Goal: Task Accomplishment & Management: Use online tool/utility

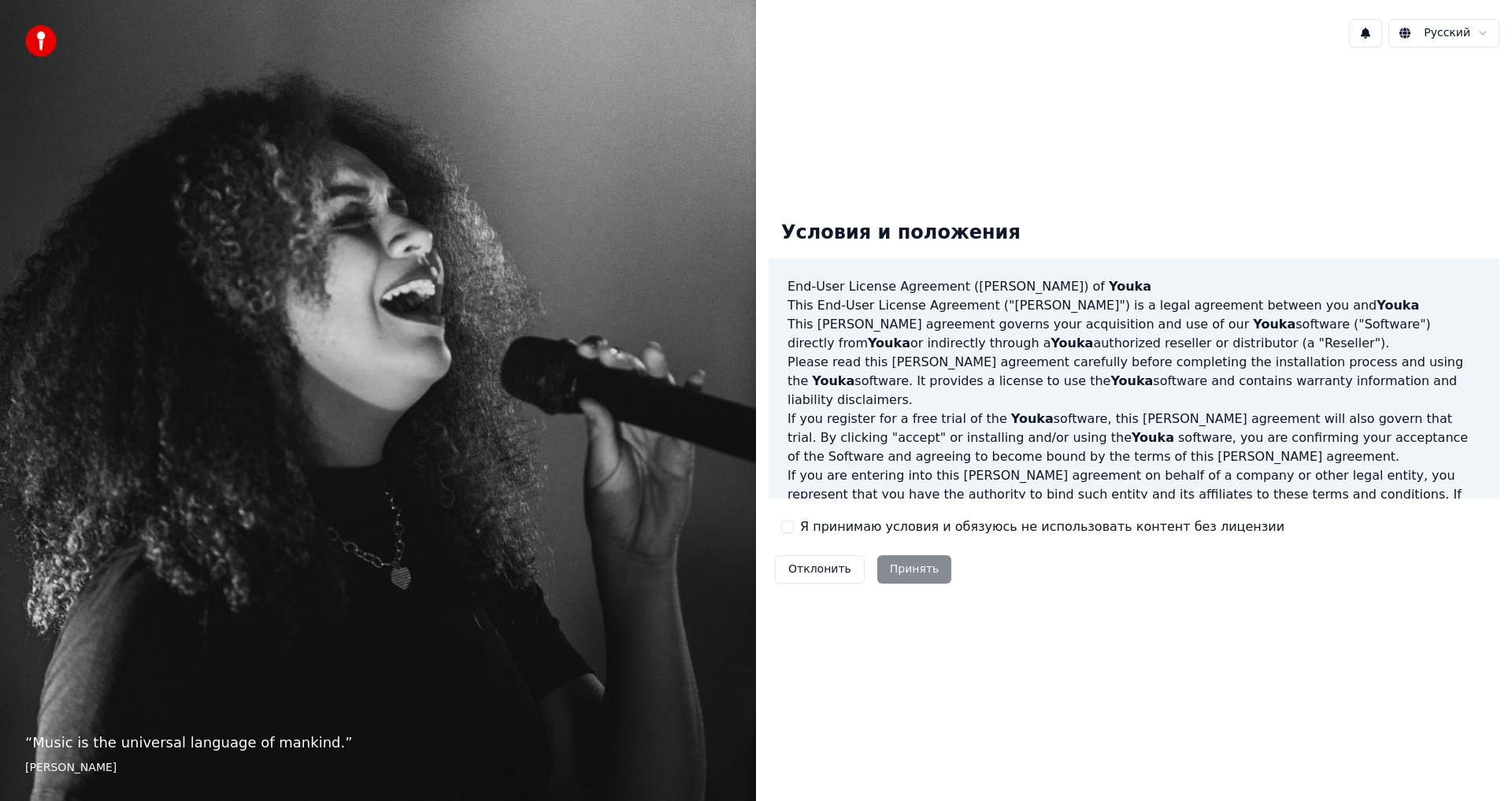
click at [792, 531] on button "Я принимаю условия и обязуюсь не использовать контент без лицензии" at bounding box center [788, 527] width 12 height 12
click at [912, 574] on button "Принять" at bounding box center [914, 569] width 75 height 28
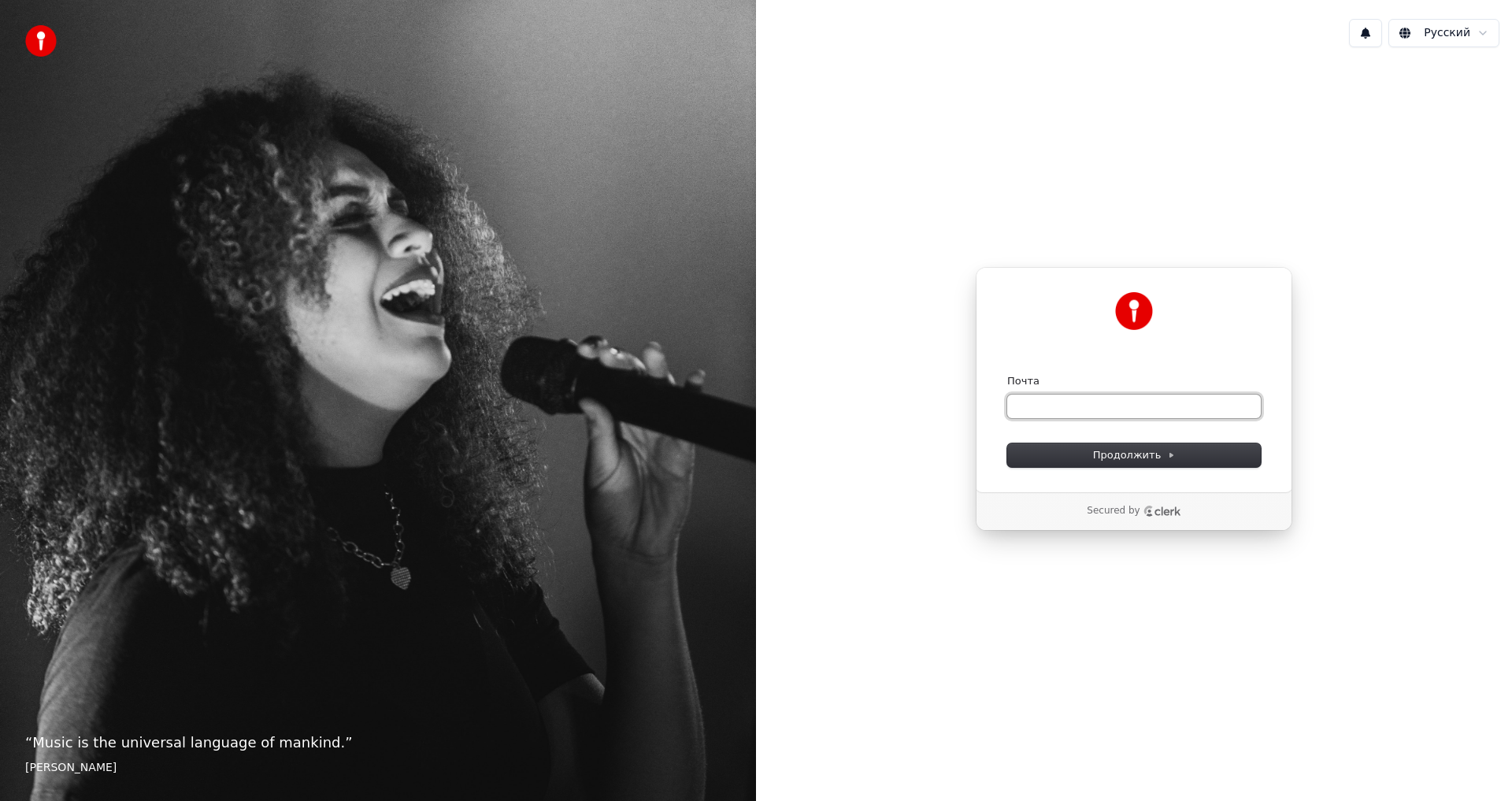
click at [1059, 404] on input "Почта" at bounding box center [1134, 406] width 253 height 24
click at [1078, 407] on input "Почта" at bounding box center [1134, 406] width 253 height 24
click at [1156, 462] on button "Продолжить" at bounding box center [1134, 455] width 253 height 24
type input "**********"
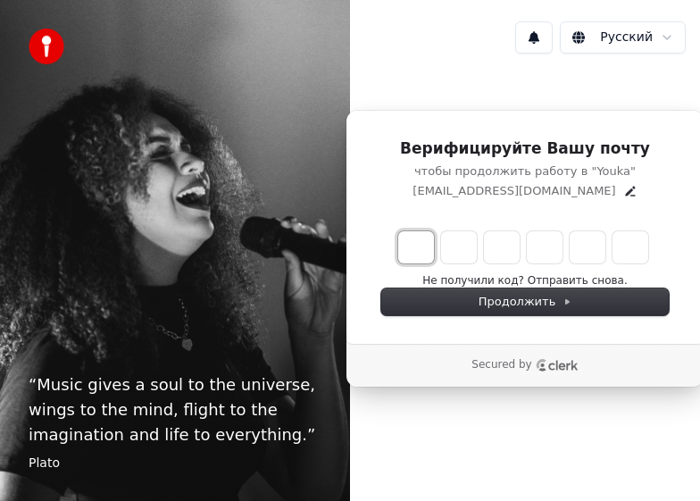
type input "*"
type input "**"
type input "*"
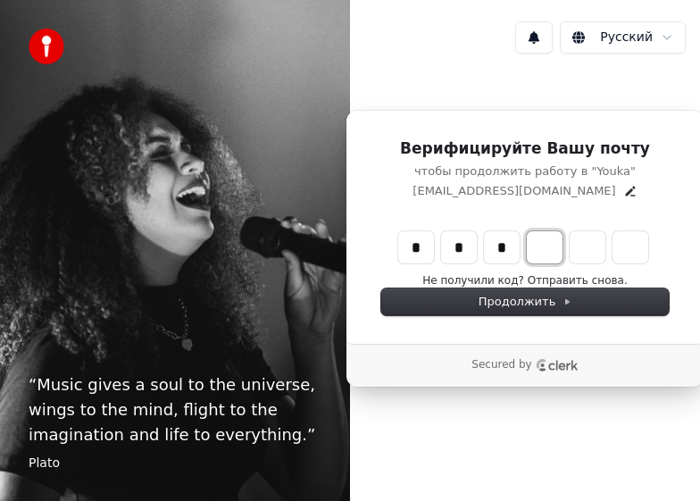
type input "***"
type input "*"
type input "****"
type input "*"
type input "*****"
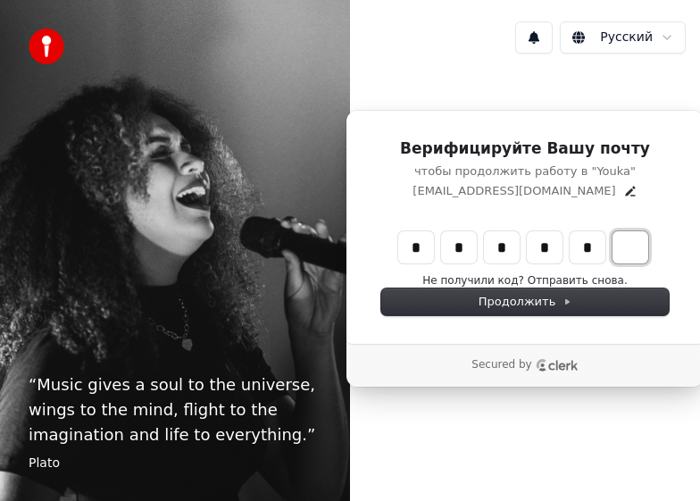
type input "*"
type input "******"
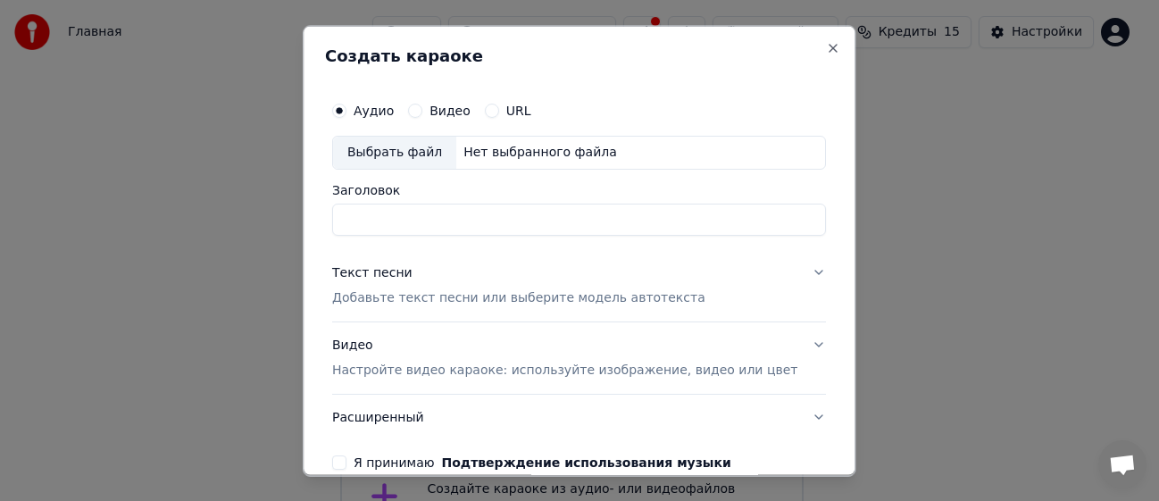
click at [537, 366] on p "Настройте видео караоке: используйте изображение, видео или цвет" at bounding box center [564, 370] width 465 height 18
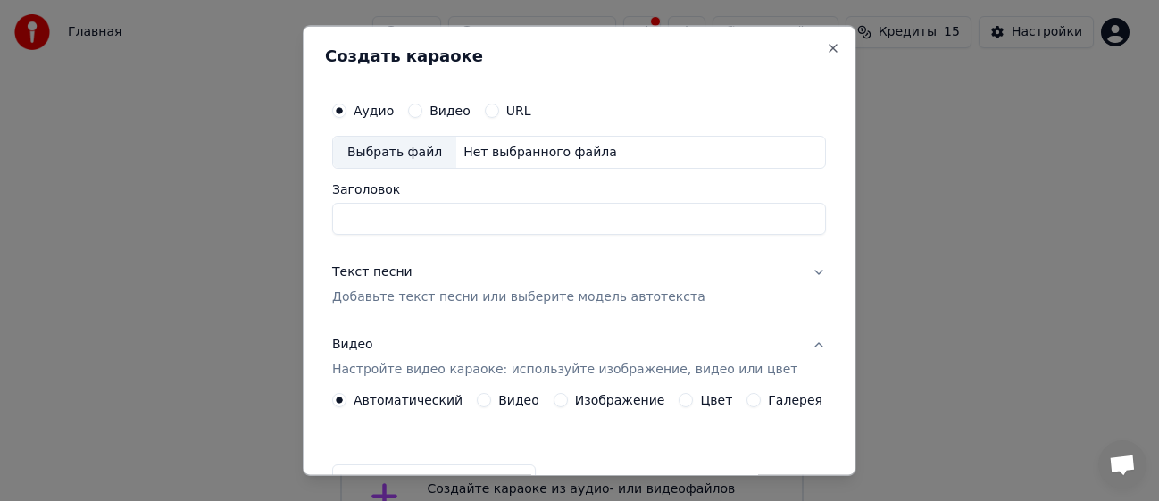
click at [483, 398] on button "Видео" at bounding box center [484, 400] width 14 height 14
click at [419, 447] on div "Выбрать файл" at bounding box center [394, 445] width 123 height 32
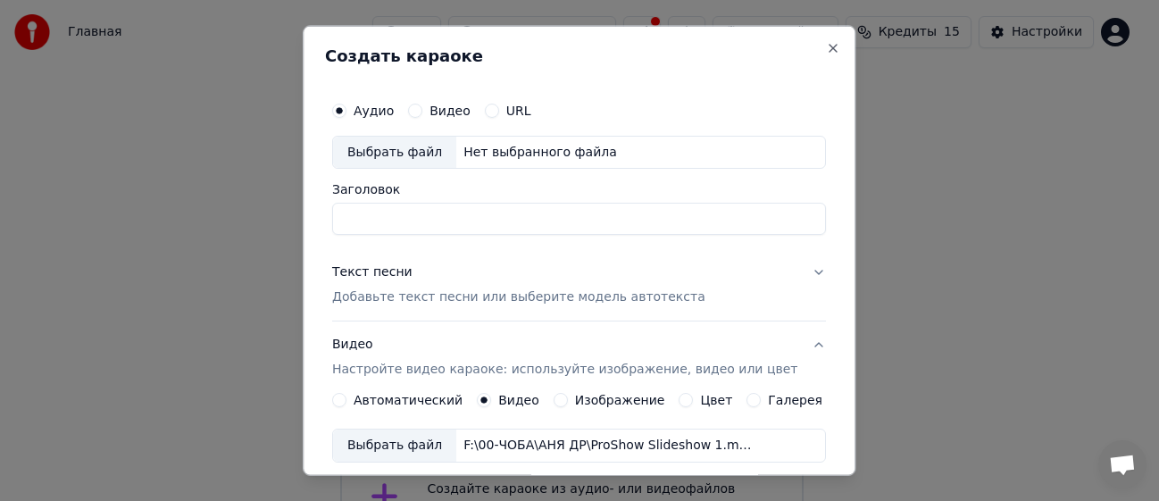
click at [420, 149] on div "Выбрать файл" at bounding box center [394, 152] width 123 height 32
type input "****"
click at [404, 304] on p "Добавьте текст песни или выберите модель автотекста" at bounding box center [518, 297] width 373 height 18
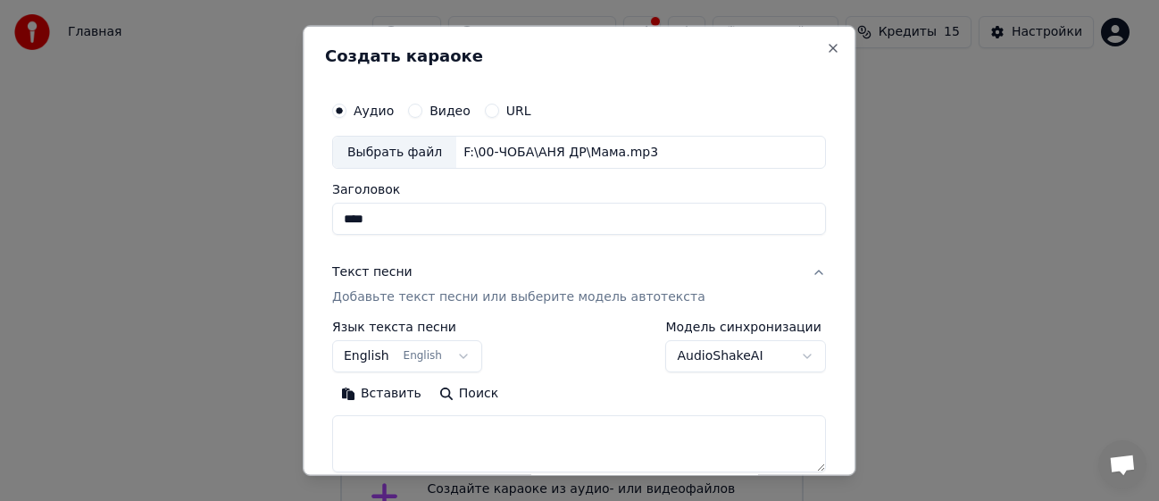
click at [468, 354] on button "English English" at bounding box center [407, 356] width 150 height 32
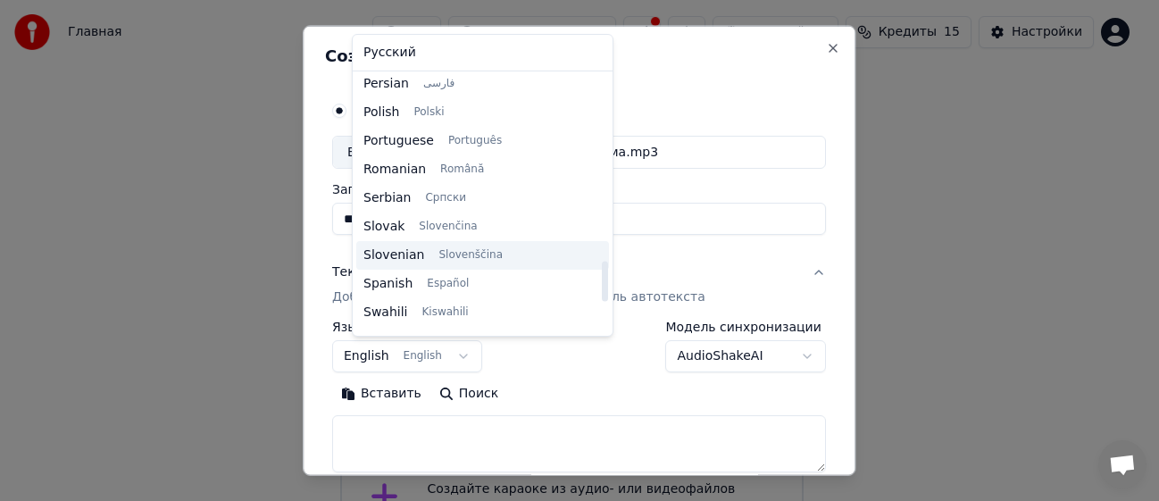
scroll to position [1102, 0]
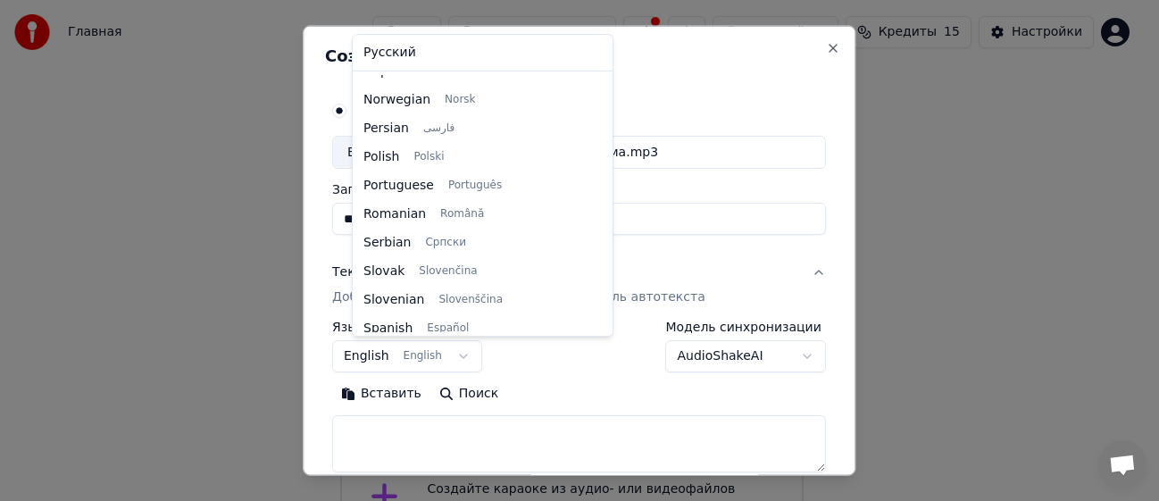
click at [554, 395] on body "Главная FAQ Видео-инструкции Русский Кредиты 15 Настройки Добро пожаловать в Yo…" at bounding box center [572, 401] width 1144 height 803
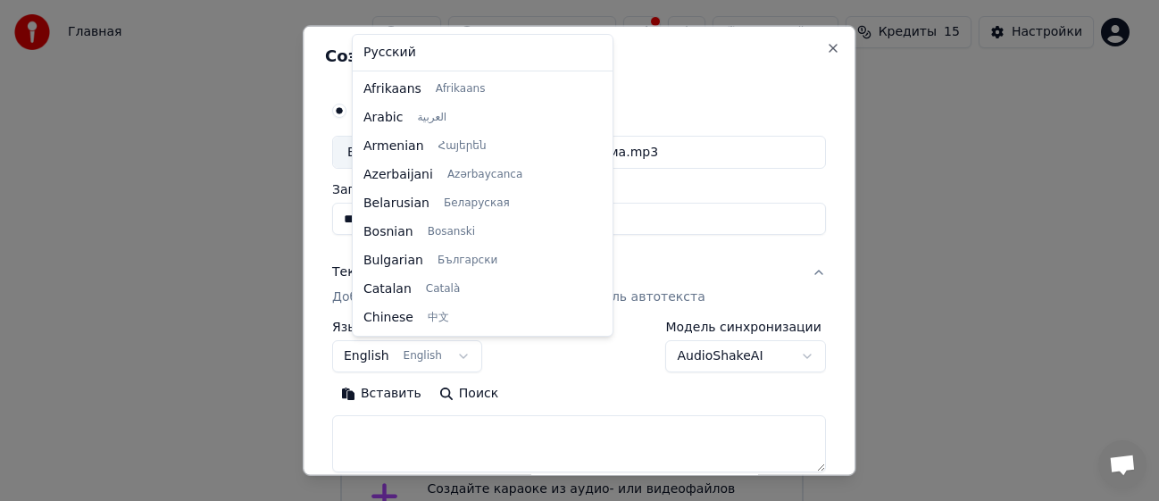
click at [374, 360] on body "Главная FAQ Видео-инструкции Русский Кредиты 15 Настройки Добро пожаловать в Yo…" at bounding box center [572, 401] width 1144 height 803
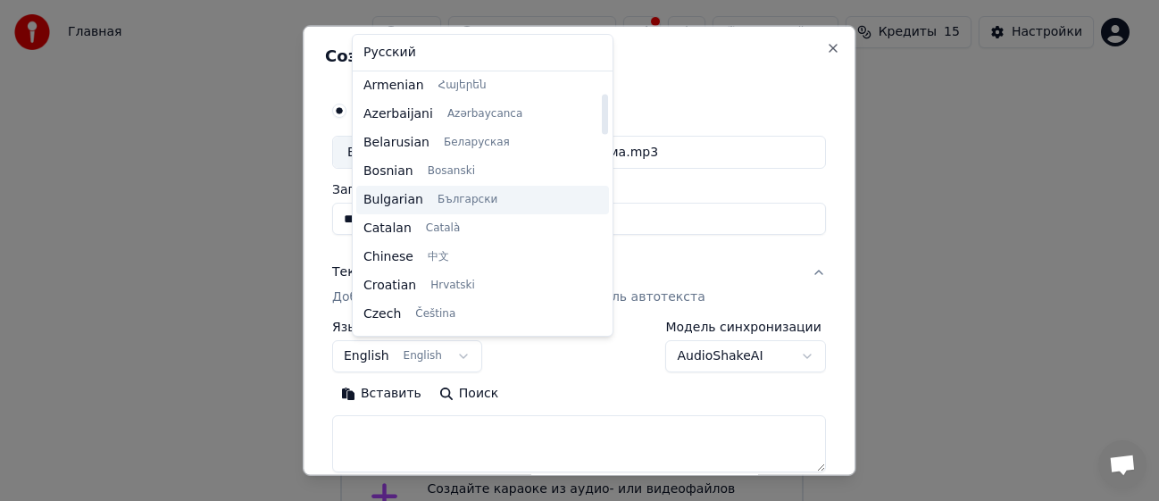
scroll to position [0, 0]
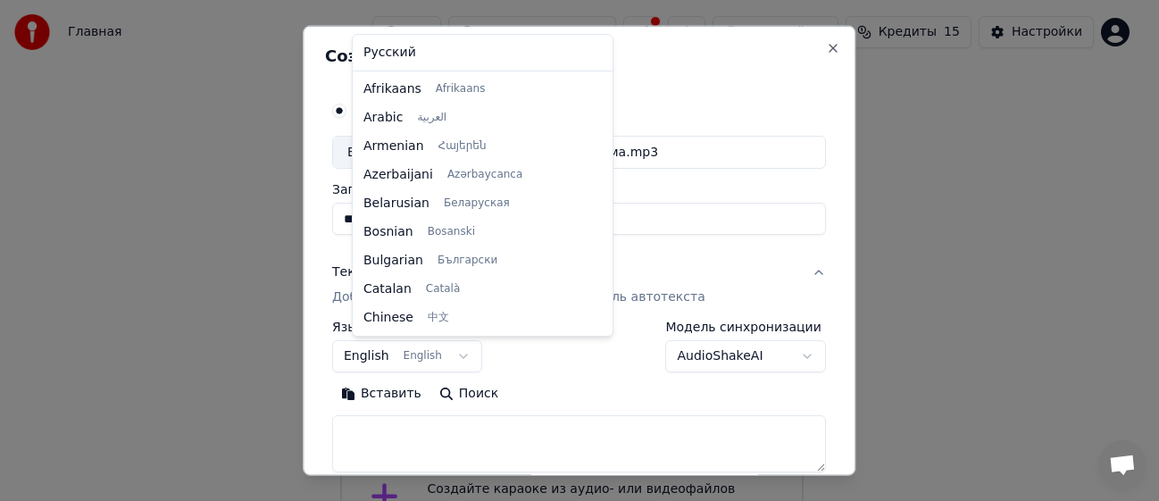
select select "**"
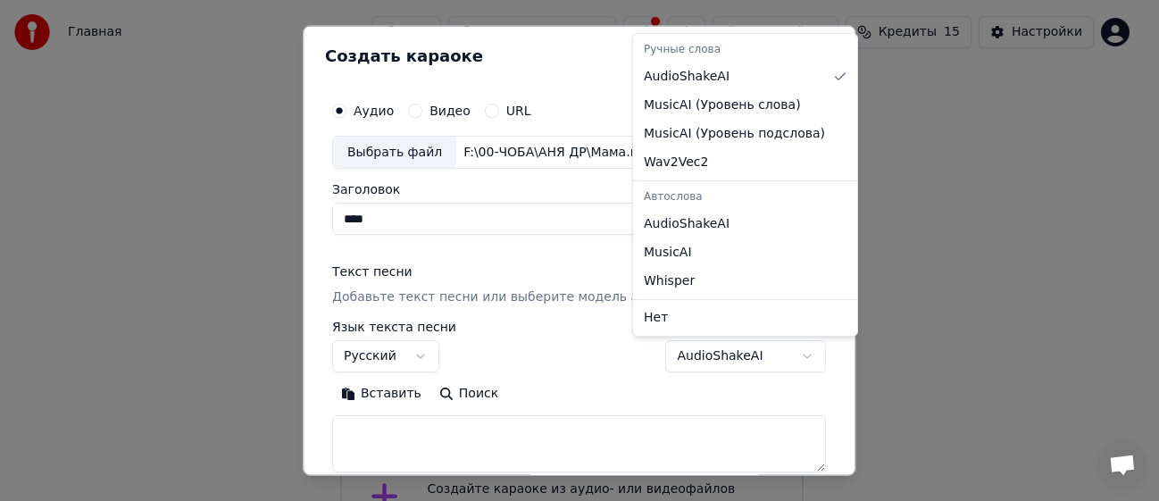
click at [699, 354] on body "Главная FAQ Видео-инструкции Русский Кредиты 15 Настройки Добро пожаловать в Yo…" at bounding box center [572, 401] width 1144 height 803
select select "**********"
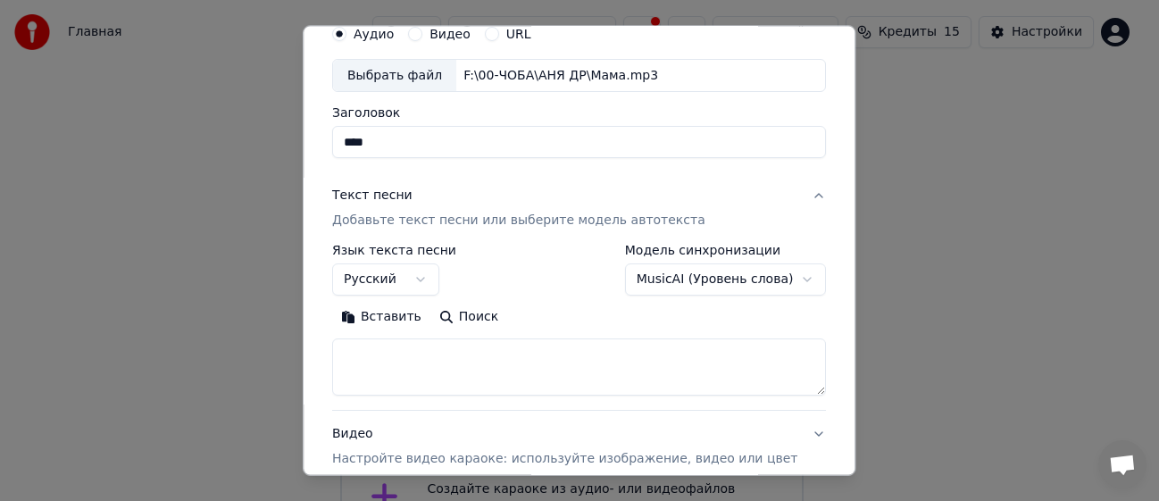
scroll to position [89, 0]
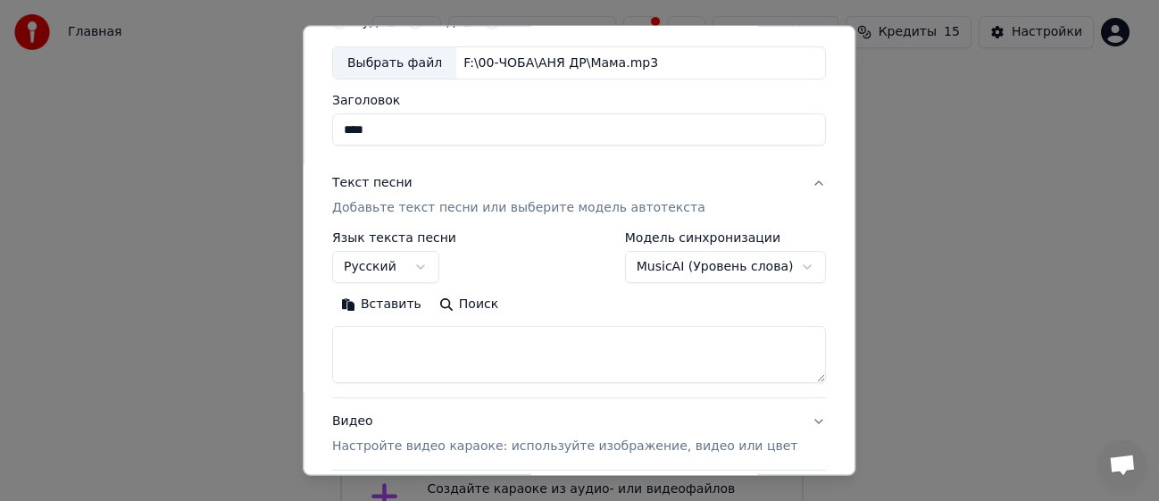
click at [386, 349] on textarea at bounding box center [579, 354] width 494 height 57
click at [359, 350] on textarea at bounding box center [579, 354] width 494 height 57
click at [361, 350] on textarea at bounding box center [579, 354] width 494 height 57
click at [374, 345] on textarea at bounding box center [579, 354] width 494 height 57
click at [374, 344] on textarea at bounding box center [579, 354] width 494 height 57
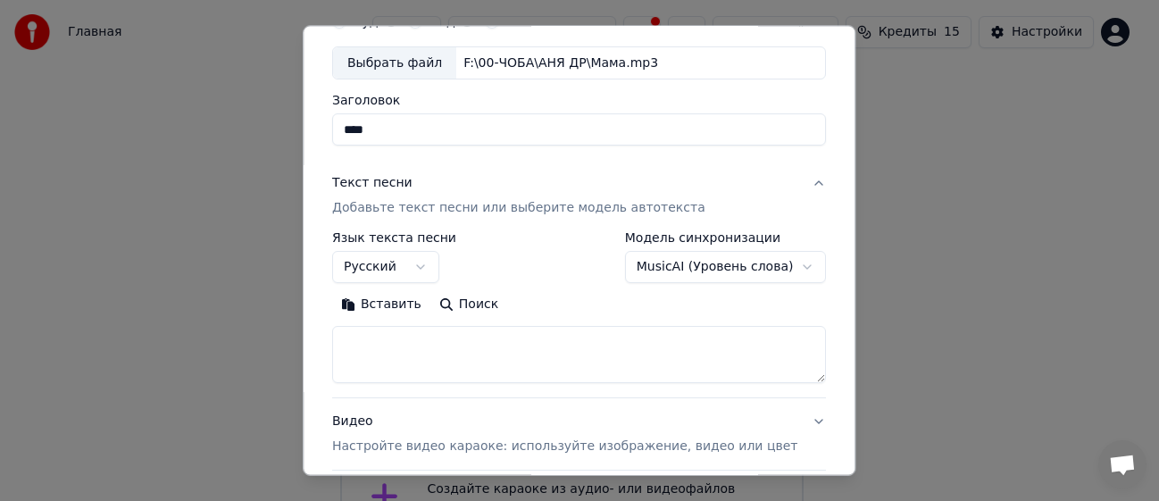
click at [375, 344] on textarea at bounding box center [579, 354] width 494 height 57
click at [396, 299] on button "Вставить" at bounding box center [381, 304] width 98 height 29
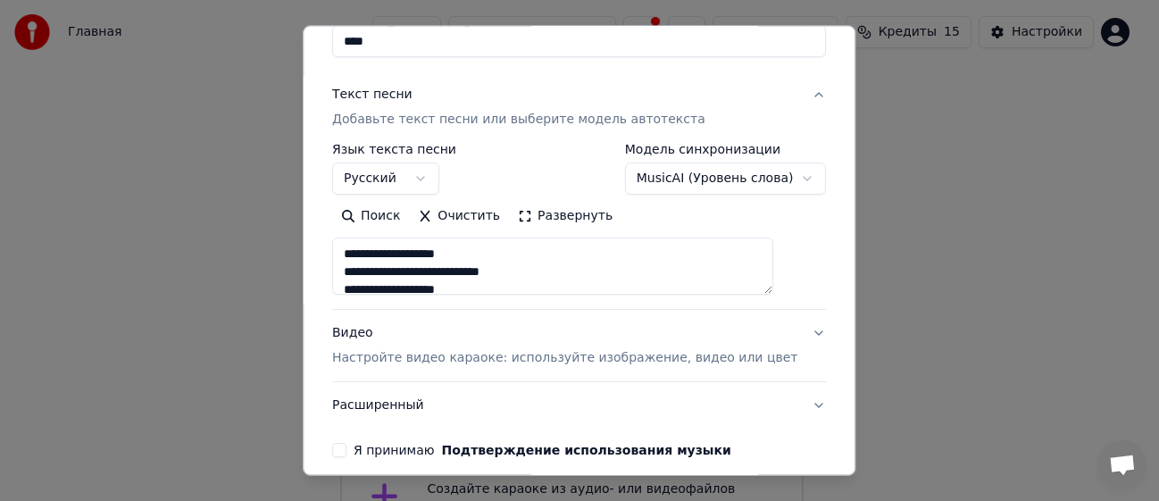
scroll to position [256, 0]
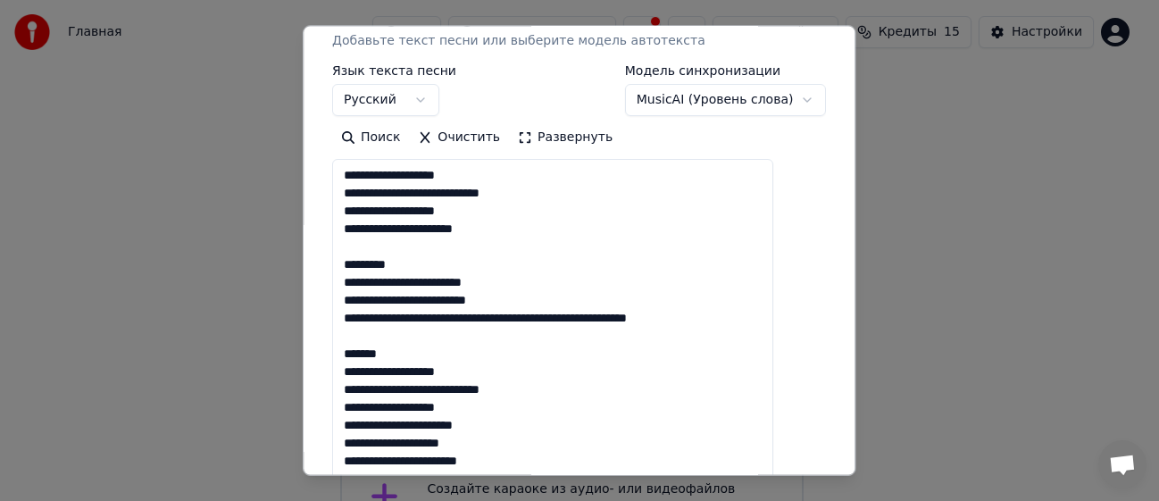
drag, startPoint x: 786, startPoint y: 212, endPoint x: 676, endPoint y: 478, distance: 288.1
click at [699, 500] on html "Главная FAQ Видео-инструкции Русский Кредиты 15 Настройки Добро пожаловать в Yo…" at bounding box center [579, 401] width 1159 height 803
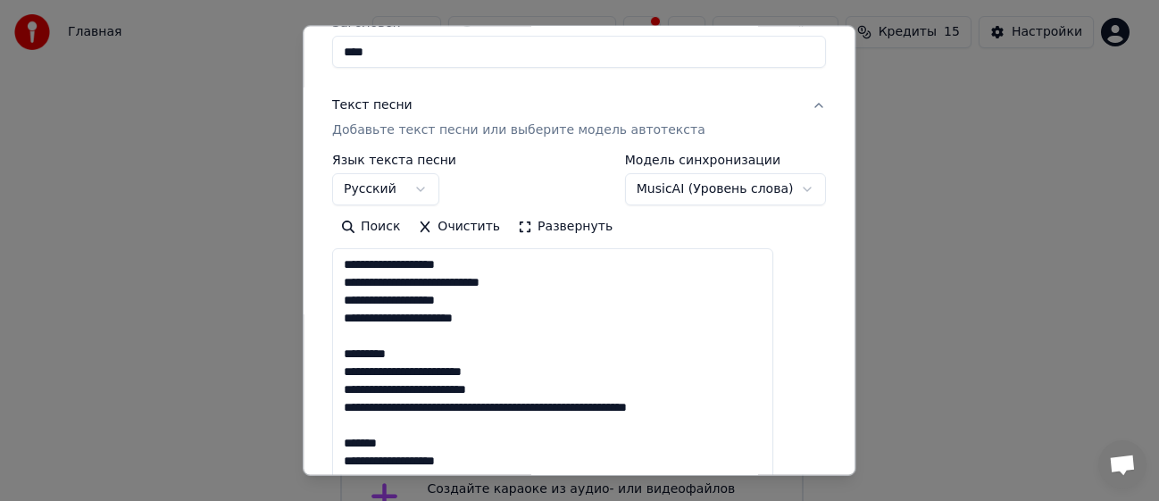
click at [416, 266] on textarea "**********" at bounding box center [552, 457] width 441 height 419
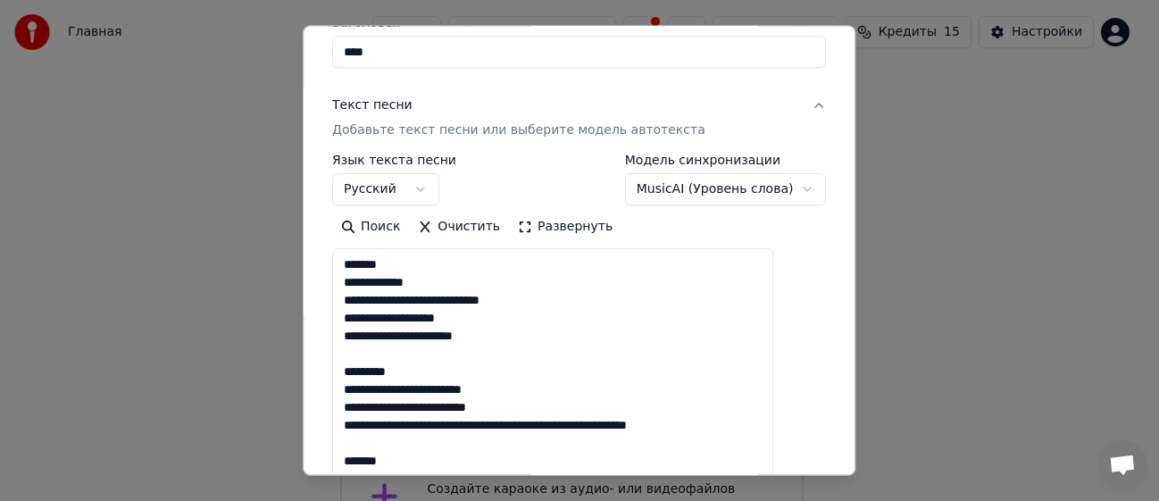
click at [452, 300] on textarea "**********" at bounding box center [552, 457] width 441 height 419
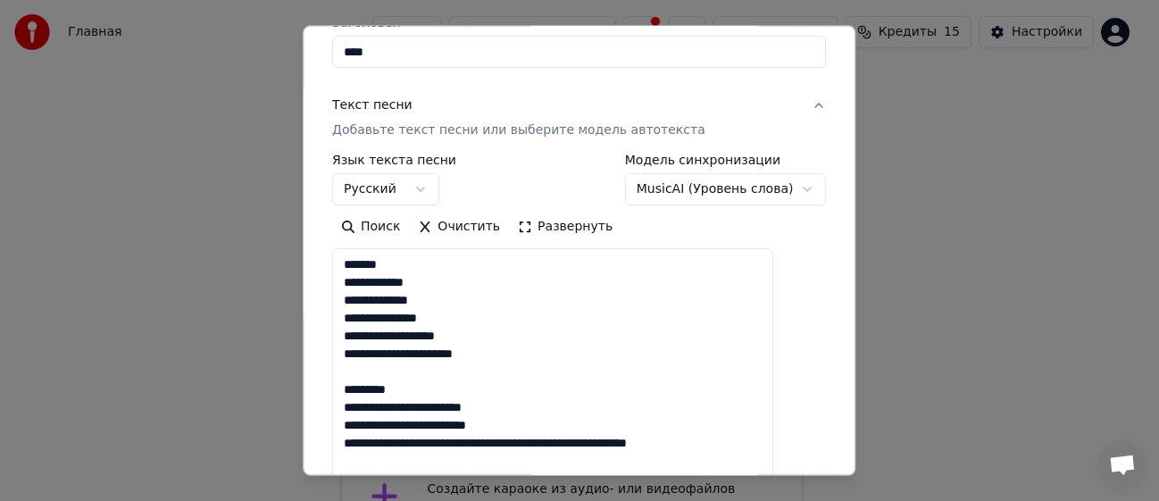
click at [400, 338] on textarea "**********" at bounding box center [552, 457] width 441 height 419
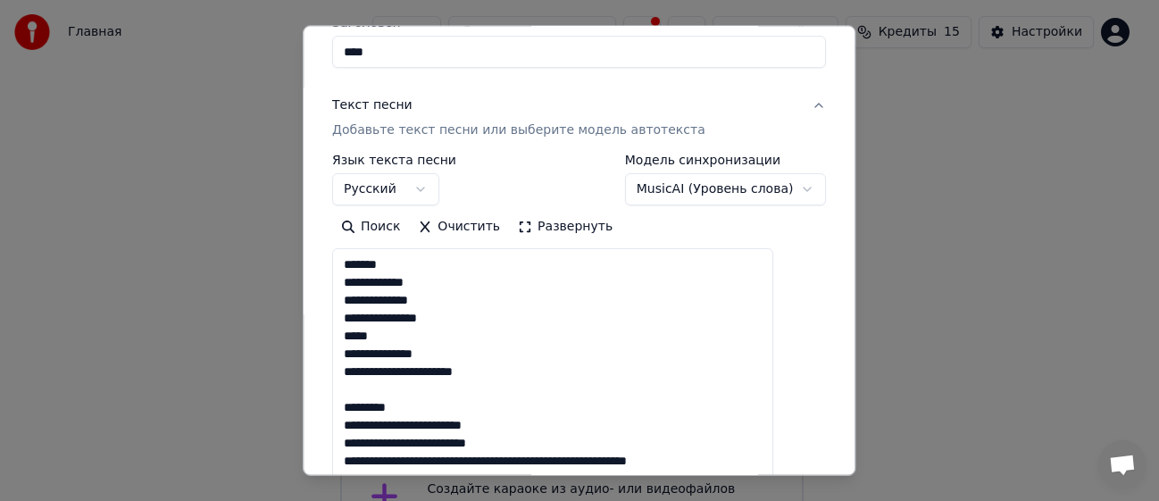
click at [450, 377] on textarea "**********" at bounding box center [552, 457] width 441 height 419
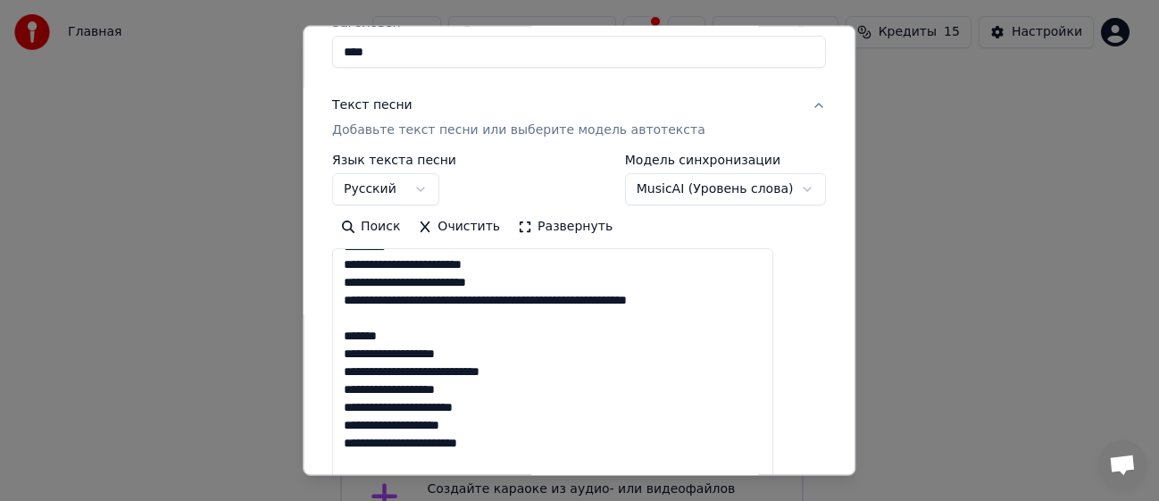
scroll to position [89, 0]
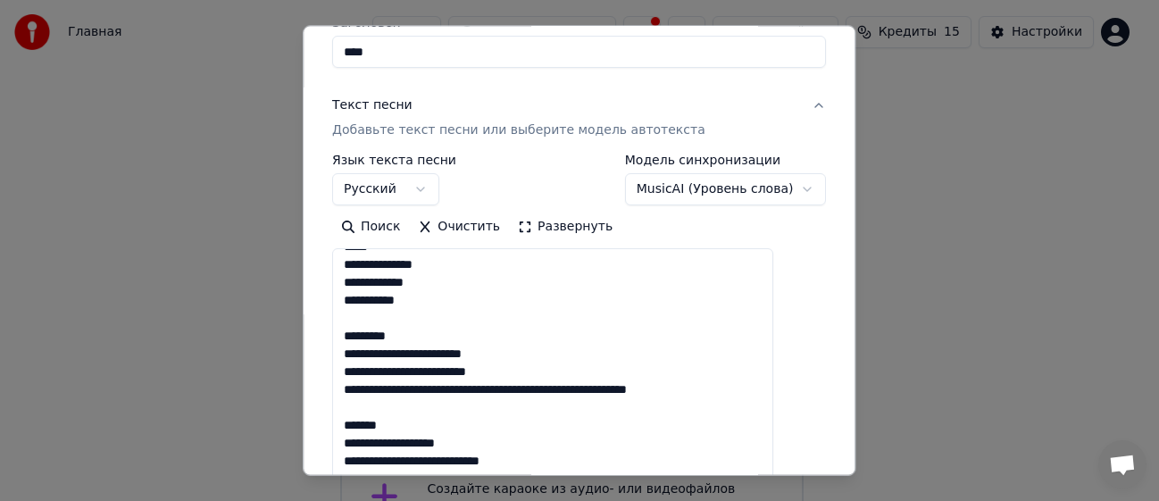
drag, startPoint x: 365, startPoint y: 315, endPoint x: 447, endPoint y: 337, distance: 85.1
click at [447, 337] on textarea "**********" at bounding box center [552, 457] width 441 height 419
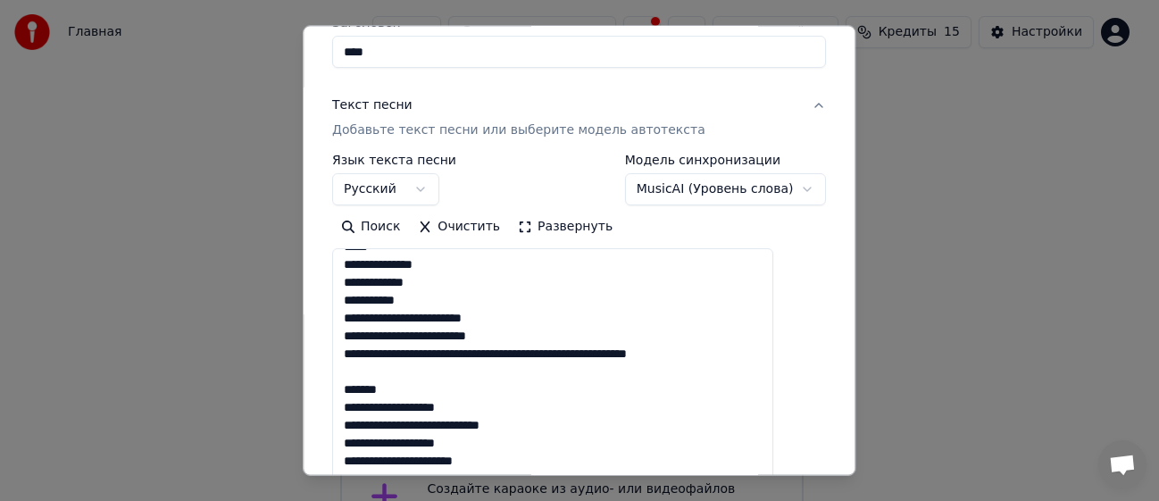
click at [428, 321] on textarea "**********" at bounding box center [552, 457] width 441 height 419
click at [441, 320] on textarea "**********" at bounding box center [552, 457] width 441 height 419
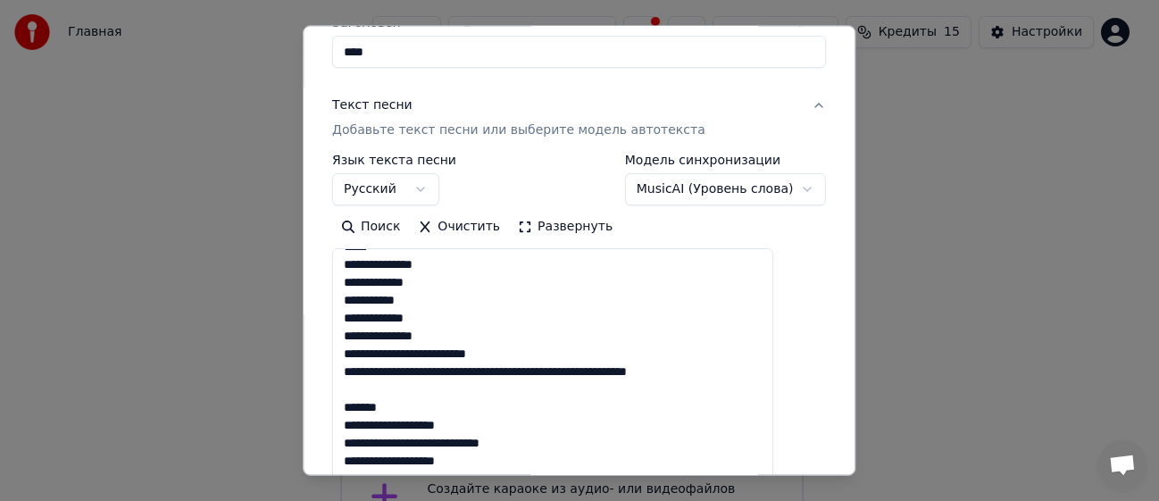
click at [369, 354] on textarea "**********" at bounding box center [552, 457] width 441 height 419
click at [473, 355] on textarea "**********" at bounding box center [552, 457] width 441 height 419
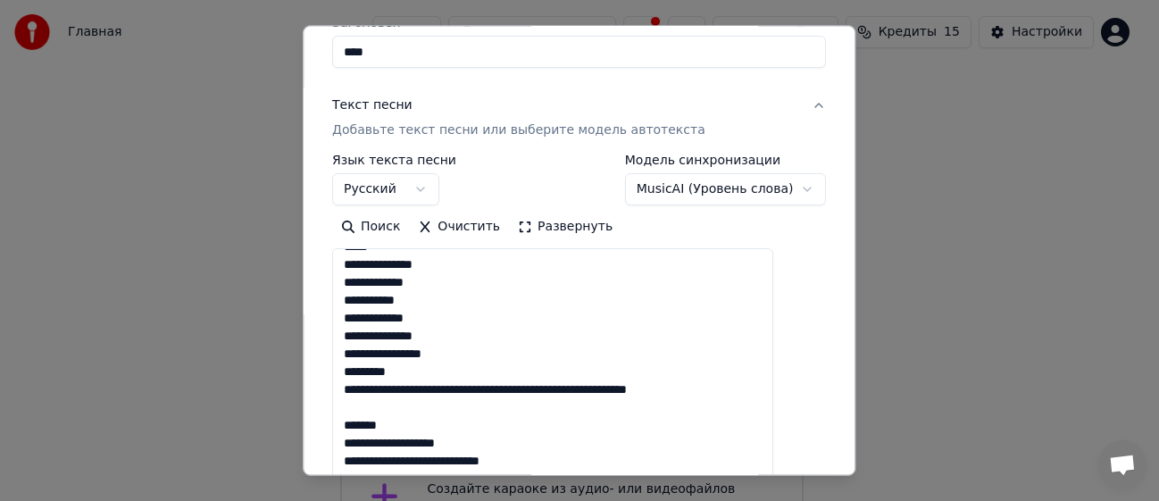
click at [454, 393] on textarea "**********" at bounding box center [552, 457] width 441 height 419
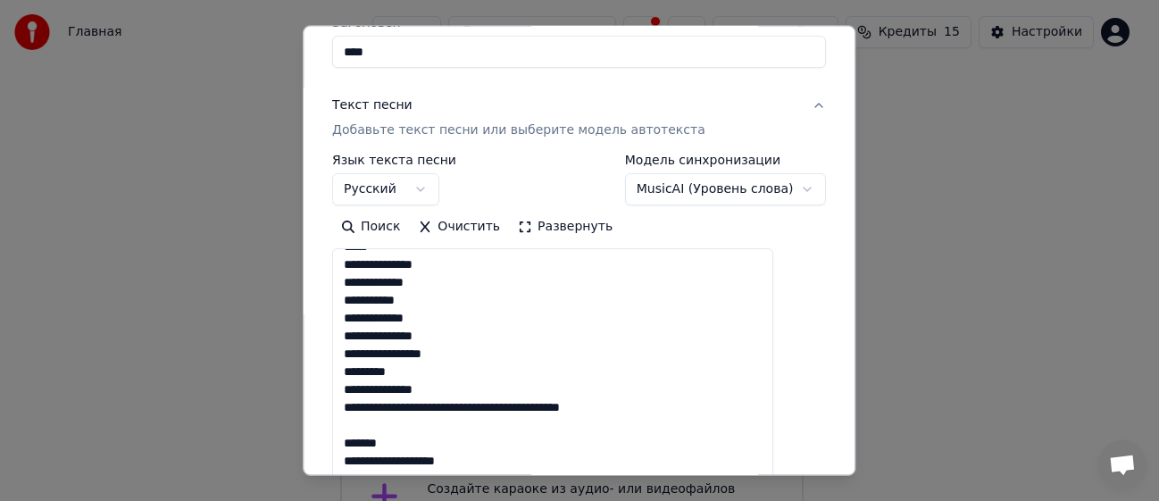
click at [524, 411] on textarea "**********" at bounding box center [552, 457] width 441 height 419
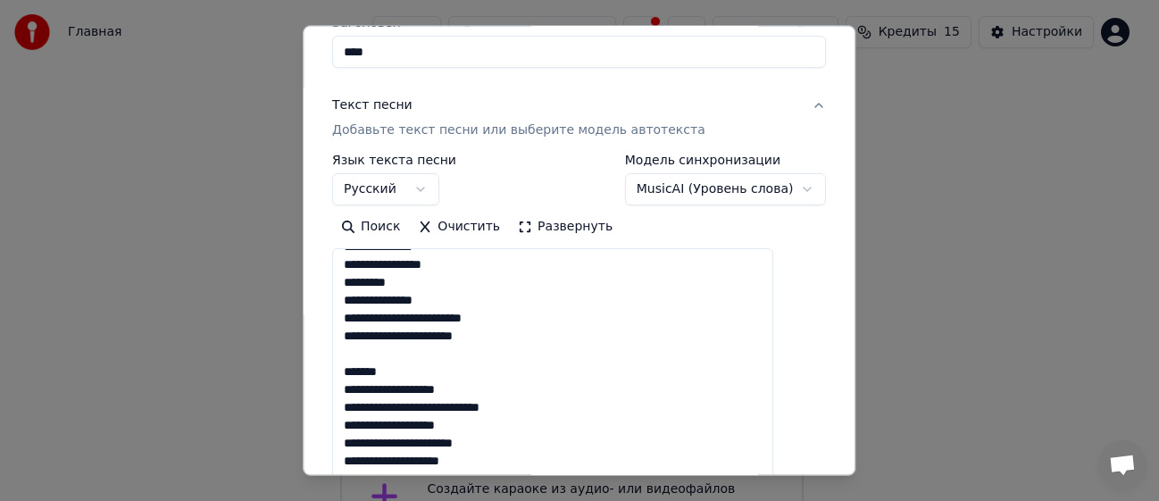
drag, startPoint x: 370, startPoint y: 353, endPoint x: 424, endPoint y: 373, distance: 57.4
click at [424, 373] on textarea "**********" at bounding box center [552, 457] width 441 height 419
click at [420, 356] on textarea "**********" at bounding box center [552, 457] width 441 height 419
click at [417, 356] on textarea "**********" at bounding box center [552, 457] width 441 height 419
click at [445, 392] on textarea "**********" at bounding box center [552, 457] width 441 height 419
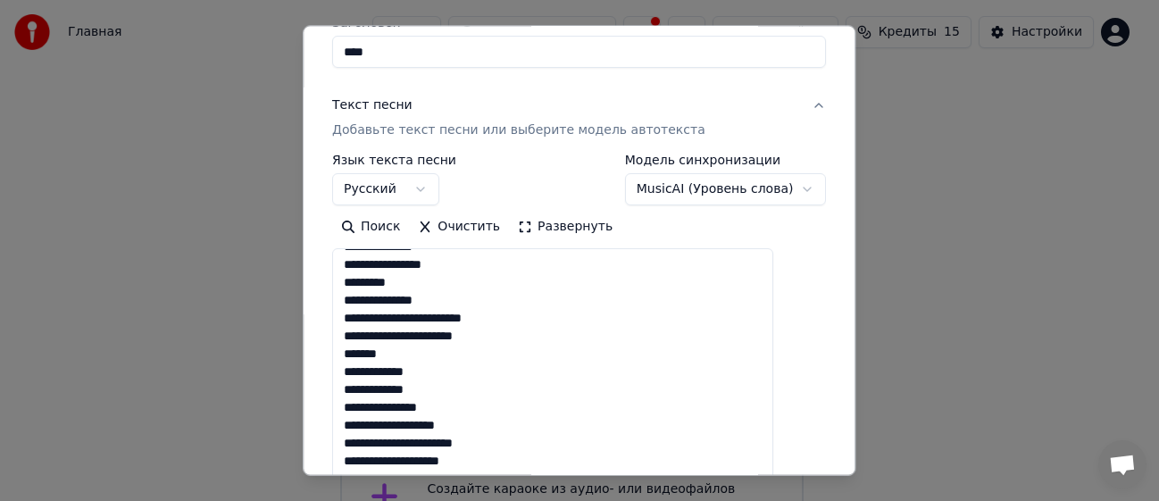
click at [400, 430] on textarea "**********" at bounding box center [552, 457] width 441 height 419
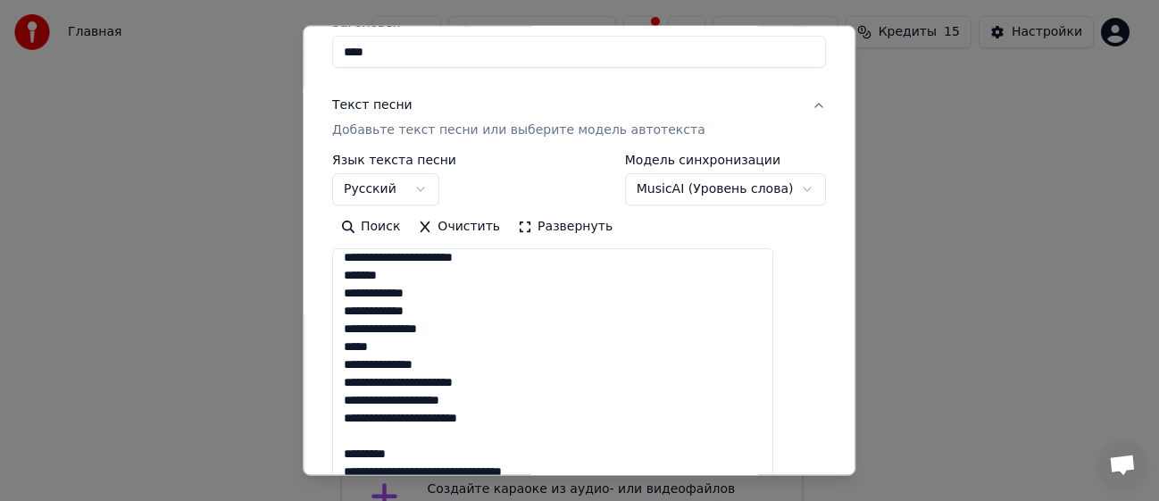
scroll to position [275, 0]
click at [452, 370] on textarea "**********" at bounding box center [552, 457] width 441 height 419
click at [400, 407] on textarea "**********" at bounding box center [552, 457] width 441 height 419
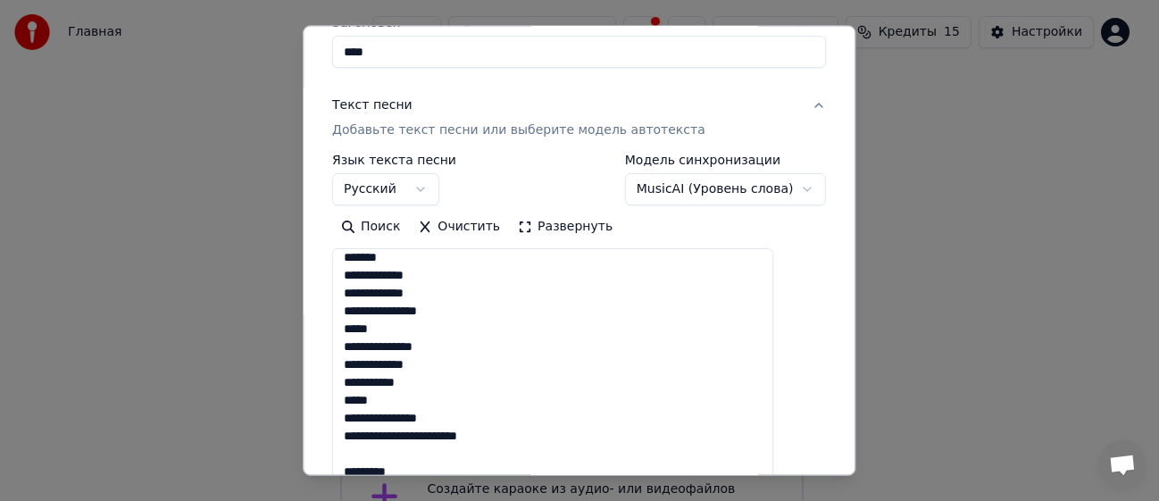
click at [466, 434] on textarea "**********" at bounding box center [552, 457] width 441 height 419
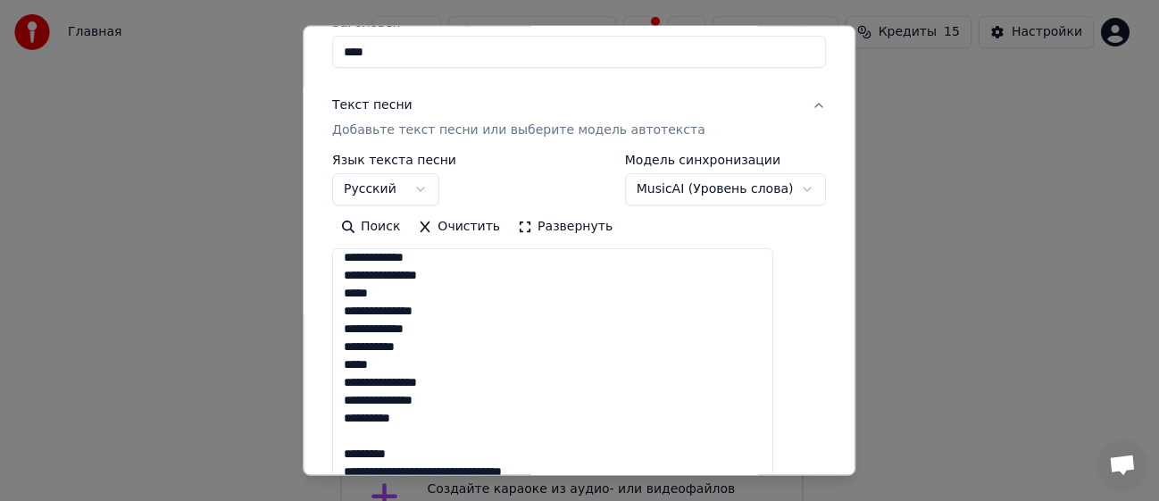
drag, startPoint x: 365, startPoint y: 418, endPoint x: 422, endPoint y: 439, distance: 61.0
click at [422, 439] on textarea "**********" at bounding box center [552, 457] width 441 height 419
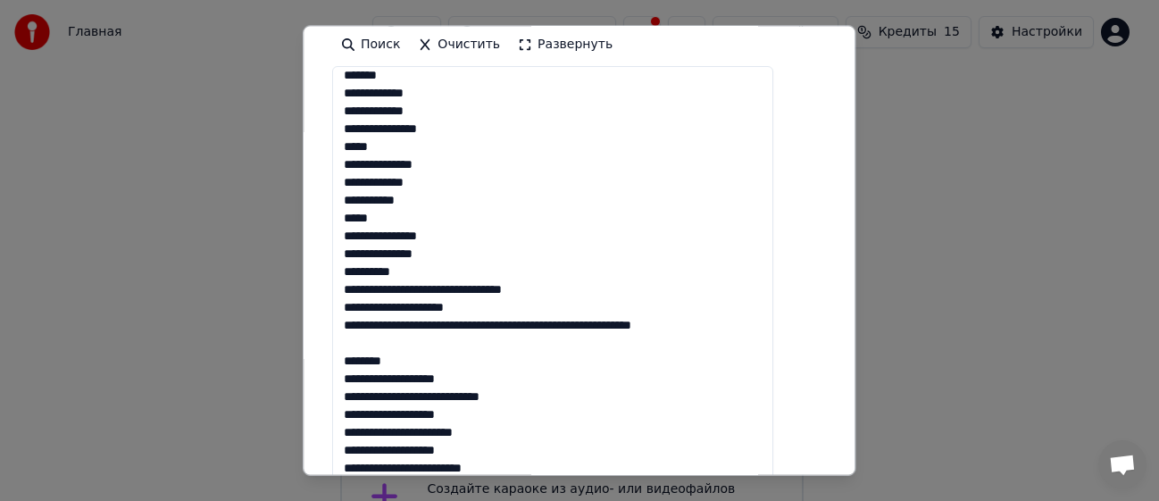
scroll to position [386, 0]
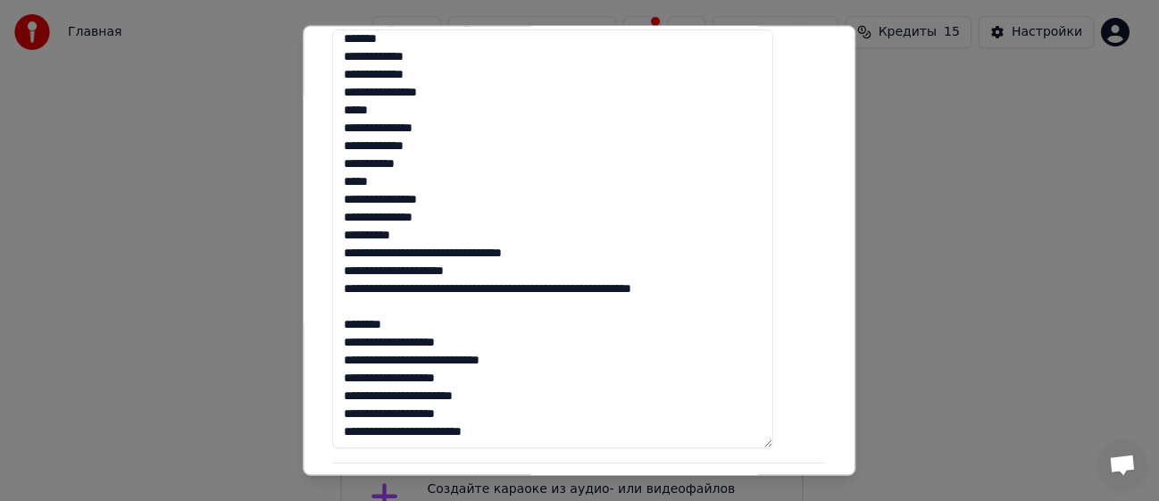
click at [447, 236] on textarea "**********" at bounding box center [552, 238] width 441 height 419
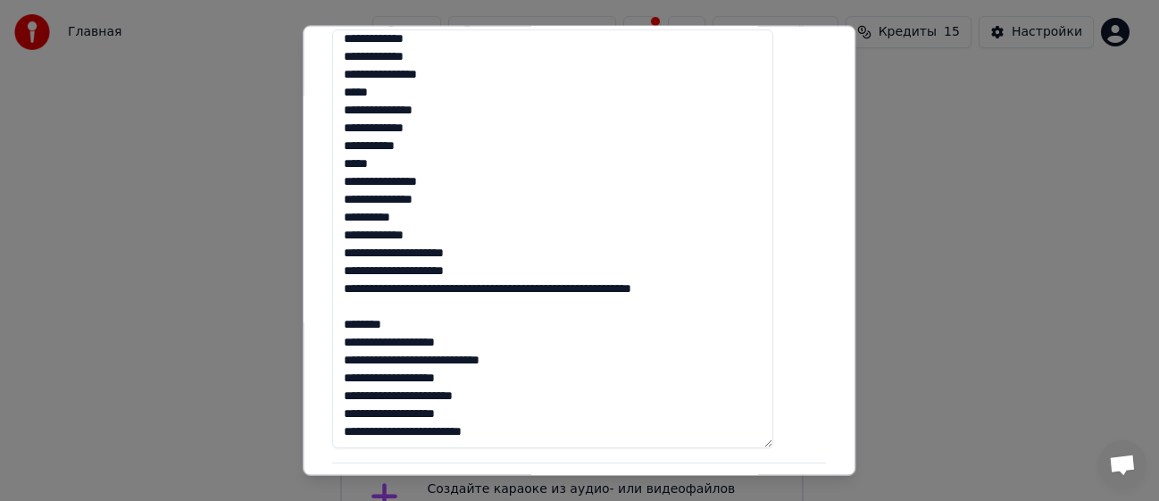
scroll to position [311, 0]
click at [451, 258] on textarea "**********" at bounding box center [552, 238] width 441 height 419
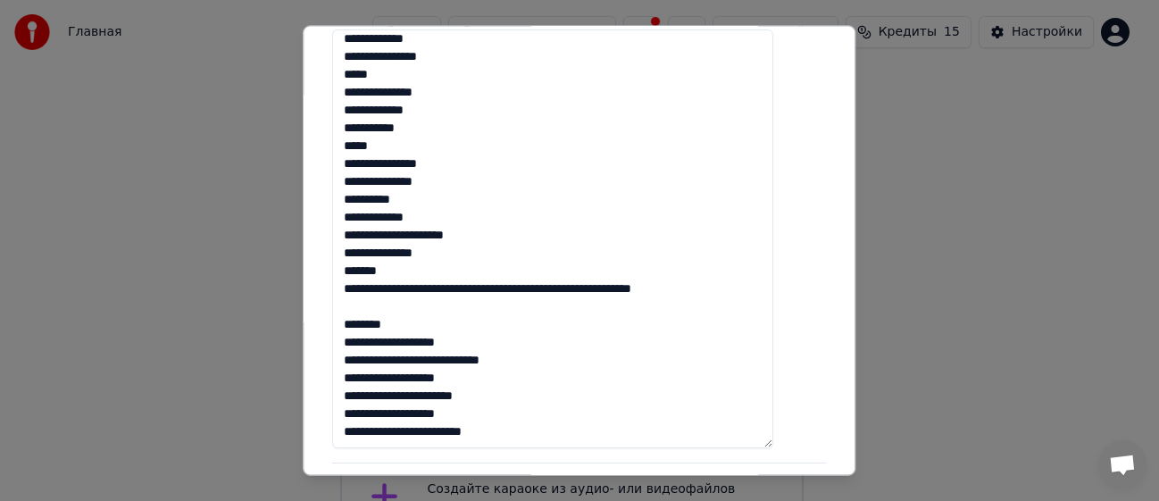
scroll to position [329, 0]
click at [419, 276] on textarea "**********" at bounding box center [552, 238] width 441 height 419
click at [417, 275] on textarea "**********" at bounding box center [552, 238] width 441 height 419
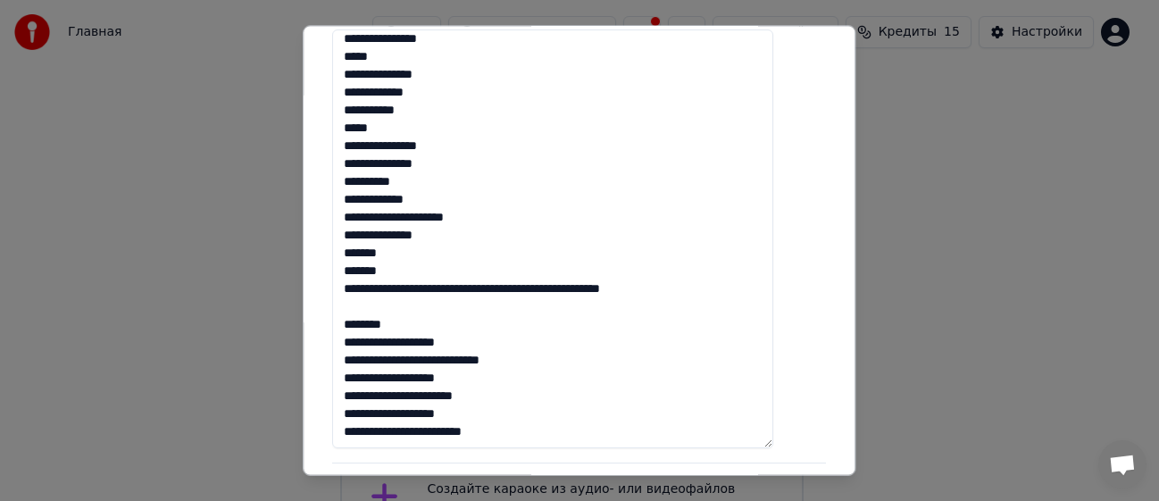
click at [562, 289] on textarea "**********" at bounding box center [552, 238] width 441 height 419
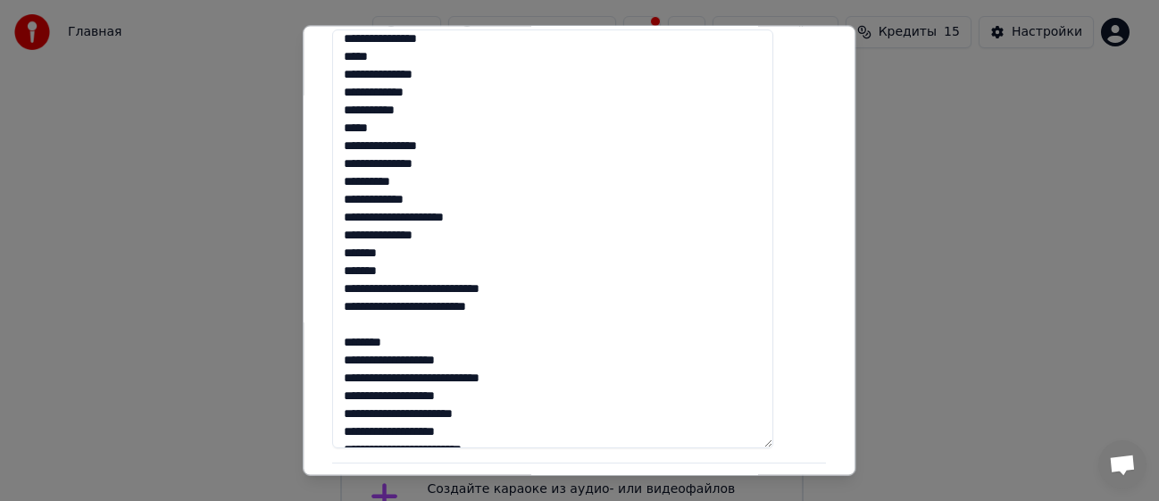
click at [491, 306] on textarea "**********" at bounding box center [552, 238] width 441 height 419
click at [369, 346] on textarea "**********" at bounding box center [552, 238] width 441 height 419
drag, startPoint x: 366, startPoint y: 340, endPoint x: 421, endPoint y: 355, distance: 57.4
click at [421, 355] on textarea "**********" at bounding box center [552, 238] width 441 height 419
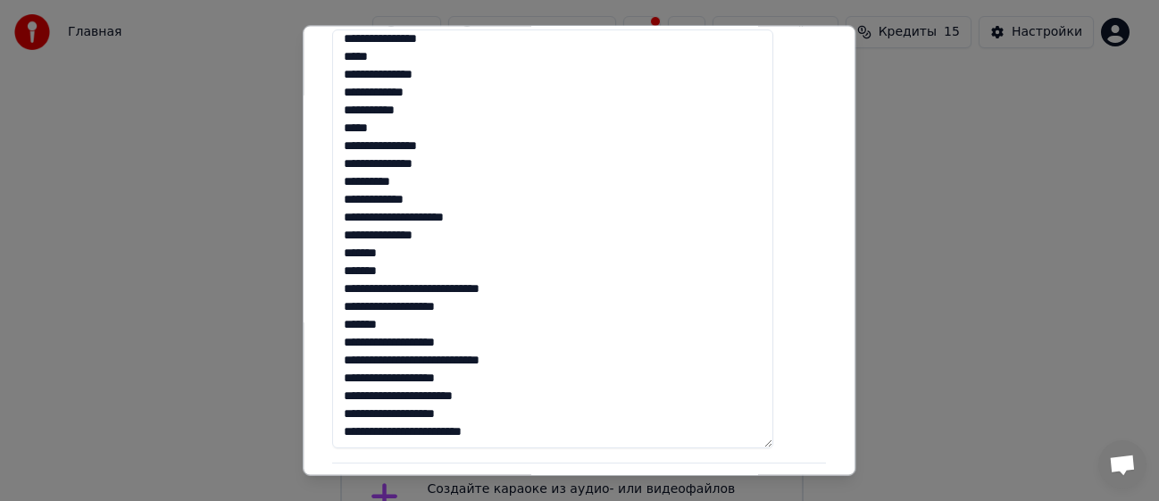
click at [419, 346] on textarea "**********" at bounding box center [552, 238] width 441 height 419
click at [423, 342] on textarea "**********" at bounding box center [552, 238] width 441 height 419
click at [416, 345] on textarea "**********" at bounding box center [552, 238] width 441 height 419
click at [452, 383] on textarea "**********" at bounding box center [552, 238] width 441 height 419
click at [401, 413] on textarea "**********" at bounding box center [552, 238] width 441 height 419
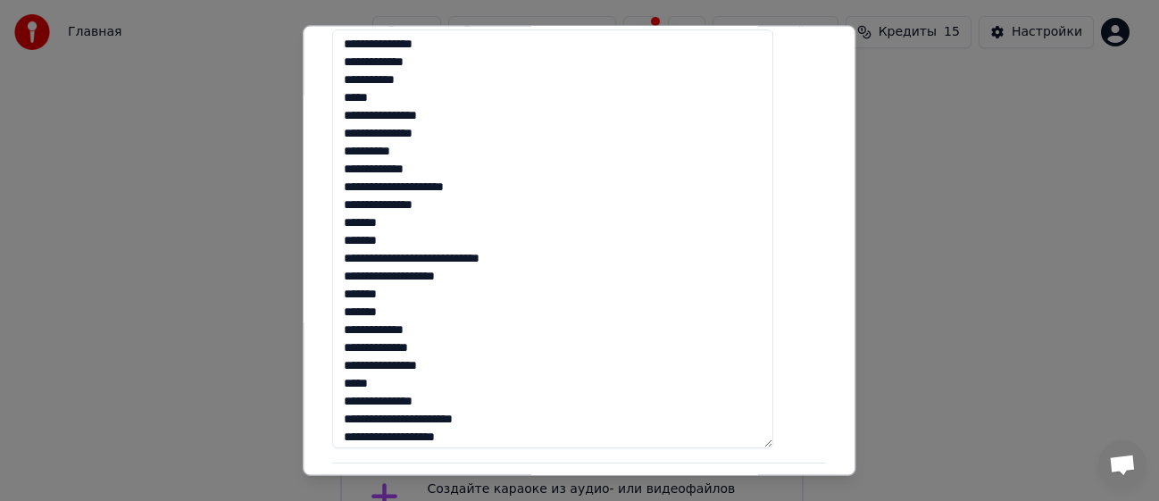
scroll to position [382, 0]
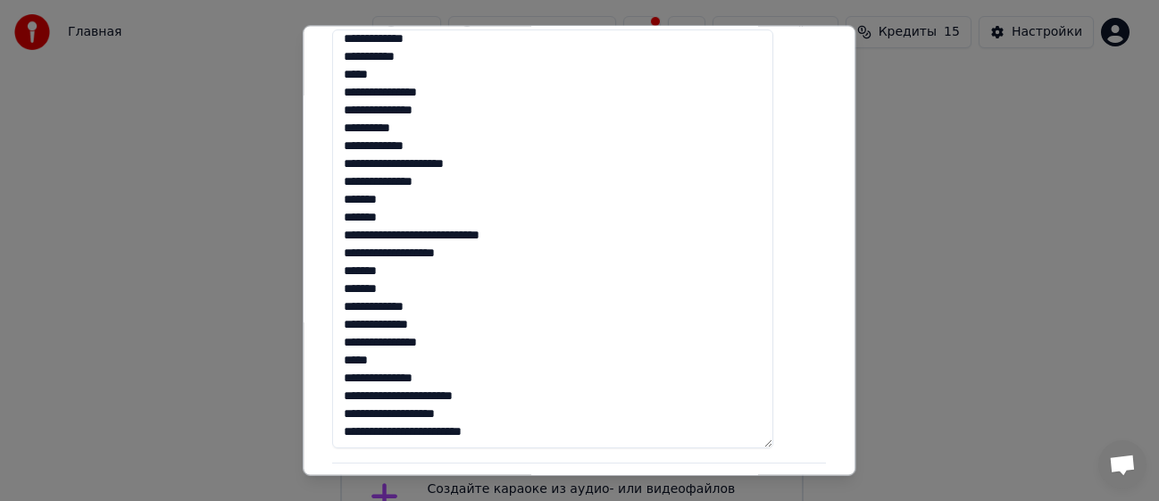
click at [452, 400] on textarea "**********" at bounding box center [552, 238] width 441 height 419
click at [400, 436] on textarea "**********" at bounding box center [552, 238] width 441 height 419
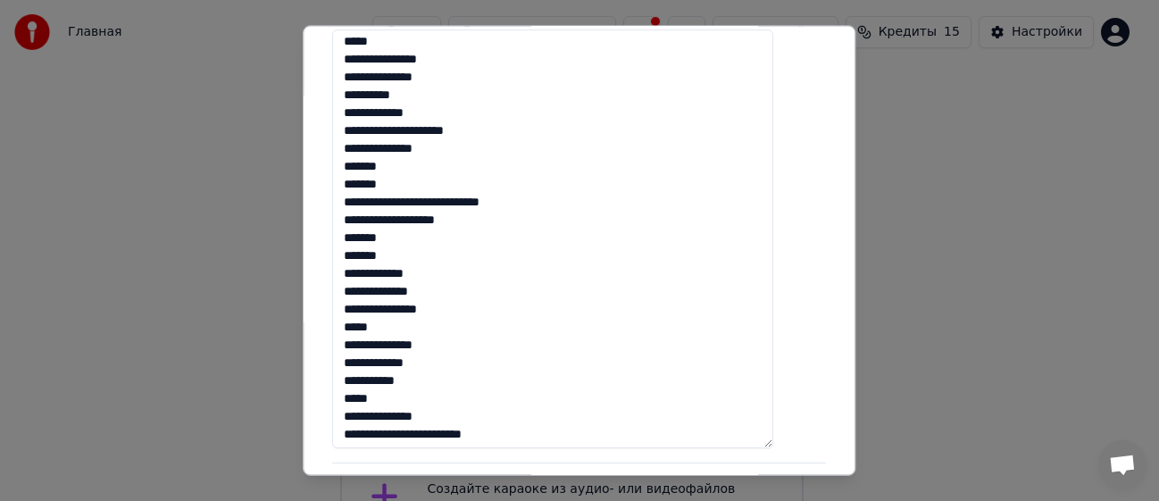
scroll to position [418, 0]
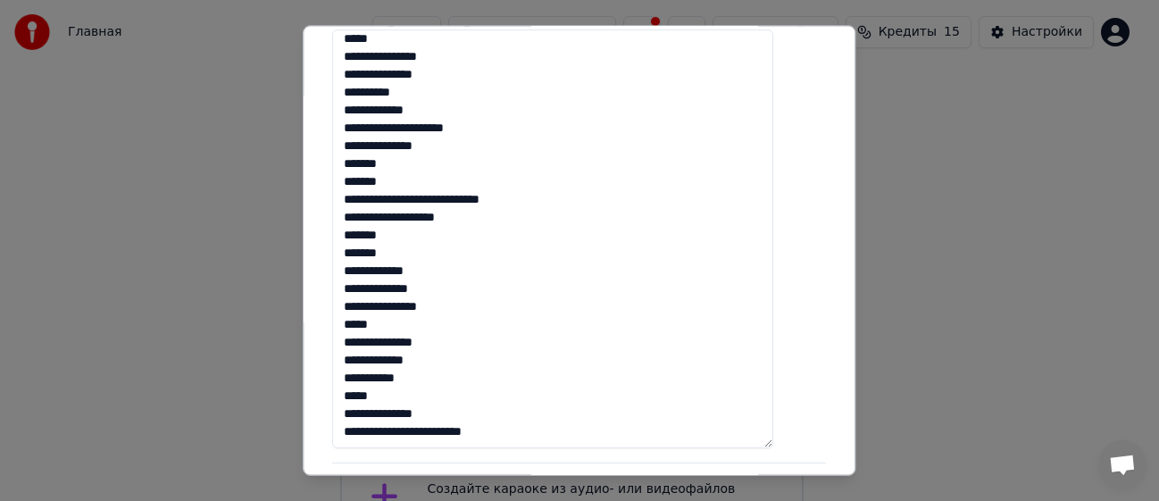
click at [461, 431] on textarea "**********" at bounding box center [552, 238] width 441 height 419
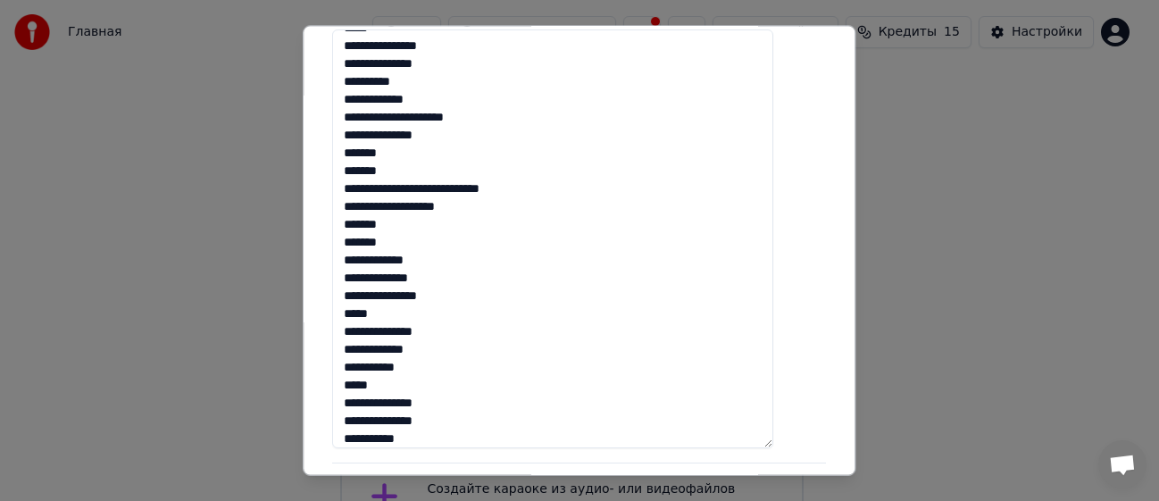
scroll to position [436, 0]
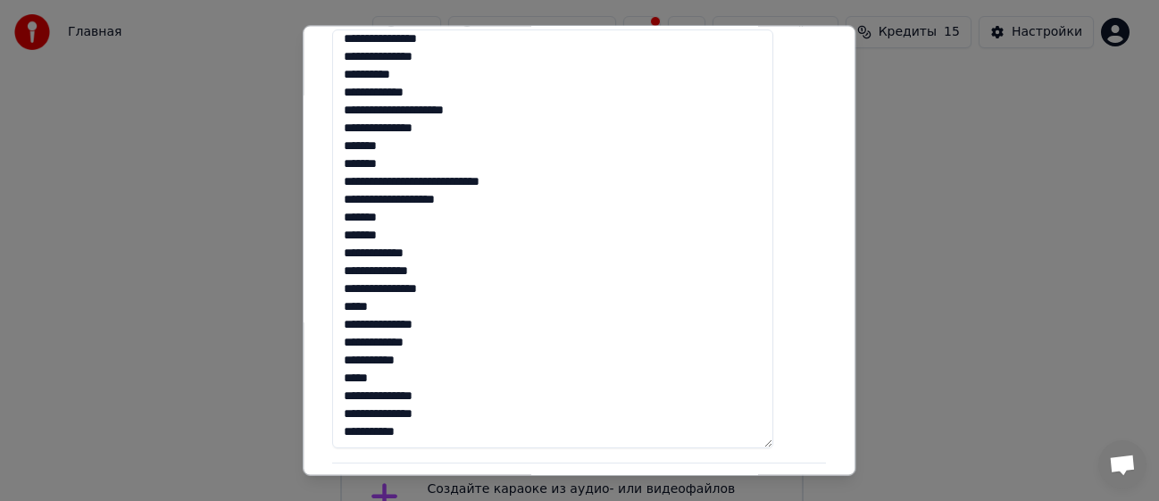
type textarea "**********"
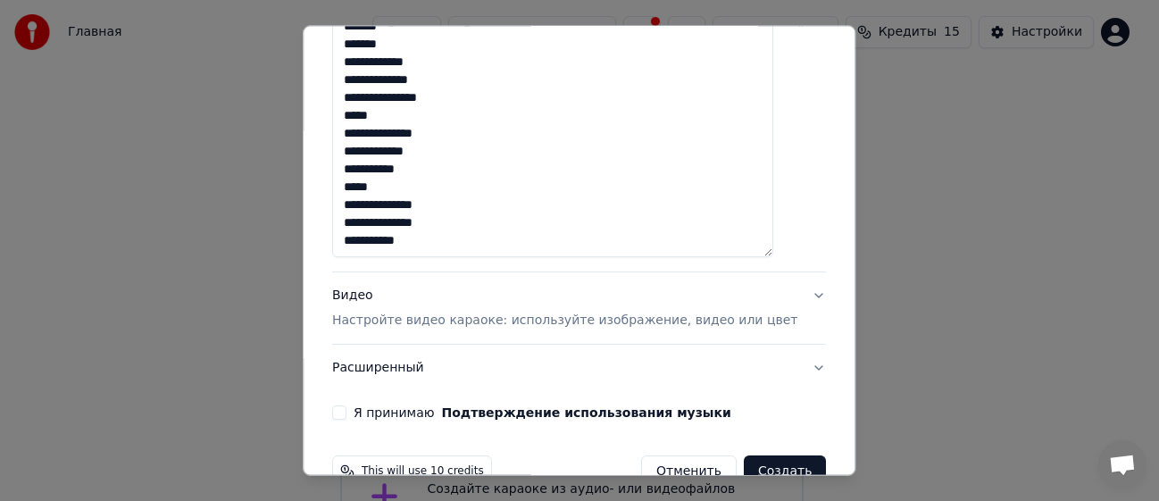
scroll to position [618, 0]
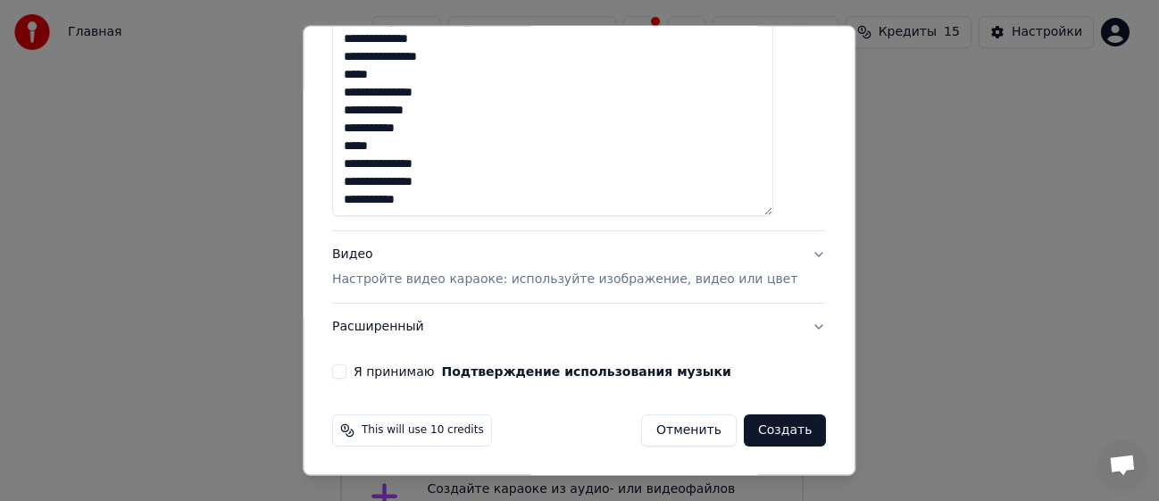
click at [460, 429] on span "This will use 10 credits" at bounding box center [423, 430] width 122 height 14
click at [346, 370] on button "Я принимаю Подтверждение использования музыки" at bounding box center [339, 371] width 14 height 14
click at [699, 325] on button "Расширенный" at bounding box center [579, 327] width 494 height 46
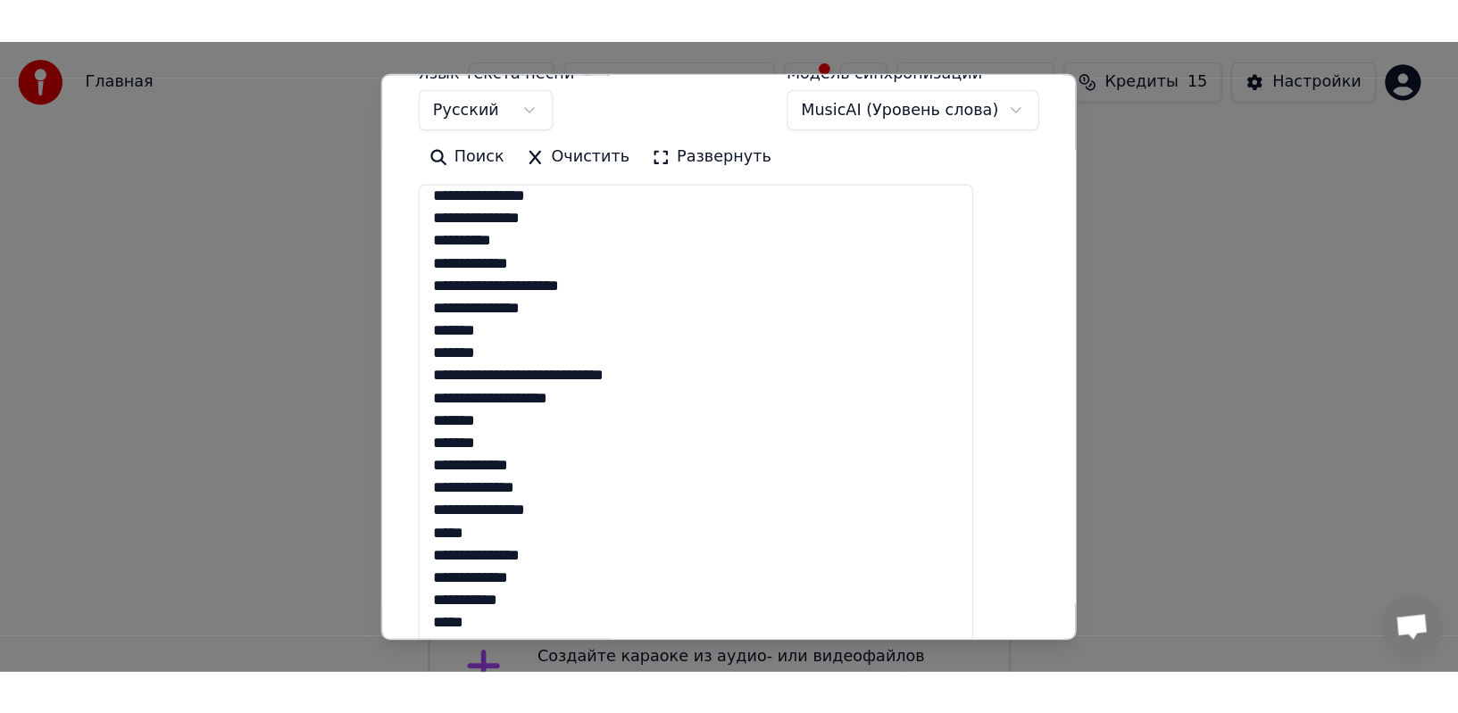
scroll to position [156, 0]
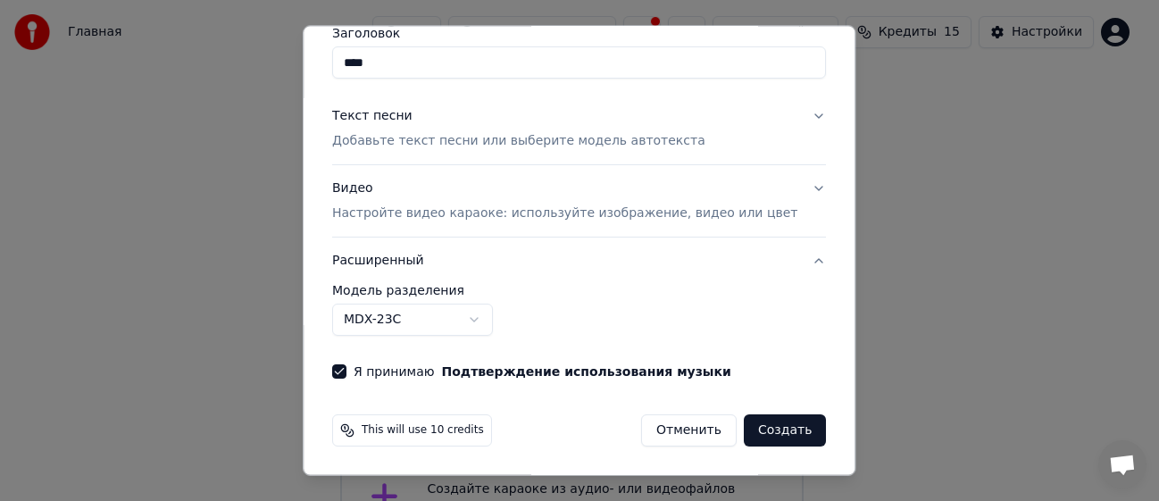
click at [699, 432] on button "Создать" at bounding box center [785, 430] width 82 height 32
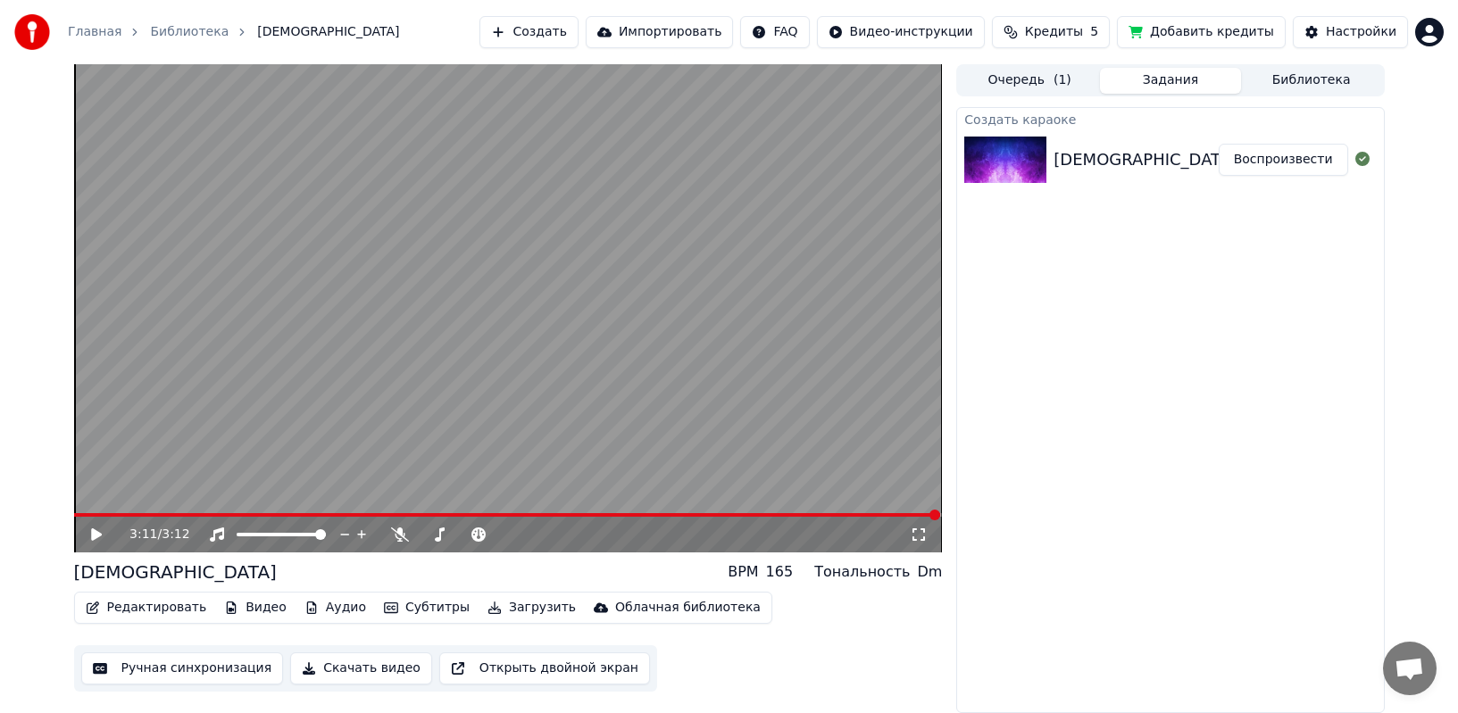
click at [96, 500] on icon at bounding box center [96, 534] width 11 height 12
drag, startPoint x: 393, startPoint y: 534, endPoint x: 104, endPoint y: 531, distance: 288.4
click at [104, 500] on div "3:11 / 3:12" at bounding box center [508, 535] width 854 height 18
click at [104, 500] on icon at bounding box center [109, 535] width 42 height 14
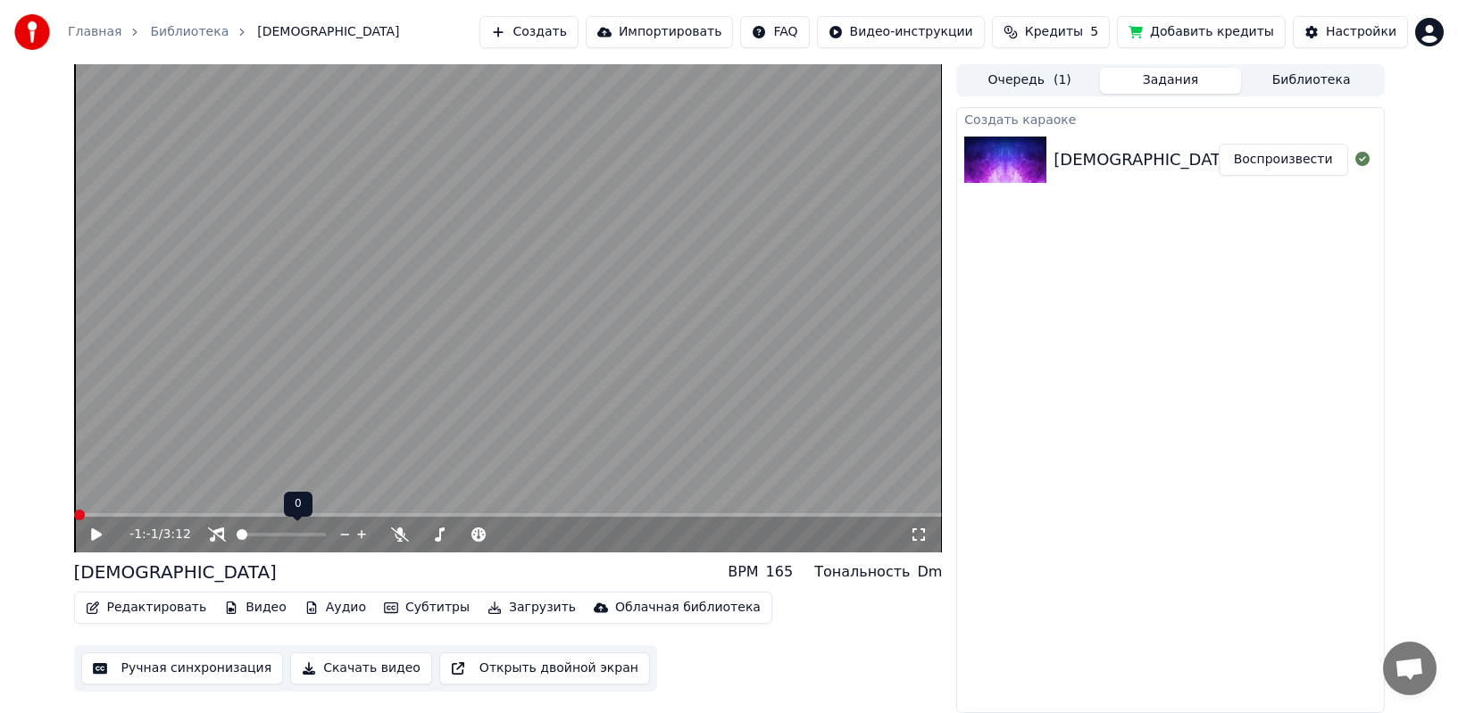
click at [237, 500] on span at bounding box center [242, 534] width 11 height 11
click at [97, 500] on icon at bounding box center [96, 534] width 11 height 12
click at [215, 500] on icon at bounding box center [217, 535] width 18 height 14
click at [215, 500] on icon at bounding box center [217, 535] width 14 height 14
click at [215, 500] on icon at bounding box center [217, 535] width 18 height 14
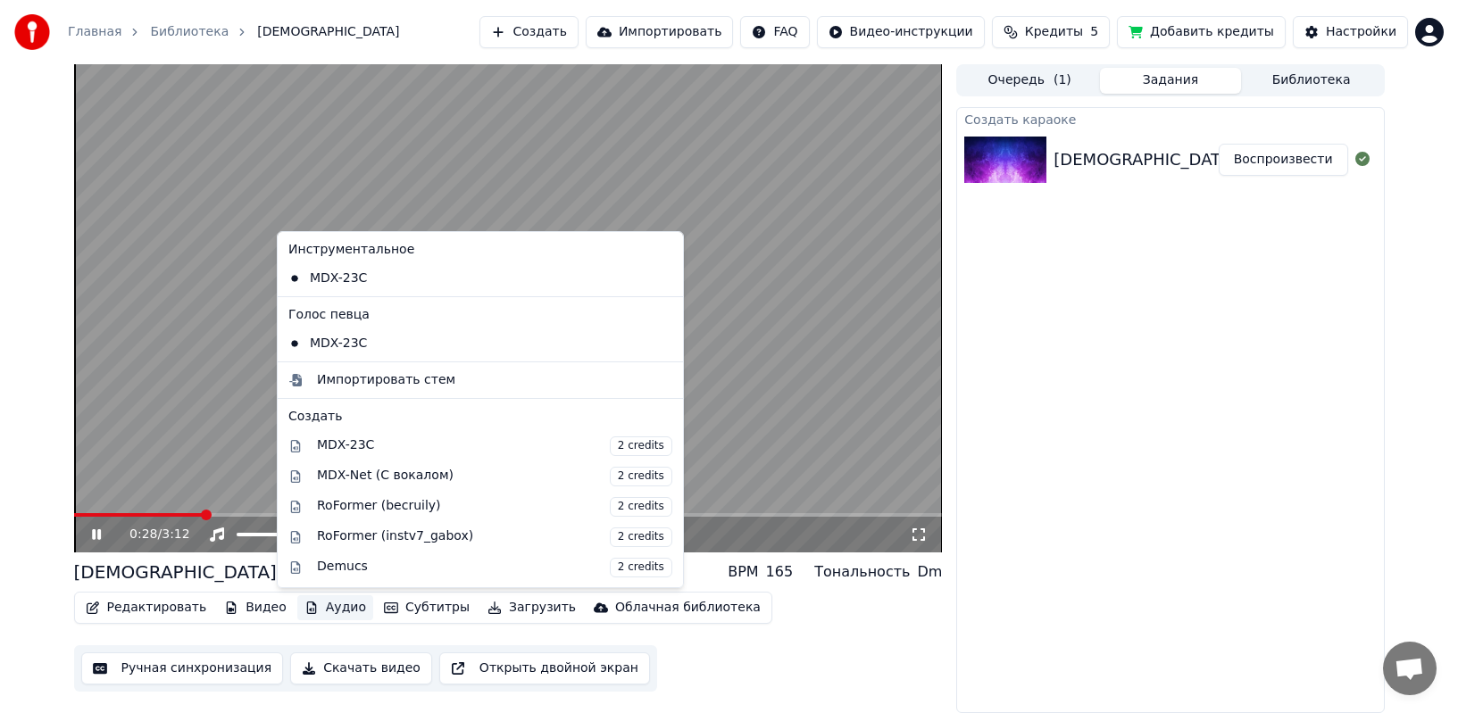
click at [333, 500] on button "Аудио" at bounding box center [335, 607] width 76 height 25
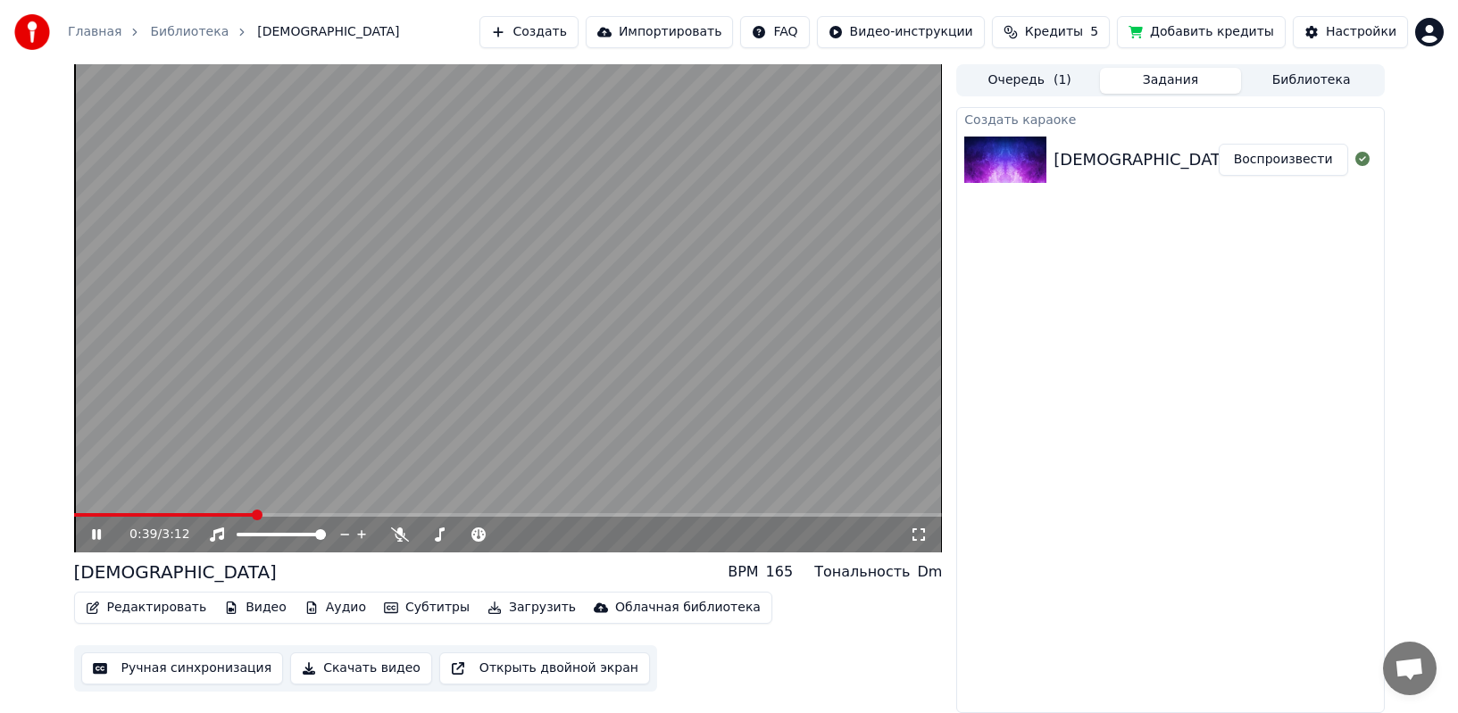
click at [699, 403] on div "Создать караоке Мама Воспроизвести" at bounding box center [1170, 410] width 428 height 606
click at [123, 500] on span at bounding box center [127, 515] width 11 height 11
click at [396, 500] on icon at bounding box center [400, 535] width 18 height 14
click at [362, 500] on icon at bounding box center [361, 534] width 9 height 9
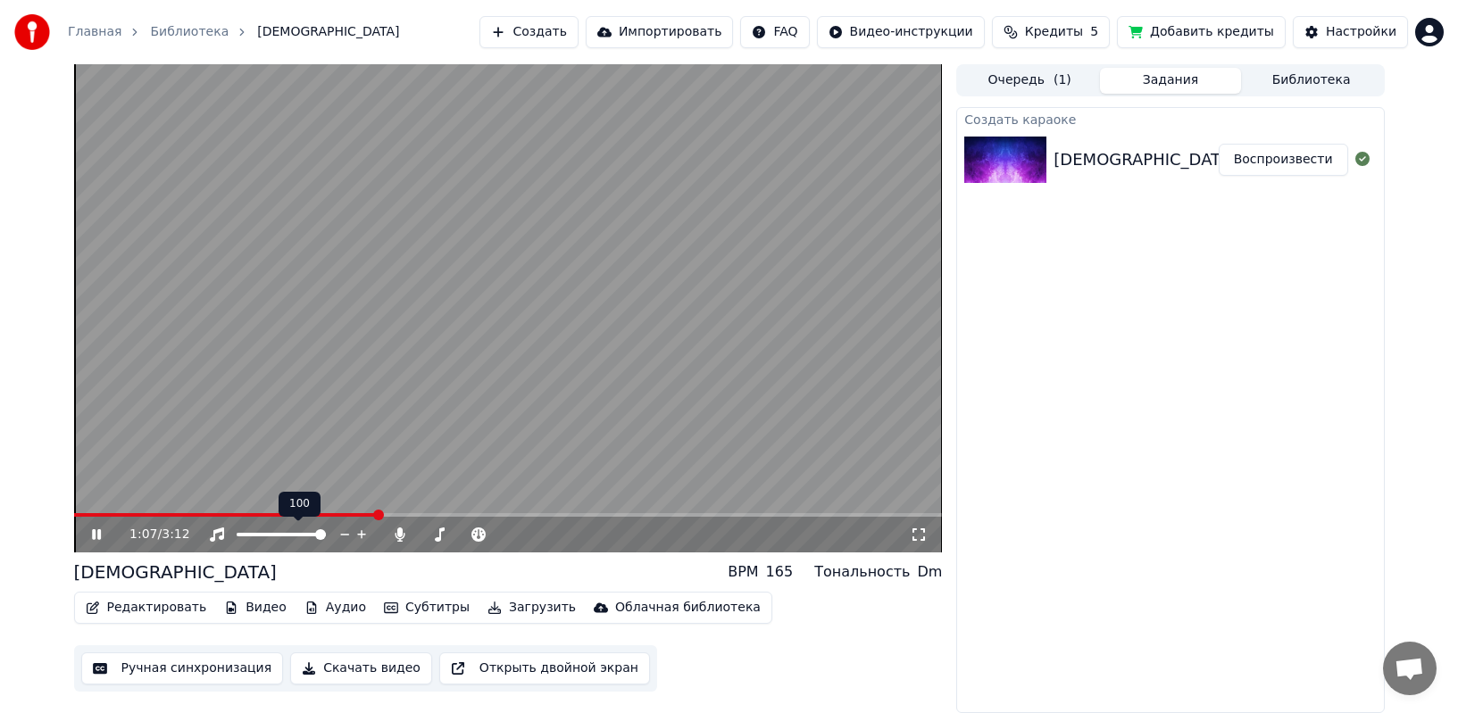
click at [362, 500] on icon at bounding box center [361, 534] width 9 height 9
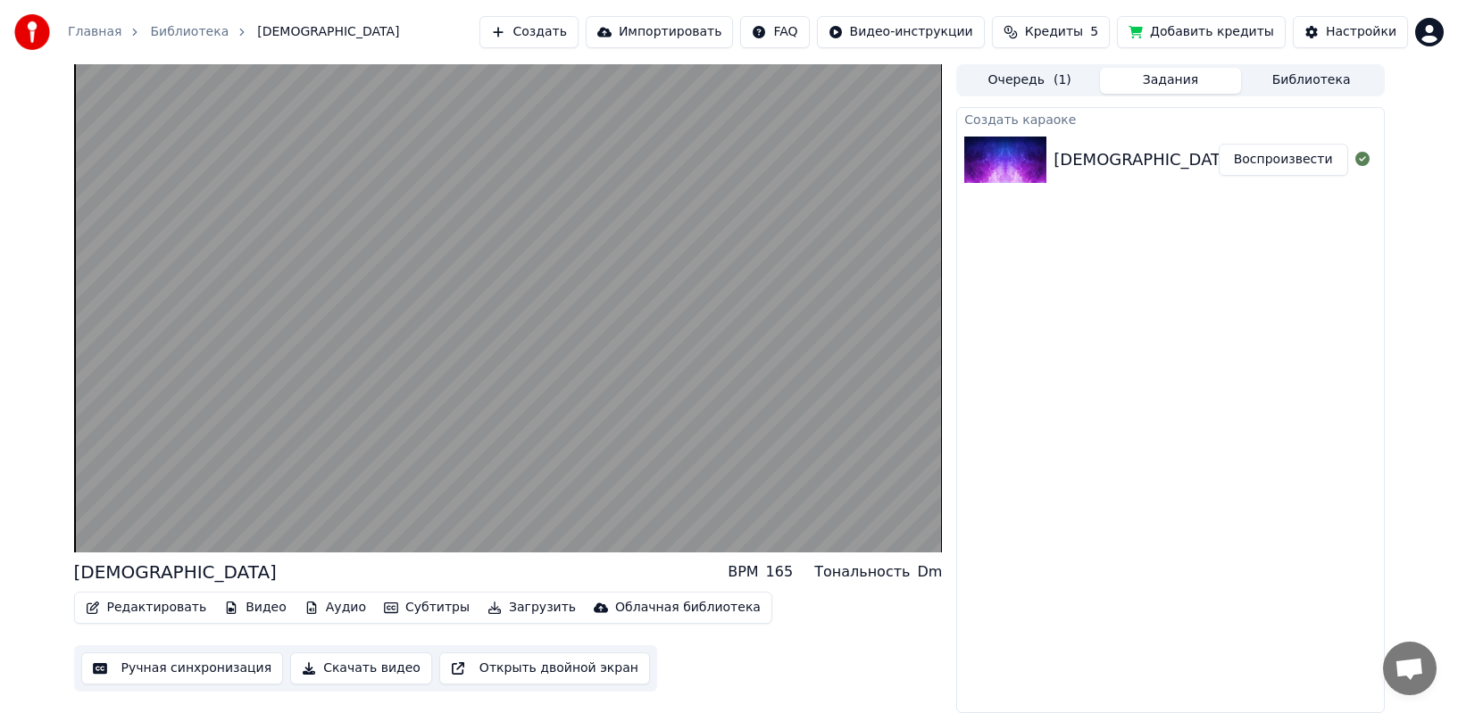
click at [198, 500] on button "Ручная синхронизация" at bounding box center [182, 669] width 203 height 32
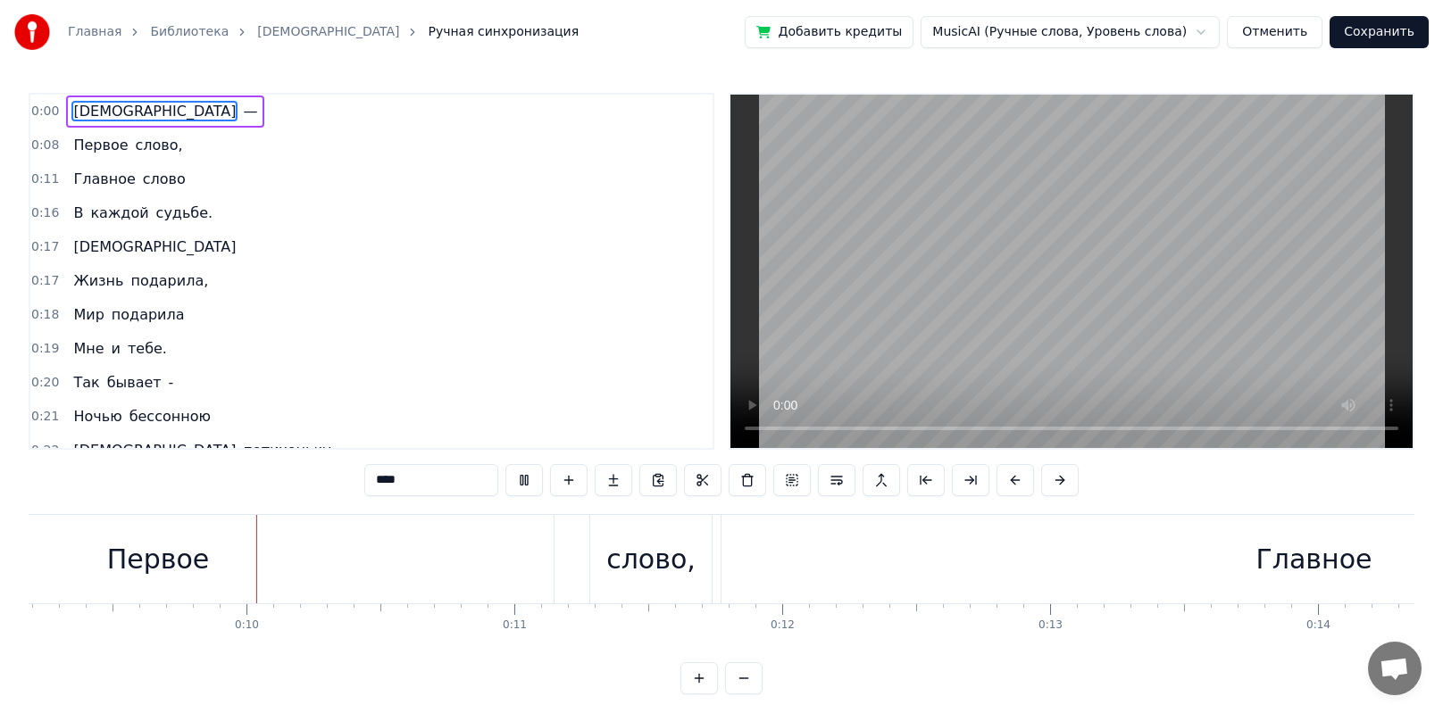
scroll to position [0, 2466]
click at [535, 481] on button at bounding box center [523, 480] width 37 height 32
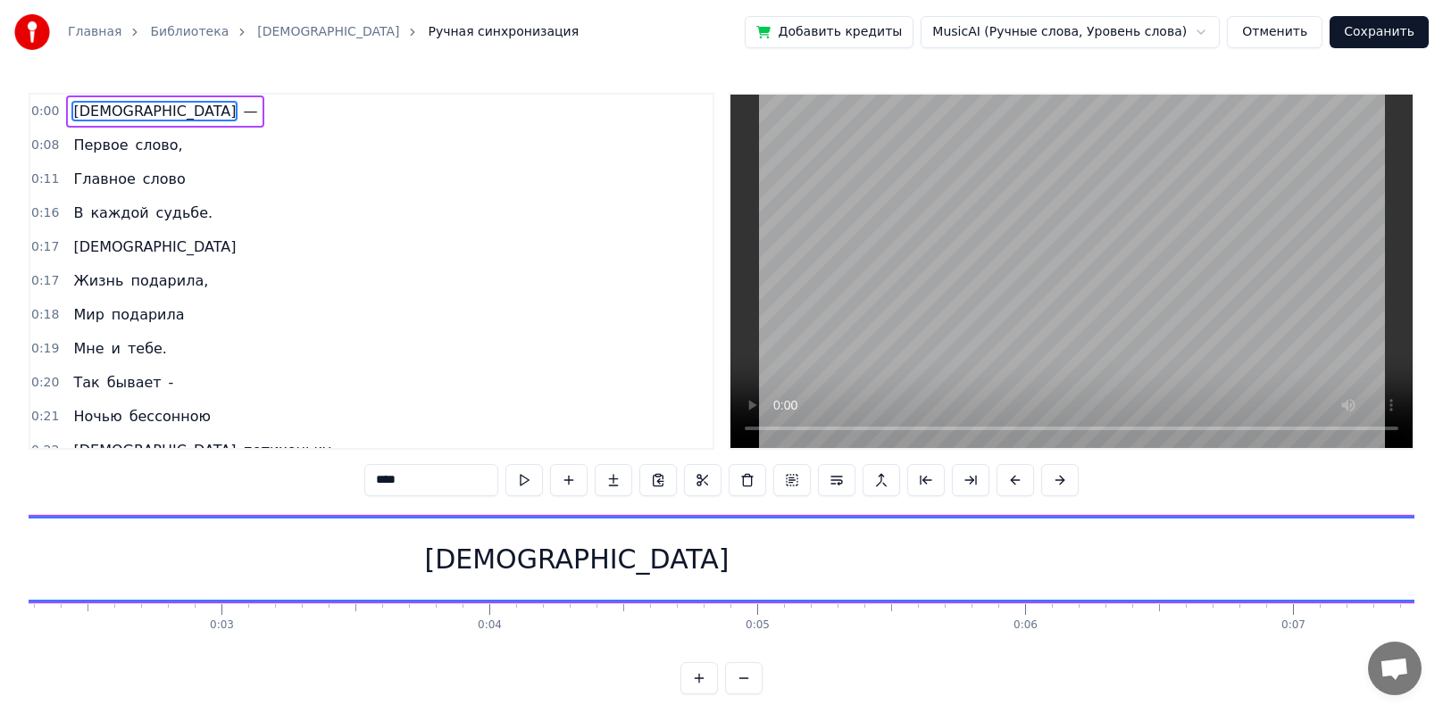
scroll to position [0, 0]
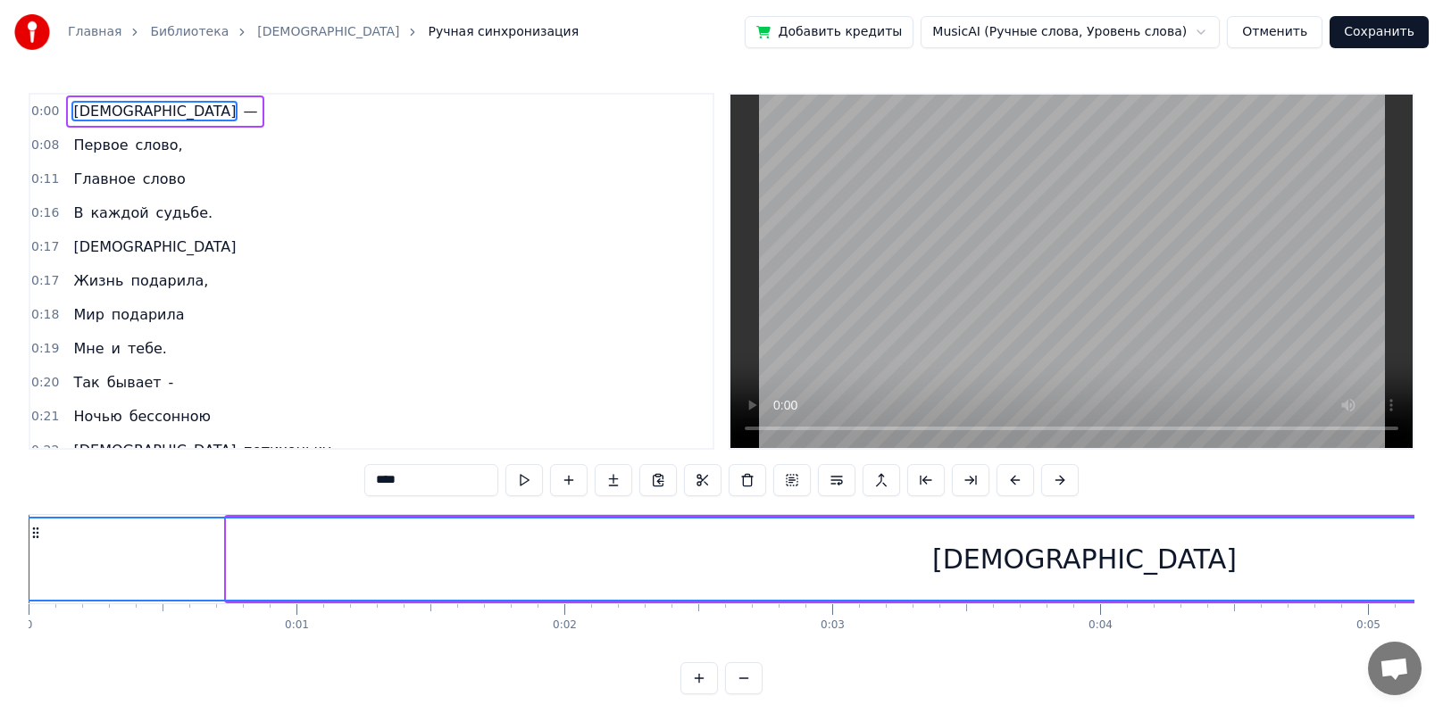
drag, startPoint x: 229, startPoint y: 562, endPoint x: 23, endPoint y: 561, distance: 206.2
click at [23, 500] on div "Главная Библиотека Мама Ручная синхронизация Добавить кредиты MusicAI (Ручные с…" at bounding box center [721, 347] width 1443 height 695
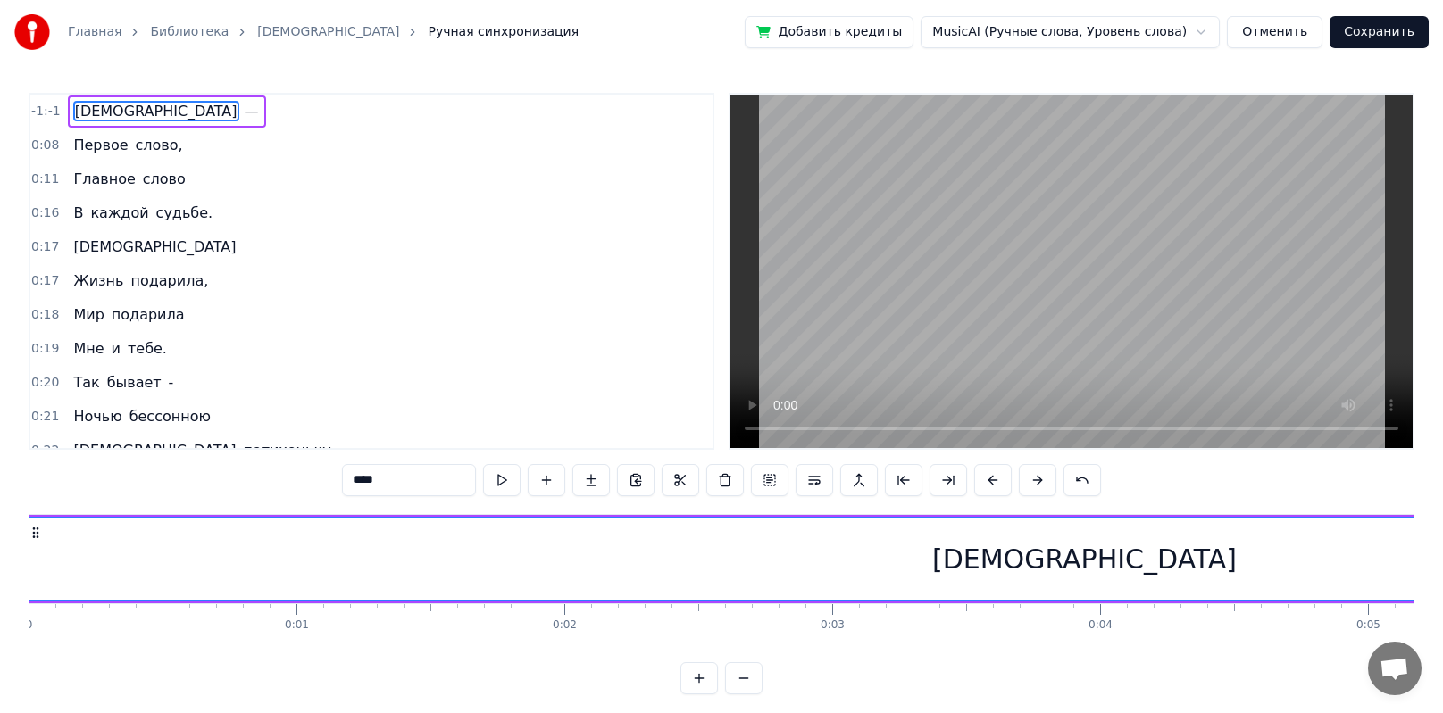
click at [41, 112] on span "-1:-1" at bounding box center [45, 112] width 29 height 18
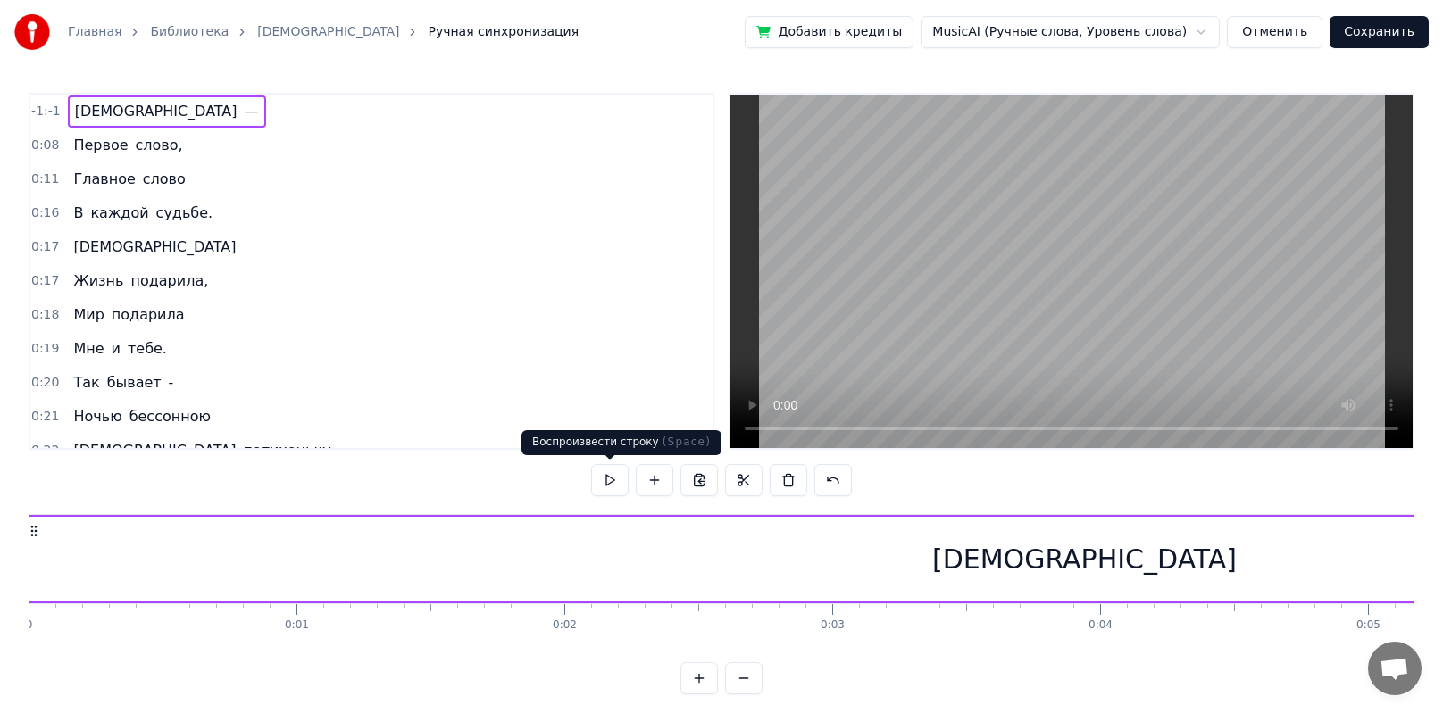
click at [603, 475] on button at bounding box center [609, 480] width 37 height 32
click at [87, 113] on span "[DEMOGRAPHIC_DATA]" at bounding box center [156, 111] width 166 height 21
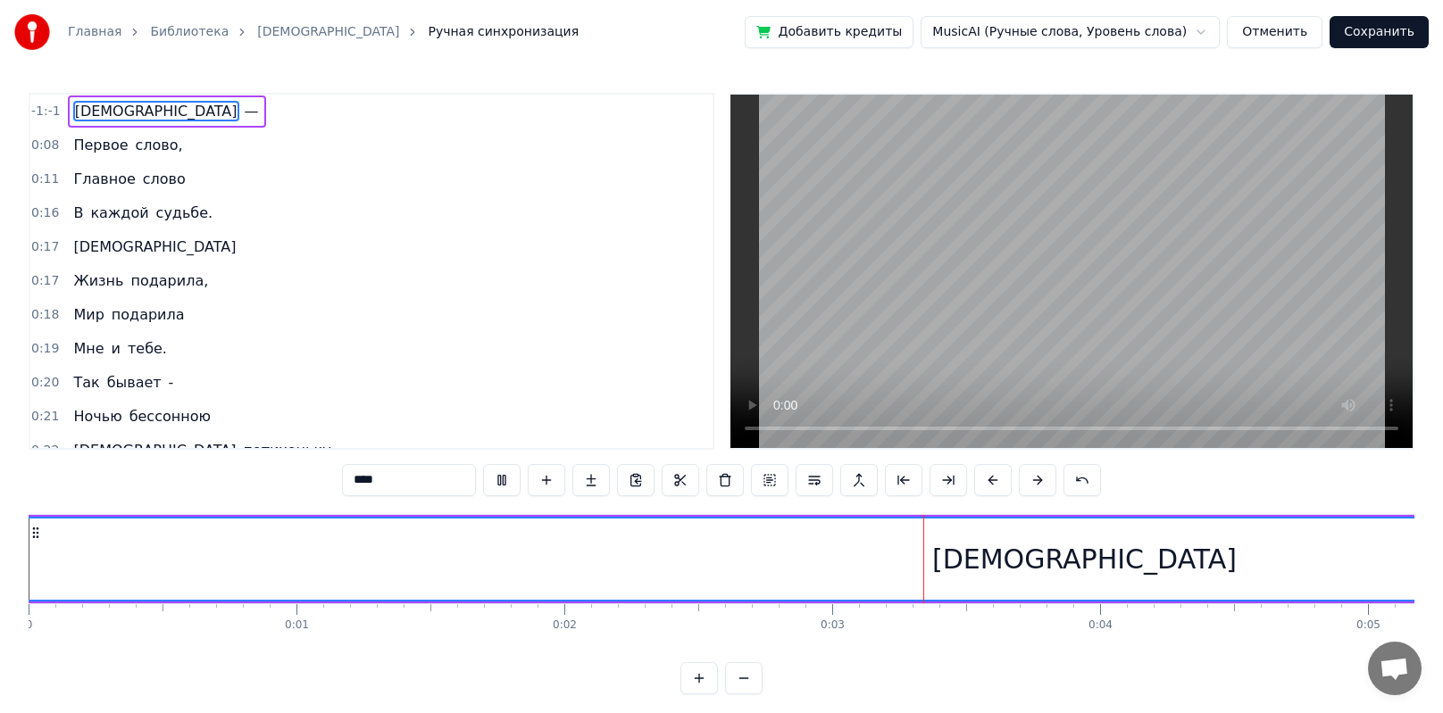
click at [82, 114] on span "[DEMOGRAPHIC_DATA]" at bounding box center [156, 111] width 166 height 21
click at [72, 143] on span "Первое" at bounding box center [100, 145] width 58 height 21
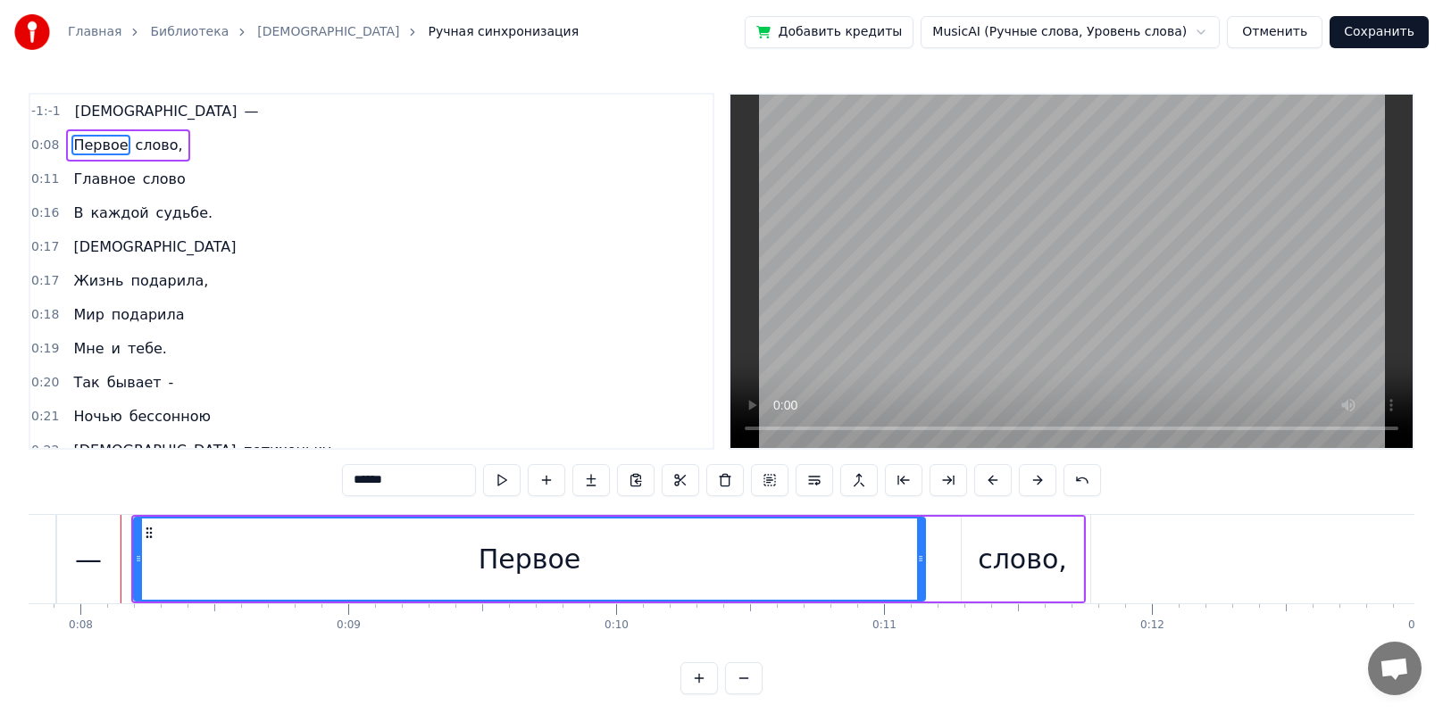
scroll to position [0, 2093]
click at [96, 115] on span "[DEMOGRAPHIC_DATA]" at bounding box center [156, 111] width 166 height 21
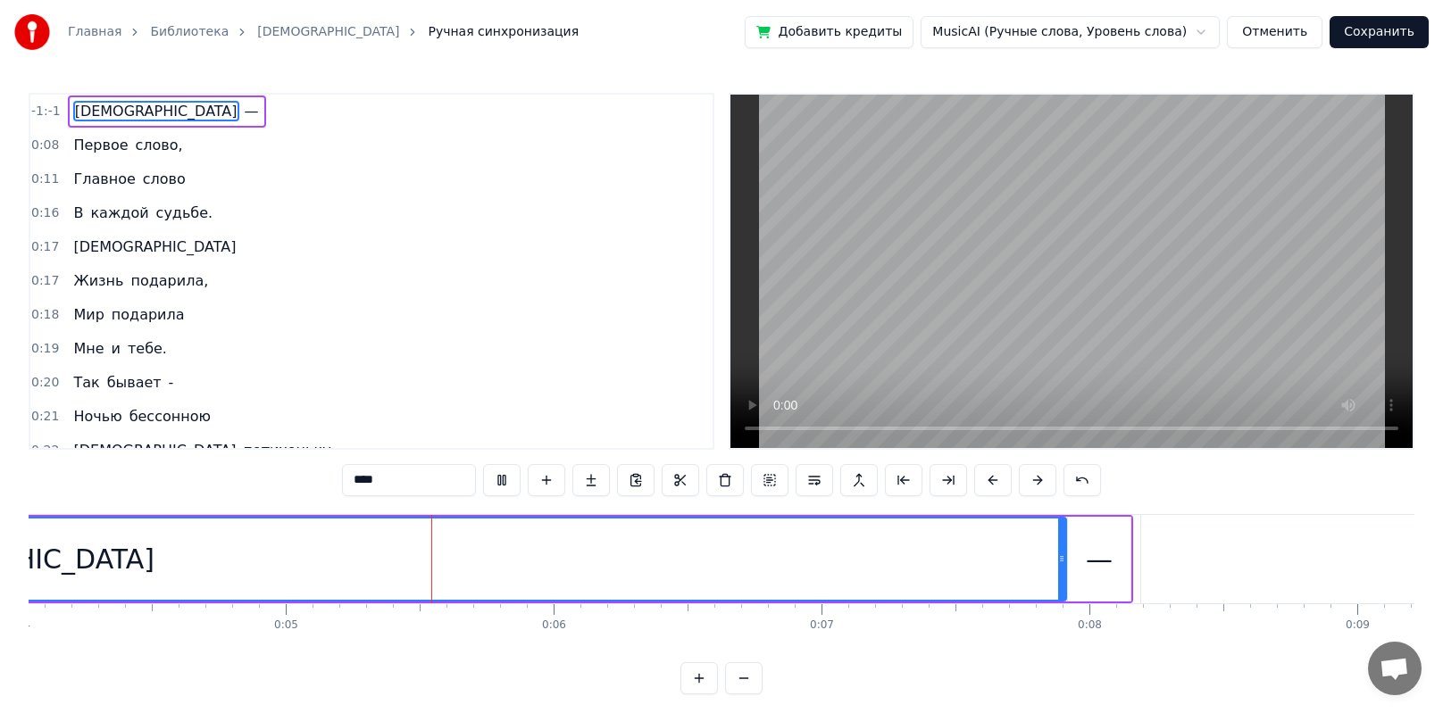
scroll to position [0, 1242]
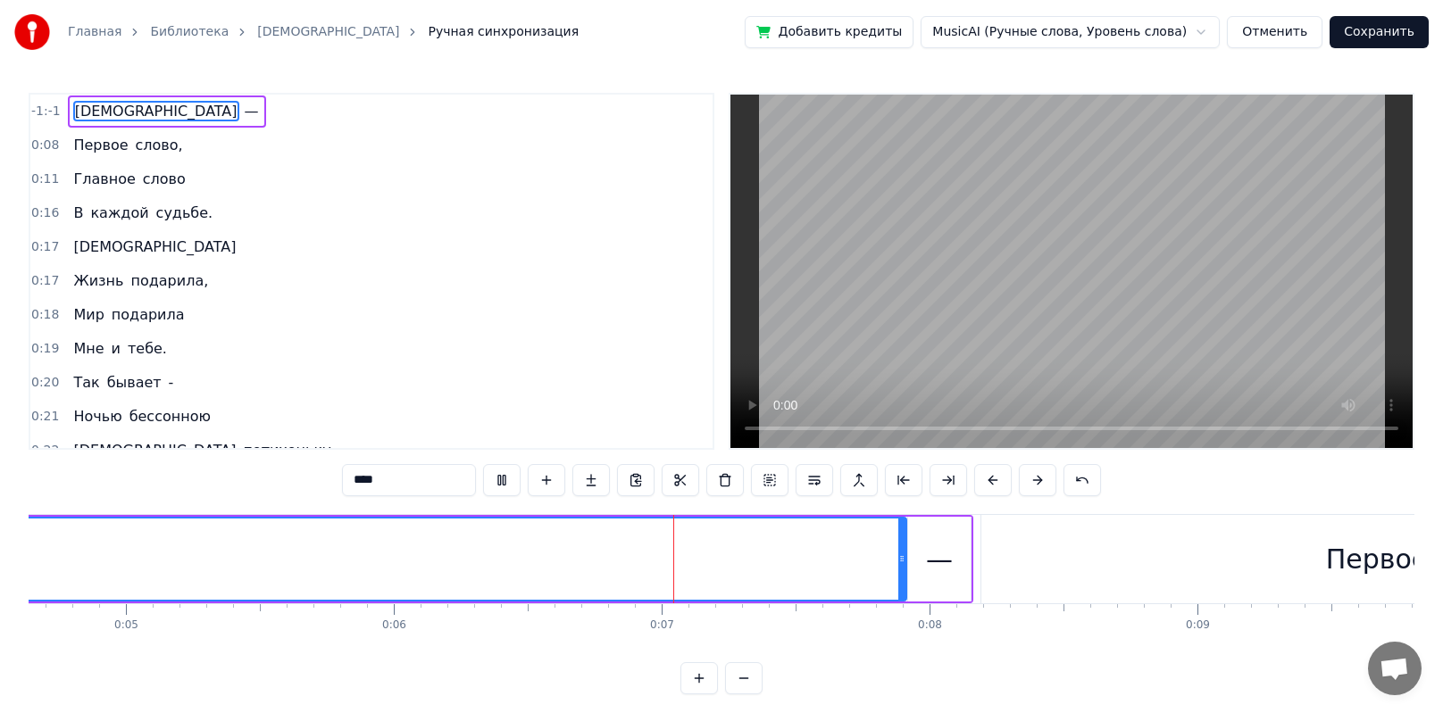
click at [699, 500] on div "Первое" at bounding box center [1376, 559] width 791 height 88
type input "******"
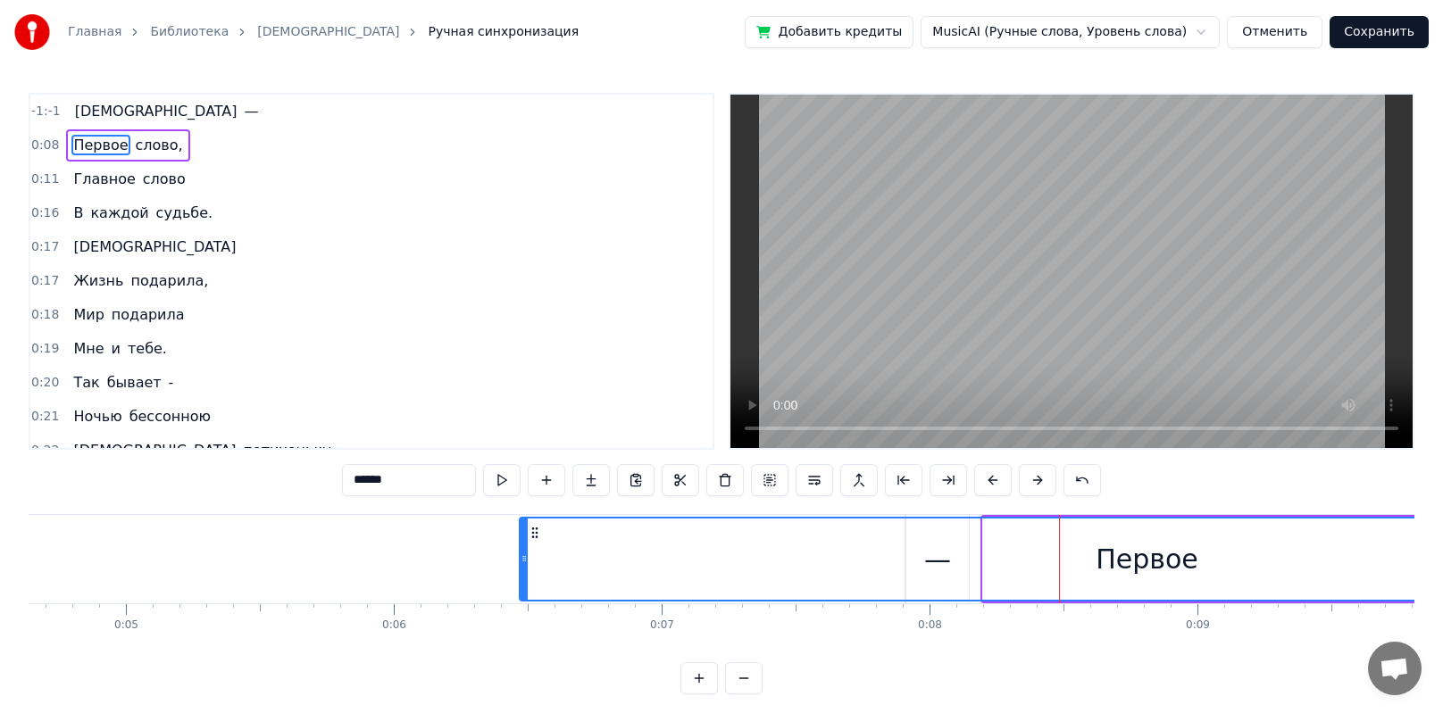
drag, startPoint x: 987, startPoint y: 562, endPoint x: 524, endPoint y: 562, distance: 463.3
click at [524, 500] on icon at bounding box center [523, 559] width 7 height 14
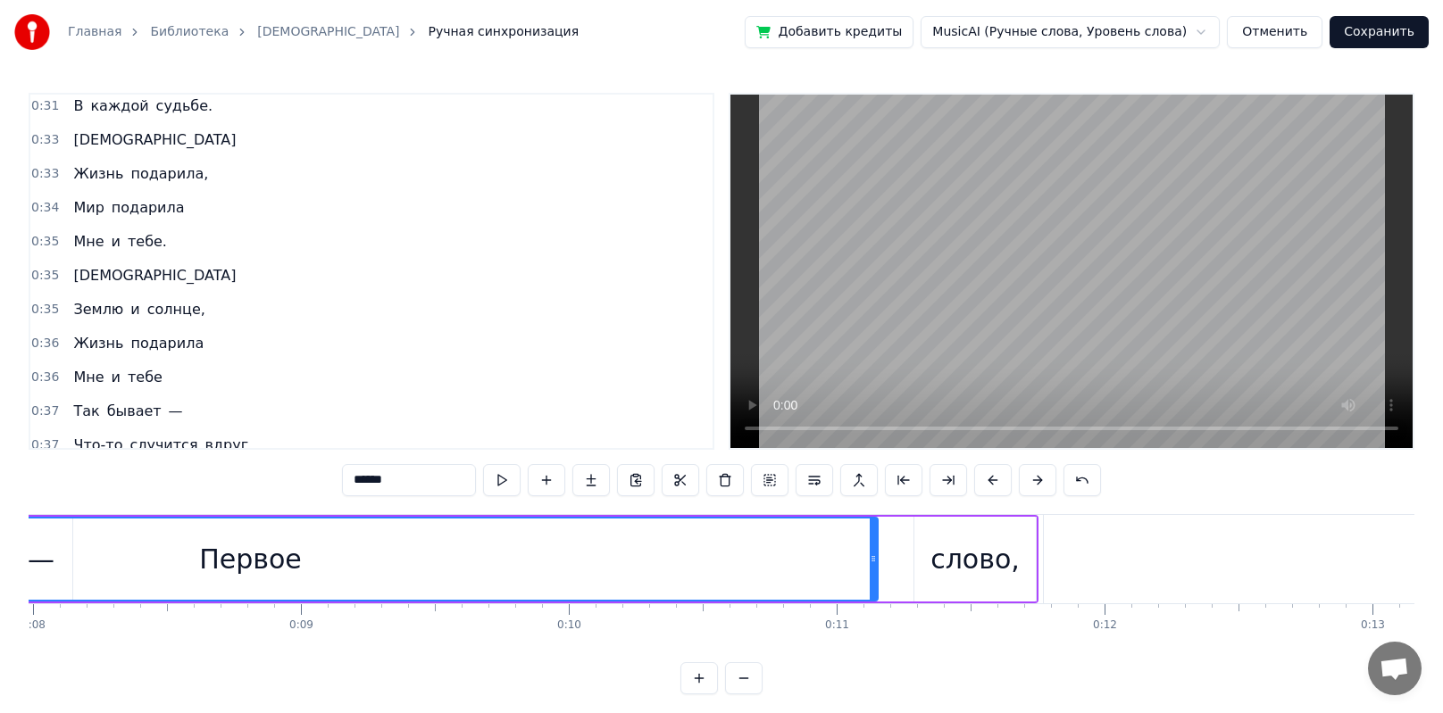
scroll to position [0, 0]
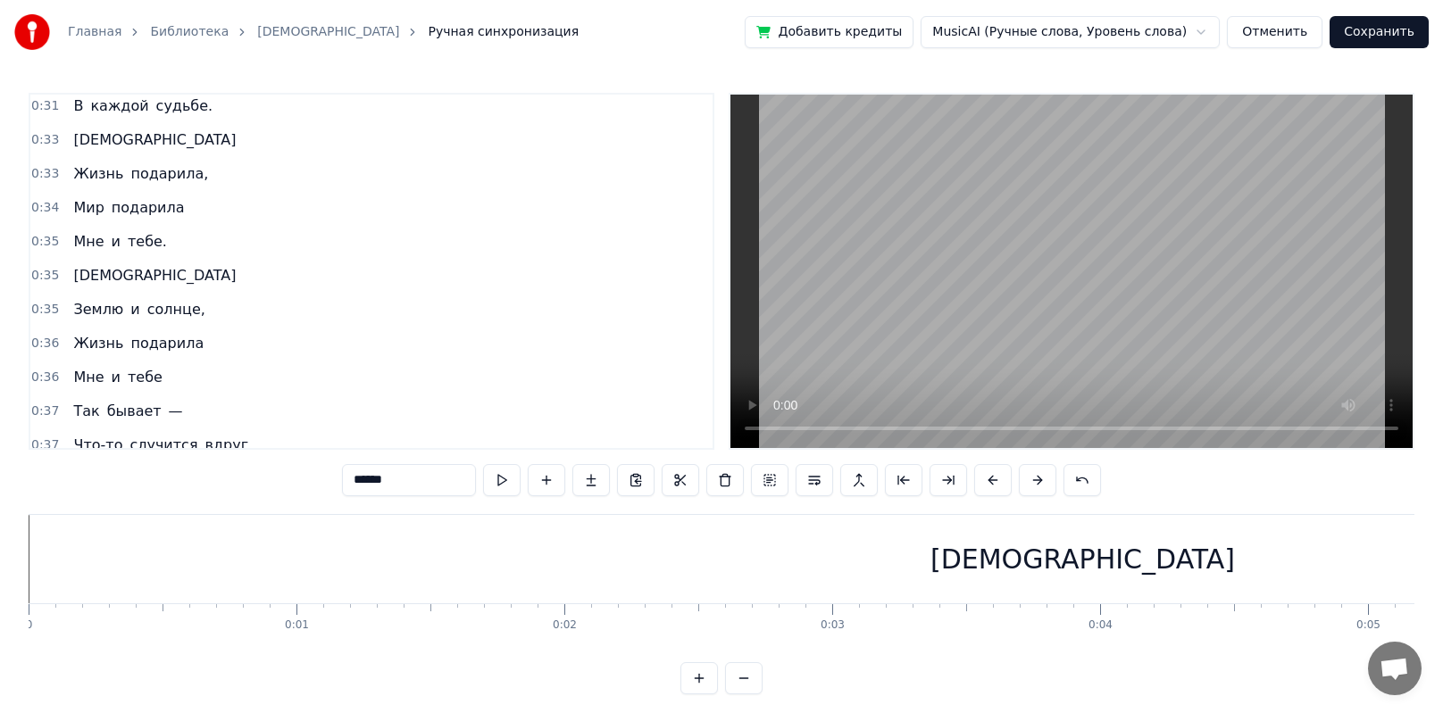
click at [695, 500] on button at bounding box center [698, 678] width 37 height 32
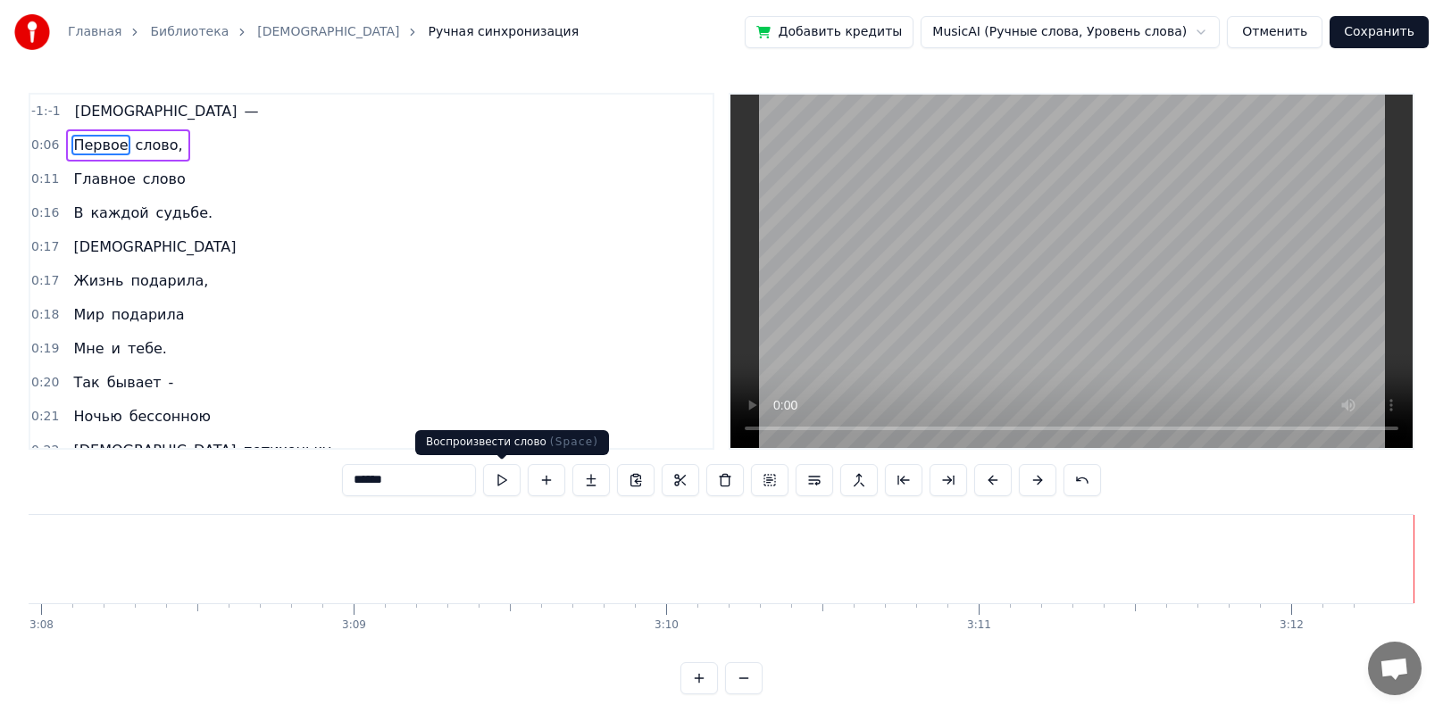
click at [501, 485] on button at bounding box center [501, 480] width 37 height 32
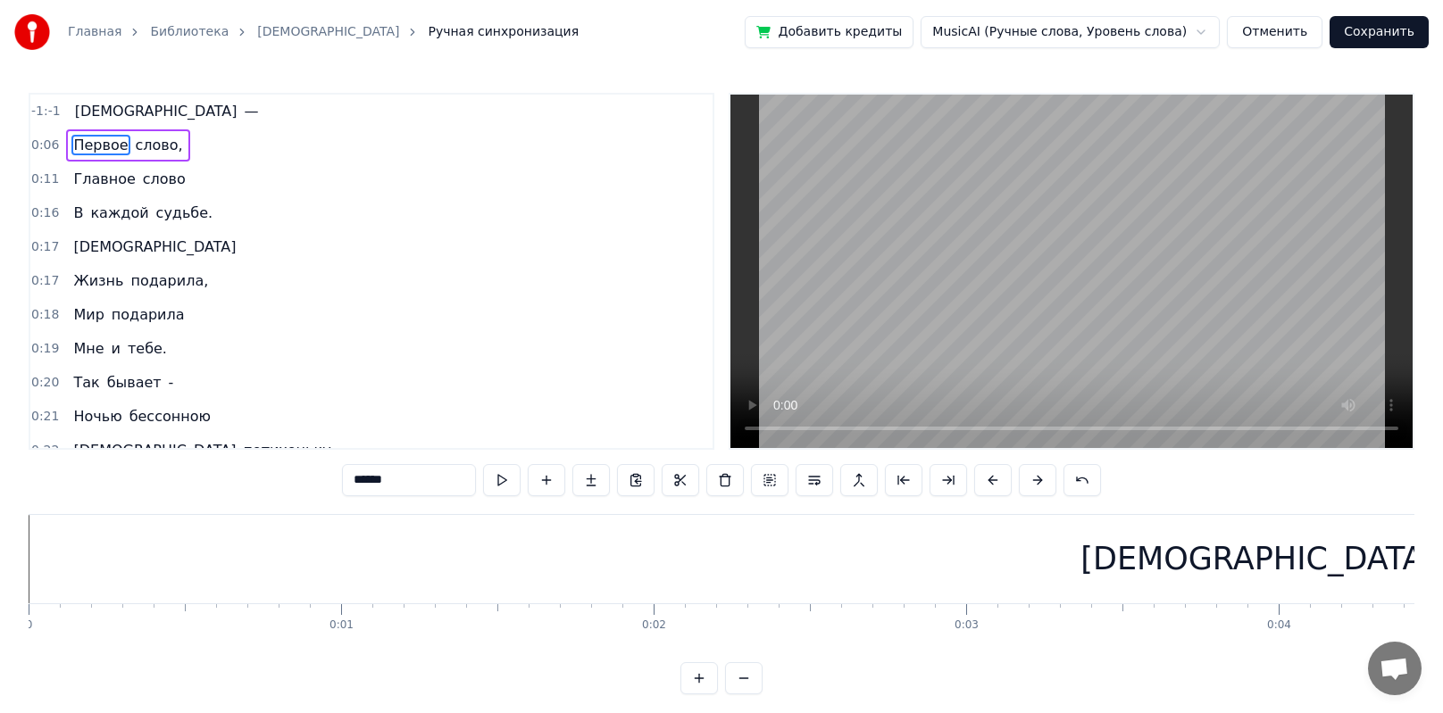
click at [29, 500] on div "0" at bounding box center [29, 626] width 7 height 14
drag, startPoint x: 1265, startPoint y: 558, endPoint x: 502, endPoint y: 562, distance: 763.3
click at [502, 500] on div "[DEMOGRAPHIC_DATA]" at bounding box center [1258, 559] width 2483 height 88
type input "****"
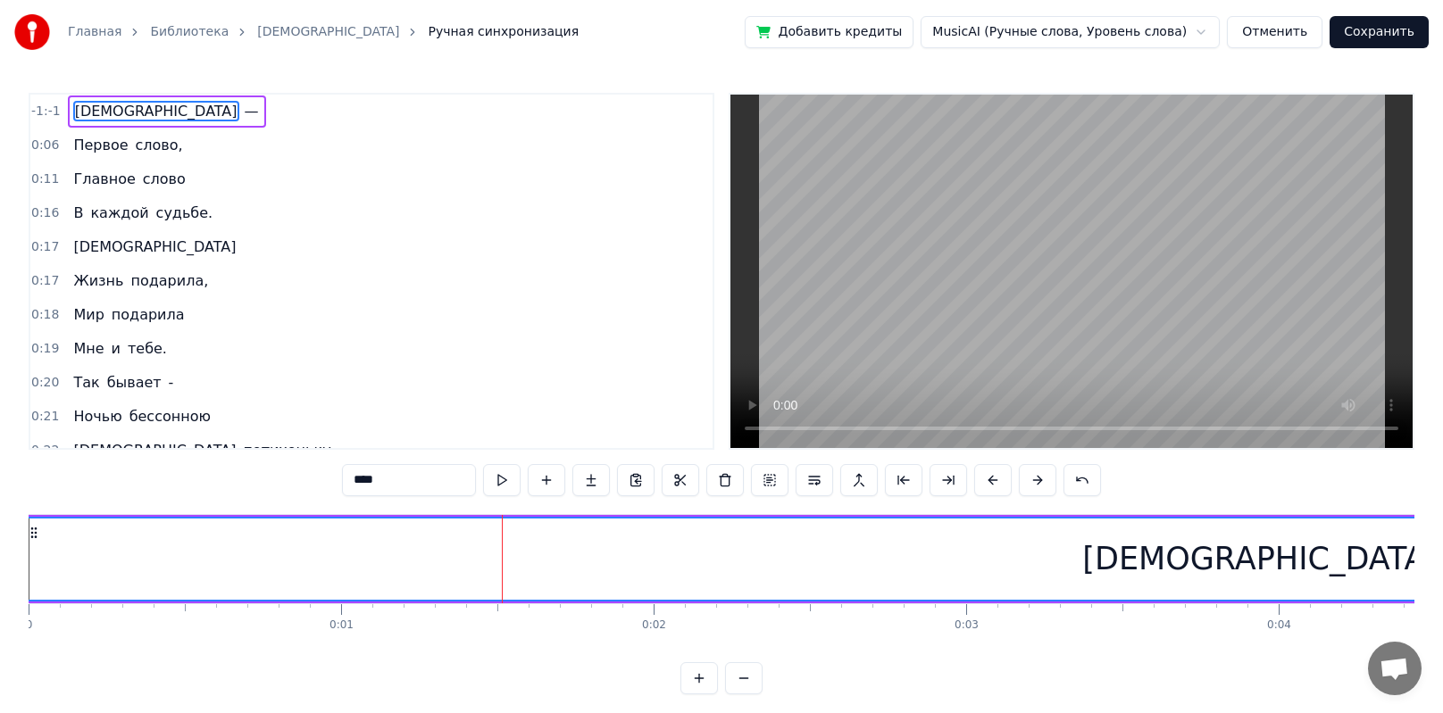
drag, startPoint x: 502, startPoint y: 563, endPoint x: 345, endPoint y: 562, distance: 156.2
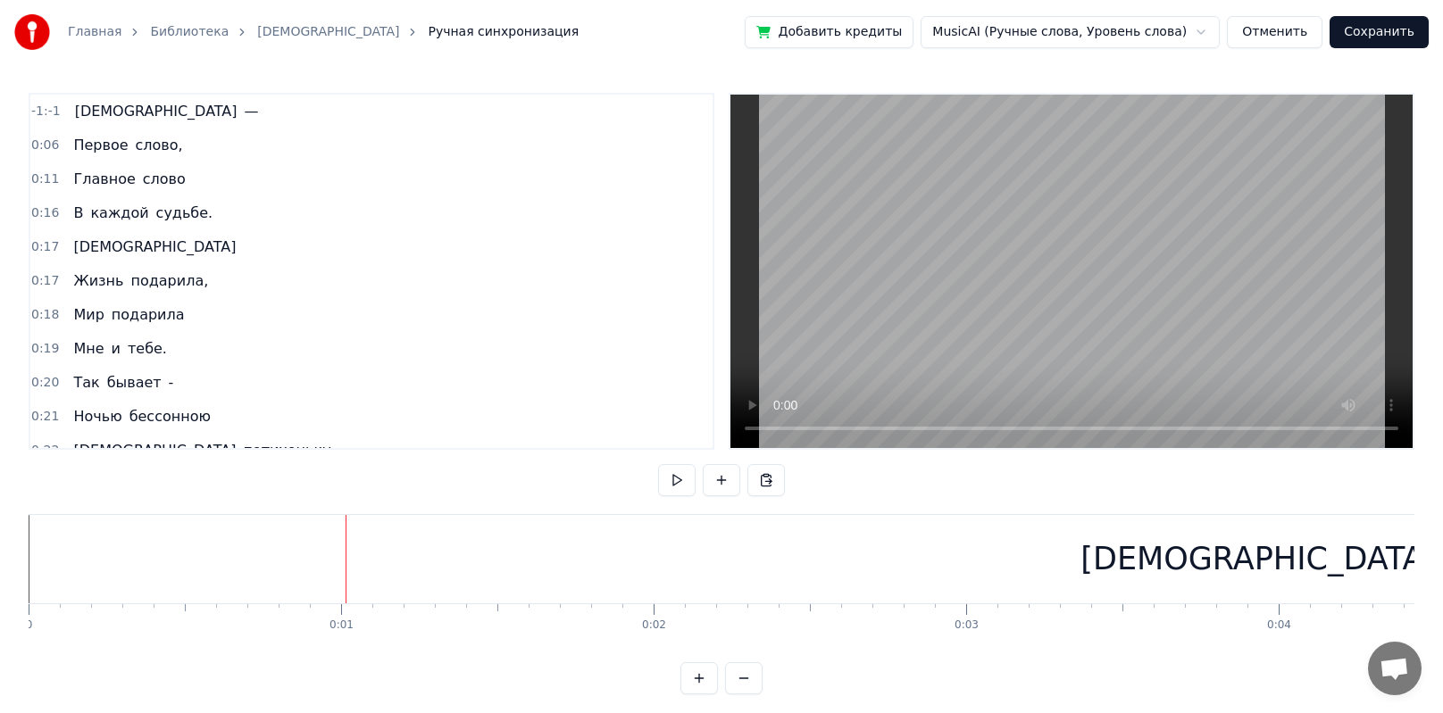
click at [386, 500] on div "[DEMOGRAPHIC_DATA]" at bounding box center [1258, 559] width 2483 height 88
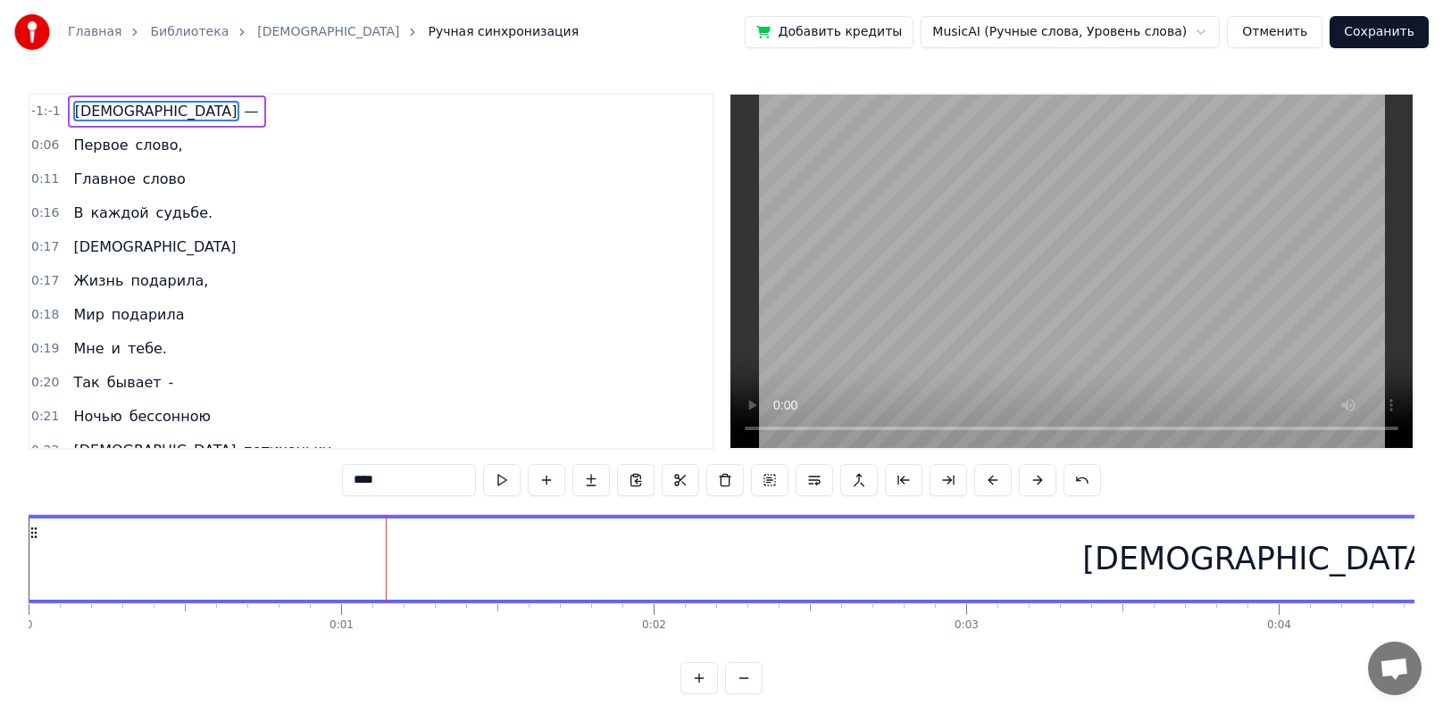
drag, startPoint x: 546, startPoint y: 481, endPoint x: 676, endPoint y: 513, distance: 133.4
click at [676, 500] on div "-1:-1 Мама — 0:06 Первое слово, 0:11 Главное слово 0:16 В каждой судьбе. 0:17 […" at bounding box center [721, 394] width 1385 height 602
click at [79, 120] on span "[DEMOGRAPHIC_DATA]" at bounding box center [156, 111] width 166 height 21
drag, startPoint x: 397, startPoint y: 485, endPoint x: 304, endPoint y: 487, distance: 92.9
click at [304, 487] on div "-1:-1 Мама — 0:06 Первое слово, 0:11 Главное слово 0:16 В каждой судьбе. 0:17 […" at bounding box center [721, 394] width 1385 height 602
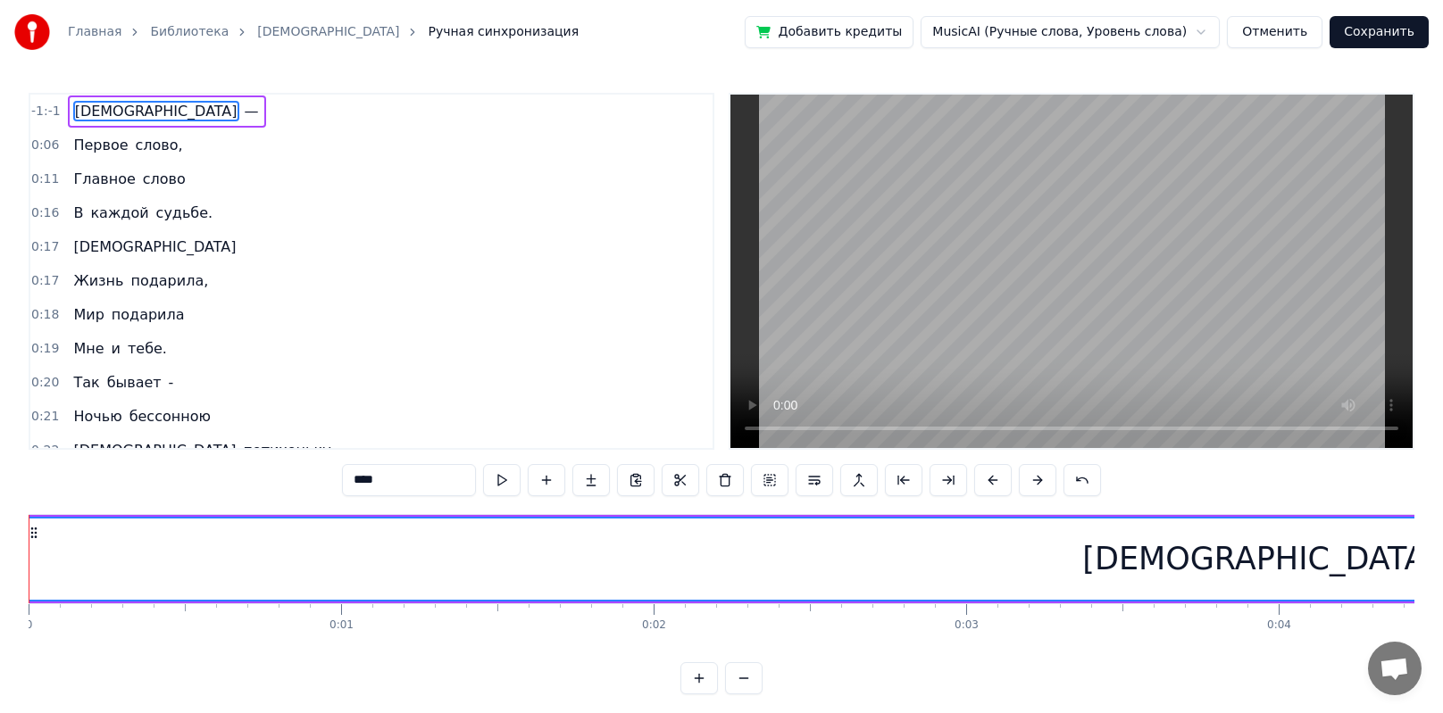
click at [45, 113] on span "-1:-1" at bounding box center [45, 112] width 29 height 18
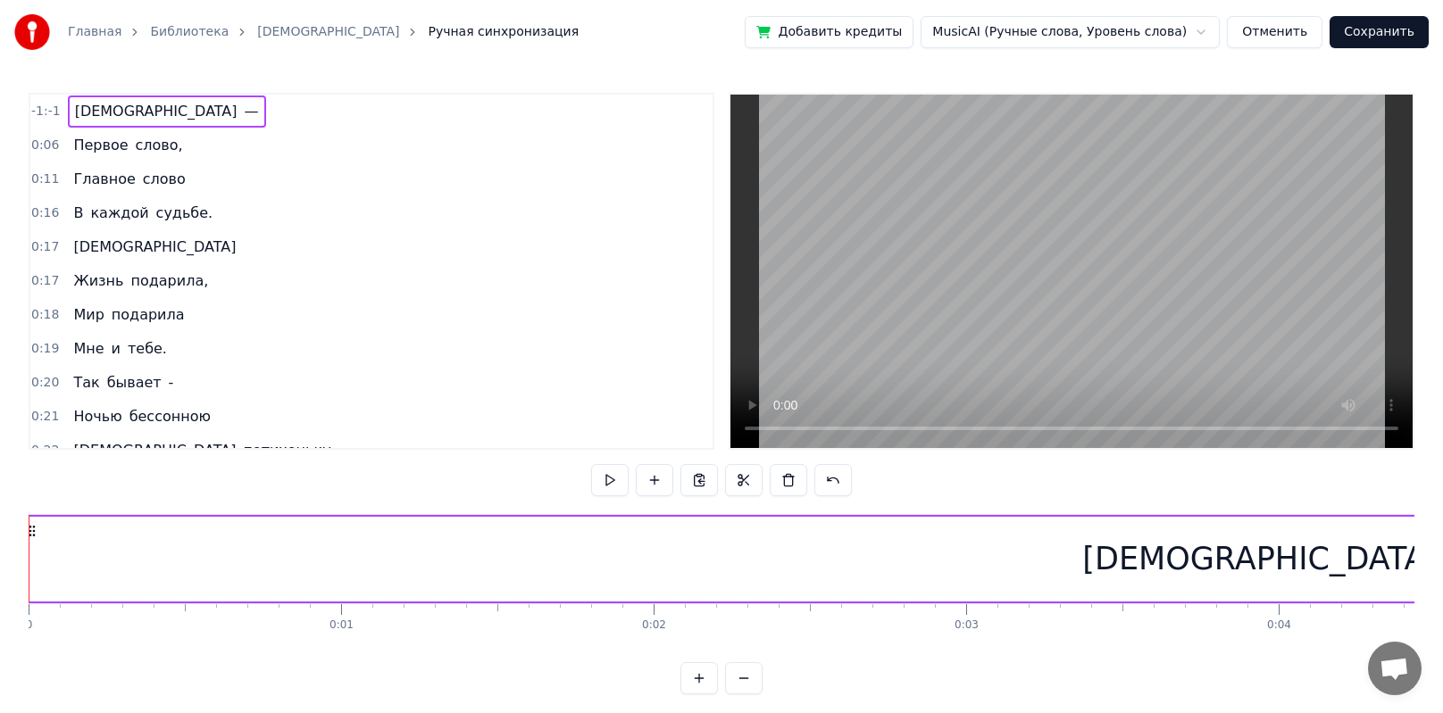
click at [45, 113] on span "-1:-1" at bounding box center [45, 112] width 29 height 18
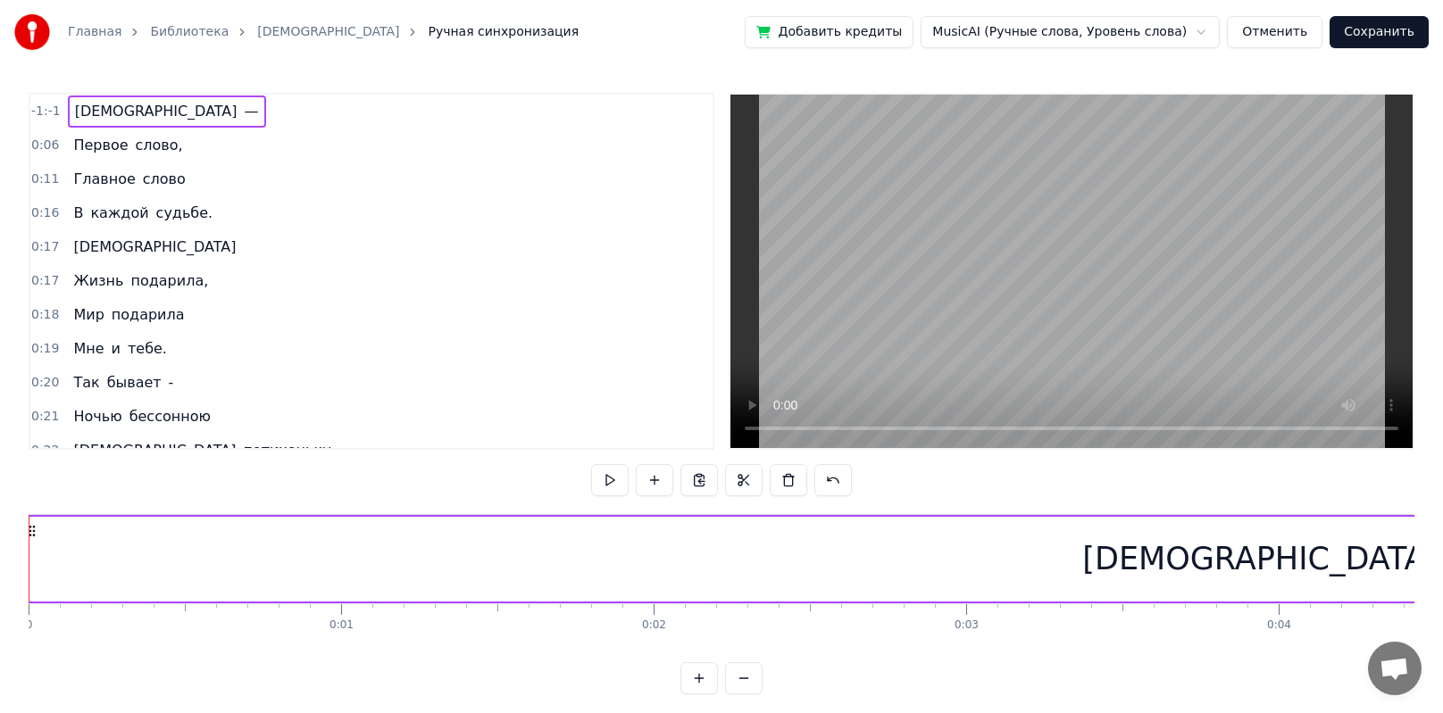
click at [45, 113] on span "-1:-1" at bounding box center [45, 112] width 29 height 18
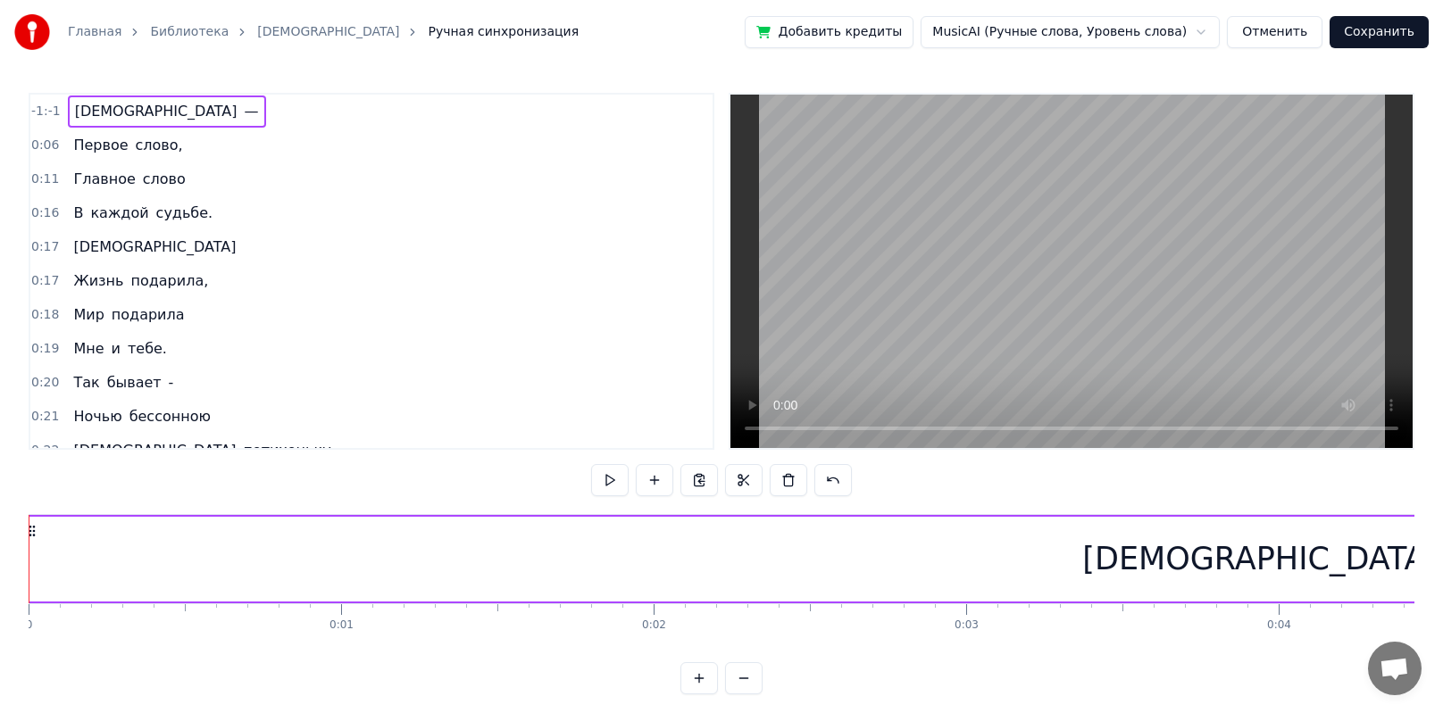
click at [45, 113] on span "-1:-1" at bounding box center [45, 112] width 29 height 18
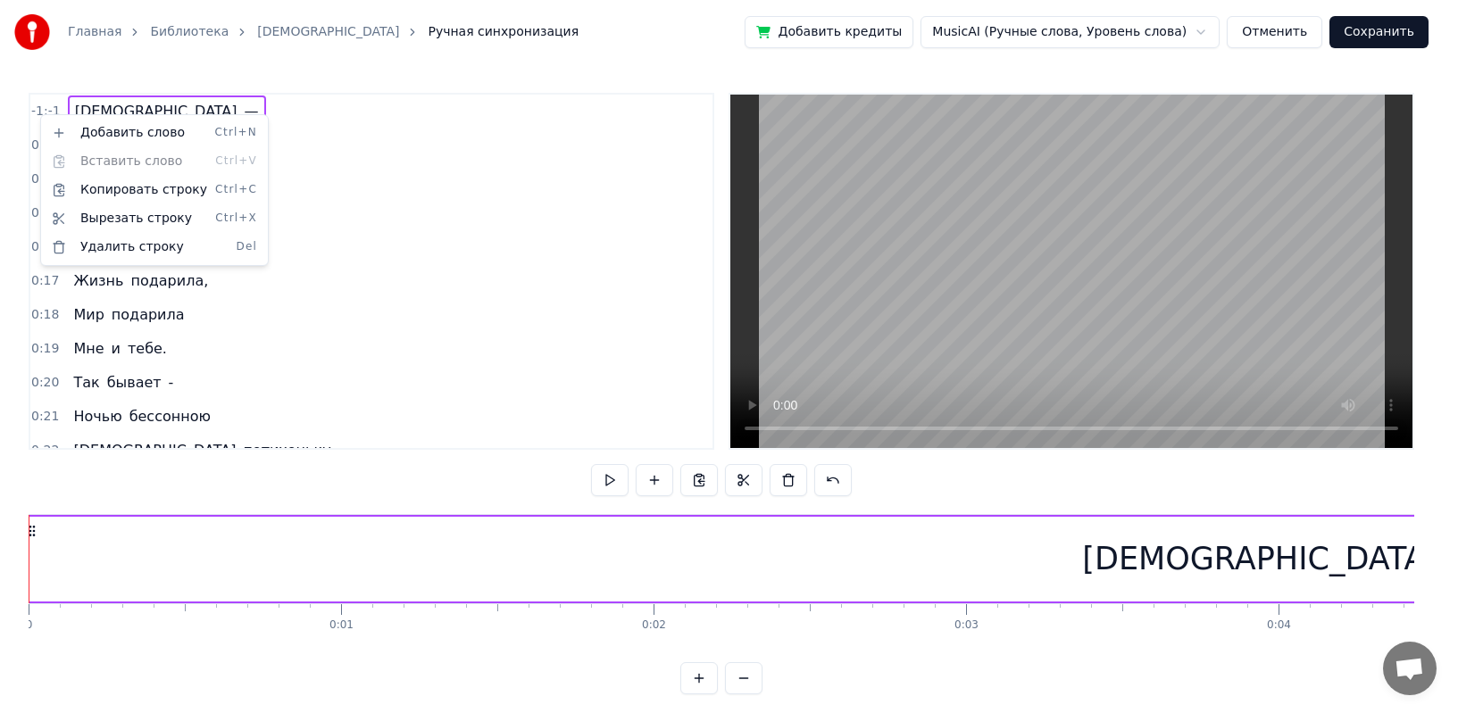
click at [608, 64] on html "Главная Библиотека Мама Ручная синхронизация Добавить кредиты MusicAI (Ручные с…" at bounding box center [729, 361] width 1458 height 723
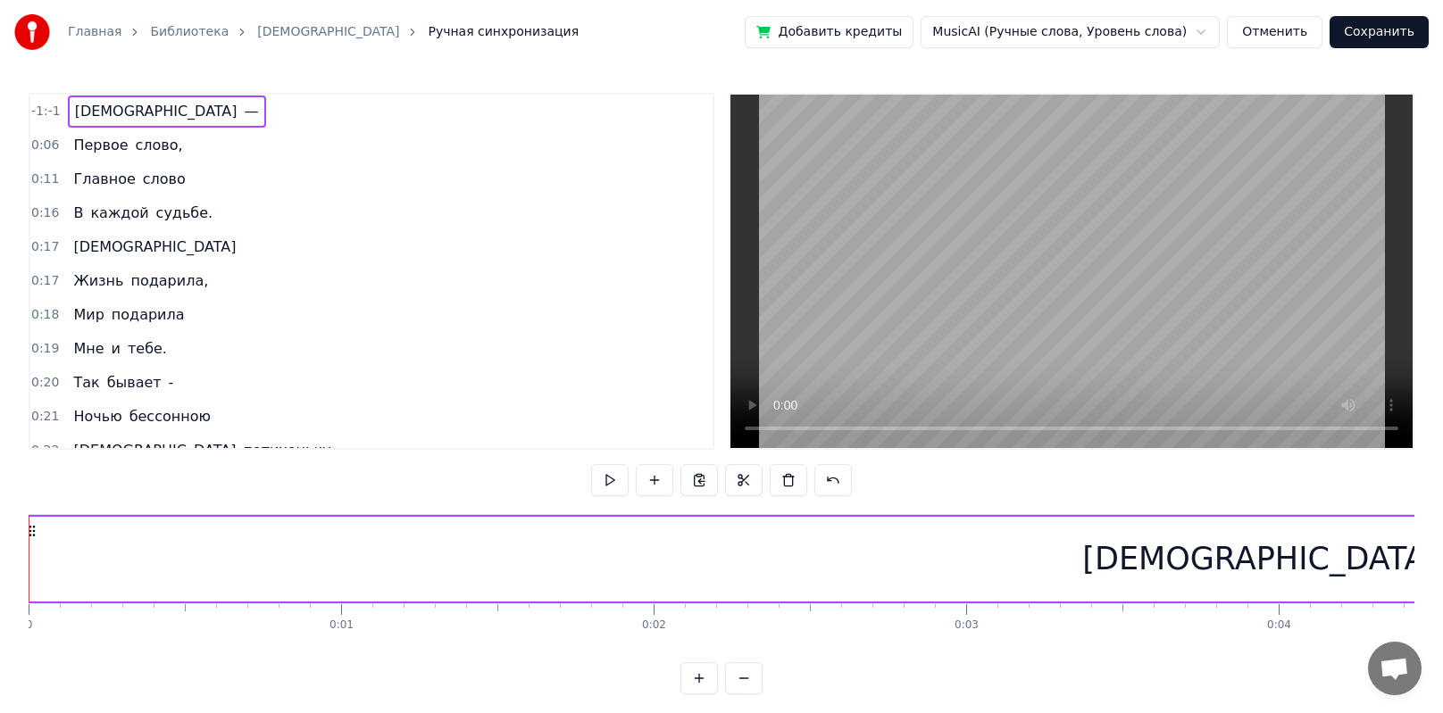
click at [33, 500] on circle at bounding box center [33, 535] width 1 height 1
click at [146, 79] on div "Главная Библиотека Мама Ручная синхронизация Добавить кредиты MusicAI (Ручные с…" at bounding box center [721, 347] width 1443 height 695
click at [63, 123] on div "-1:-1 Мама —" at bounding box center [371, 112] width 682 height 34
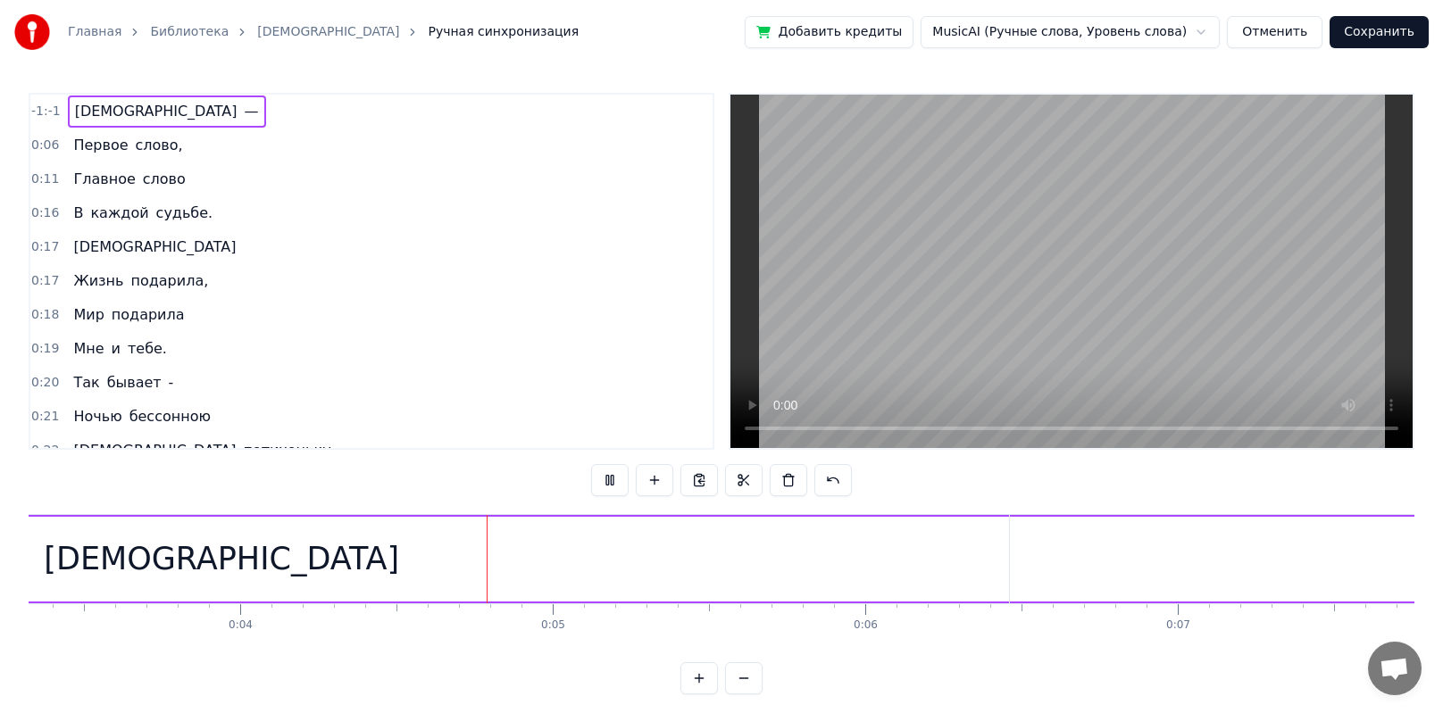
scroll to position [0, 1227]
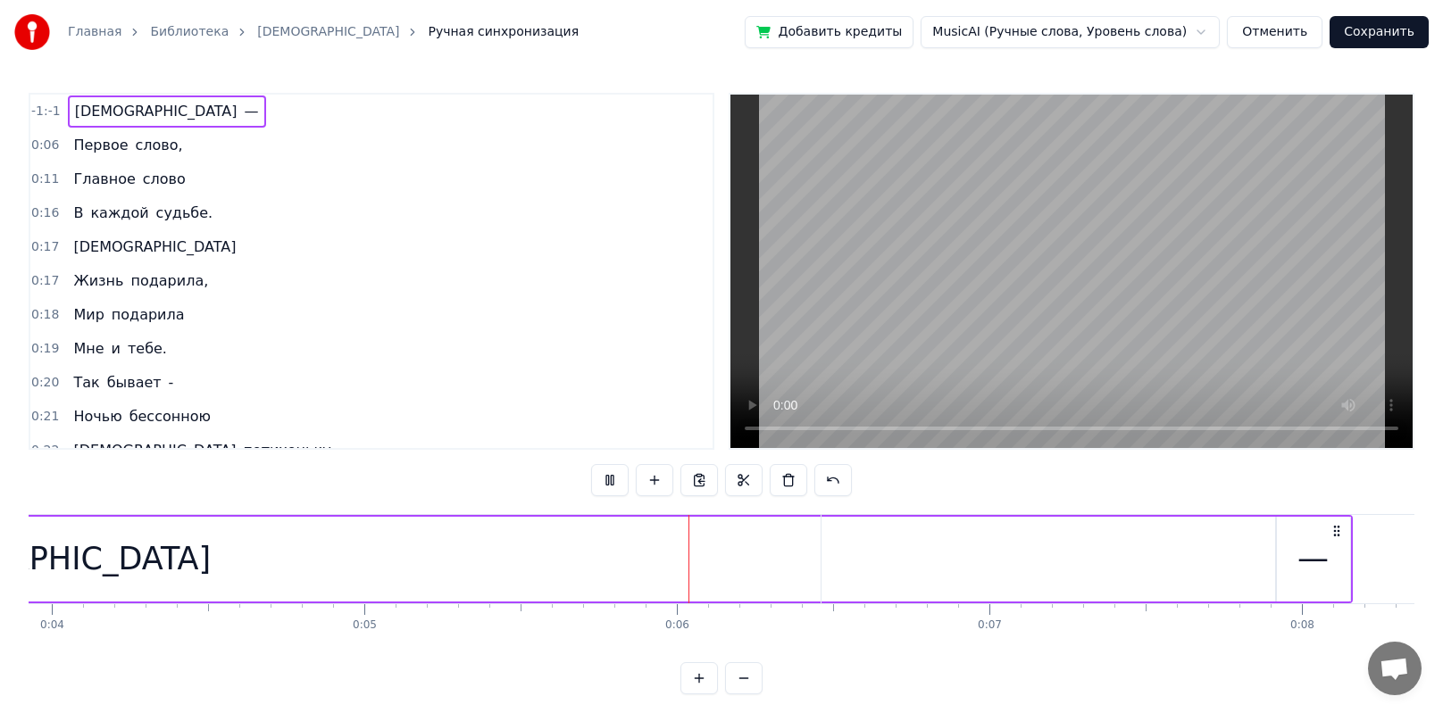
click at [88, 146] on span "Первое" at bounding box center [100, 145] width 58 height 21
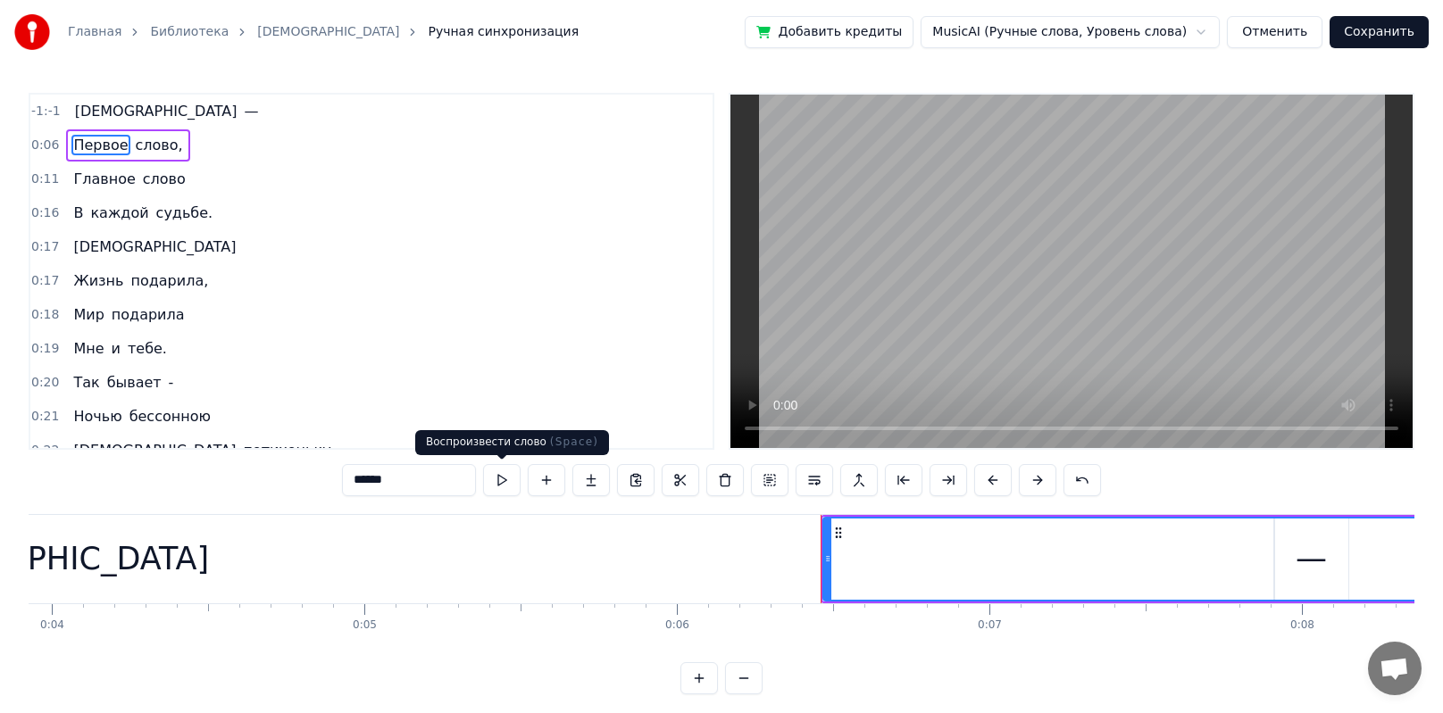
drag, startPoint x: 502, startPoint y: 483, endPoint x: 479, endPoint y: 464, distance: 29.1
click at [501, 483] on button at bounding box center [501, 480] width 37 height 32
click at [149, 150] on span "слово," at bounding box center [159, 145] width 51 height 21
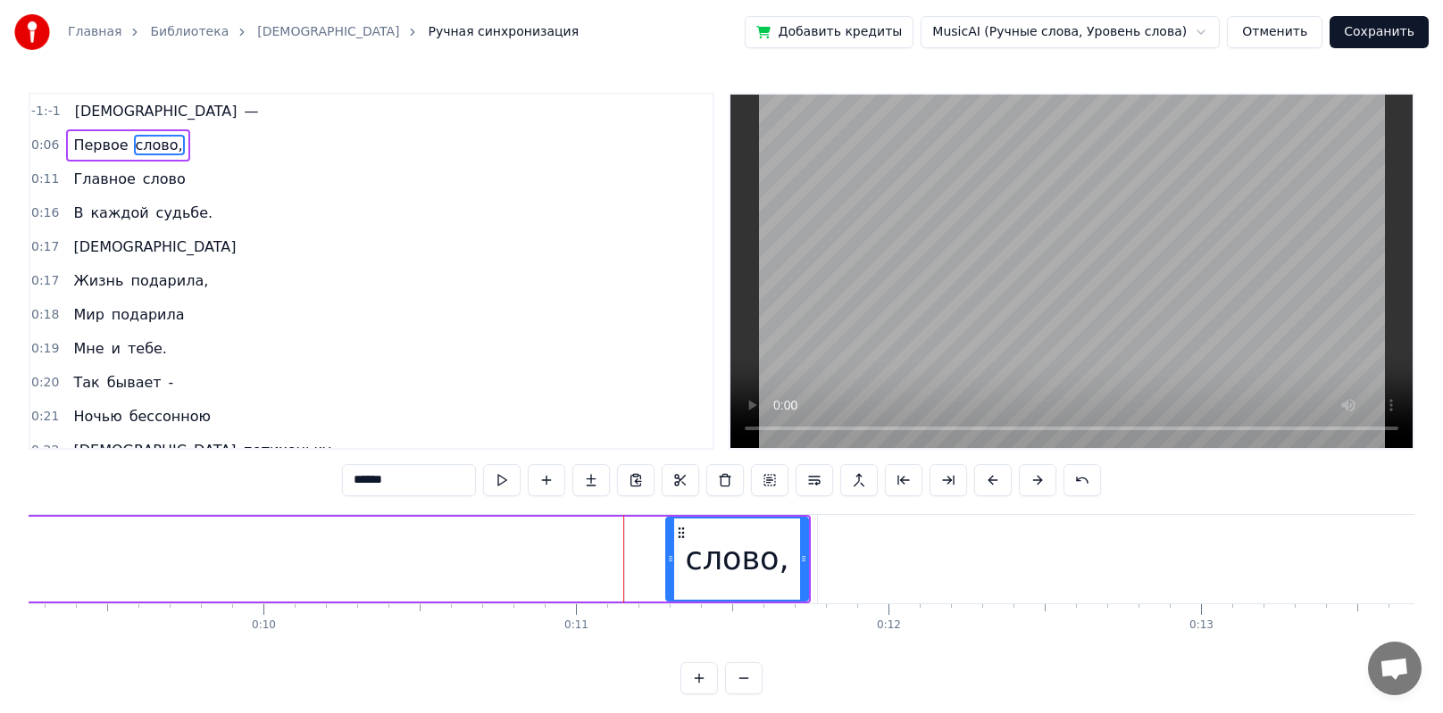
scroll to position [0, 3394]
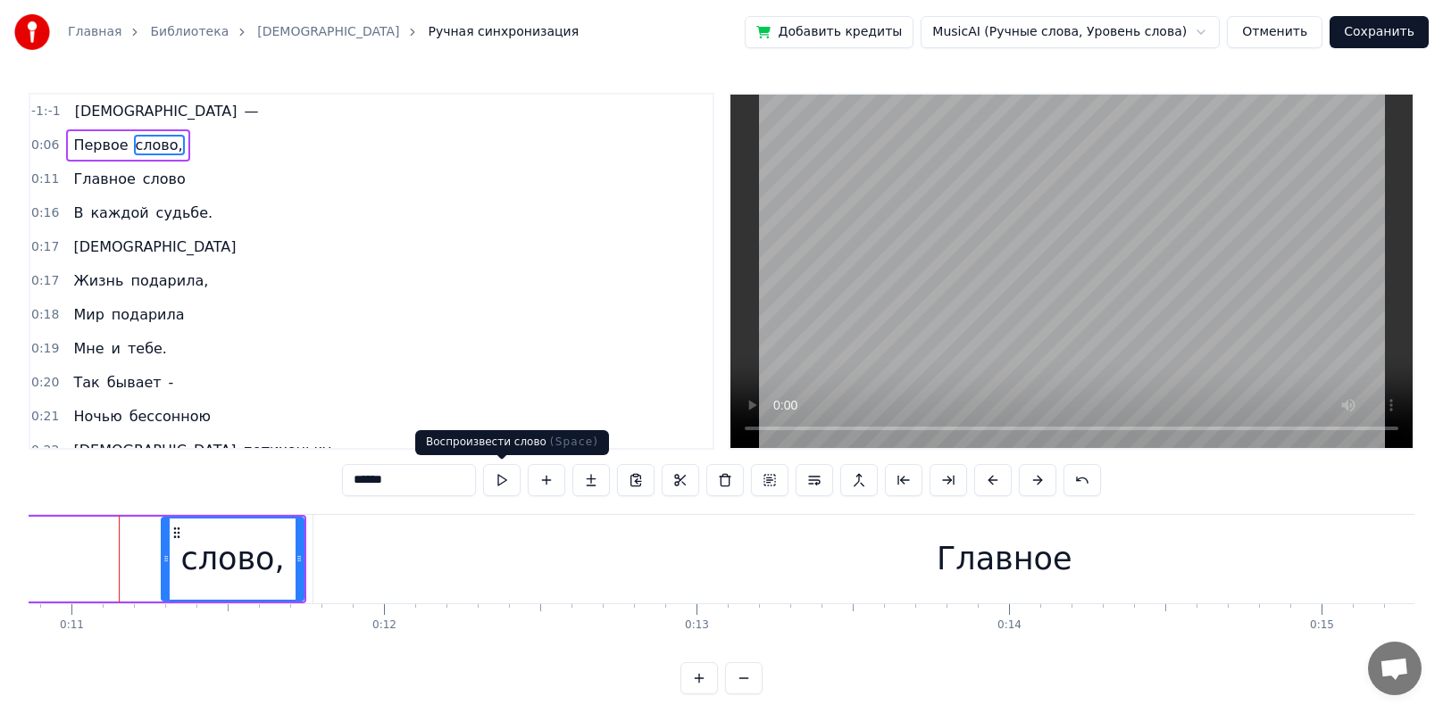
click at [498, 481] on button at bounding box center [501, 480] width 37 height 32
click at [80, 182] on span "Главное" at bounding box center [103, 179] width 65 height 21
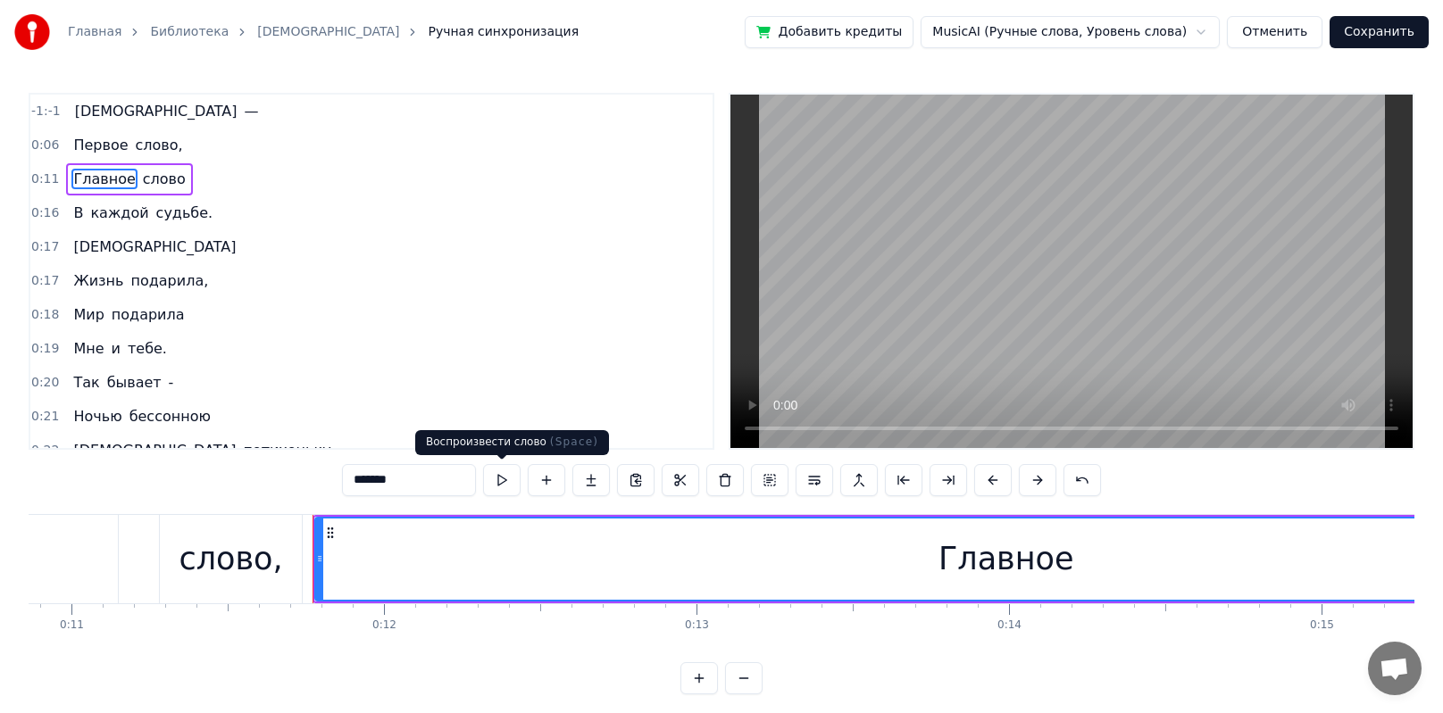
drag, startPoint x: 503, startPoint y: 476, endPoint x: 274, endPoint y: 277, distance: 303.8
click at [502, 472] on button at bounding box center [501, 480] width 37 height 32
click at [146, 183] on span "слово" at bounding box center [164, 179] width 46 height 21
type input "*****"
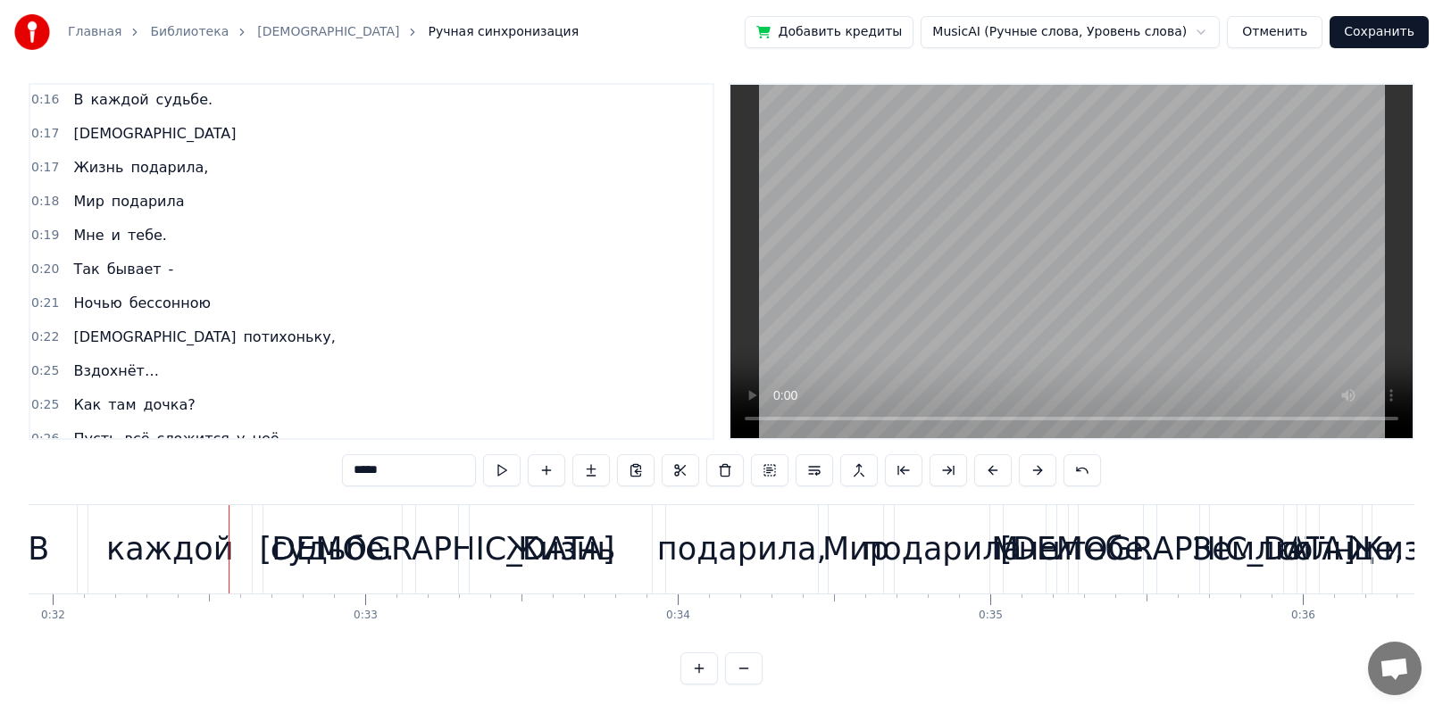
scroll to position [0, 0]
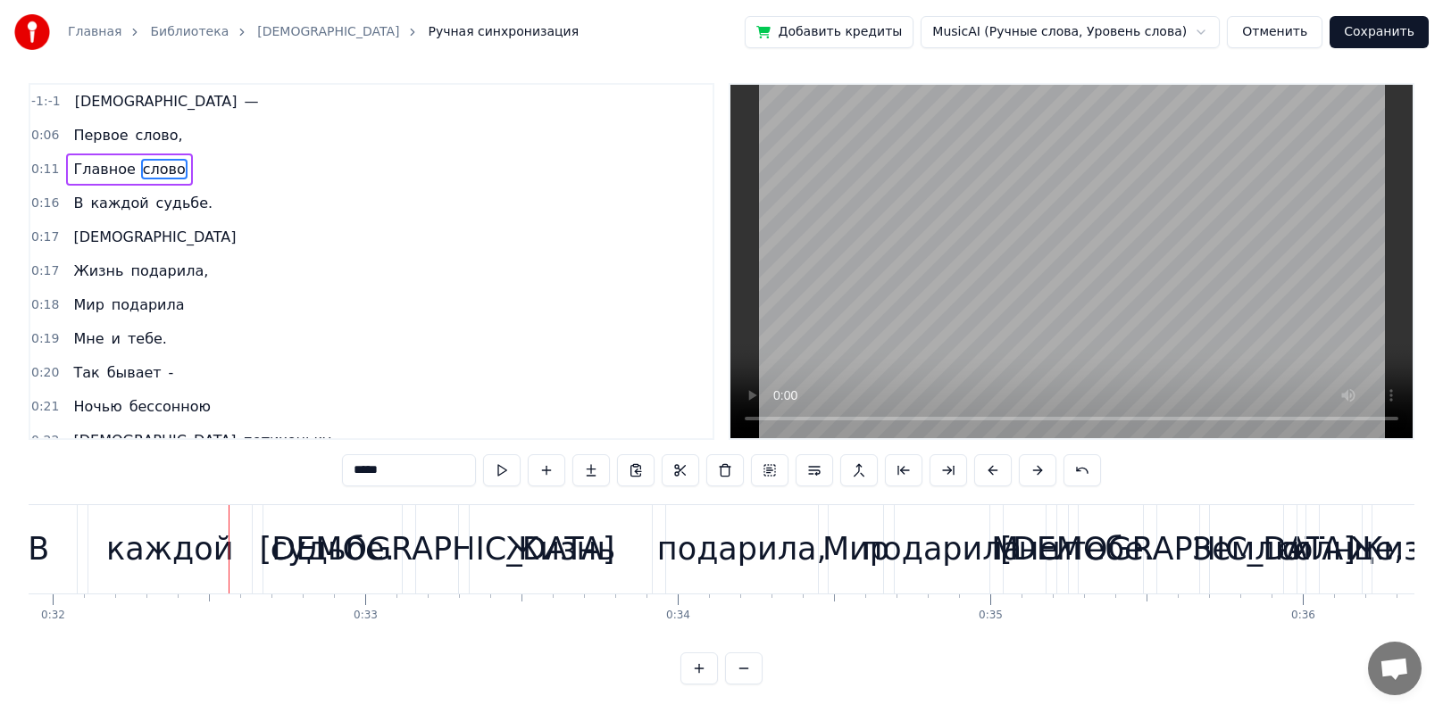
click at [40, 93] on span "-1:-1" at bounding box center [45, 102] width 29 height 18
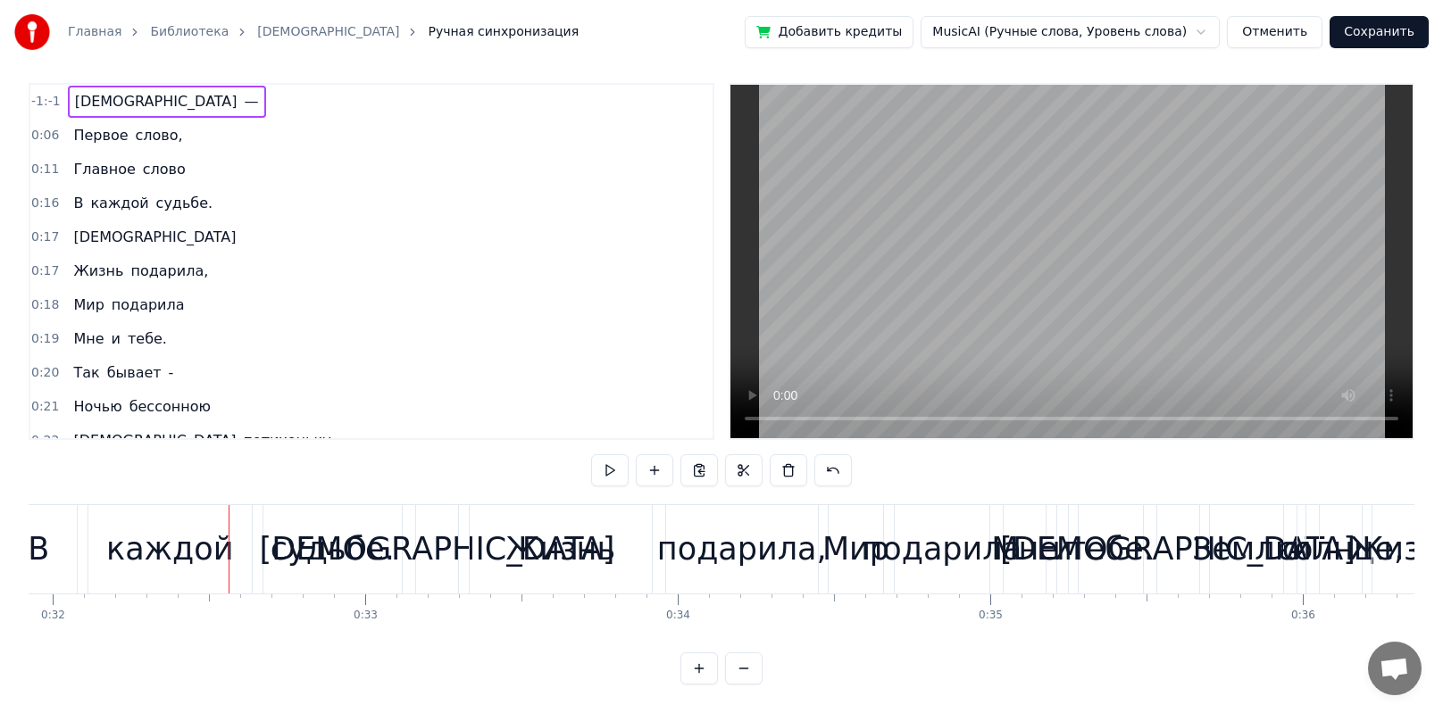
click at [40, 93] on span "-1:-1" at bounding box center [45, 102] width 29 height 18
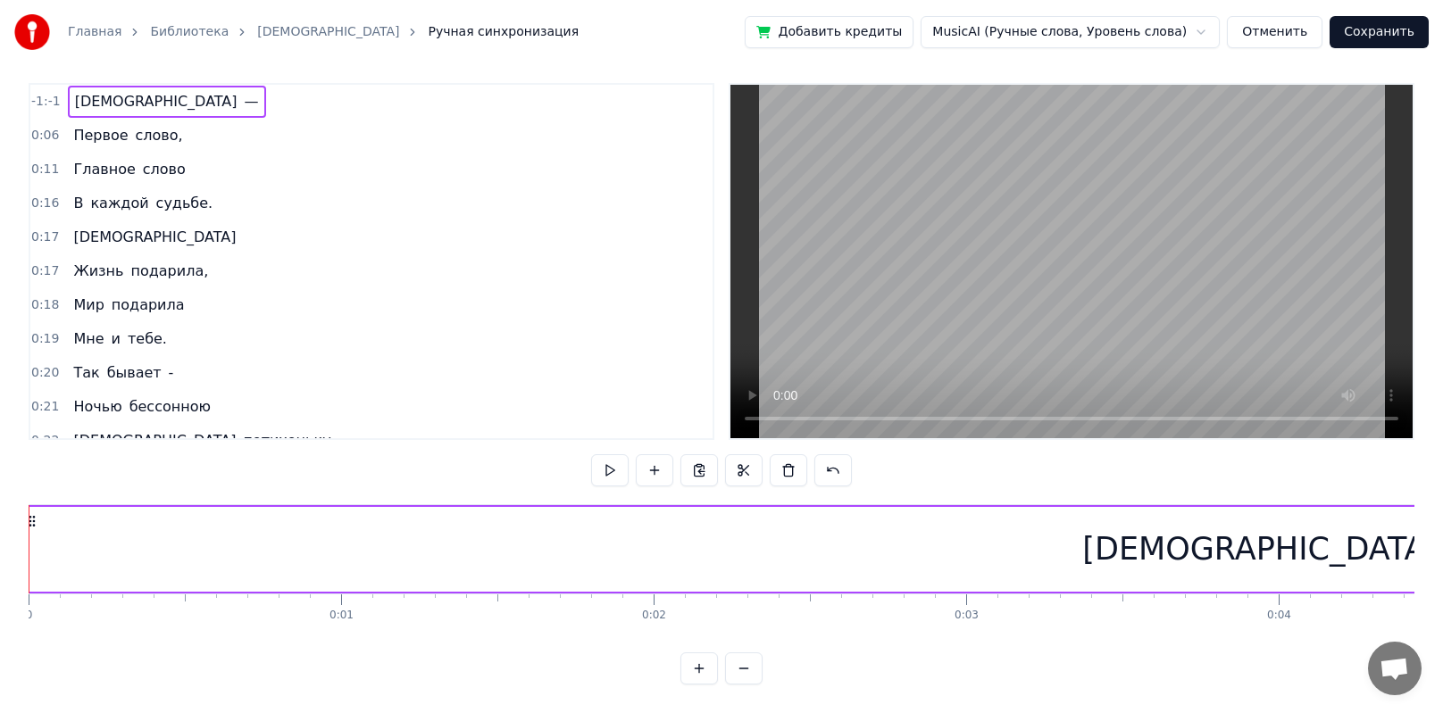
click at [697, 500] on button at bounding box center [698, 669] width 37 height 32
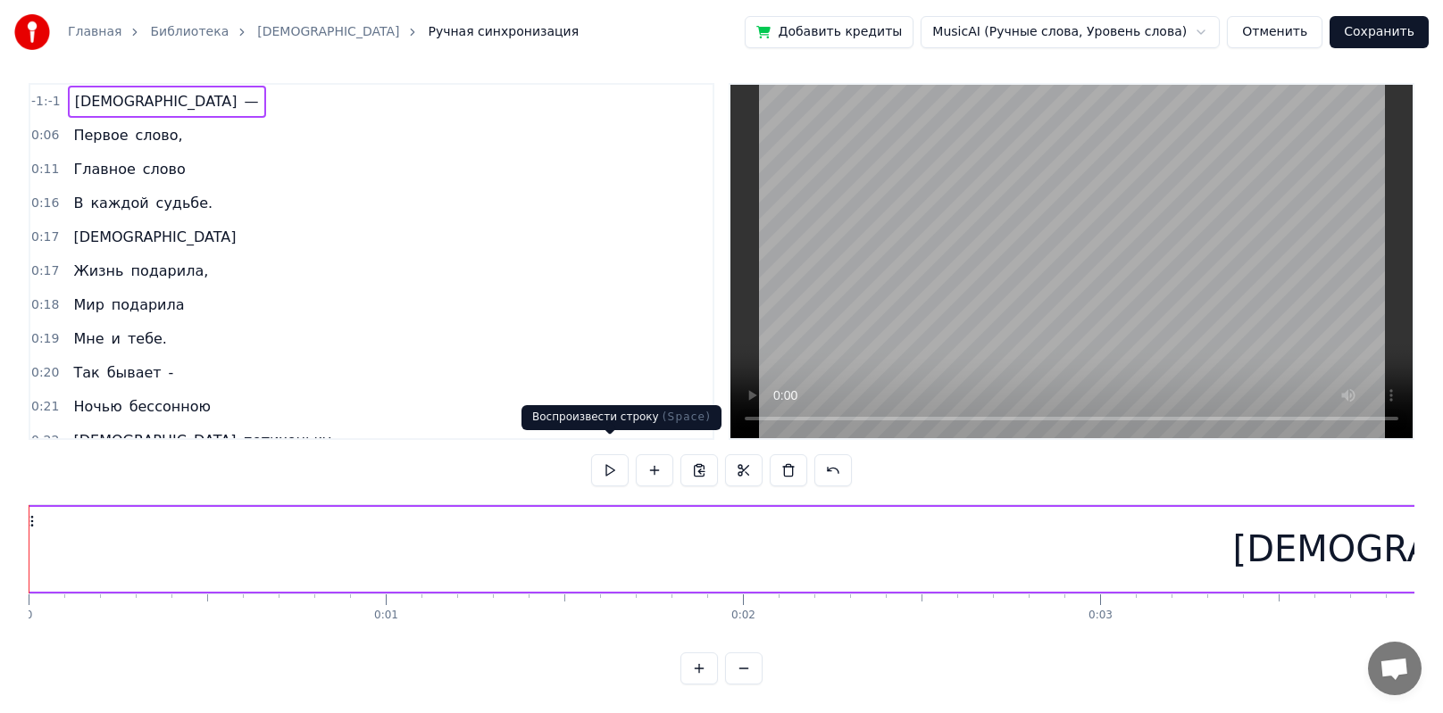
click at [602, 454] on button at bounding box center [609, 470] width 37 height 32
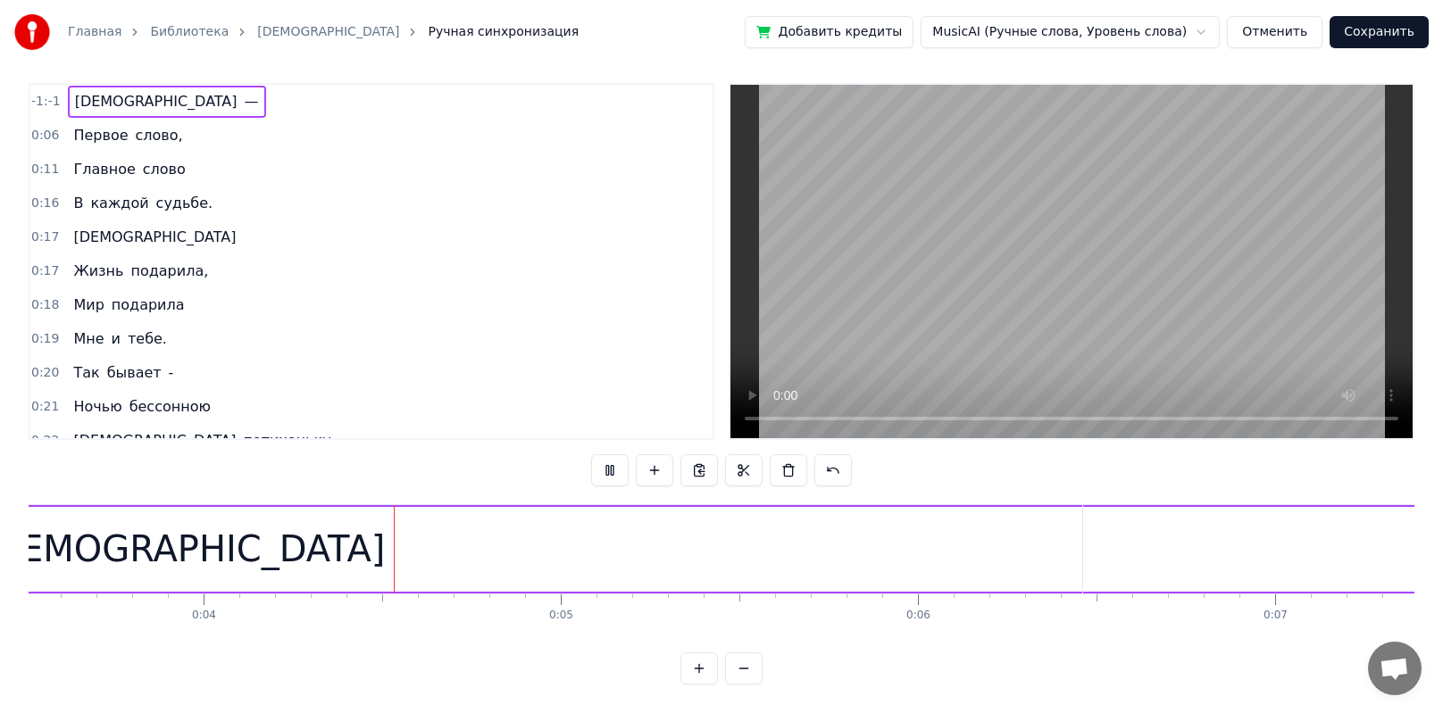
scroll to position [0, 1280]
click at [134, 125] on span "слово," at bounding box center [159, 135] width 51 height 21
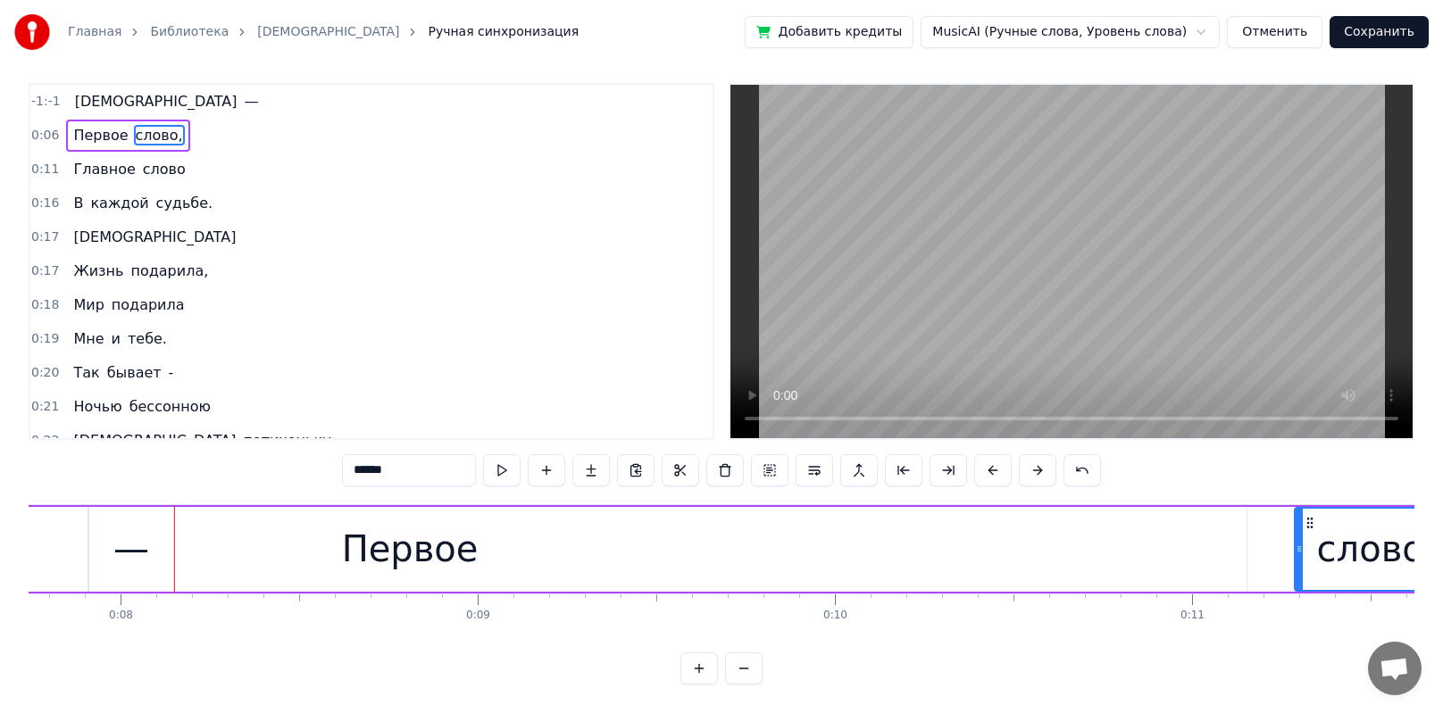
scroll to position [0, 2821]
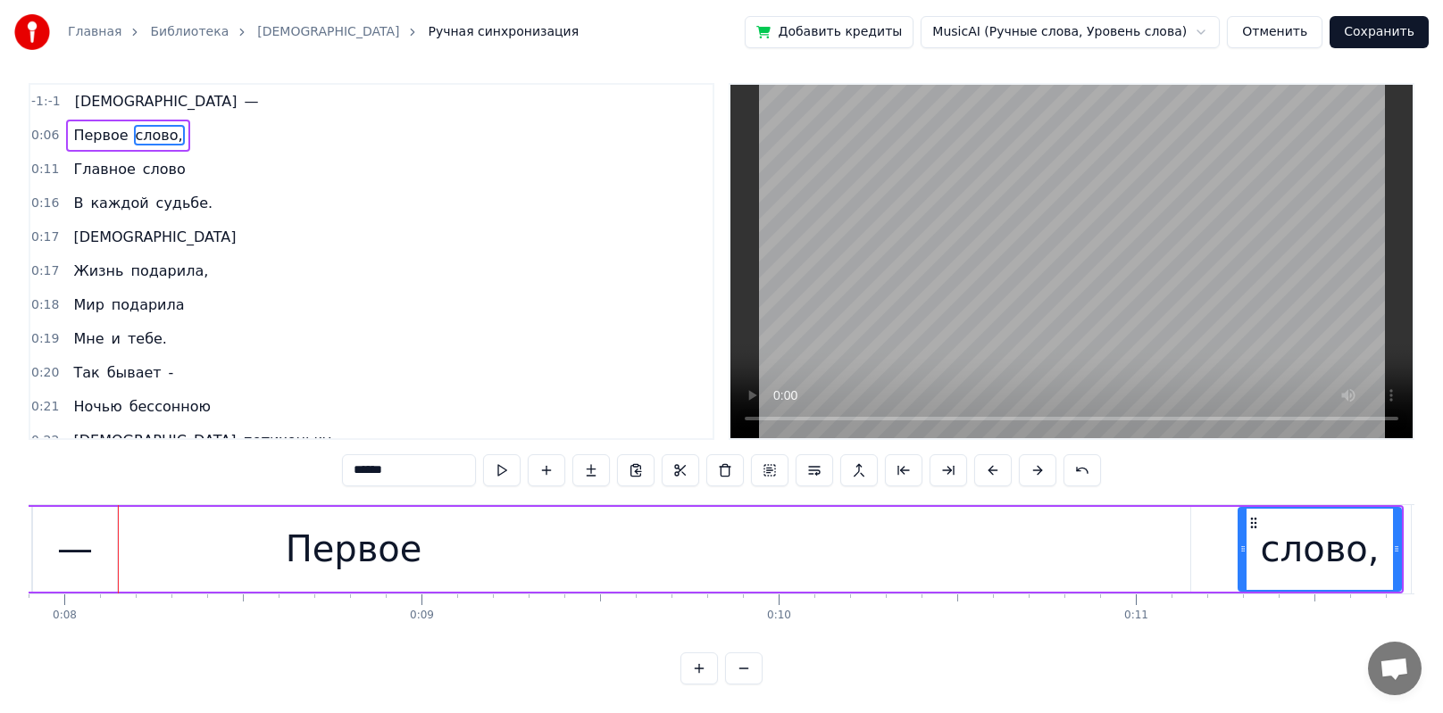
click at [83, 125] on span "Первое" at bounding box center [100, 135] width 58 height 21
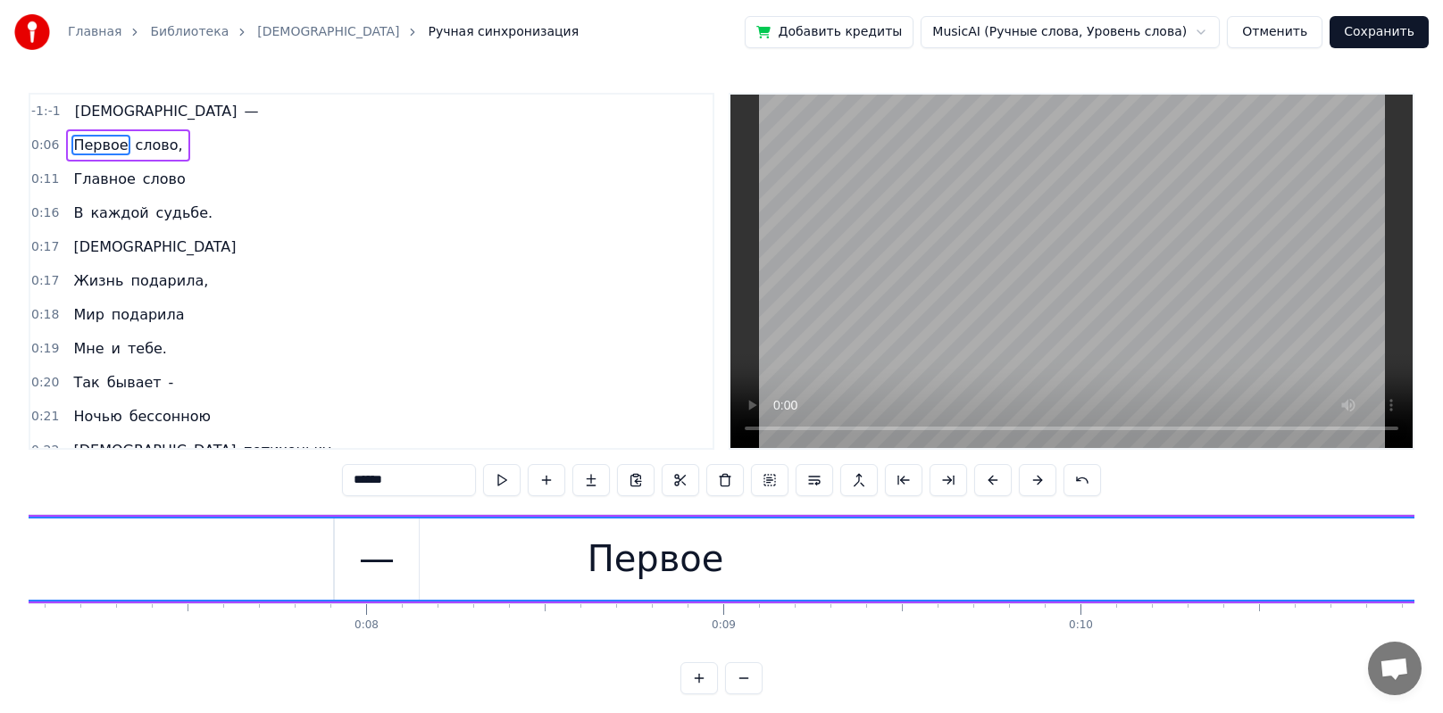
scroll to position [0, 2217]
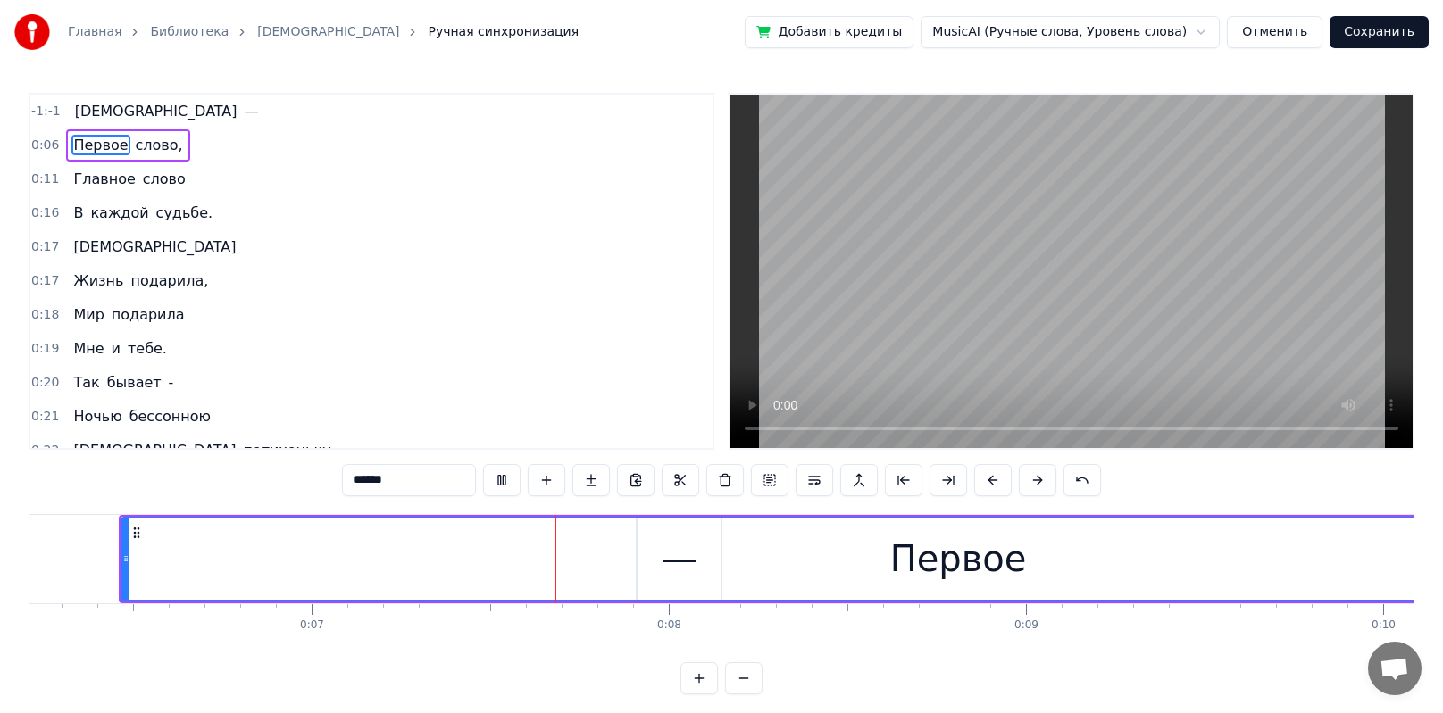
click at [134, 143] on span "слово," at bounding box center [159, 145] width 51 height 21
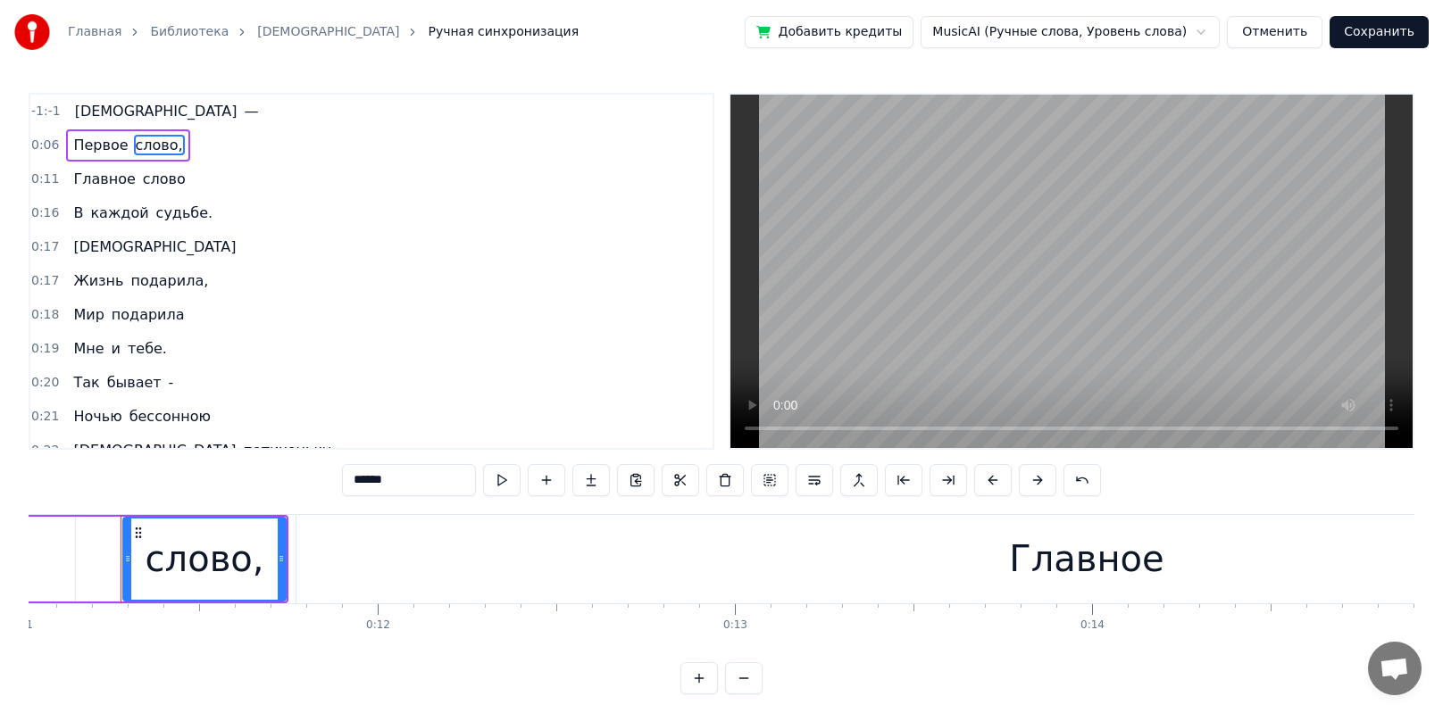
scroll to position [0, 3939]
click at [699, 315] on video at bounding box center [1071, 272] width 682 height 354
click at [87, 114] on span "[DEMOGRAPHIC_DATA]" at bounding box center [156, 111] width 166 height 21
type input "****"
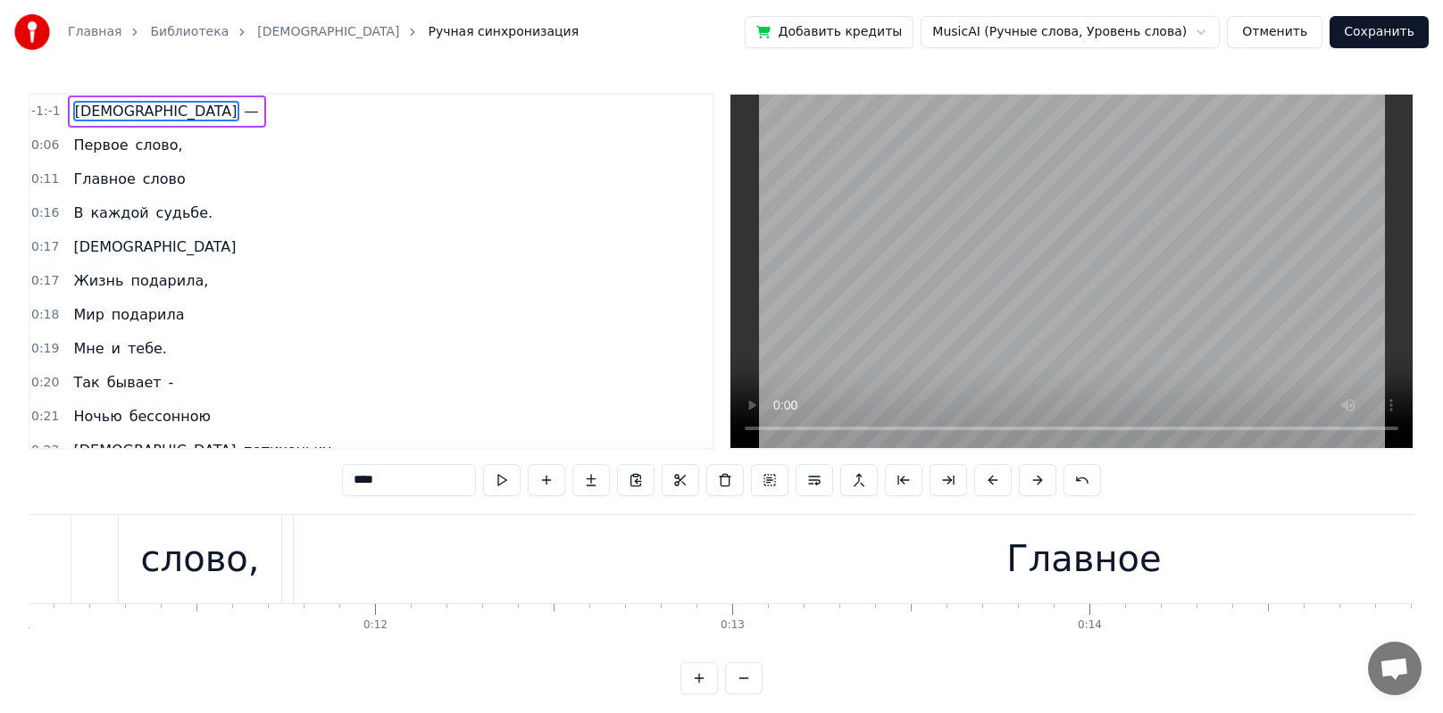
scroll to position [0, 0]
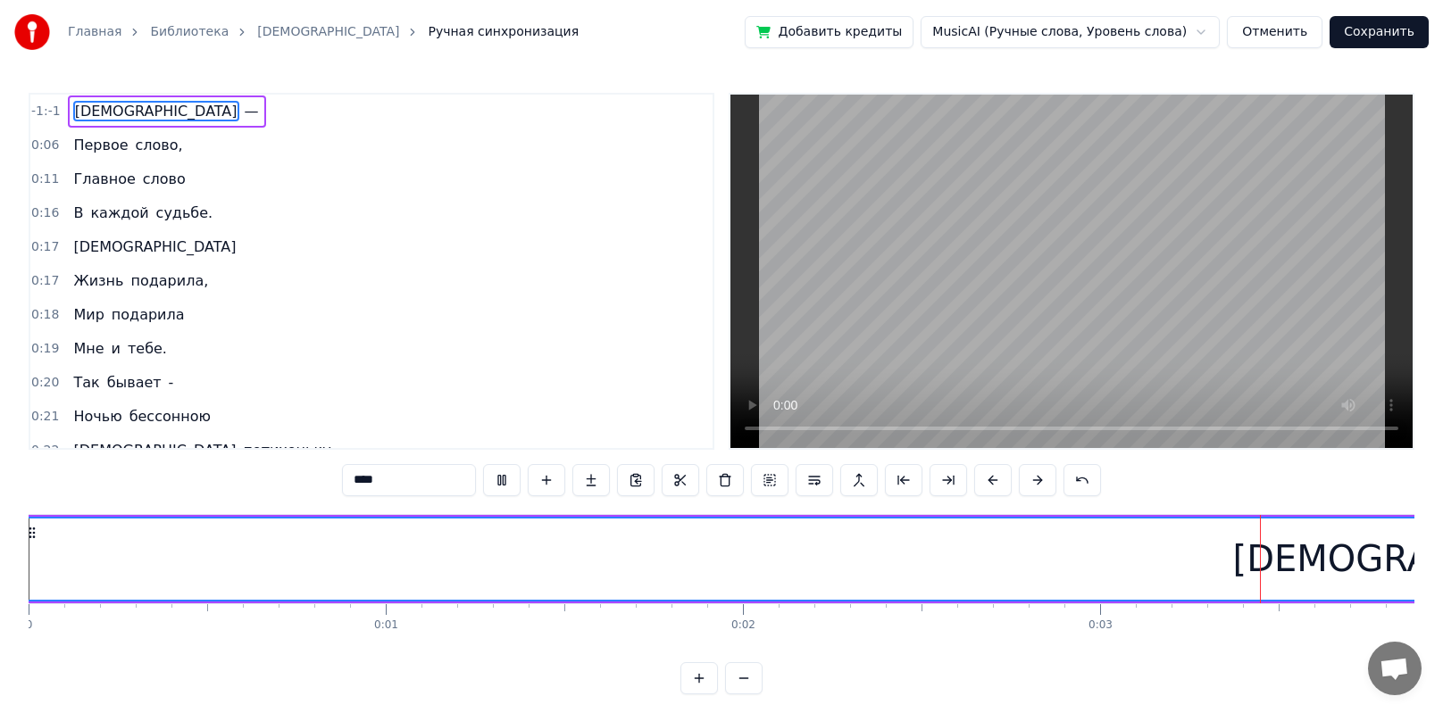
click at [699, 500] on button at bounding box center [698, 678] width 37 height 32
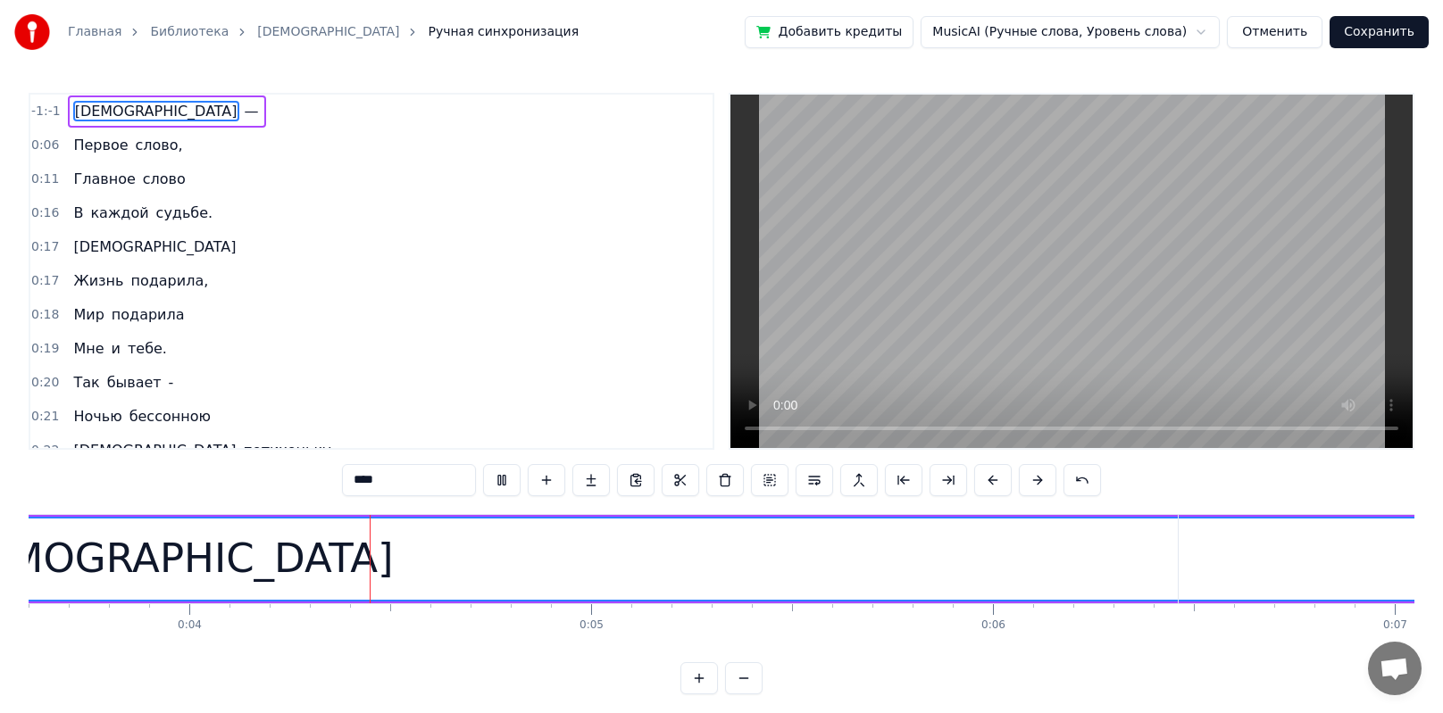
scroll to position [0, 1455]
click at [699, 500] on button at bounding box center [698, 678] width 37 height 32
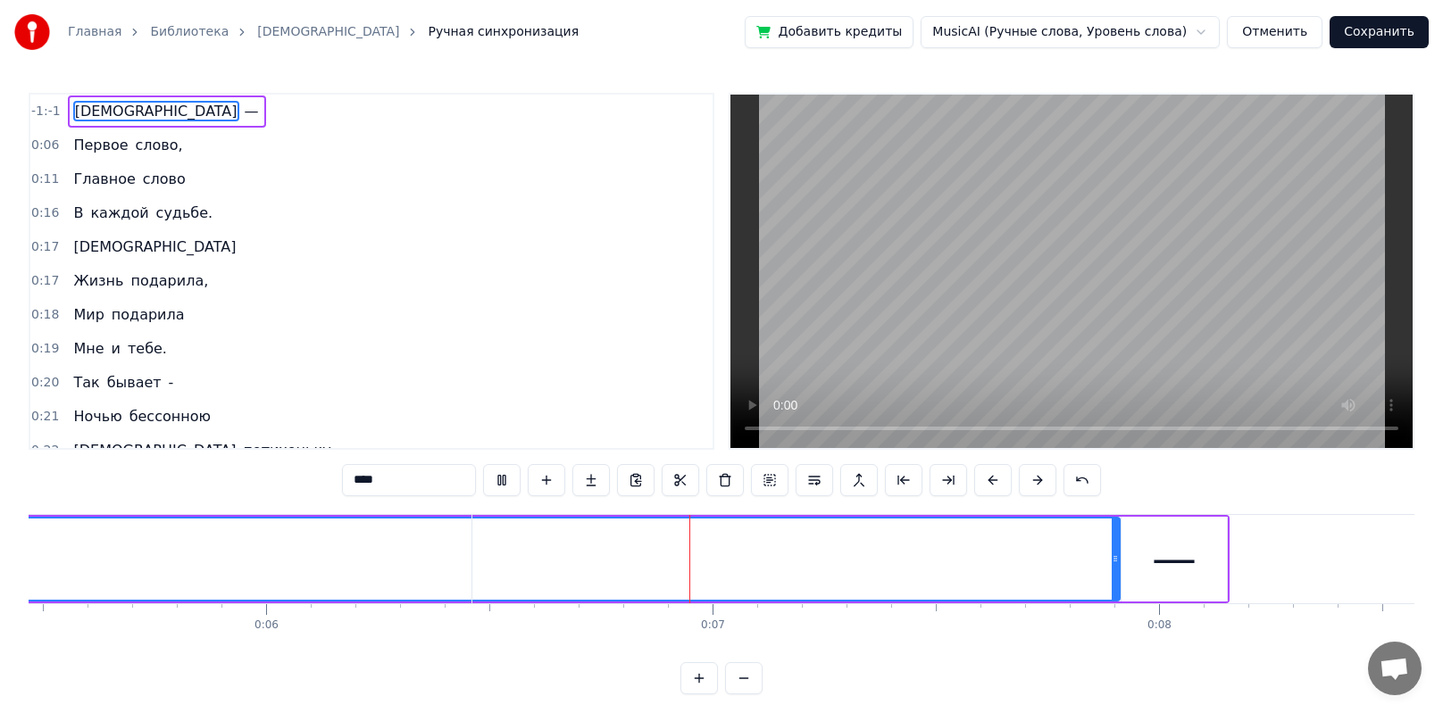
scroll to position [0, 2784]
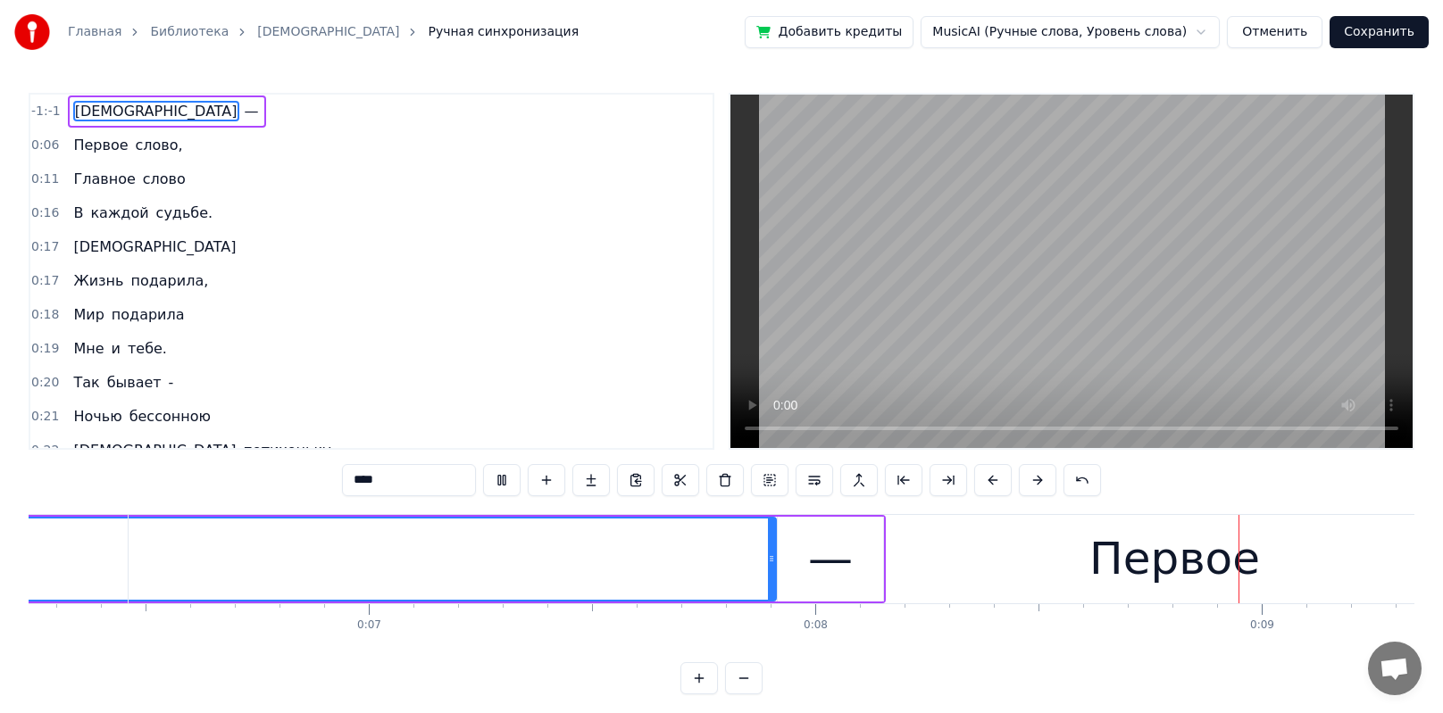
click at [699, 500] on button at bounding box center [698, 678] width 37 height 32
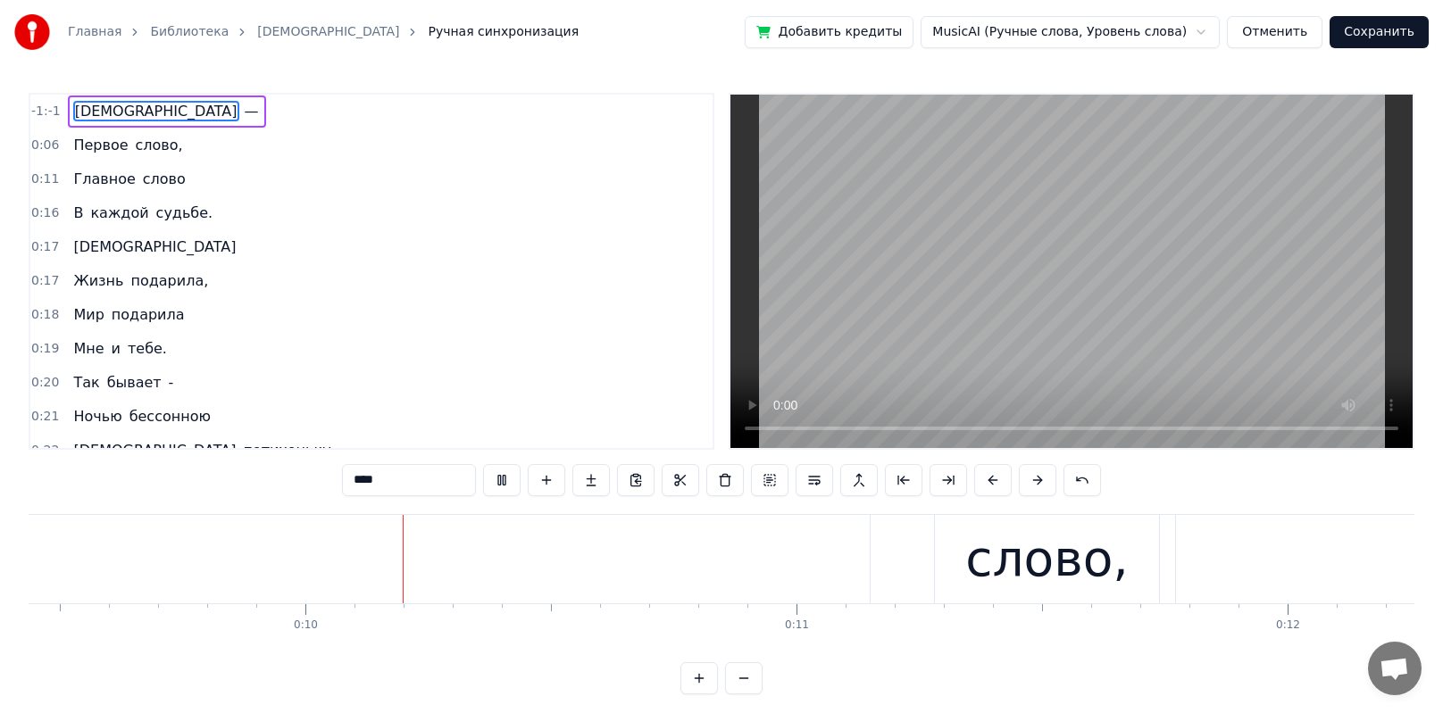
scroll to position [0, 4655]
click at [699, 500] on button at bounding box center [698, 678] width 37 height 32
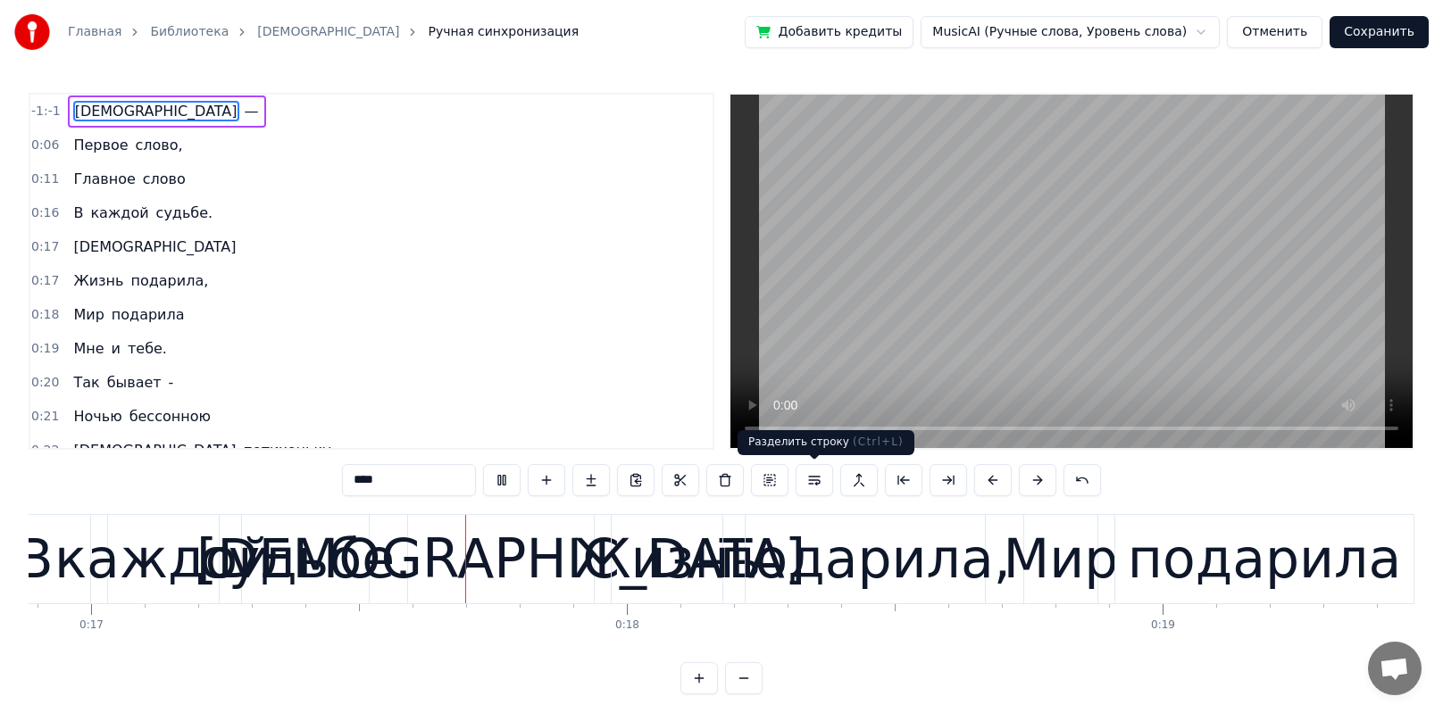
scroll to position [0, 9057]
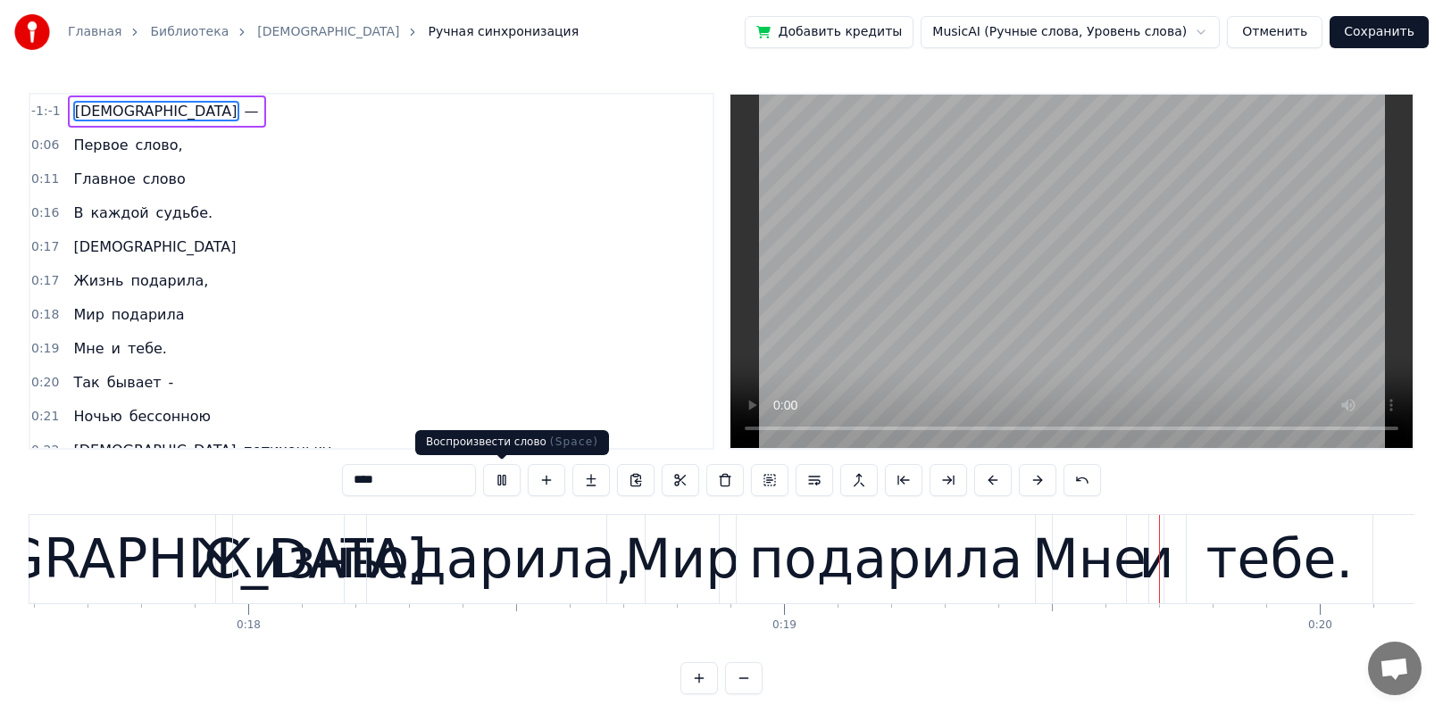
click at [501, 486] on button at bounding box center [501, 480] width 37 height 32
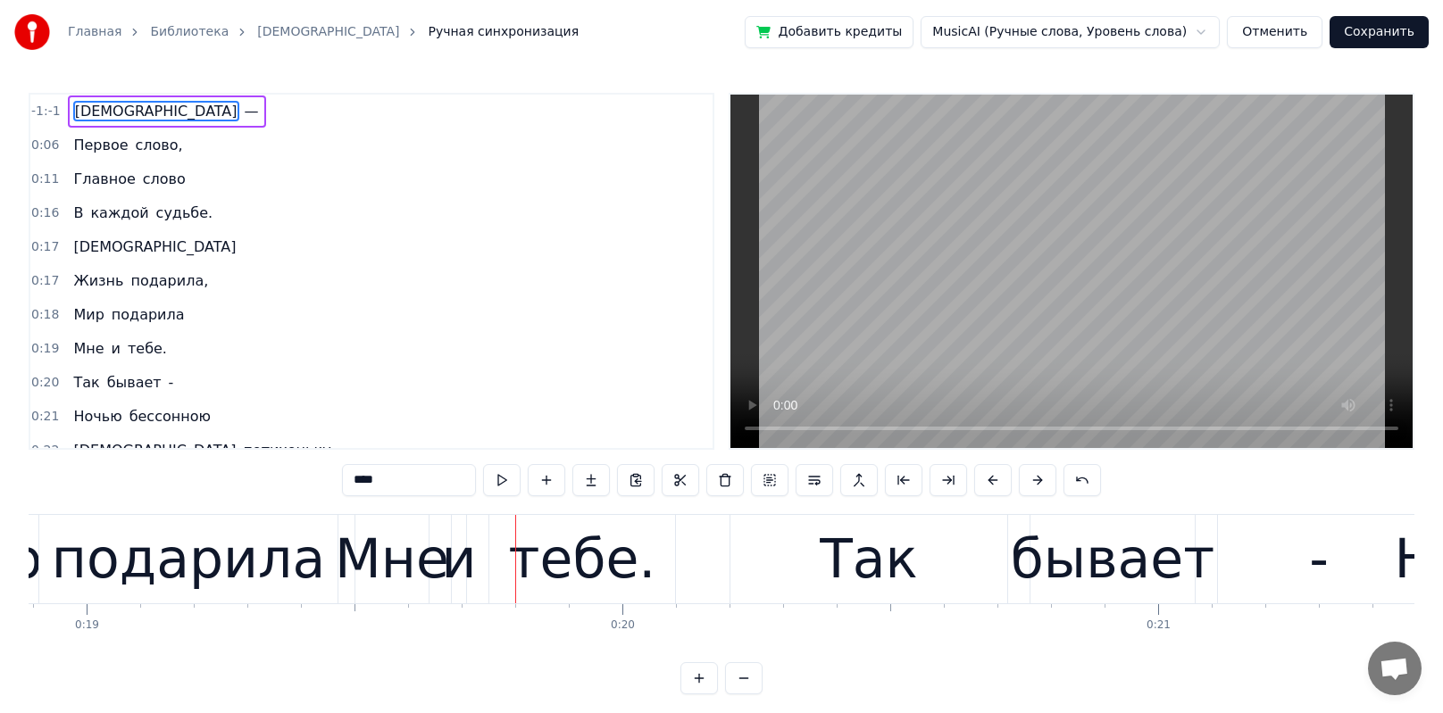
scroll to position [0, 10339]
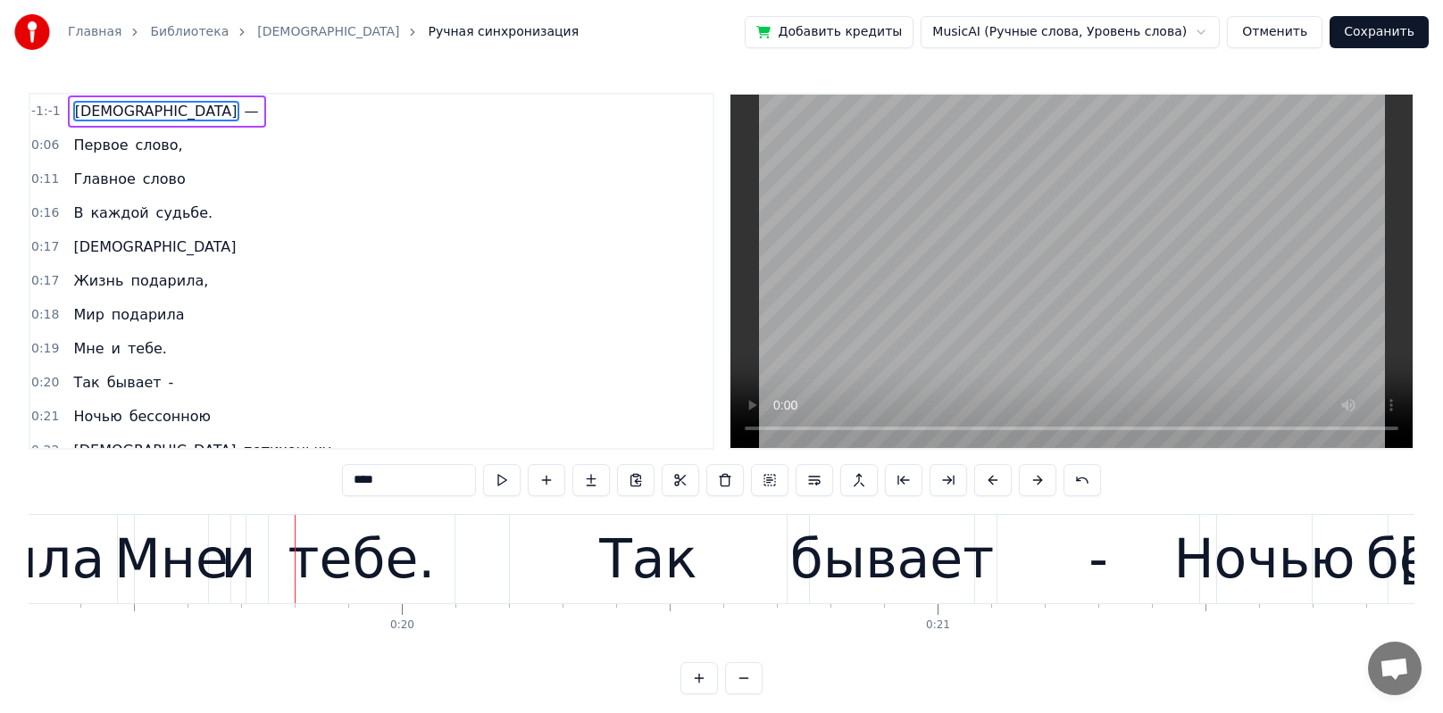
click at [699, 500] on button at bounding box center [743, 678] width 37 height 32
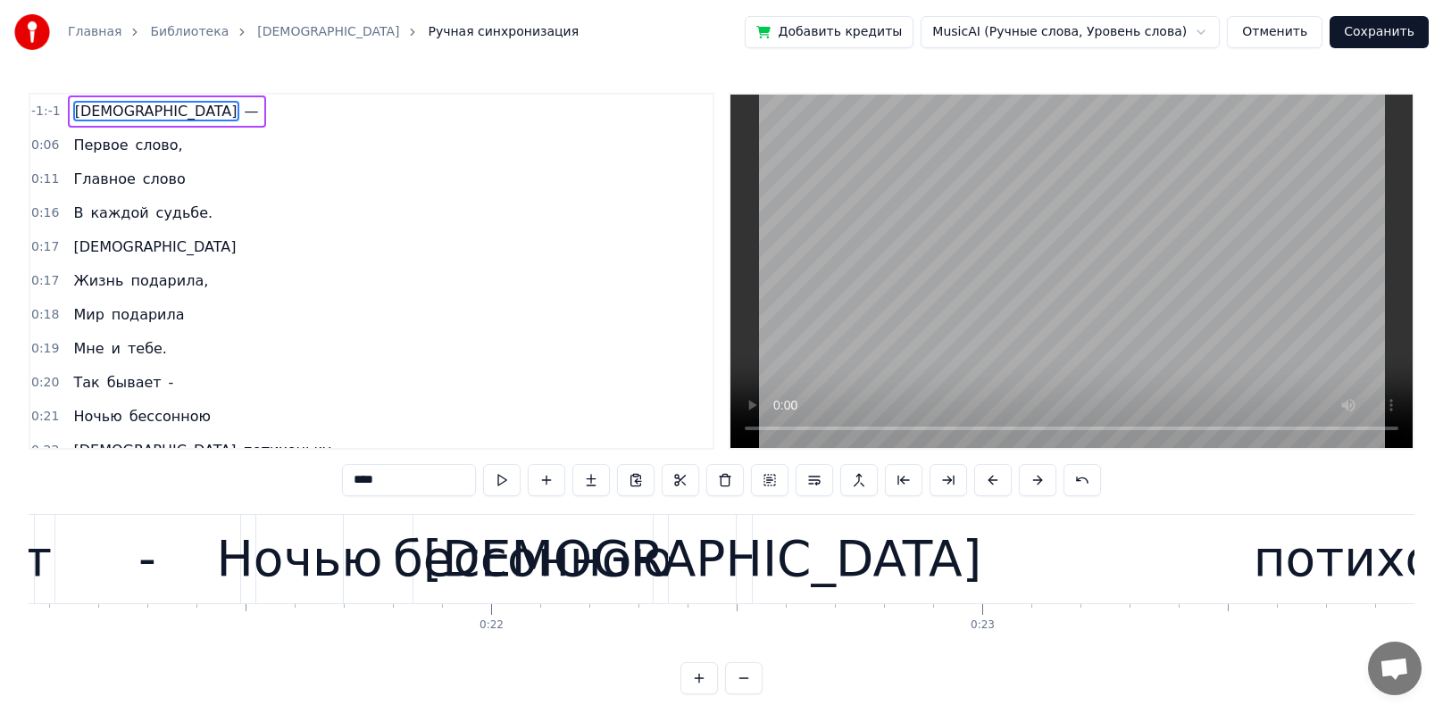
scroll to position [0, 9632]
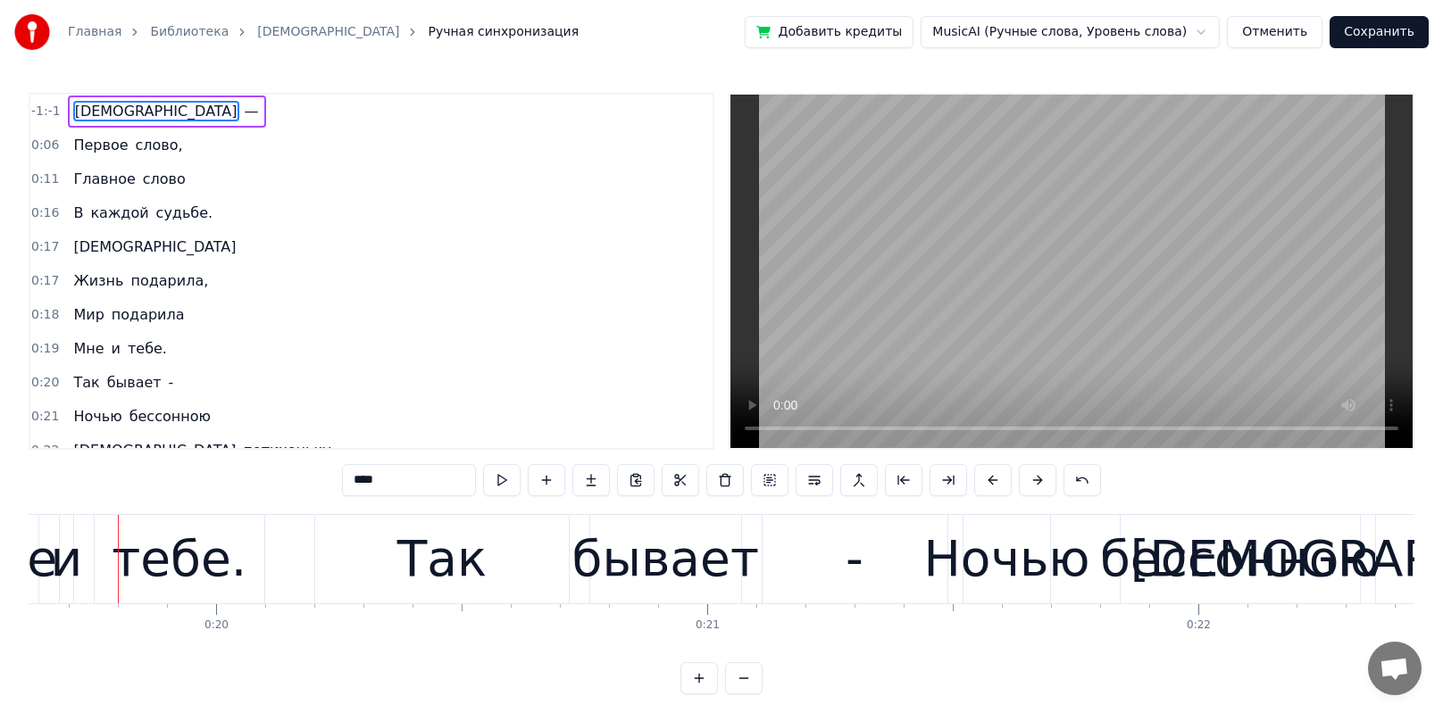
click at [699, 500] on button at bounding box center [743, 678] width 37 height 32
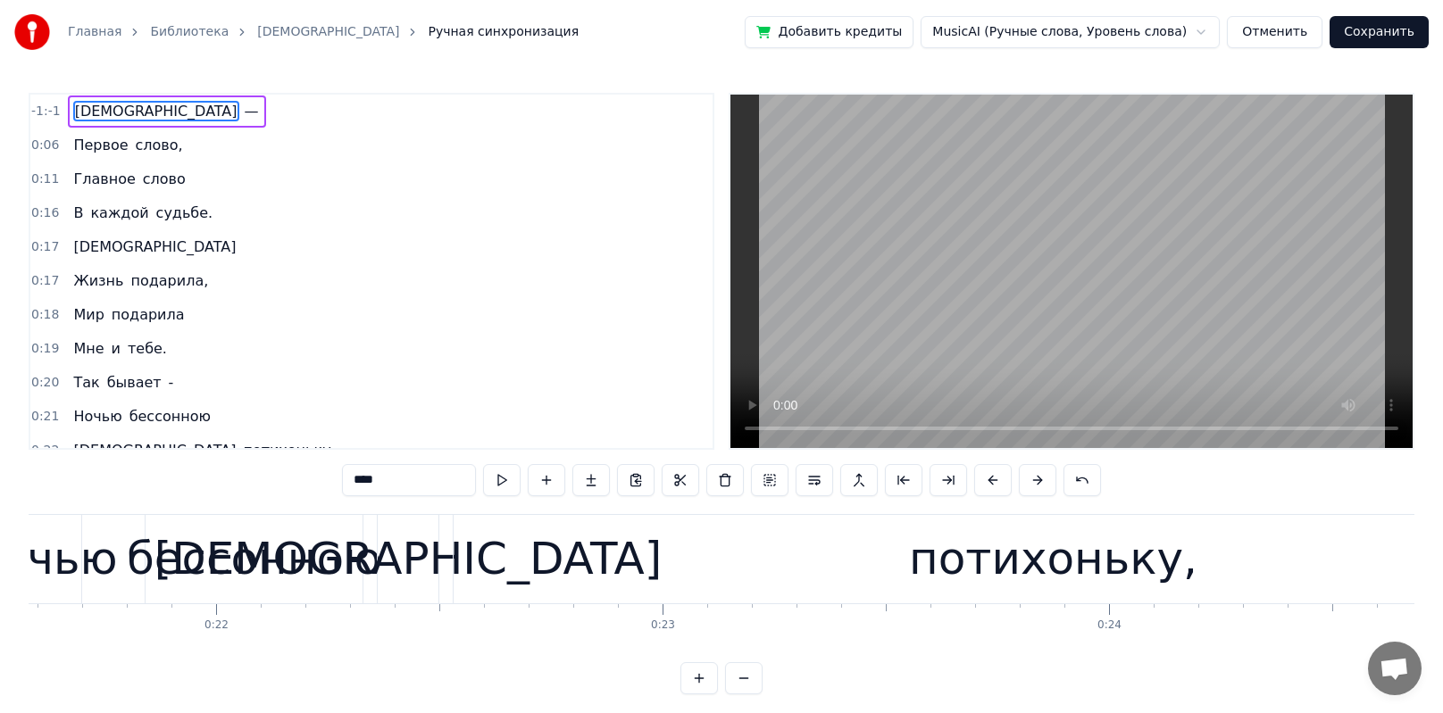
scroll to position [0, 8748]
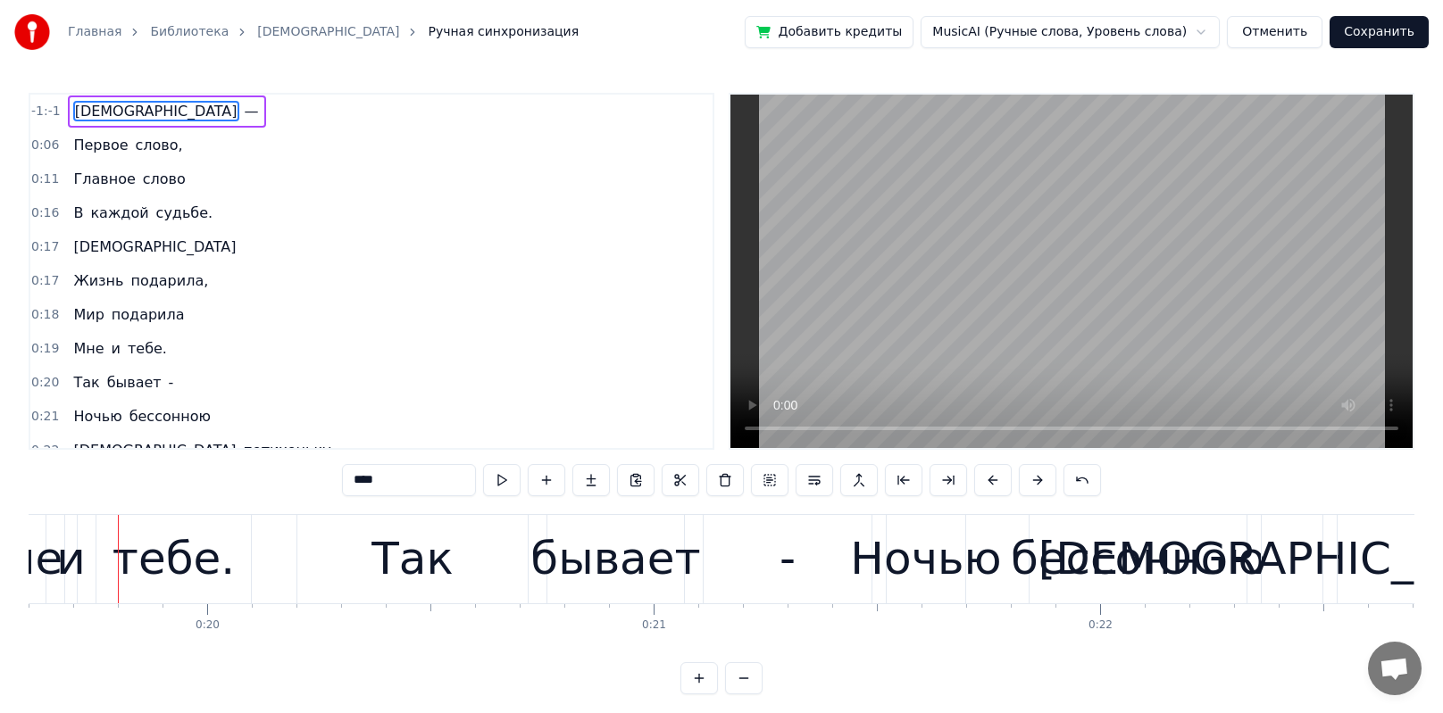
click at [33, 107] on span "-1:-1" at bounding box center [45, 112] width 29 height 18
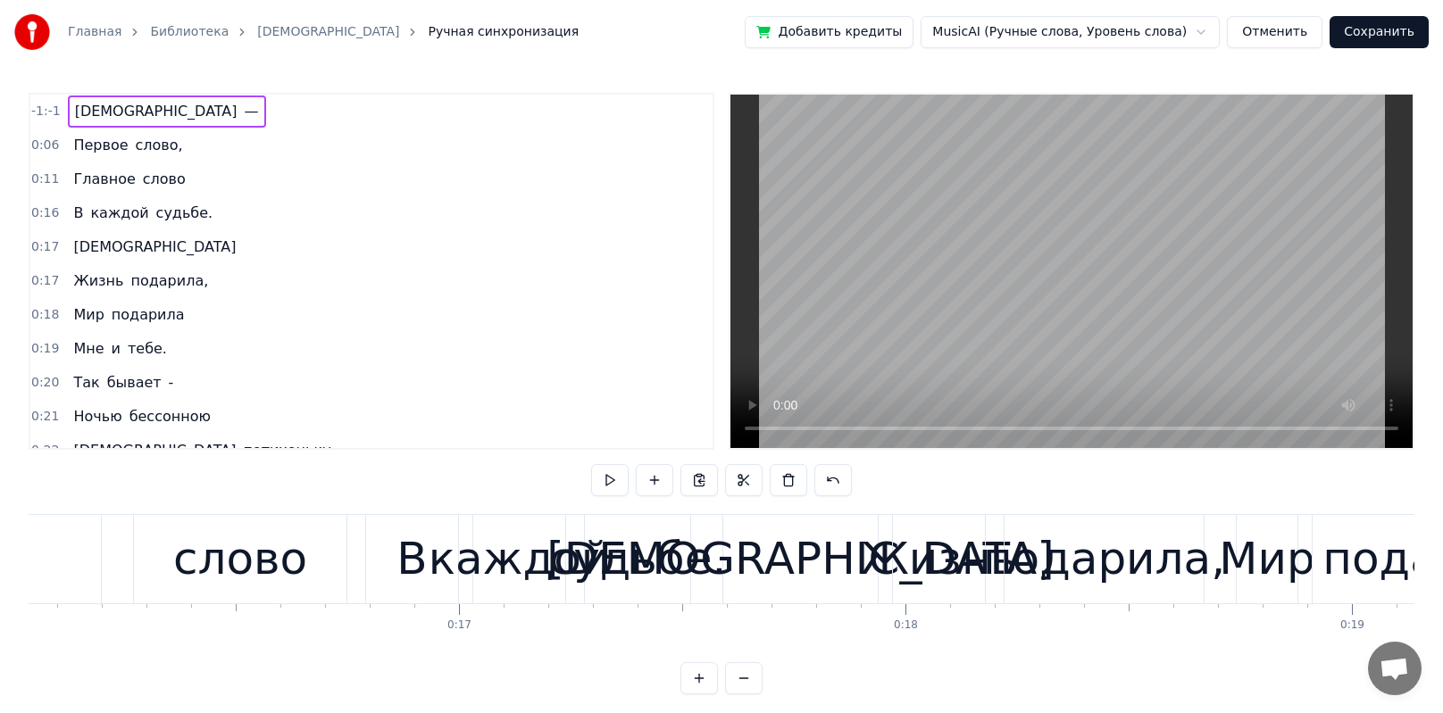
click at [33, 107] on span "-1:-1" at bounding box center [45, 112] width 29 height 18
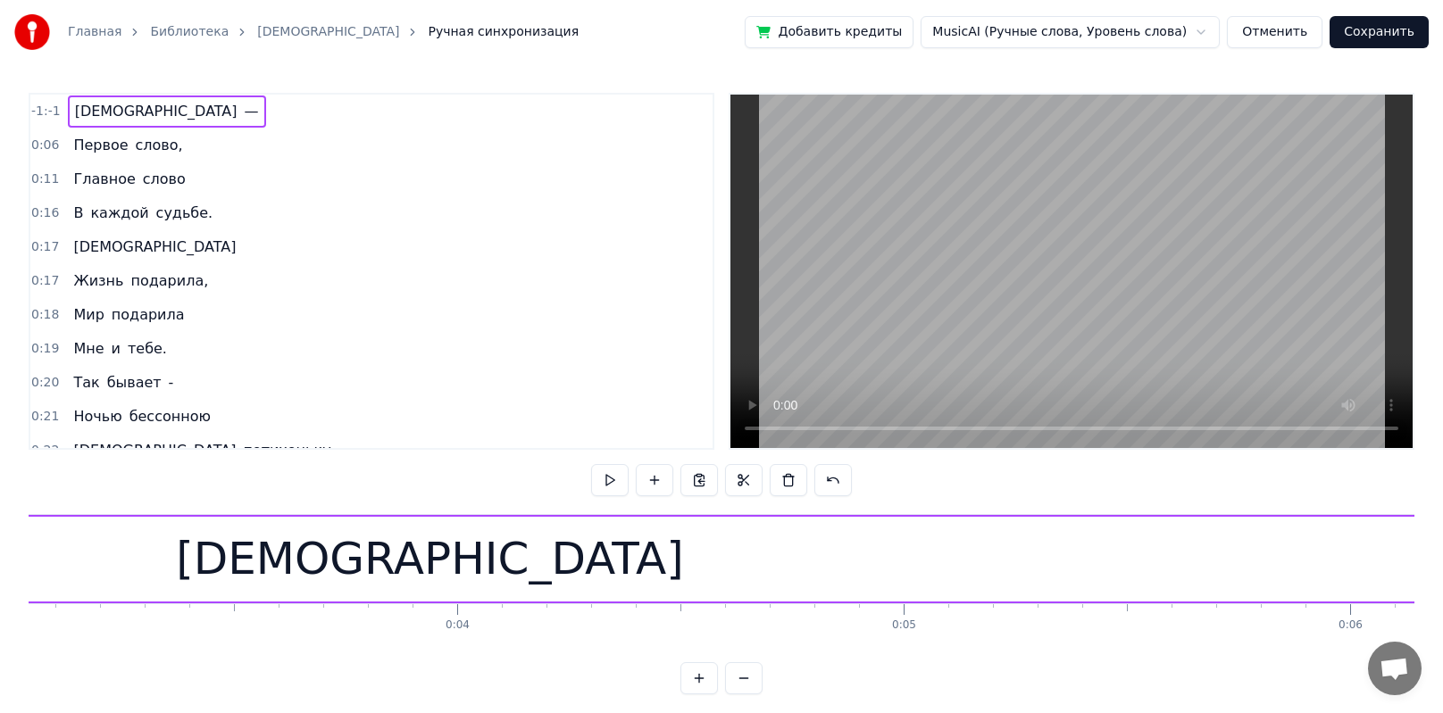
scroll to position [0, 0]
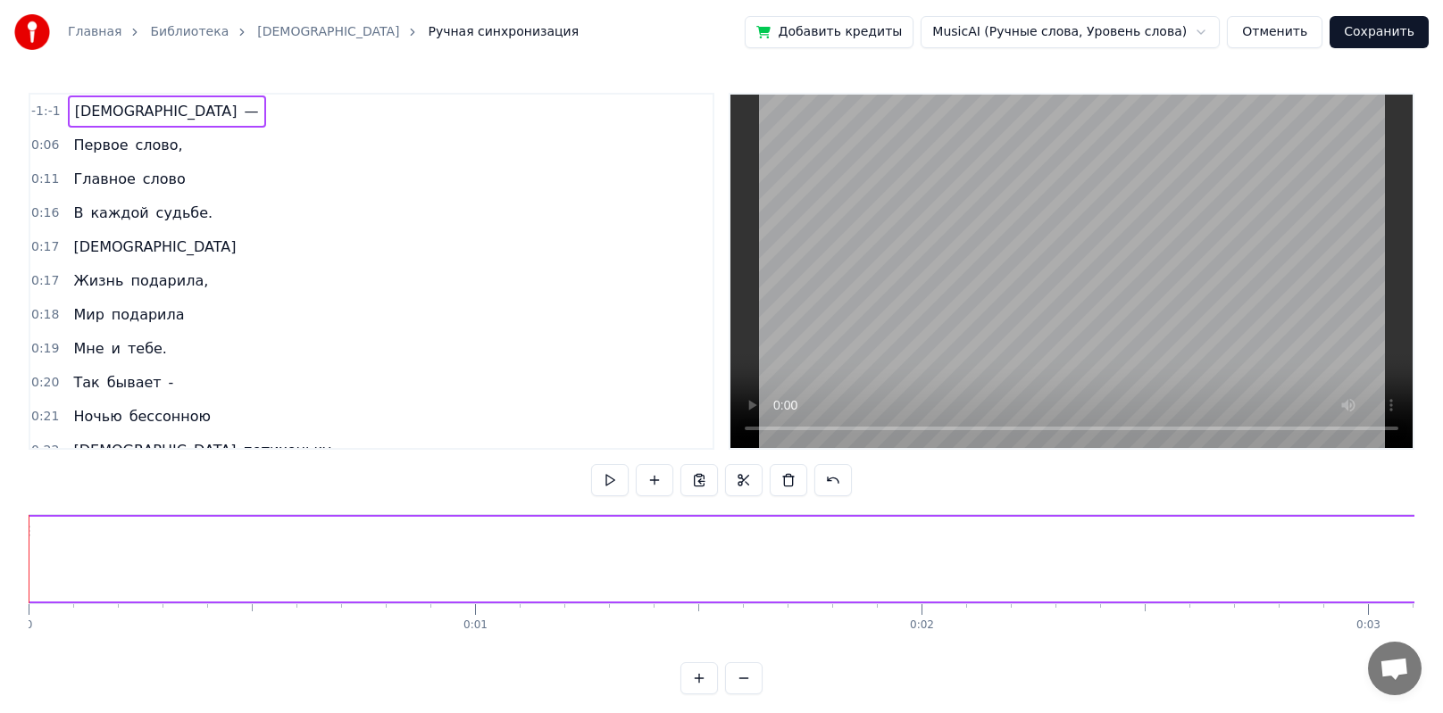
click at [42, 111] on span "-1:-1" at bounding box center [45, 112] width 29 height 18
click at [91, 112] on span "[DEMOGRAPHIC_DATA]" at bounding box center [156, 111] width 166 height 21
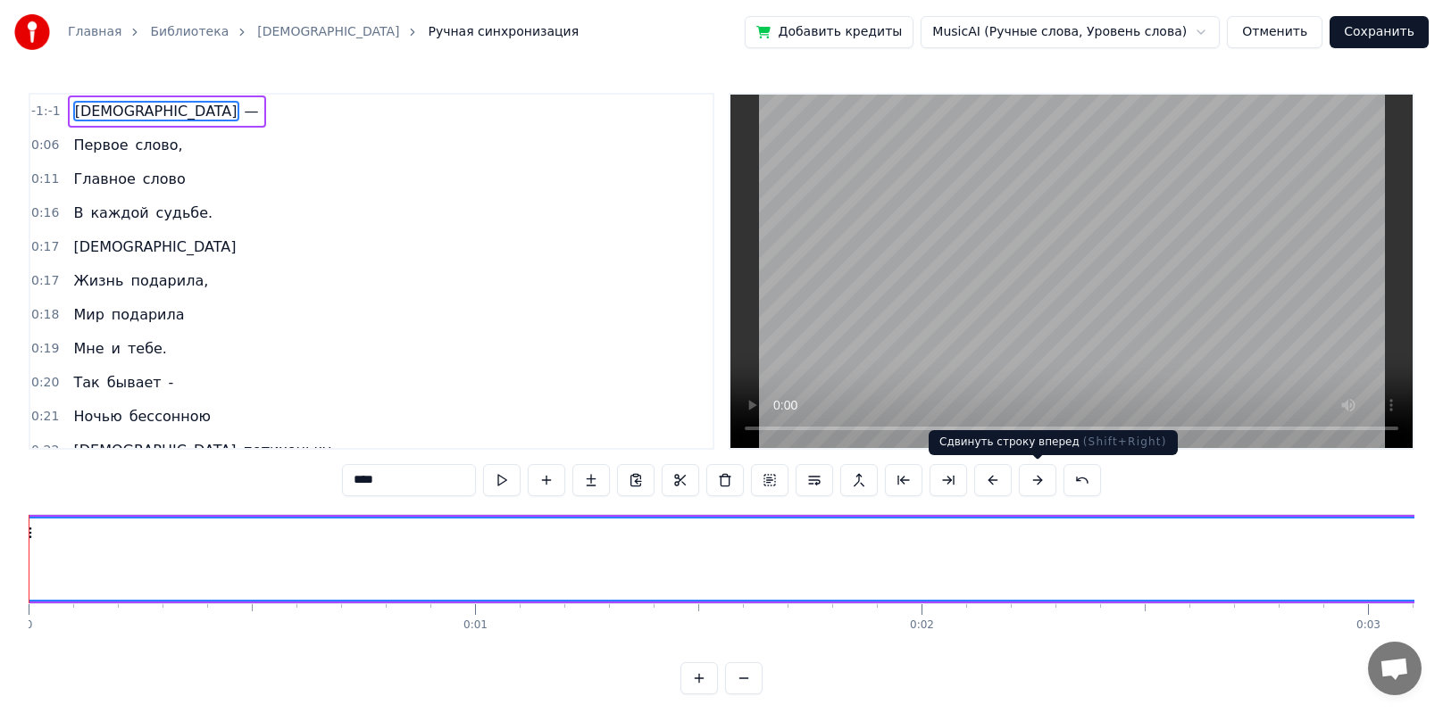
click at [699, 479] on button at bounding box center [1037, 480] width 37 height 32
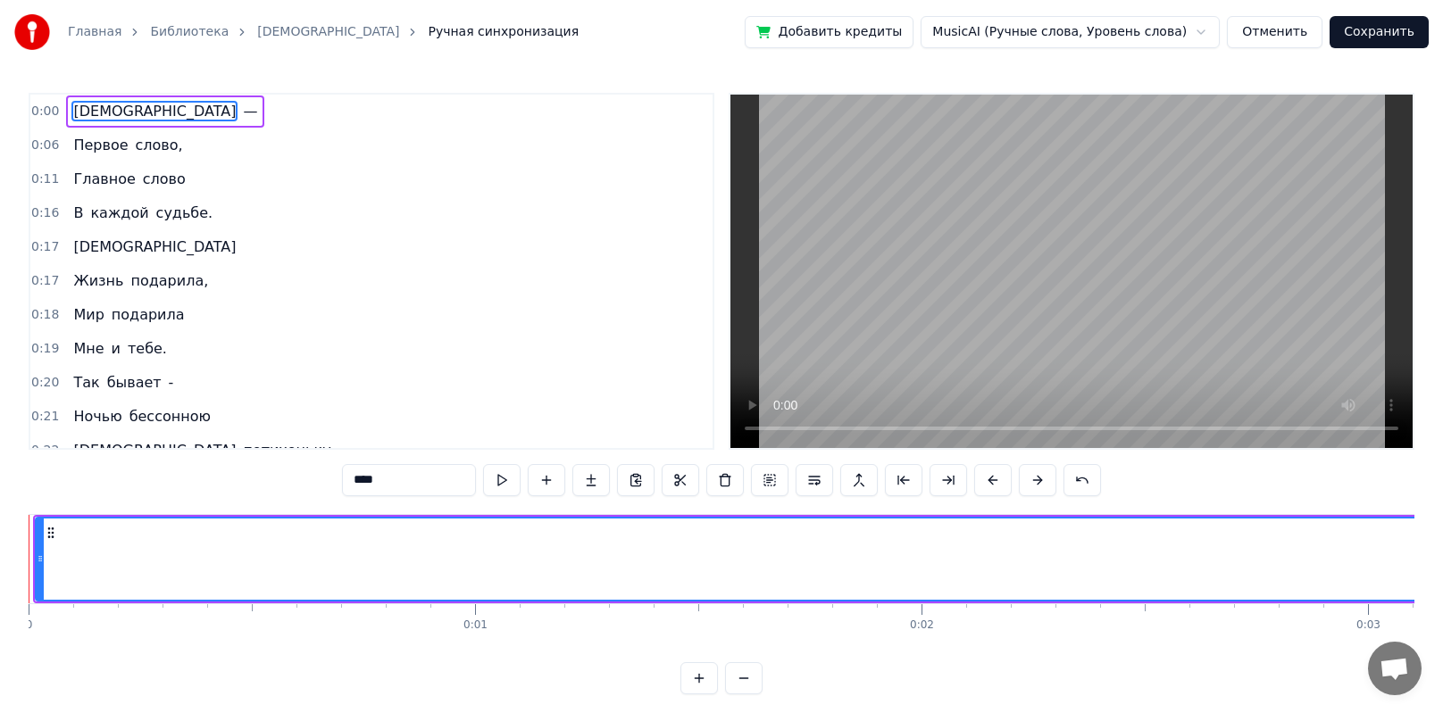
click at [699, 479] on button at bounding box center [1037, 480] width 37 height 32
click at [79, 112] on span "[DEMOGRAPHIC_DATA]" at bounding box center [154, 111] width 166 height 21
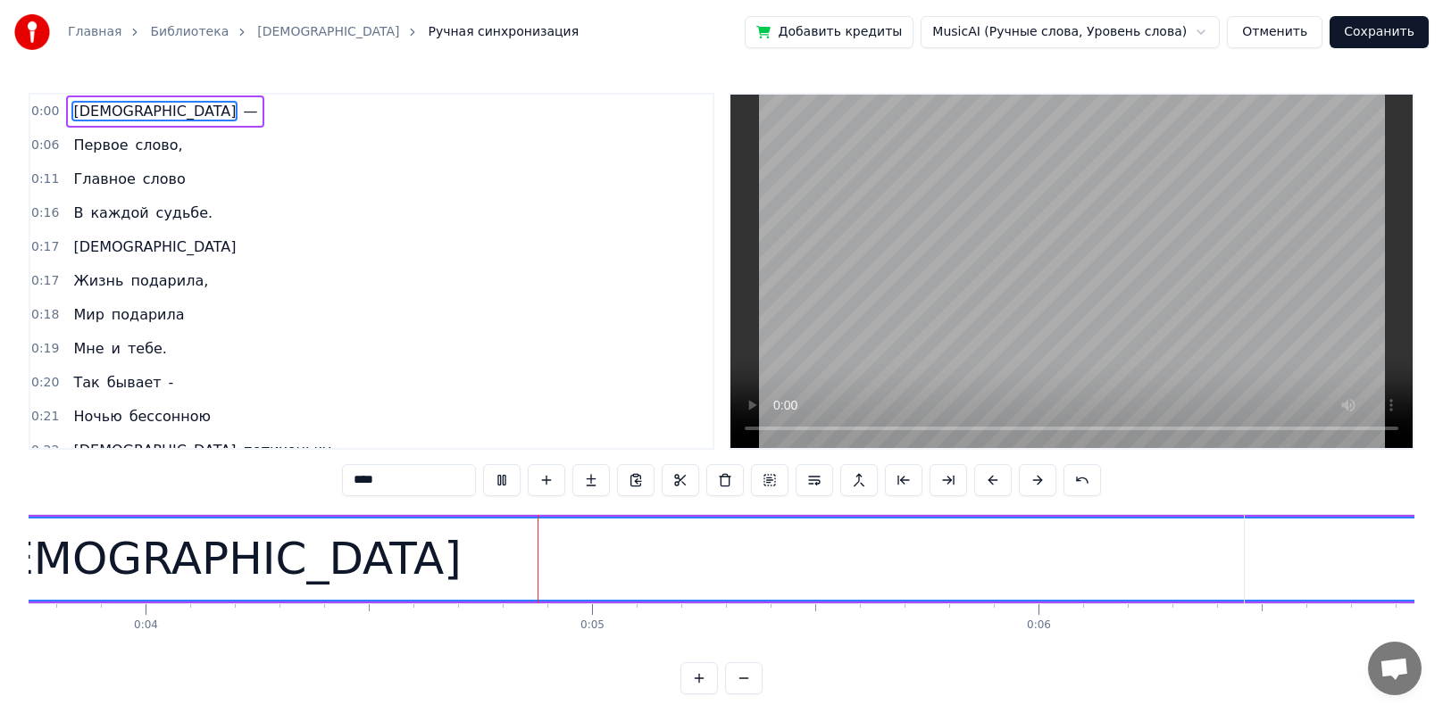
scroll to position [0, 1859]
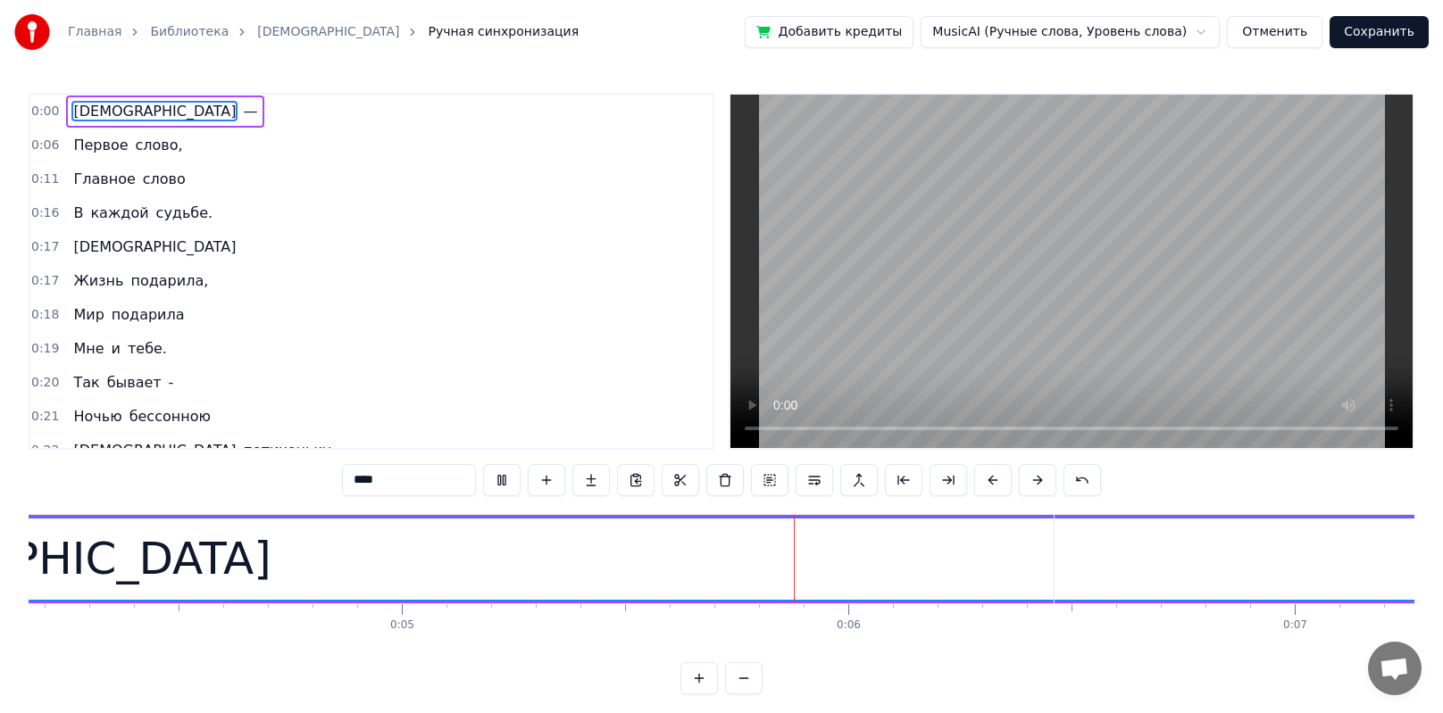
click at [80, 146] on span "Первое" at bounding box center [100, 145] width 58 height 21
type input "******"
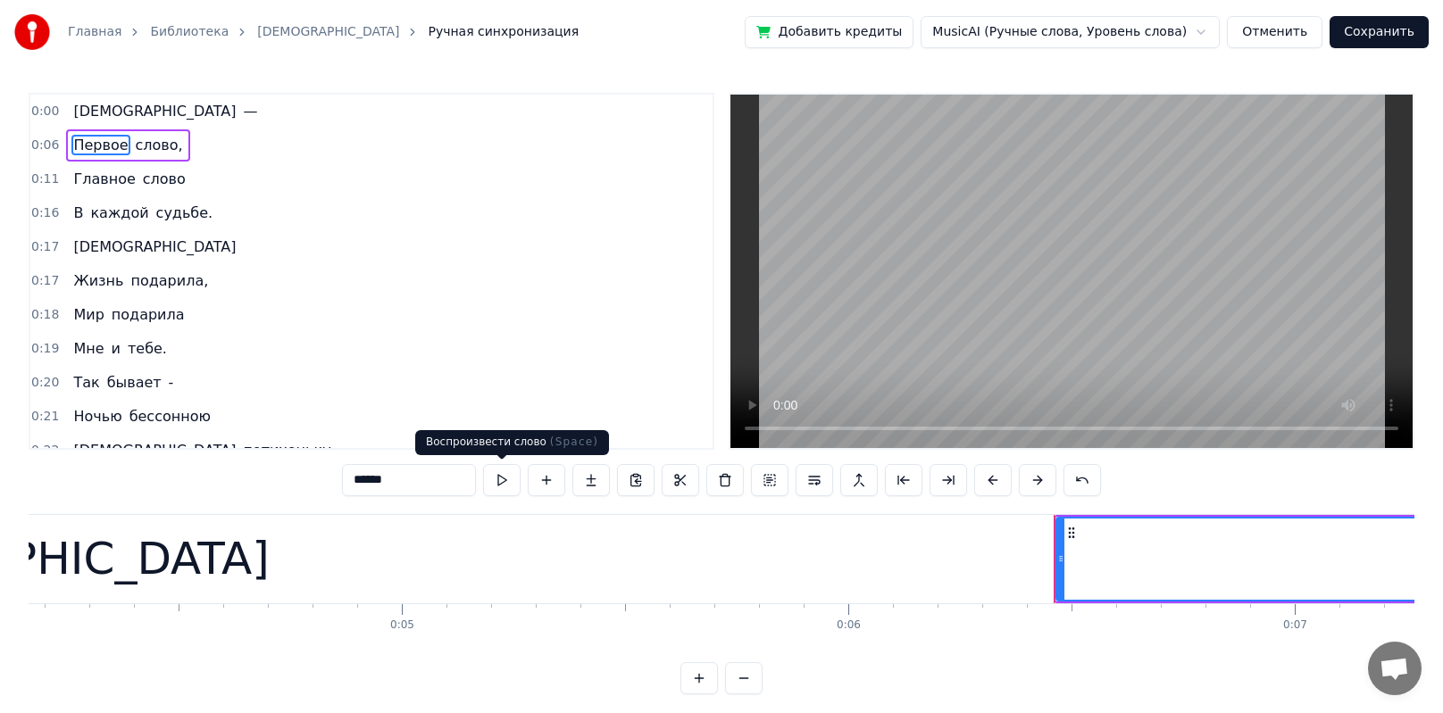
click at [496, 479] on button at bounding box center [501, 480] width 37 height 32
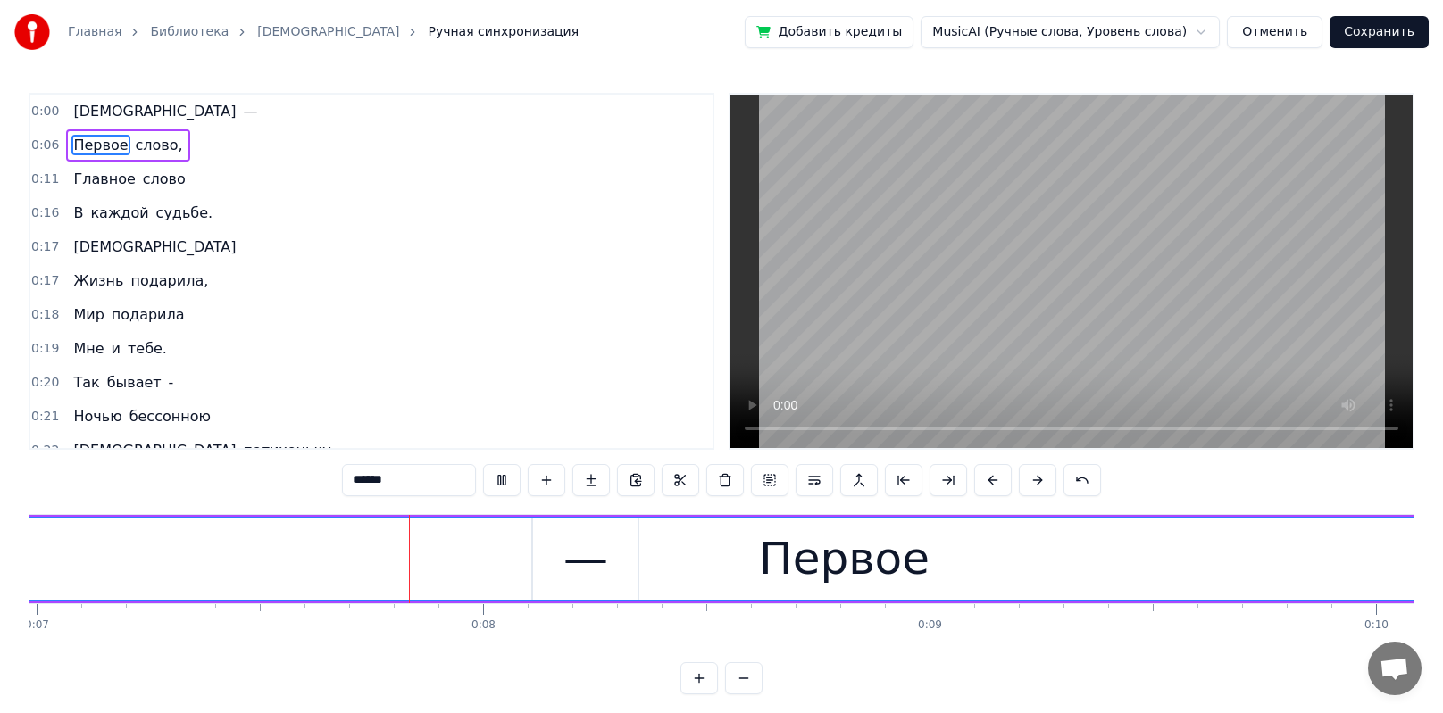
scroll to position [0, 3129]
click at [505, 478] on button at bounding box center [501, 480] width 37 height 32
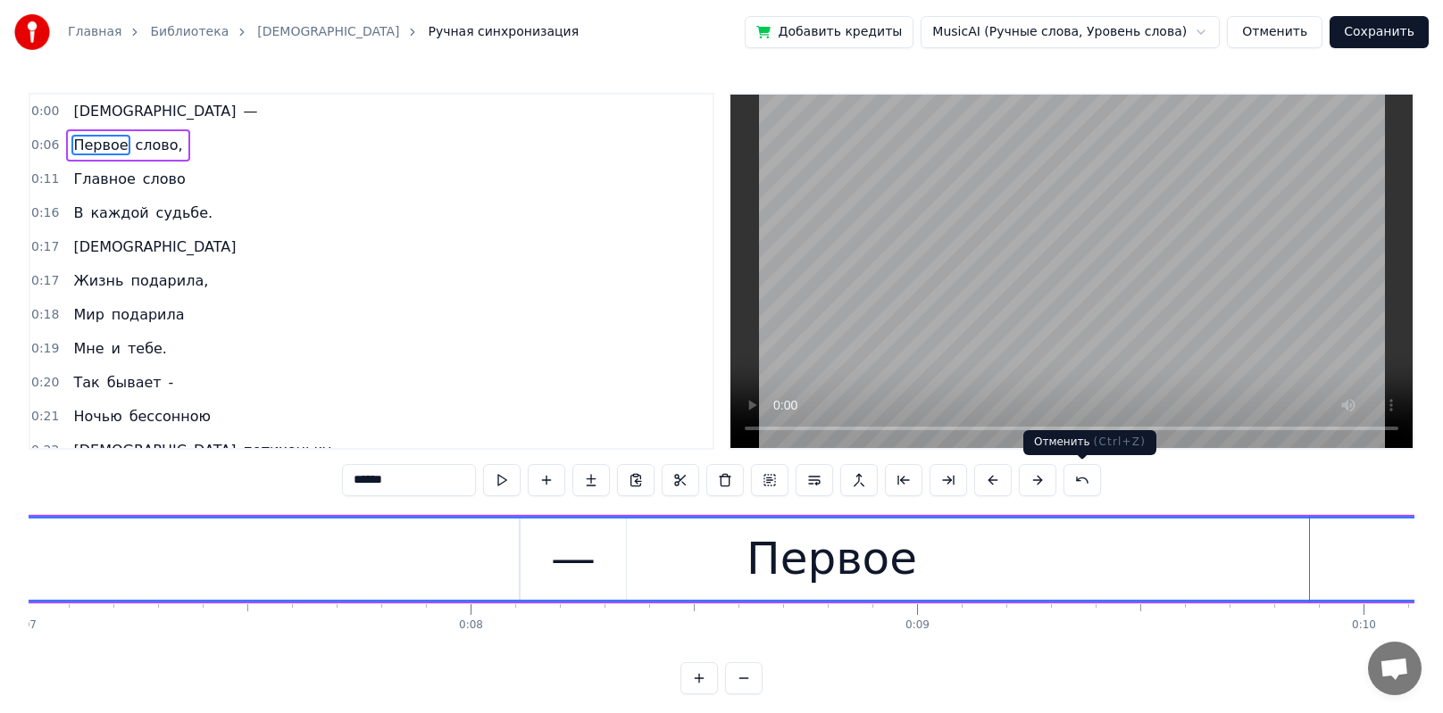
click at [699, 479] on button at bounding box center [1081, 480] width 37 height 32
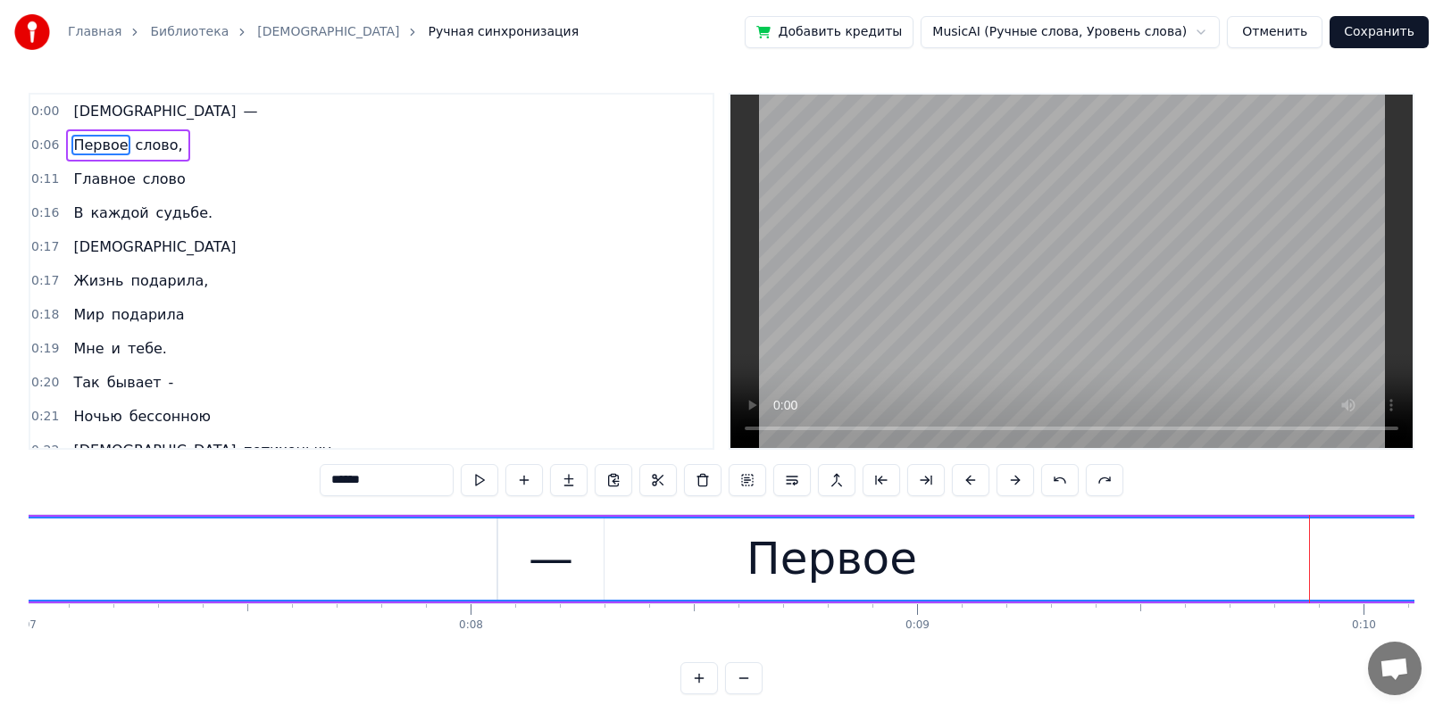
click at [699, 480] on button at bounding box center [1059, 480] width 37 height 32
drag, startPoint x: 87, startPoint y: 115, endPoint x: 119, endPoint y: 115, distance: 32.1
click at [119, 115] on div "Мама —" at bounding box center [167, 112] width 198 height 32
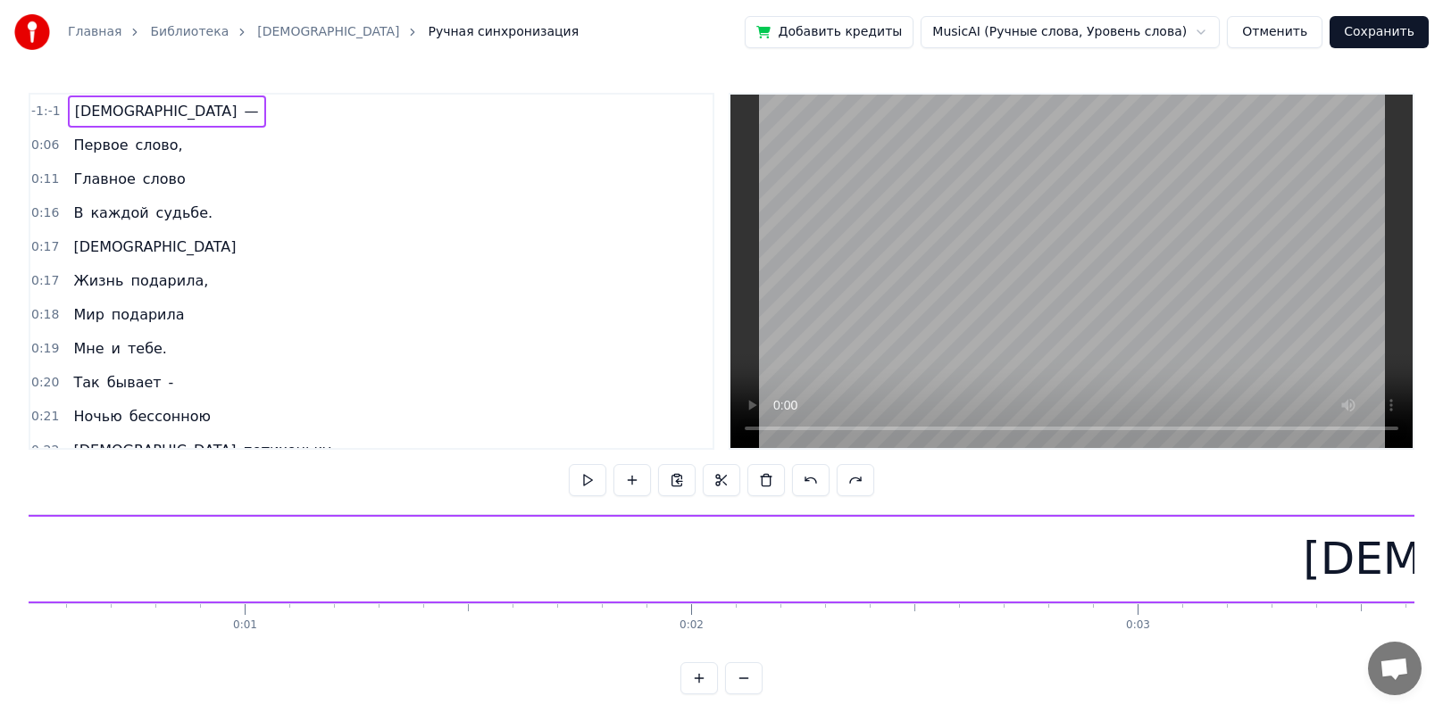
scroll to position [0, 0]
click at [243, 113] on span "—" at bounding box center [252, 111] width 18 height 21
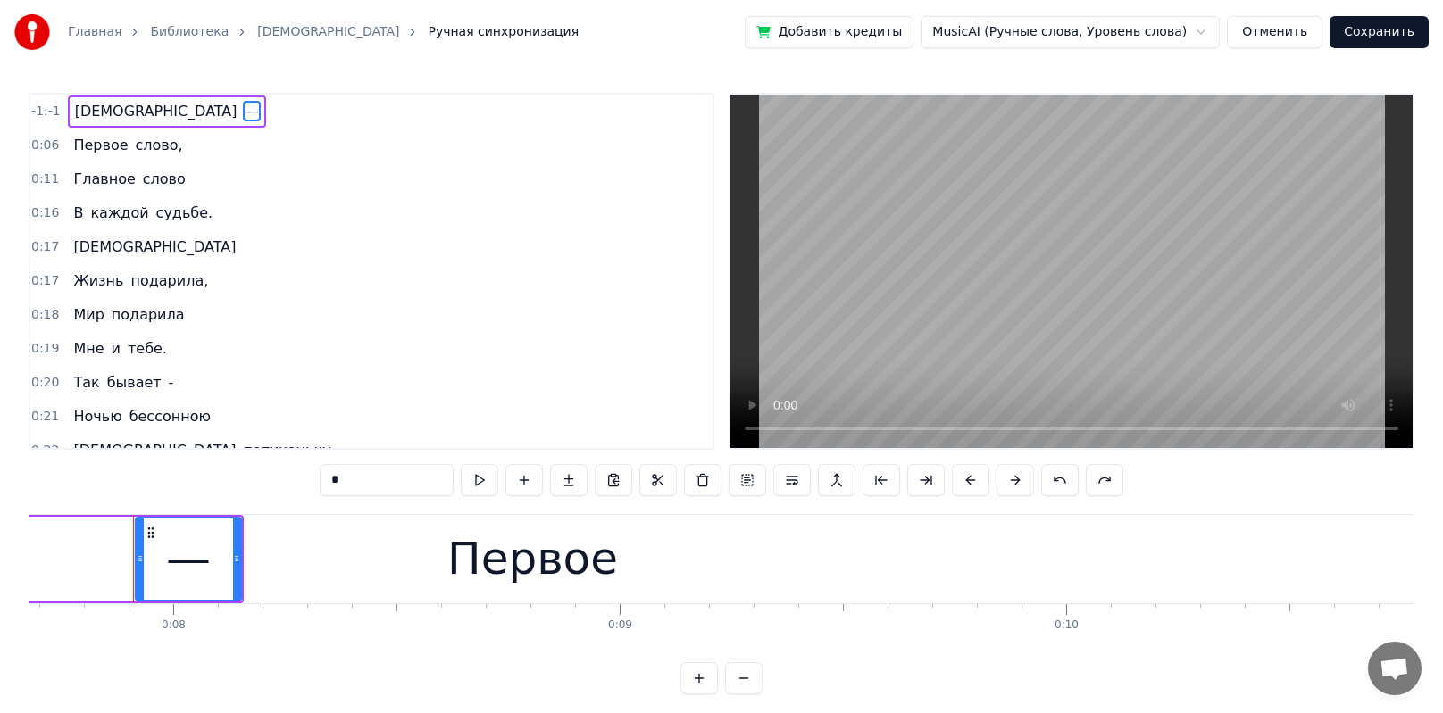
scroll to position [0, 3441]
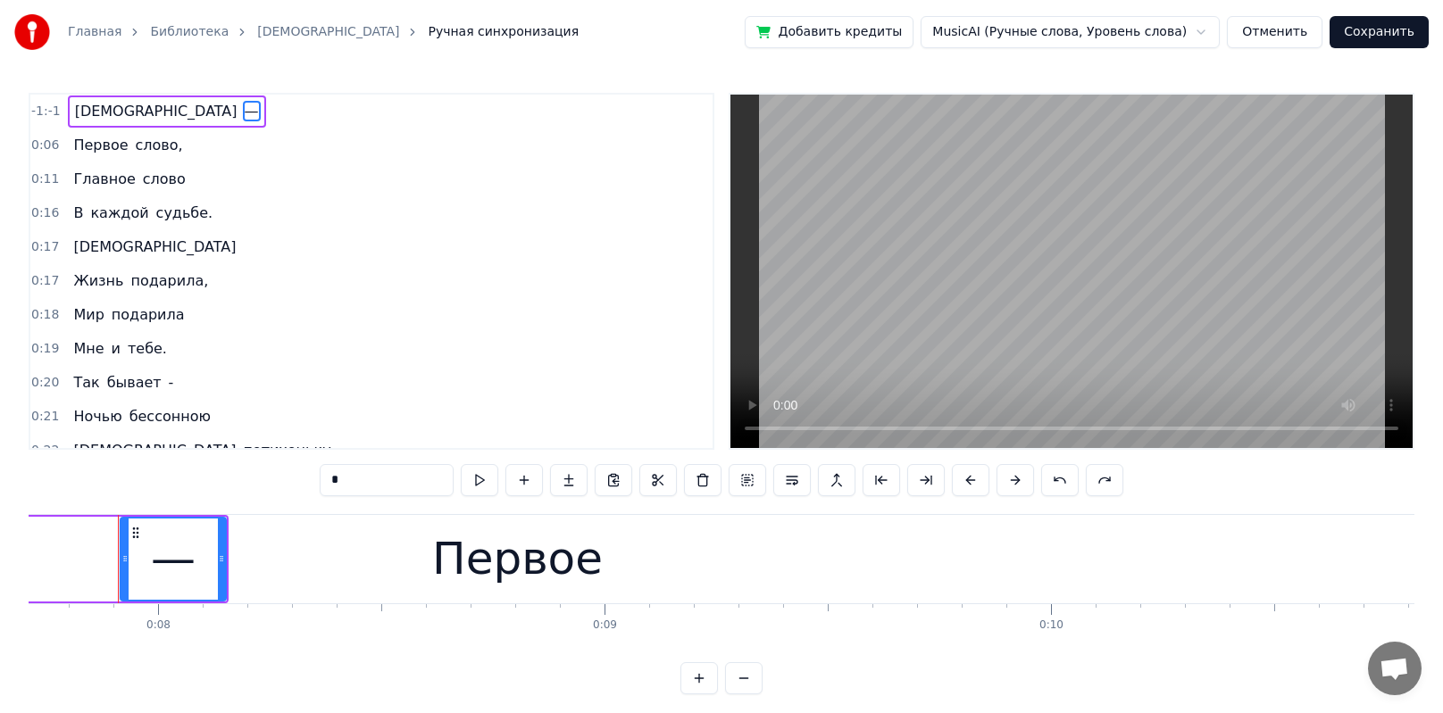
click at [132, 500] on div "Первое" at bounding box center [518, 559] width 2092 height 88
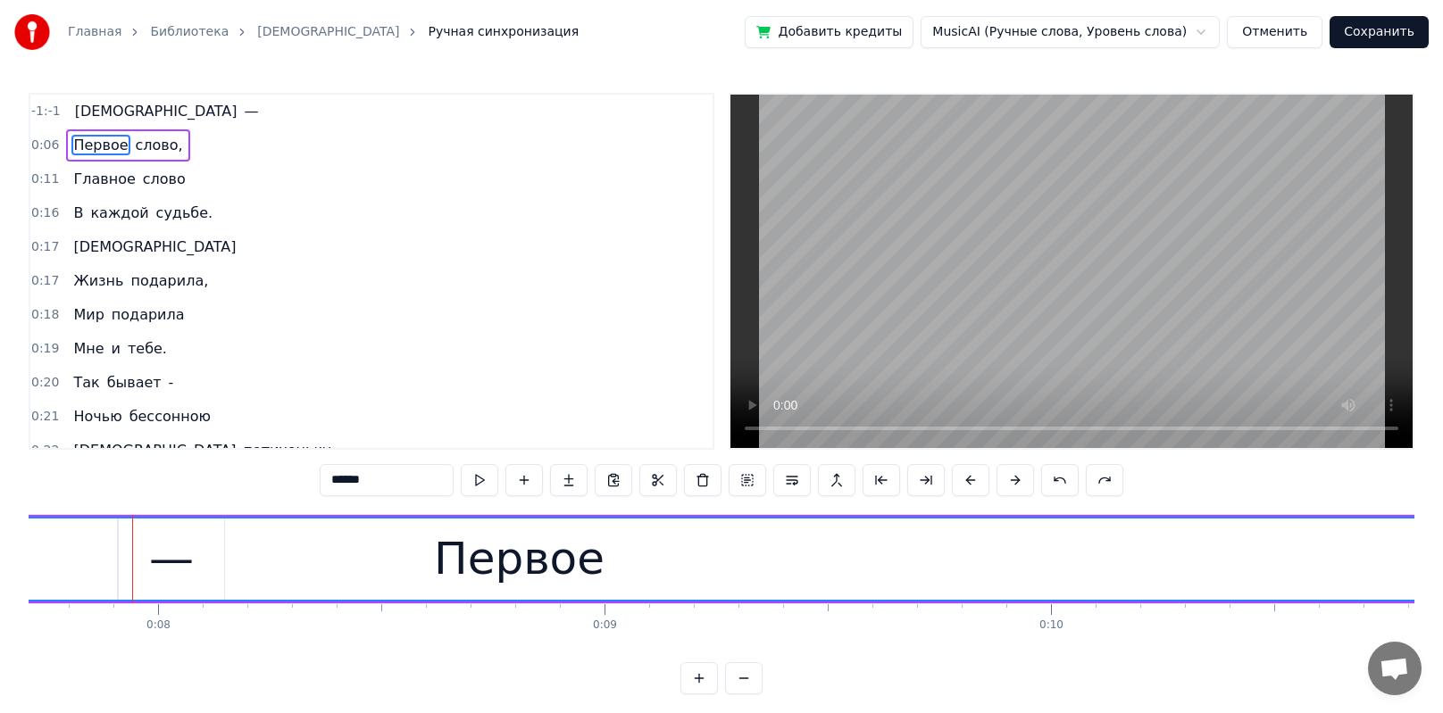
click at [96, 105] on span "[DEMOGRAPHIC_DATA]" at bounding box center [156, 111] width 166 height 21
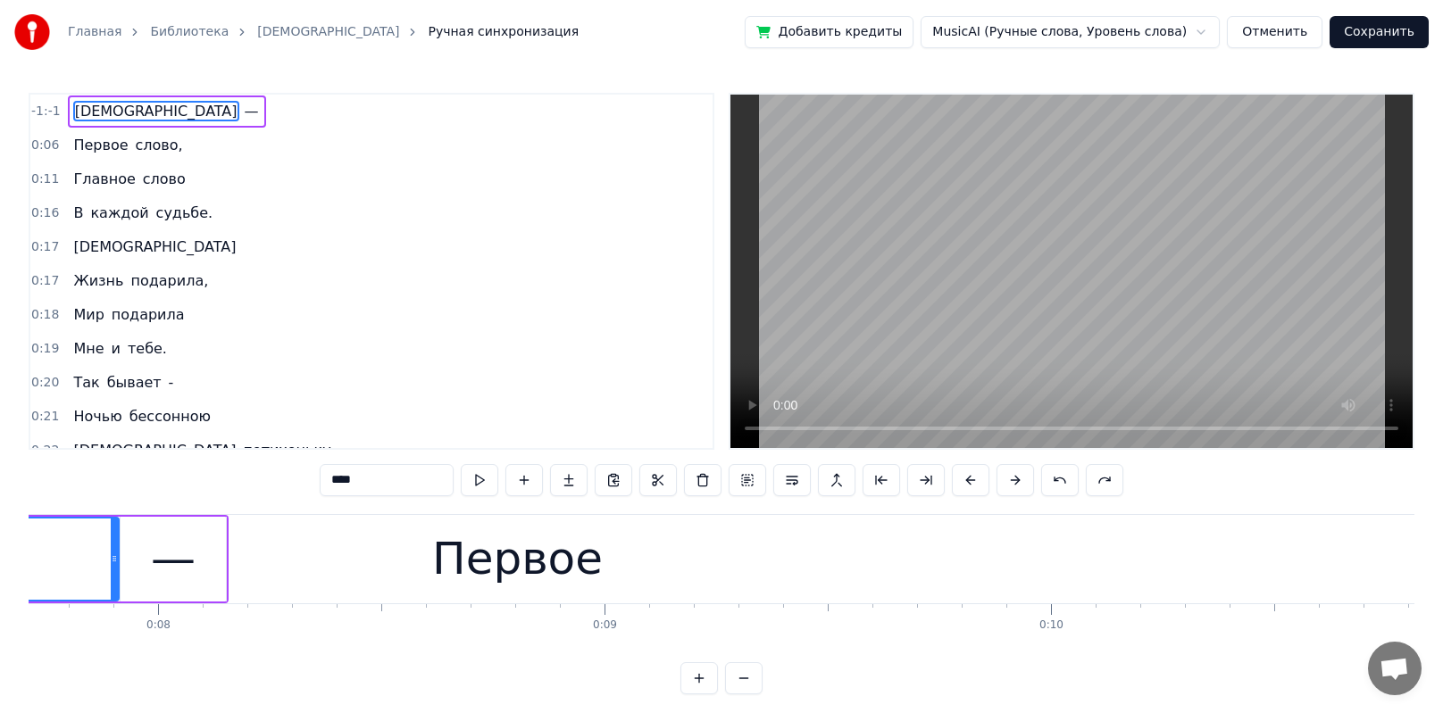
click at [243, 114] on span "—" at bounding box center [252, 111] width 18 height 21
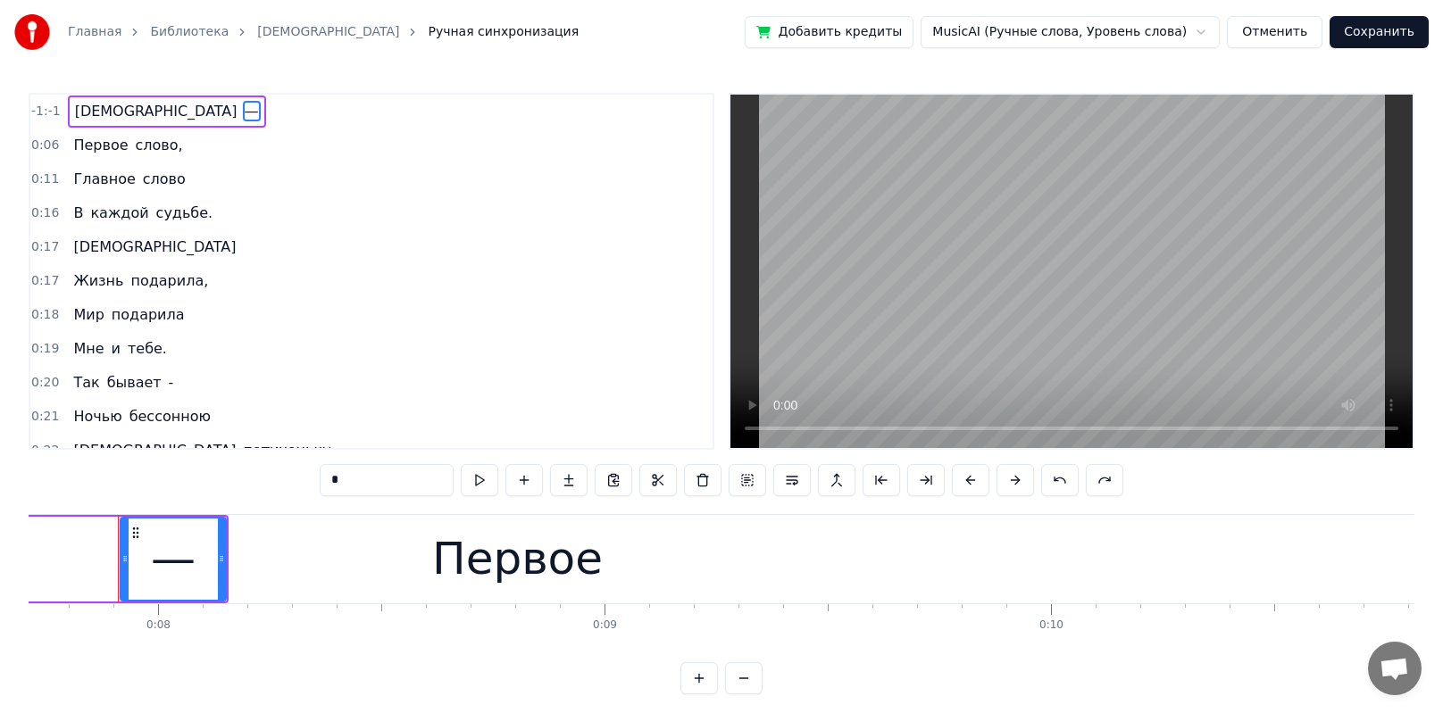
click at [134, 500] on div "Первое" at bounding box center [518, 559] width 2092 height 88
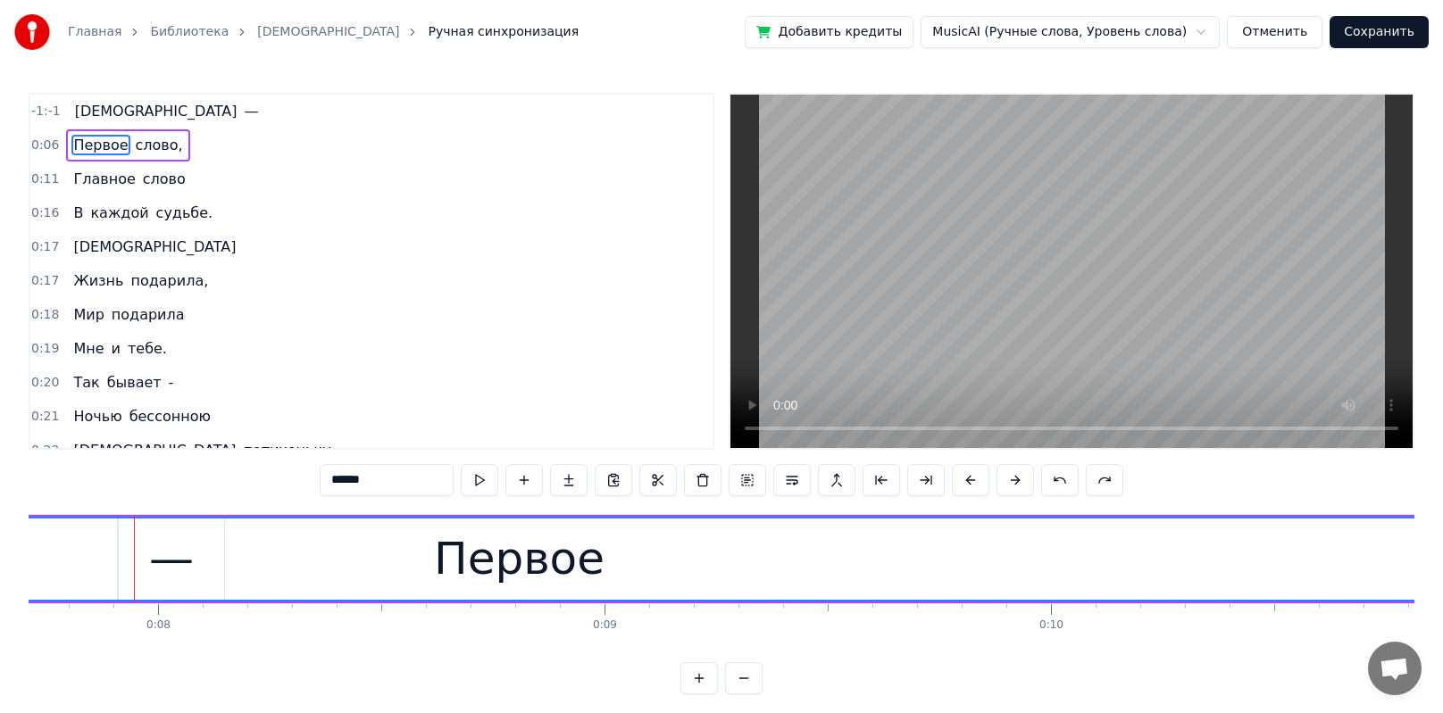
click at [97, 108] on span "[DEMOGRAPHIC_DATA]" at bounding box center [156, 111] width 166 height 21
type input "****"
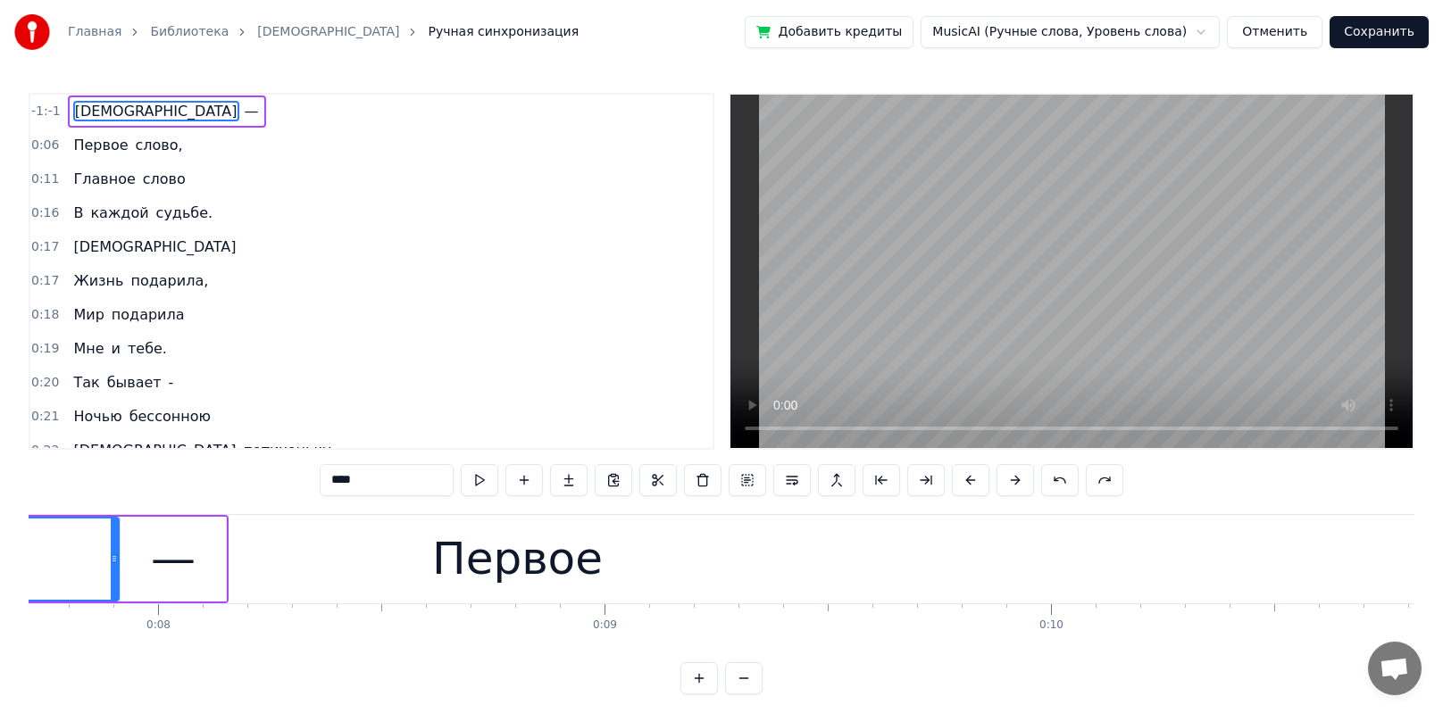
click at [45, 112] on span "-1:-1" at bounding box center [45, 112] width 29 height 18
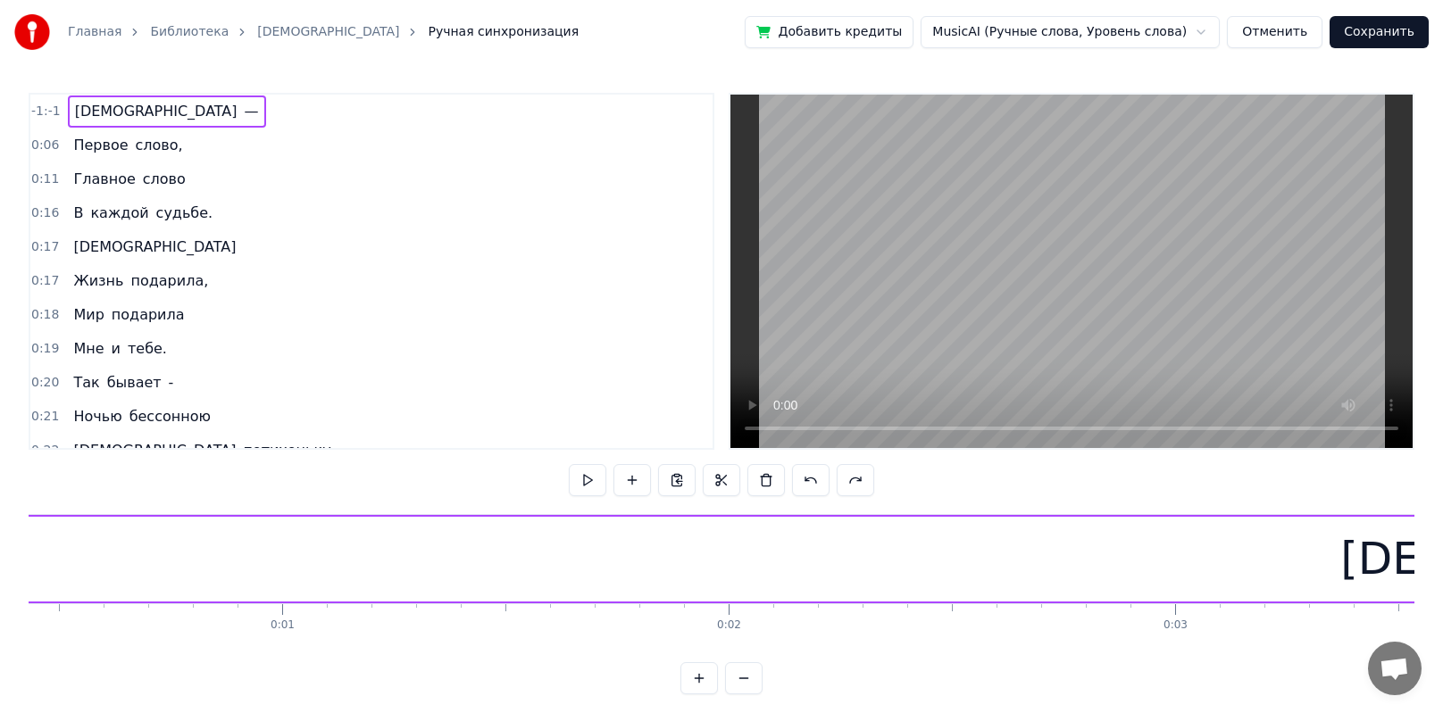
scroll to position [0, 0]
click at [112, 113] on div "Мама —" at bounding box center [167, 112] width 198 height 32
click at [99, 110] on span "[DEMOGRAPHIC_DATA]" at bounding box center [156, 111] width 166 height 21
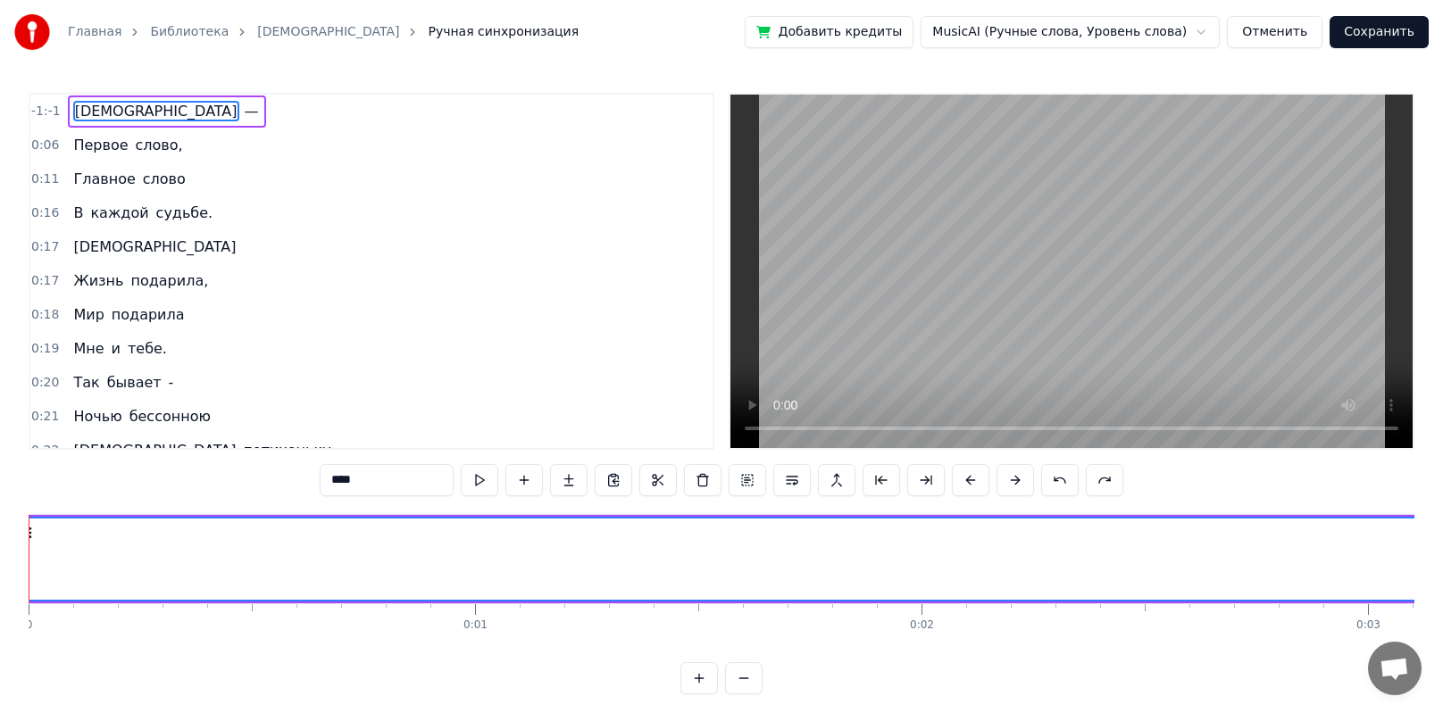
drag, startPoint x: 790, startPoint y: 488, endPoint x: 1086, endPoint y: 502, distance: 295.8
click at [699, 500] on div "-1:-1 Мама — 0:06 Первое слово, 0:11 Главное слово 0:16 В каждой судьбе. 0:17 […" at bounding box center [721, 394] width 1385 height 602
click at [699, 483] on button at bounding box center [1014, 480] width 37 height 32
click at [699, 483] on button at bounding box center [992, 480] width 37 height 32
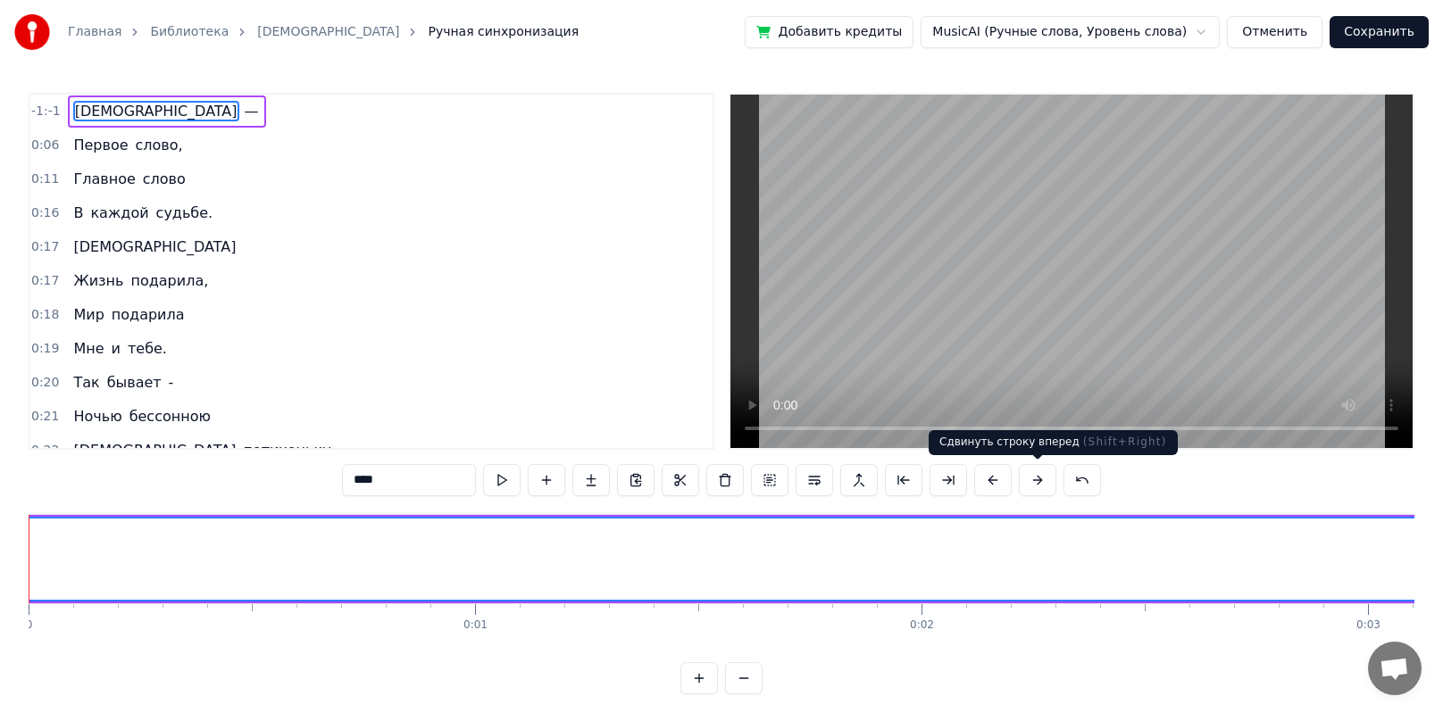
click at [699, 483] on button at bounding box center [1037, 480] width 37 height 32
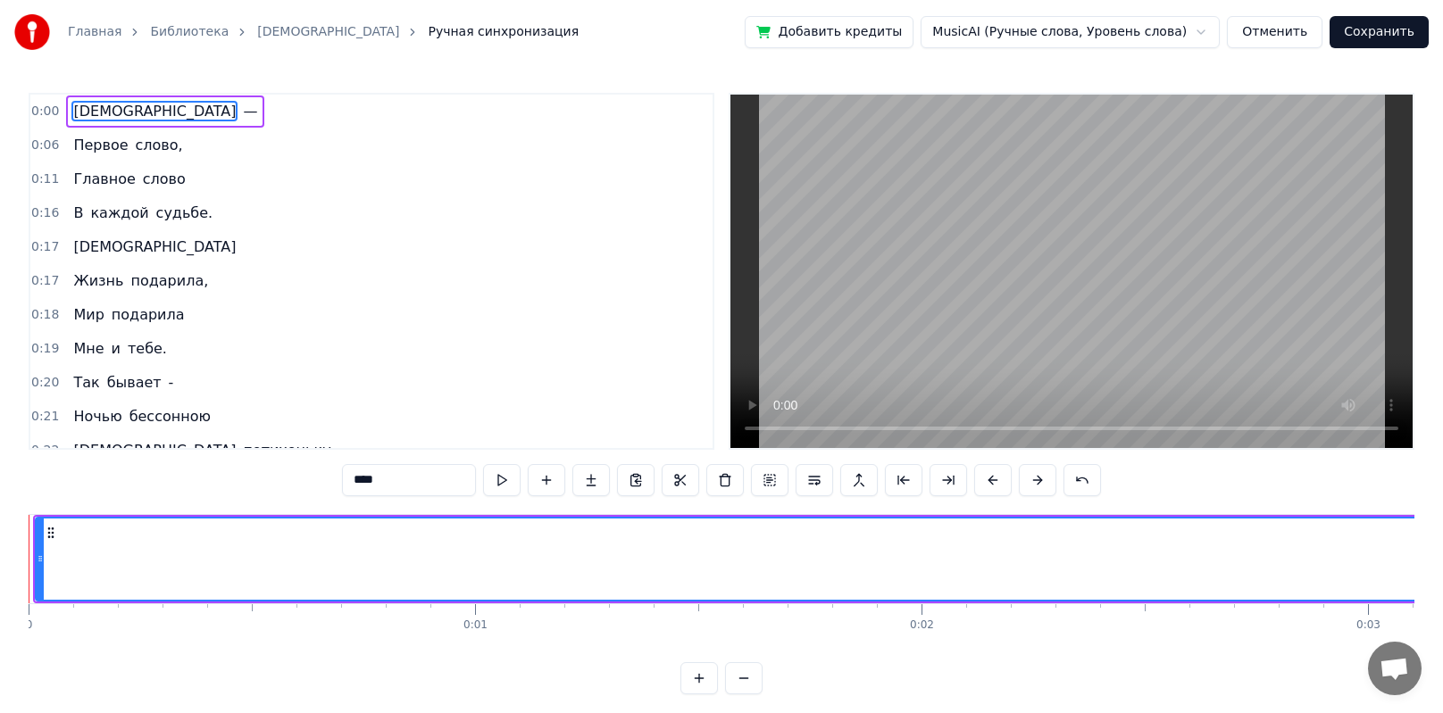
click at [699, 483] on button at bounding box center [1037, 480] width 37 height 32
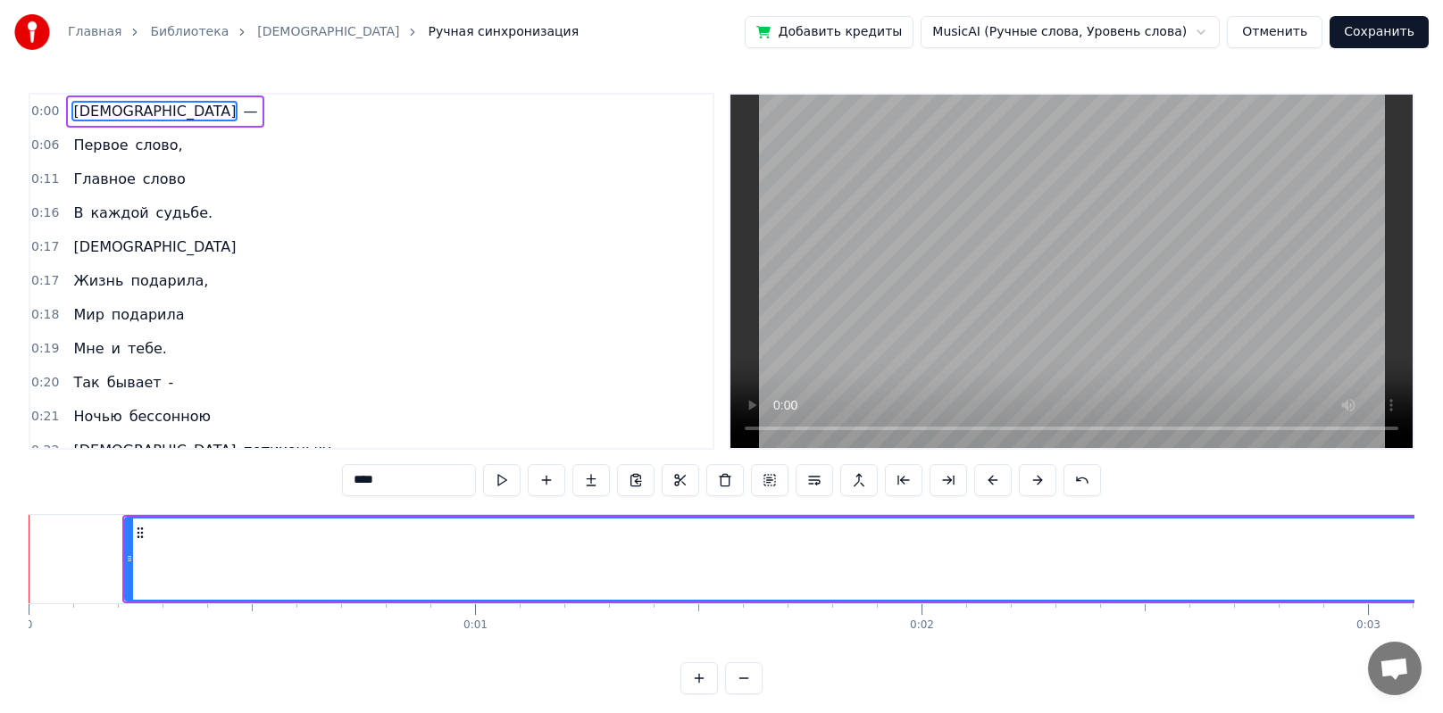
click at [699, 483] on button at bounding box center [1037, 480] width 37 height 32
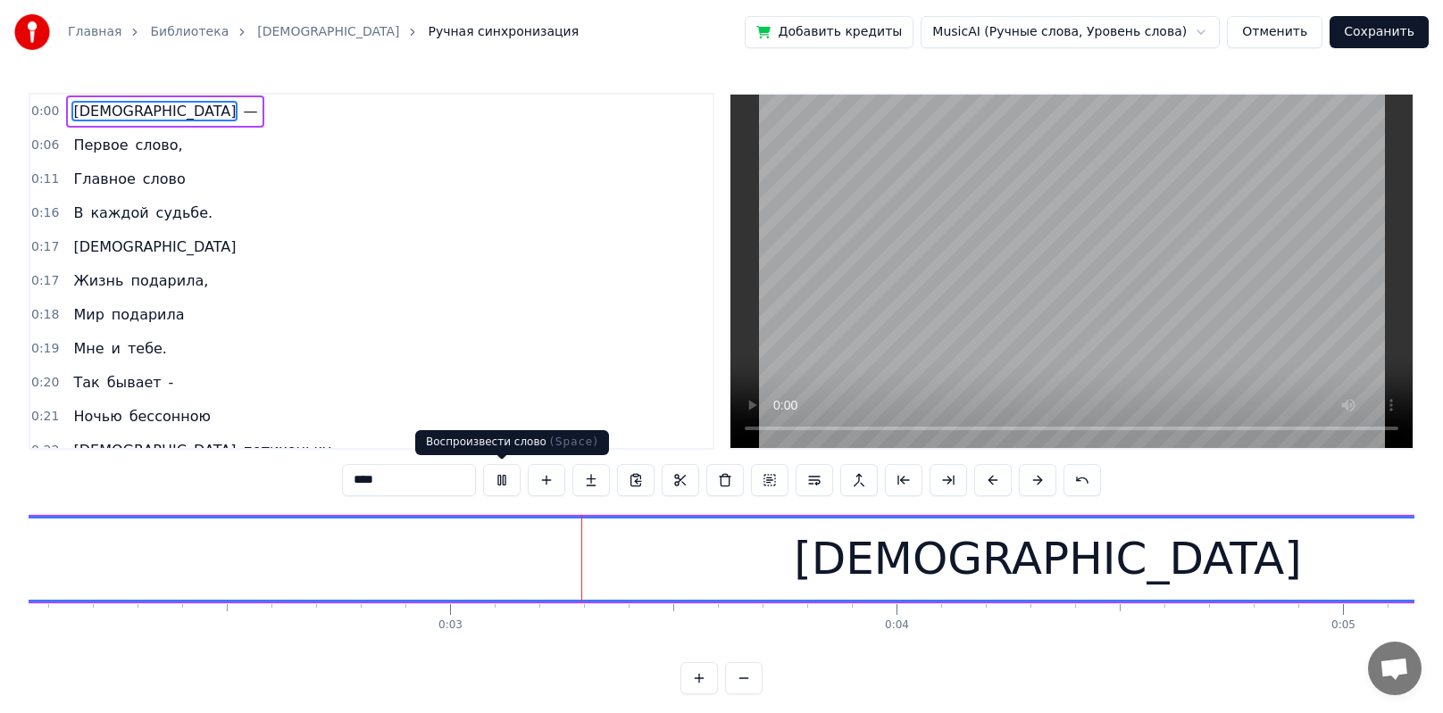
click at [502, 482] on button at bounding box center [501, 480] width 37 height 32
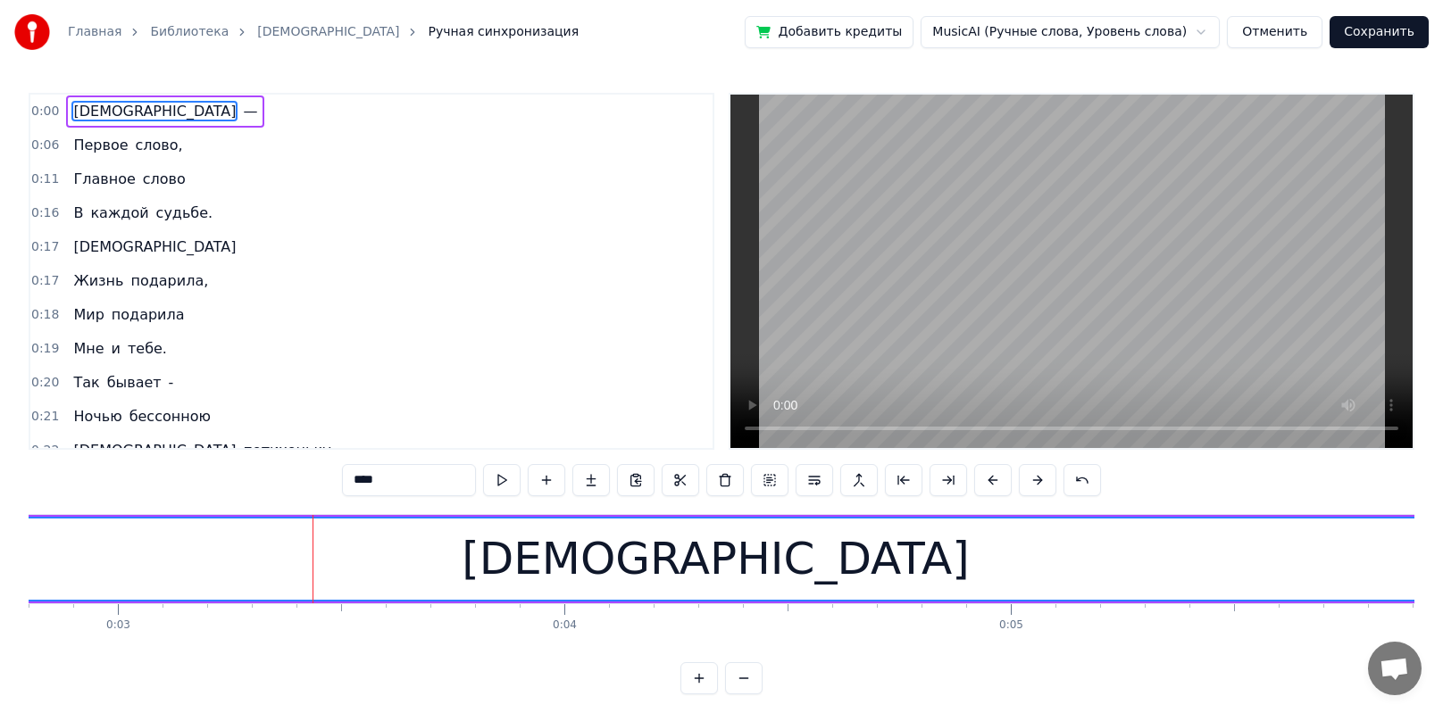
click at [503, 481] on button at bounding box center [501, 480] width 37 height 32
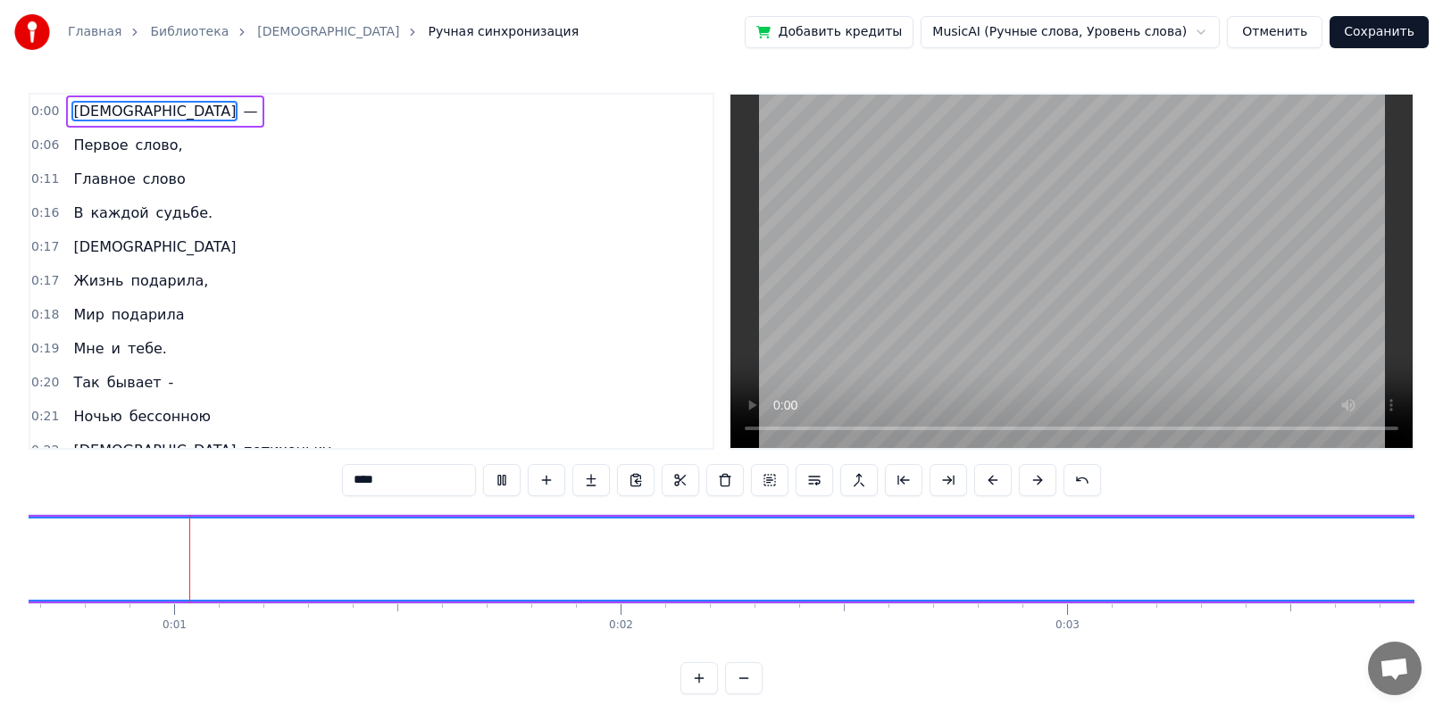
scroll to position [0, 278]
click at [504, 481] on button at bounding box center [501, 480] width 37 height 32
click at [699, 500] on div at bounding box center [1224, 606] width 1 height 4
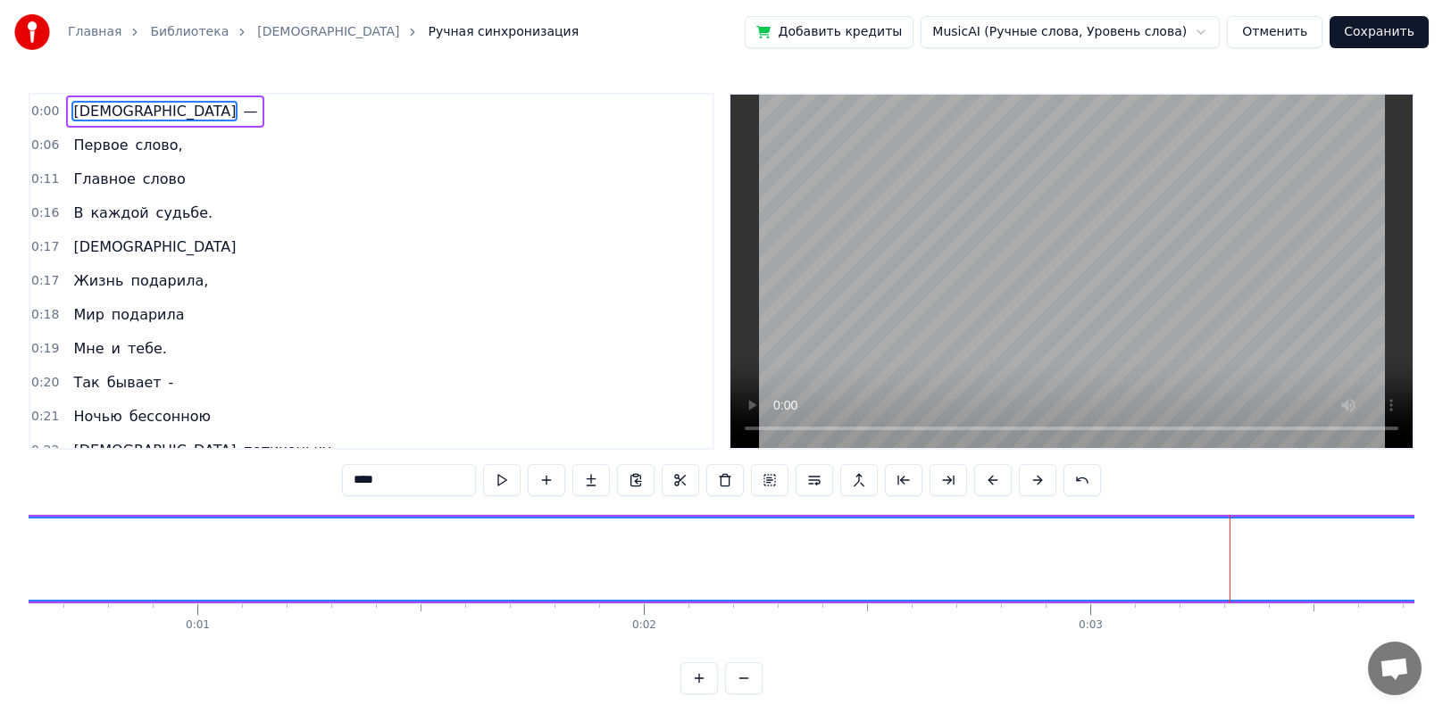
scroll to position [0, 0]
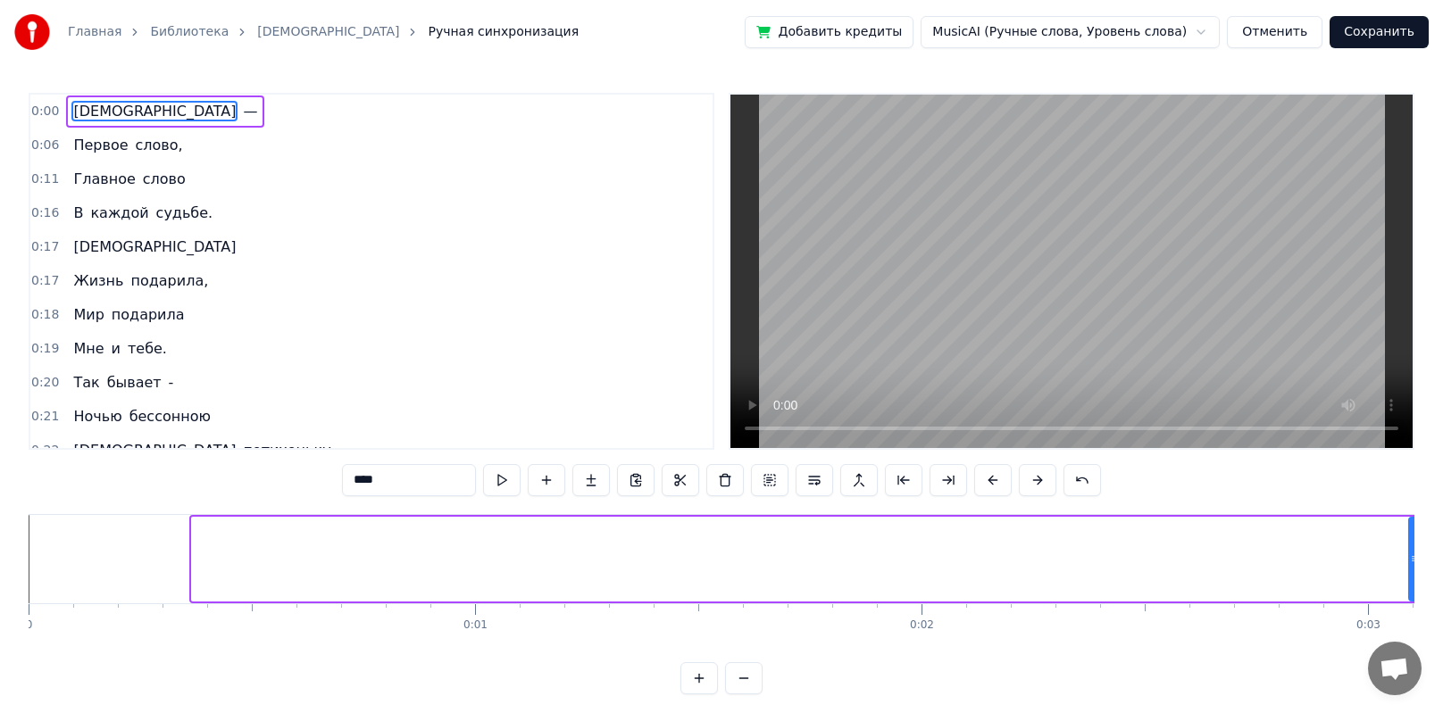
drag, startPoint x: 196, startPoint y: 568, endPoint x: 1413, endPoint y: 594, distance: 1217.0
click at [699, 500] on div at bounding box center [1413, 559] width 7 height 81
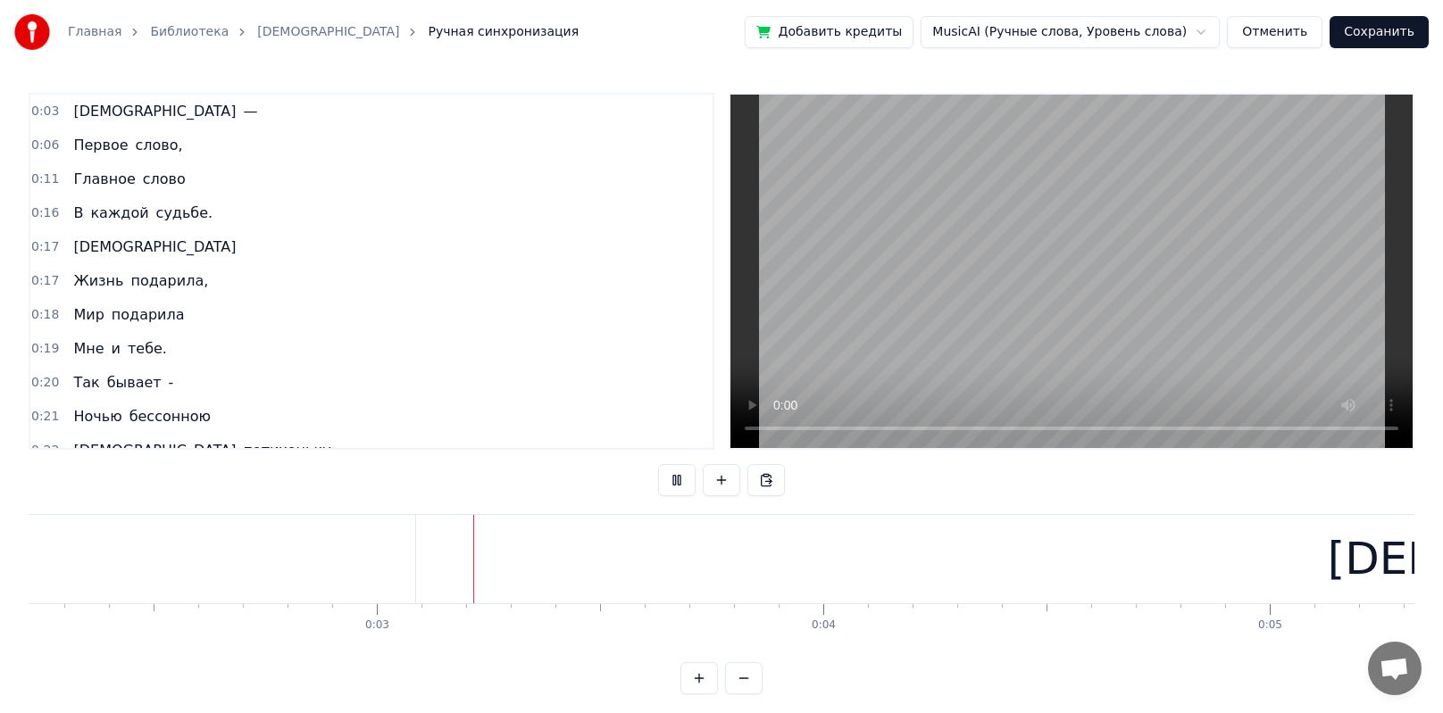
click at [74, 114] on span "[DEMOGRAPHIC_DATA]" at bounding box center [154, 111] width 166 height 21
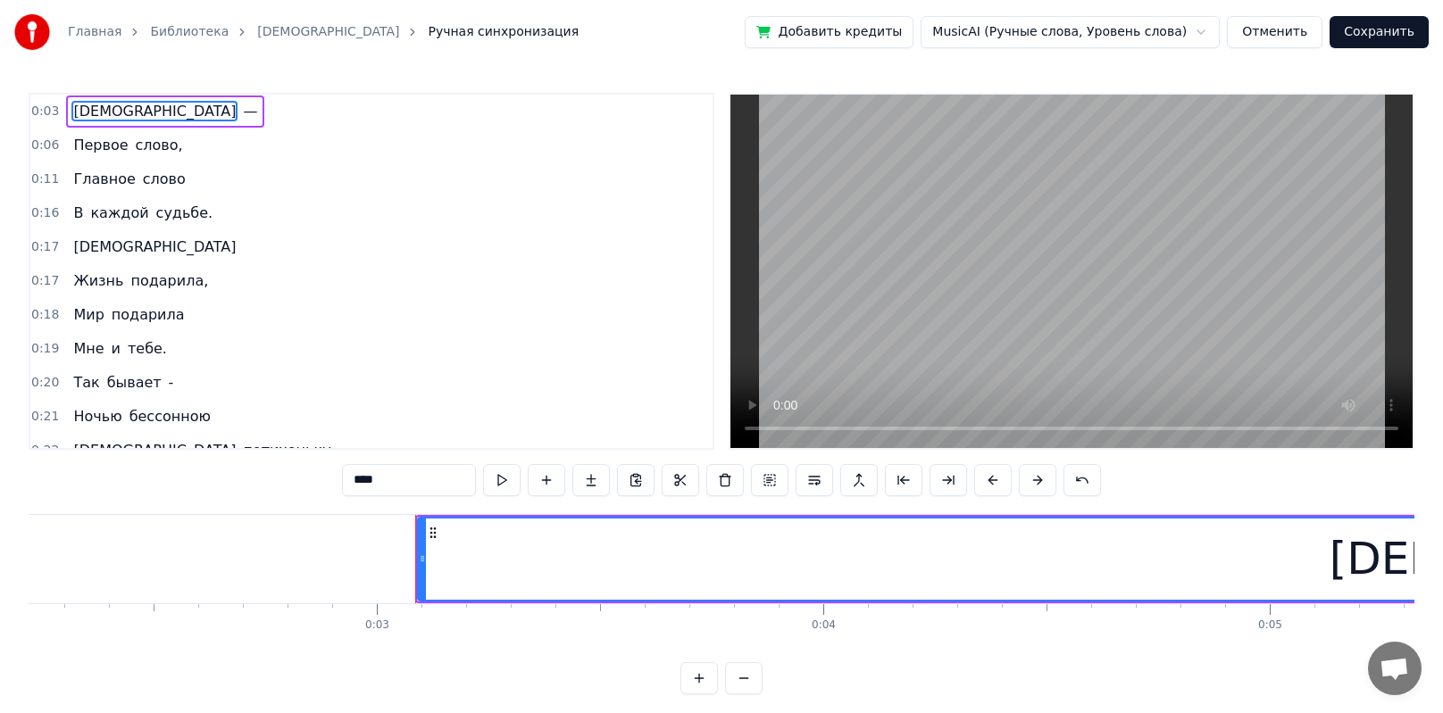
scroll to position [0, 1207]
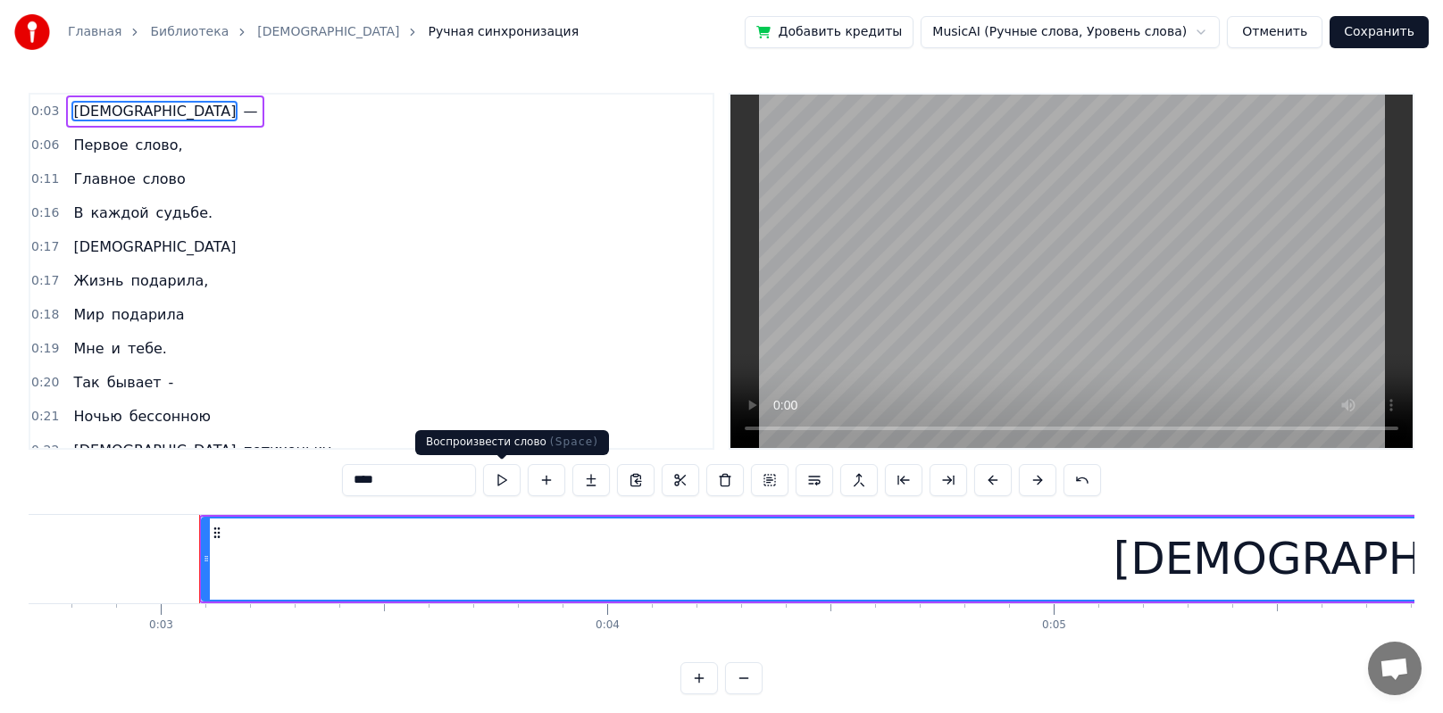
click at [503, 478] on button at bounding box center [501, 480] width 37 height 32
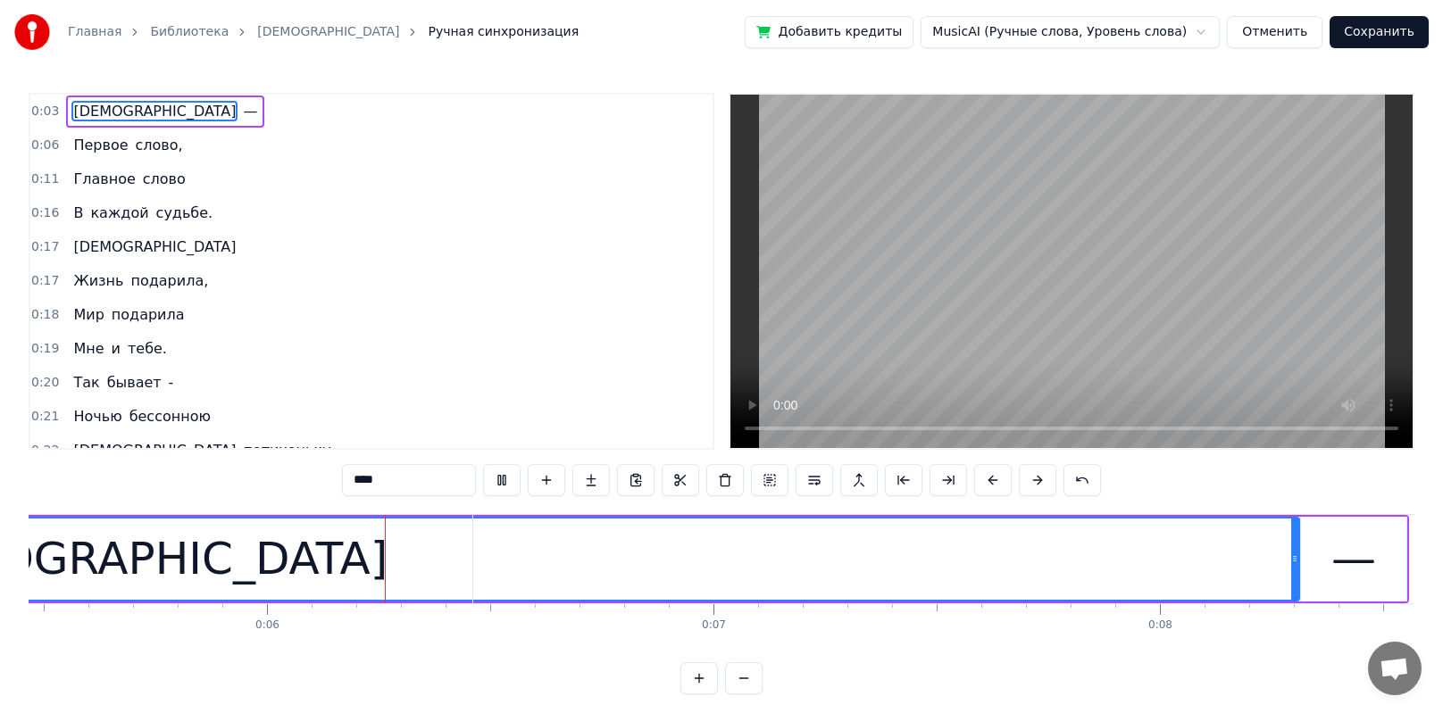
click at [416, 488] on input "****" at bounding box center [409, 480] width 134 height 32
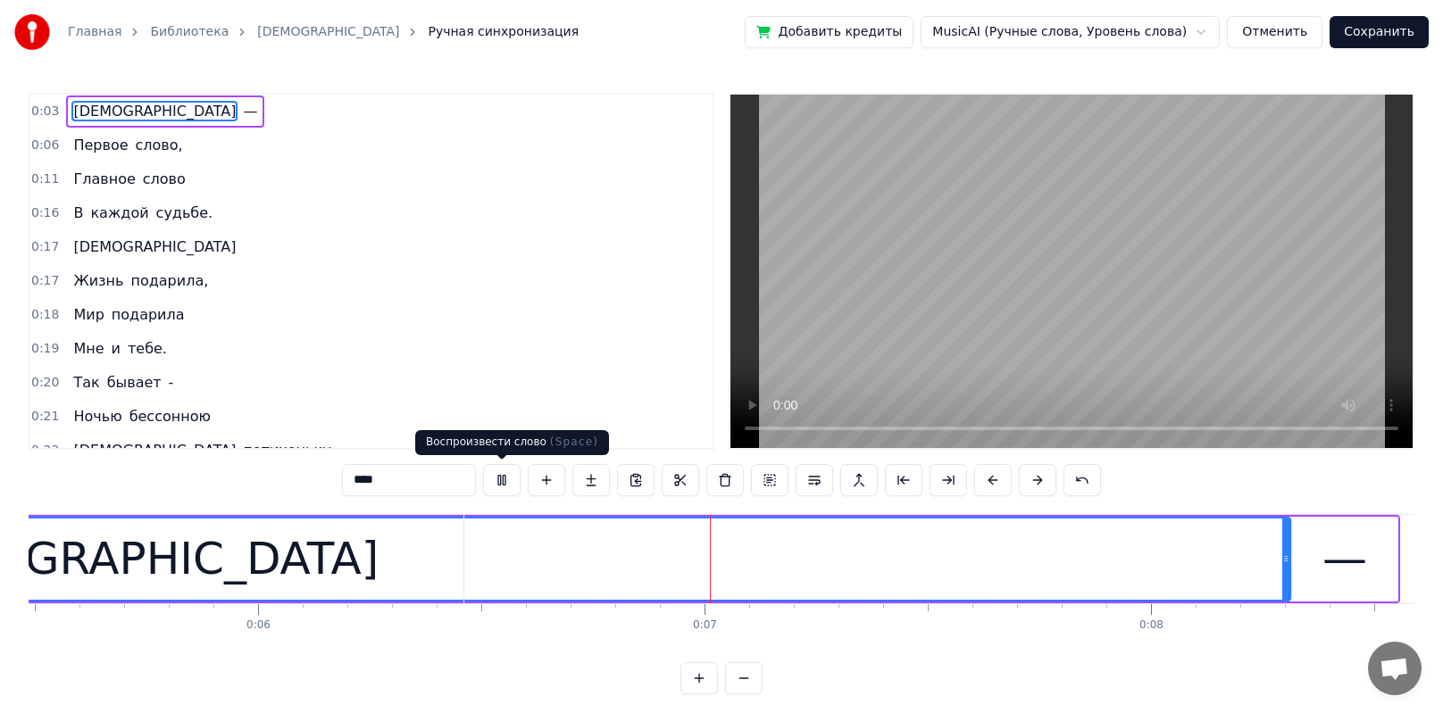
click at [506, 480] on button at bounding box center [501, 480] width 37 height 32
drag, startPoint x: 1285, startPoint y: 542, endPoint x: 726, endPoint y: 549, distance: 559.8
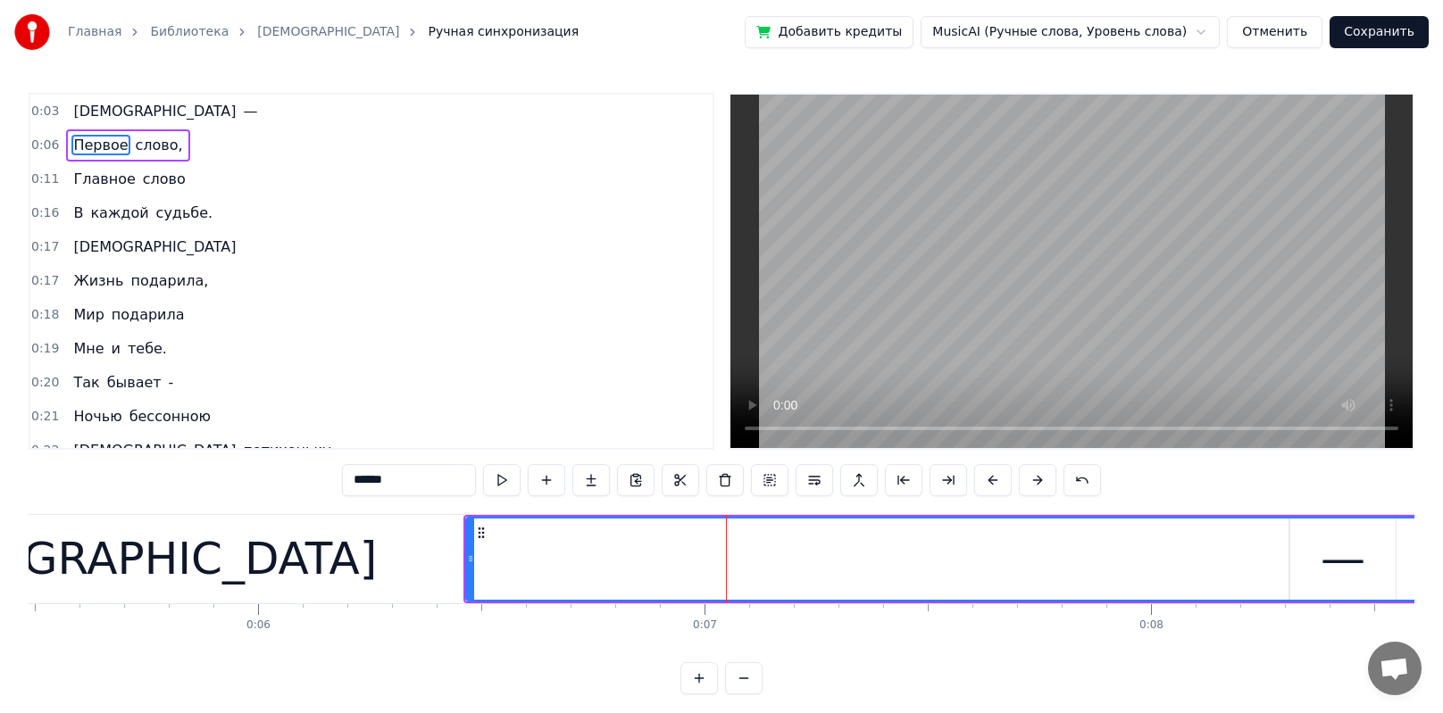
click at [495, 478] on button at bounding box center [501, 480] width 37 height 32
click at [149, 146] on span "слово," at bounding box center [159, 145] width 51 height 21
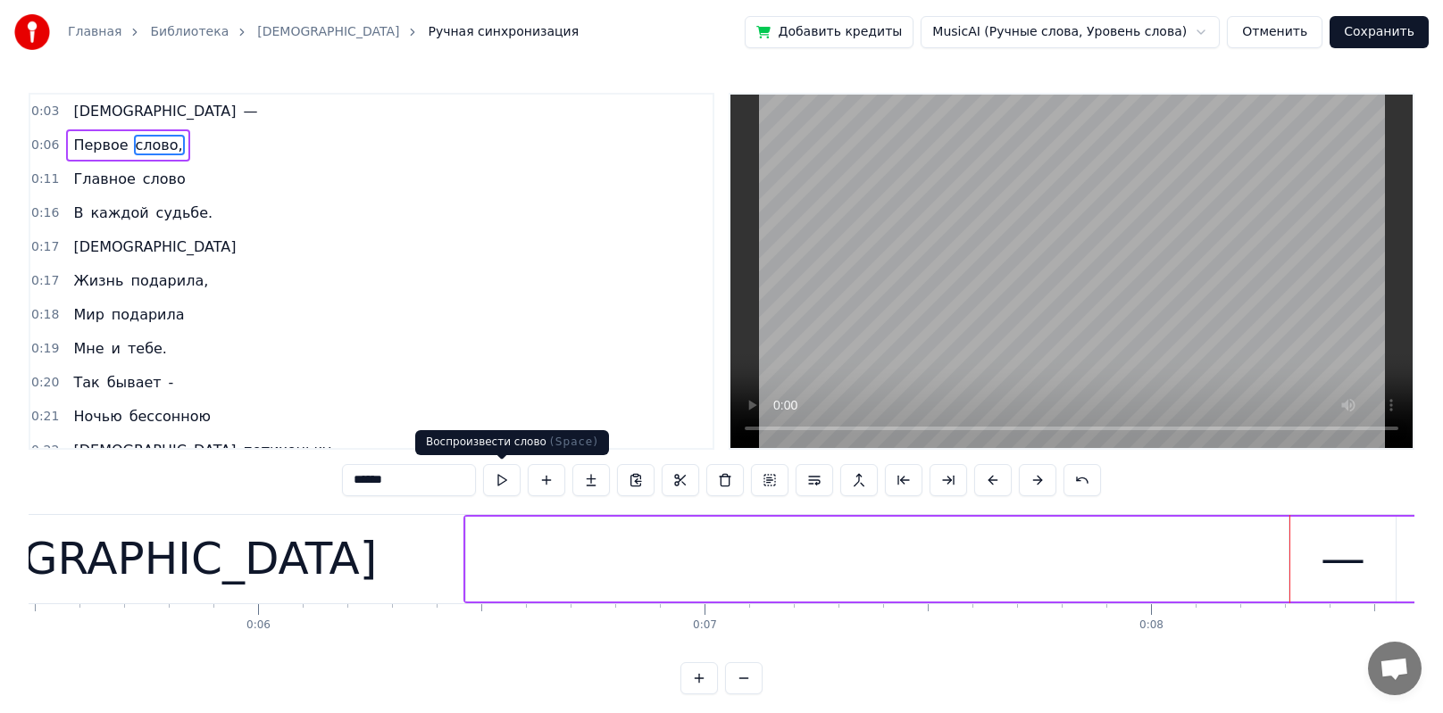
click at [504, 479] on button at bounding box center [501, 480] width 37 height 32
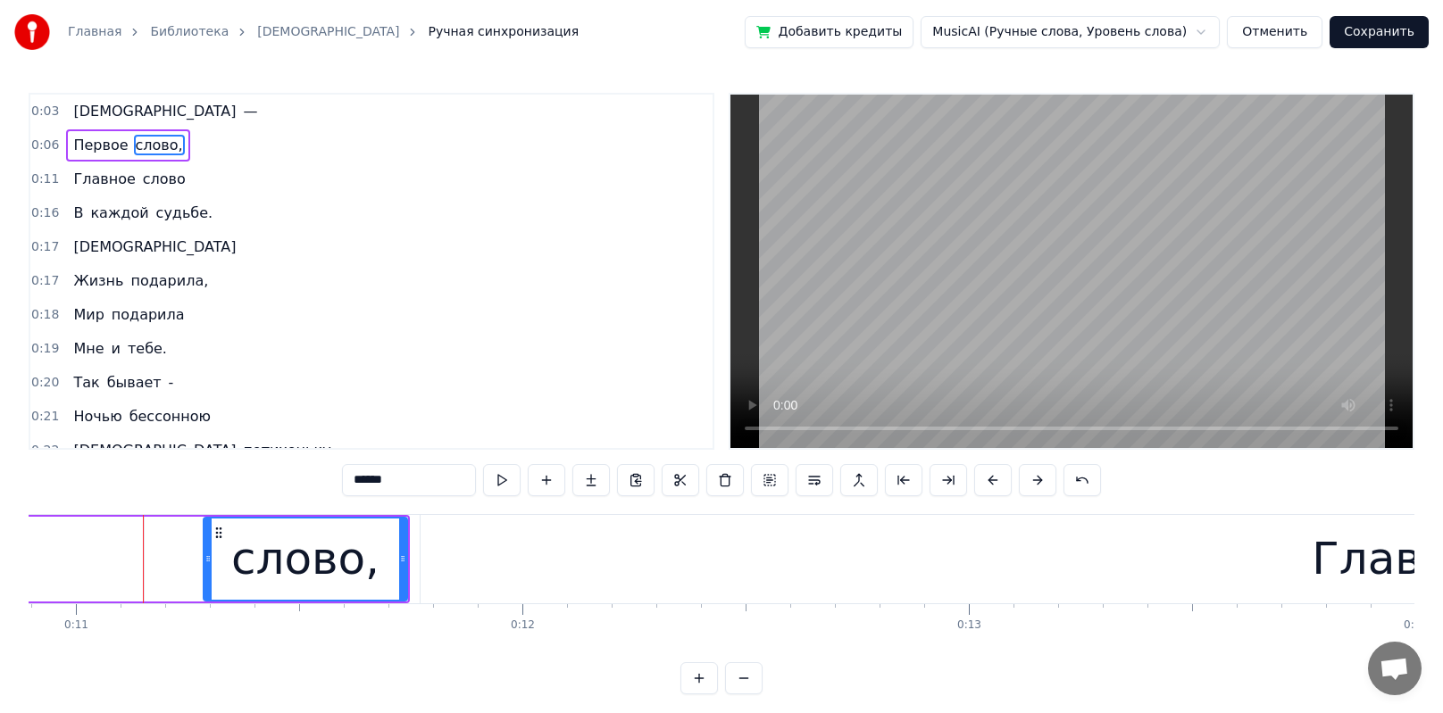
scroll to position [0, 4888]
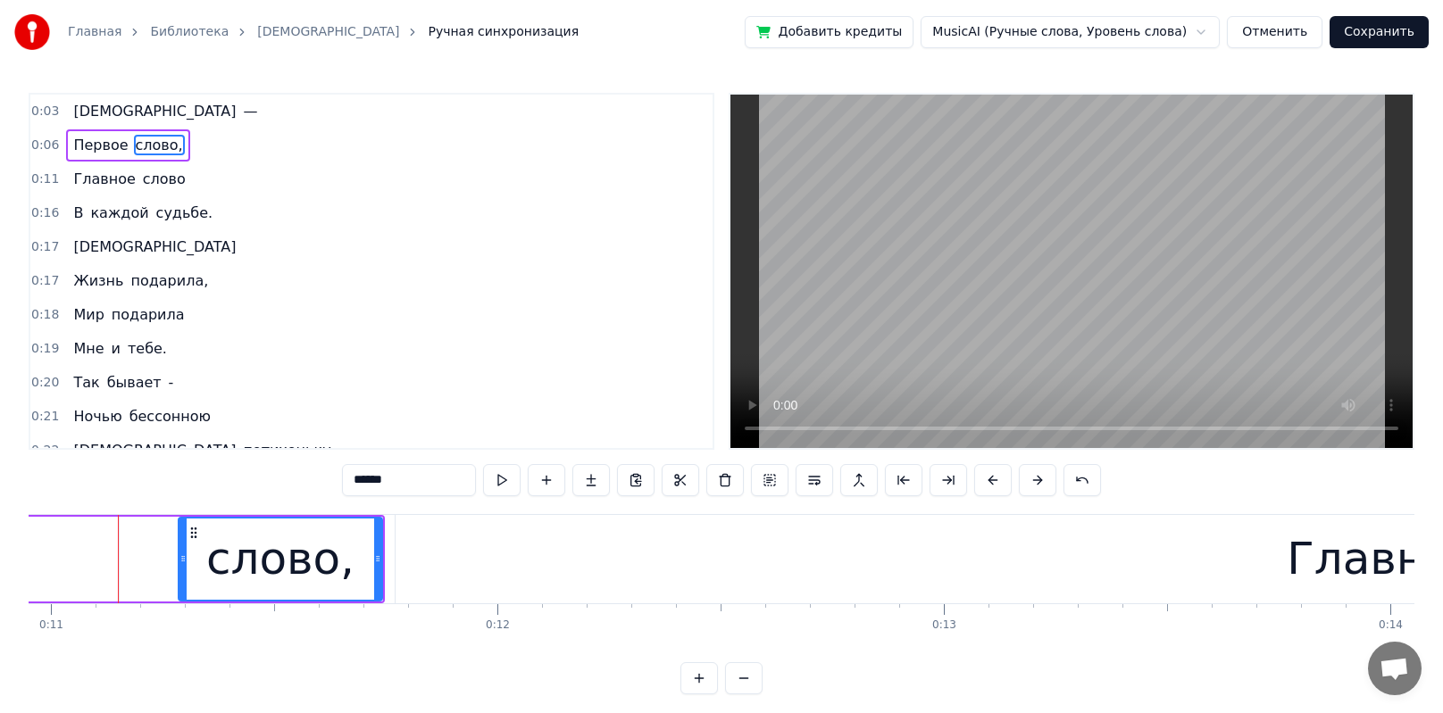
click at [85, 180] on span "Главное" at bounding box center [103, 179] width 65 height 21
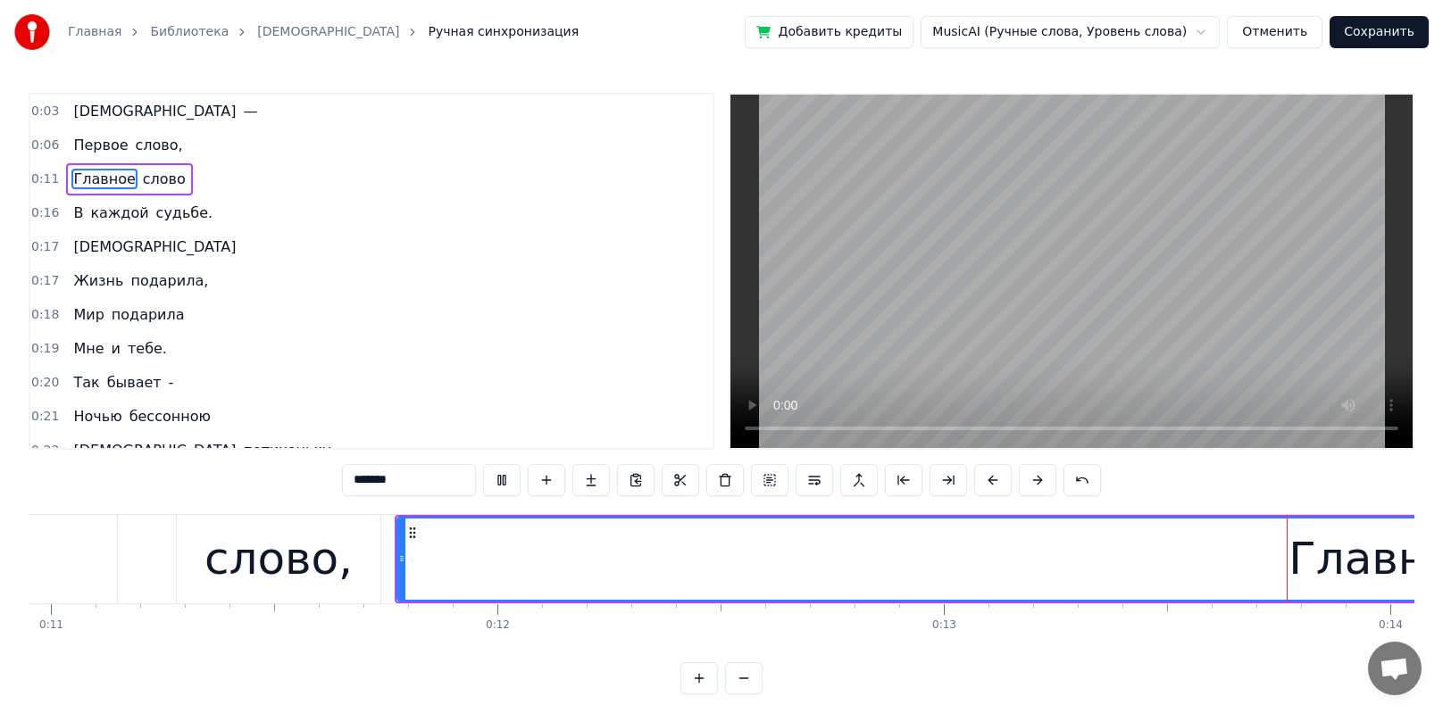
click at [94, 178] on span "Главное" at bounding box center [103, 179] width 65 height 21
click at [86, 147] on span "Первое" at bounding box center [100, 145] width 58 height 21
type input "******"
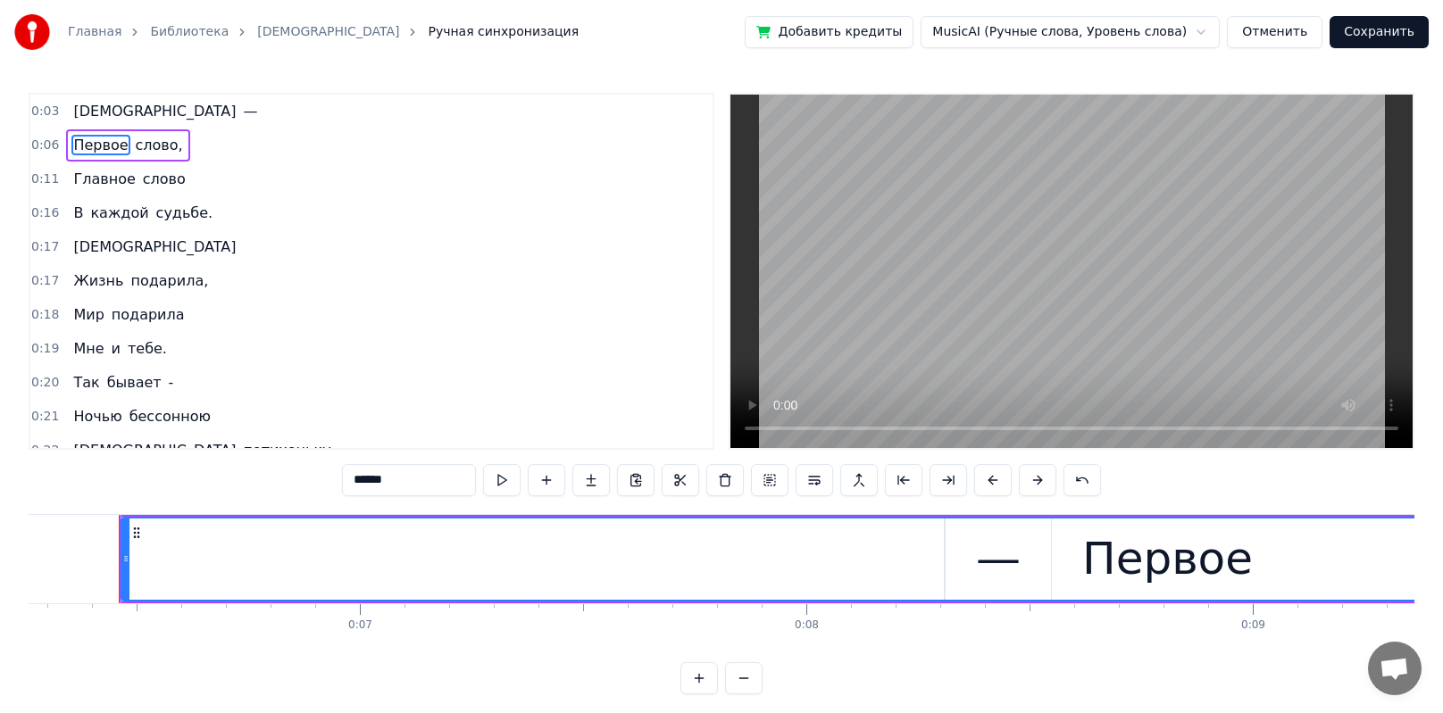
scroll to position [0, 0]
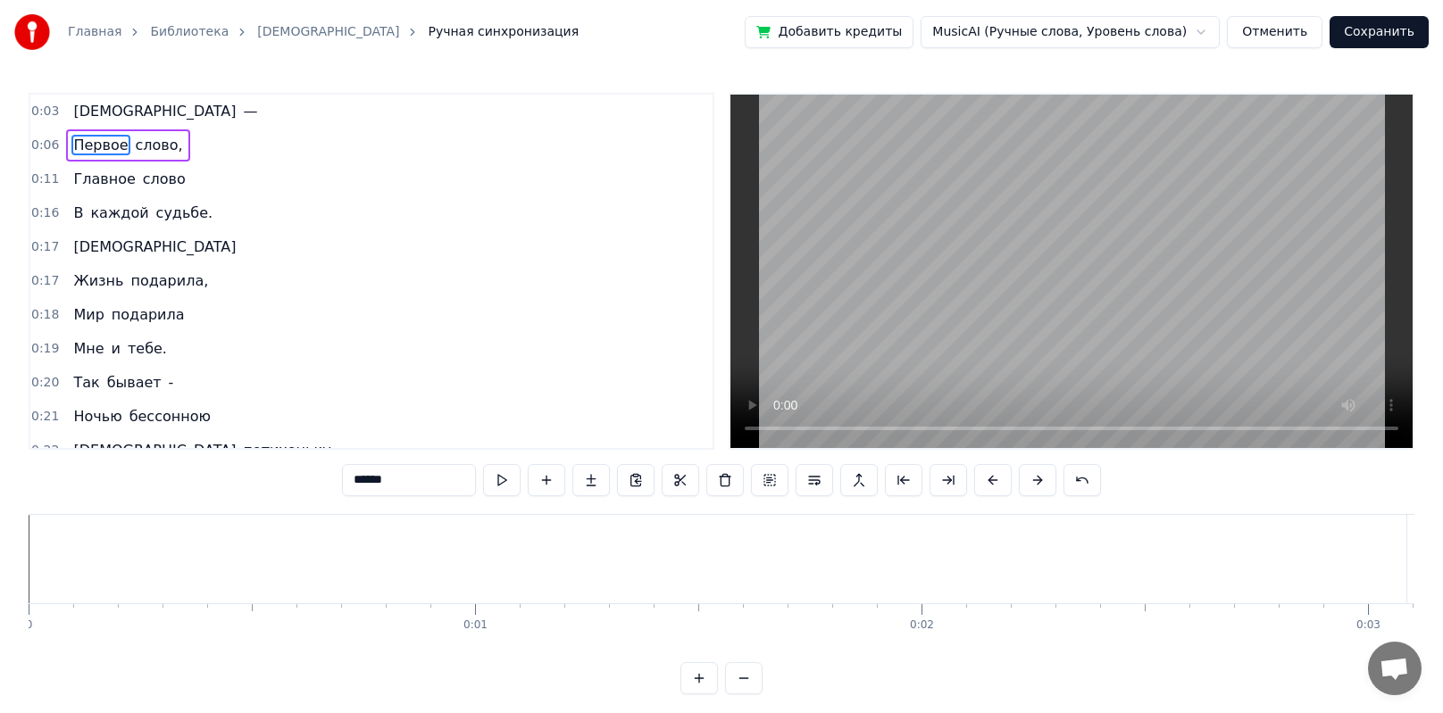
click at [27, 500] on div "Главная Библиотека Мама Ручная синхронизация Добавить кредиты MusicAI (Ручные с…" at bounding box center [721, 347] width 1443 height 695
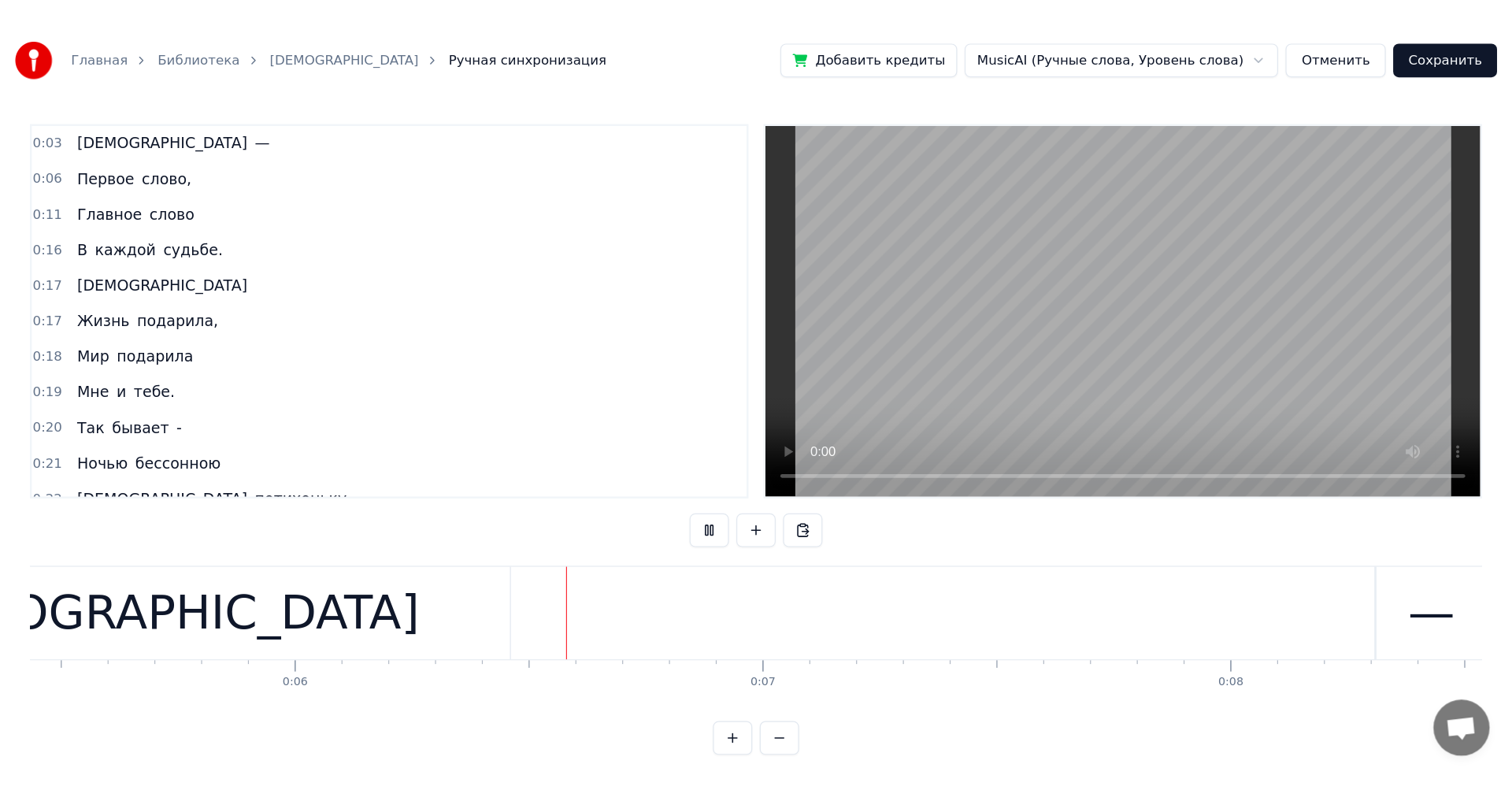
scroll to position [0, 2316]
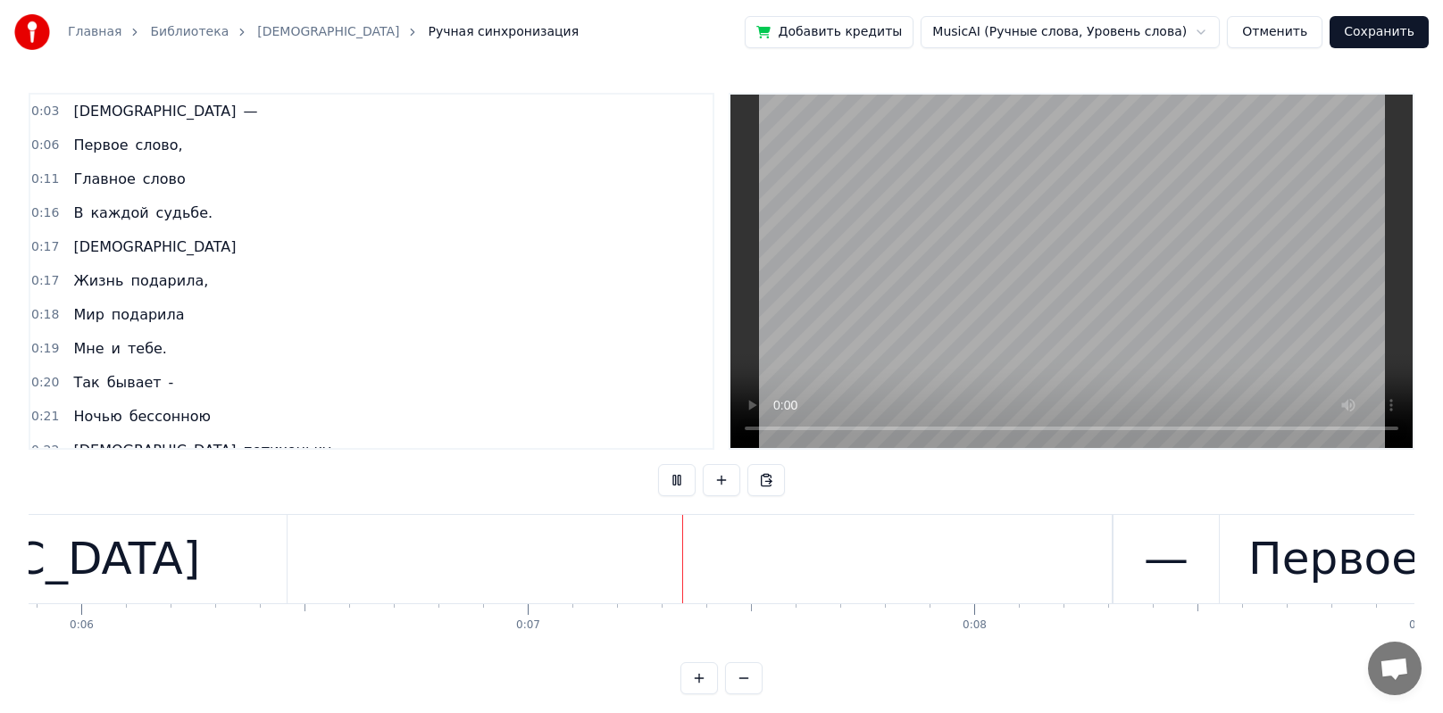
click at [73, 141] on span "Первое" at bounding box center [100, 145] width 58 height 21
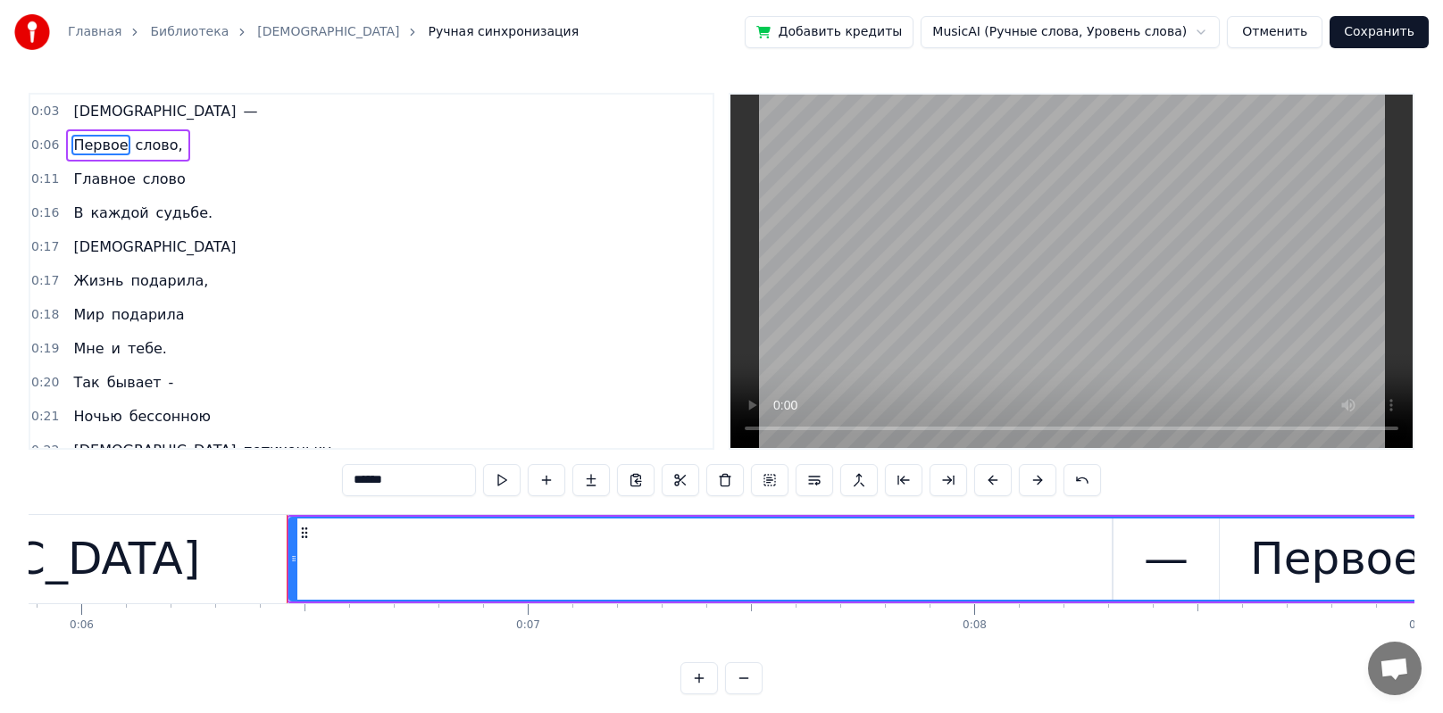
click at [699, 500] on div "Первое" at bounding box center [1335, 559] width 2090 height 81
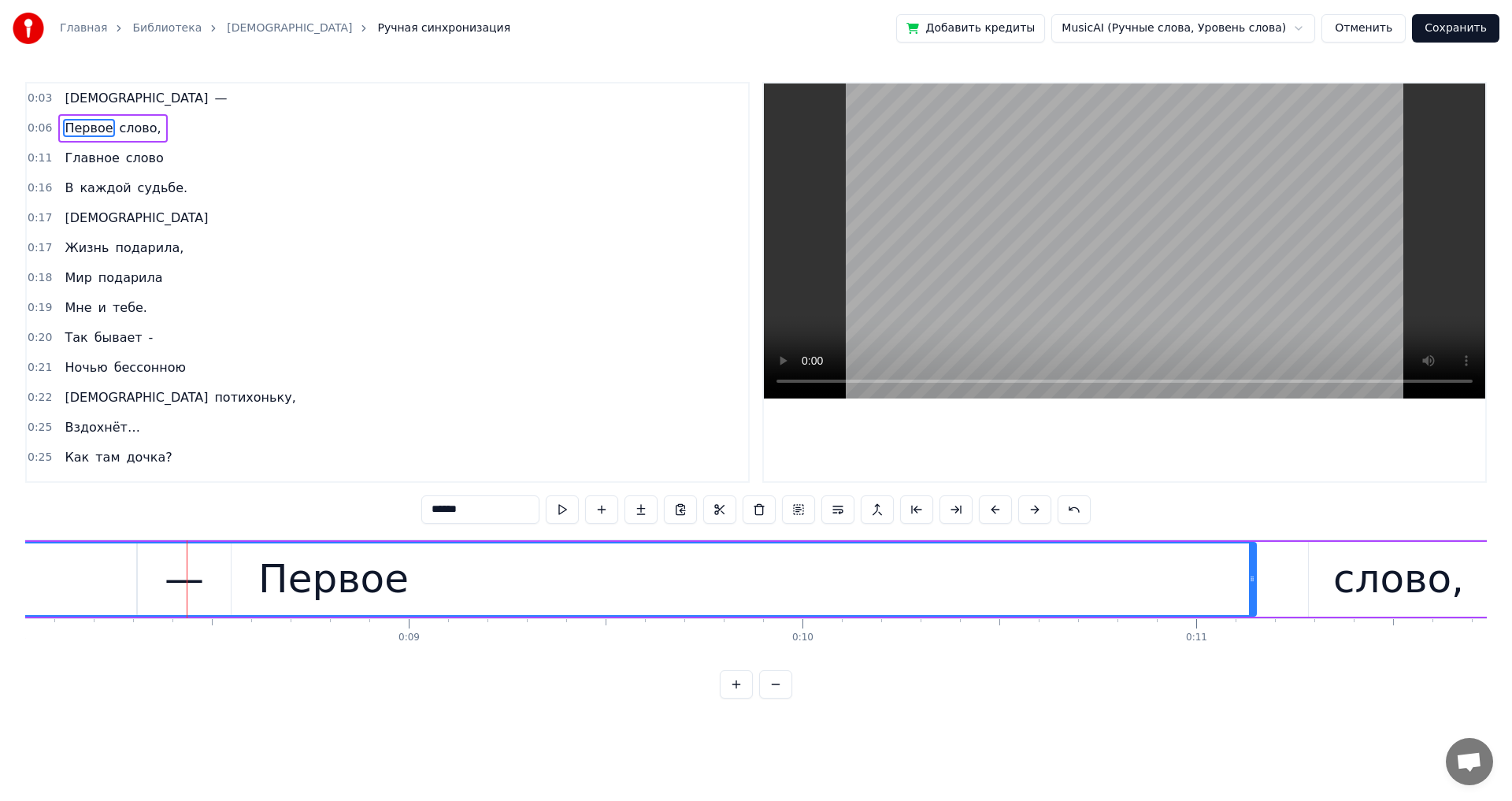
scroll to position [0, 3167]
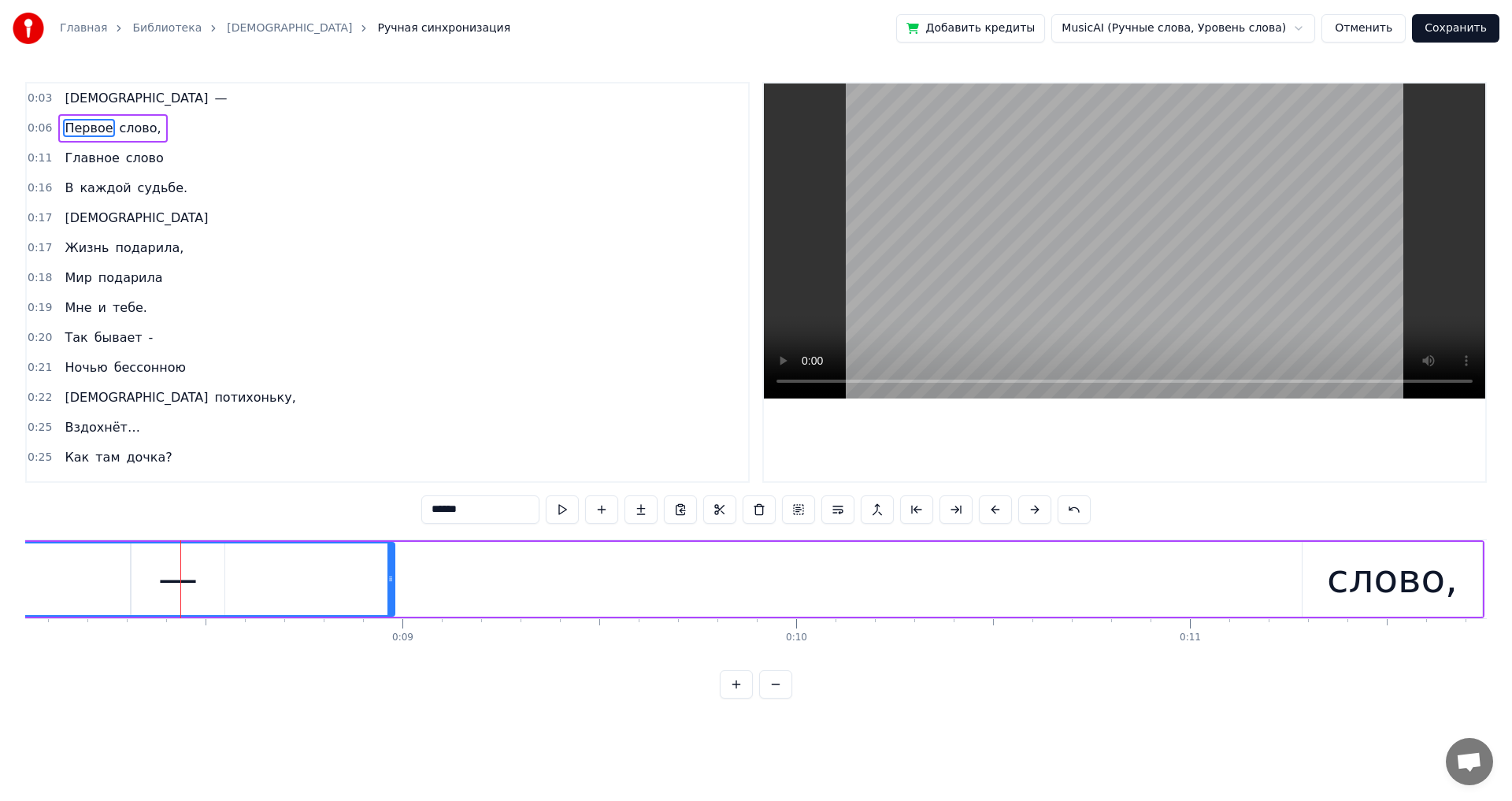
drag, startPoint x: 1246, startPoint y: 576, endPoint x: 392, endPoint y: 575, distance: 854.0
click at [392, 441] on icon at bounding box center [390, 579] width 6 height 12
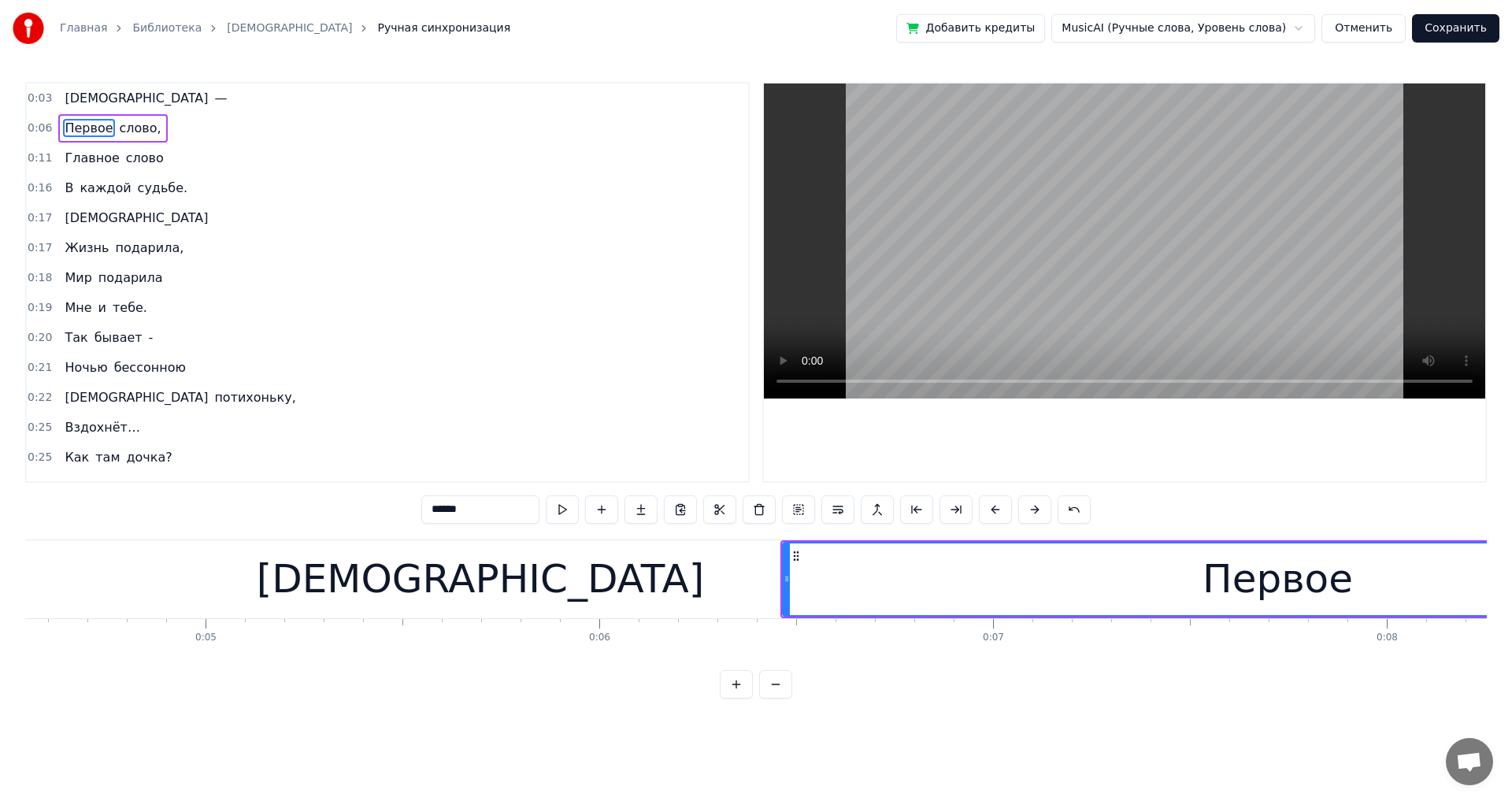
scroll to position [0, 2079]
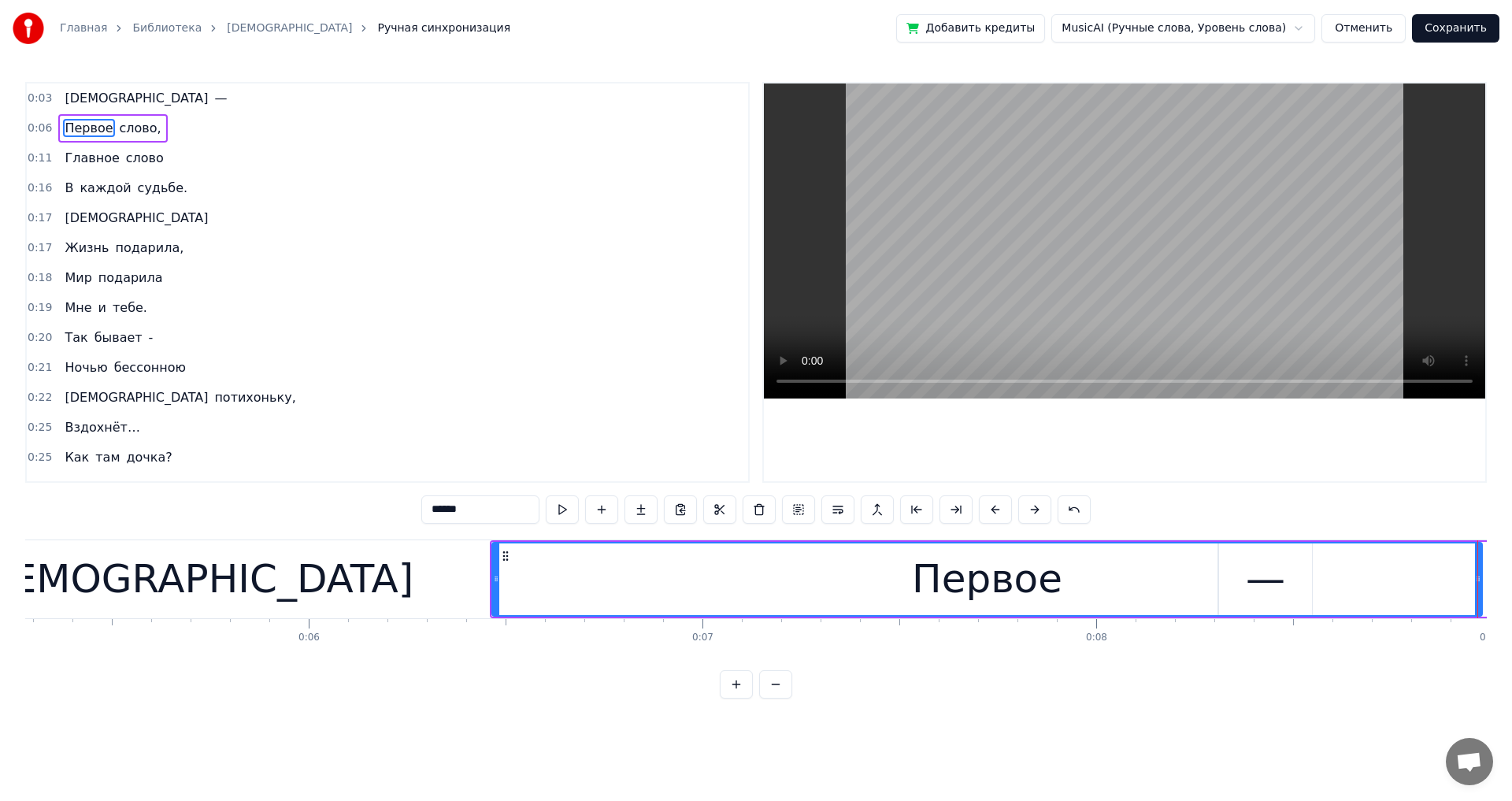
click at [122, 133] on span "слово," at bounding box center [140, 128] width 45 height 19
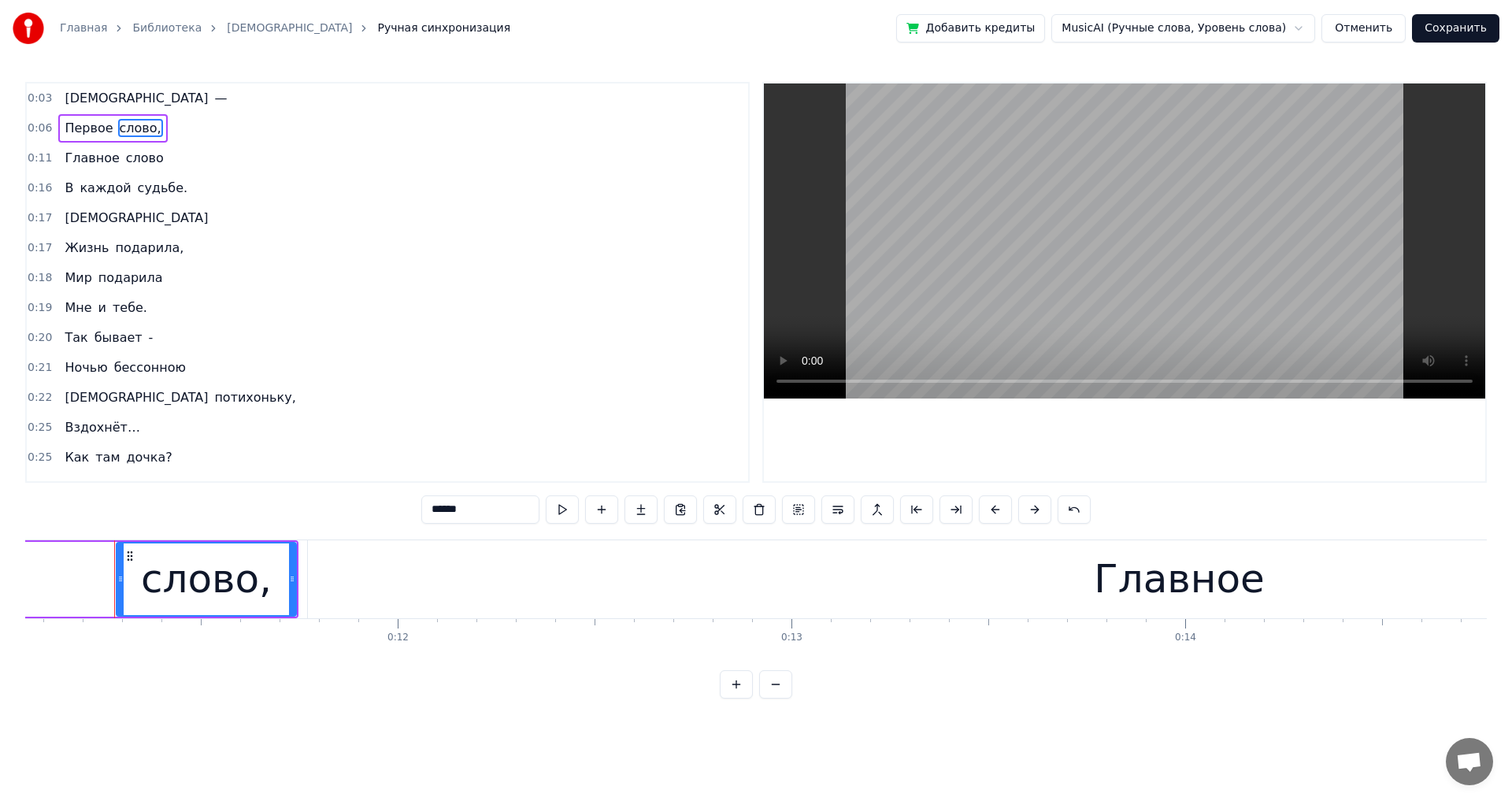
scroll to position [0, 4363]
click at [76, 101] on span "[DEMOGRAPHIC_DATA]" at bounding box center [136, 98] width 146 height 19
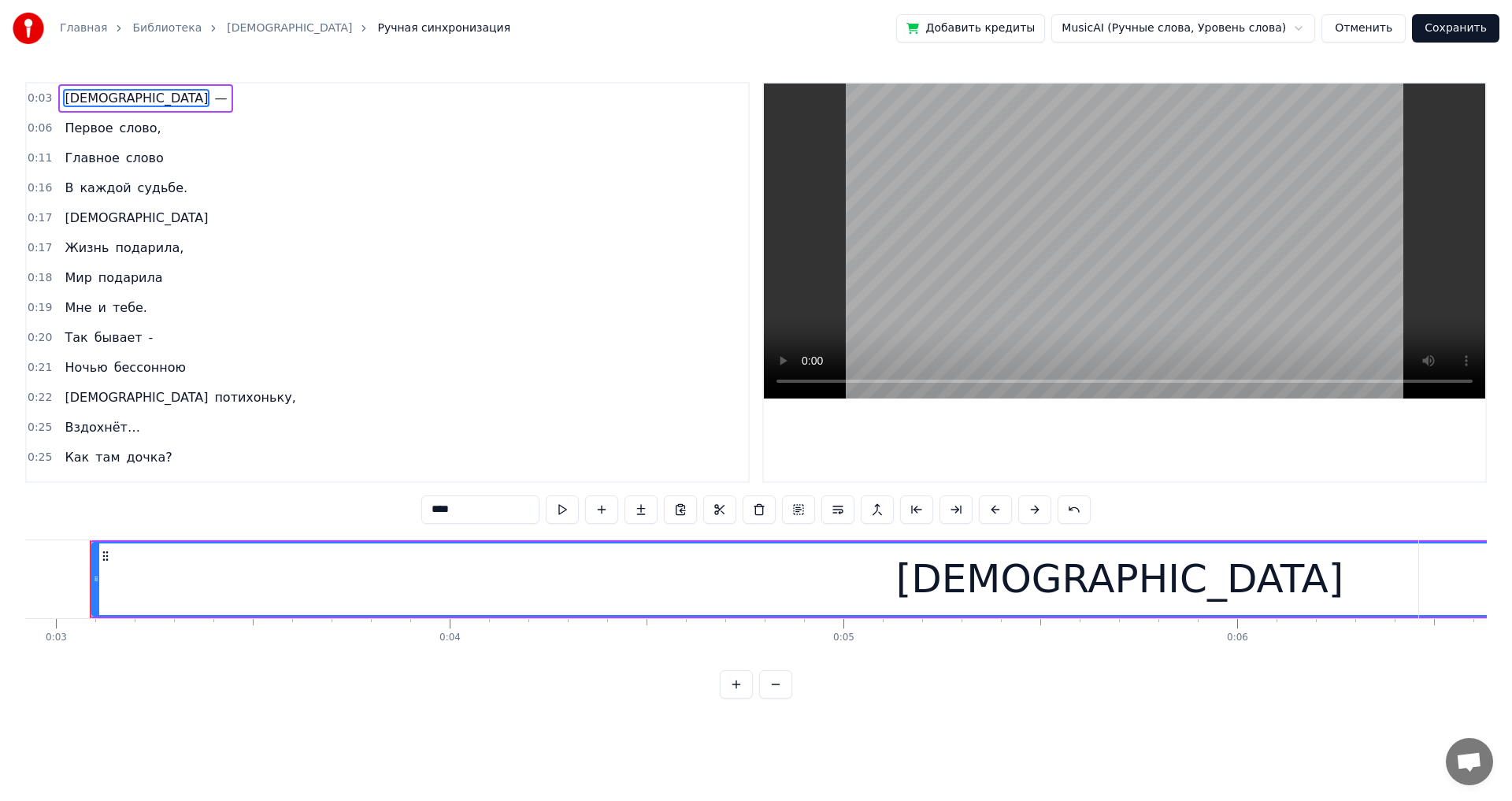
scroll to position [0, 1136]
click at [75, 136] on span "Первое" at bounding box center [88, 128] width 51 height 19
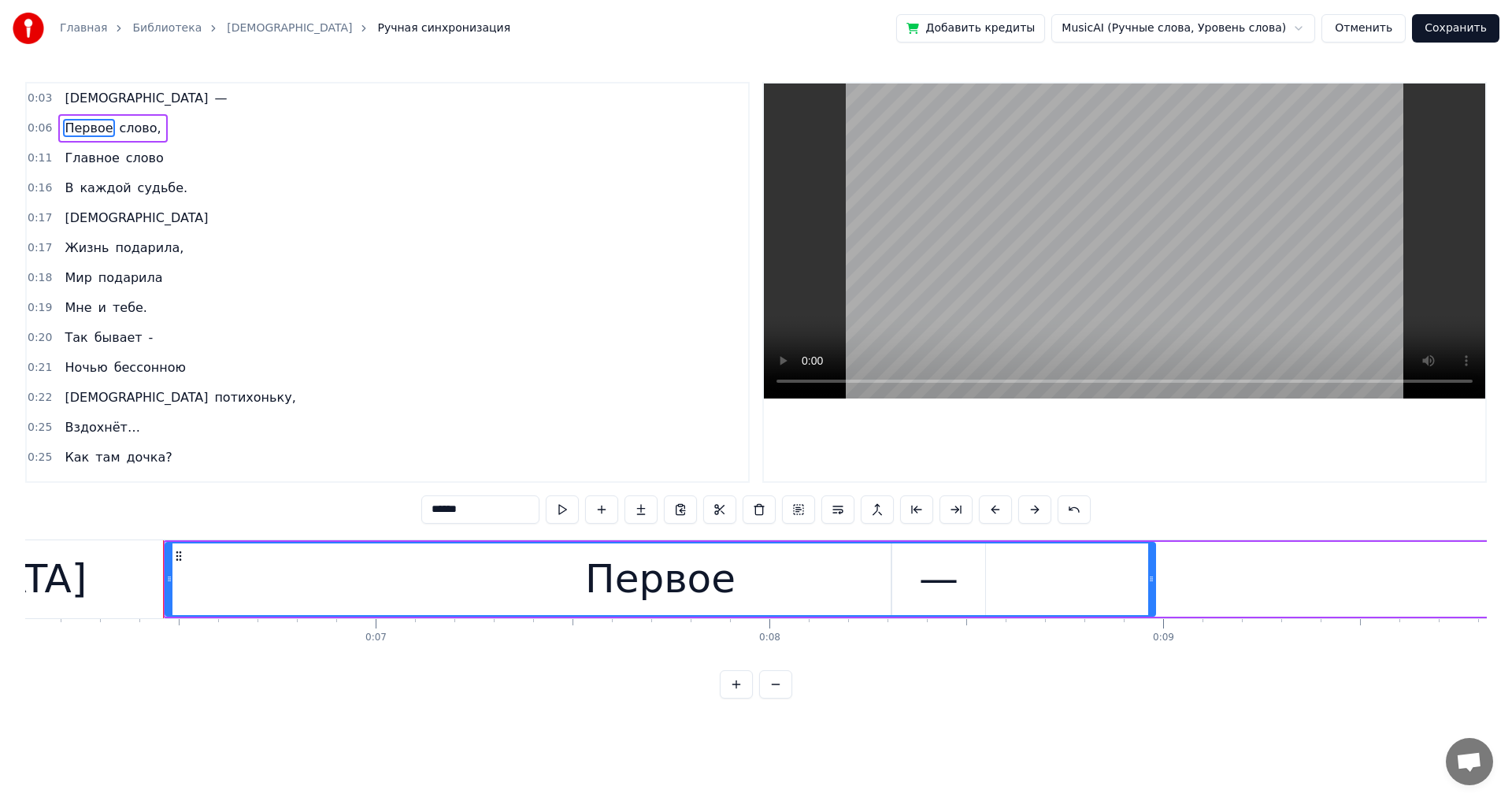
scroll to position [0, 2464]
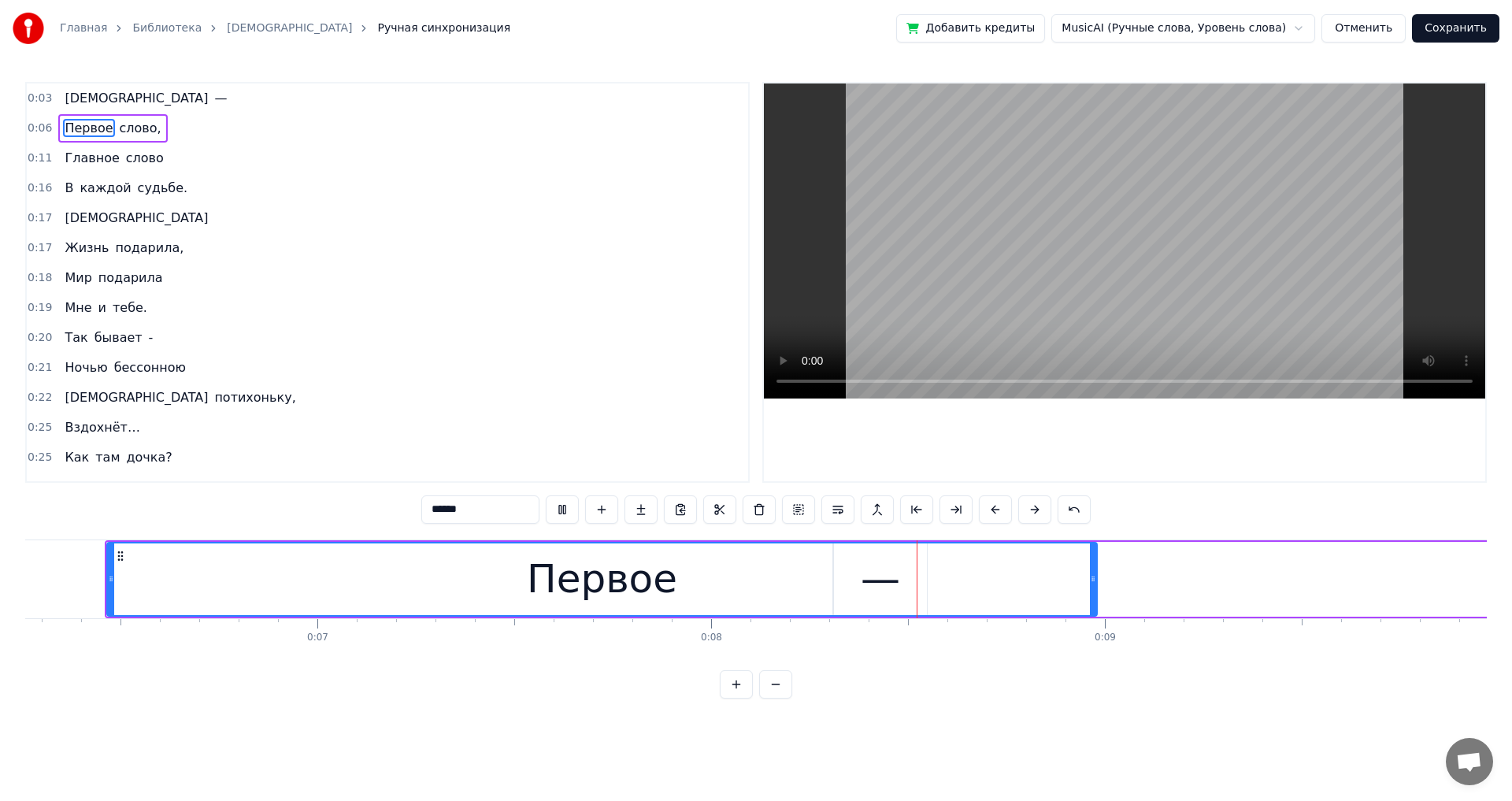
click at [120, 125] on span "слово," at bounding box center [140, 128] width 45 height 19
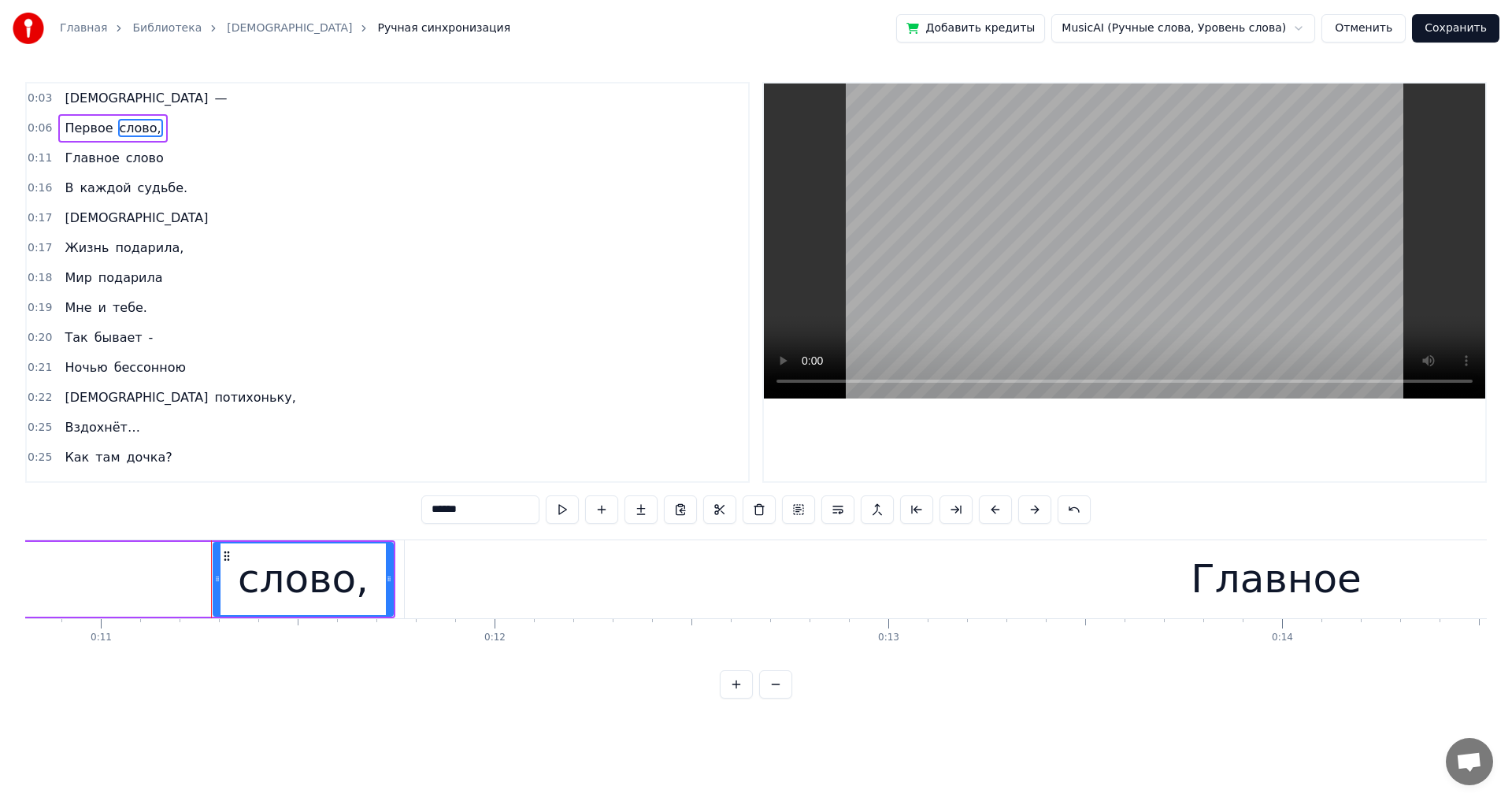
scroll to position [0, 4363]
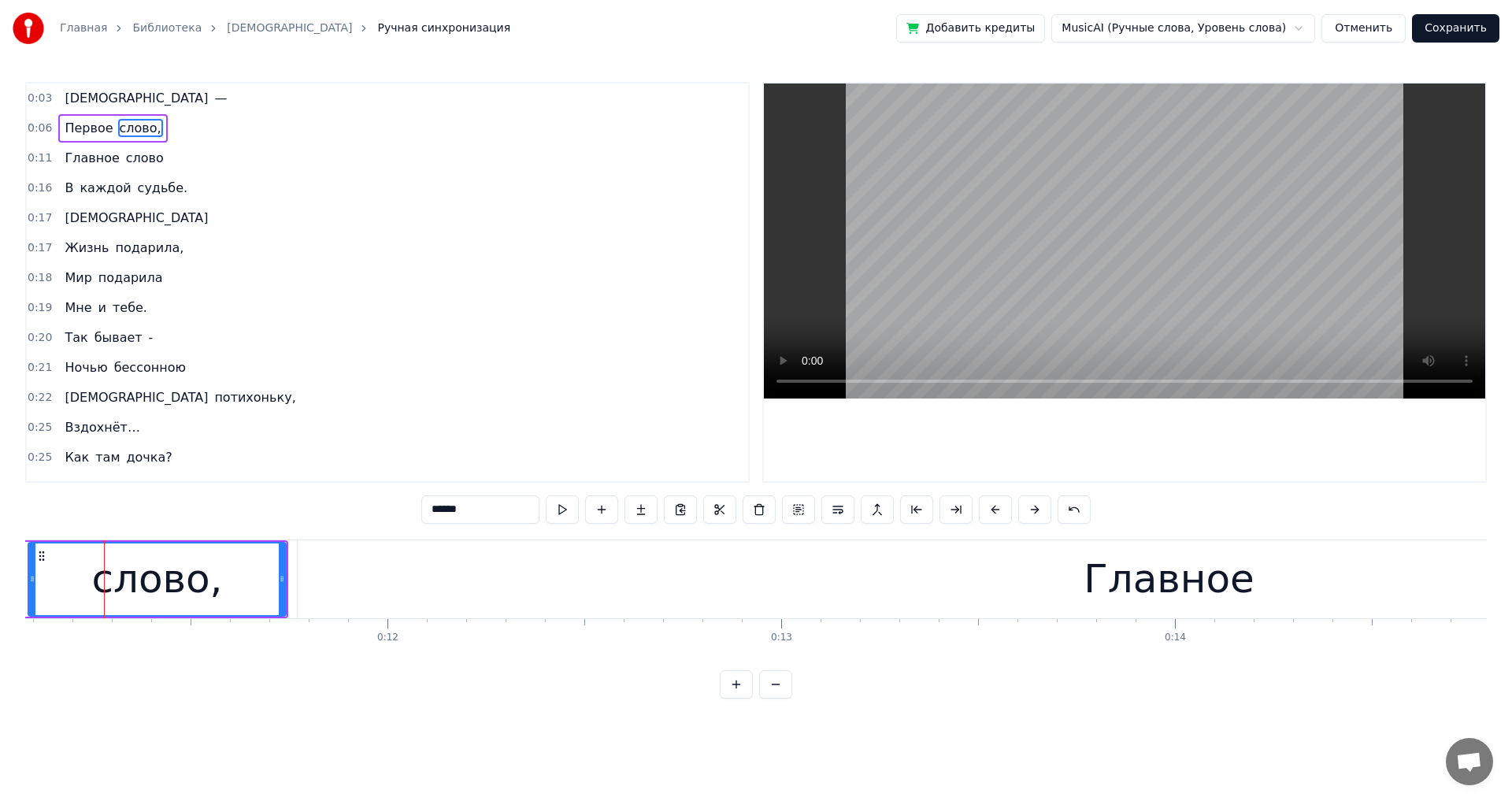
drag, startPoint x: 112, startPoint y: 584, endPoint x: 34, endPoint y: 588, distance: 78.1
click at [34, 441] on div at bounding box center [32, 579] width 6 height 71
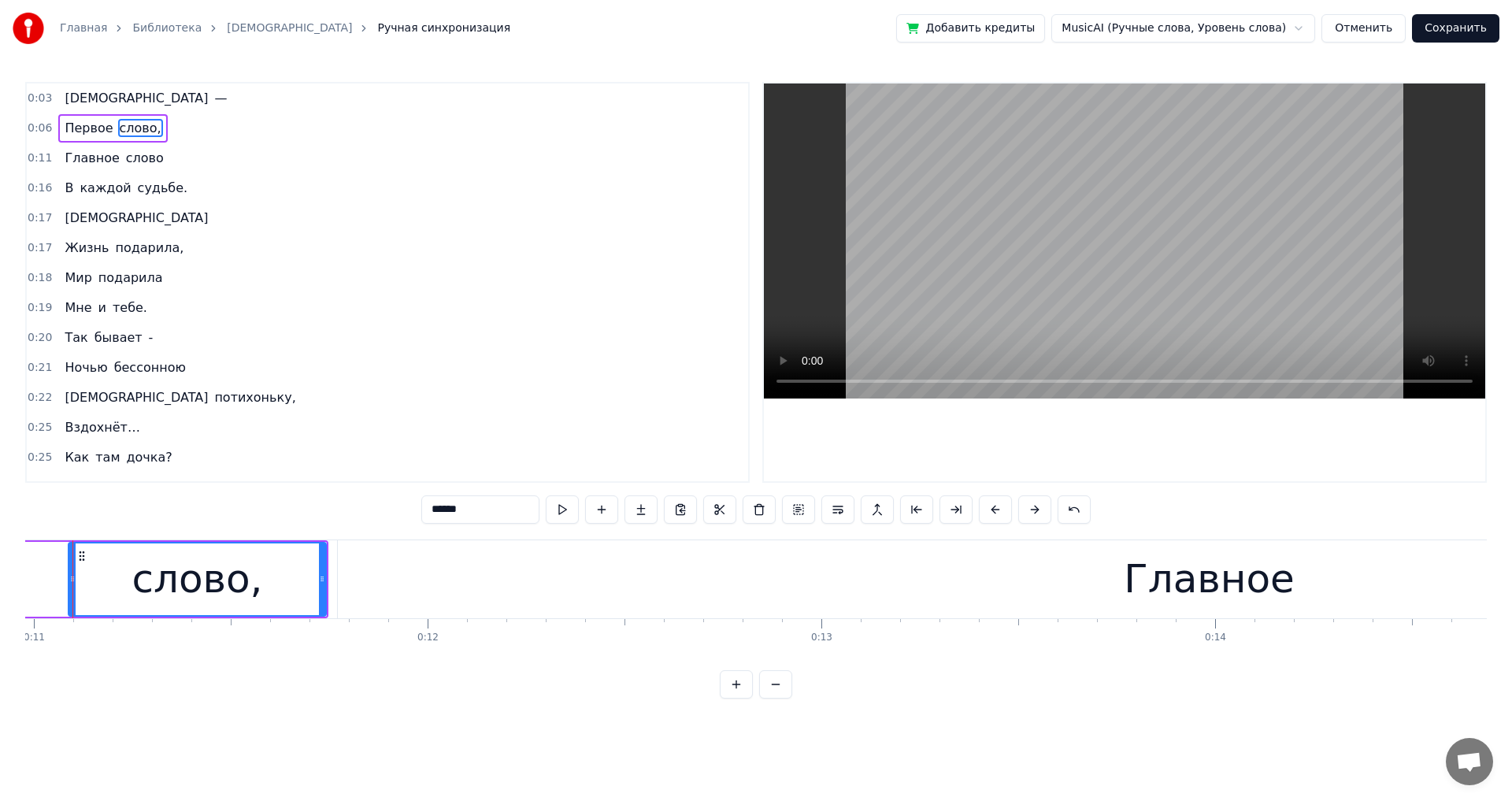
scroll to position [0, 4290]
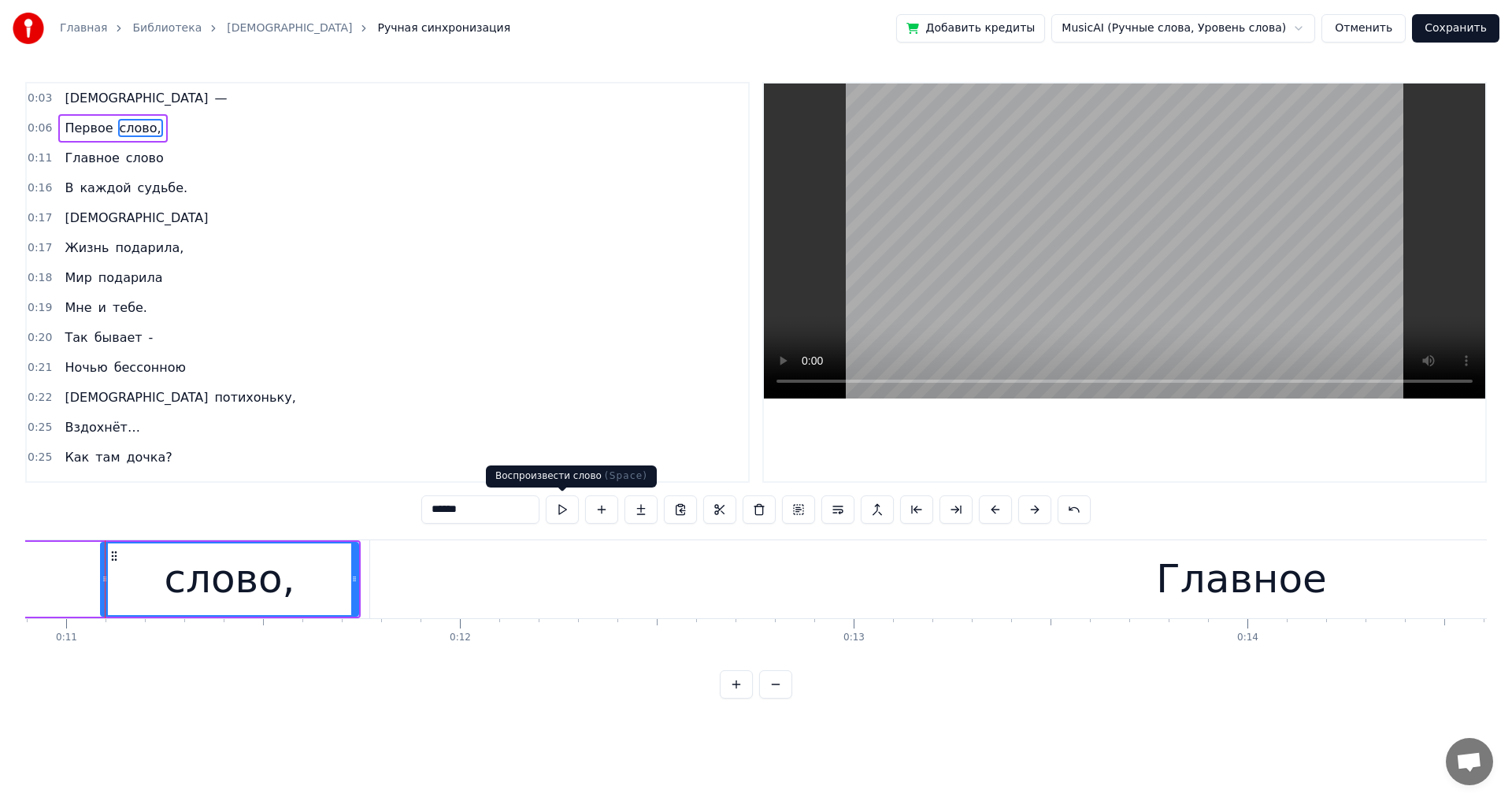
click at [558, 441] on button at bounding box center [562, 510] width 33 height 28
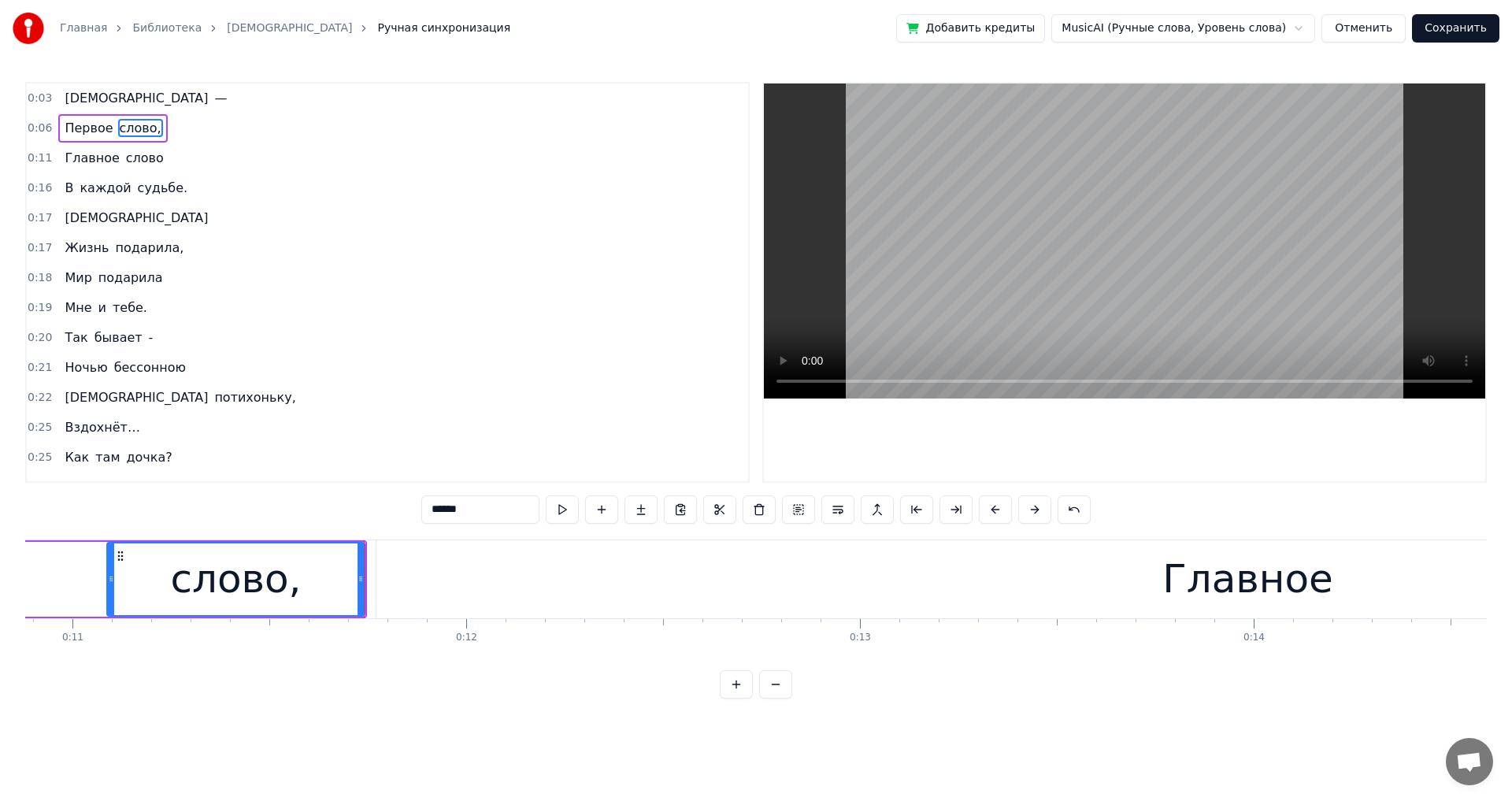
drag, startPoint x: 558, startPoint y: 505, endPoint x: 418, endPoint y: 454, distance: 149.0
click at [493, 433] on div "0:03 Мама — 0:06 Первое слово, 0:11 Главное слово 0:16 В каждой судьбе. 0:17 [D…" at bounding box center [756, 390] width 1462 height 617
drag, startPoint x: 110, startPoint y: 580, endPoint x: 2, endPoint y: 581, distance: 108.0
click at [2, 441] on div "Главная Библиотека Мама Ручная синхронизация Добавить кредиты MusicAI (Ручные с…" at bounding box center [756, 349] width 1512 height 699
click at [84, 120] on span "Первое" at bounding box center [88, 128] width 51 height 19
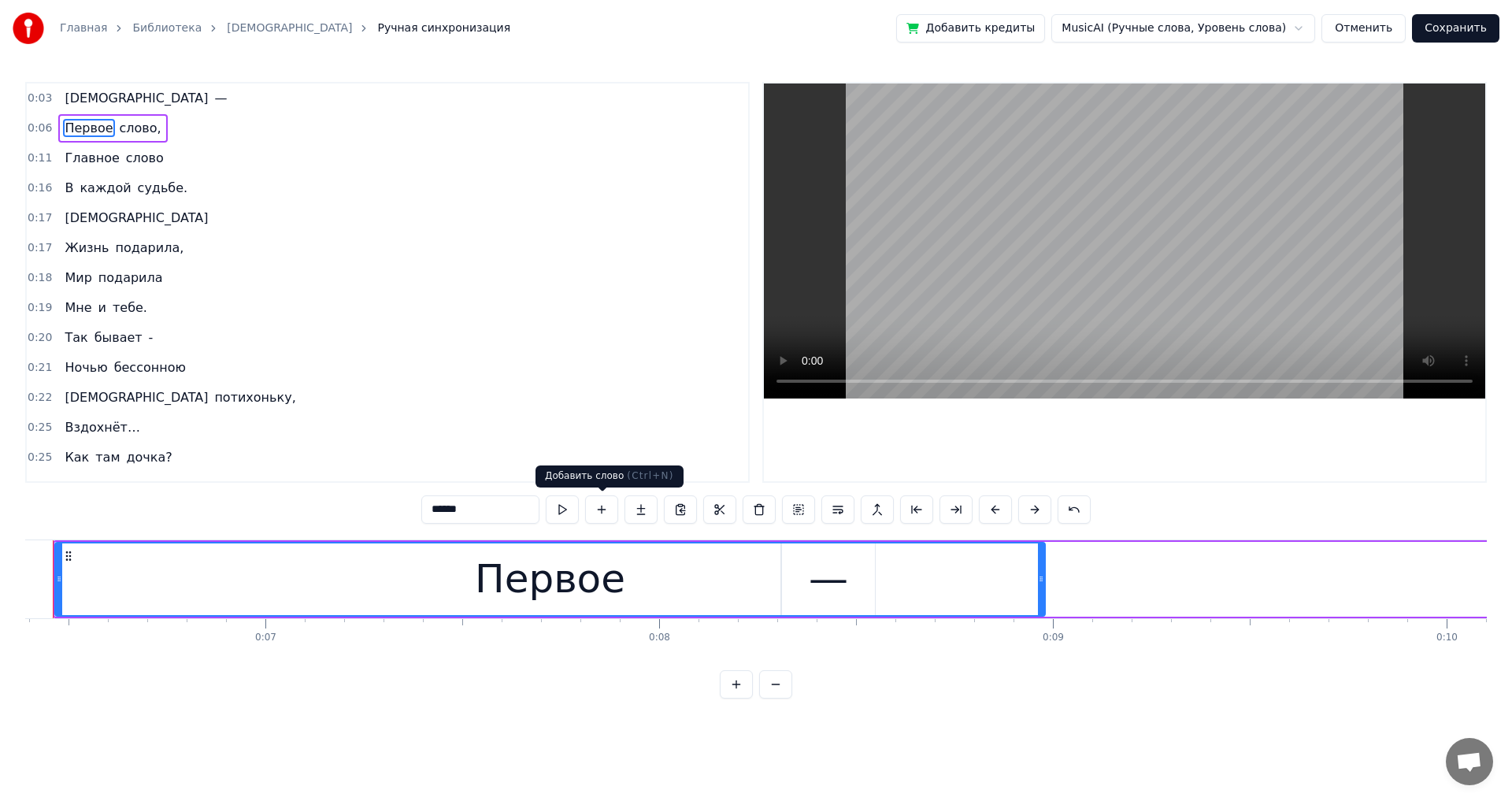
scroll to position [0, 2464]
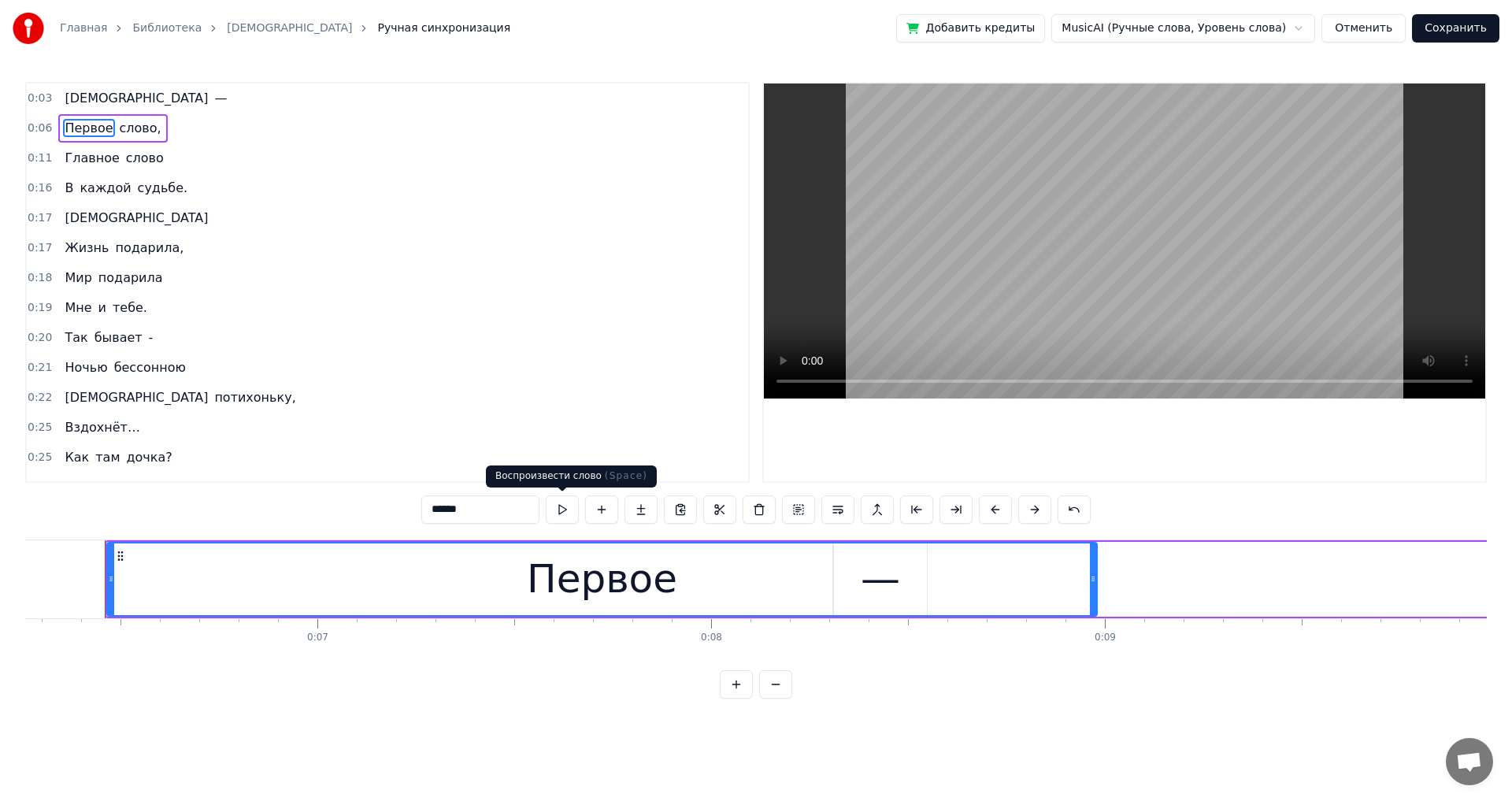
click at [565, 441] on button at bounding box center [562, 510] width 33 height 28
click at [128, 131] on span "слово," at bounding box center [140, 128] width 45 height 19
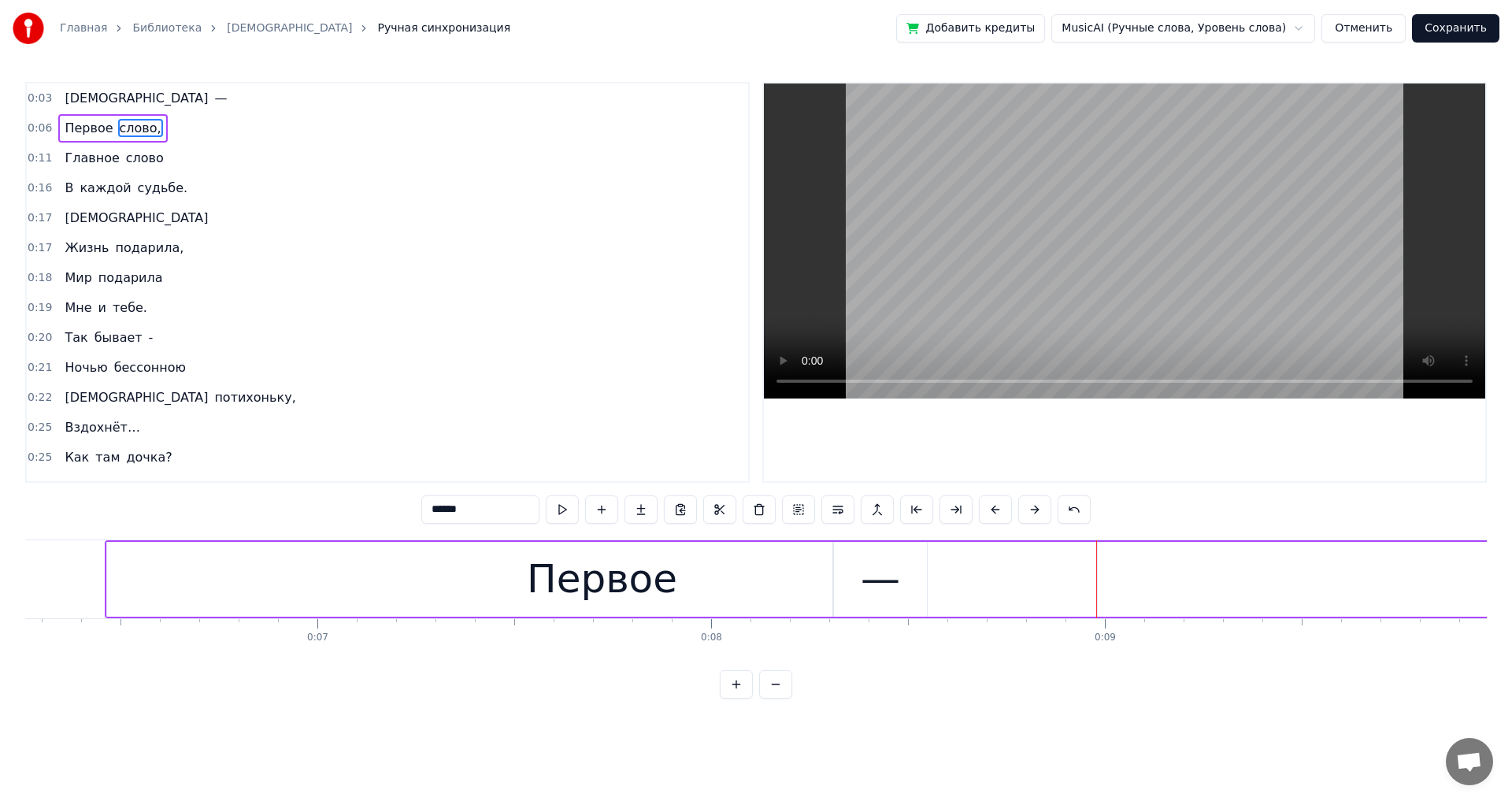
drag, startPoint x: 1093, startPoint y: 568, endPoint x: 1033, endPoint y: 573, distance: 60.2
click at [617, 441] on div "Первое" at bounding box center [602, 579] width 990 height 75
type input "******"
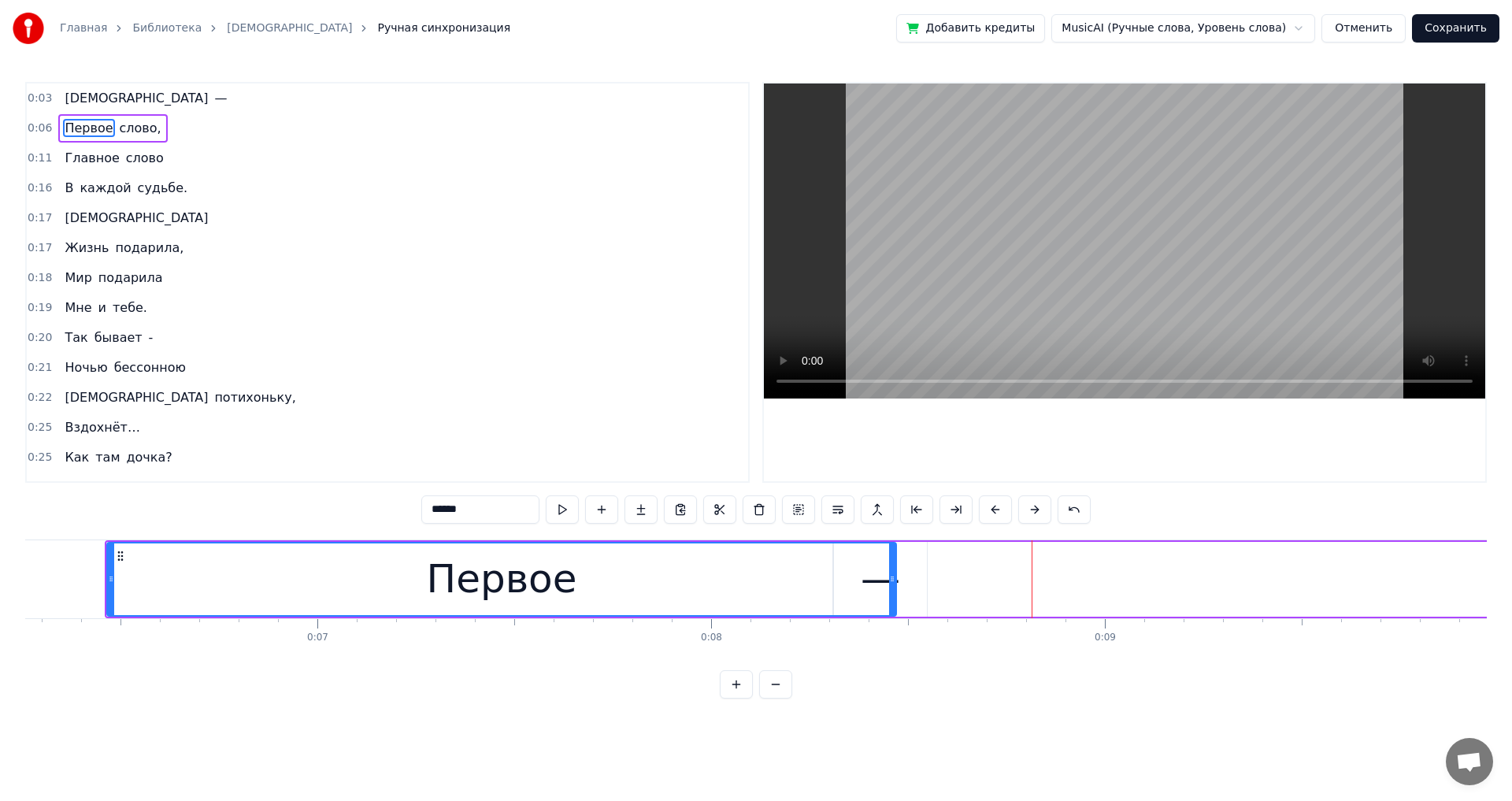
drag, startPoint x: 1093, startPoint y: 577, endPoint x: 892, endPoint y: 591, distance: 201.5
click at [617, 441] on div at bounding box center [892, 579] width 6 height 71
click at [617, 441] on div "Первое слово," at bounding box center [1146, 579] width 2082 height 78
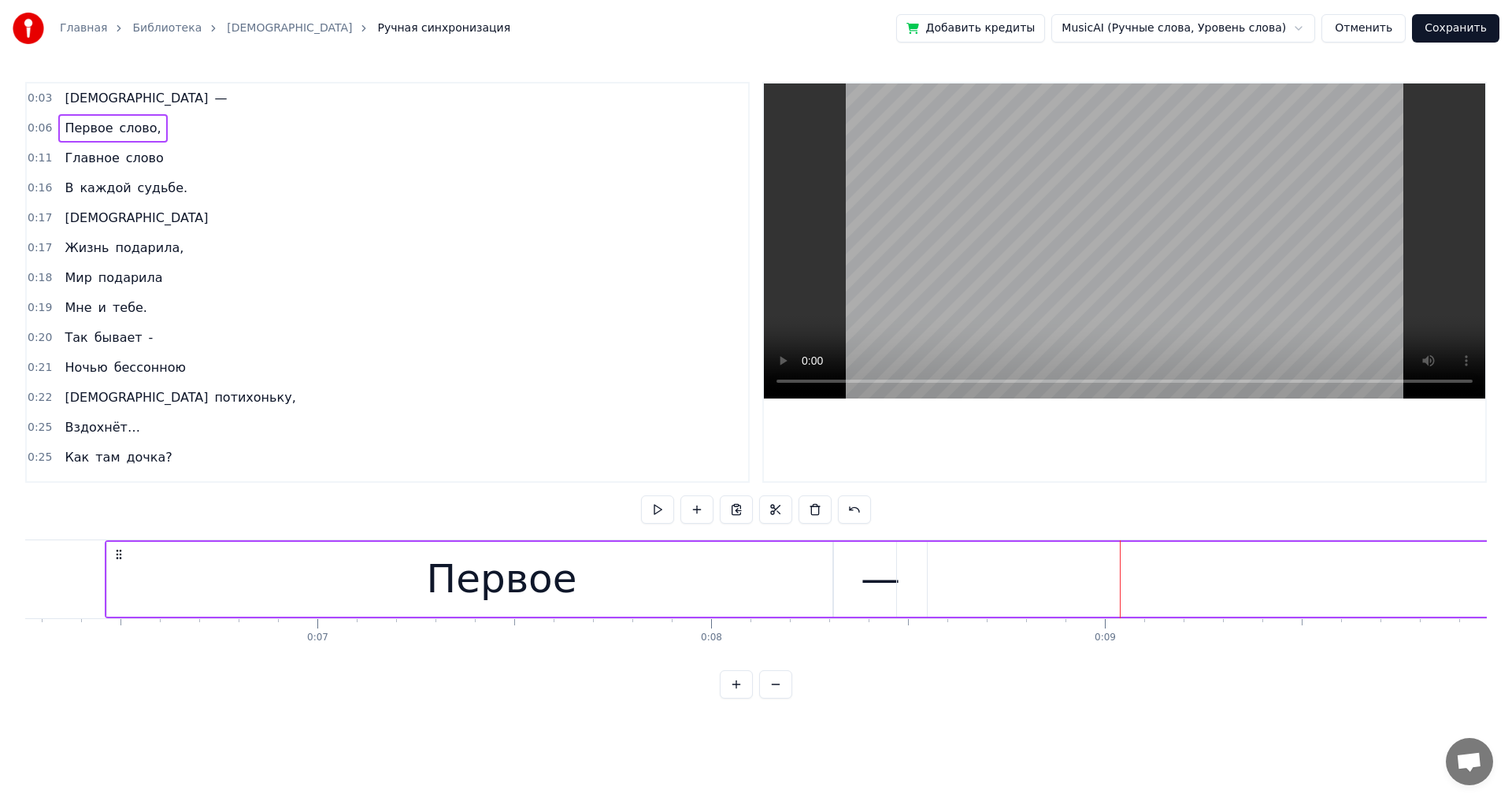
click at [617, 441] on div "Первое слово," at bounding box center [1146, 579] width 2082 height 78
click at [617, 441] on div "Первое" at bounding box center [501, 579] width 789 height 75
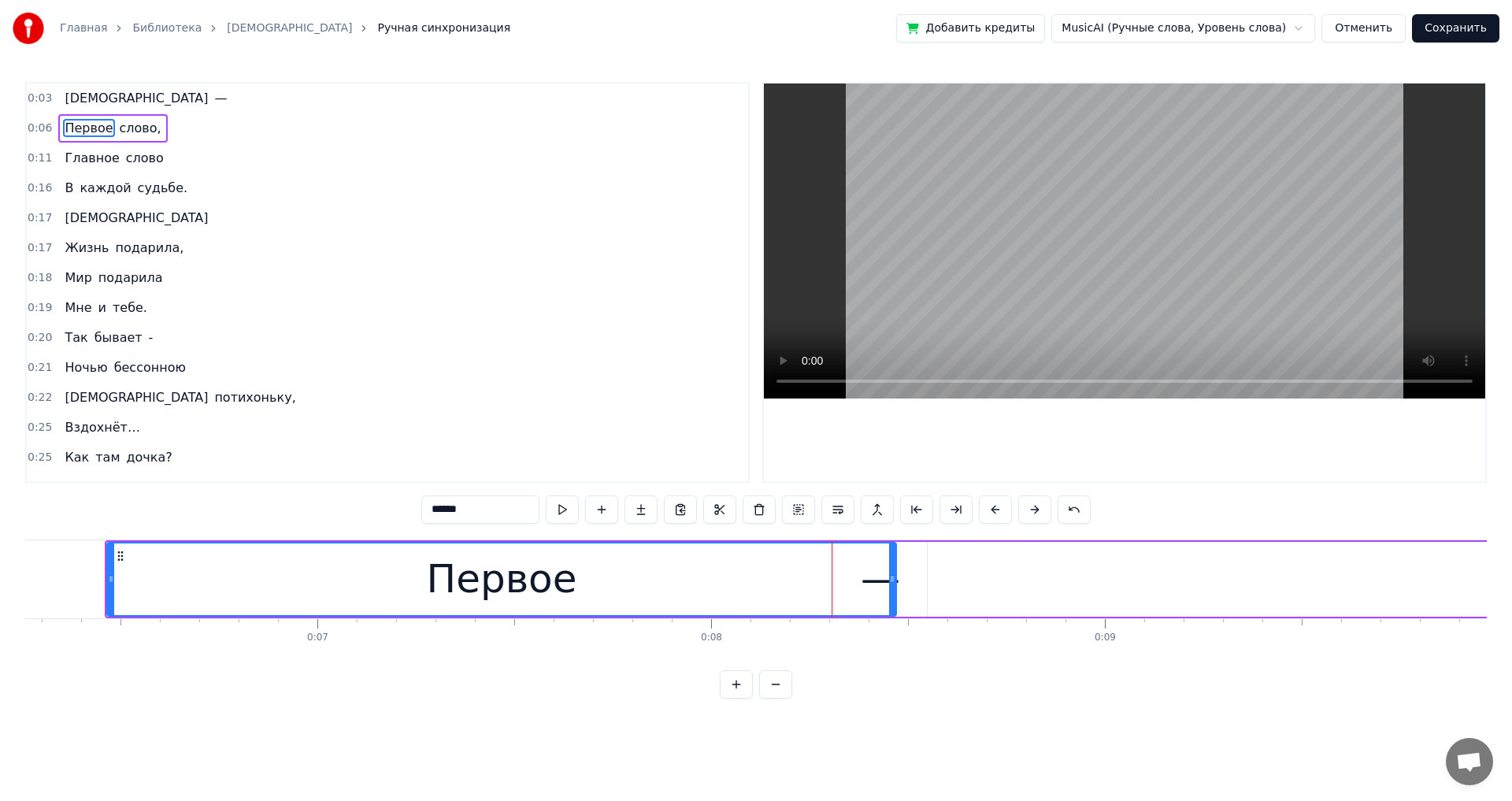
click at [617, 441] on div "Первое" at bounding box center [501, 579] width 788 height 71
drag, startPoint x: 894, startPoint y: 580, endPoint x: 833, endPoint y: 581, distance: 61.0
click at [617, 441] on icon at bounding box center [830, 579] width 6 height 12
click at [617, 441] on div "Первое слово," at bounding box center [1146, 579] width 2082 height 78
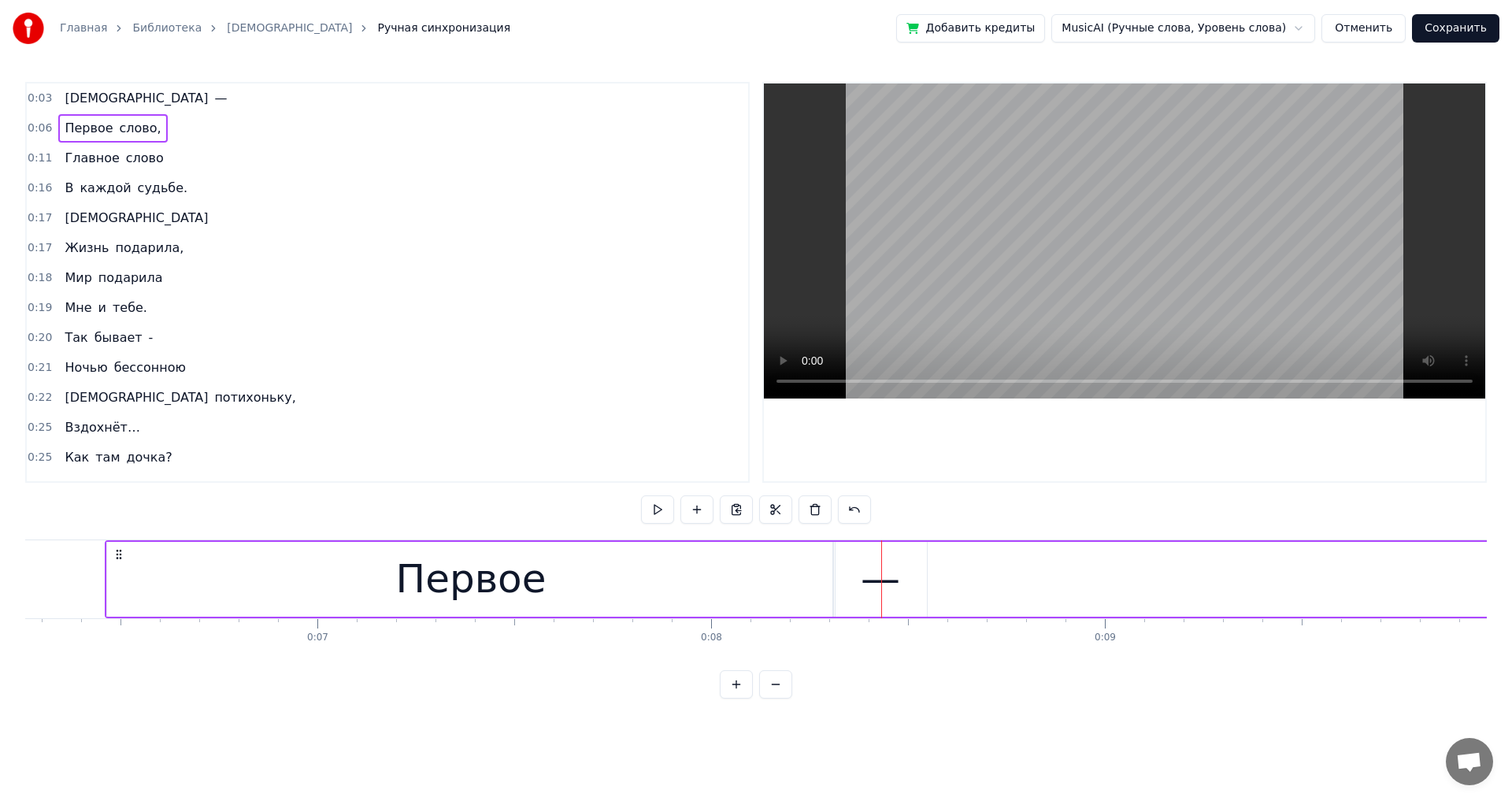
click at [617, 441] on div at bounding box center [881, 579] width 1 height 78
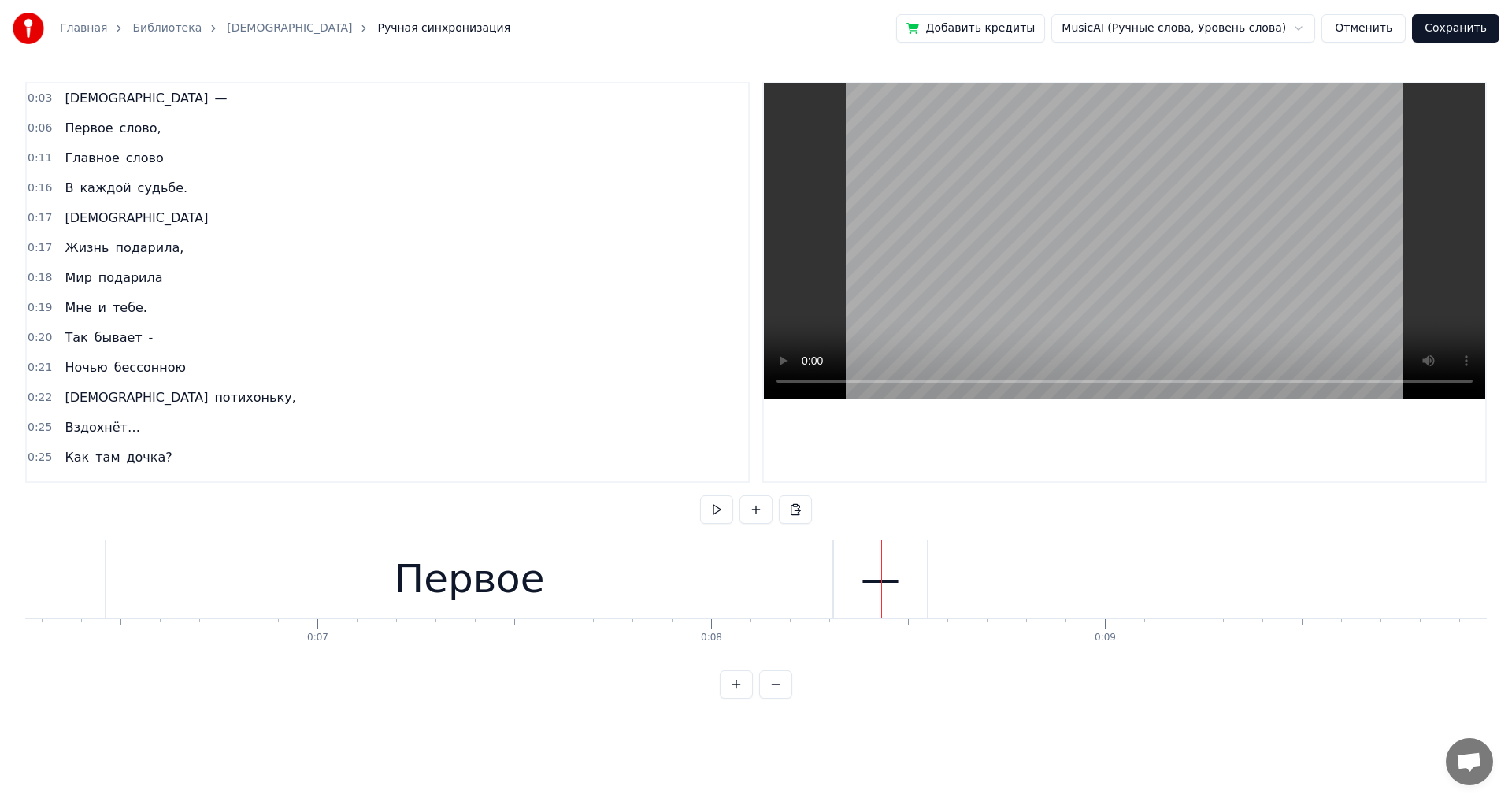
click at [617, 441] on div at bounding box center [881, 579] width 1 height 78
click at [617, 441] on div "Первое" at bounding box center [469, 579] width 730 height 78
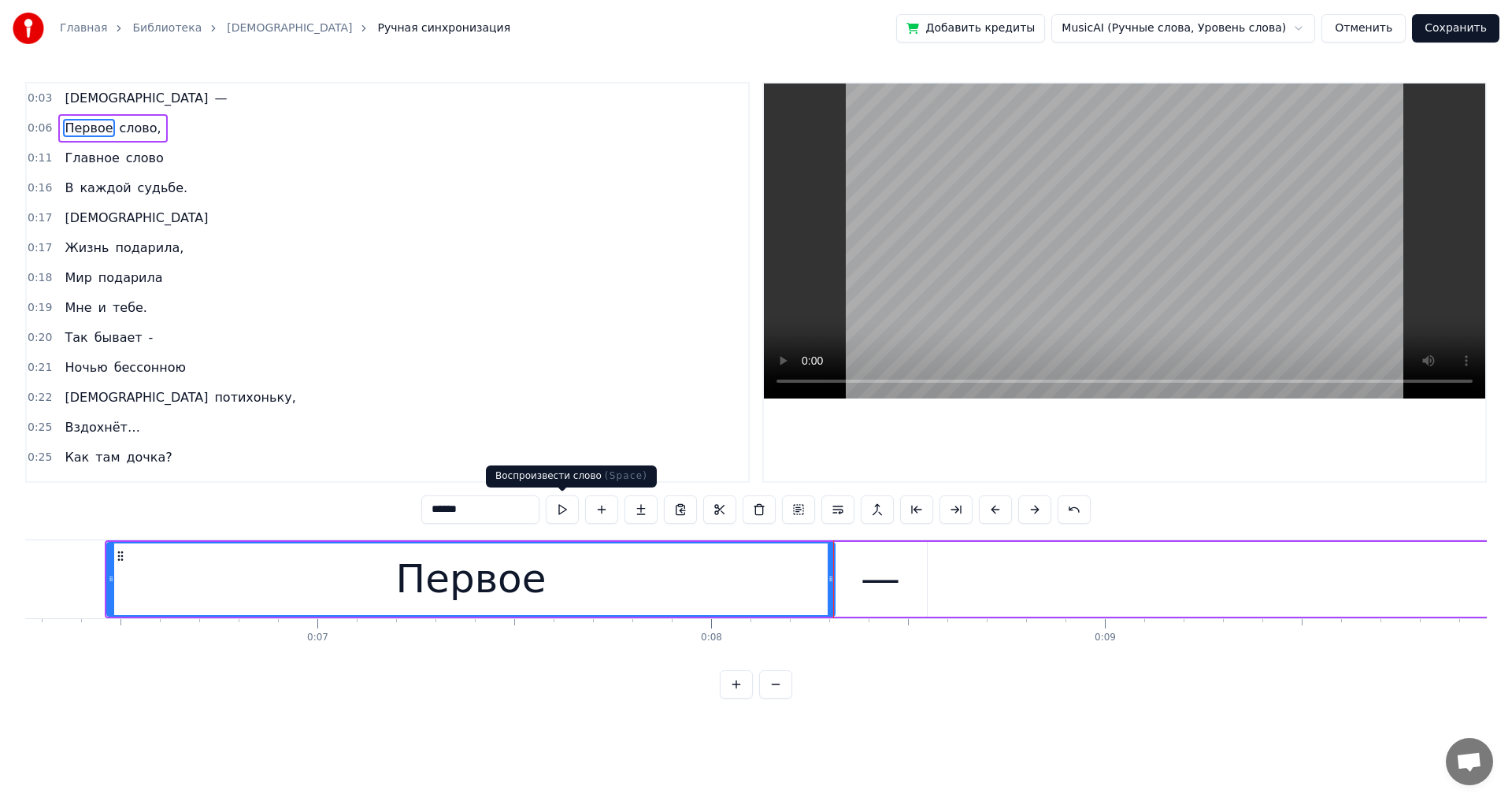
click at [561, 441] on button at bounding box center [562, 510] width 33 height 28
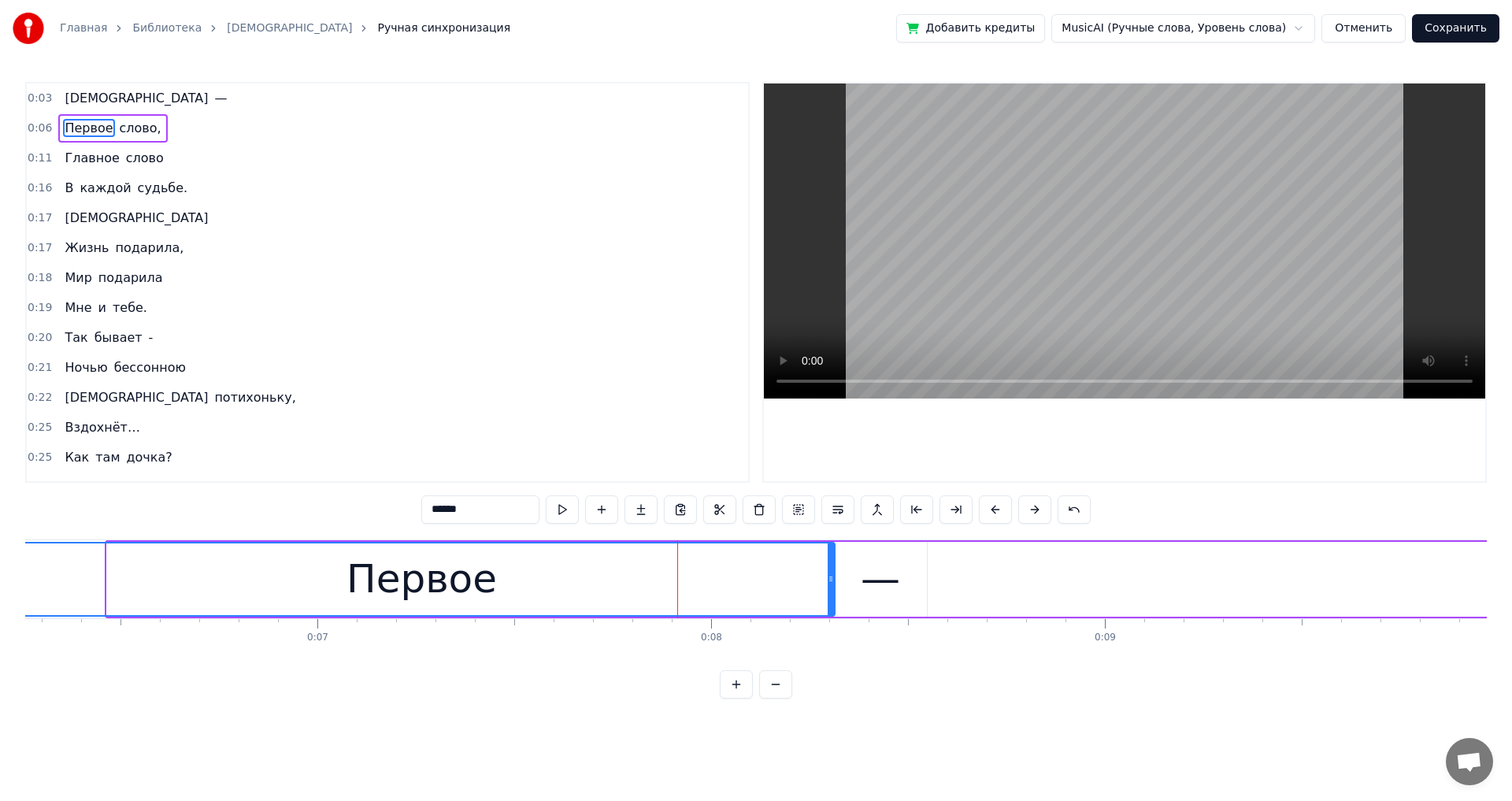
drag, startPoint x: 108, startPoint y: 580, endPoint x: 10, endPoint y: 580, distance: 98.0
click at [10, 441] on div "Главная Библиотека Мама Ручная синхронизация Добавить кредиты MusicAI (Ручные с…" at bounding box center [756, 349] width 1512 height 699
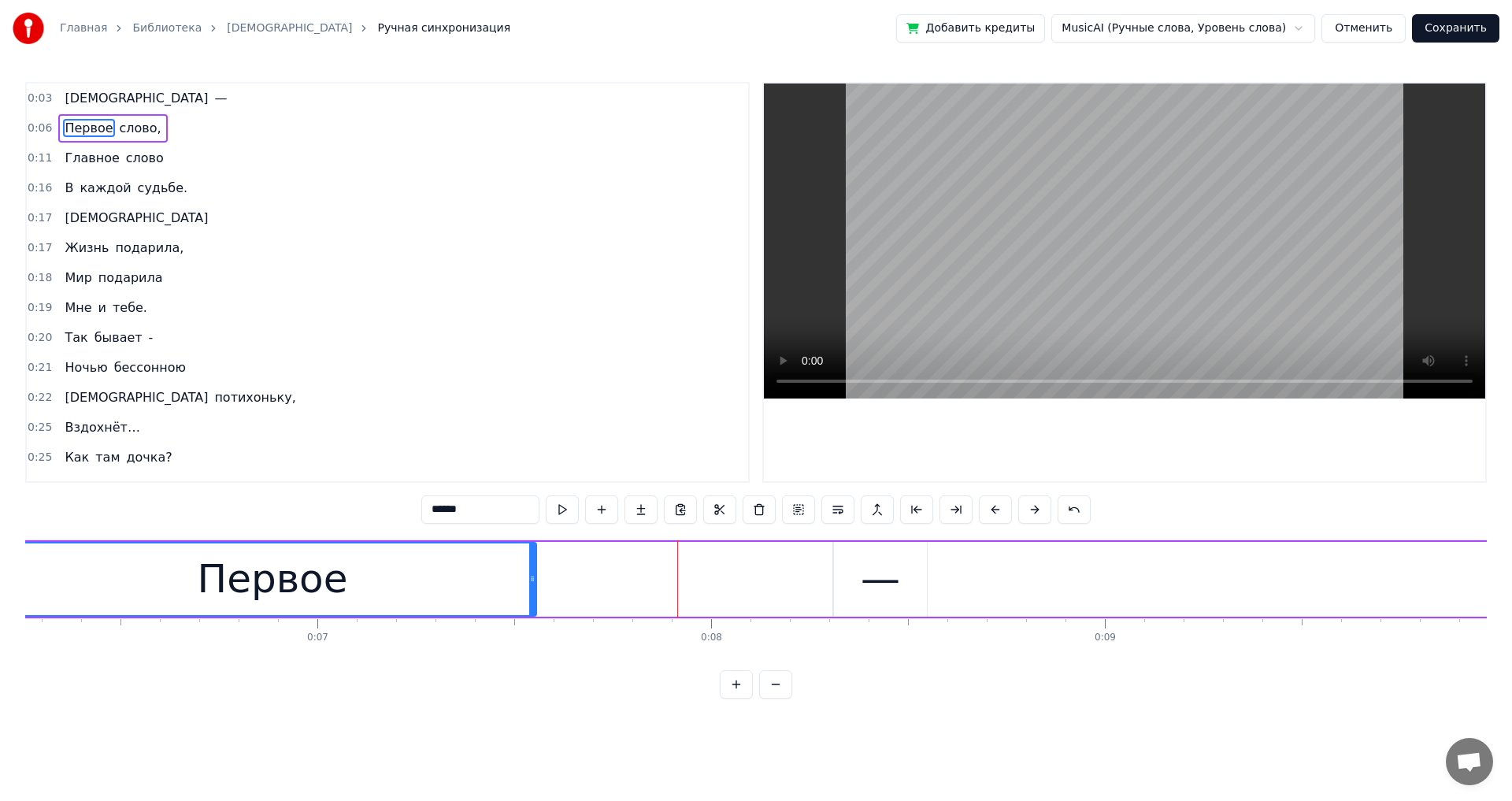
drag, startPoint x: 831, startPoint y: 580, endPoint x: 532, endPoint y: 587, distance: 299.1
click at [532, 441] on div at bounding box center [532, 579] width 6 height 71
click at [558, 441] on button at bounding box center [562, 510] width 33 height 28
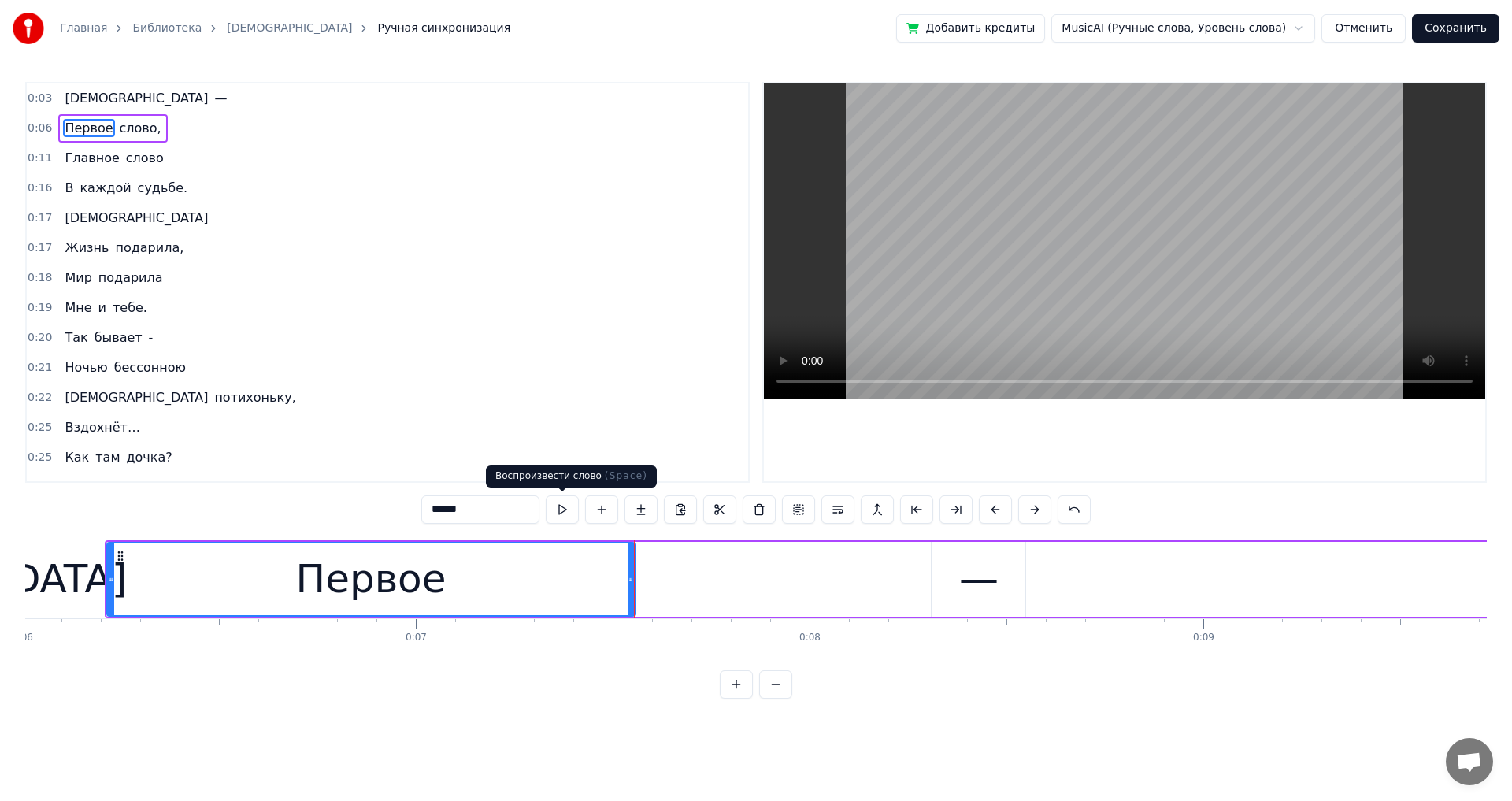
click at [561, 441] on button at bounding box center [562, 510] width 33 height 28
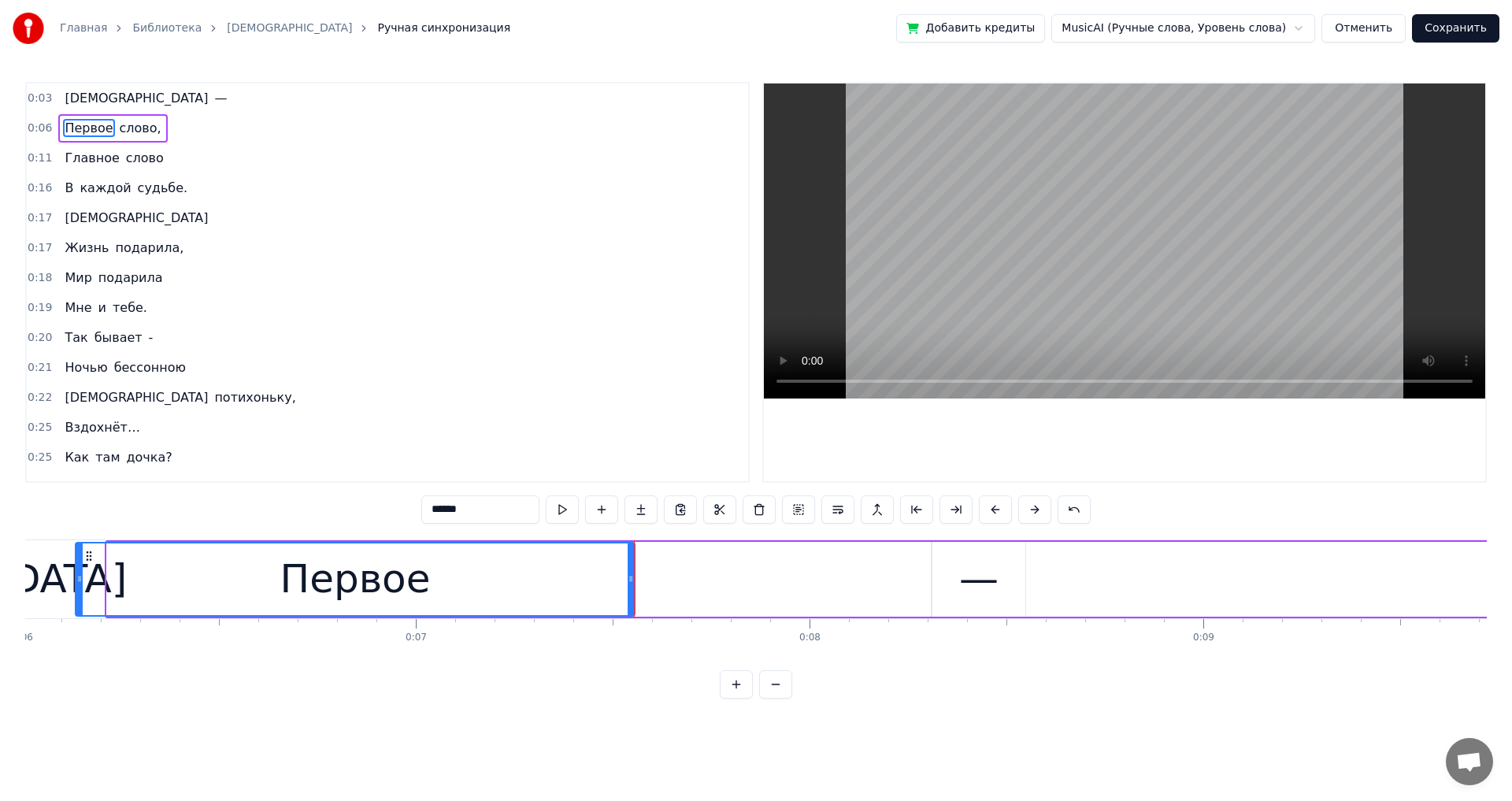
drag, startPoint x: 110, startPoint y: 583, endPoint x: 79, endPoint y: 583, distance: 31.0
click at [79, 441] on icon at bounding box center [79, 579] width 6 height 12
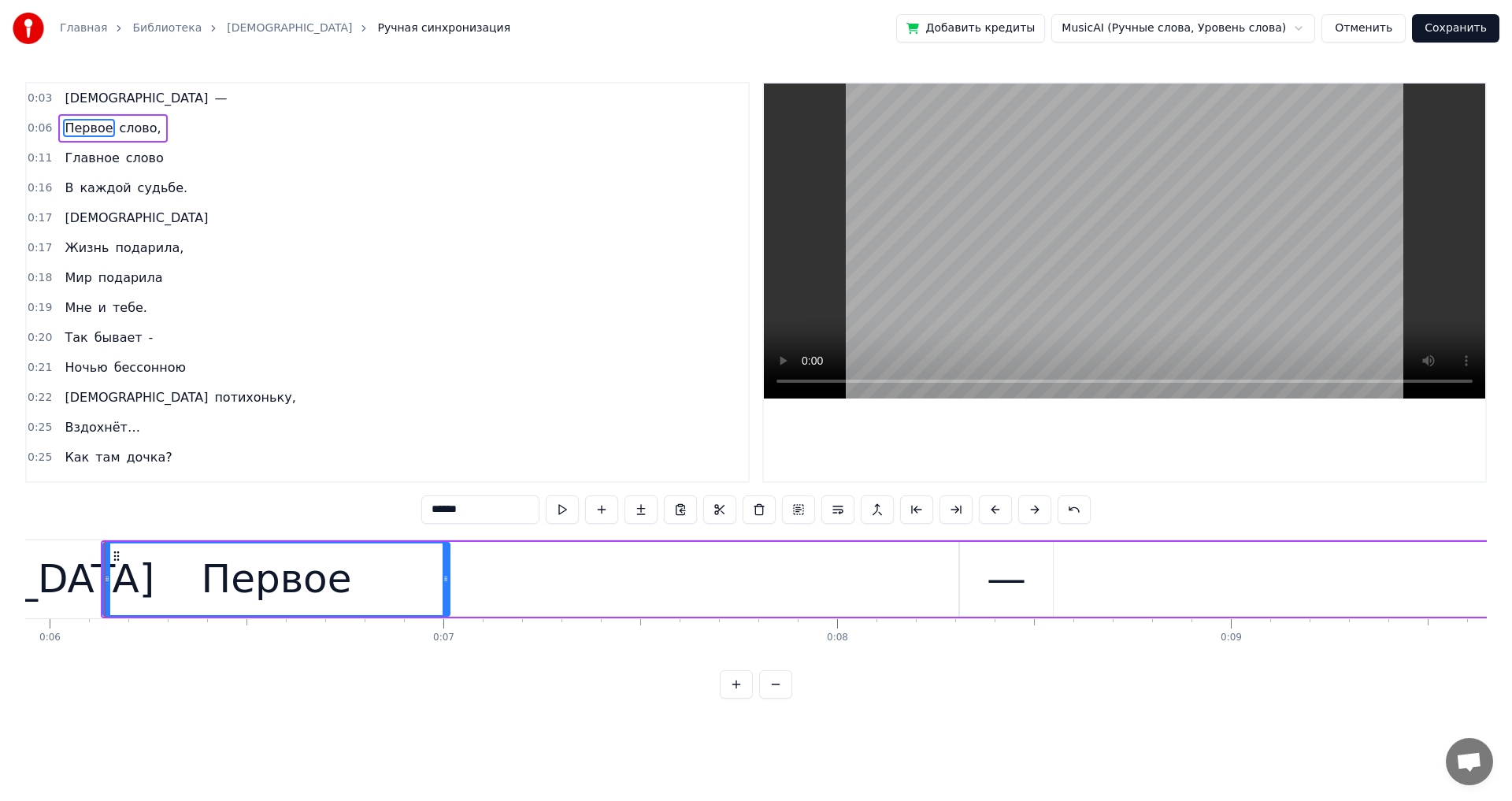
drag, startPoint x: 659, startPoint y: 583, endPoint x: 446, endPoint y: 583, distance: 213.0
click at [446, 441] on icon at bounding box center [445, 579] width 6 height 12
click at [617, 441] on div "Первое слово," at bounding box center [1207, 579] width 2212 height 78
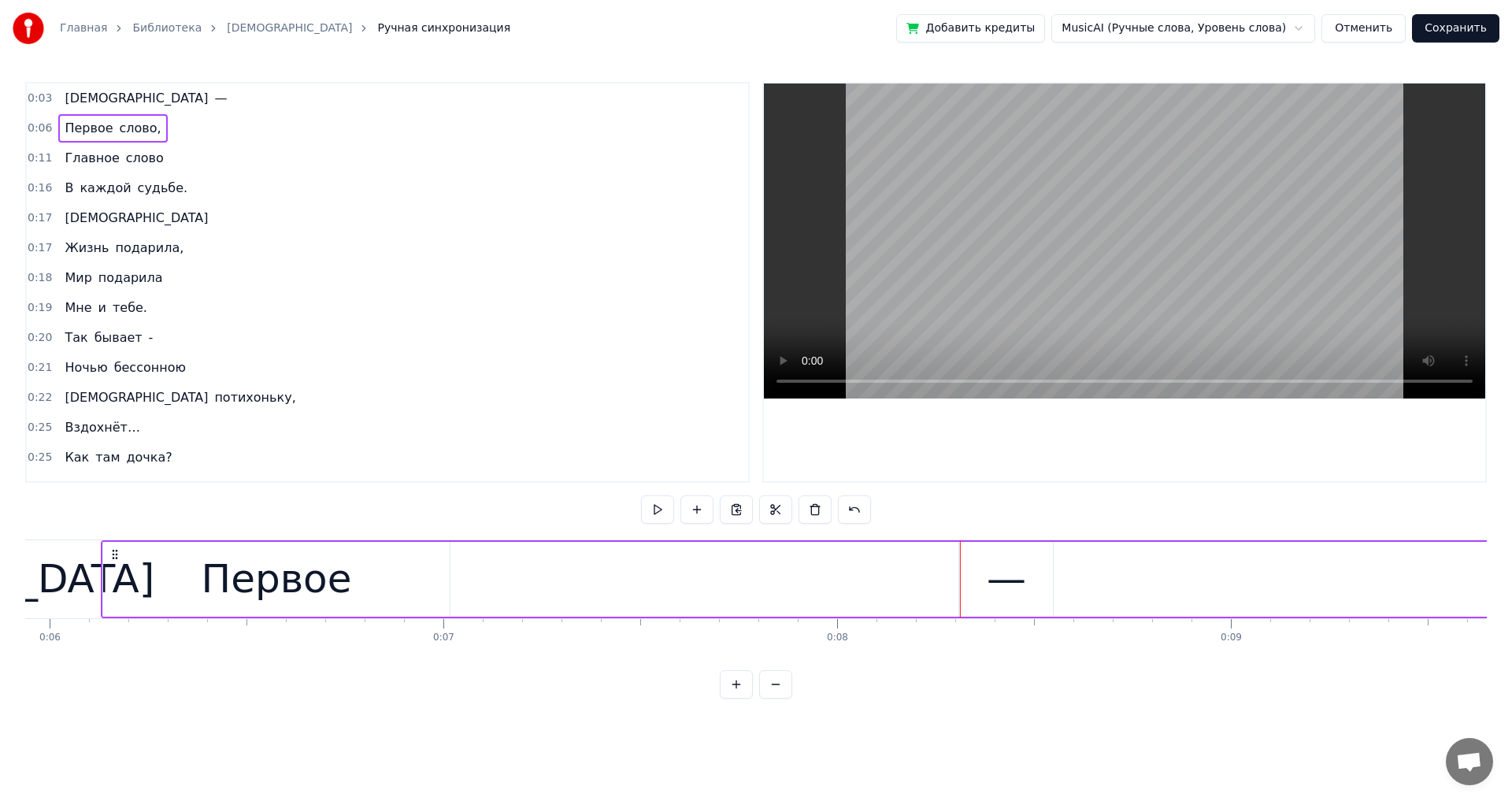
click at [617, 441] on div "Первое слово," at bounding box center [1207, 579] width 2212 height 78
click at [213, 99] on span "—" at bounding box center [221, 98] width 16 height 19
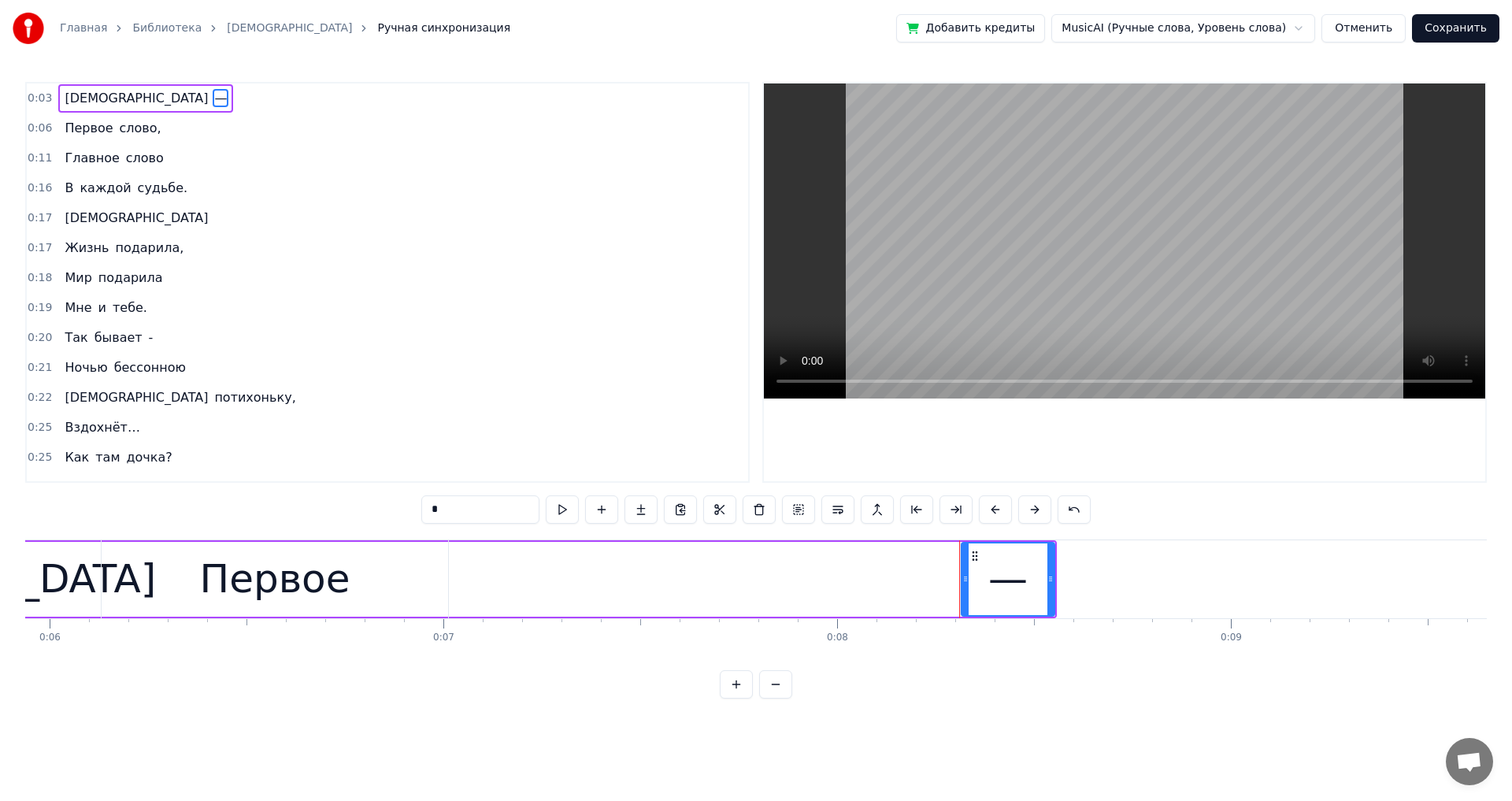
click at [617, 441] on div "Первое слово," at bounding box center [1207, 579] width 2212 height 78
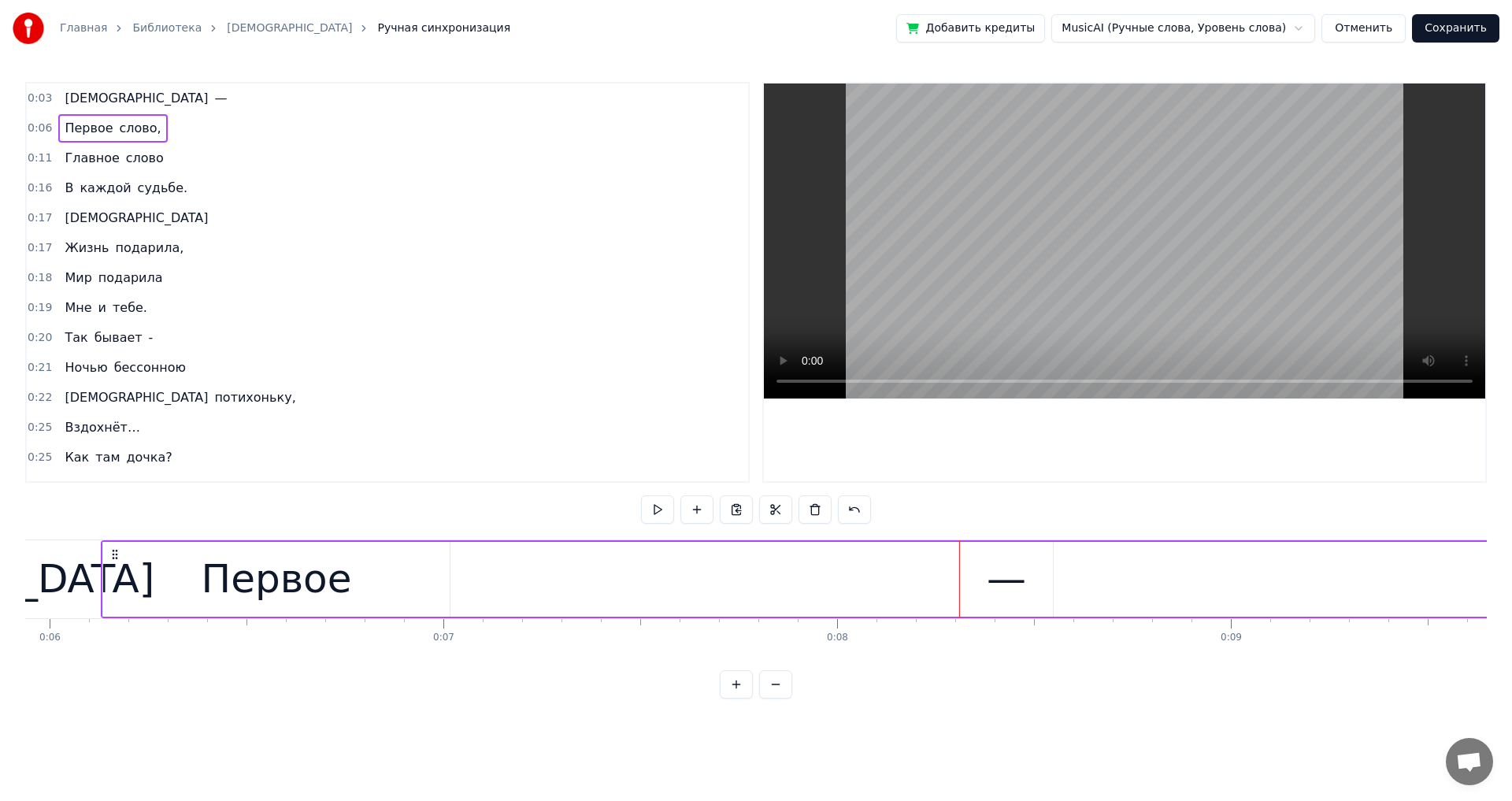
click at [617, 441] on div "Первое слово," at bounding box center [1207, 579] width 2212 height 78
drag, startPoint x: 1059, startPoint y: 601, endPoint x: 1050, endPoint y: 601, distance: 9.0
click at [617, 441] on div "Первое слово," at bounding box center [1207, 579] width 2212 height 78
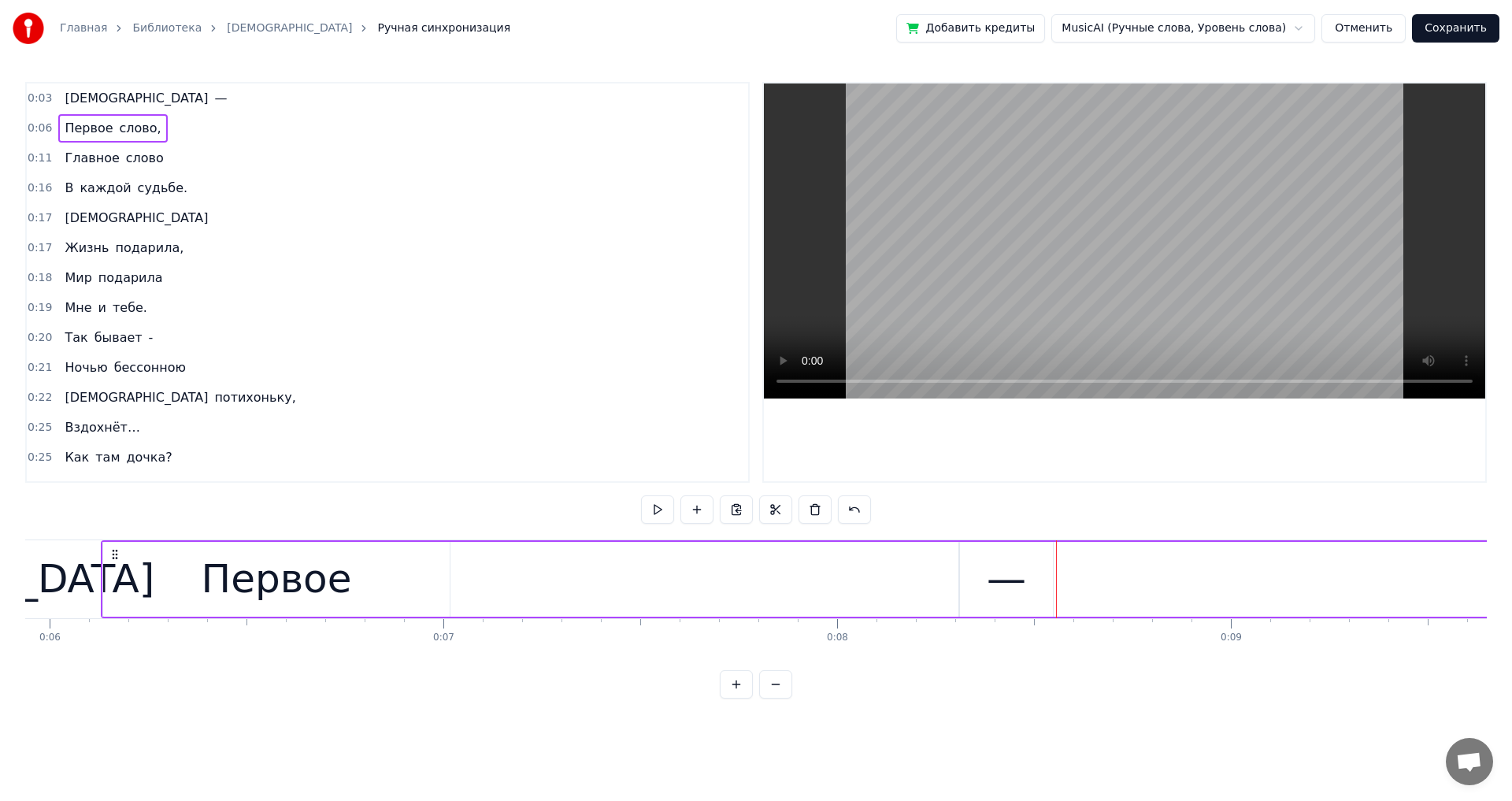
click at [617, 441] on div "Первое слово," at bounding box center [1207, 579] width 2212 height 78
click at [617, 441] on div at bounding box center [1056, 579] width 1 height 78
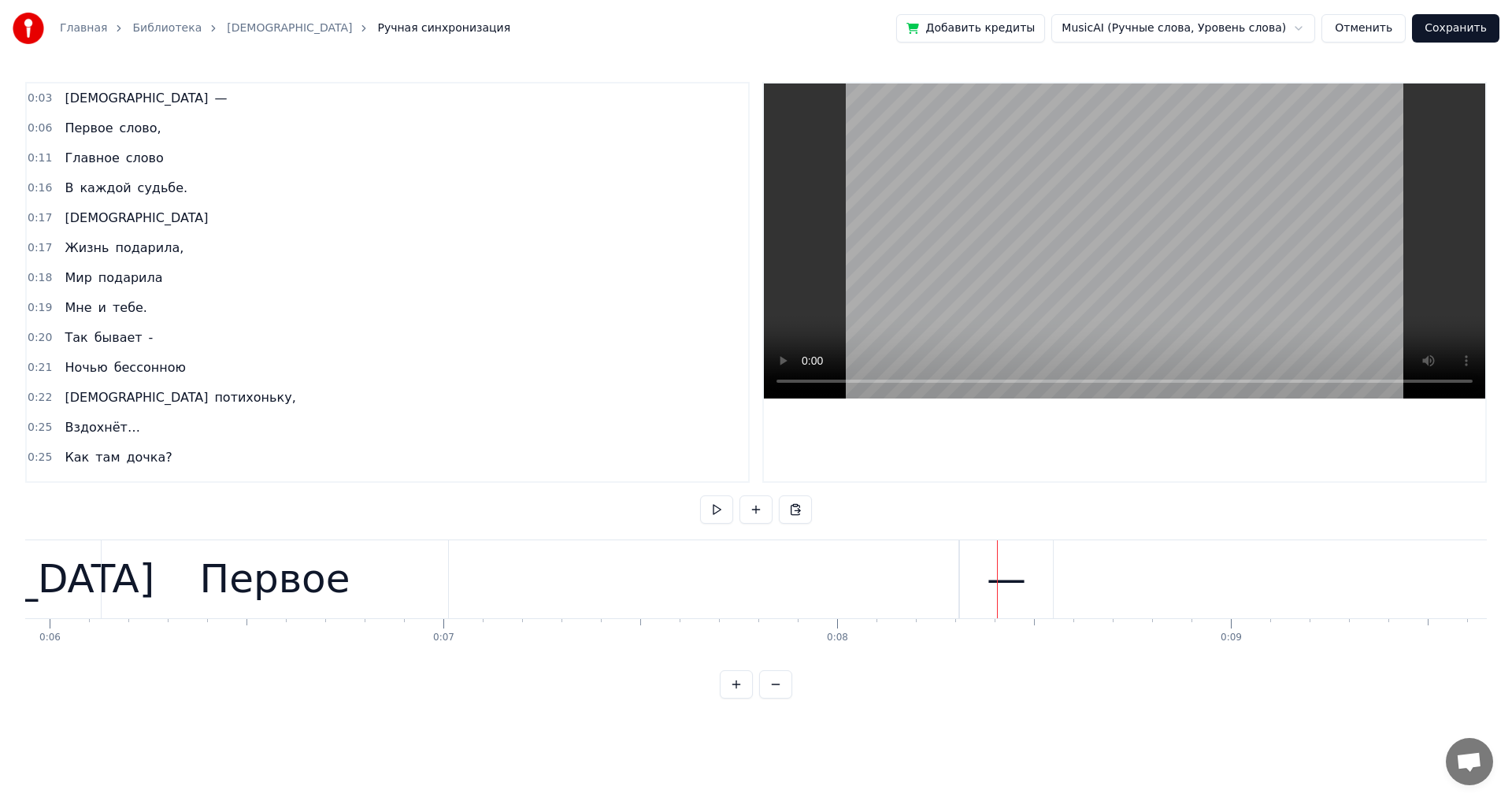
drag, startPoint x: 977, startPoint y: 575, endPoint x: 973, endPoint y: 555, distance: 20.4
click at [617, 441] on div "Первое слово," at bounding box center [1207, 579] width 2212 height 78
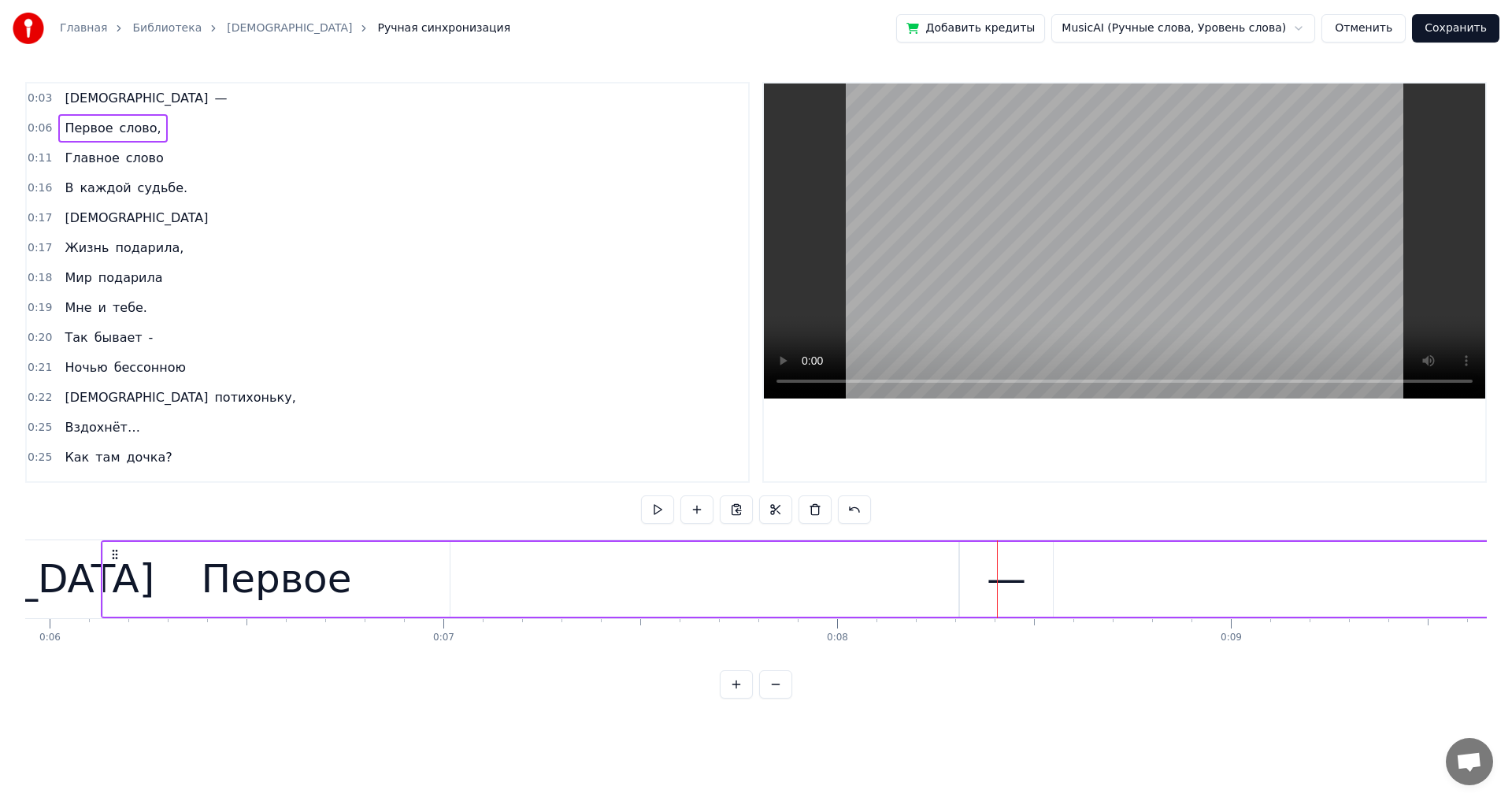
click at [617, 441] on div "Первое слово," at bounding box center [1207, 579] width 2212 height 78
click at [213, 95] on span "—" at bounding box center [221, 98] width 16 height 19
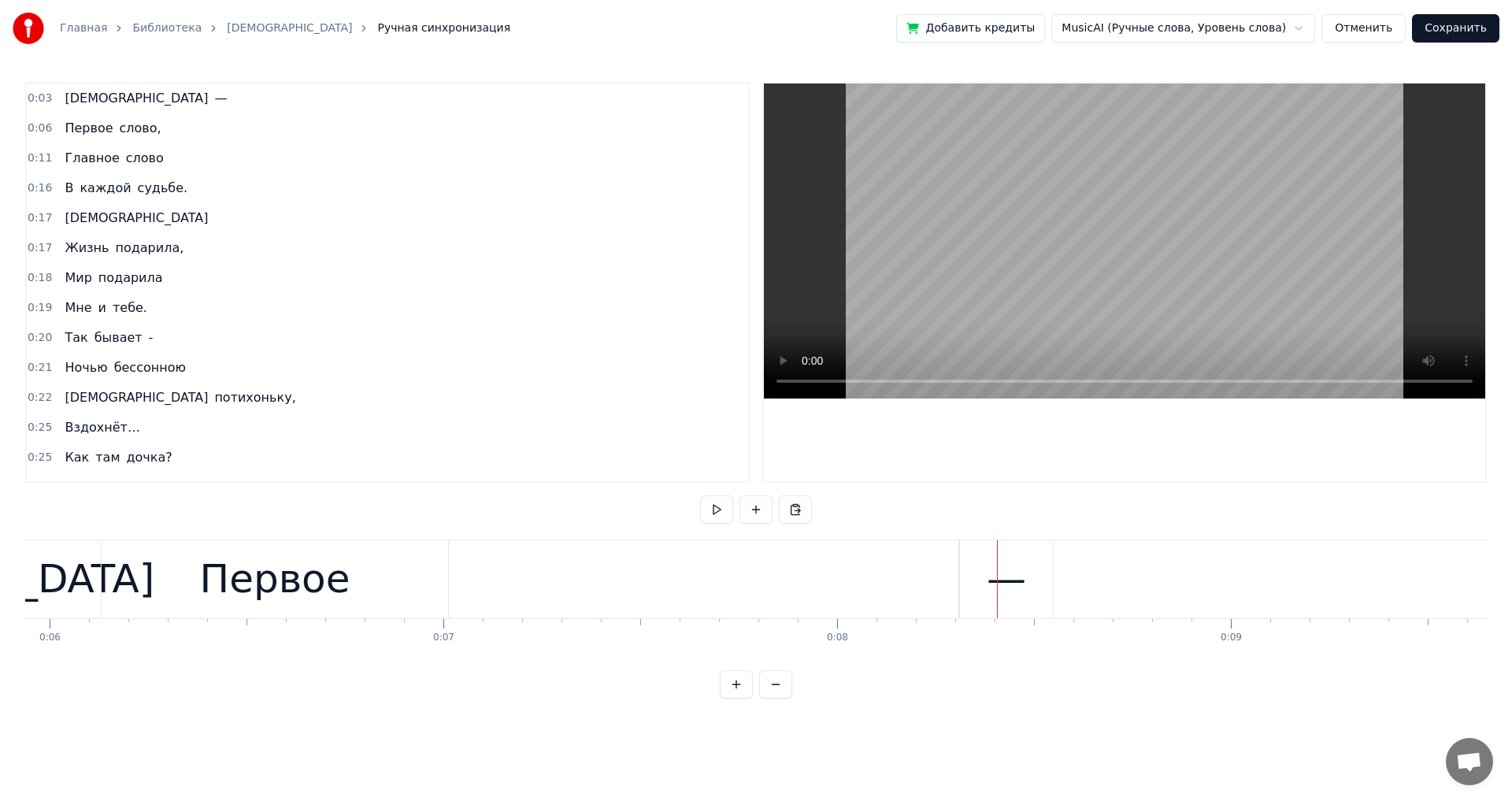
click at [213, 94] on span "—" at bounding box center [221, 98] width 16 height 19
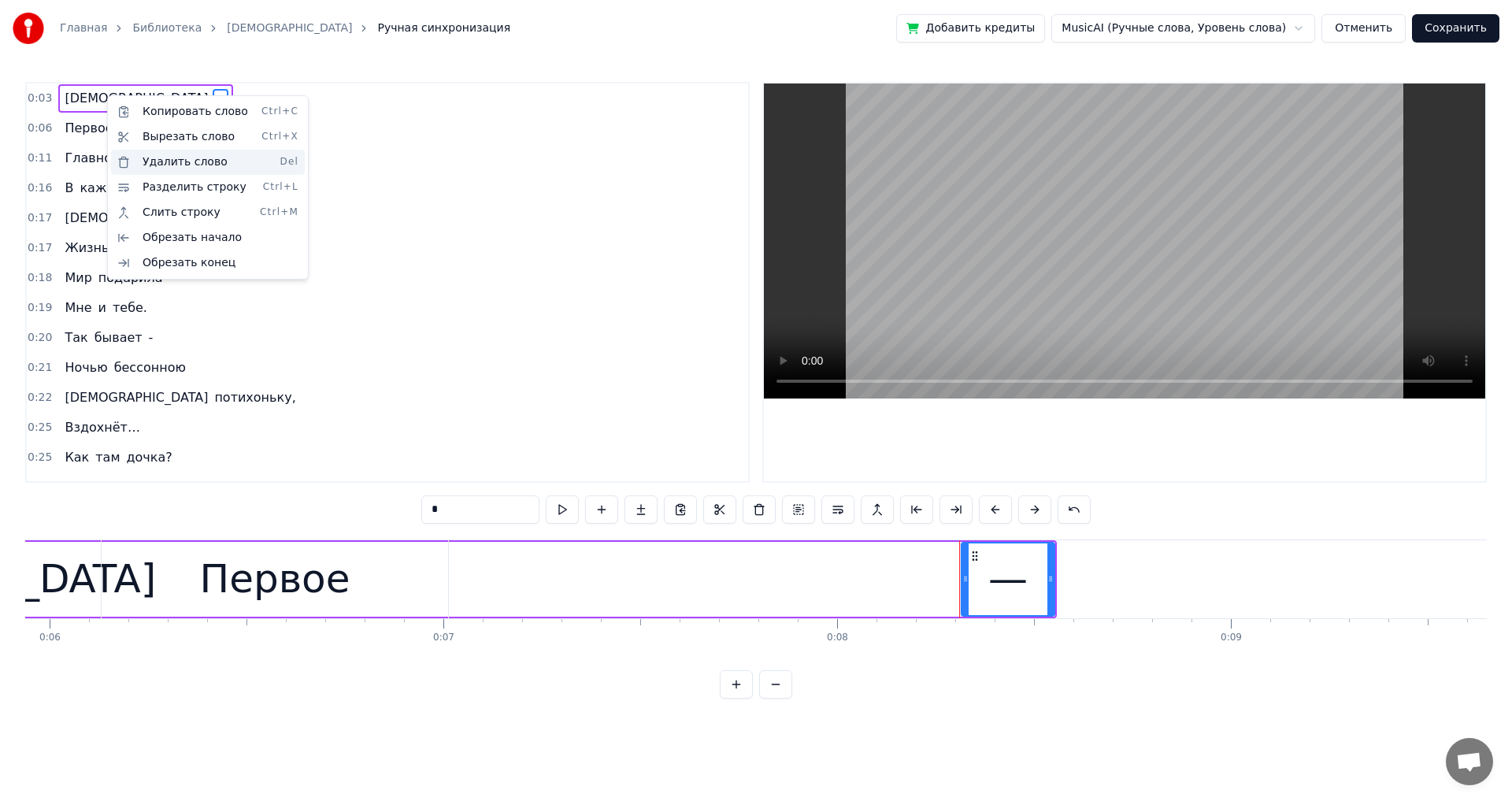
click at [159, 165] on div "Удалить слово Del" at bounding box center [208, 162] width 194 height 26
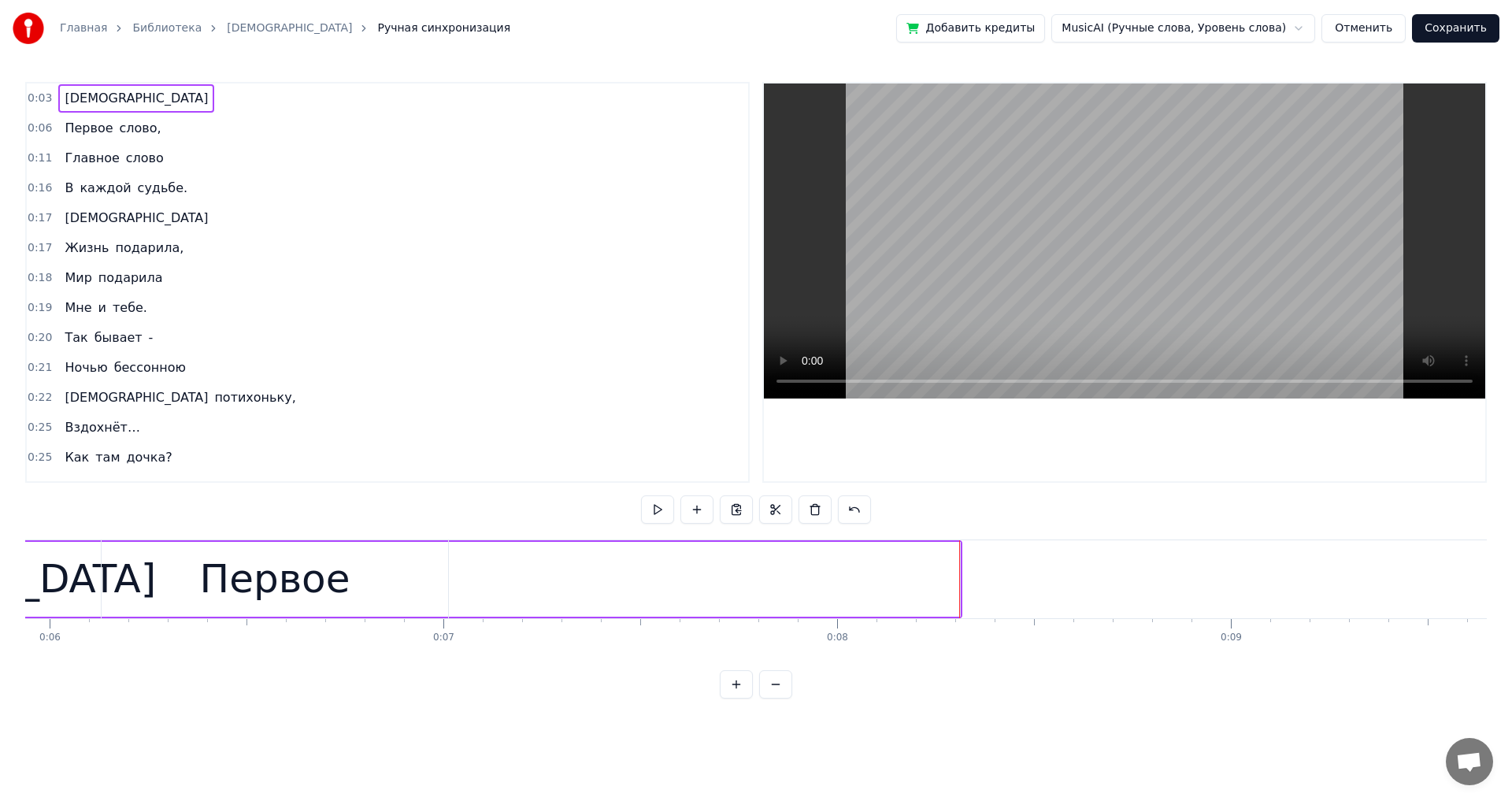
click at [617, 441] on div "Первое слово," at bounding box center [1207, 579] width 2212 height 78
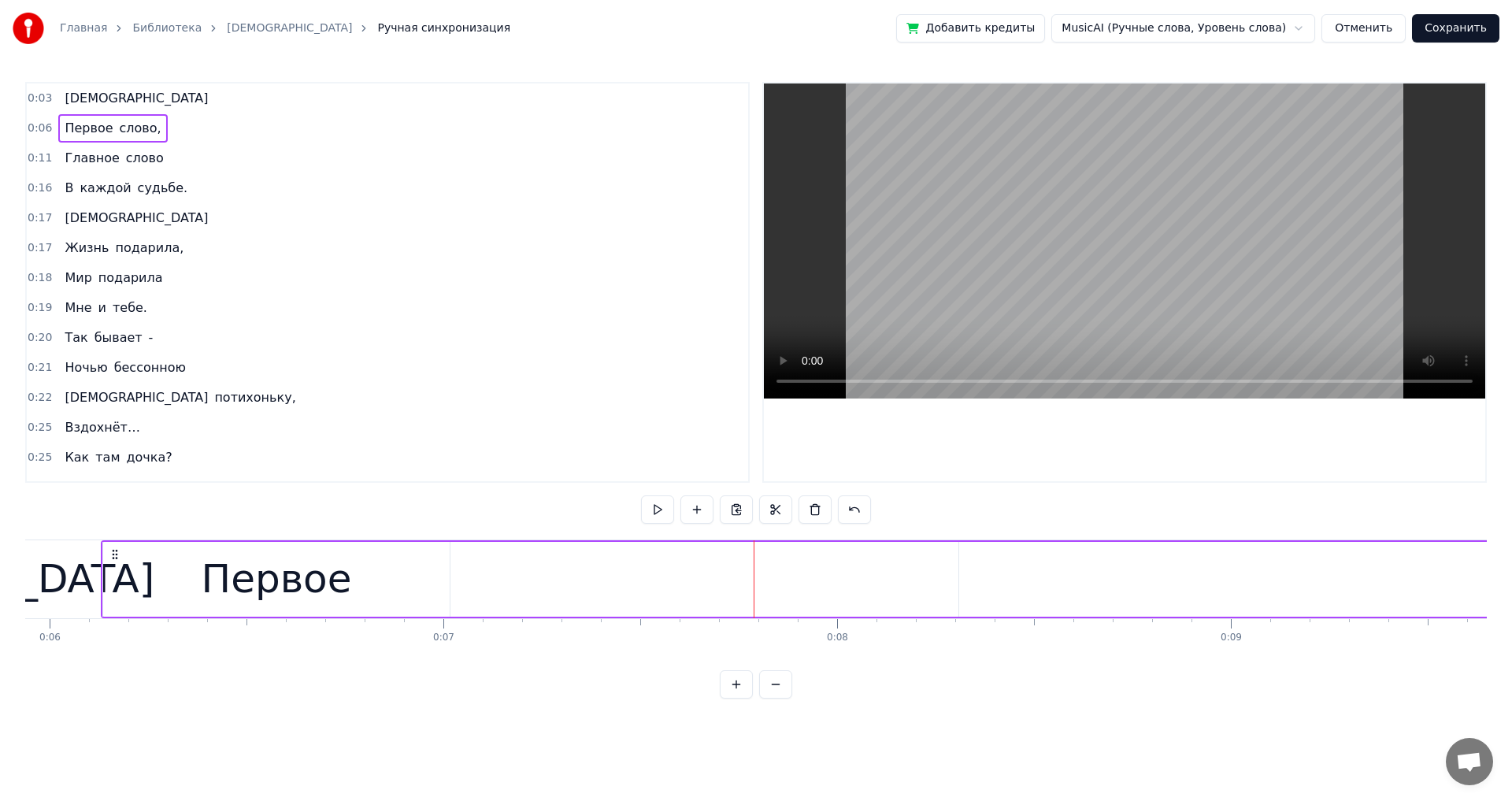
click at [617, 441] on div "Первое слово," at bounding box center [1207, 579] width 2212 height 78
click at [507, 441] on div "Первое слово," at bounding box center [1207, 579] width 2212 height 78
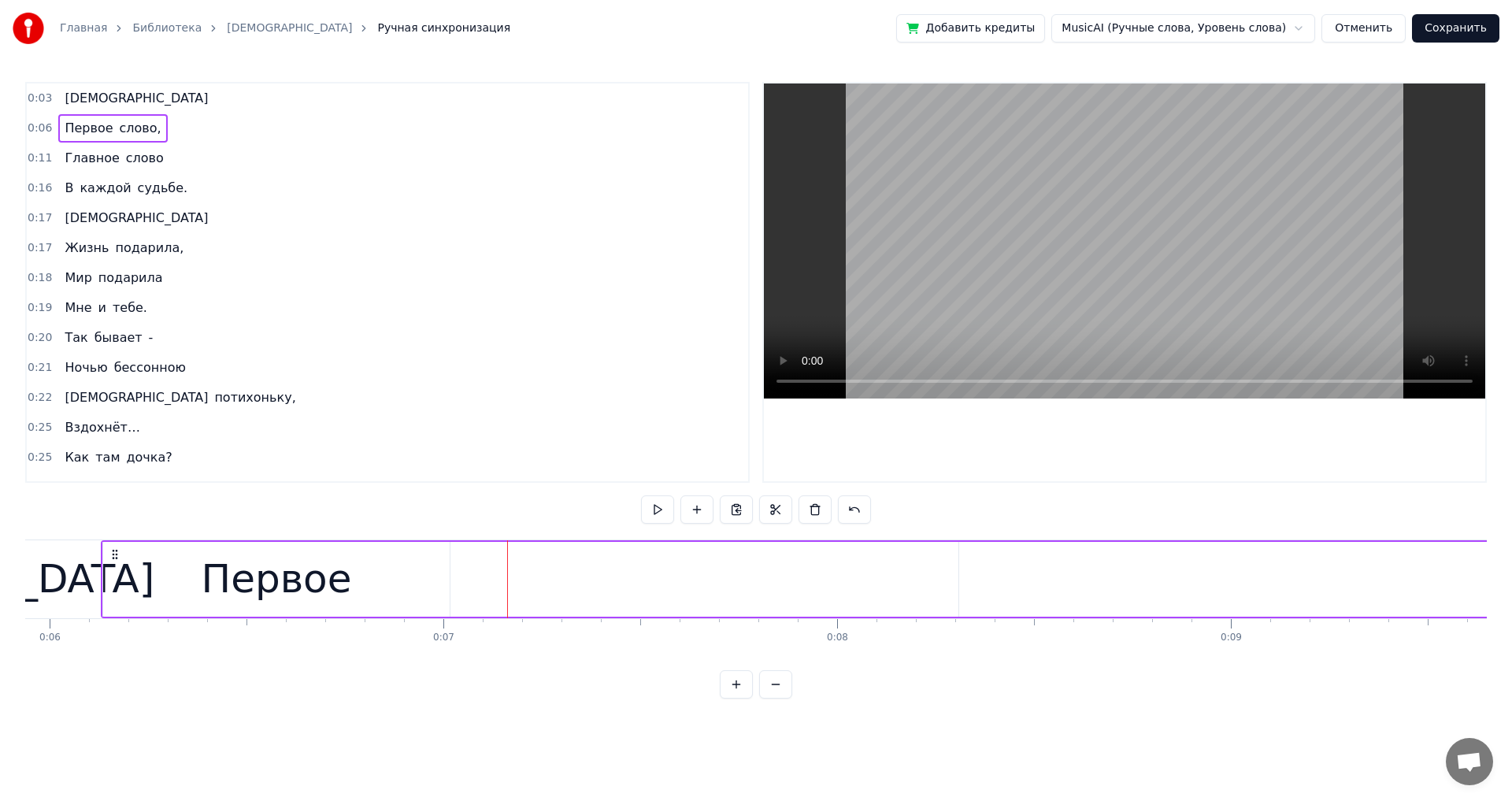
click at [68, 96] on span "[DEMOGRAPHIC_DATA]" at bounding box center [136, 98] width 146 height 19
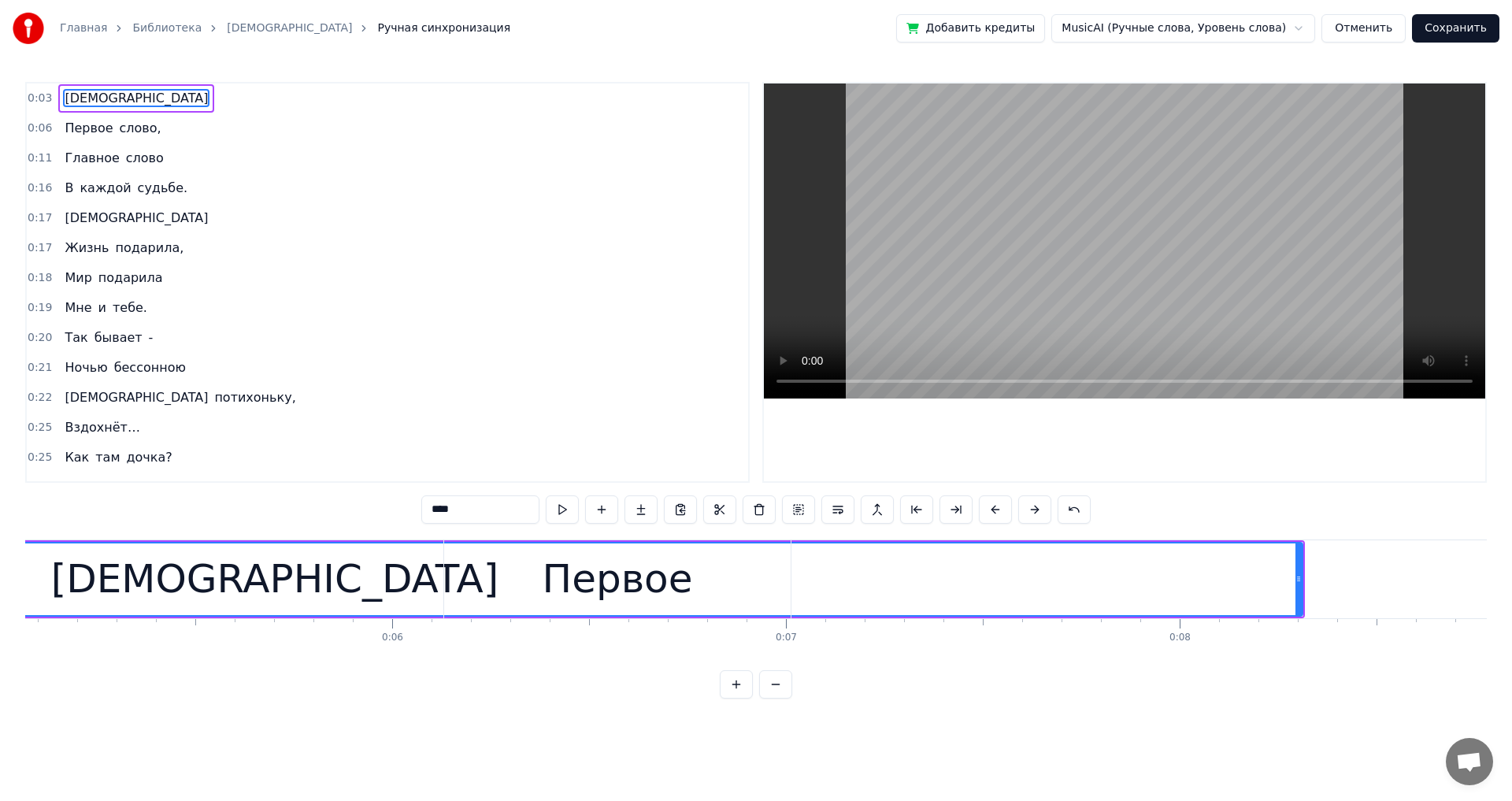
scroll to position [0, 2079]
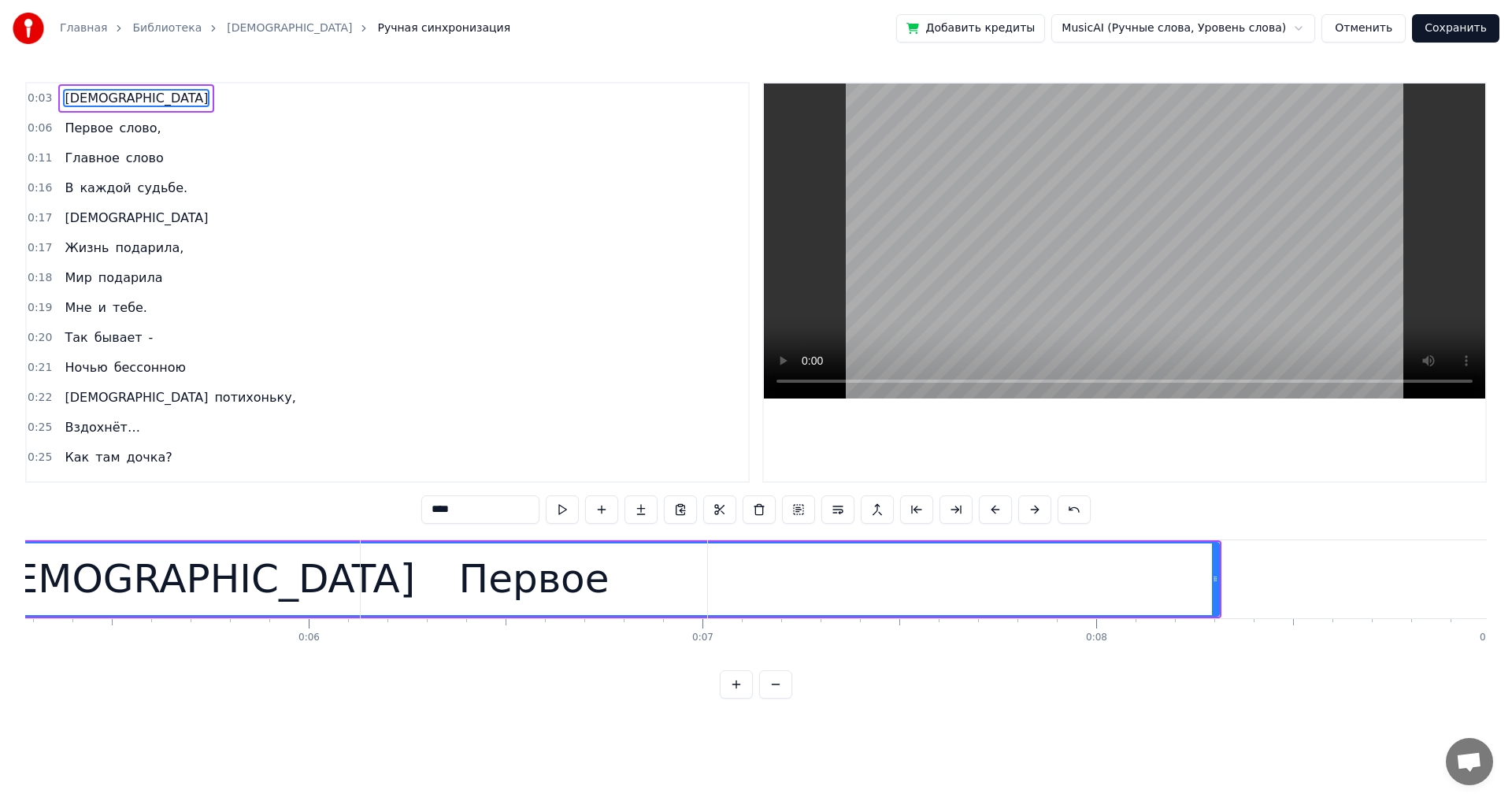
drag, startPoint x: 1215, startPoint y: 578, endPoint x: 1075, endPoint y: 573, distance: 140.1
click at [617, 441] on div "Первое слово," at bounding box center [1466, 579] width 2212 height 78
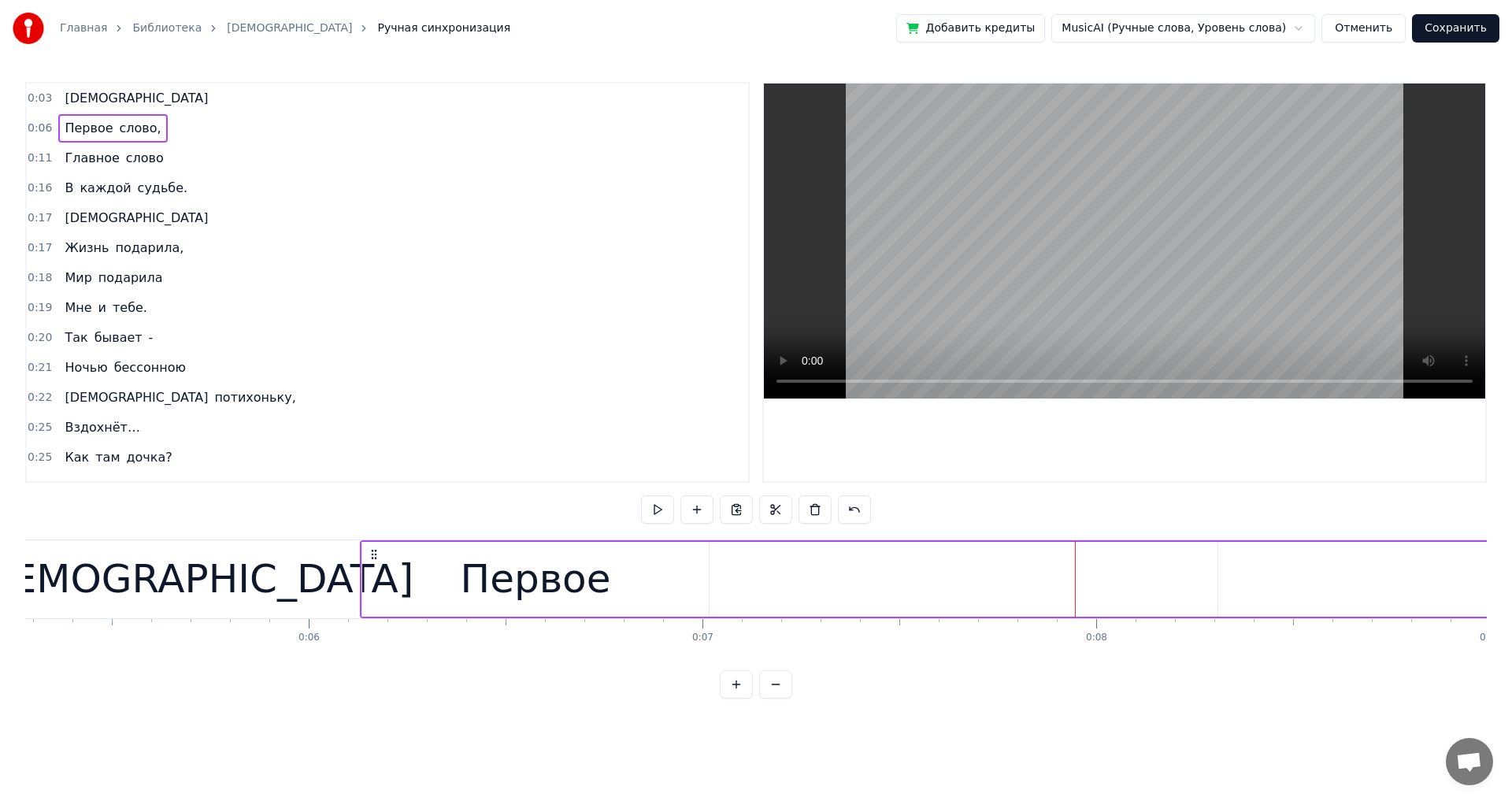
click at [232, 441] on div "[DEMOGRAPHIC_DATA]" at bounding box center [190, 579] width 447 height 59
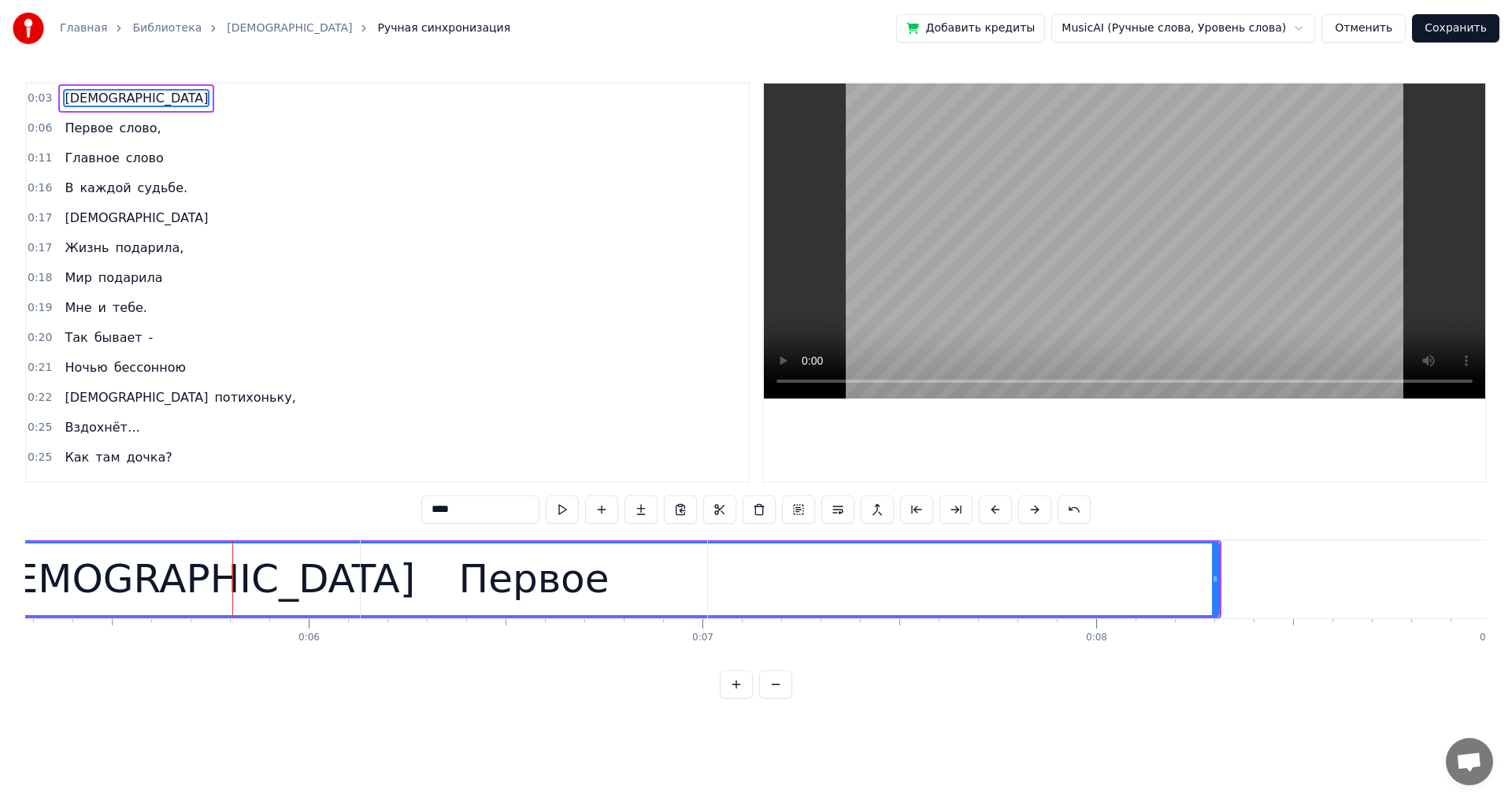
drag, startPoint x: 1217, startPoint y: 613, endPoint x: 252, endPoint y: 582, distance: 965.5
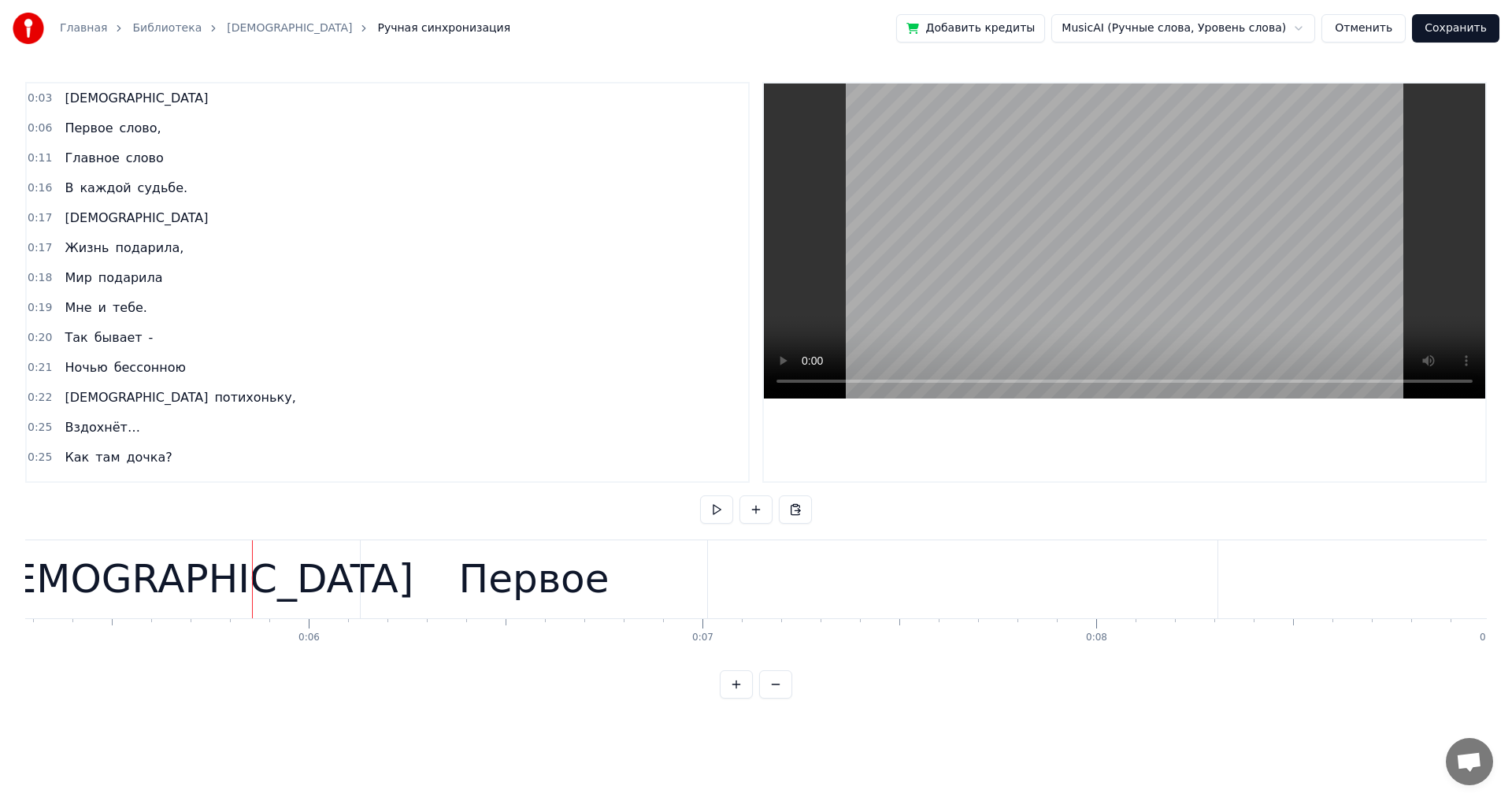
click at [523, 441] on div "Первое" at bounding box center [534, 579] width 151 height 59
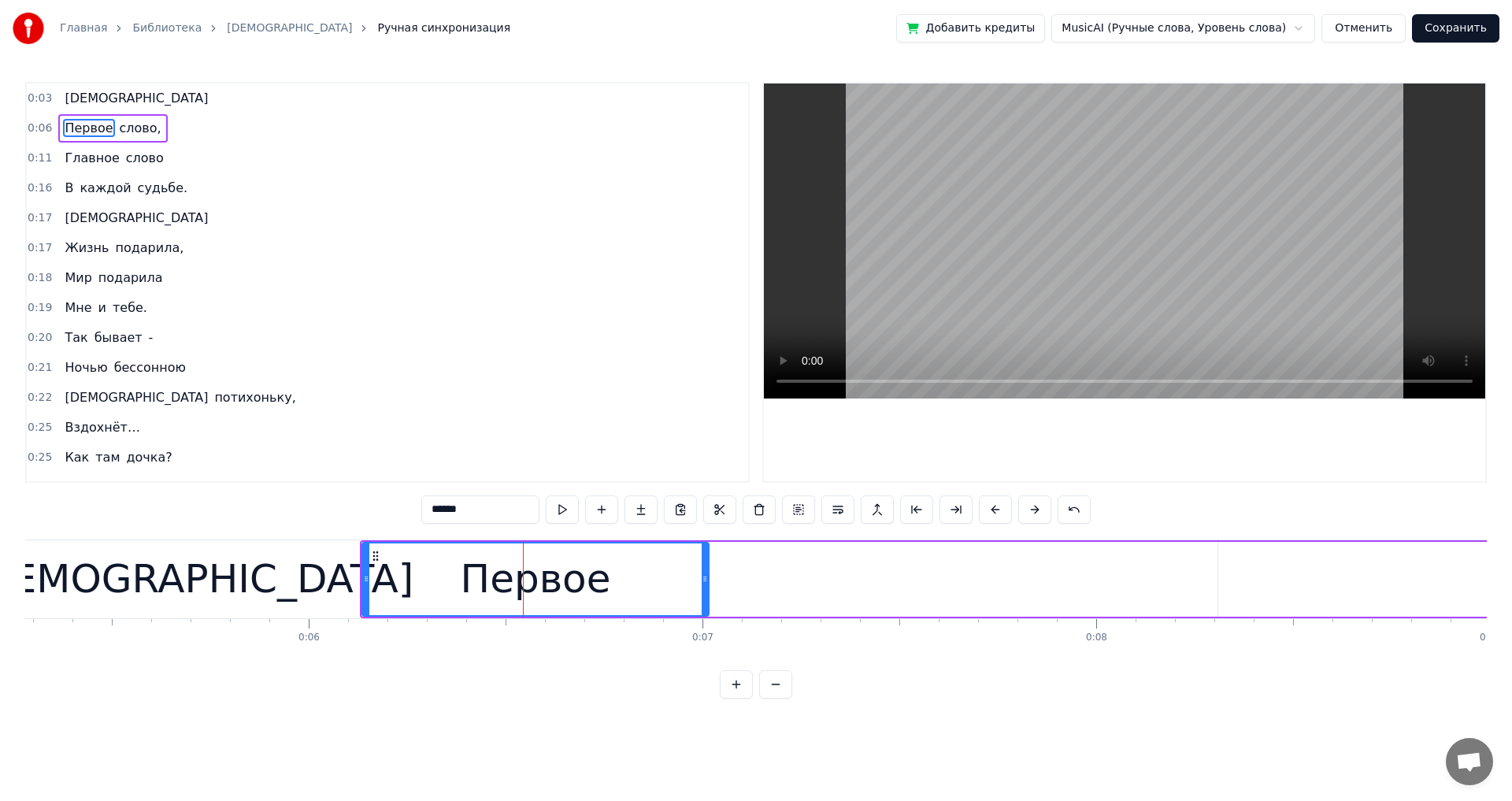
click at [261, 441] on div "[DEMOGRAPHIC_DATA]" at bounding box center [190, 579] width 2055 height 78
type input "****"
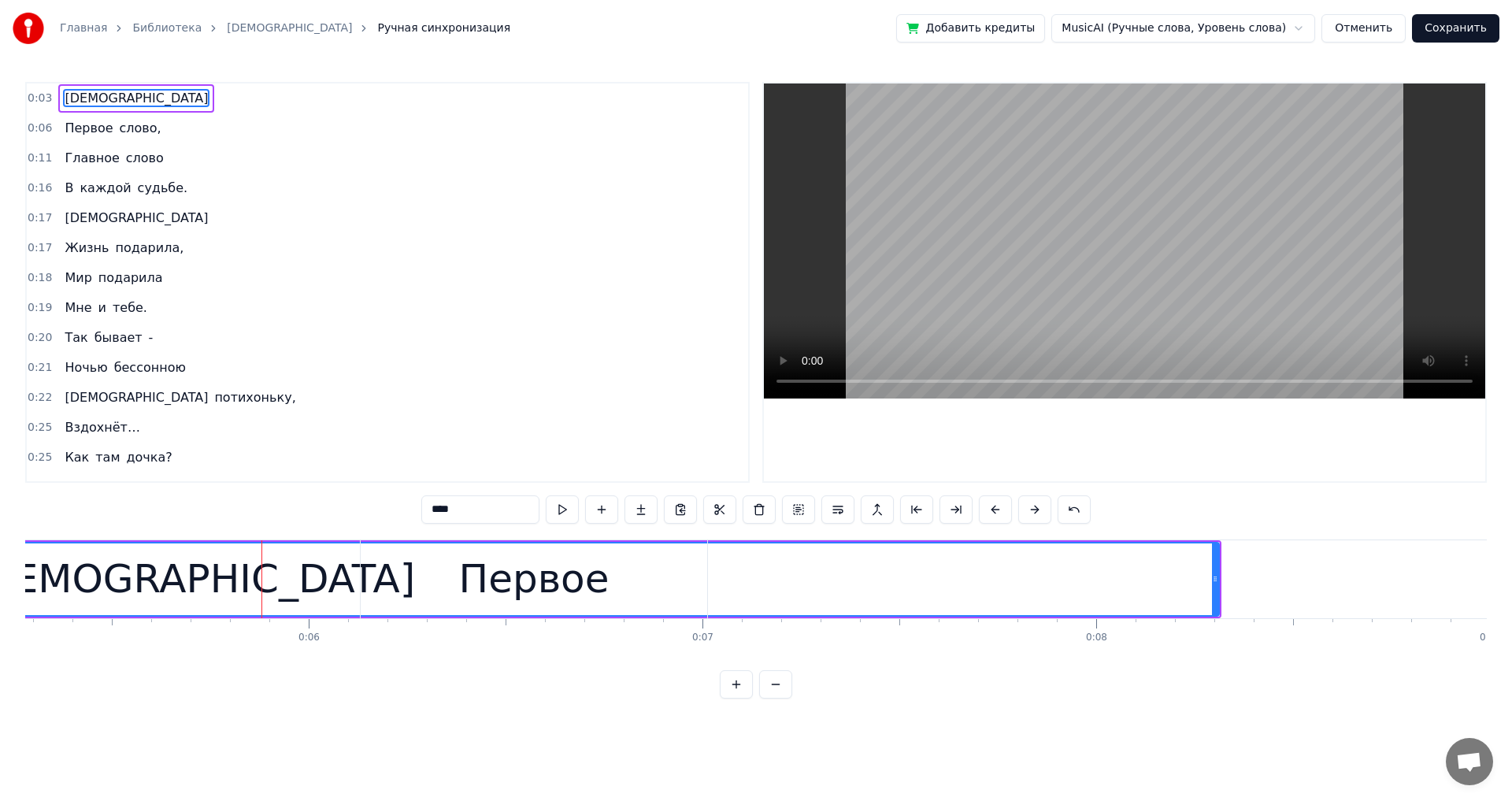
click at [617, 441] on div "Первое слово," at bounding box center [1466, 579] width 2212 height 78
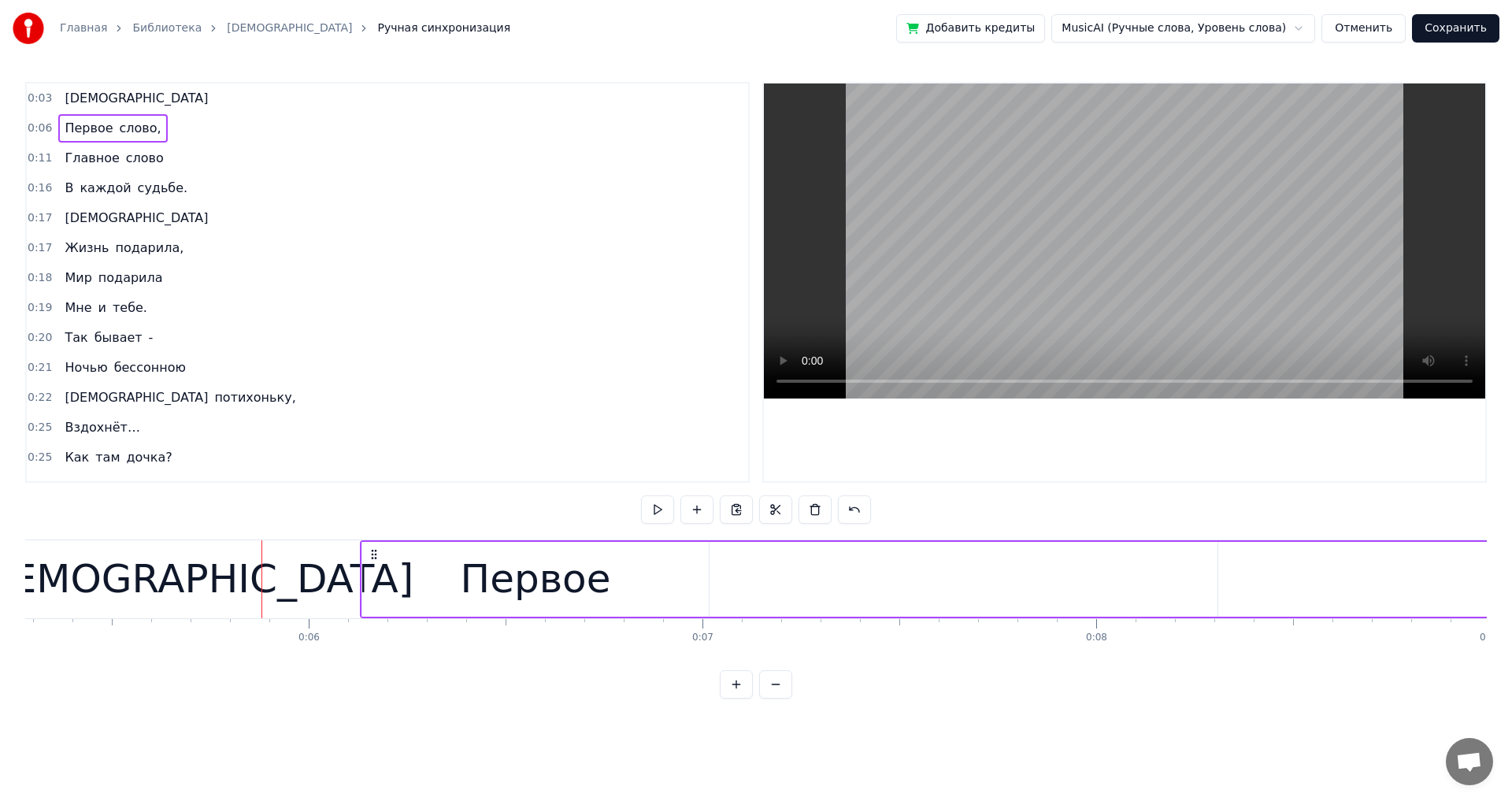
click at [617, 441] on div "Первое слово," at bounding box center [1466, 579] width 2212 height 78
drag, startPoint x: 1215, startPoint y: 578, endPoint x: 724, endPoint y: 575, distance: 491.0
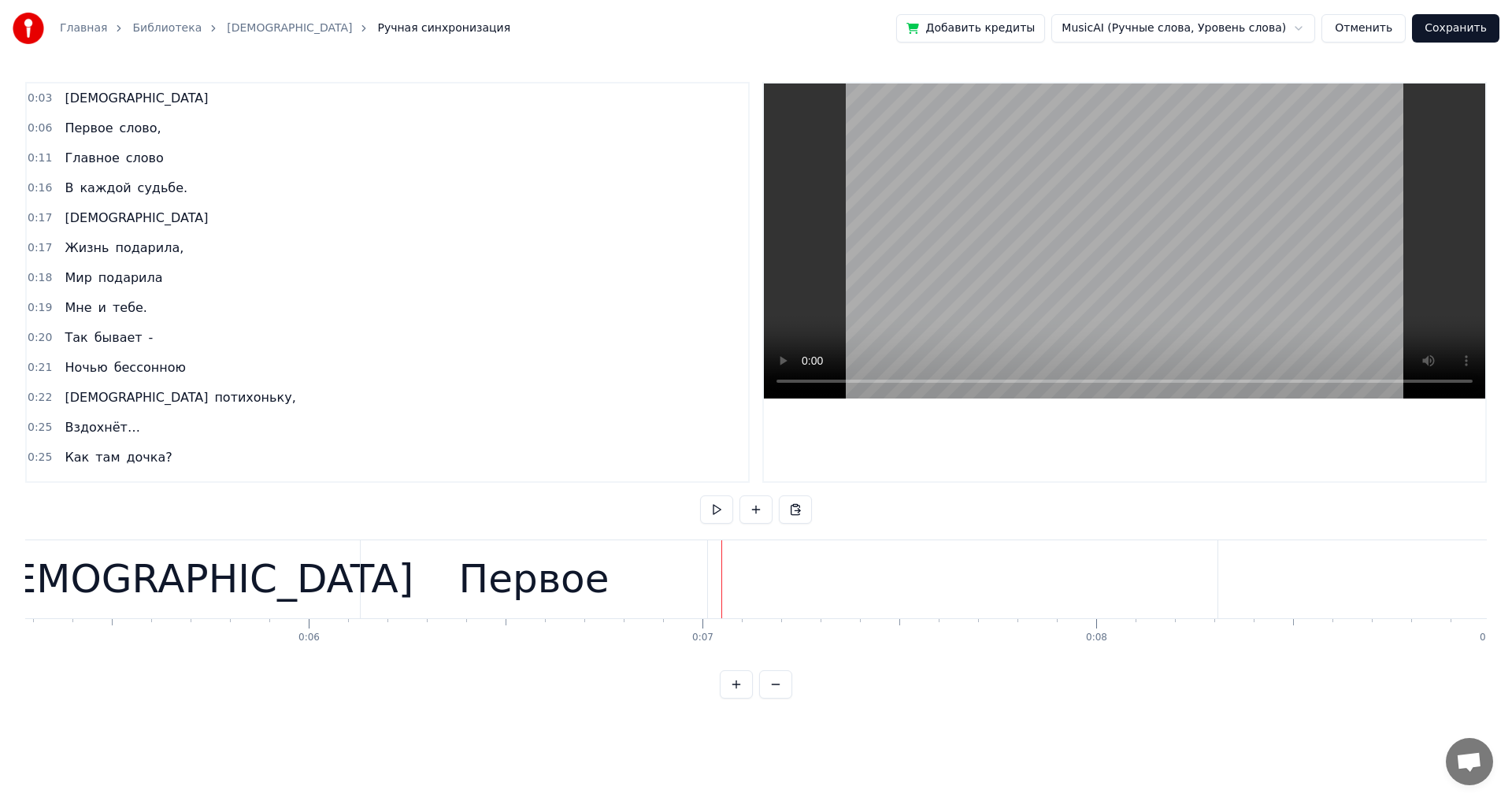
click at [617, 441] on div "Первое слово," at bounding box center [1466, 579] width 2212 height 78
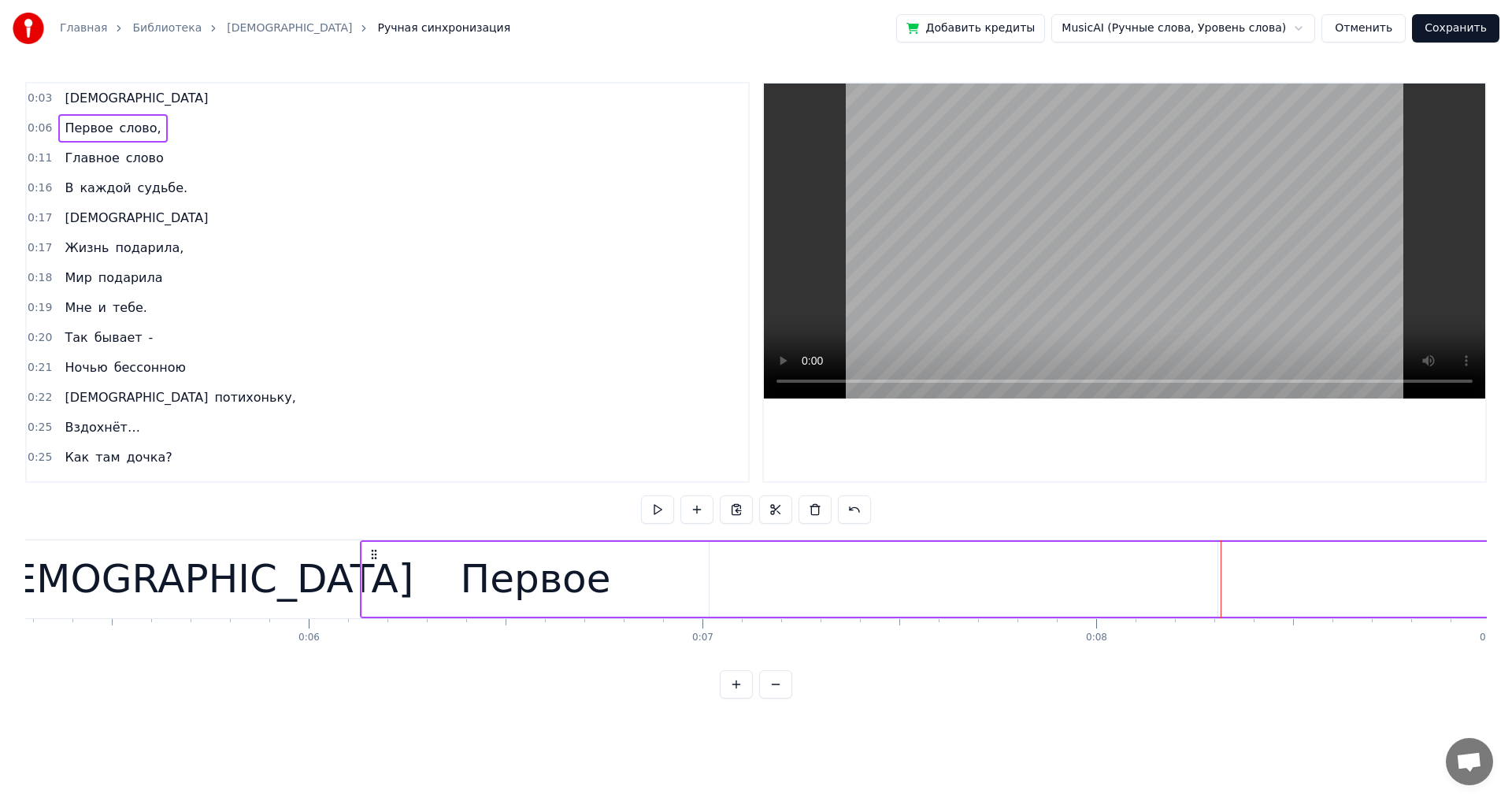
click at [617, 441] on div "Первое слово," at bounding box center [1466, 579] width 2212 height 78
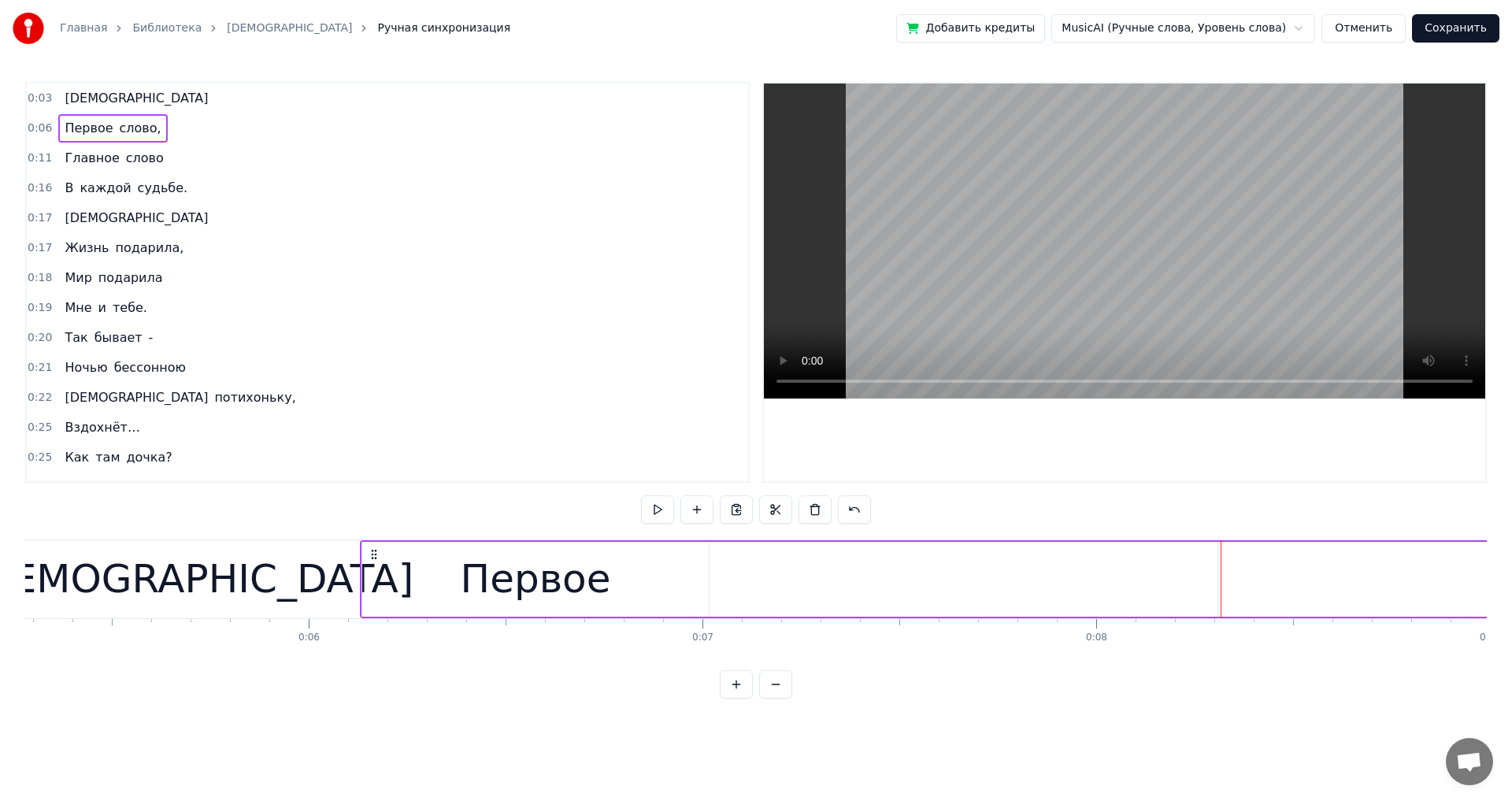
click at [617, 441] on div "Первое слово," at bounding box center [1466, 579] width 2212 height 78
click at [374, 441] on icon at bounding box center [374, 554] width 12 height 12
click at [214, 441] on div "[DEMOGRAPHIC_DATA]" at bounding box center [190, 579] width 447 height 59
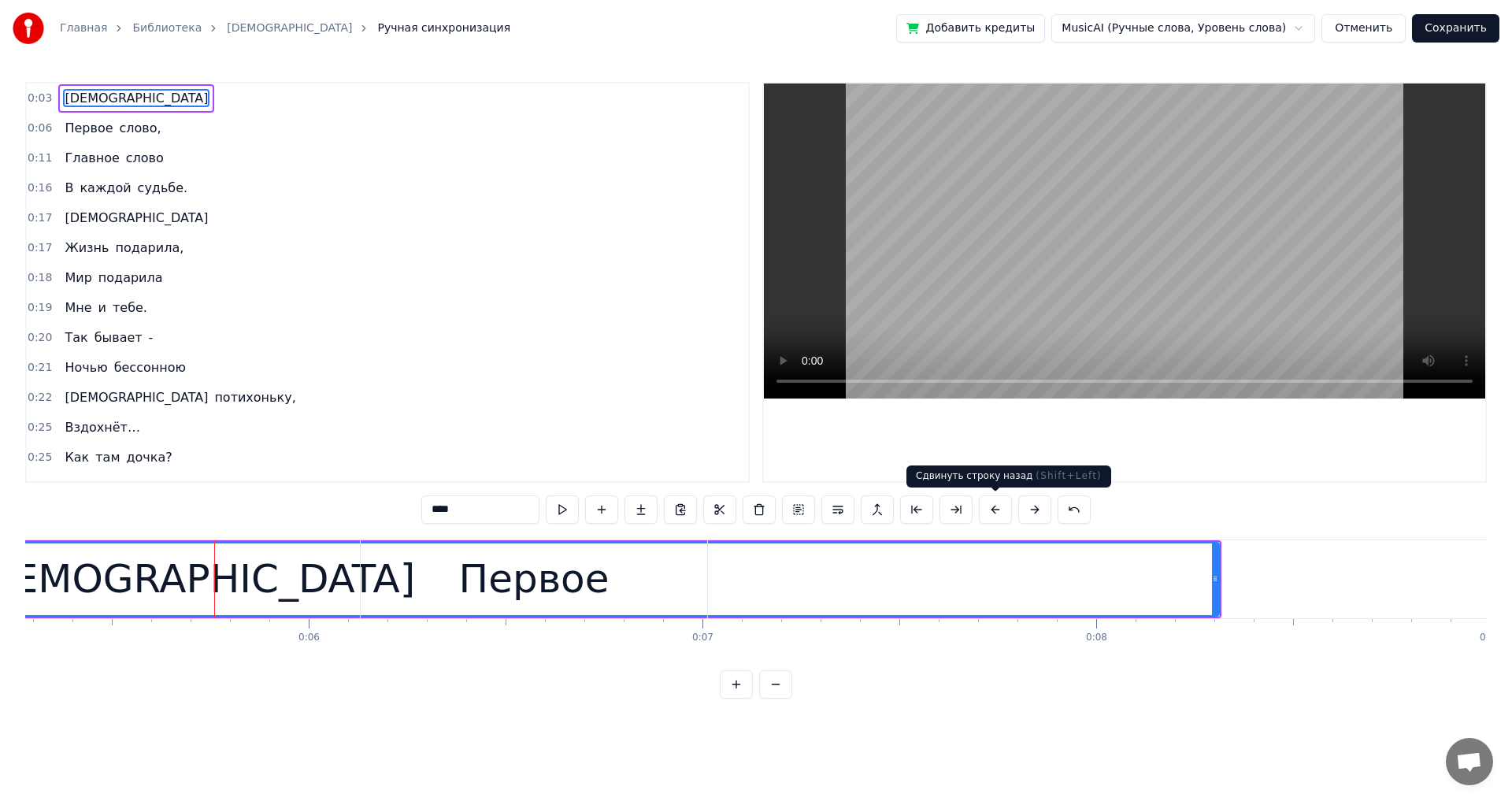
click at [617, 441] on button at bounding box center [995, 510] width 33 height 28
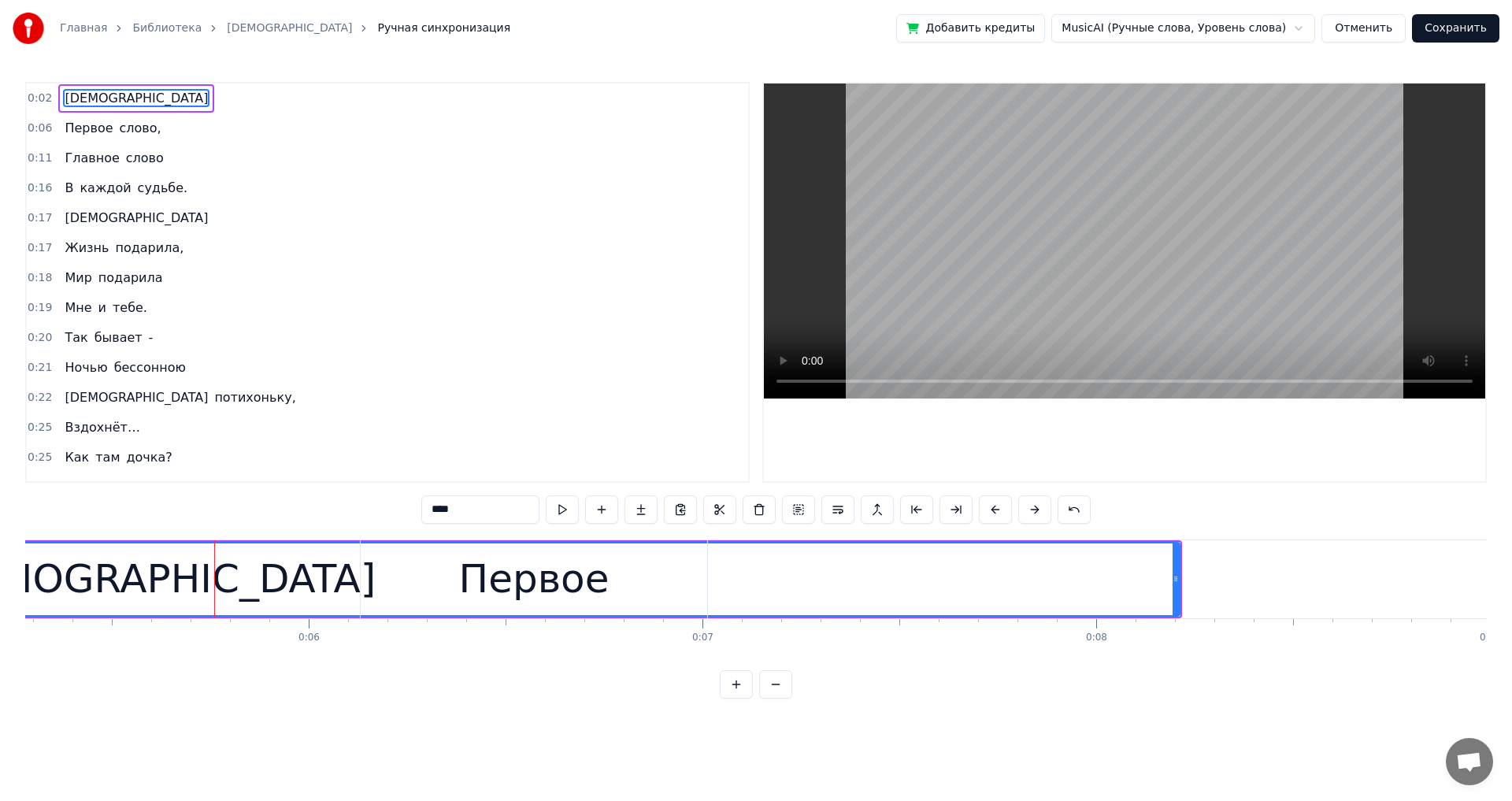
click at [617, 441] on button at bounding box center [995, 510] width 33 height 28
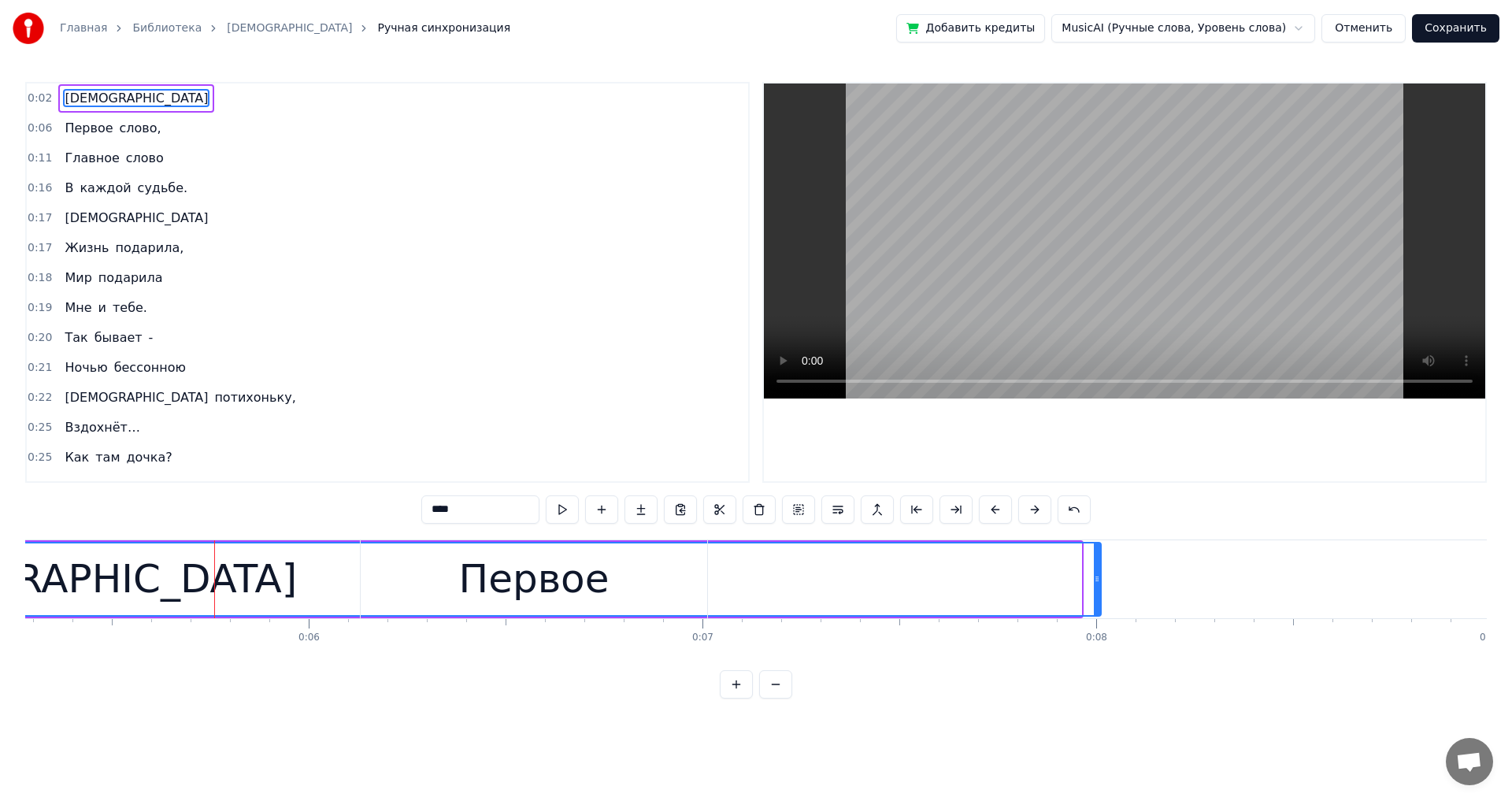
click at [617, 441] on button at bounding box center [995, 510] width 33 height 28
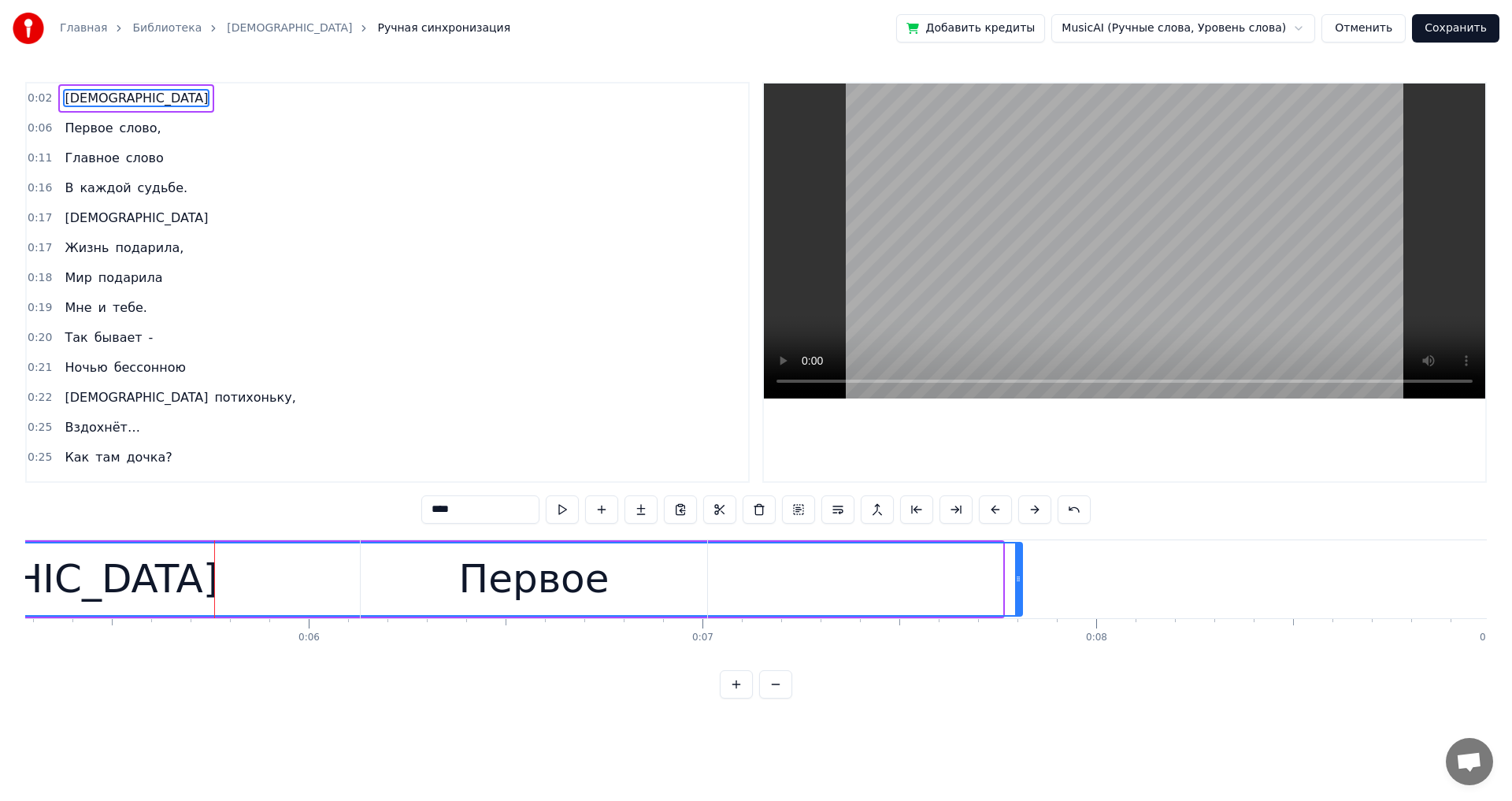
click at [617, 441] on button at bounding box center [995, 510] width 33 height 28
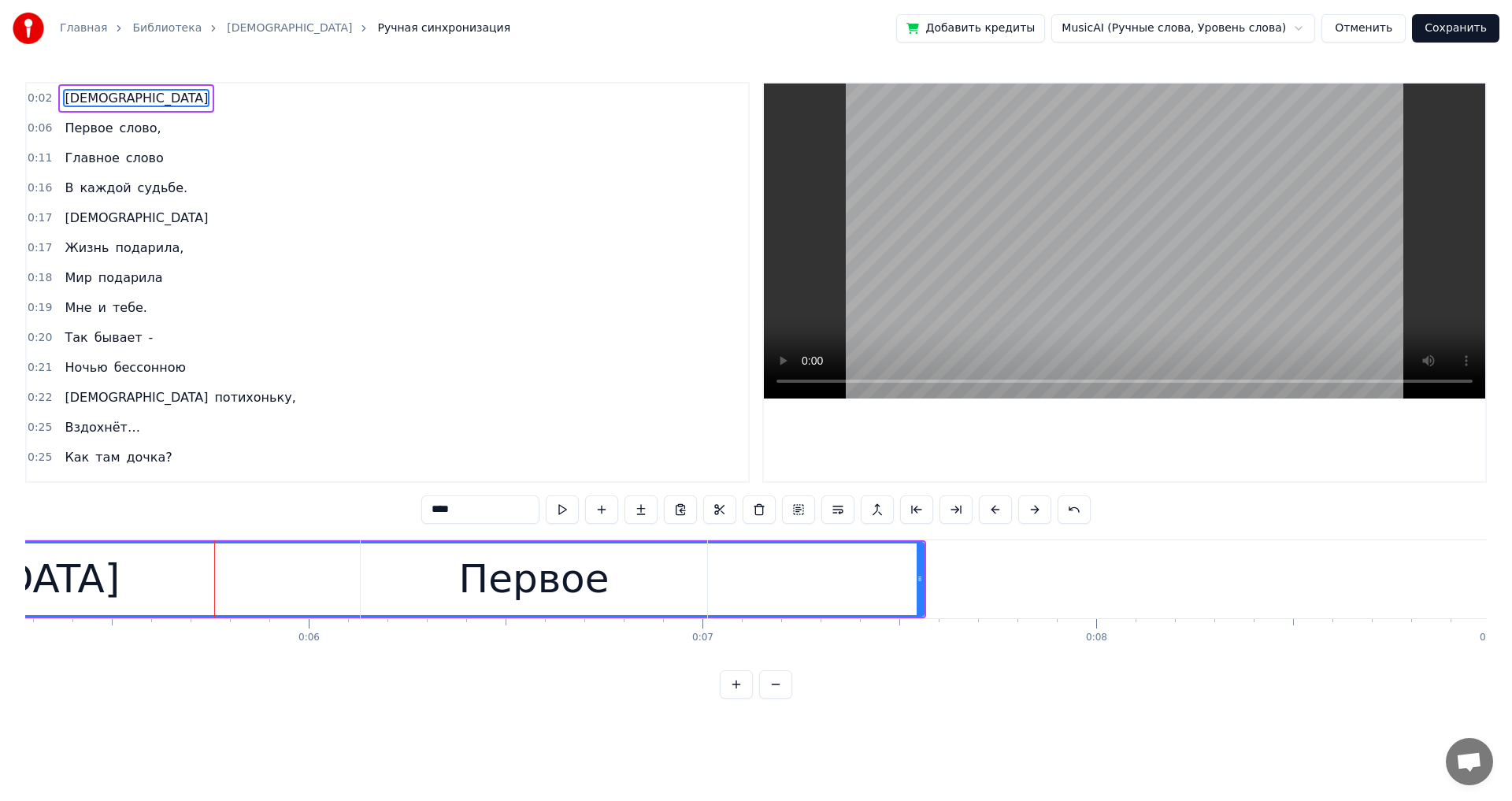
click at [617, 441] on button at bounding box center [995, 510] width 33 height 28
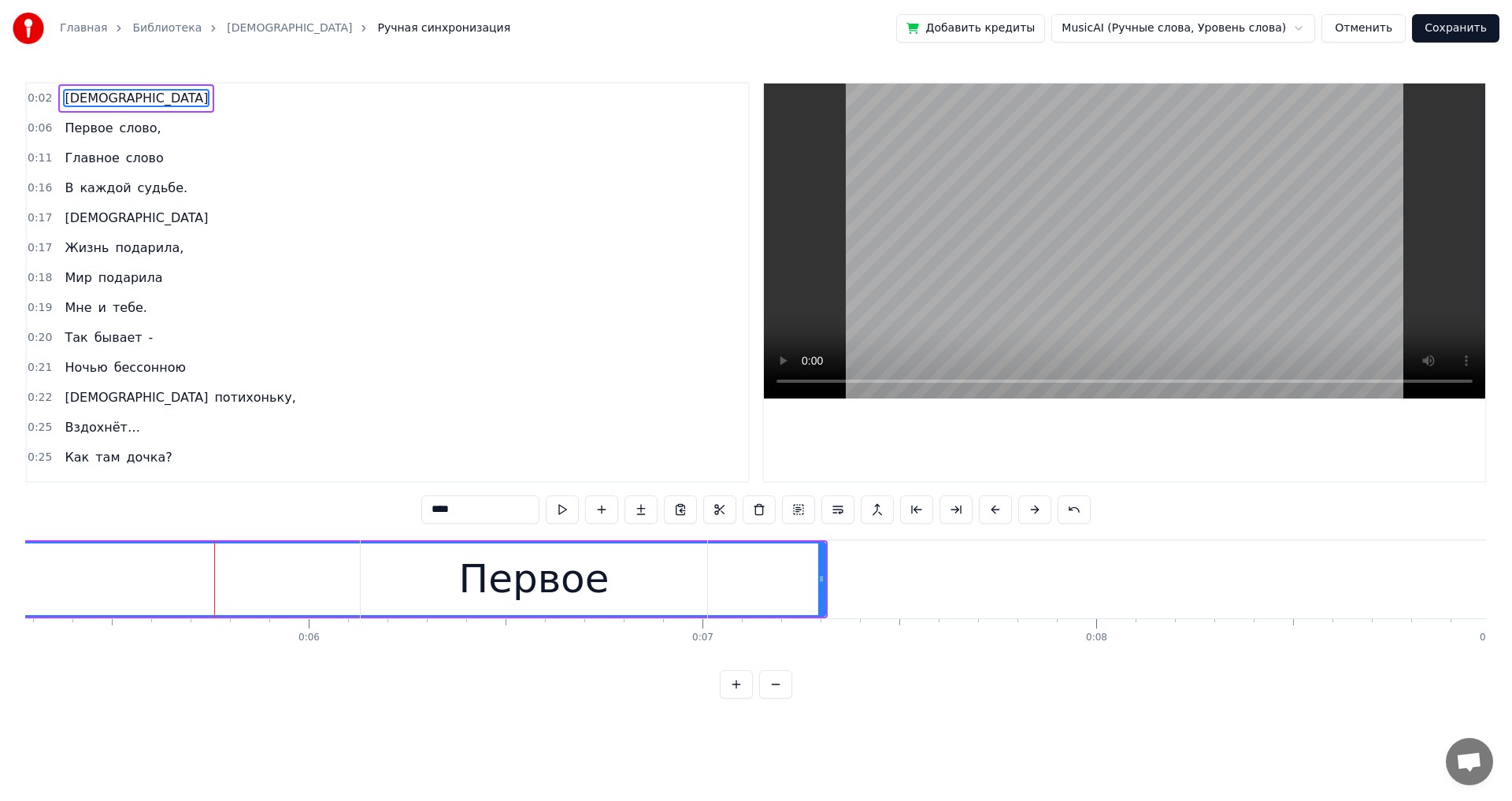
click at [617, 441] on button at bounding box center [995, 510] width 33 height 28
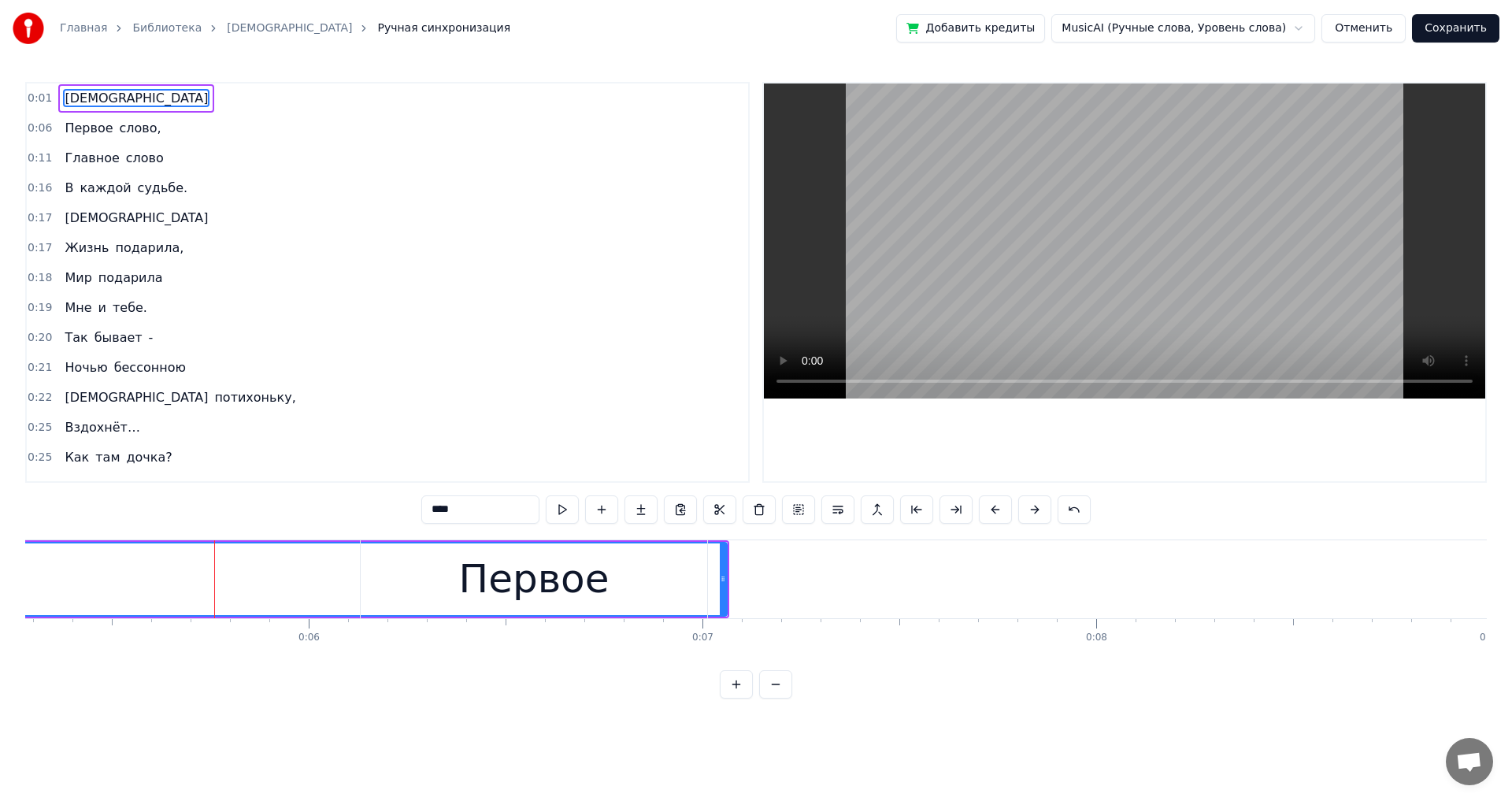
click at [617, 441] on button at bounding box center [995, 510] width 33 height 28
click at [617, 441] on button at bounding box center [916, 510] width 33 height 28
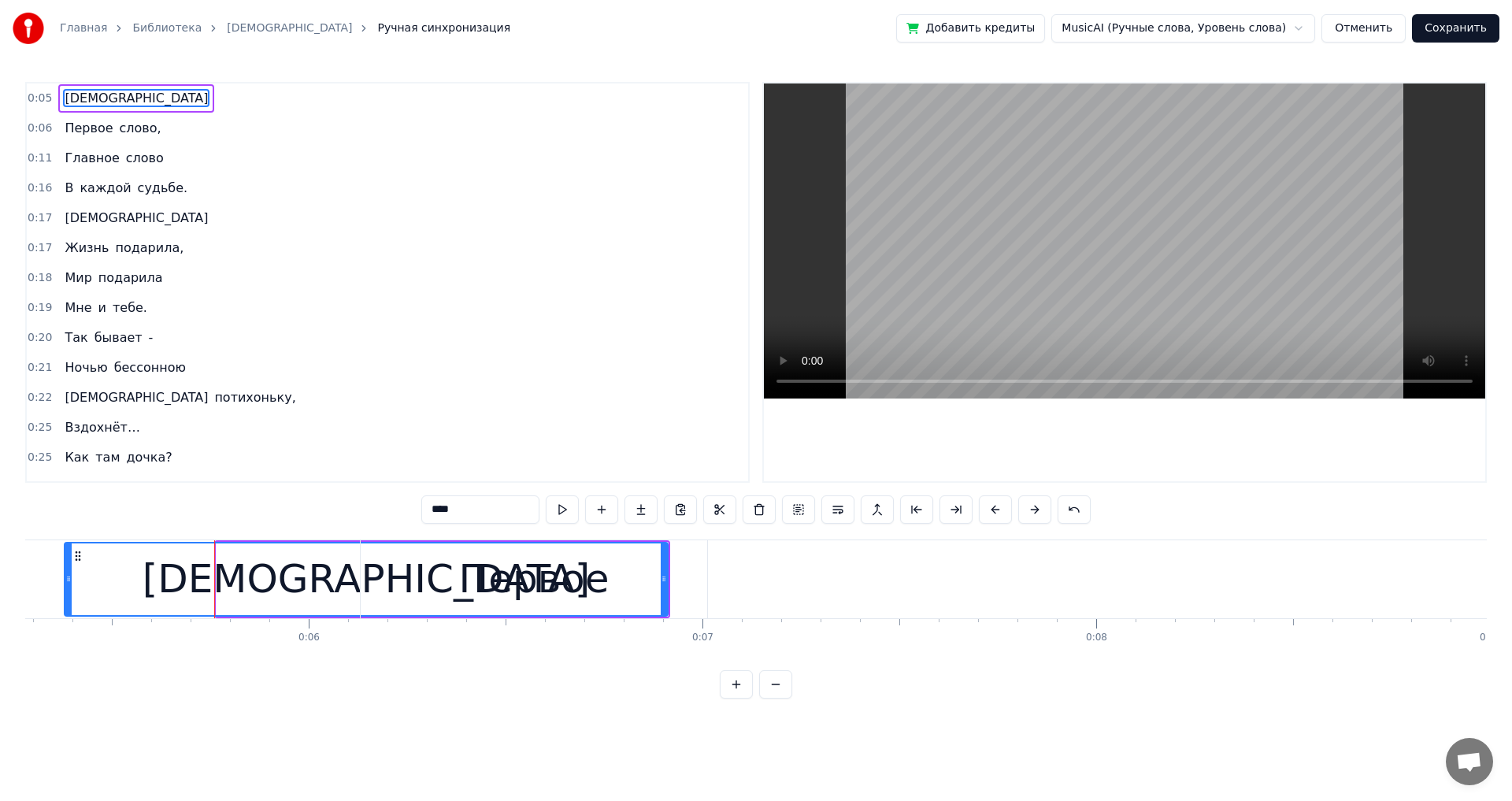
drag, startPoint x: 219, startPoint y: 579, endPoint x: 67, endPoint y: 586, distance: 152.2
click at [67, 441] on div at bounding box center [68, 579] width 6 height 71
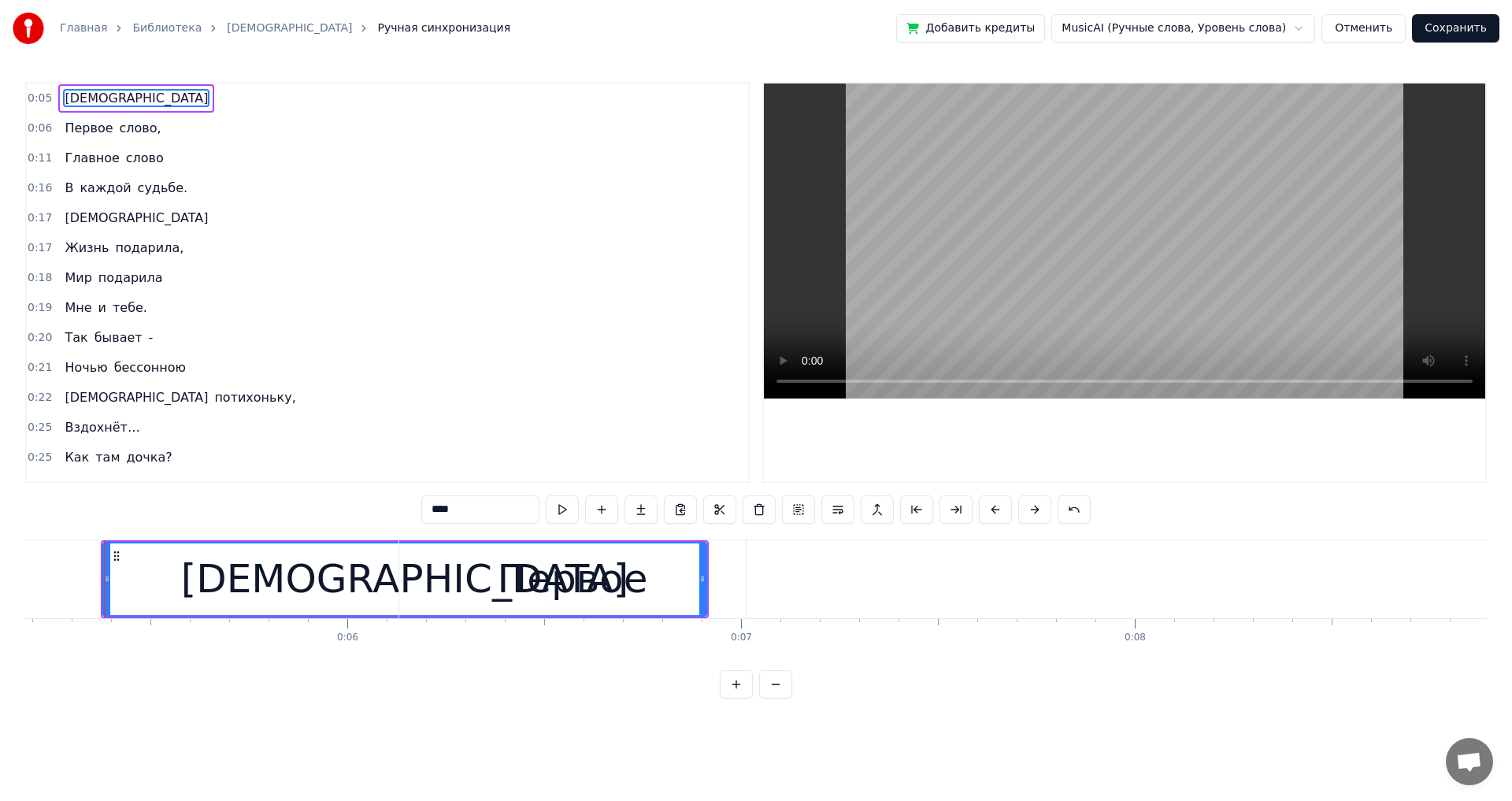
scroll to position [0, 1580]
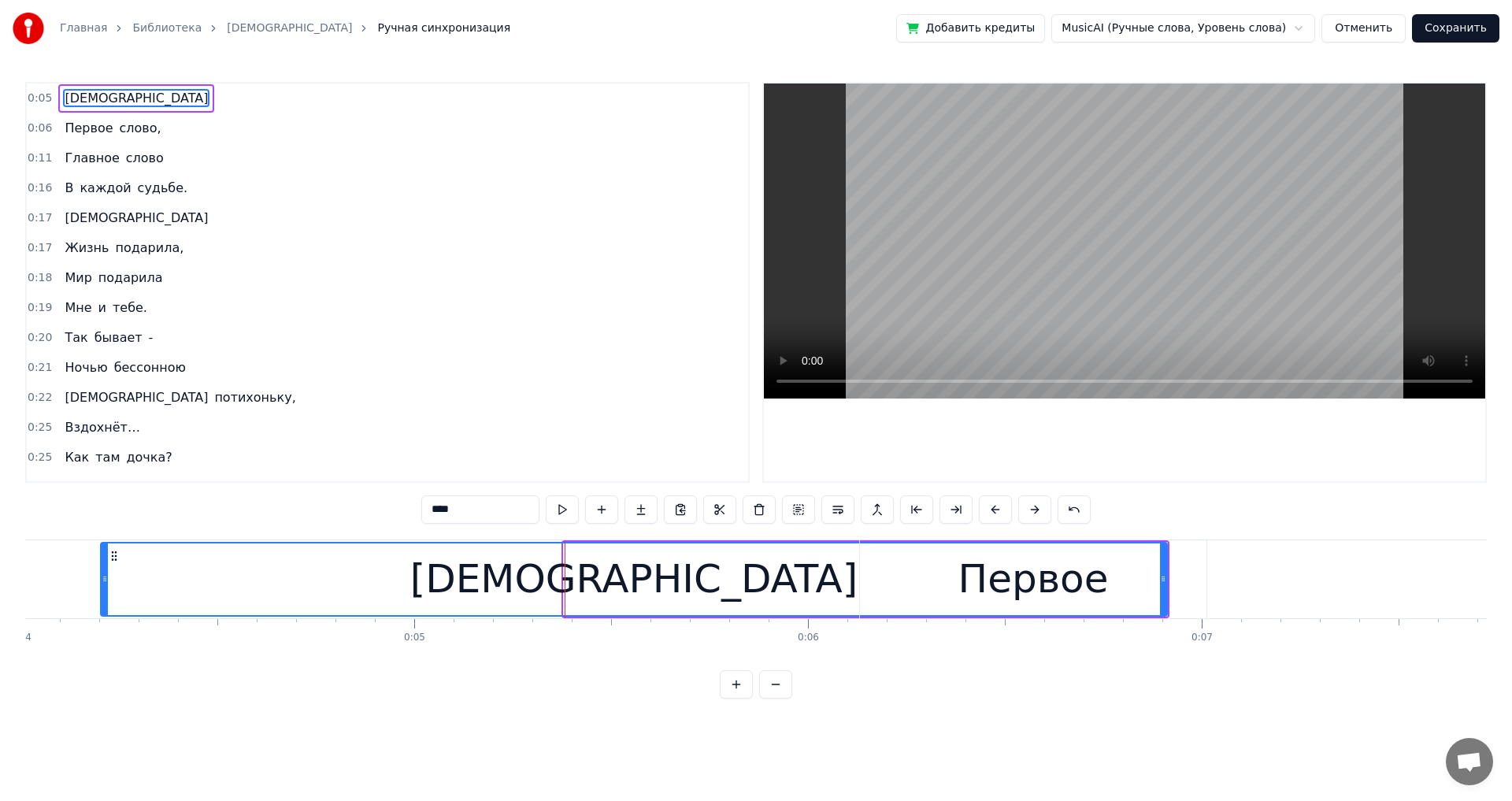
drag, startPoint x: 565, startPoint y: 580, endPoint x: 107, endPoint y: 603, distance: 458.6
click at [103, 441] on div at bounding box center [104, 579] width 6 height 71
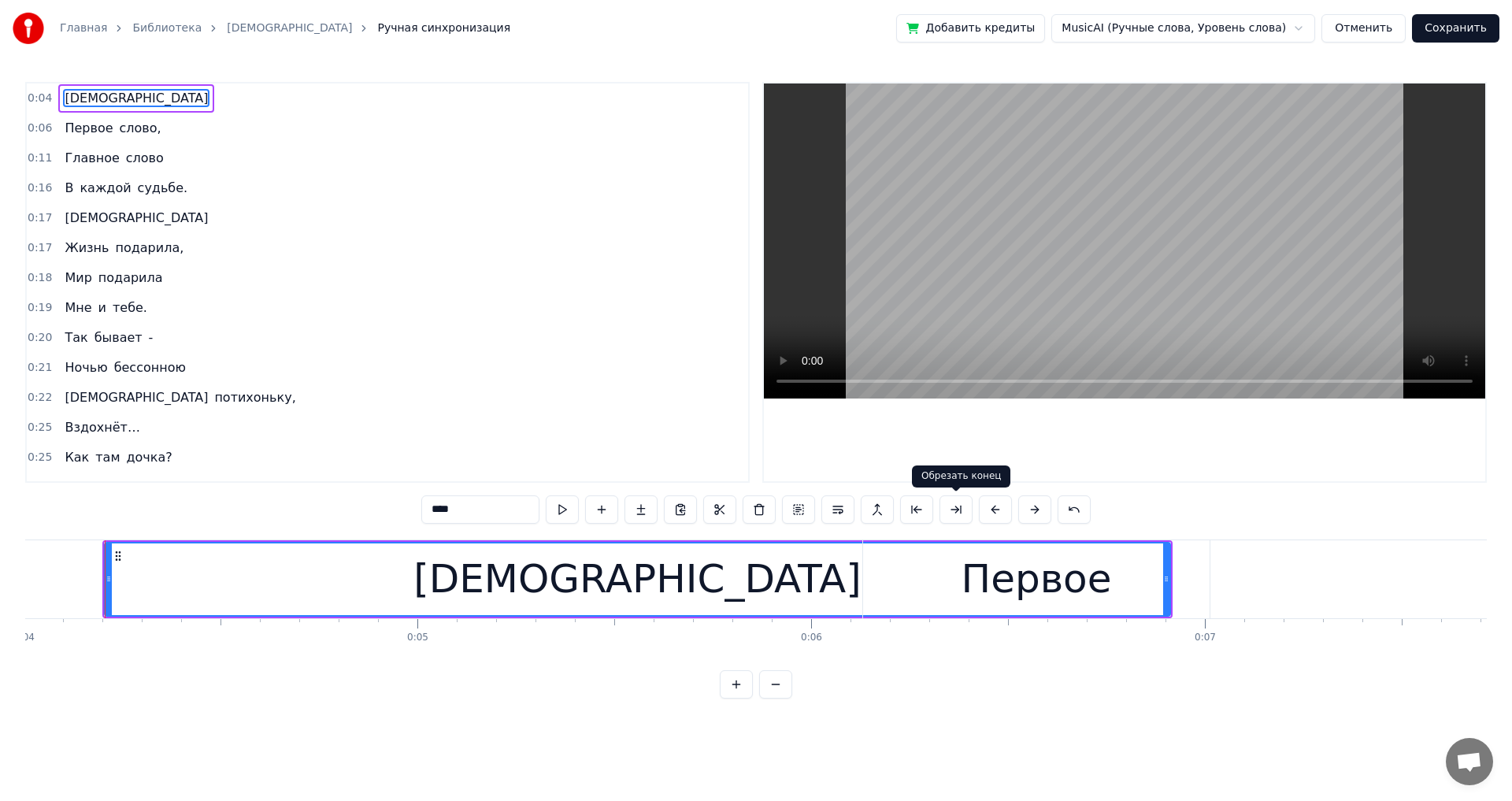
click at [617, 441] on button at bounding box center [955, 510] width 33 height 28
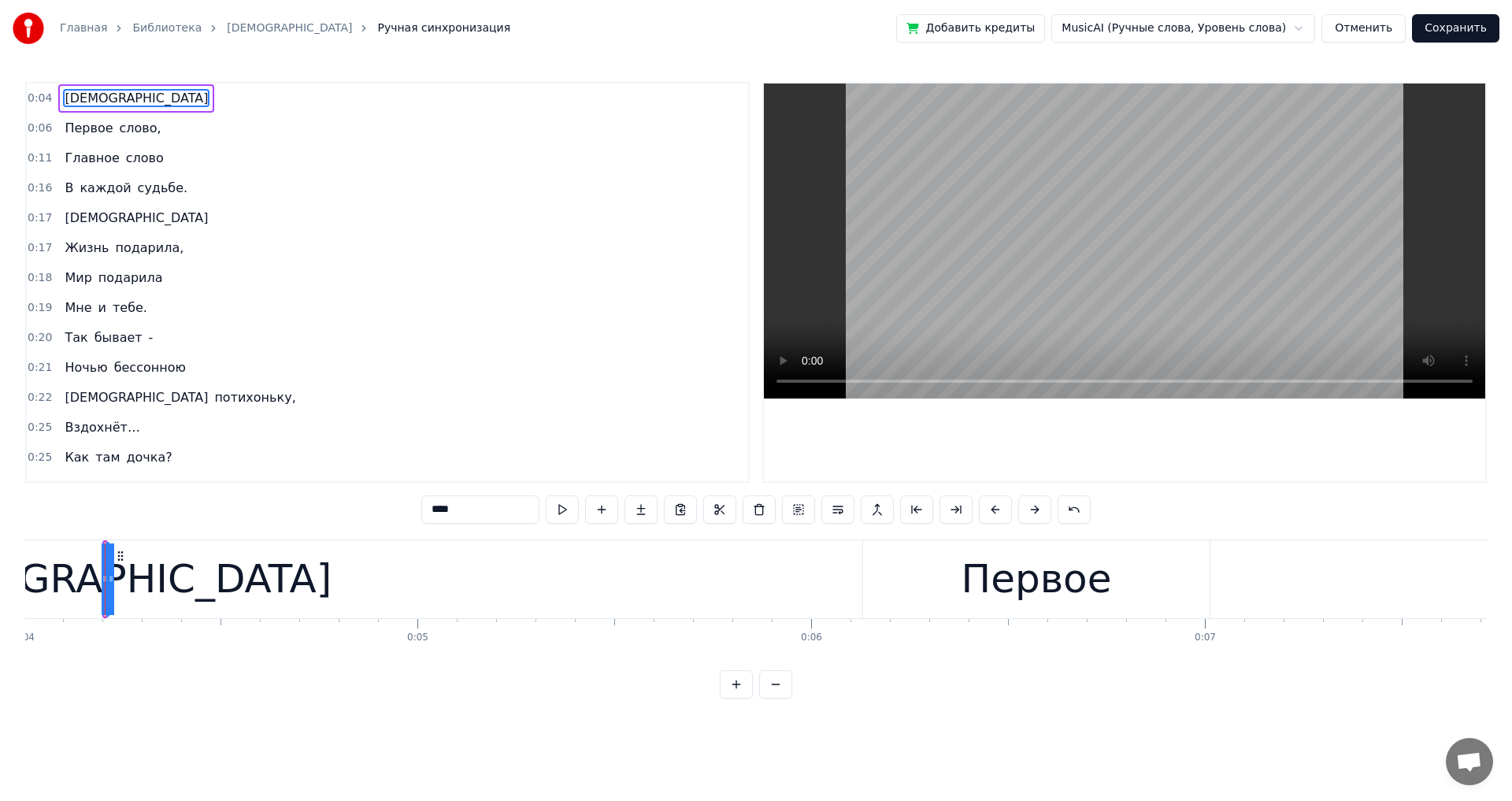
click at [103, 441] on div "[DEMOGRAPHIC_DATA]" at bounding box center [105, 579] width 447 height 59
click at [102, 441] on div "[DEMOGRAPHIC_DATA]" at bounding box center [106, 579] width 447 height 59
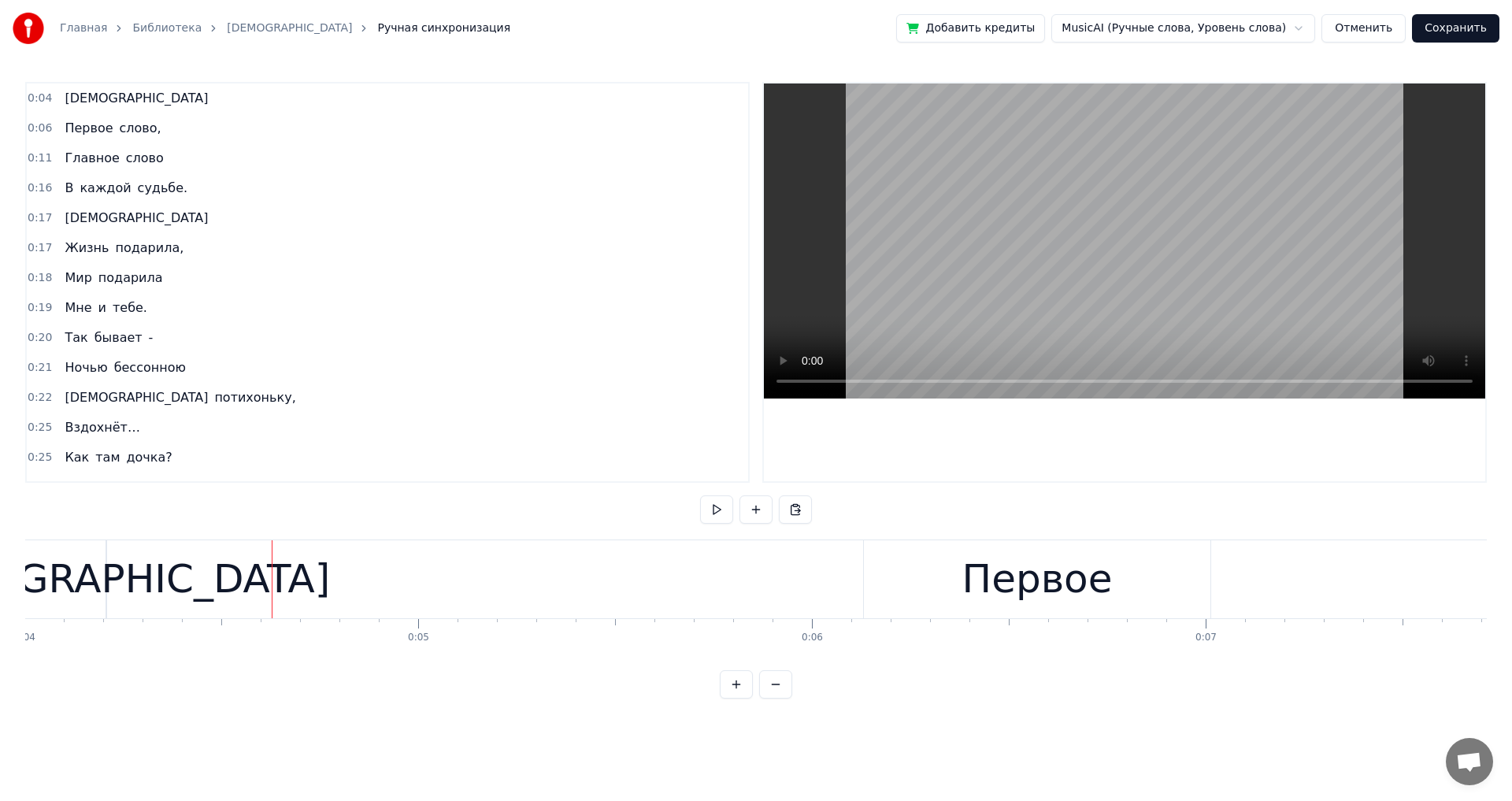
click at [272, 441] on div at bounding box center [272, 579] width 1 height 78
click at [105, 441] on div at bounding box center [105, 579] width 1 height 78
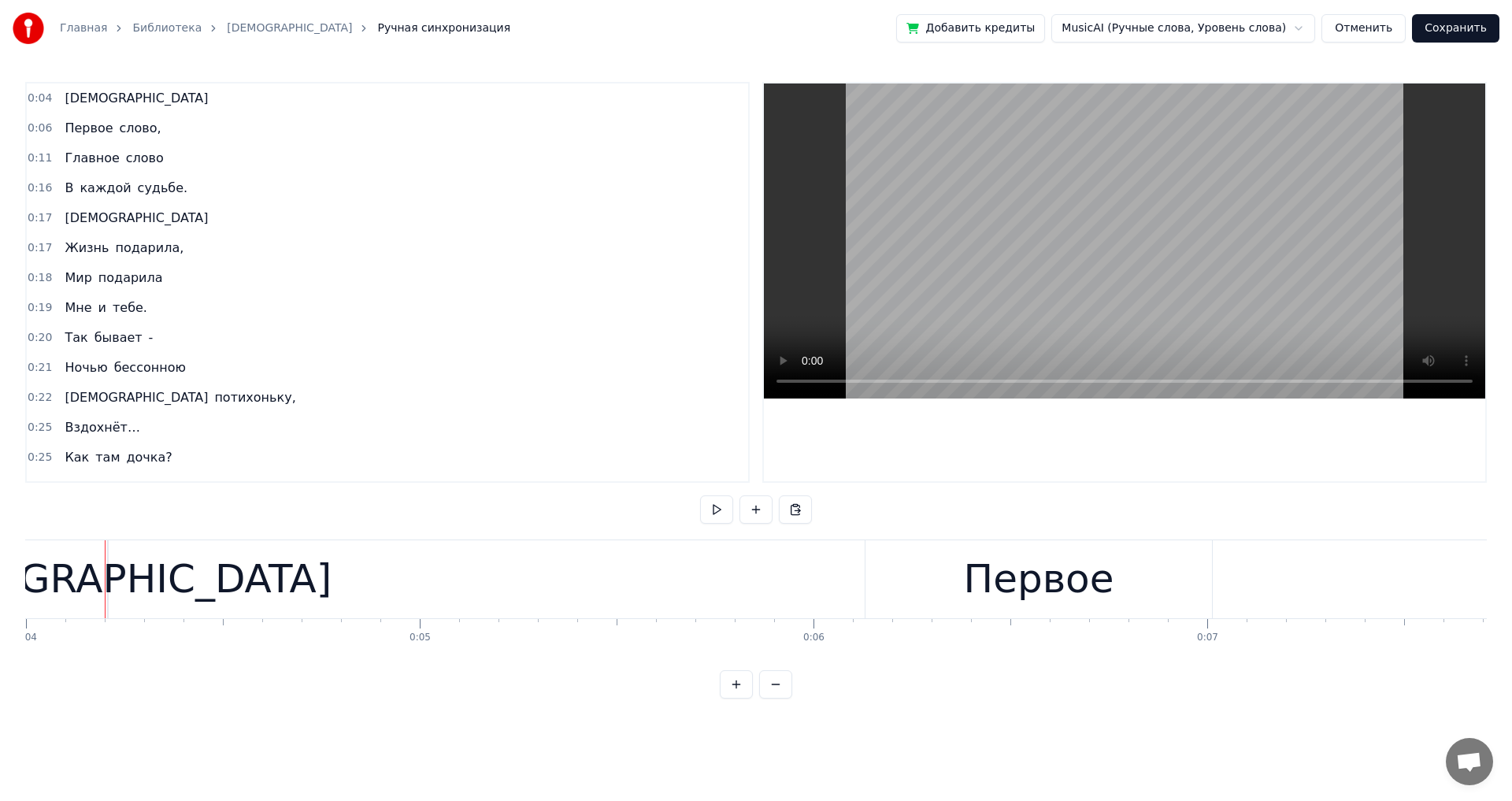
click at [70, 93] on span "[DEMOGRAPHIC_DATA]" at bounding box center [136, 98] width 146 height 19
drag, startPoint x: 113, startPoint y: 583, endPoint x: 124, endPoint y: 585, distance: 11.2
click at [110, 441] on div "[DEMOGRAPHIC_DATA]" at bounding box center [110, 579] width 0 height 71
click at [124, 441] on icon at bounding box center [123, 556] width 12 height 12
click at [513, 441] on input "****" at bounding box center [481, 510] width 118 height 28
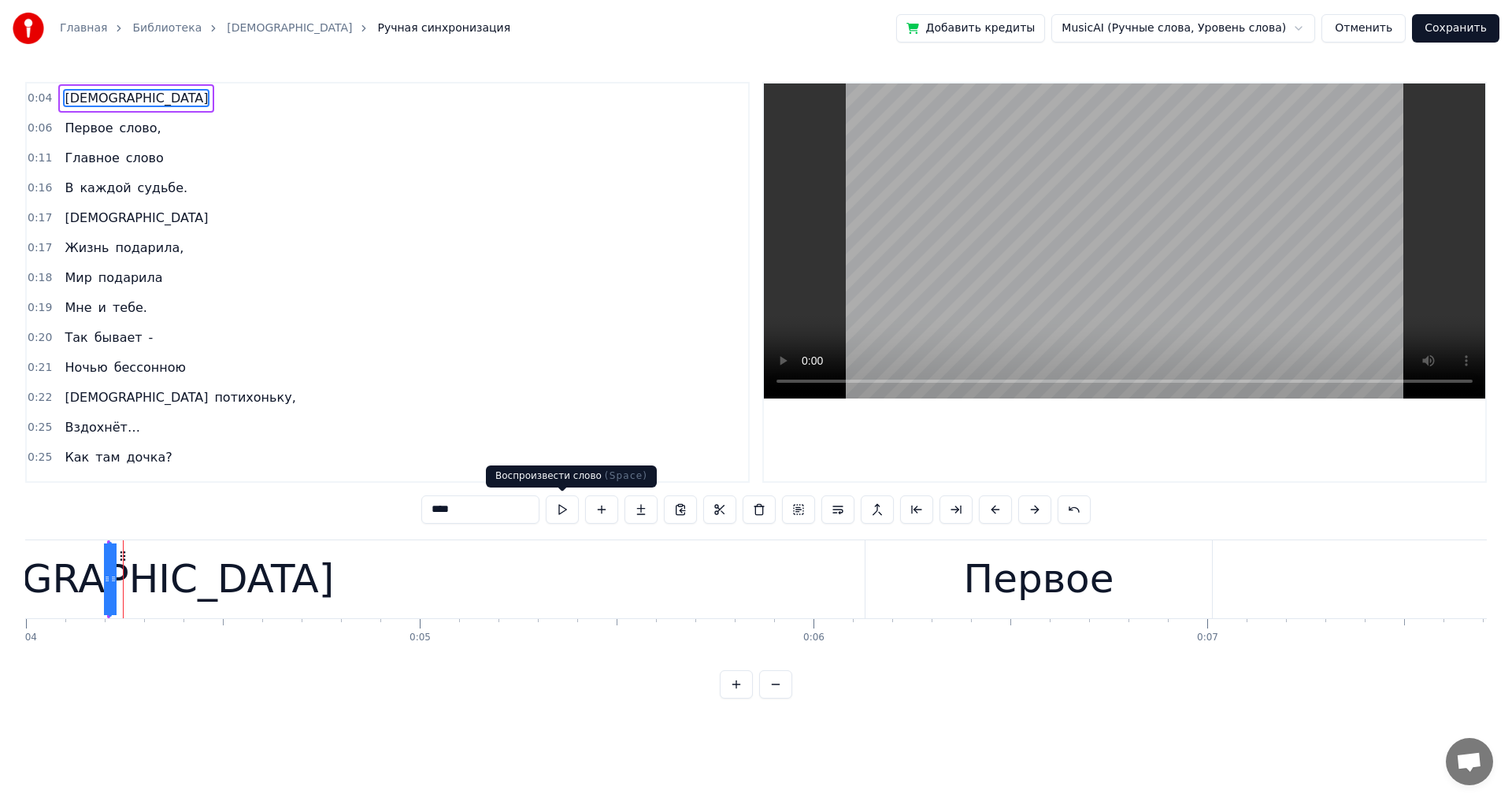
click at [561, 441] on button at bounding box center [562, 510] width 33 height 28
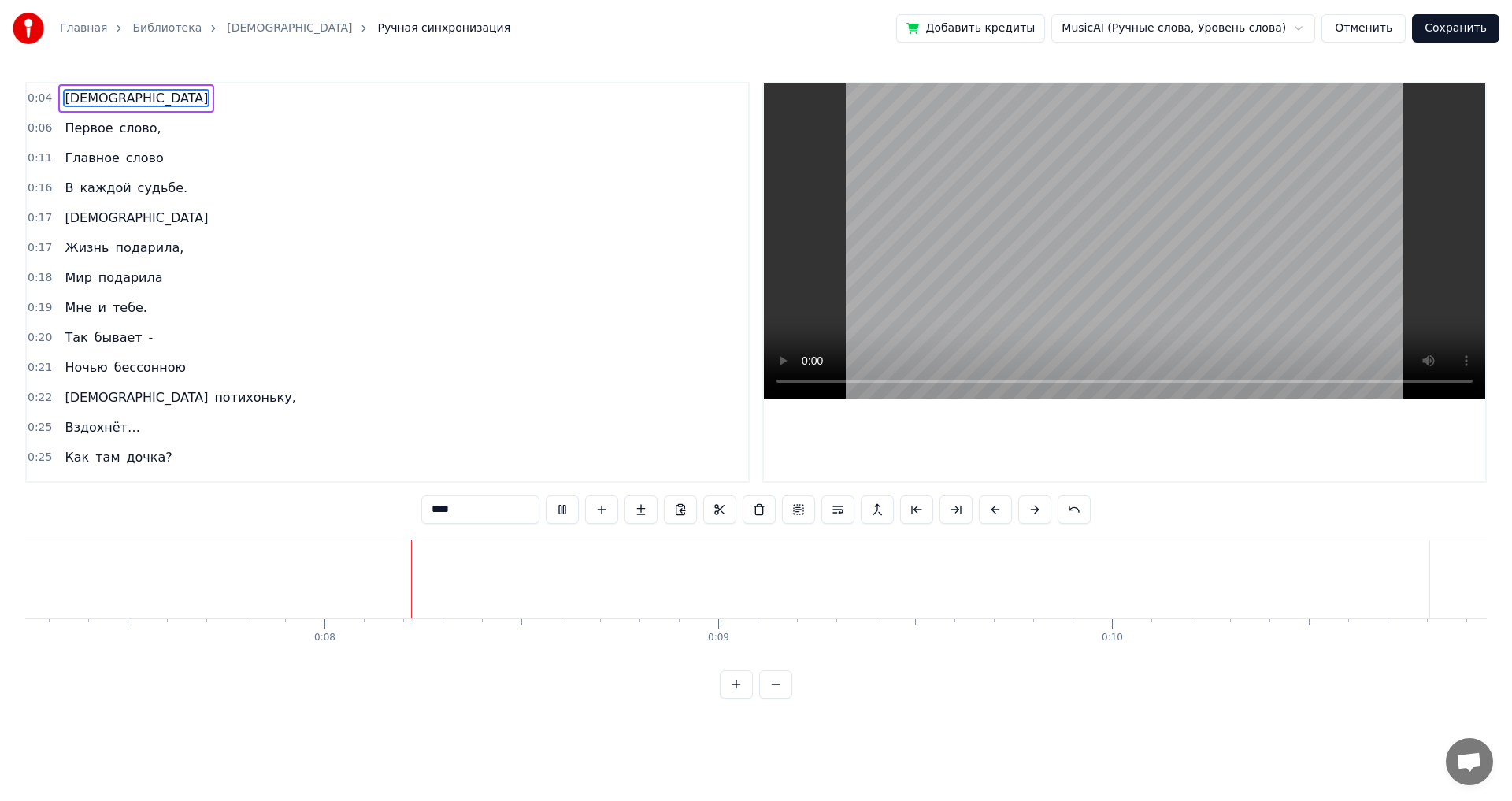
scroll to position [0, 2912]
click at [617, 441] on div "Первое слово," at bounding box center [632, 579] width 2212 height 78
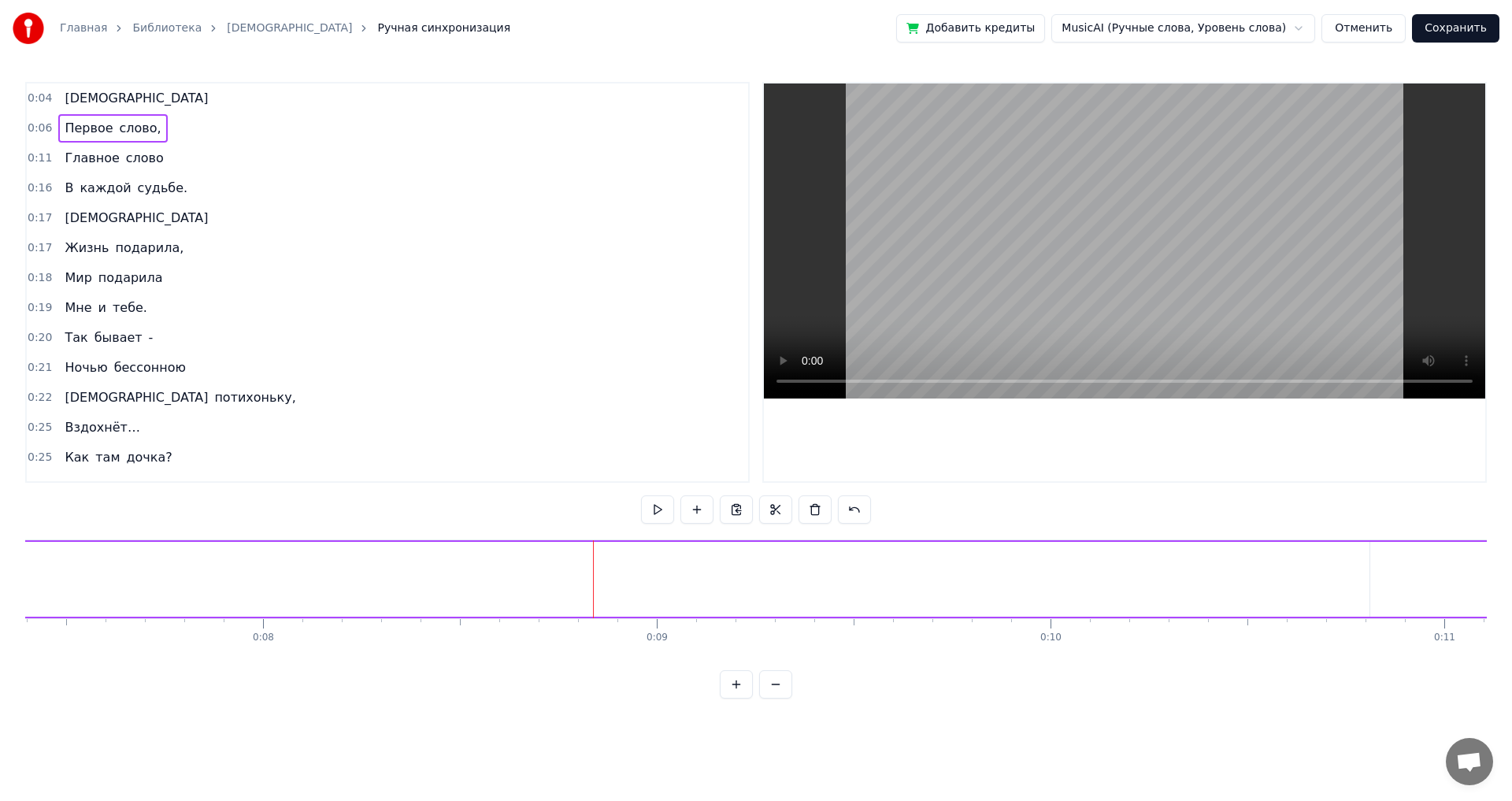
click at [70, 99] on span "[DEMOGRAPHIC_DATA]" at bounding box center [136, 98] width 146 height 19
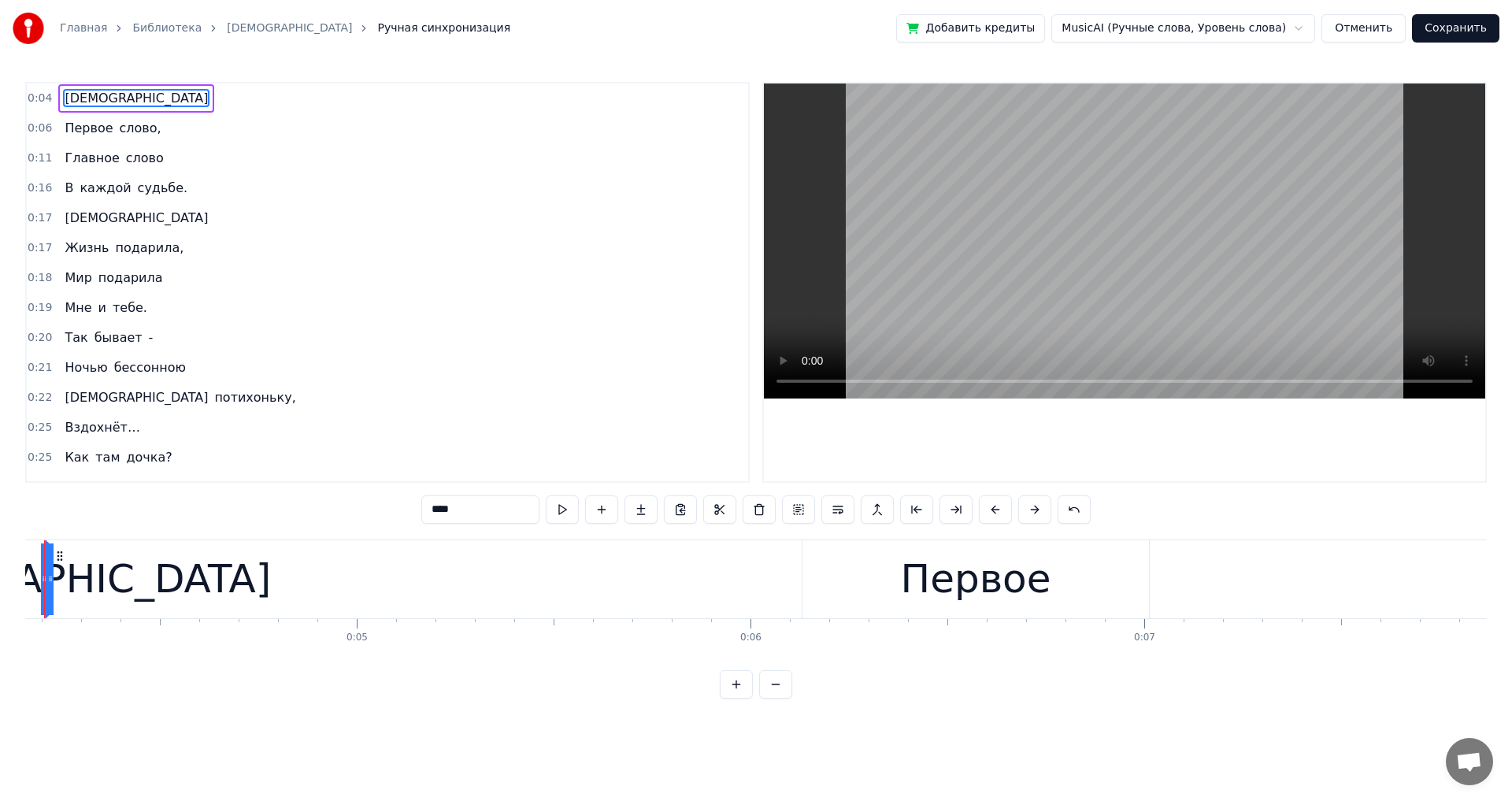
scroll to position [0, 1576]
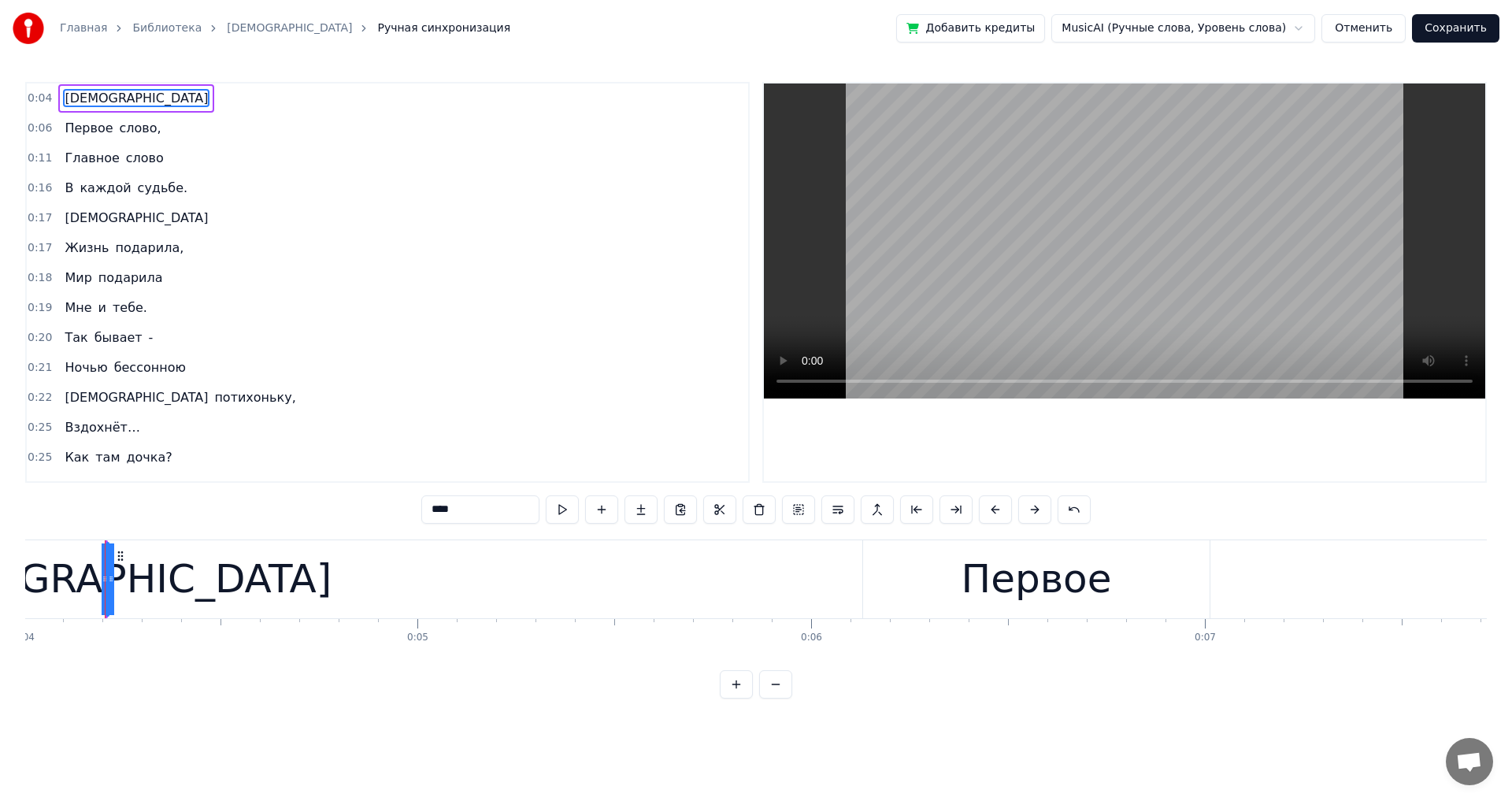
drag, startPoint x: 109, startPoint y: 580, endPoint x: 155, endPoint y: 579, distance: 46.0
click at [108, 441] on div "[DEMOGRAPHIC_DATA]" at bounding box center [108, 579] width 0 height 71
click at [106, 441] on icon at bounding box center [104, 579] width 6 height 12
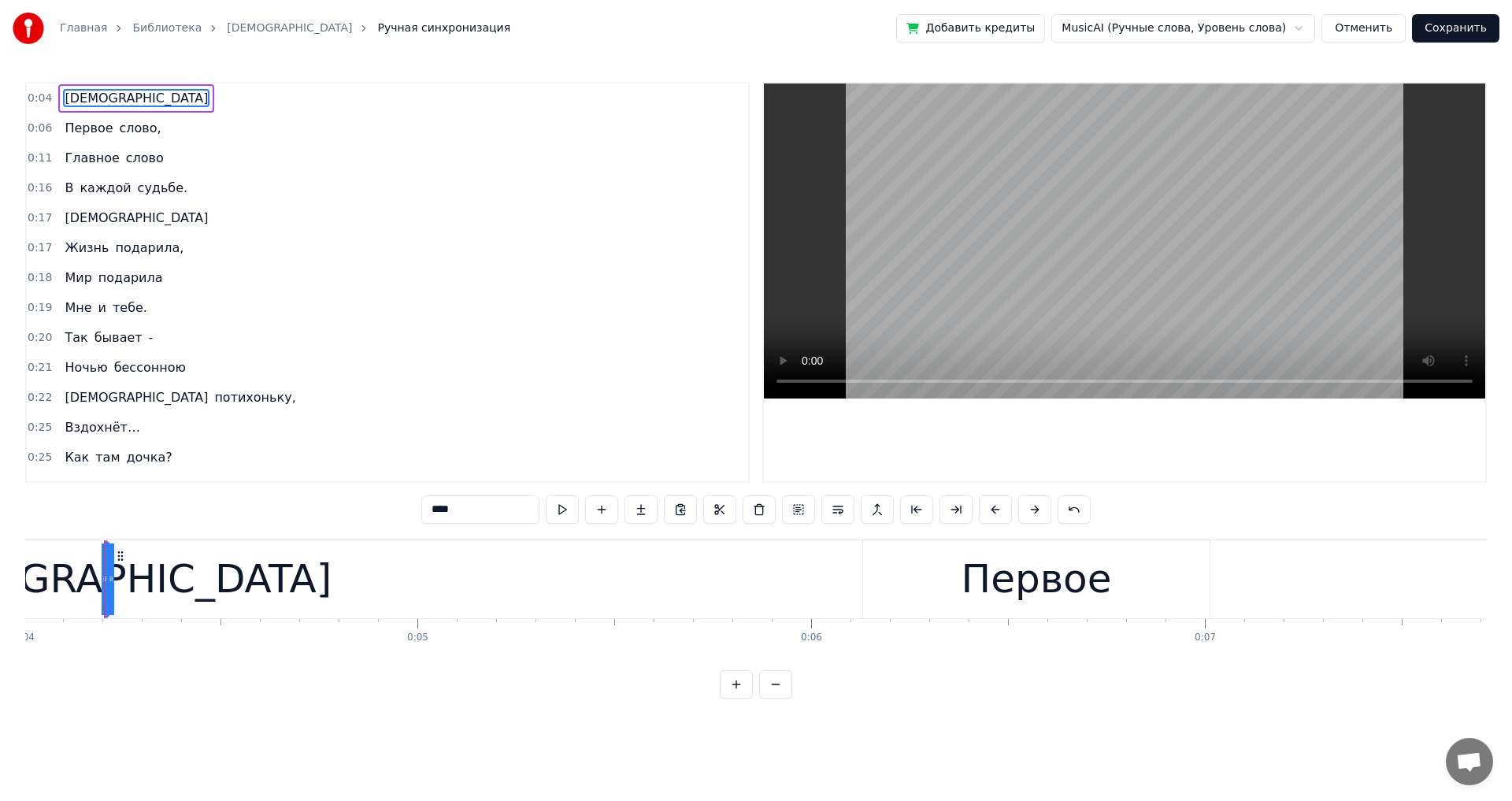
click at [106, 441] on circle at bounding box center [106, 580] width 1 height 1
click at [617, 441] on button at bounding box center [1034, 510] width 33 height 28
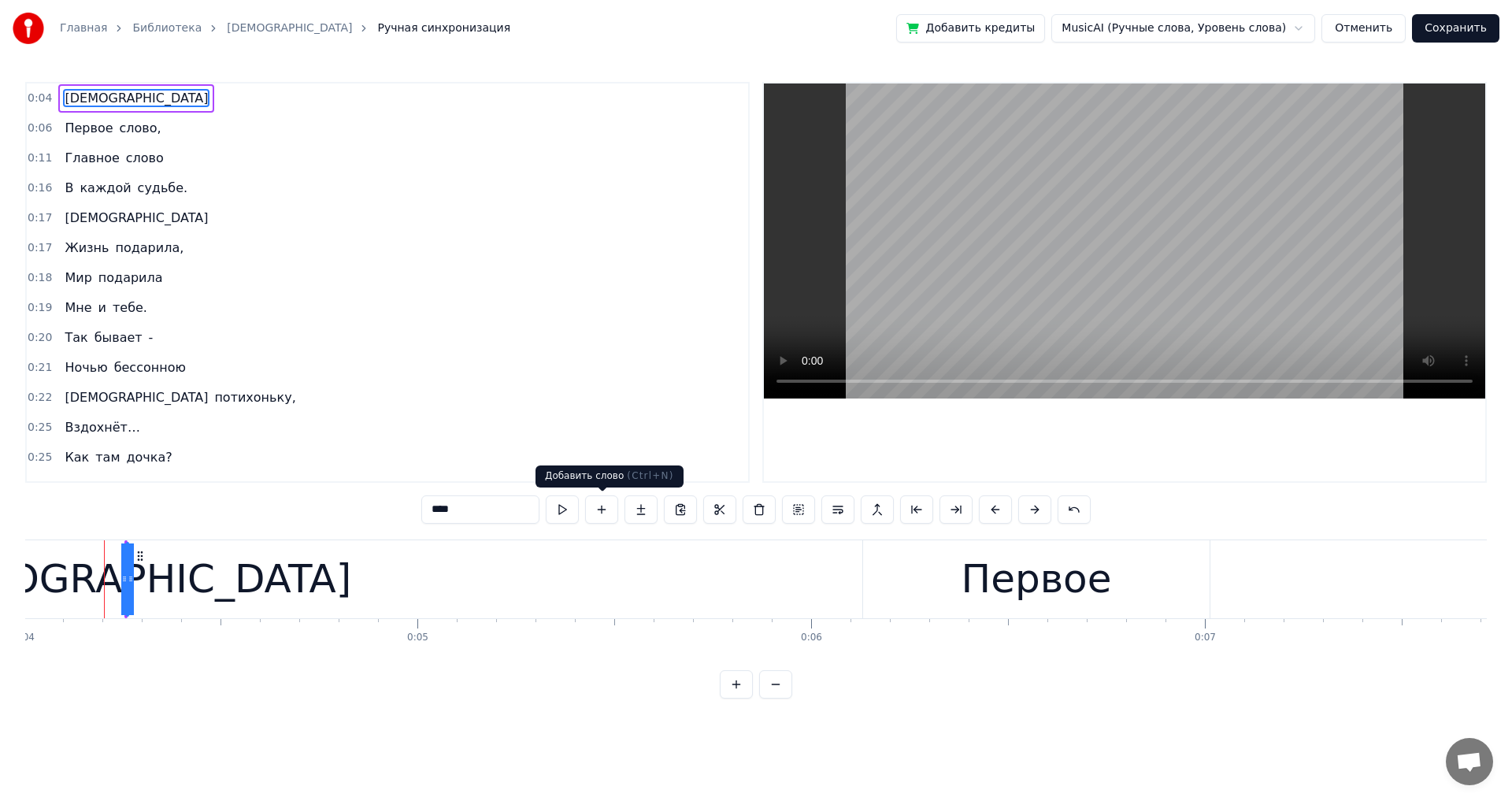
click at [599, 441] on button at bounding box center [601, 510] width 33 height 28
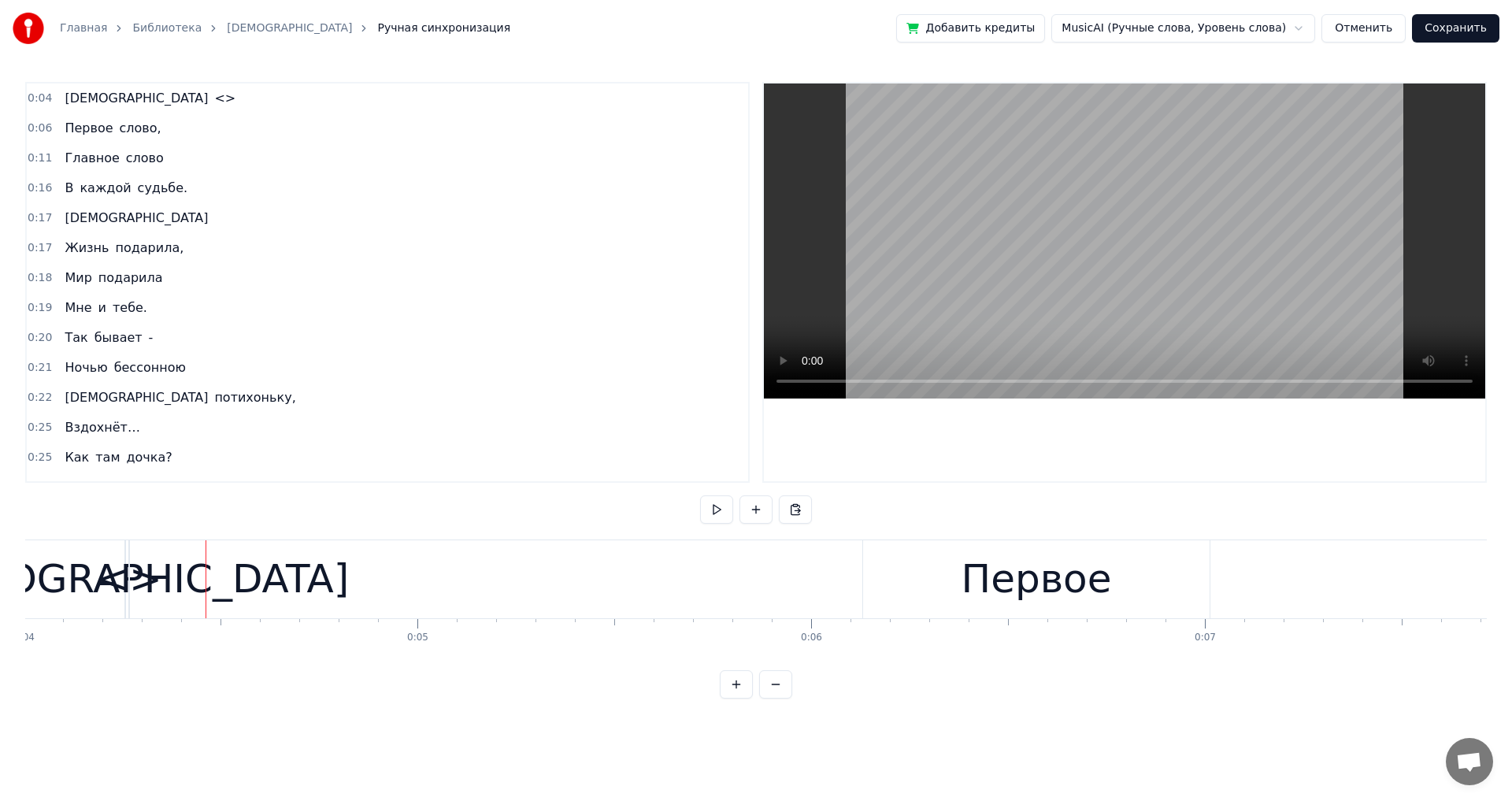
click at [213, 99] on span "<>" at bounding box center [225, 98] width 25 height 19
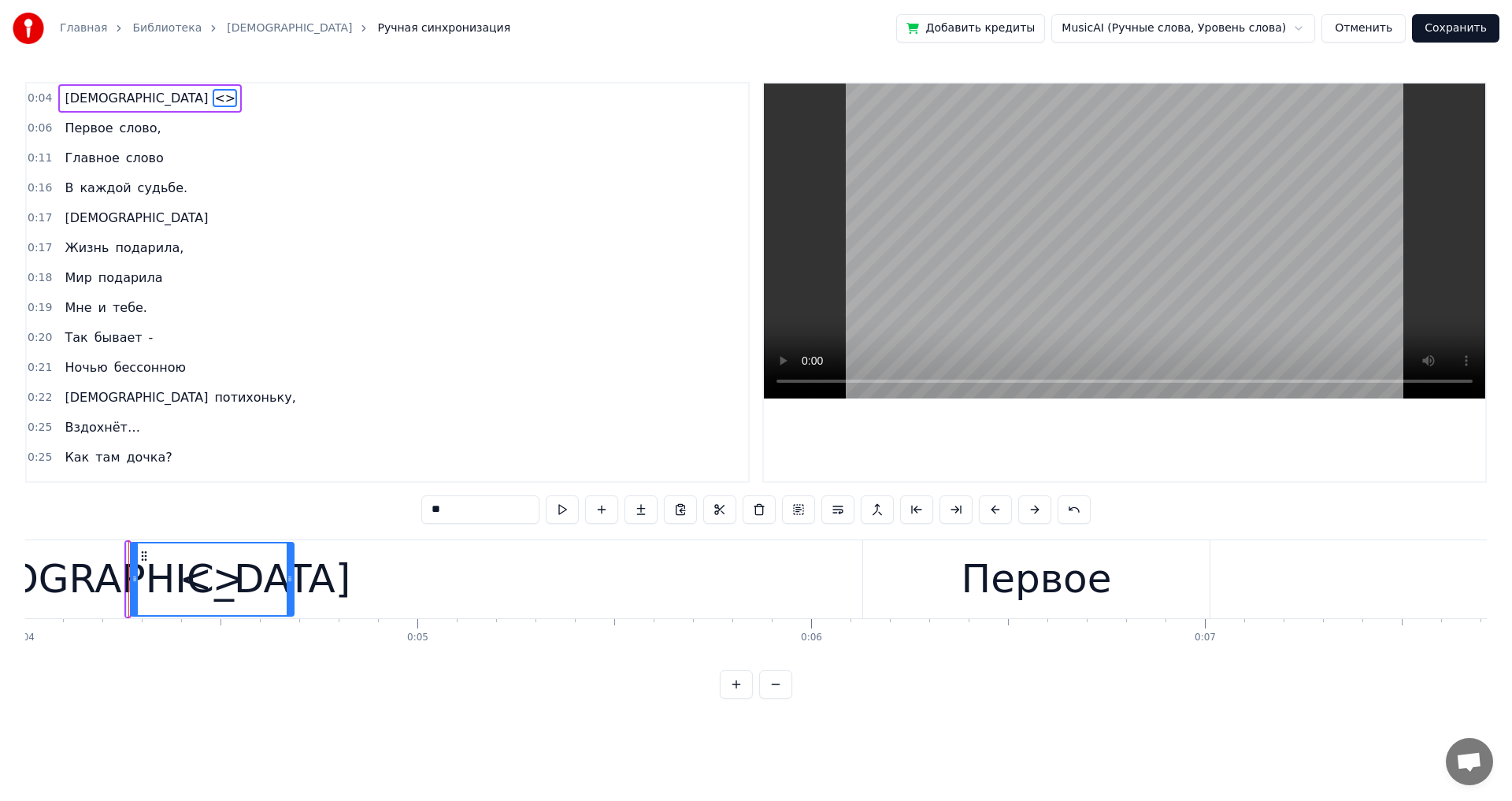
drag, startPoint x: 127, startPoint y: 581, endPoint x: 303, endPoint y: 584, distance: 176.0
click at [293, 441] on icon at bounding box center [289, 579] width 6 height 12
drag, startPoint x: 135, startPoint y: 580, endPoint x: 168, endPoint y: 569, distance: 34.8
click at [168, 441] on div at bounding box center [168, 579] width 6 height 71
click at [213, 96] on span "<>" at bounding box center [225, 98] width 25 height 19
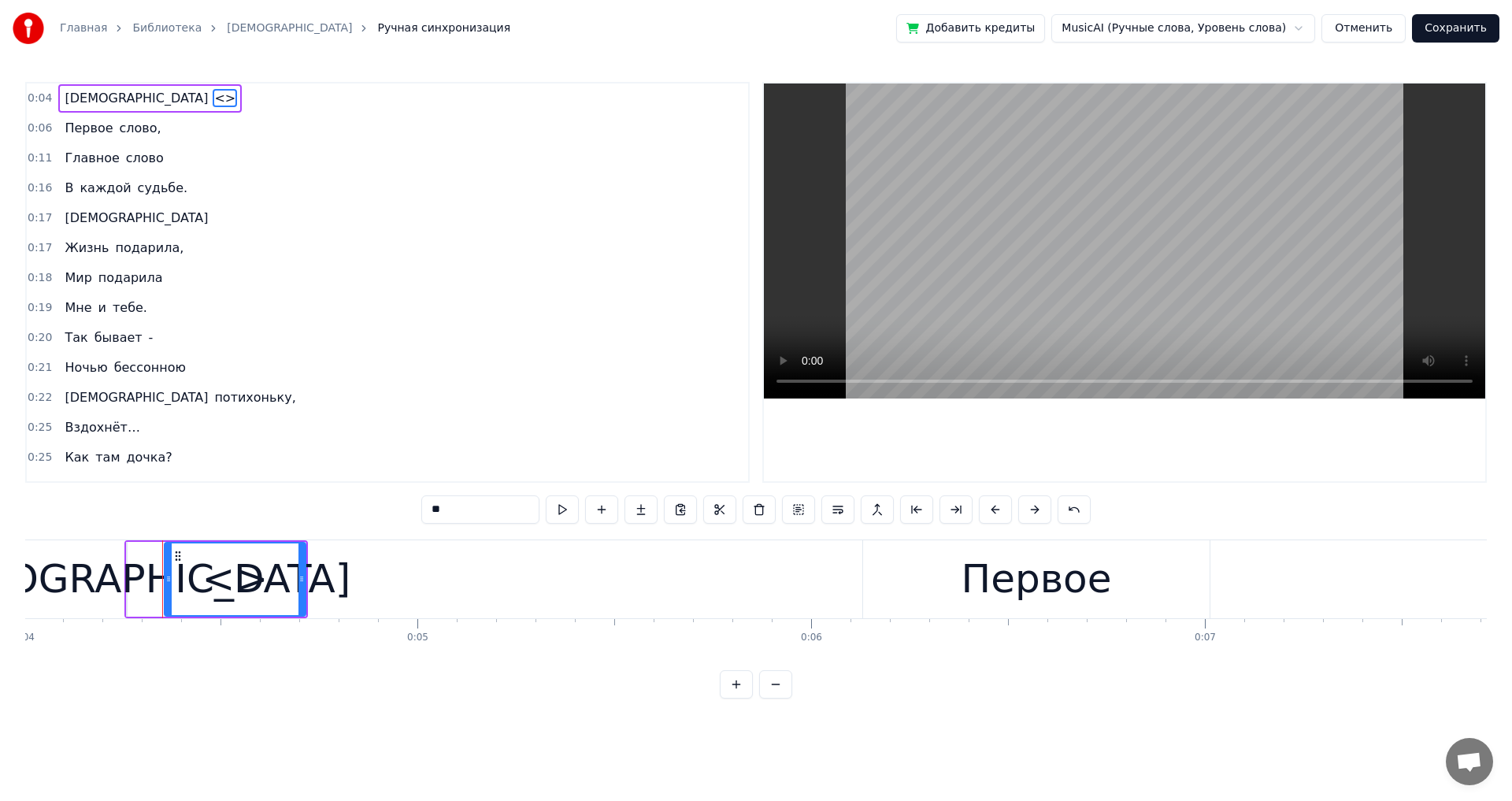
click at [129, 441] on div "[DEMOGRAPHIC_DATA]" at bounding box center [126, 579] width 447 height 59
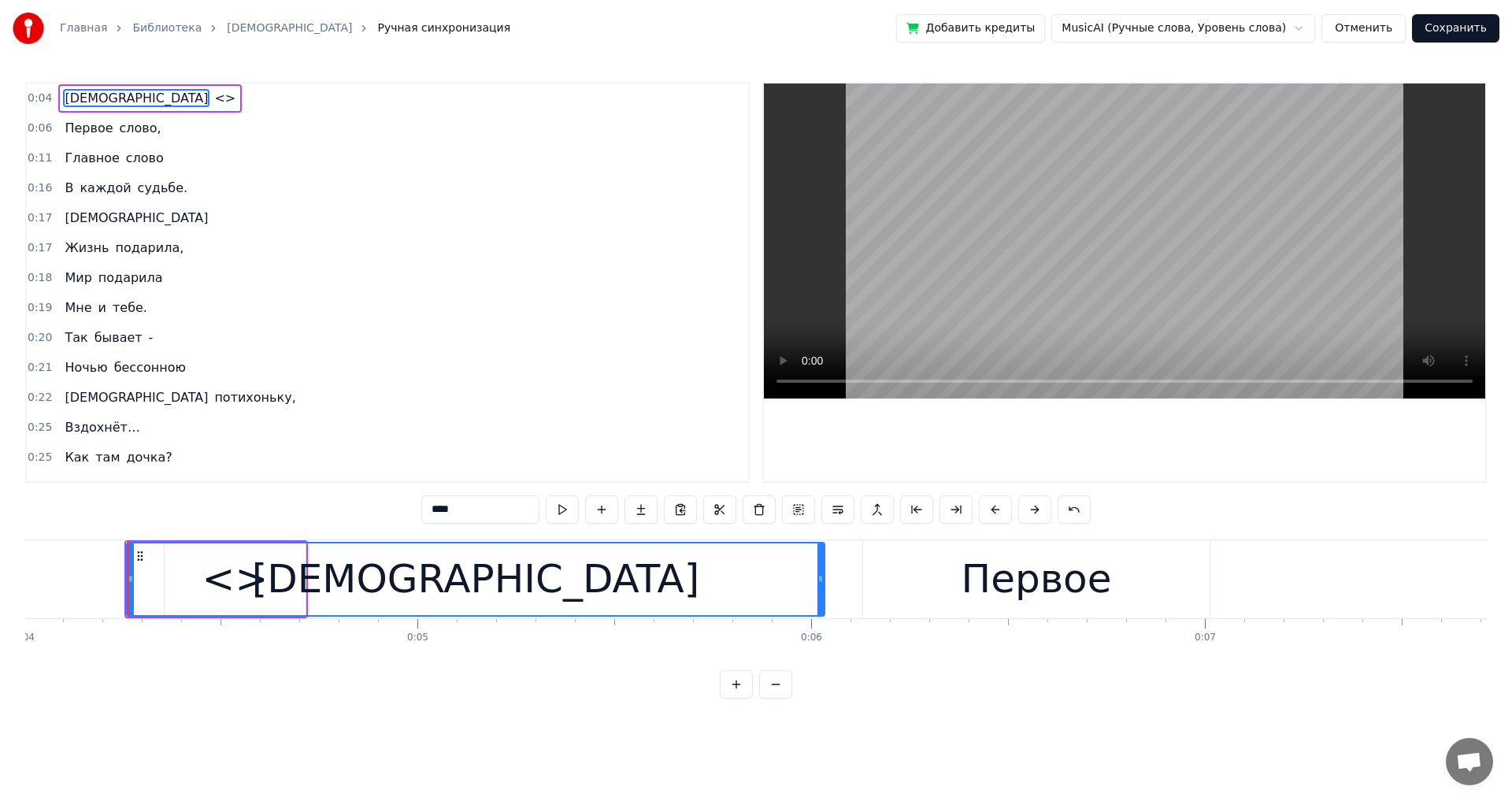
drag, startPoint x: 126, startPoint y: 577, endPoint x: 541, endPoint y: 588, distance: 415.1
click at [617, 441] on div "[DEMOGRAPHIC_DATA]" at bounding box center [475, 579] width 700 height 75
click at [300, 441] on div "[DEMOGRAPHIC_DATA]" at bounding box center [475, 579] width 695 height 71
click at [213, 97] on span "<>" at bounding box center [225, 98] width 25 height 19
type input "**"
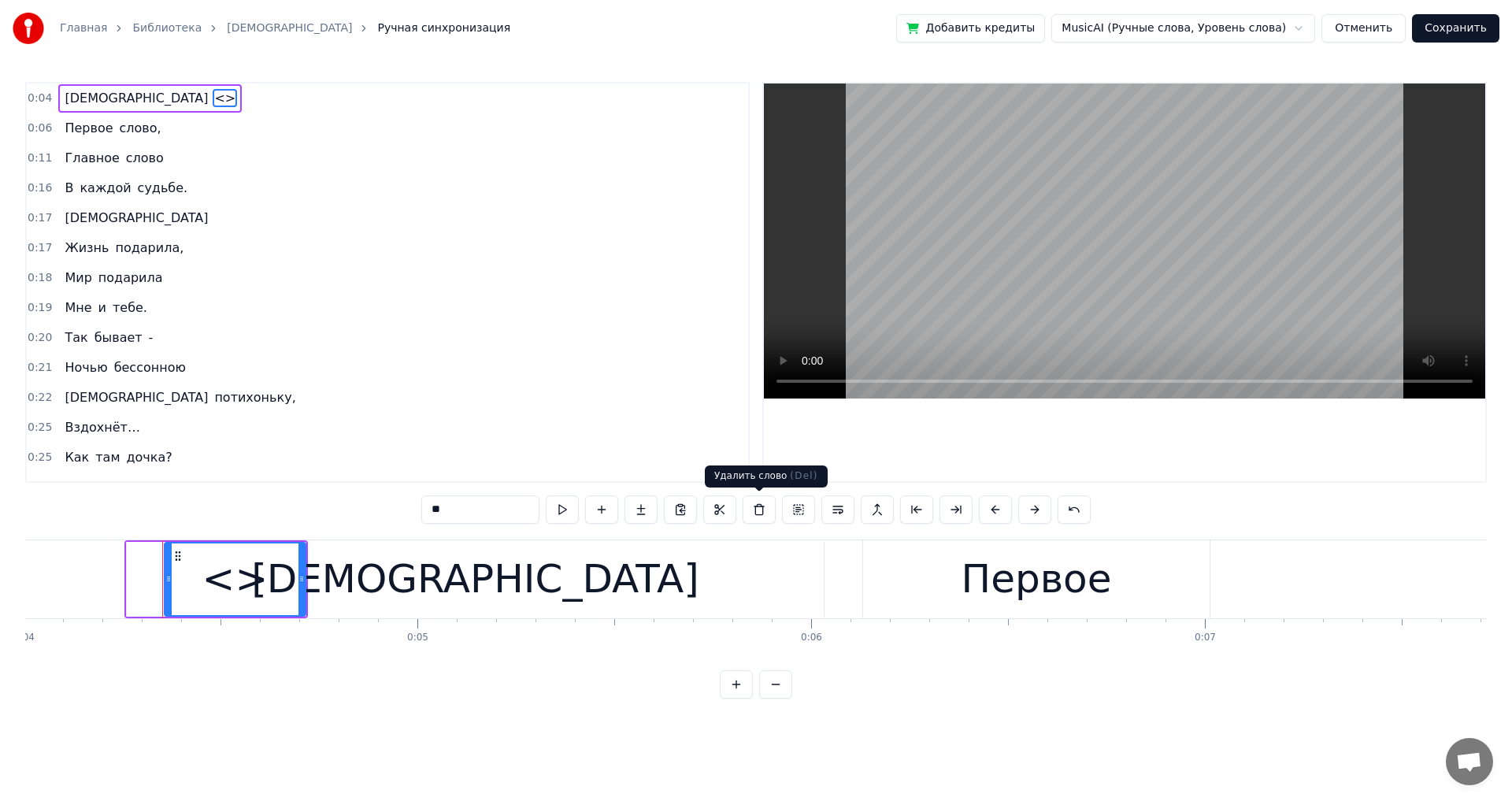
click at [617, 441] on button at bounding box center [759, 510] width 33 height 28
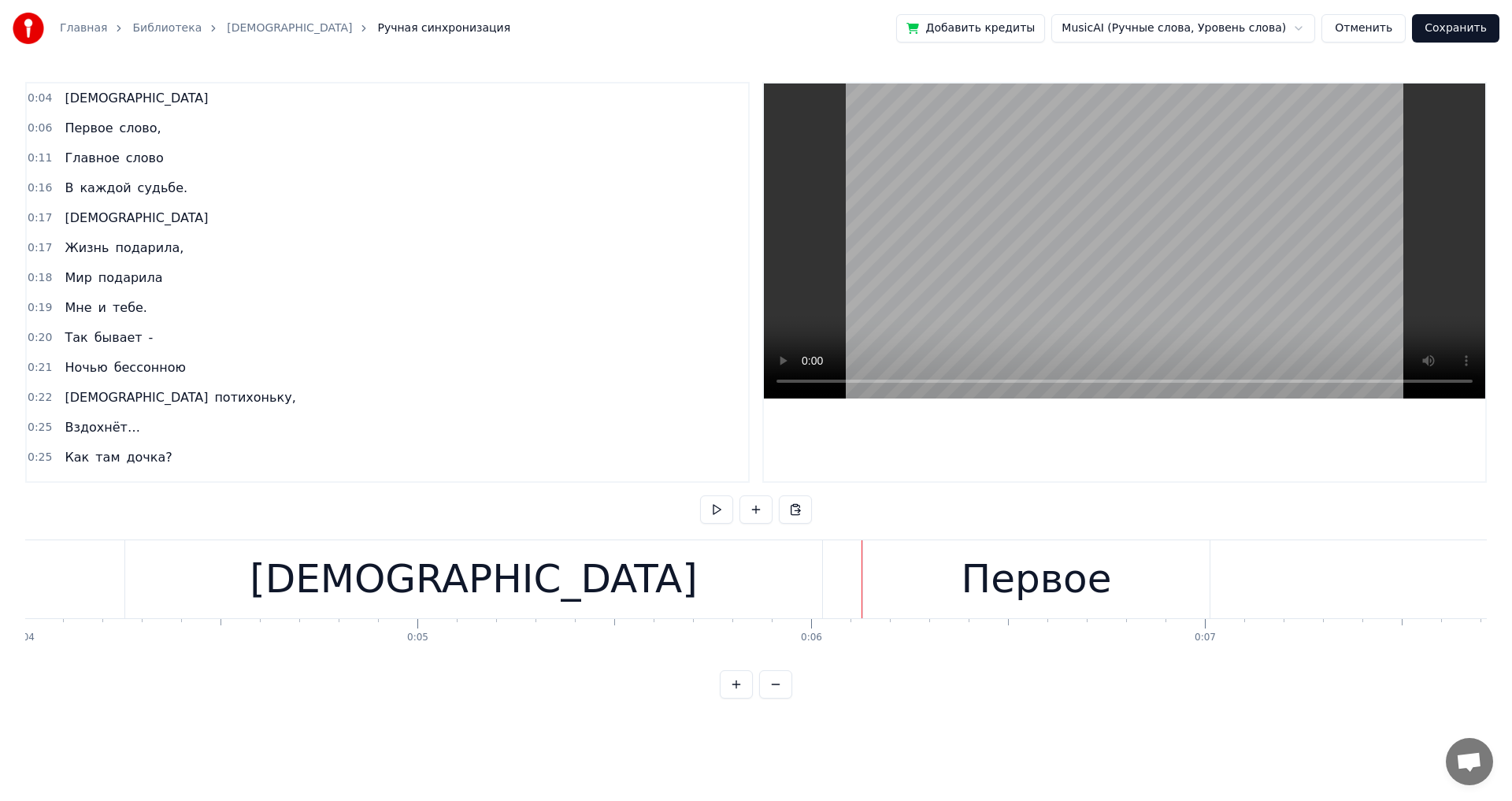
click at [617, 441] on div at bounding box center [862, 579] width 1 height 78
click at [617, 441] on div "Первое" at bounding box center [1036, 579] width 347 height 78
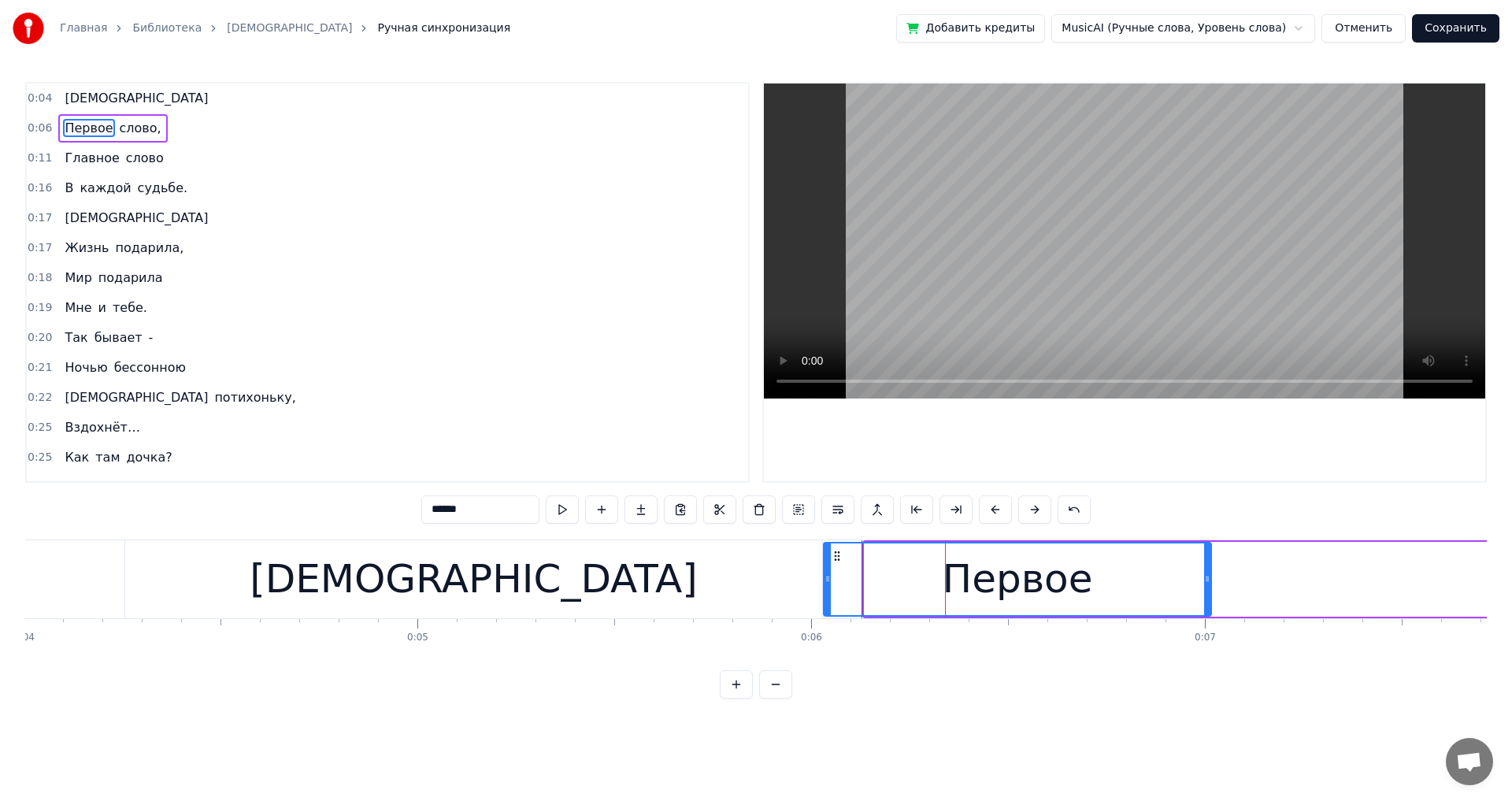
drag, startPoint x: 868, startPoint y: 576, endPoint x: 827, endPoint y: 580, distance: 41.2
click at [617, 441] on icon at bounding box center [827, 579] width 6 height 12
click at [617, 441] on div "[DEMOGRAPHIC_DATA]" at bounding box center [474, 579] width 697 height 78
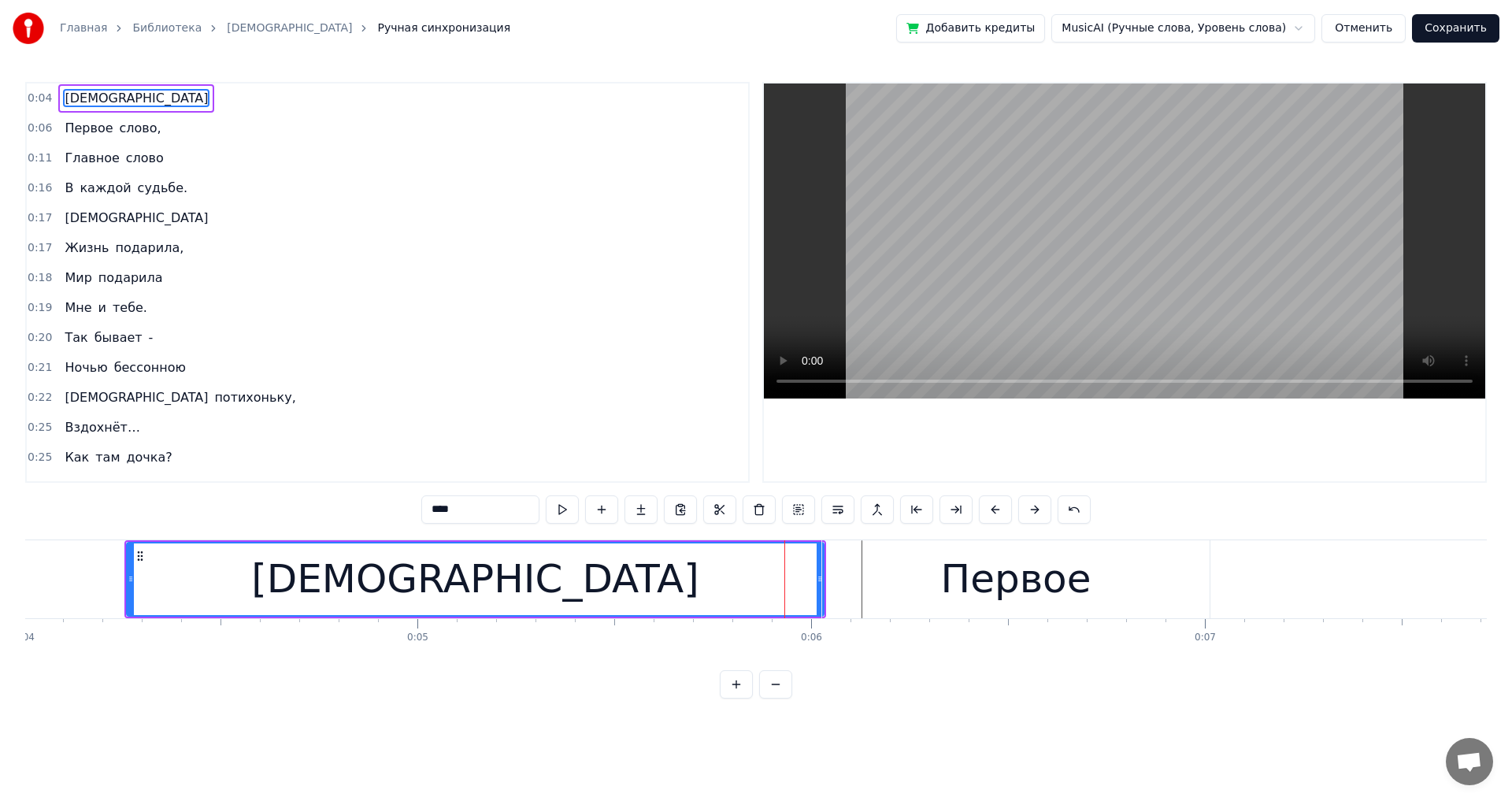
click at [617, 441] on div "Первое" at bounding box center [1015, 579] width 387 height 78
type input "******"
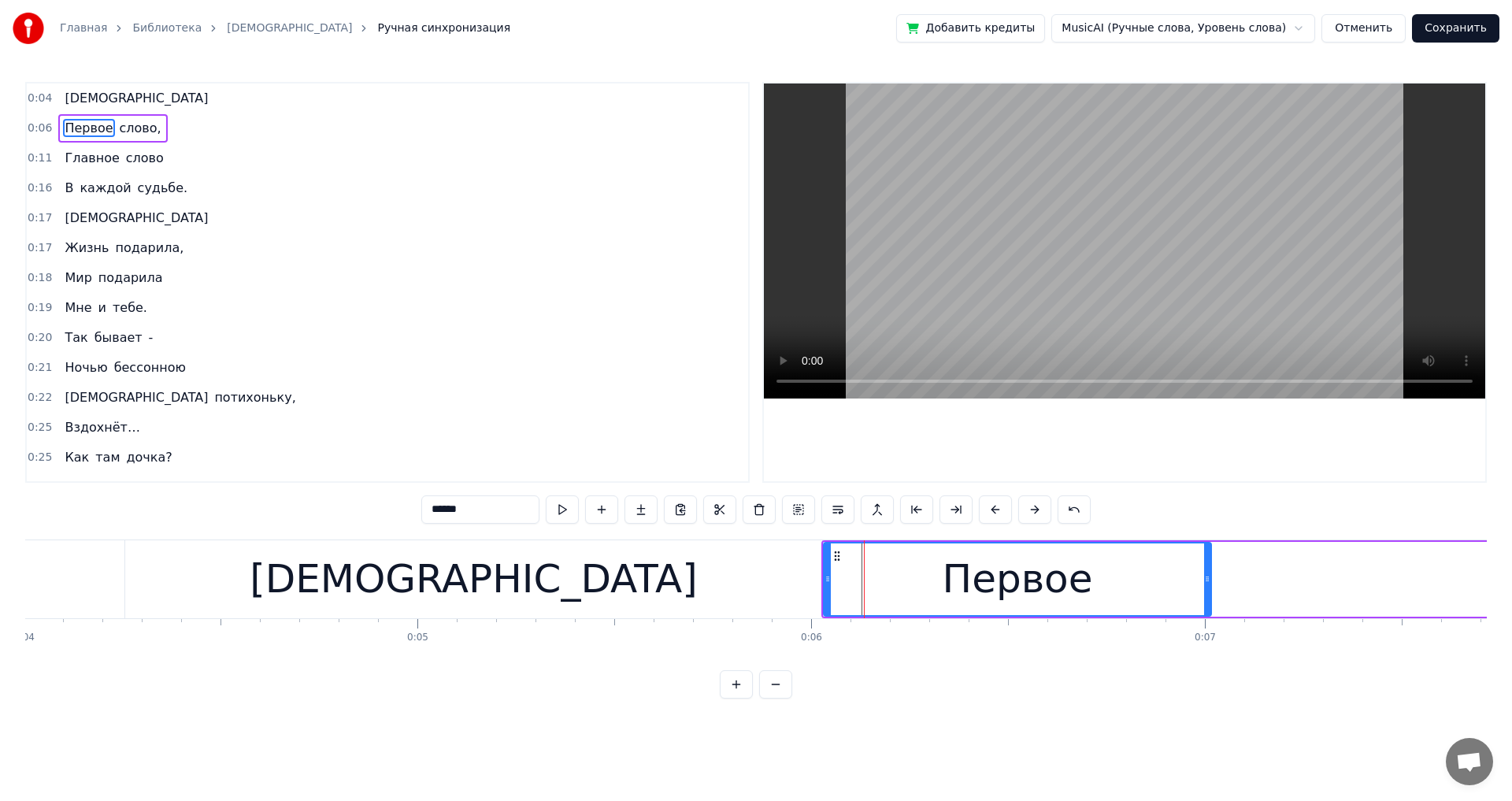
click at [617, 441] on div at bounding box center [864, 579] width 1 height 78
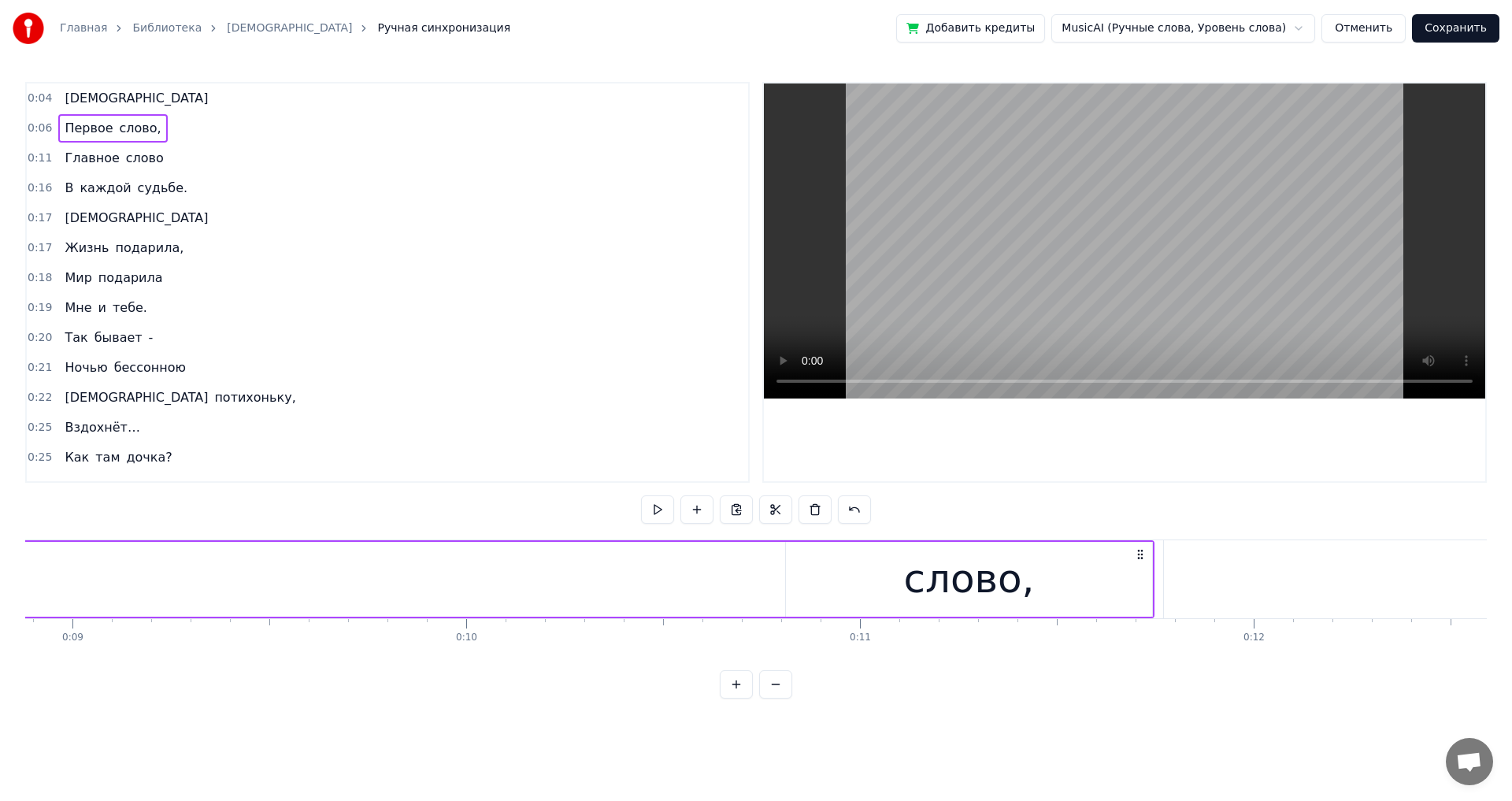
scroll to position [0, 3498]
click at [617, 441] on div "слово," at bounding box center [967, 579] width 366 height 75
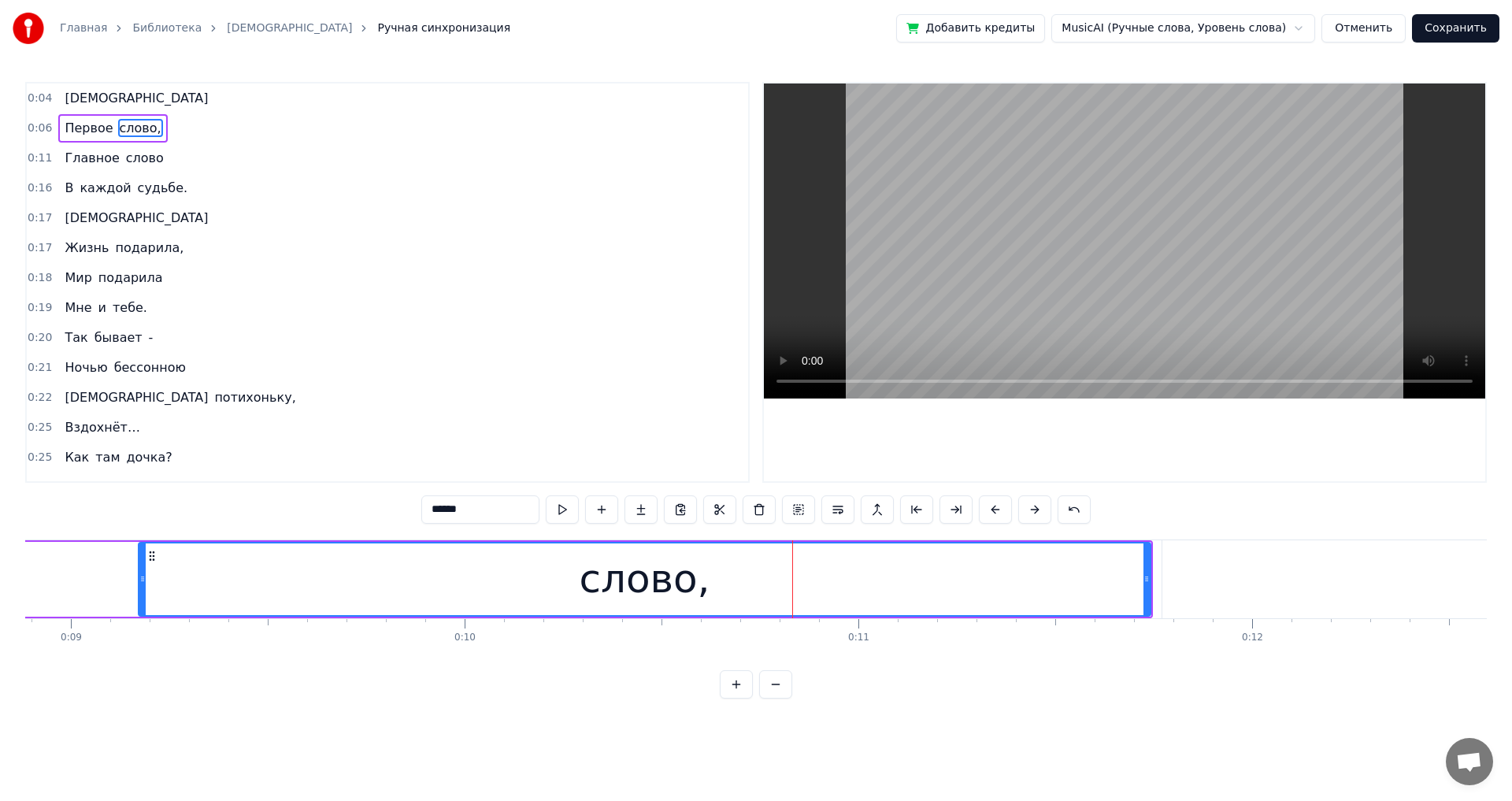
drag, startPoint x: 789, startPoint y: 583, endPoint x: 143, endPoint y: 649, distance: 649.4
click at [143, 441] on div "Мама Первое слово, Главное слово В каждой судьбе. [DEMOGRAPHIC_DATA] Жизнь пода…" at bounding box center [756, 598] width 1462 height 118
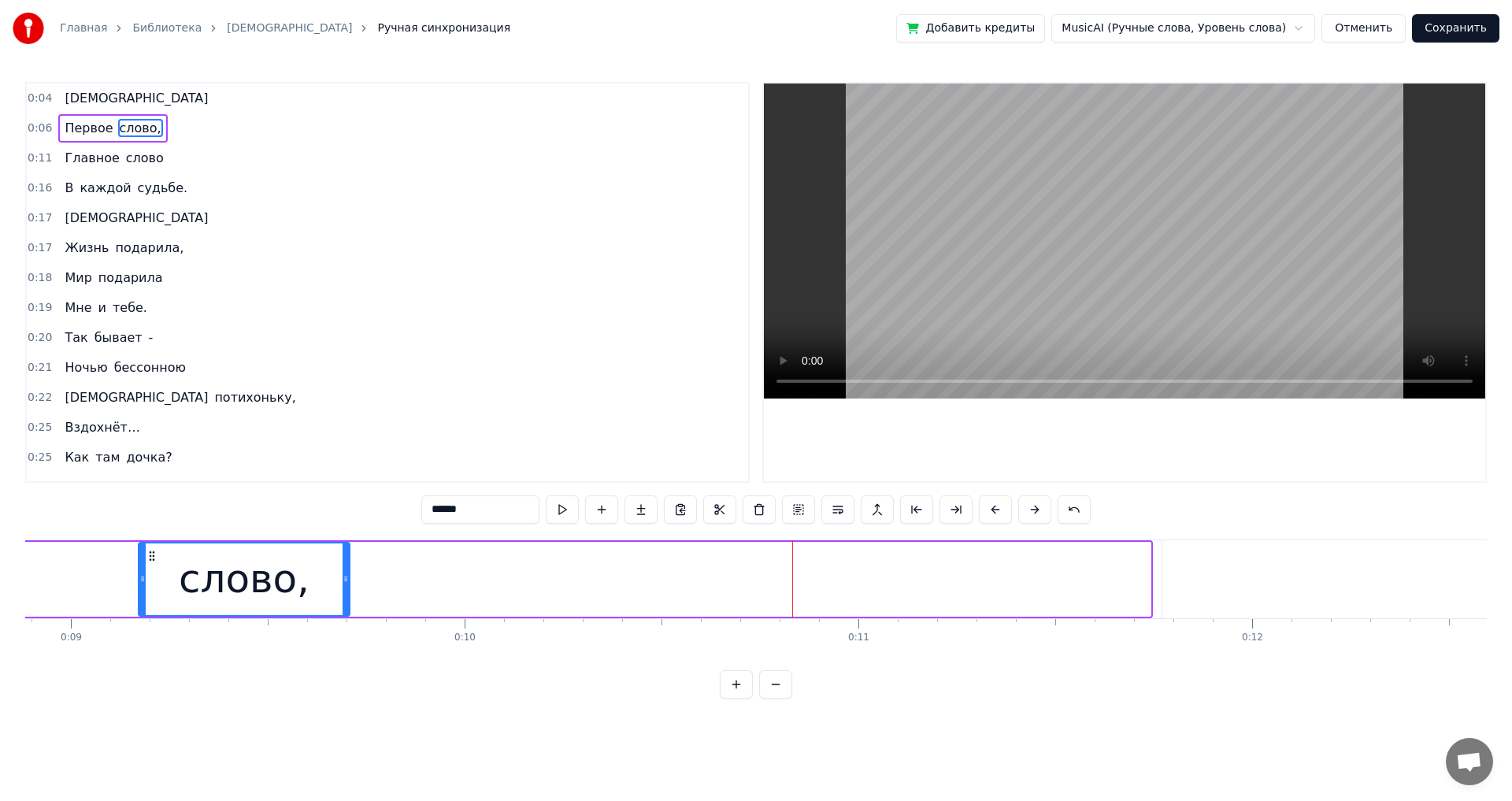
drag, startPoint x: 1148, startPoint y: 578, endPoint x: 347, endPoint y: 602, distance: 801.4
click at [347, 441] on div at bounding box center [345, 579] width 6 height 71
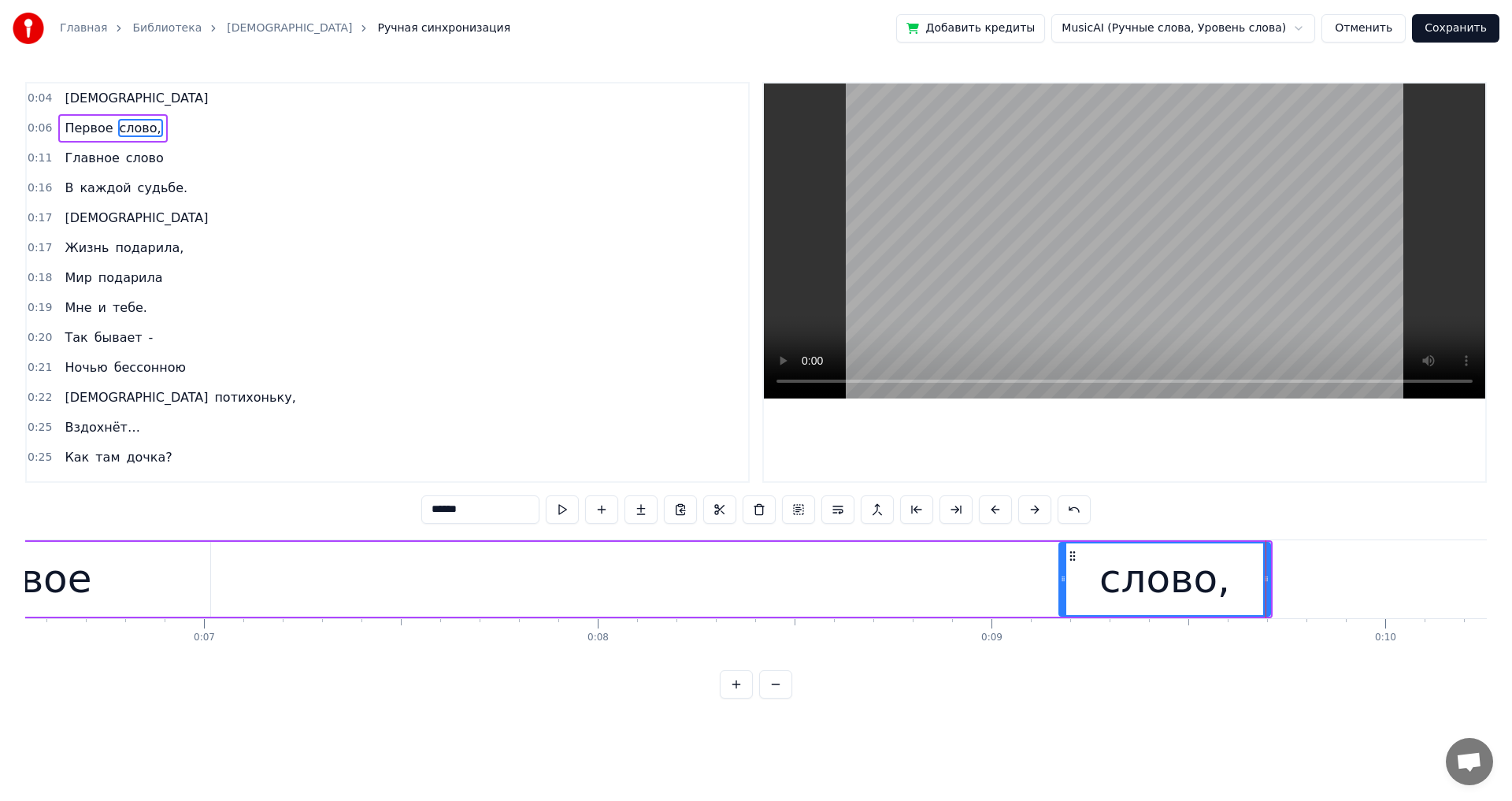
scroll to position [0, 2369]
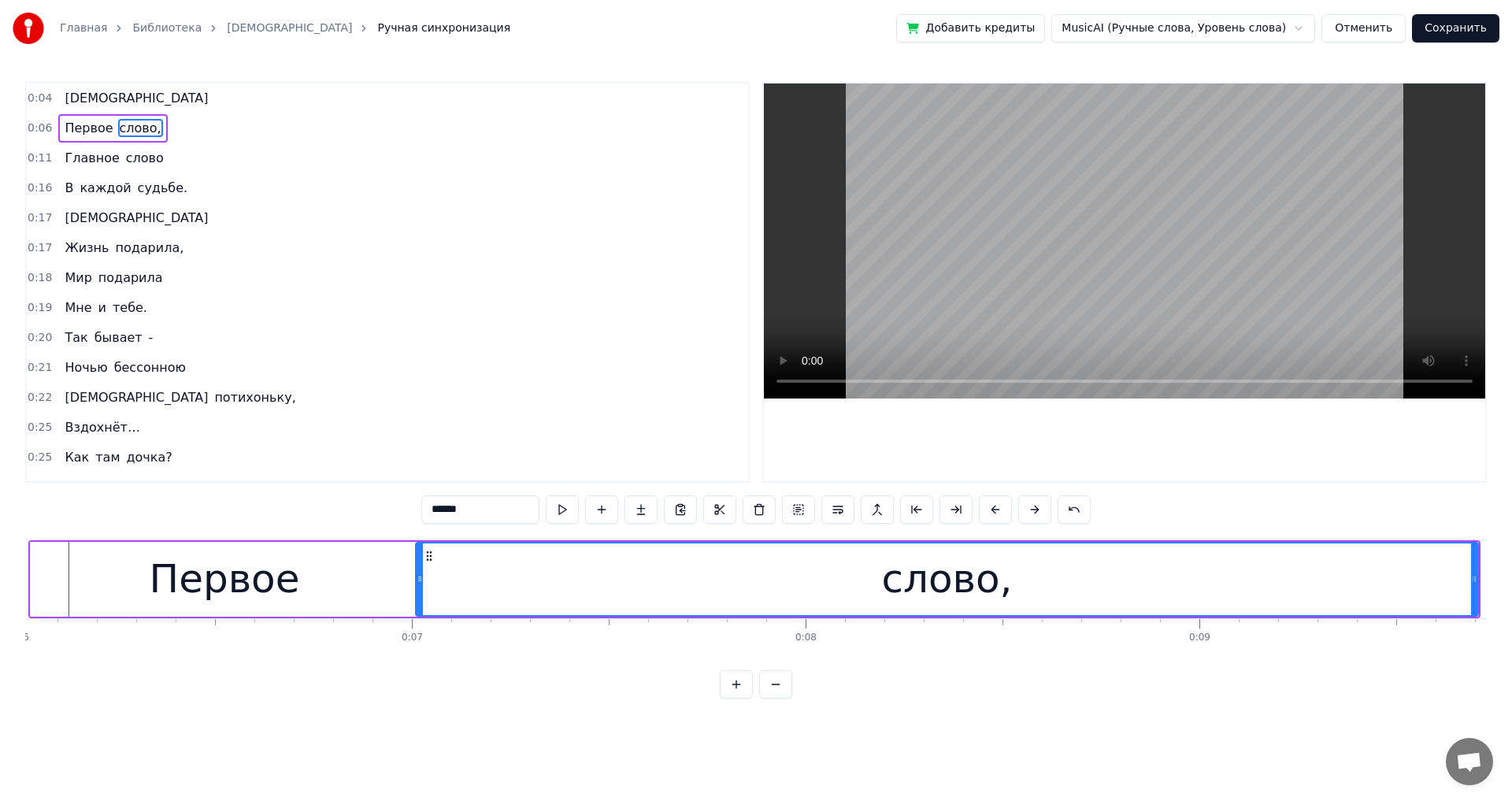
drag, startPoint x: 1271, startPoint y: 579, endPoint x: 420, endPoint y: 606, distance: 851.4
click at [420, 441] on div at bounding box center [419, 579] width 6 height 71
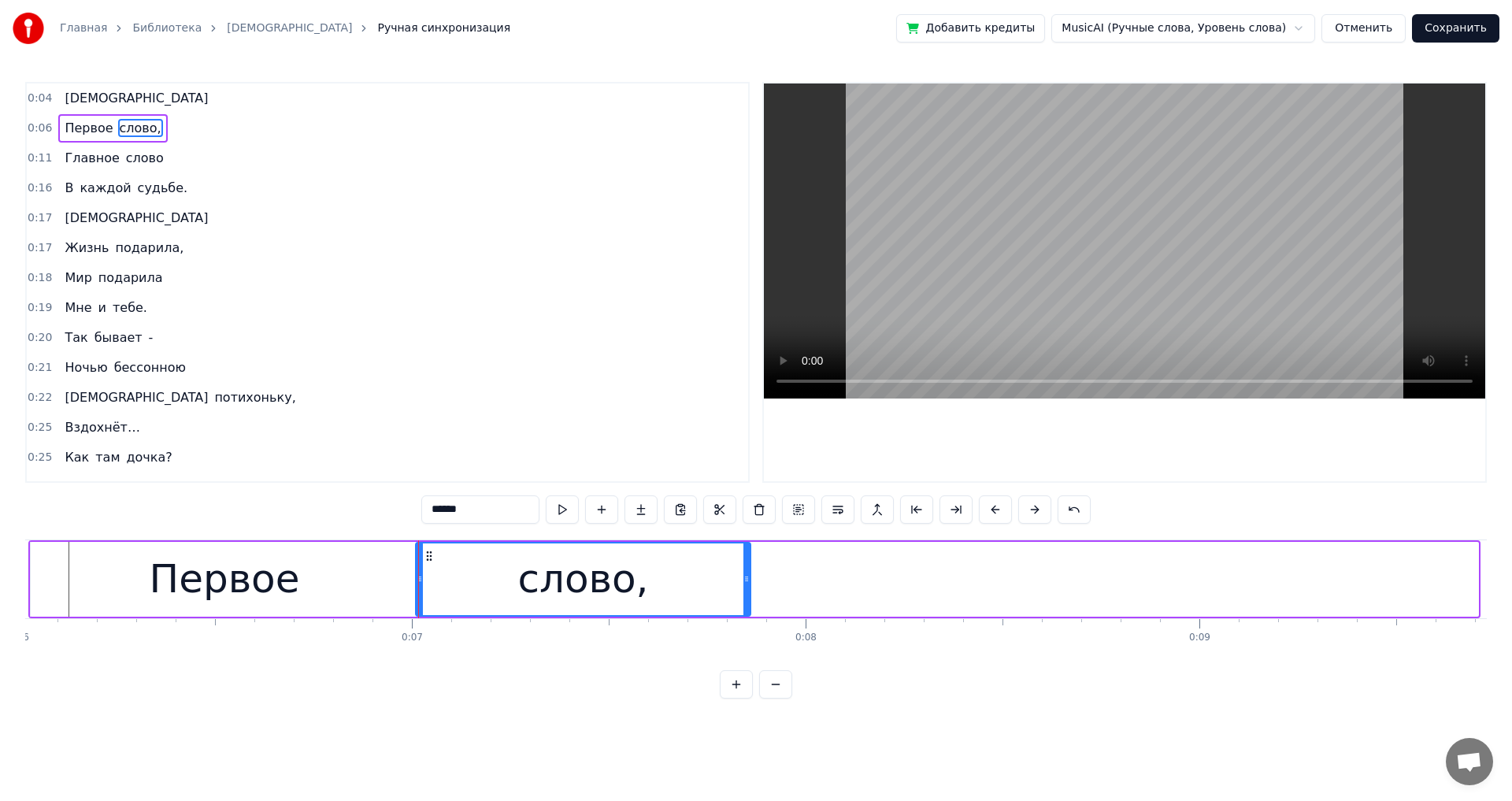
drag, startPoint x: 1476, startPoint y: 578, endPoint x: 750, endPoint y: 606, distance: 726.5
click at [617, 441] on div at bounding box center [746, 579] width 6 height 71
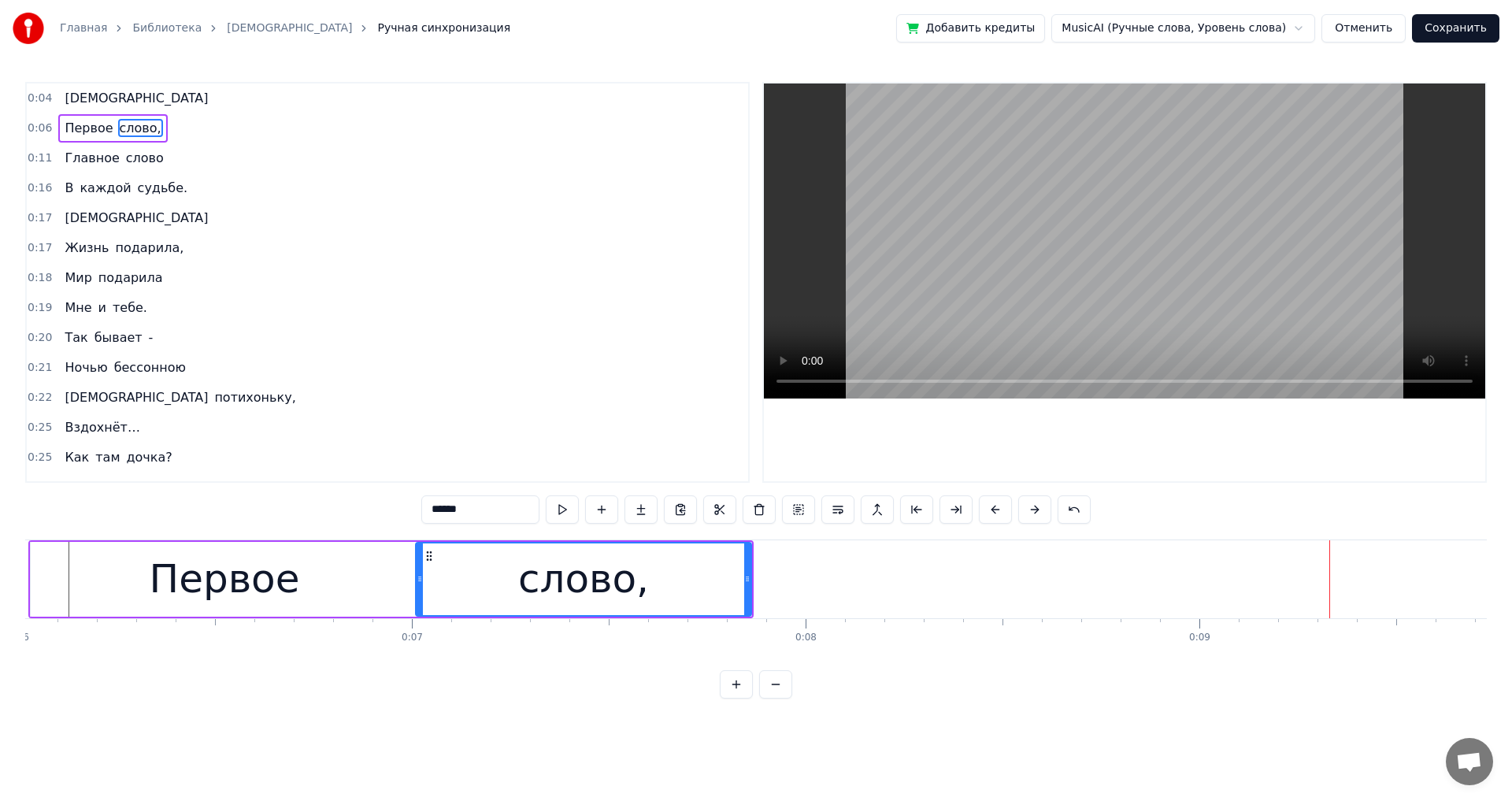
click at [63, 95] on span "[DEMOGRAPHIC_DATA]" at bounding box center [136, 98] width 146 height 19
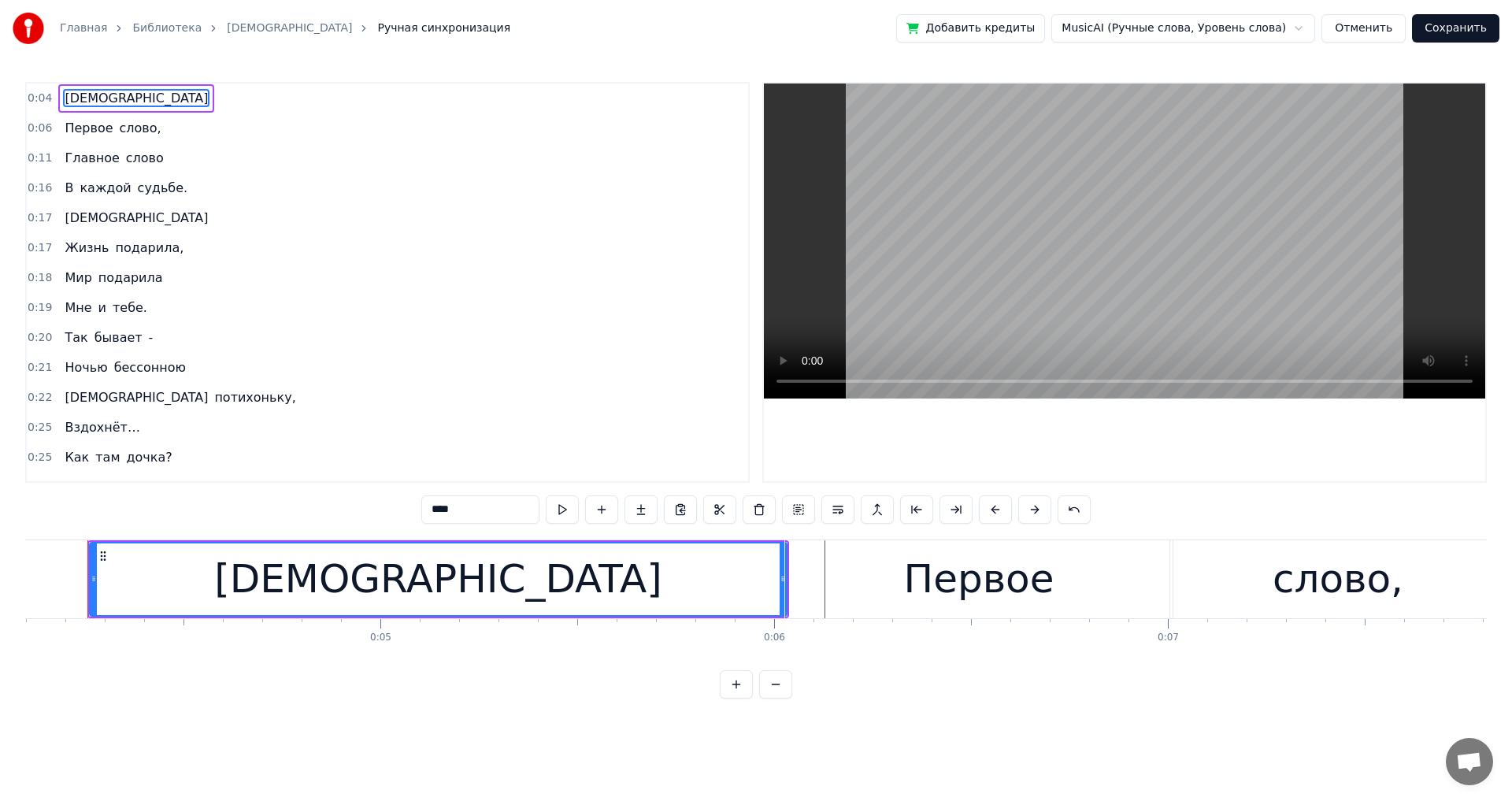
scroll to position [0, 1596]
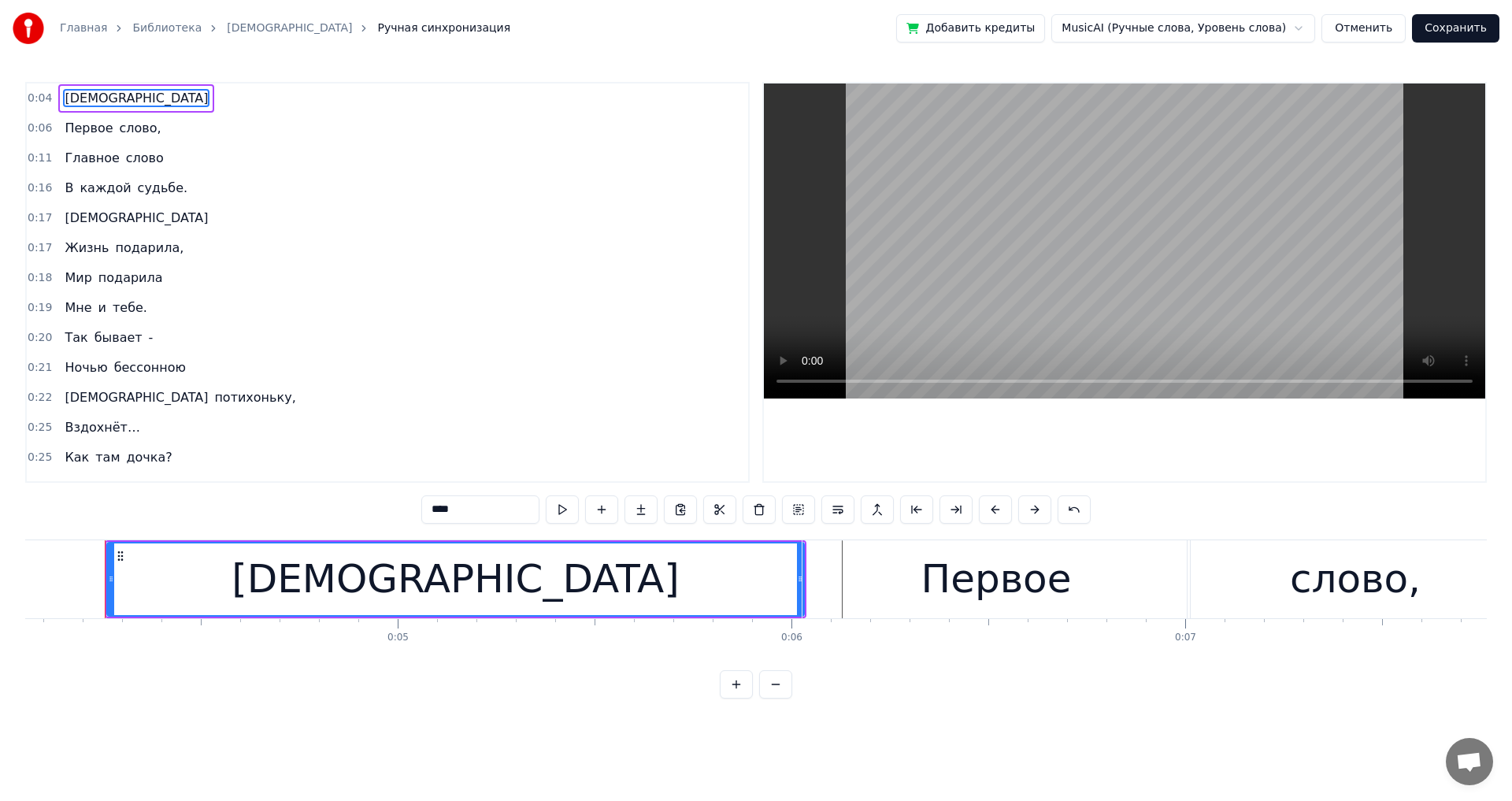
click at [617, 441] on div "Первое" at bounding box center [996, 579] width 387 height 78
type input "******"
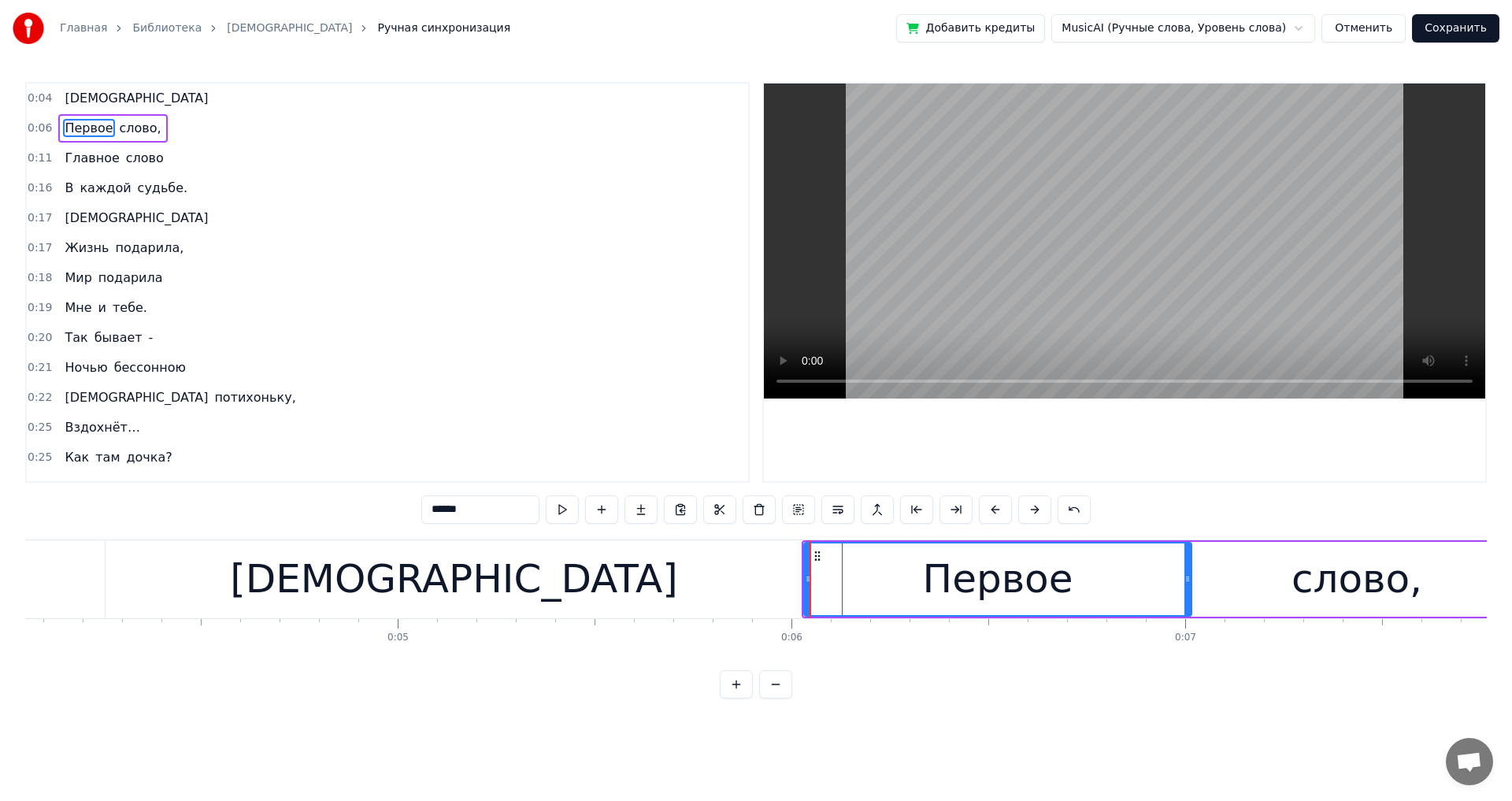
click at [617, 441] on div "Первое" at bounding box center [997, 579] width 385 height 71
click at [617, 441] on div at bounding box center [843, 579] width 1 height 78
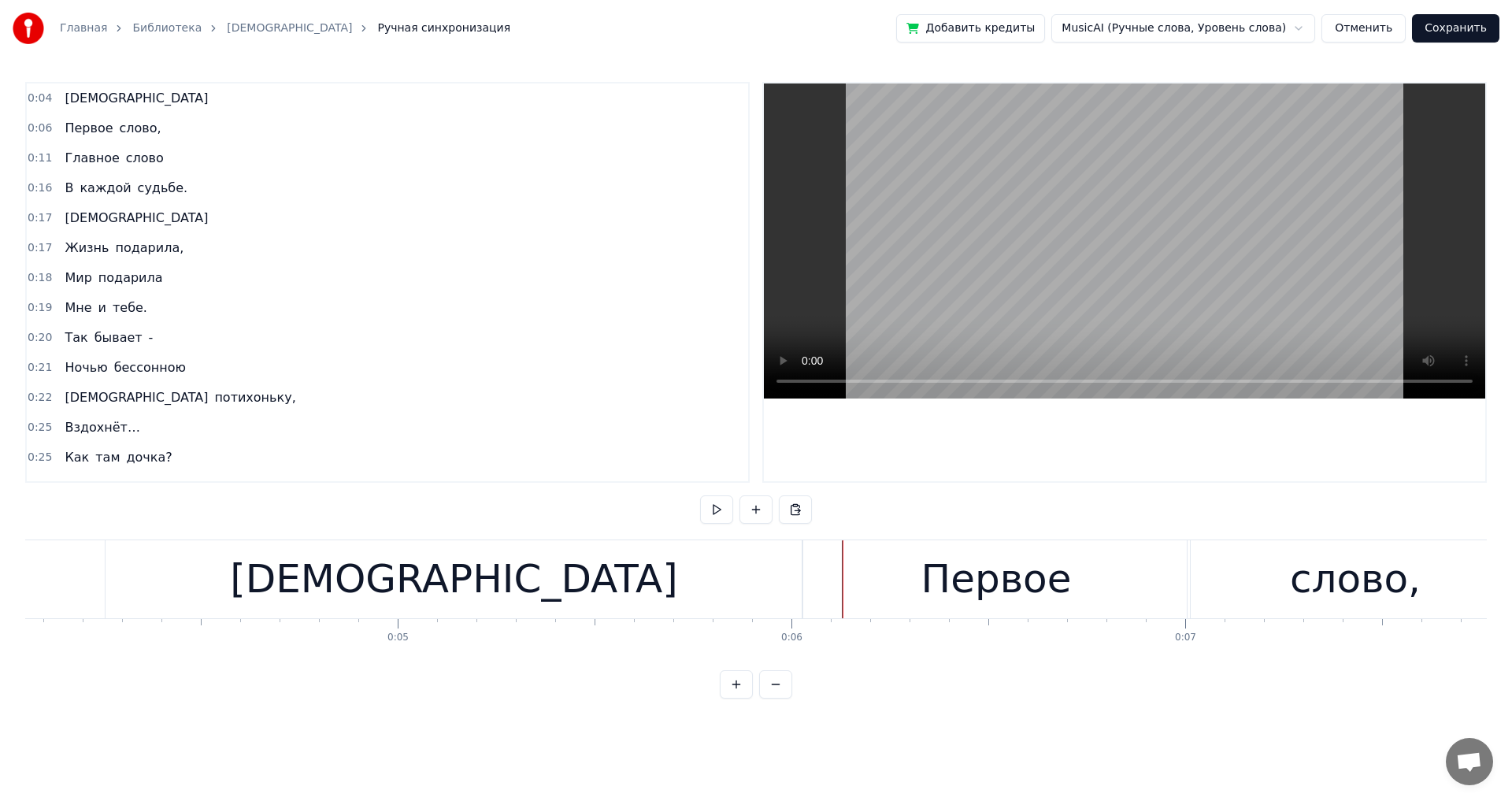
click at [617, 441] on div at bounding box center [842, 579] width 1 height 78
click at [617, 441] on div "Первое" at bounding box center [996, 579] width 387 height 78
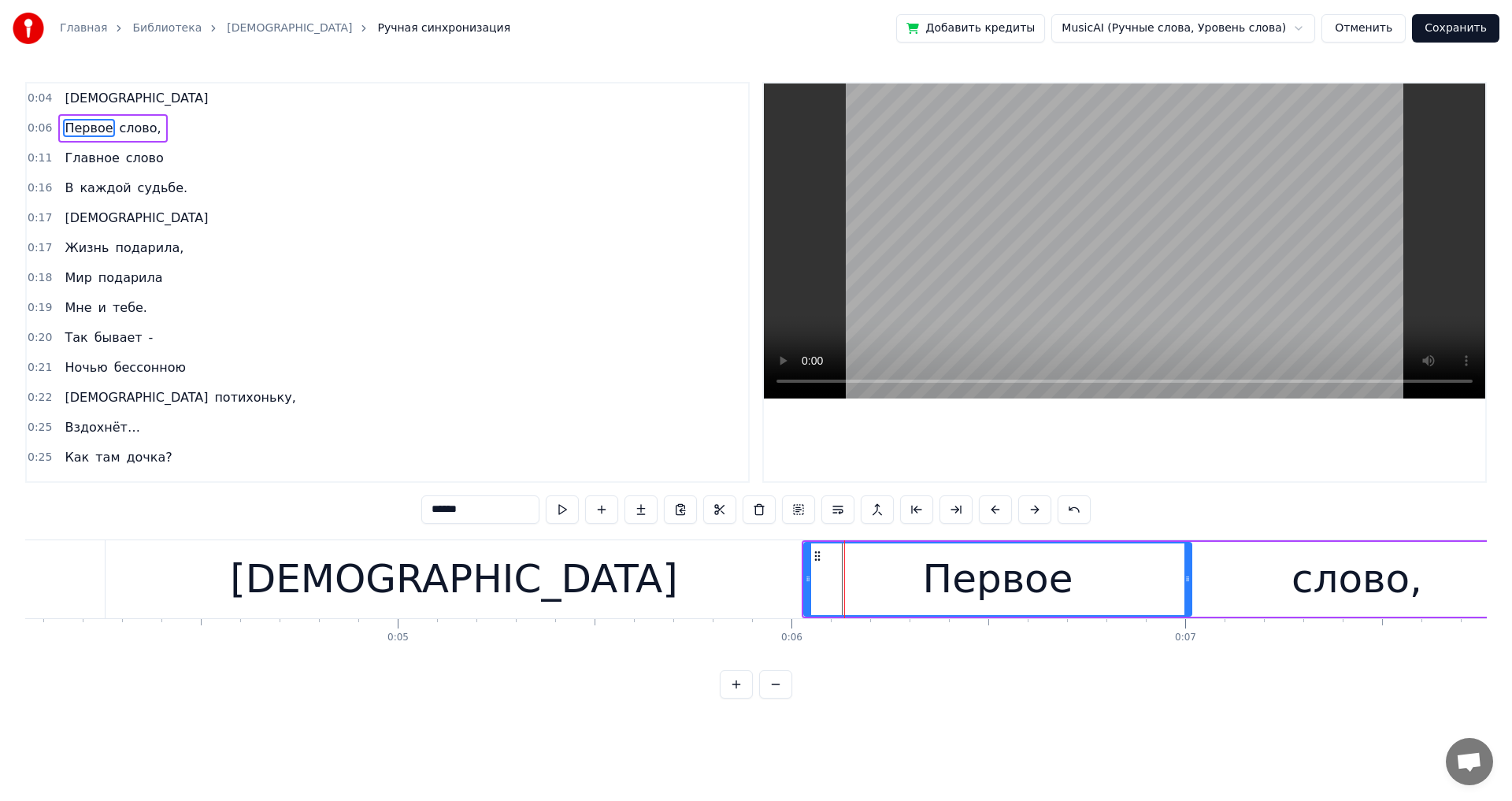
click at [617, 441] on div "Первое" at bounding box center [997, 579] width 385 height 71
click at [603, 441] on div "[DEMOGRAPHIC_DATA]" at bounding box center [454, 579] width 697 height 78
type input "****"
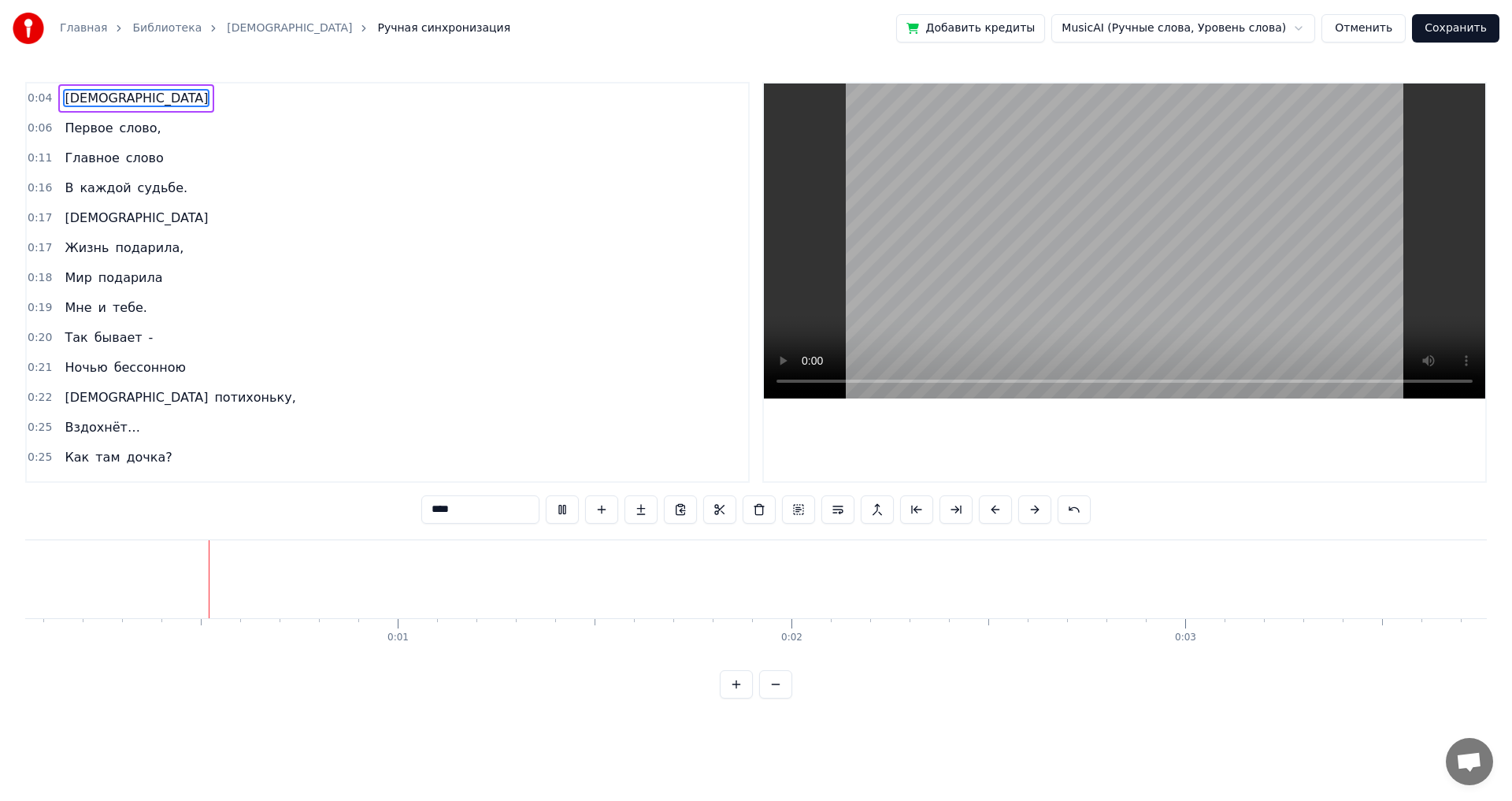
scroll to position [0, 19]
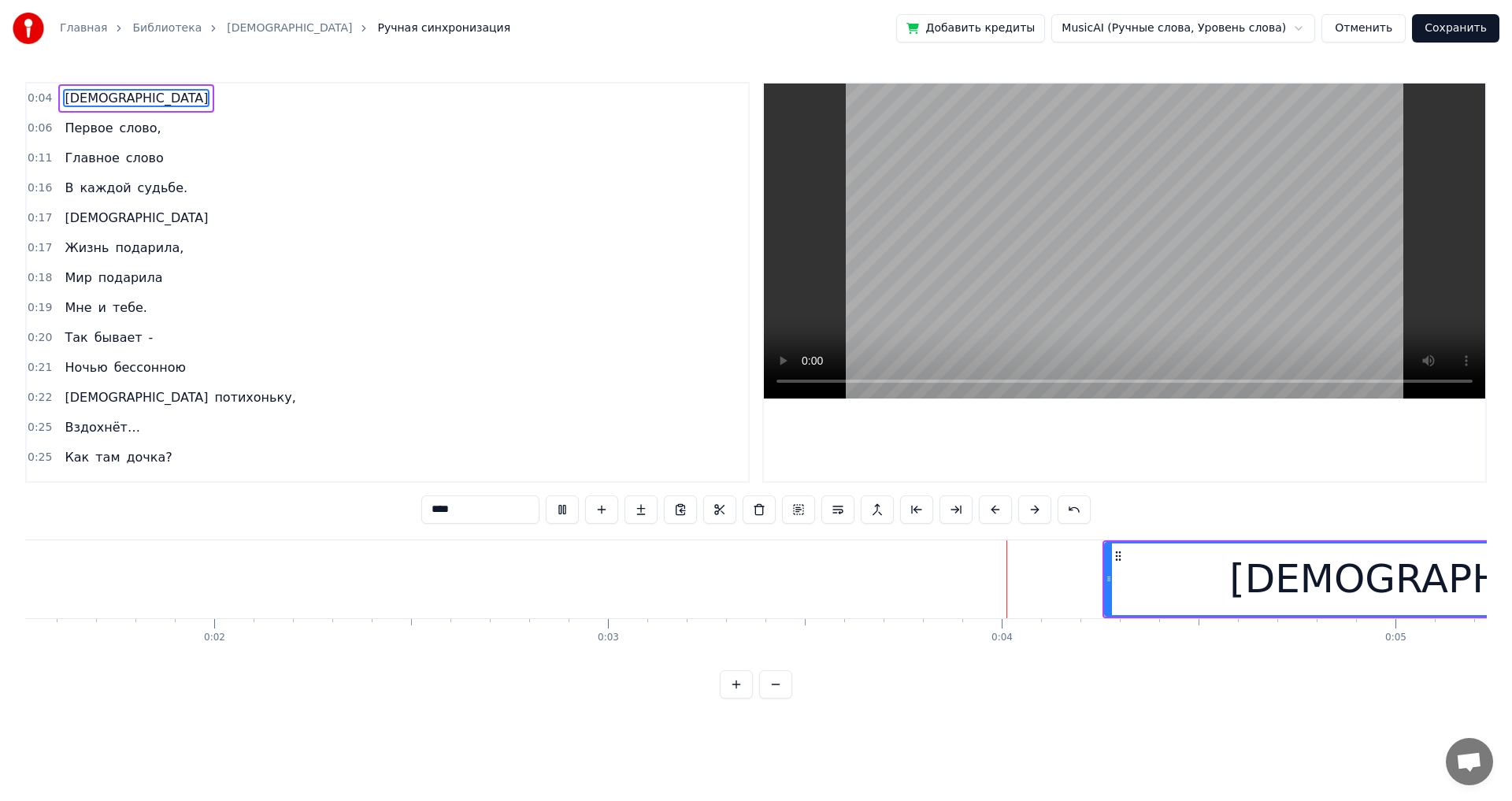
click at [79, 103] on span "[DEMOGRAPHIC_DATA]" at bounding box center [136, 98] width 146 height 19
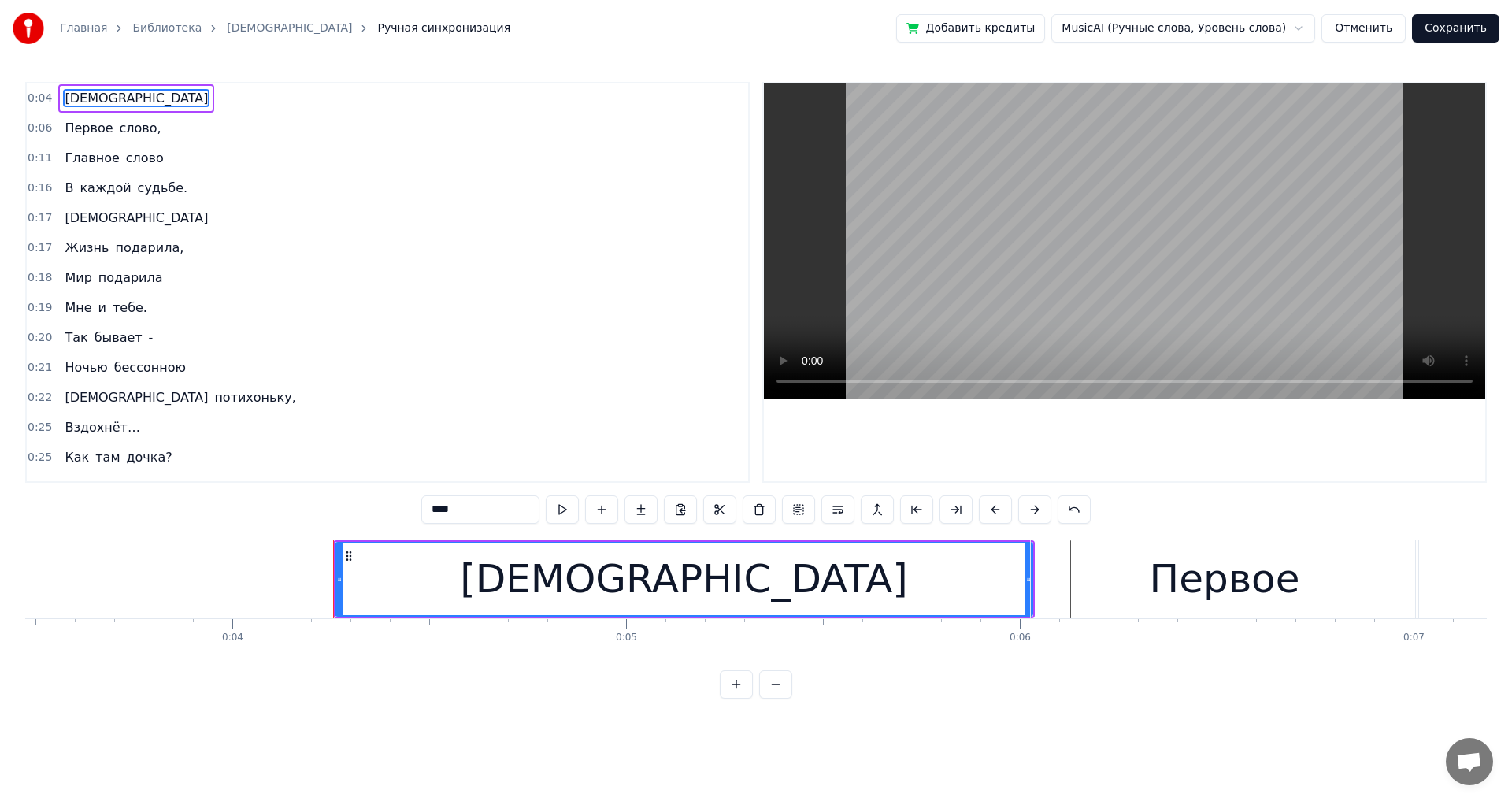
scroll to position [0, 1377]
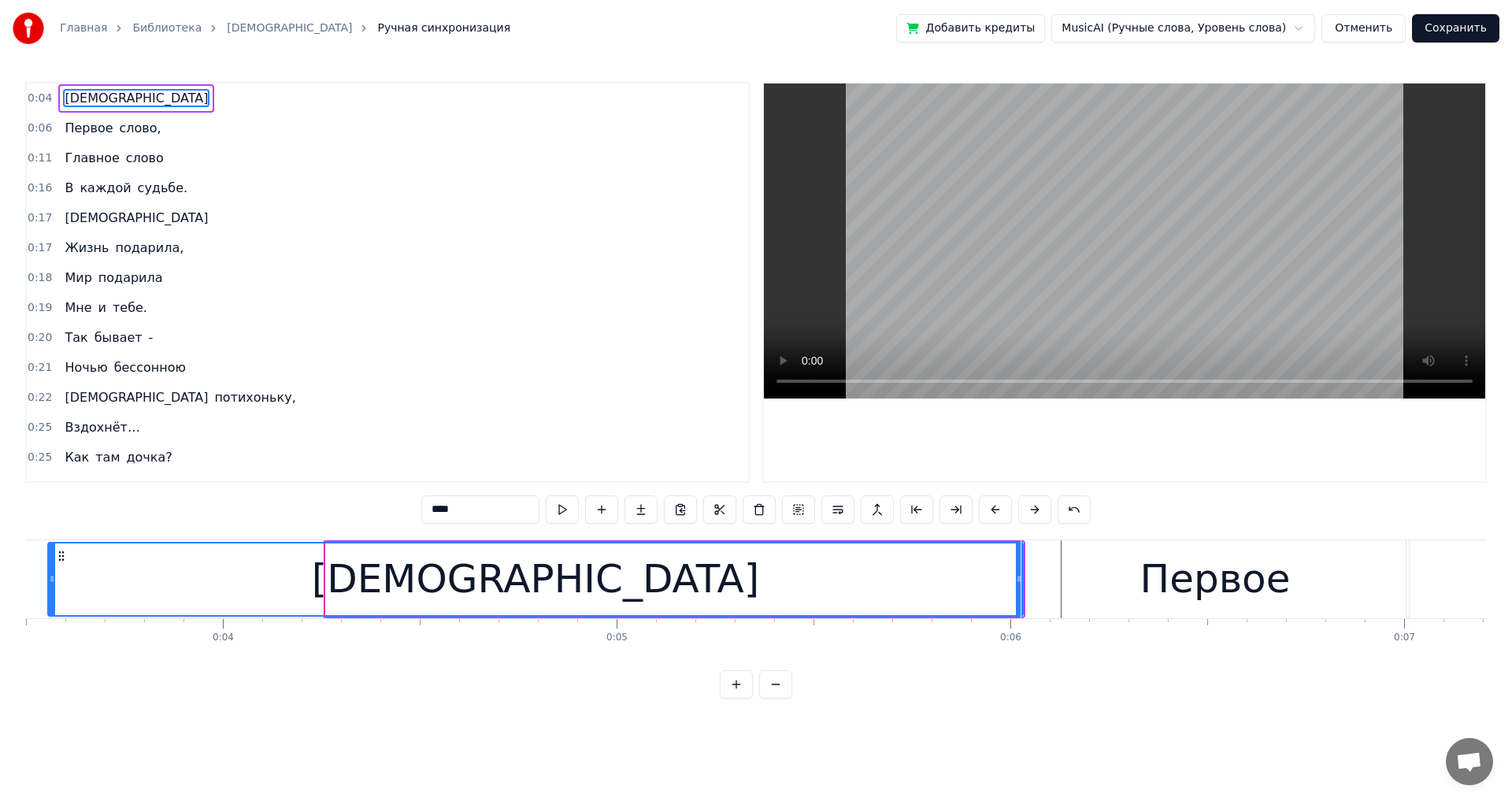
drag, startPoint x: 330, startPoint y: 580, endPoint x: 55, endPoint y: 580, distance: 275.0
click at [53, 441] on icon at bounding box center [51, 579] width 6 height 12
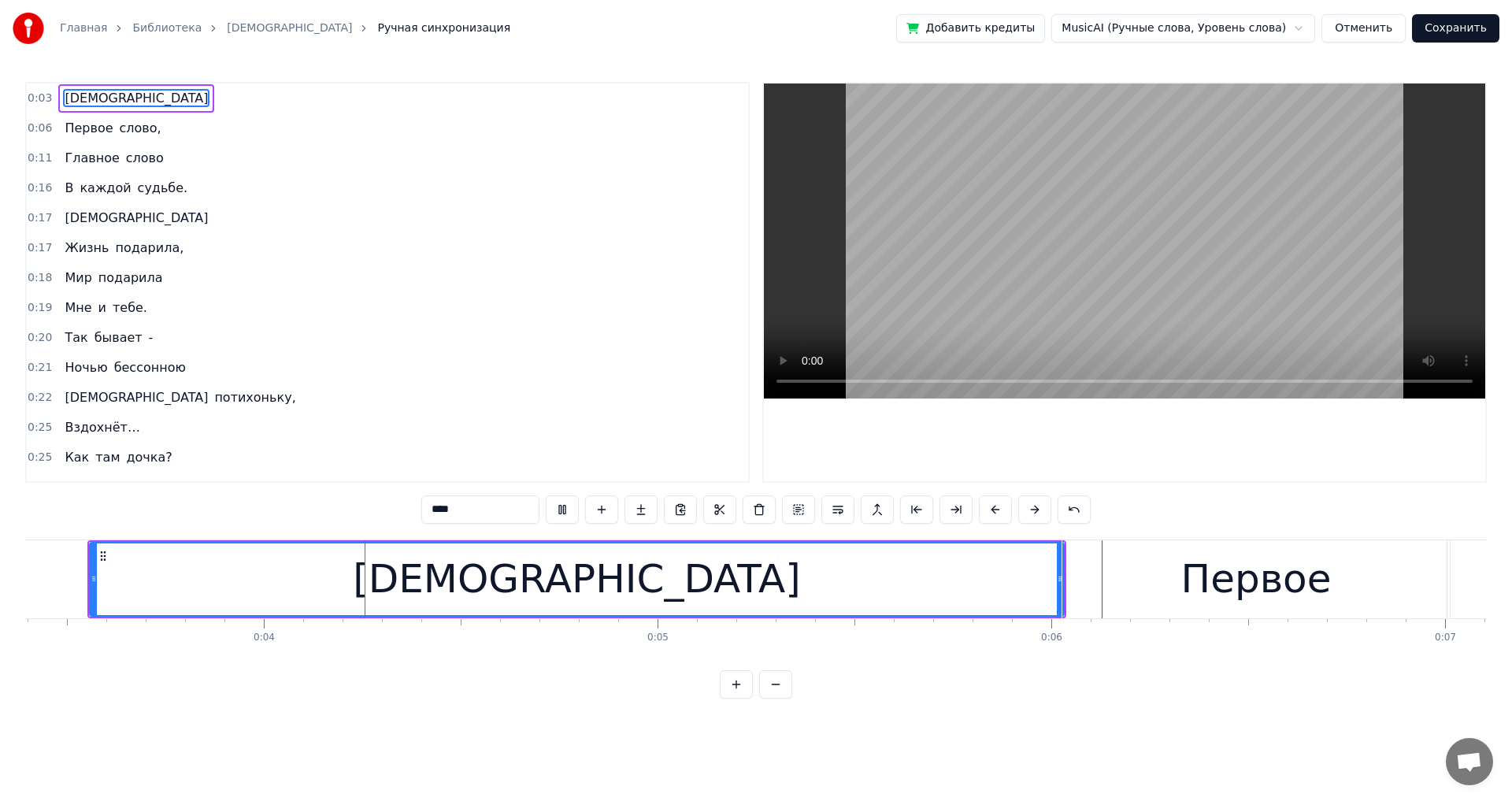
scroll to position [0, 1339]
click at [559, 441] on button at bounding box center [562, 510] width 33 height 28
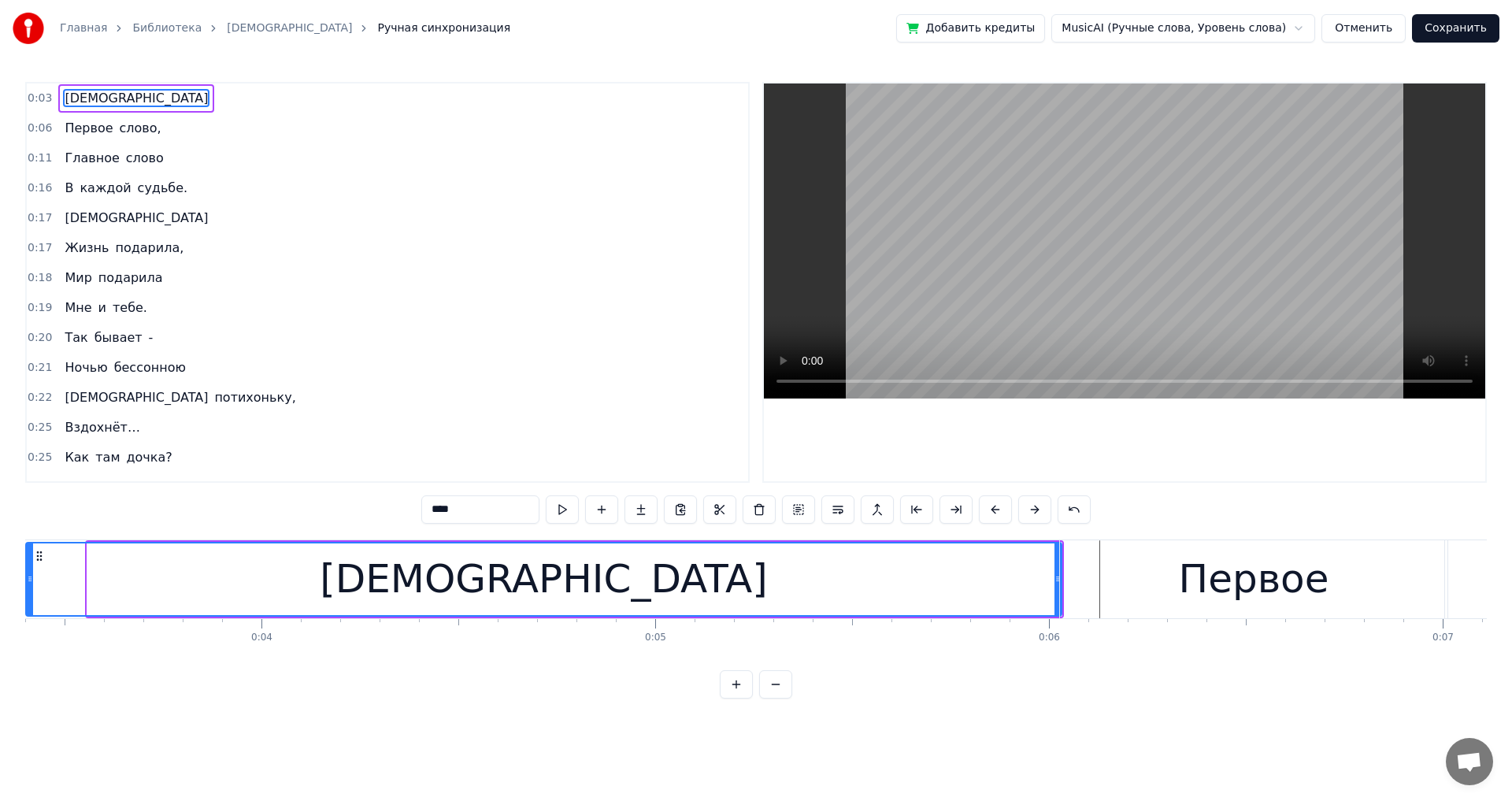
drag, startPoint x: 89, startPoint y: 580, endPoint x: 27, endPoint y: 582, distance: 62.0
click at [27, 441] on icon at bounding box center [29, 579] width 6 height 12
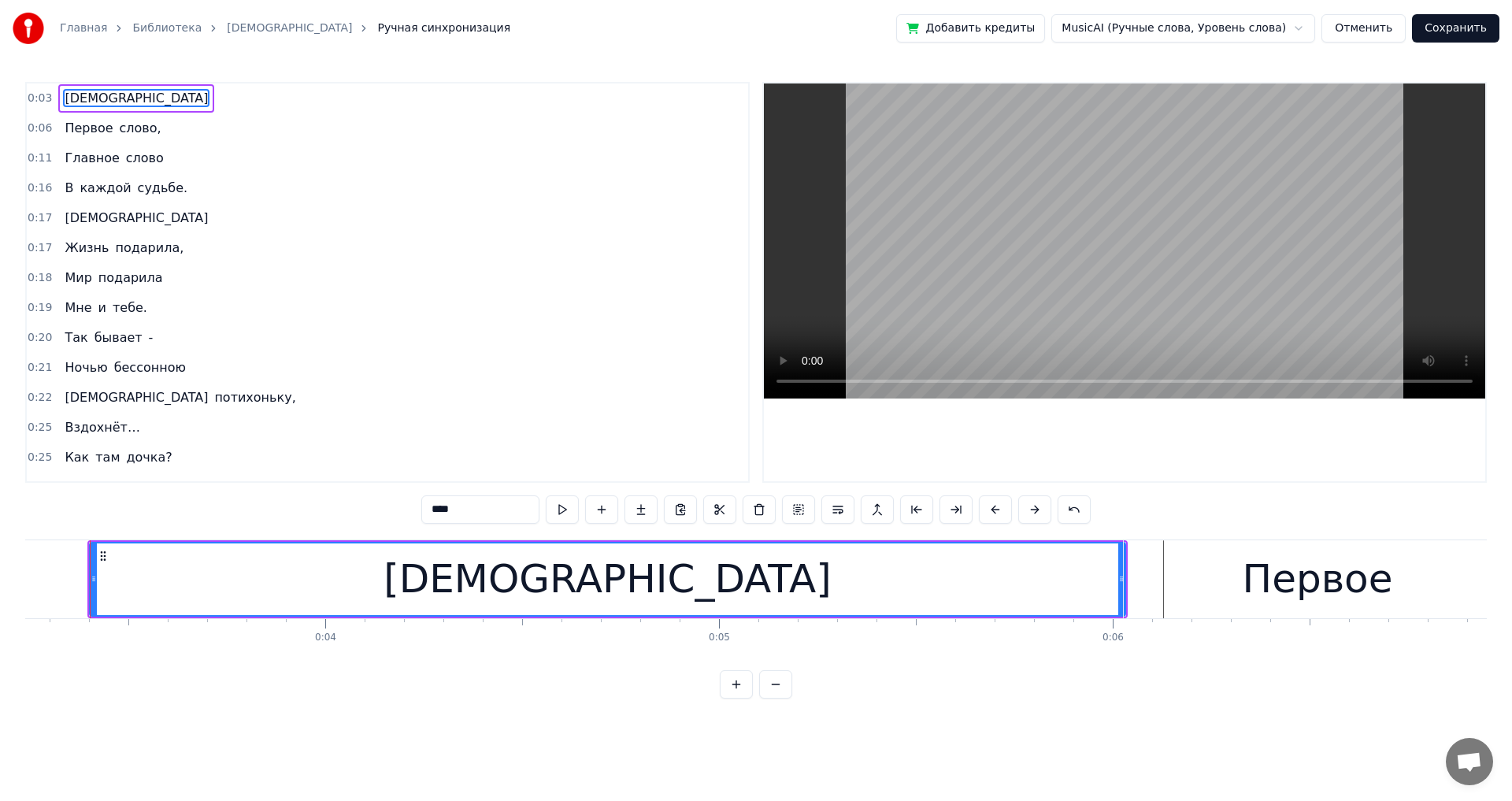
scroll to position [0, 1261]
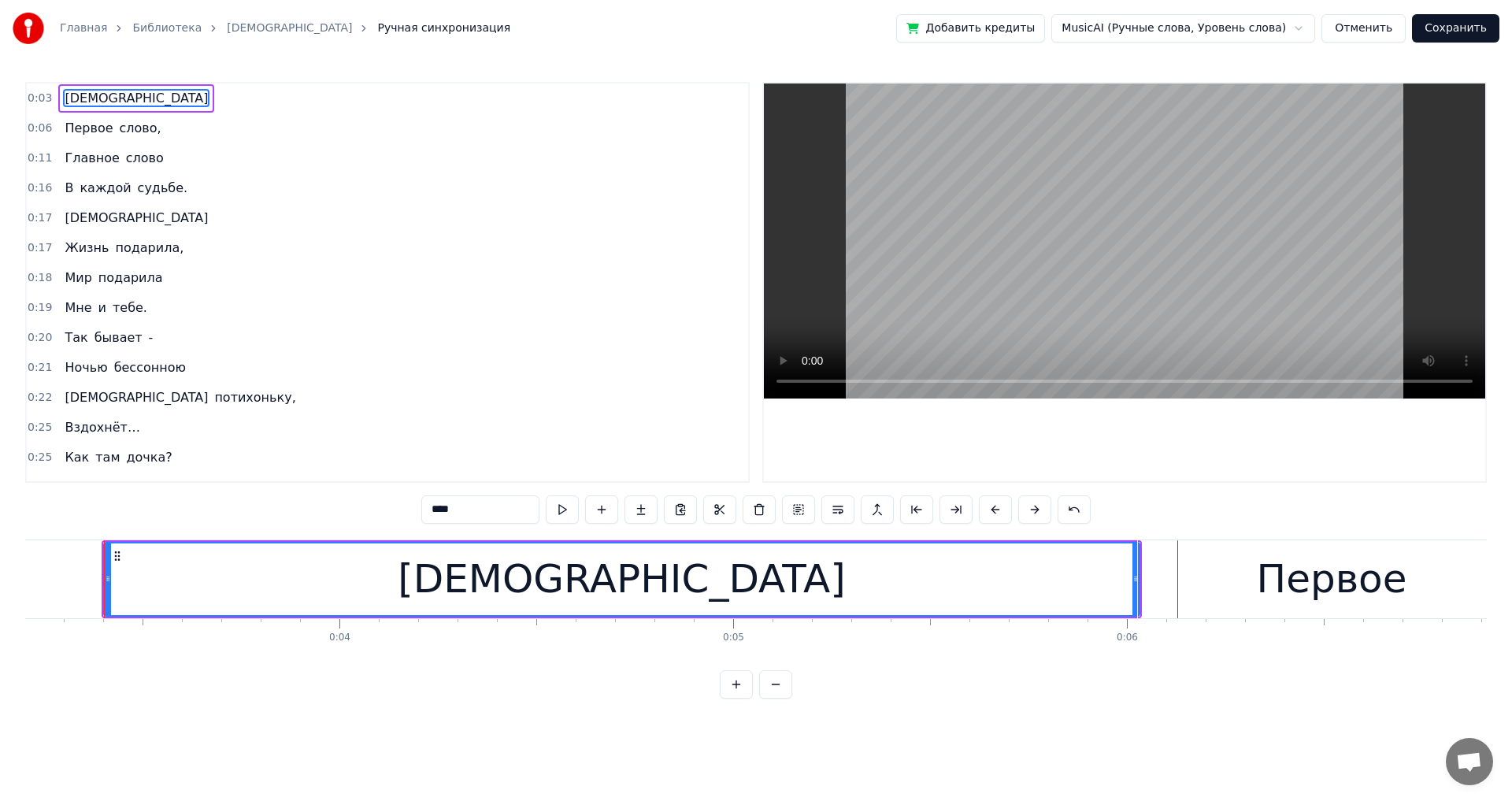
click at [227, 33] on link "[DEMOGRAPHIC_DATA]" at bounding box center [289, 28] width 125 height 16
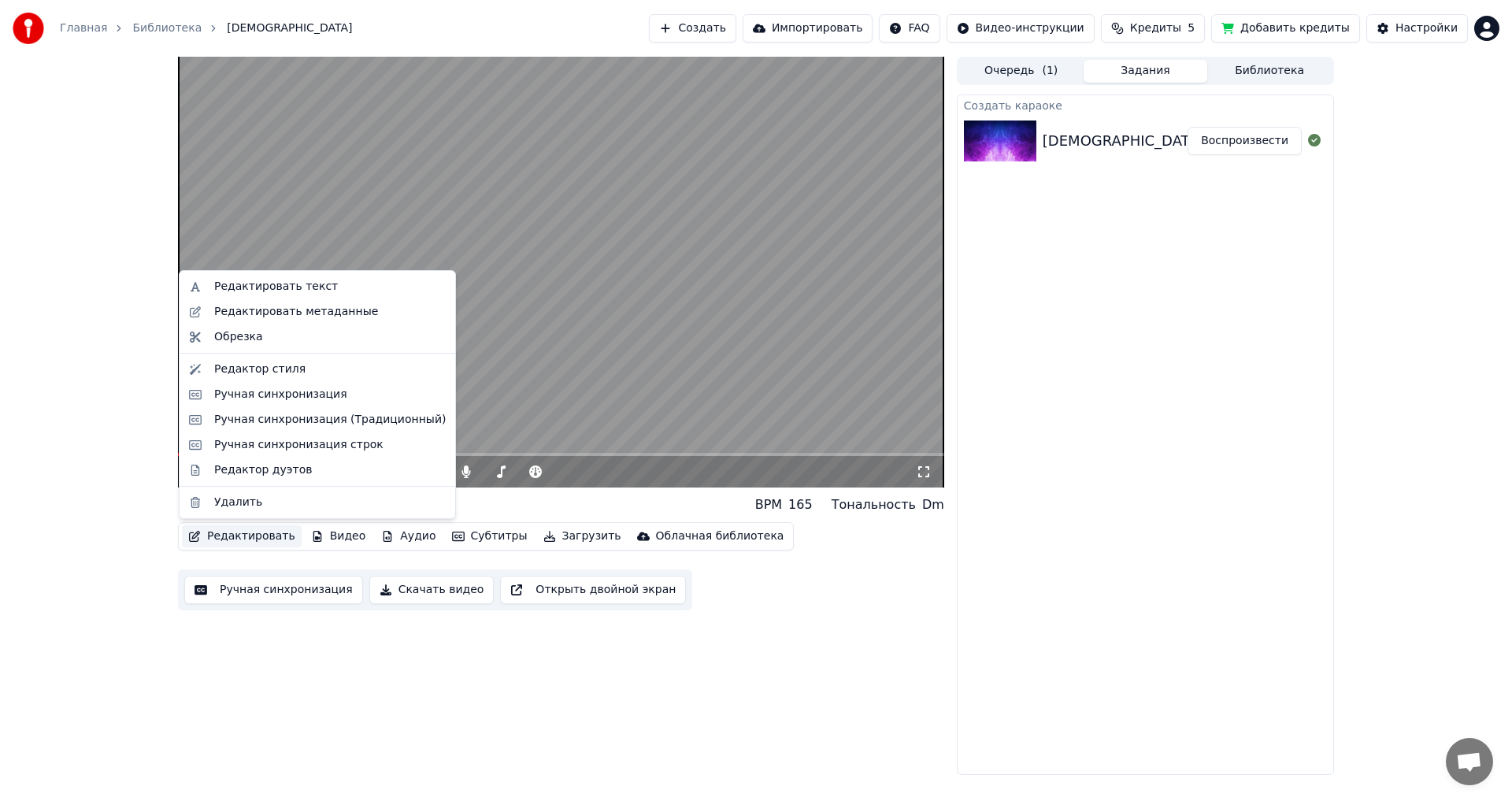
click at [259, 441] on button "Редактировать" at bounding box center [242, 535] width 120 height 22
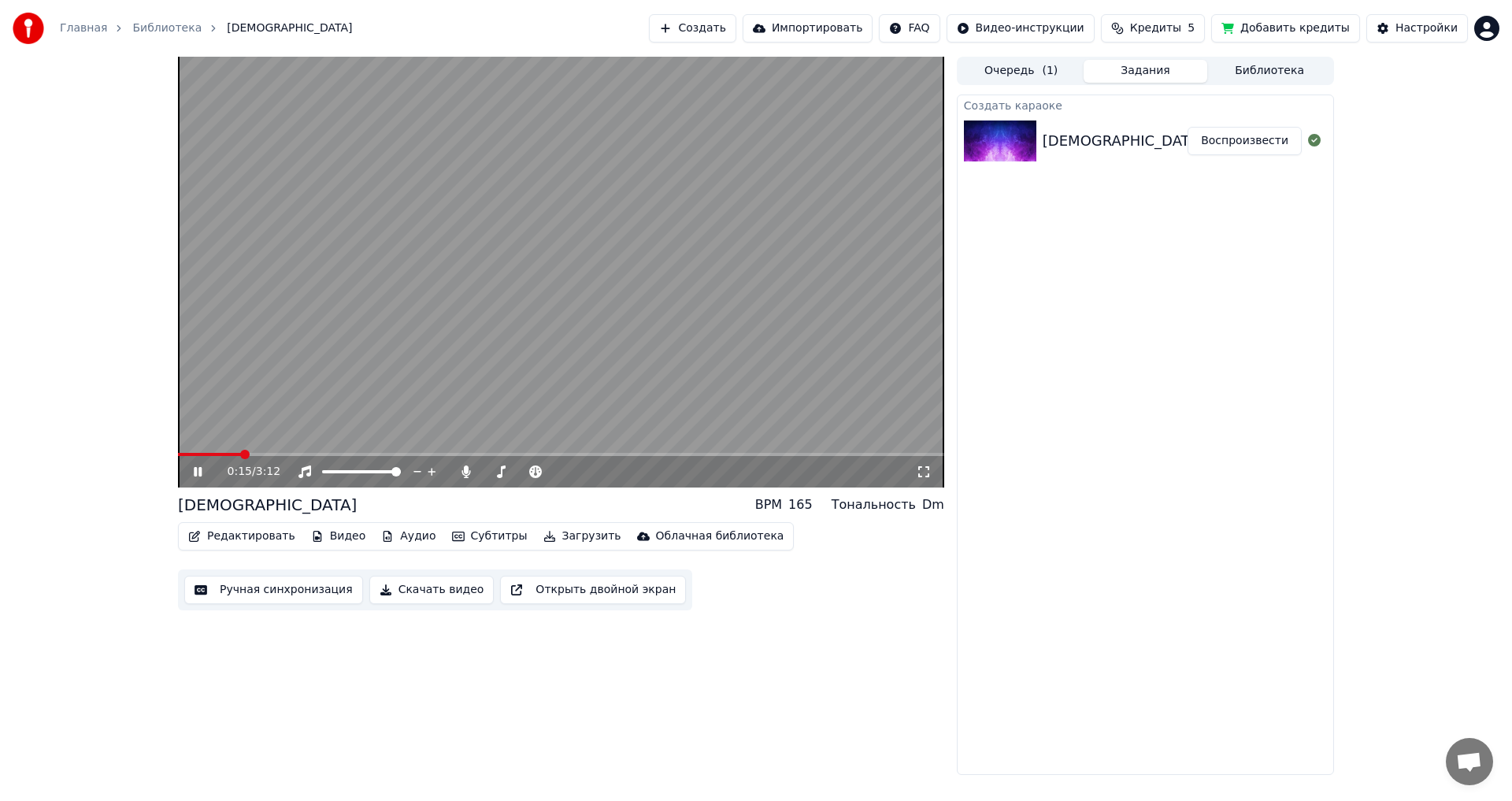
click at [65, 28] on link "Главная" at bounding box center [84, 28] width 48 height 16
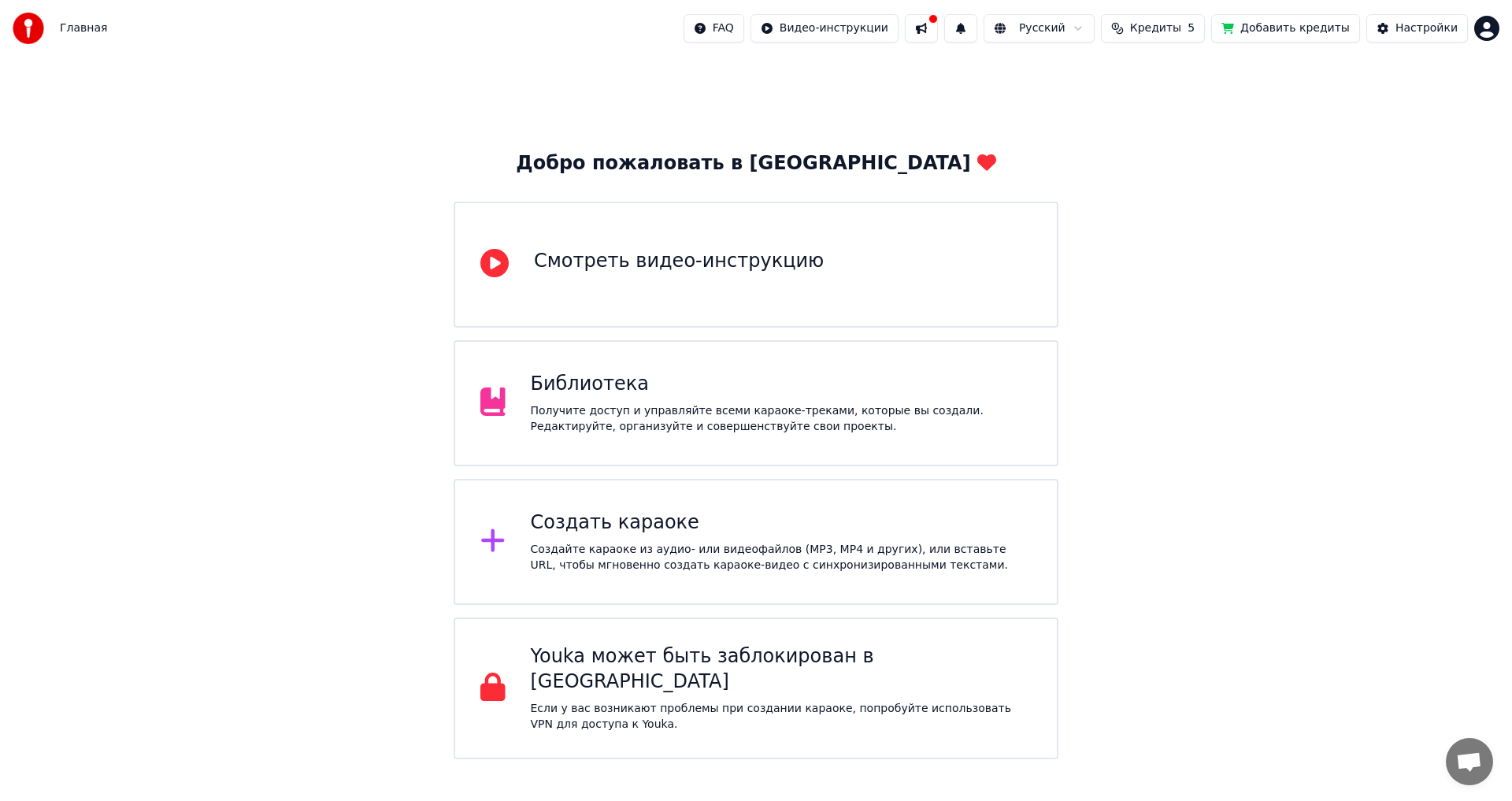
click at [77, 33] on span "Главная" at bounding box center [84, 28] width 48 height 16
click at [617, 32] on html "Главная FAQ Видео-инструкции Русский Кредиты 5 Добавить кредиты Настройки Добро…" at bounding box center [756, 379] width 1512 height 760
click at [617, 181] on div "[EMAIL_ADDRESS][DOMAIN_NAME] Оплата Голосование за функции Выйти 2.2.0 68e835c" at bounding box center [1418, 138] width 189 height 187
click at [617, 184] on div "[EMAIL_ADDRESS][DOMAIN_NAME] Оплата Голосование за функции Выйти 2.2.0 68e835c" at bounding box center [1418, 138] width 189 height 187
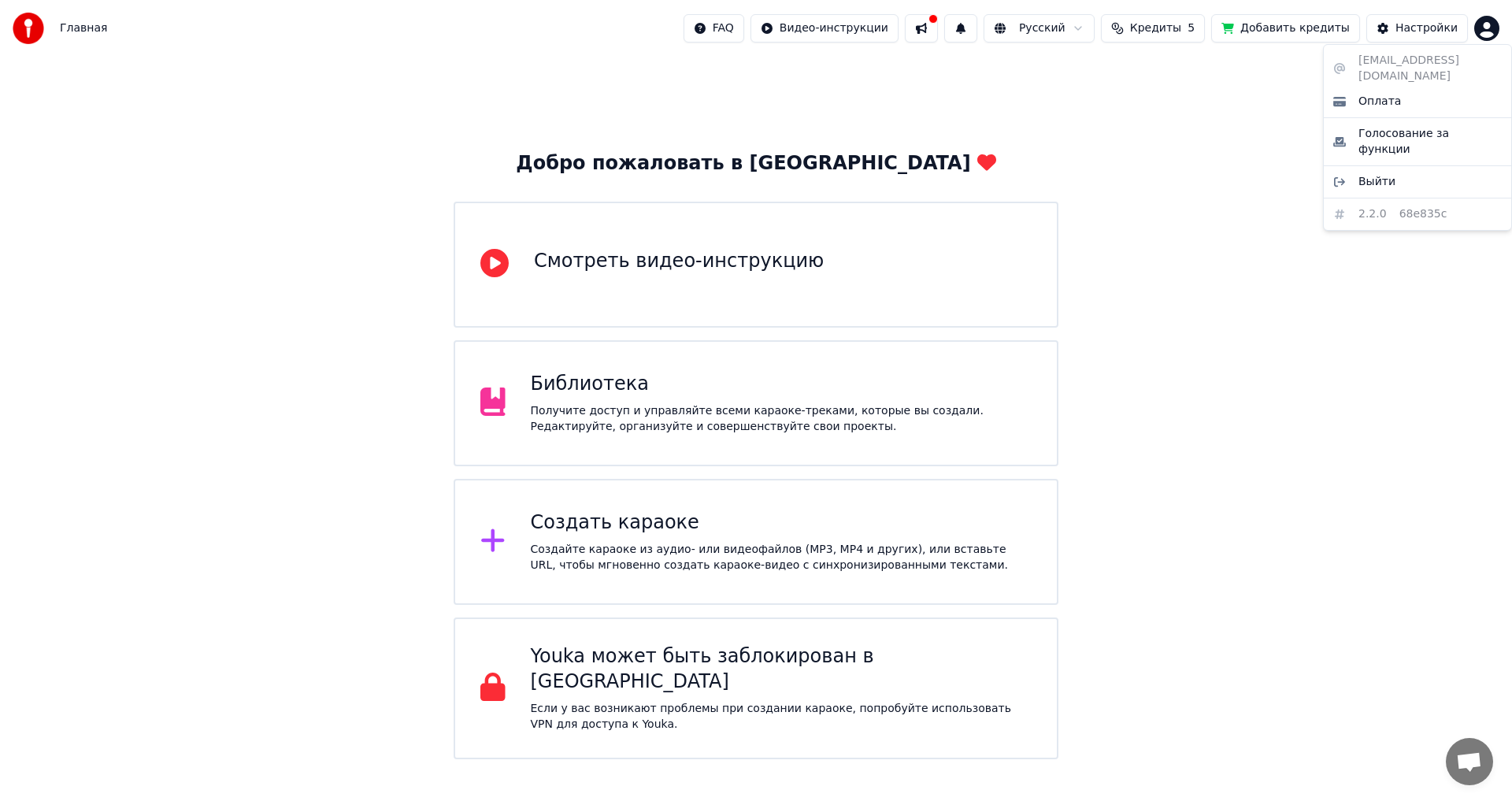
click at [617, 31] on html "Главная FAQ Видео-инструкции Русский Кредиты 5 Добавить кредиты Настройки Добро…" at bounding box center [756, 379] width 1512 height 760
click at [617, 28] on button at bounding box center [921, 28] width 33 height 28
click at [617, 33] on button at bounding box center [960, 28] width 33 height 28
click at [617, 341] on div "Добро пожаловать в Youka Смотреть видео-инструкцию Библиотека Получите доступ и…" at bounding box center [756, 408] width 1512 height 702
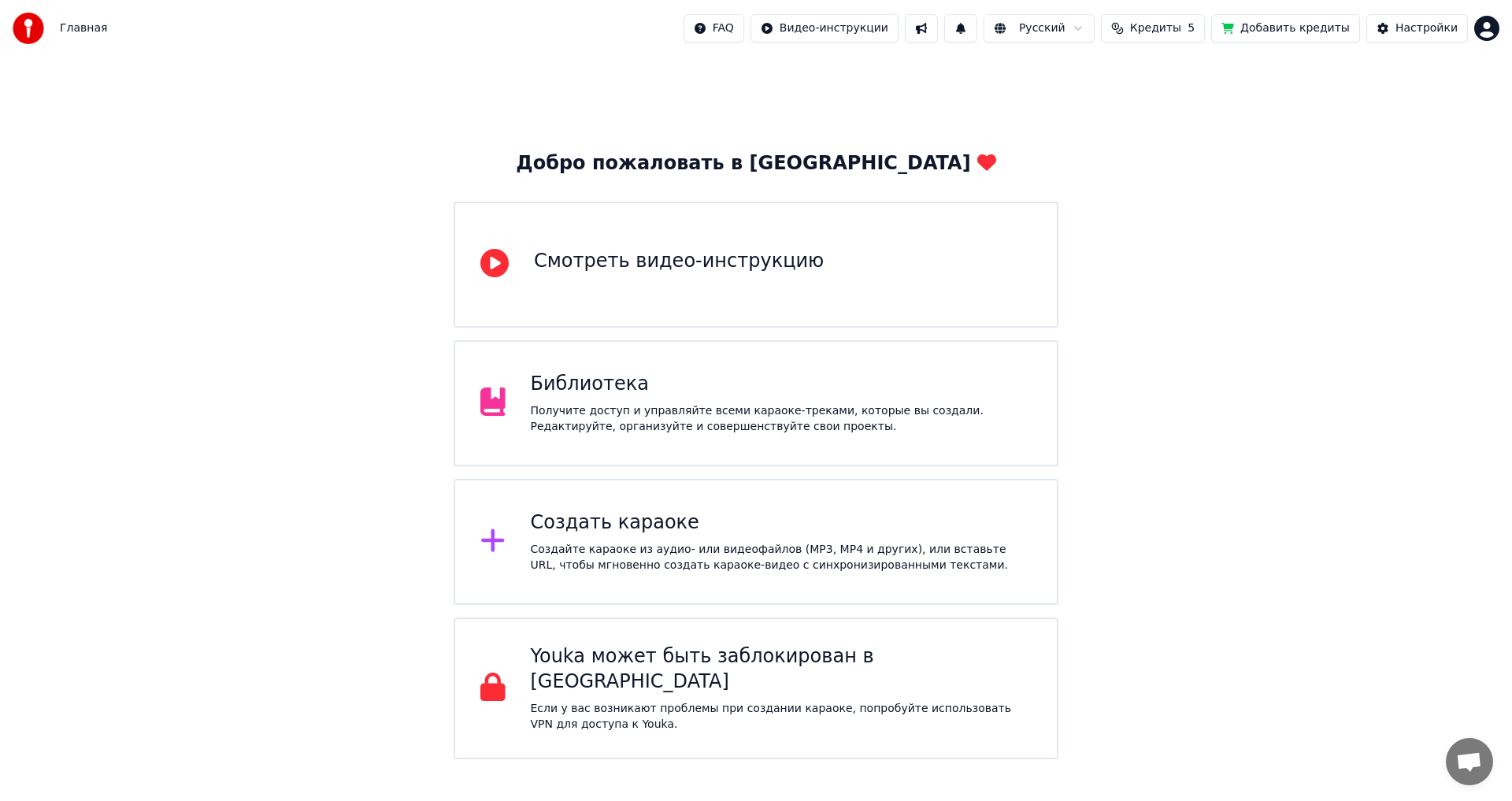
click at [595, 432] on div "Получите доступ и управляйте всеми караоке-треками, которые вы создали. Редакти…" at bounding box center [782, 419] width 502 height 32
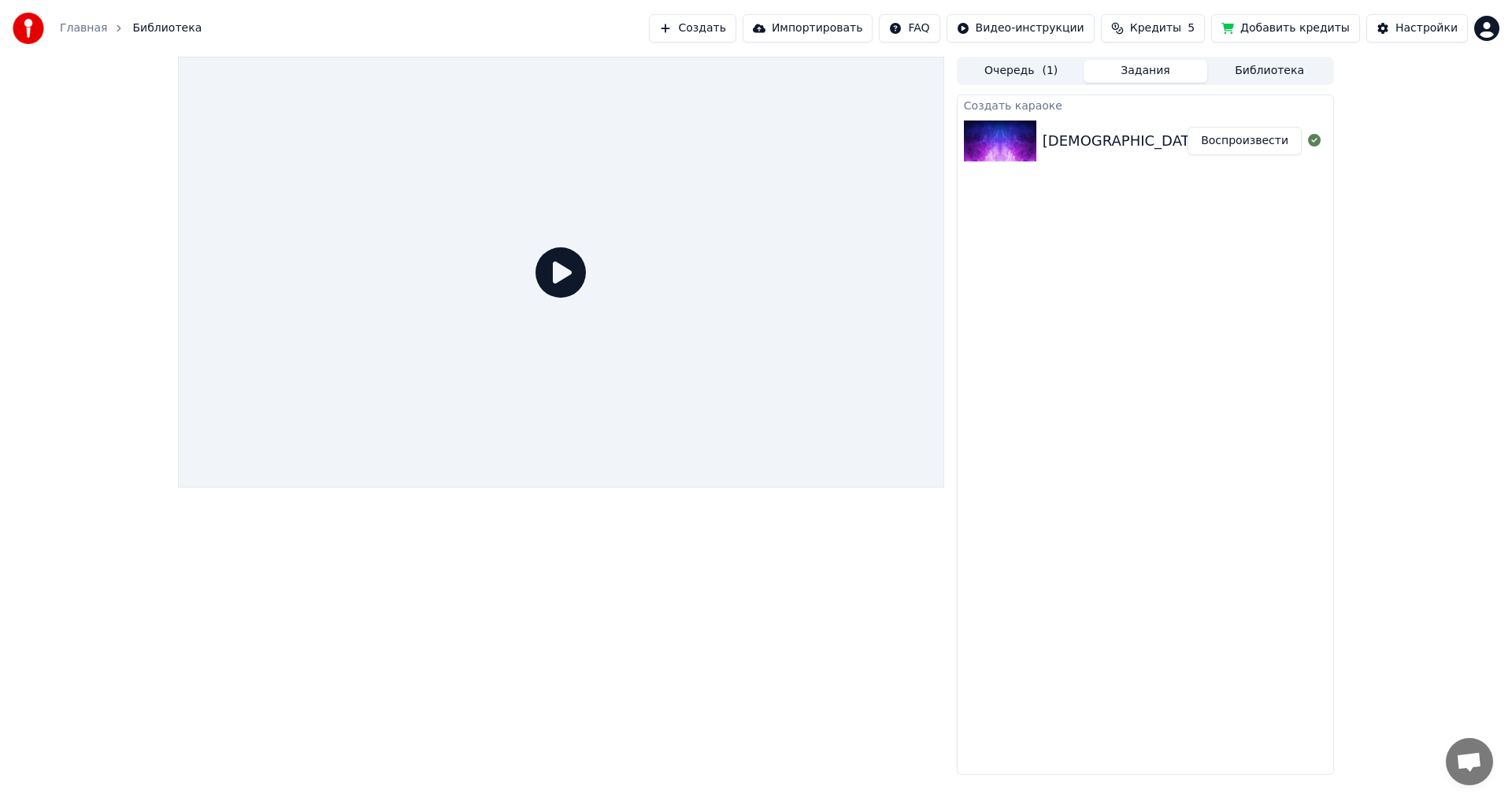
click at [617, 146] on div "[DEMOGRAPHIC_DATA]" at bounding box center [1115, 140] width 145 height 22
click at [617, 144] on button "Воспроизвести" at bounding box center [1244, 141] width 114 height 28
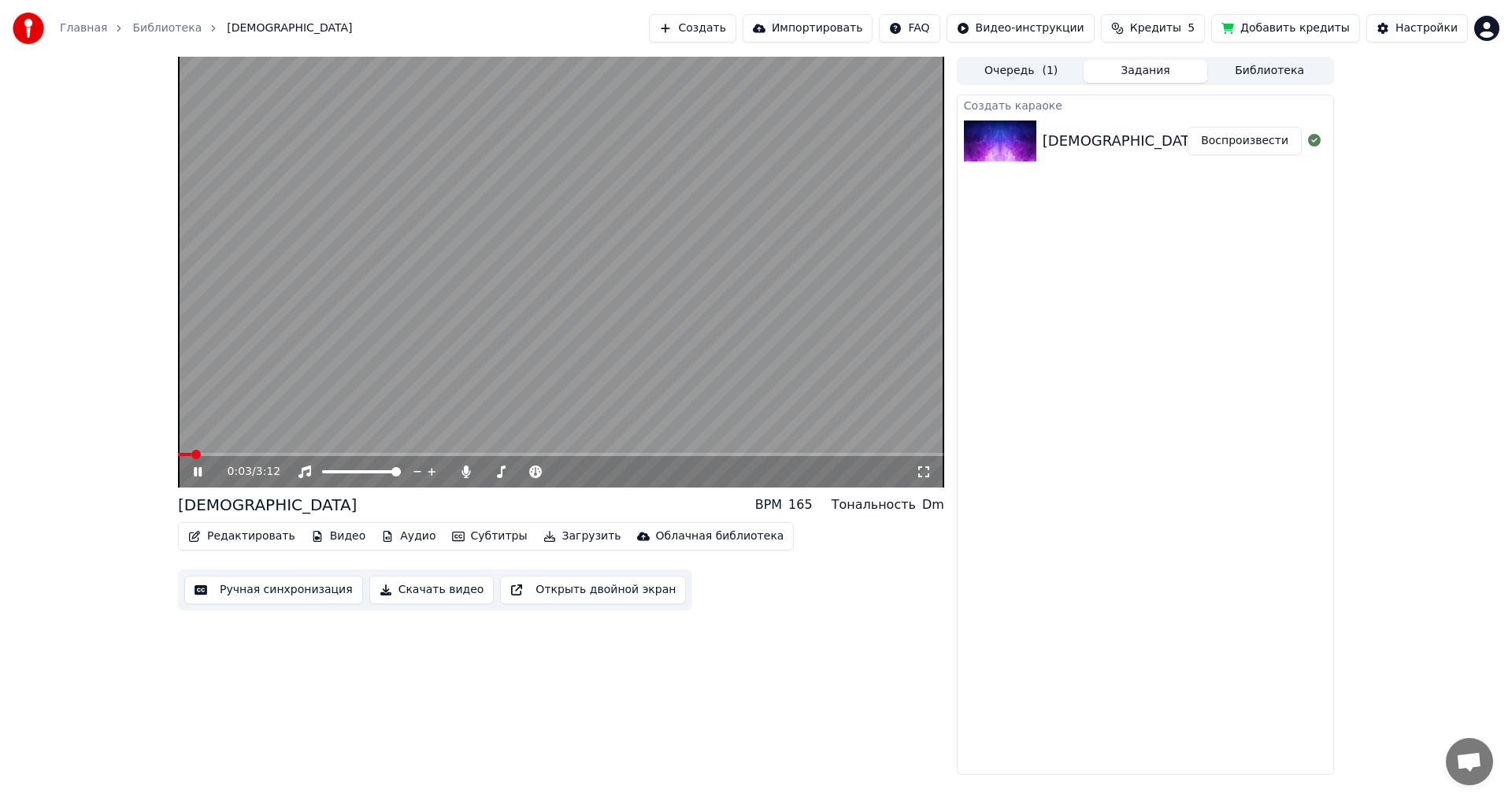
click at [245, 441] on button "Ручная синхронизация" at bounding box center [273, 590] width 179 height 28
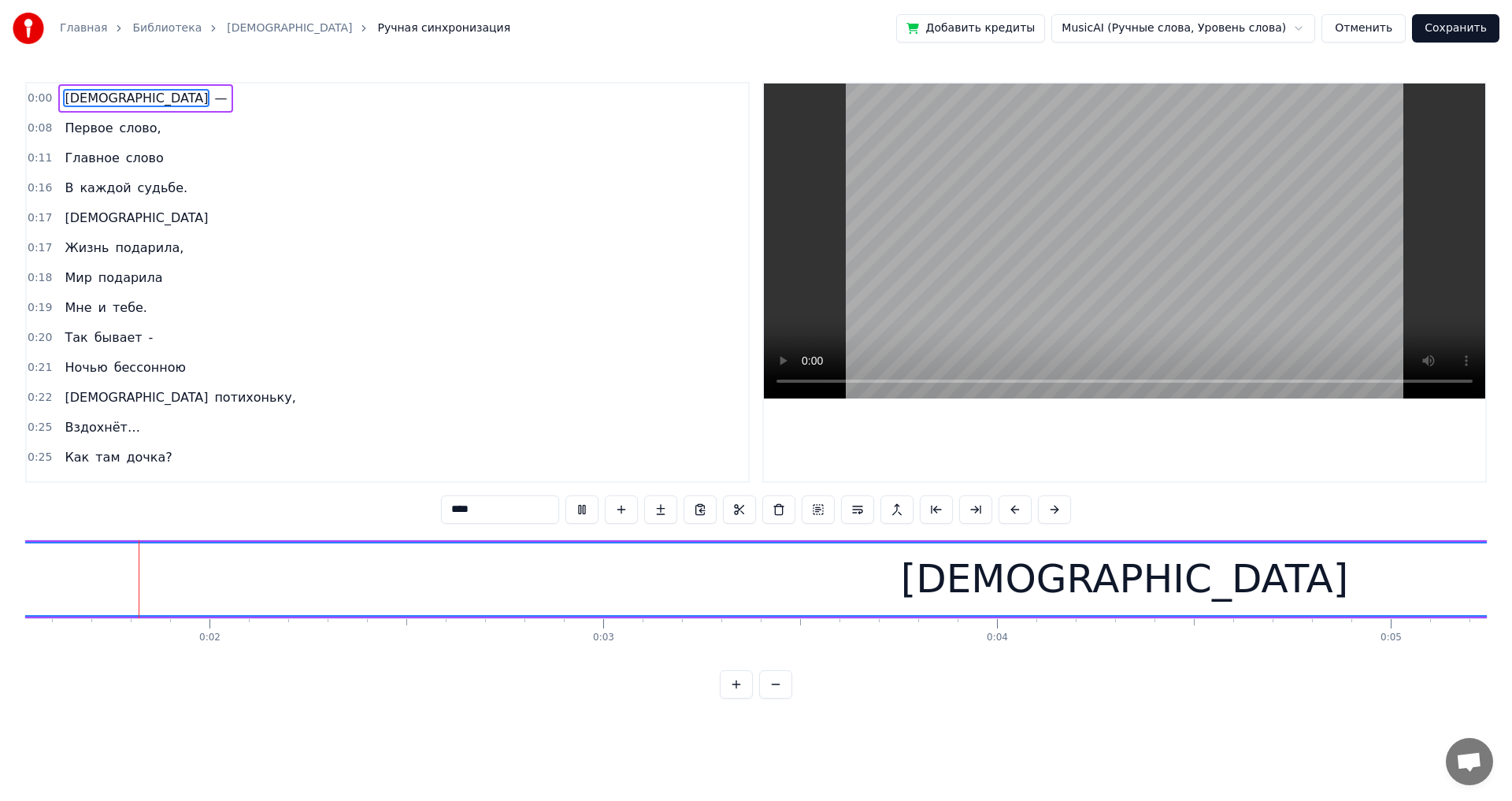
scroll to position [0, 532]
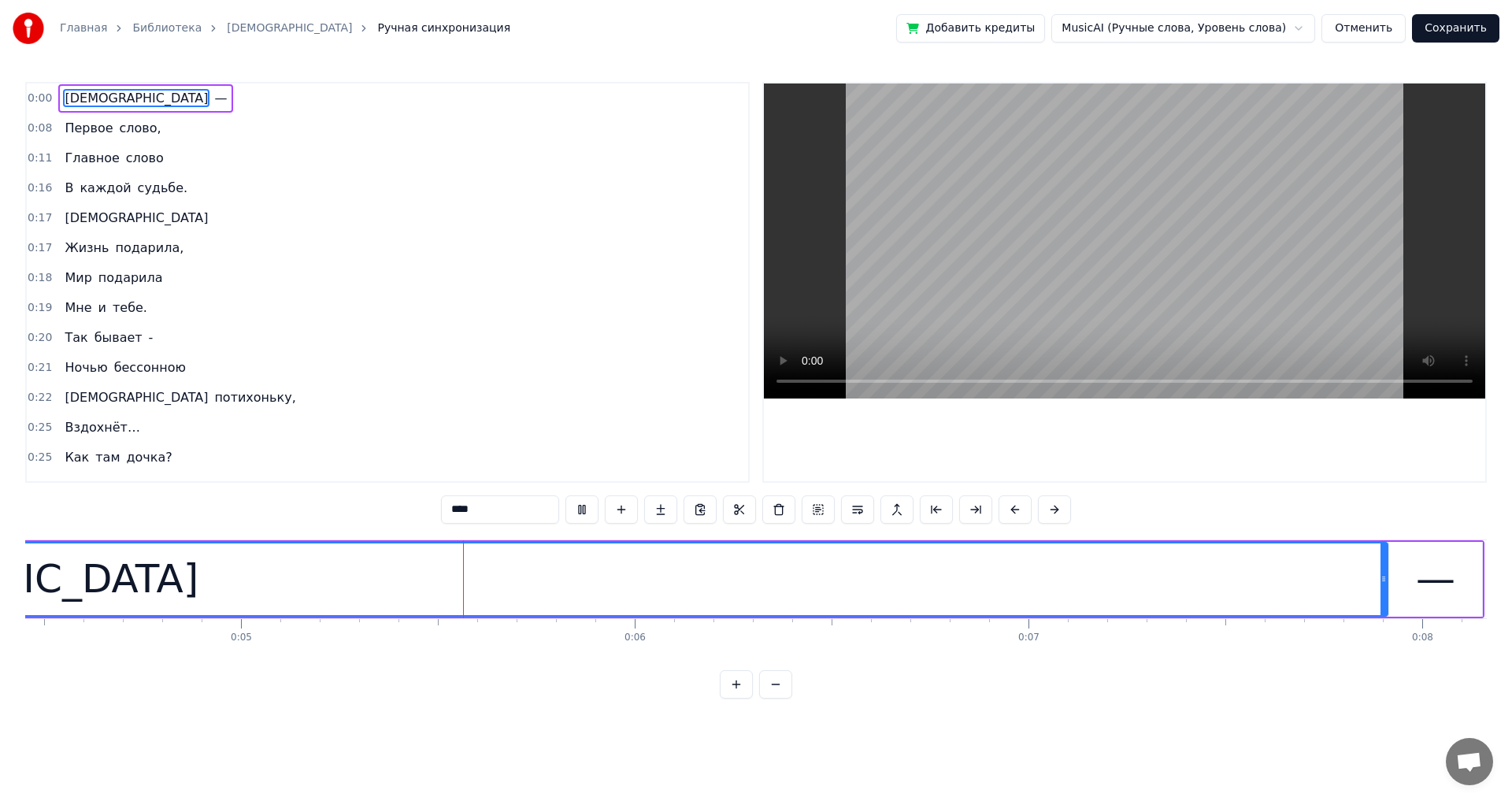
click at [71, 124] on span "Первое" at bounding box center [88, 128] width 51 height 19
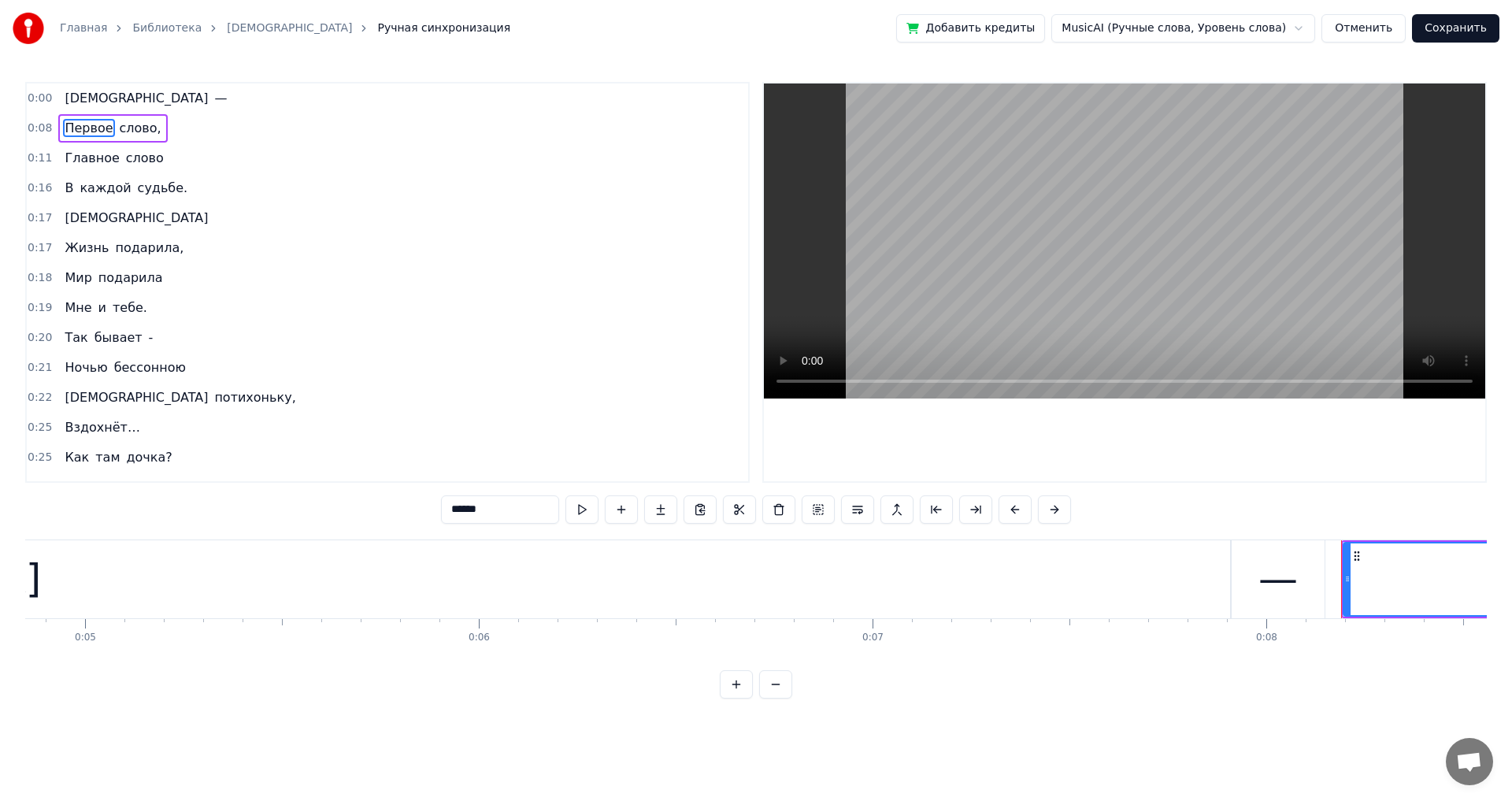
scroll to position [0, 1910]
drag, startPoint x: 1344, startPoint y: 582, endPoint x: 1231, endPoint y: 579, distance: 113.0
click at [617, 441] on icon at bounding box center [1233, 579] width 6 height 12
drag, startPoint x: 1231, startPoint y: 579, endPoint x: 1244, endPoint y: 580, distance: 13.0
click at [617, 441] on icon at bounding box center [1245, 579] width 6 height 12
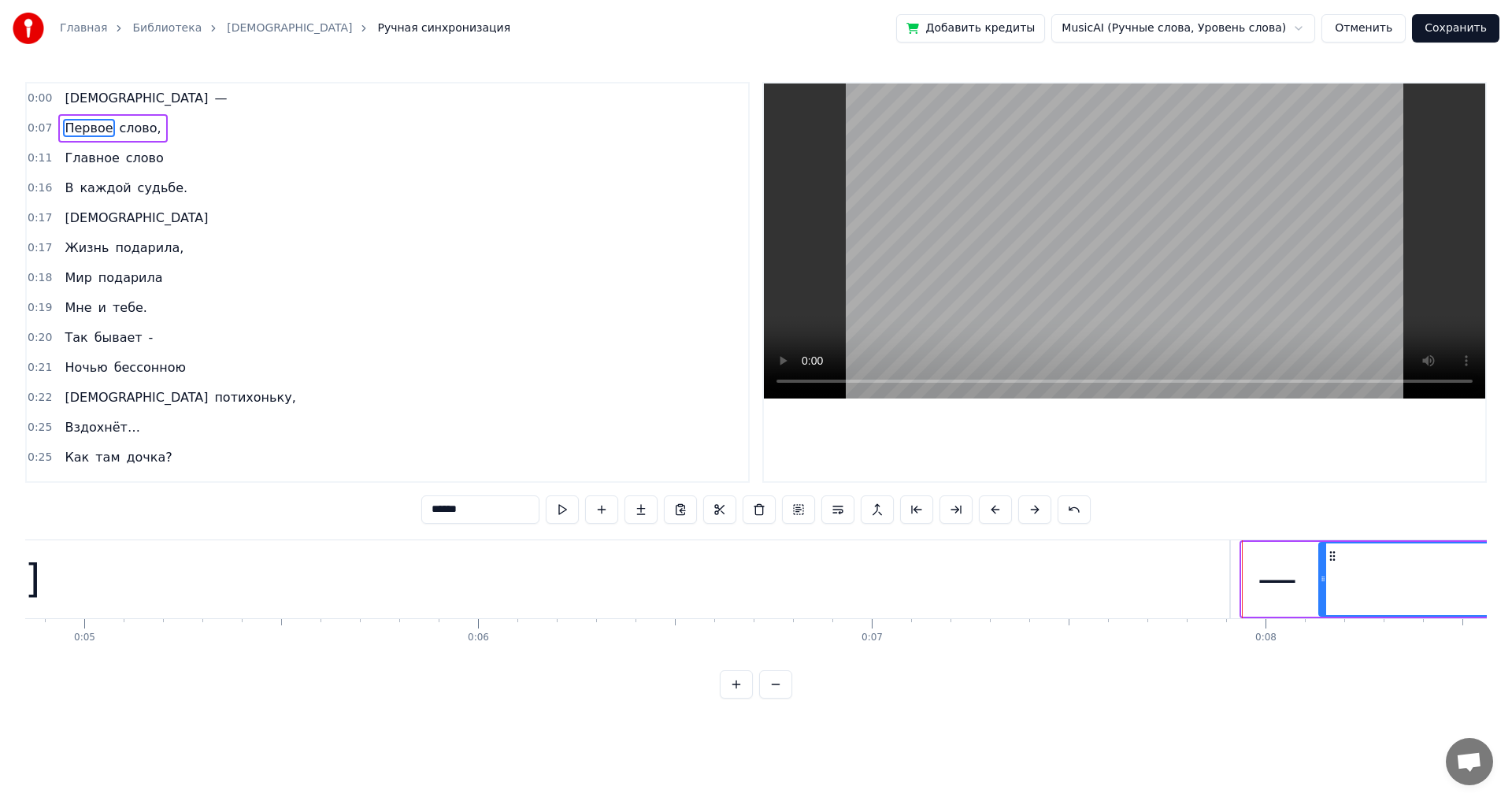
drag, startPoint x: 1244, startPoint y: 580, endPoint x: 1285, endPoint y: 587, distance: 41.6
click at [617, 441] on div "—" at bounding box center [1277, 579] width 40 height 59
type input "*"
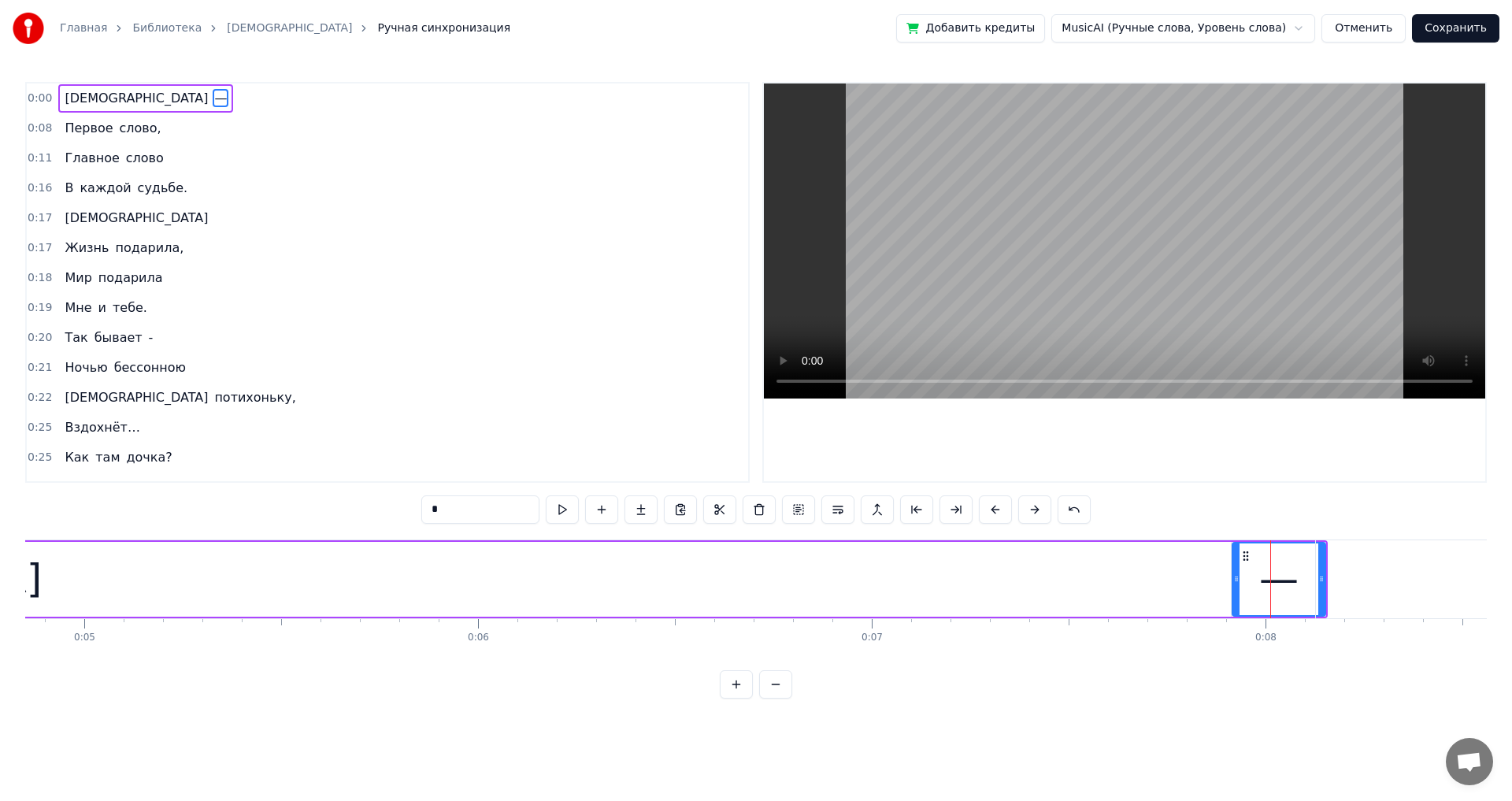
click at [617, 441] on icon at bounding box center [1246, 556] width 12 height 12
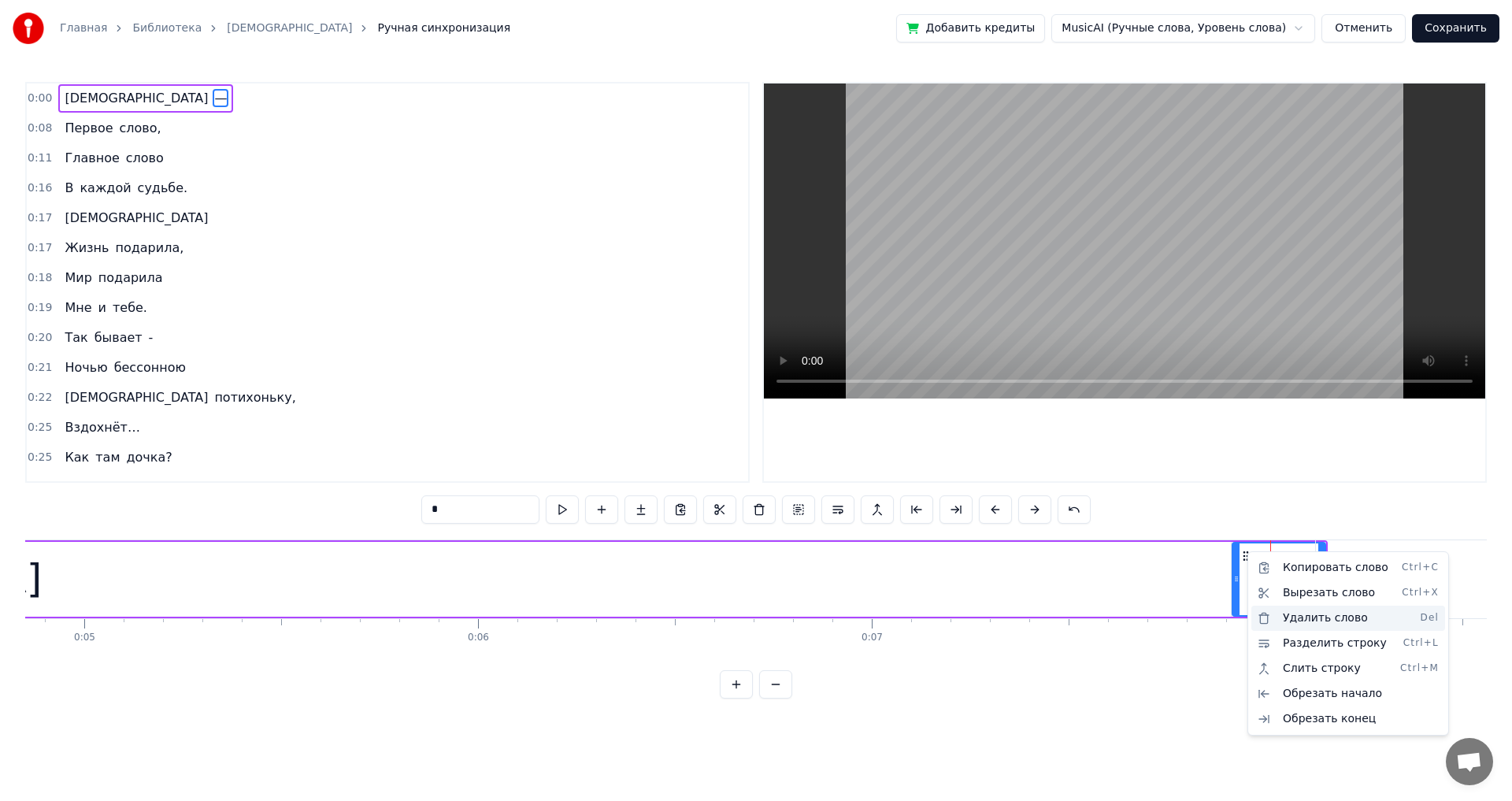
click at [617, 441] on div "Удалить слово Del" at bounding box center [1348, 618] width 194 height 26
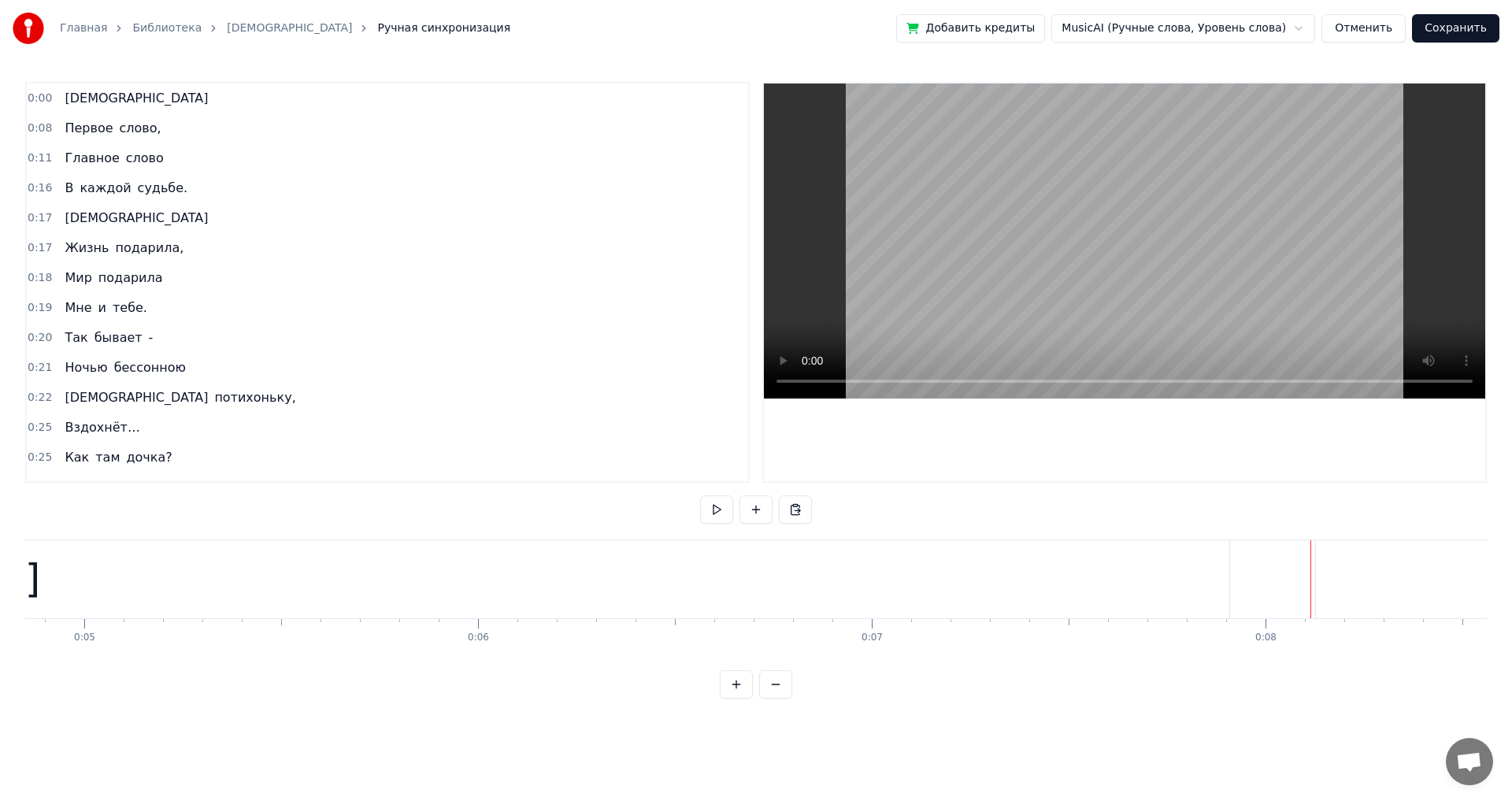
drag, startPoint x: 1315, startPoint y: 577, endPoint x: 1261, endPoint y: 580, distance: 54.1
click at [89, 100] on span "[DEMOGRAPHIC_DATA]" at bounding box center [136, 98] width 146 height 19
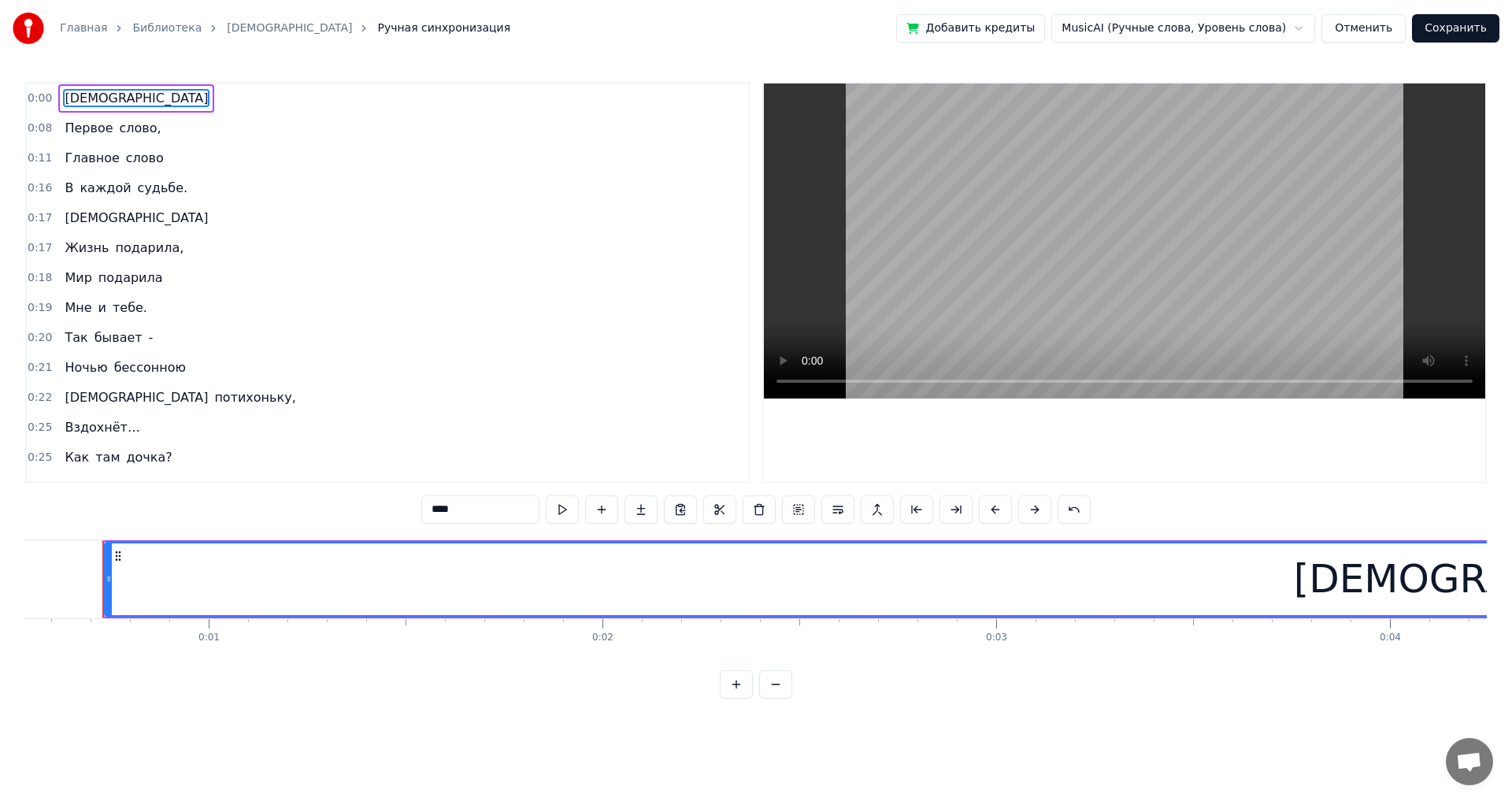
scroll to position [0, 209]
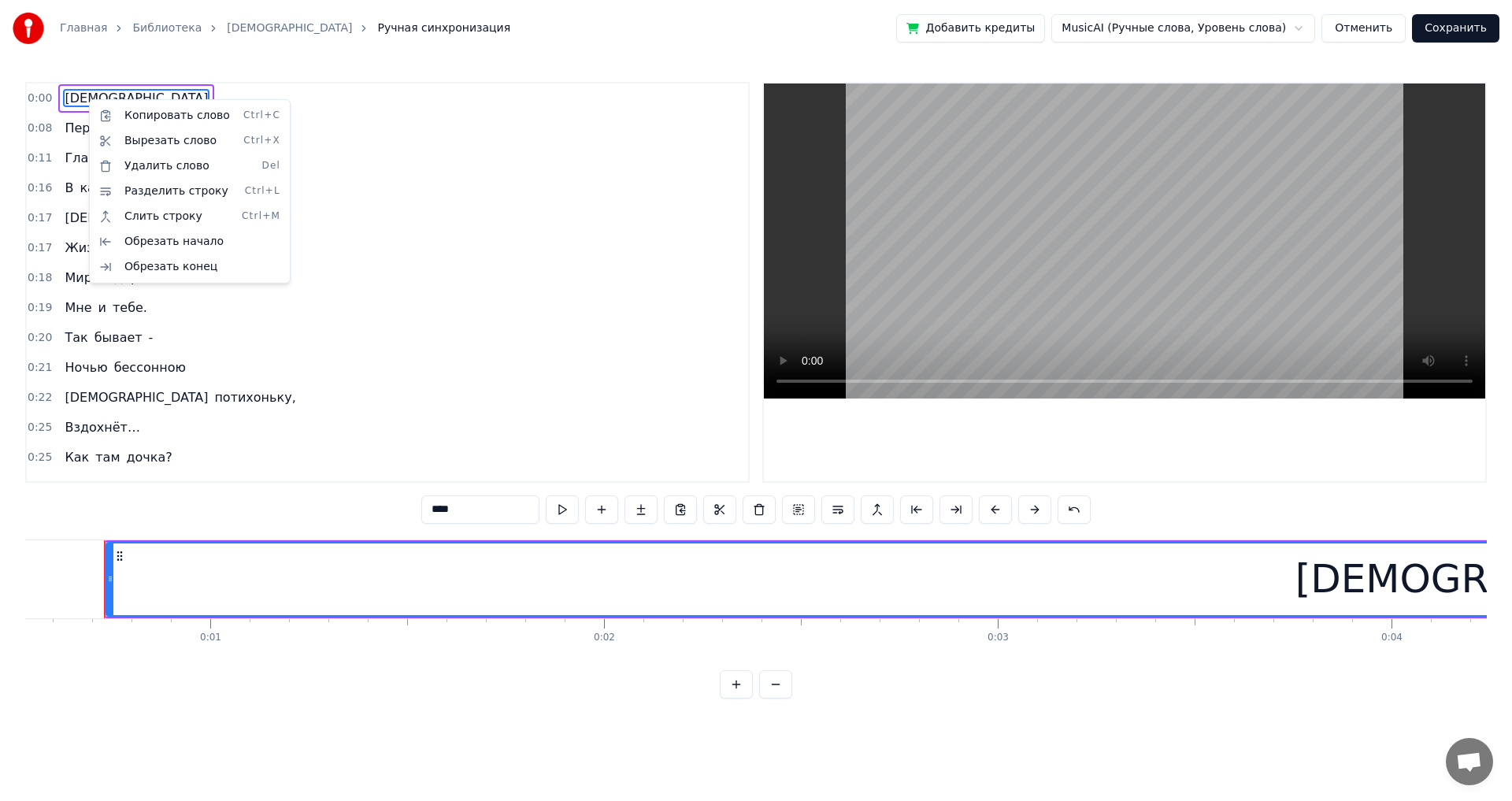
click at [92, 100] on div "Копировать слово Ctrl+C Вырезать слово Ctrl+X Удалить слово Del Разделить строк…" at bounding box center [190, 191] width 202 height 184
click at [87, 96] on html "Главная Библиотека Мама Ручная синхронизация Добавить кредиты MusicAI (Ручные с…" at bounding box center [756, 362] width 1512 height 723
click at [465, 441] on input "****" at bounding box center [481, 510] width 118 height 28
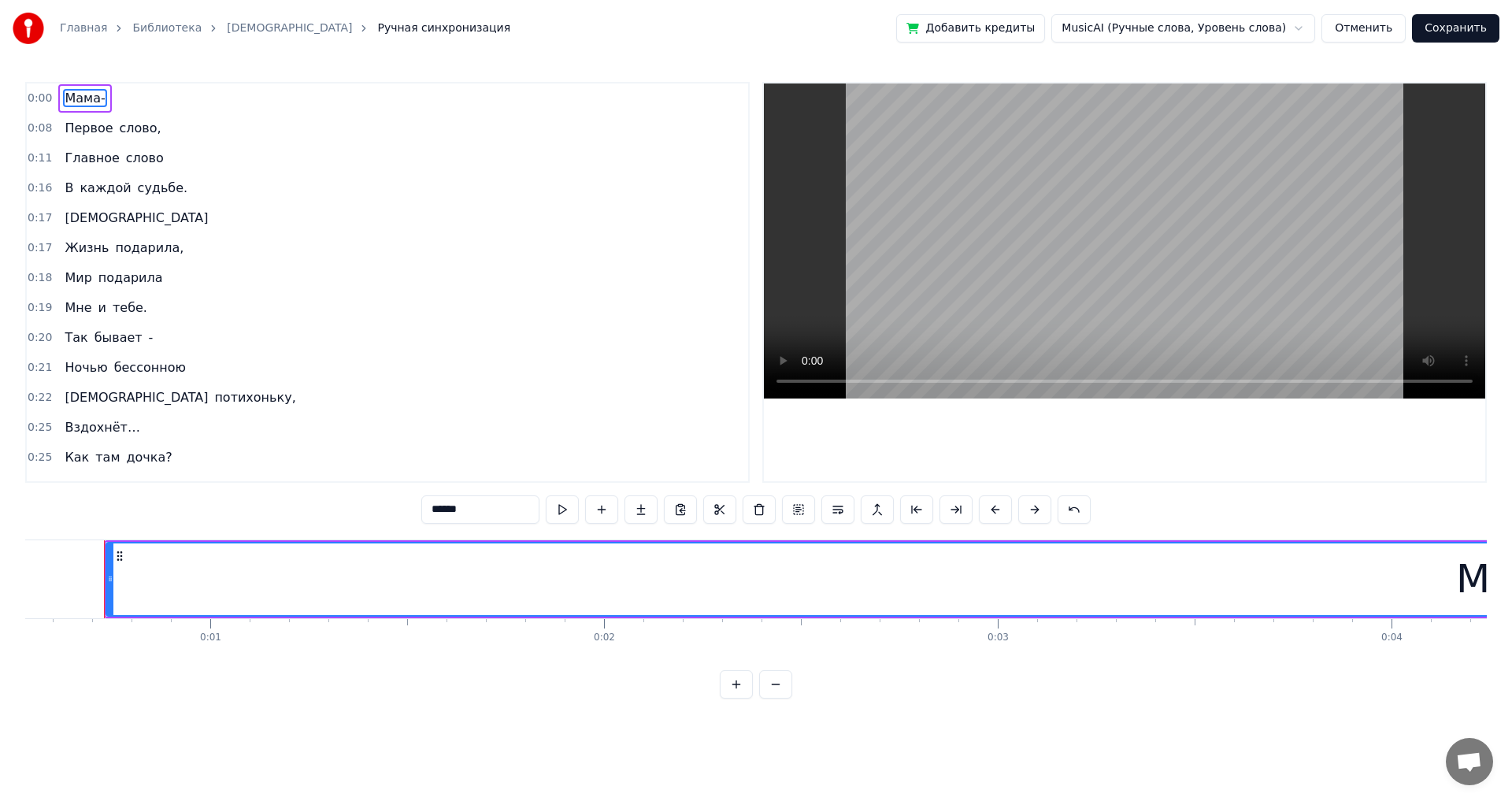
click at [64, 132] on span "Первое" at bounding box center [88, 128] width 51 height 19
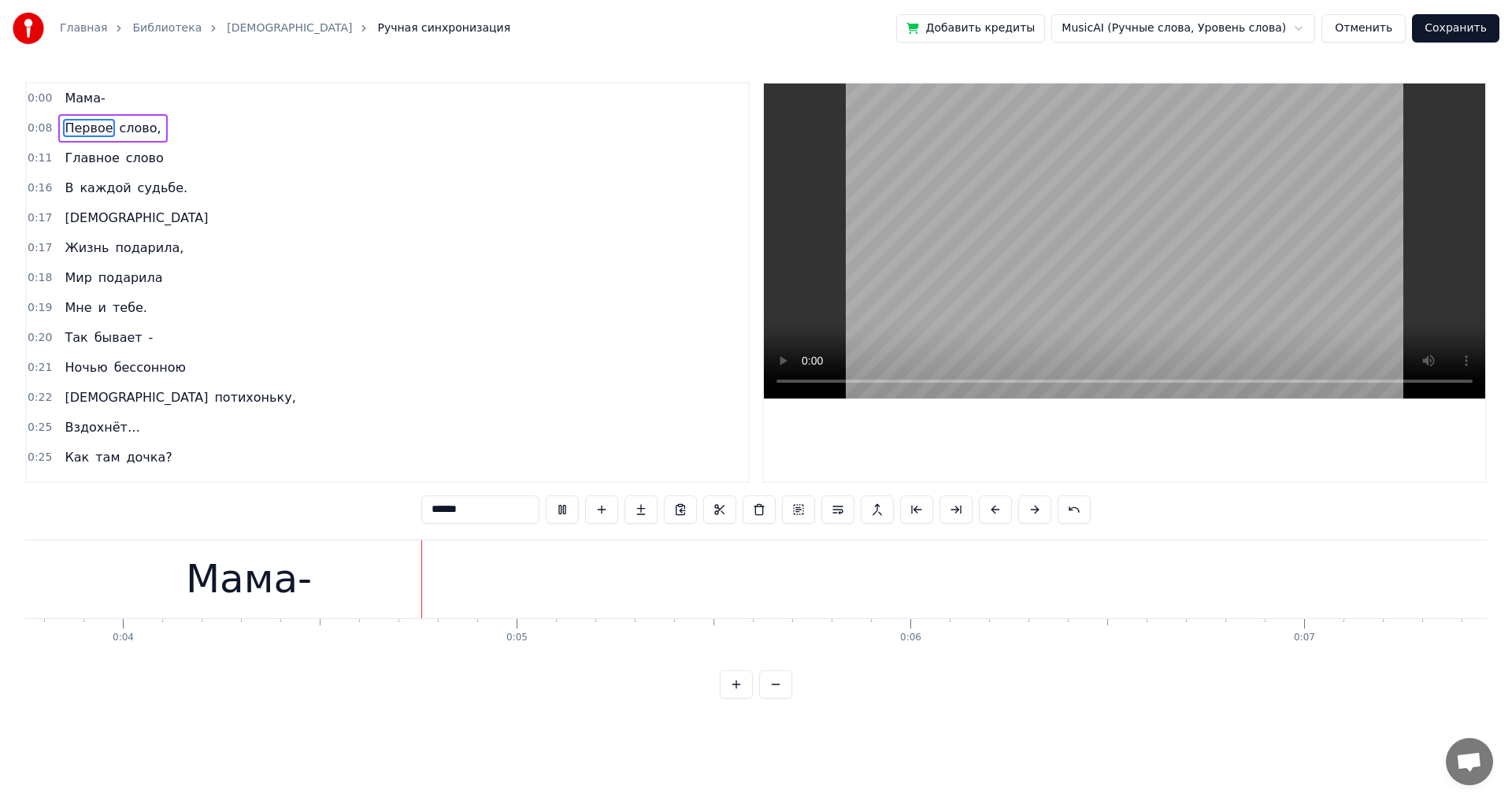
scroll to position [0, 1478]
click at [450, 441] on input "******" at bounding box center [481, 510] width 118 height 28
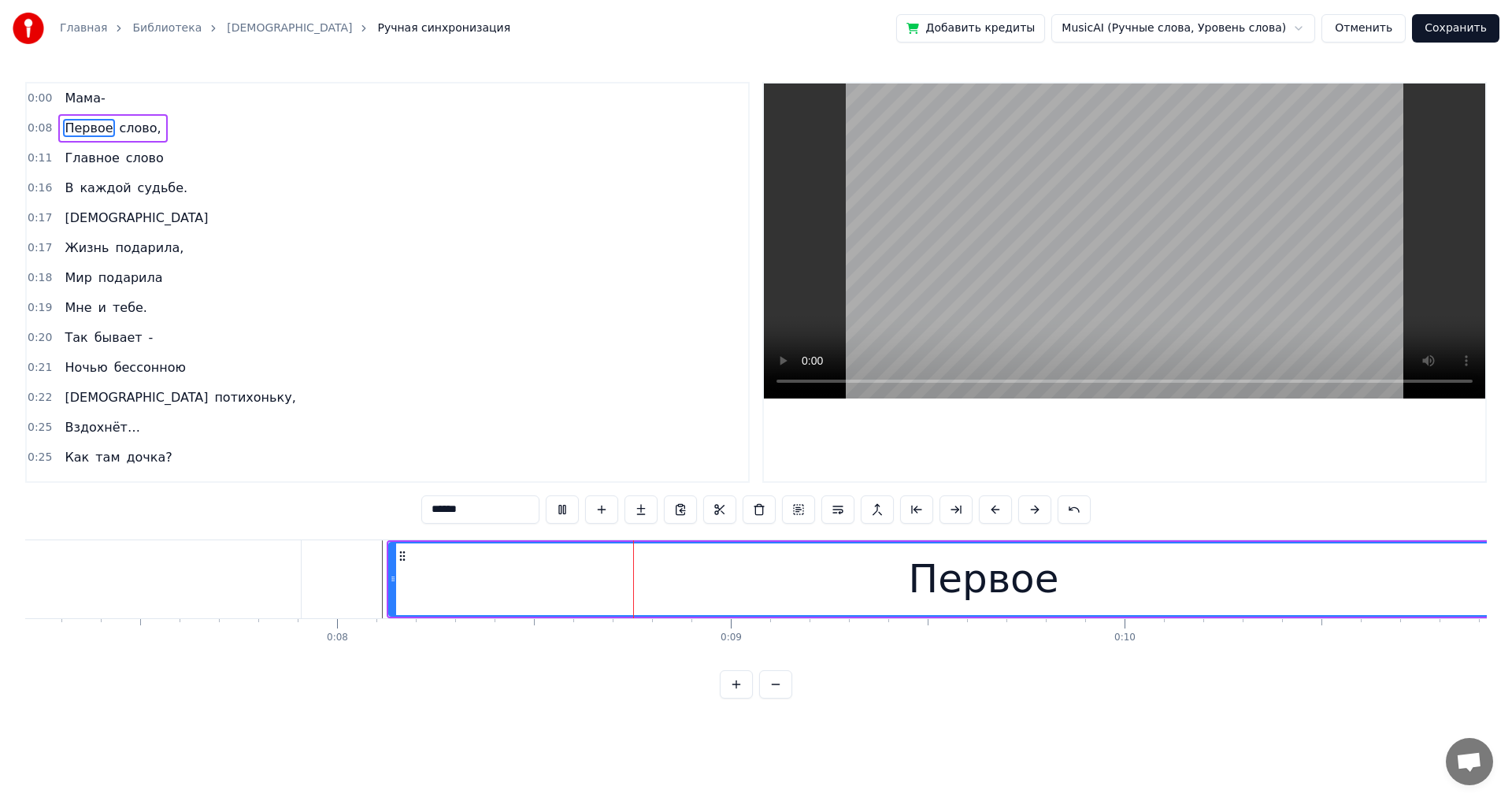
click at [143, 131] on span "слово," at bounding box center [140, 128] width 45 height 19
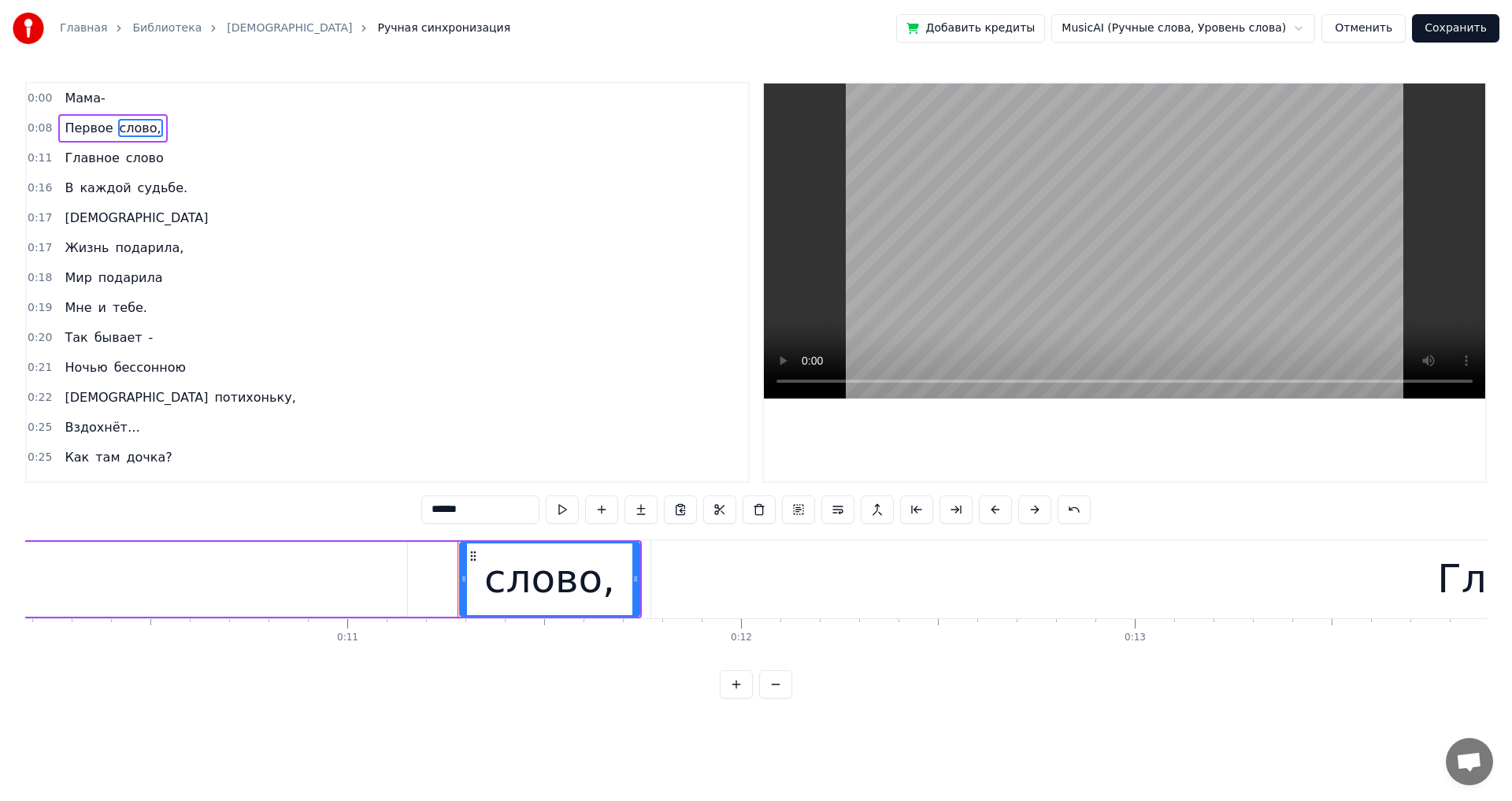
scroll to position [0, 4363]
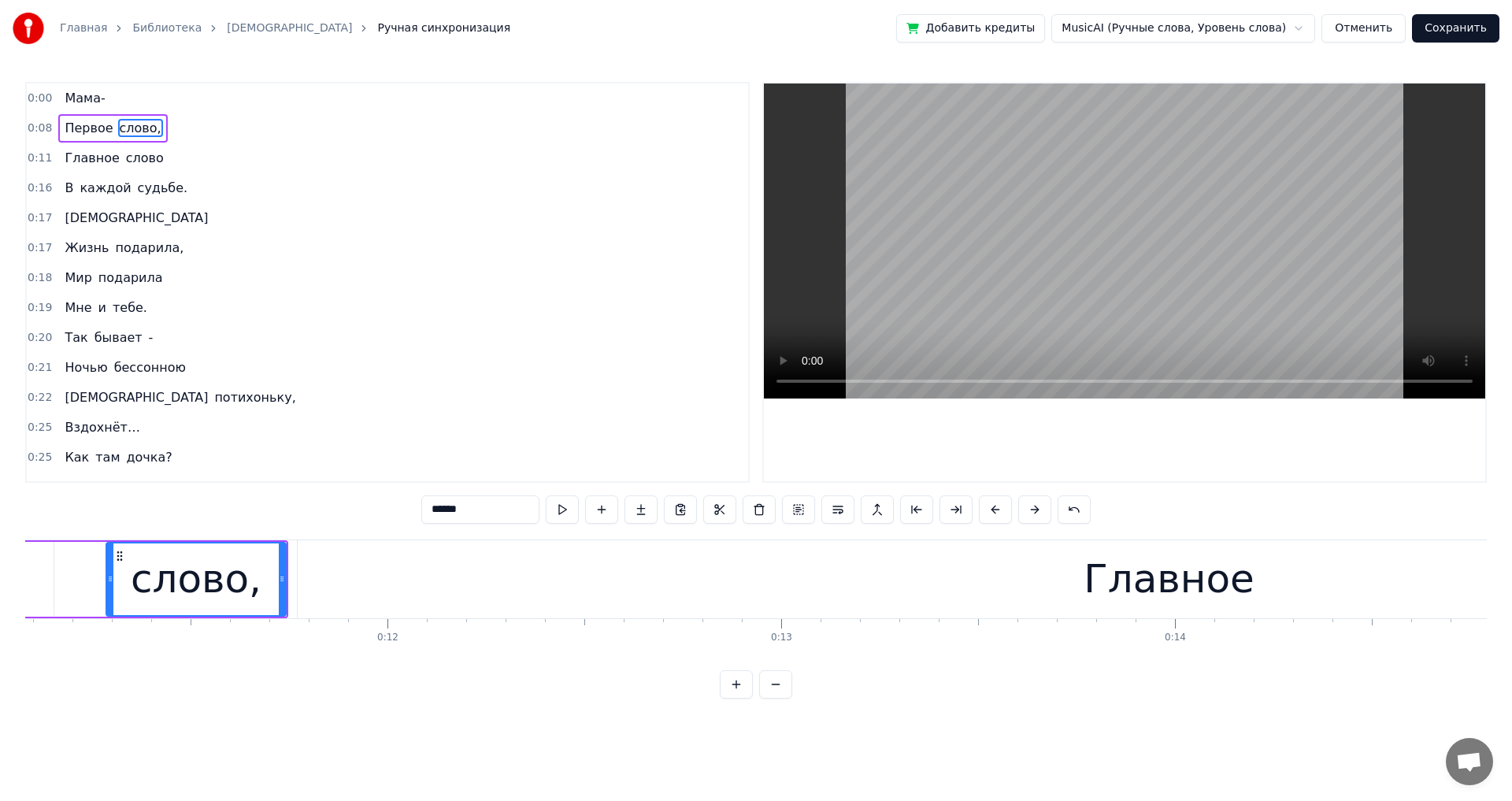
click at [69, 96] on span "Мама-" at bounding box center [84, 98] width 43 height 19
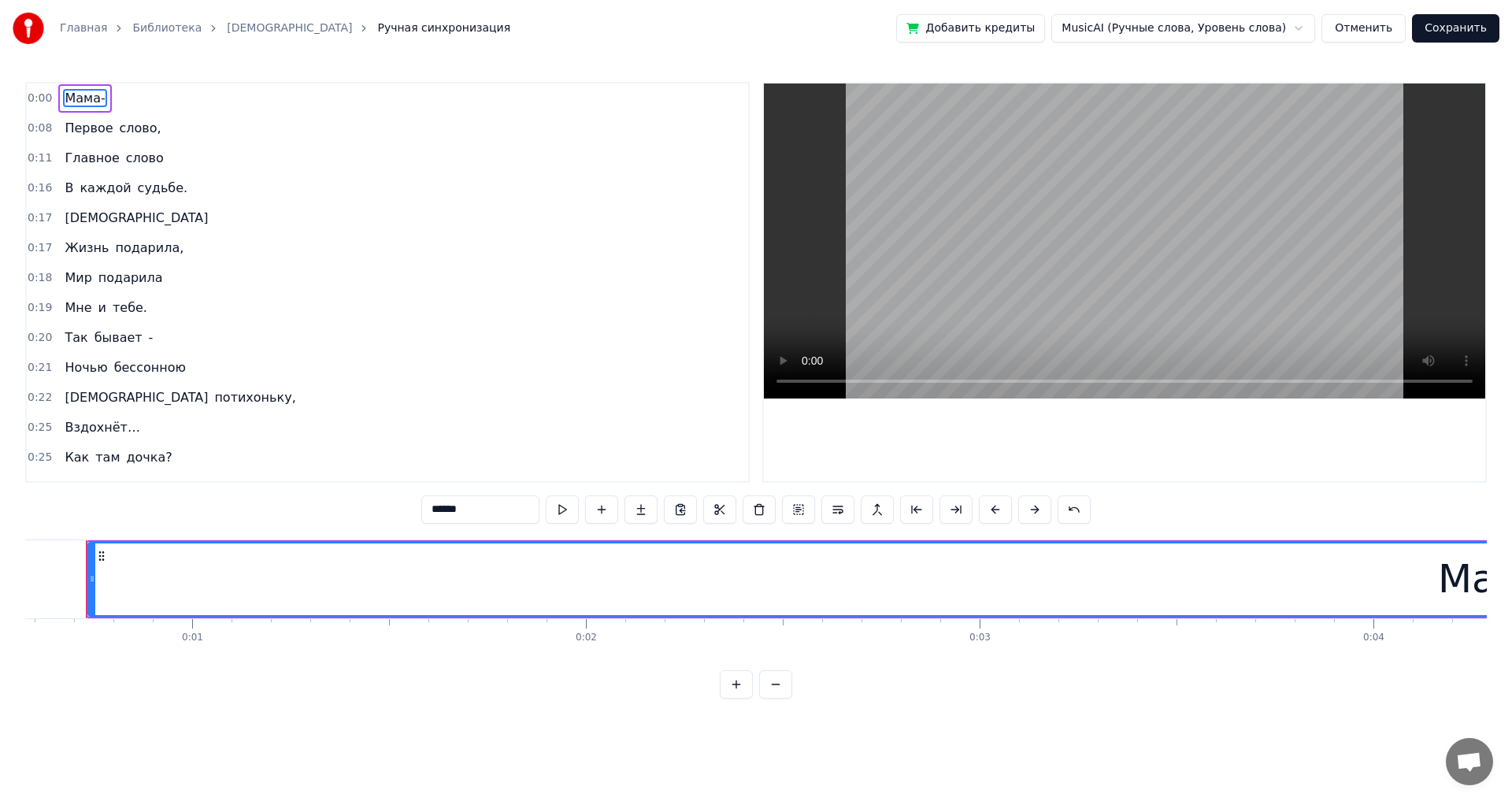
scroll to position [0, 209]
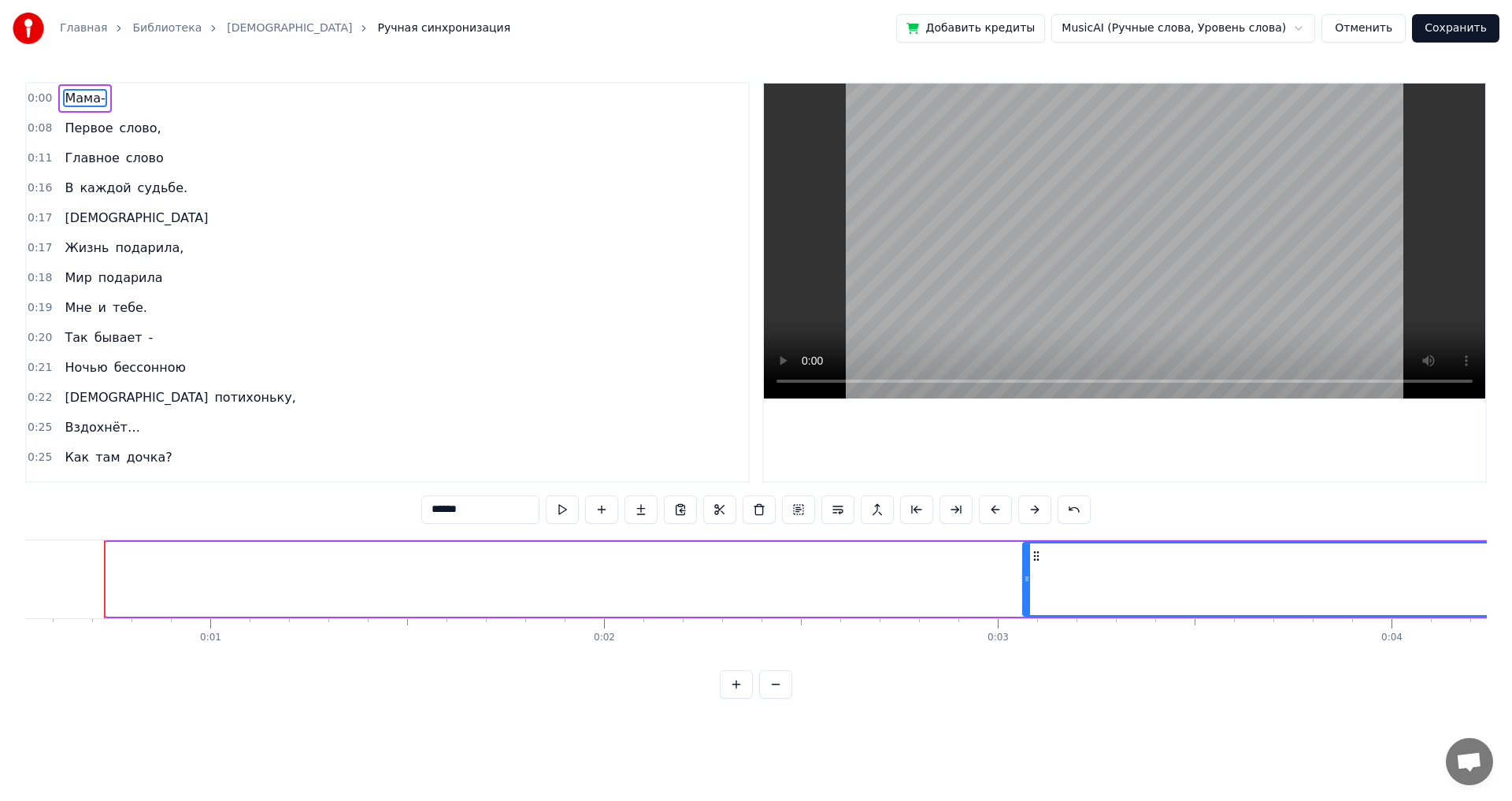
drag, startPoint x: 110, startPoint y: 578, endPoint x: 1027, endPoint y: 611, distance: 917.6
click at [617, 441] on div at bounding box center [1027, 579] width 6 height 71
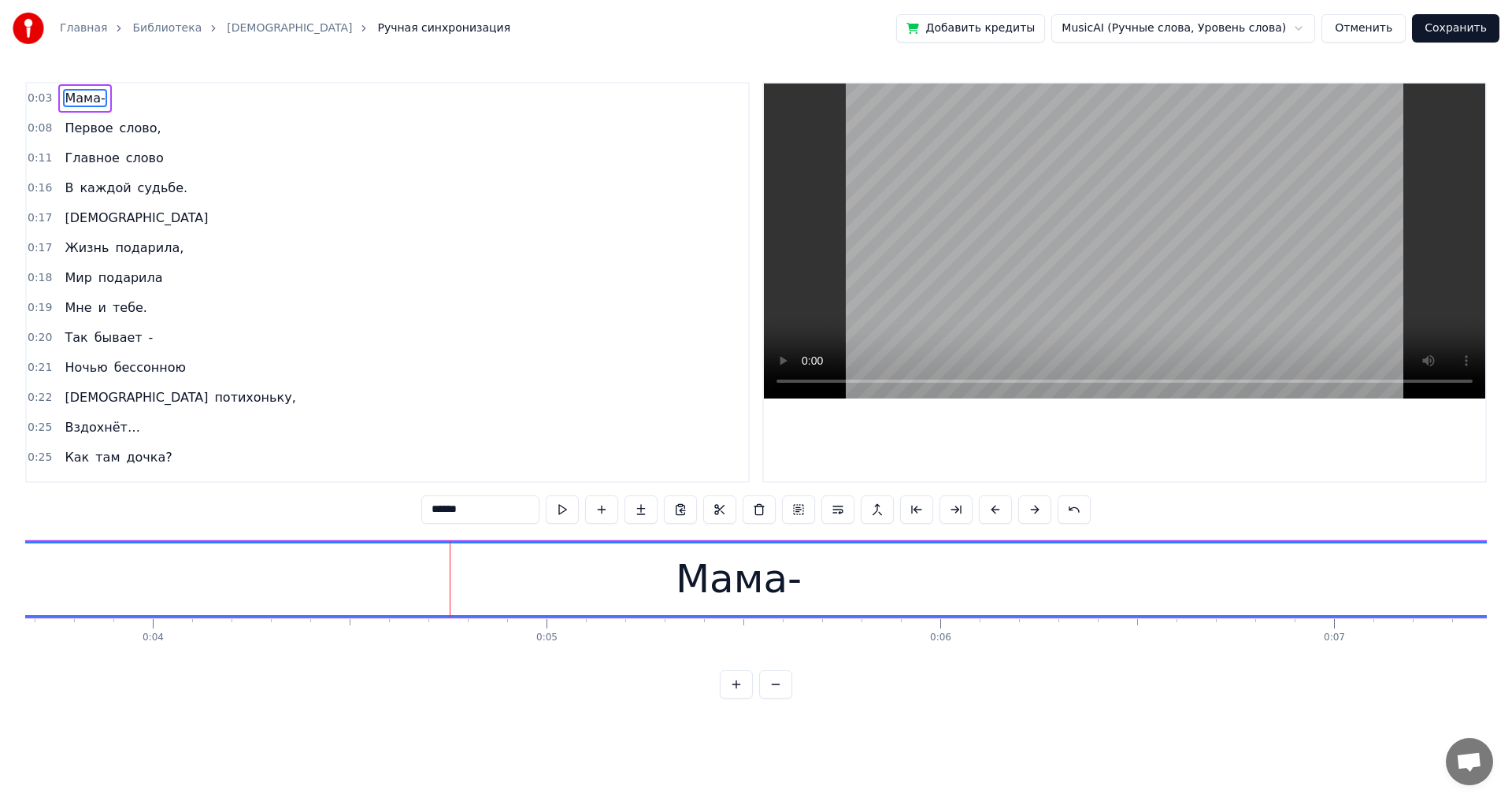
scroll to position [0, 1564]
click at [78, 99] on span "Мама-" at bounding box center [84, 98] width 43 height 19
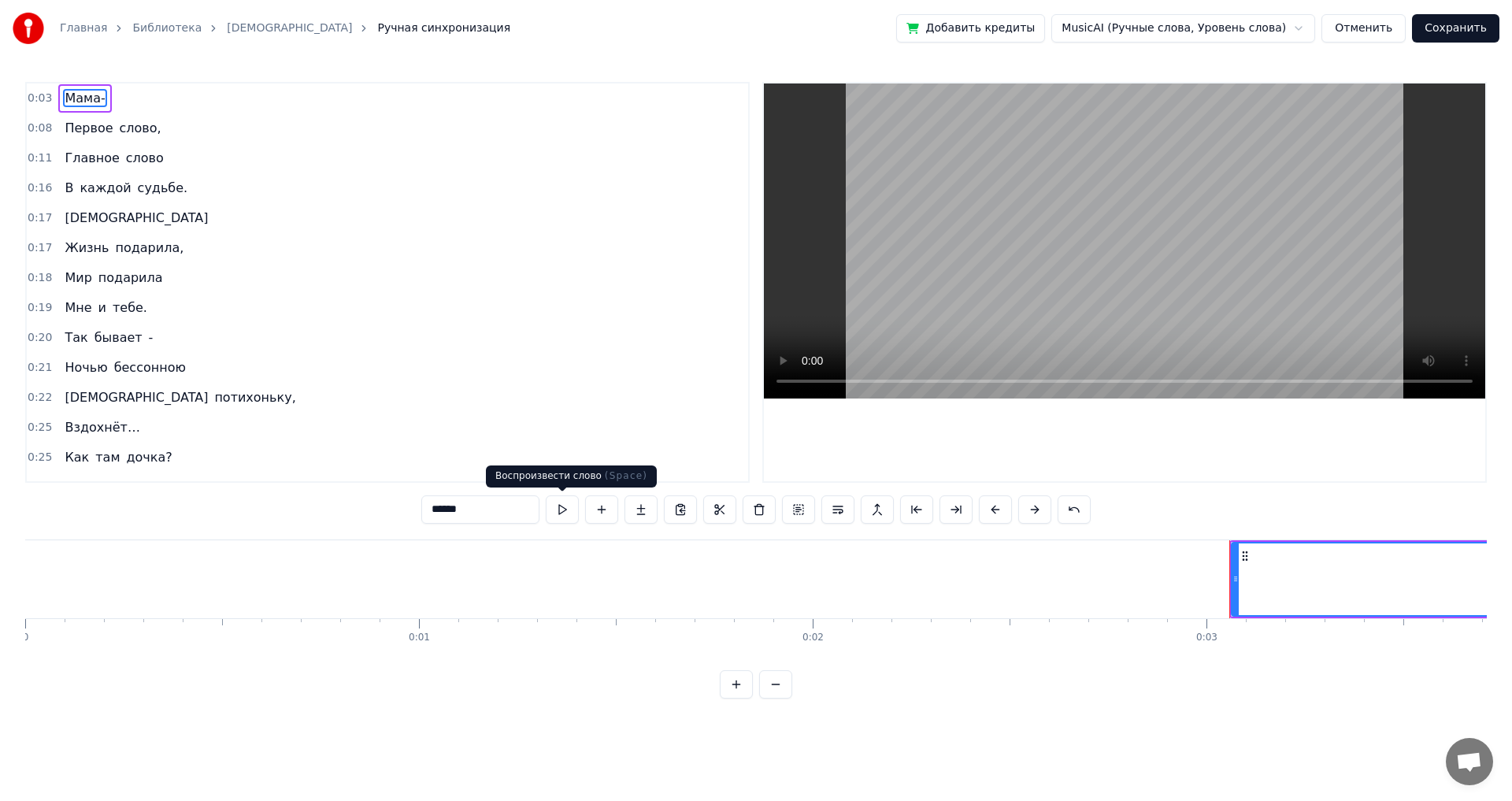
click at [564, 441] on button at bounding box center [562, 510] width 33 height 28
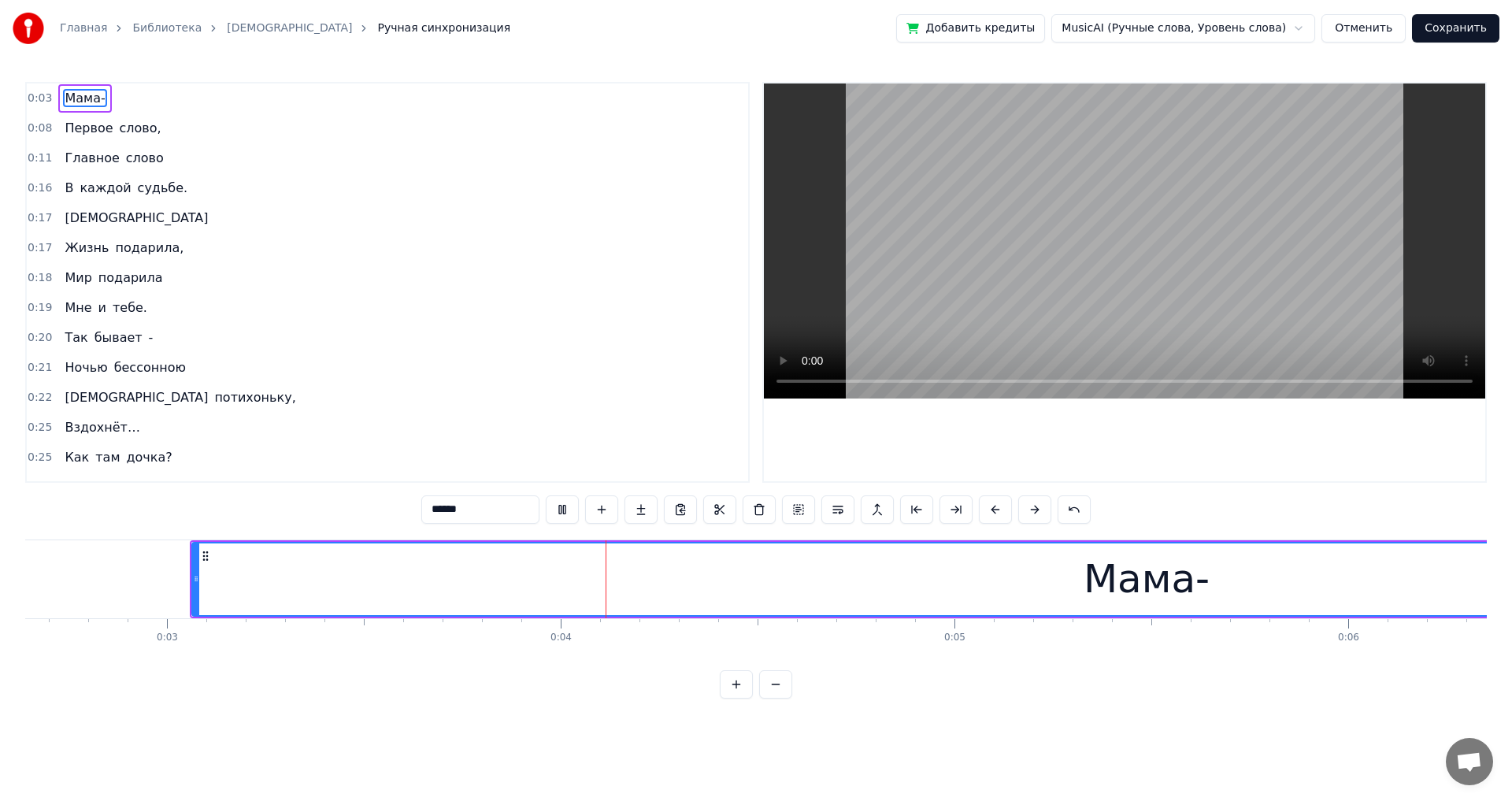
scroll to position [0, 1305]
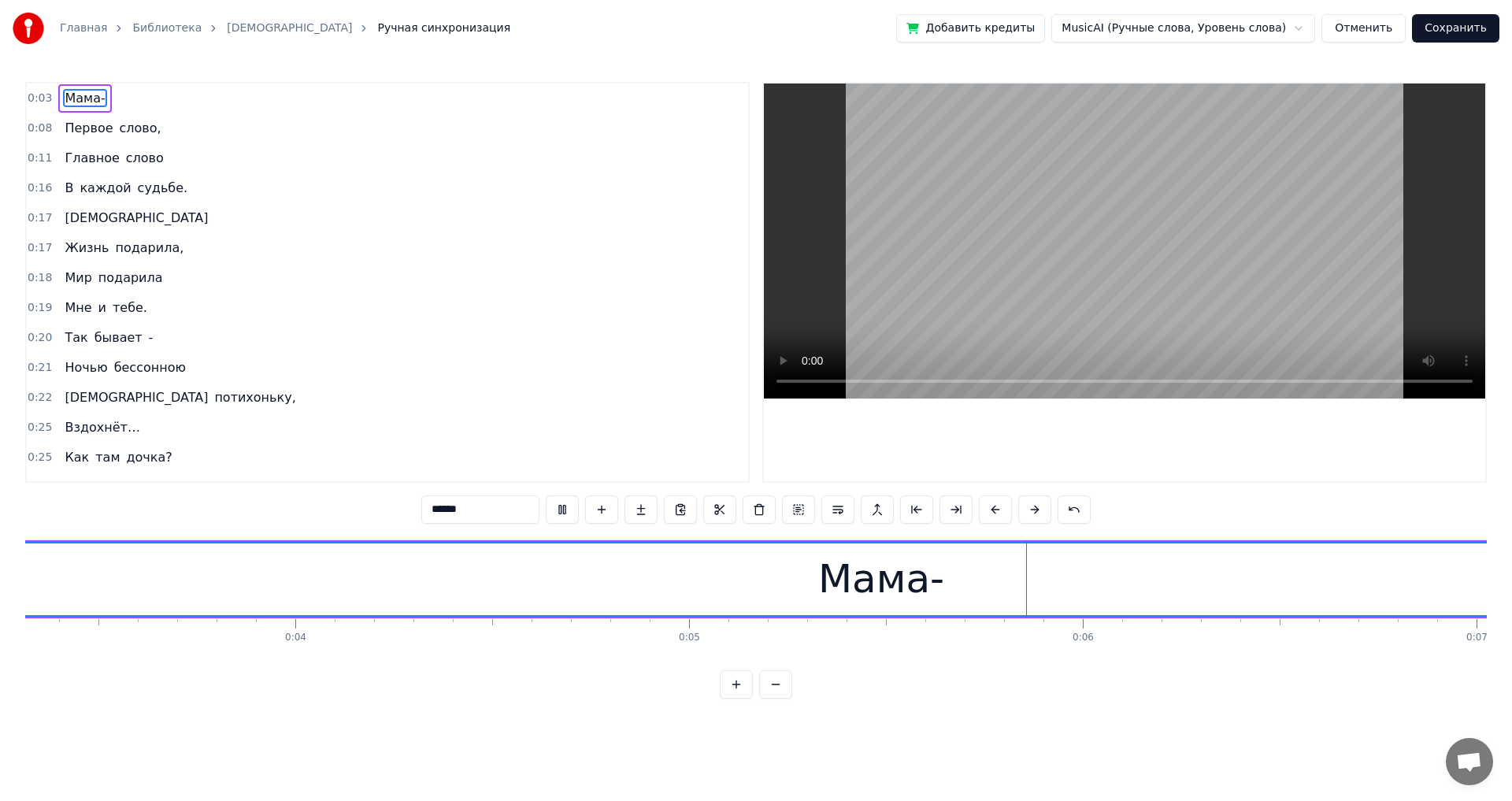
click at [564, 441] on button at bounding box center [562, 510] width 33 height 28
click at [71, 129] on span "Первое" at bounding box center [88, 128] width 51 height 19
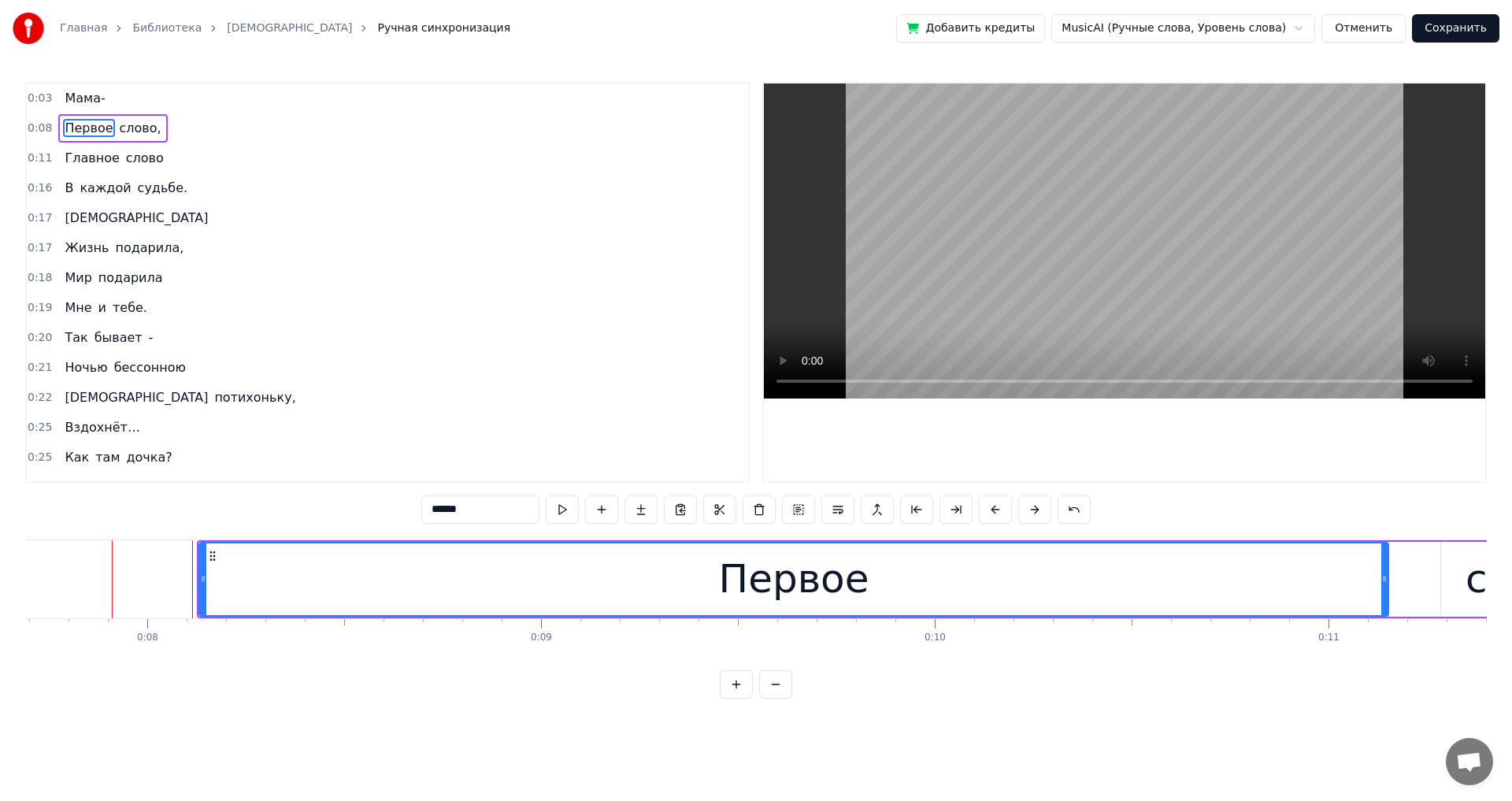
scroll to position [0, 3035]
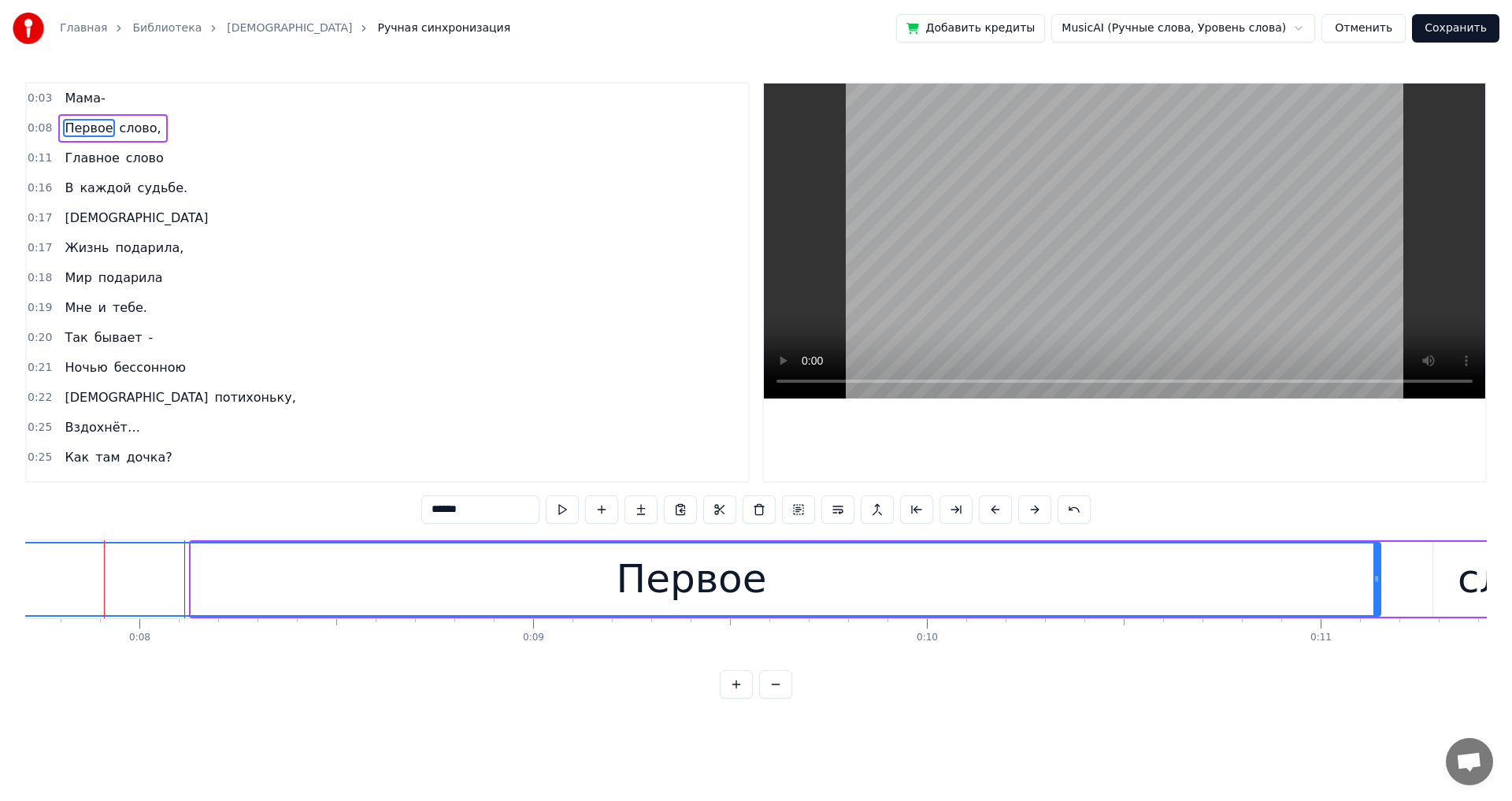
drag, startPoint x: 195, startPoint y: 580, endPoint x: 12, endPoint y: 562, distance: 183.9
click at [7, 441] on div "Главная Библиотека Мама Ручная синхронизация Добавить кредиты MusicAI (Ручные с…" at bounding box center [756, 349] width 1512 height 699
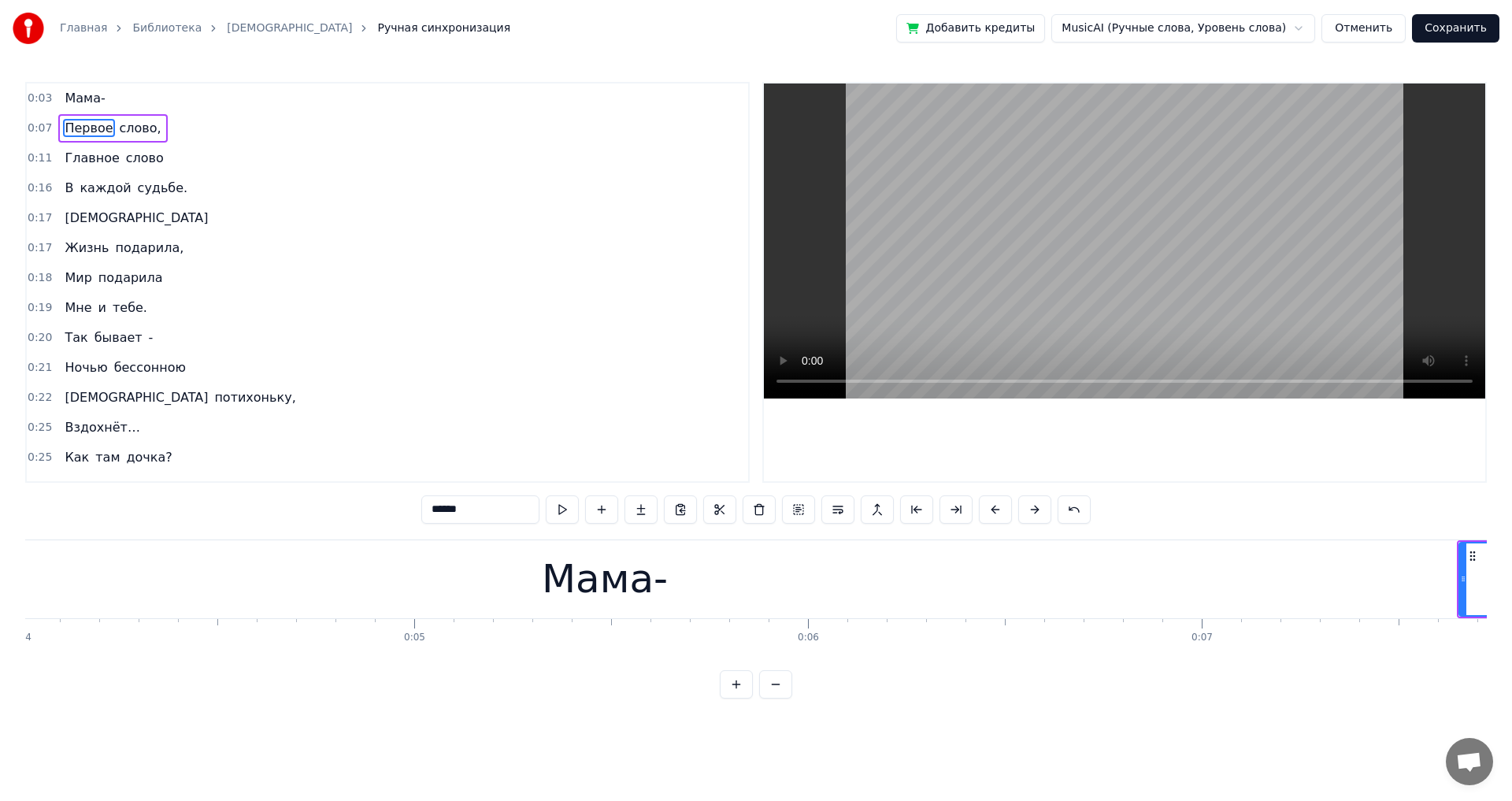
scroll to position [0, 1496]
click at [617, 441] on button at bounding box center [775, 685] width 33 height 28
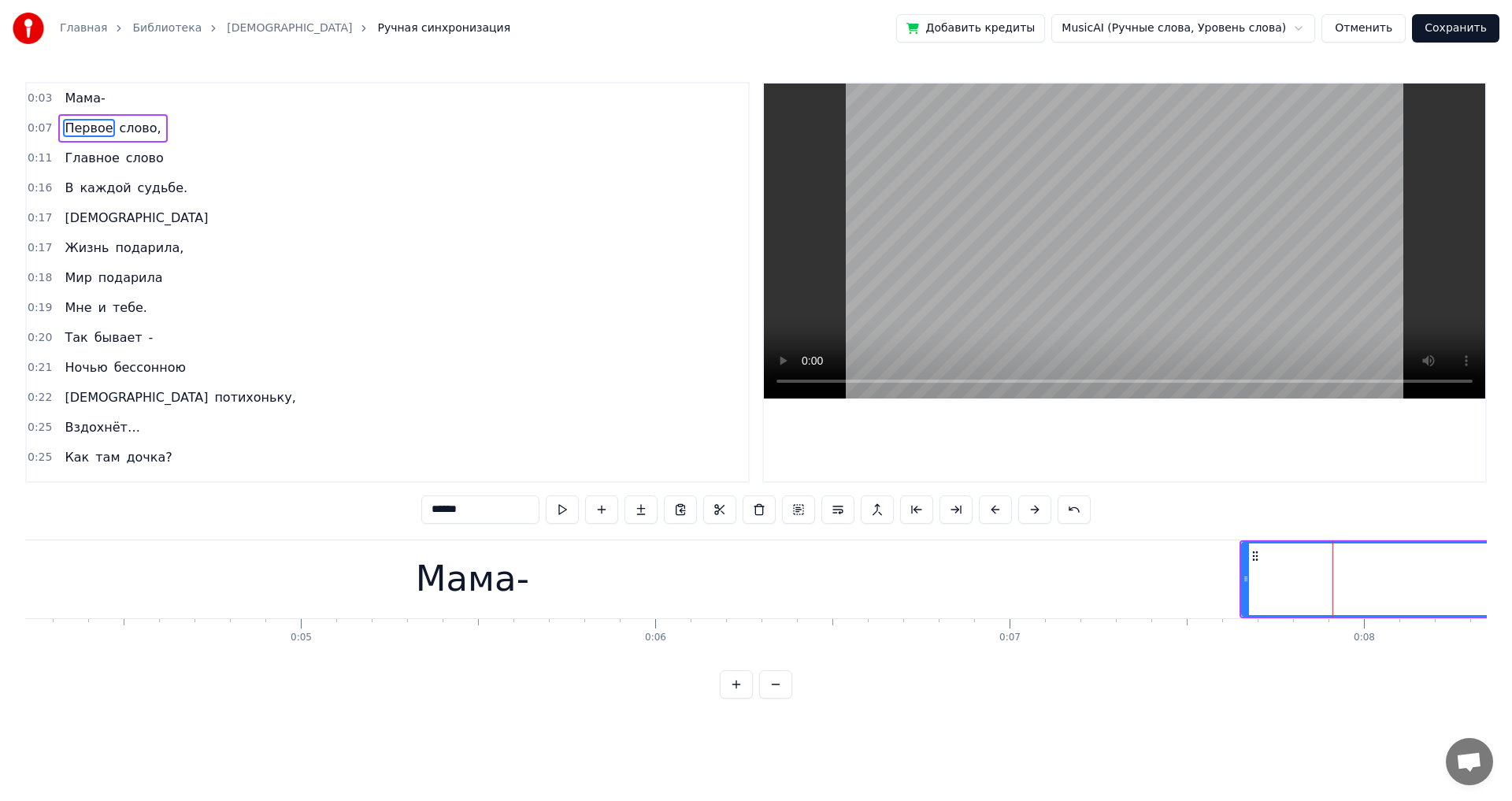
click at [617, 441] on button at bounding box center [775, 685] width 33 height 28
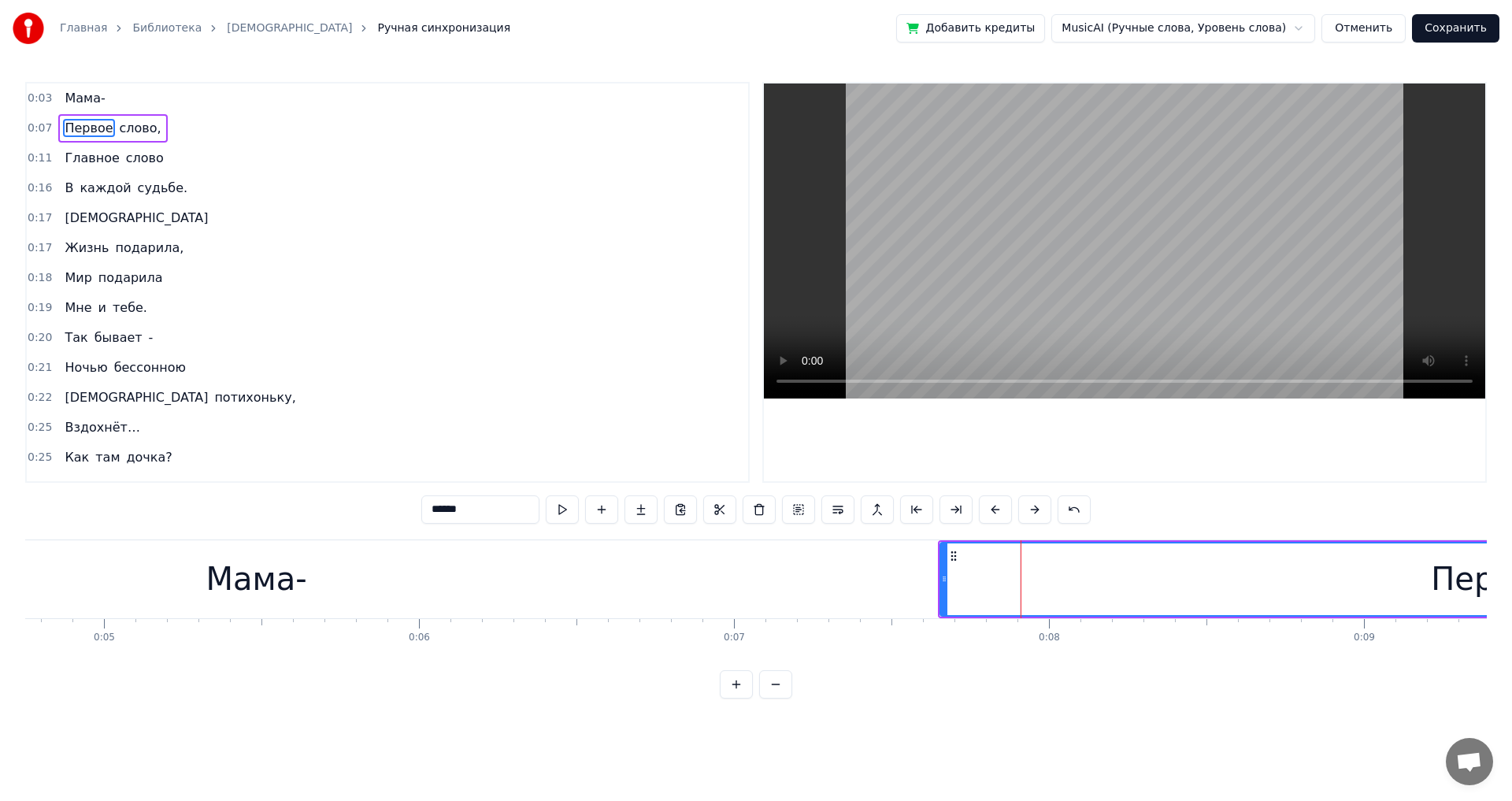
click at [617, 441] on button at bounding box center [775, 685] width 33 height 28
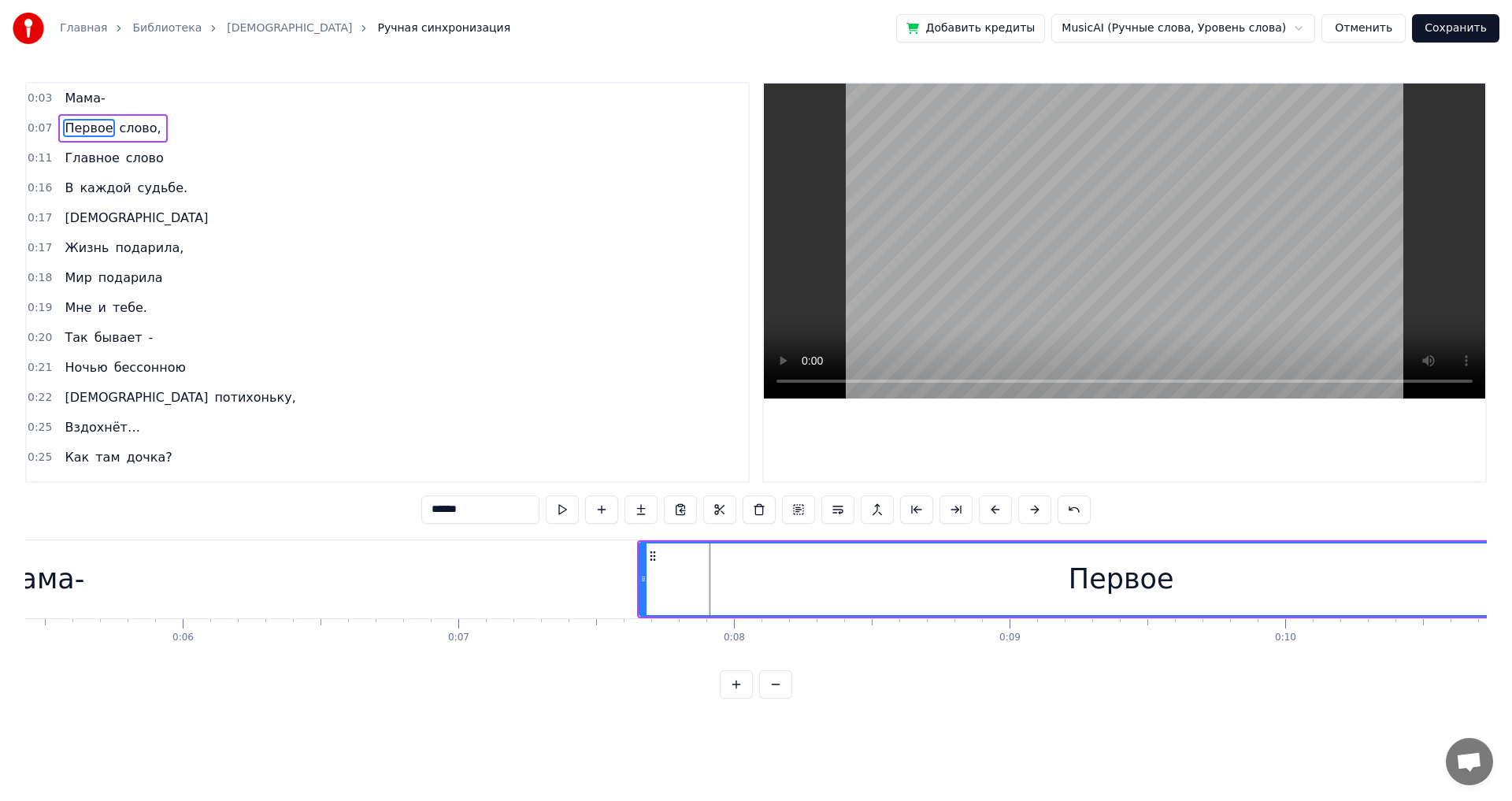
click at [617, 441] on button at bounding box center [736, 685] width 33 height 28
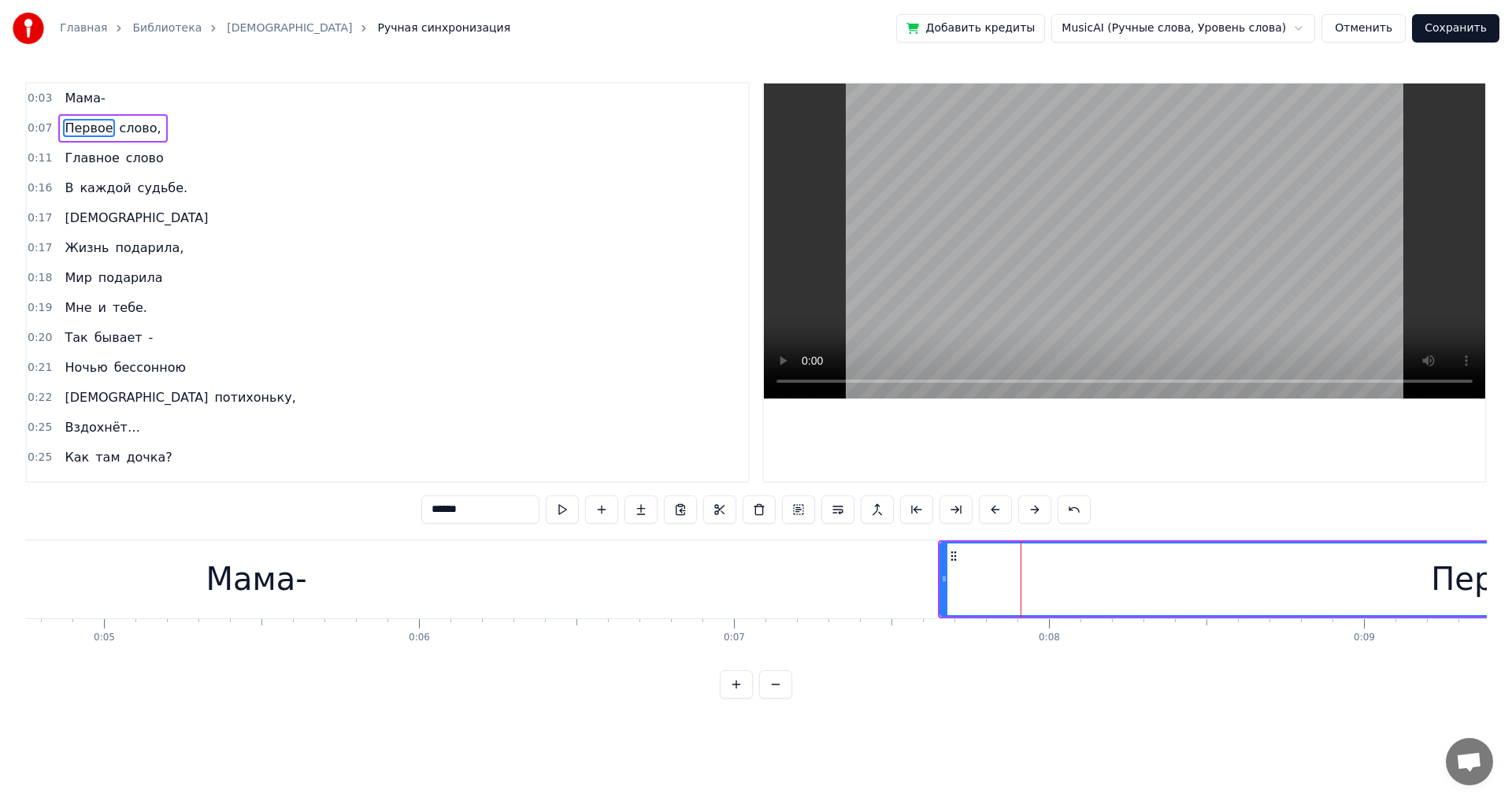
click at [617, 441] on button at bounding box center [736, 685] width 33 height 28
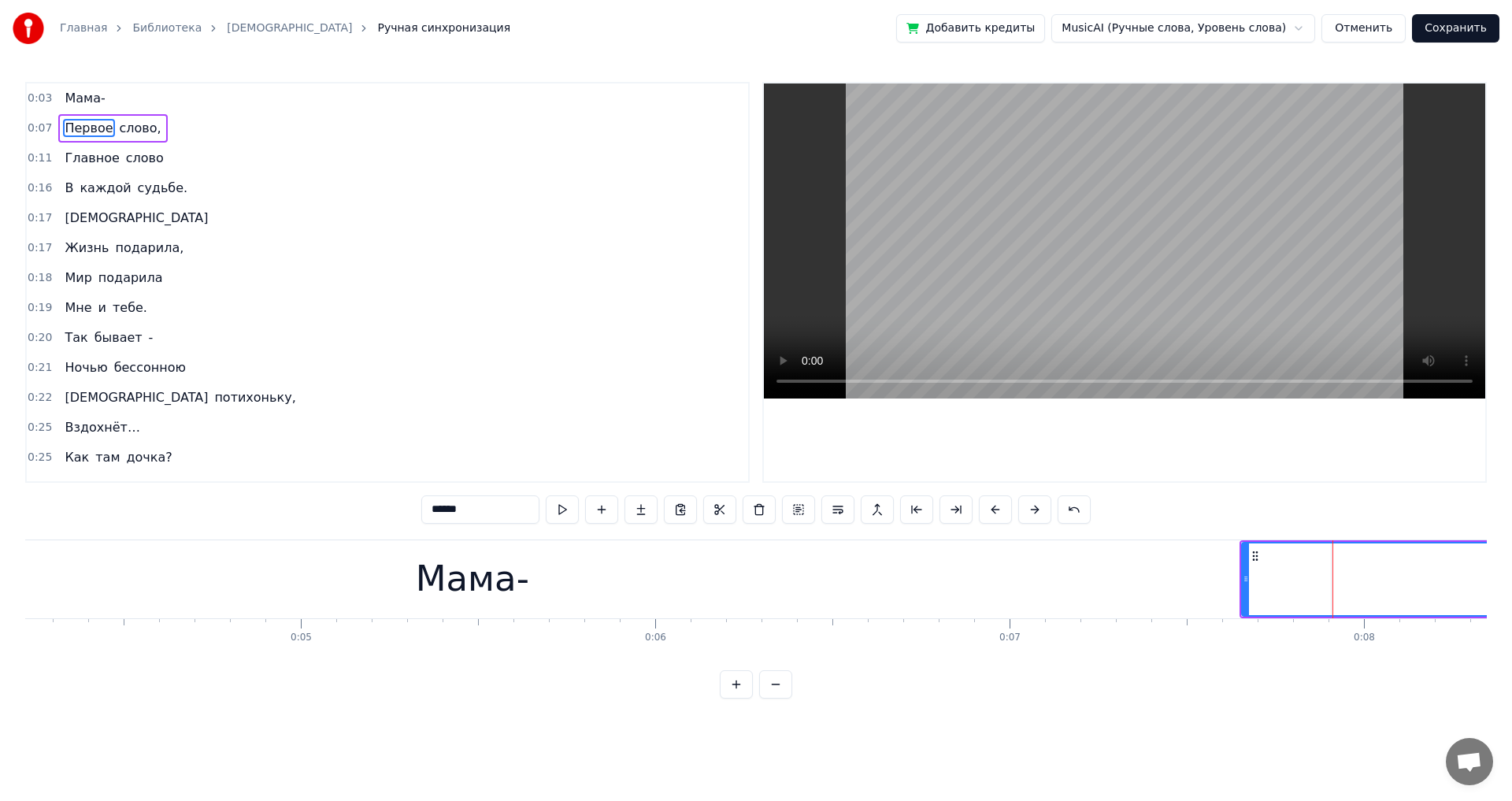
click at [617, 441] on button at bounding box center [736, 685] width 33 height 28
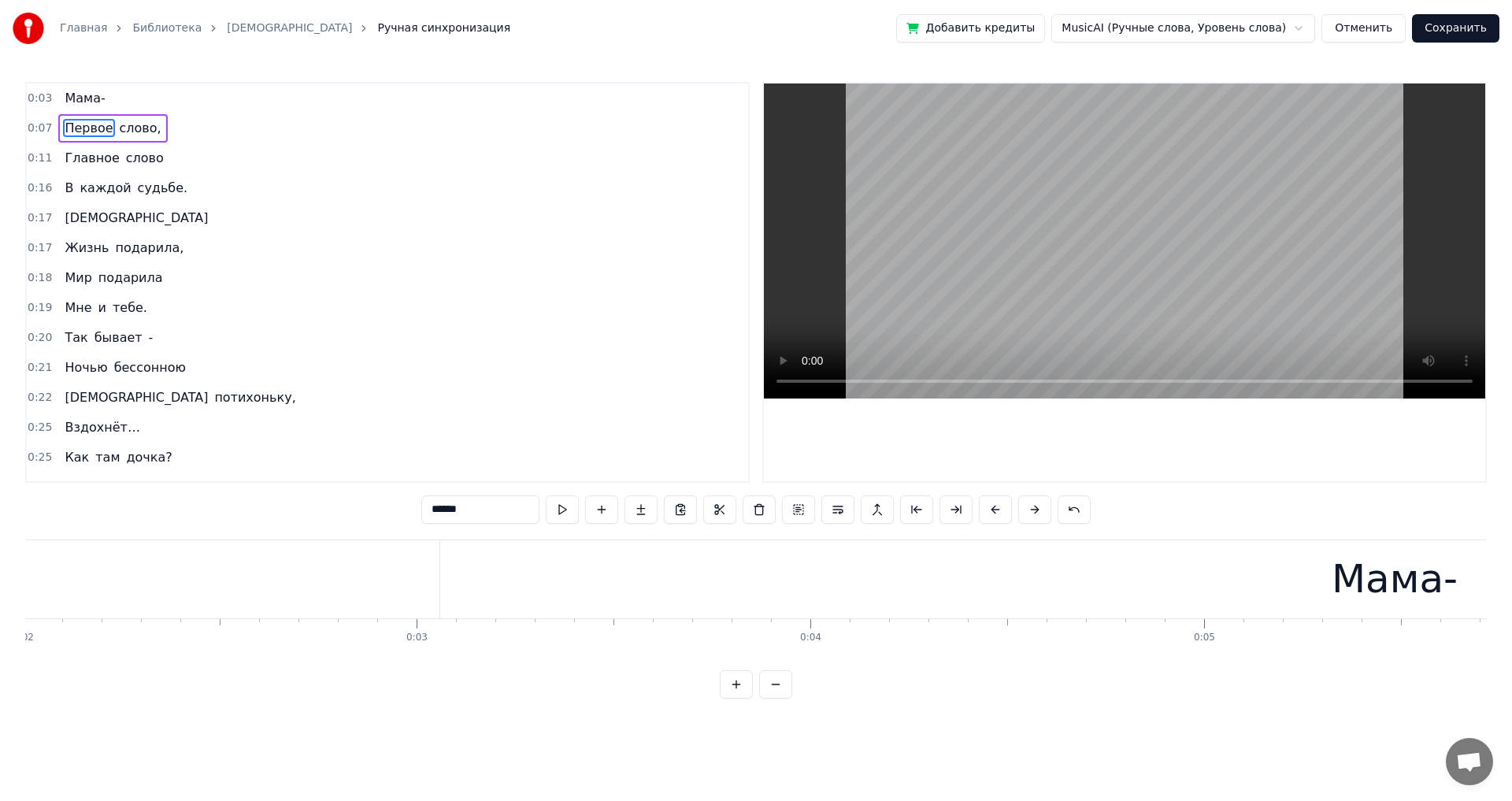
scroll to position [0, 1039]
click at [488, 441] on div "Мама-" at bounding box center [1145, 579] width 1909 height 78
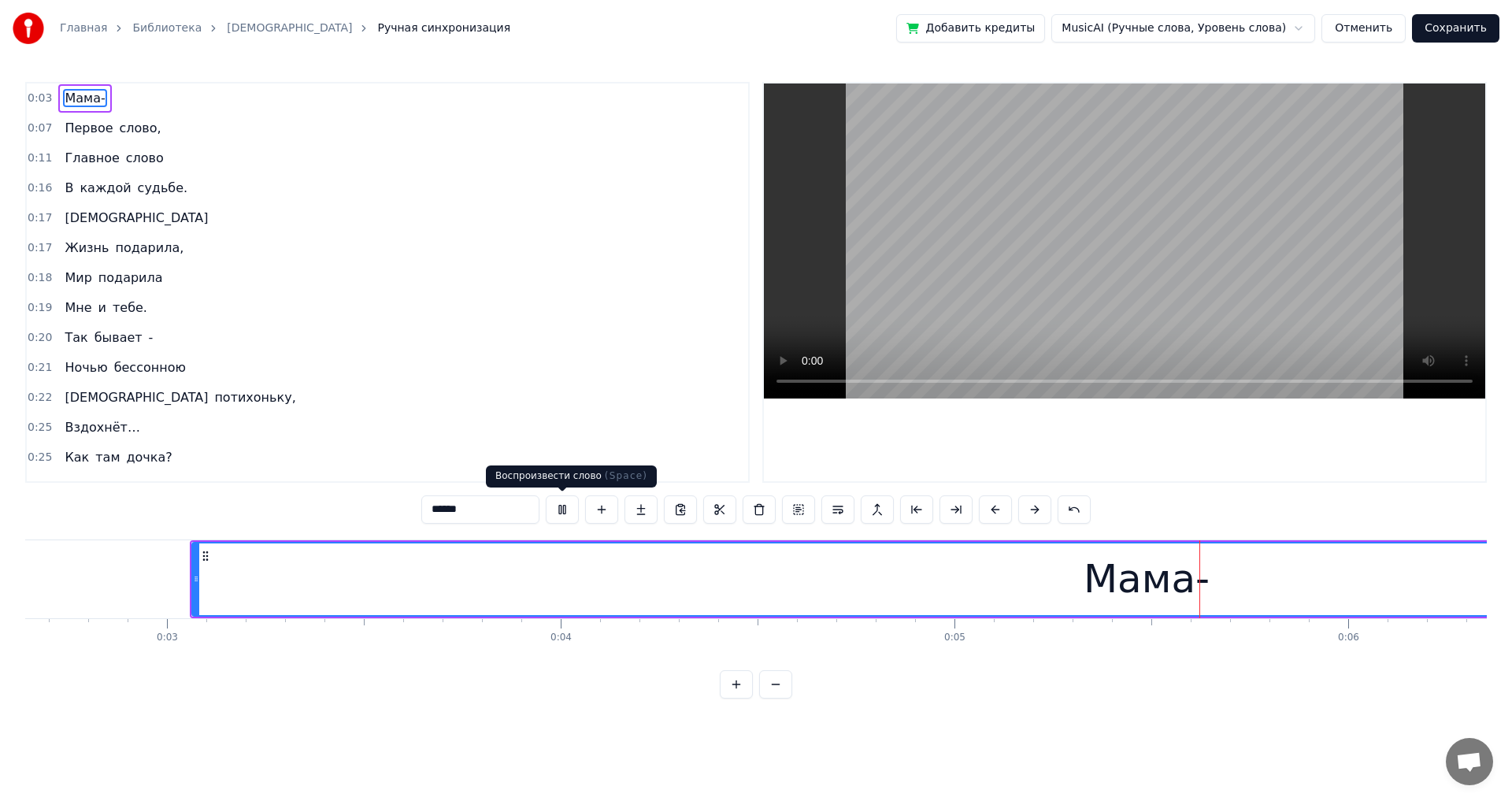
click at [570, 441] on button at bounding box center [562, 510] width 33 height 28
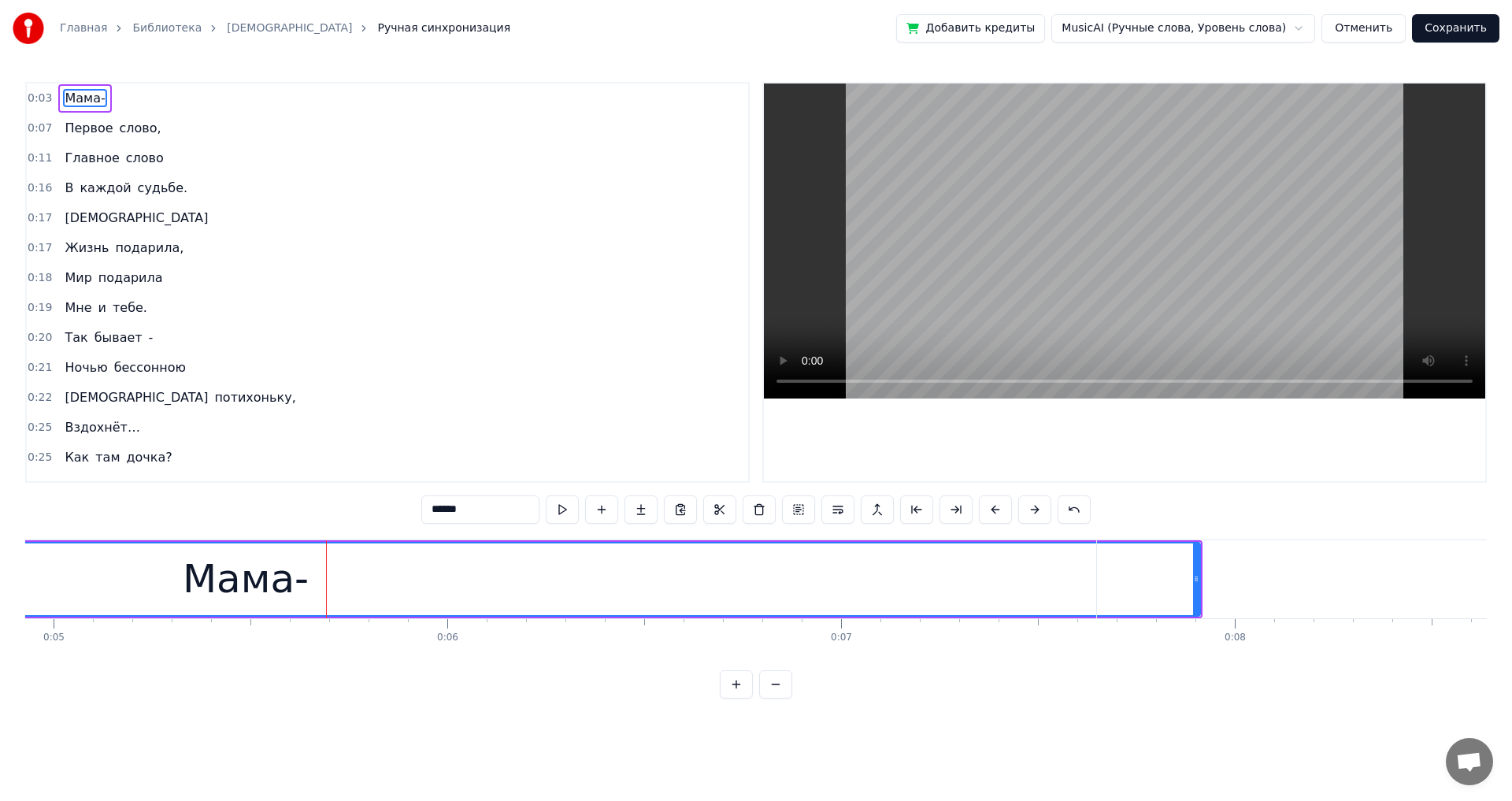
scroll to position [0, 1953]
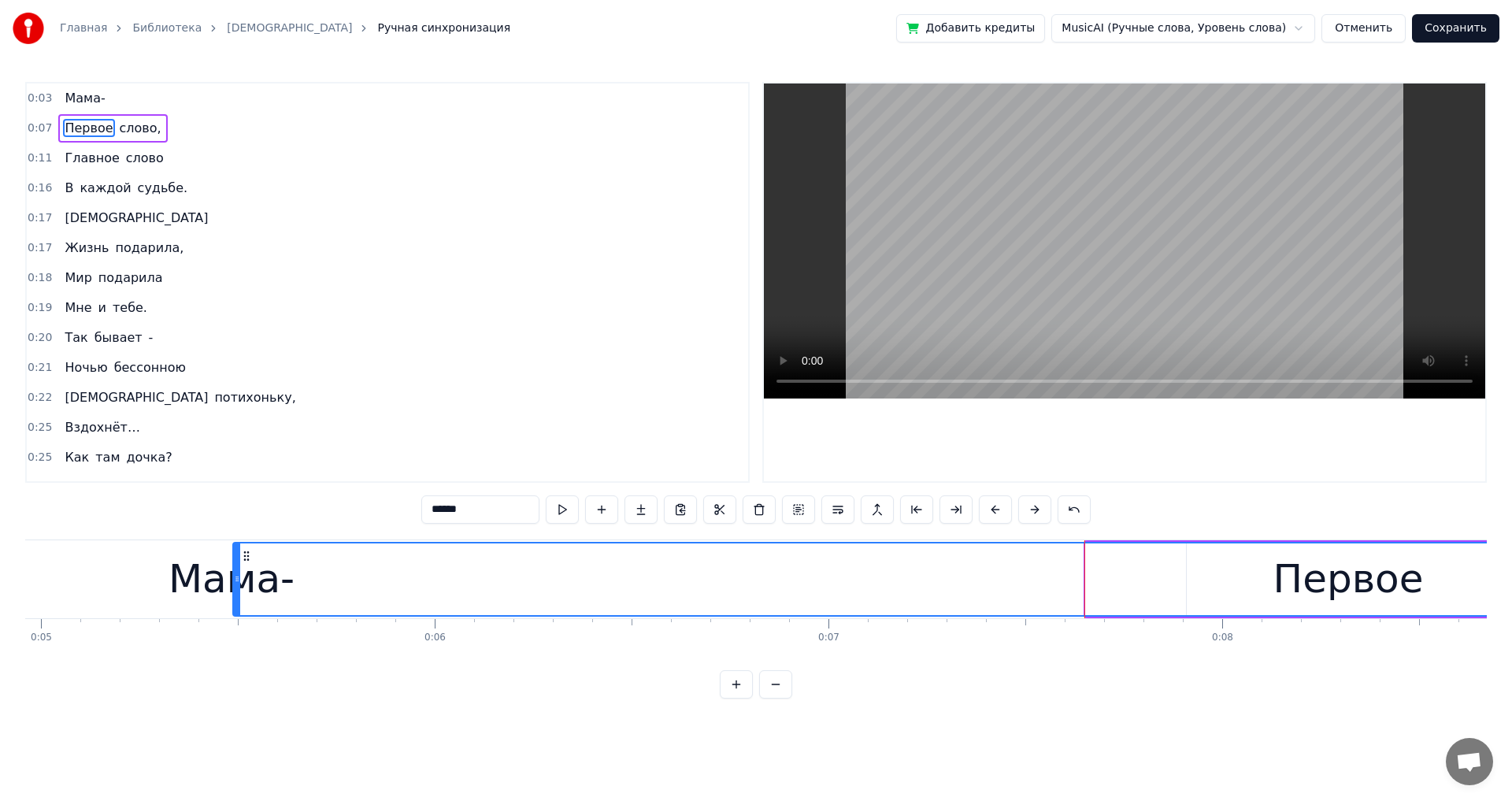
drag, startPoint x: 1088, startPoint y: 577, endPoint x: 236, endPoint y: 626, distance: 853.4
click at [236, 441] on div "Мама- Первое слово, Главное слово В каждой судьбе. [DEMOGRAPHIC_DATA] Жизнь под…" at bounding box center [756, 598] width 1462 height 118
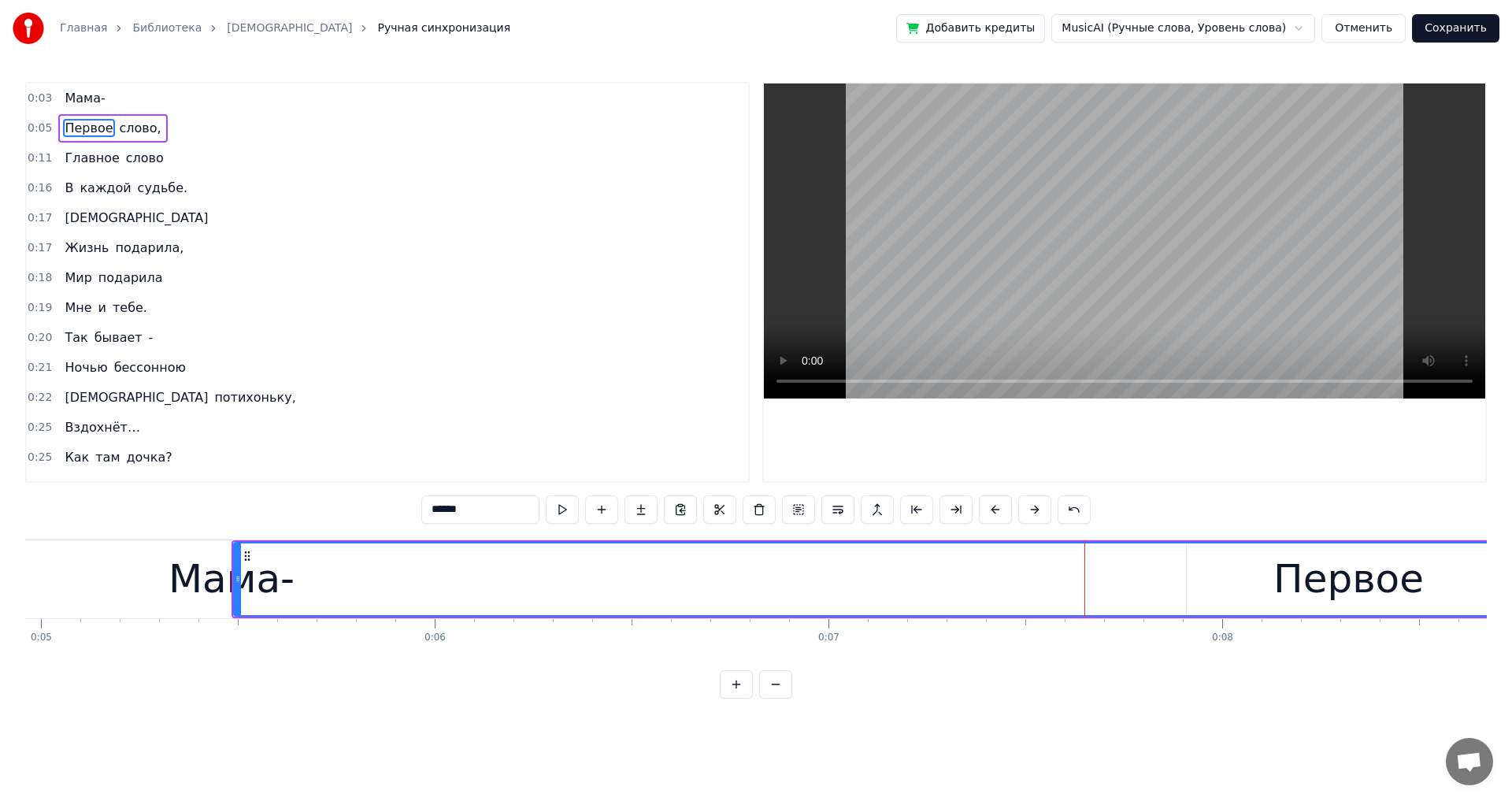
click at [617, 441] on div "Первое" at bounding box center [1348, 579] width 2227 height 71
click at [73, 98] on span "Мама-" at bounding box center [84, 98] width 43 height 19
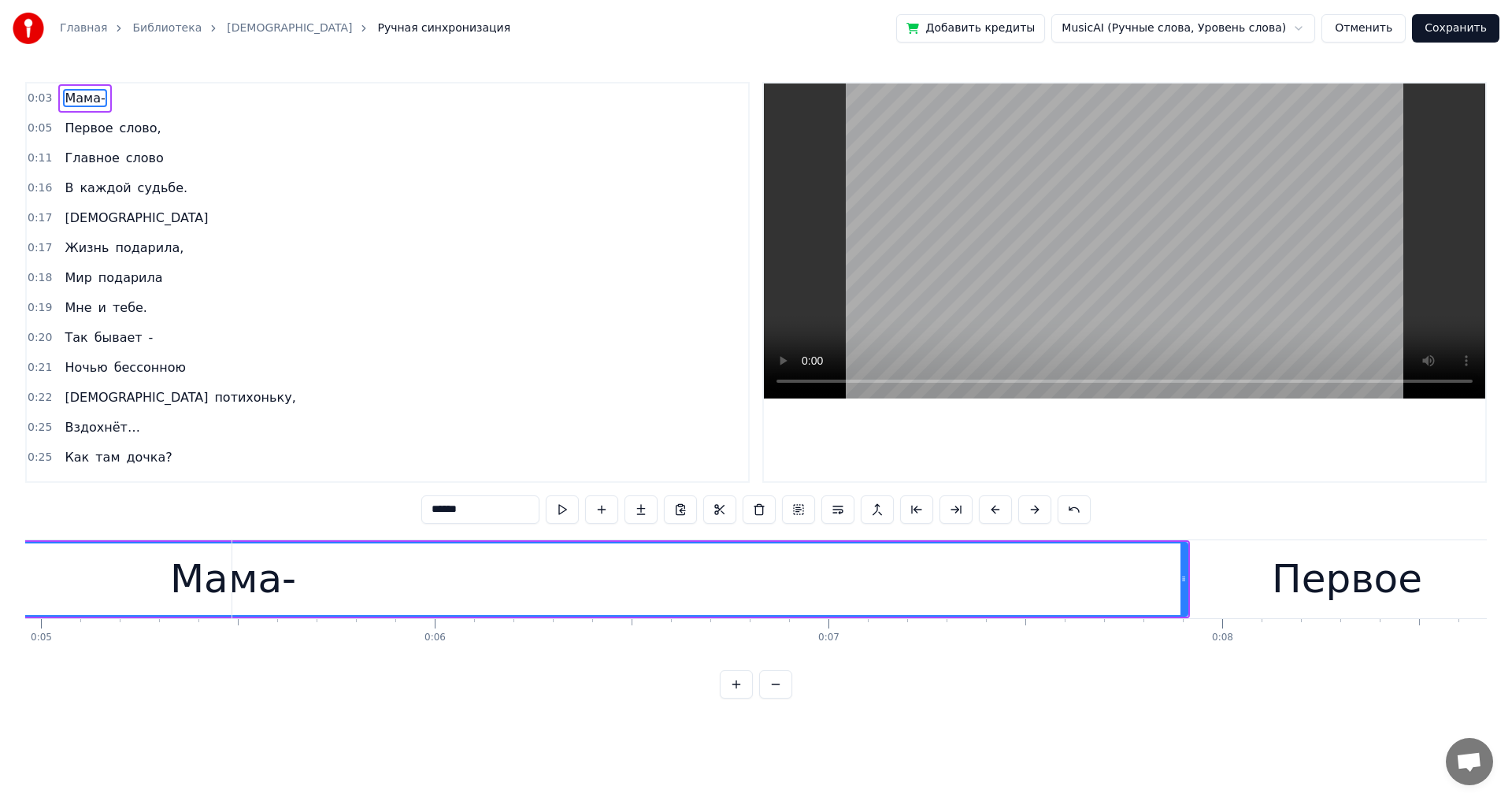
type input "*****"
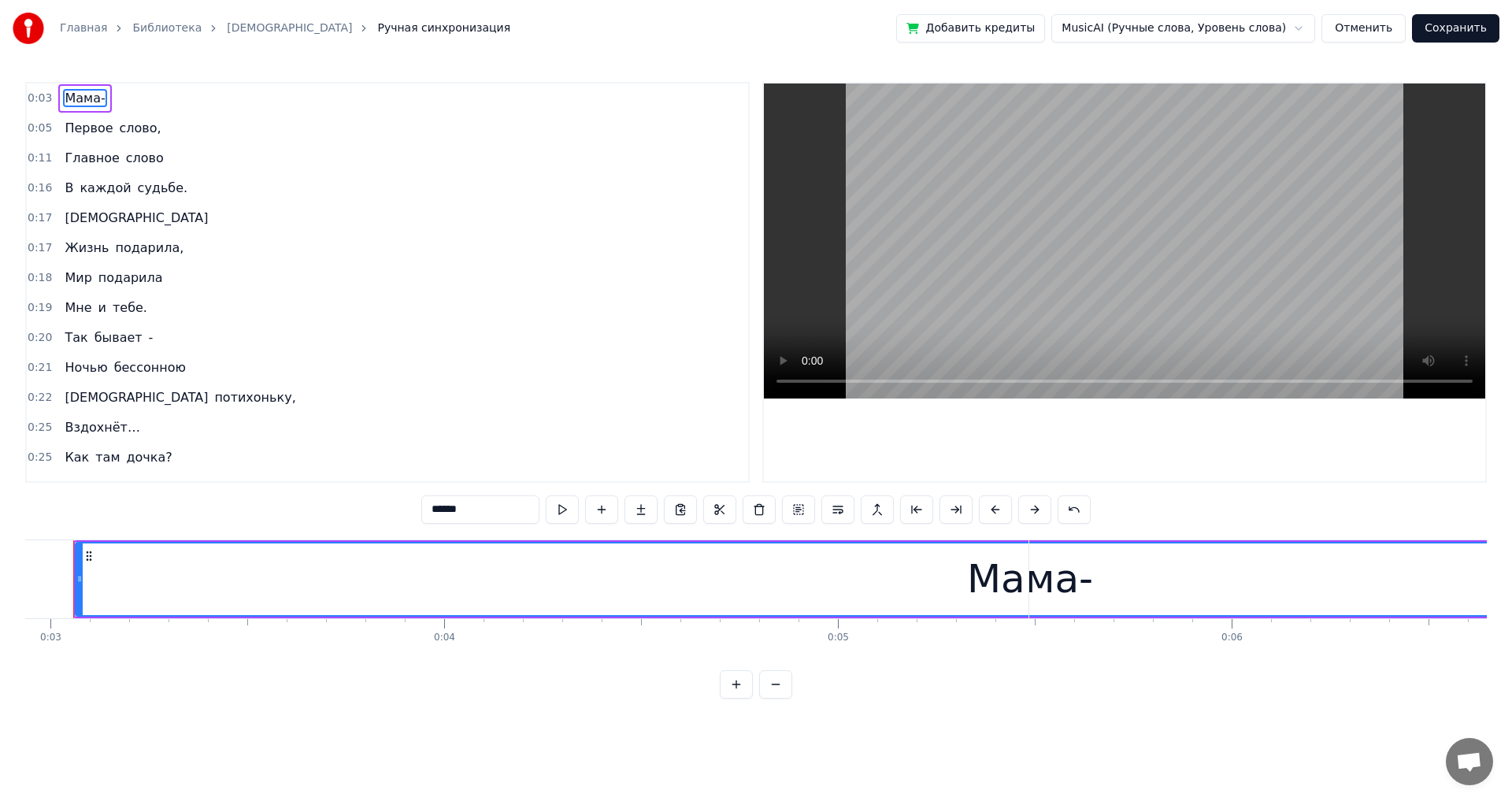
scroll to position [0, 1126]
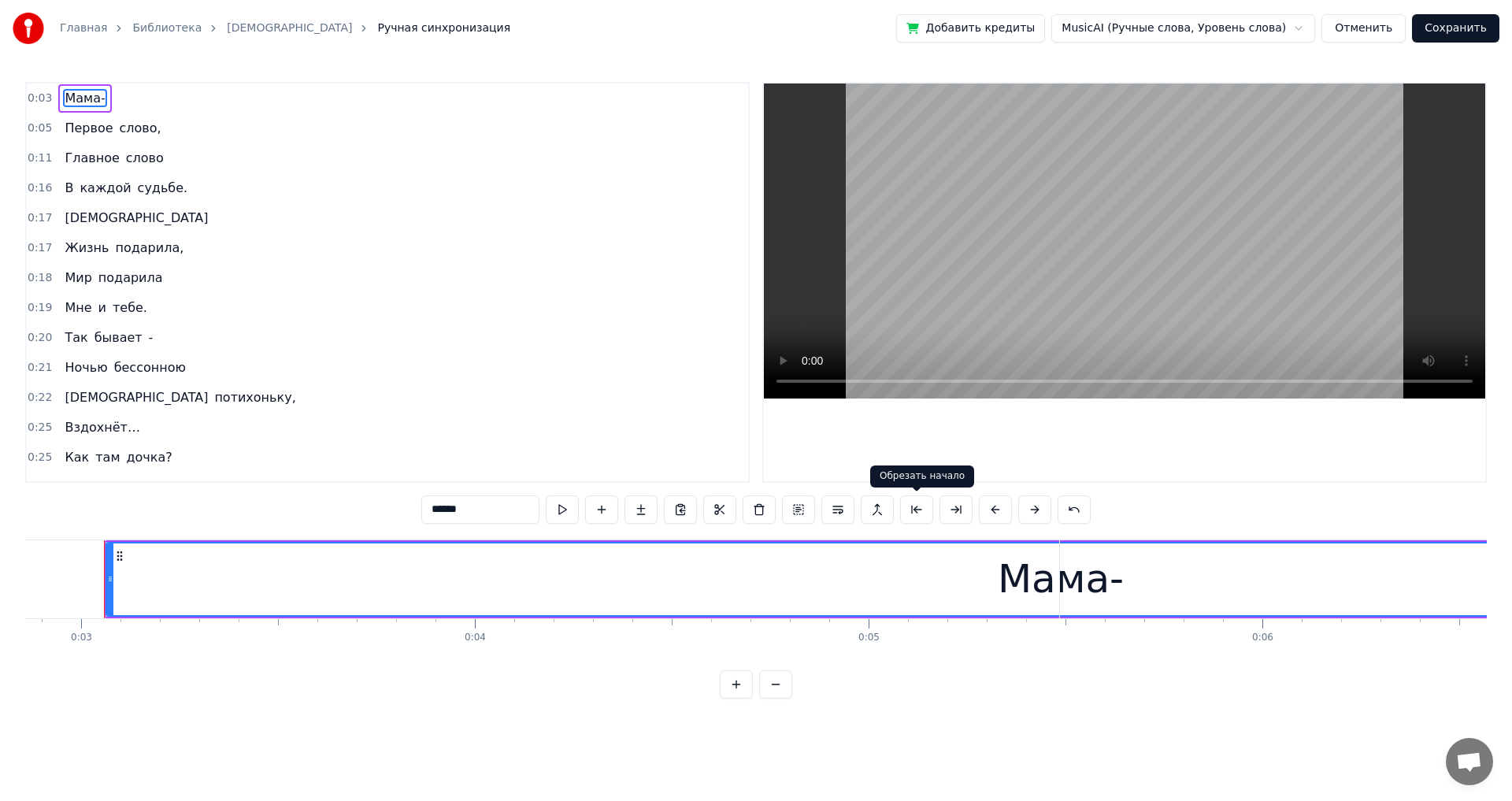
click at [617, 441] on button at bounding box center [916, 510] width 33 height 28
click at [617, 441] on button at bounding box center [955, 510] width 33 height 28
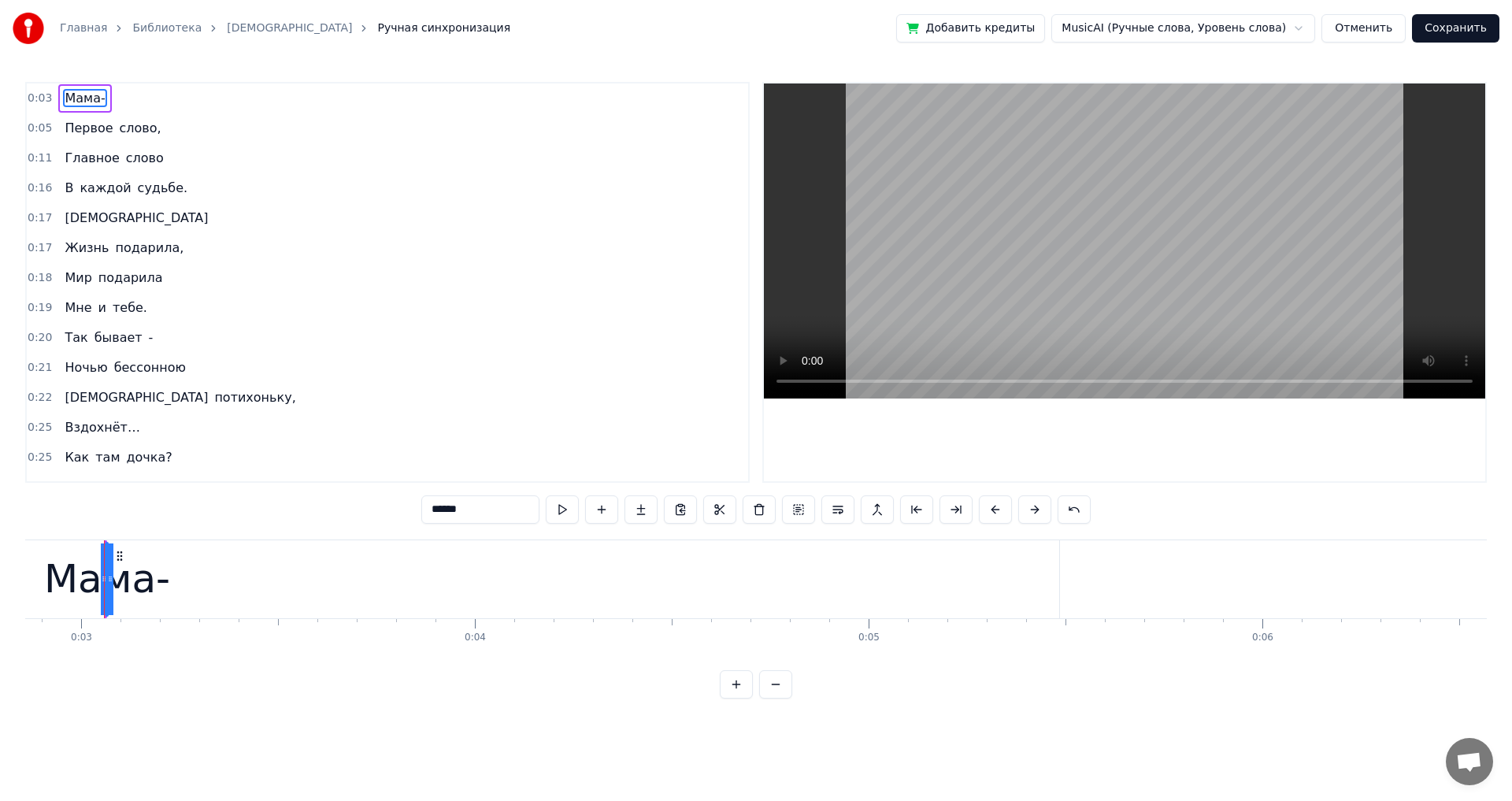
click at [106, 441] on div "Мама-" at bounding box center [104, 579] width 126 height 59
click at [76, 109] on div "Мама-" at bounding box center [85, 99] width 53 height 28
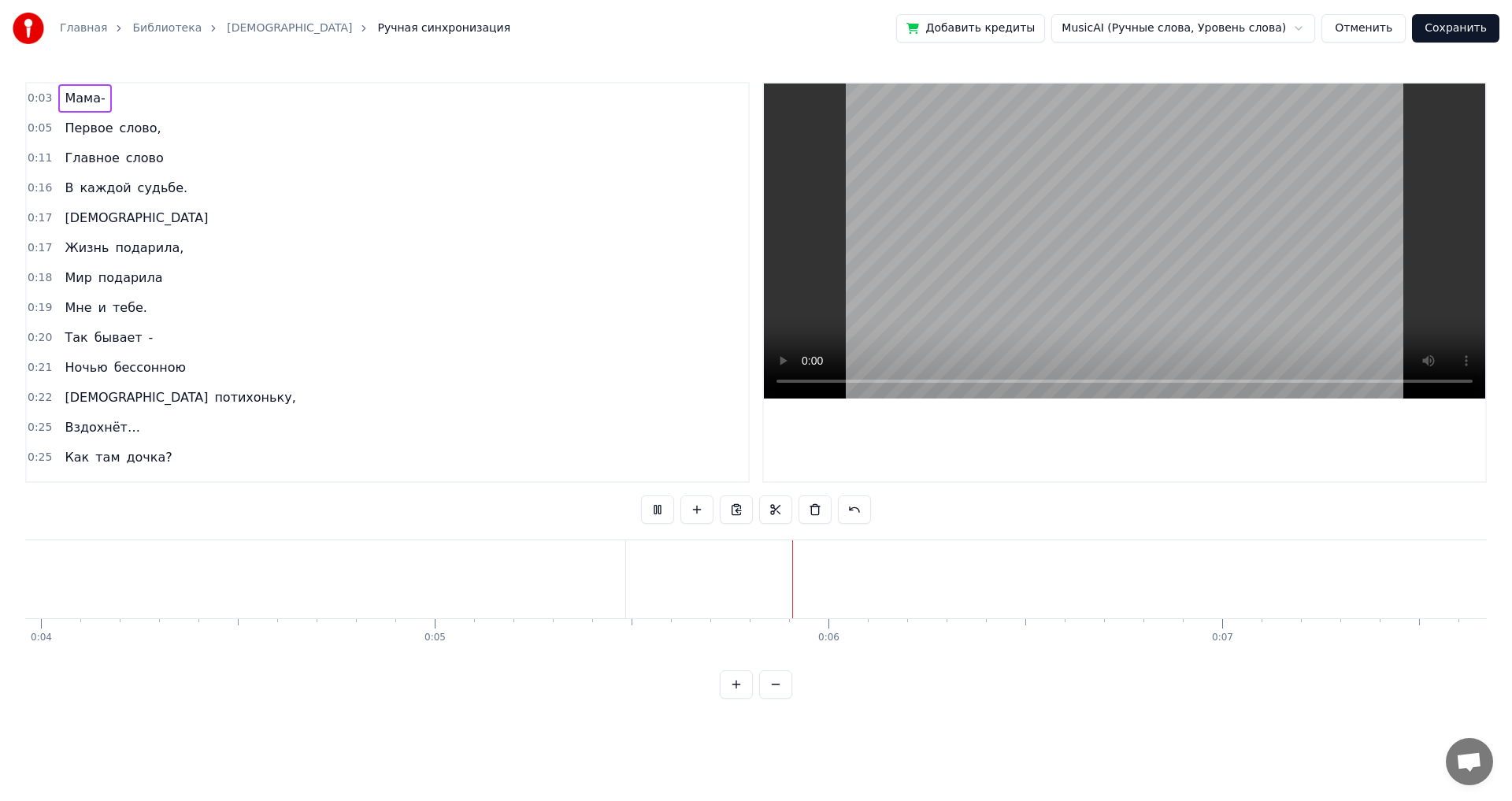
click at [73, 130] on span "Первое" at bounding box center [88, 128] width 51 height 19
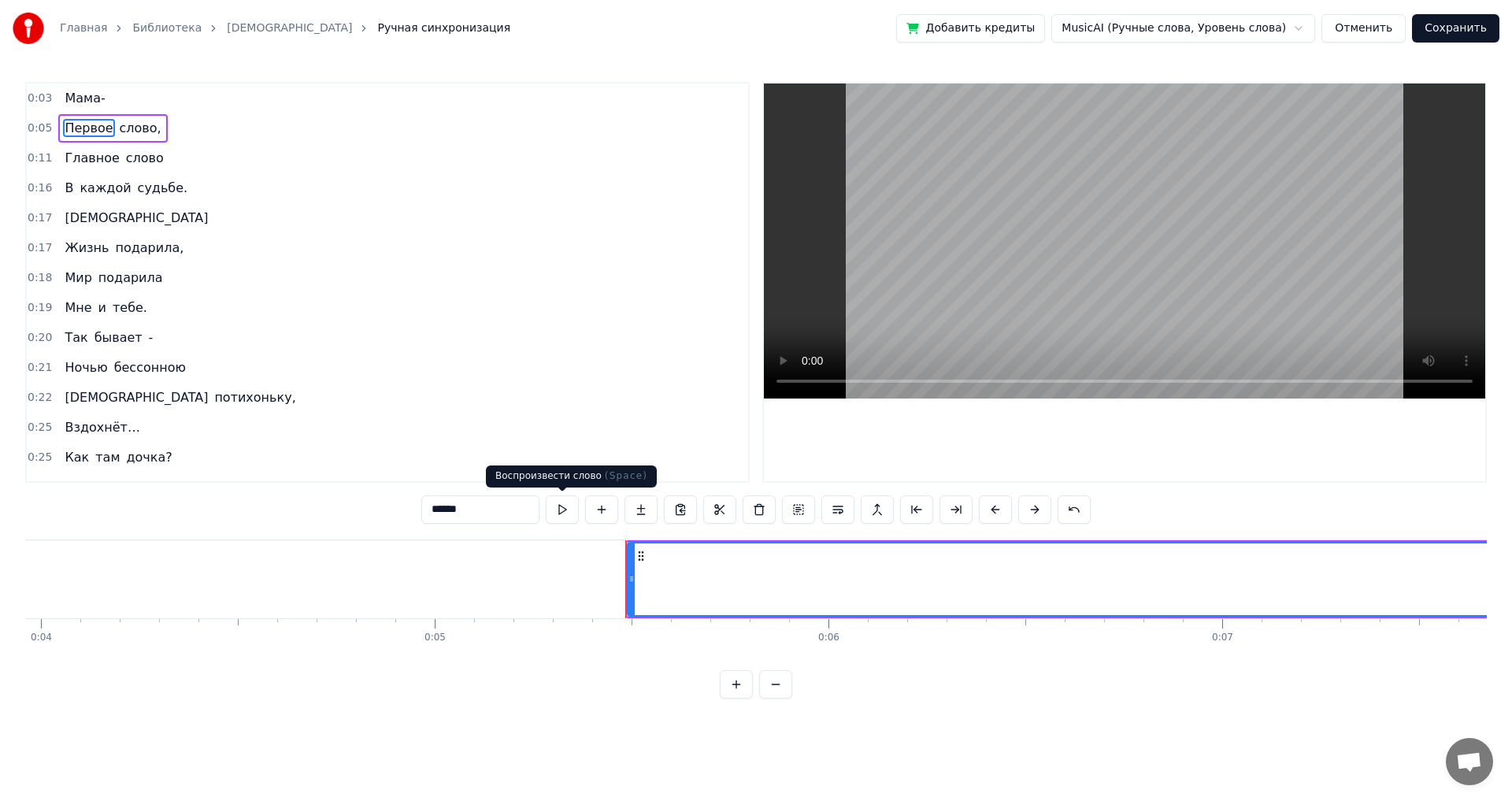
click at [560, 441] on button at bounding box center [562, 510] width 33 height 28
click at [131, 130] on span "слово," at bounding box center [140, 128] width 45 height 19
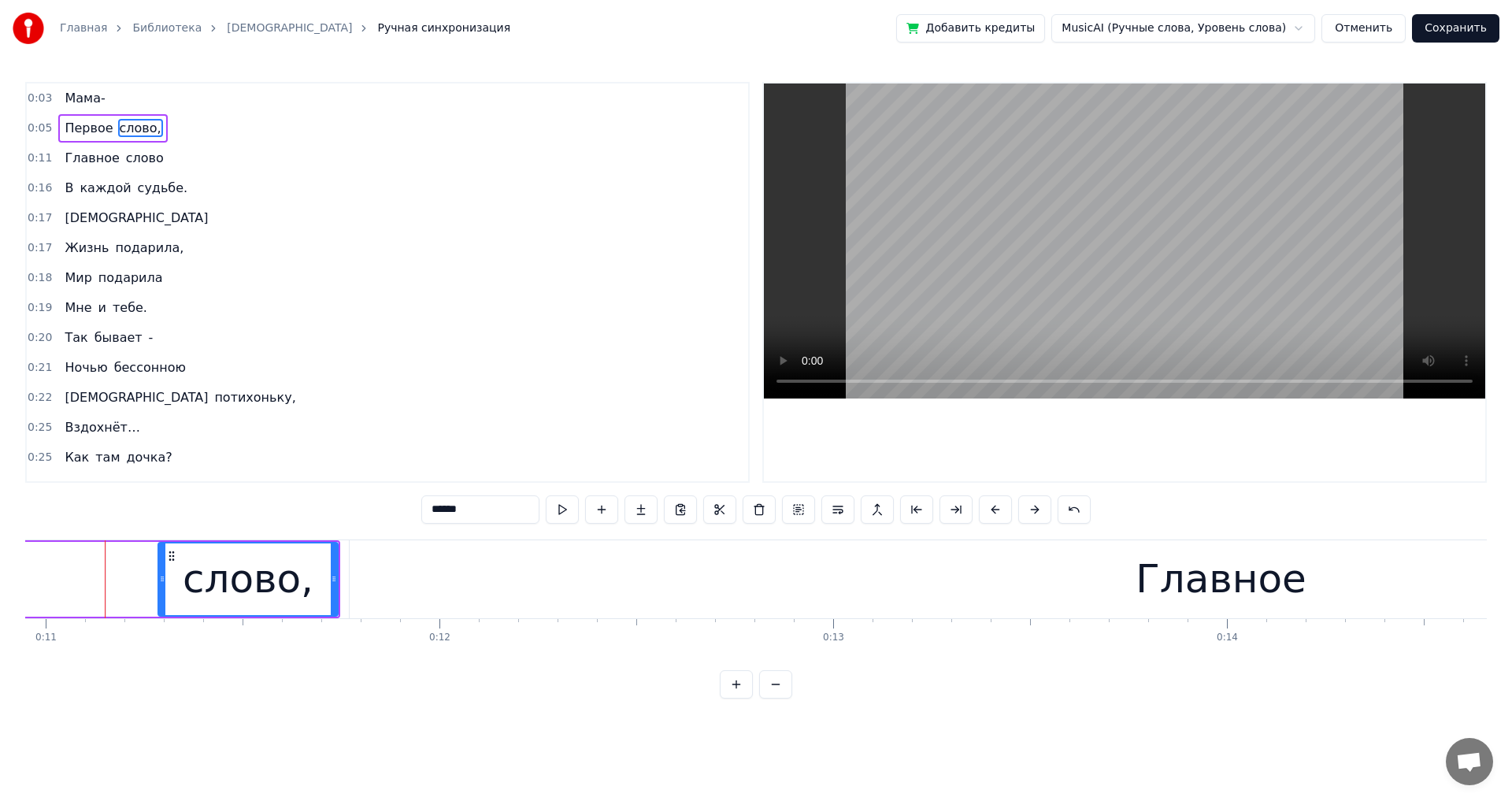
scroll to position [0, 4312]
type input "******"
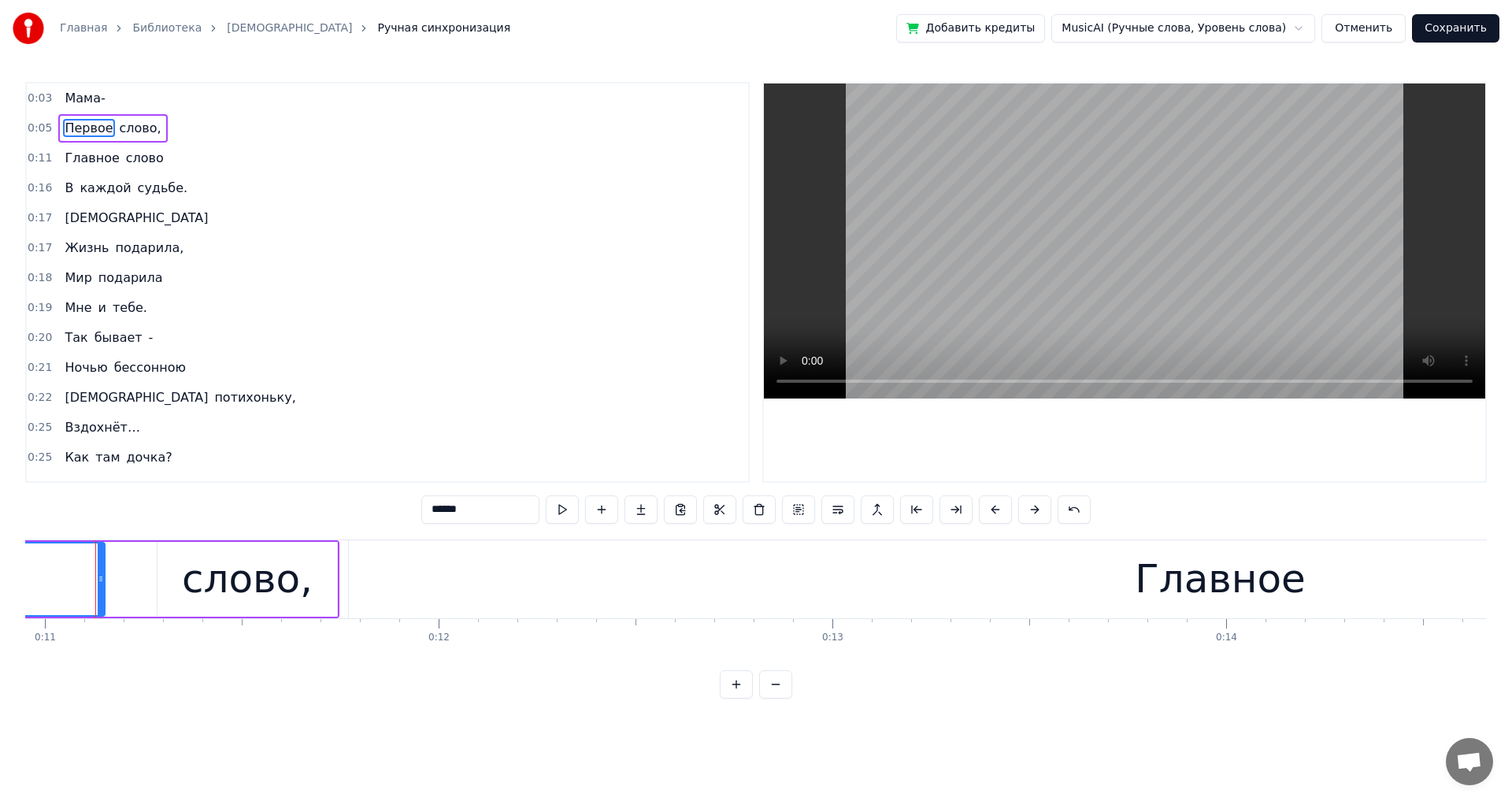
scroll to position [0, 4303]
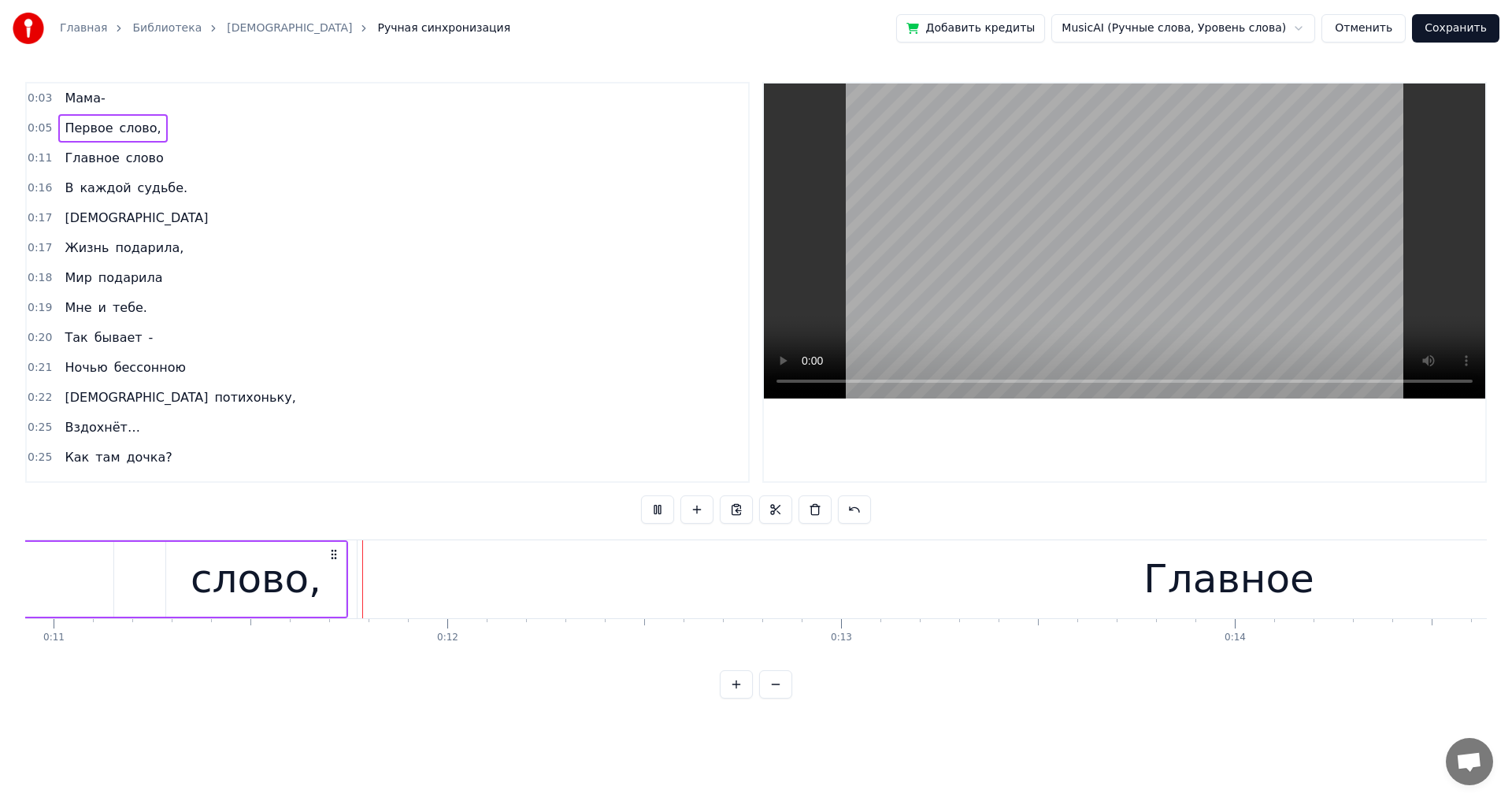
click at [85, 161] on span "Главное" at bounding box center [91, 158] width 57 height 19
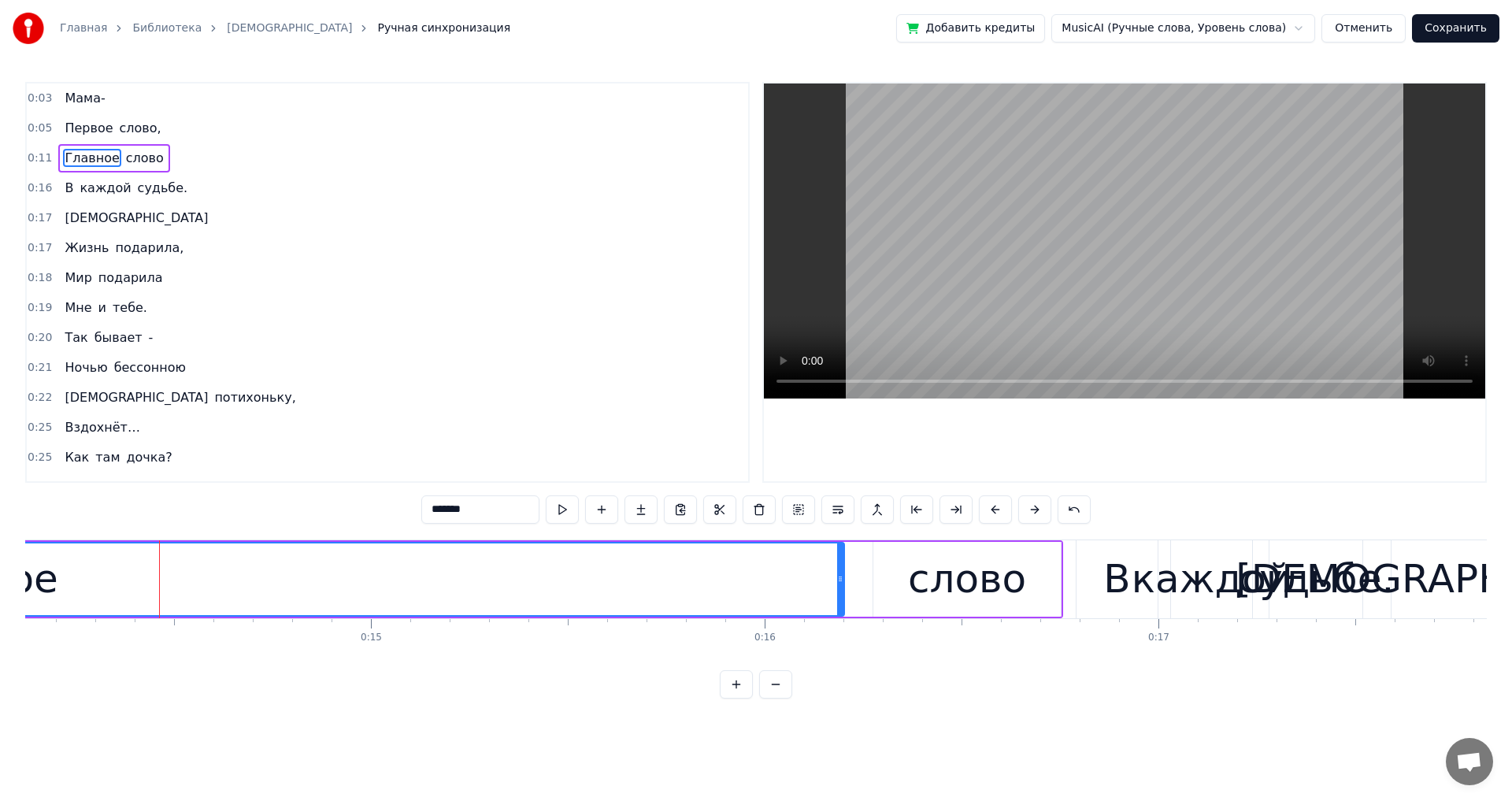
scroll to position [0, 5615]
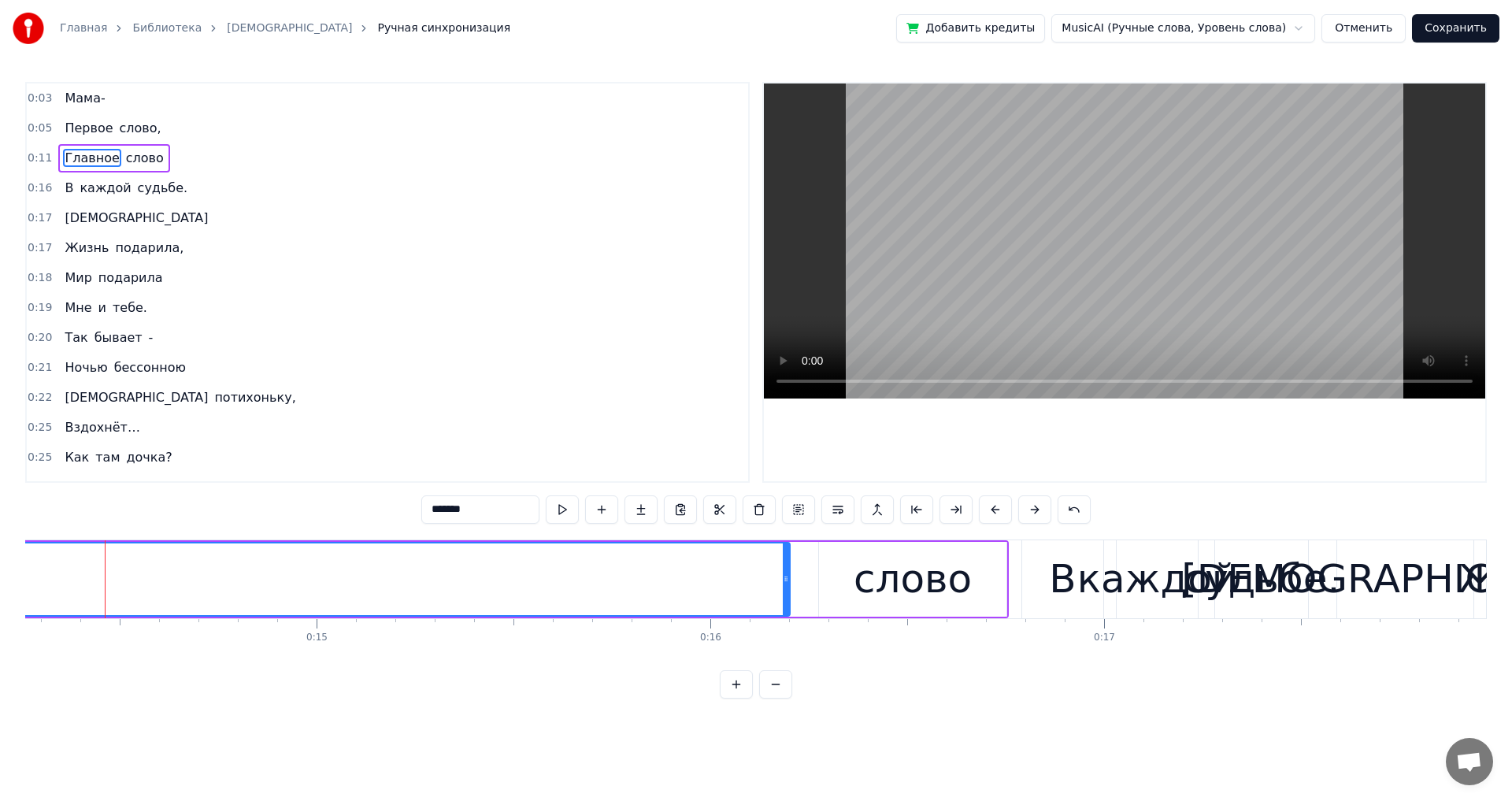
click at [617, 31] on html "Главная Библиотека Мама Ручная синхронизация Добавить кредиты MusicAI (Ручные с…" at bounding box center [756, 362] width 1512 height 723
click at [617, 26] on html "Главная Библиотека Мама Ручная синхронизация Добавить кредиты MusicAI (Ручные с…" at bounding box center [756, 362] width 1512 height 723
click at [78, 98] on html "Главная Библиотека Мама Ручная синхронизация Добавить кредиты MusicAI (Ручные с…" at bounding box center [756, 362] width 1512 height 723
click at [617, 441] on button at bounding box center [797, 510] width 33 height 28
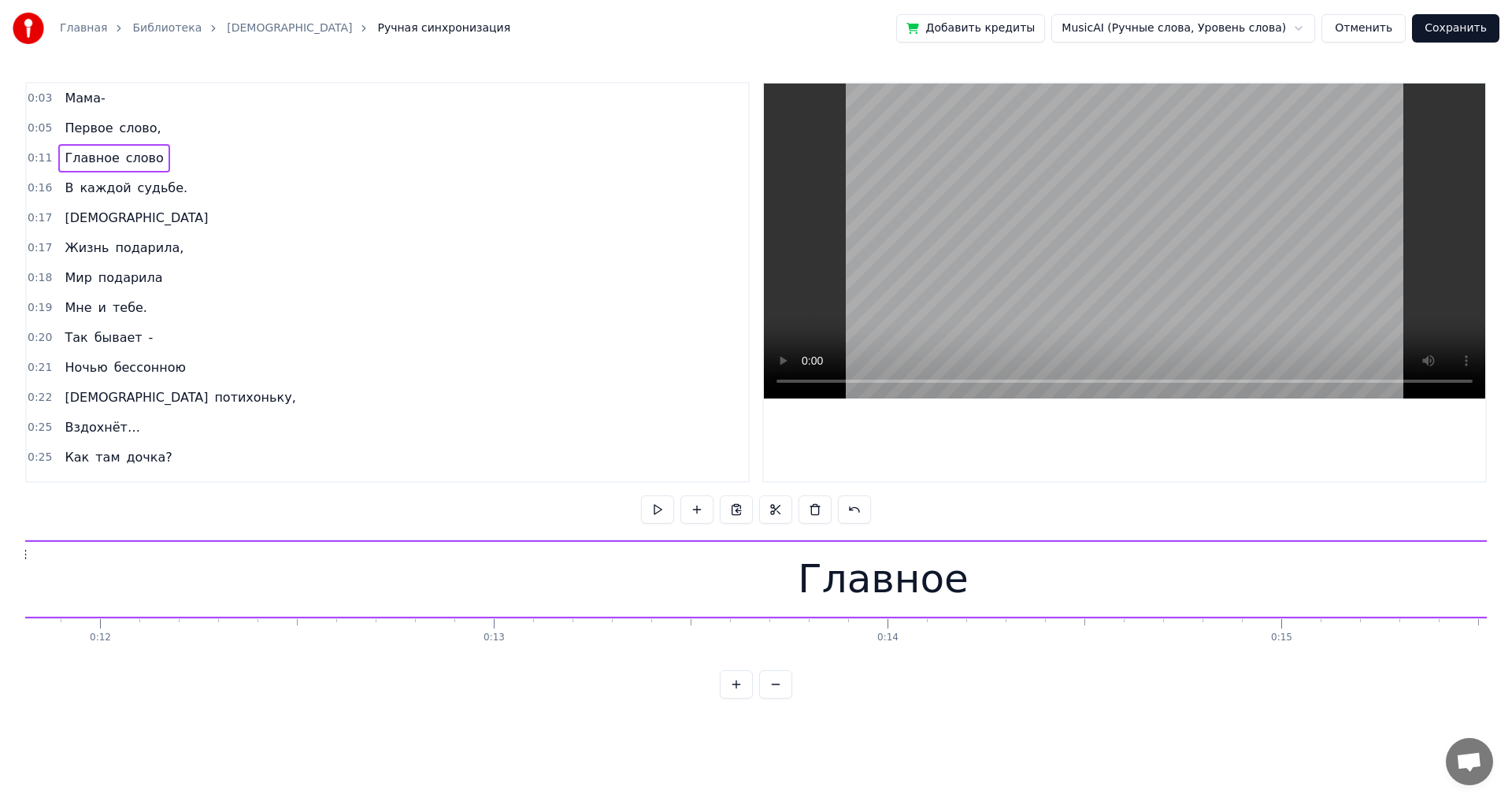
scroll to position [0, 4555]
click at [77, 97] on span "Мама-" at bounding box center [84, 98] width 43 height 19
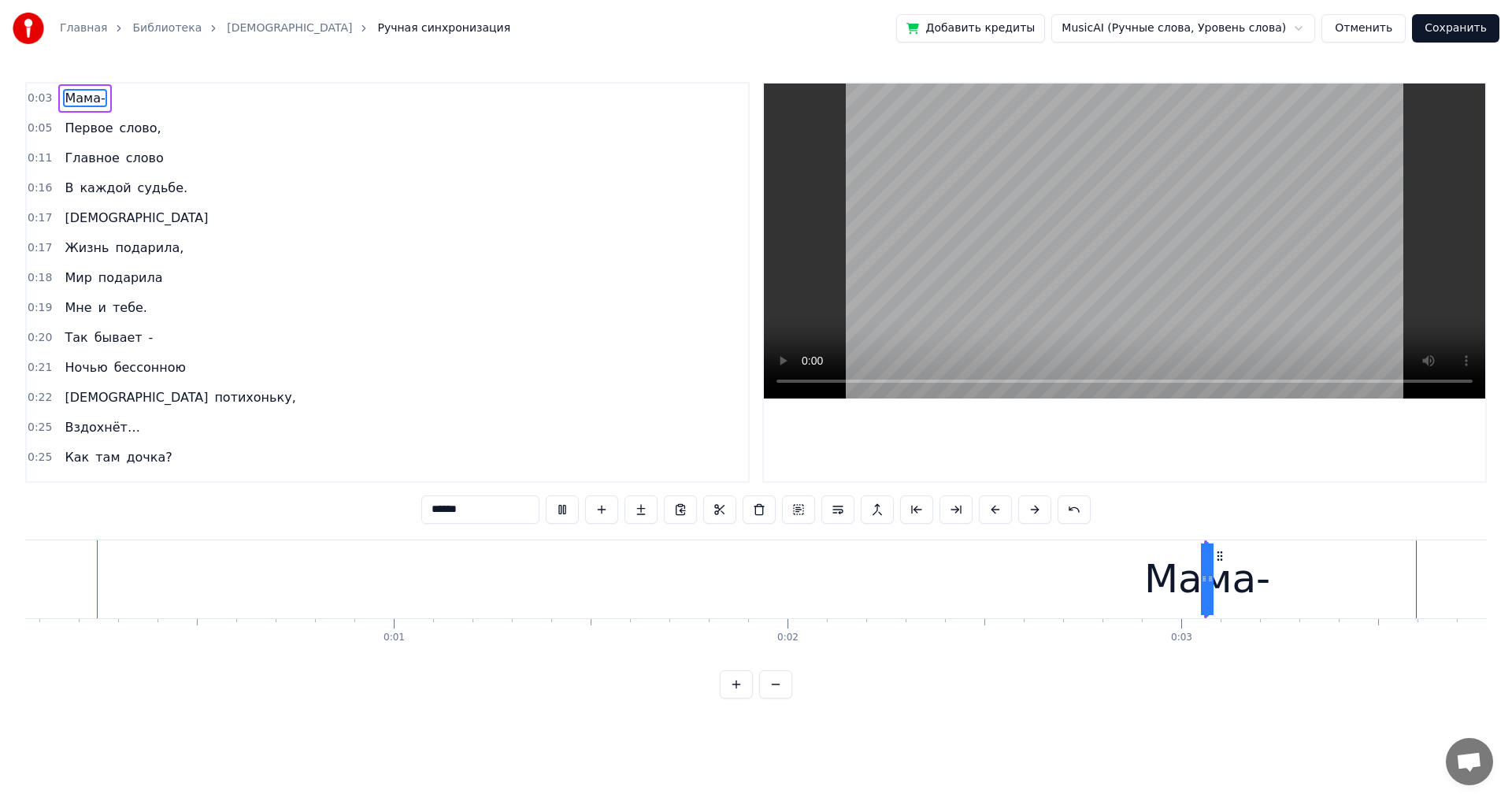
scroll to position [0, 0]
click at [79, 98] on span "Мама-" at bounding box center [84, 98] width 43 height 19
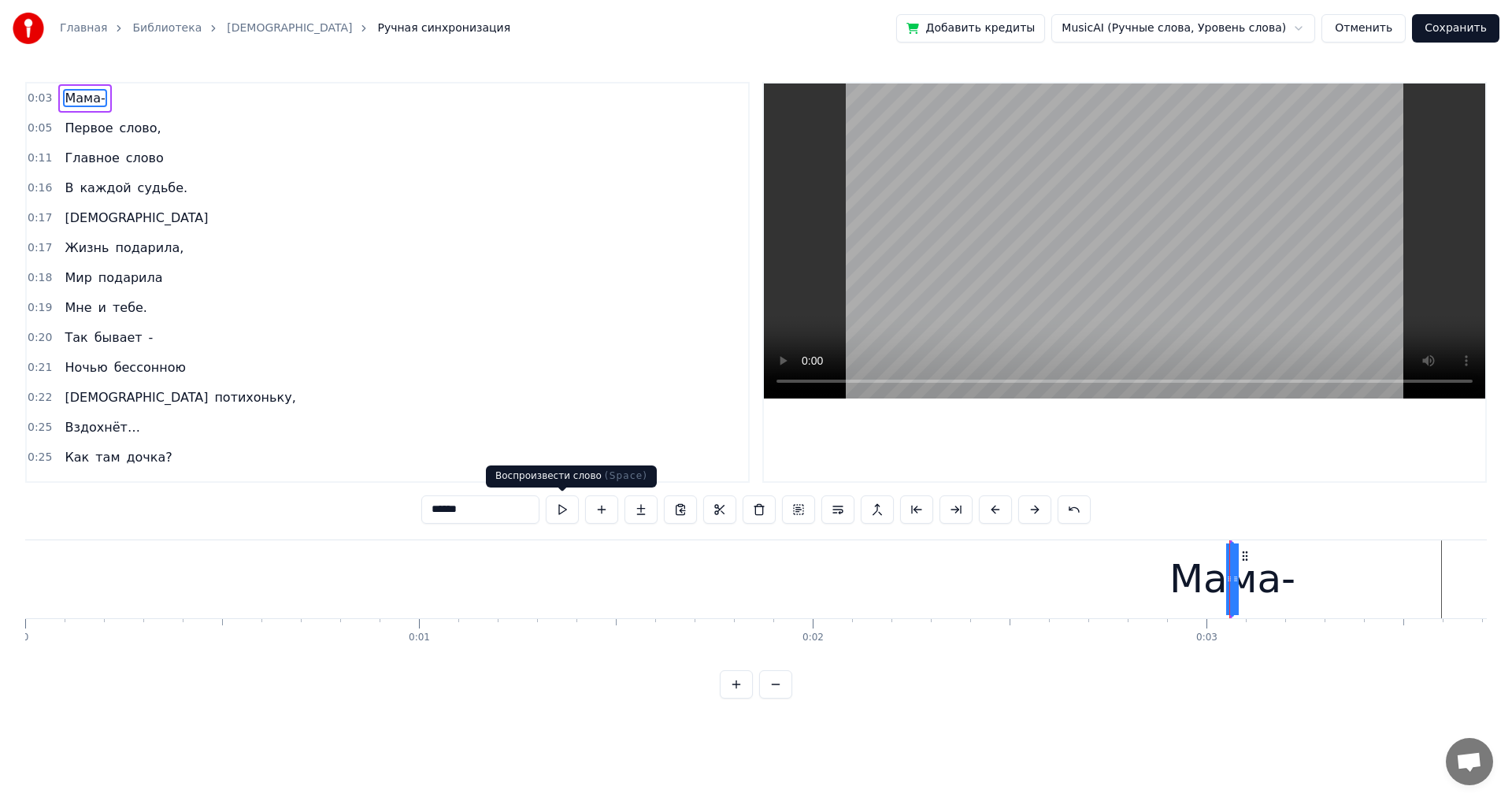
click at [560, 441] on button at bounding box center [562, 510] width 33 height 28
drag, startPoint x: 1237, startPoint y: 580, endPoint x: 1283, endPoint y: 582, distance: 46.0
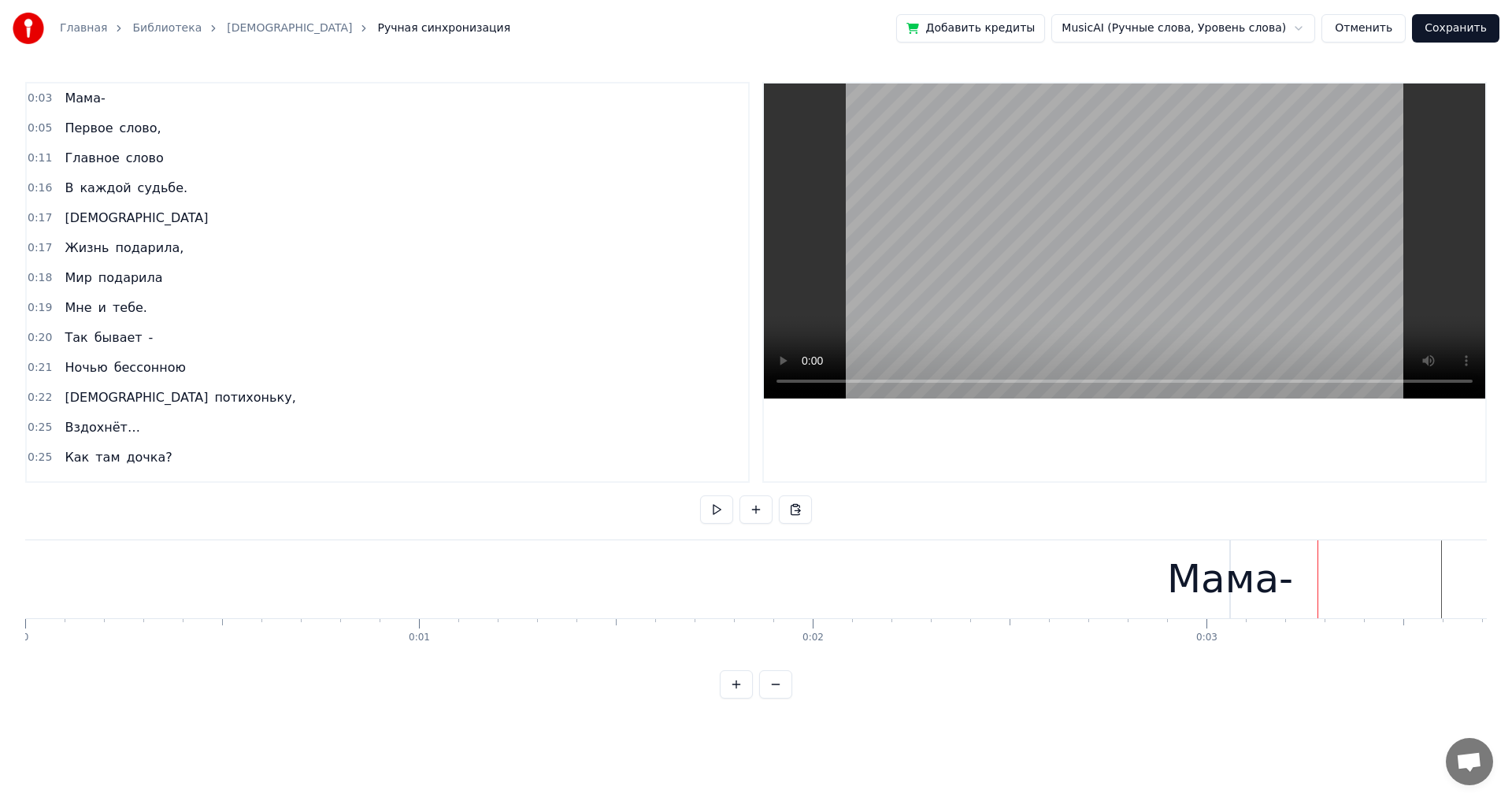
click at [617, 441] on div at bounding box center [1310, 579] width 1 height 78
click at [617, 441] on div "Мама-" at bounding box center [1230, 579] width 126 height 59
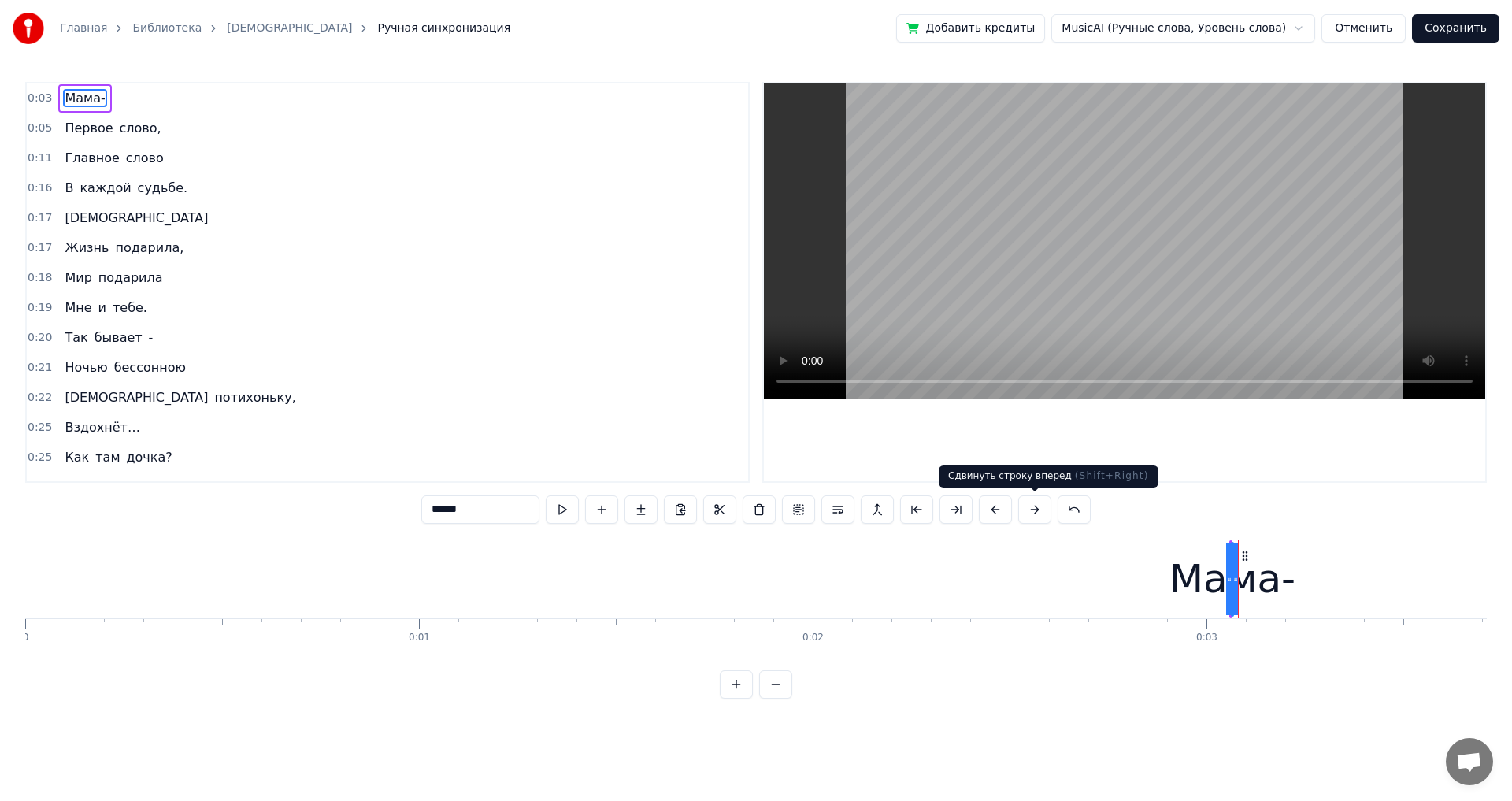
click at [617, 441] on button at bounding box center [1034, 510] width 33 height 28
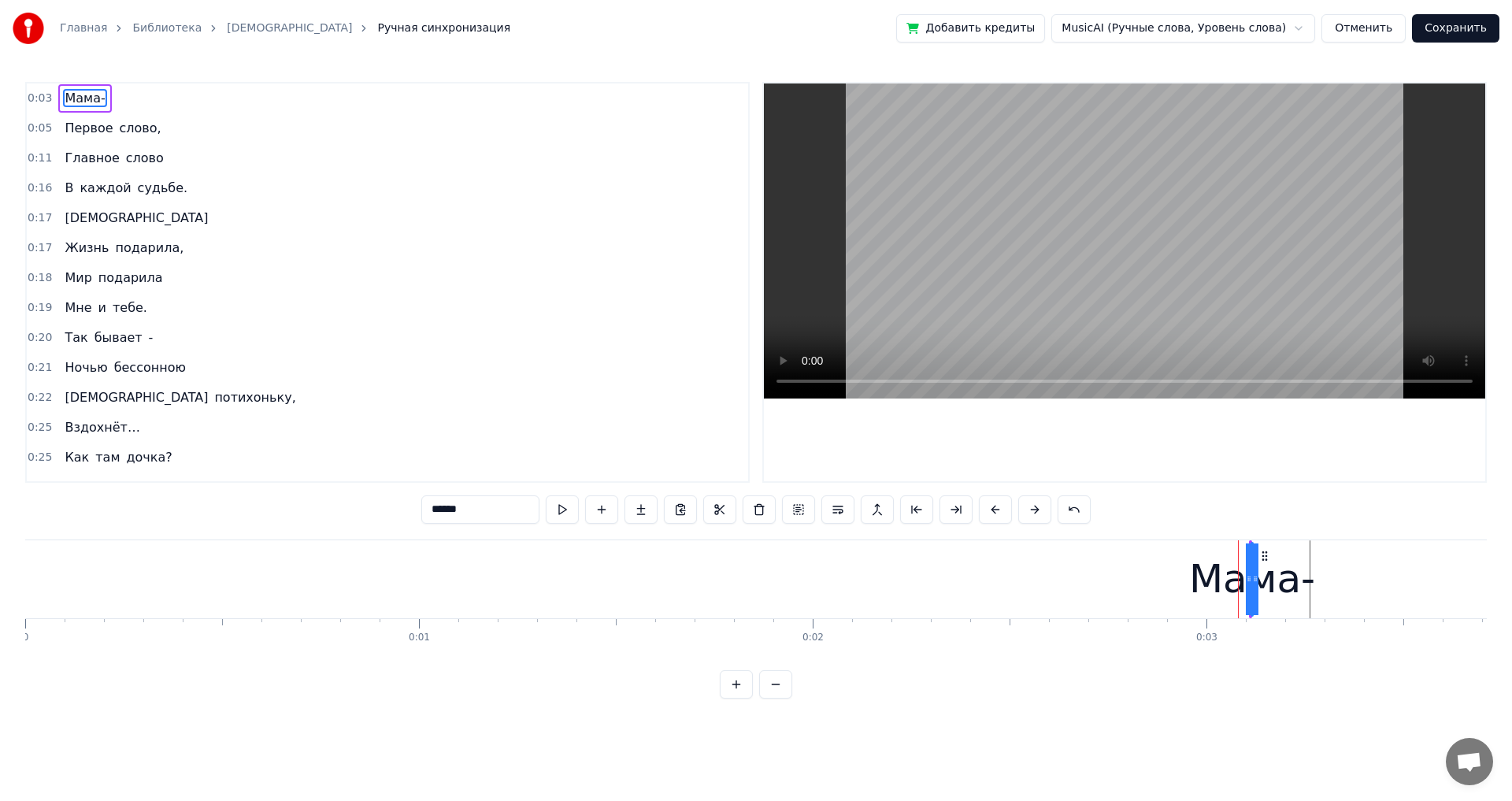
click at [617, 441] on button at bounding box center [1034, 510] width 33 height 28
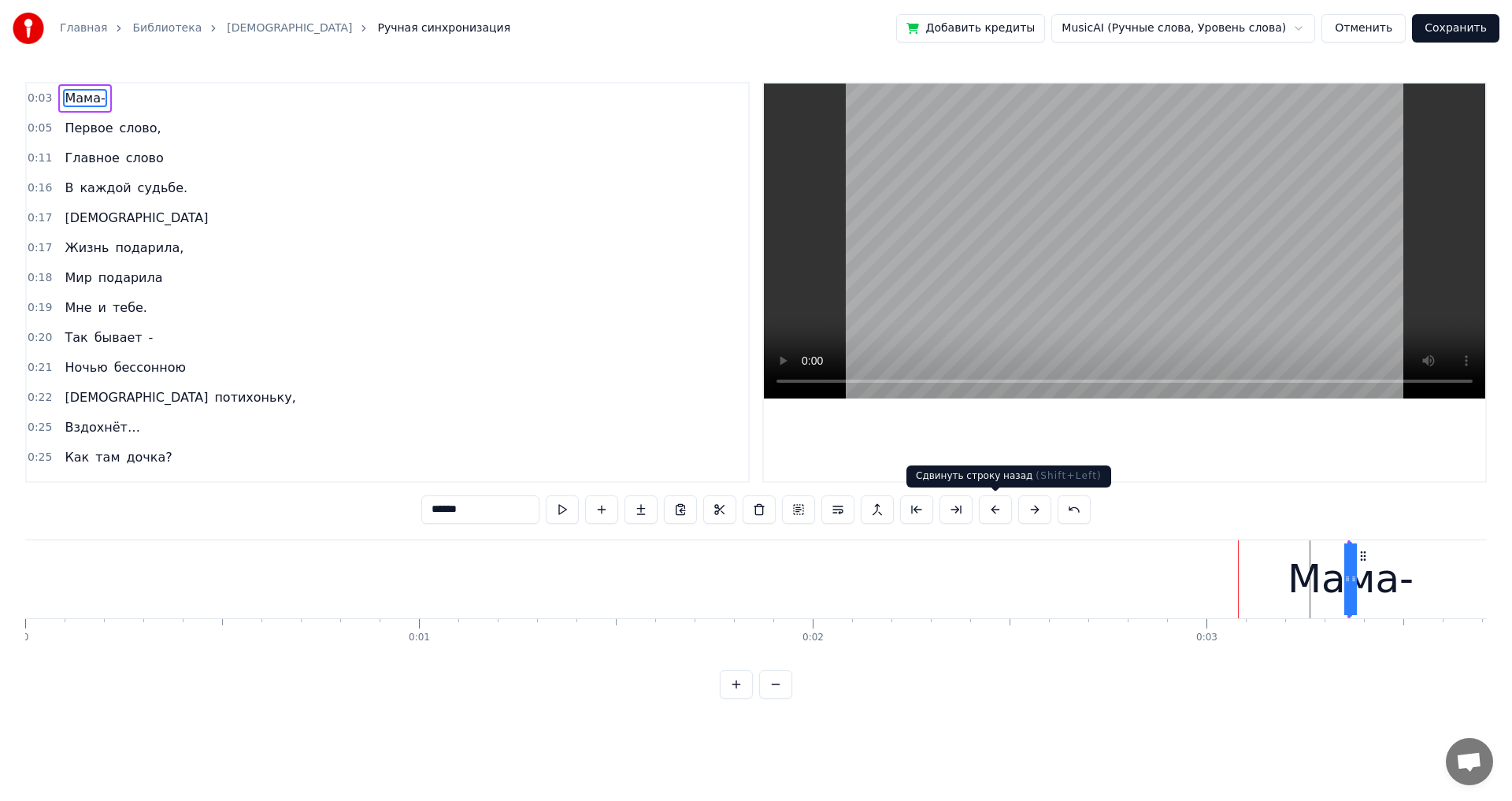
click at [617, 441] on button at bounding box center [995, 510] width 33 height 28
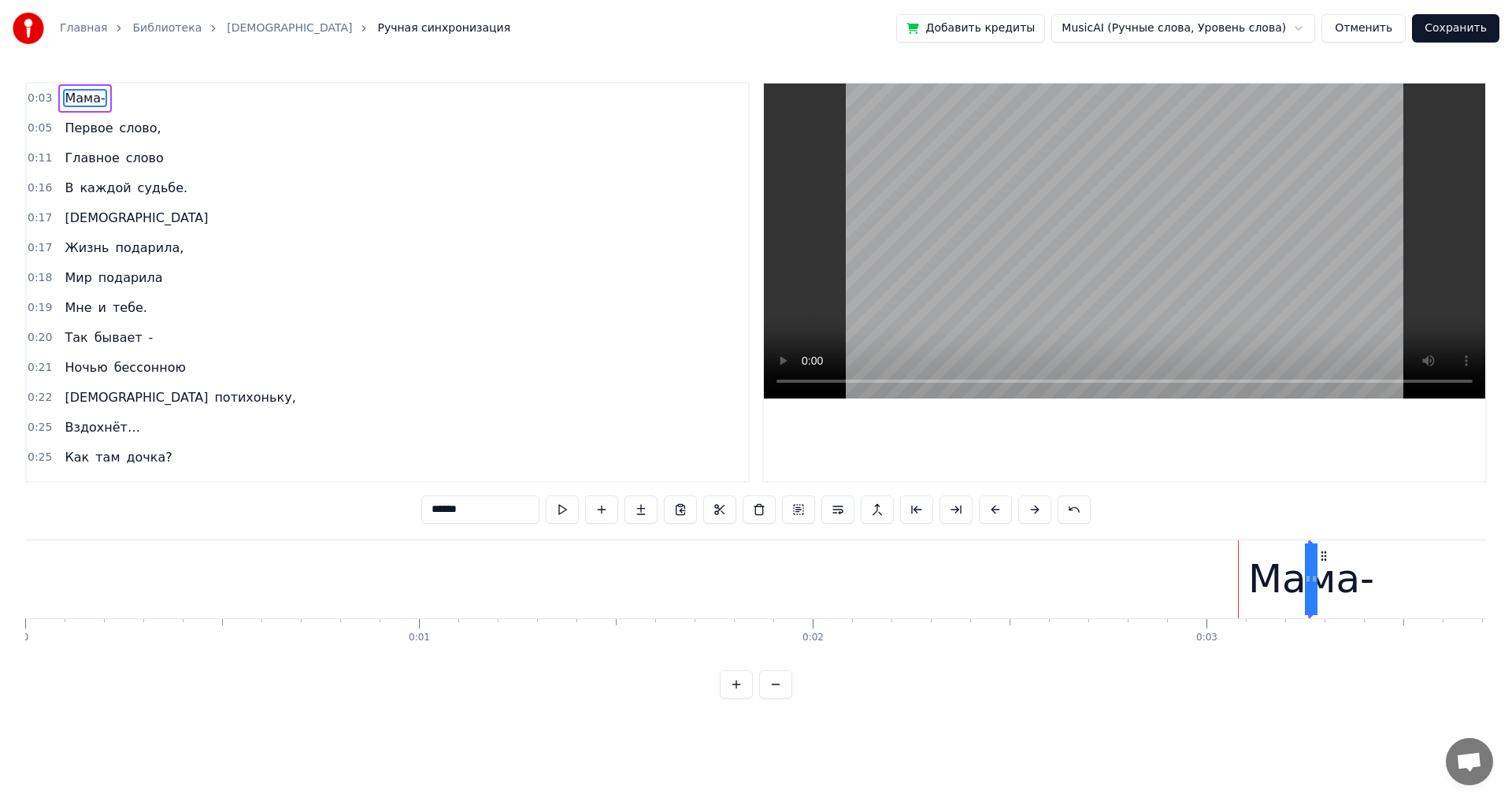
click at [617, 441] on button at bounding box center [995, 510] width 33 height 28
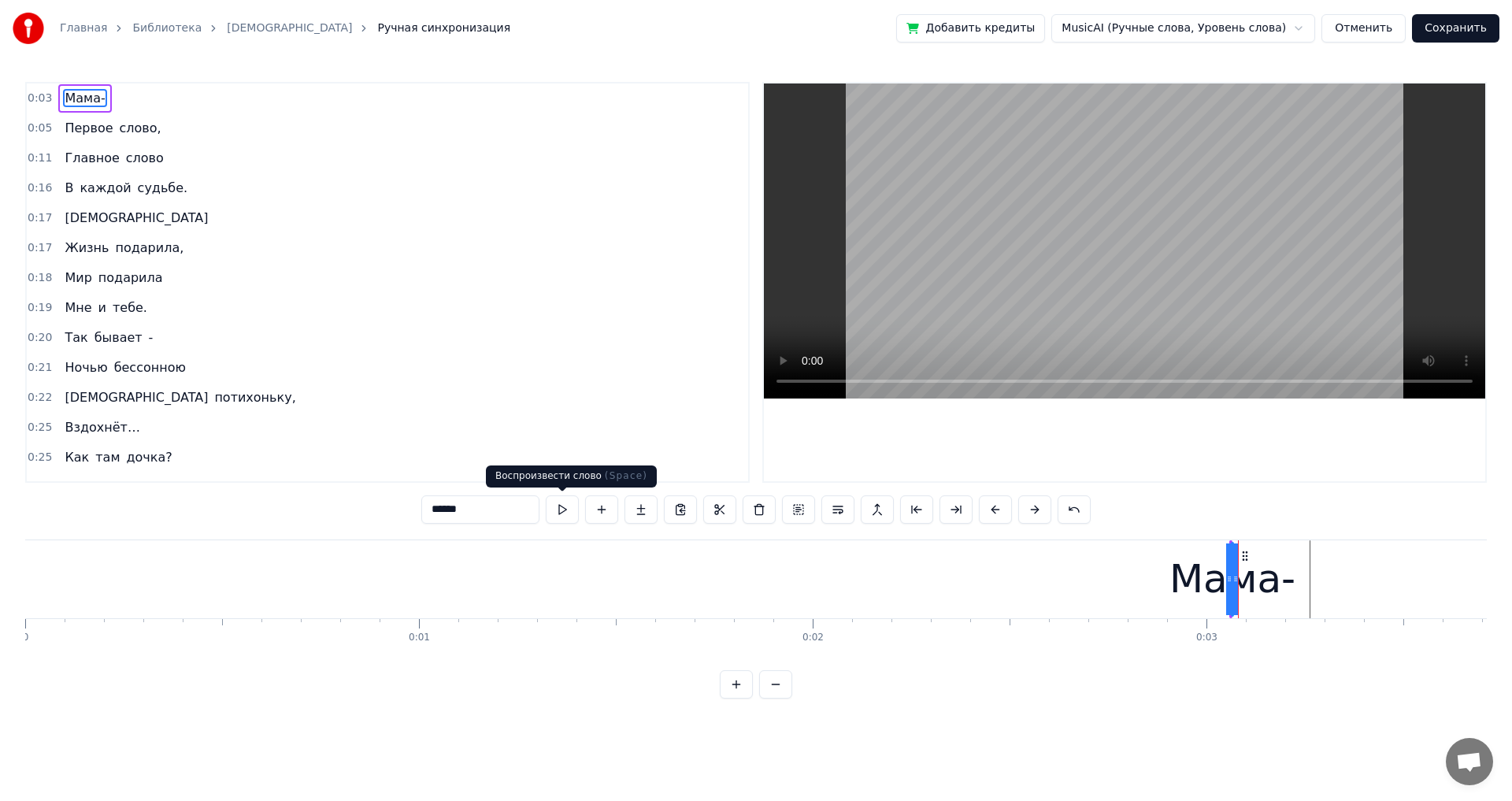
click at [560, 441] on button at bounding box center [562, 510] width 33 height 28
click at [561, 441] on button at bounding box center [562, 510] width 33 height 28
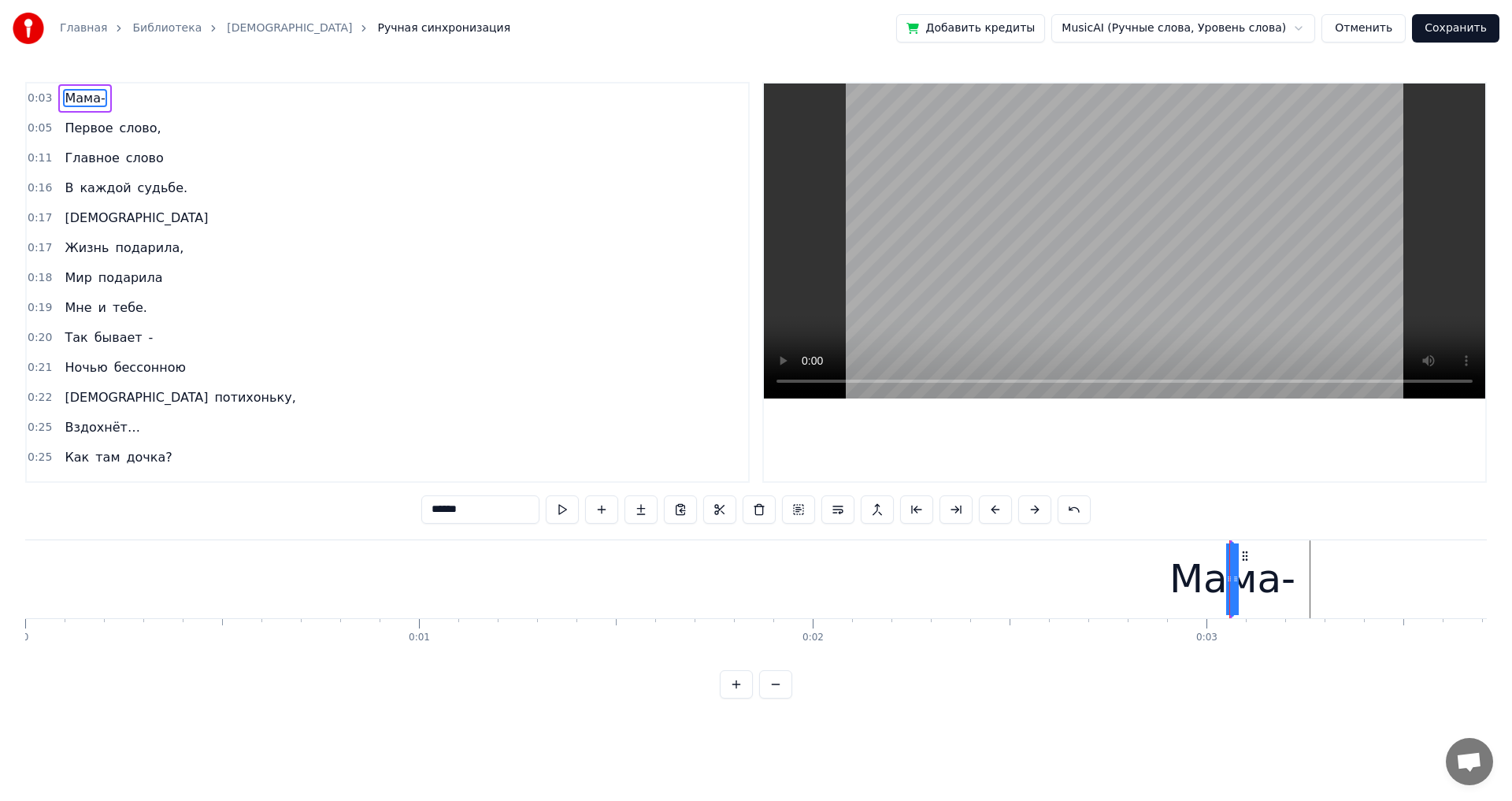
click at [561, 441] on button at bounding box center [562, 510] width 33 height 28
click at [68, 127] on span "Первое" at bounding box center [88, 128] width 51 height 19
type input "******"
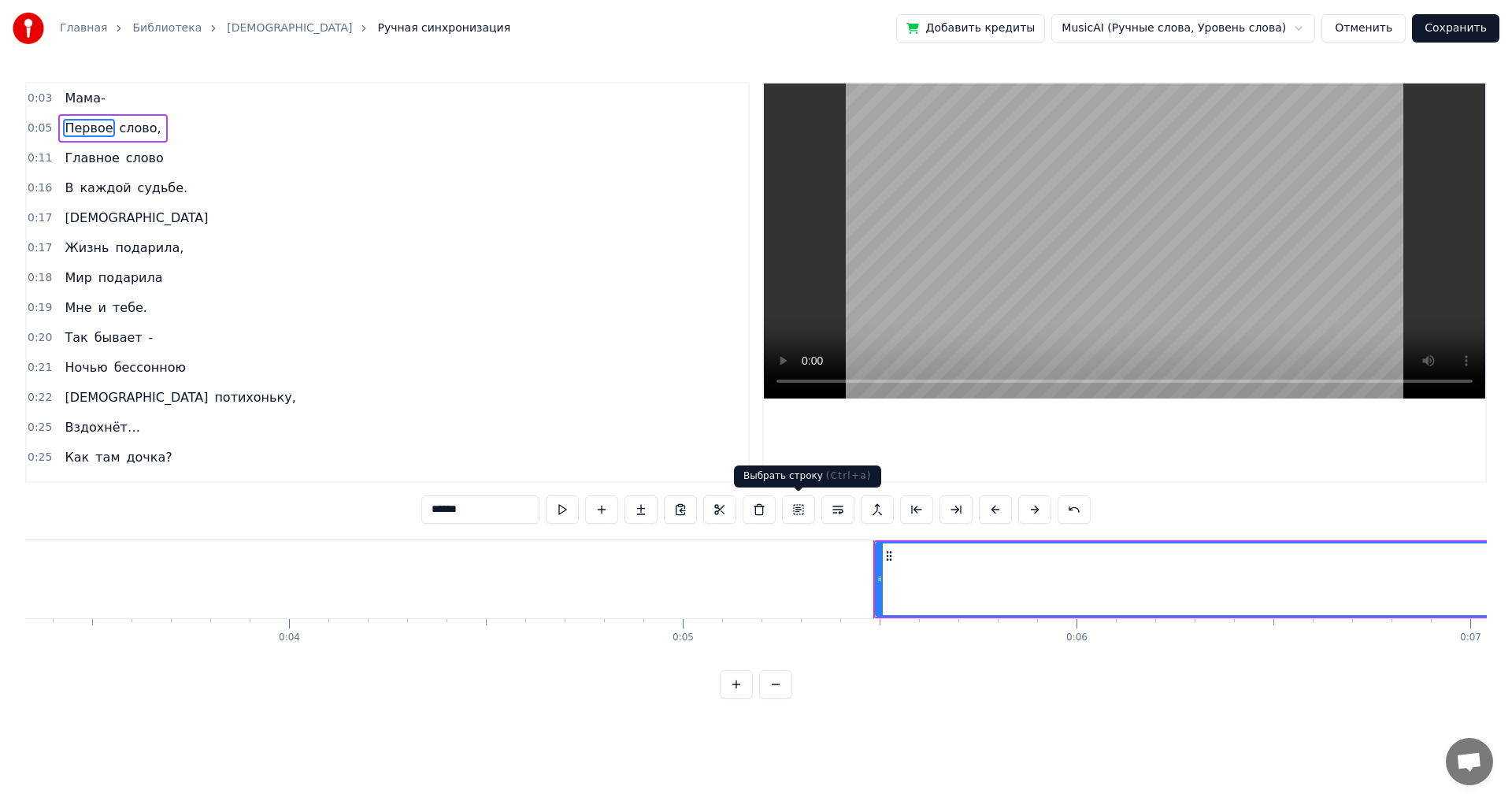
click at [617, 441] on button at bounding box center [797, 510] width 33 height 28
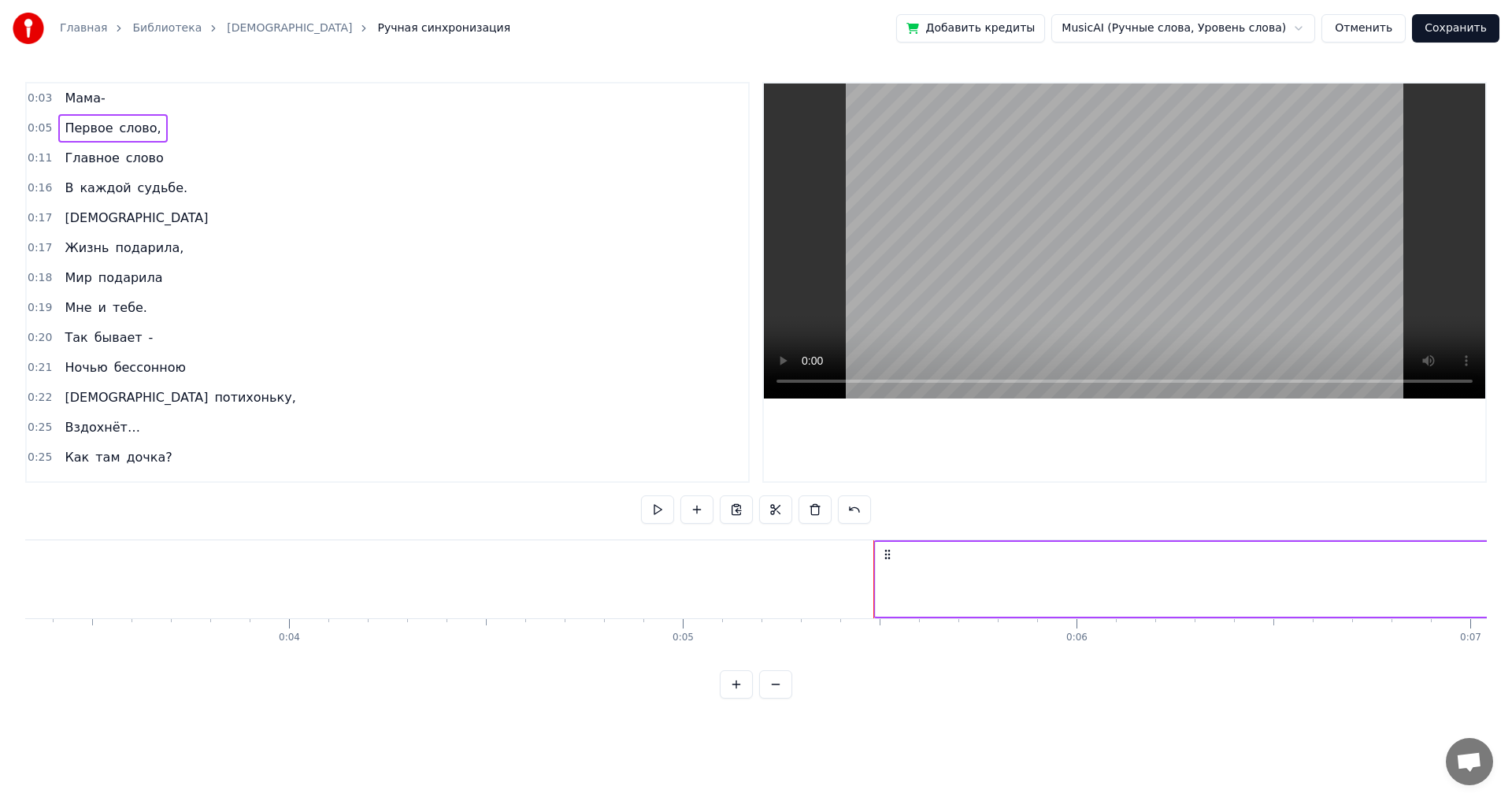
click at [86, 129] on span "Первое" at bounding box center [88, 128] width 51 height 19
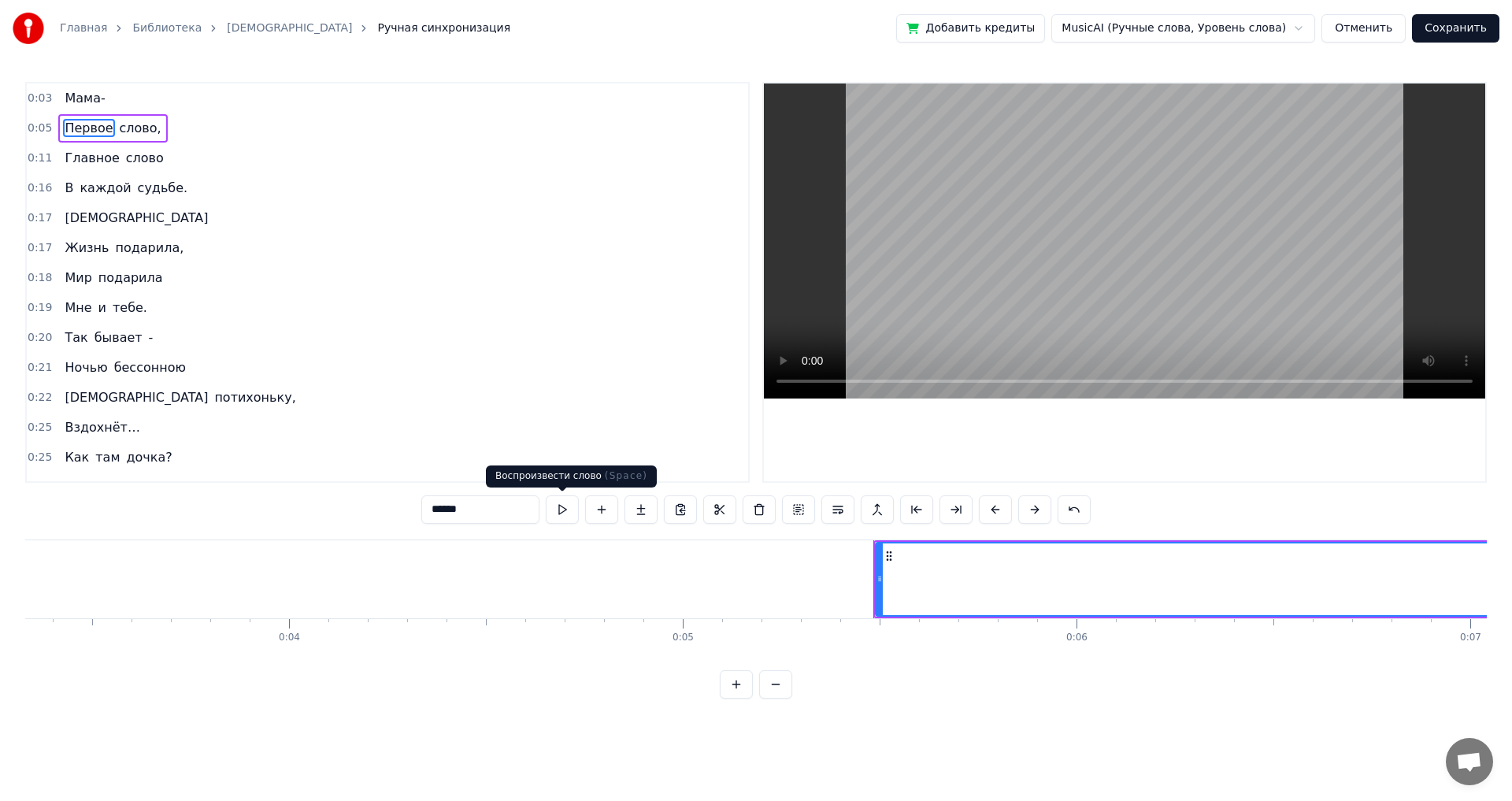
click at [573, 441] on button at bounding box center [562, 510] width 33 height 28
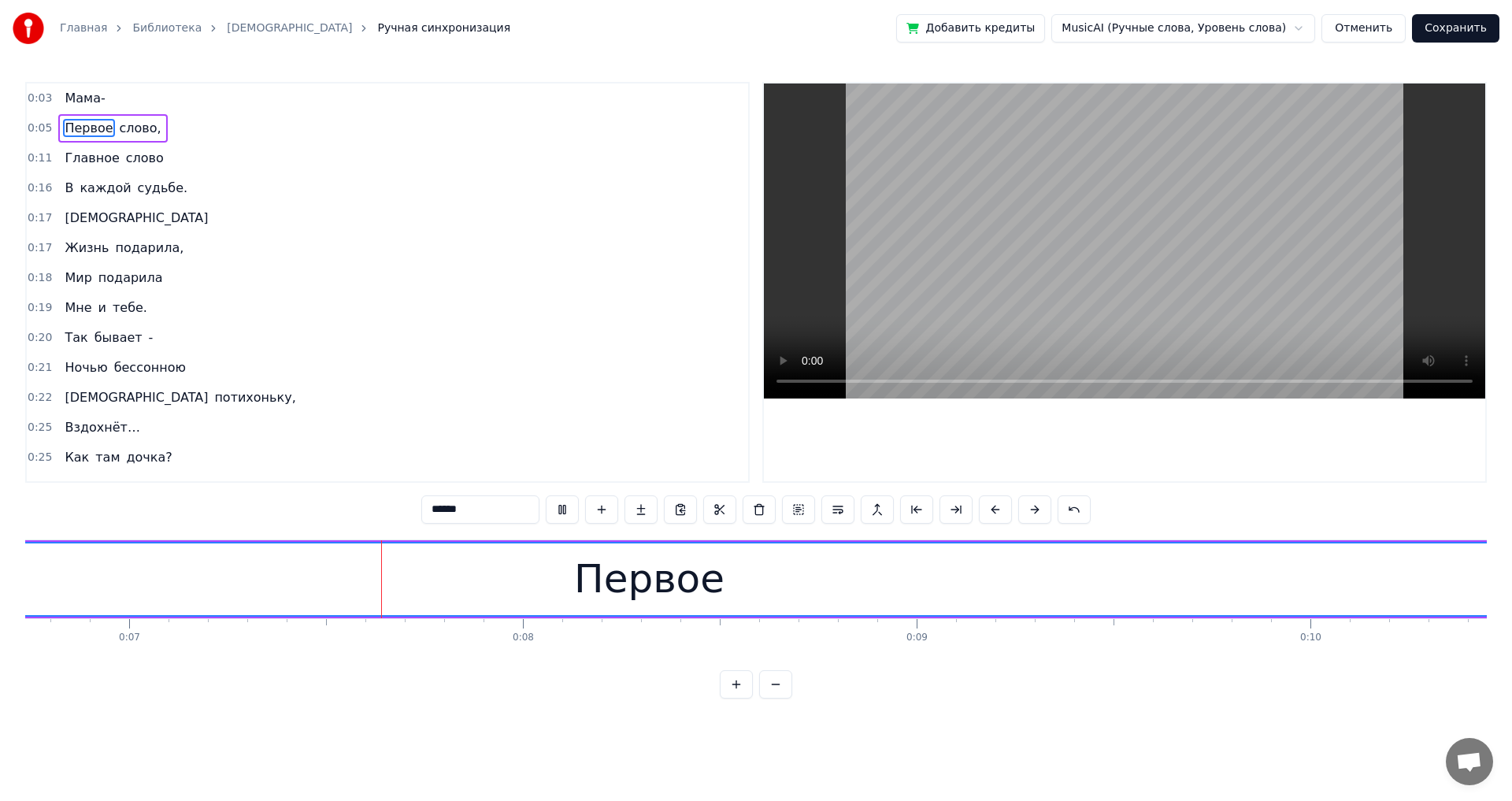
scroll to position [0, 2690]
click at [78, 191] on span "каждой" at bounding box center [105, 188] width 55 height 19
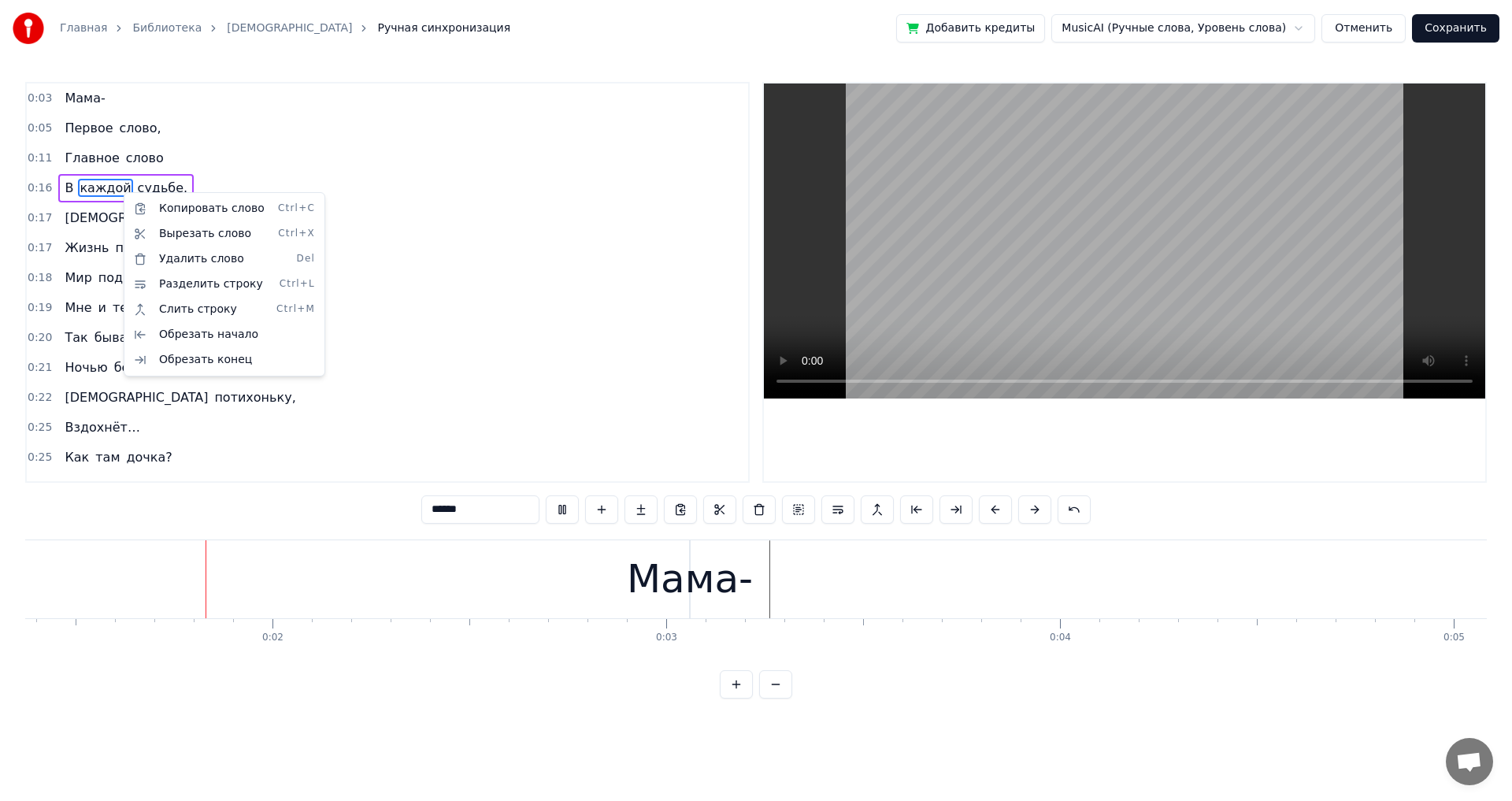
scroll to position [0, 513]
click at [69, 98] on span "Мама-" at bounding box center [84, 98] width 43 height 19
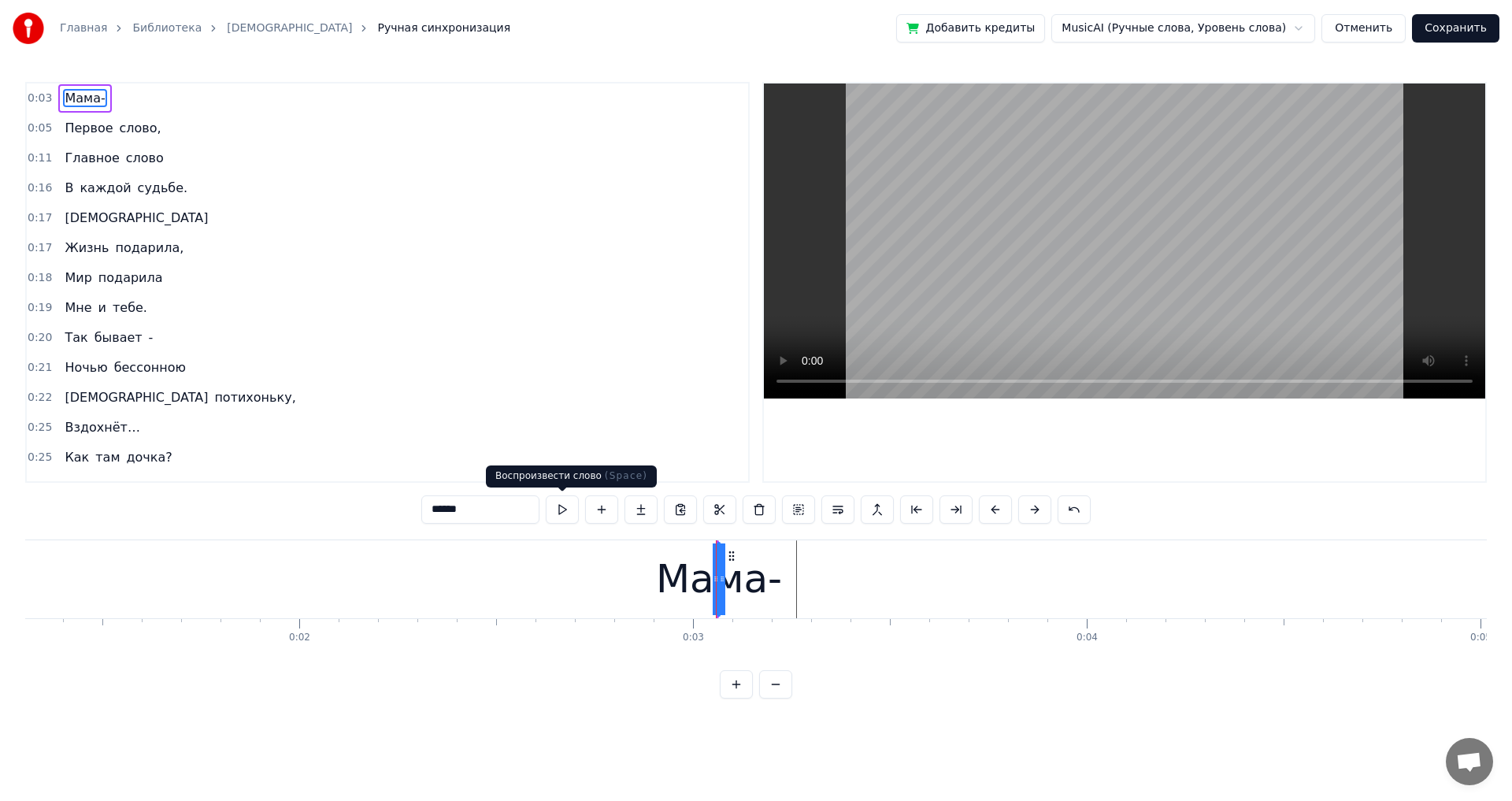
drag, startPoint x: 558, startPoint y: 509, endPoint x: 546, endPoint y: 492, distance: 20.8
click at [558, 441] on button at bounding box center [562, 510] width 33 height 28
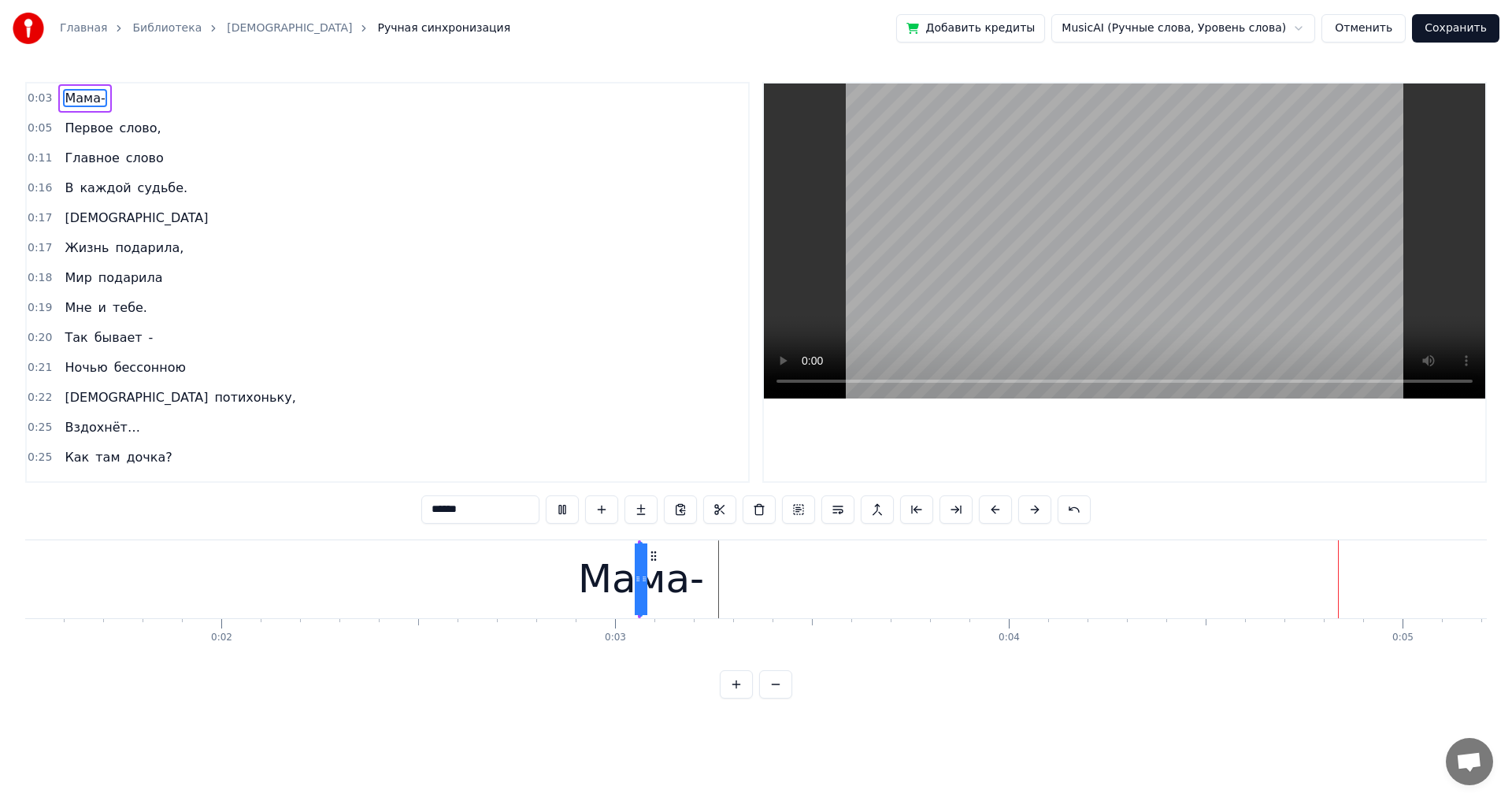
click at [66, 131] on span "Первое" at bounding box center [88, 128] width 51 height 19
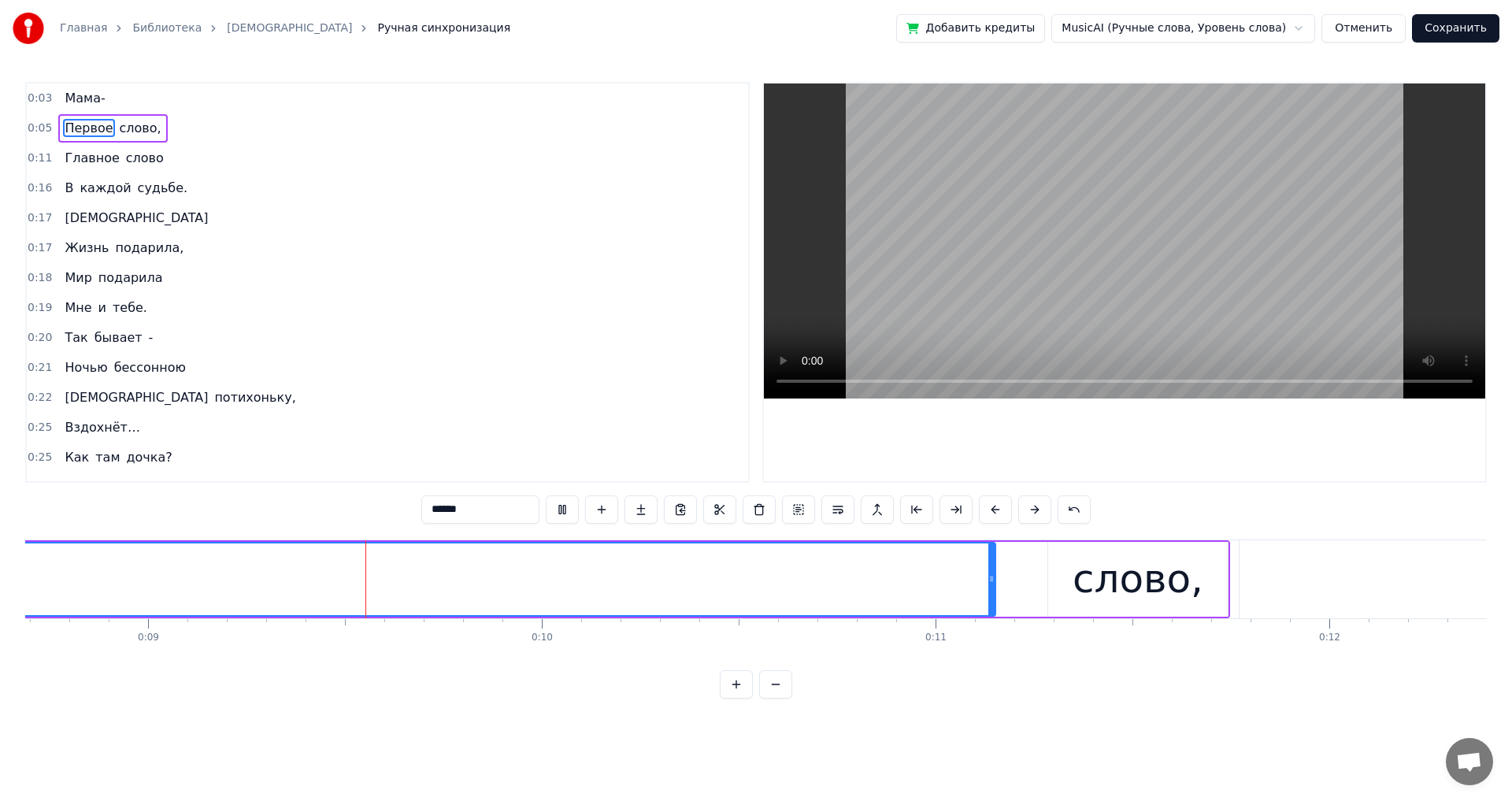
scroll to position [0, 3424]
click at [65, 189] on span "В" at bounding box center [68, 188] width 11 height 19
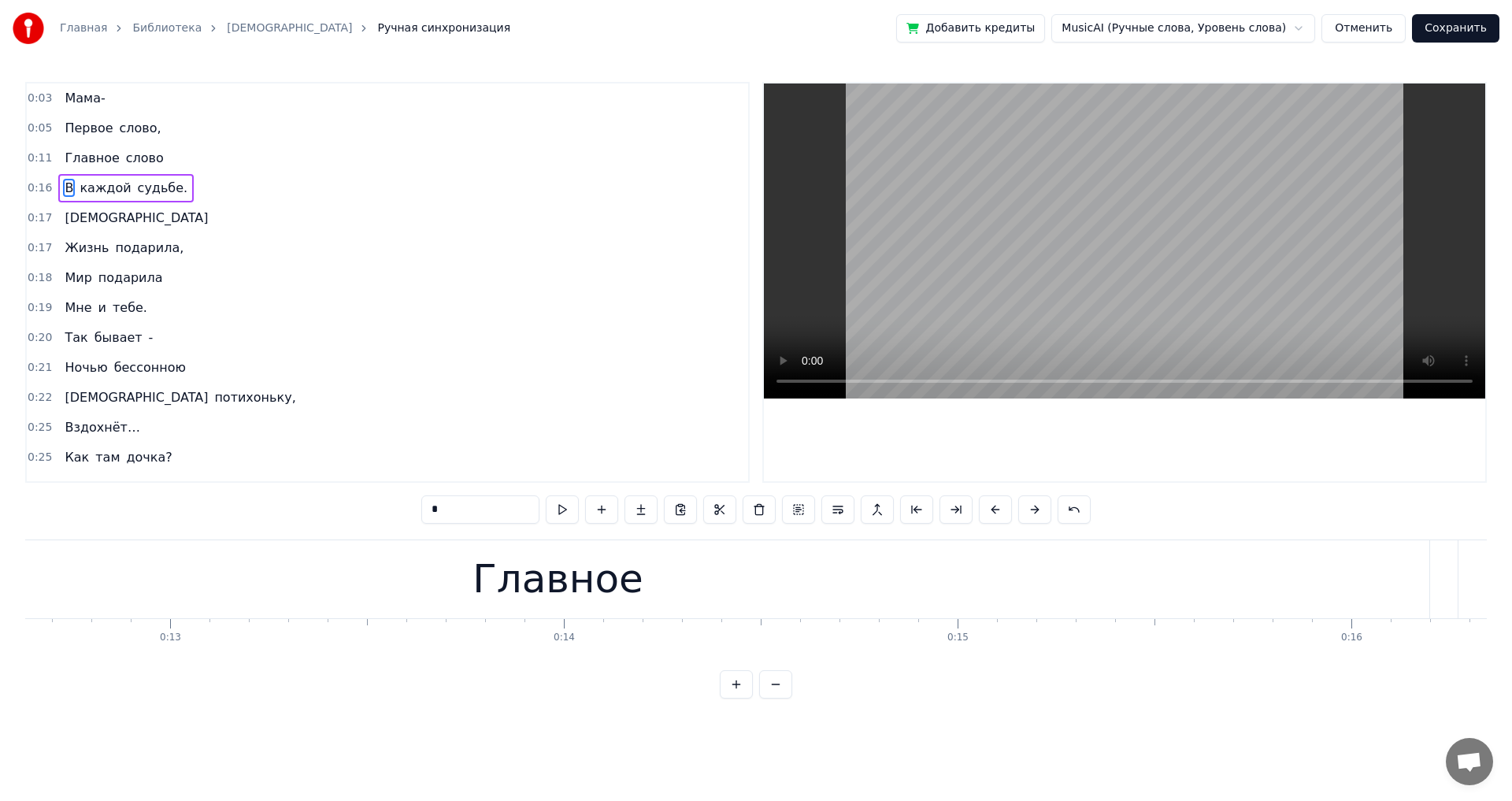
click at [87, 191] on span "каждой" at bounding box center [105, 188] width 55 height 19
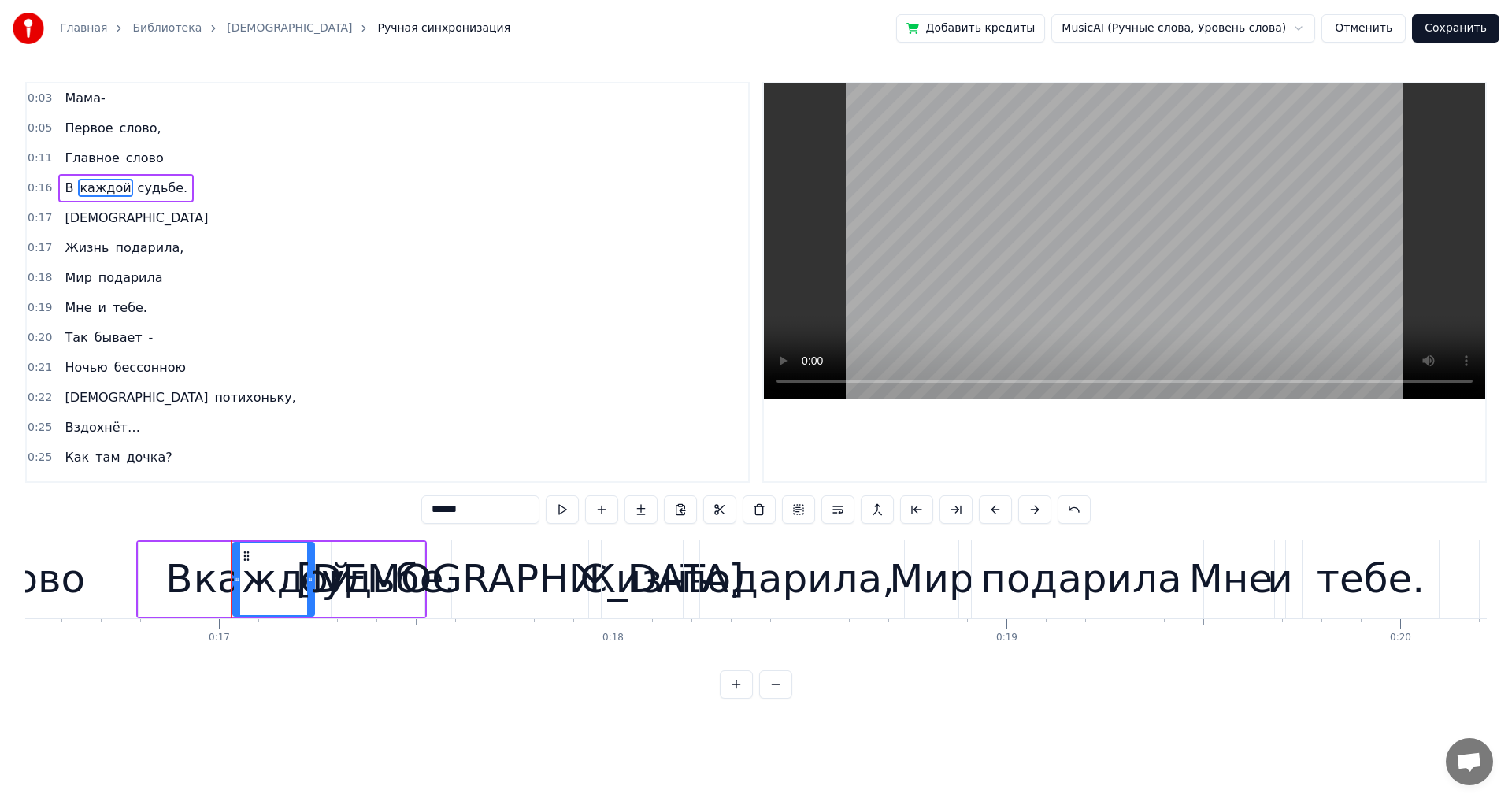
scroll to position [0, 6532]
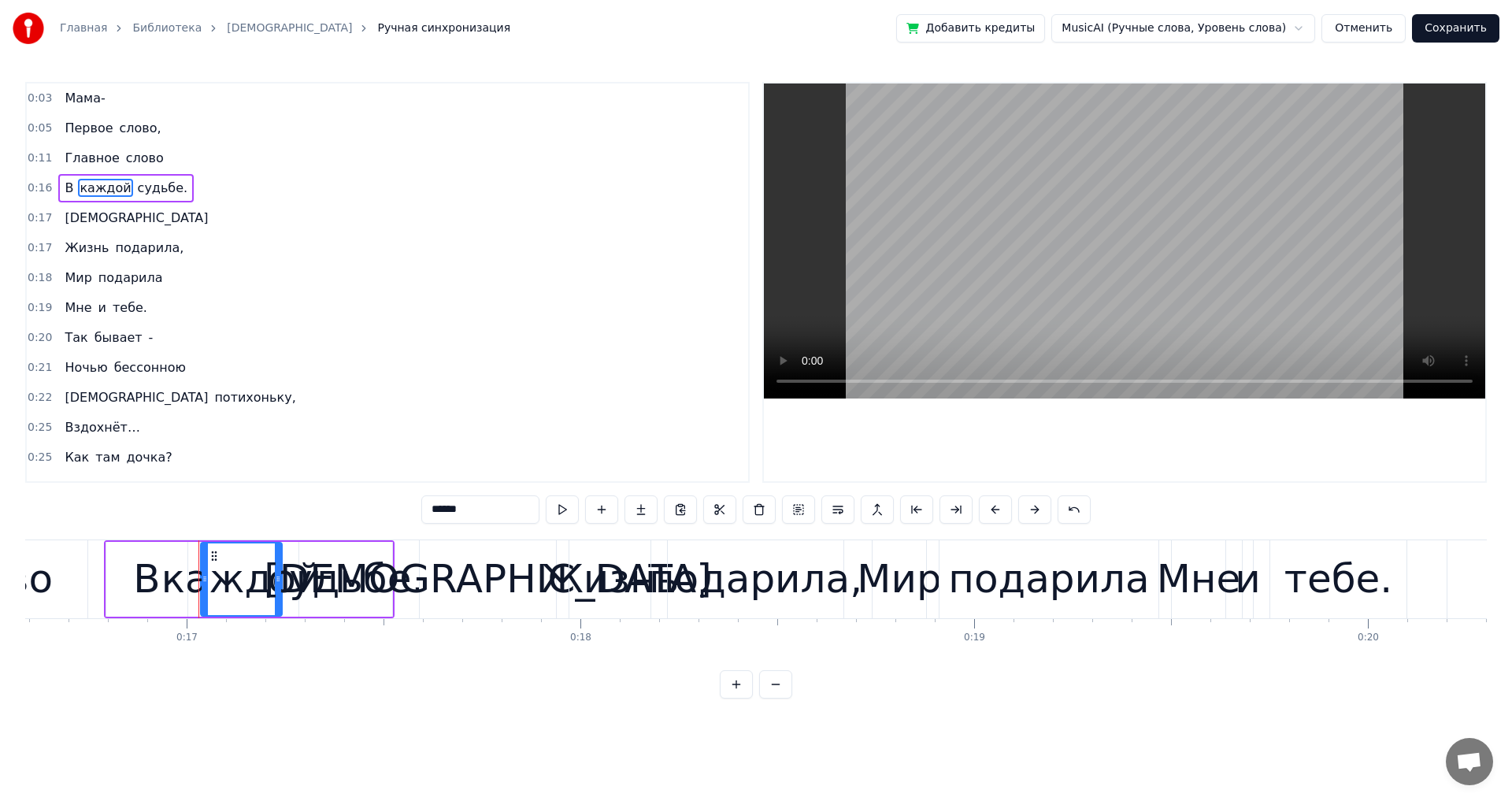
click at [136, 189] on span "судьбе." at bounding box center [162, 188] width 54 height 19
type input "*******"
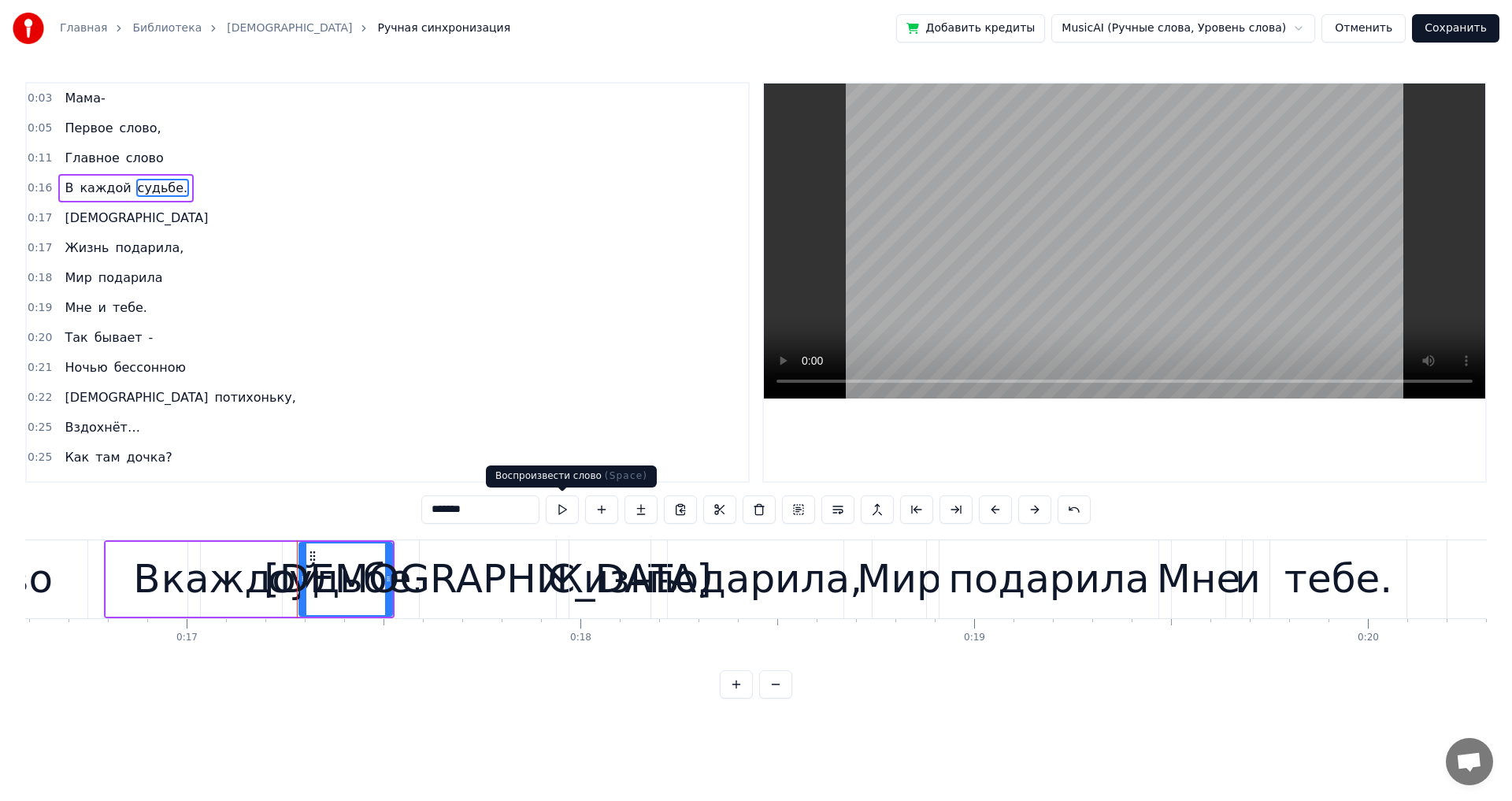
drag, startPoint x: 561, startPoint y: 512, endPoint x: 408, endPoint y: 418, distance: 179.6
click at [561, 441] on button at bounding box center [562, 510] width 33 height 28
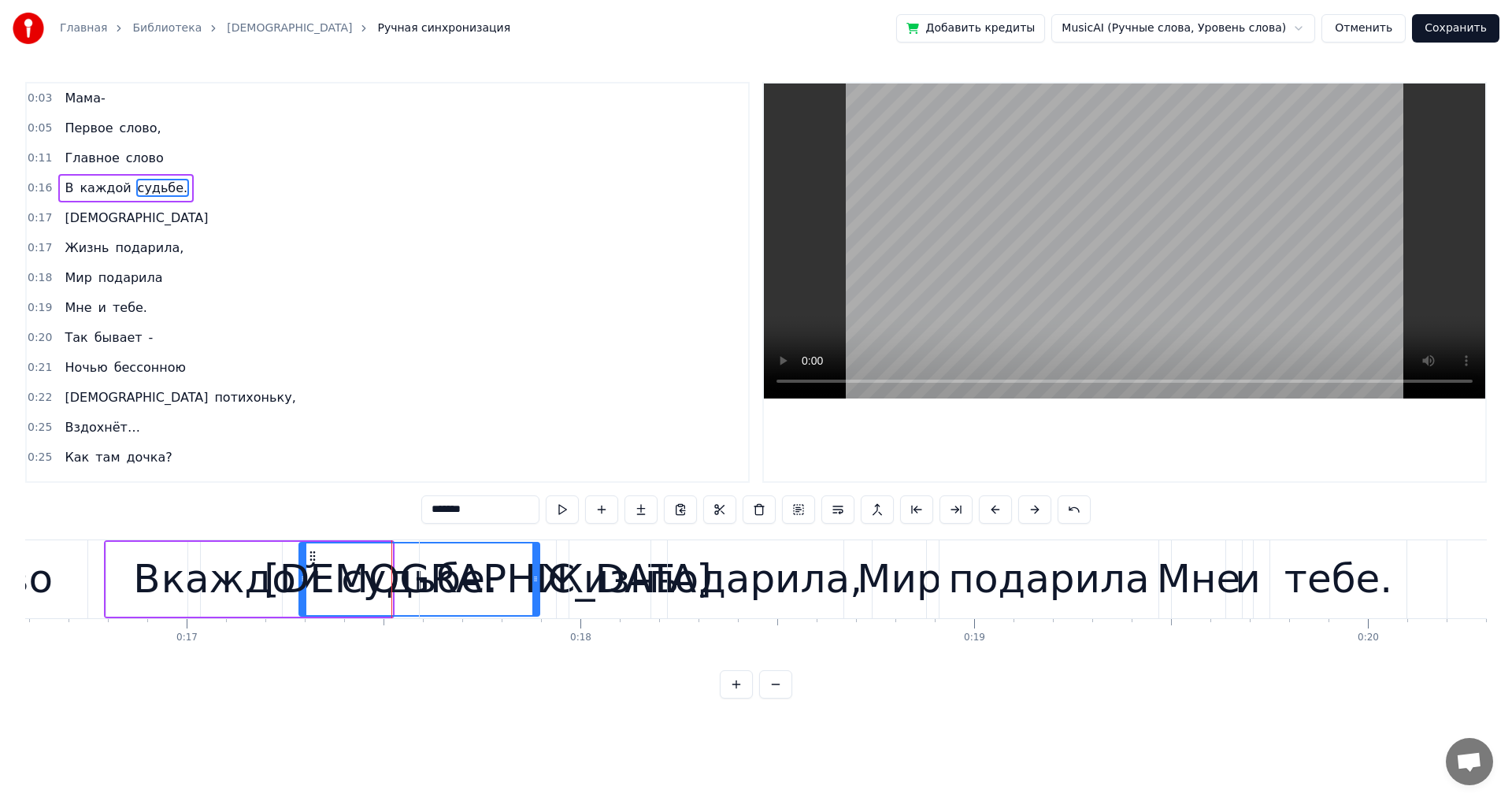
drag, startPoint x: 389, startPoint y: 580, endPoint x: 536, endPoint y: 586, distance: 147.1
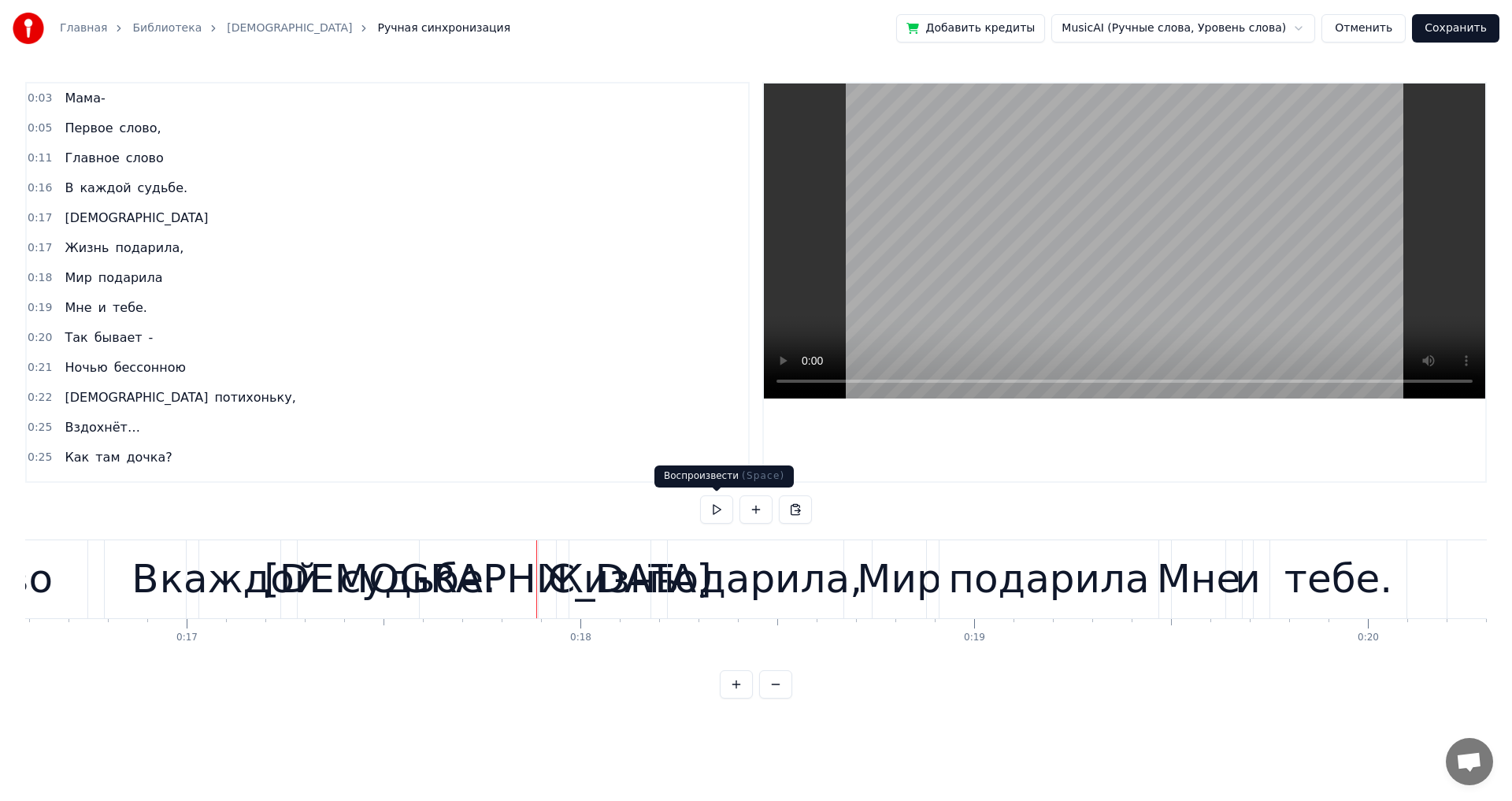
click at [617, 441] on button at bounding box center [716, 510] width 33 height 28
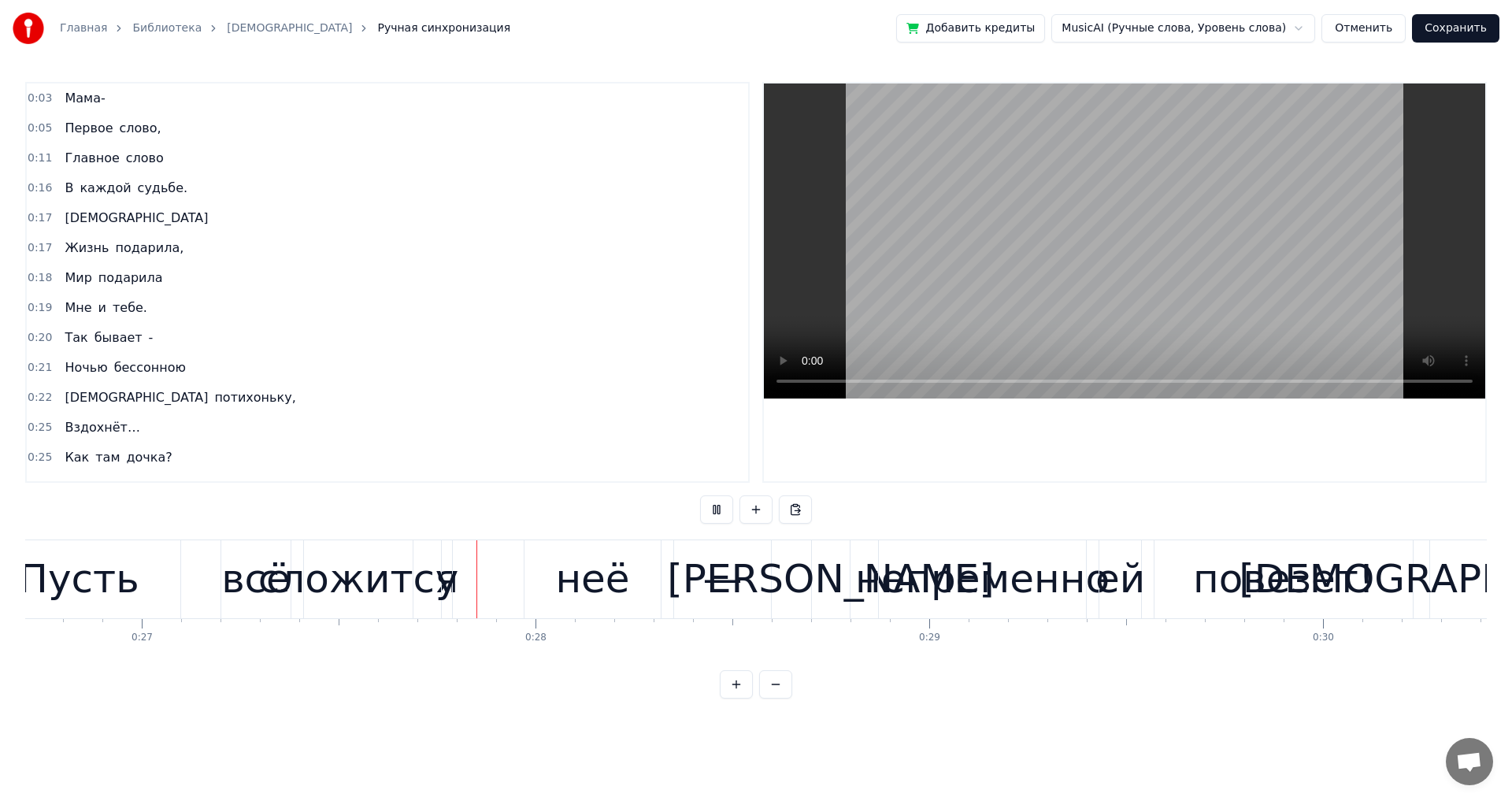
scroll to position [0, 10611]
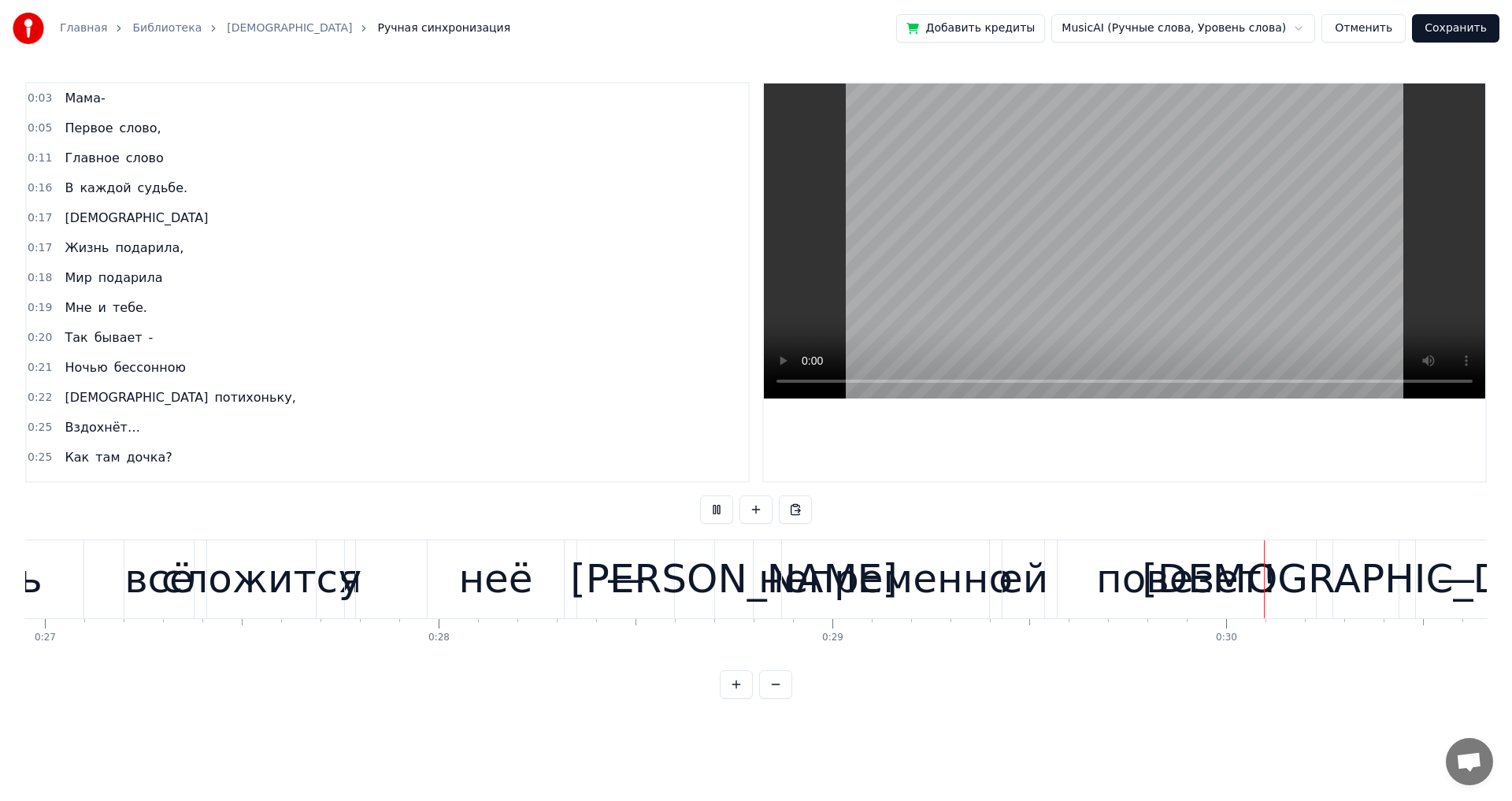
click at [617, 340] on video at bounding box center [1125, 241] width 722 height 315
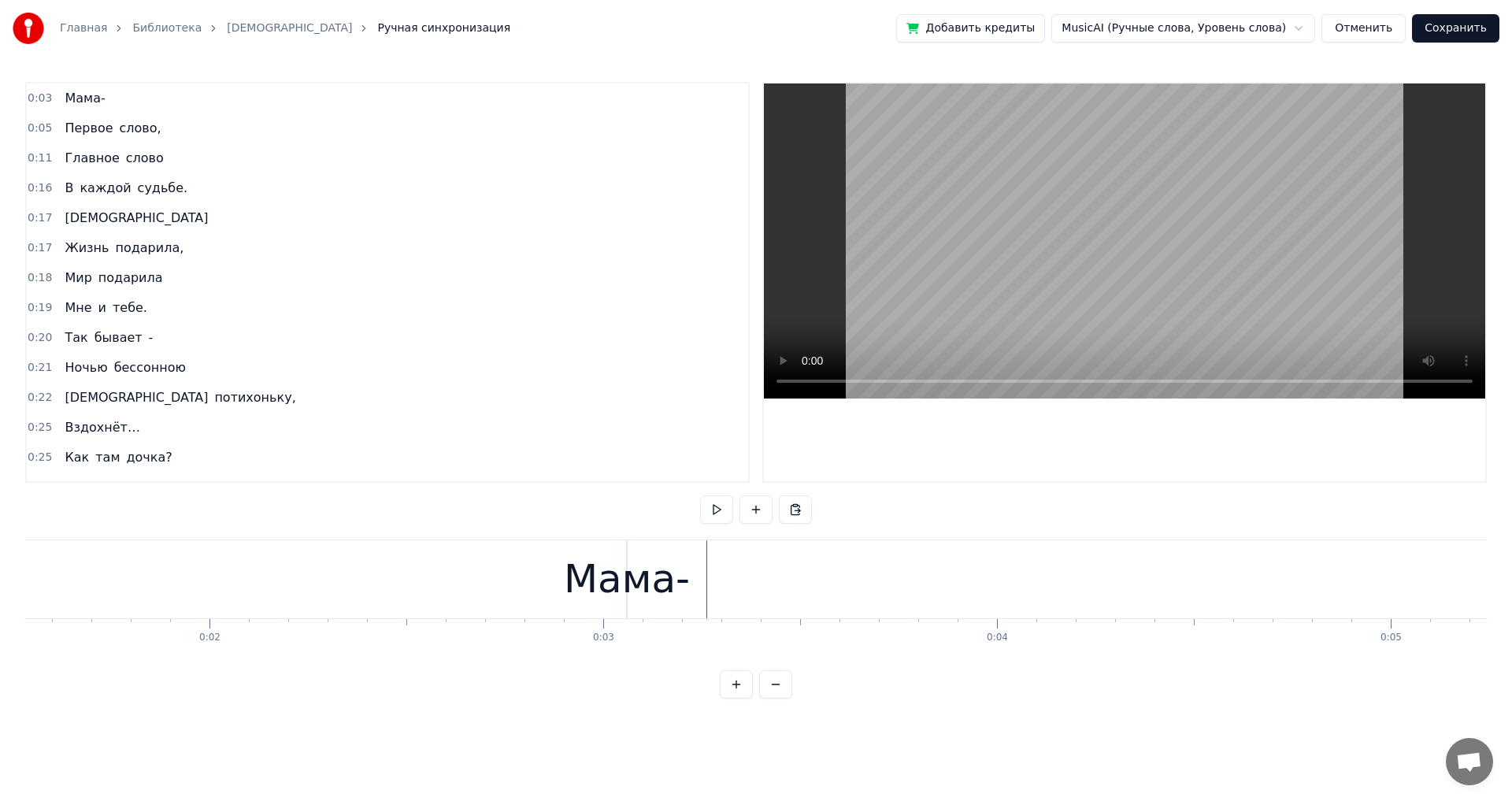
scroll to position [0, 8]
click at [69, 101] on span "Мама-" at bounding box center [84, 98] width 43 height 19
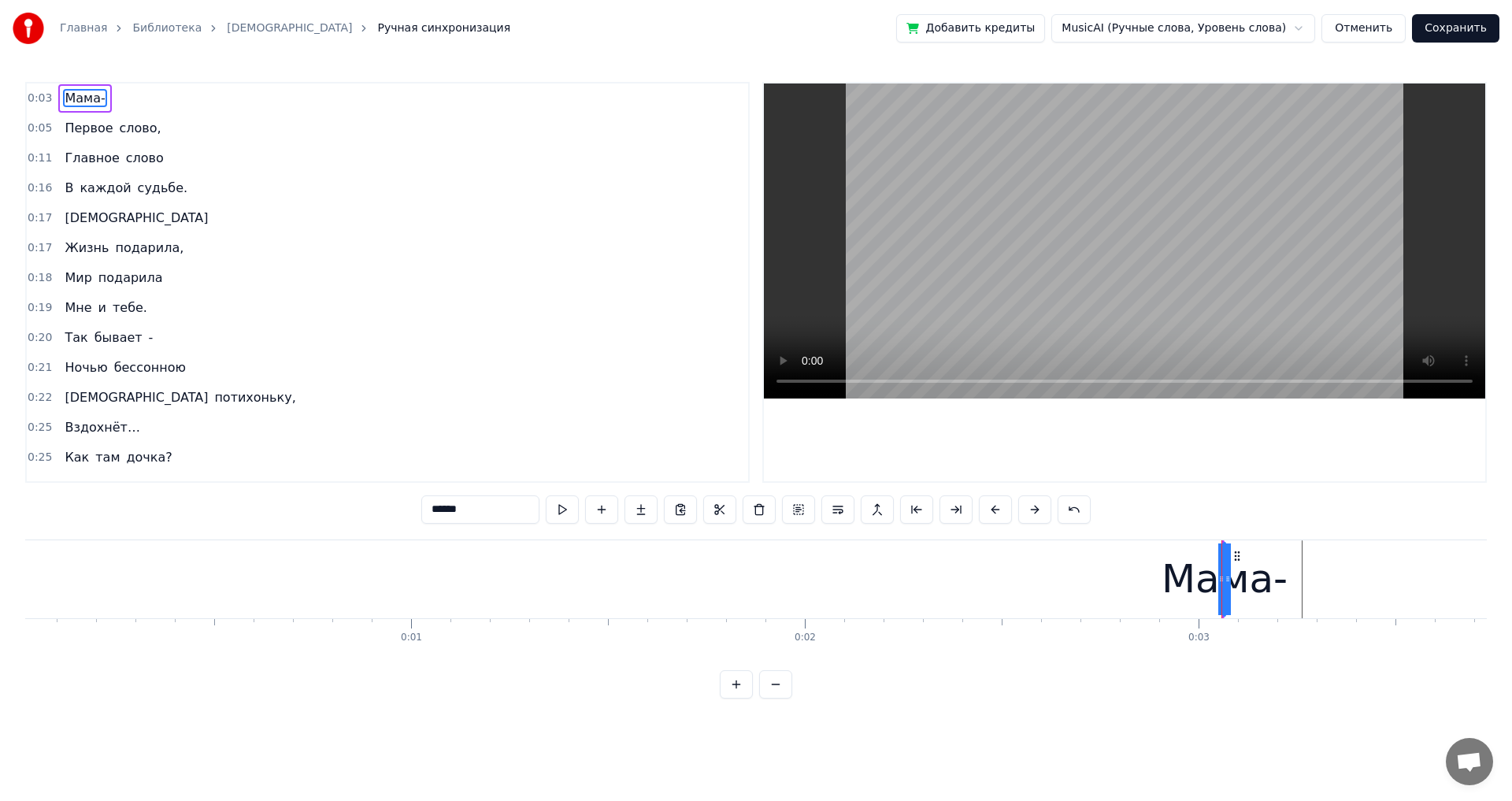
click at [617, 441] on icon at bounding box center [1227, 579] width 6 height 12
click at [617, 441] on icon at bounding box center [1237, 556] width 12 height 12
drag, startPoint x: 1222, startPoint y: 583, endPoint x: 1152, endPoint y: 584, distance: 70.0
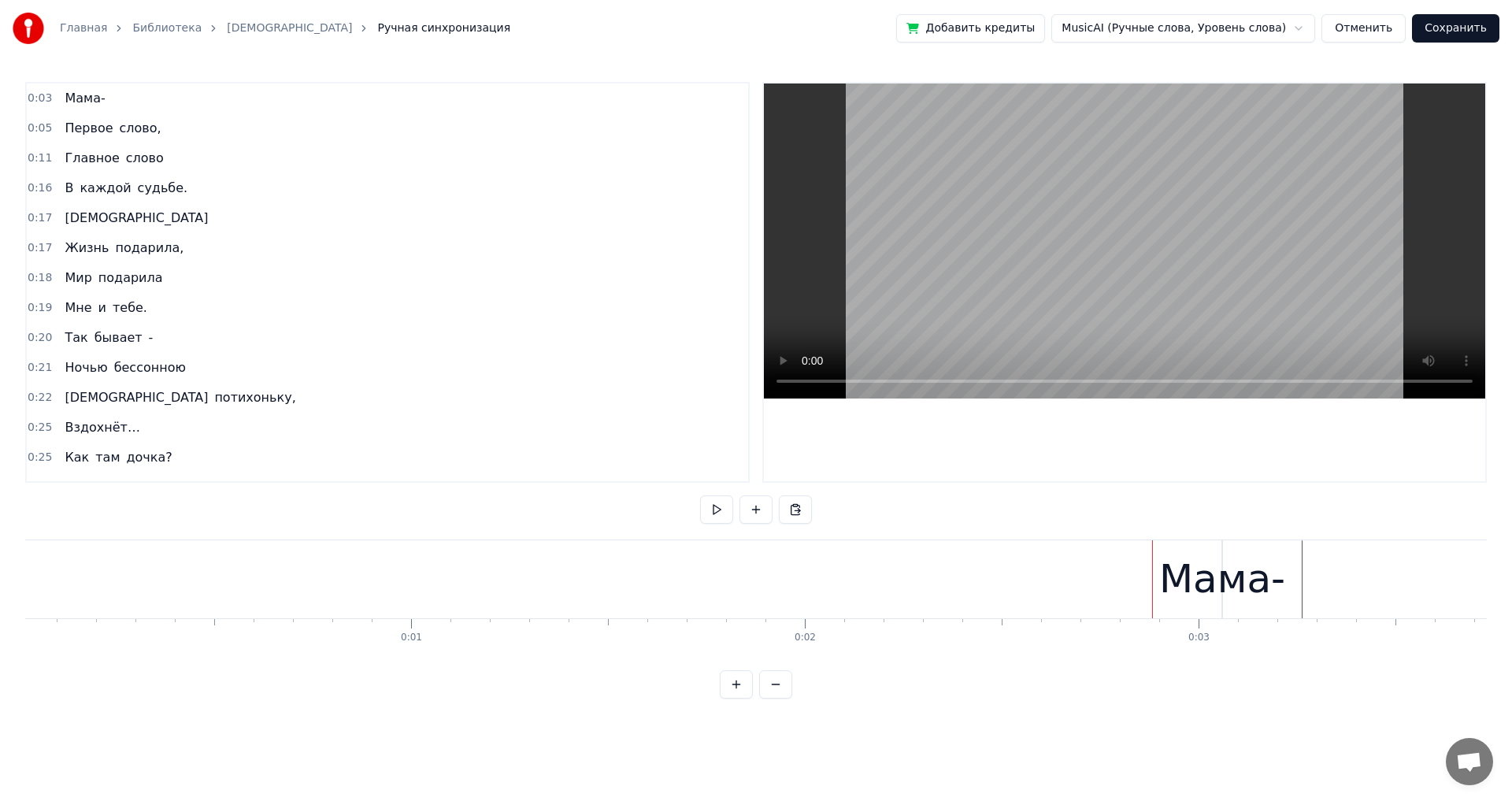
click at [617, 441] on div "Мама-" at bounding box center [1222, 579] width 126 height 59
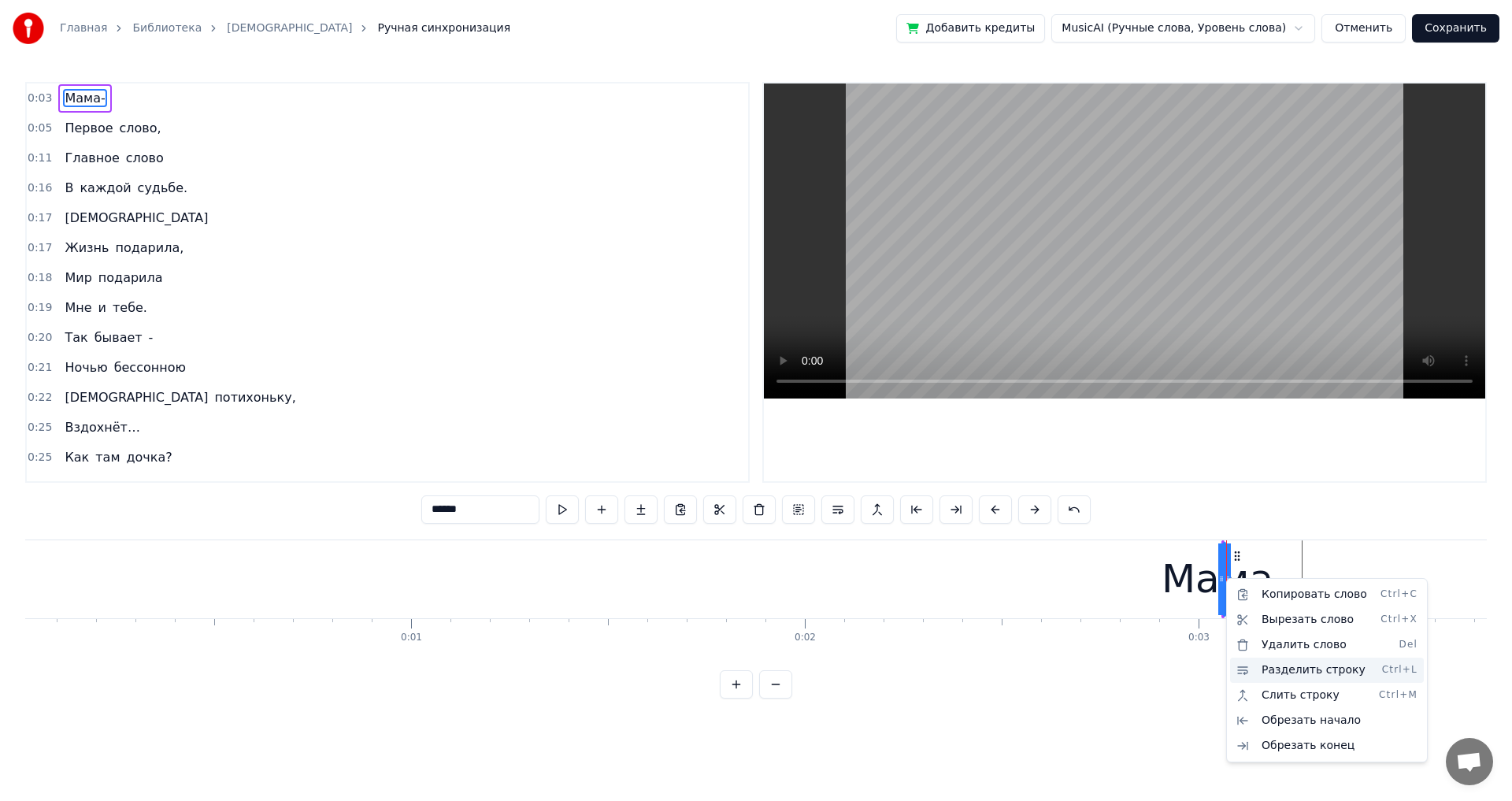
click at [617, 441] on div "Разделить строку Ctrl+L" at bounding box center [1327, 670] width 194 height 26
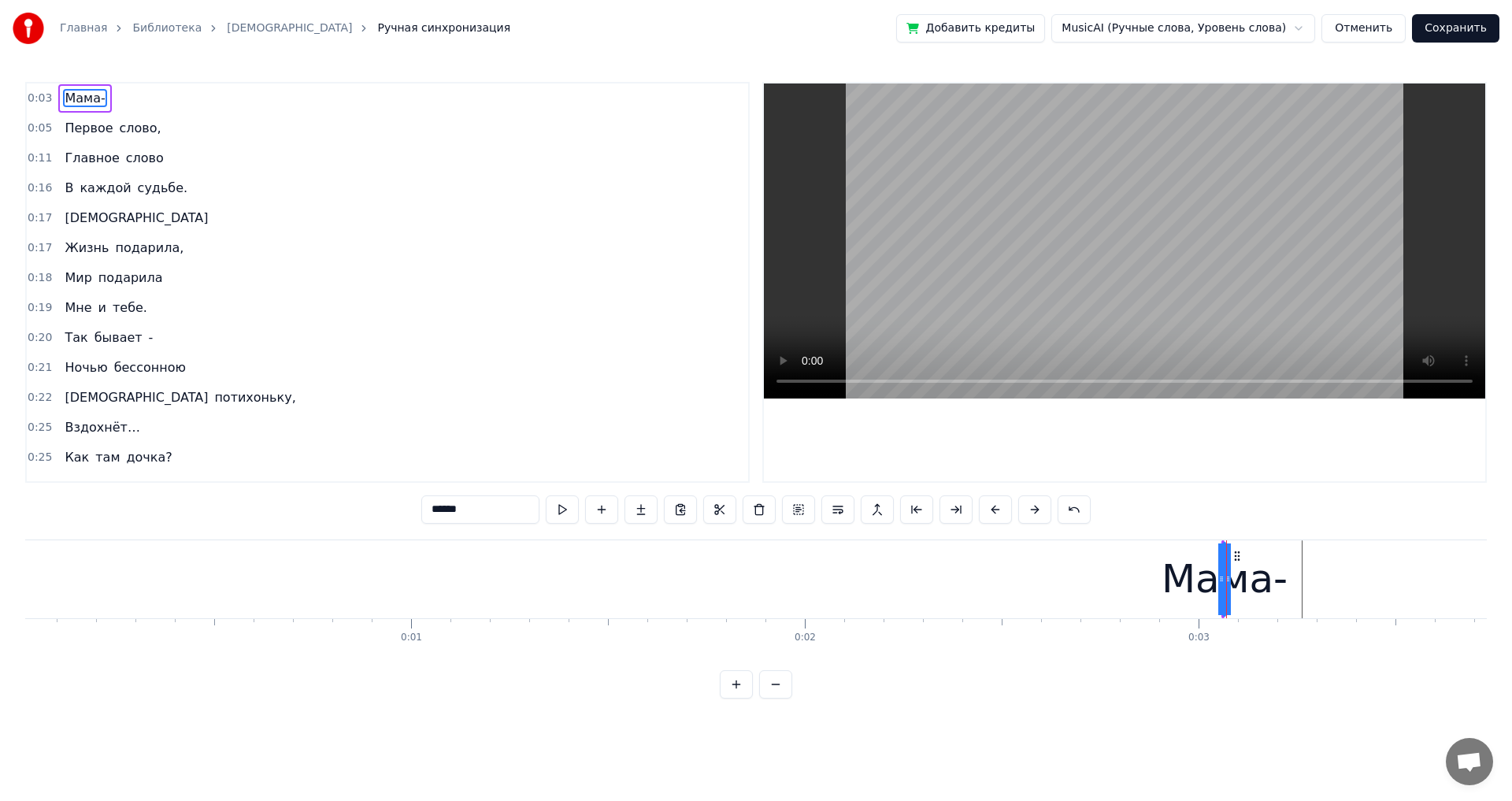
click at [99, 134] on span "Первое" at bounding box center [88, 128] width 51 height 19
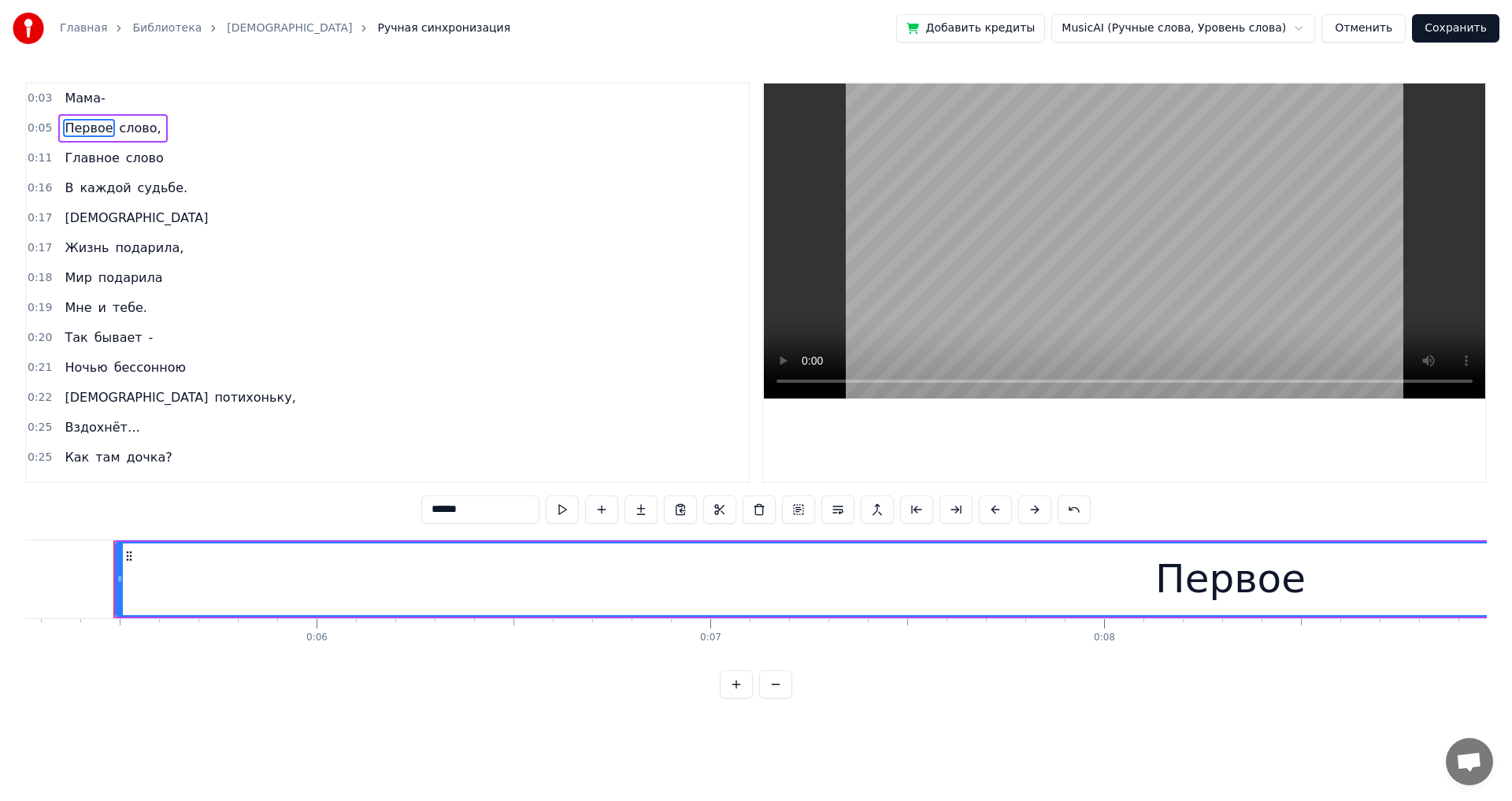
scroll to position [0, 2081]
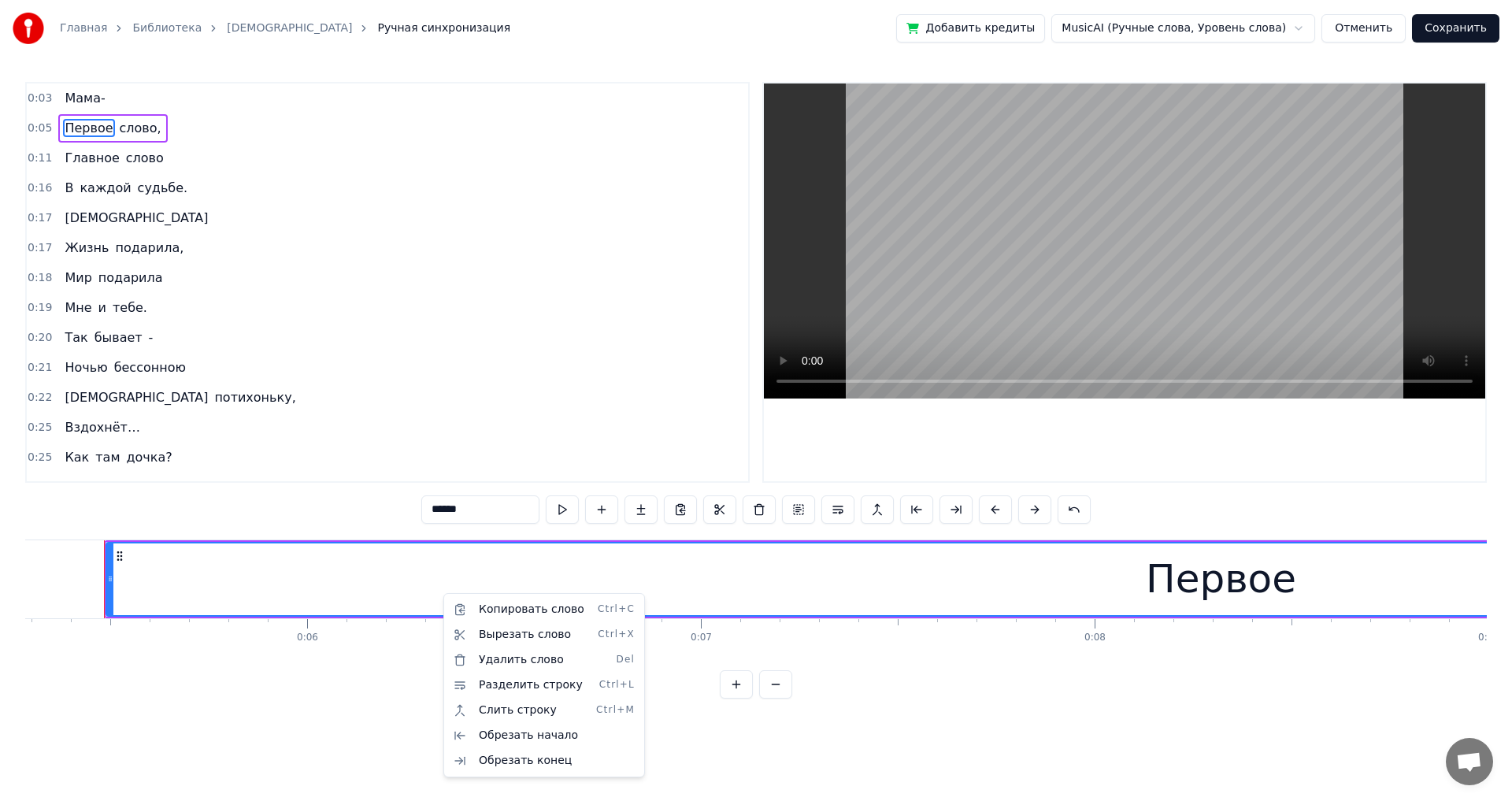
click at [74, 161] on html "Главная Библиотека Мама Ручная синхронизация Добавить кредиты MusicAI (Ручные с…" at bounding box center [756, 362] width 1512 height 723
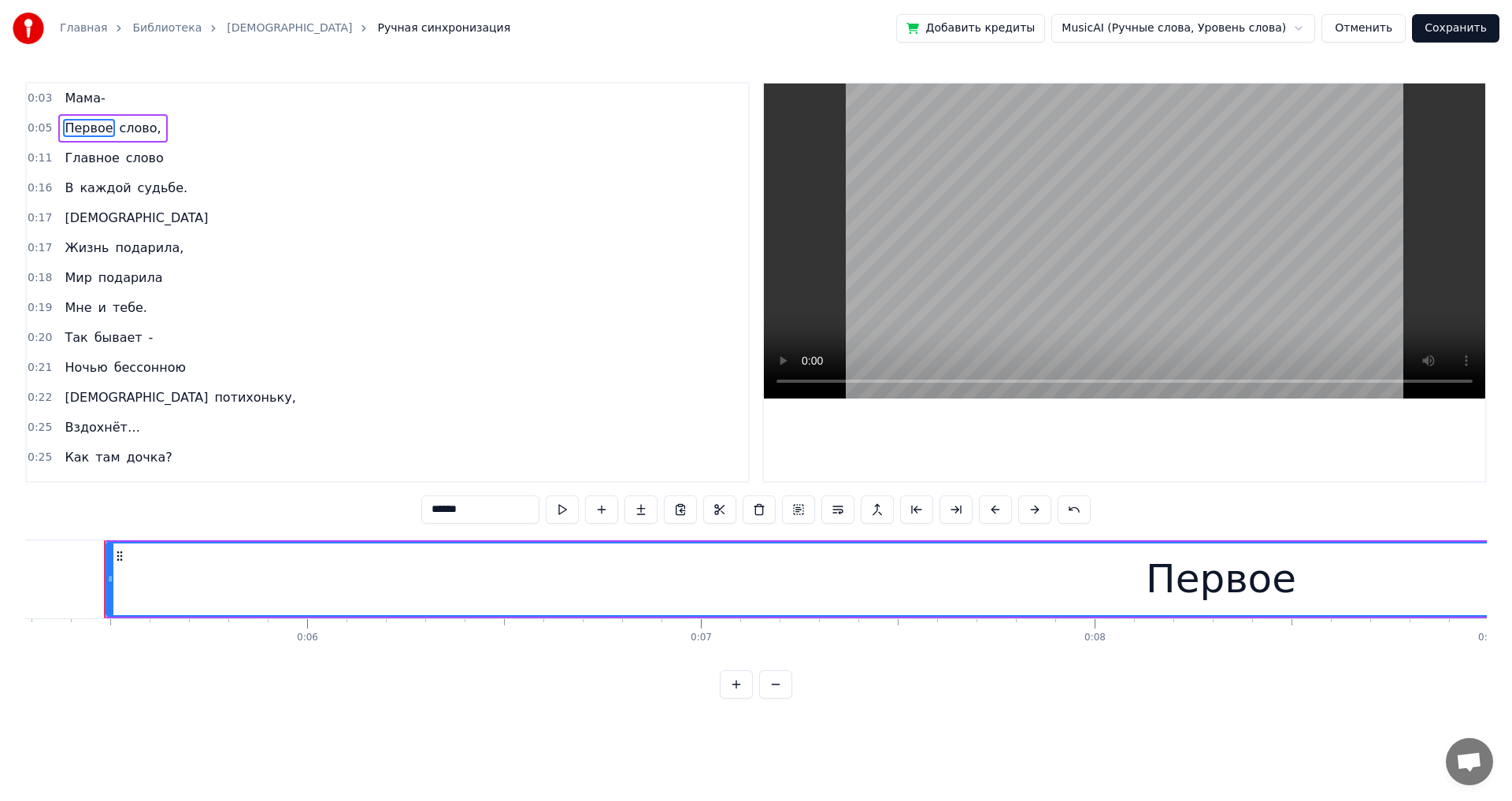
click at [79, 99] on span "Мама-" at bounding box center [84, 98] width 43 height 19
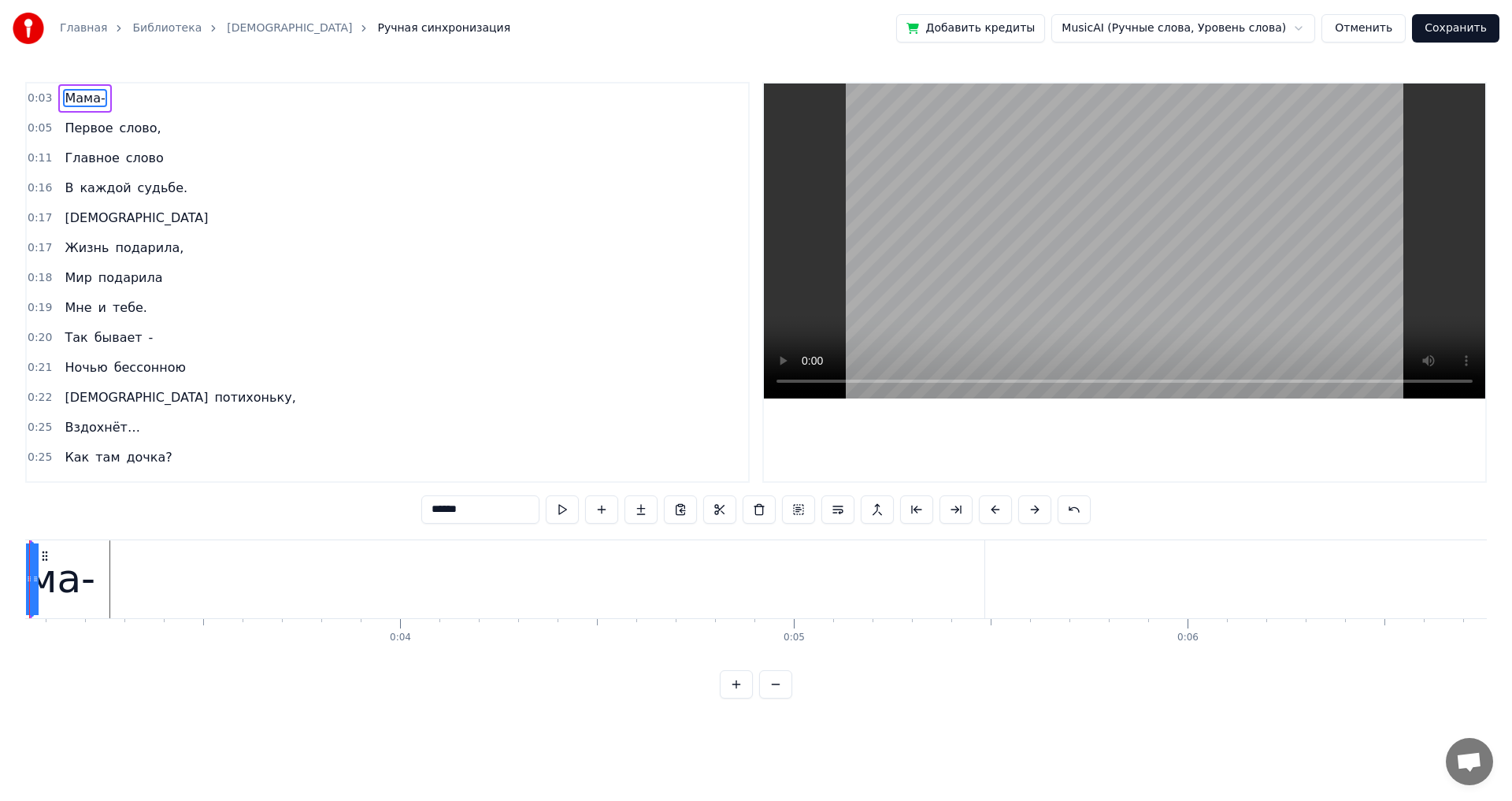
scroll to position [0, 1126]
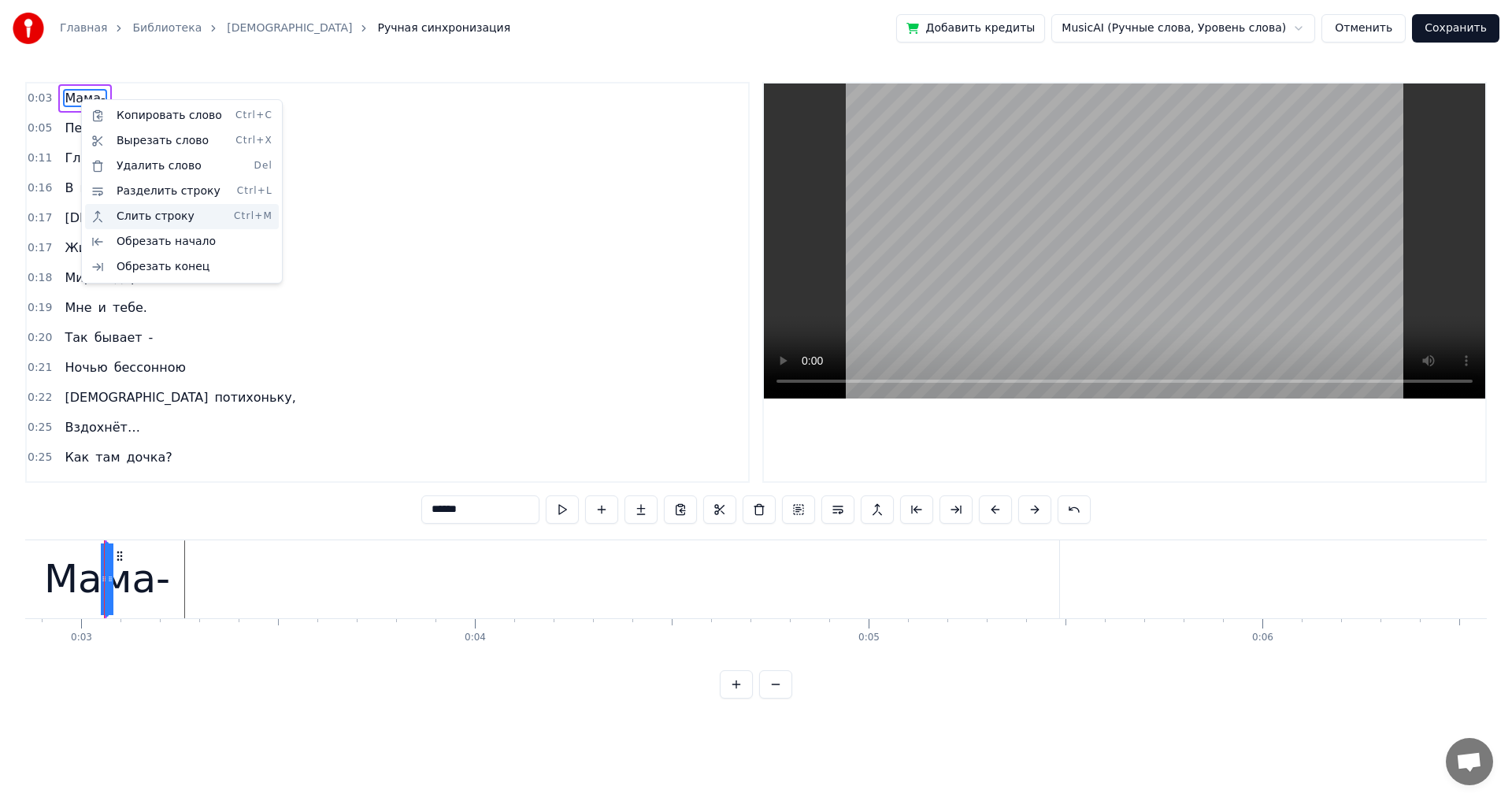
click at [161, 224] on div "Слить строку Ctrl+M" at bounding box center [182, 216] width 194 height 26
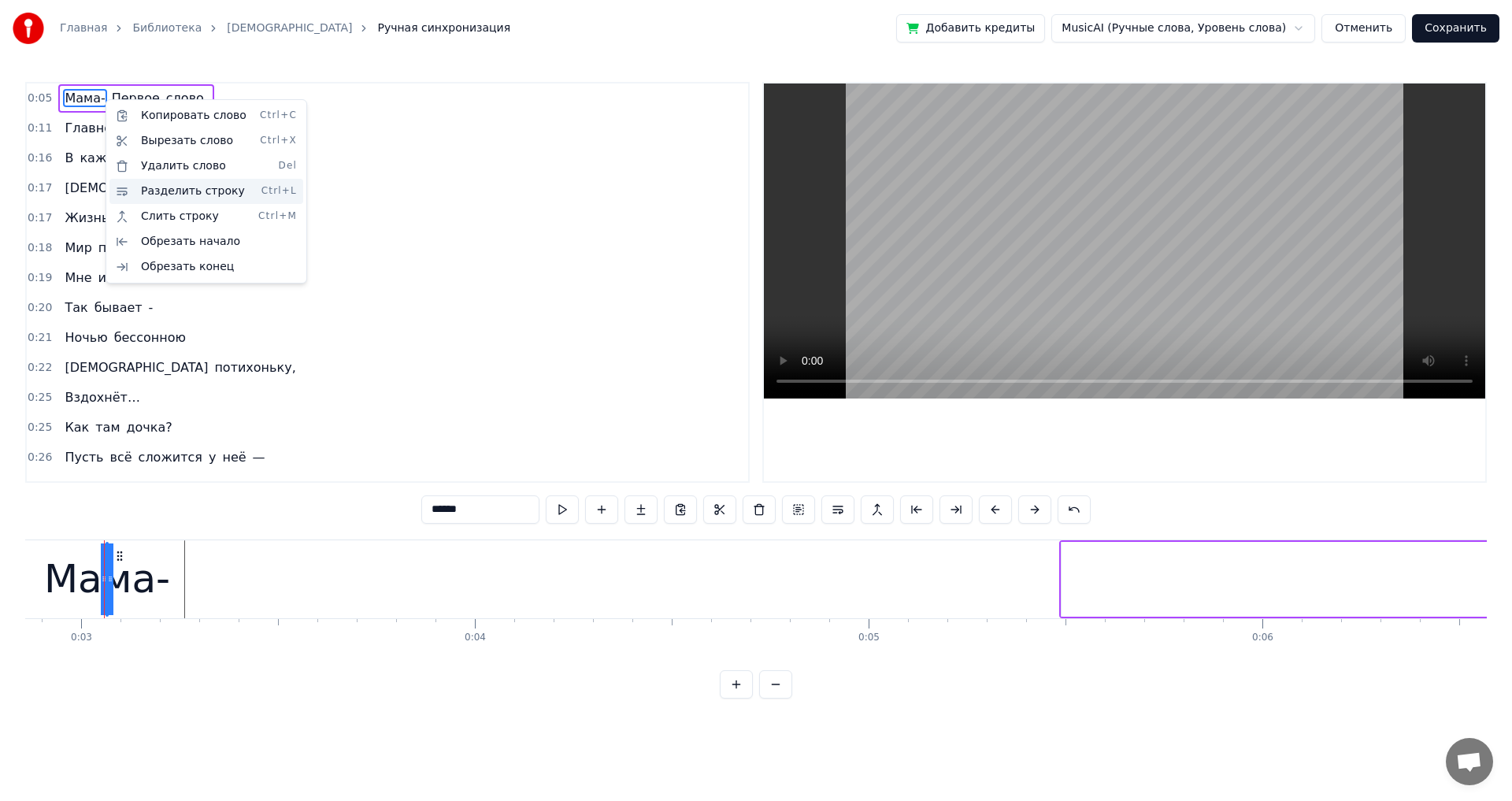
click at [162, 191] on div "Разделить строку Ctrl+L" at bounding box center [206, 191] width 194 height 26
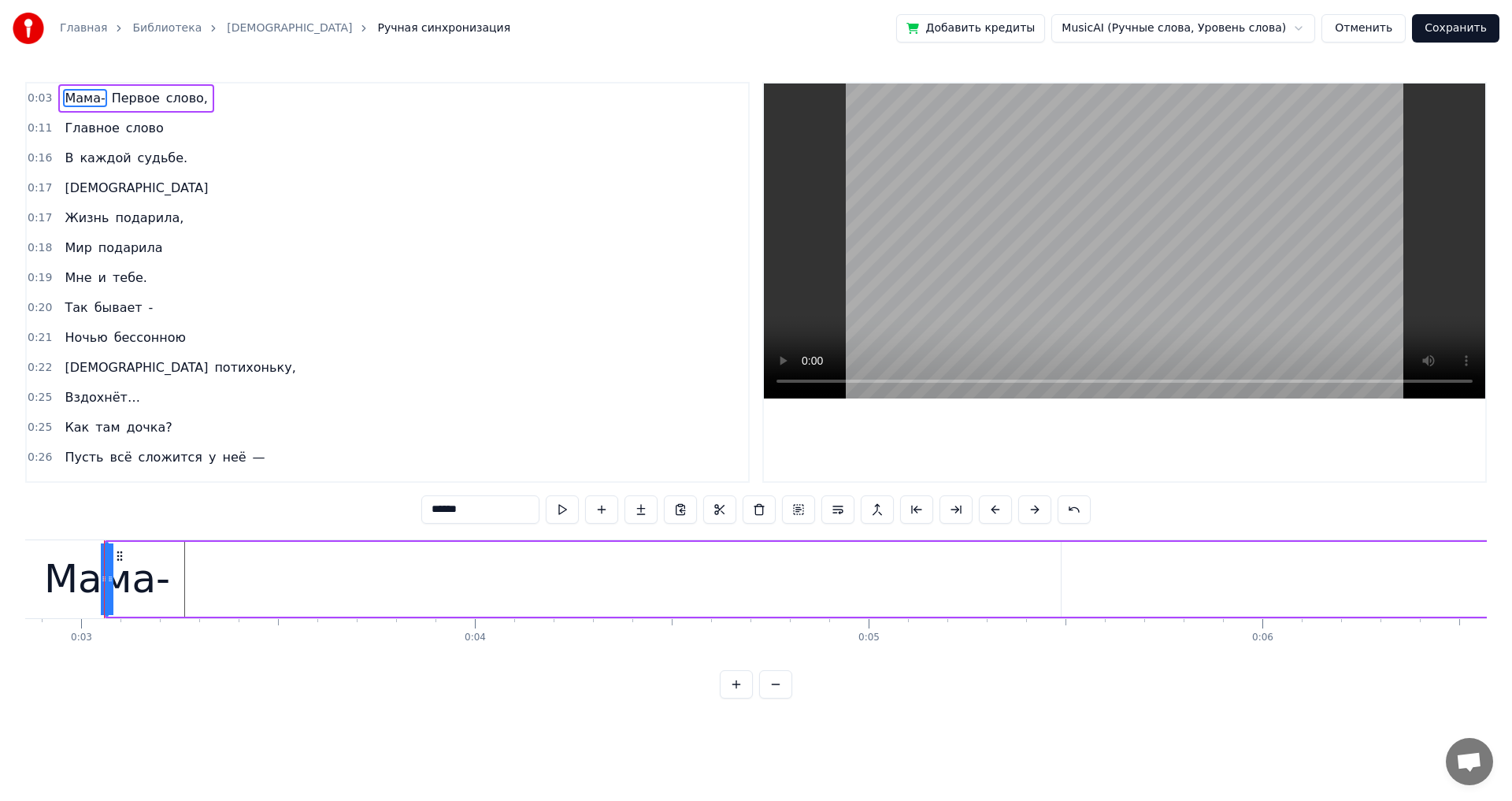
click at [86, 95] on span "Мама-" at bounding box center [84, 98] width 43 height 19
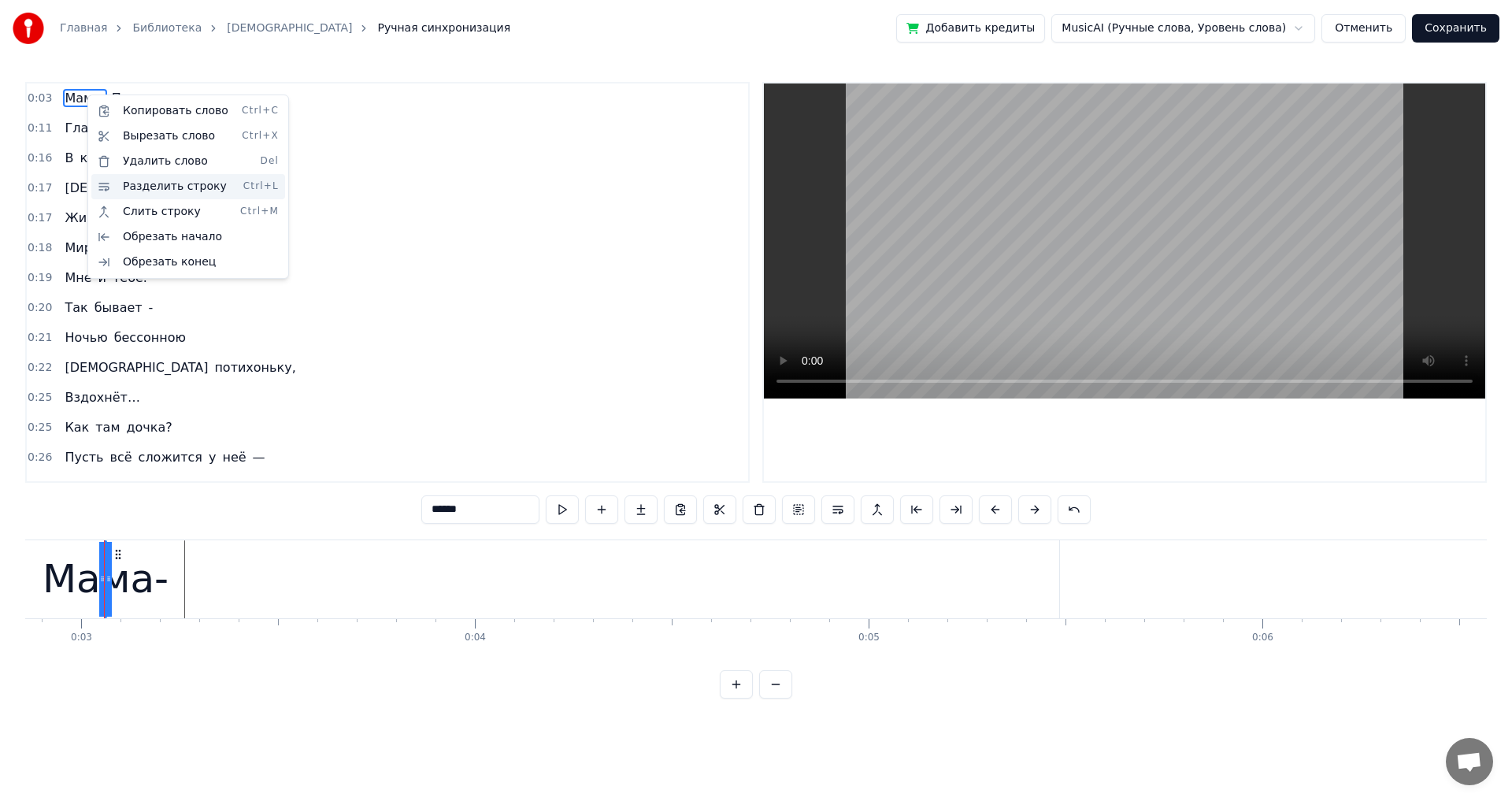
click at [124, 183] on div "Разделить строку Ctrl+L" at bounding box center [189, 186] width 194 height 26
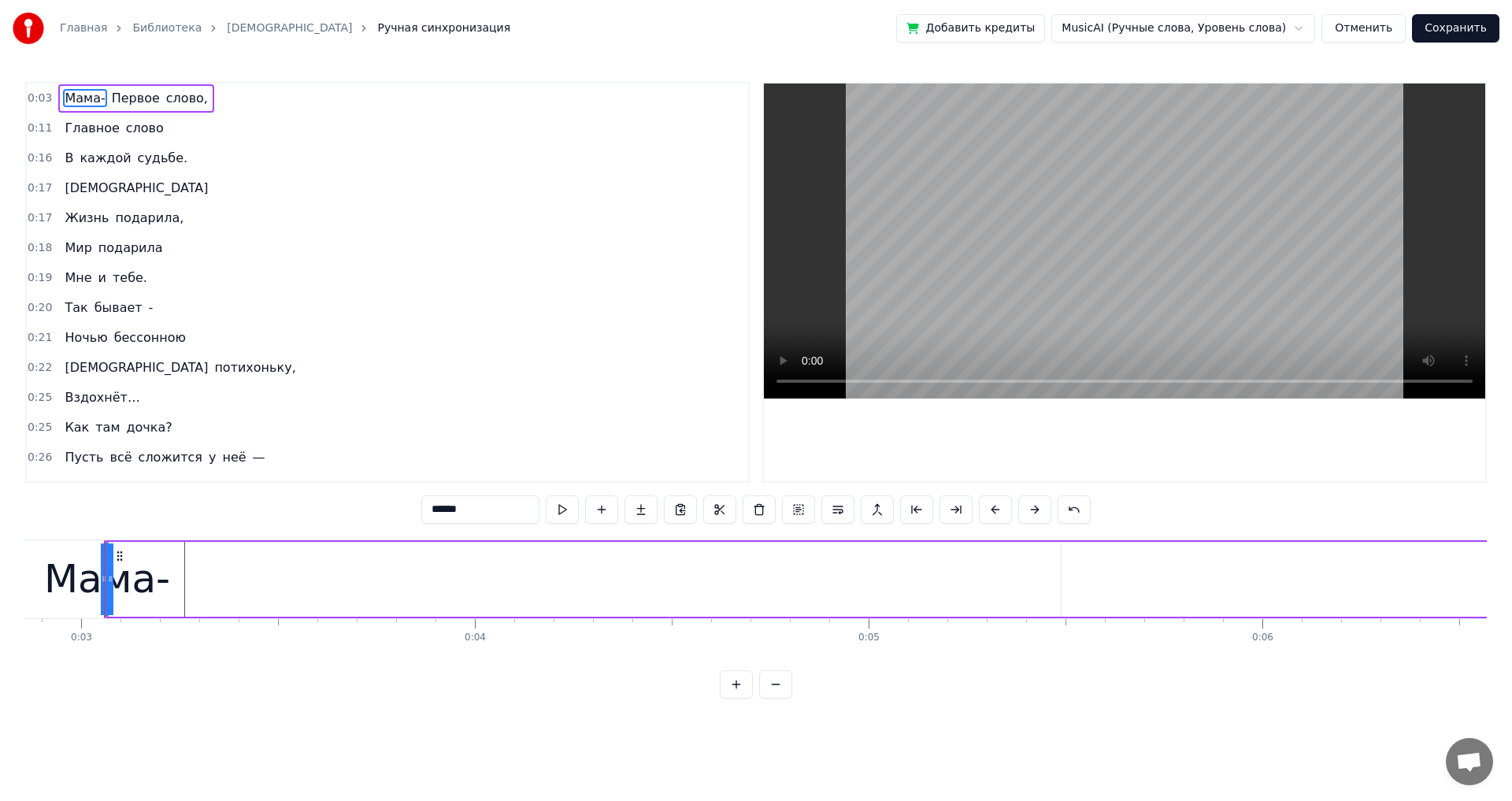
click at [110, 98] on span "Первое" at bounding box center [136, 98] width 51 height 19
type input "******"
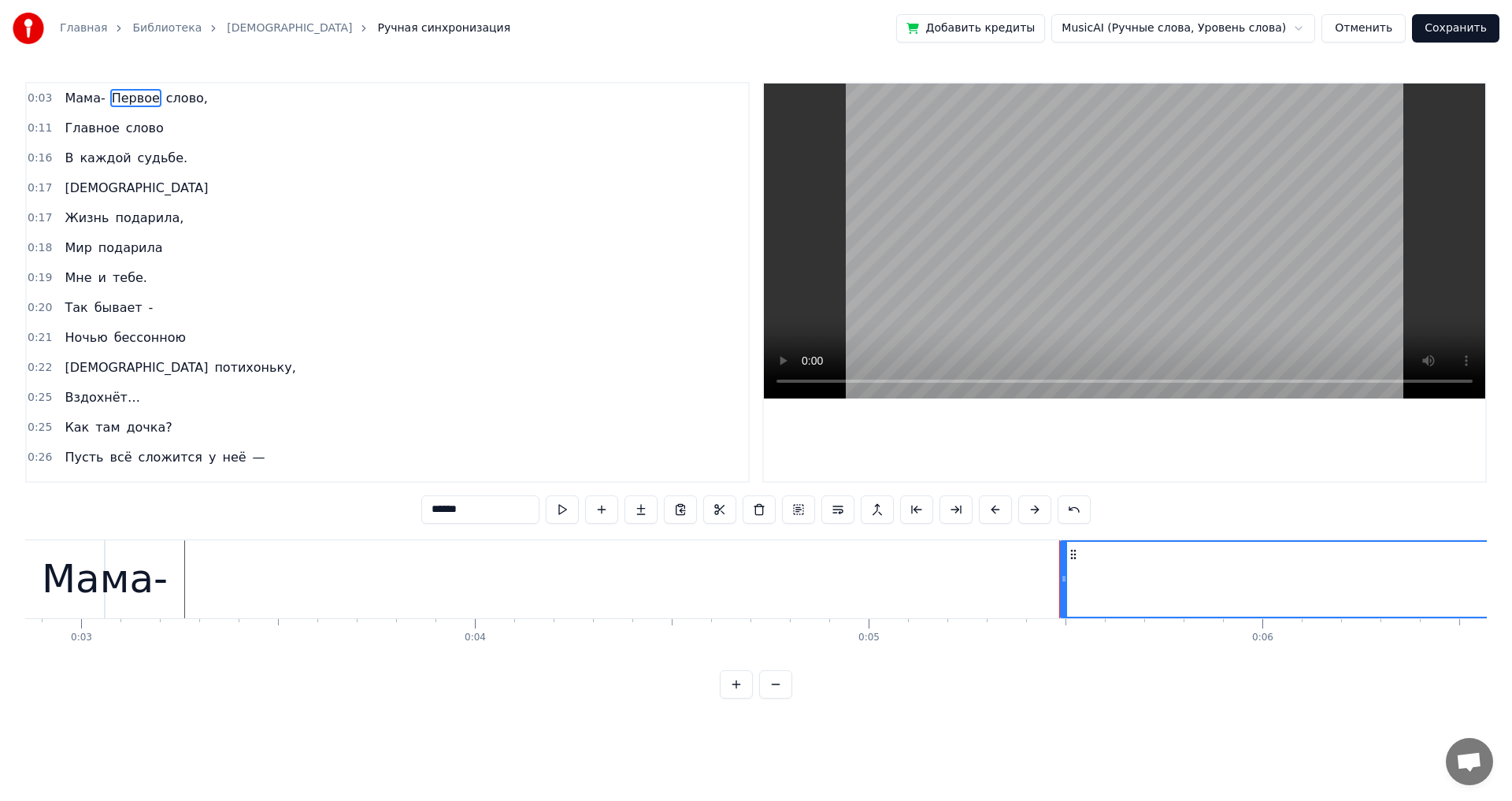
click at [101, 98] on div "Мама- Первое слово," at bounding box center [136, 99] width 155 height 28
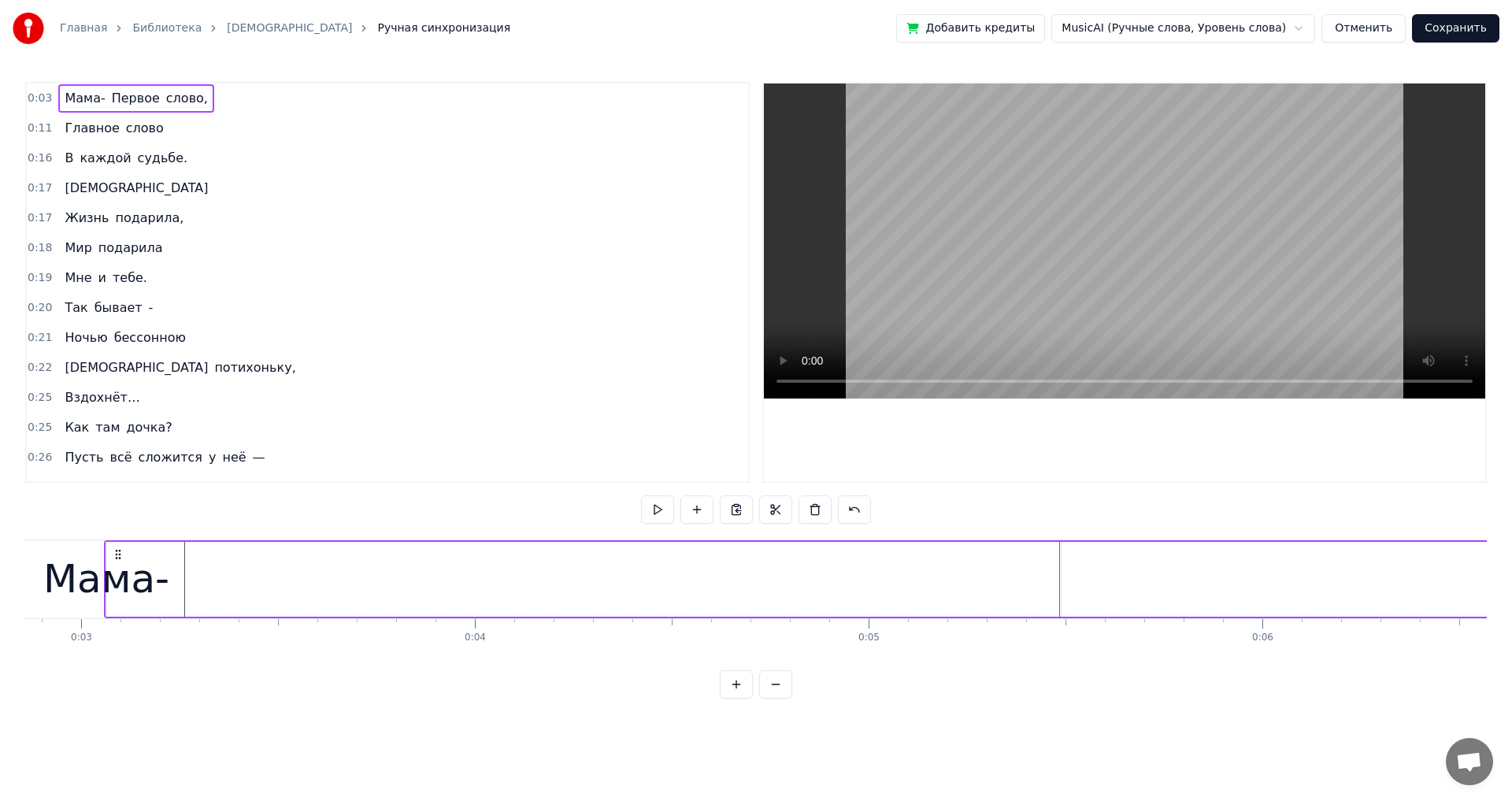
click at [110, 98] on span "Первое" at bounding box center [136, 98] width 51 height 19
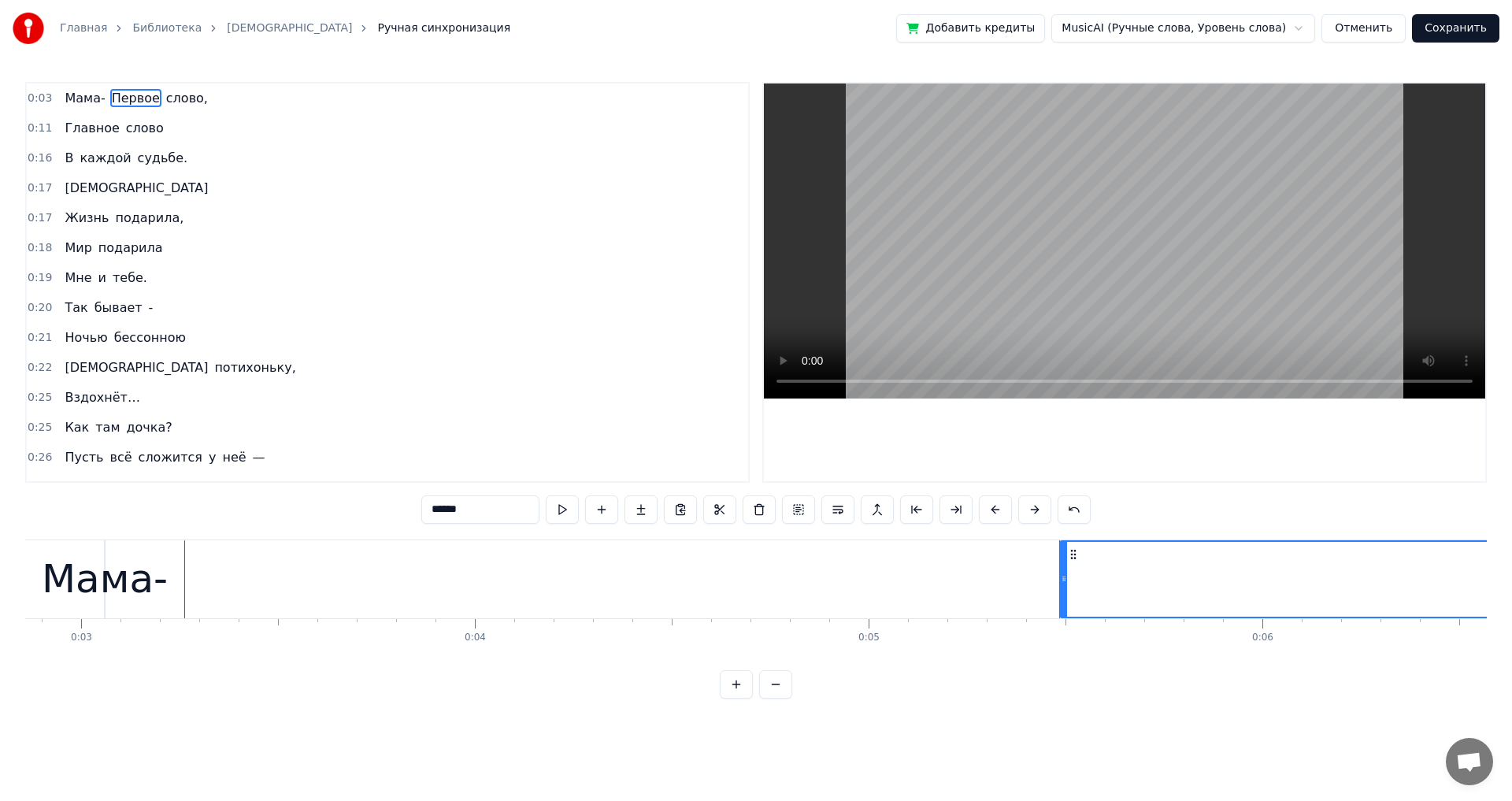
click at [86, 99] on span "Мама-" at bounding box center [84, 98] width 43 height 19
type input "*****"
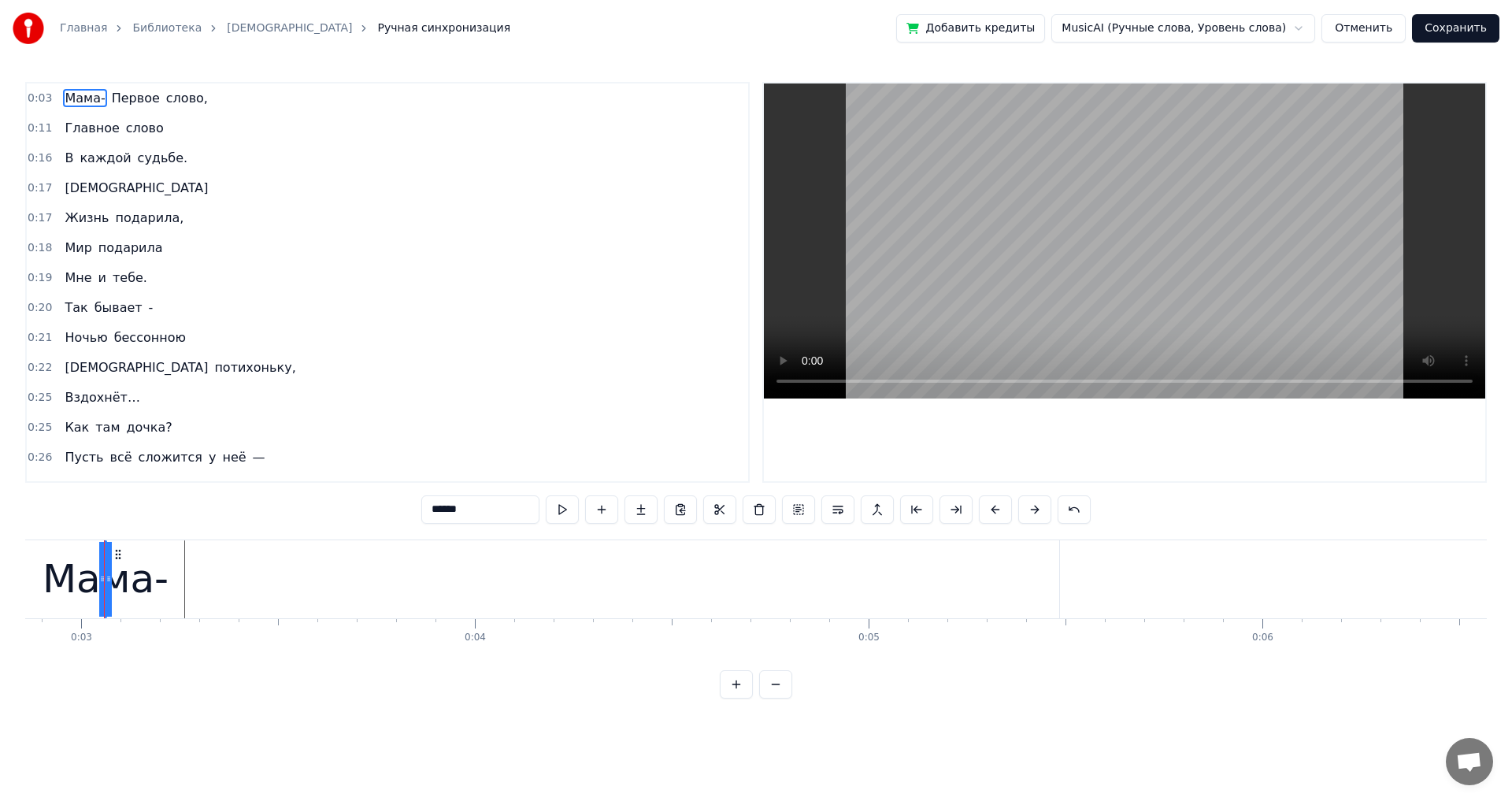
click at [108, 441] on icon at bounding box center [109, 579] width 6 height 12
click at [108, 441] on div at bounding box center [108, 579] width 1 height 78
click at [109, 441] on div "Мама-" at bounding box center [104, 579] width 126 height 59
click at [109, 441] on div at bounding box center [109, 579] width 1 height 78
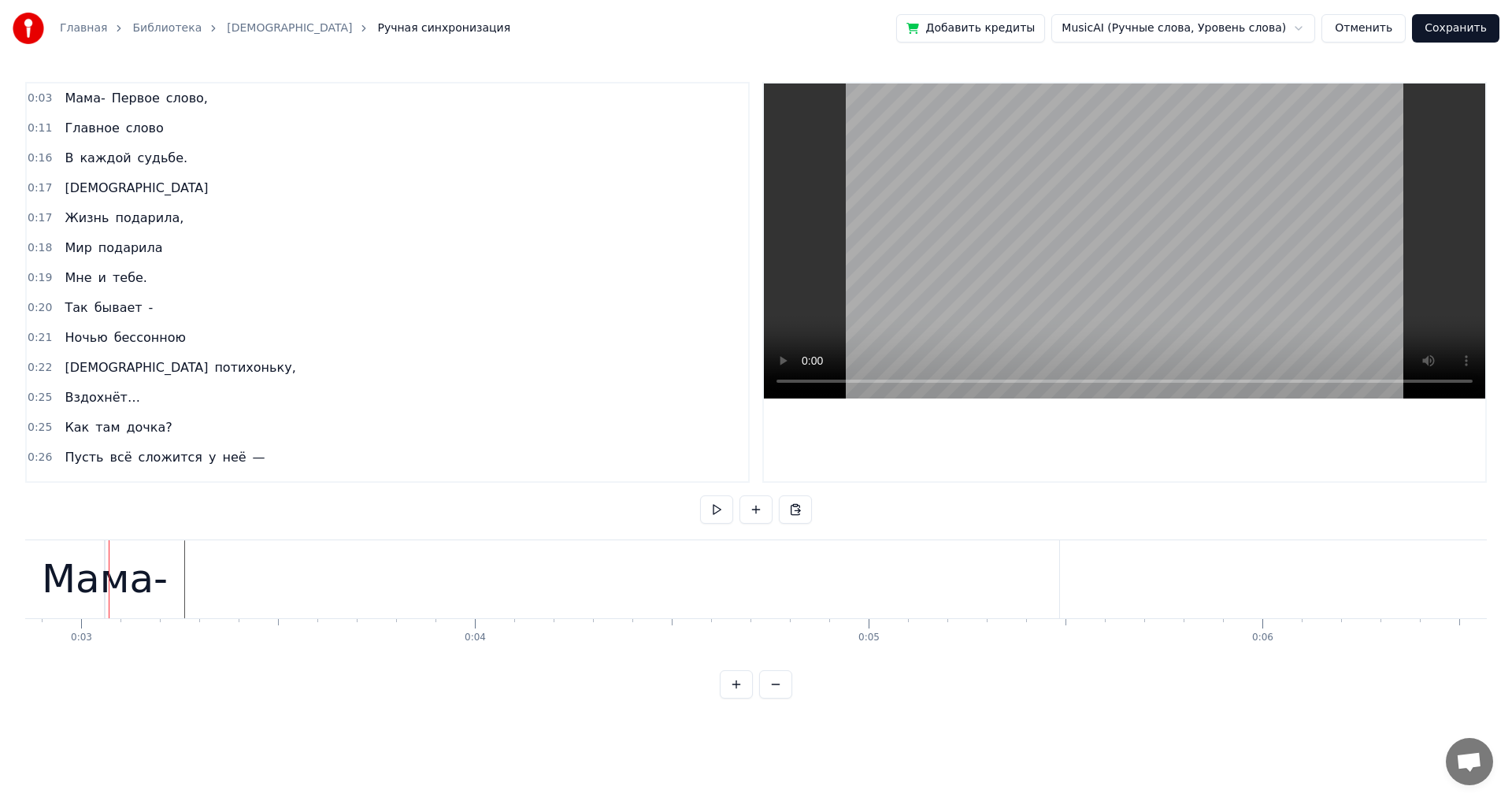
click at [101, 441] on div "Мама-" at bounding box center [104, 579] width 126 height 59
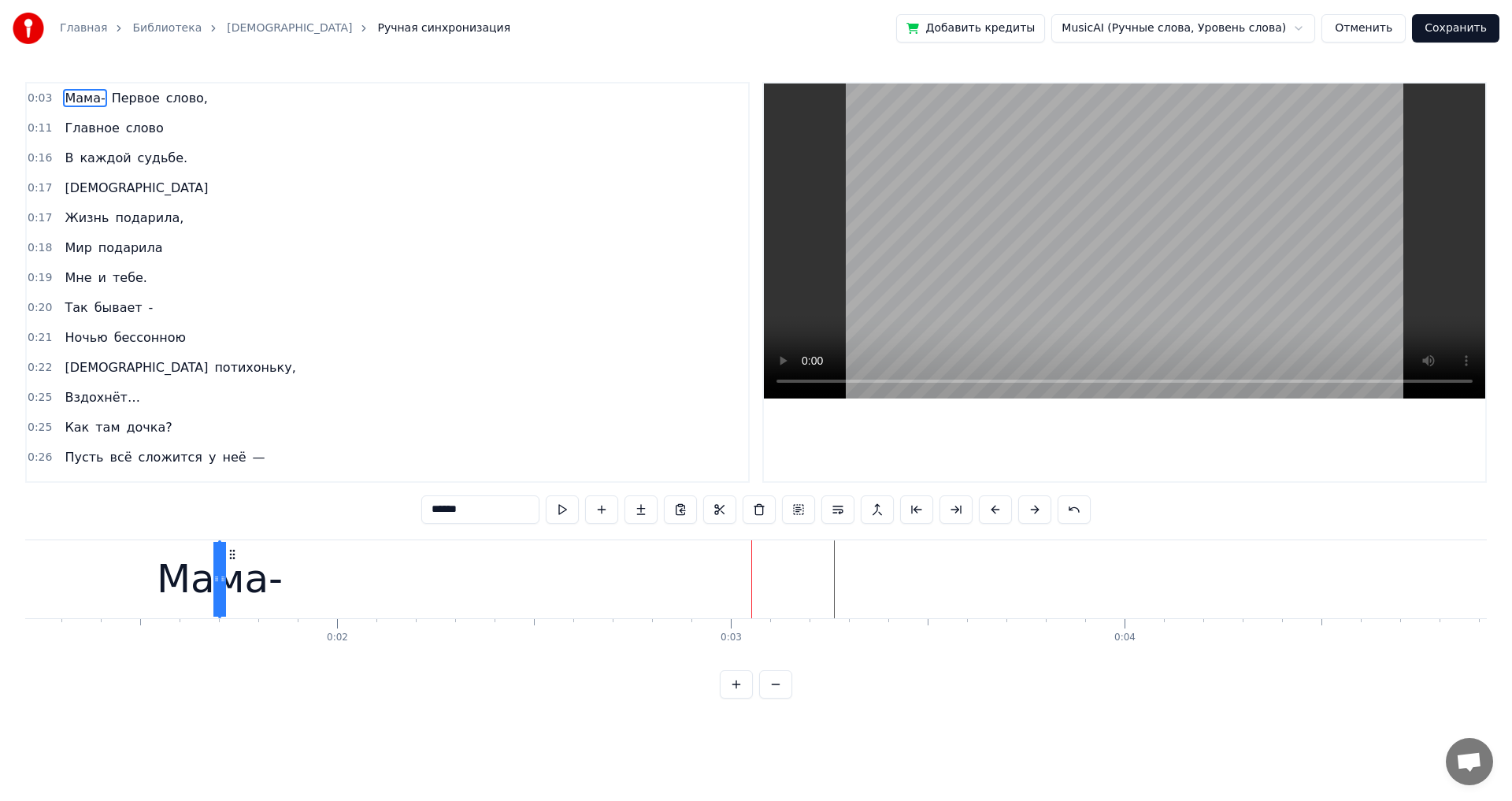
drag, startPoint x: 122, startPoint y: 554, endPoint x: 193, endPoint y: 558, distance: 71.1
click at [226, 441] on icon at bounding box center [232, 554] width 12 height 12
drag, startPoint x: 179, startPoint y: 579, endPoint x: 437, endPoint y: 576, distance: 258.0
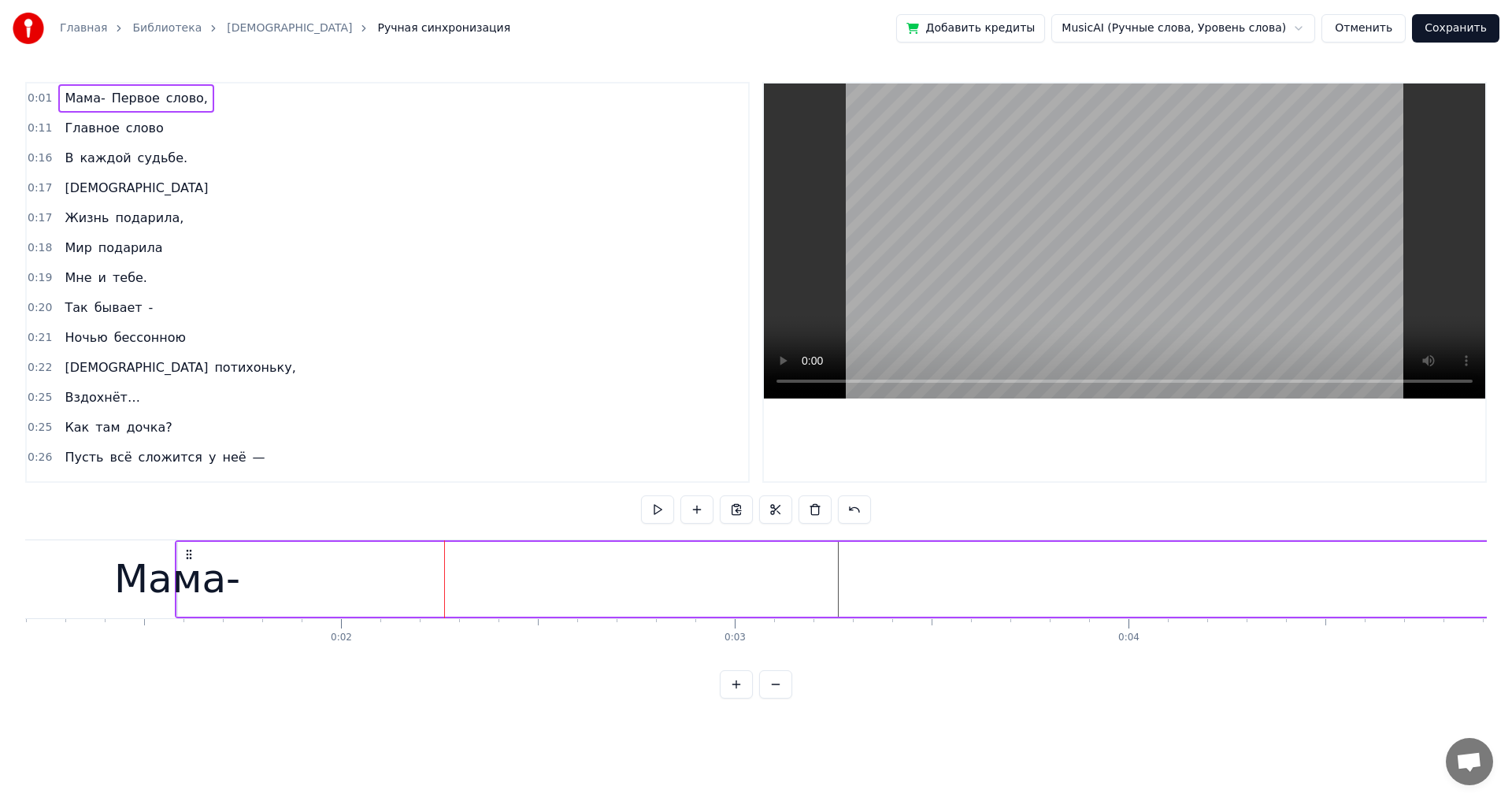
click at [191, 441] on circle at bounding box center [190, 558] width 1 height 1
click at [184, 441] on icon at bounding box center [189, 554] width 12 height 12
click at [67, 93] on span "Мама-" at bounding box center [84, 98] width 43 height 19
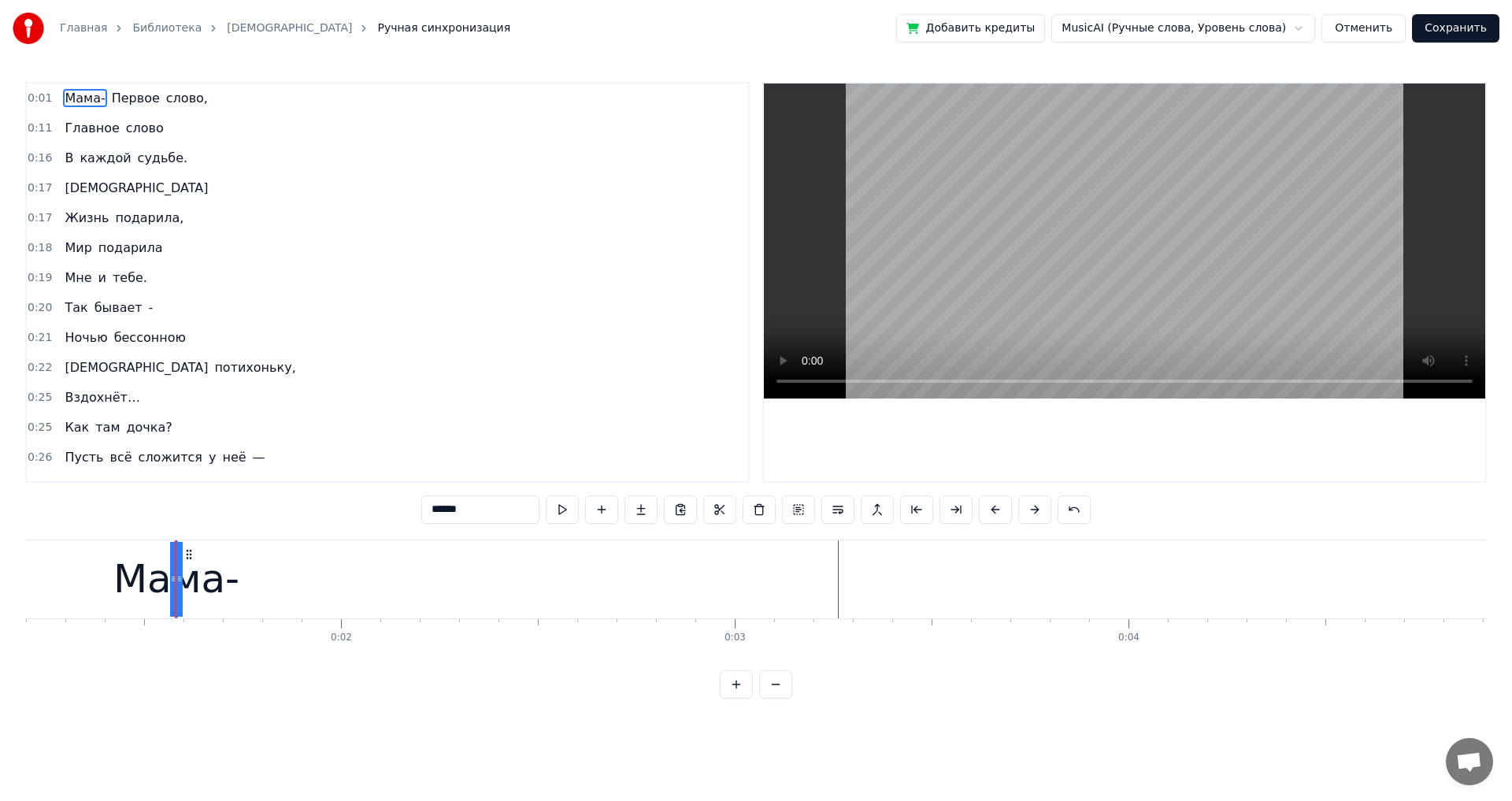
drag, startPoint x: 180, startPoint y: 578, endPoint x: 310, endPoint y: 587, distance: 130.3
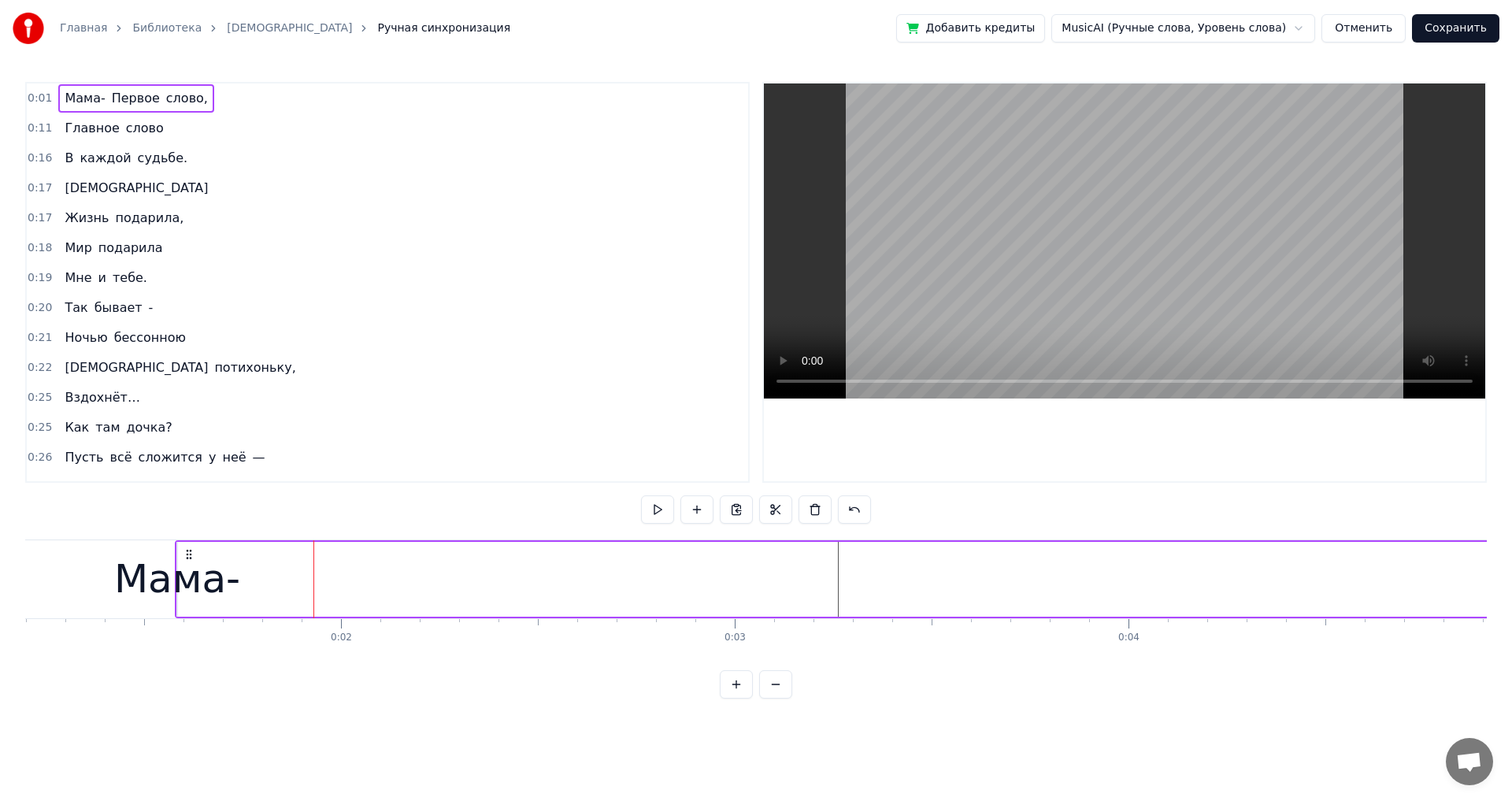
click at [201, 441] on div "Мама-" at bounding box center [176, 579] width 126 height 59
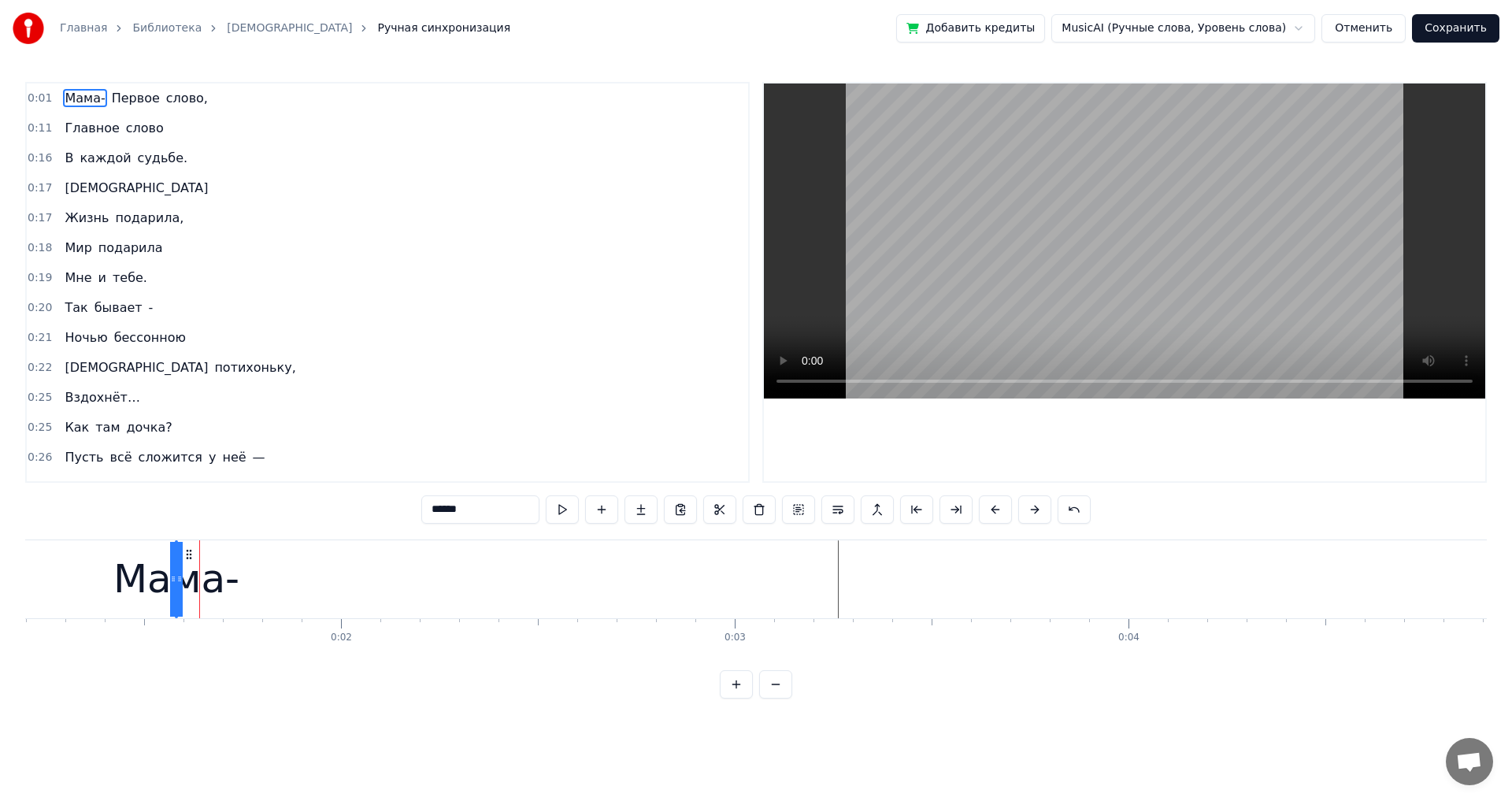
click at [187, 441] on icon at bounding box center [189, 554] width 12 height 12
click at [186, 441] on icon at bounding box center [191, 554] width 12 height 12
click at [194, 441] on icon at bounding box center [191, 554] width 12 height 12
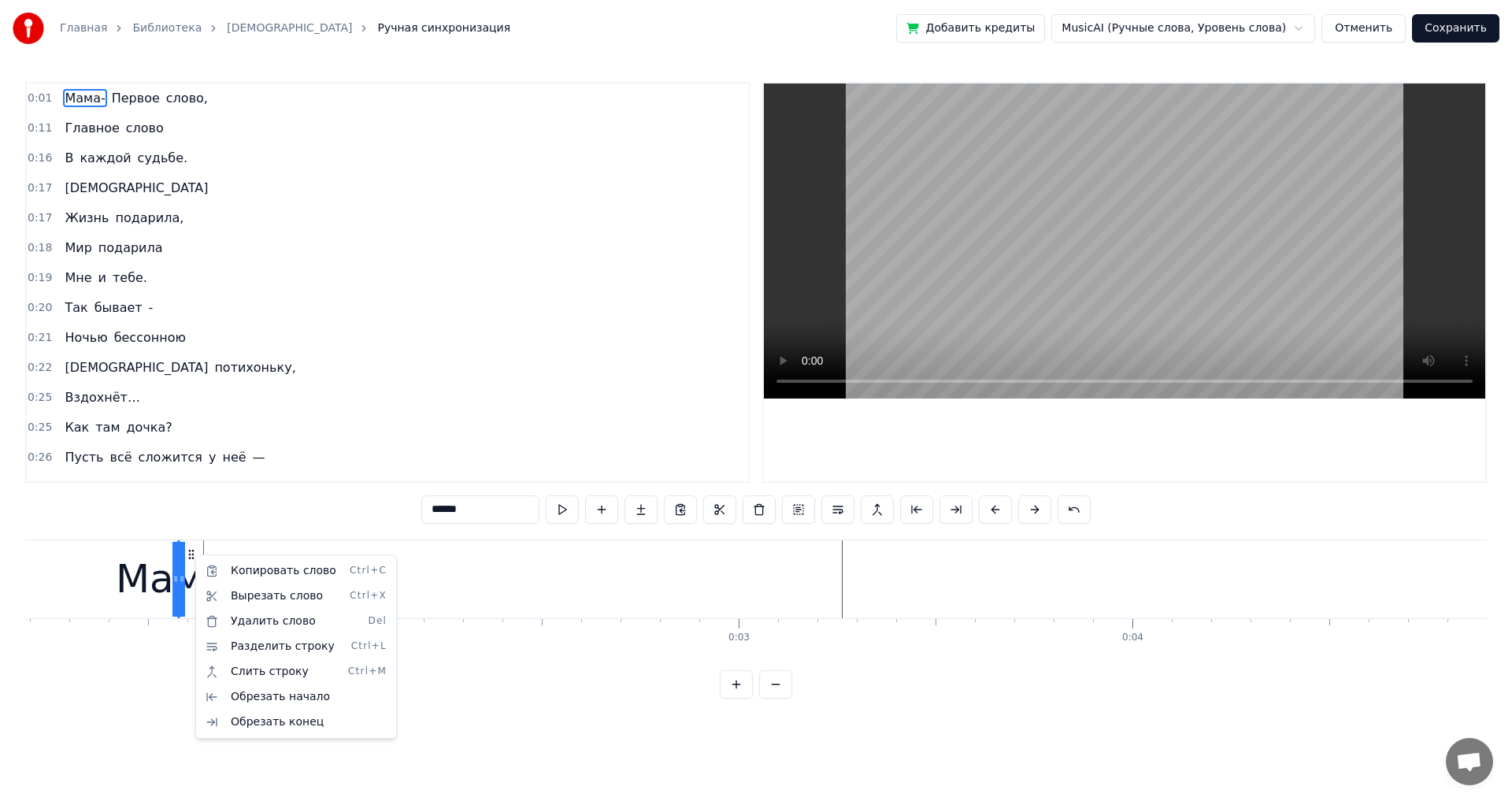
click at [134, 100] on html "Главная Библиотека Мама Ручная синхронизация Добавить кредиты MusicAI (Ручные с…" at bounding box center [756, 362] width 1512 height 723
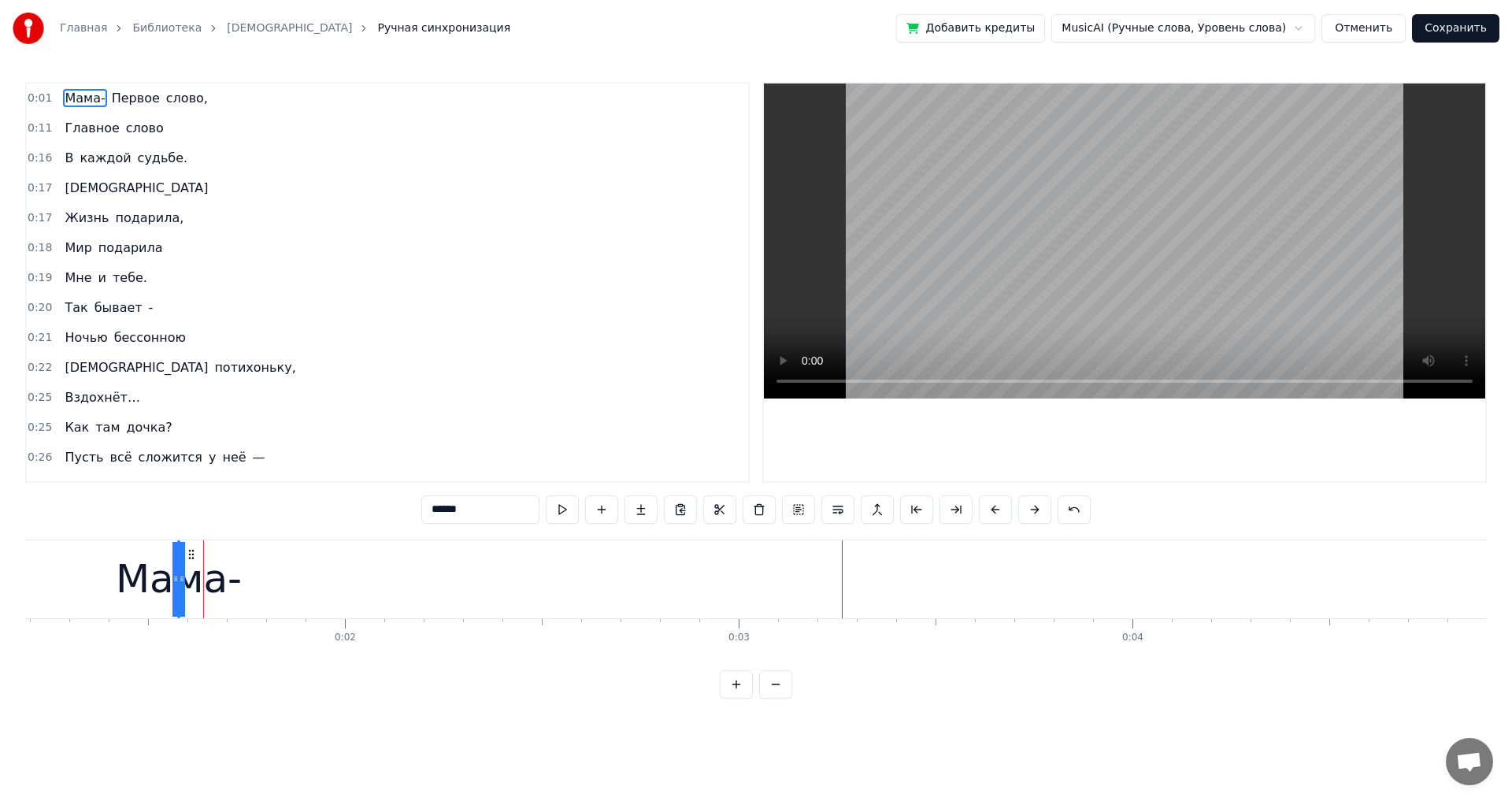
click at [165, 99] on span "слово," at bounding box center [187, 98] width 45 height 19
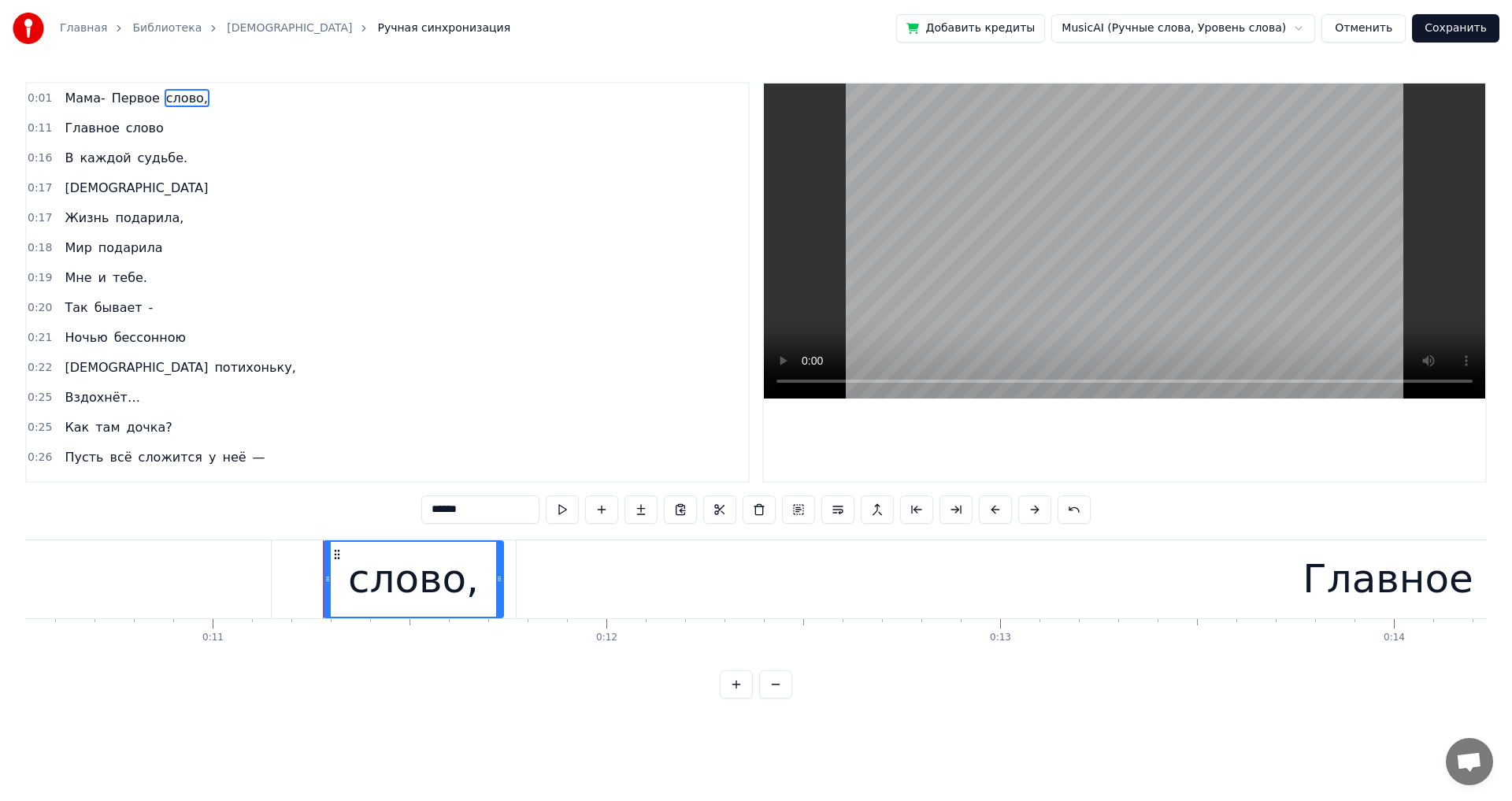
click at [136, 99] on span "Первое" at bounding box center [136, 98] width 51 height 19
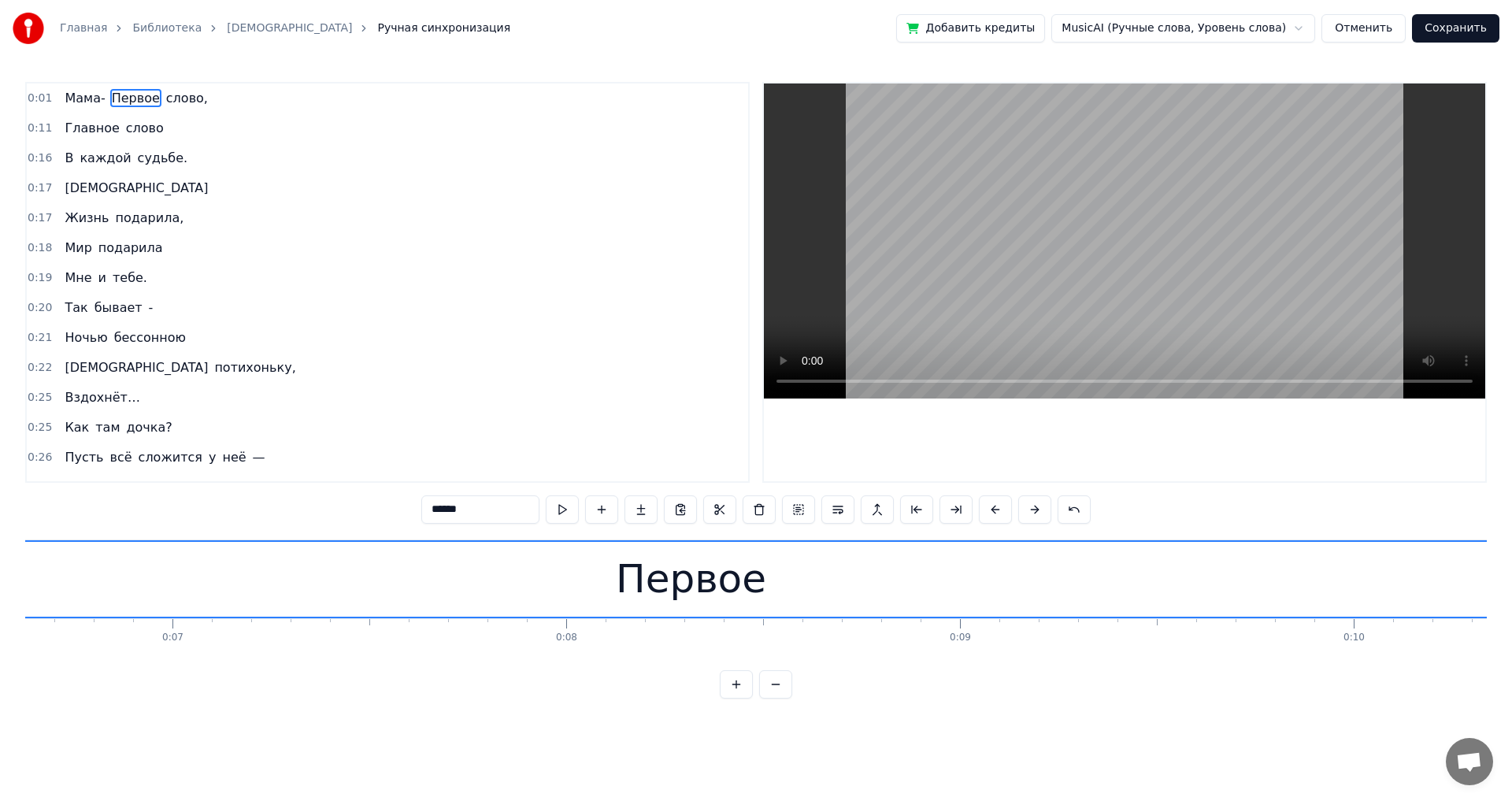
scroll to position [0, 2081]
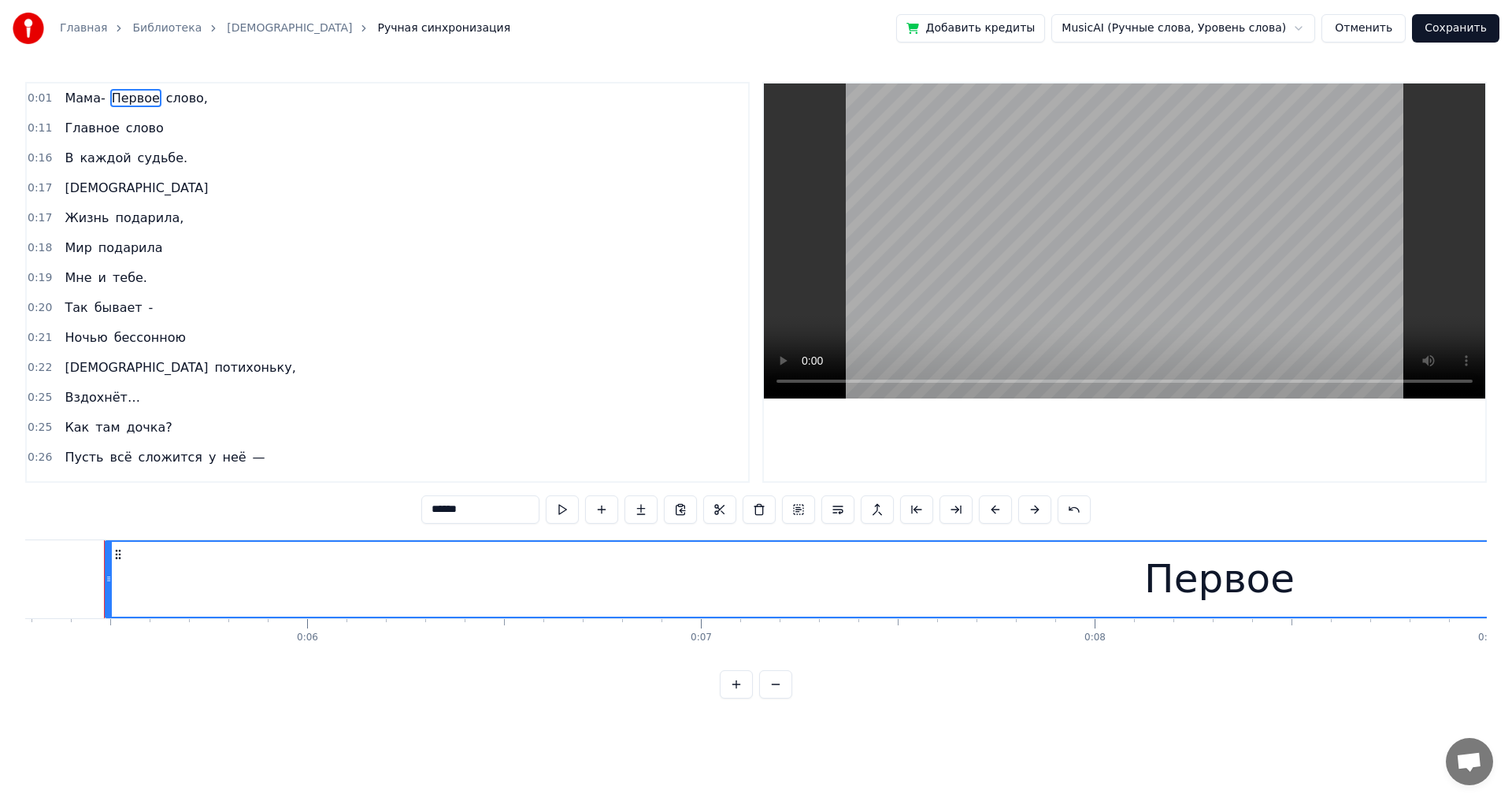
click at [64, 99] on span "Мама-" at bounding box center [84, 98] width 43 height 19
type input "*****"
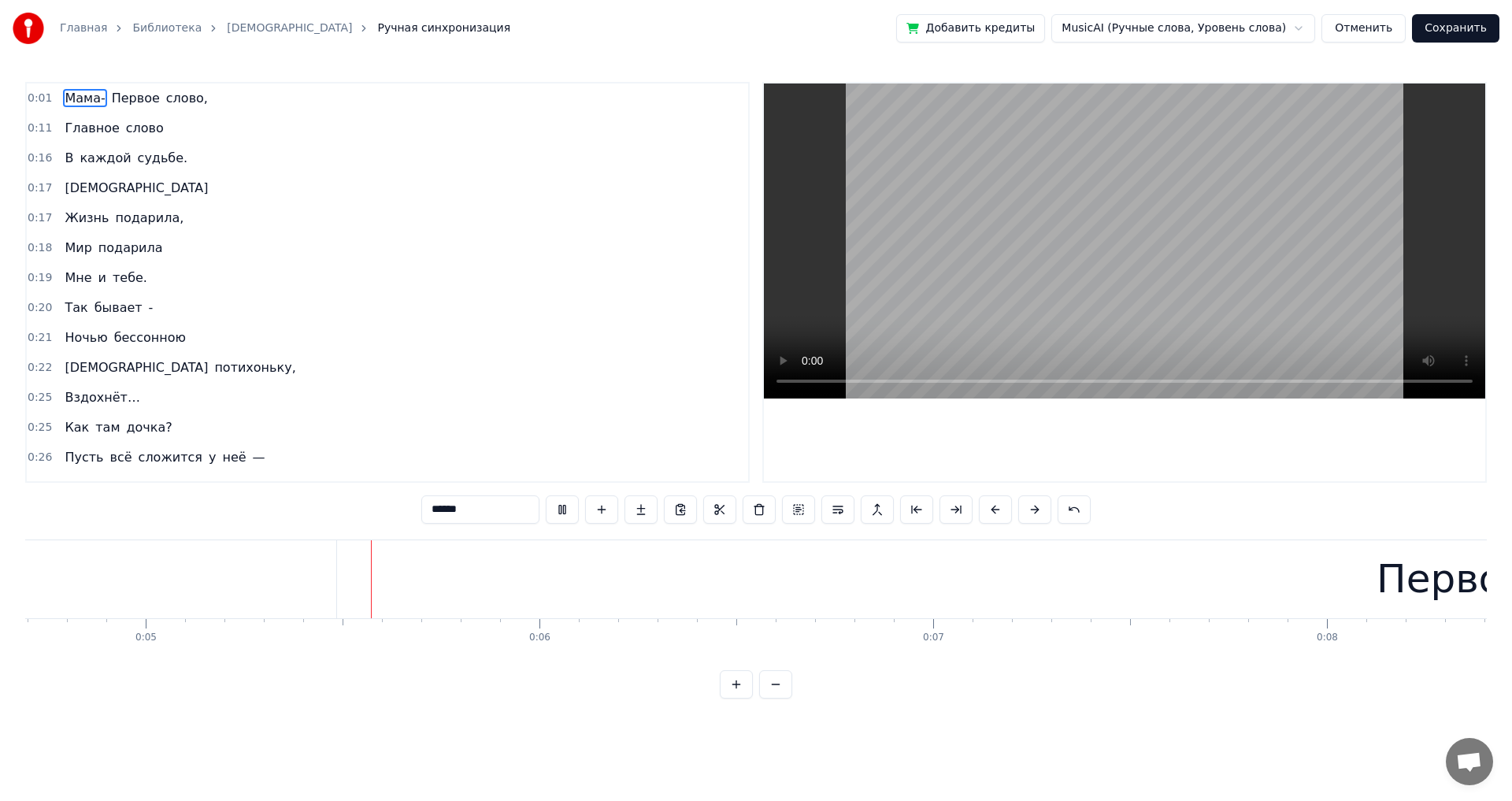
scroll to position [0, 1849]
click at [128, 138] on div "Главное слово" at bounding box center [114, 128] width 111 height 28
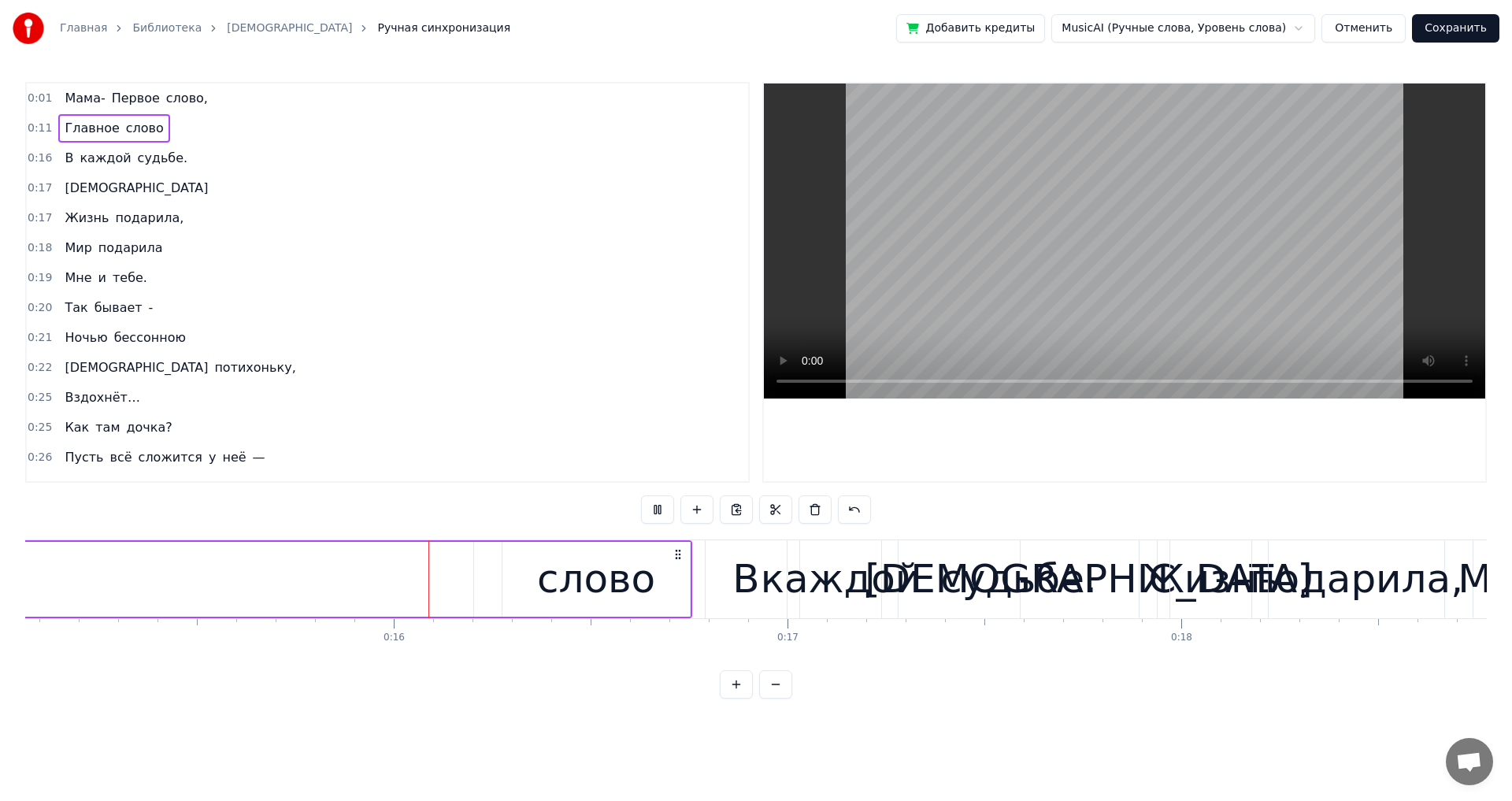
scroll to position [0, 5941]
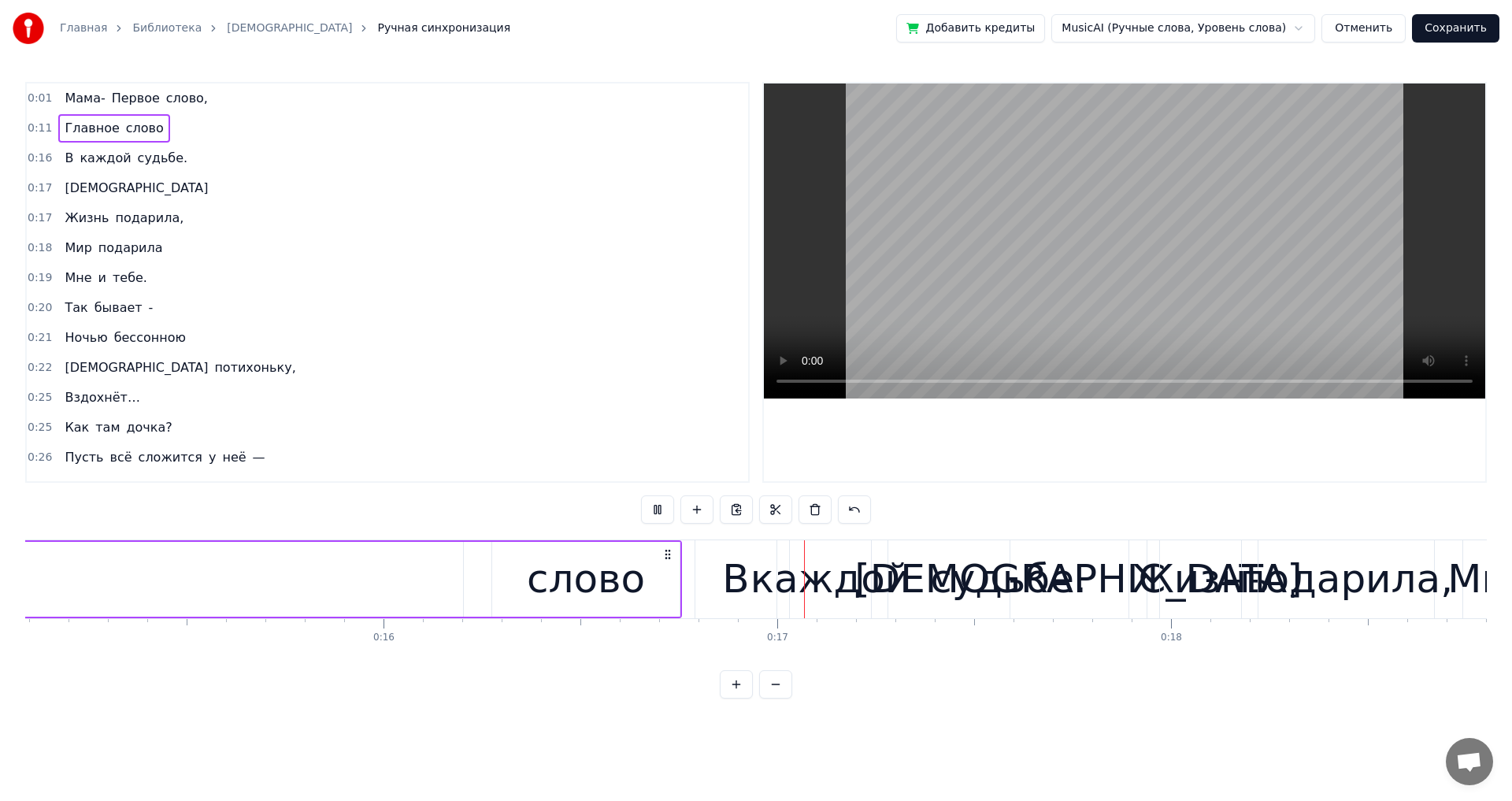
click at [227, 25] on link "[DEMOGRAPHIC_DATA]" at bounding box center [289, 28] width 125 height 16
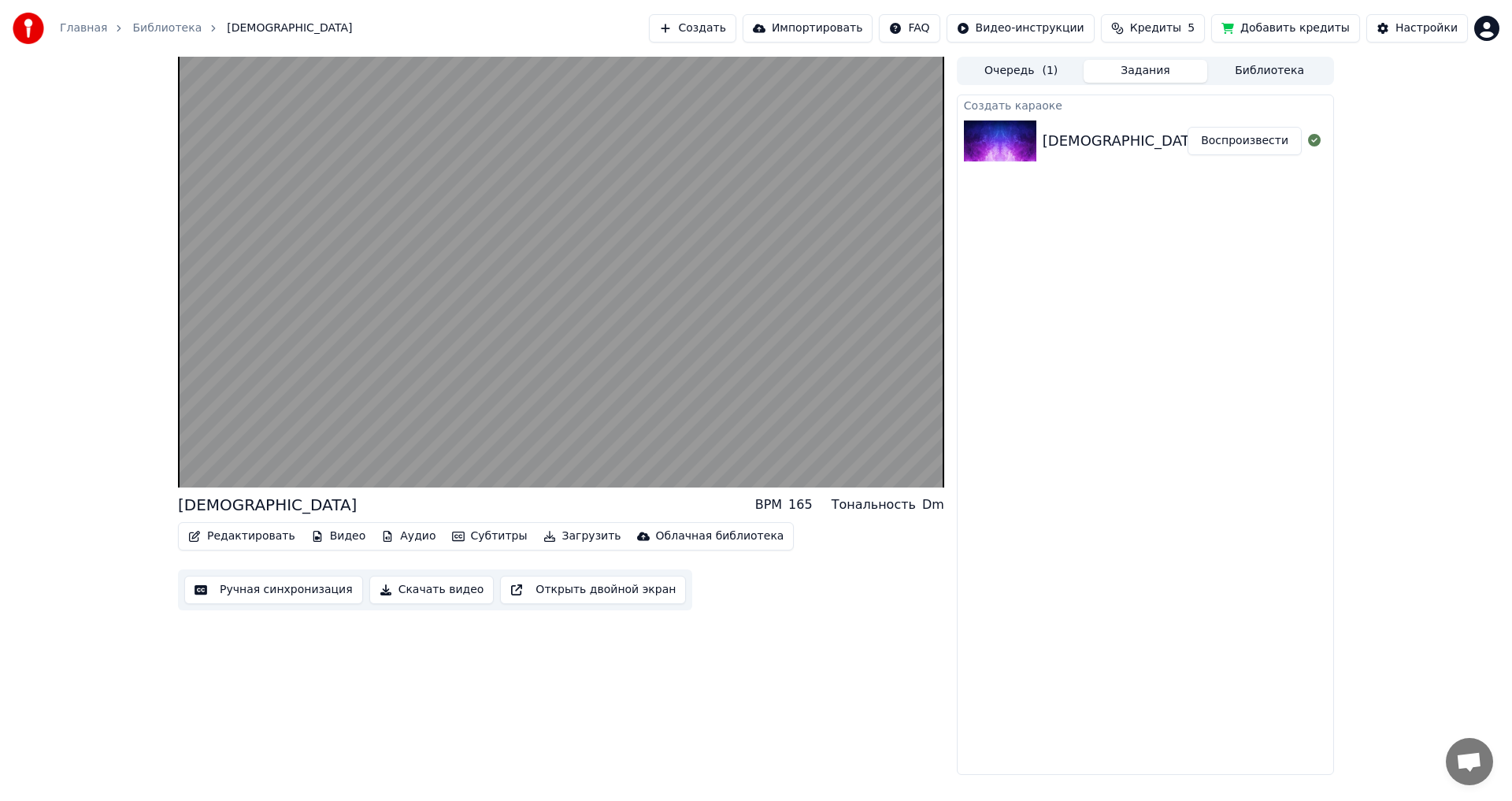
click at [471, 441] on button "Субтитры" at bounding box center [490, 535] width 88 height 22
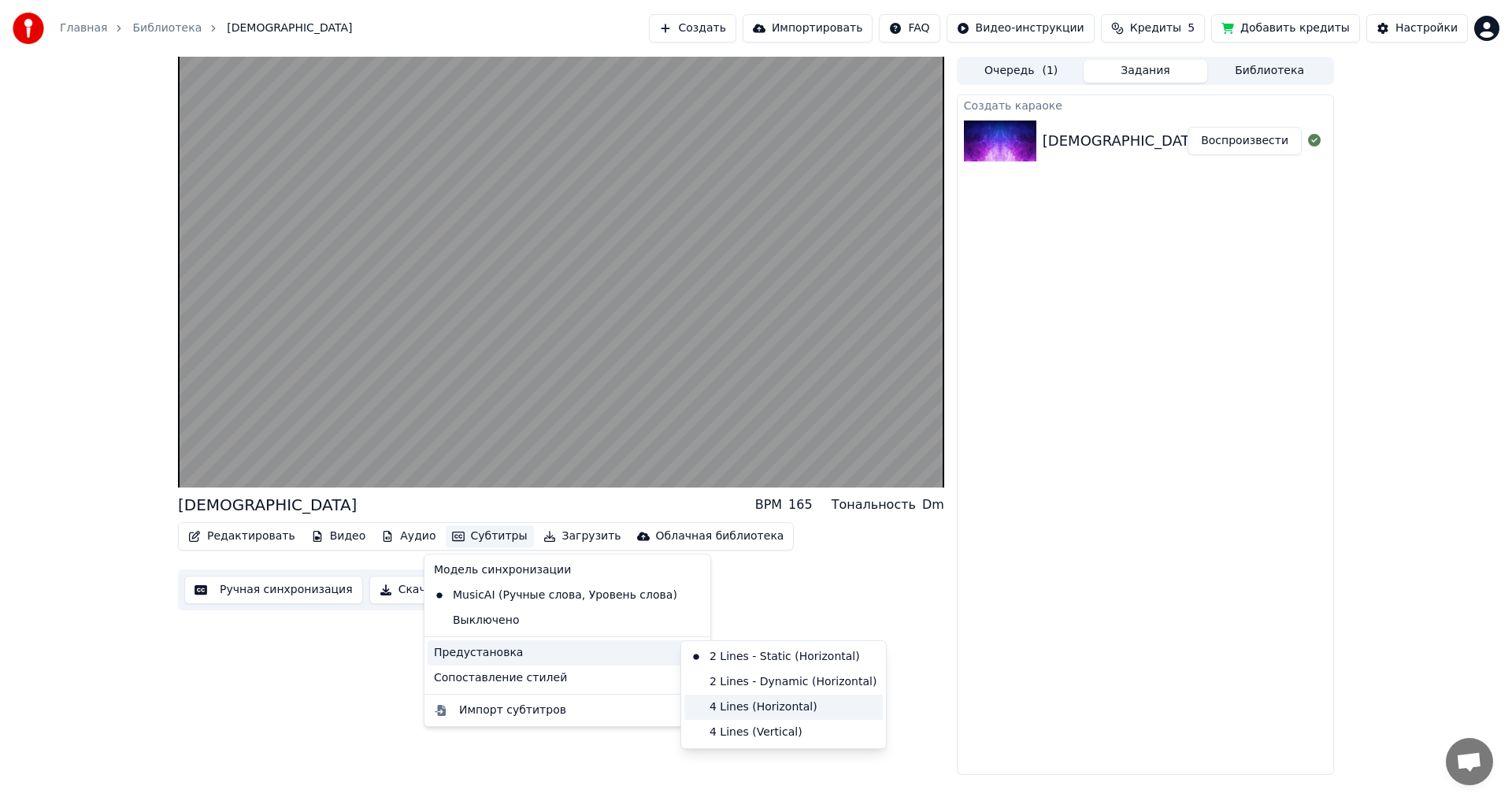
click at [617, 441] on div "4 Lines (Horizontal)" at bounding box center [783, 707] width 198 height 26
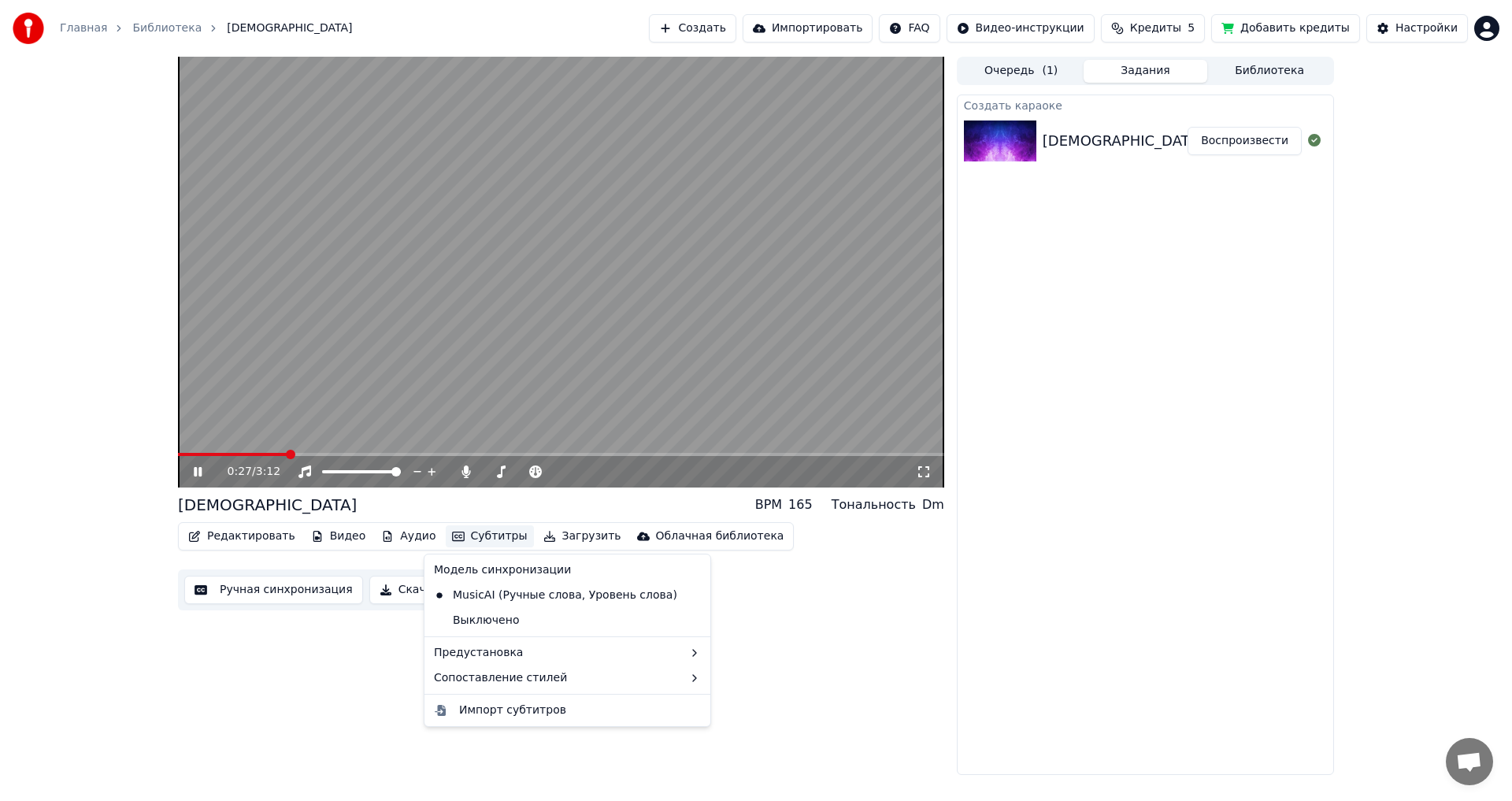
click at [478, 441] on button "Субтитры" at bounding box center [490, 535] width 88 height 22
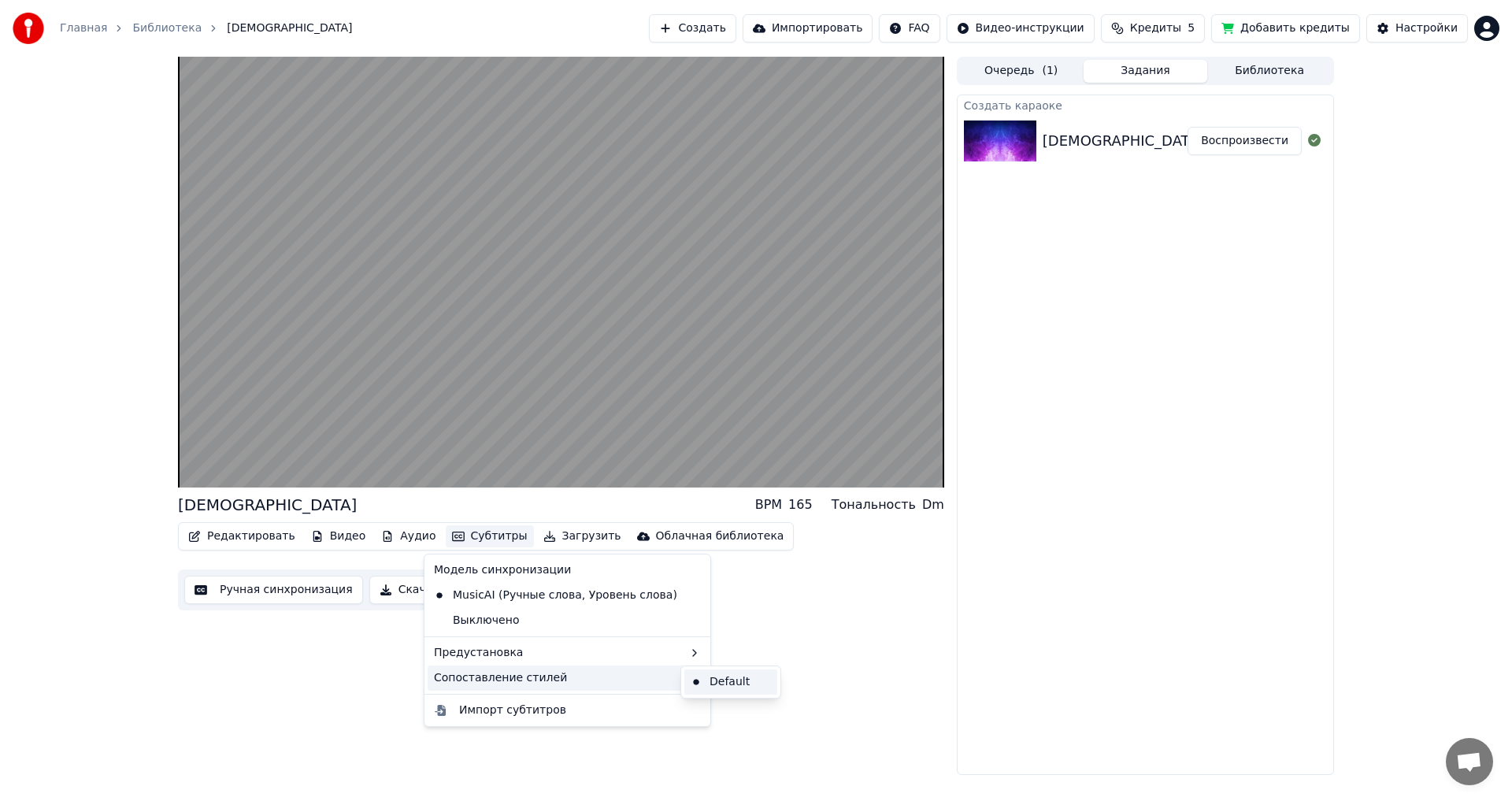
click at [617, 441] on div "Default" at bounding box center [730, 682] width 93 height 26
click at [482, 441] on button "Субтитры" at bounding box center [490, 535] width 88 height 22
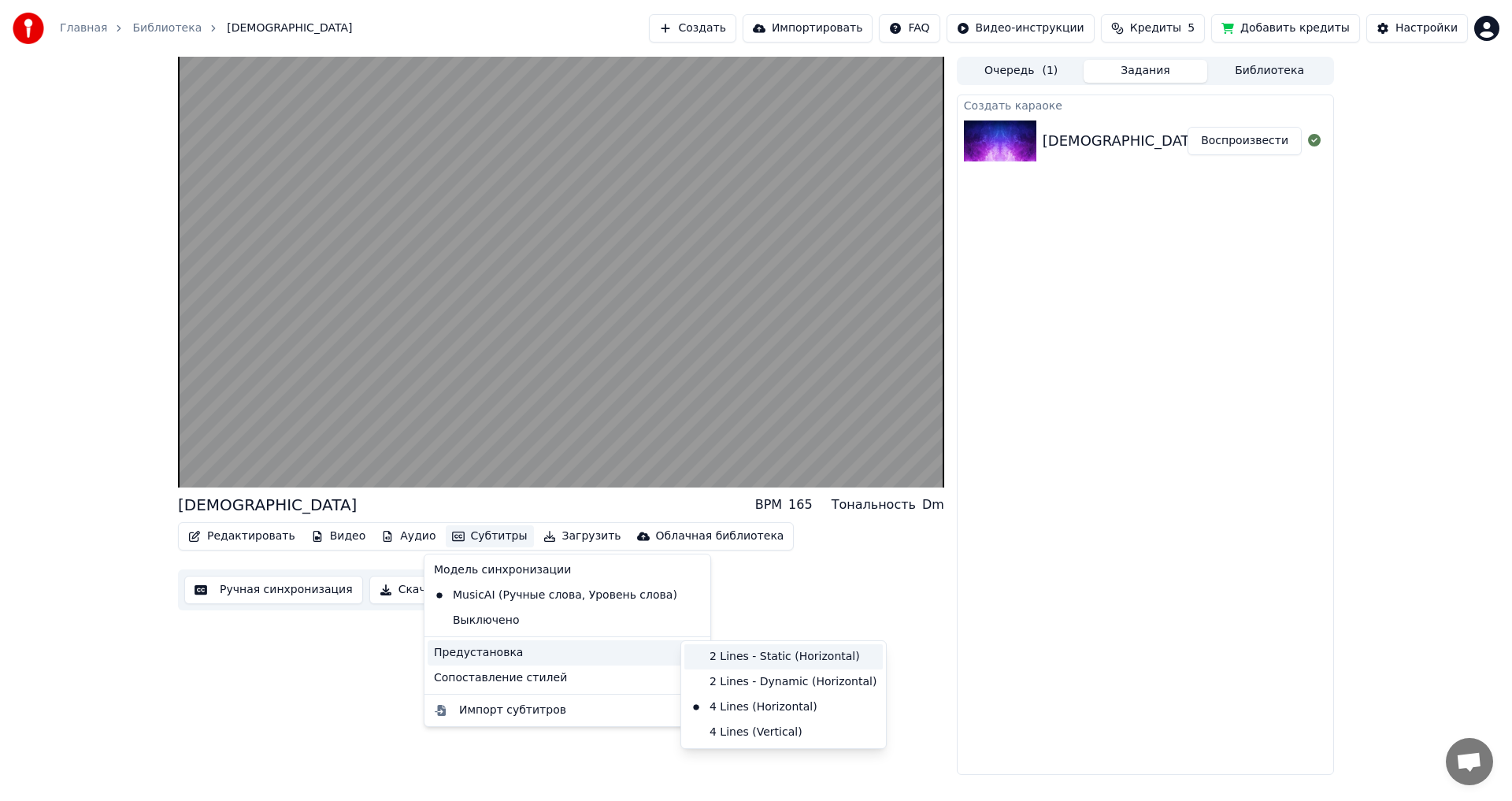
click at [617, 441] on div "2 Lines - Static (Horizontal)" at bounding box center [783, 656] width 198 height 26
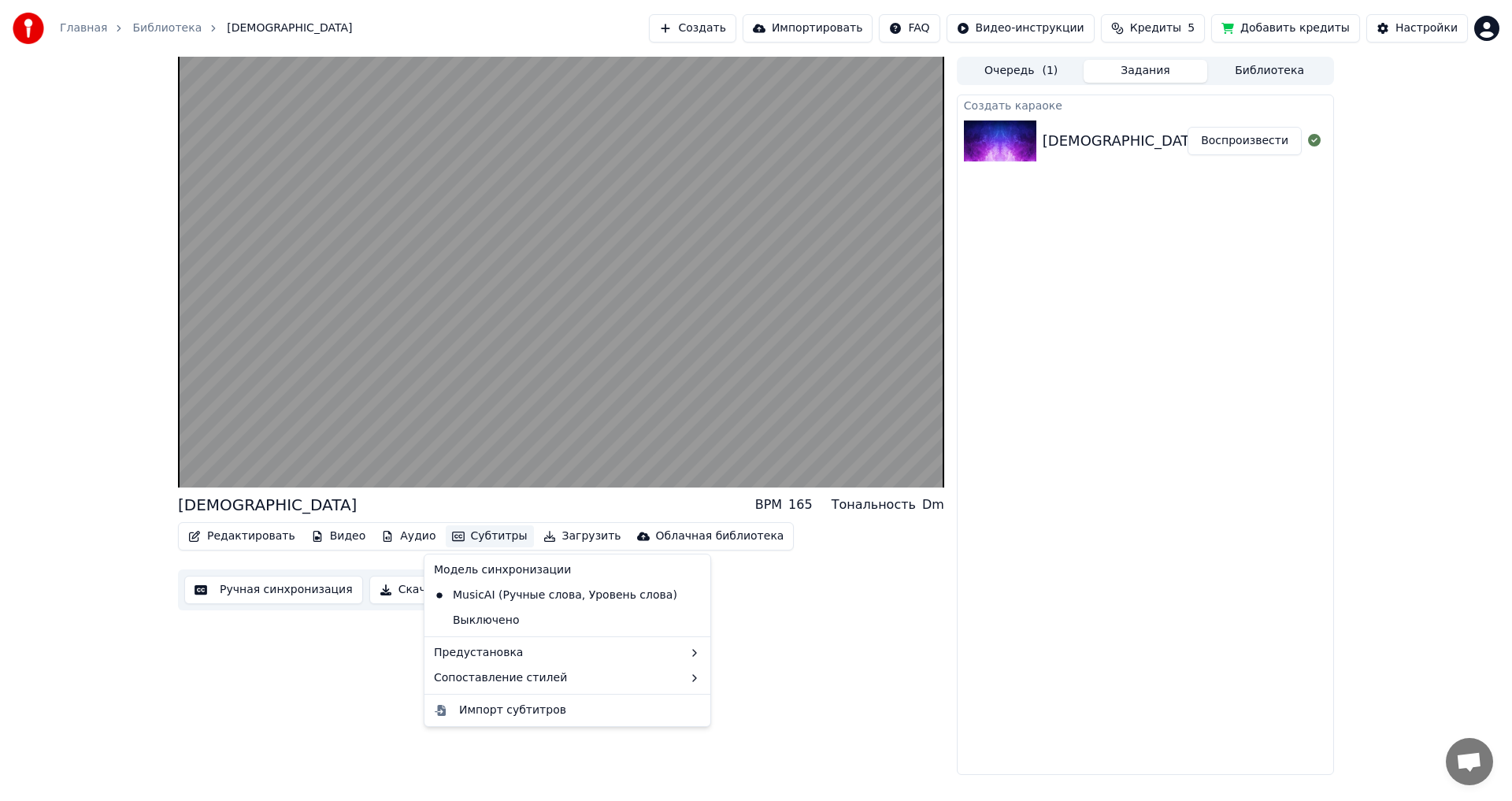
click at [476, 441] on button "Субтитры" at bounding box center [490, 535] width 88 height 22
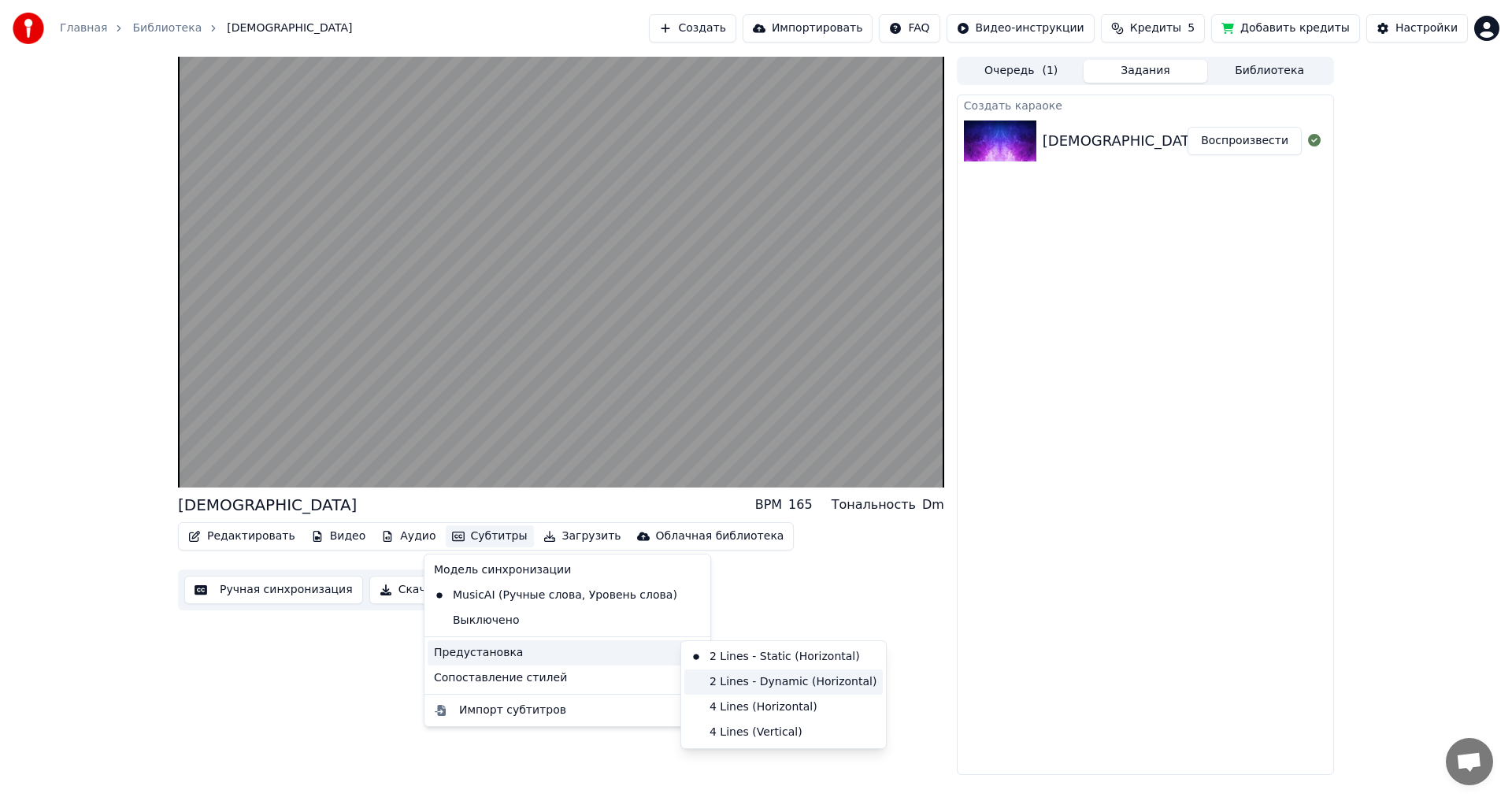
click at [617, 441] on div "2 Lines - Dynamic (Horizontal)" at bounding box center [783, 682] width 198 height 26
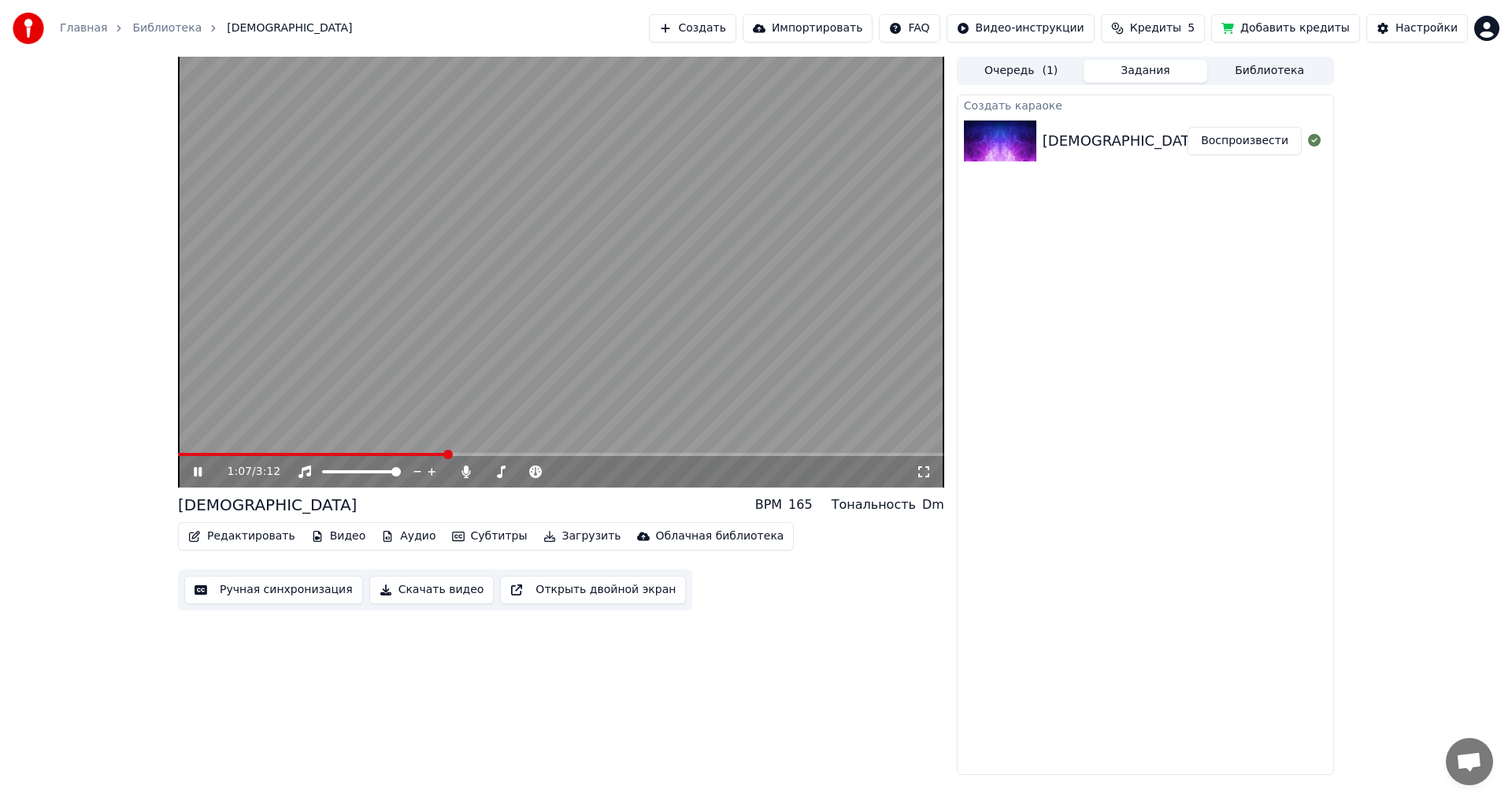
click at [478, 441] on button "Субтитры" at bounding box center [490, 535] width 88 height 22
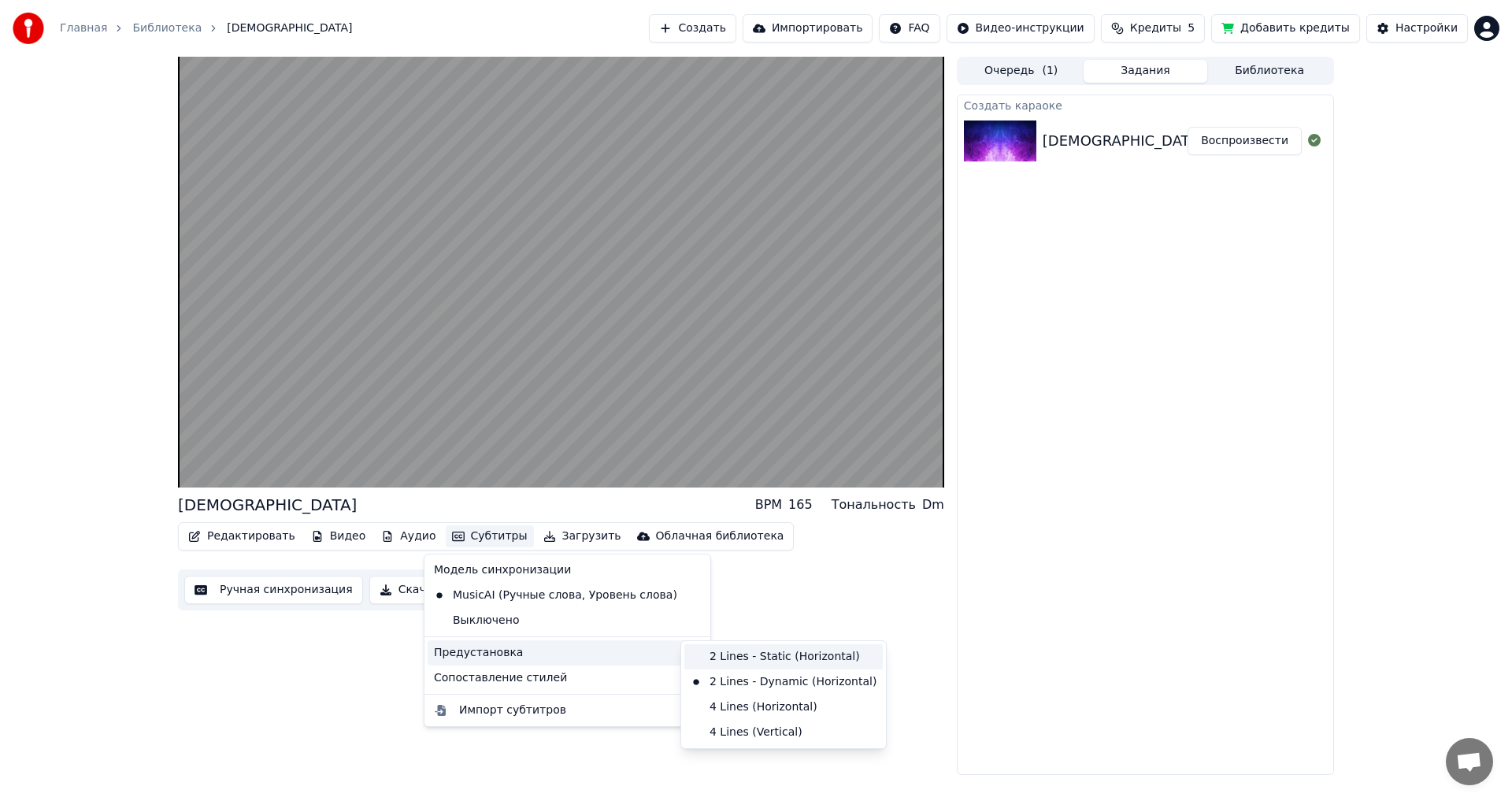
click at [617, 441] on div "2 Lines - Static (Horizontal)" at bounding box center [783, 656] width 198 height 26
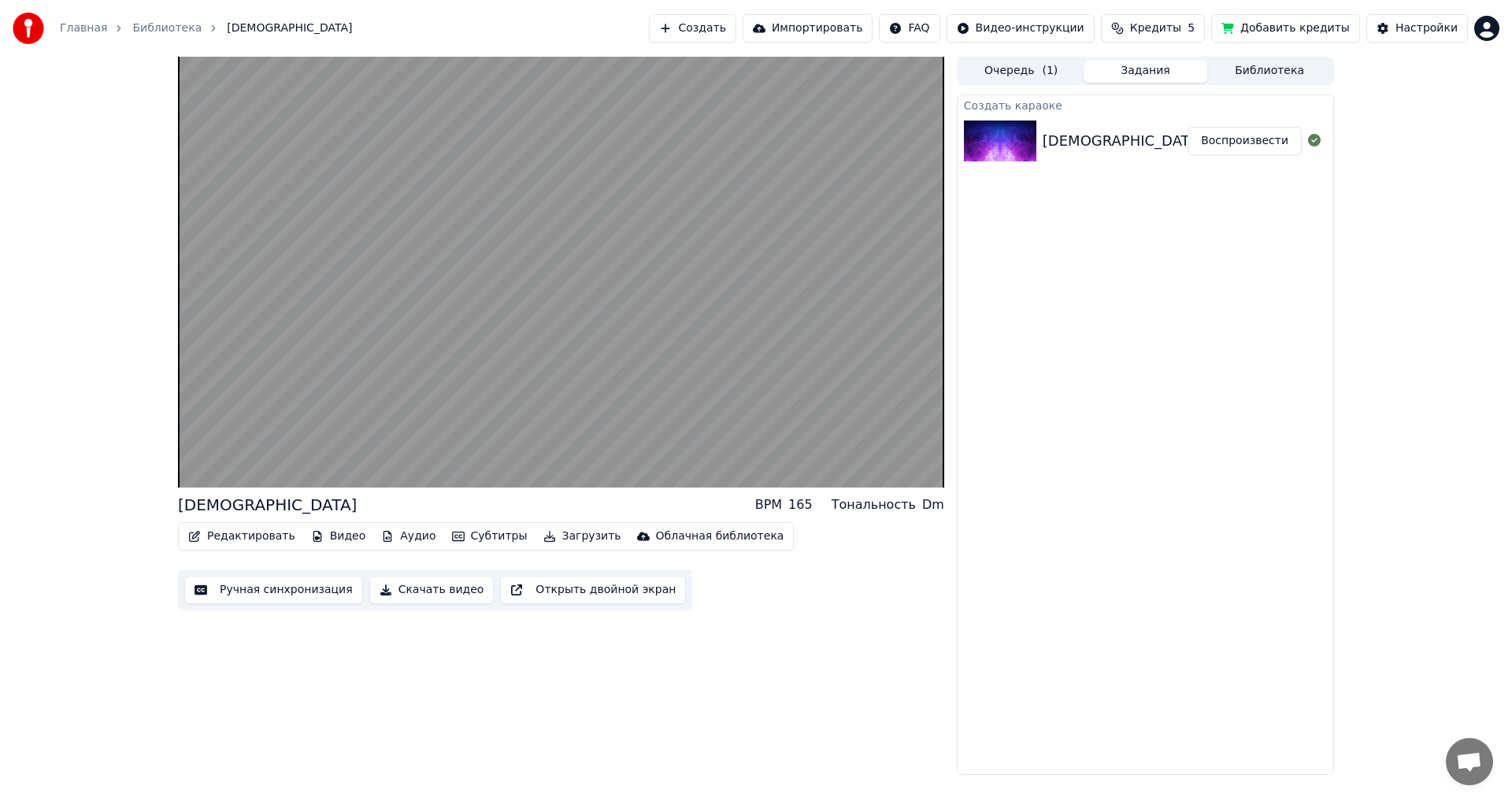
click at [468, 441] on button "Субтитры" at bounding box center [490, 535] width 88 height 22
click at [617, 441] on icon at bounding box center [699, 595] width 18 height 12
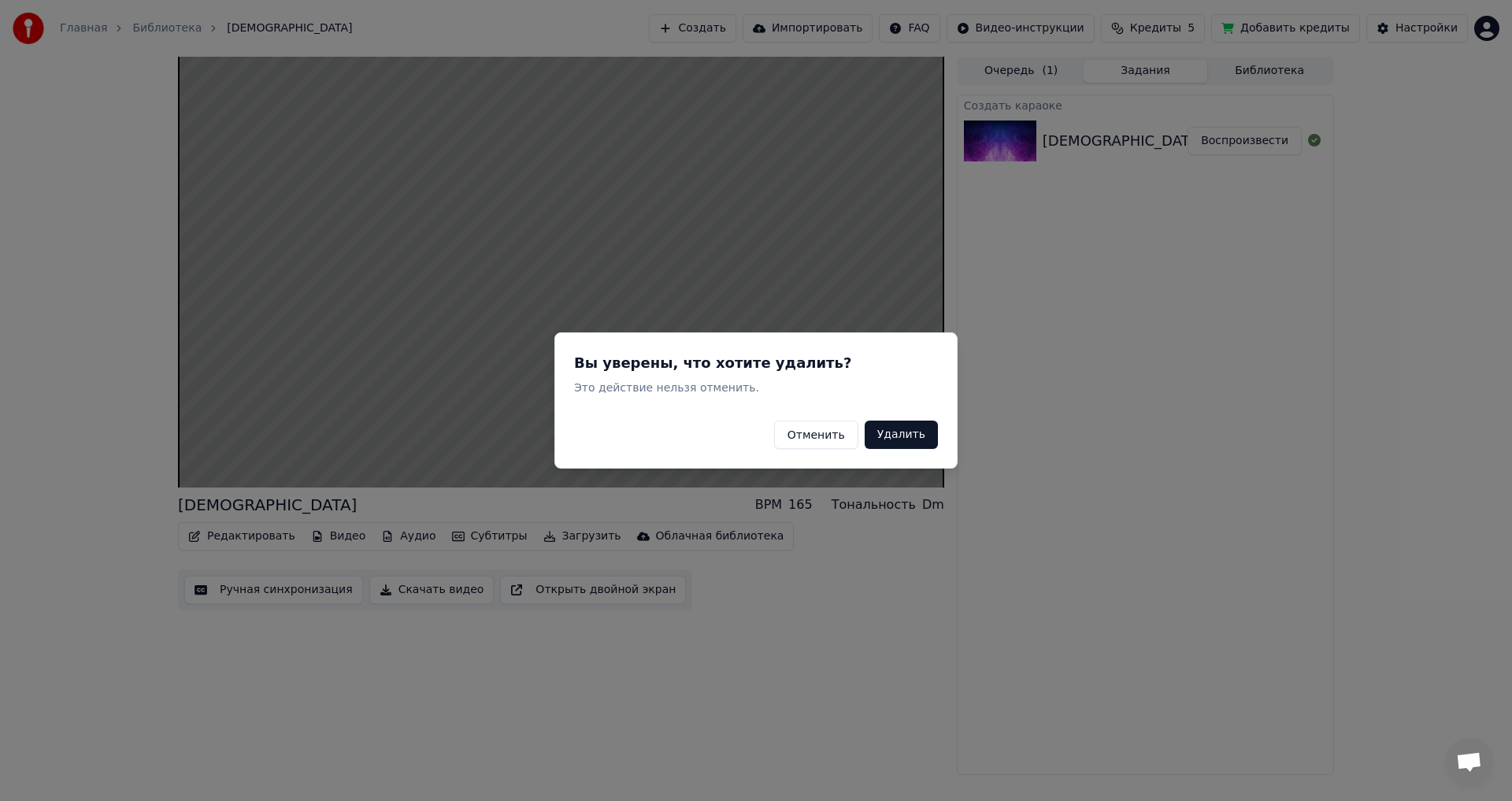
click at [617, 436] on button "Удалить" at bounding box center [901, 435] width 73 height 28
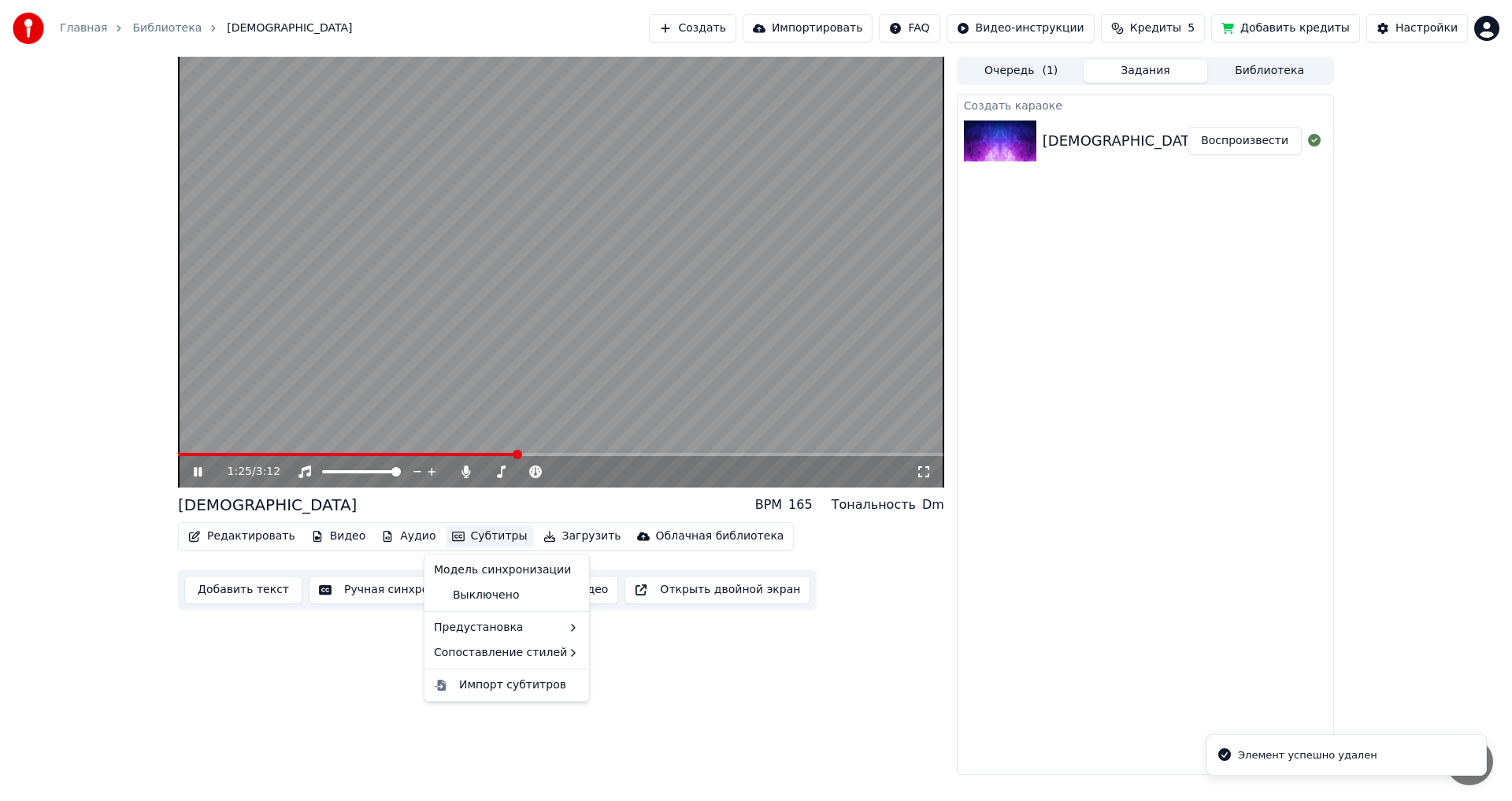
click at [465, 441] on button "Субтитры" at bounding box center [490, 535] width 88 height 22
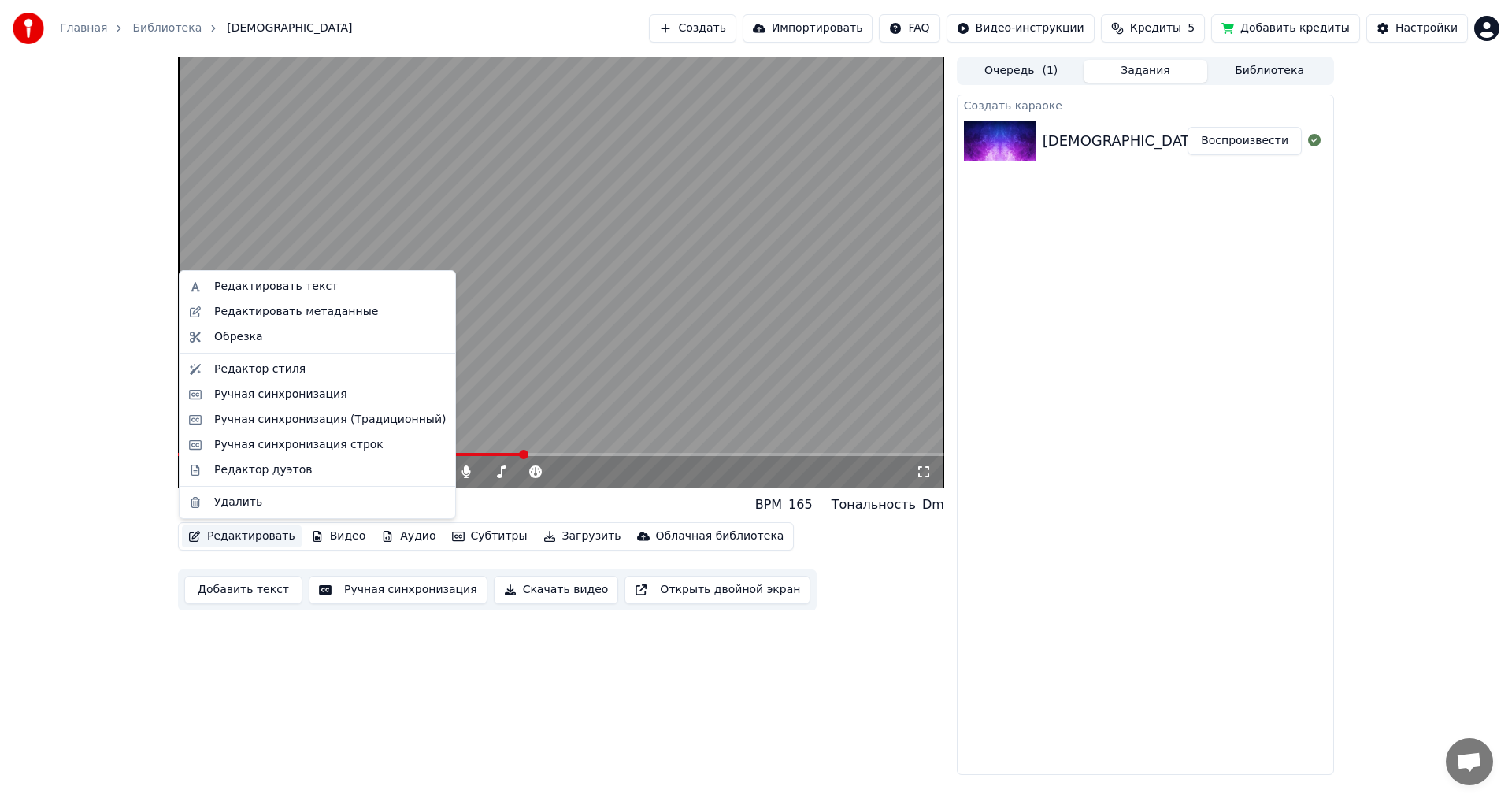
click at [242, 441] on button "Редактировать" at bounding box center [242, 535] width 120 height 22
click at [235, 441] on button "Редактировать" at bounding box center [242, 535] width 120 height 22
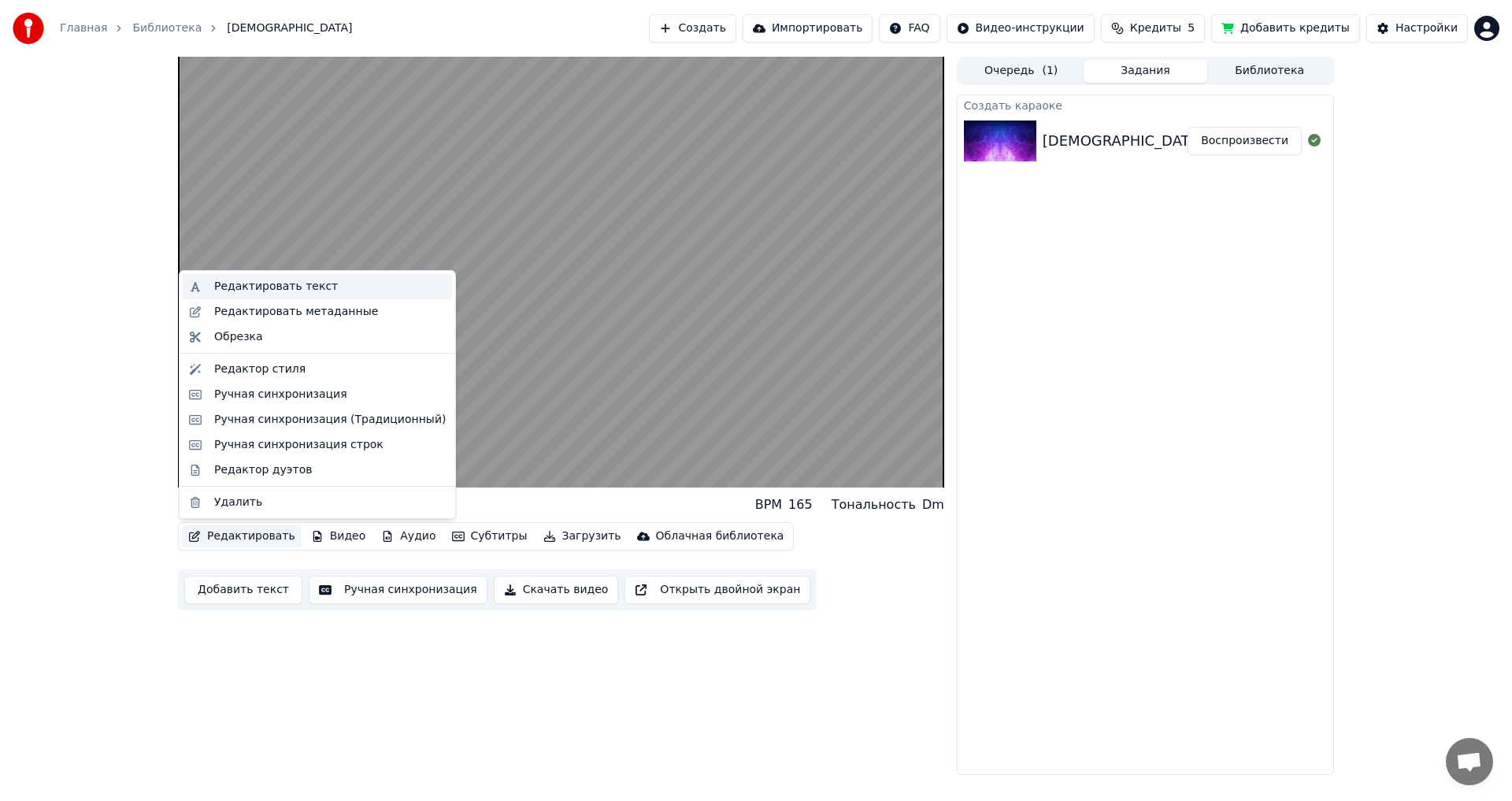
click at [242, 287] on div "Редактировать текст" at bounding box center [276, 287] width 124 height 16
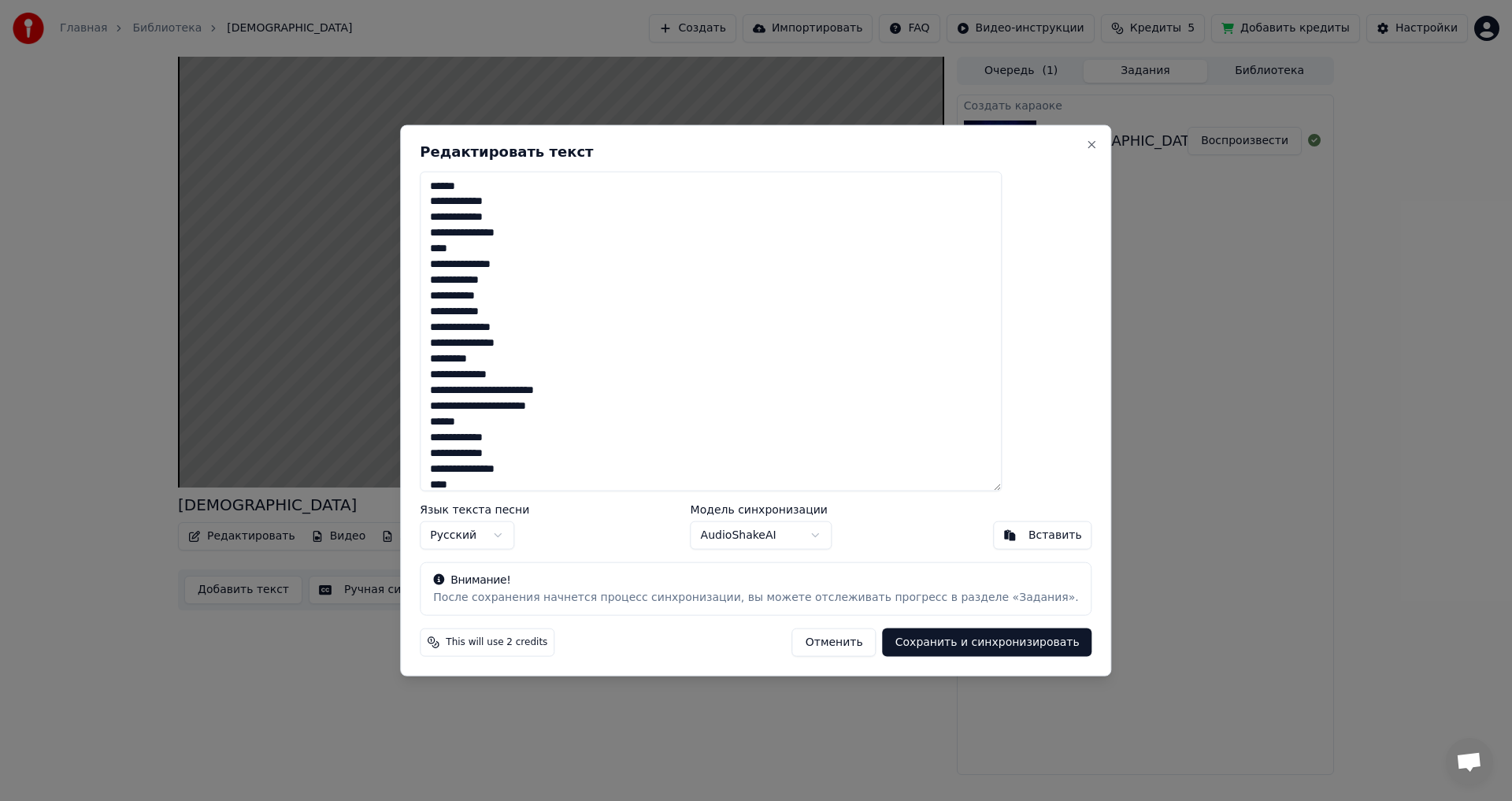
click at [504, 185] on textarea "**********" at bounding box center [711, 331] width 582 height 320
click at [573, 343] on textarea "**********" at bounding box center [711, 331] width 582 height 320
type textarea "**********"
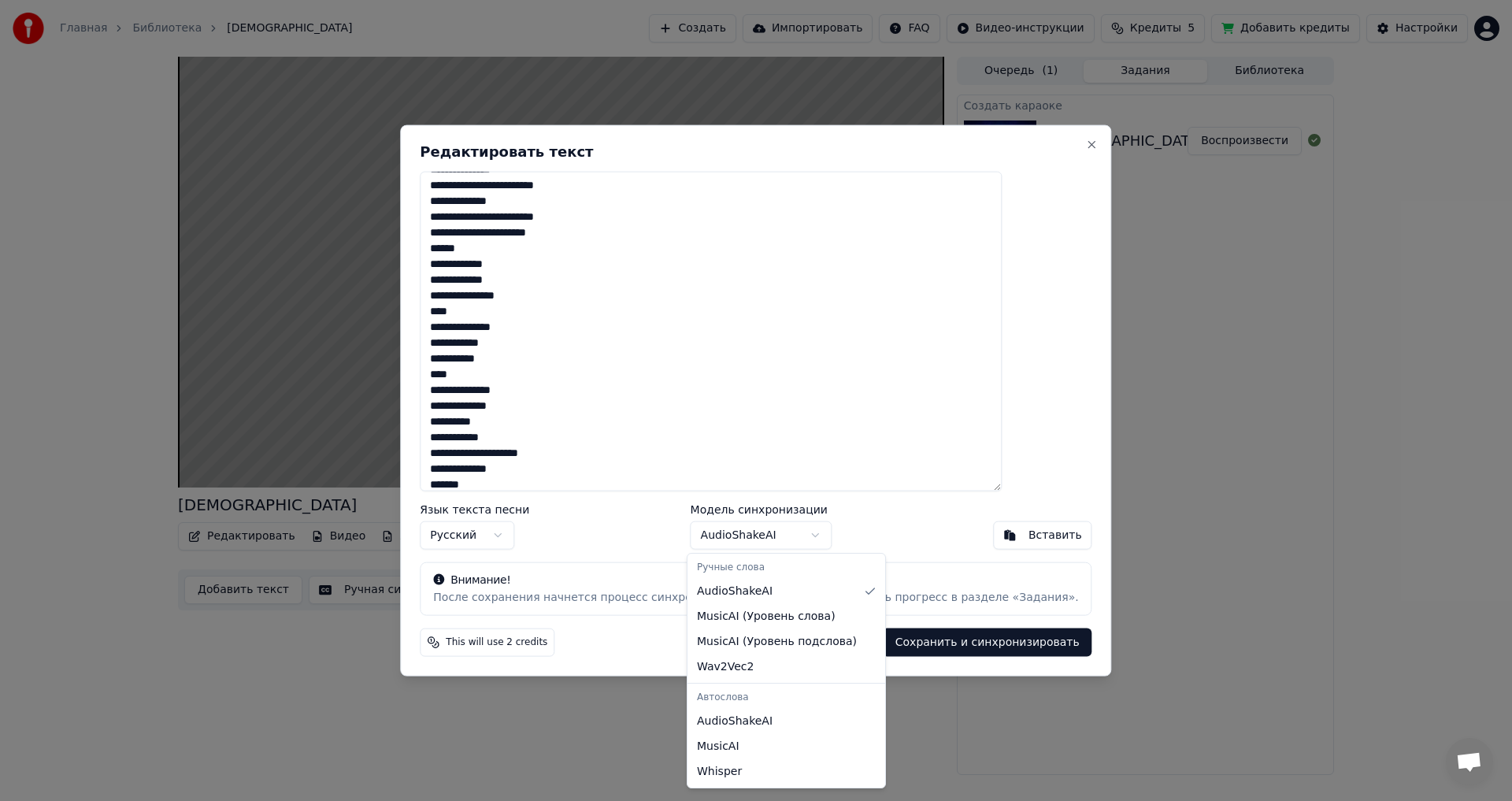
click at [617, 441] on body "Главная Библиотека Мама Создать Импортировать FAQ Видео-инструкции Кредиты 5 До…" at bounding box center [756, 400] width 1512 height 801
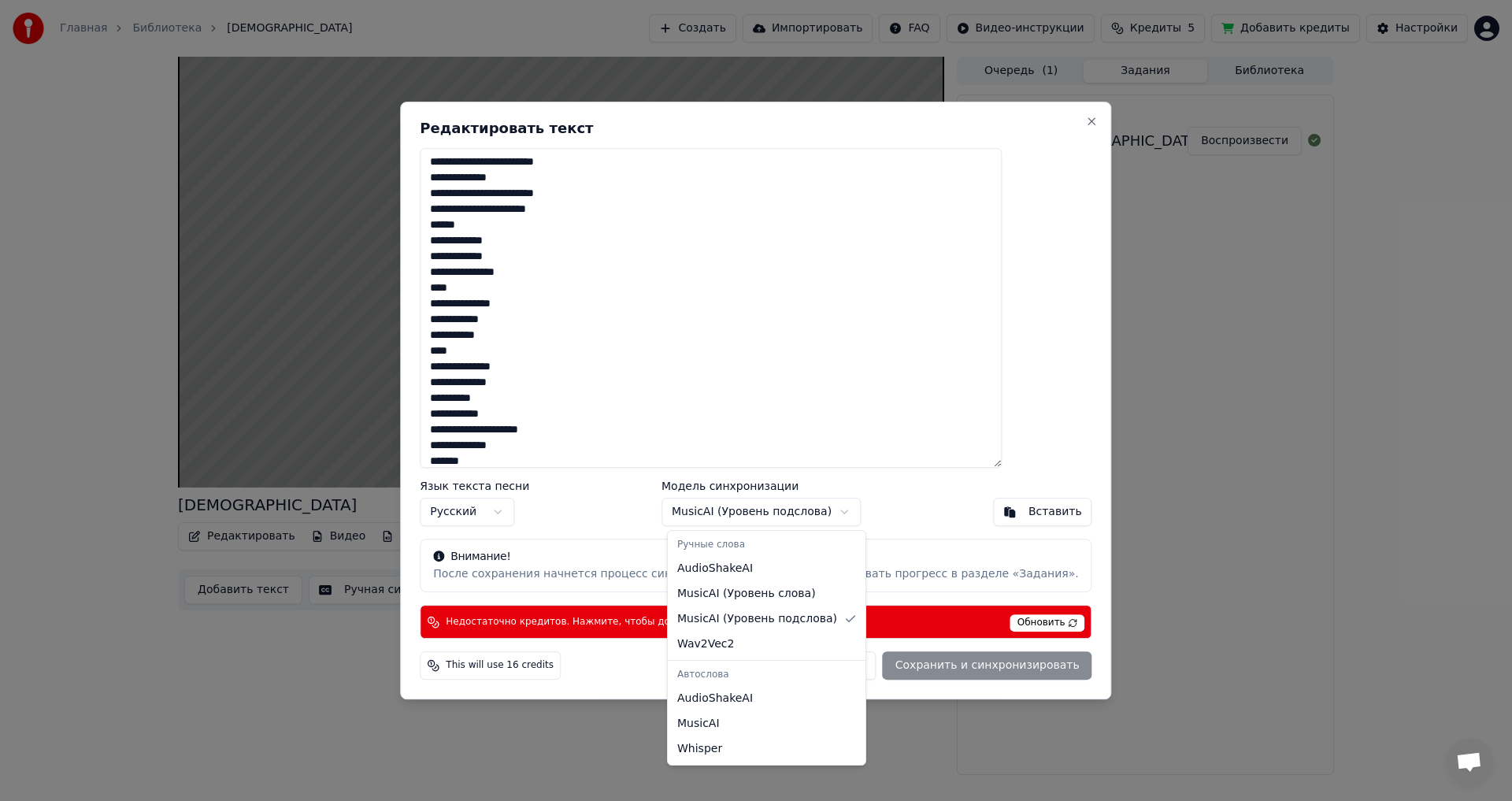
click at [617, 441] on body "Главная Библиотека Мама Создать Импортировать FAQ Видео-инструкции Кредиты 5 До…" at bounding box center [756, 400] width 1512 height 801
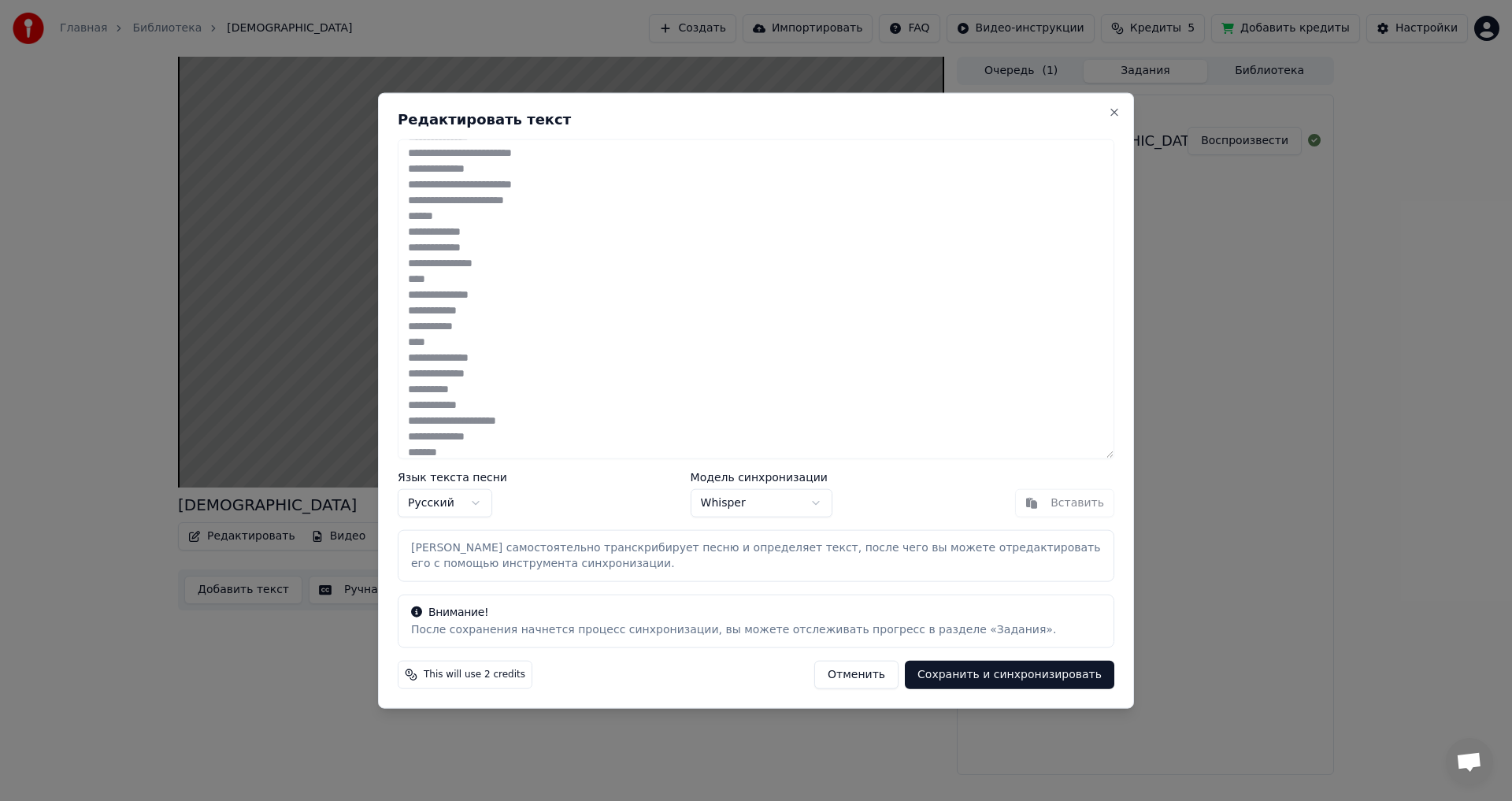
click at [617, 441] on button "Сохранить и синхронизировать" at bounding box center [1009, 675] width 209 height 28
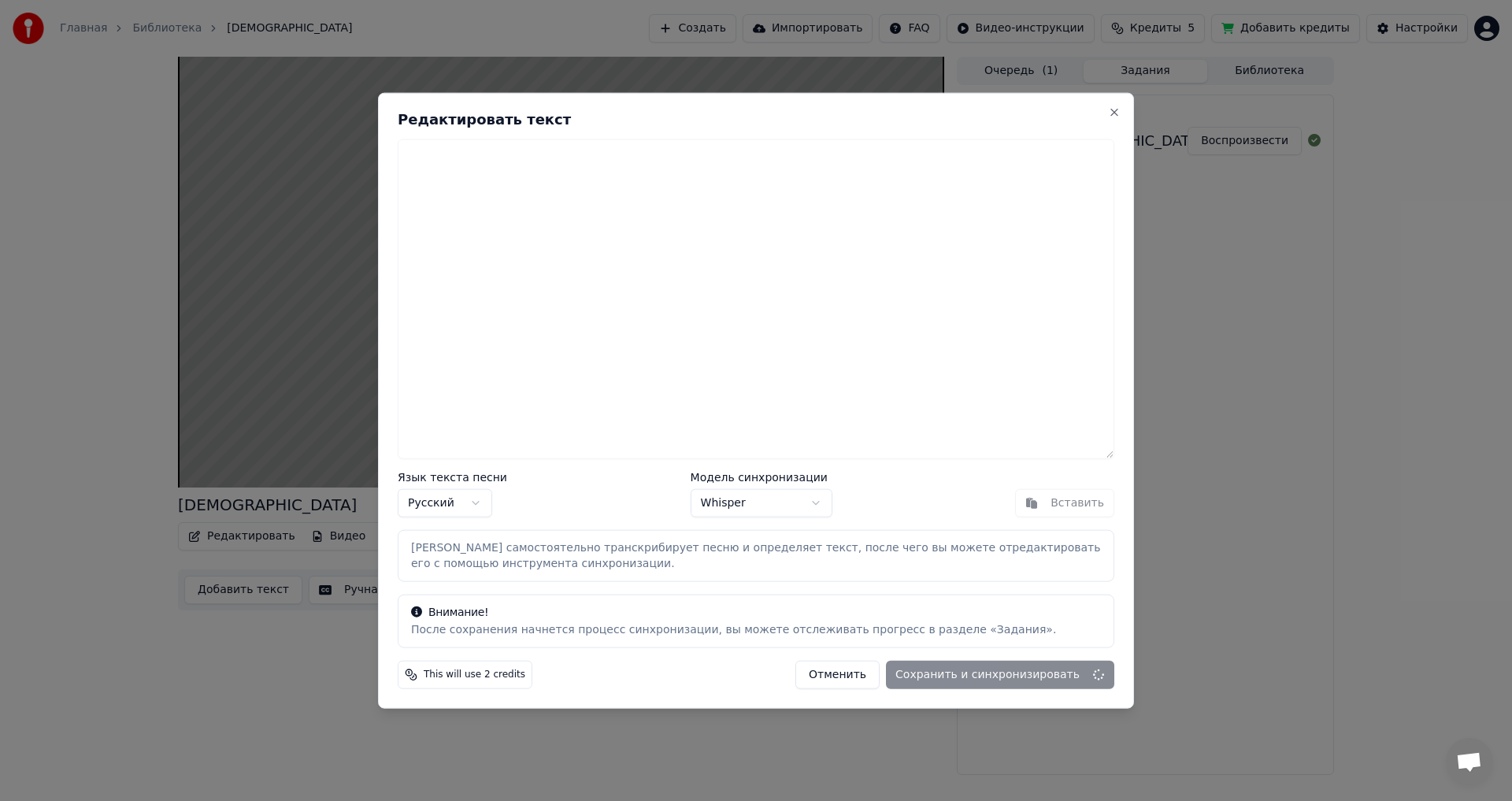
scroll to position [0, 0]
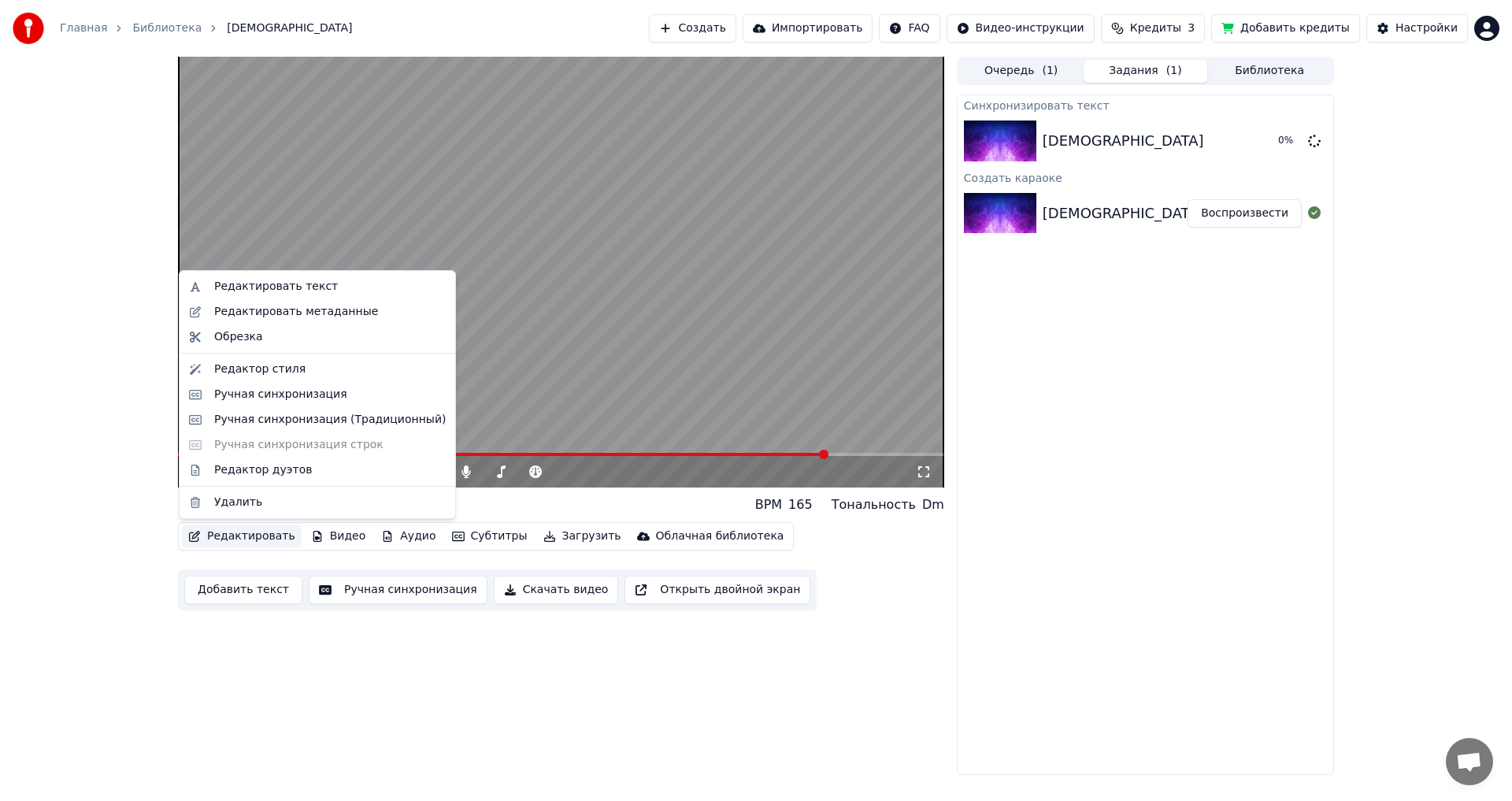
click at [241, 441] on button "Редактировать" at bounding box center [242, 535] width 120 height 22
click at [247, 289] on div "Редактировать текст" at bounding box center [276, 287] width 124 height 16
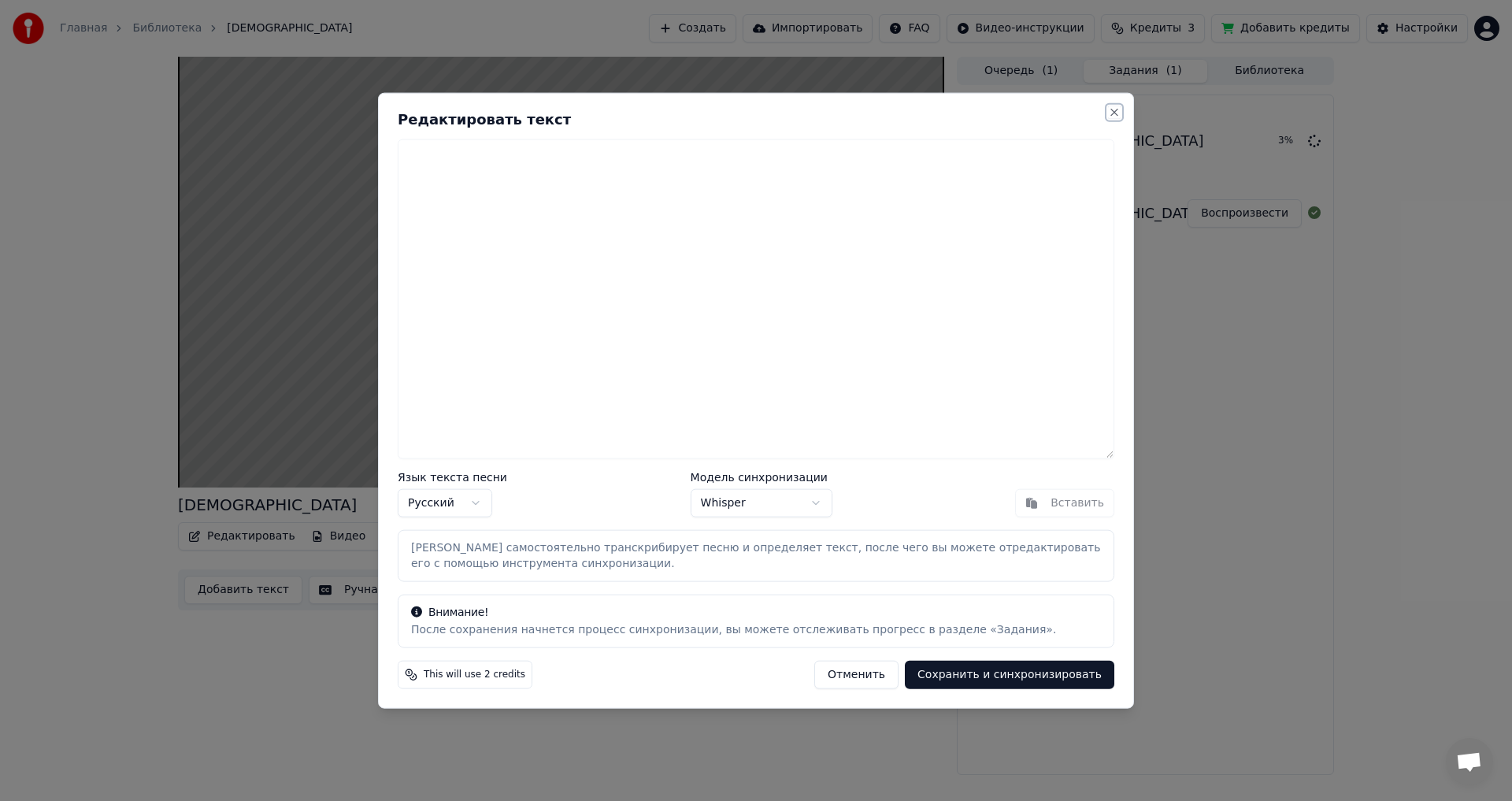
click at [617, 111] on button "Close" at bounding box center [1114, 112] width 12 height 12
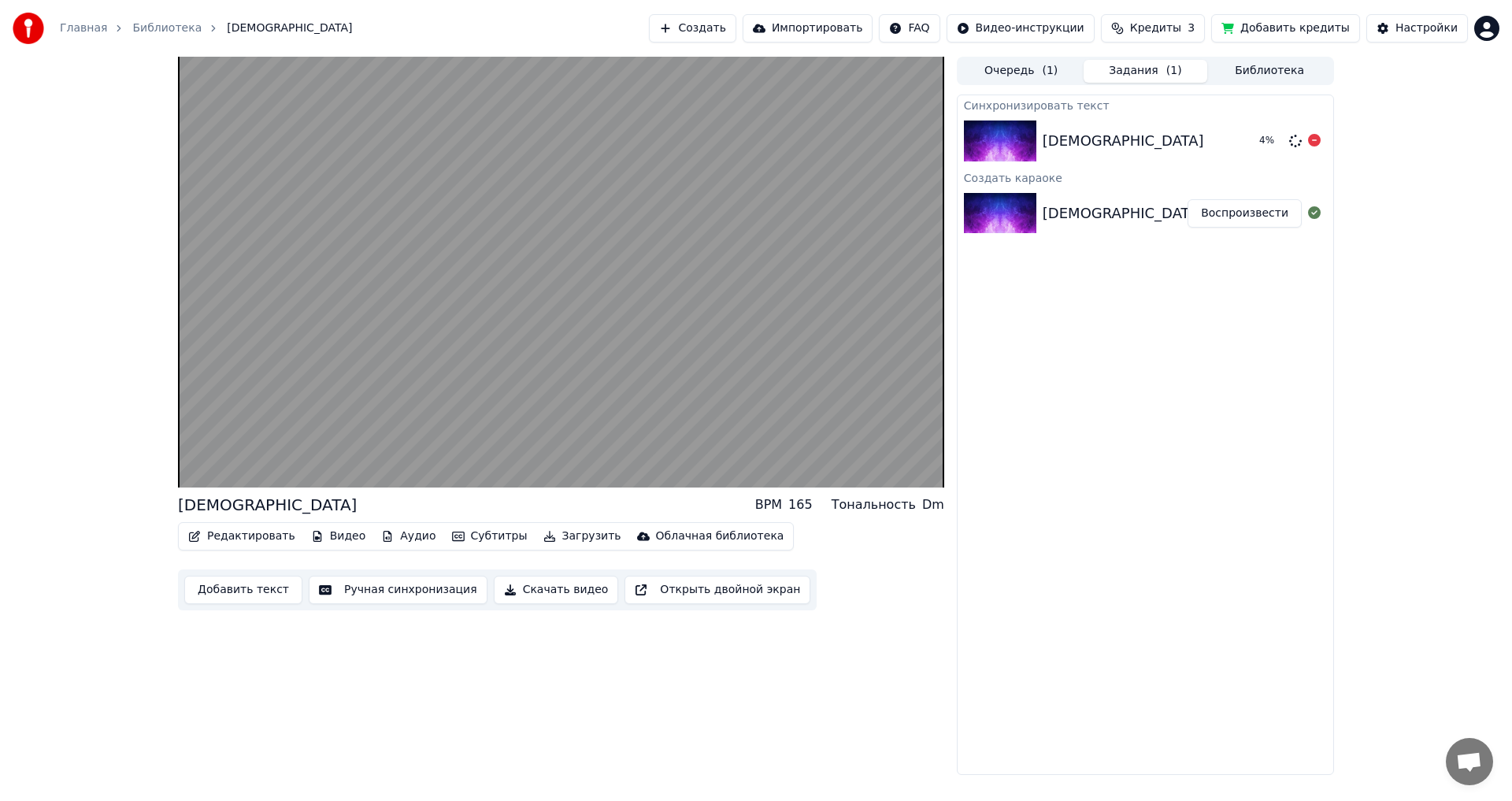
click at [617, 143] on div "[DEMOGRAPHIC_DATA]" at bounding box center [1144, 140] width 204 height 22
click at [617, 222] on div "[DEMOGRAPHIC_DATA]" at bounding box center [1115, 213] width 145 height 22
click at [617, 214] on button "Воспроизвести" at bounding box center [1244, 213] width 114 height 28
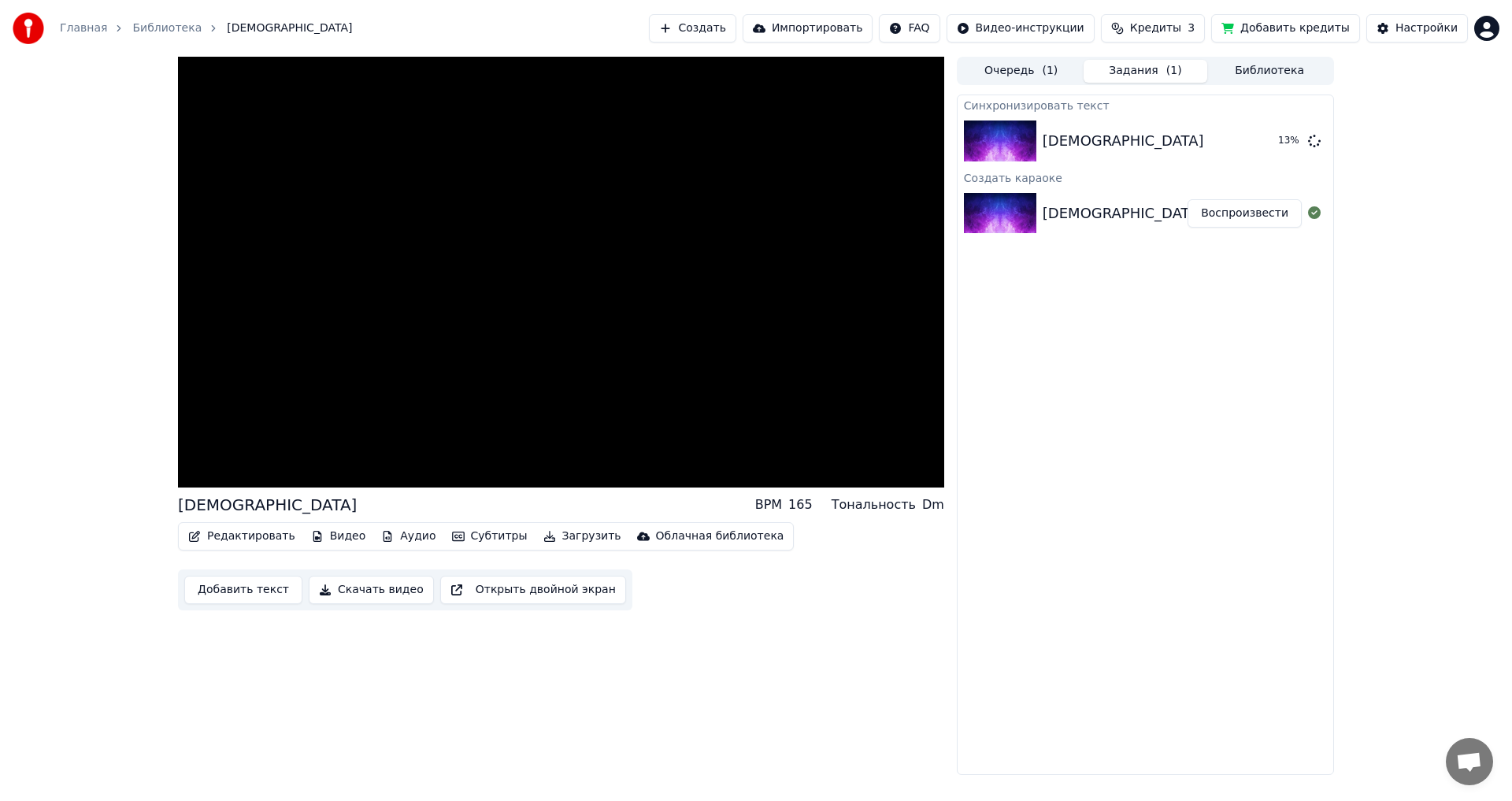
click at [617, 28] on button "Добавить кредиты" at bounding box center [1285, 28] width 149 height 28
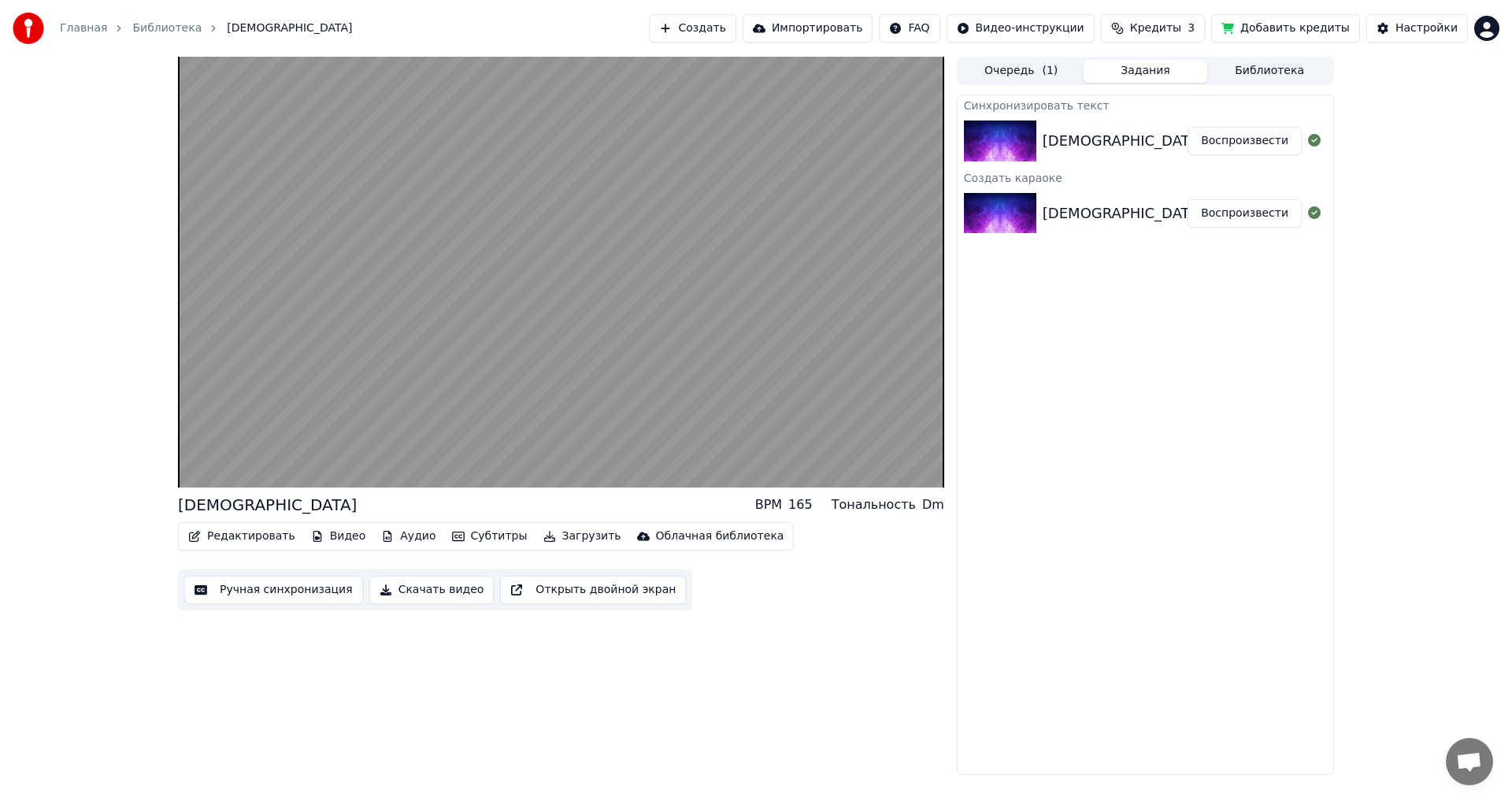
click at [617, 368] on div "Синхронизировать текст Мама Воспроизвести Создать караоке Мама Воспроизвести" at bounding box center [1146, 434] width 378 height 680
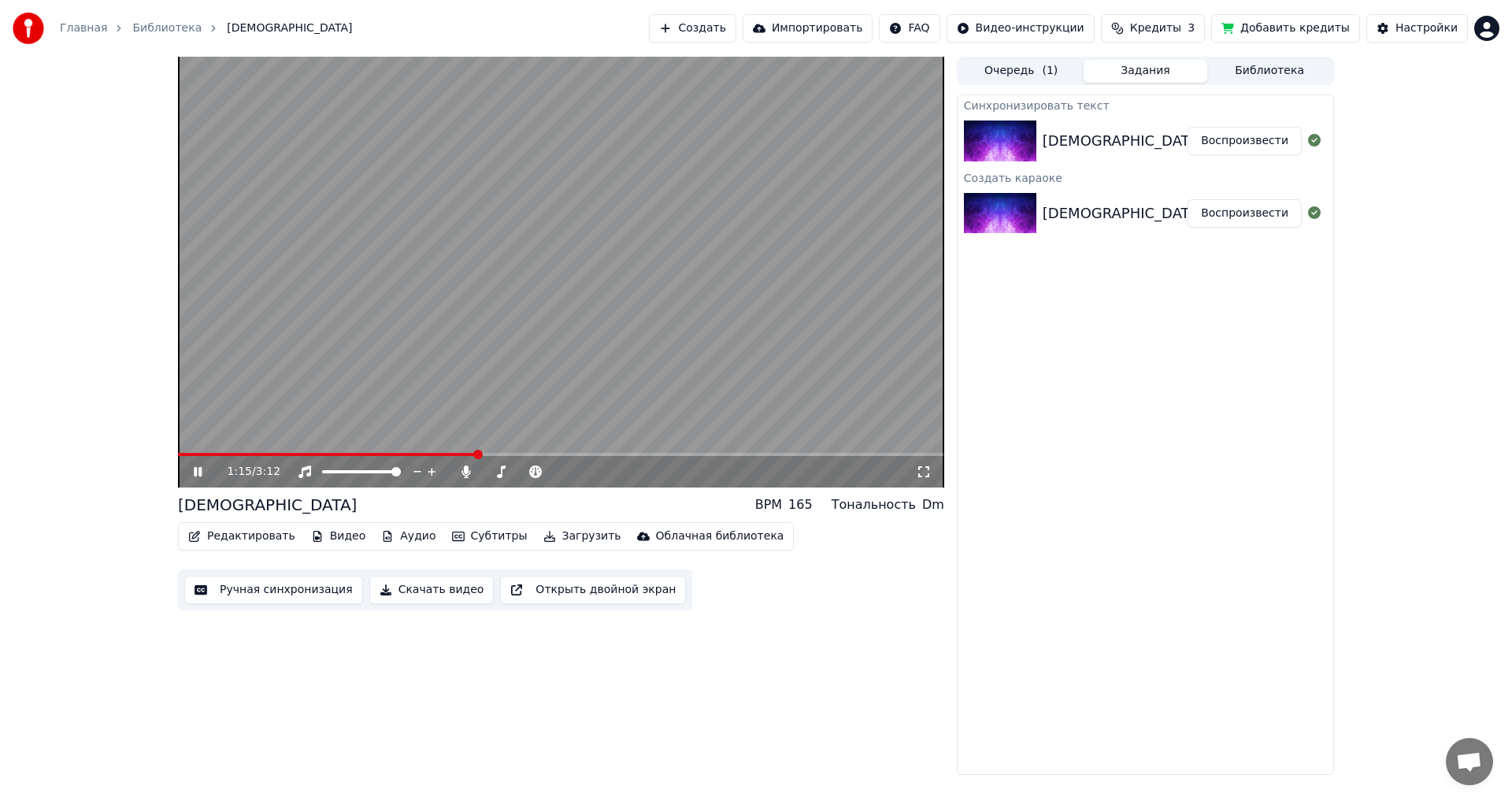
click at [617, 143] on button "Воспроизвести" at bounding box center [1244, 141] width 114 height 28
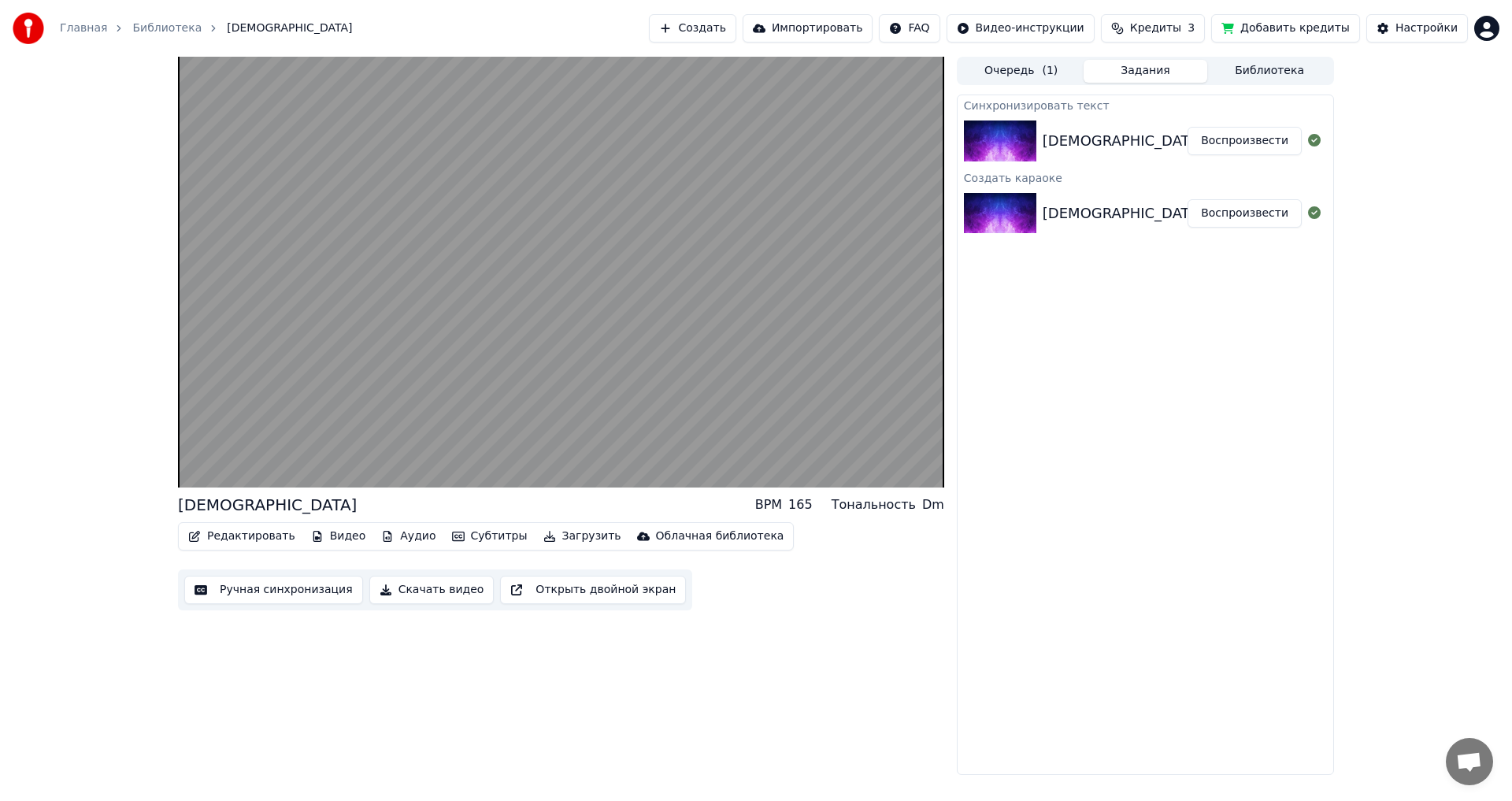
click at [551, 441] on button "Загрузить" at bounding box center [582, 535] width 91 height 22
click at [302, 441] on button "Ручная синхронизация" at bounding box center [273, 590] width 179 height 28
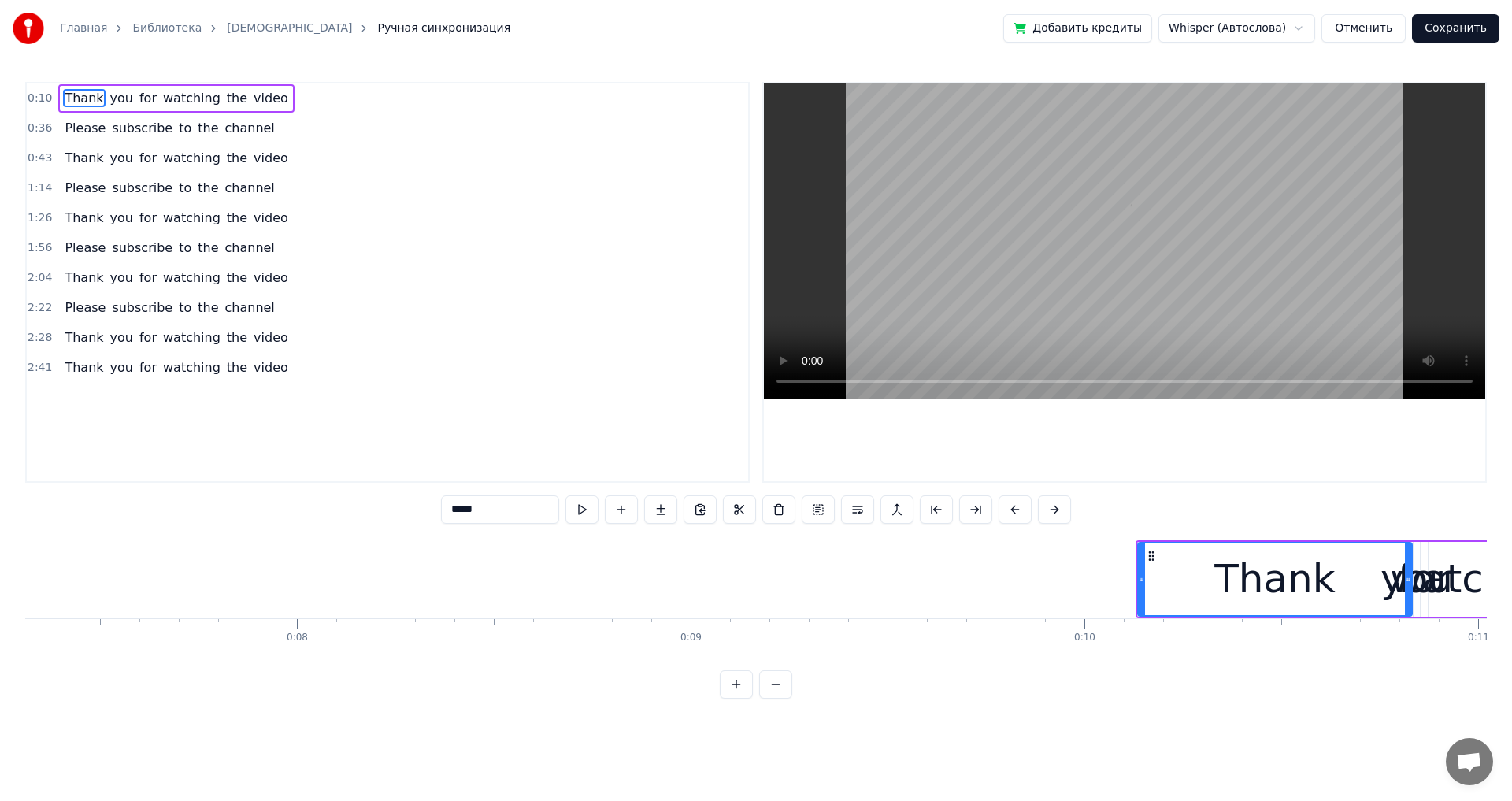
scroll to position [0, 3910]
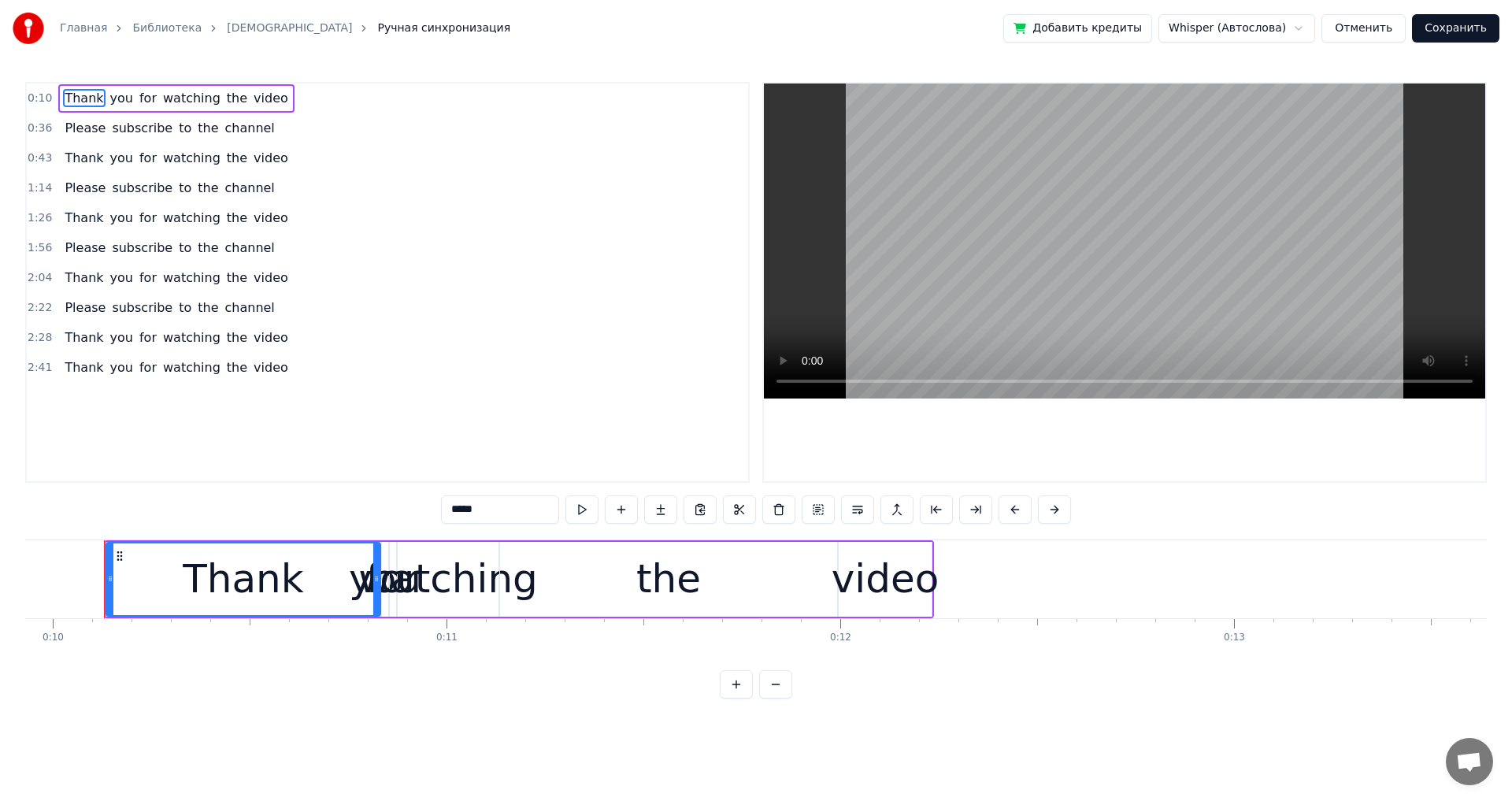
click at [263, 111] on div "Thank you for watching the video" at bounding box center [176, 99] width 236 height 28
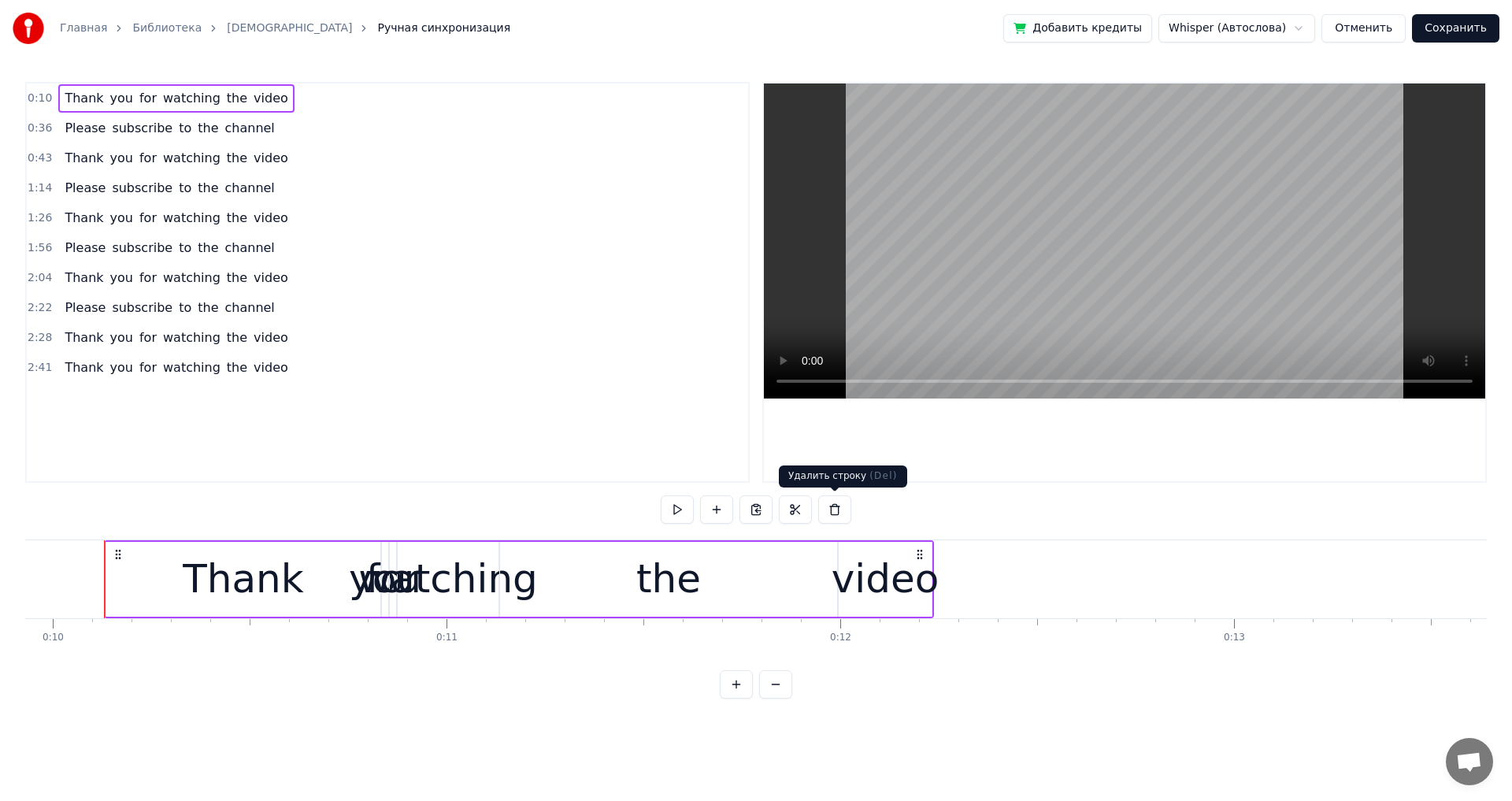
click at [617, 441] on button at bounding box center [835, 510] width 33 height 28
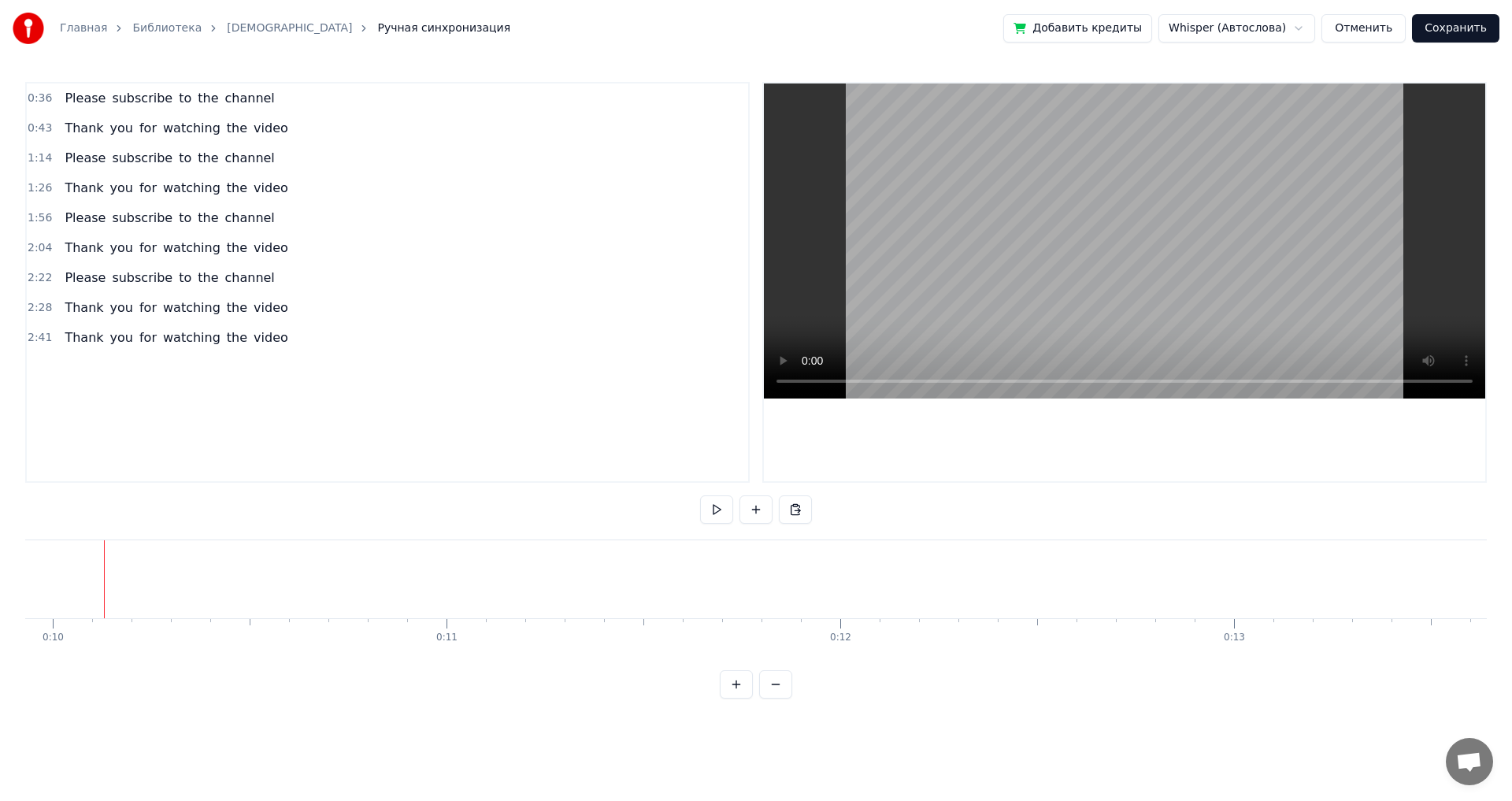
click at [238, 100] on span "channel" at bounding box center [251, 98] width 53 height 19
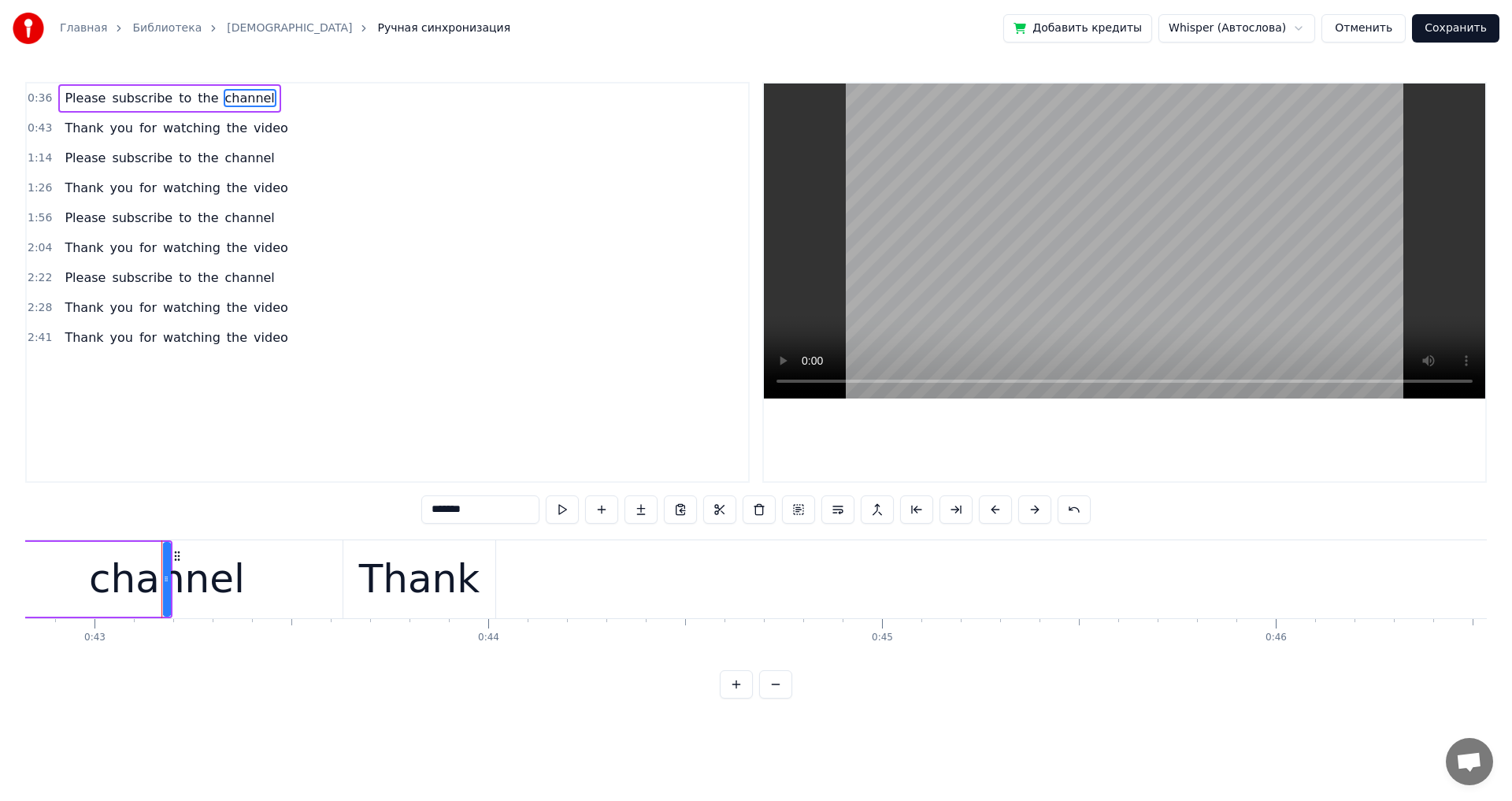
scroll to position [0, 16920]
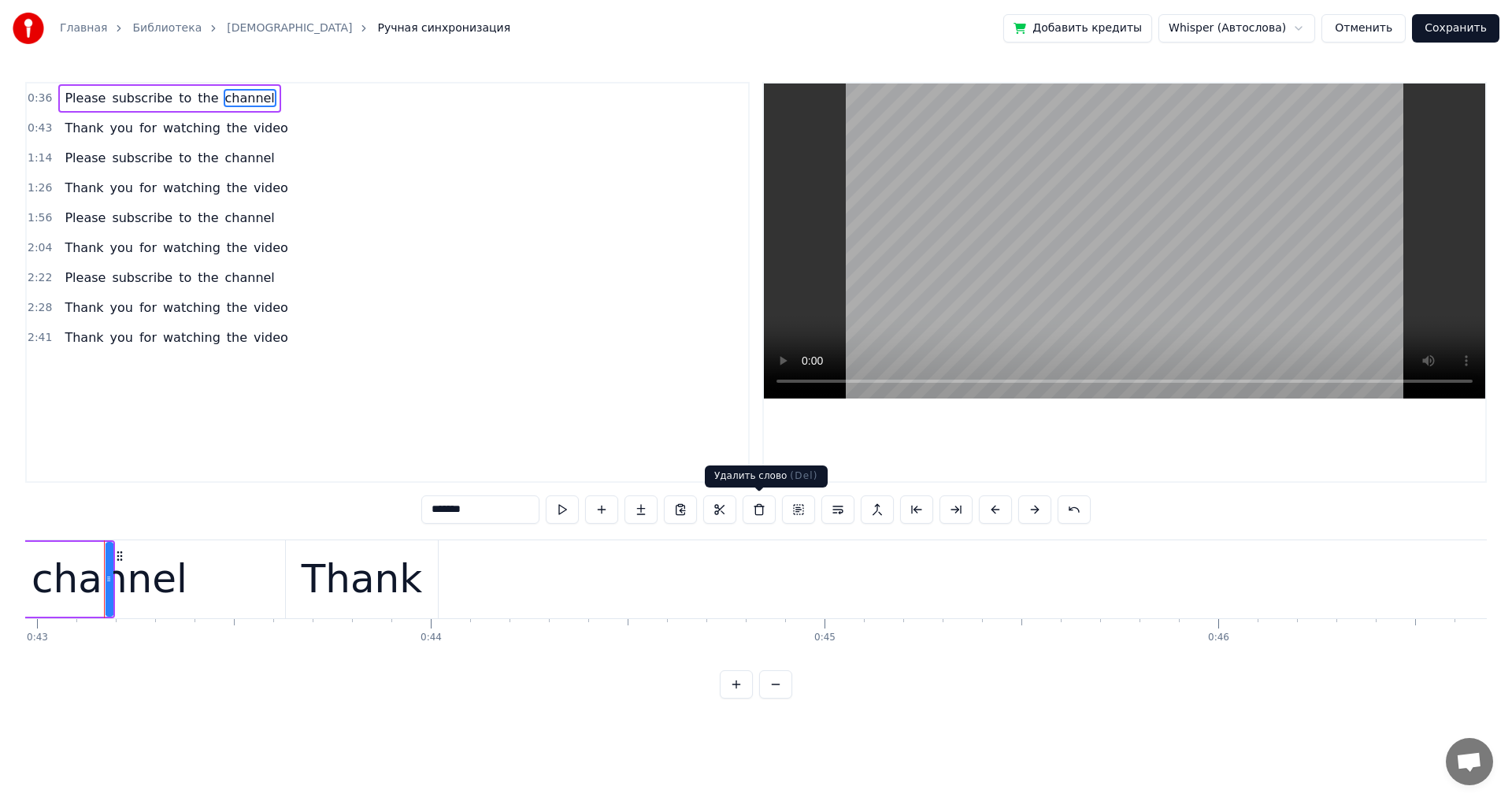
click at [617, 441] on button at bounding box center [759, 510] width 33 height 28
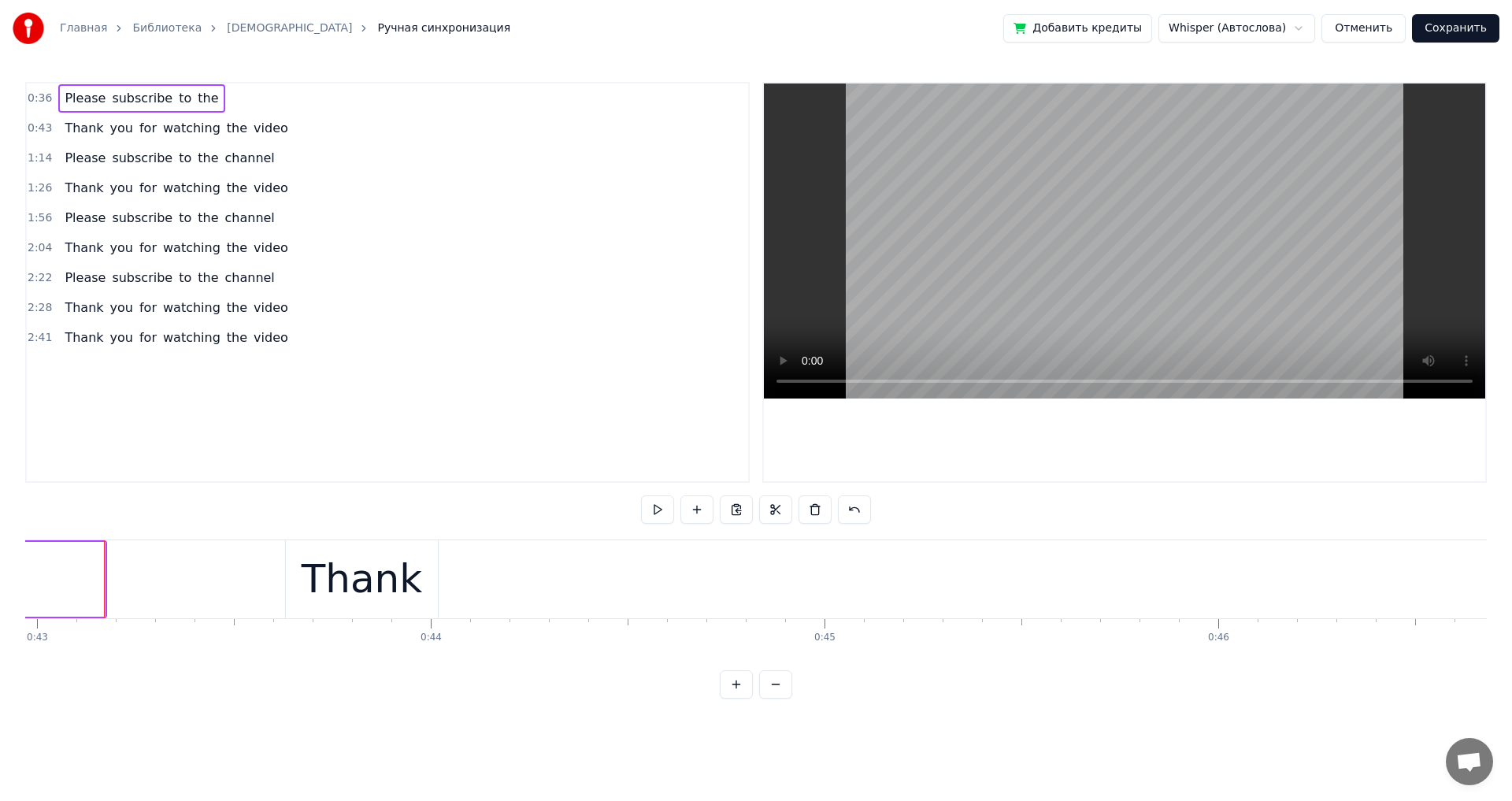
click at [617, 441] on button at bounding box center [775, 510] width 33 height 28
click at [197, 110] on div "Please subscribe to the" at bounding box center [141, 99] width 166 height 28
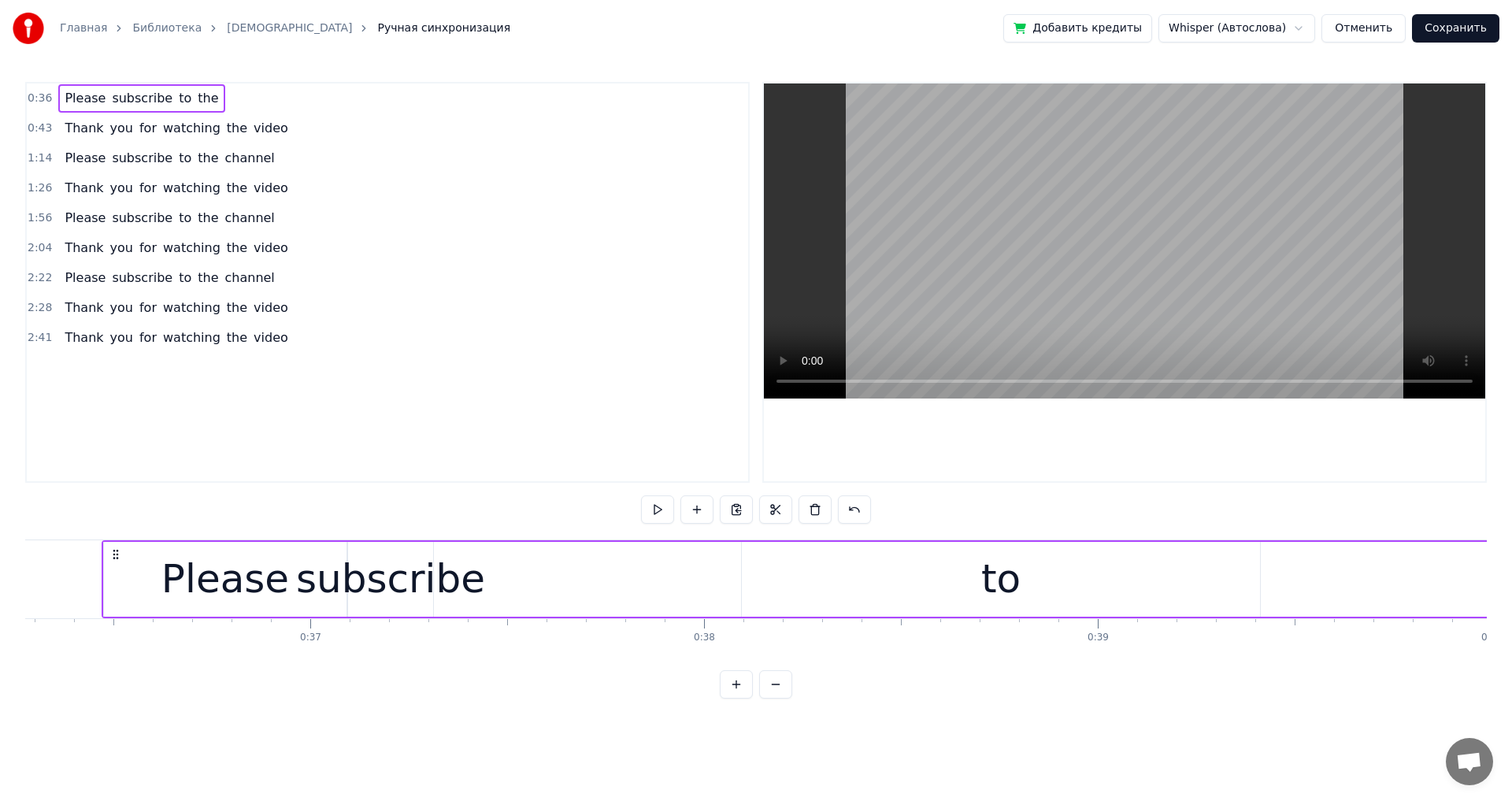
scroll to position [0, 14281]
click at [617, 441] on button at bounding box center [814, 510] width 33 height 28
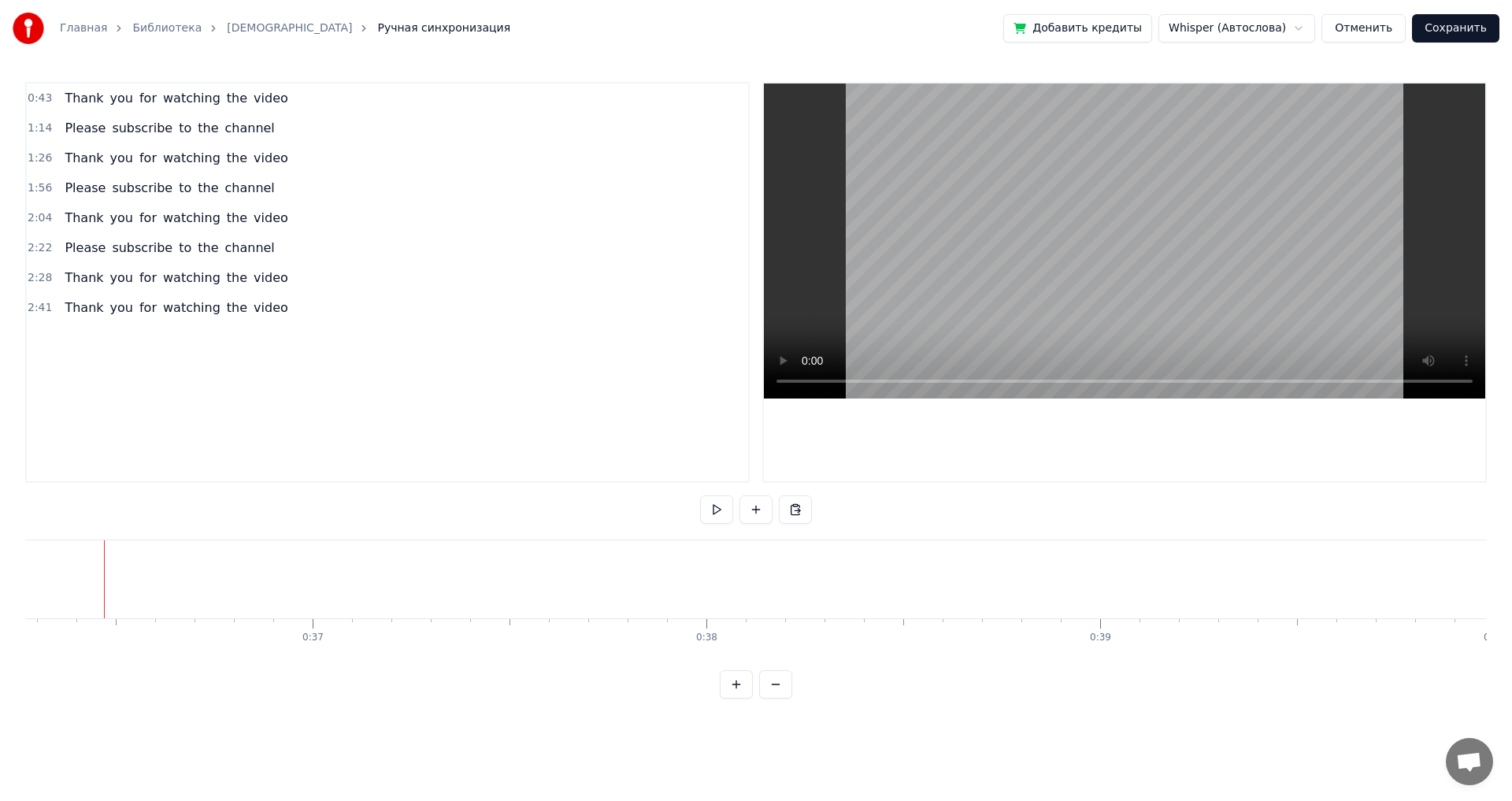
click at [264, 105] on div "Thank you for watching the video" at bounding box center [176, 99] width 236 height 28
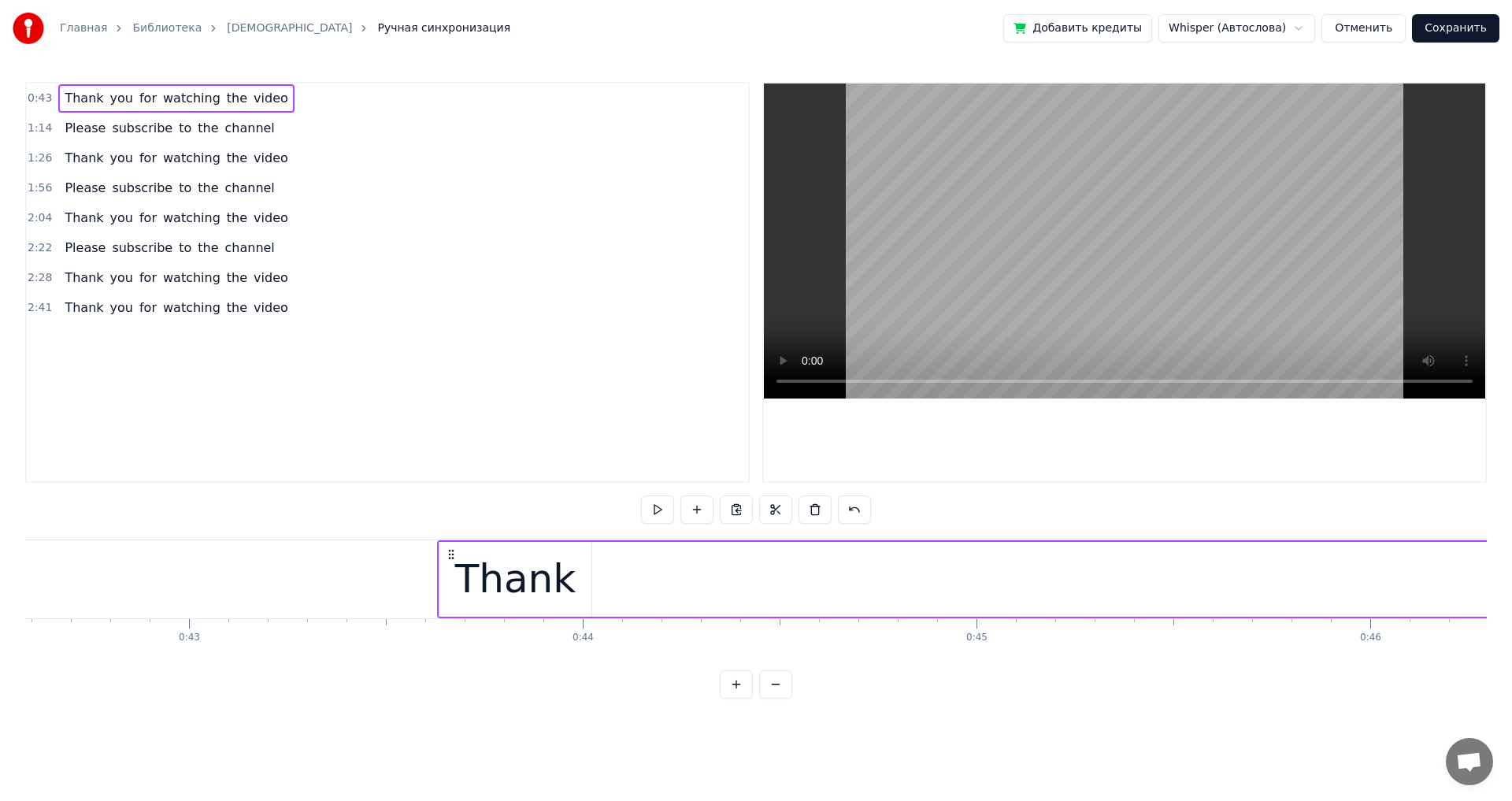
scroll to position [0, 17100]
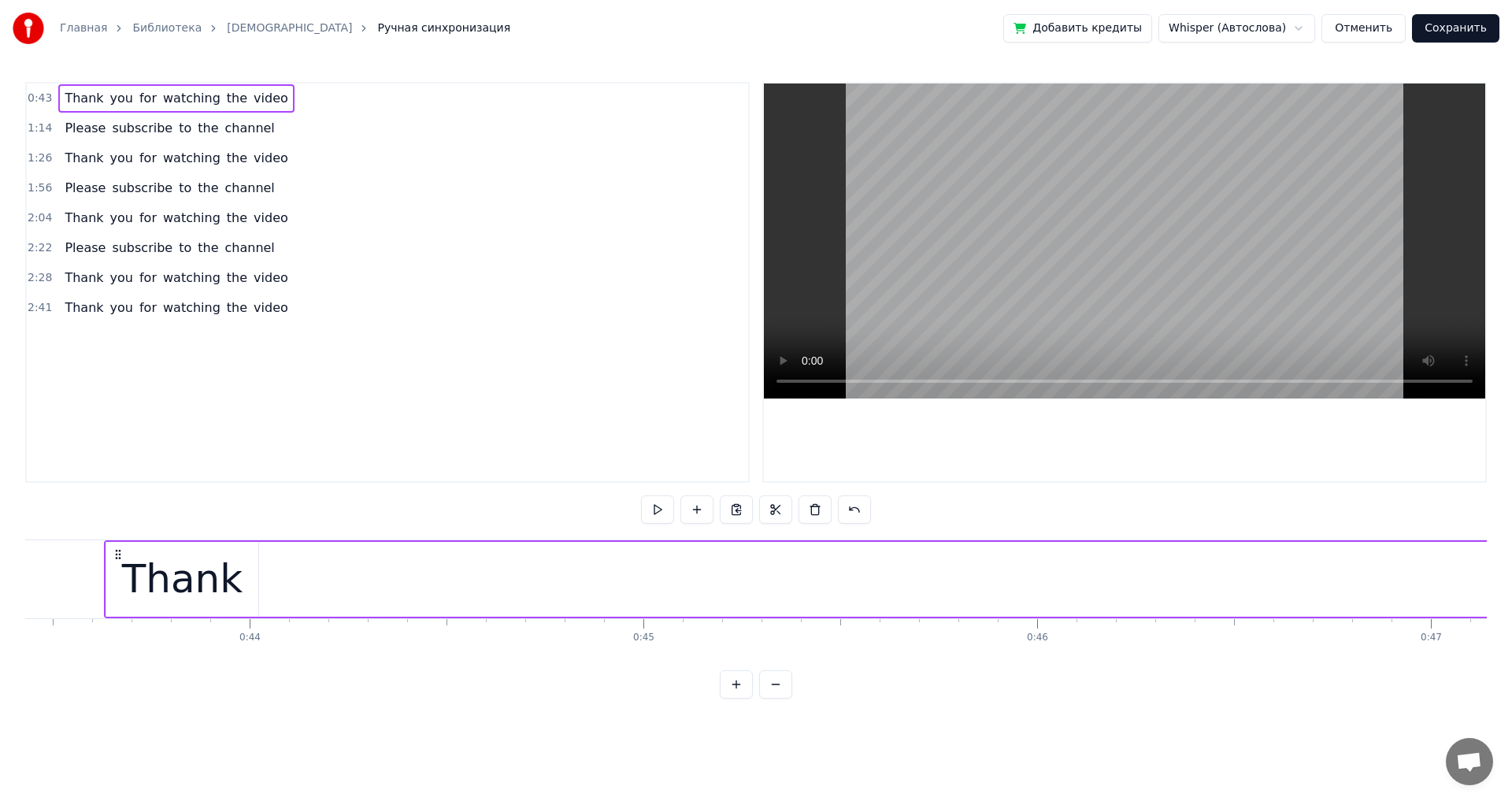
click at [617, 441] on button at bounding box center [814, 510] width 33 height 28
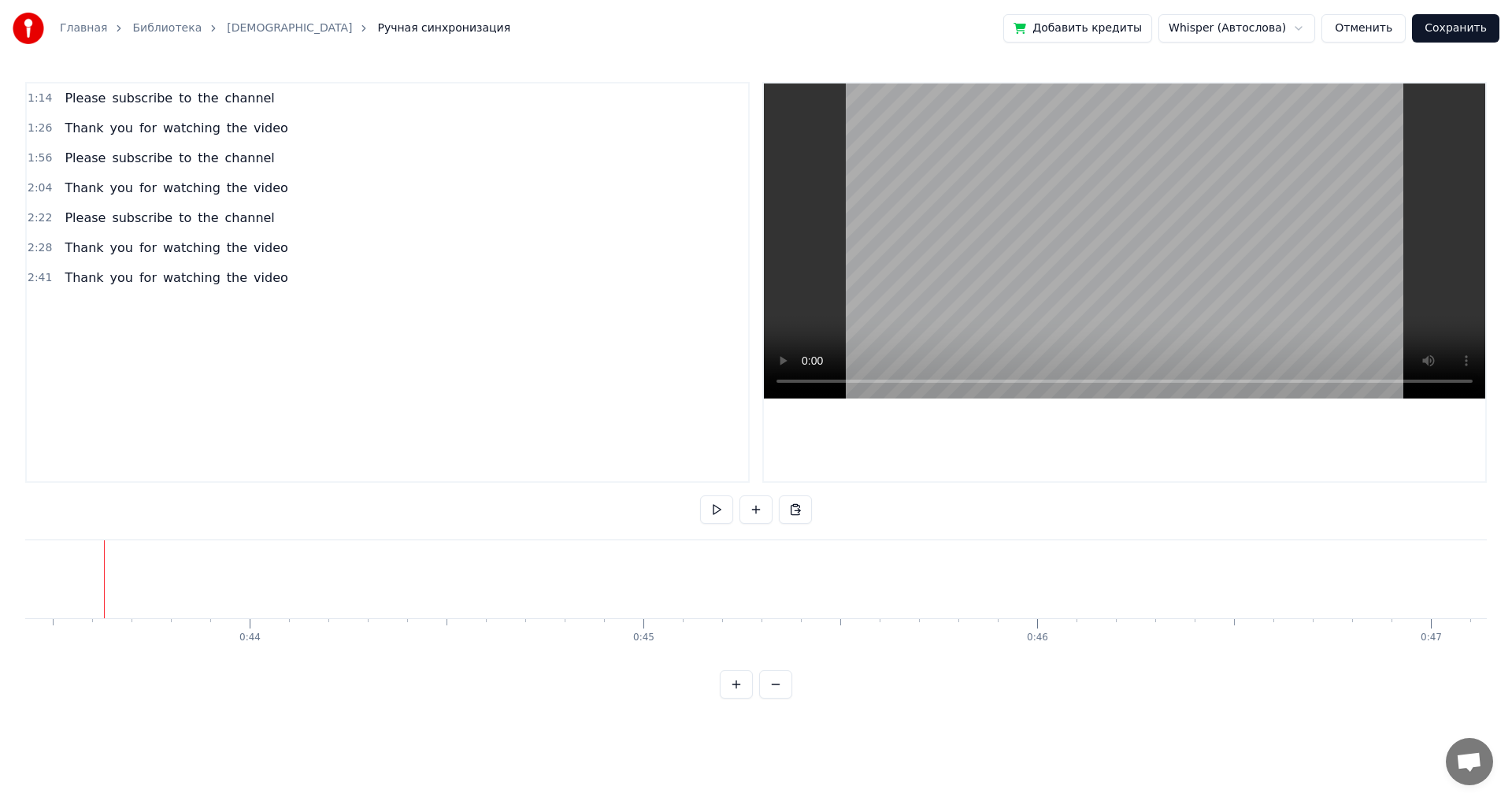
click at [250, 104] on div "Please subscribe to the channel" at bounding box center [169, 99] width 222 height 28
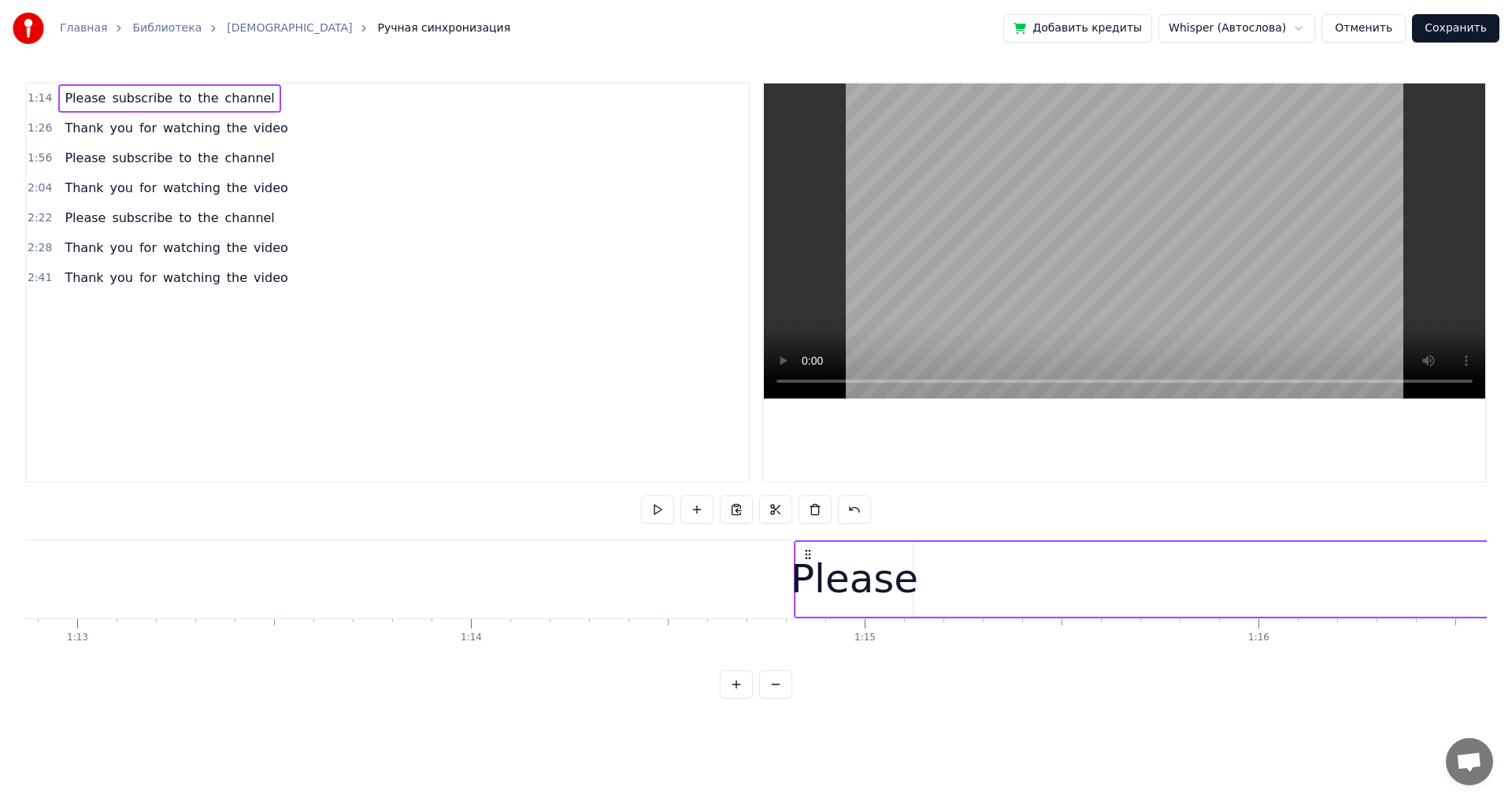
scroll to position [0, 29381]
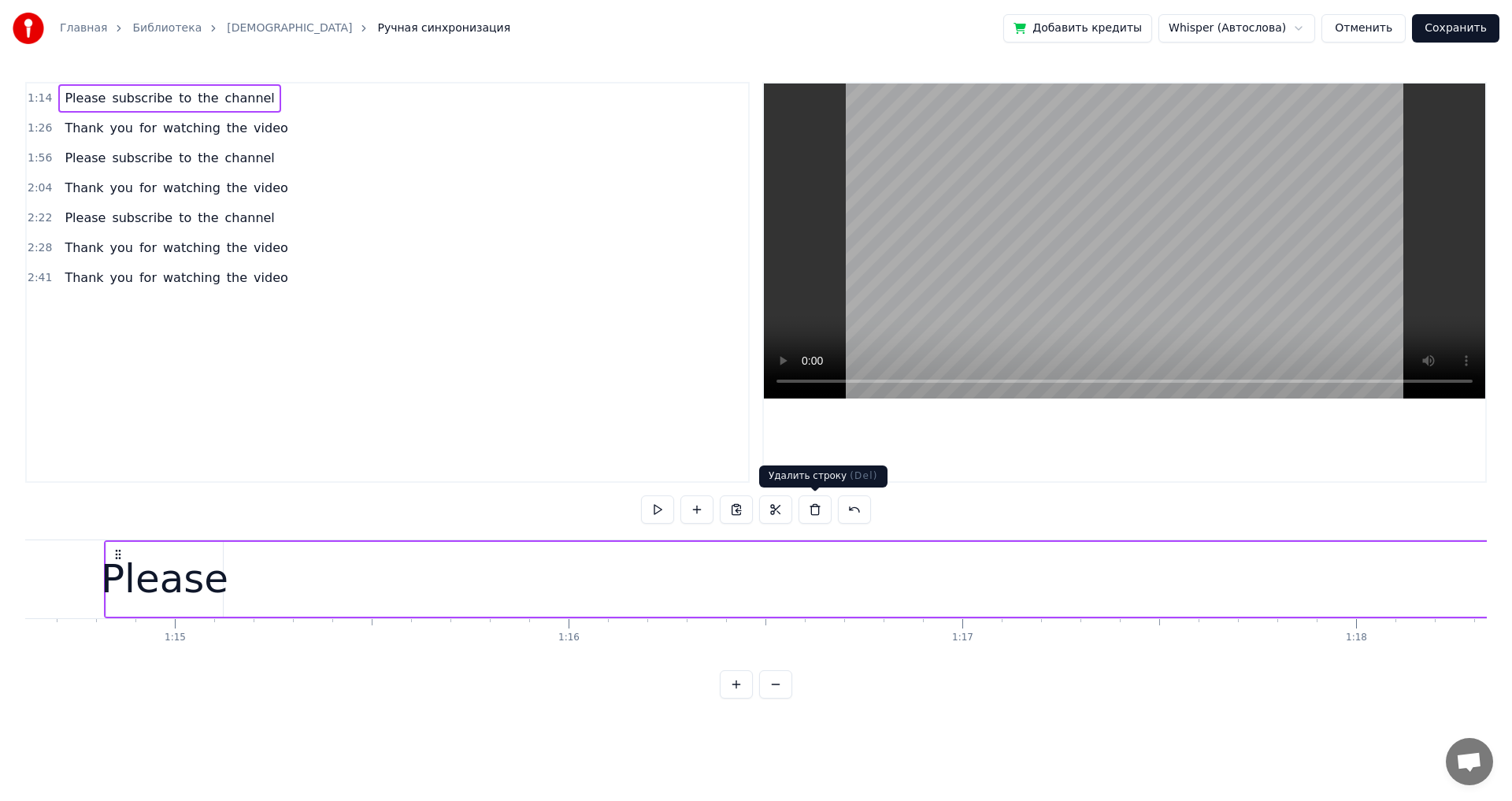
click at [617, 441] on button at bounding box center [814, 510] width 33 height 28
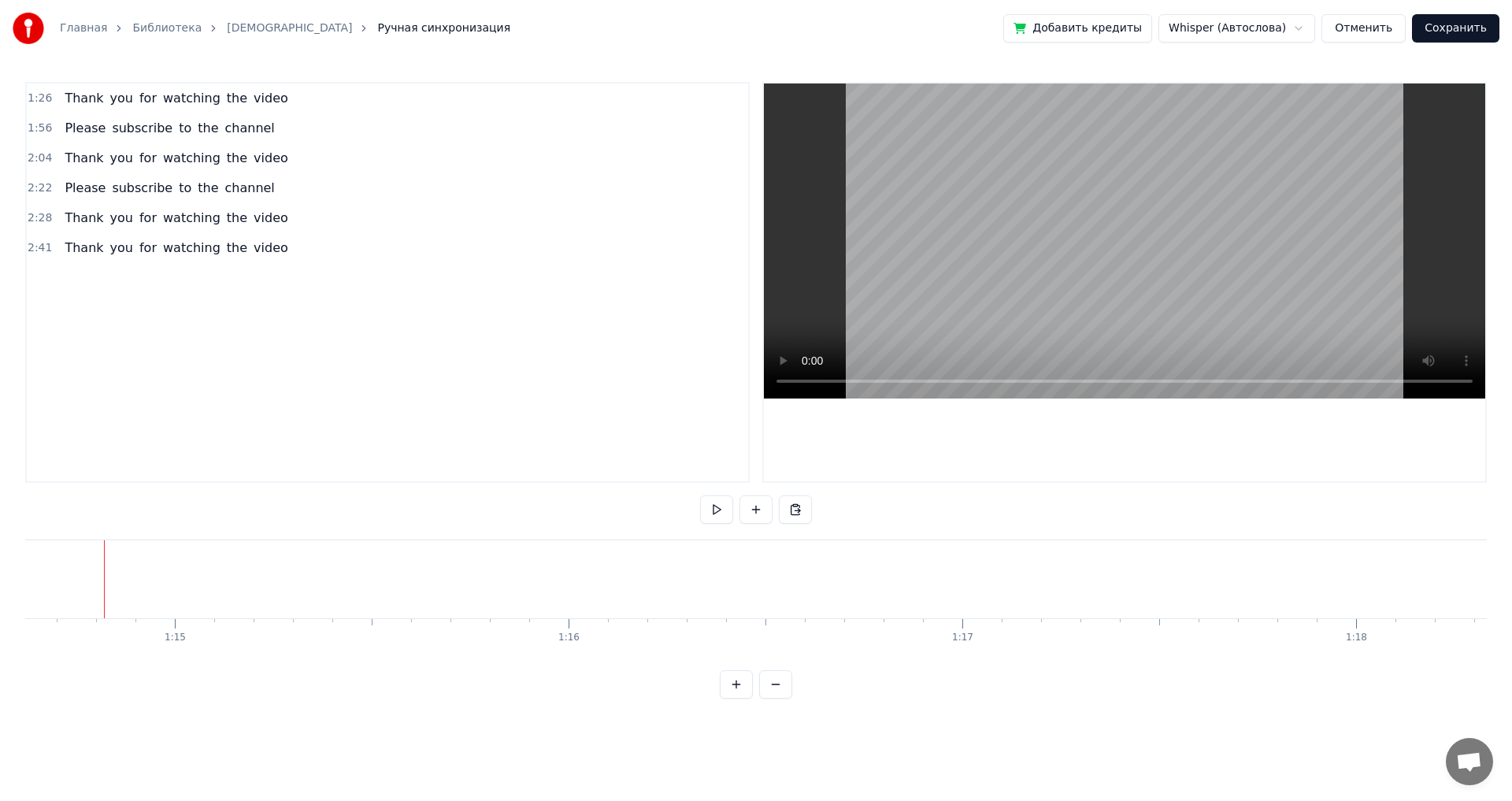
click at [260, 103] on span "video" at bounding box center [271, 98] width 38 height 19
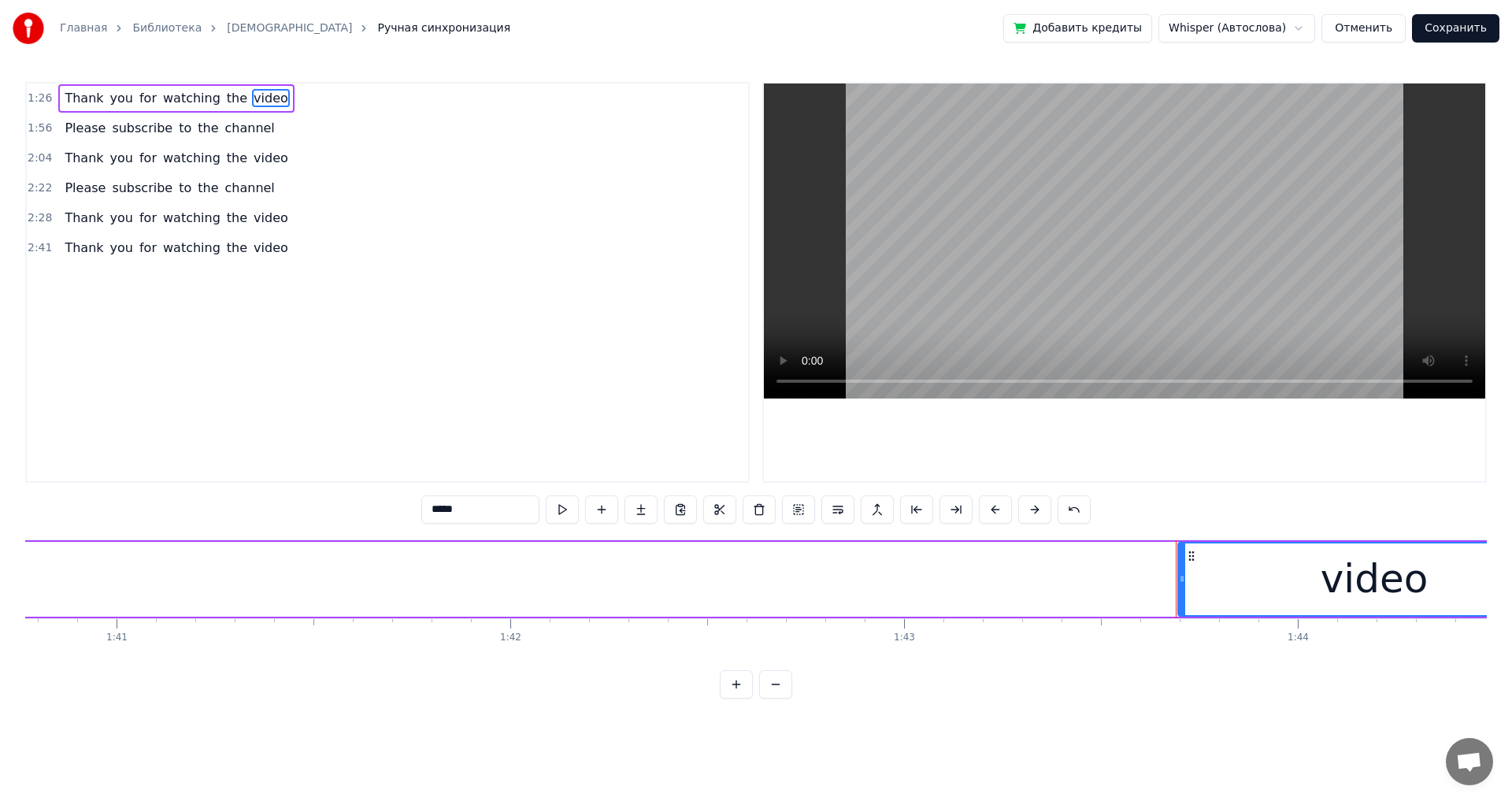
click at [268, 109] on div "1:26 Thank you for watching the video" at bounding box center [387, 99] width 722 height 30
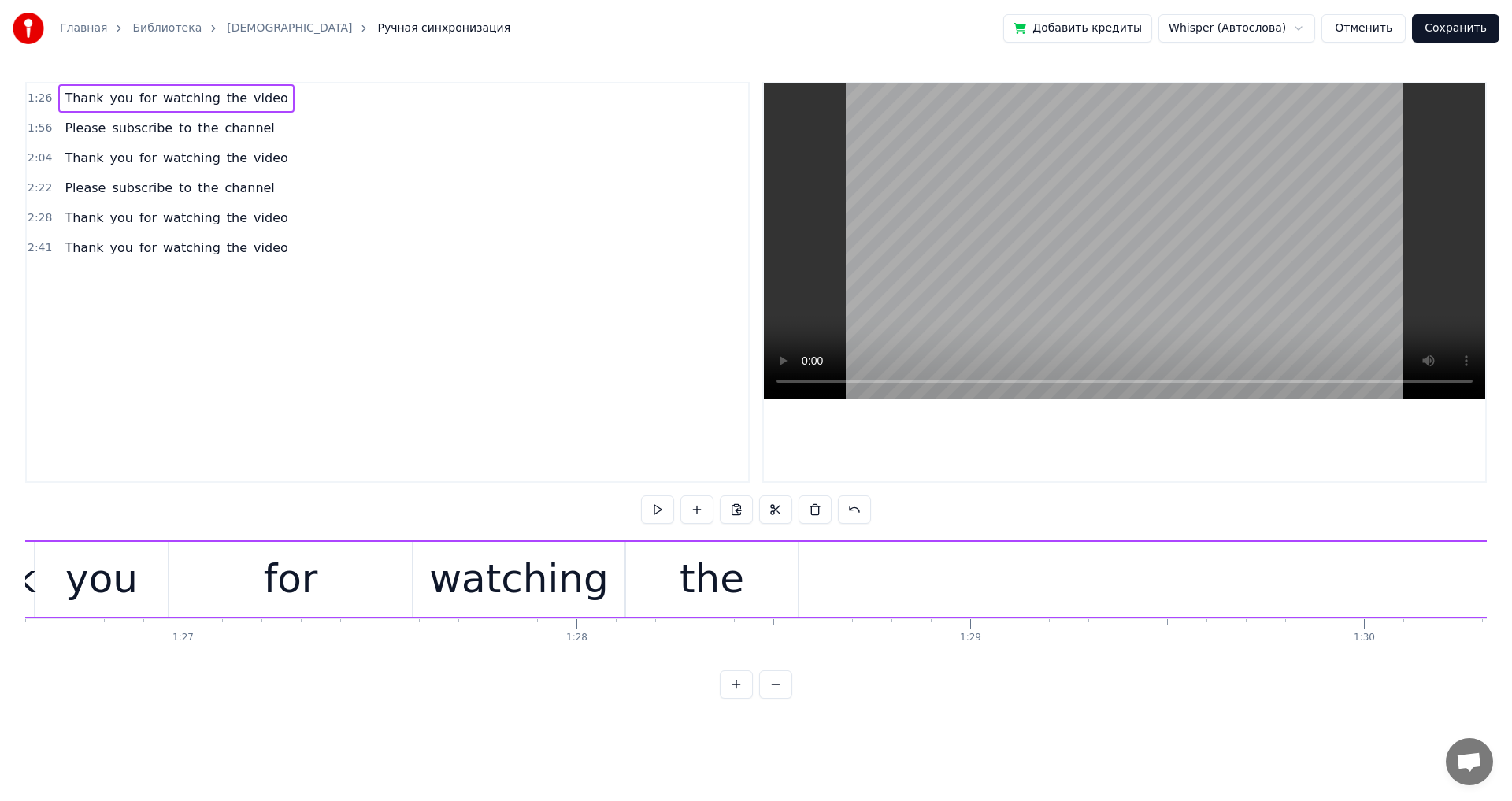
scroll to position [0, 33909]
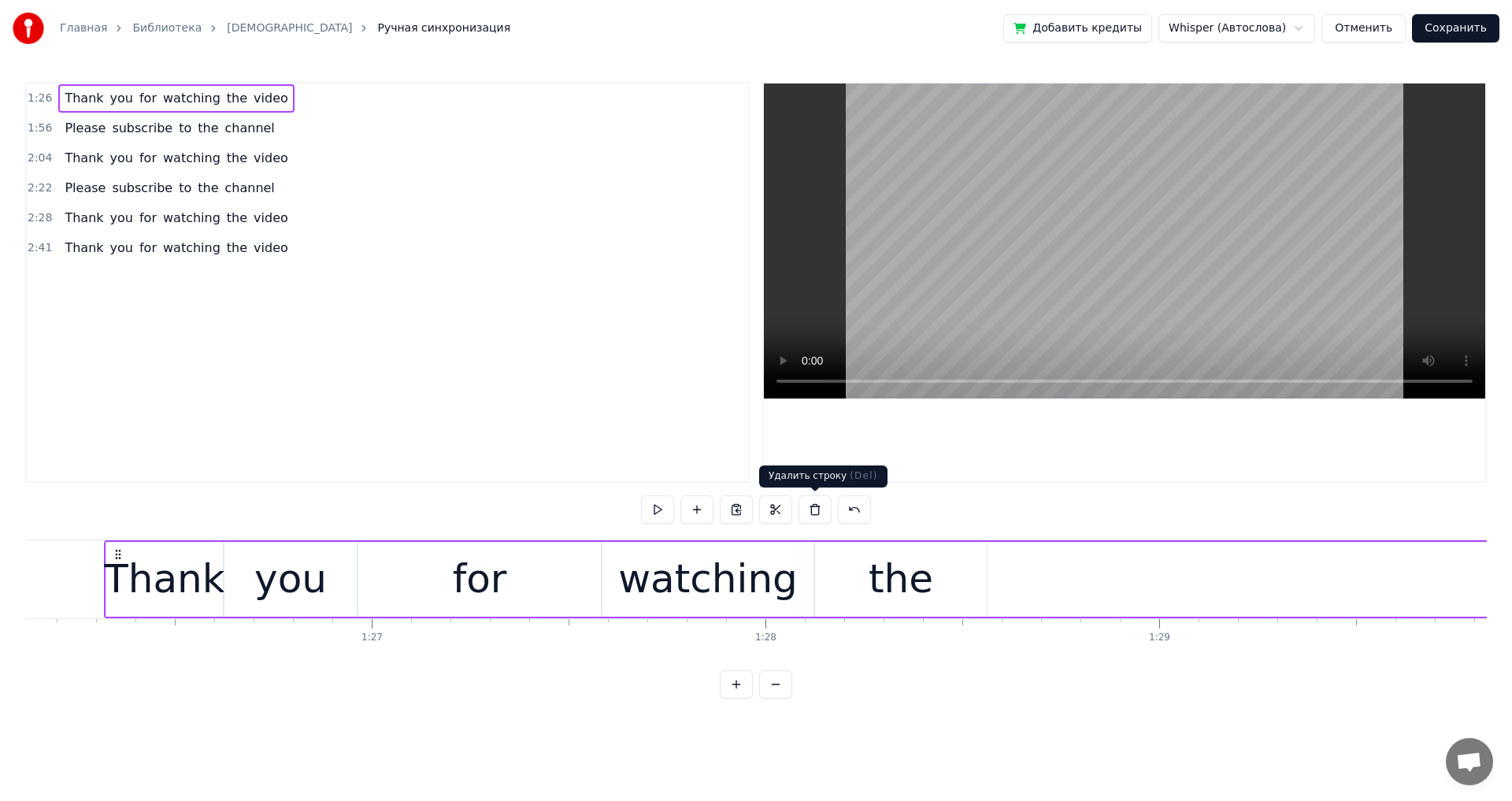
click at [617, 441] on button at bounding box center [814, 510] width 33 height 28
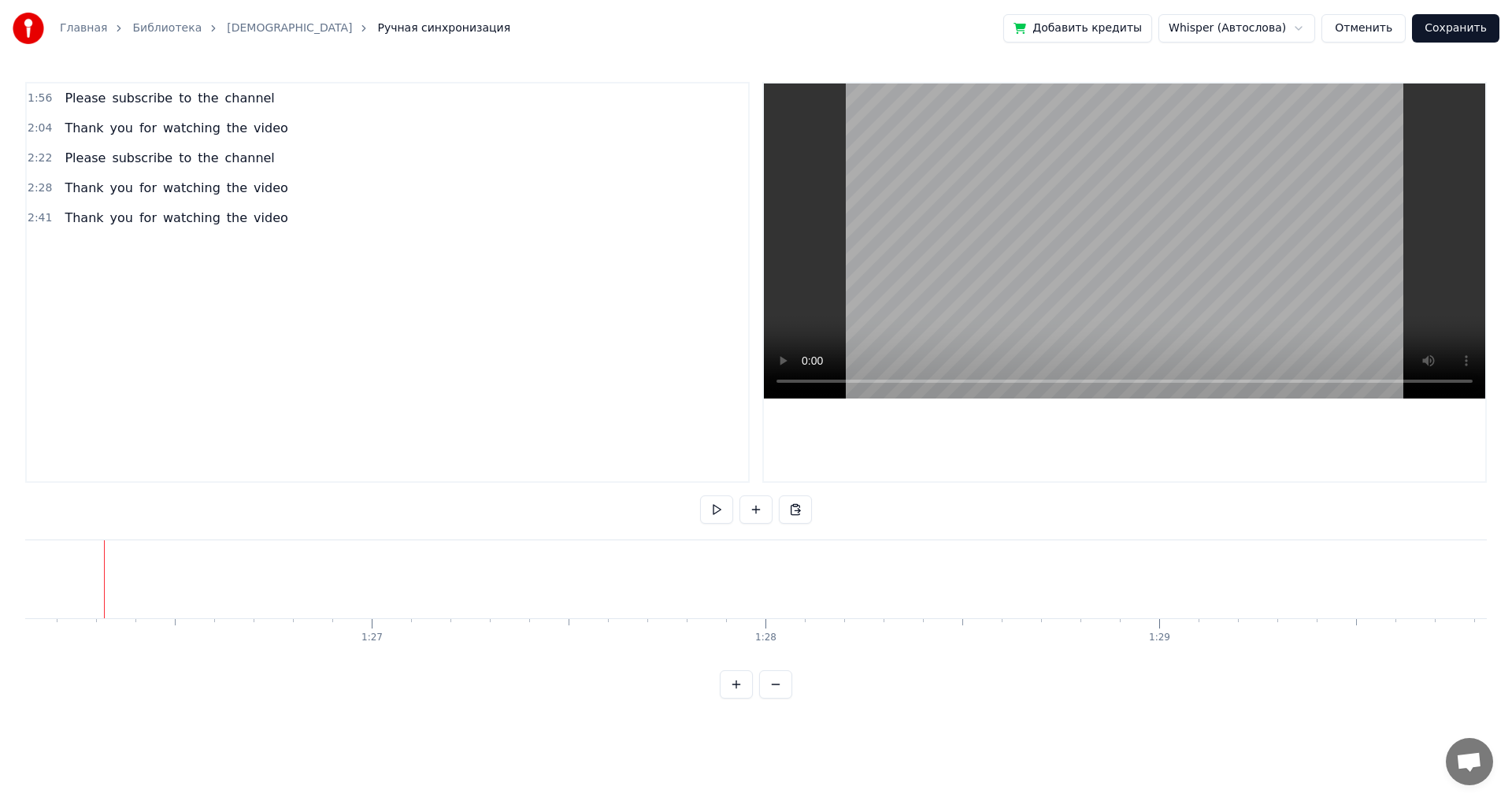
click at [251, 111] on div "Please subscribe to the channel" at bounding box center [169, 99] width 222 height 28
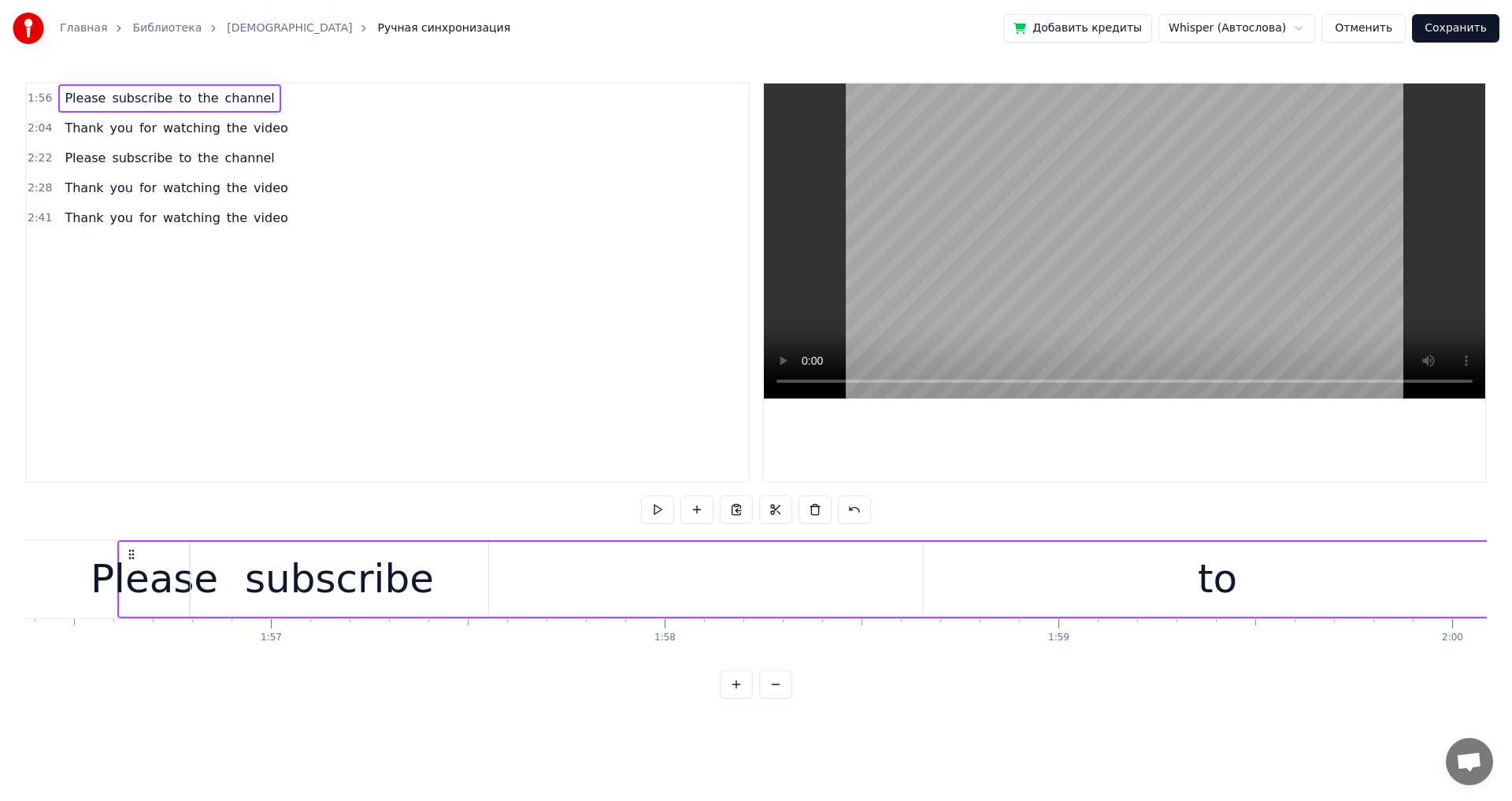
scroll to position [0, 45835]
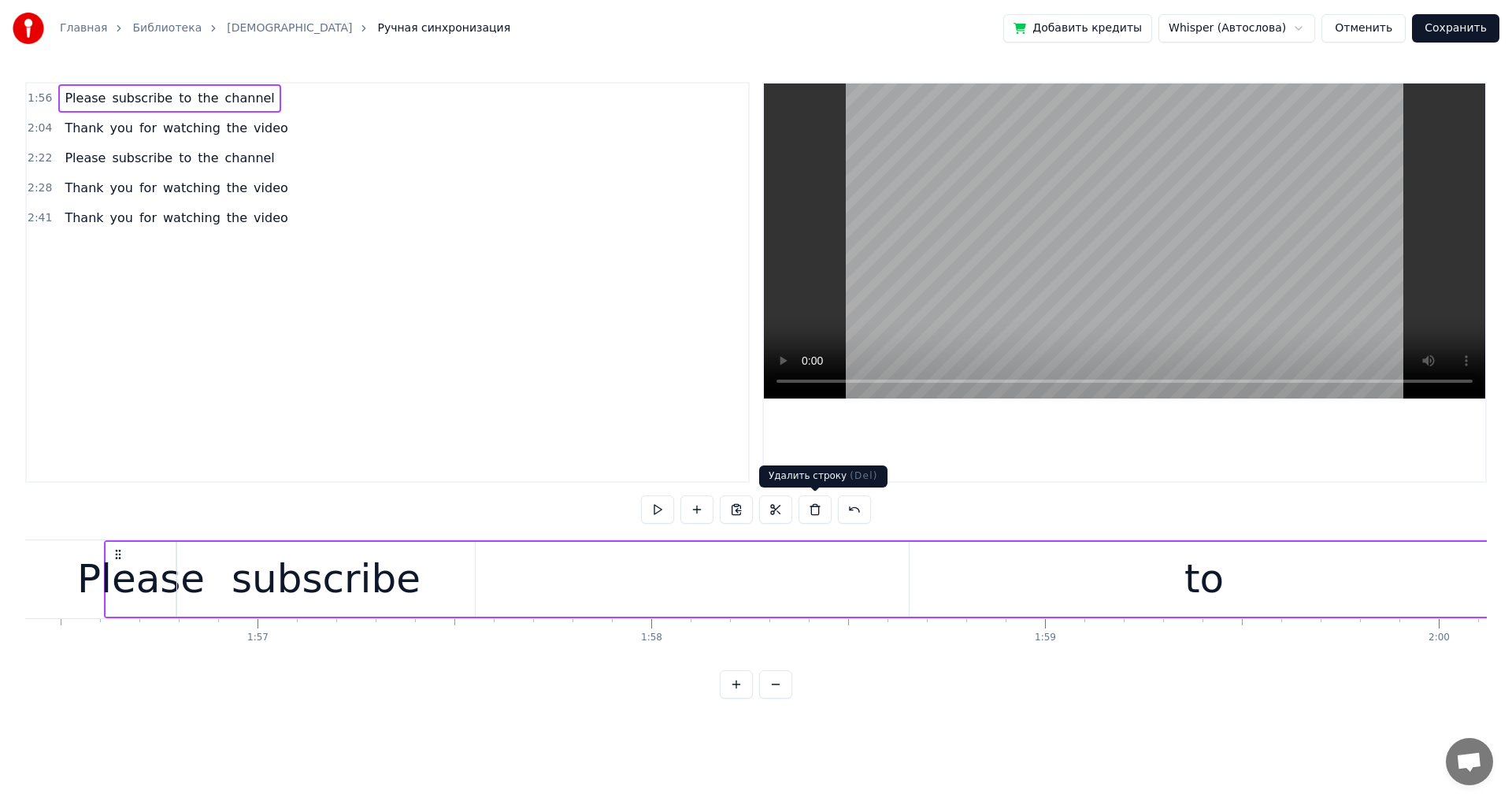
click at [617, 441] on button at bounding box center [814, 510] width 33 height 28
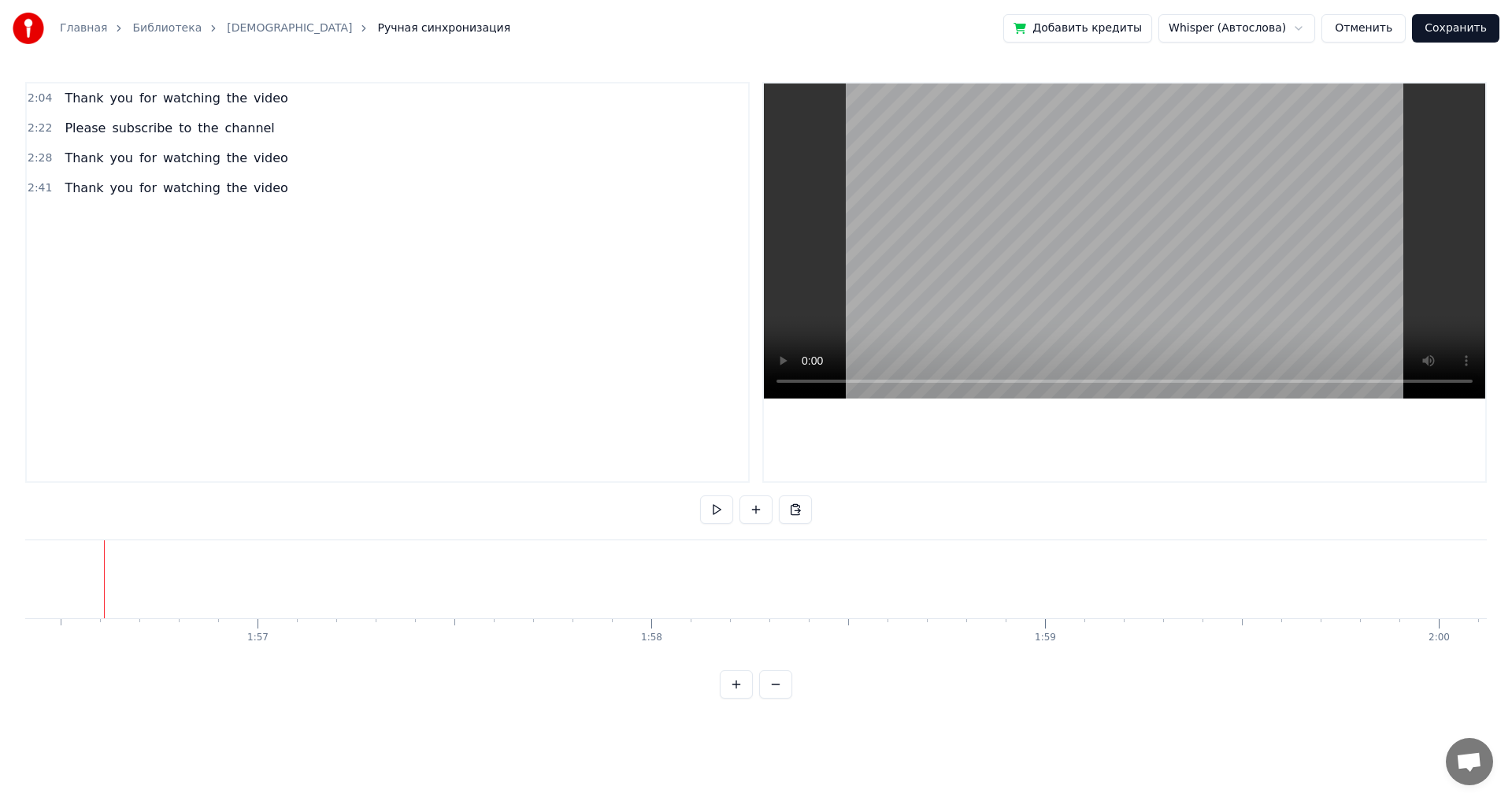
click at [265, 109] on div "Thank you for watching the video" at bounding box center [176, 99] width 236 height 28
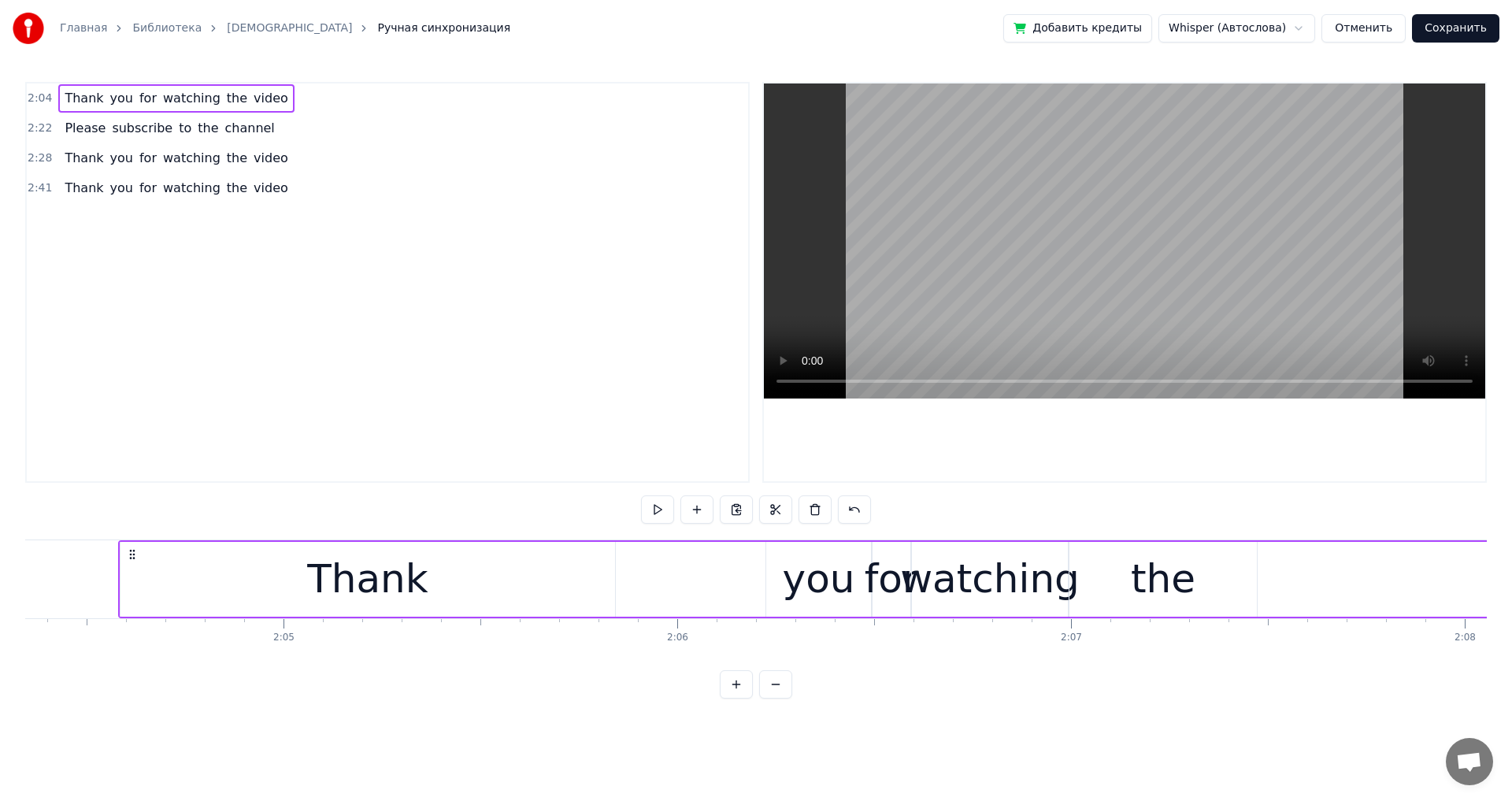
scroll to position [0, 48974]
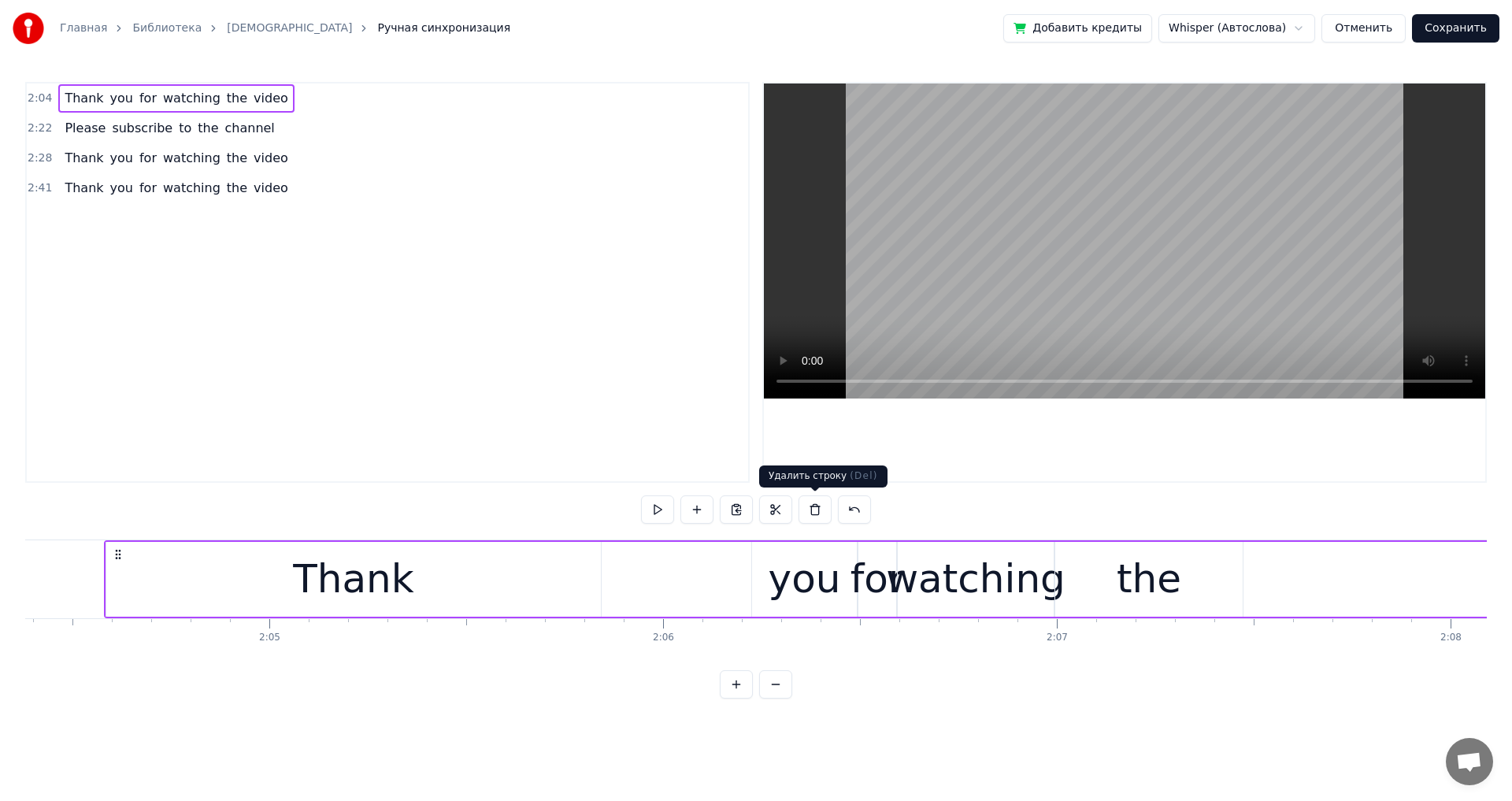
click at [617, 441] on button at bounding box center [814, 510] width 33 height 28
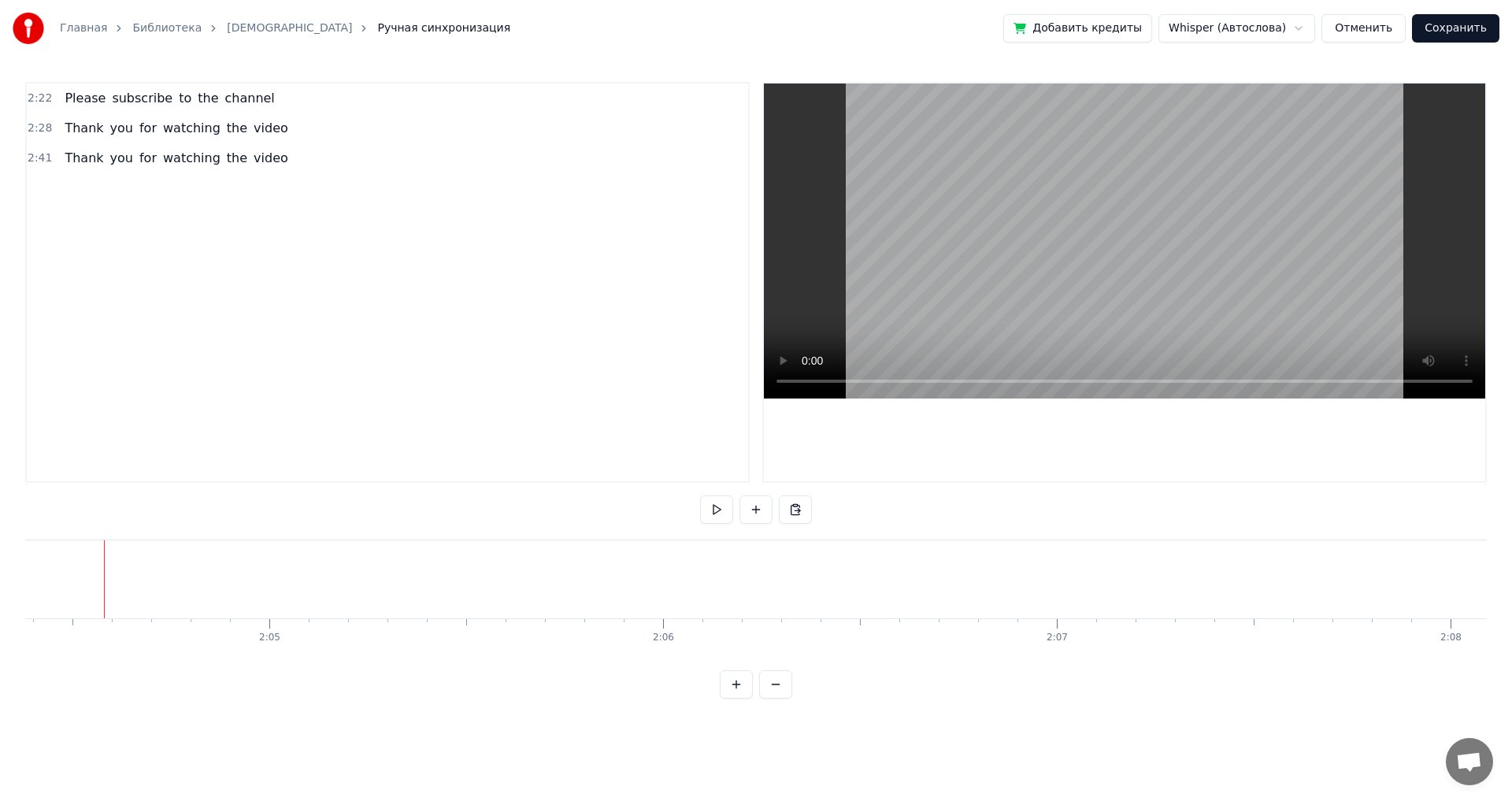
click at [251, 107] on div "Please subscribe to the channel" at bounding box center [169, 99] width 222 height 28
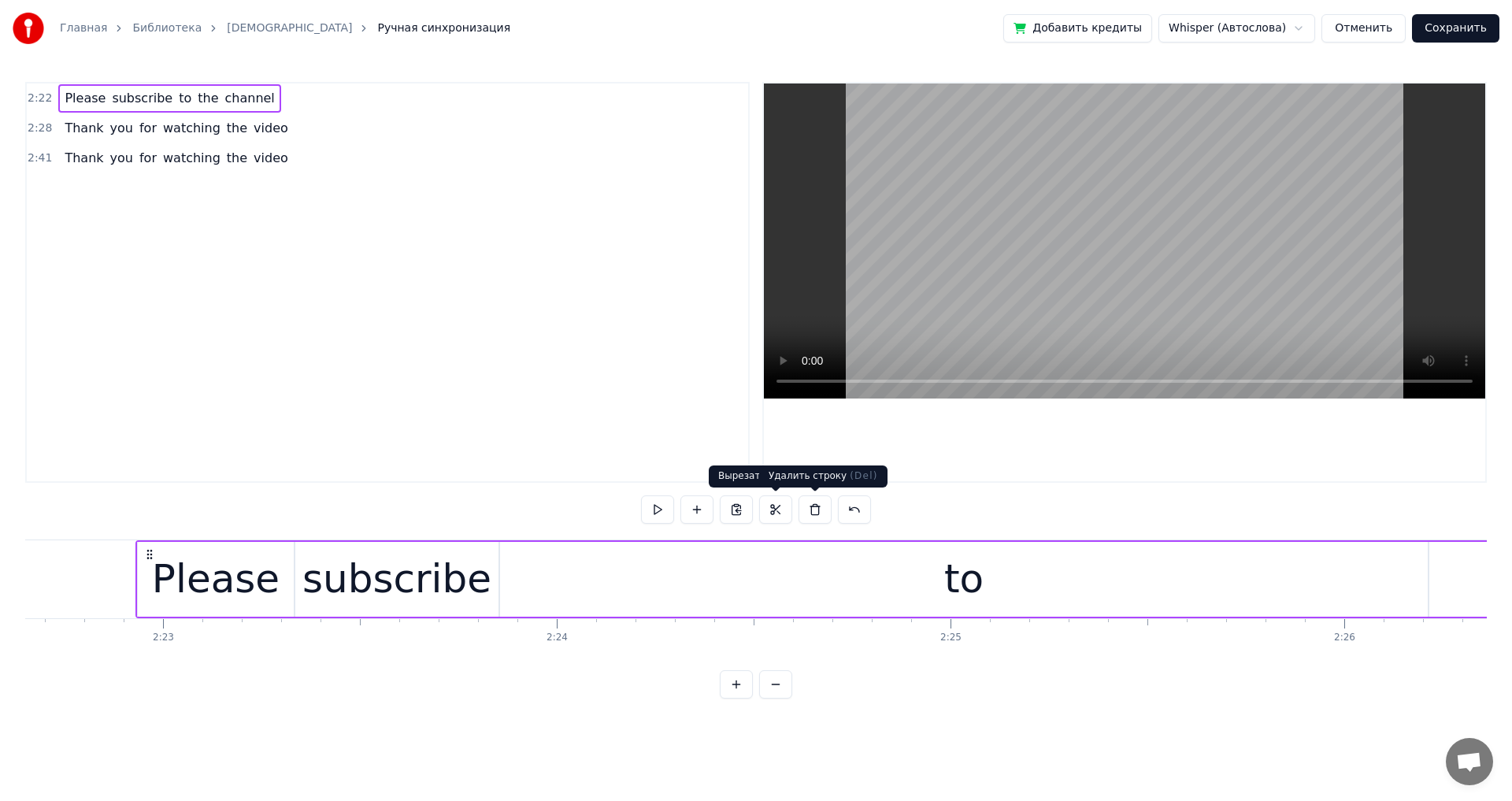
scroll to position [0, 56199]
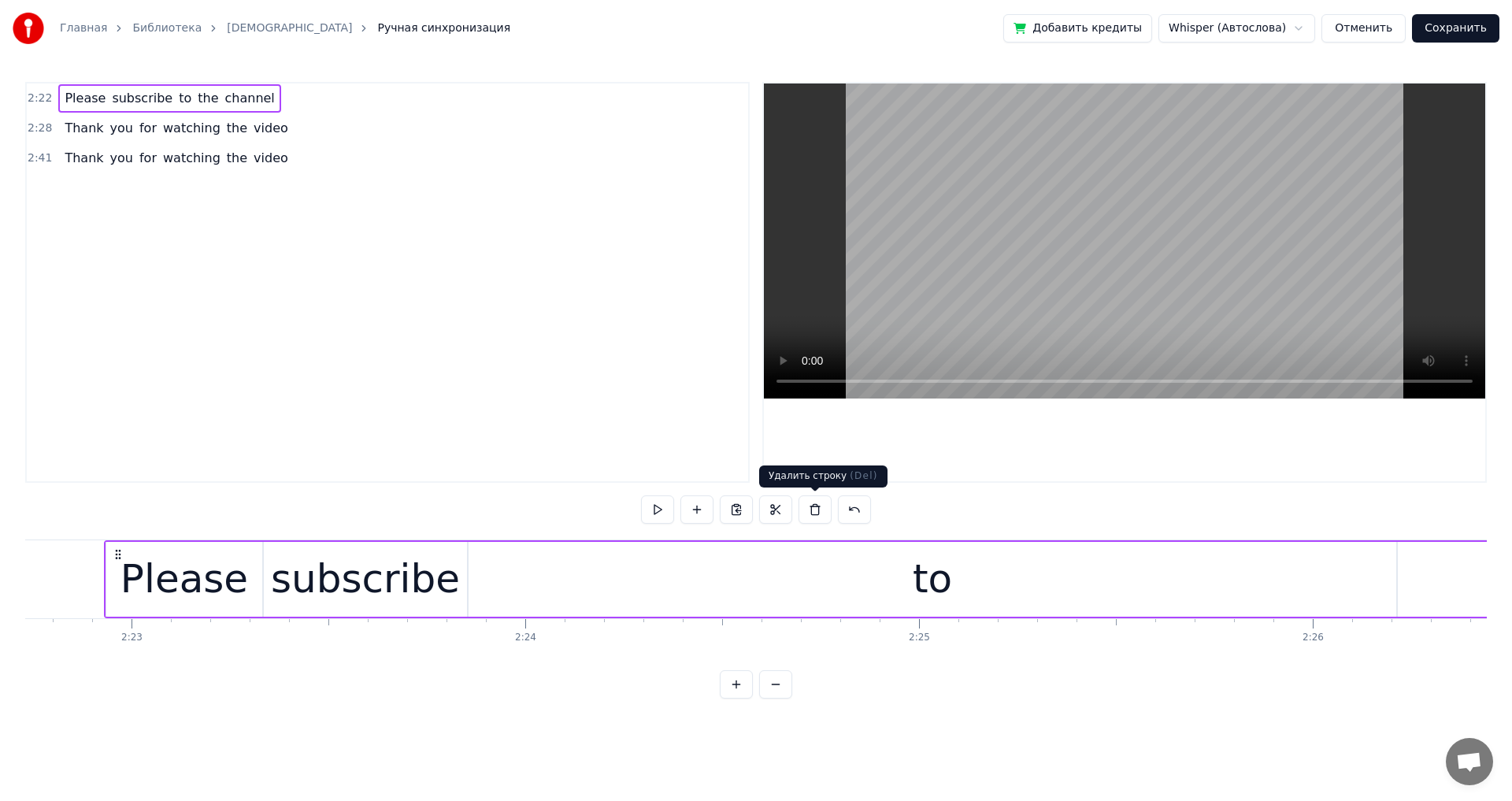
click at [617, 441] on button at bounding box center [814, 510] width 33 height 28
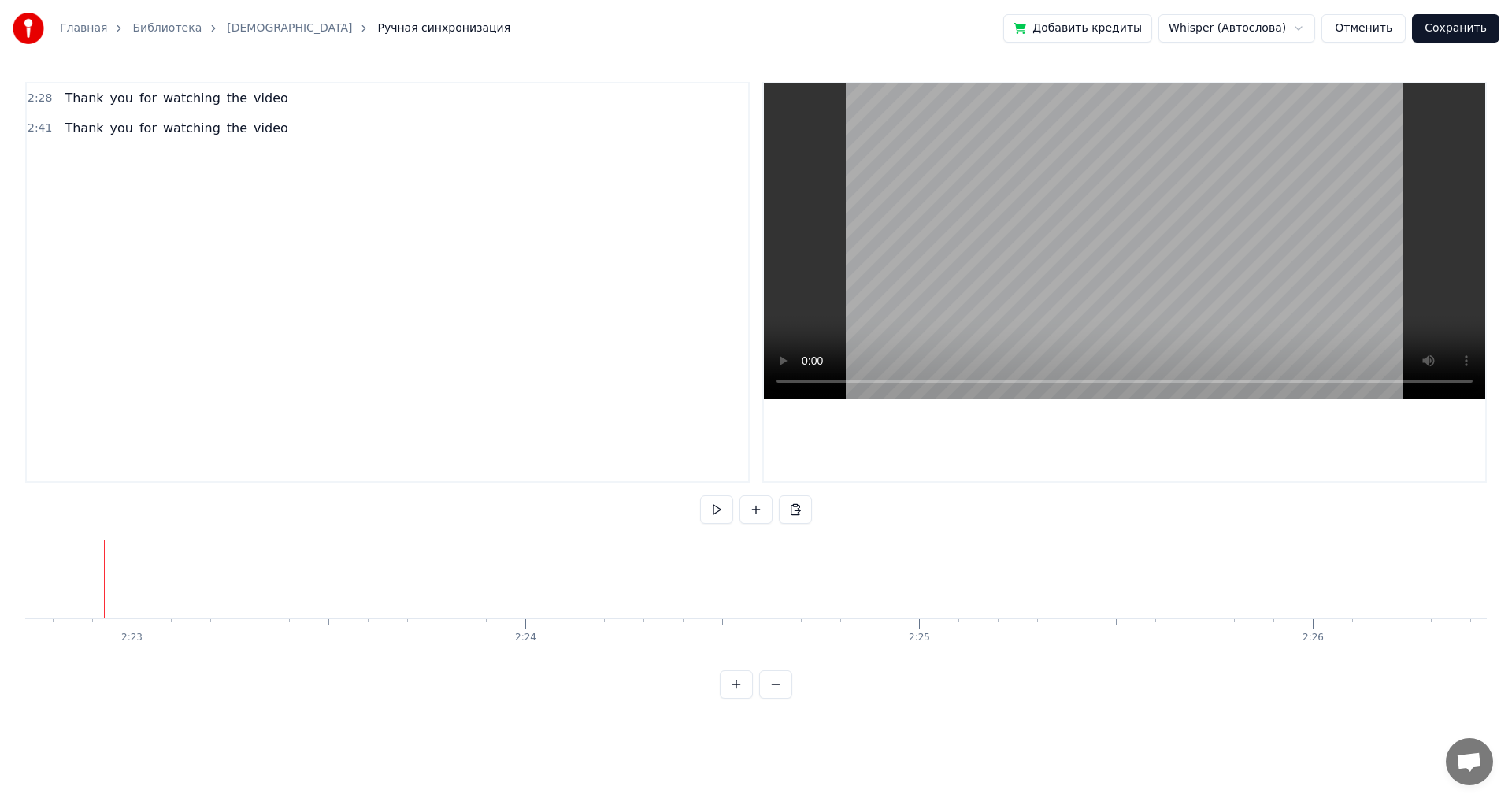
click at [265, 110] on div "Thank you for watching the video" at bounding box center [176, 99] width 236 height 28
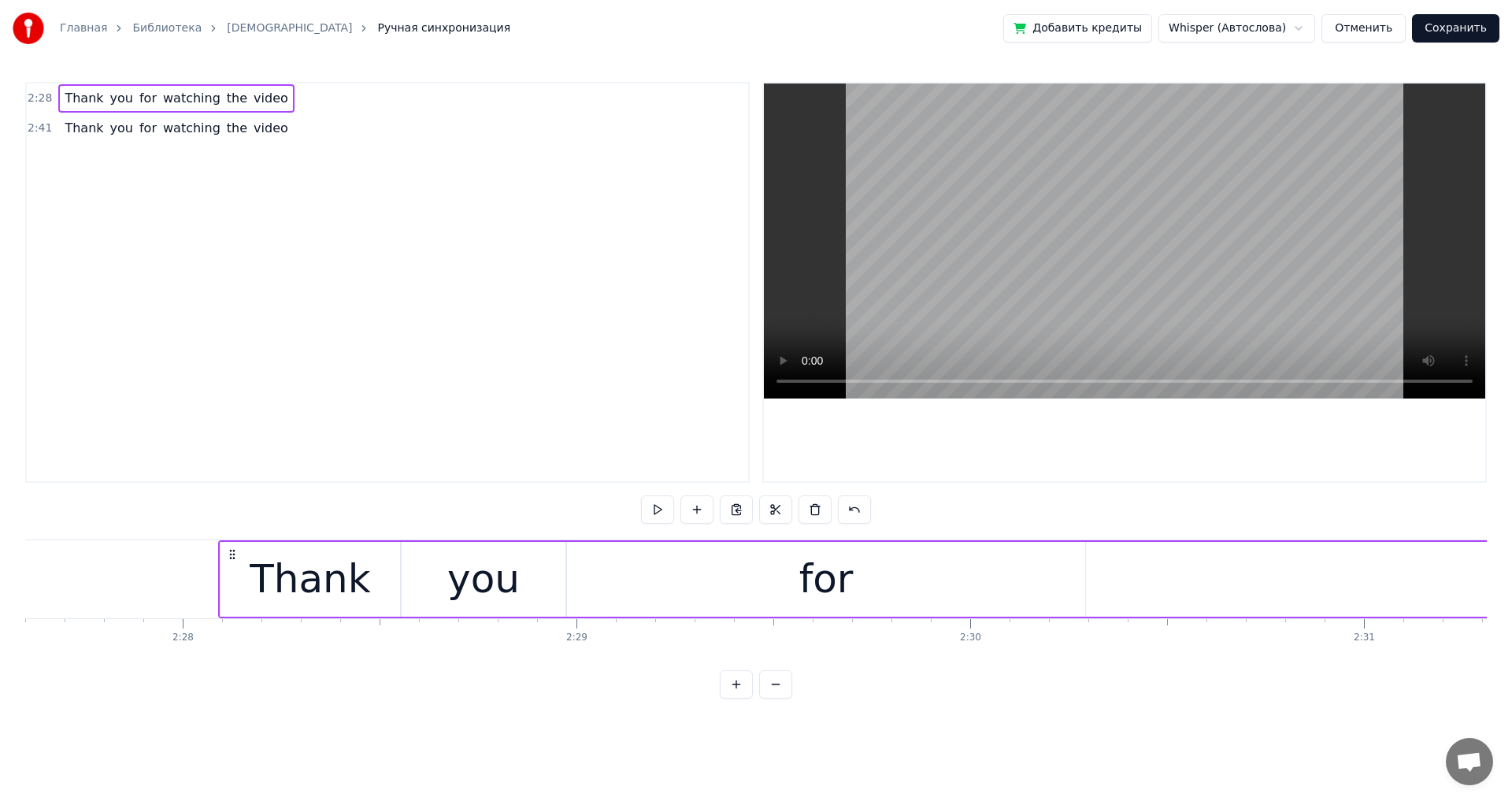
scroll to position [0, 58231]
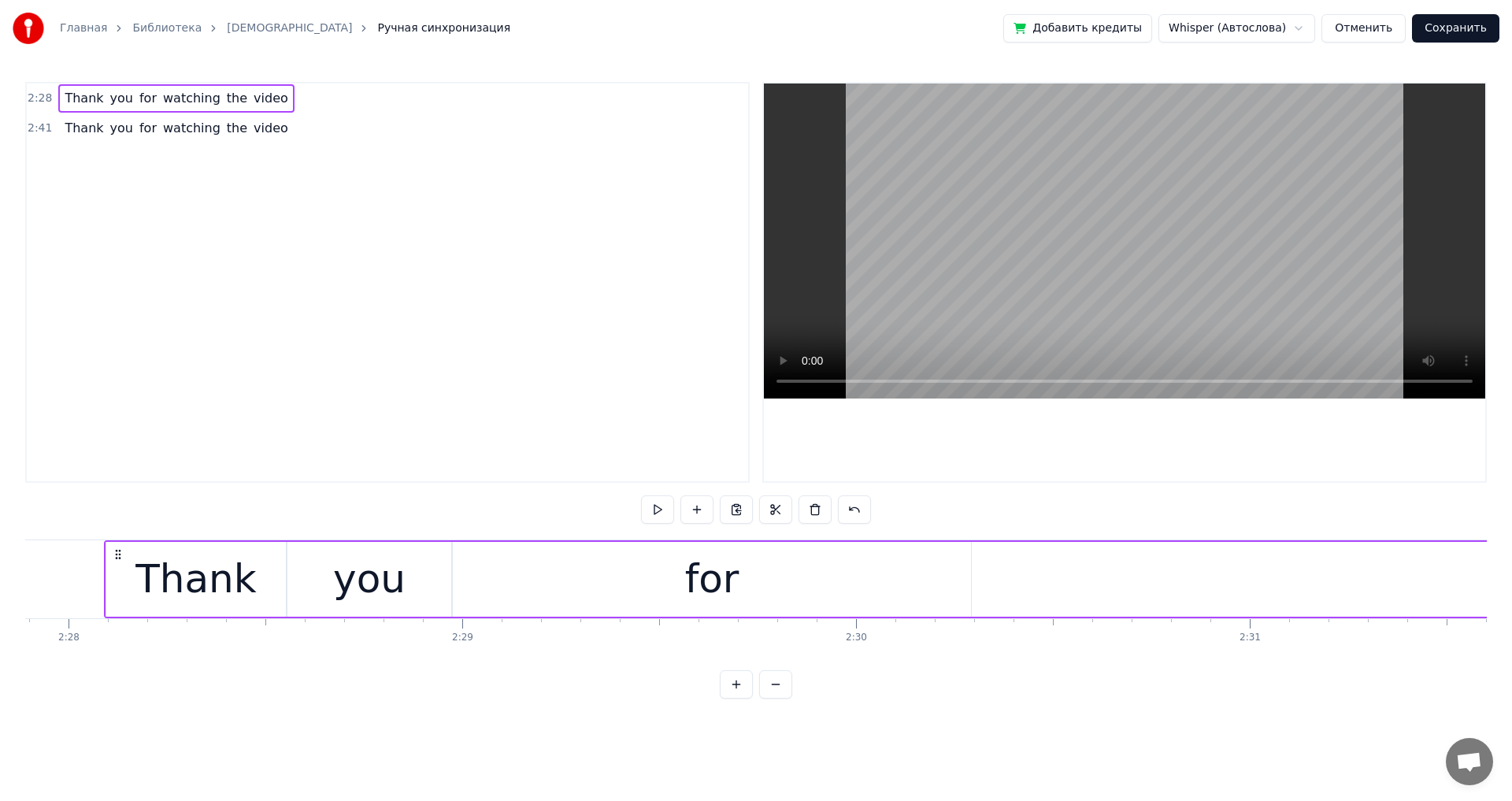
click at [617, 441] on button at bounding box center [814, 510] width 33 height 28
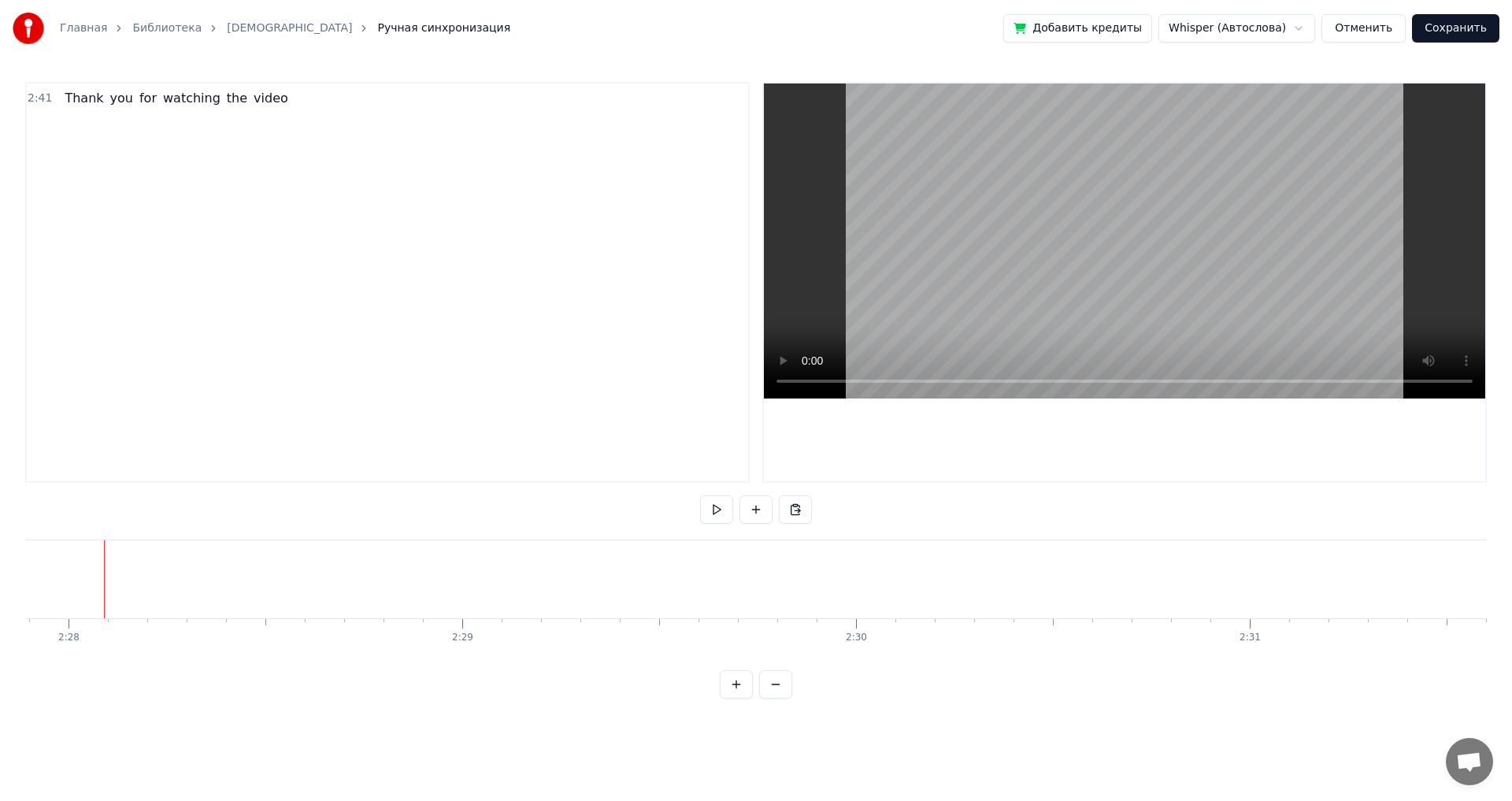
click at [266, 108] on div "Thank you for watching the video" at bounding box center [176, 99] width 236 height 28
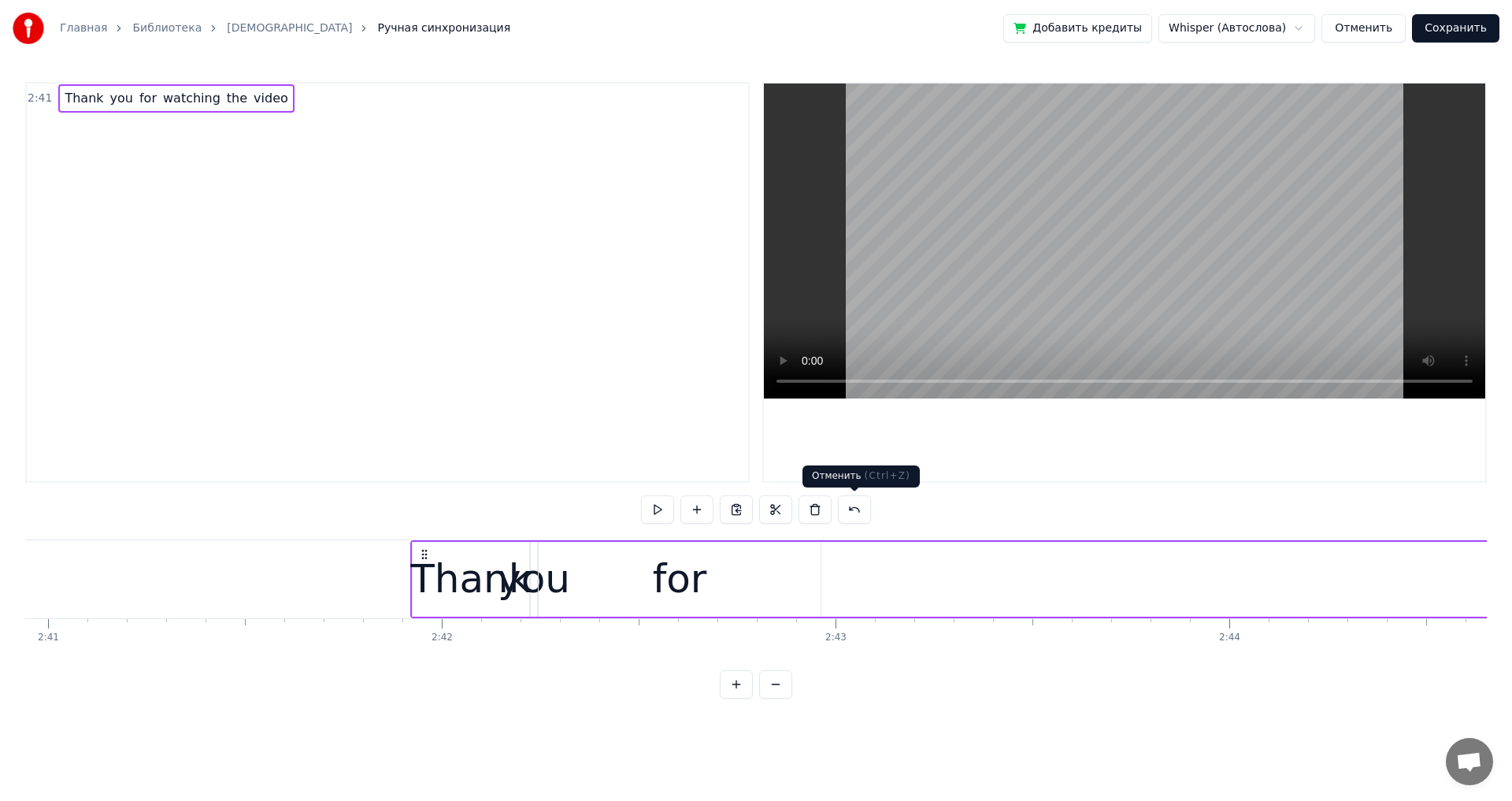
scroll to position [0, 63676]
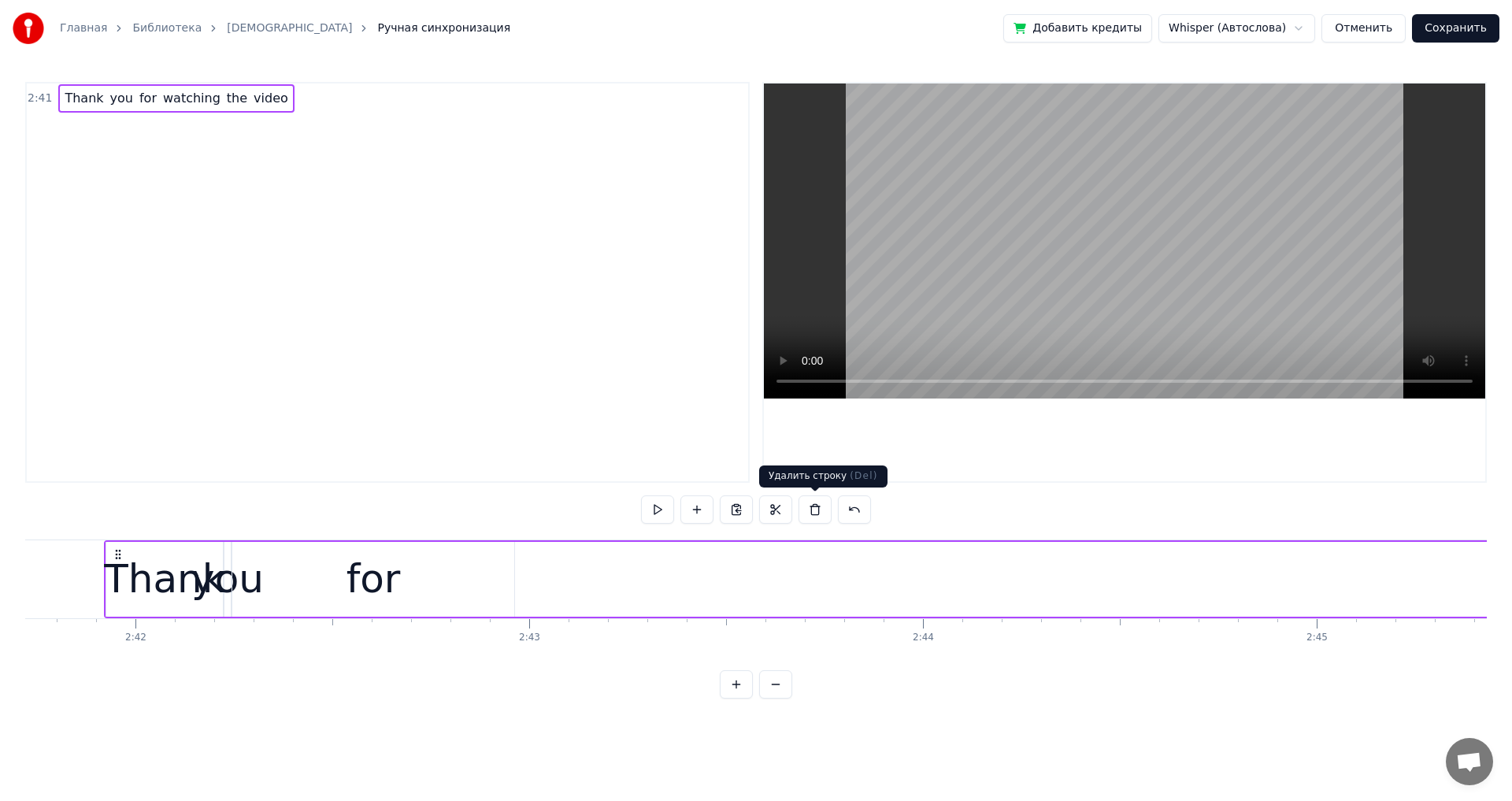
click at [617, 441] on button at bounding box center [814, 510] width 33 height 28
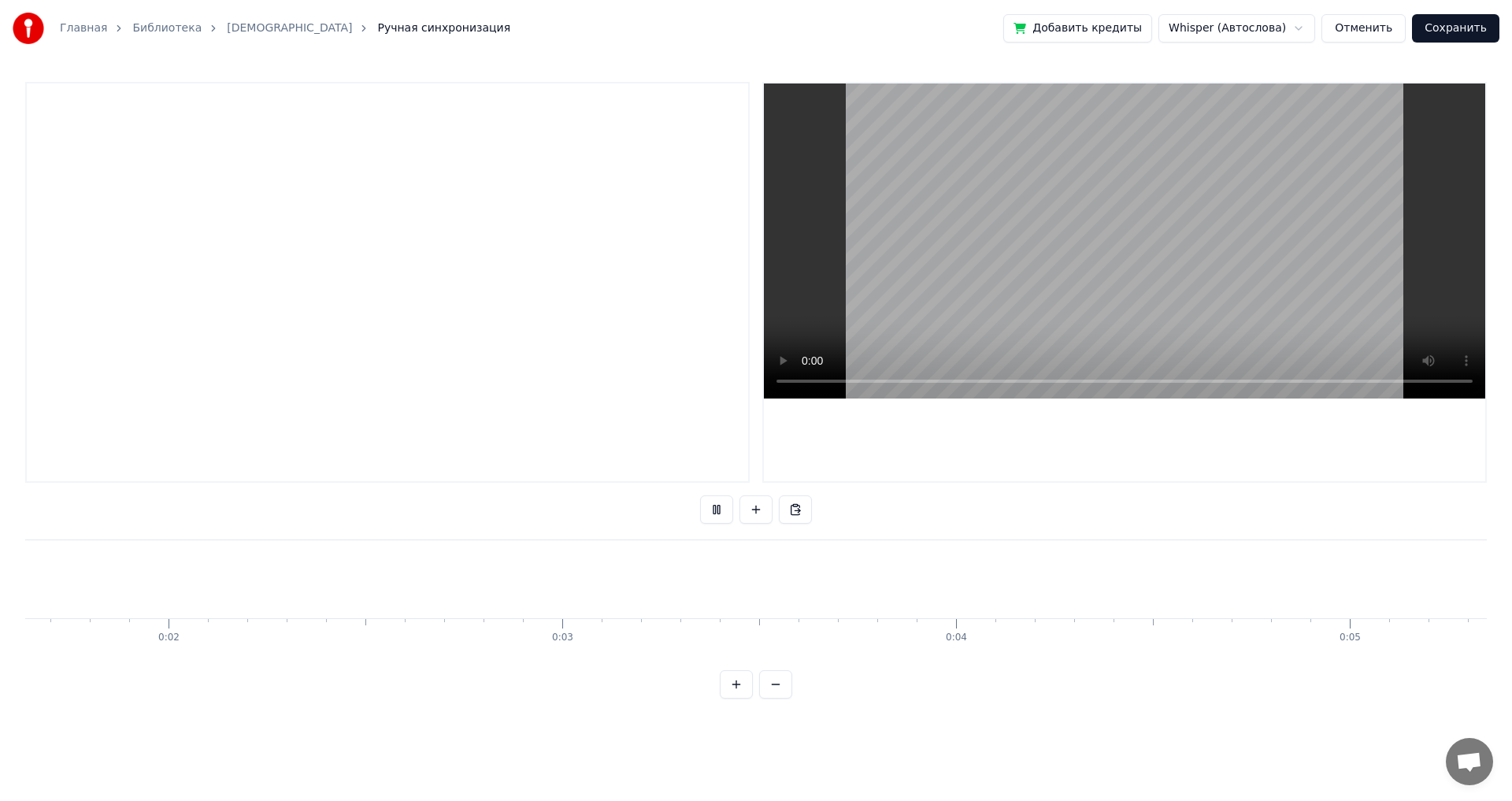
scroll to position [0, 524]
click at [70, 104] on div at bounding box center [387, 282] width 724 height 400
click at [617, 441] on button at bounding box center [716, 510] width 33 height 28
click at [114, 108] on div at bounding box center [387, 282] width 724 height 400
click at [617, 441] on button at bounding box center [755, 510] width 33 height 28
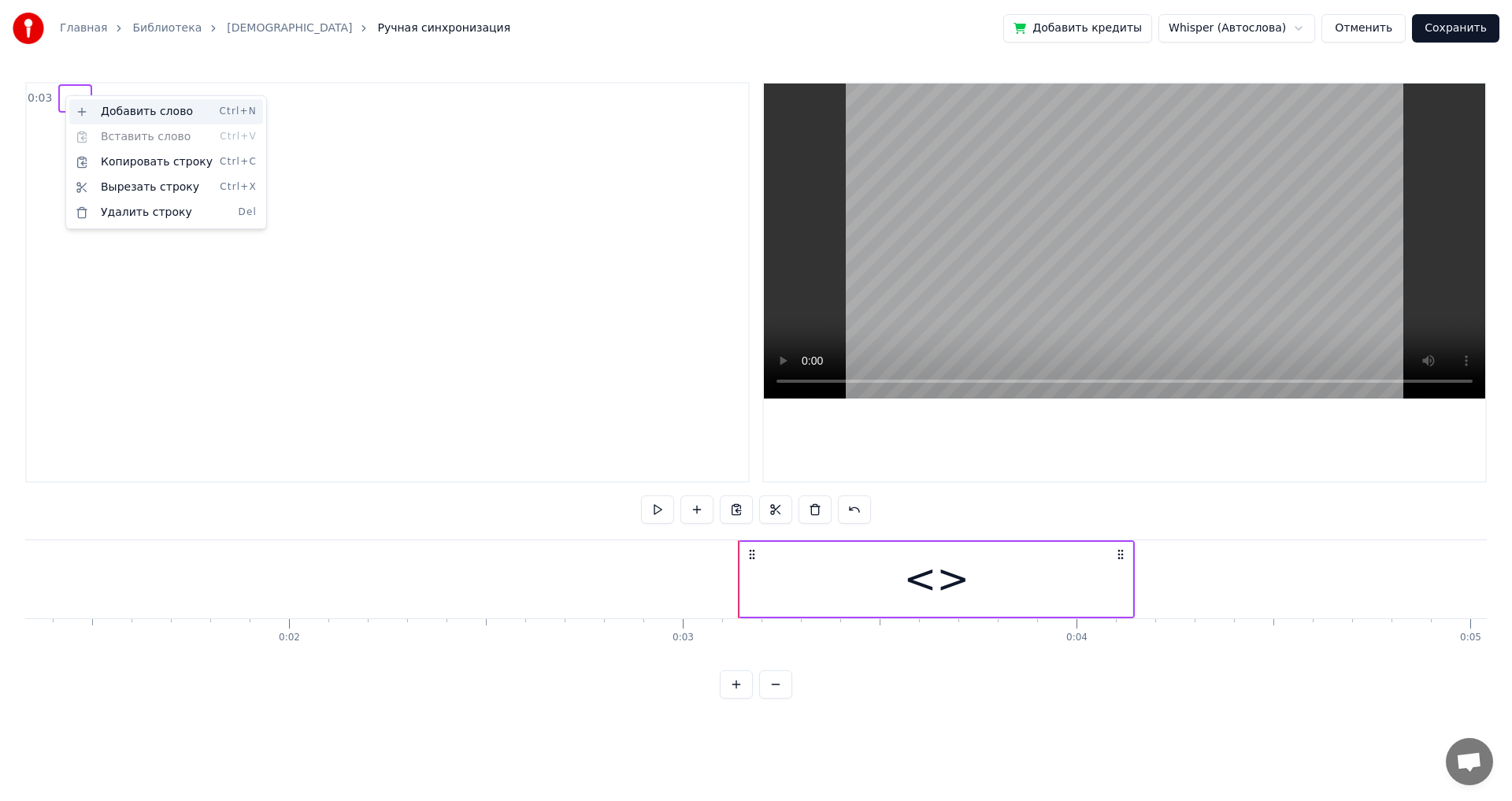
click at [131, 114] on div "Добавить слово Ctrl+N" at bounding box center [167, 111] width 194 height 26
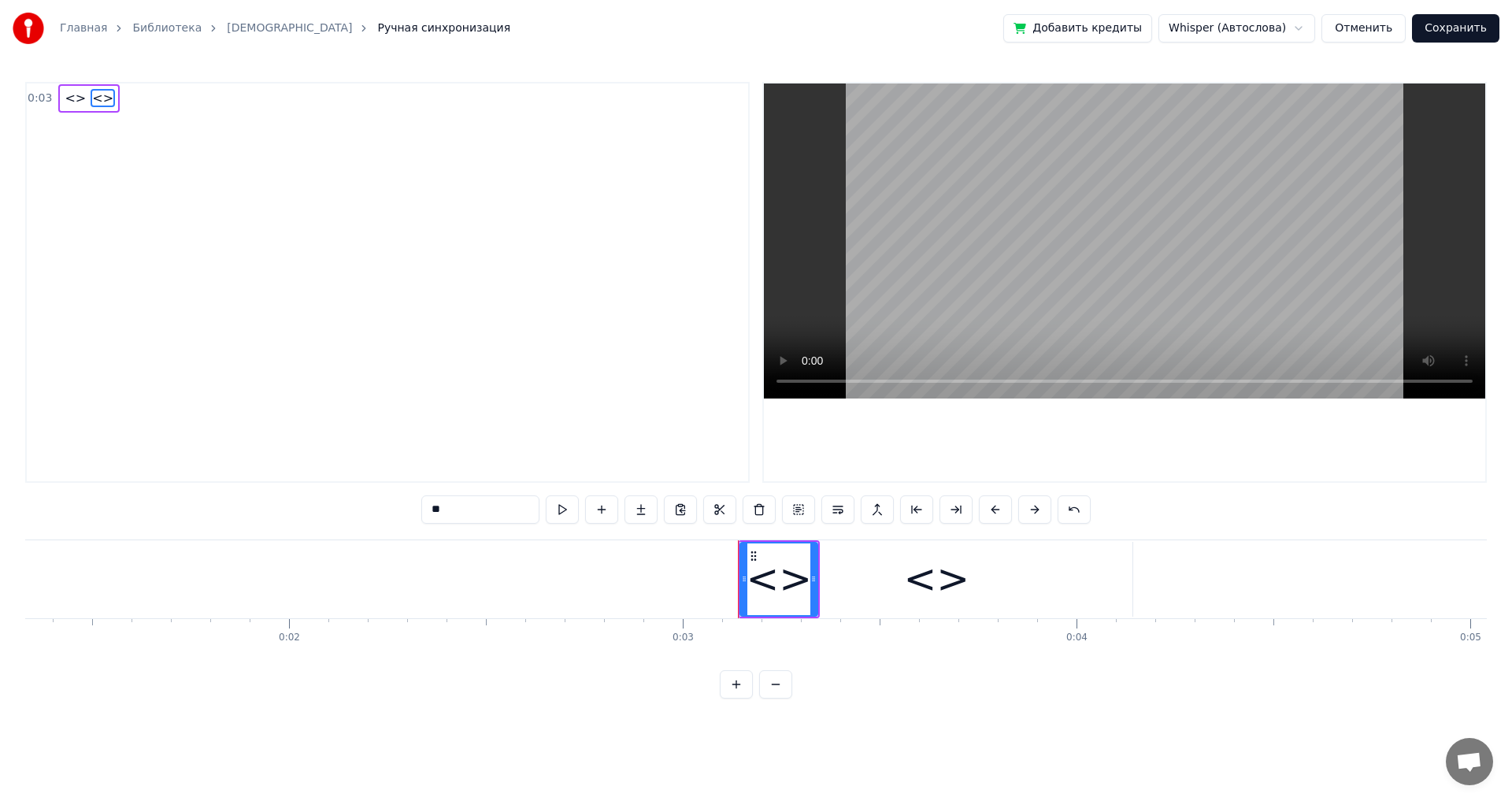
click at [70, 96] on span "<>" at bounding box center [75, 98] width 25 height 19
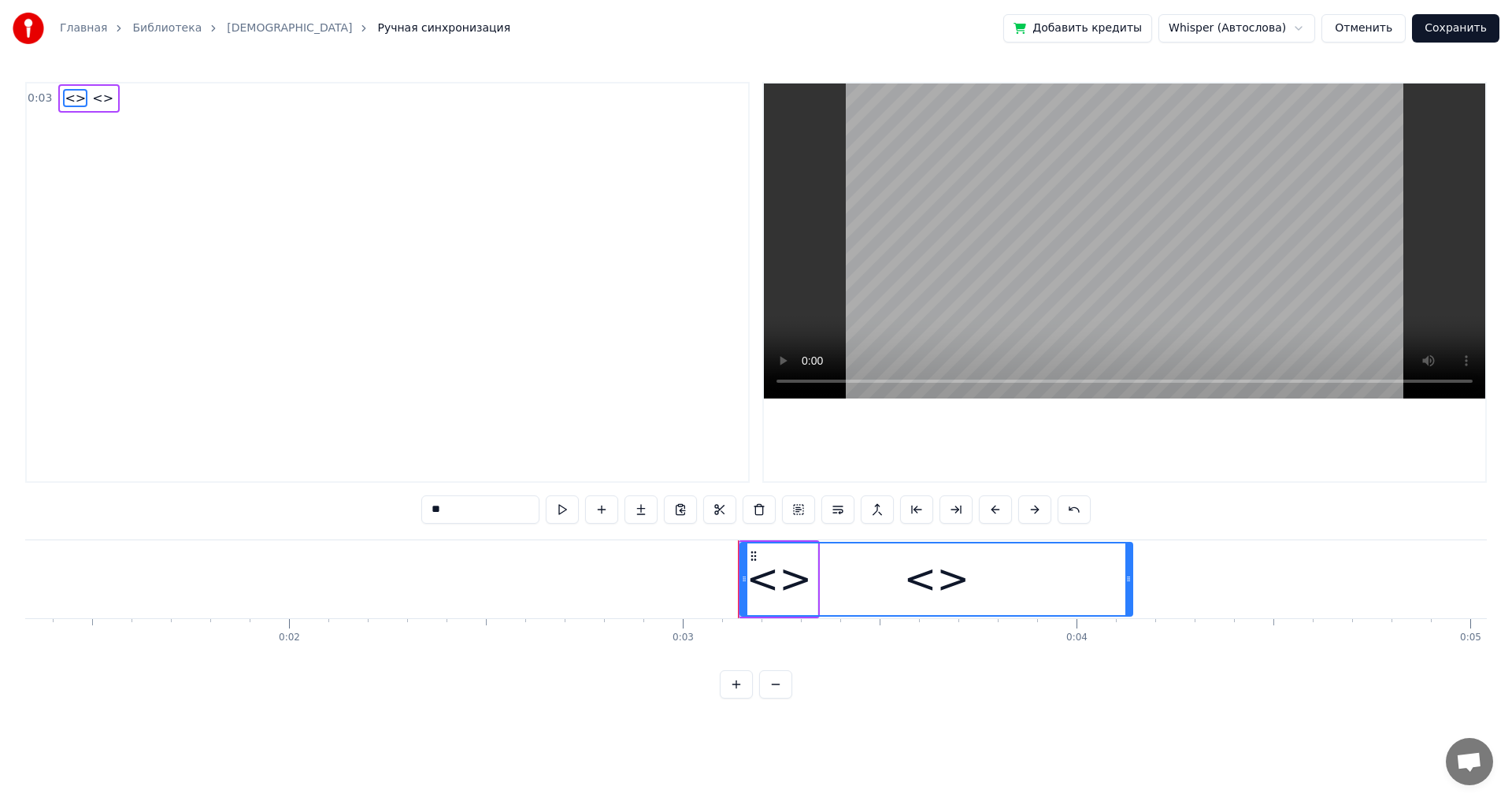
click at [74, 105] on span "<>" at bounding box center [75, 98] width 25 height 19
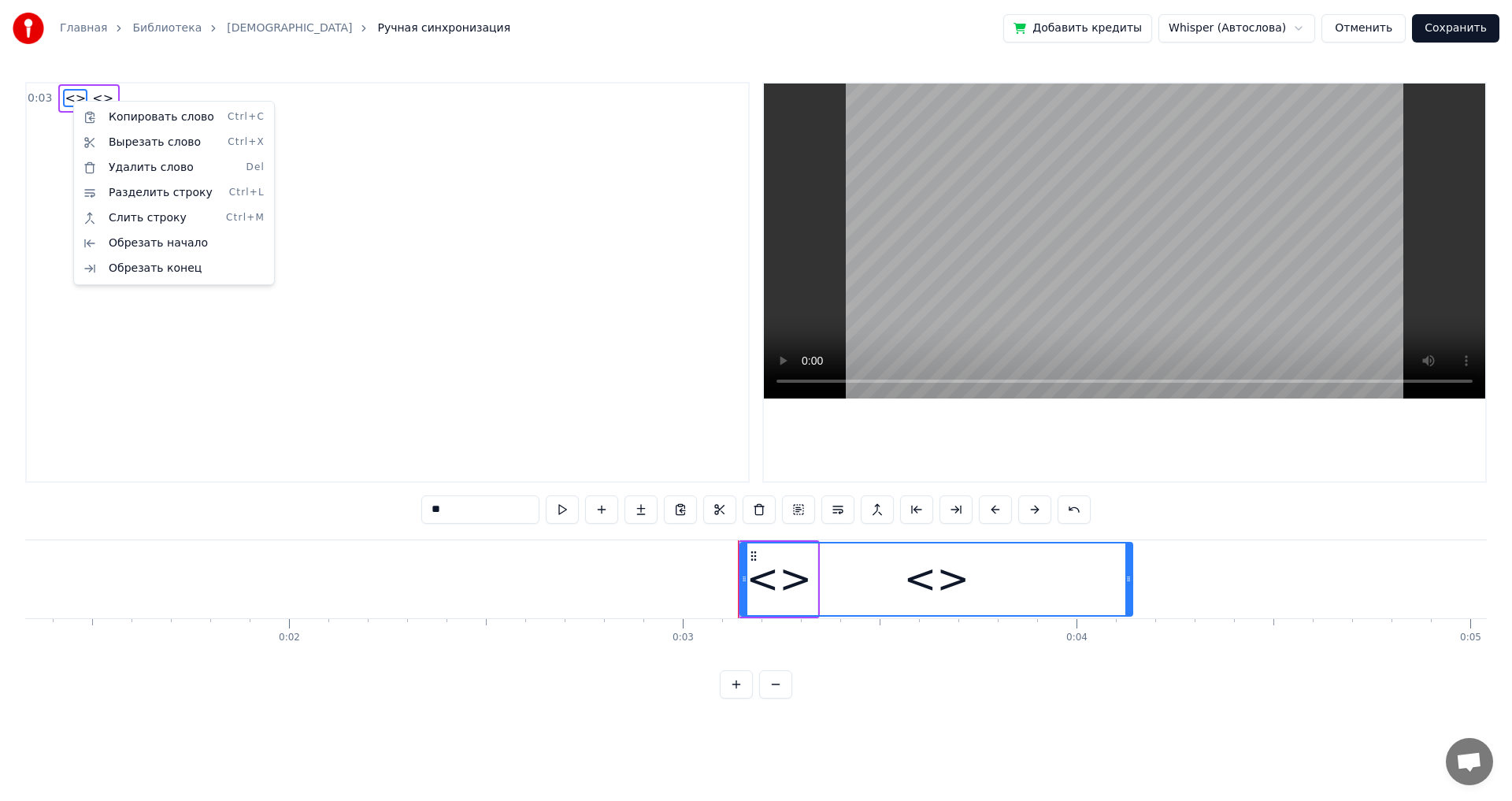
click at [488, 428] on html "Главная Библиотека Мама Ручная синхронизация Добавить кредиты Whisper (Автослов…" at bounding box center [756, 362] width 1512 height 723
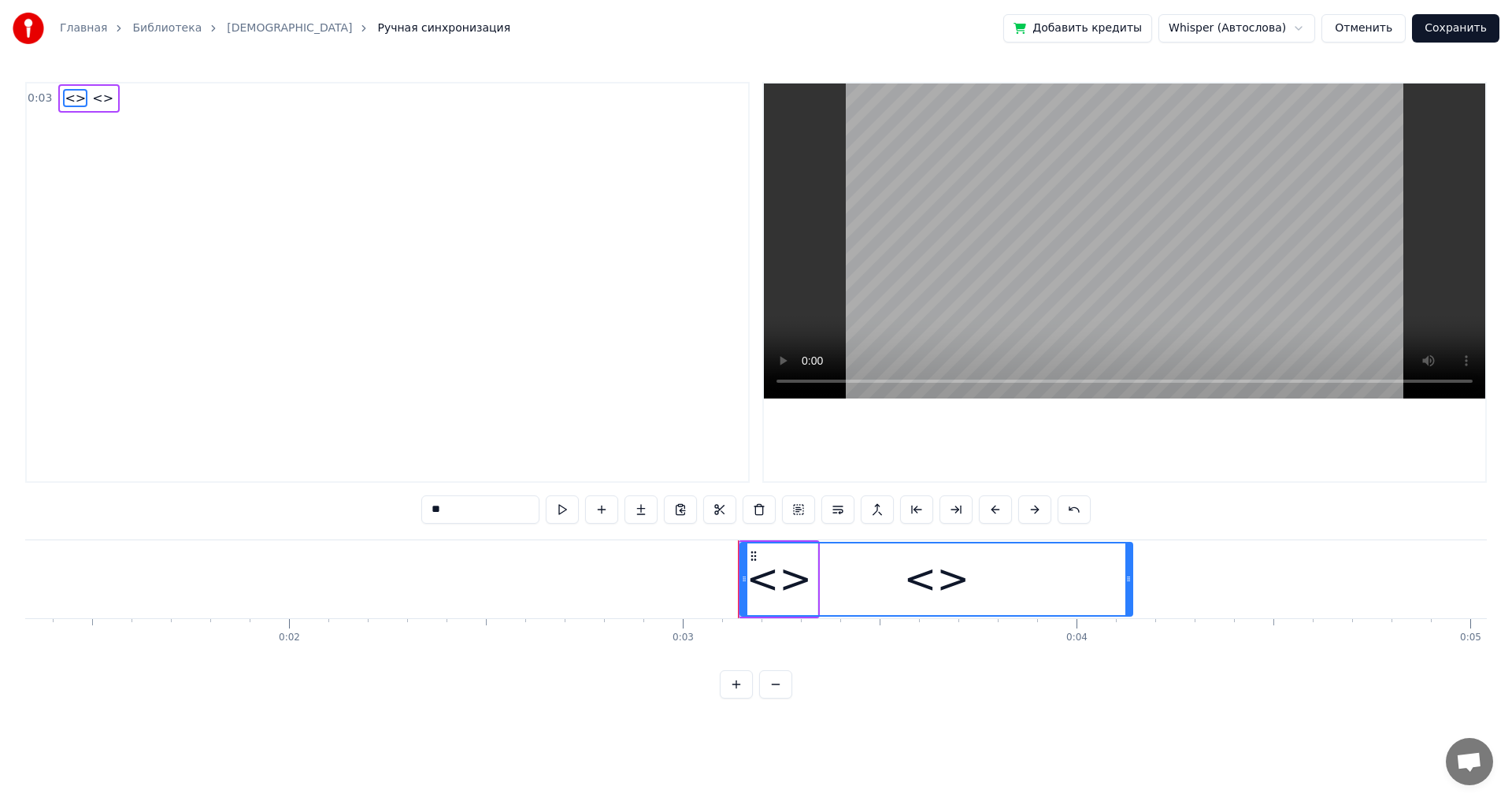
click at [435, 441] on input "**" at bounding box center [481, 510] width 118 height 28
click at [445, 441] on input "**" at bounding box center [481, 510] width 118 height 28
click at [444, 441] on input "**" at bounding box center [481, 510] width 118 height 28
click at [442, 441] on input "**" at bounding box center [481, 510] width 118 height 28
click at [439, 441] on input "**" at bounding box center [481, 510] width 118 height 28
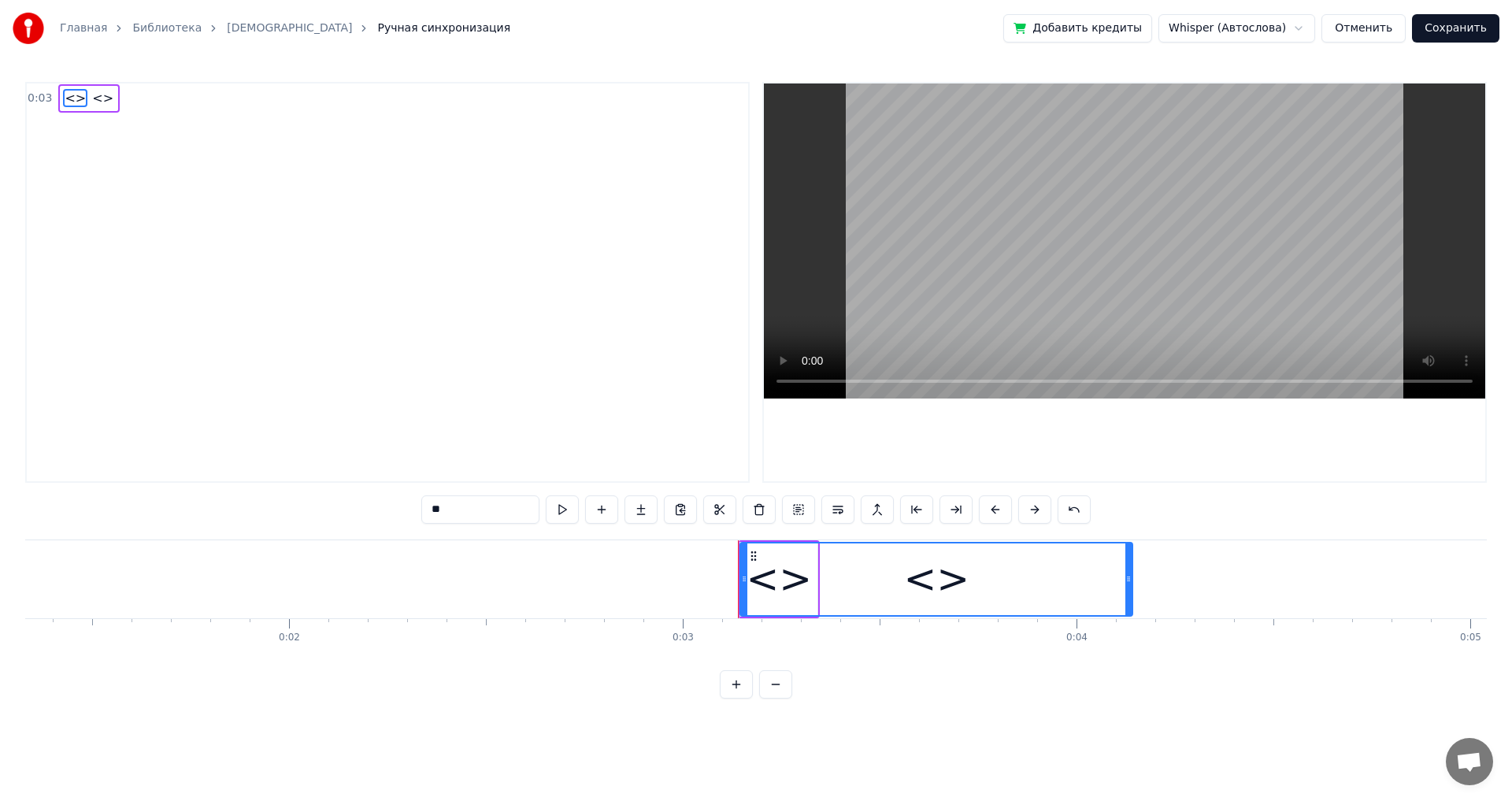
click at [227, 32] on link "[DEMOGRAPHIC_DATA]" at bounding box center [289, 28] width 125 height 16
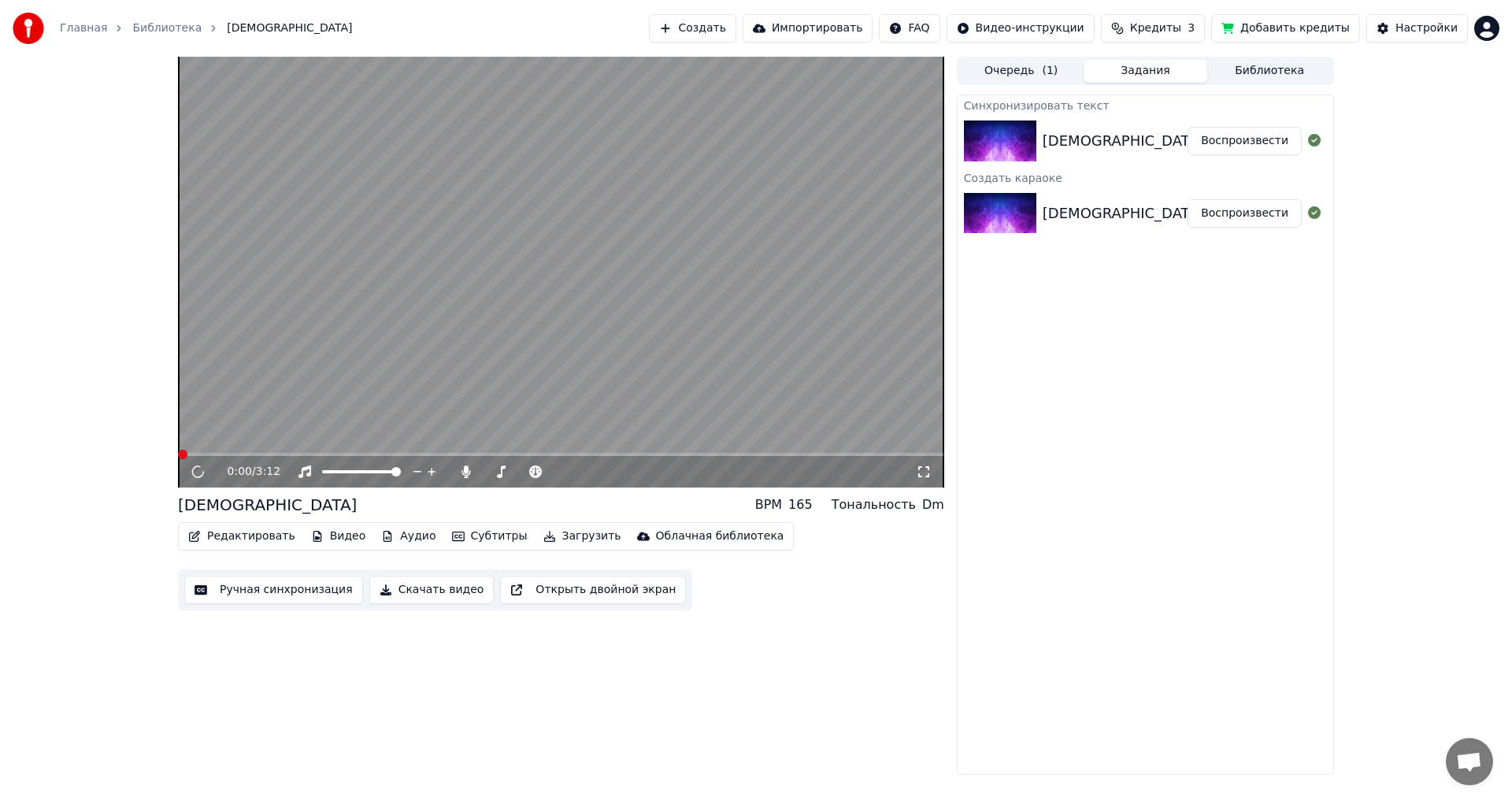
click at [617, 218] on button "Воспроизвести" at bounding box center [1244, 213] width 114 height 28
click at [197, 441] on icon at bounding box center [198, 471] width 10 height 11
click at [281, 441] on button "Ручная синхронизация" at bounding box center [273, 590] width 179 height 28
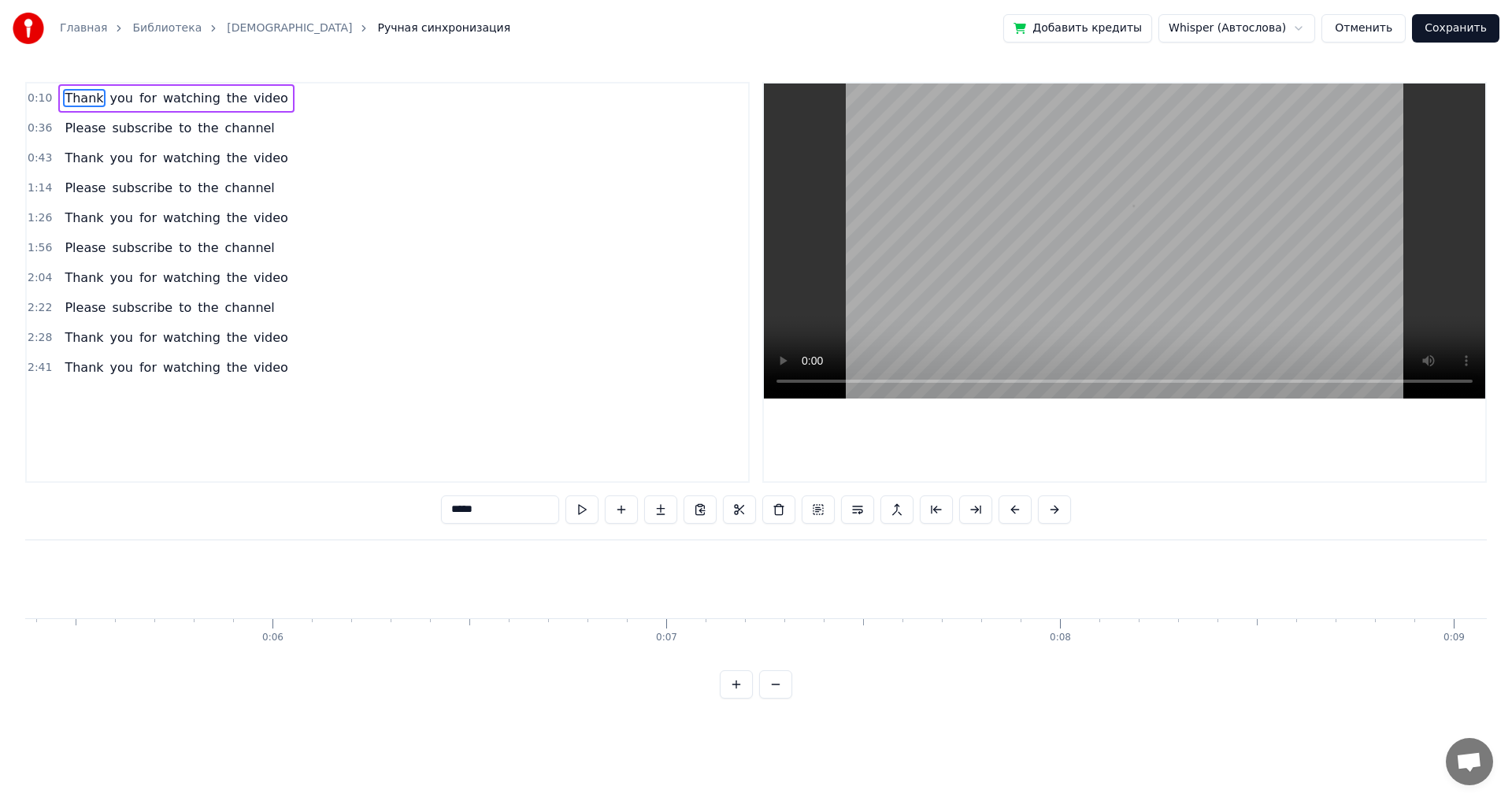
scroll to position [0, 3910]
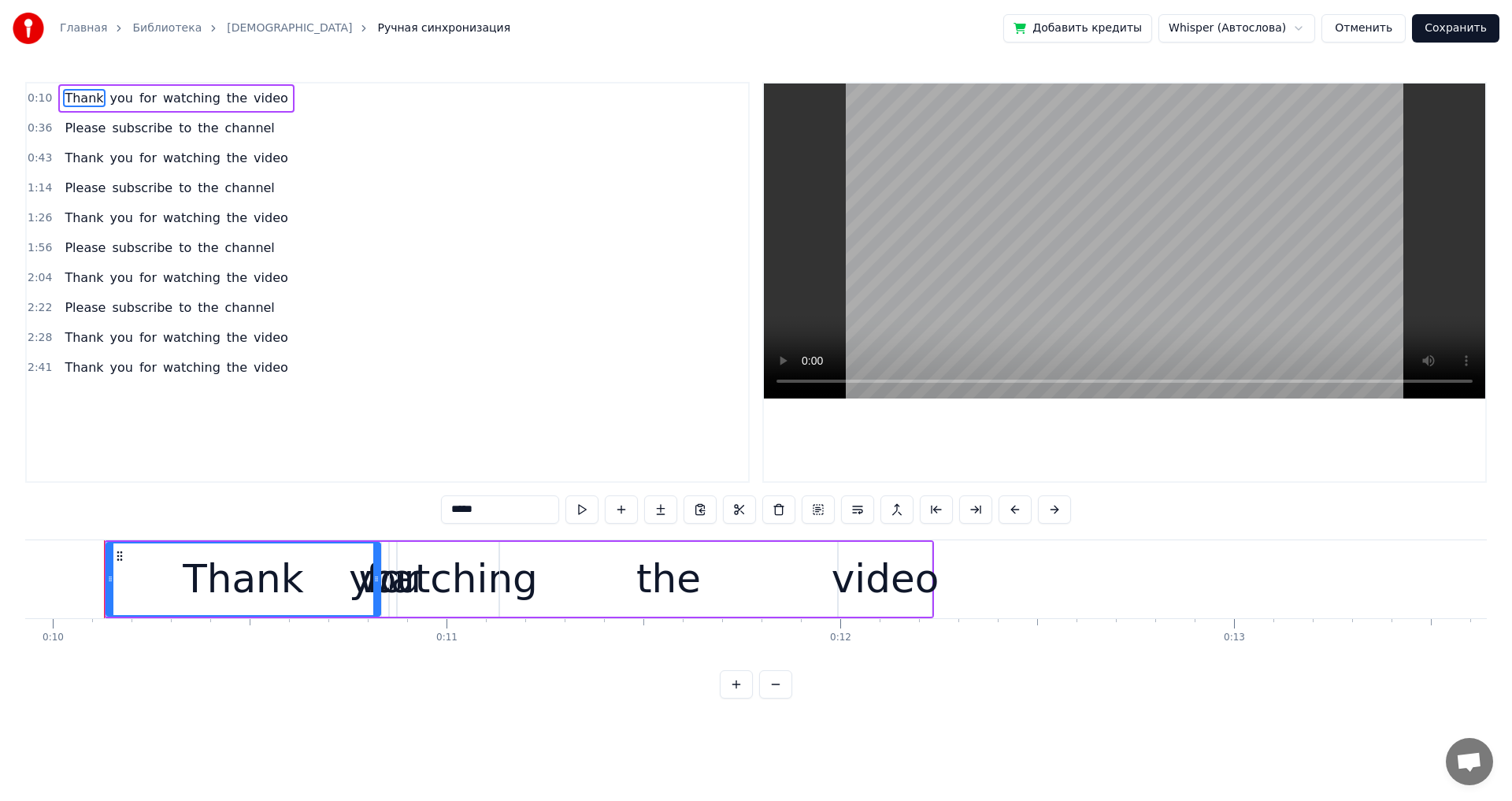
click at [232, 29] on link "[DEMOGRAPHIC_DATA]" at bounding box center [289, 28] width 125 height 16
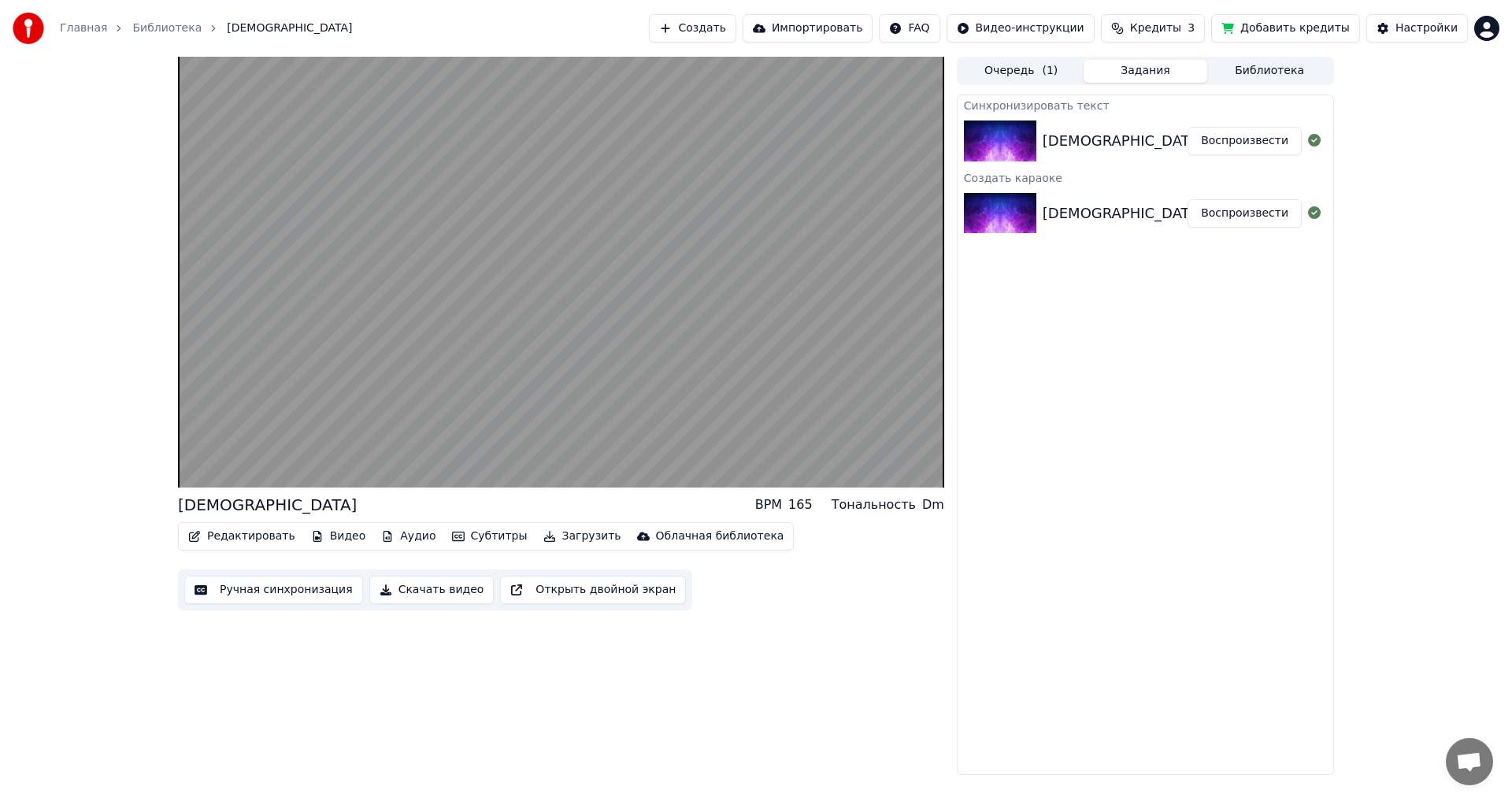
click at [617, 68] on button "Очередь ( 1 )" at bounding box center [1021, 71] width 124 height 23
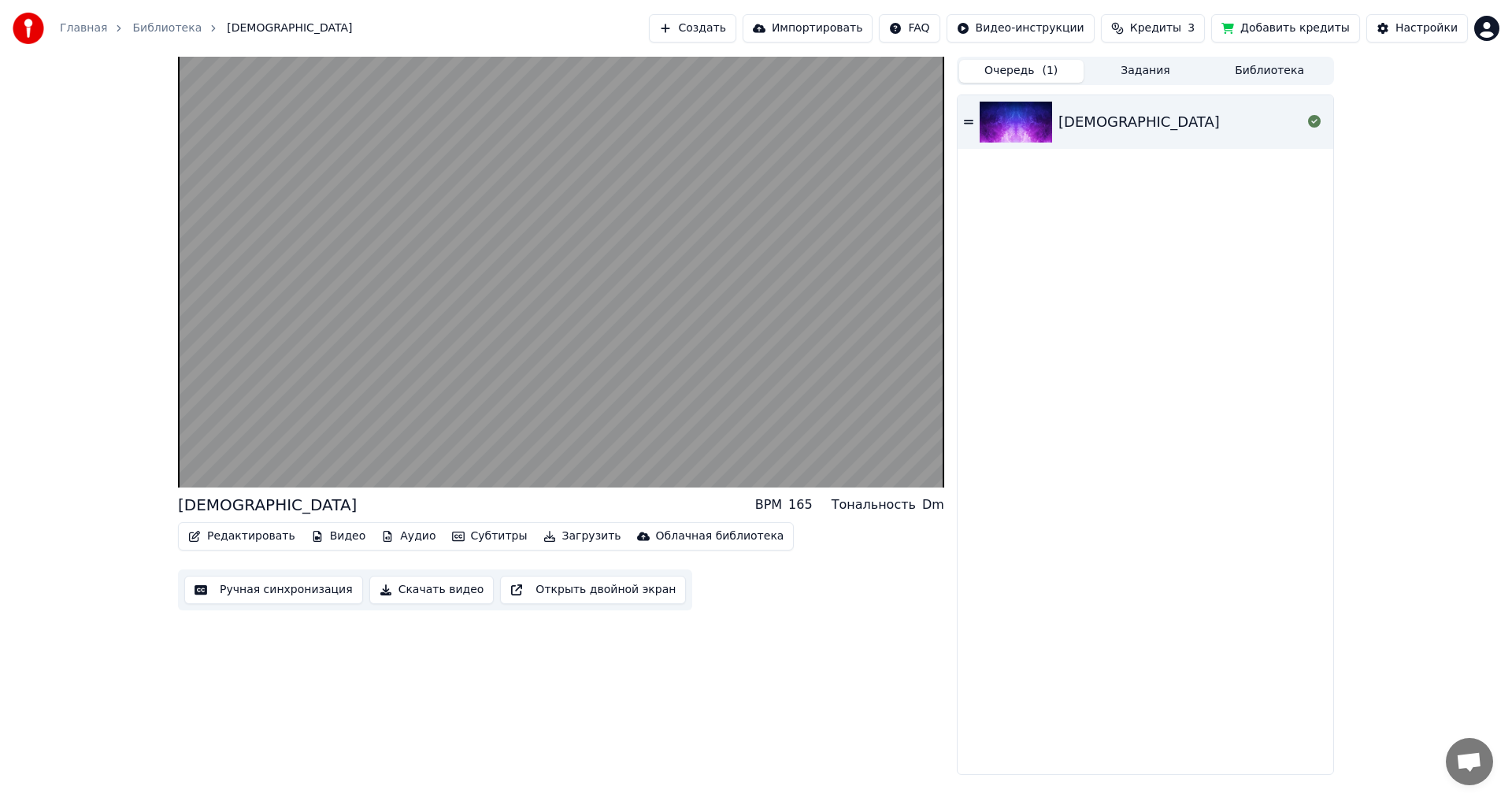
click at [617, 125] on div "[DEMOGRAPHIC_DATA]" at bounding box center [1139, 122] width 161 height 22
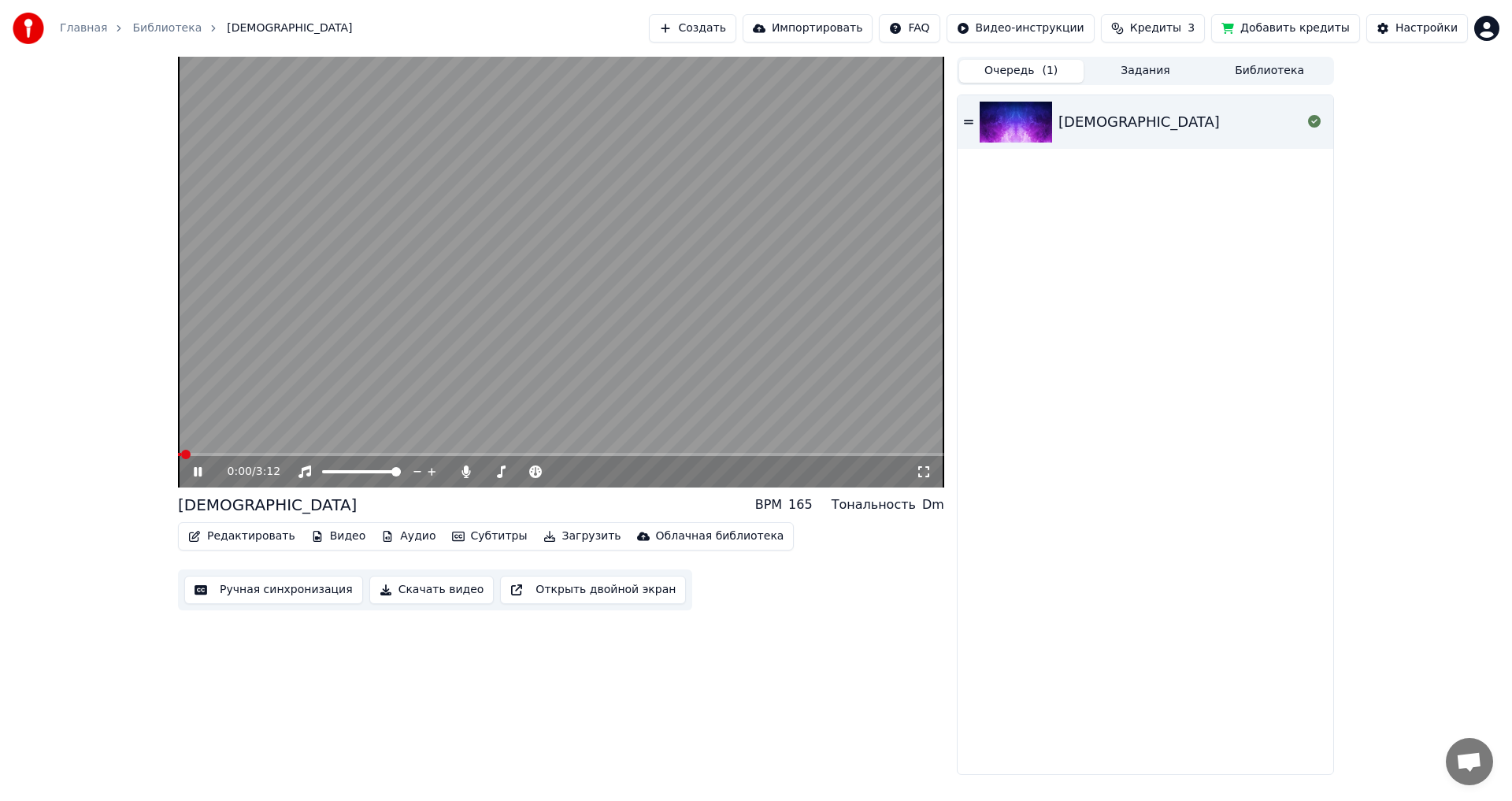
click at [250, 441] on button "Ручная синхронизация" at bounding box center [273, 590] width 179 height 28
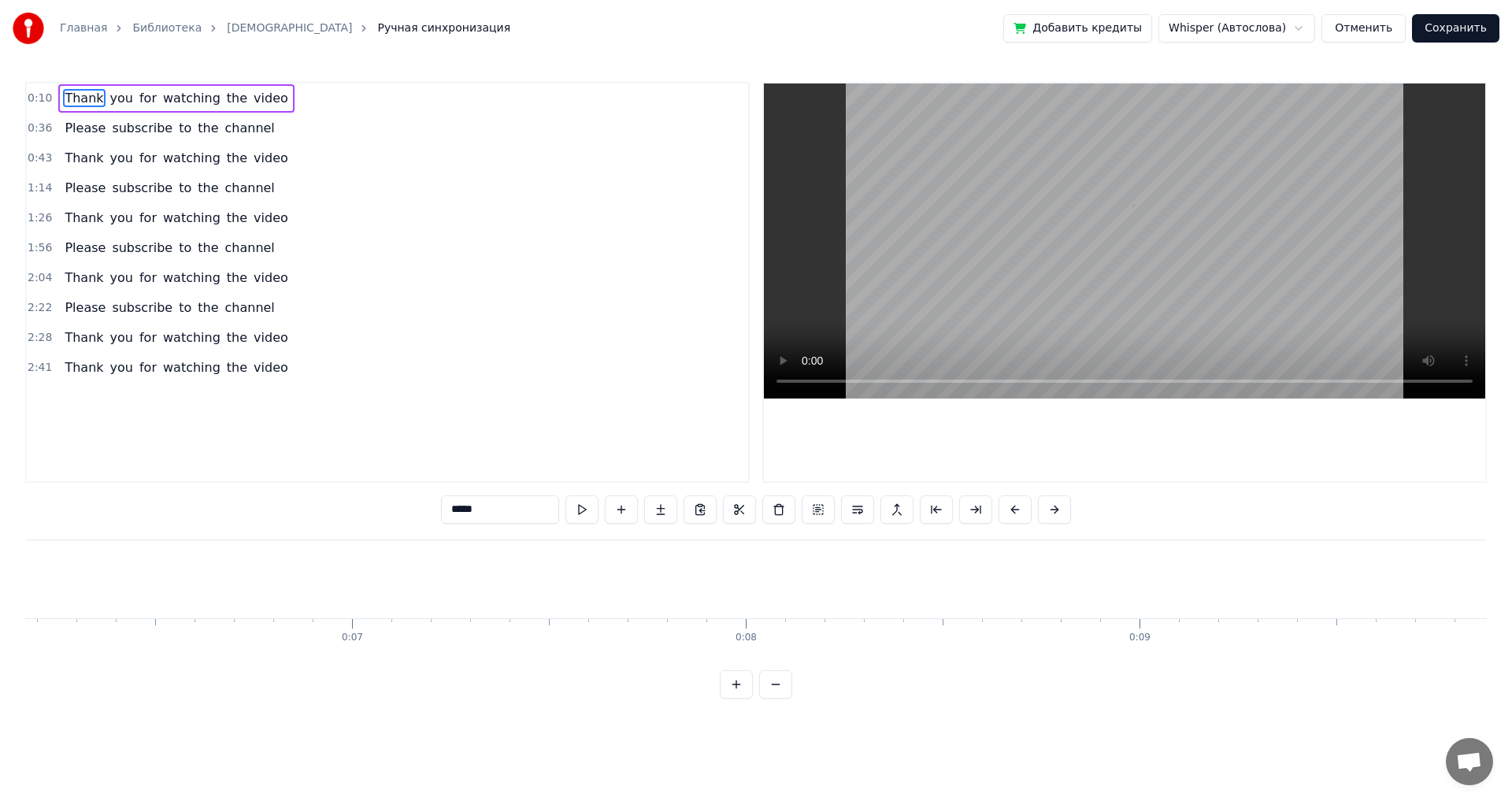
scroll to position [0, 3910]
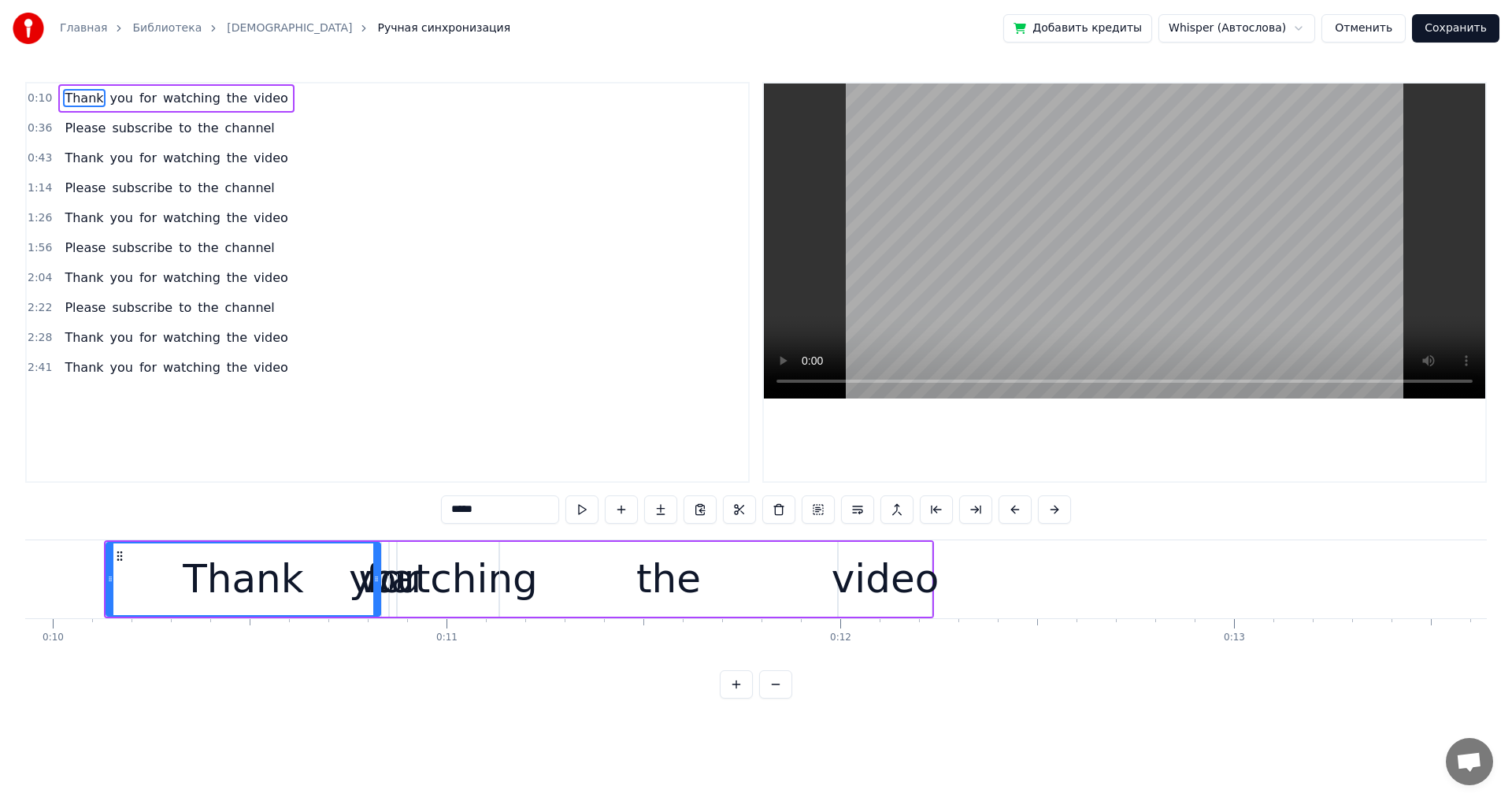
click at [79, 98] on span "Thank" at bounding box center [83, 98] width 41 height 19
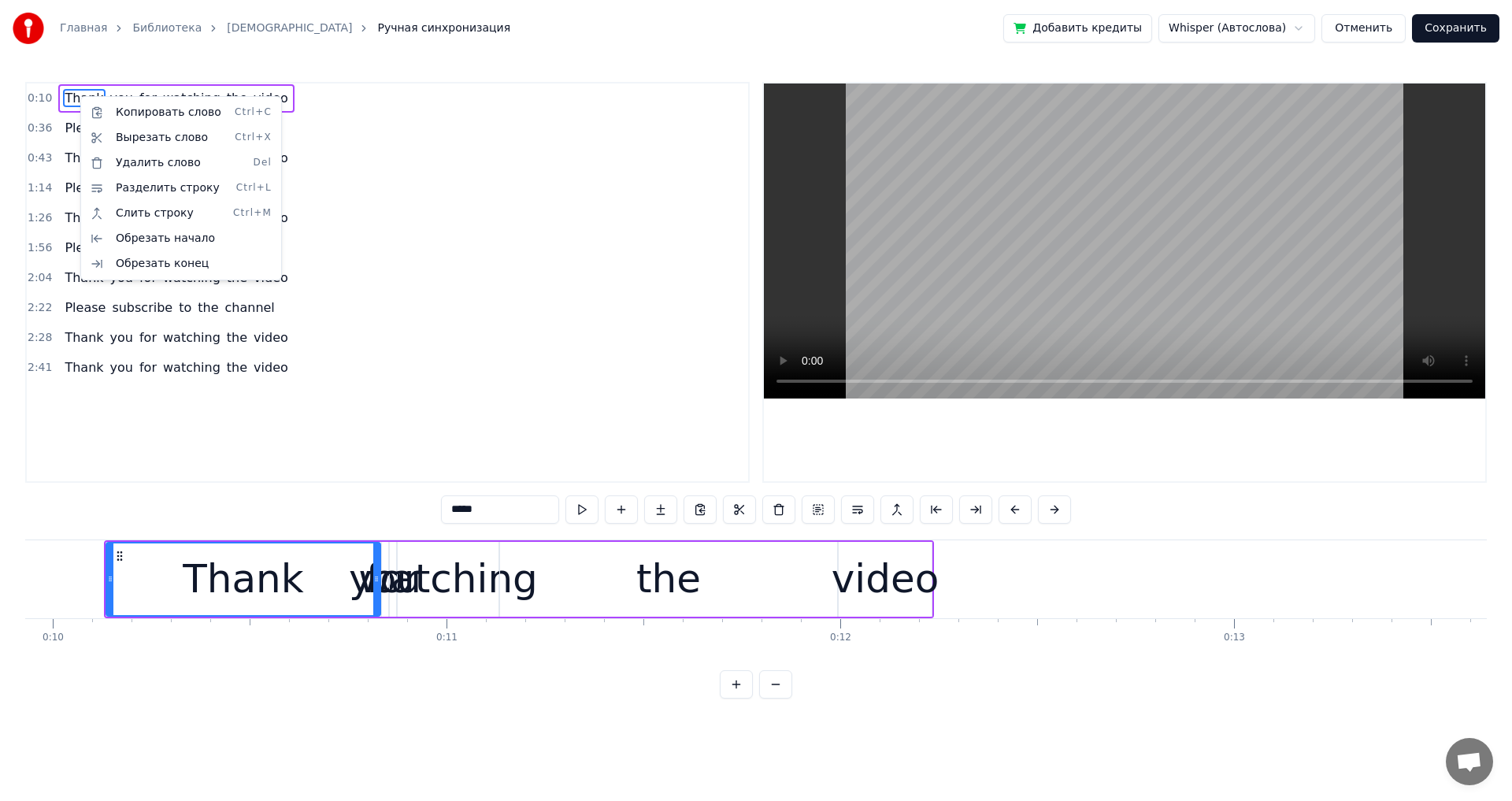
drag, startPoint x: 168, startPoint y: 165, endPoint x: 424, endPoint y: 202, distance: 258.7
click at [424, 202] on html "Главная Библиотека Мама Ручная синхронизация Добавить кредиты Whisper (Автослов…" at bounding box center [756, 362] width 1512 height 723
click at [222, 26] on html "Главная Библиотека Мама Ручная синхронизация Добавить кредиты Whisper (Автослов…" at bounding box center [756, 362] width 1512 height 723
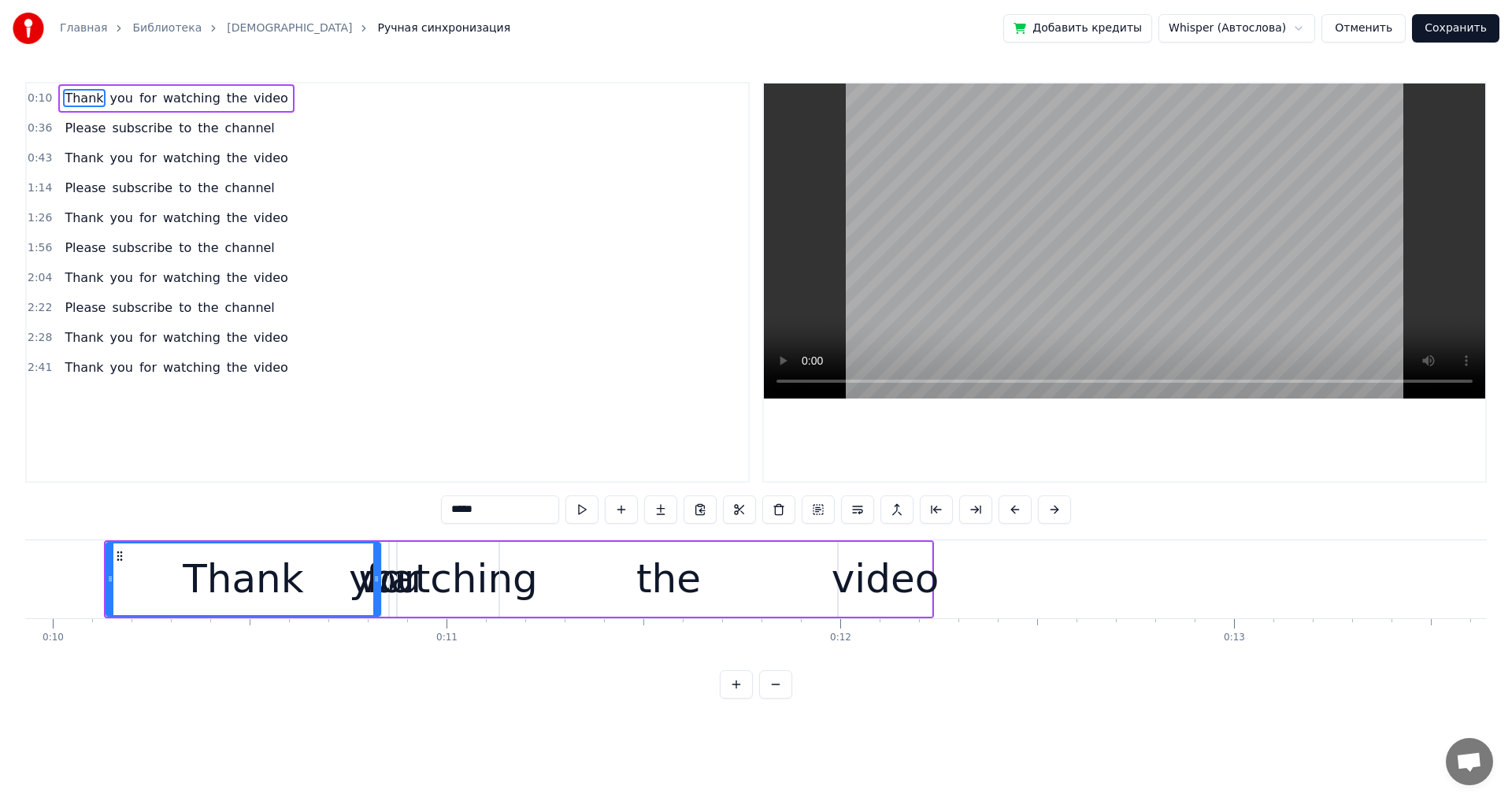
click at [498, 441] on input "*****" at bounding box center [500, 510] width 118 height 28
drag, startPoint x: 498, startPoint y: 514, endPoint x: 437, endPoint y: 513, distance: 61.0
click at [430, 441] on div "0:10 Thank you for watching the video 0:36 Please subscribe to the channel 0:43…" at bounding box center [756, 390] width 1462 height 617
click at [617, 35] on html "Главная Библиотека Мама Ручная синхронизация Добавить кредиты Whisper (Автослов…" at bounding box center [756, 362] width 1512 height 723
click at [617, 27] on button "Отменить" at bounding box center [1364, 28] width 85 height 28
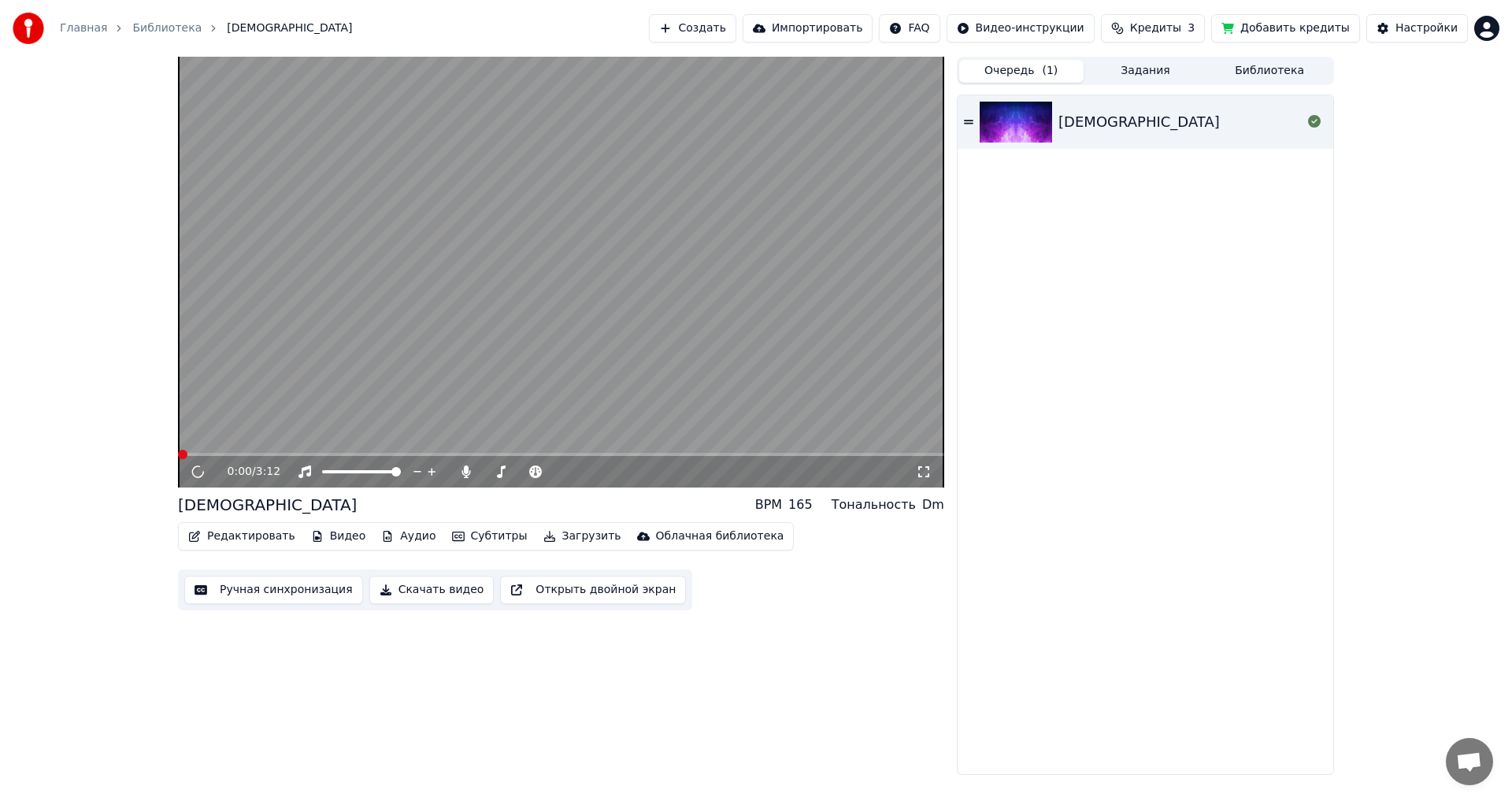
click at [476, 441] on button "Субтитры" at bounding box center [490, 535] width 88 height 22
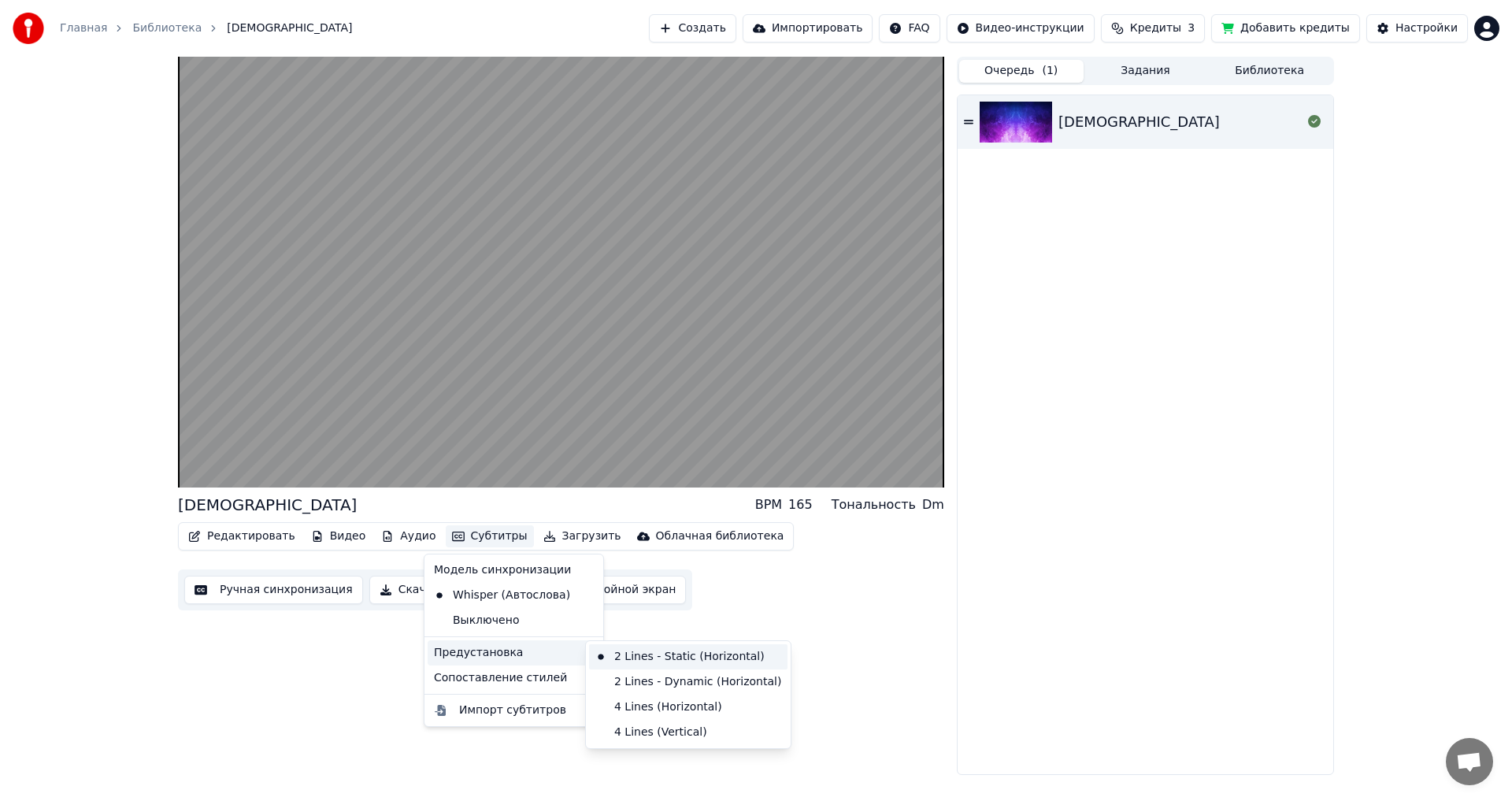
click at [617, 441] on div "2 Lines - Static (Horizontal)" at bounding box center [688, 656] width 198 height 26
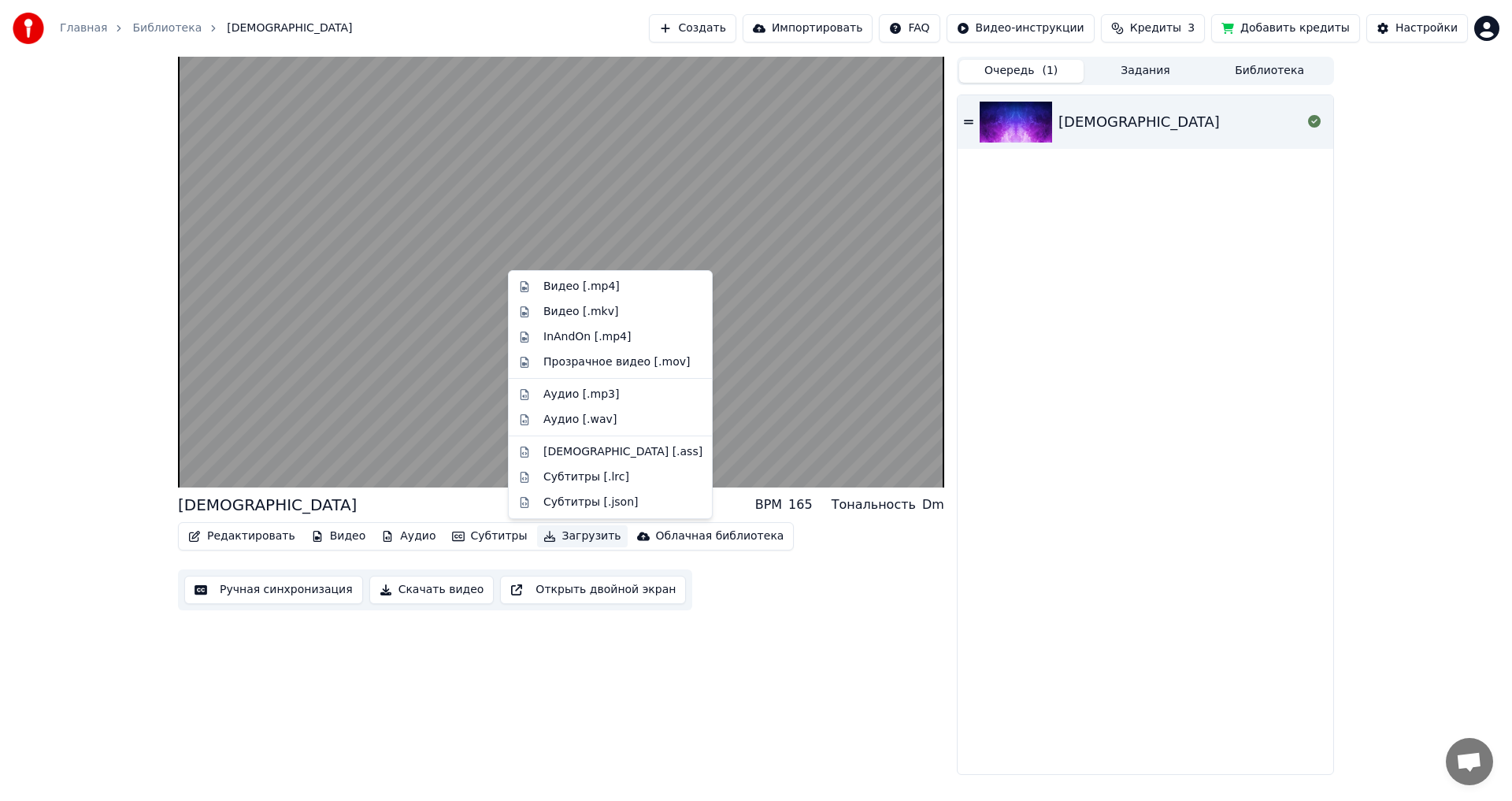
click at [559, 441] on button "Загрузить" at bounding box center [582, 535] width 91 height 22
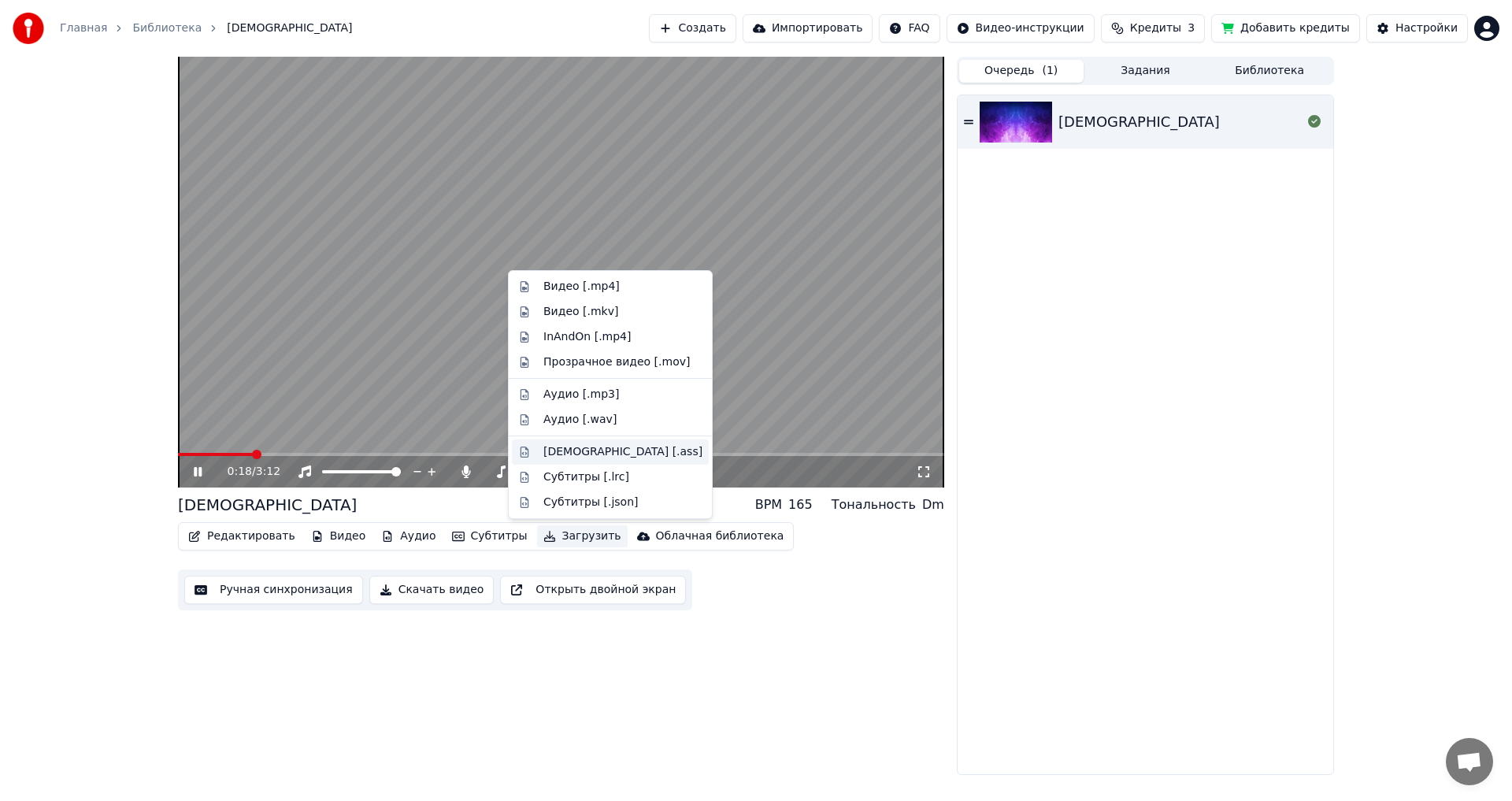
click at [570, 441] on div "[DEMOGRAPHIC_DATA] [.ass]" at bounding box center [623, 452] width 159 height 16
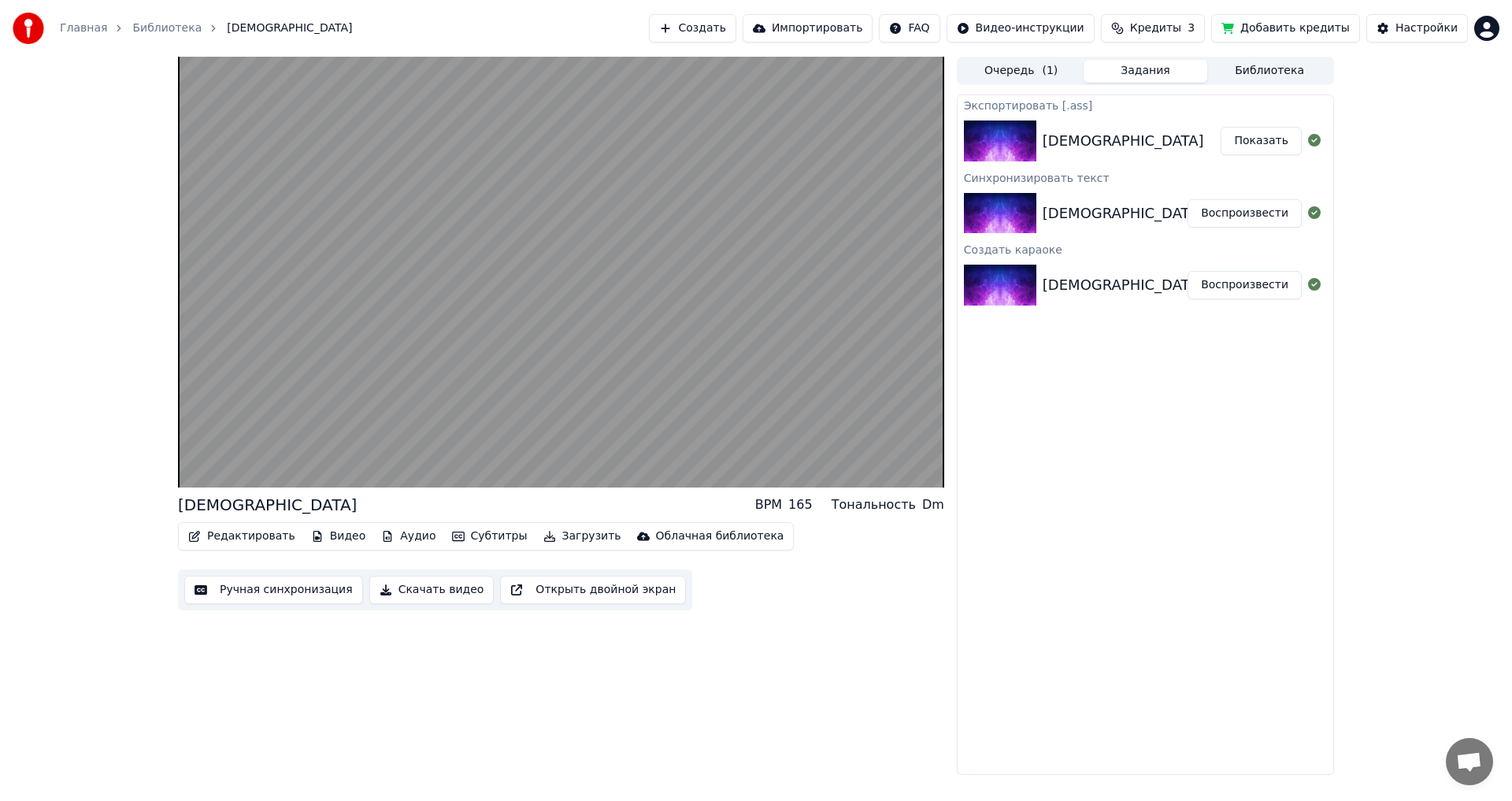
click at [617, 31] on button "Создать" at bounding box center [692, 28] width 86 height 28
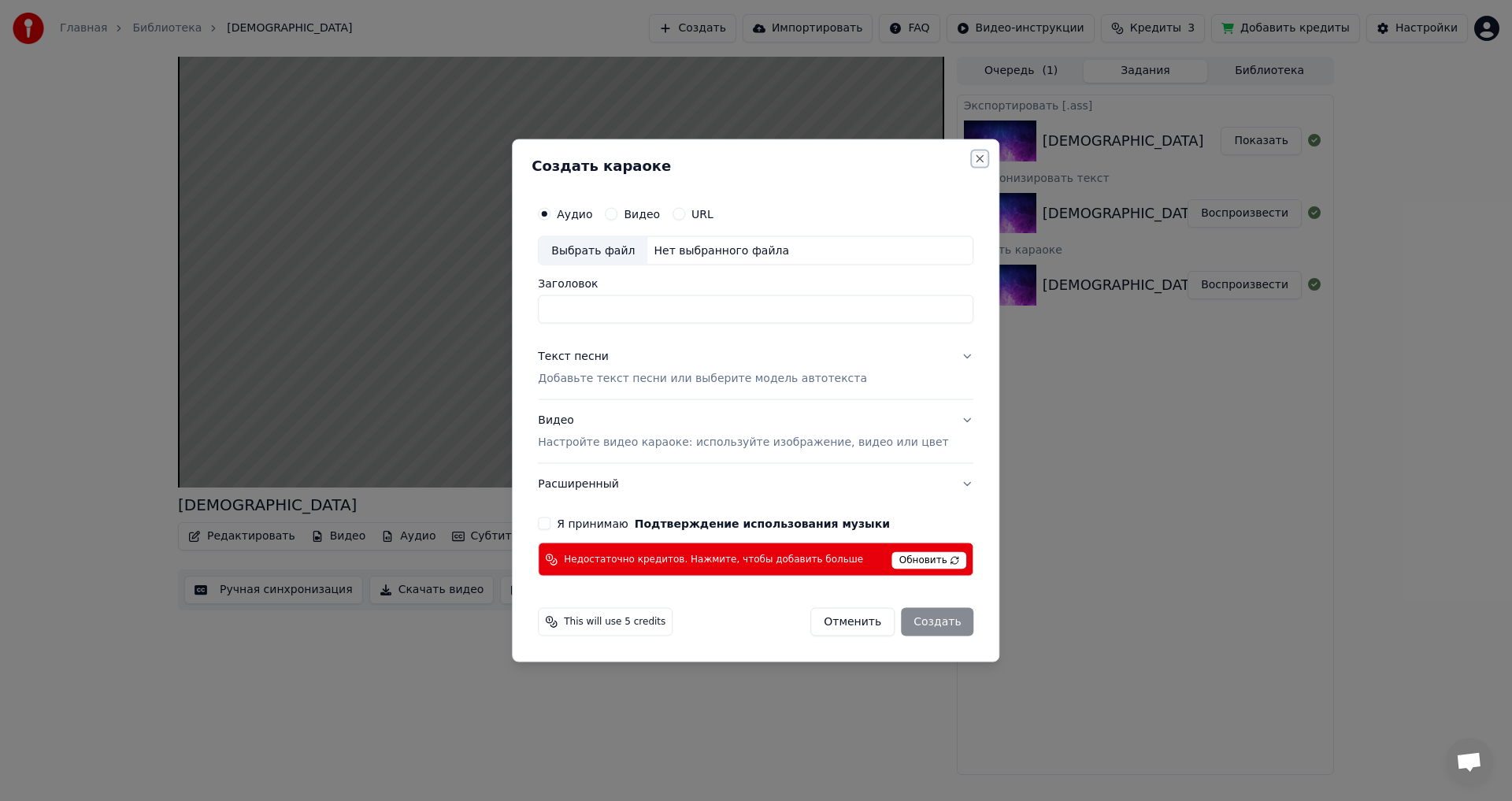
click at [617, 158] on button "Close" at bounding box center [980, 158] width 12 height 12
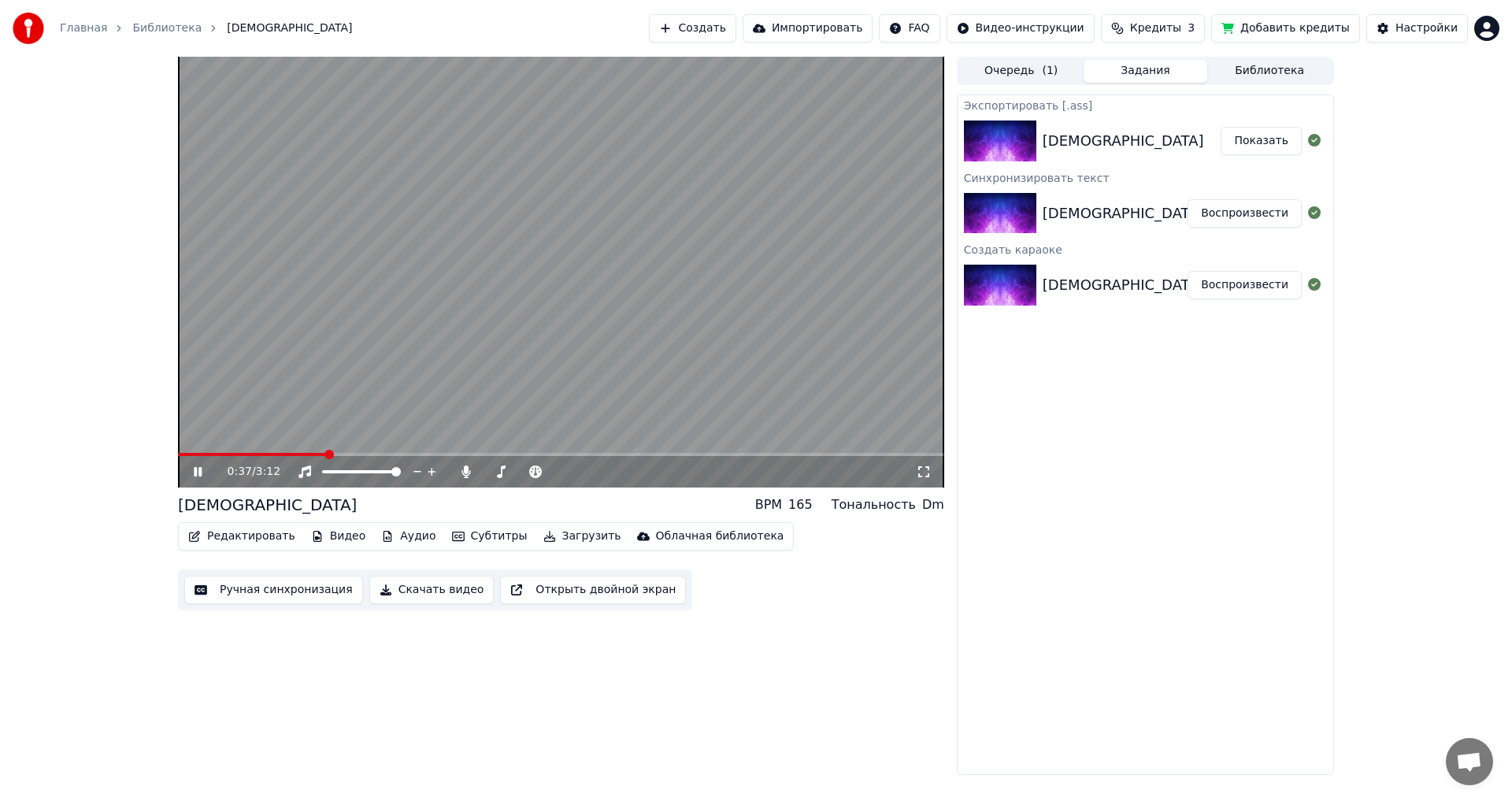
click at [617, 67] on button "Очередь ( 1 )" at bounding box center [1021, 71] width 124 height 23
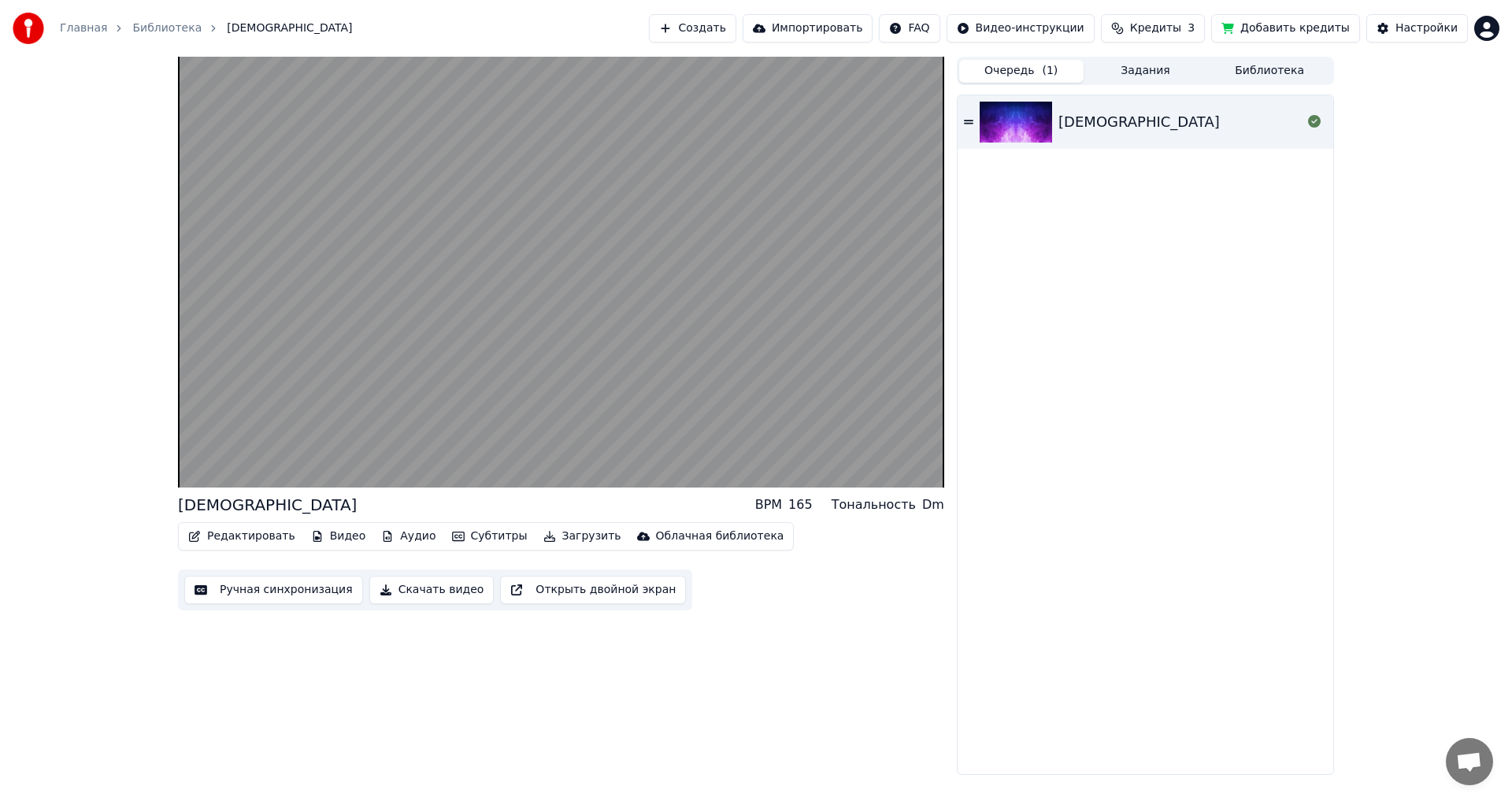
click at [617, 124] on icon at bounding box center [969, 122] width 10 height 4
click at [542, 441] on button "Загрузить" at bounding box center [582, 535] width 91 height 22
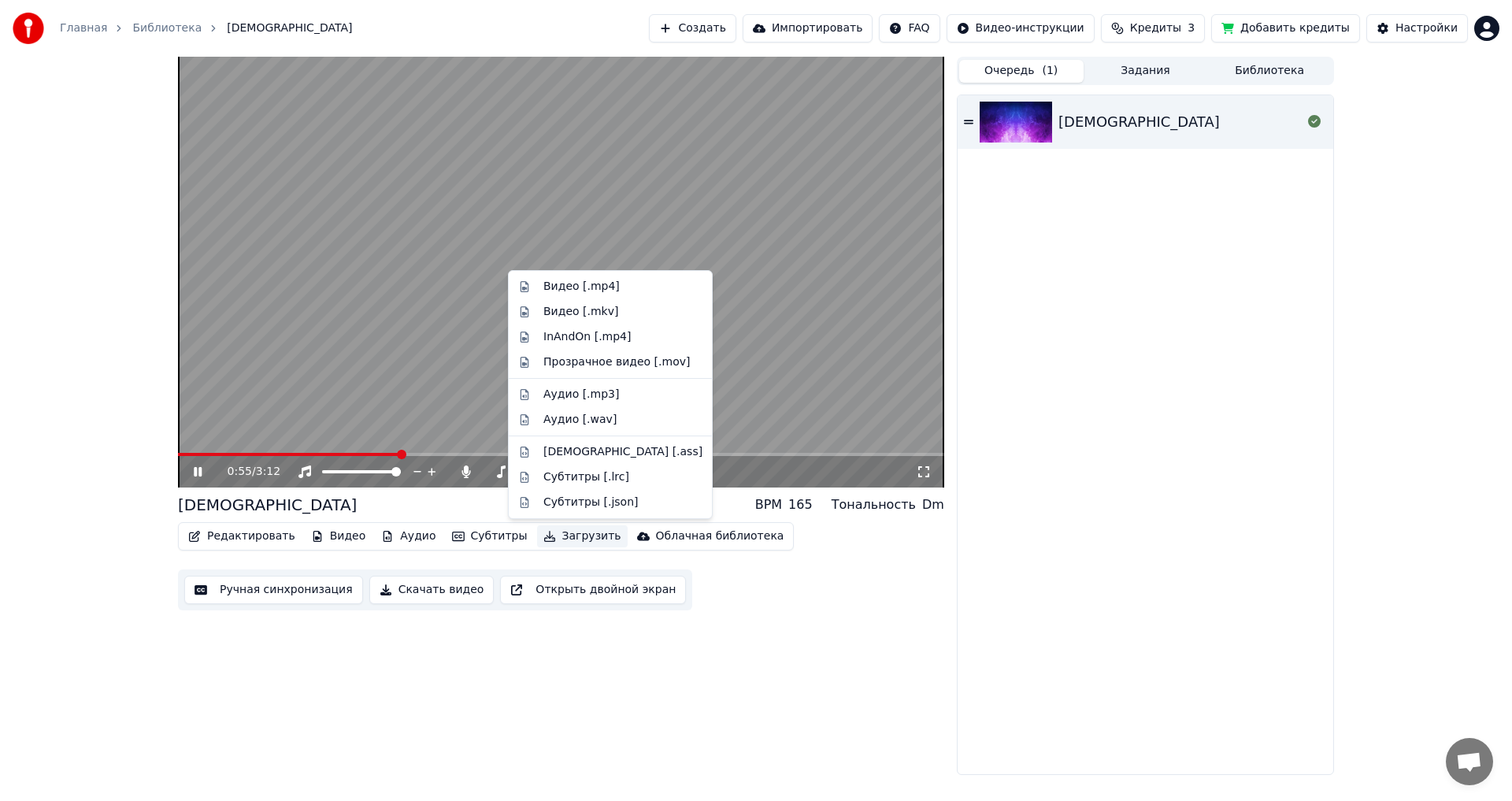
click at [617, 441] on div "0:55 / 3:12 Мама BPM 165 Тональность Dm Редактировать Видео Аудио Субтитры Загр…" at bounding box center [561, 415] width 767 height 718
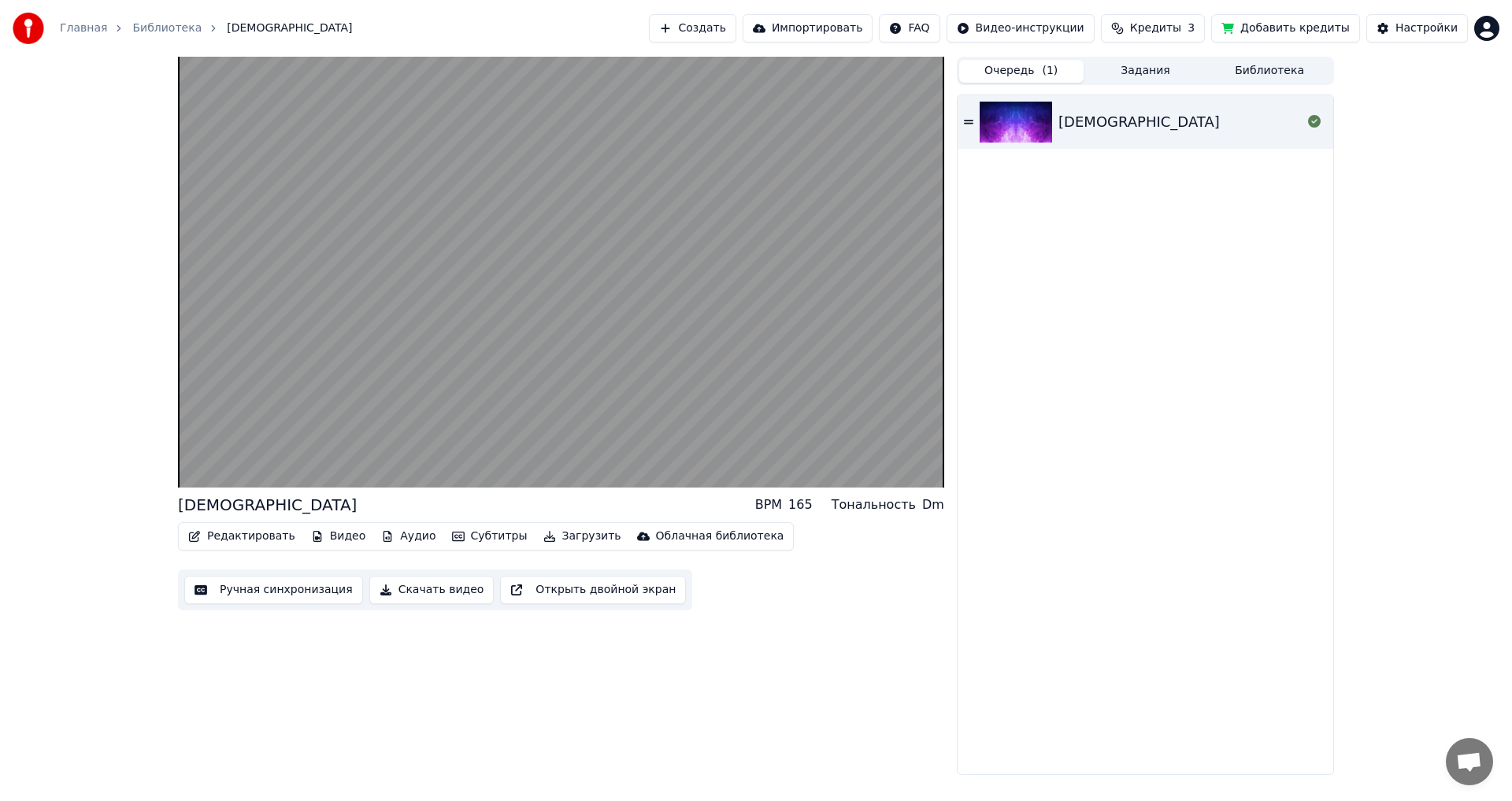
click at [246, 441] on button "Редактировать" at bounding box center [242, 535] width 120 height 22
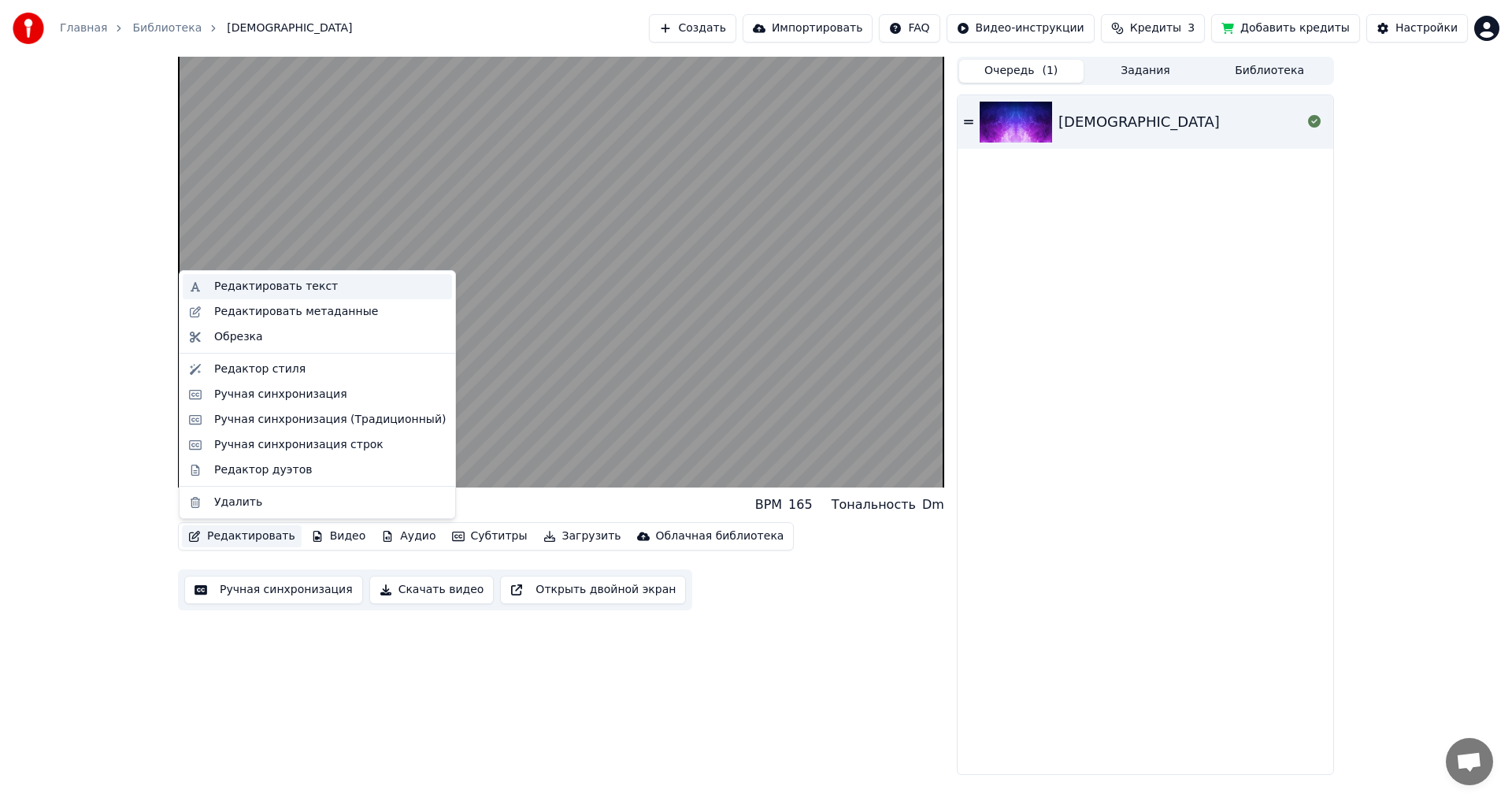
click at [232, 287] on div "Редактировать текст" at bounding box center [276, 287] width 124 height 16
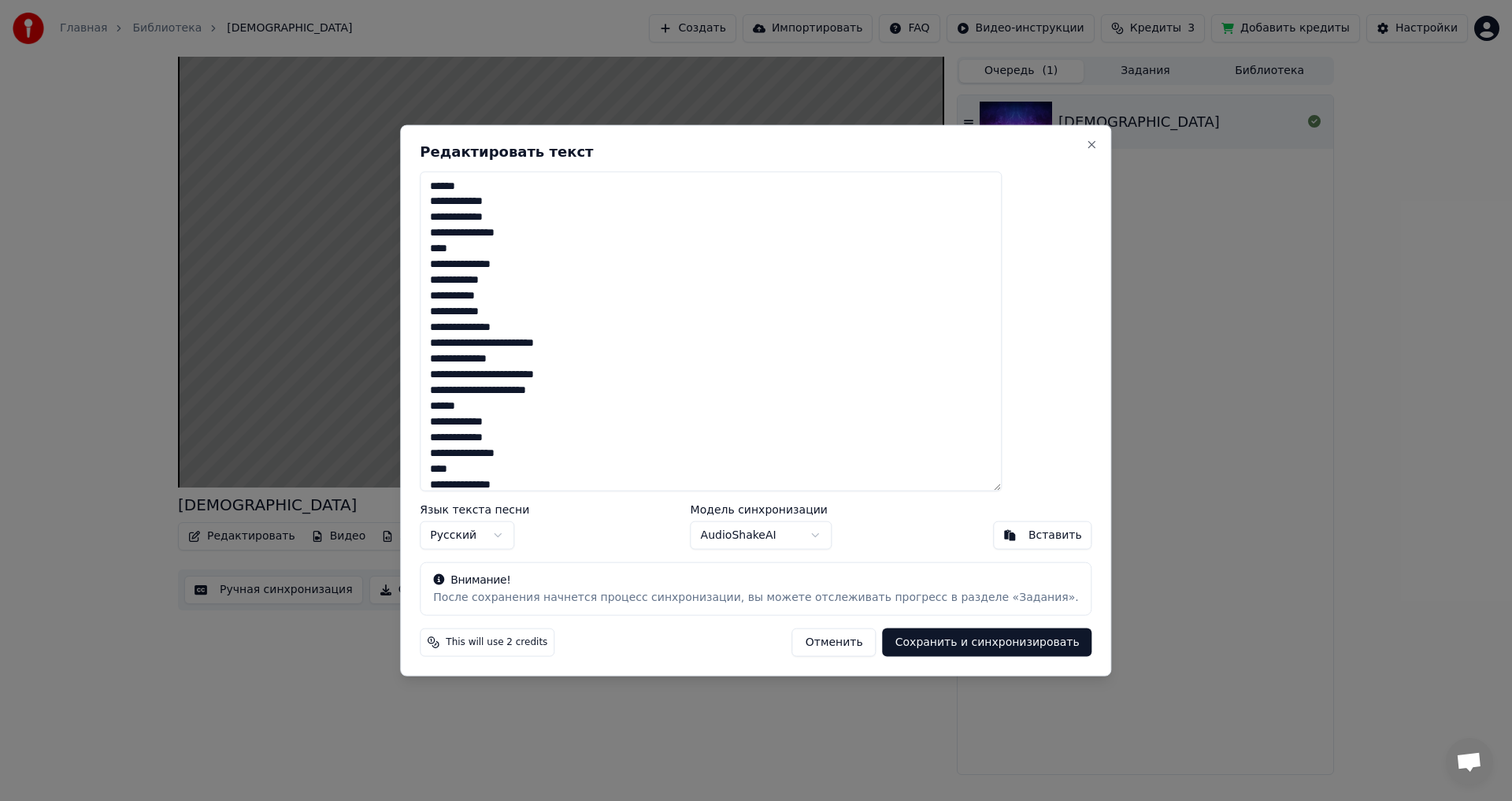
click at [617, 441] on body "Главная Библиотека Мама Создать Импортировать FAQ Видео-инструкции Кредиты 3 До…" at bounding box center [756, 400] width 1512 height 801
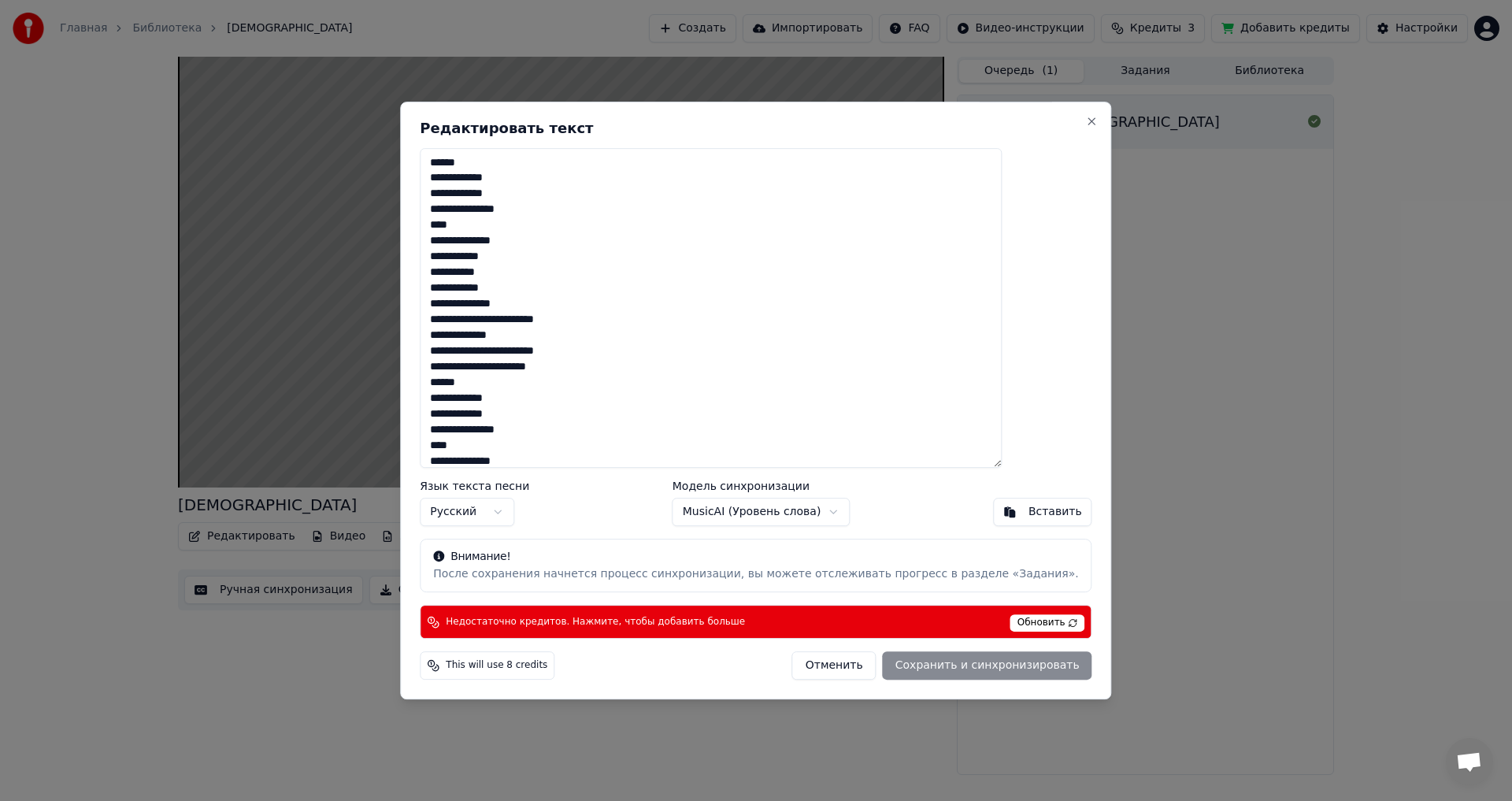
click at [617, 441] on body "Главная Библиотека Мама Создать Импортировать FAQ Видео-инструкции Кредиты 3 До…" at bounding box center [756, 400] width 1512 height 801
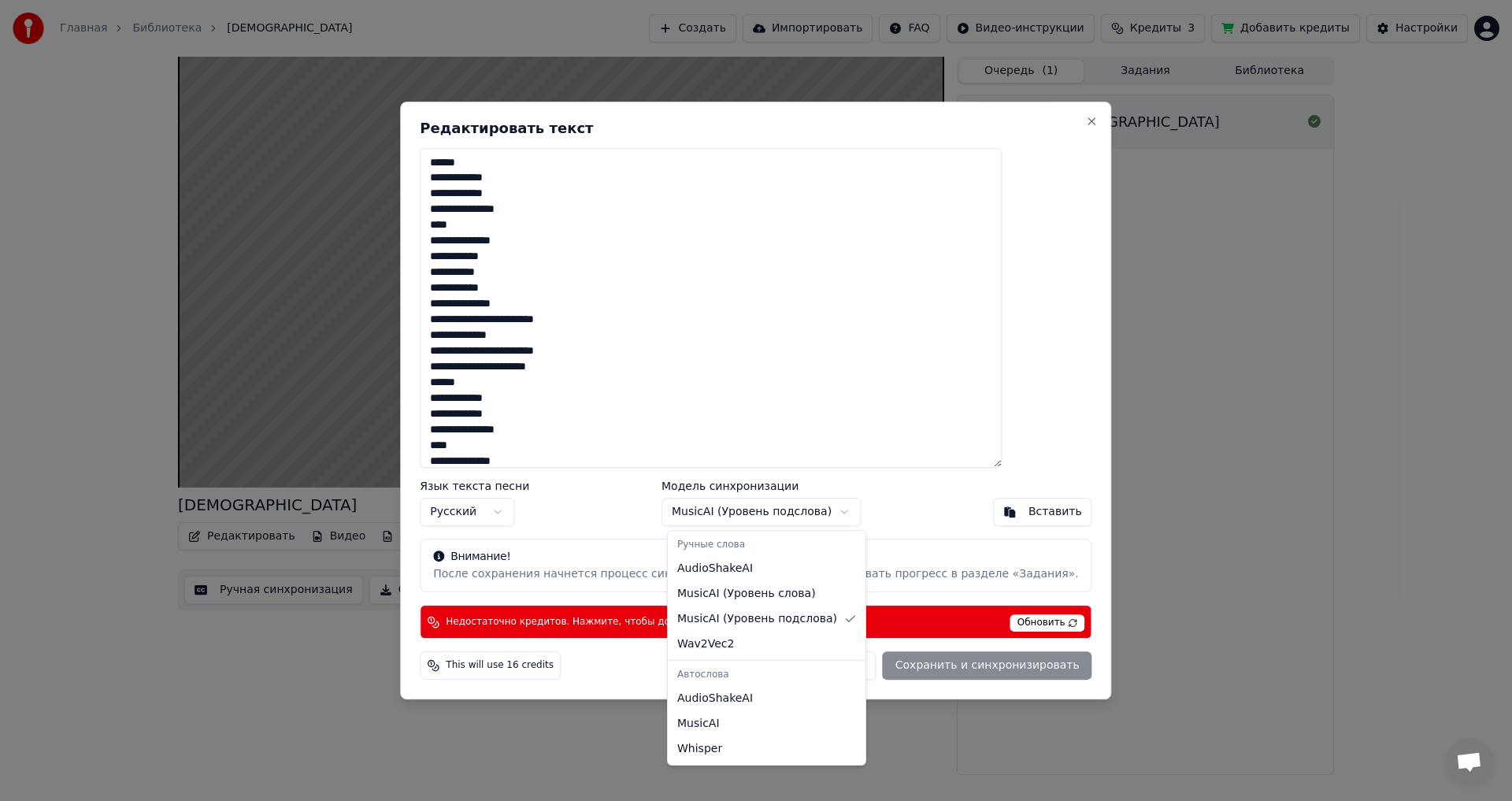
click at [617, 441] on body "Главная Библиотека Мама Создать Импортировать FAQ Видео-инструкции Кредиты 3 До…" at bounding box center [756, 400] width 1512 height 801
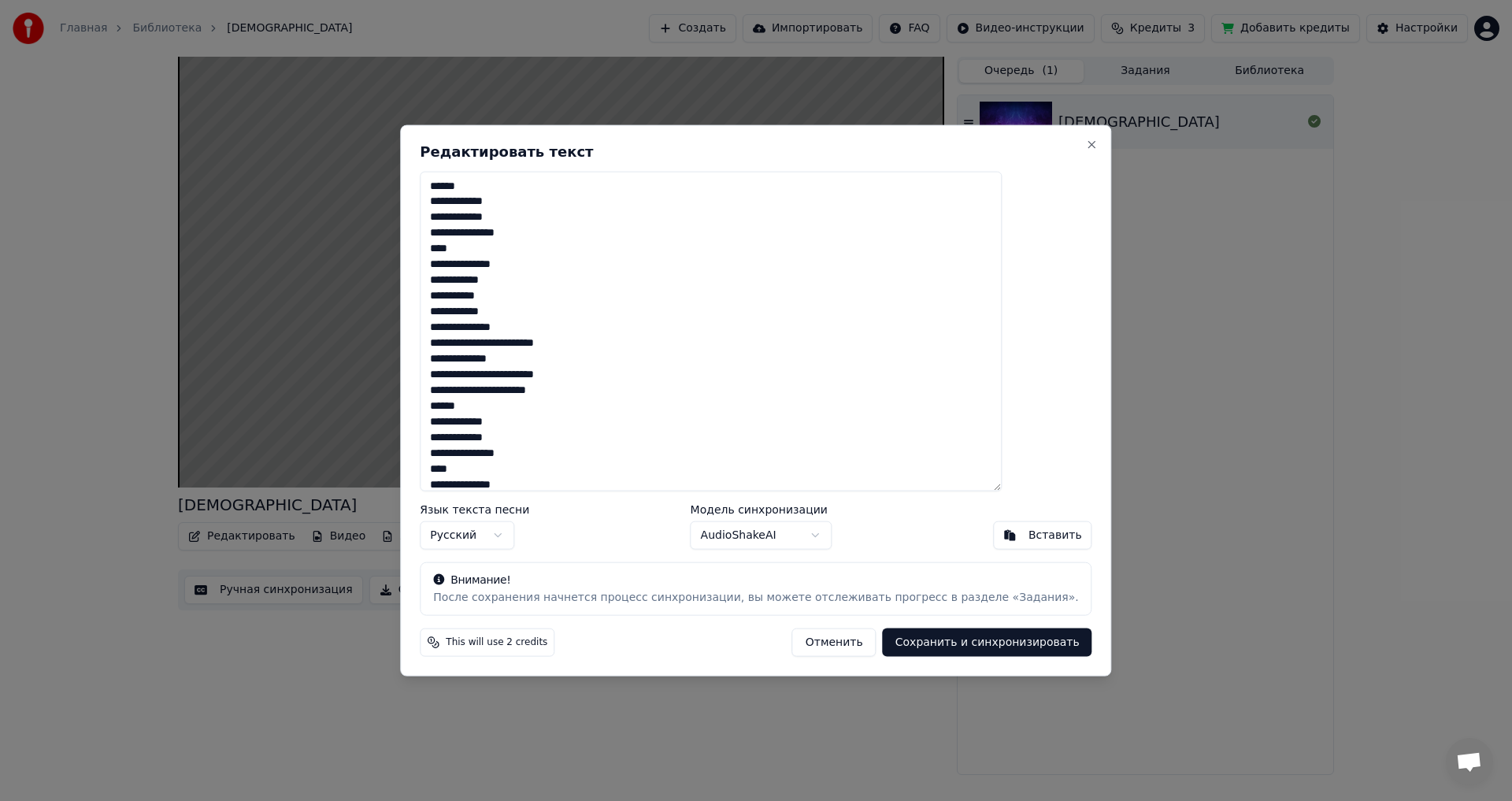
click at [617, 441] on button "Сохранить и синхронизировать" at bounding box center [987, 642] width 209 height 28
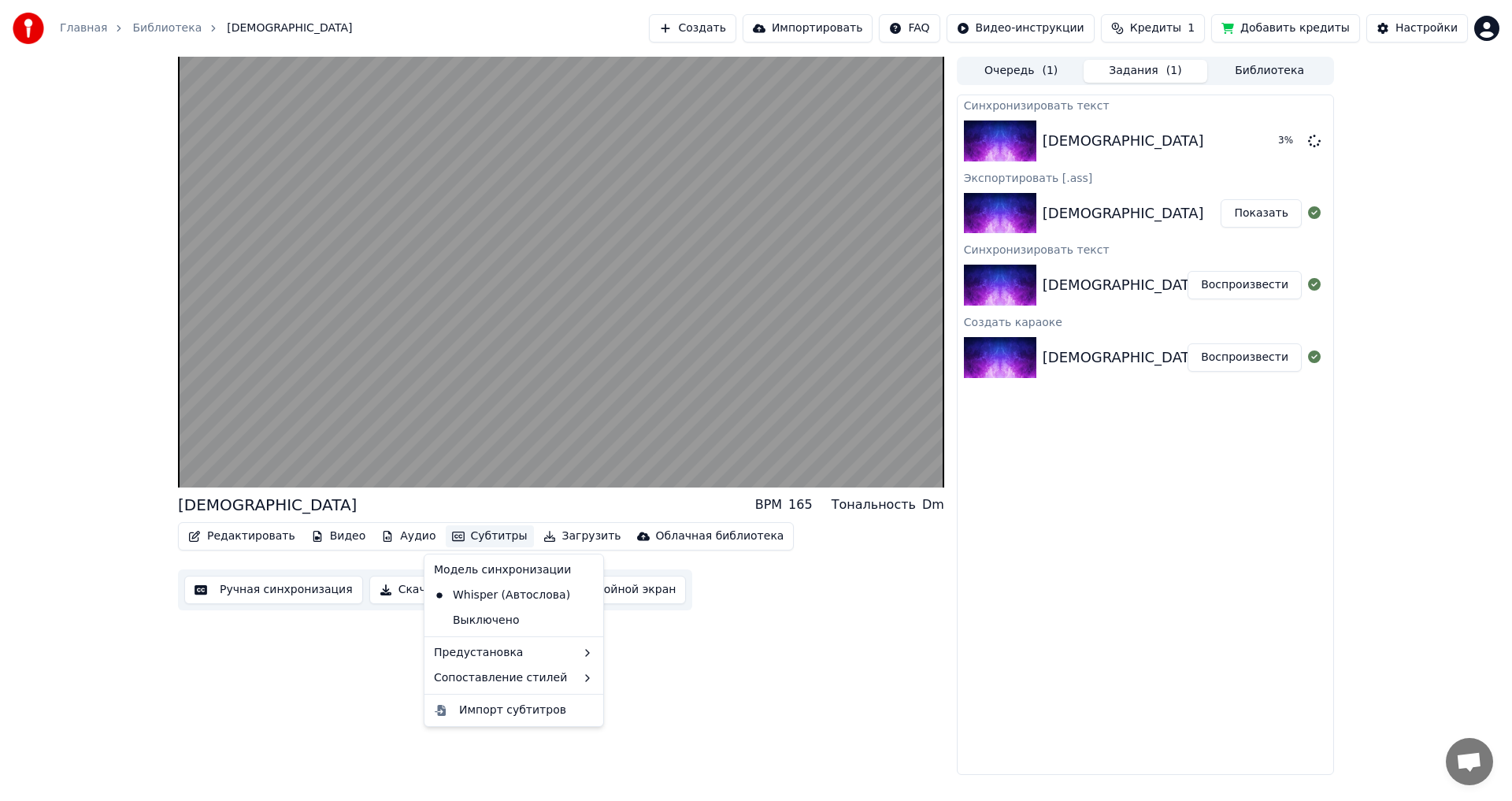
click at [480, 441] on button "Субтитры" at bounding box center [490, 535] width 88 height 22
click at [491, 441] on div "Предустановка" at bounding box center [514, 653] width 173 height 26
click at [488, 441] on div "Импорт субтитров" at bounding box center [512, 710] width 107 height 16
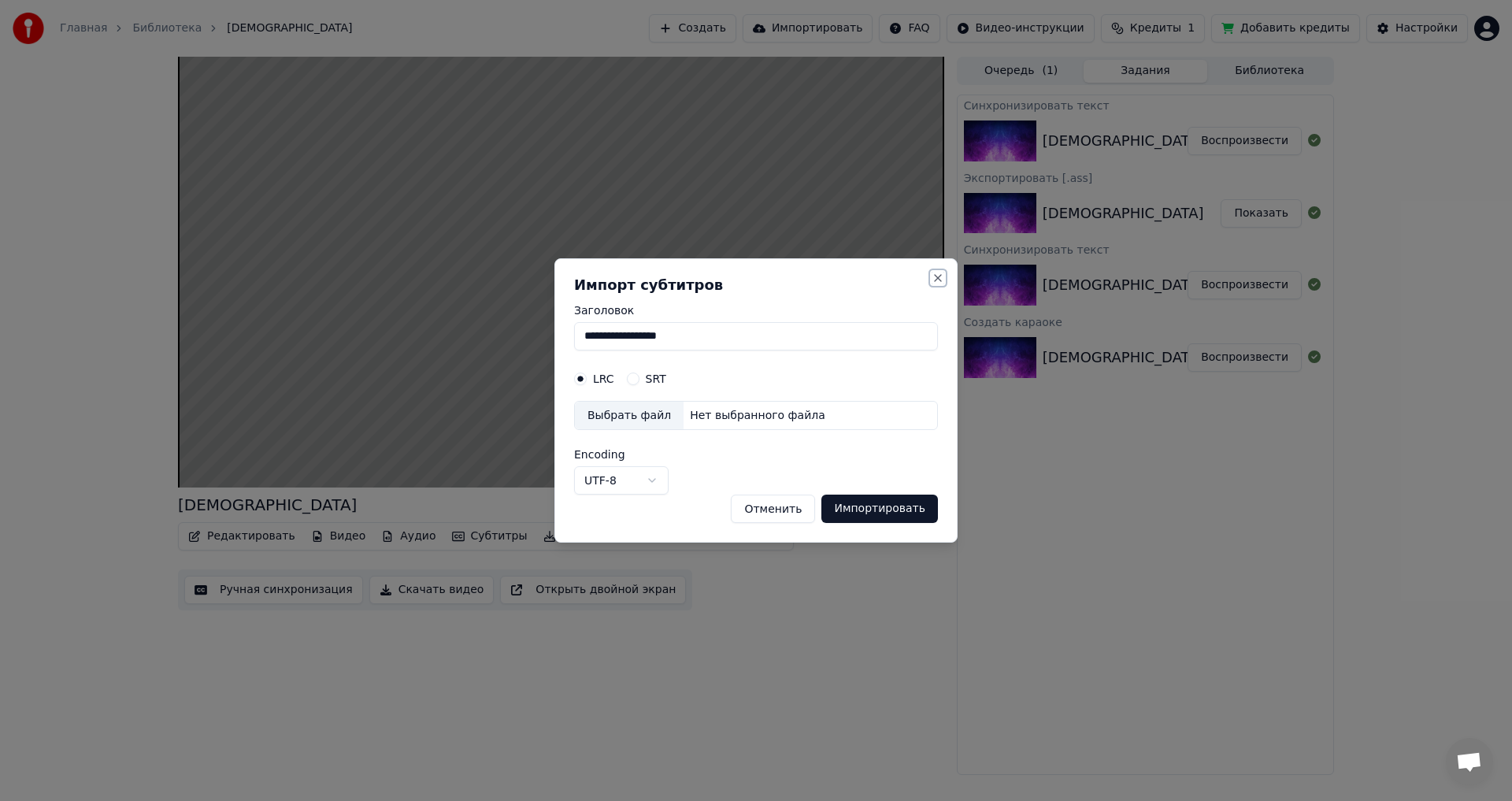
click at [617, 275] on button "Close" at bounding box center [938, 278] width 12 height 12
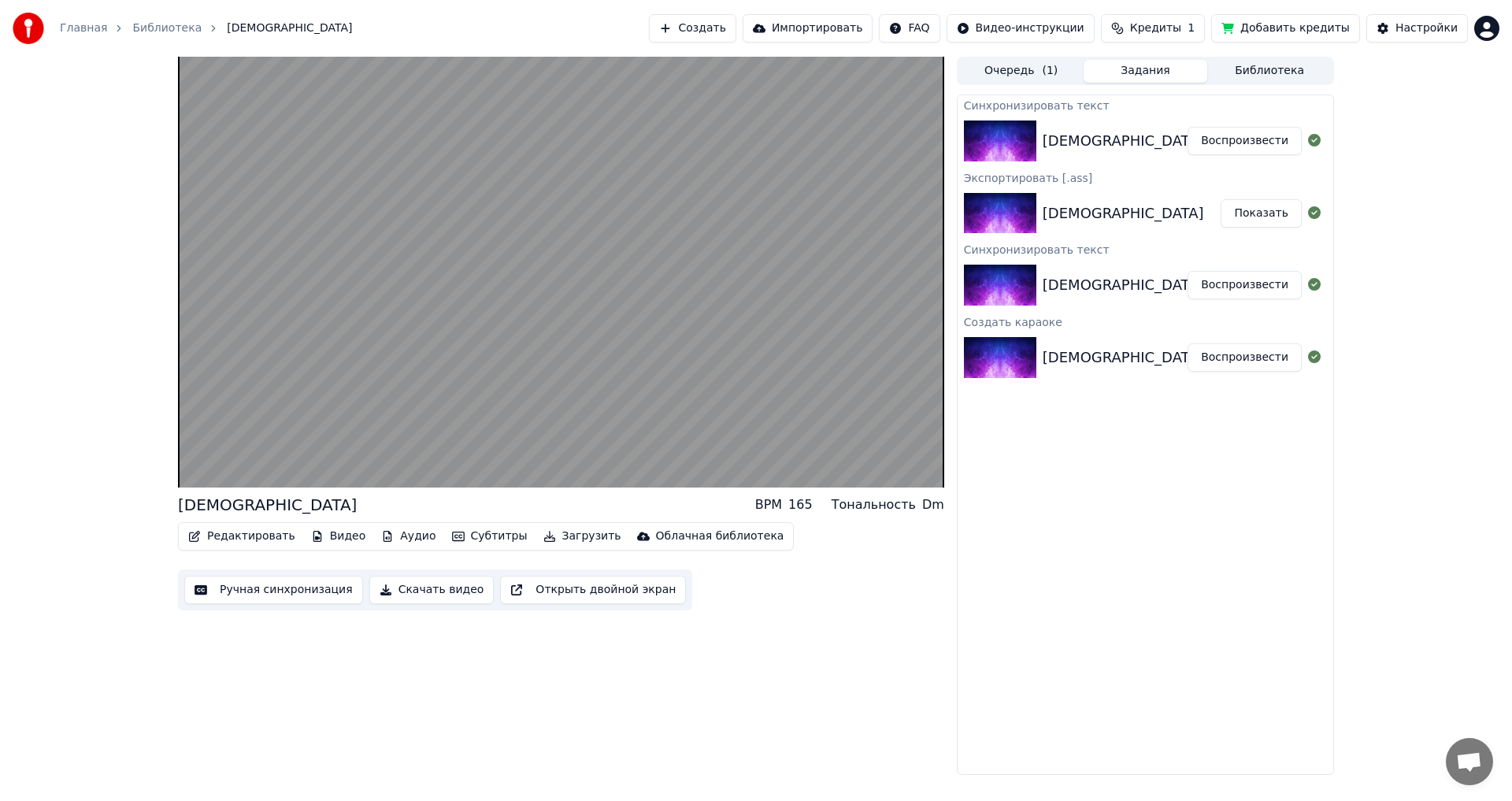
click at [617, 150] on button "Воспроизвести" at bounding box center [1244, 141] width 114 height 28
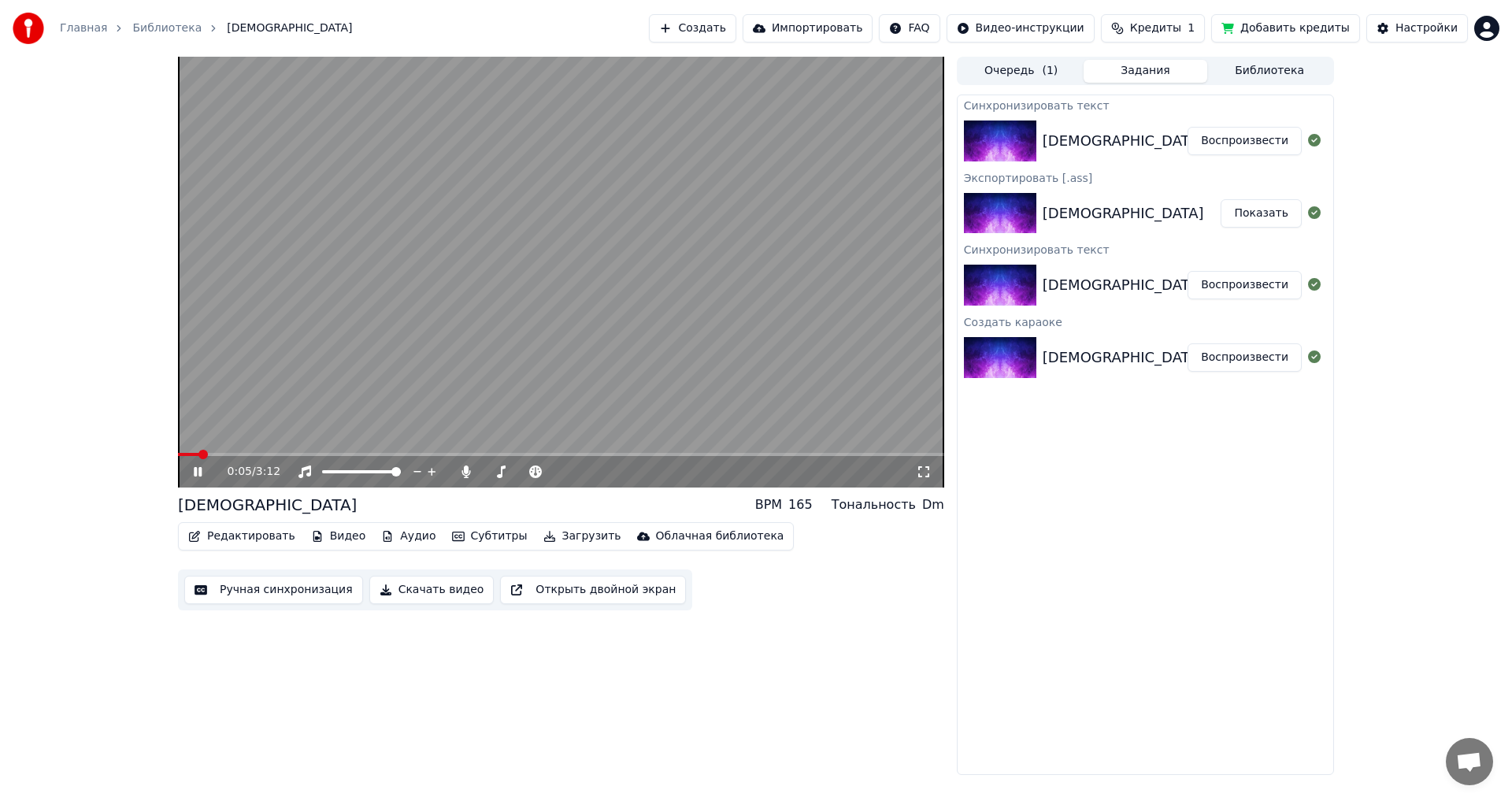
click at [273, 441] on button "Ручная синхронизация" at bounding box center [273, 590] width 179 height 28
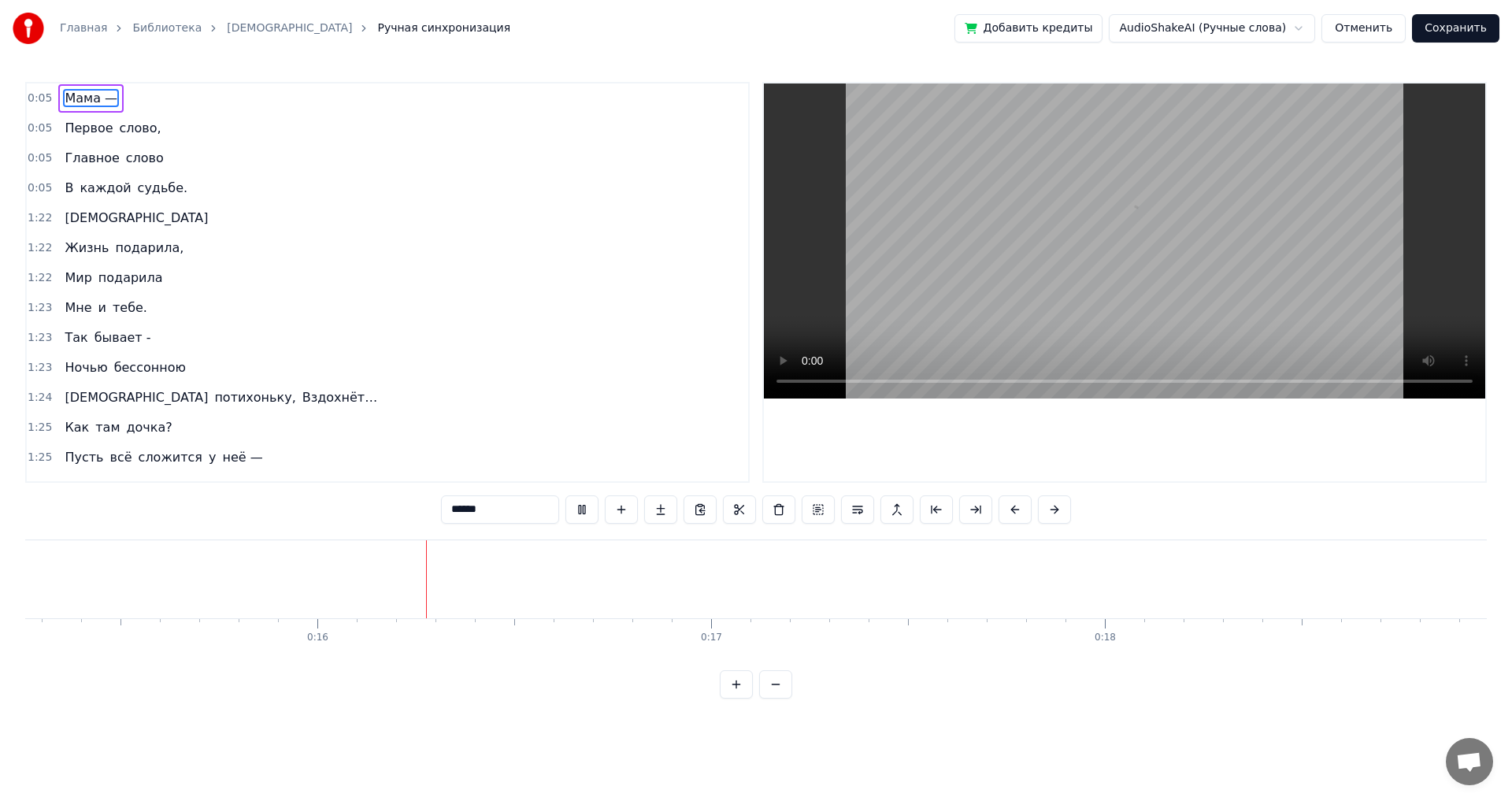
scroll to position [0, 6013]
click at [38, 103] on span "0:05" at bounding box center [40, 99] width 25 height 16
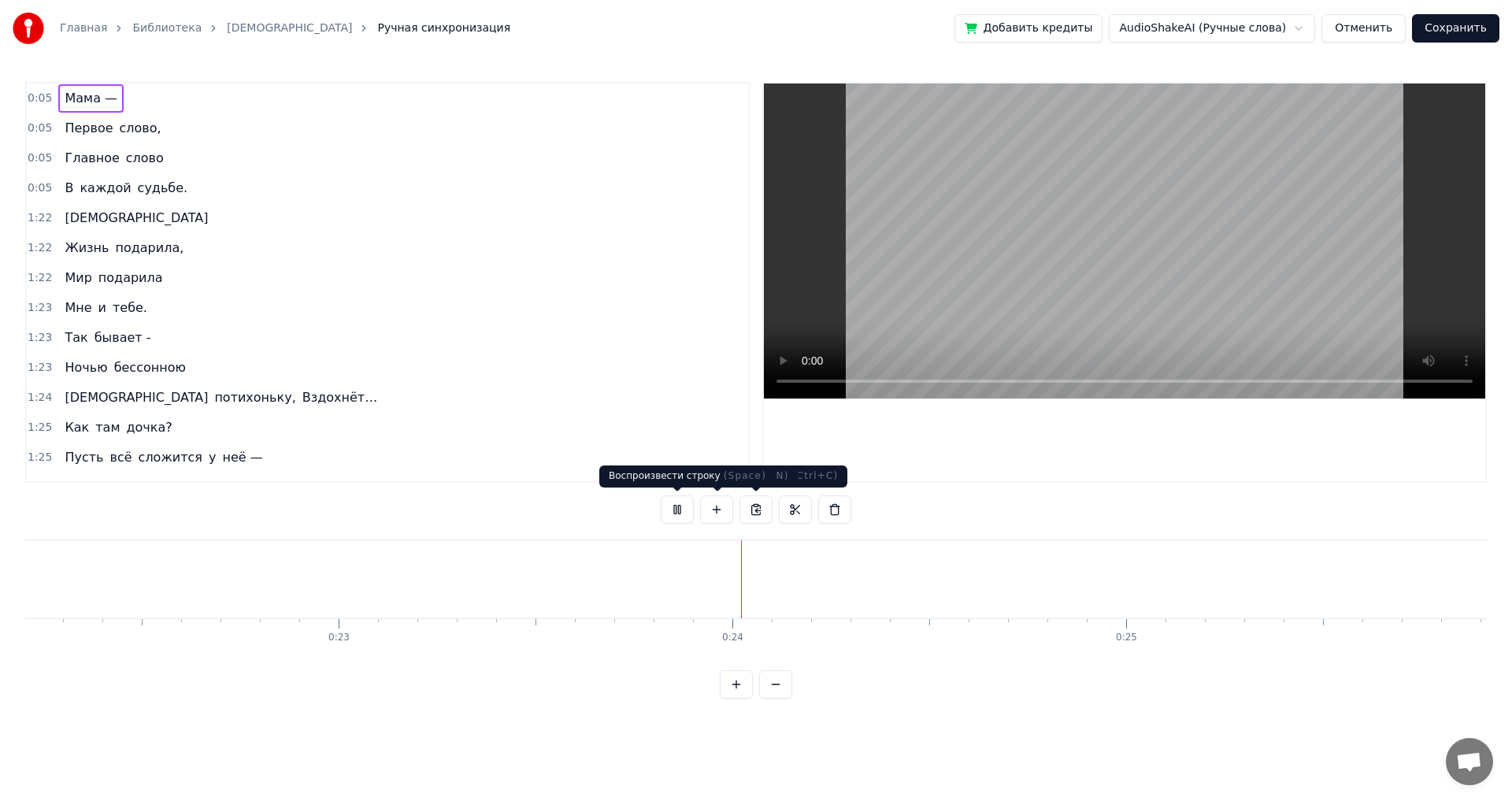
click at [617, 441] on button at bounding box center [677, 510] width 33 height 28
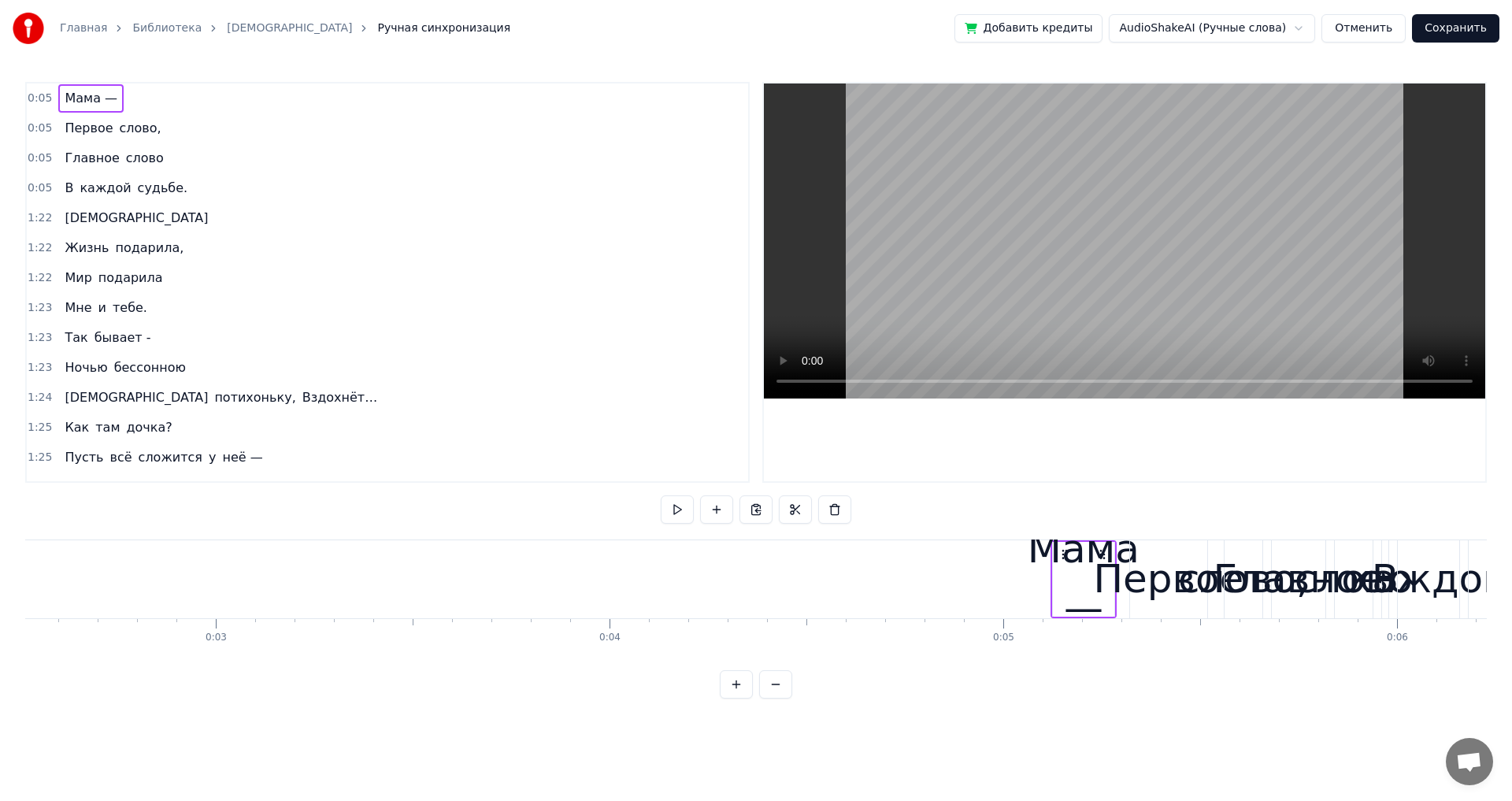
scroll to position [0, 529]
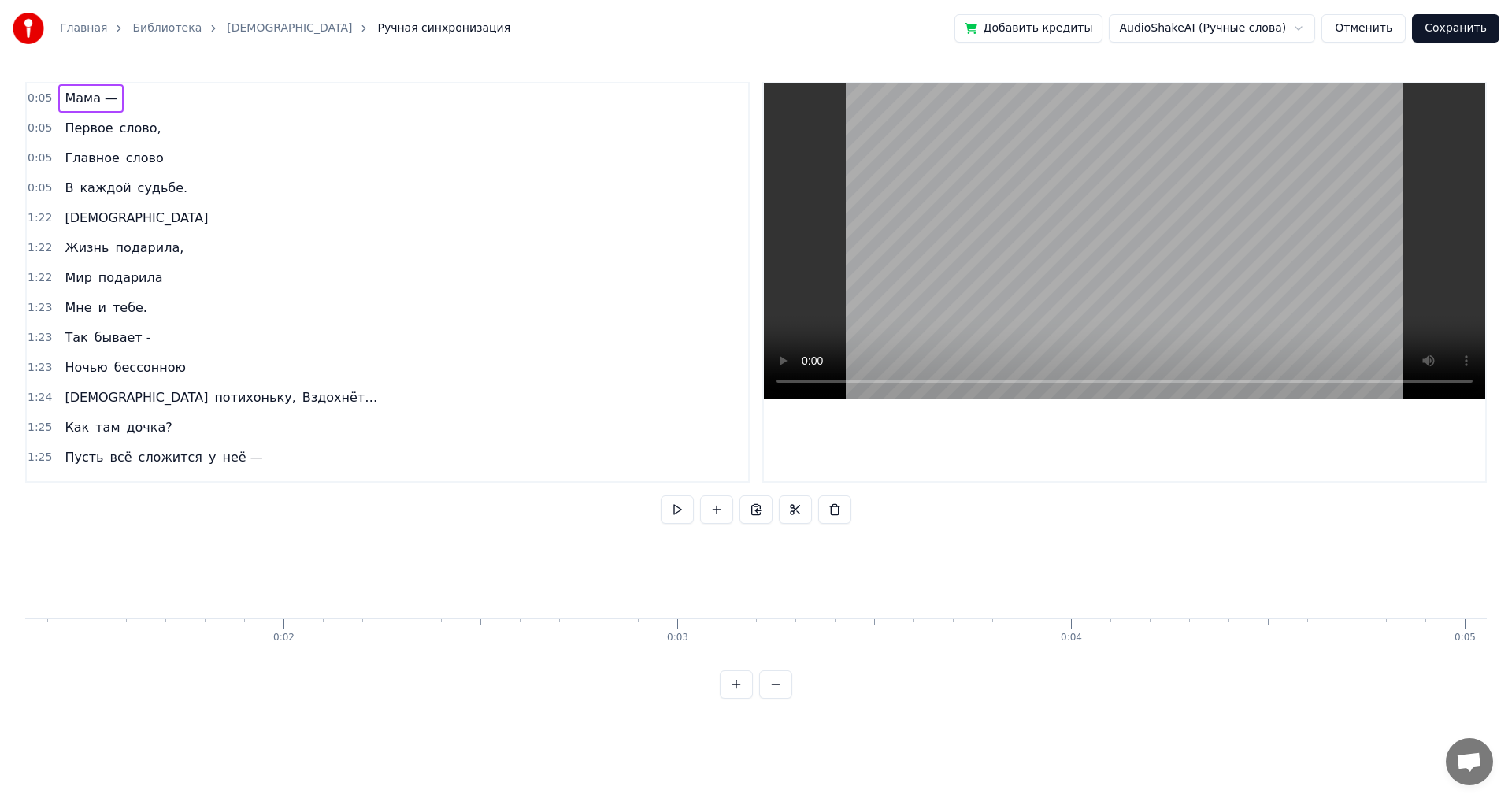
click at [81, 101] on span "Мама —" at bounding box center [90, 98] width 56 height 19
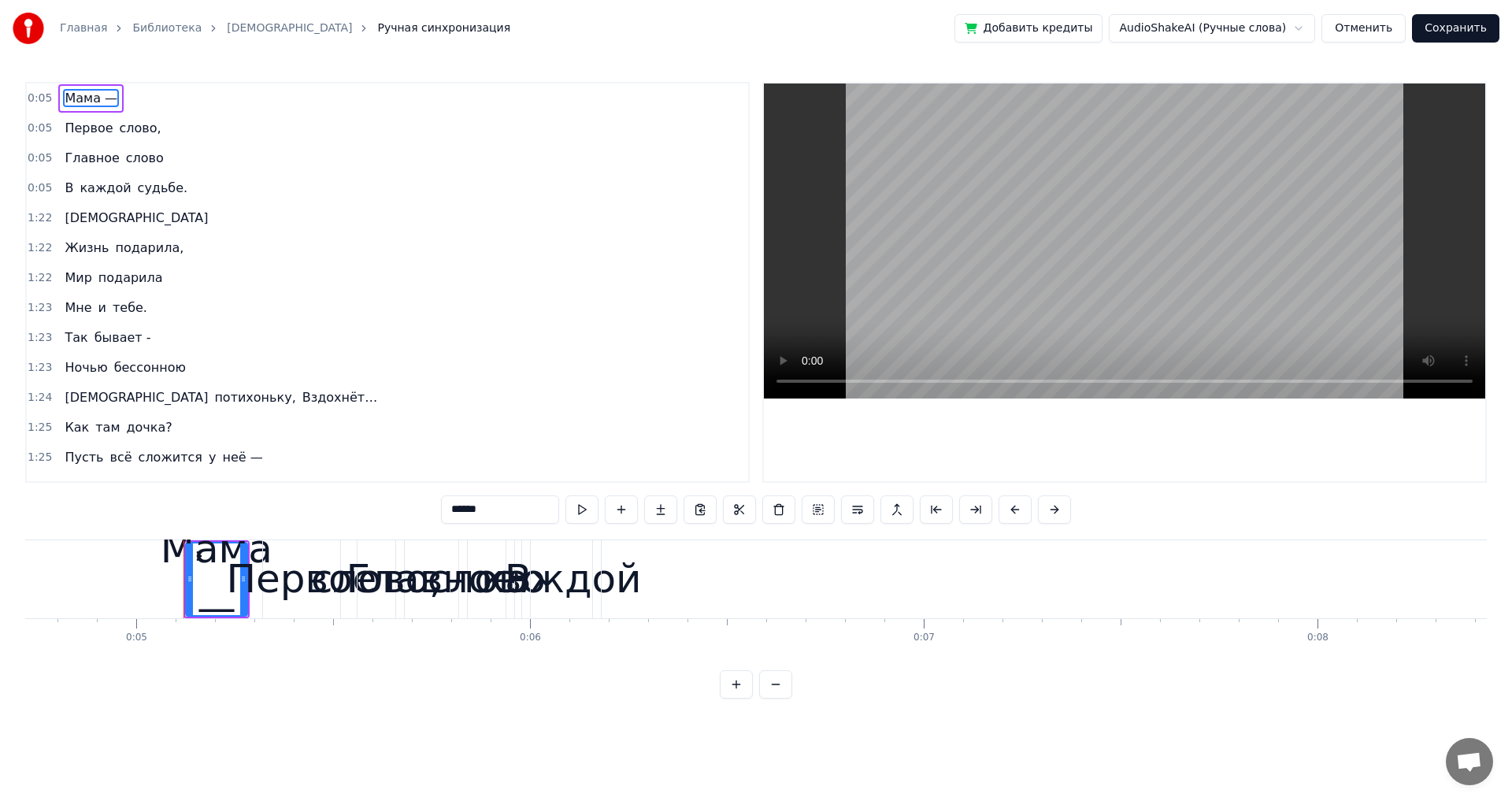
scroll to position [0, 1936]
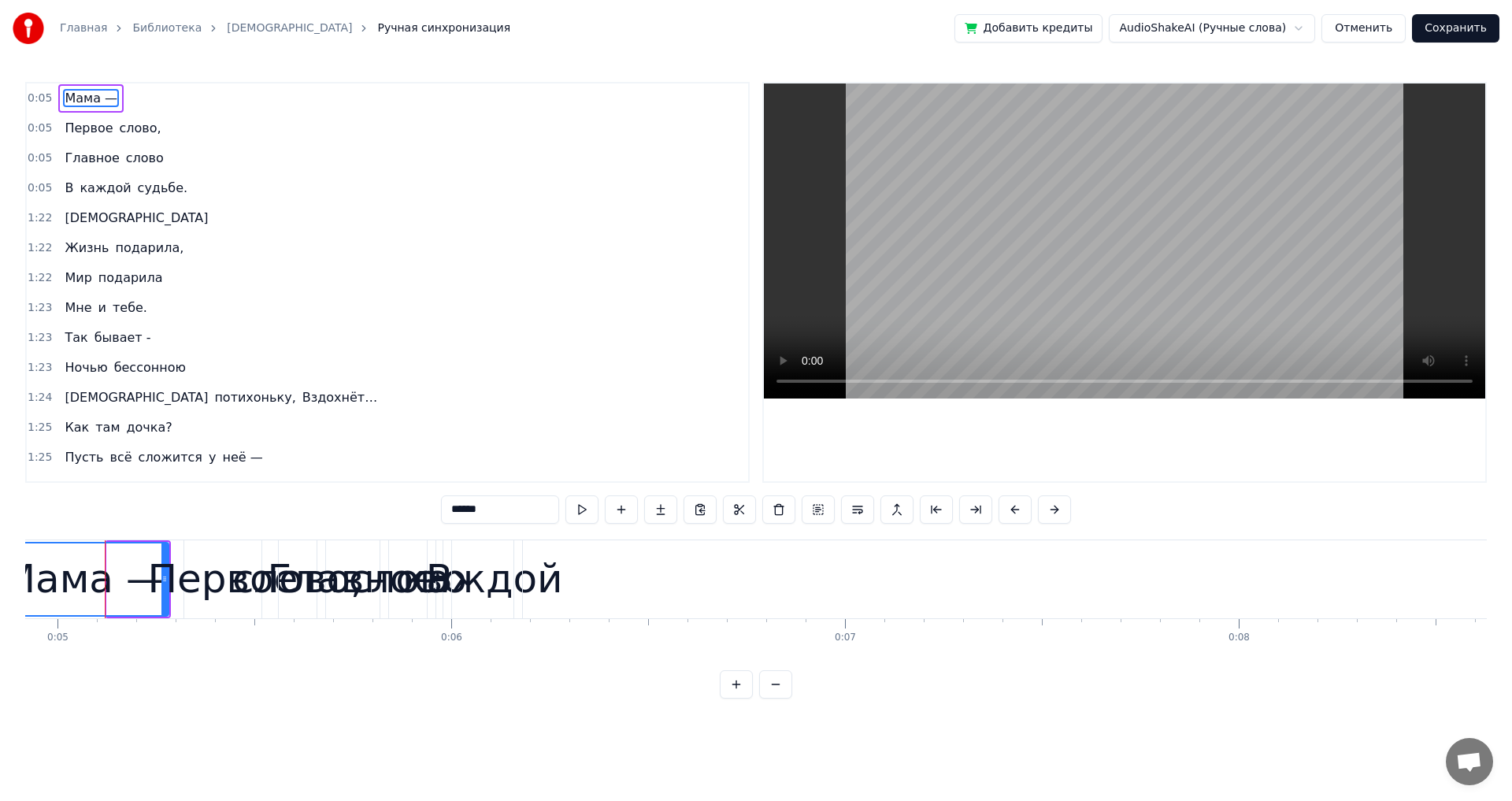
drag, startPoint x: 109, startPoint y: 587, endPoint x: 1, endPoint y: 586, distance: 108.0
click at [1, 441] on div "Главная Библиотека Мама Ручная синхронизация Добавить кредиты AudioShakeAI (Руч…" at bounding box center [756, 349] width 1512 height 699
click at [617, 441] on button at bounding box center [736, 685] width 33 height 28
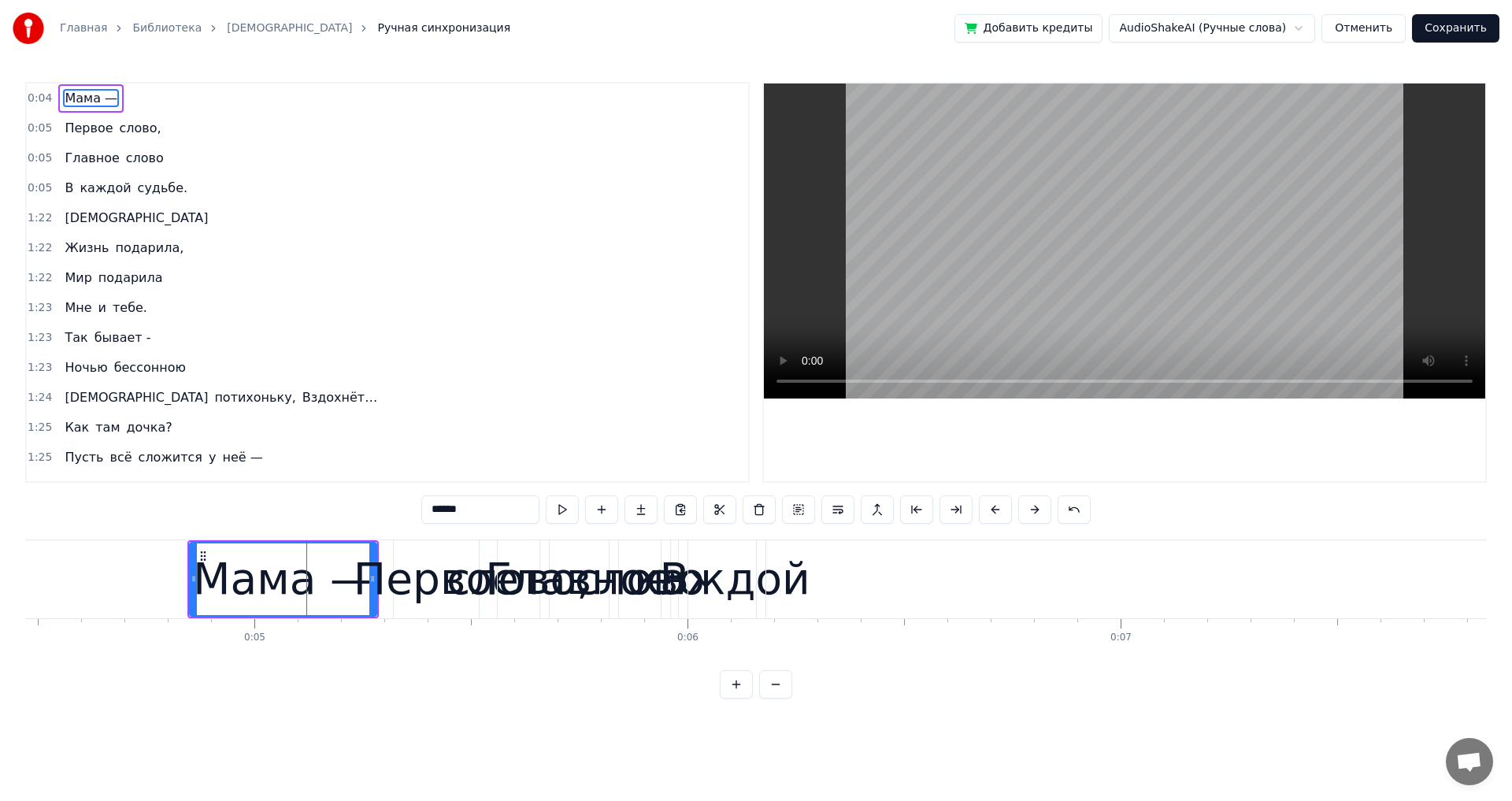
click at [617, 441] on button at bounding box center [736, 685] width 33 height 28
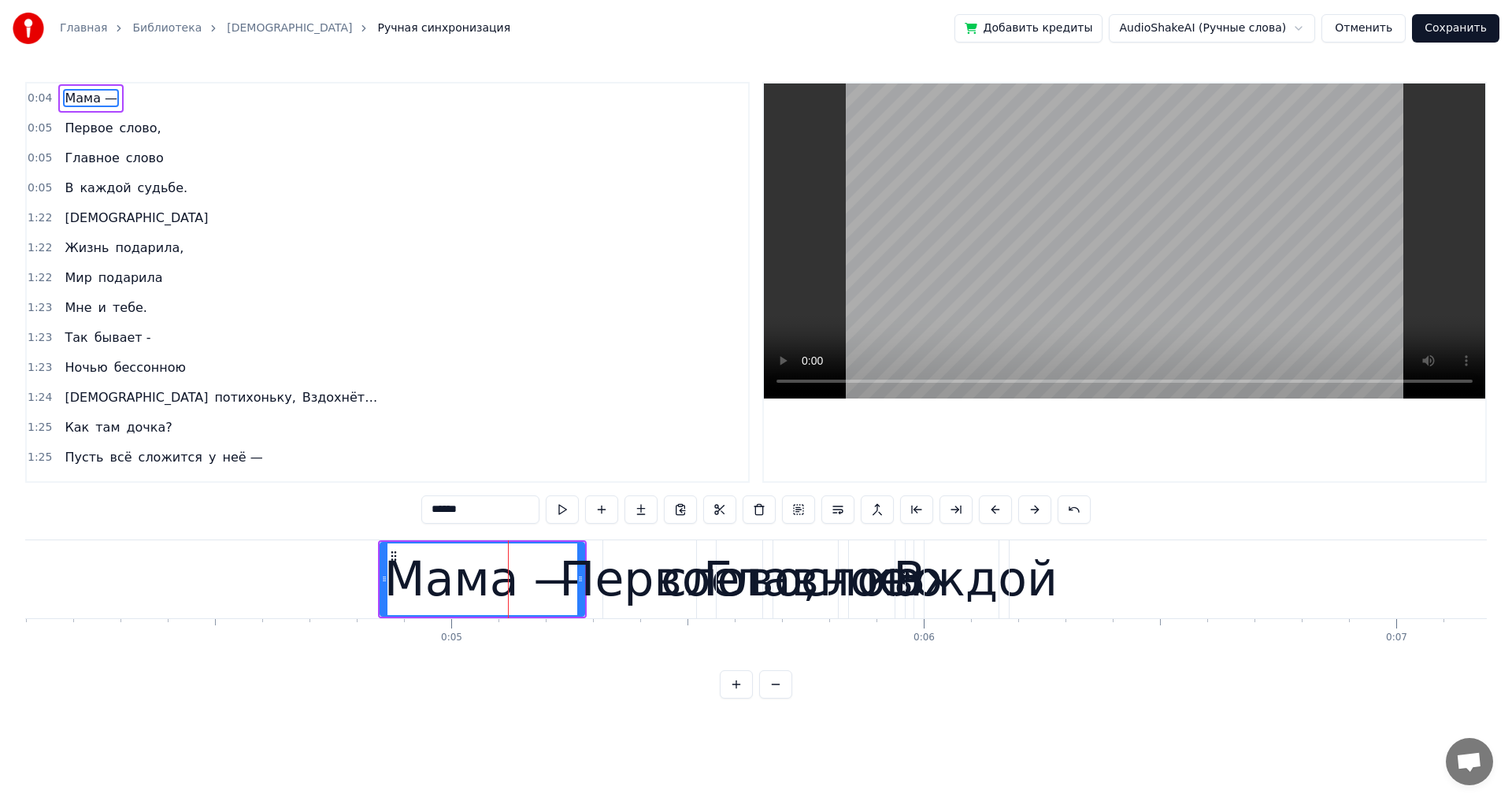
click at [617, 441] on button at bounding box center [736, 685] width 33 height 28
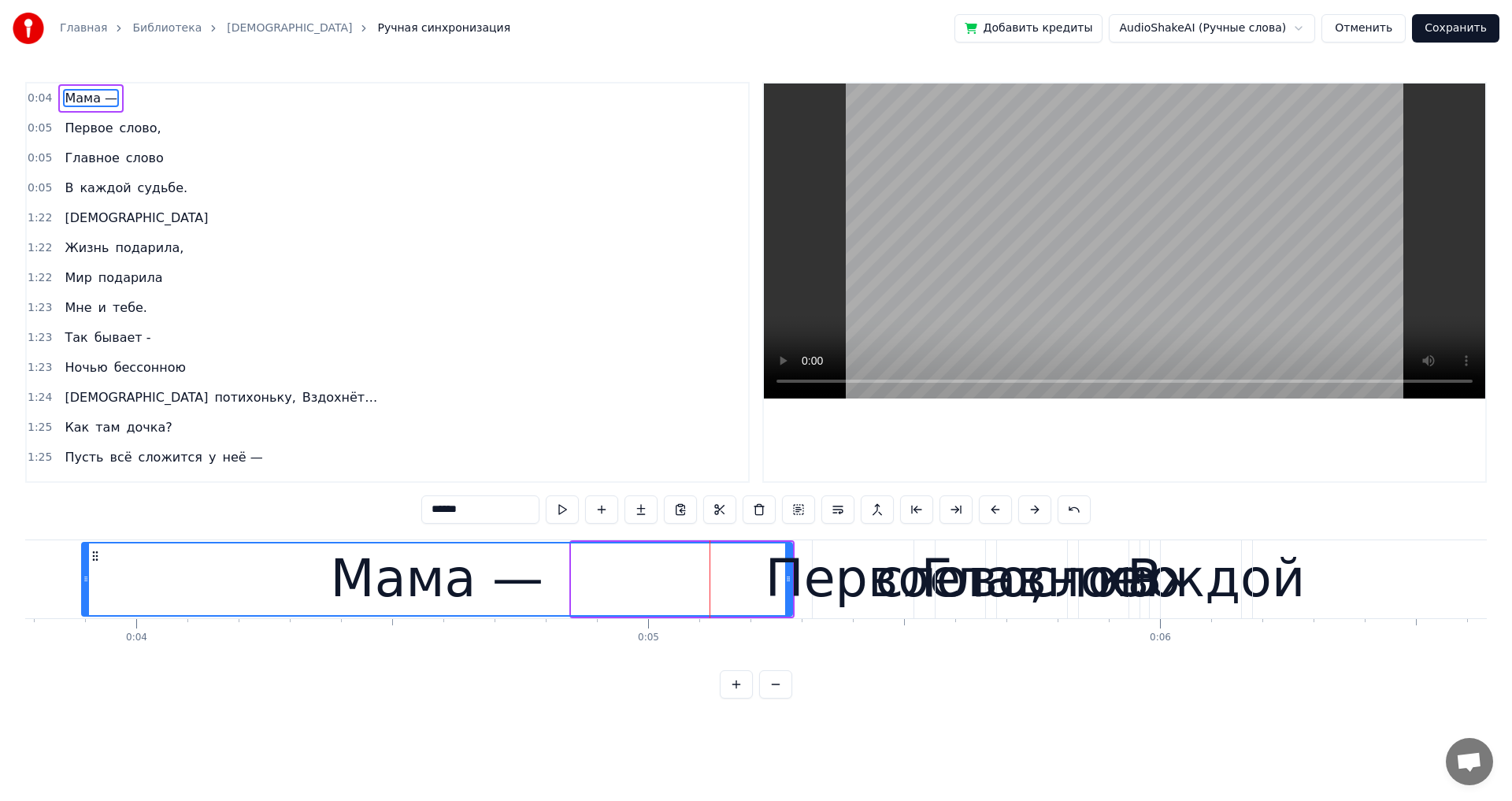
click at [83, 583] on icon at bounding box center [86, 579] width 6 height 12
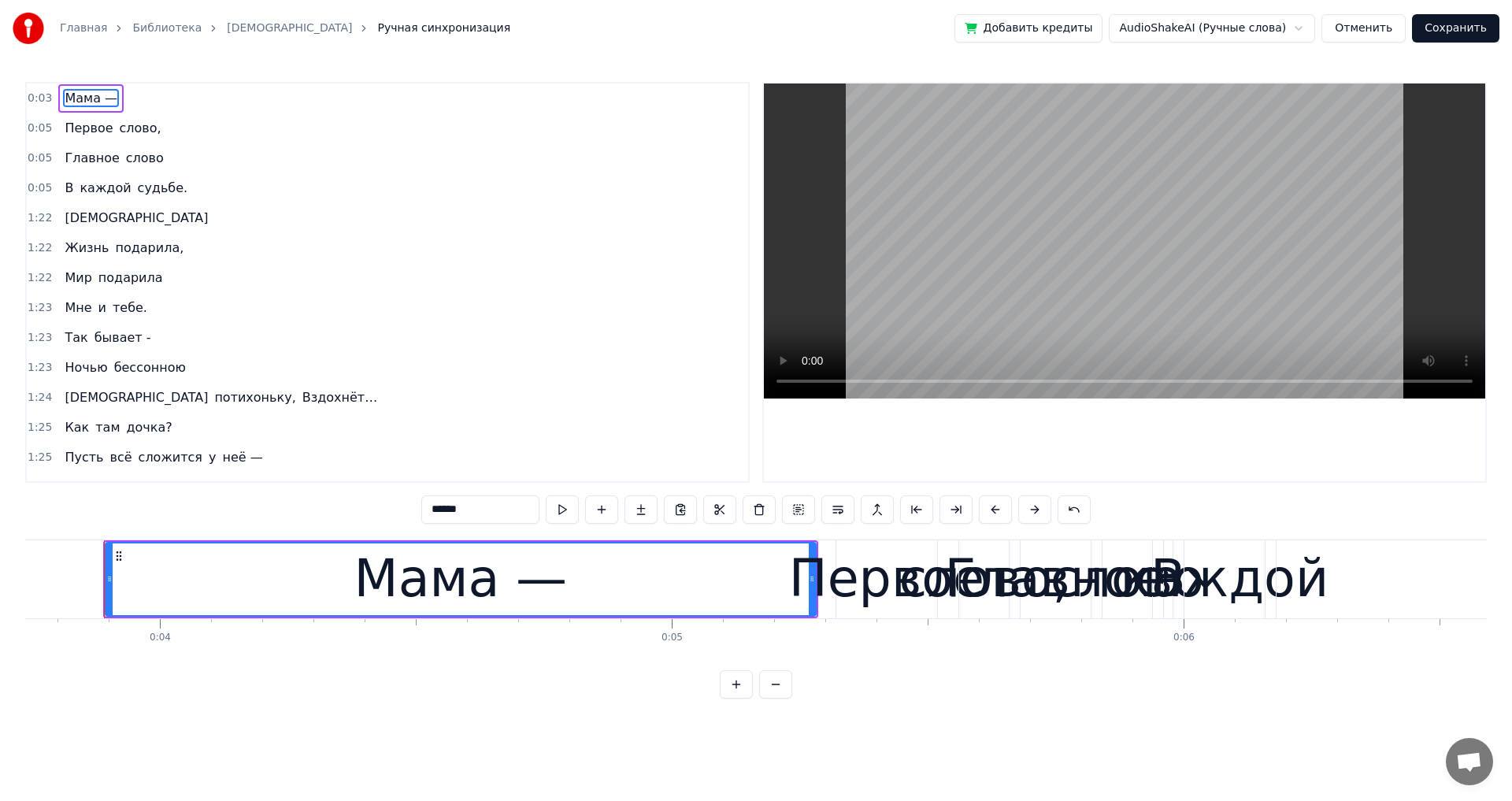
drag, startPoint x: 812, startPoint y: 576, endPoint x: 535, endPoint y: 576, distance: 277.0
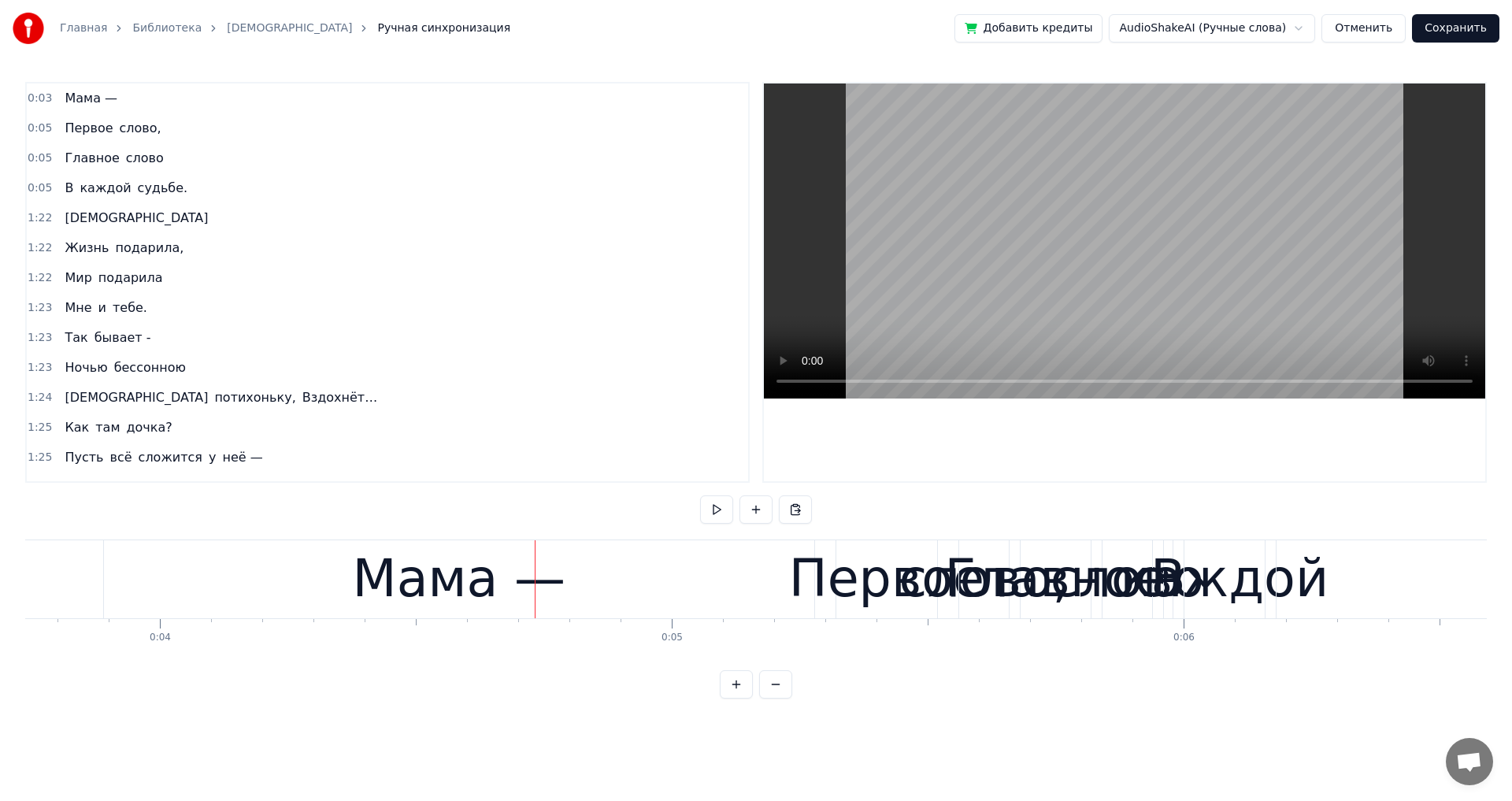
click at [539, 542] on div "Мама —" at bounding box center [459, 578] width 213 height 77
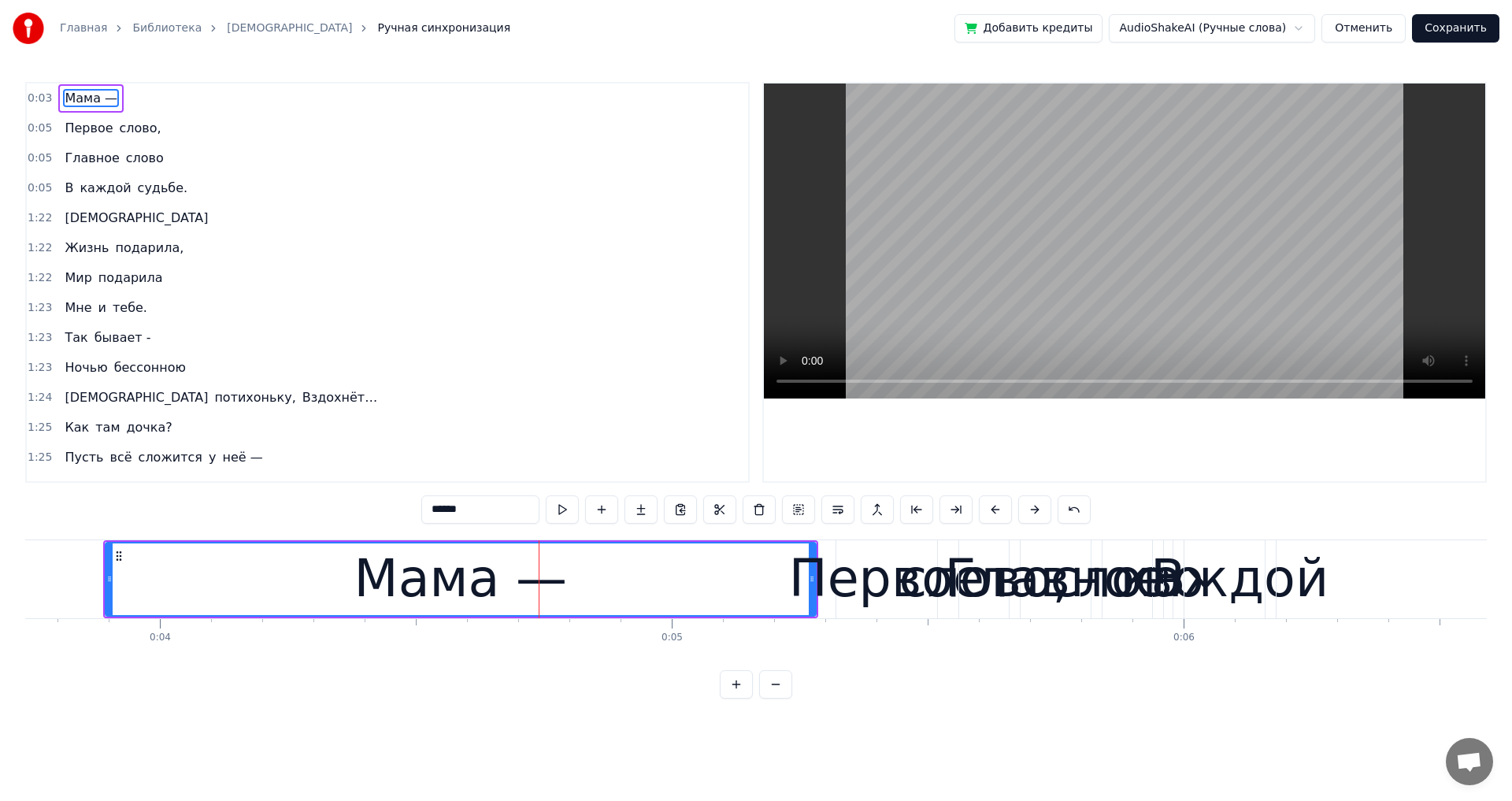
drag, startPoint x: 811, startPoint y: 580, endPoint x: 761, endPoint y: 580, distance: 50.0
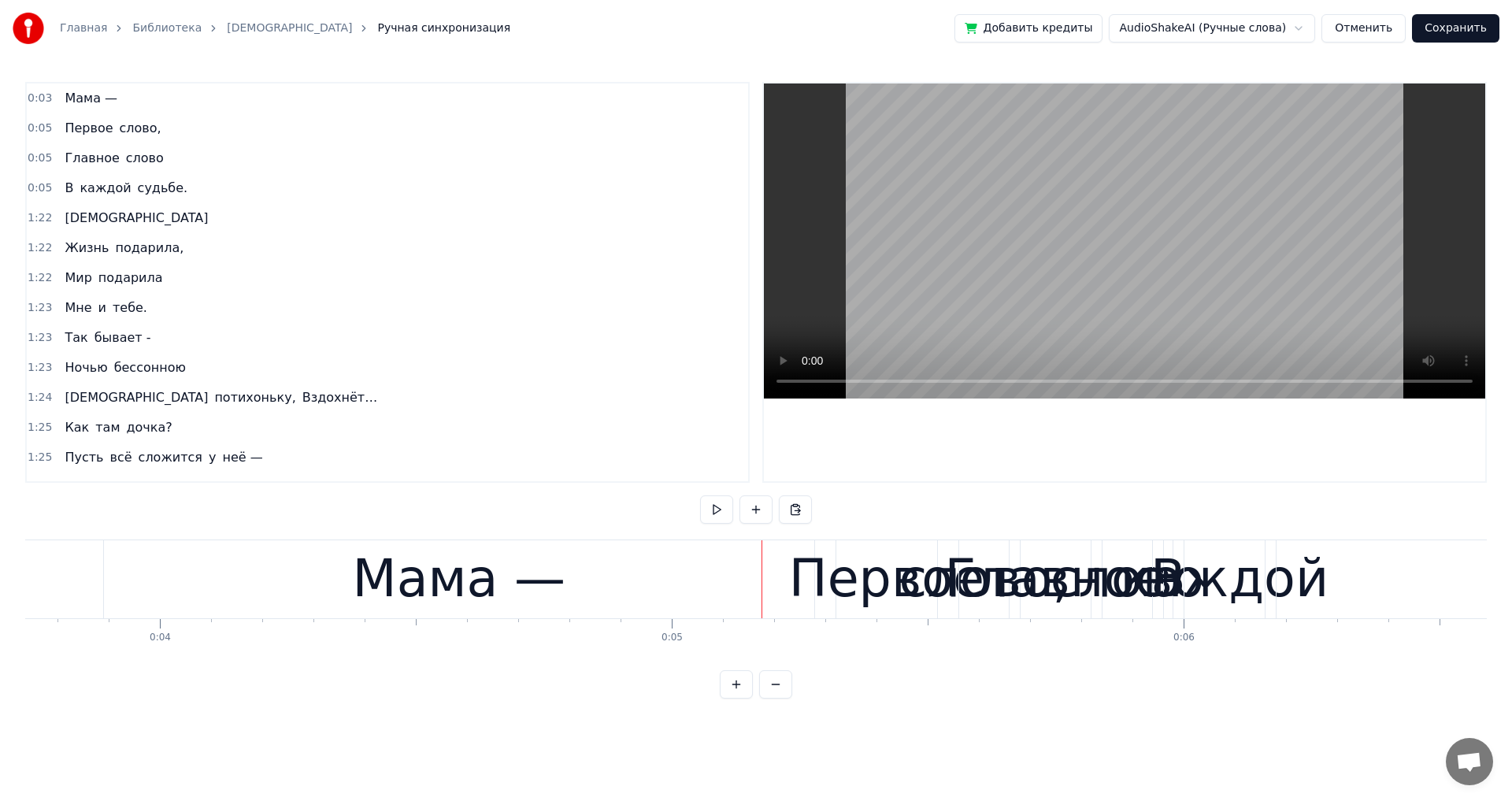
click at [735, 538] on div "0:03 Мама — 0:05 Первое слово, 0:05 Главное слово 0:05 В каждой судьбе. 1:22 Ма…" at bounding box center [756, 390] width 1462 height 617
click at [393, 617] on div "Мама —" at bounding box center [459, 578] width 213 height 77
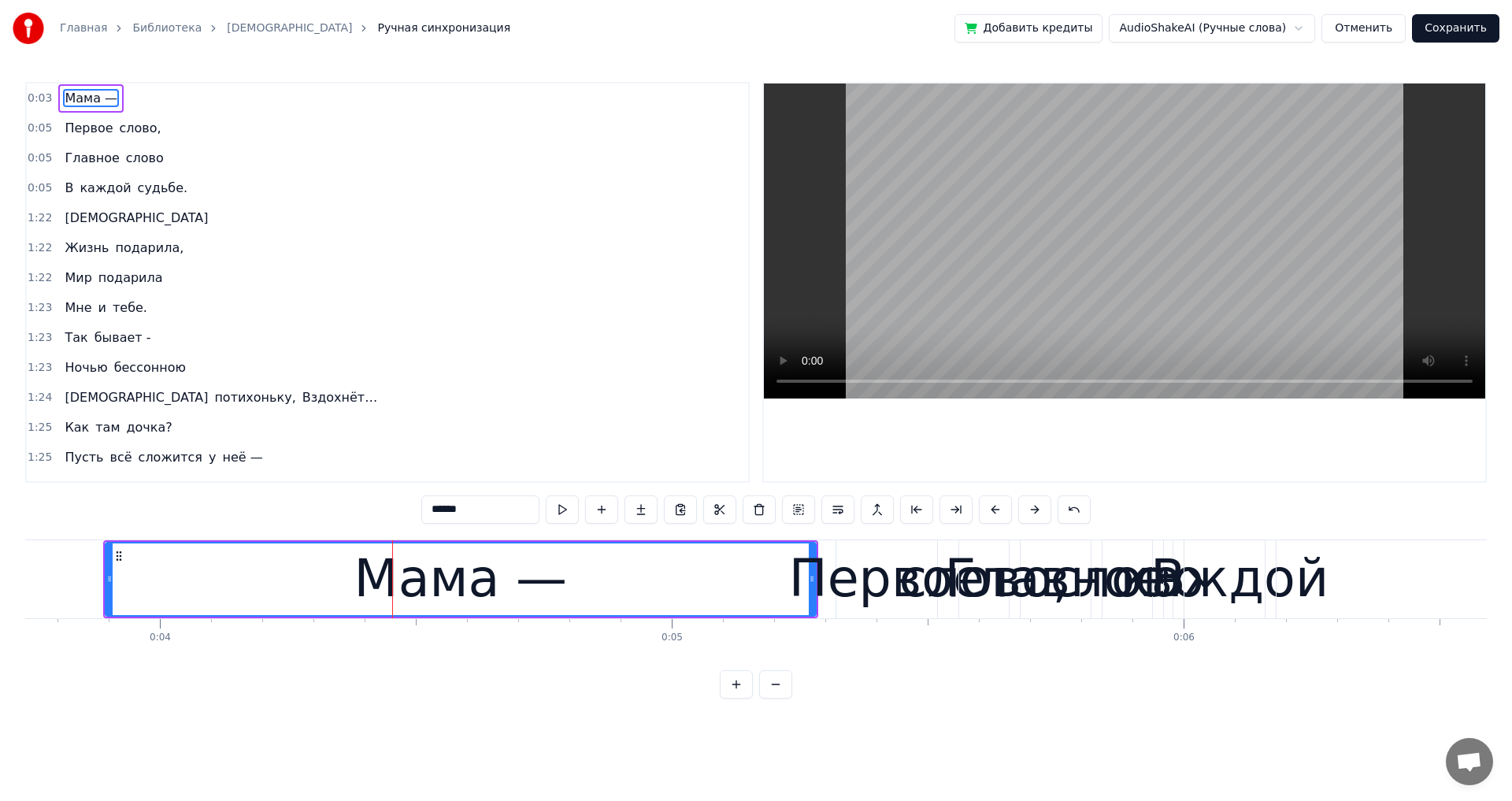
click at [116, 556] on circle at bounding box center [116, 555] width 1 height 1
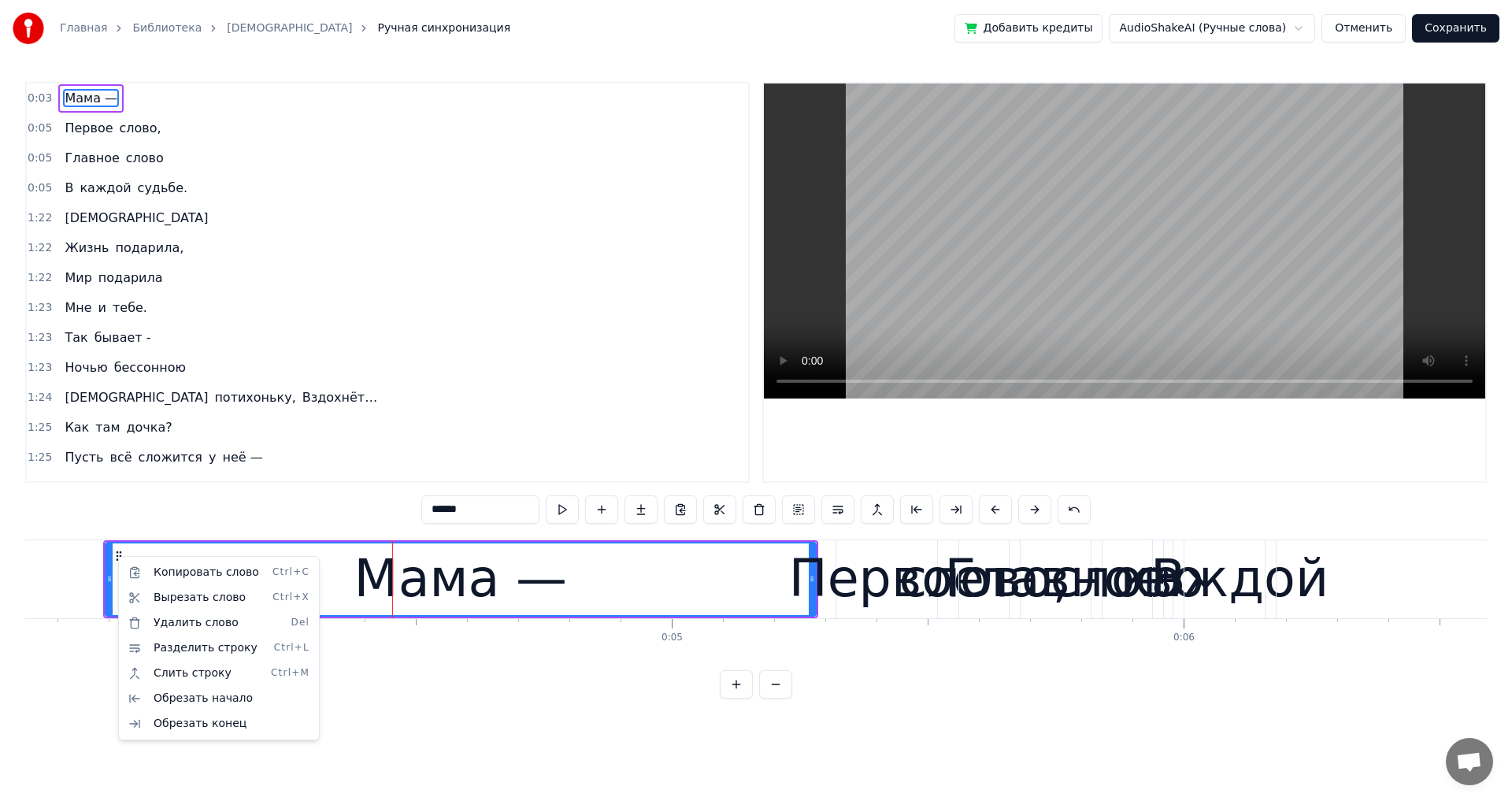
click at [812, 580] on html "Главная Библиотека Мама Ручная синхронизация Добавить кредиты AudioShakeAI (Руч…" at bounding box center [756, 362] width 1512 height 723
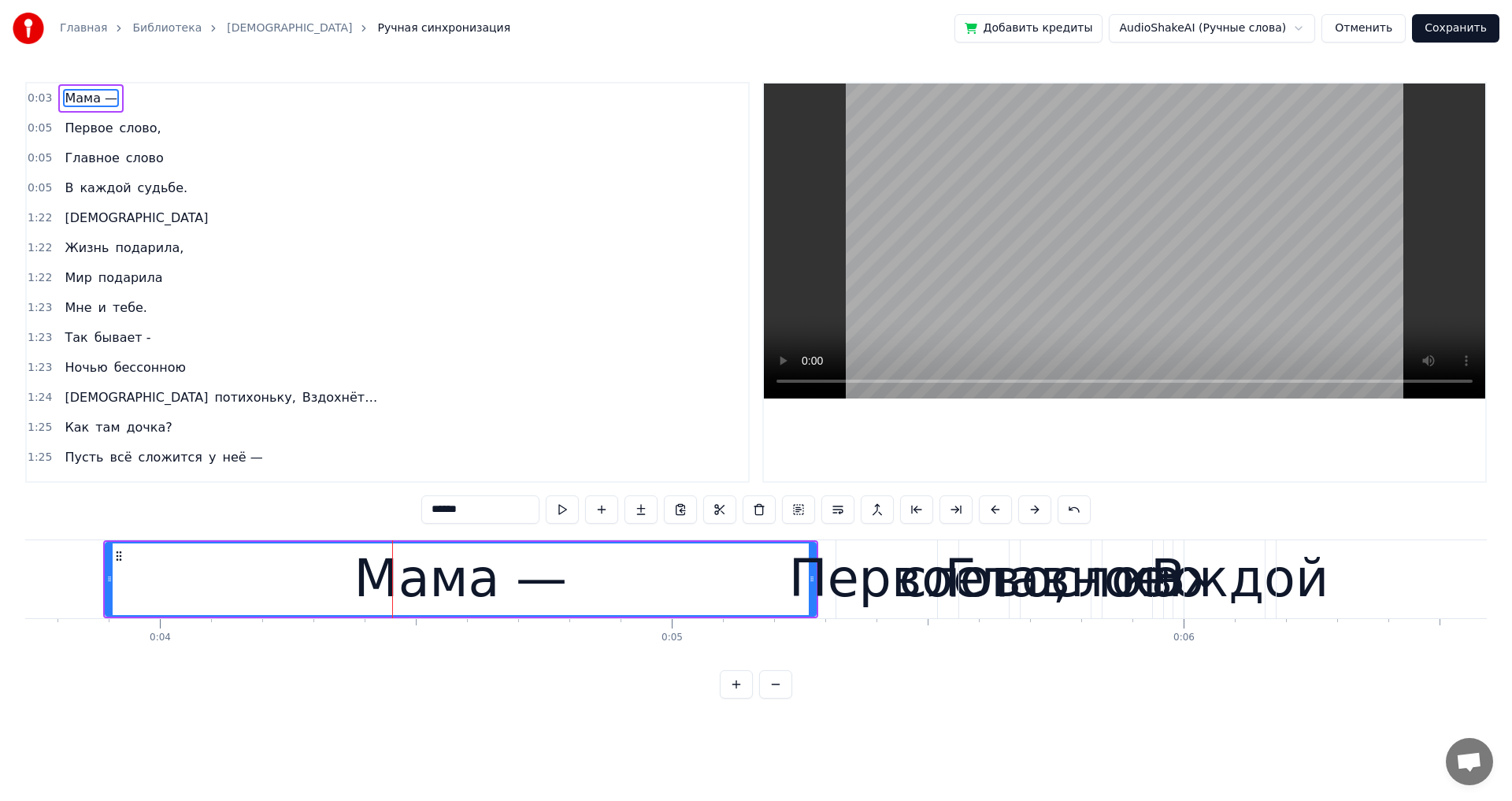
click at [855, 587] on div "Первое" at bounding box center [886, 578] width 195 height 77
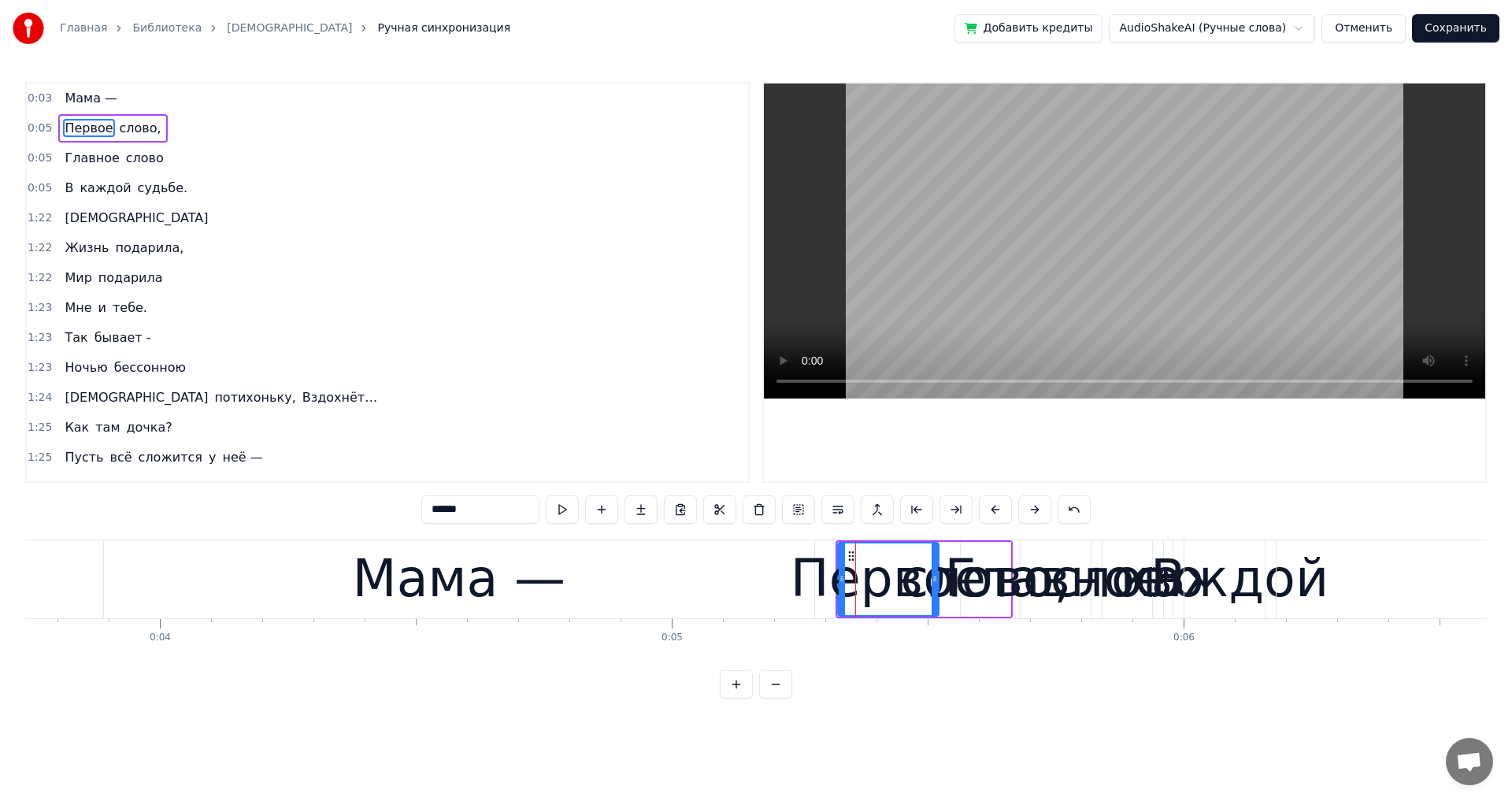
click at [841, 558] on div at bounding box center [842, 579] width 6 height 71
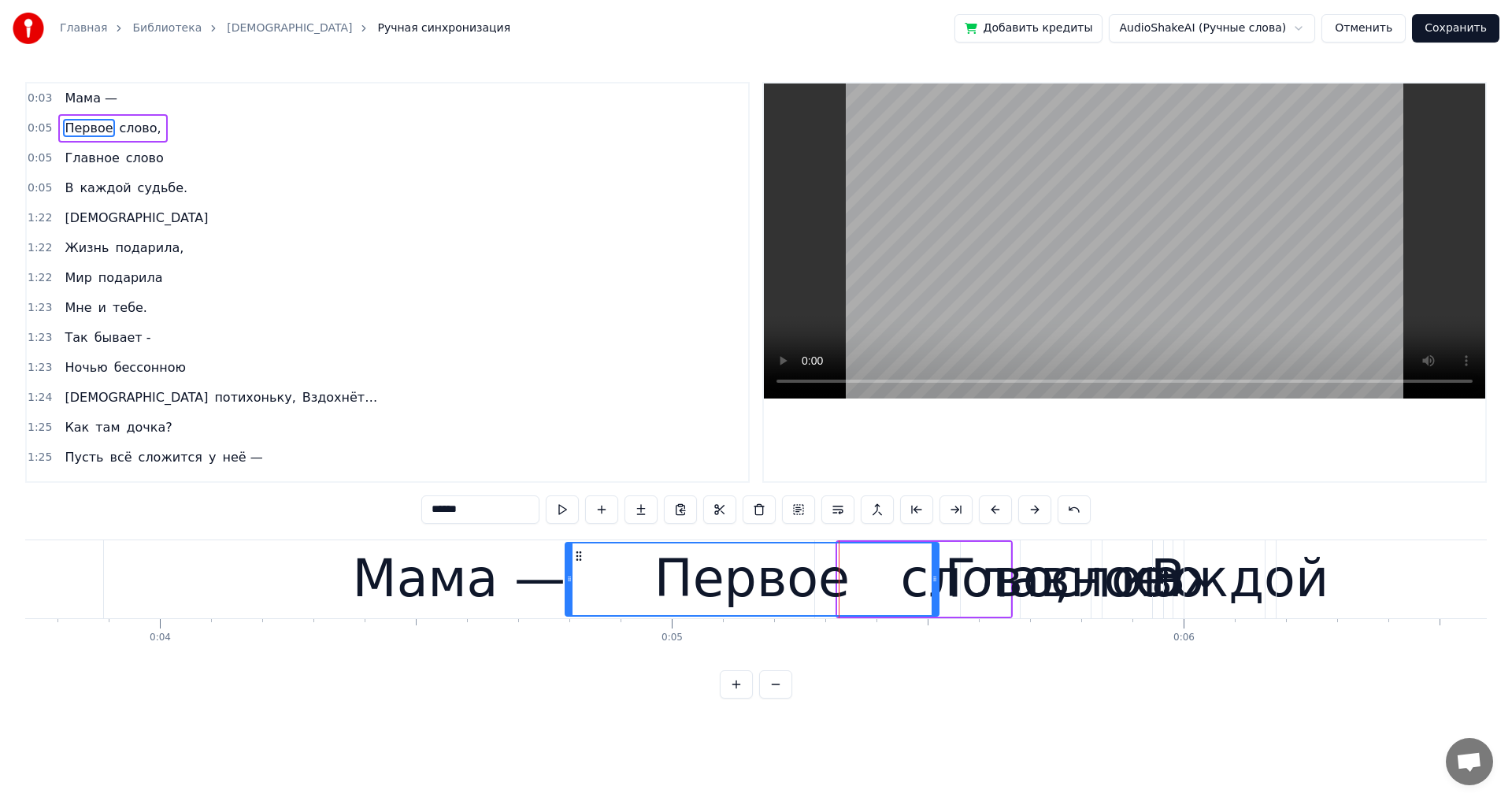
drag, startPoint x: 842, startPoint y: 558, endPoint x: 569, endPoint y: 549, distance: 273.1
click at [569, 549] on div at bounding box center [569, 579] width 6 height 71
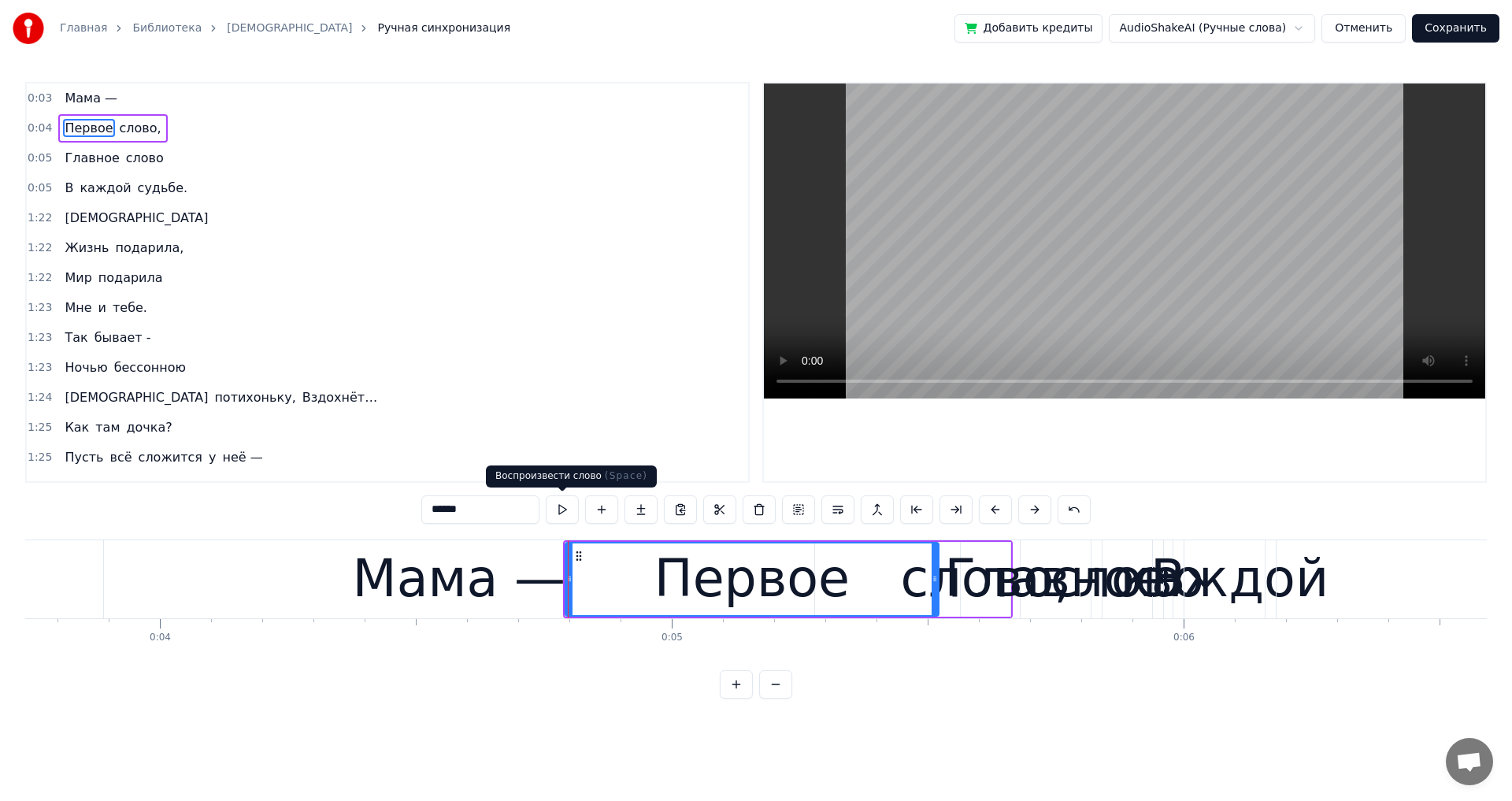
click at [556, 510] on button at bounding box center [562, 510] width 33 height 28
click at [207, 578] on div "Мама —" at bounding box center [459, 579] width 710 height 78
type input "******"
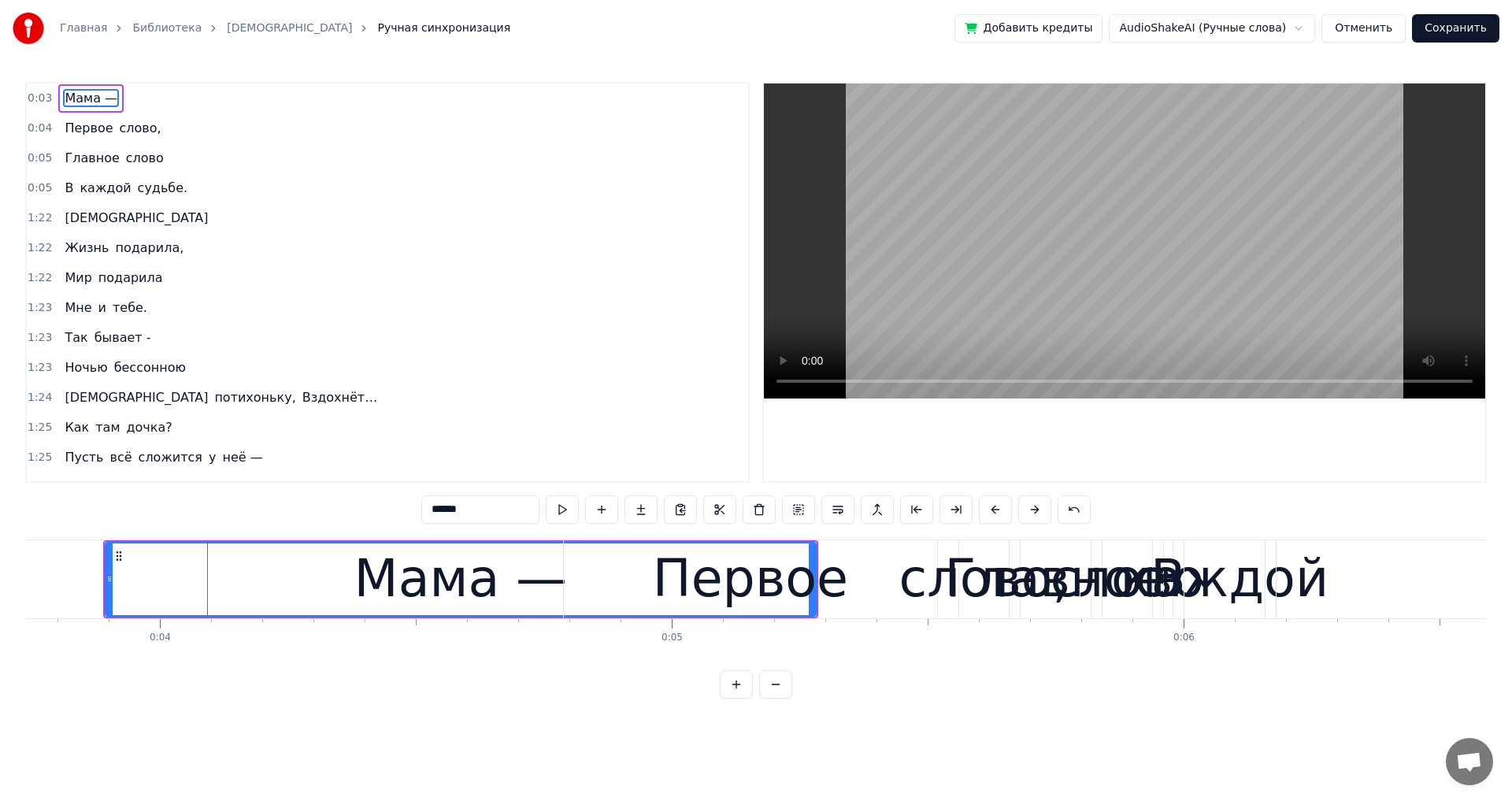
scroll to position [0, 0]
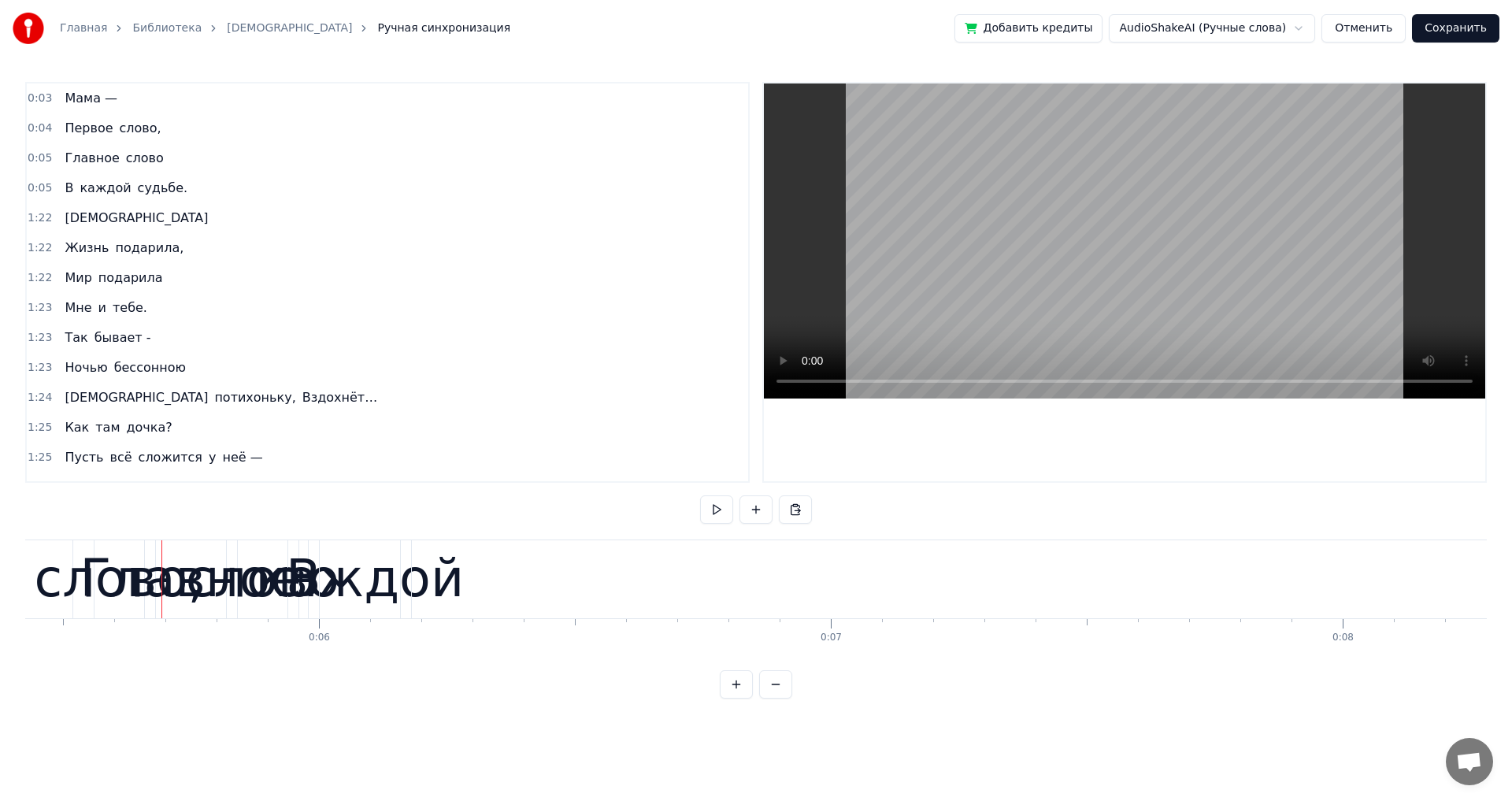
scroll to position [0, 2835]
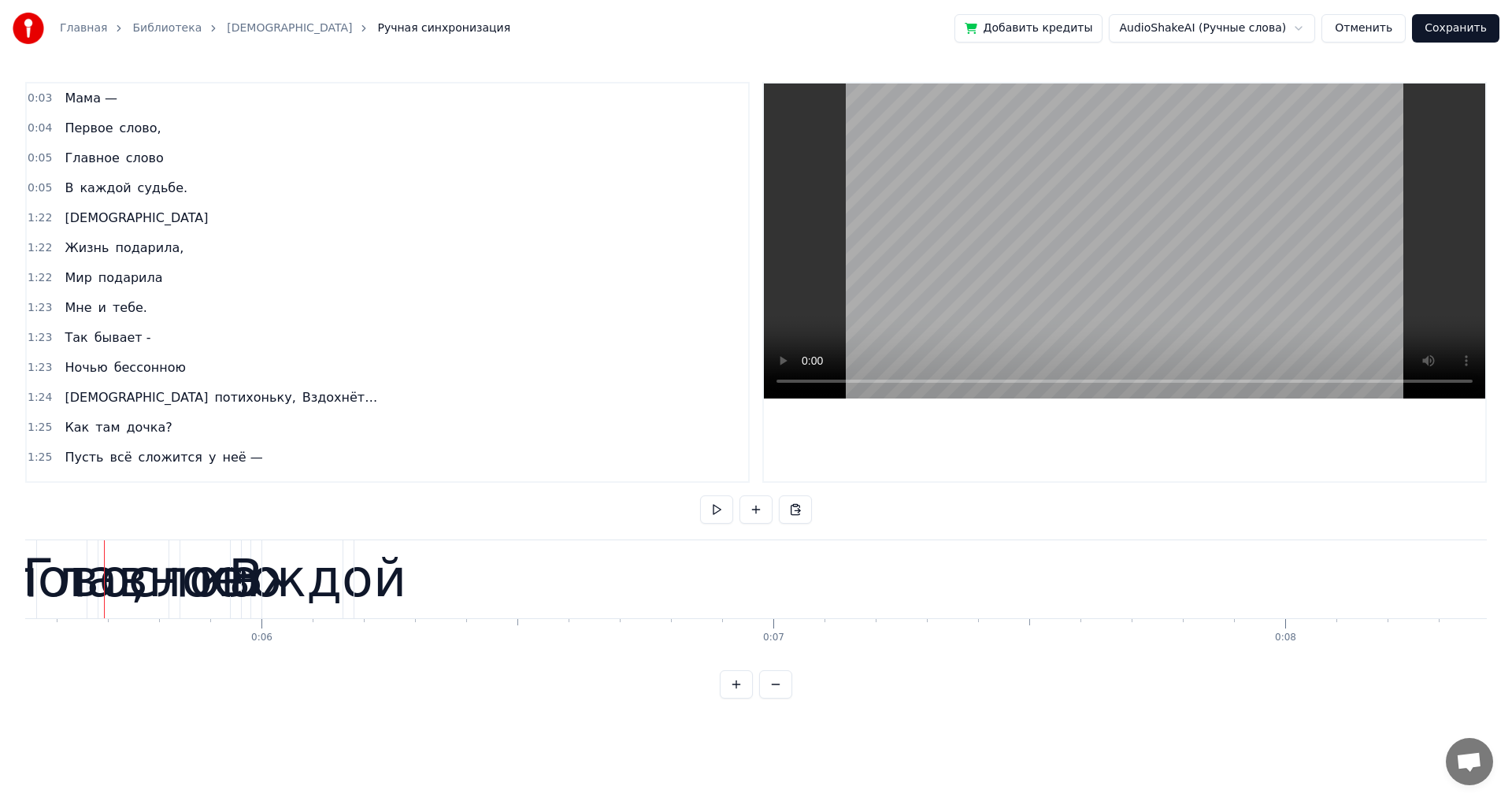
click at [735, 698] on button at bounding box center [736, 685] width 33 height 28
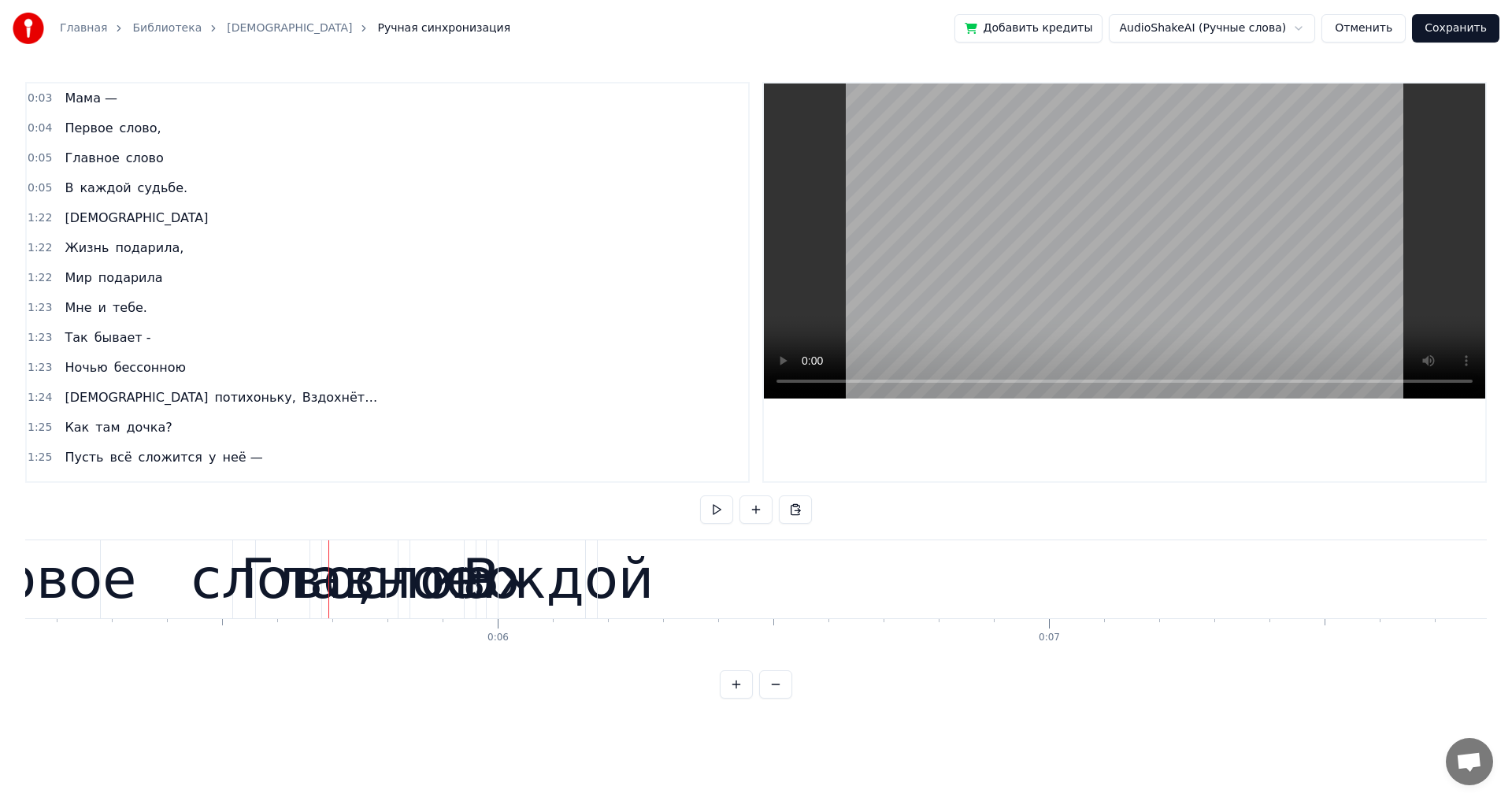
click at [735, 698] on button at bounding box center [736, 685] width 33 height 28
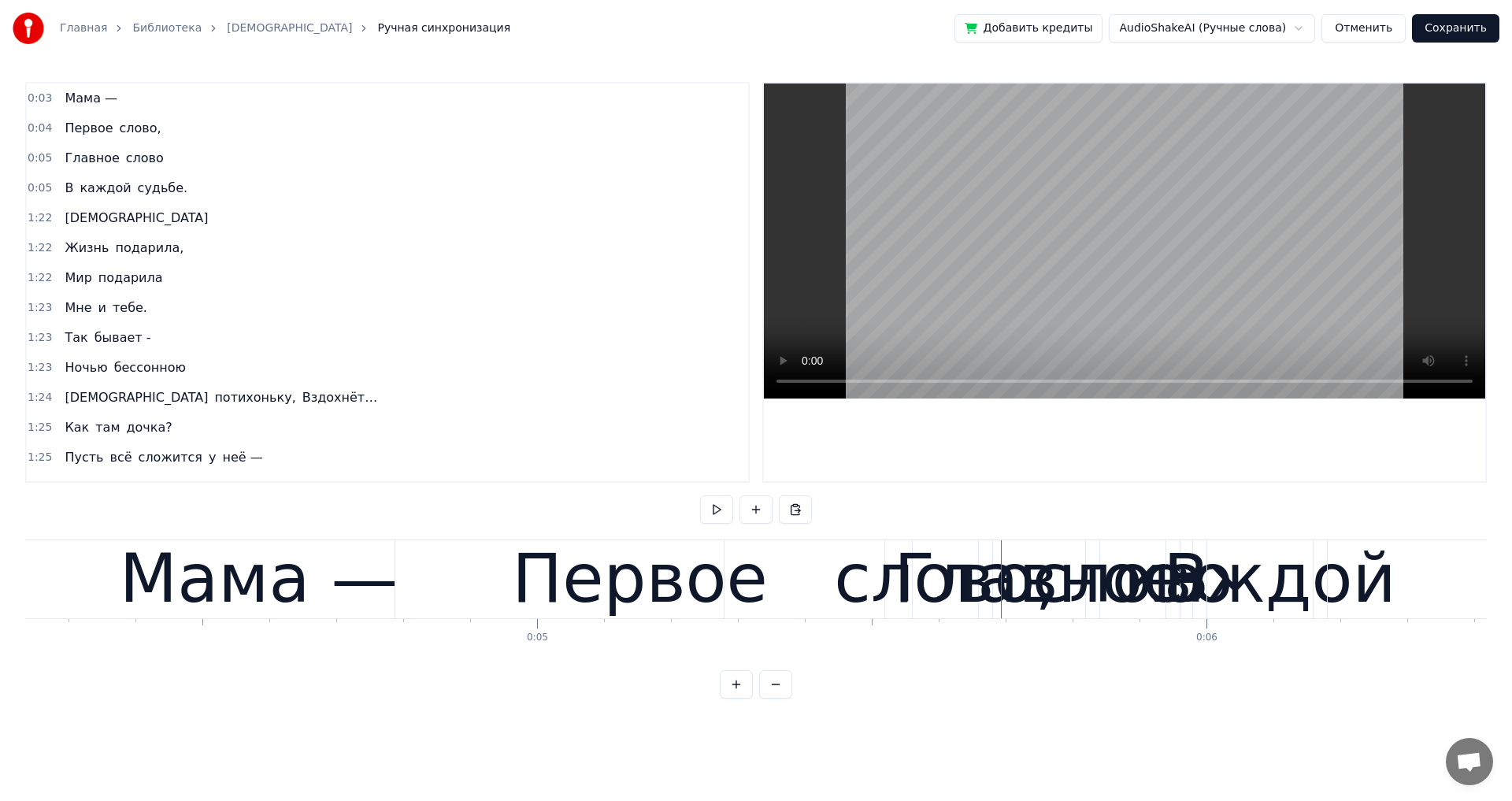
click at [735, 698] on button at bounding box center [736, 685] width 33 height 28
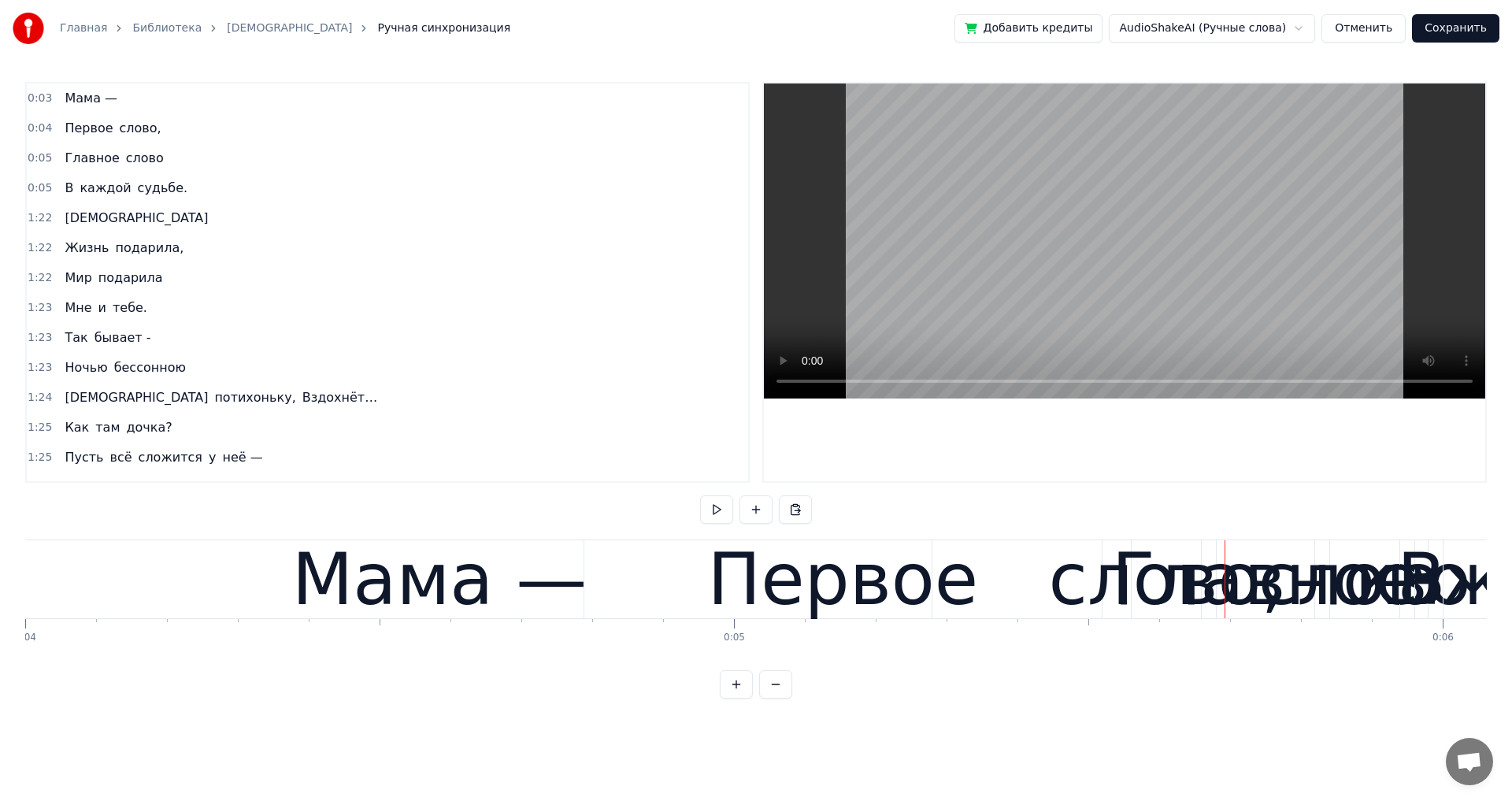
click at [588, 617] on div "Первое" at bounding box center [842, 579] width 519 height 78
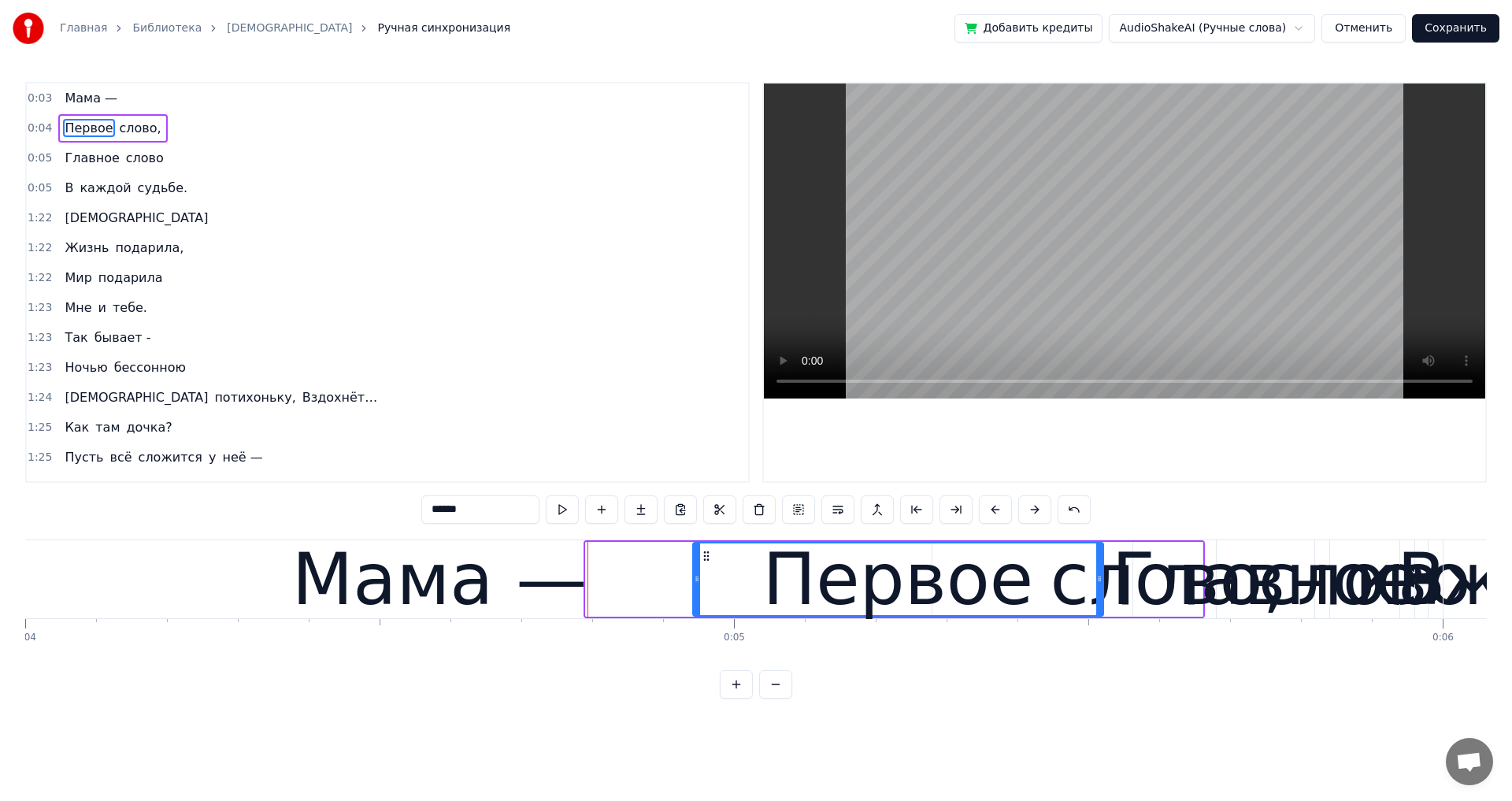
drag, startPoint x: 589, startPoint y: 582, endPoint x: 696, endPoint y: 582, distance: 107.0
click at [696, 582] on icon at bounding box center [696, 579] width 6 height 12
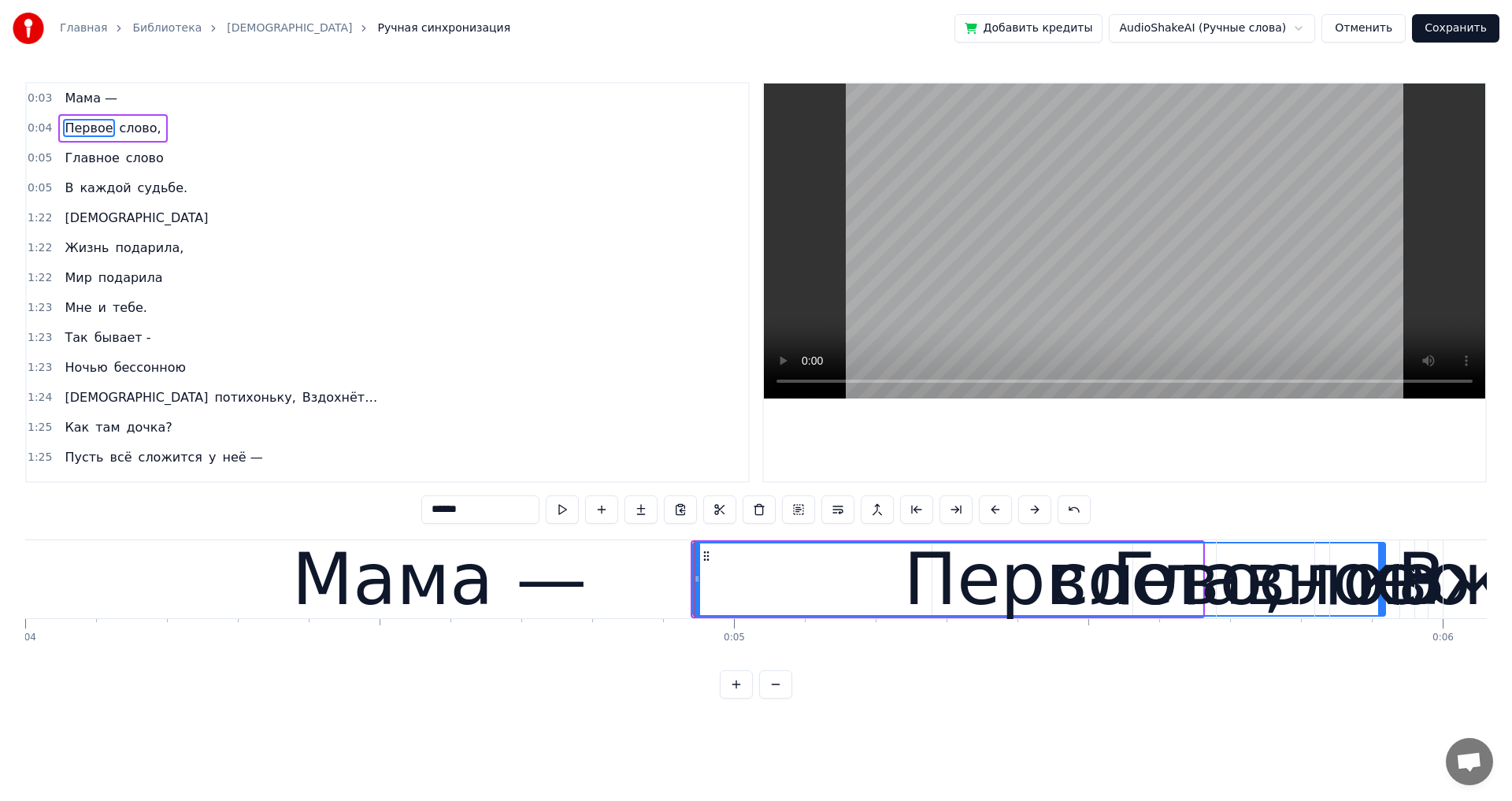
drag, startPoint x: 1098, startPoint y: 577, endPoint x: 1381, endPoint y: 577, distance: 283.0
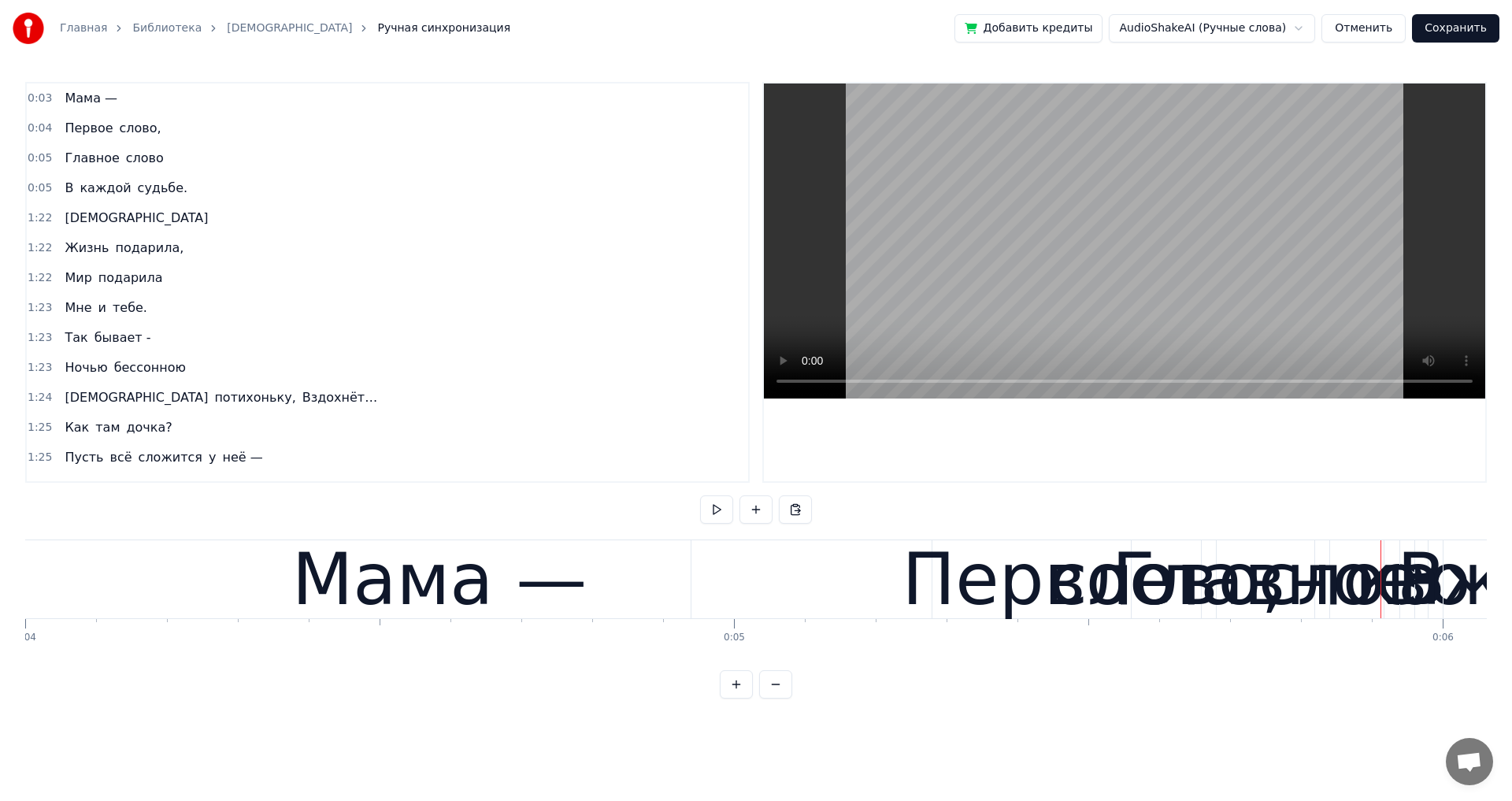
click at [691, 586] on div "Первое" at bounding box center [1037, 579] width 693 height 78
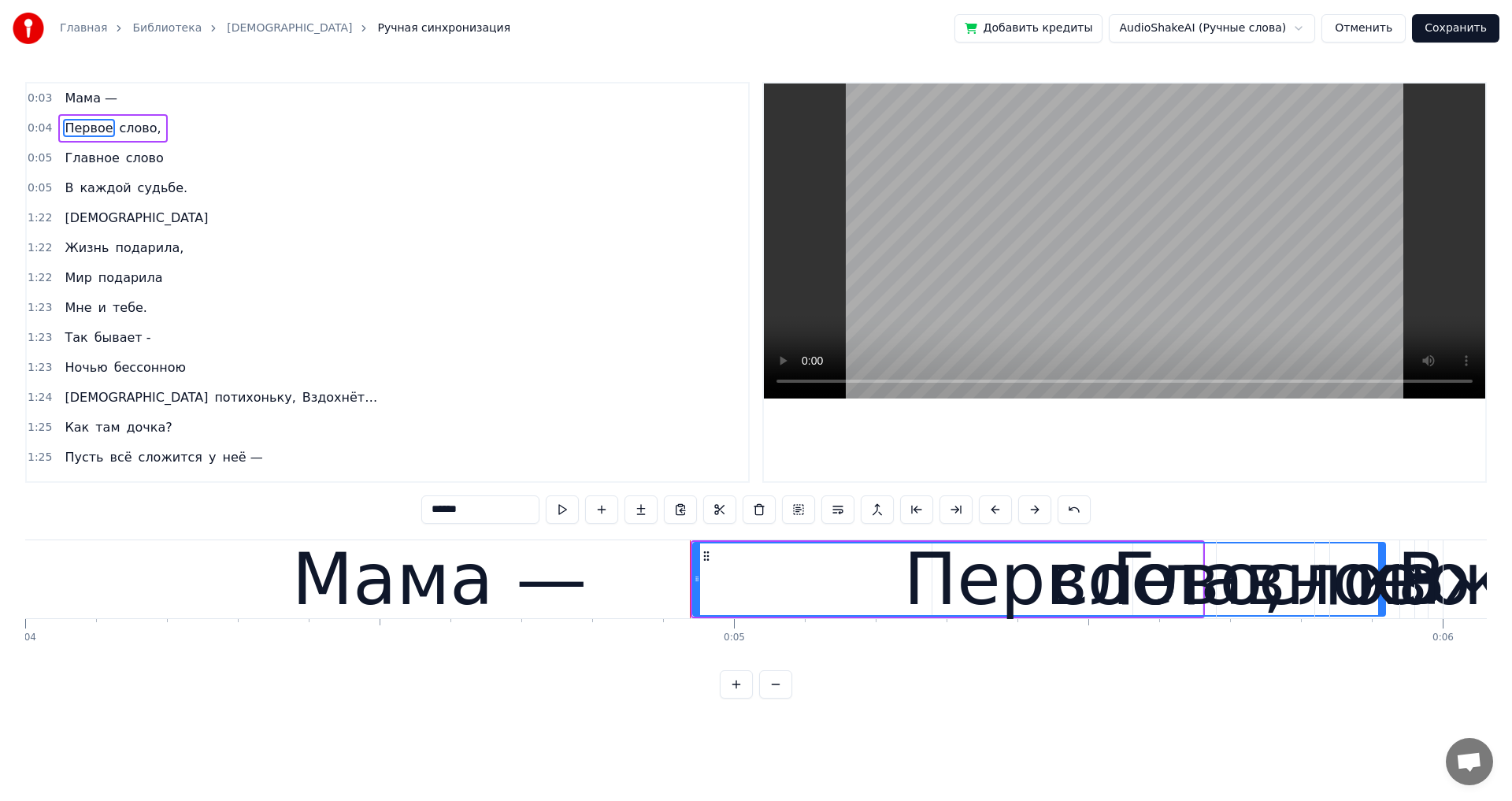
drag, startPoint x: 691, startPoint y: 579, endPoint x: 716, endPoint y: 579, distance: 25.0
click at [716, 579] on div "Первое слово," at bounding box center [947, 579] width 514 height 78
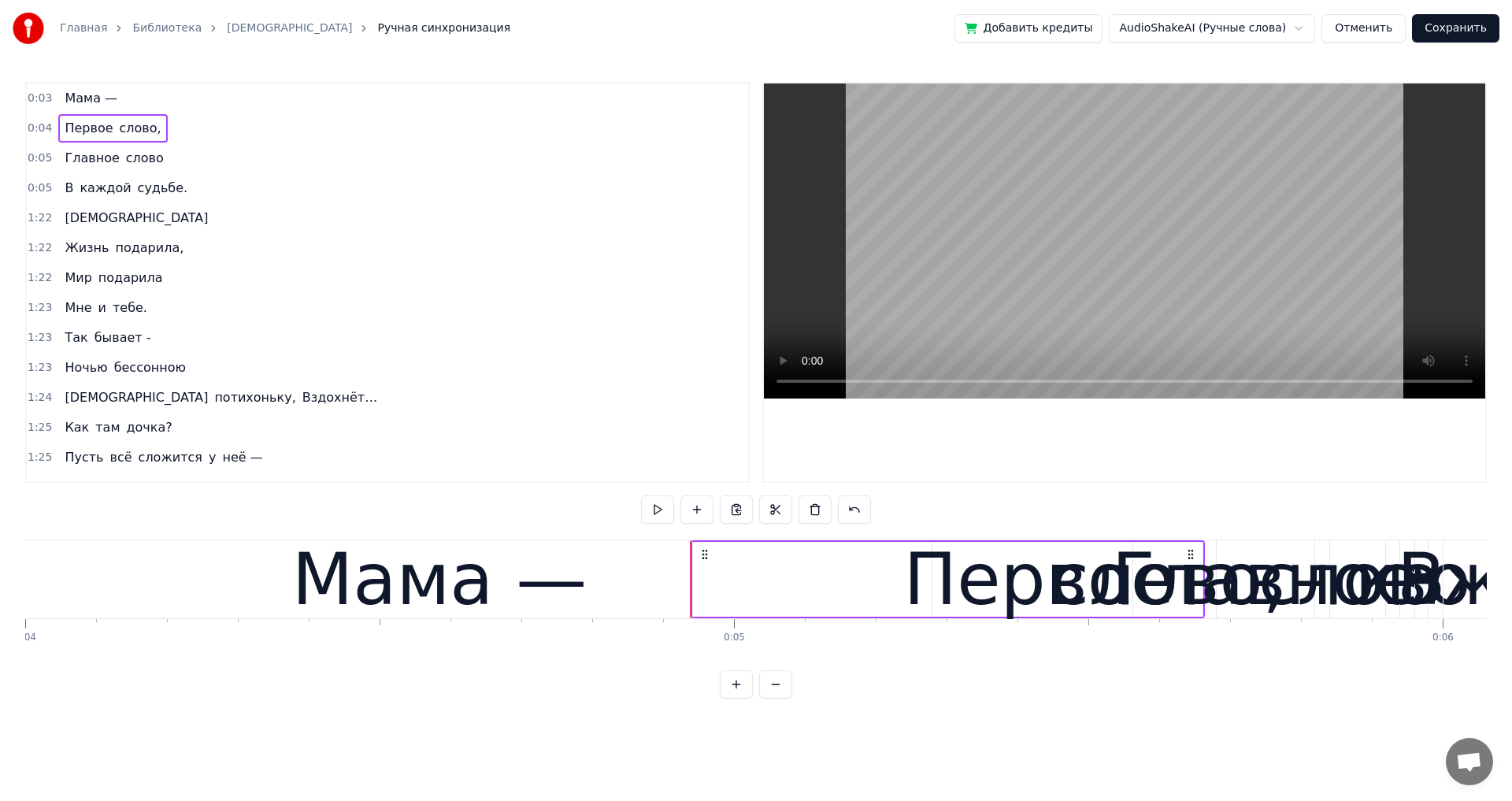
click at [693, 576] on div "Первое" at bounding box center [1039, 579] width 692 height 75
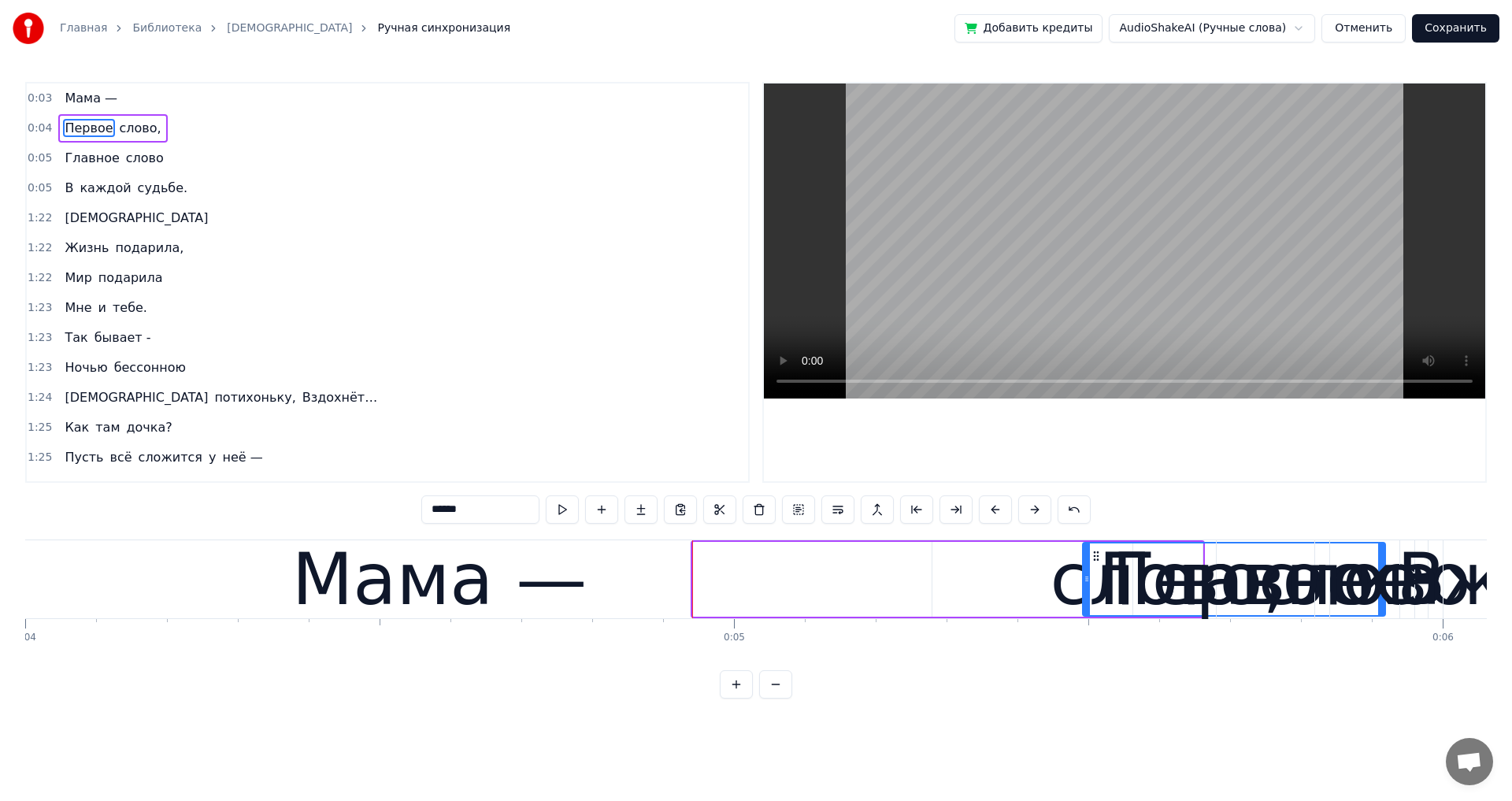
drag, startPoint x: 698, startPoint y: 577, endPoint x: 1088, endPoint y: 580, distance: 390.0
click at [1088, 580] on icon at bounding box center [1086, 579] width 6 height 12
click at [73, 124] on span "Первое" at bounding box center [88, 128] width 51 height 19
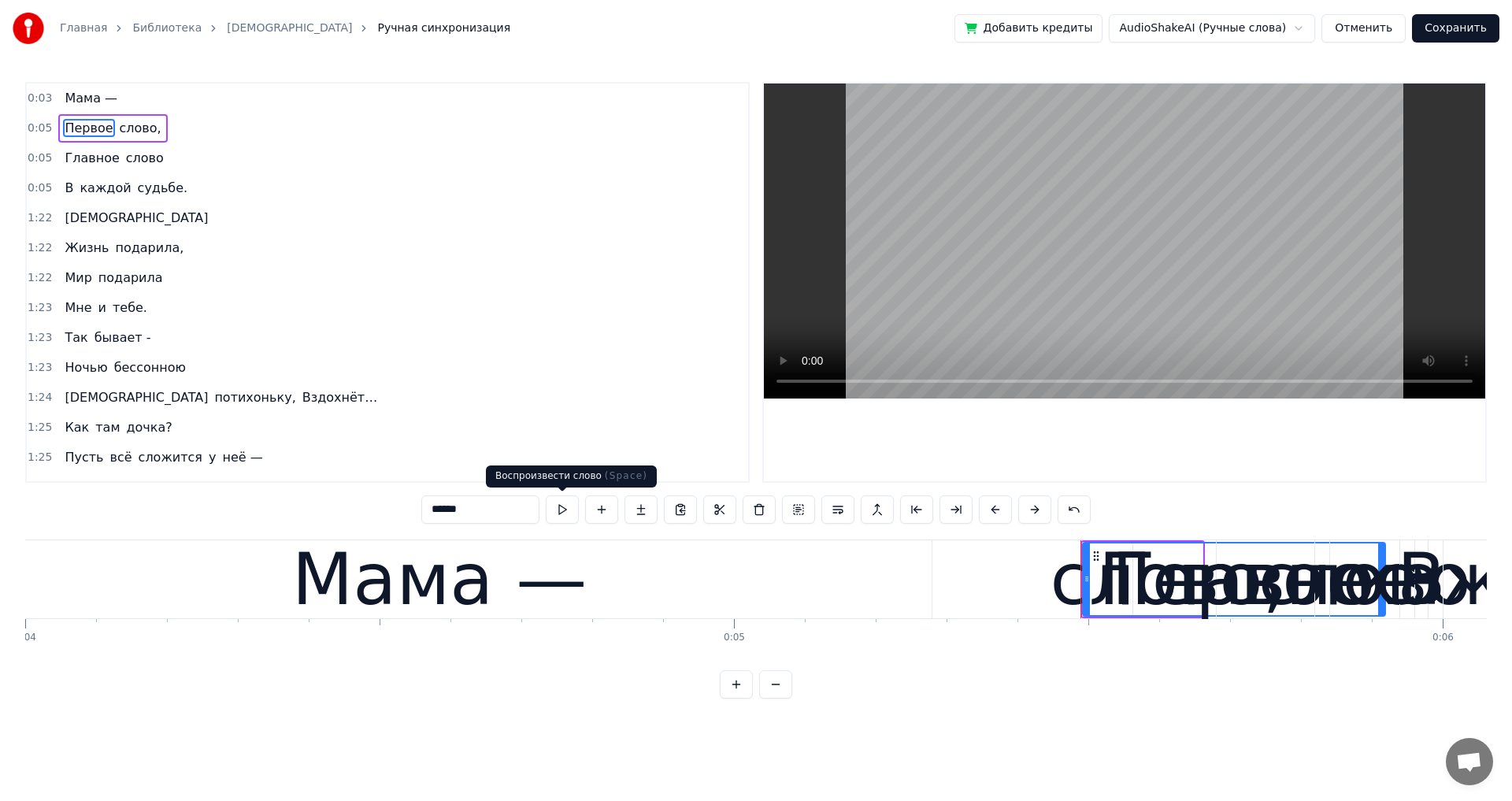
click at [565, 510] on button at bounding box center [562, 510] width 33 height 28
click at [65, 102] on span "Мама —" at bounding box center [90, 98] width 56 height 19
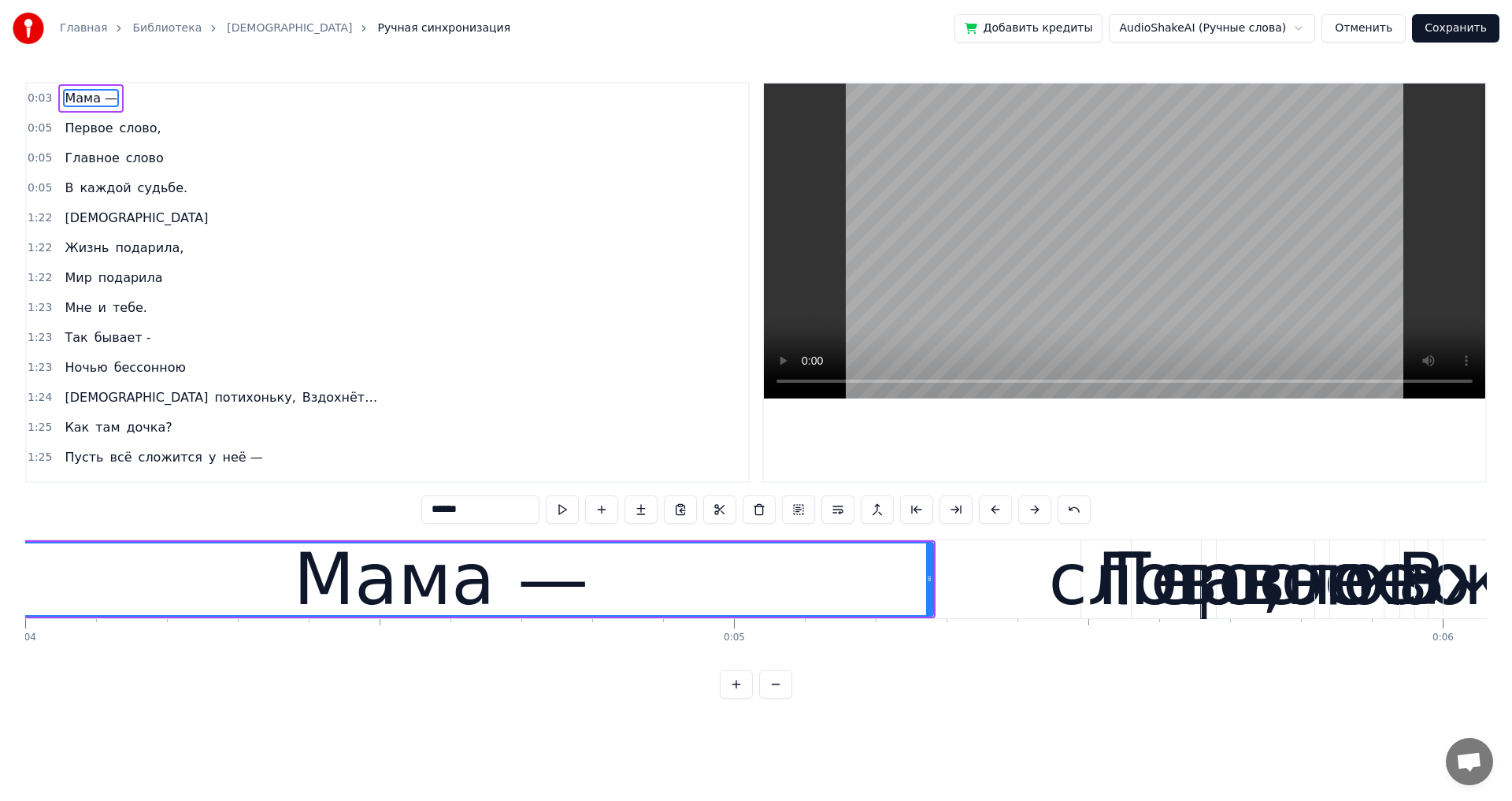
scroll to position [0, 2677]
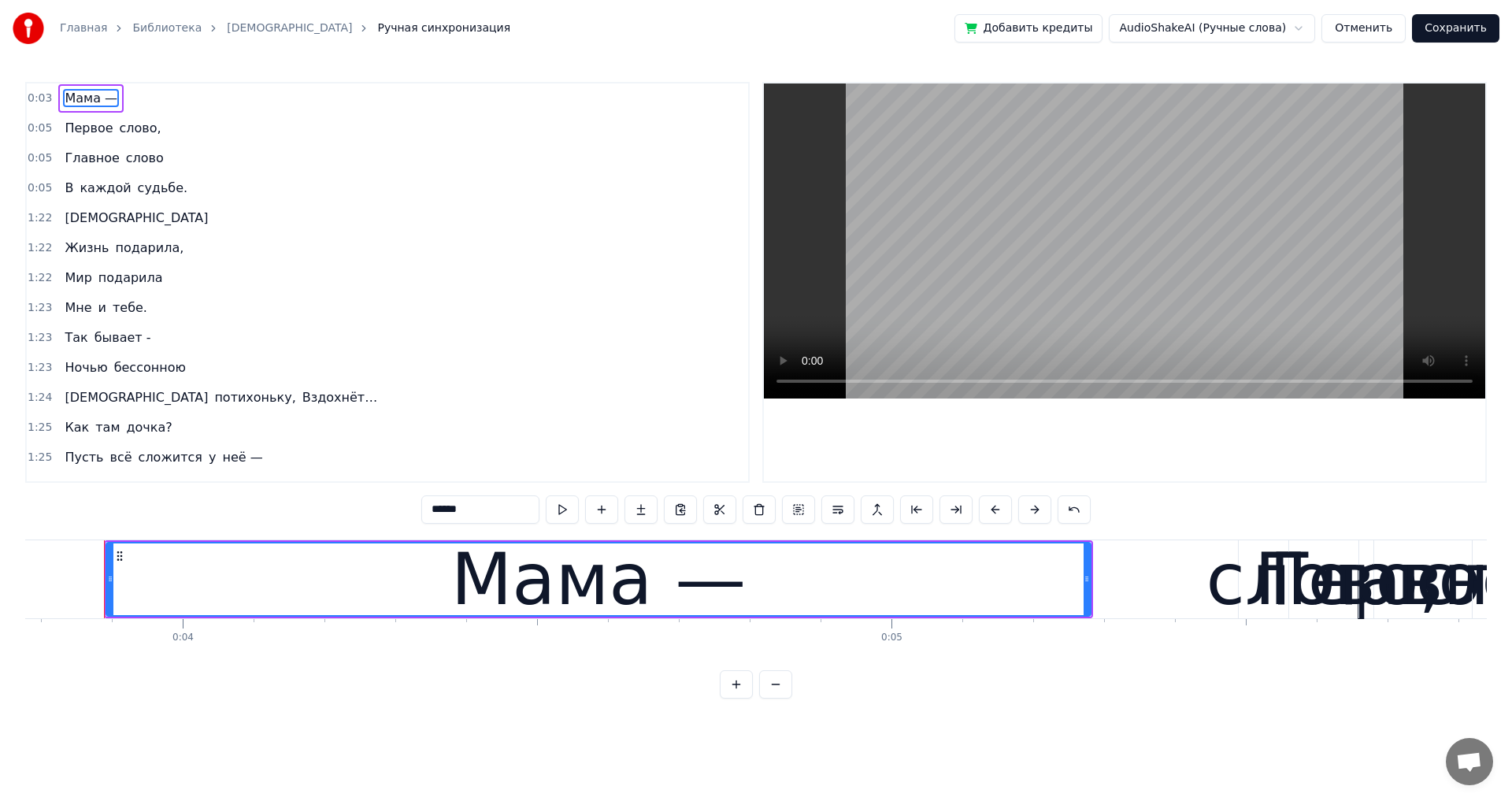
click at [562, 516] on button at bounding box center [562, 510] width 33 height 28
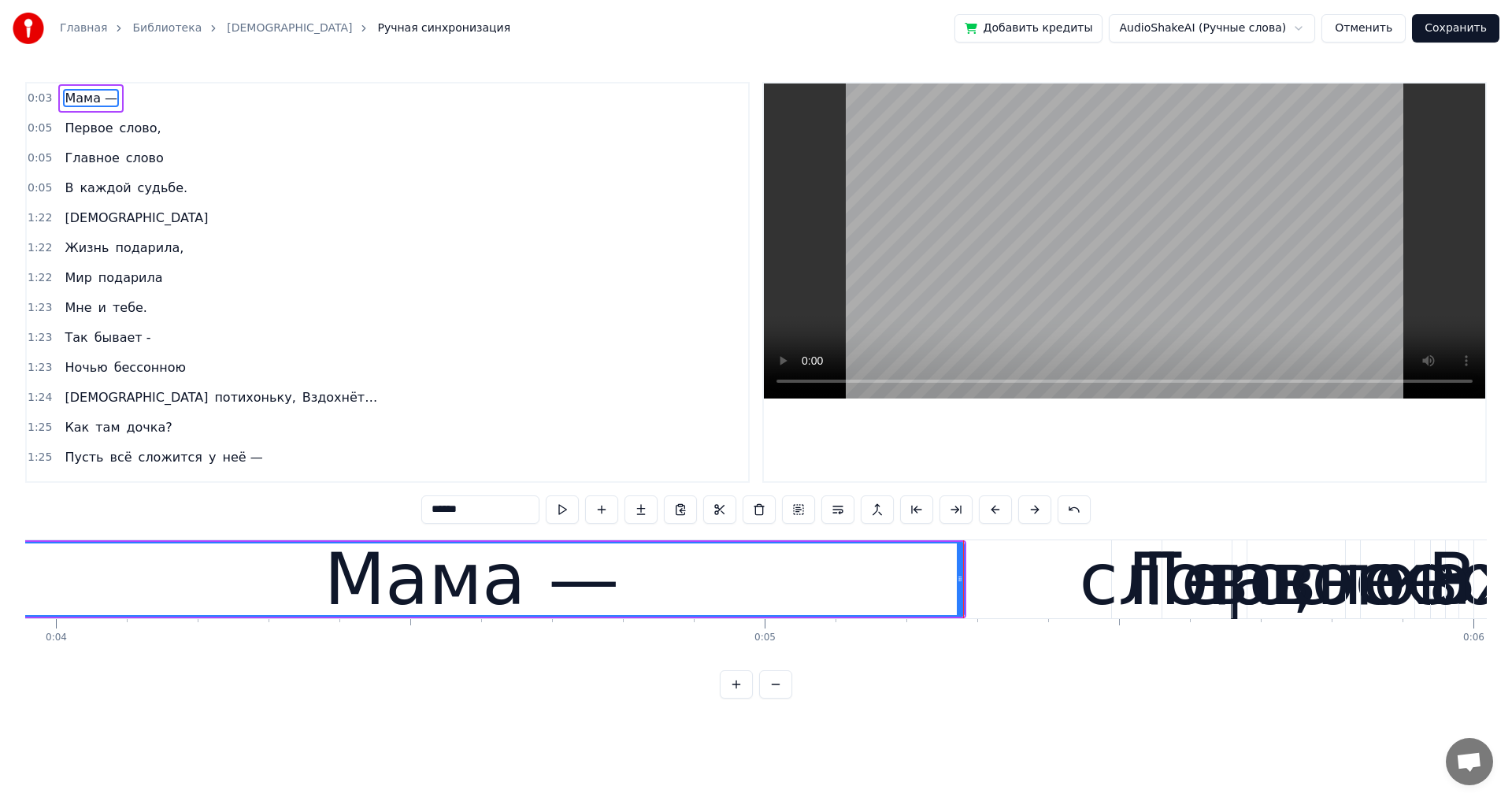
scroll to position [0, 2835]
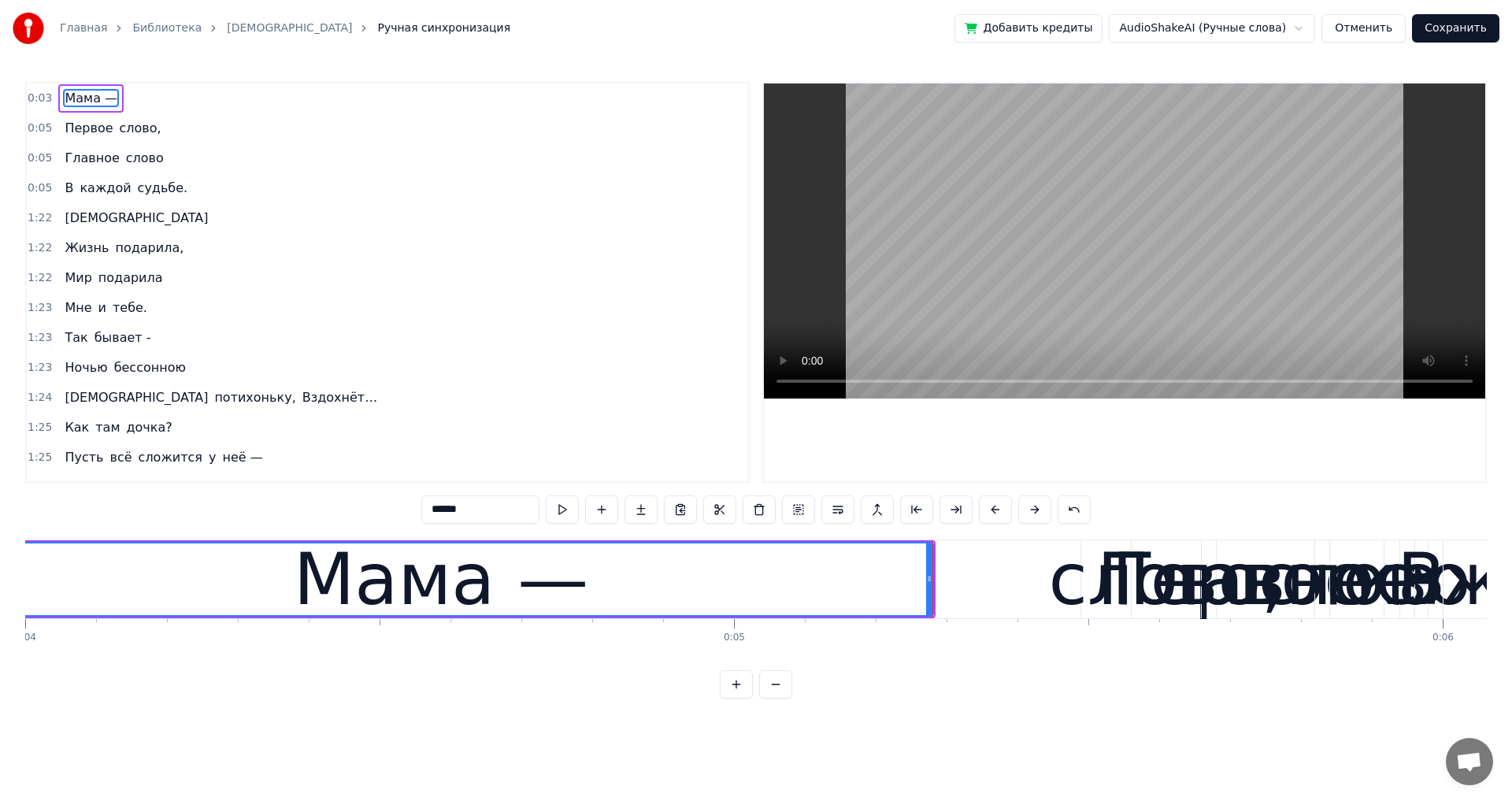
click at [86, 126] on span "Первое" at bounding box center [88, 128] width 51 height 19
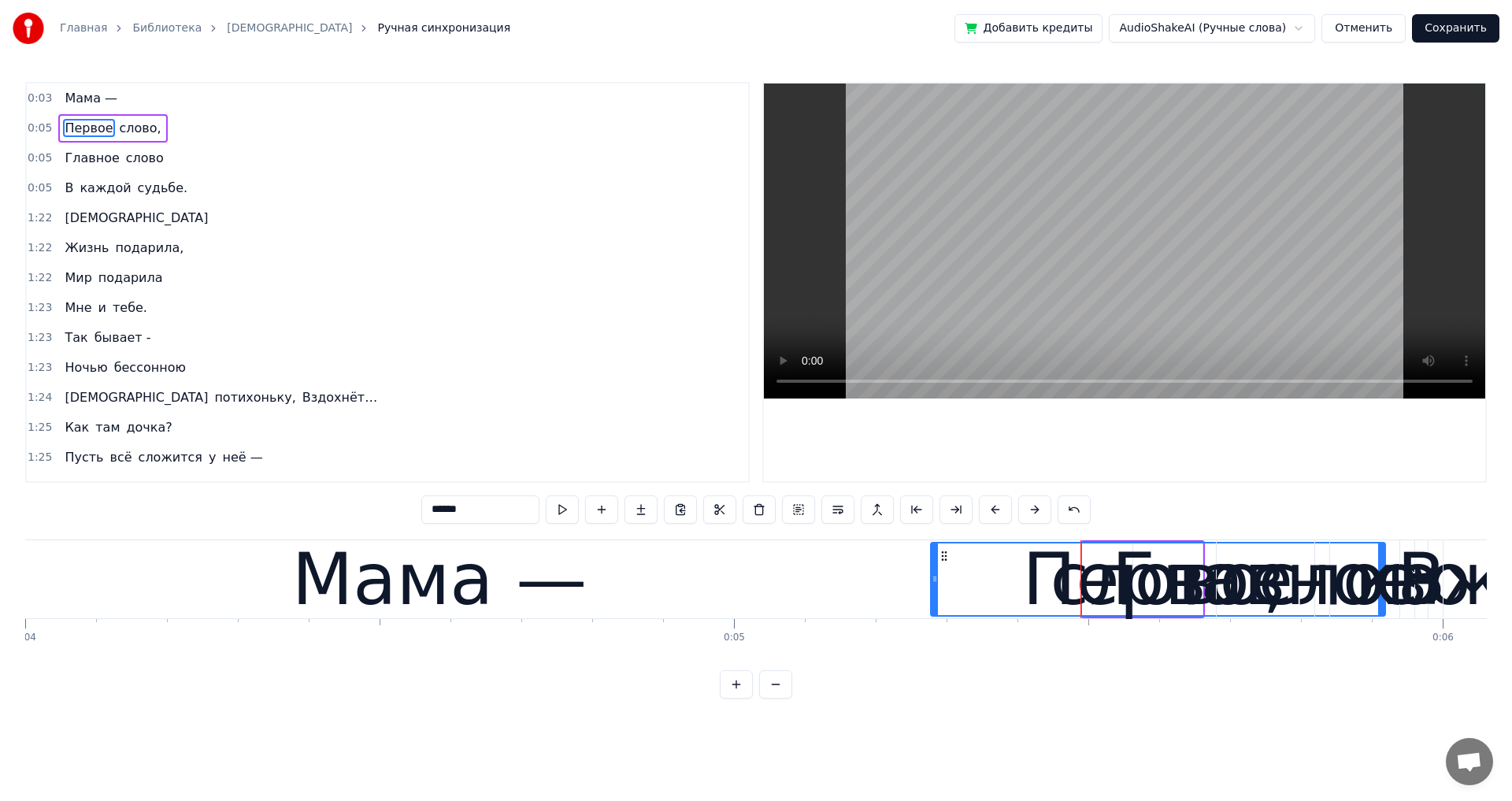
drag, startPoint x: 1086, startPoint y: 580, endPoint x: 934, endPoint y: 580, distance: 152.0
click at [934, 580] on icon at bounding box center [934, 579] width 6 height 12
click at [118, 128] on span "слово," at bounding box center [140, 128] width 45 height 19
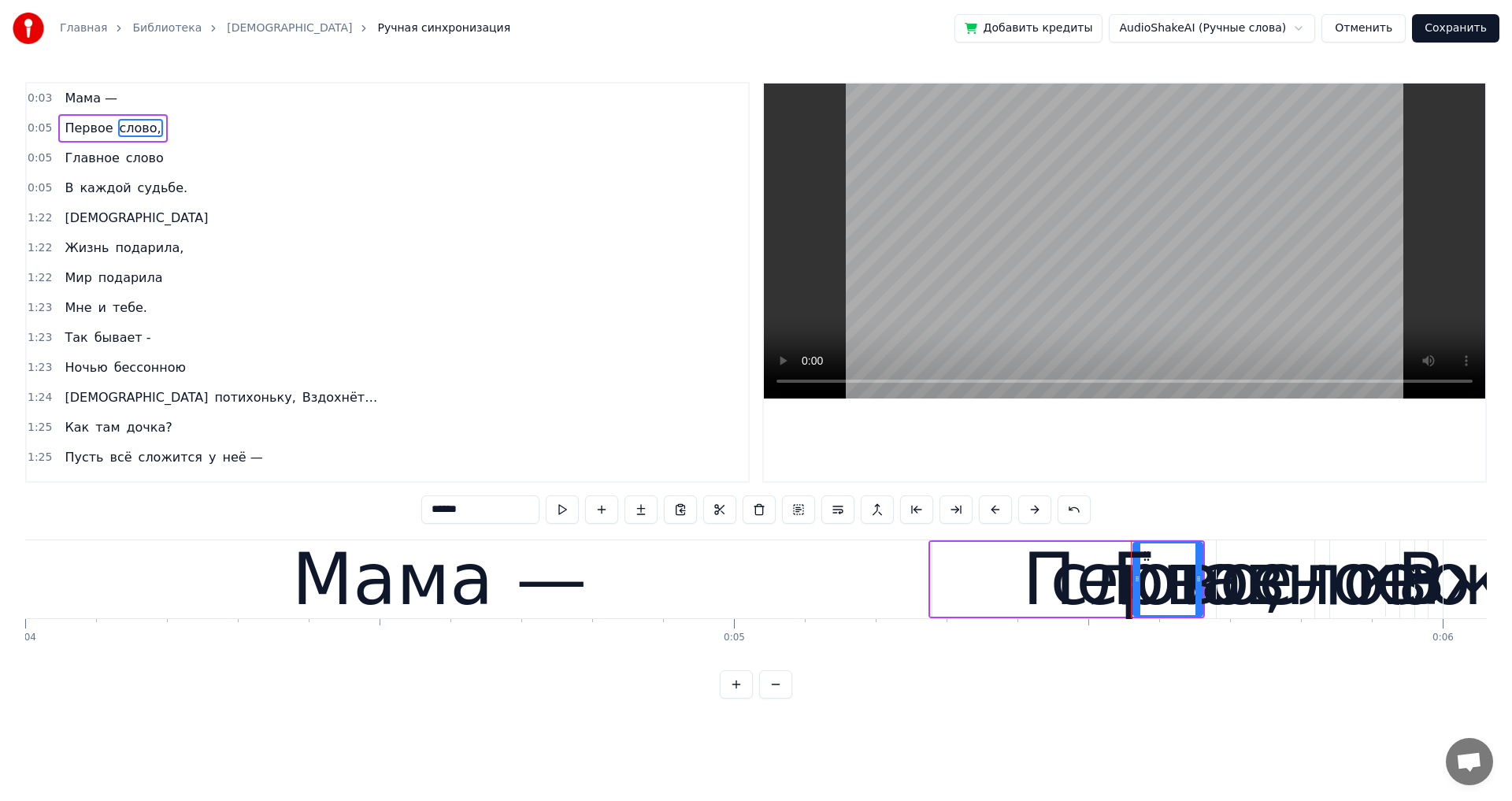
drag, startPoint x: 1137, startPoint y: 576, endPoint x: 1155, endPoint y: 579, distance: 18.2
click at [1155, 579] on div "Главное" at bounding box center [1265, 579] width 307 height 107
type input "*******"
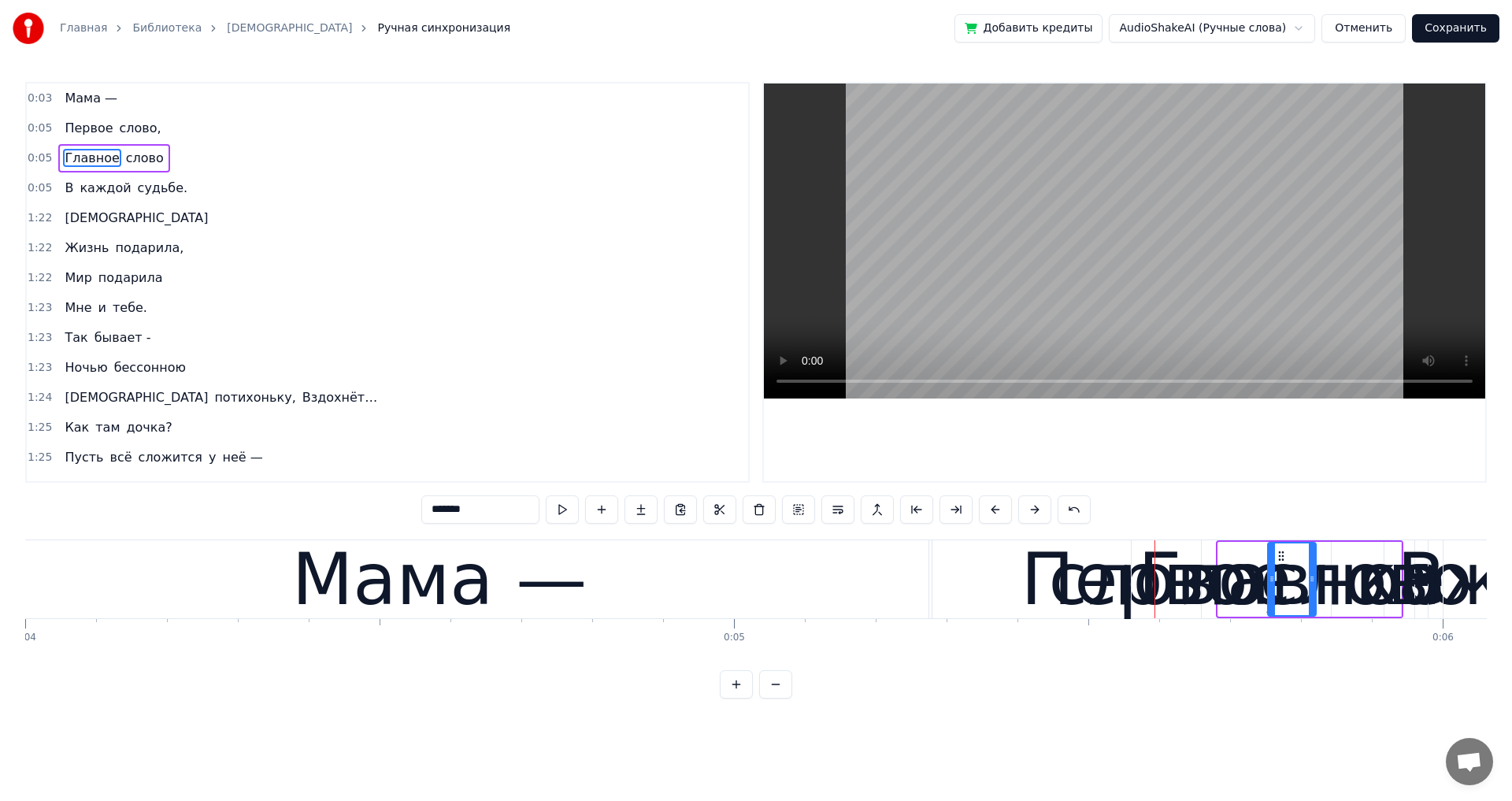
drag, startPoint x: 1222, startPoint y: 581, endPoint x: 1341, endPoint y: 583, distance: 119.0
click at [1271, 582] on icon at bounding box center [1271, 579] width 6 height 12
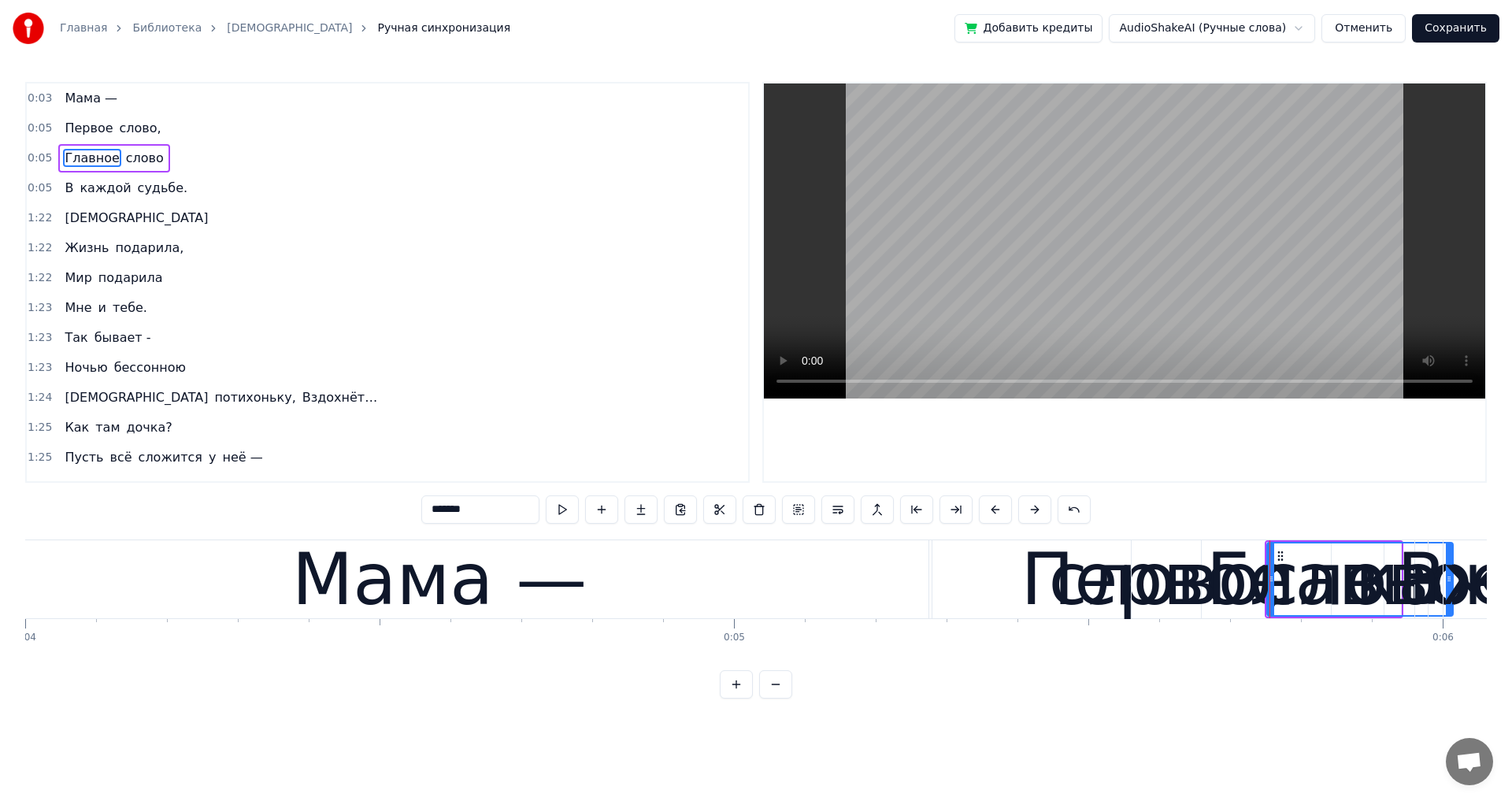
drag, startPoint x: 1313, startPoint y: 578, endPoint x: 1449, endPoint y: 587, distance: 136.3
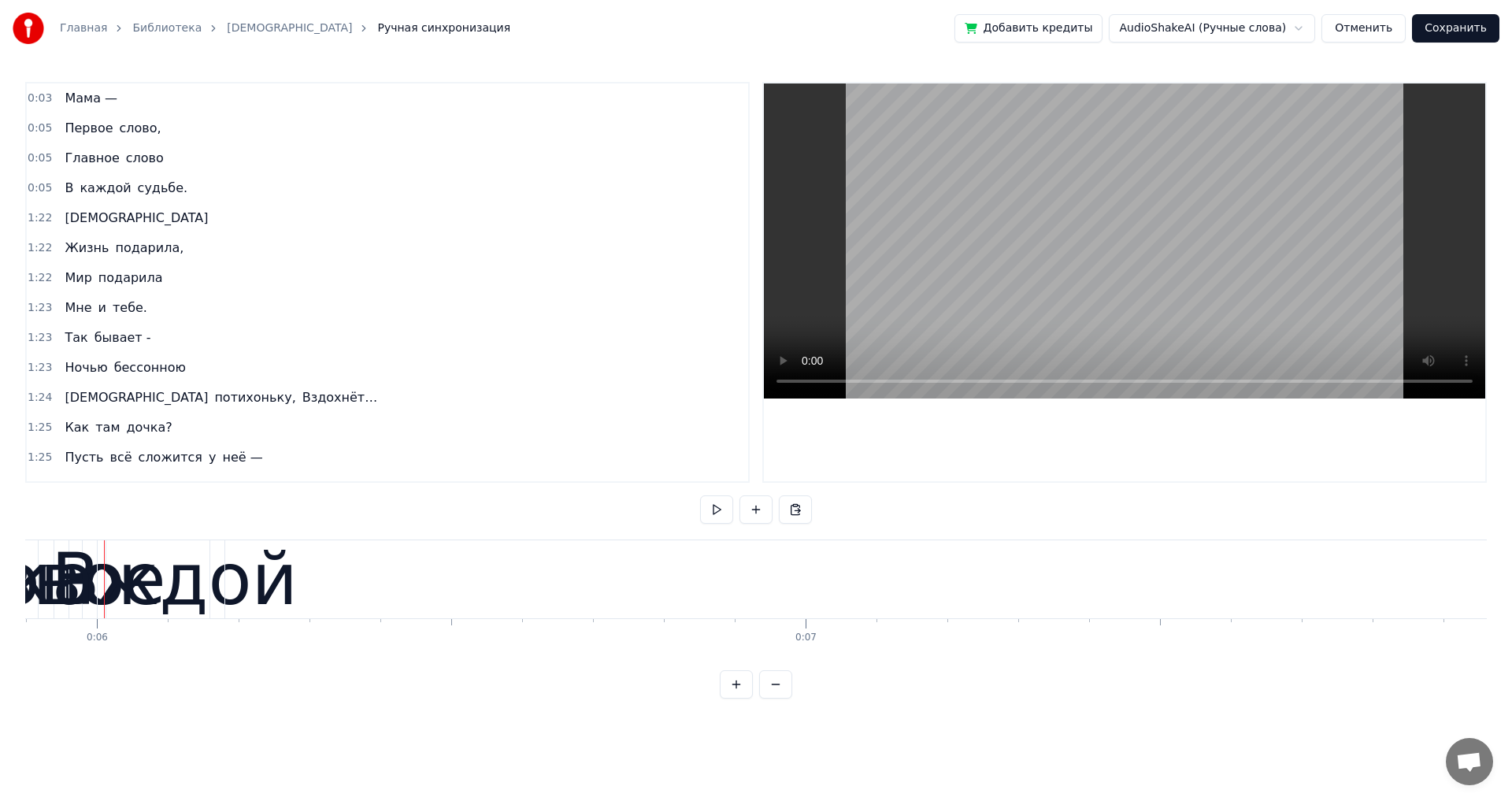
click at [118, 131] on span "слово," at bounding box center [140, 128] width 45 height 19
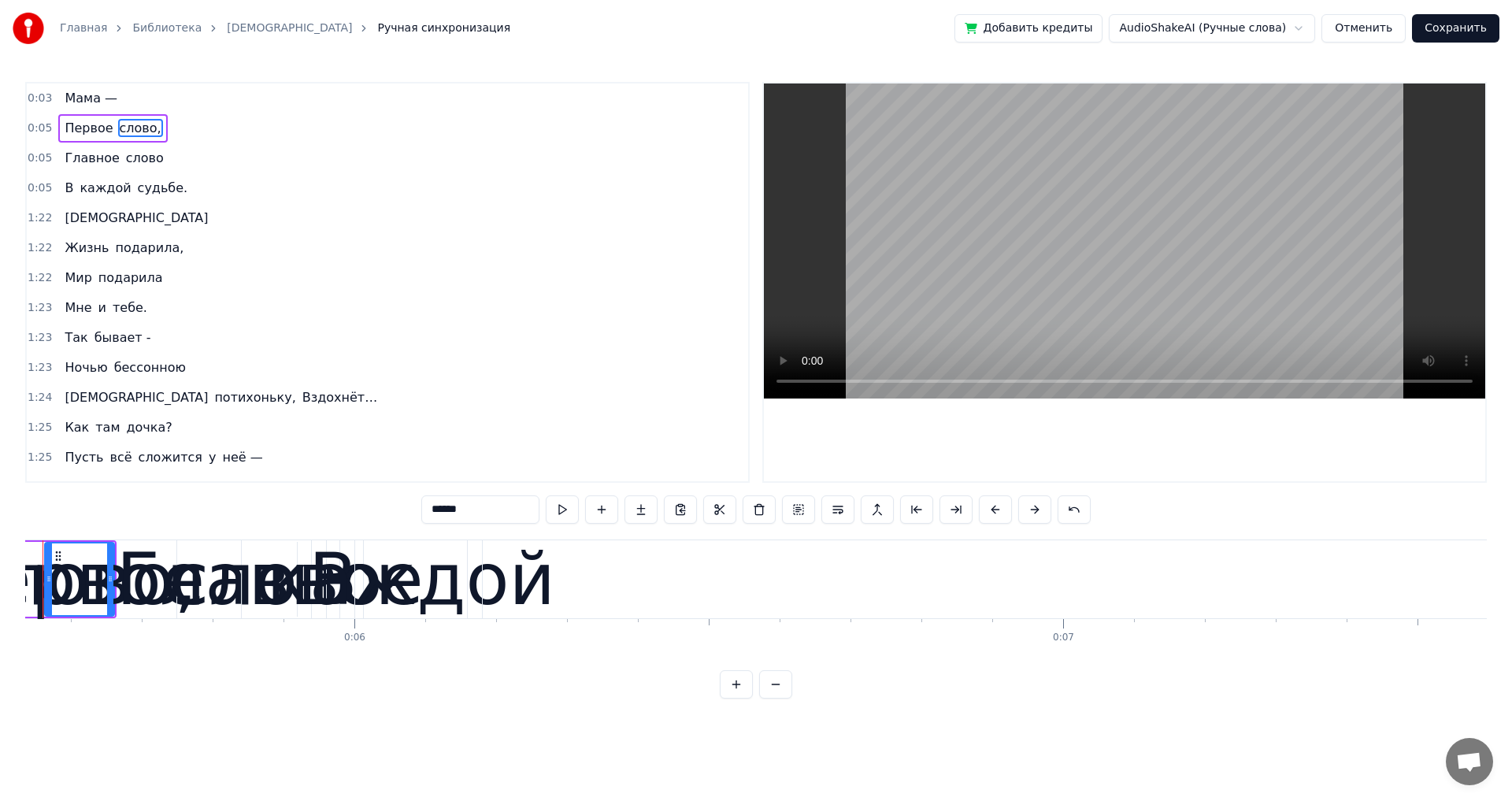
scroll to position [0, 3861]
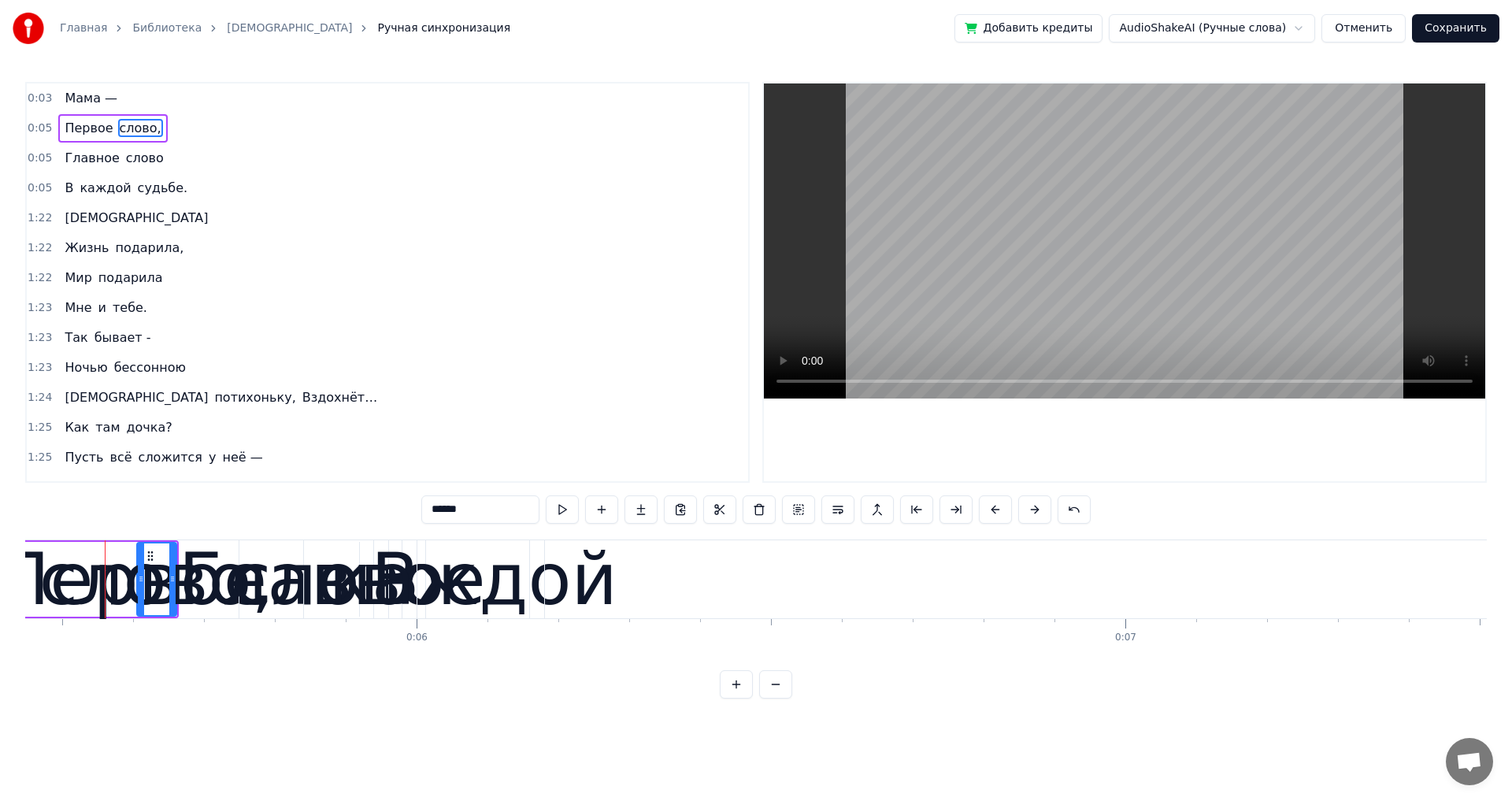
drag, startPoint x: 112, startPoint y: 561, endPoint x: 142, endPoint y: 561, distance: 30.0
click at [142, 561] on div at bounding box center [140, 579] width 6 height 71
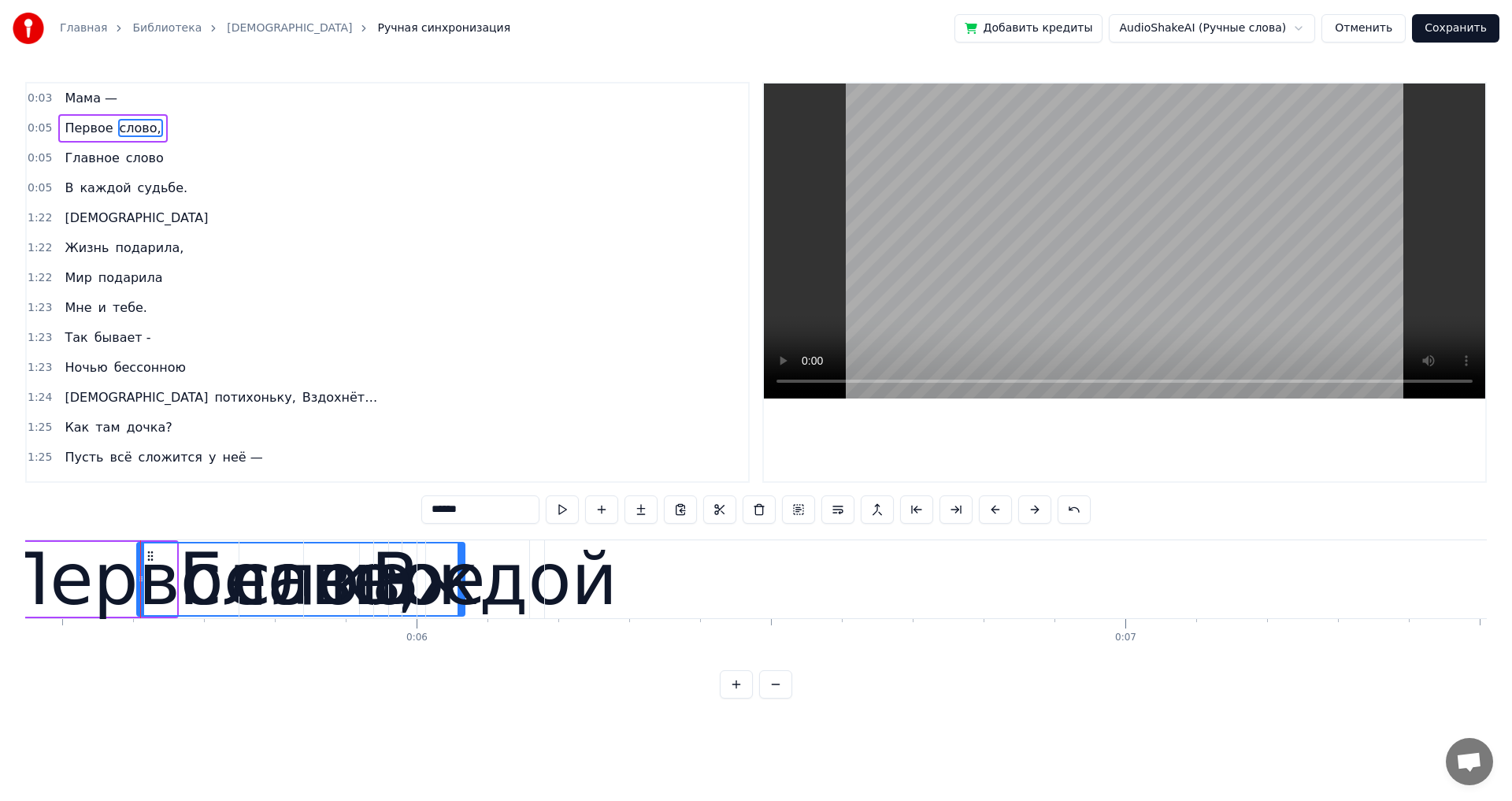
drag, startPoint x: 172, startPoint y: 574, endPoint x: 460, endPoint y: 575, distance: 288.0
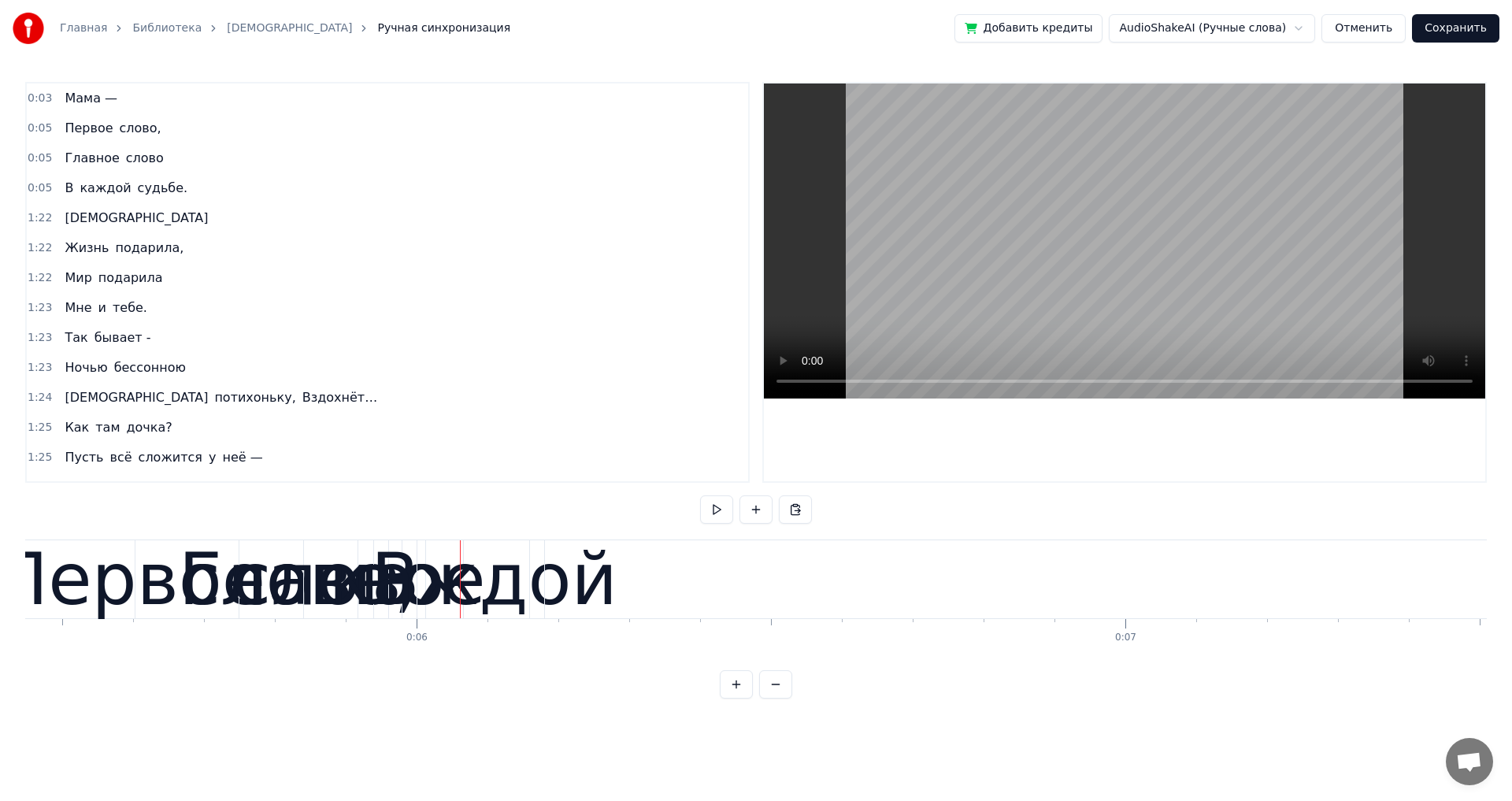
click at [71, 96] on span "Мама —" at bounding box center [90, 98] width 56 height 19
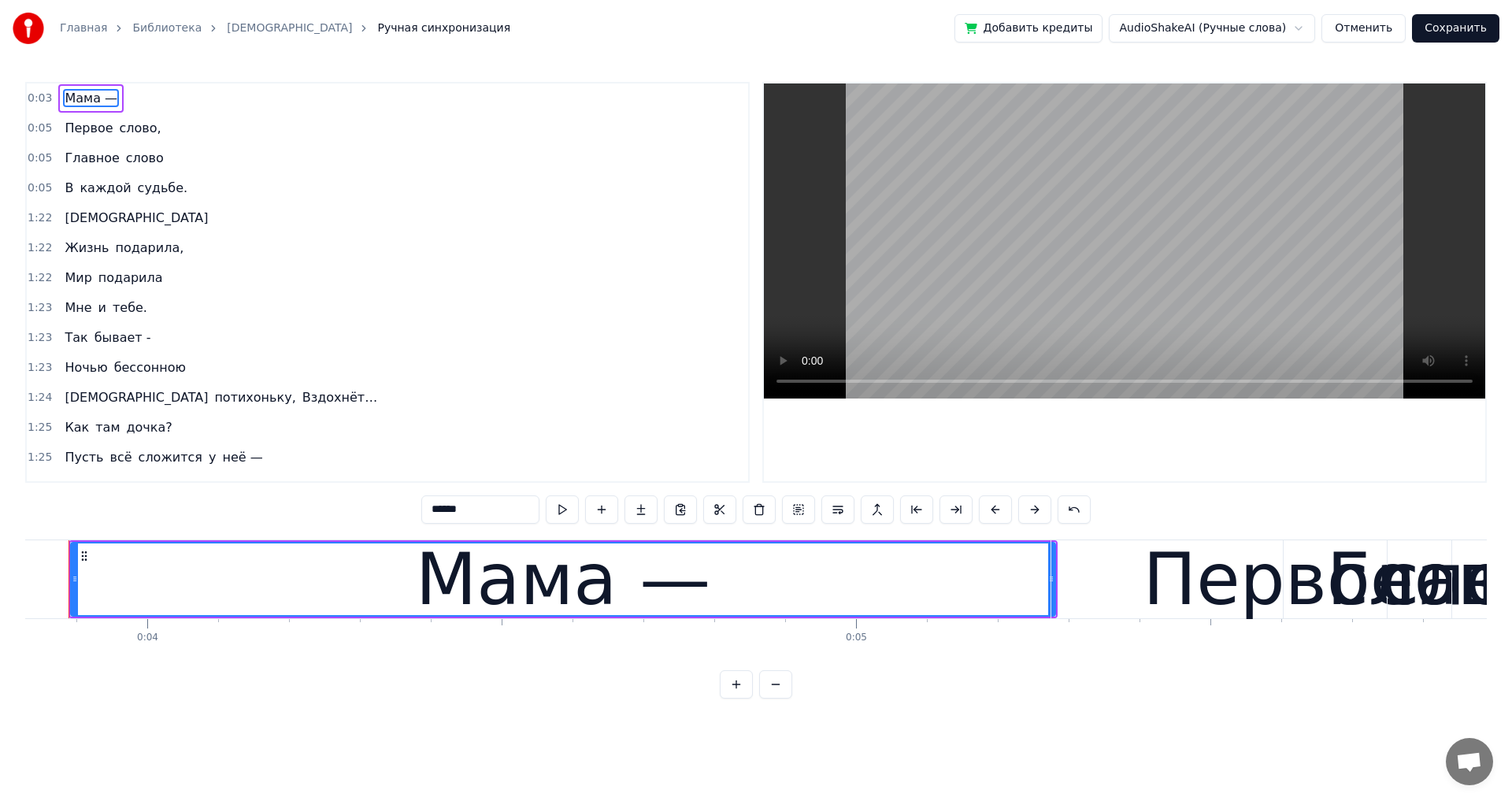
scroll to position [0, 2677]
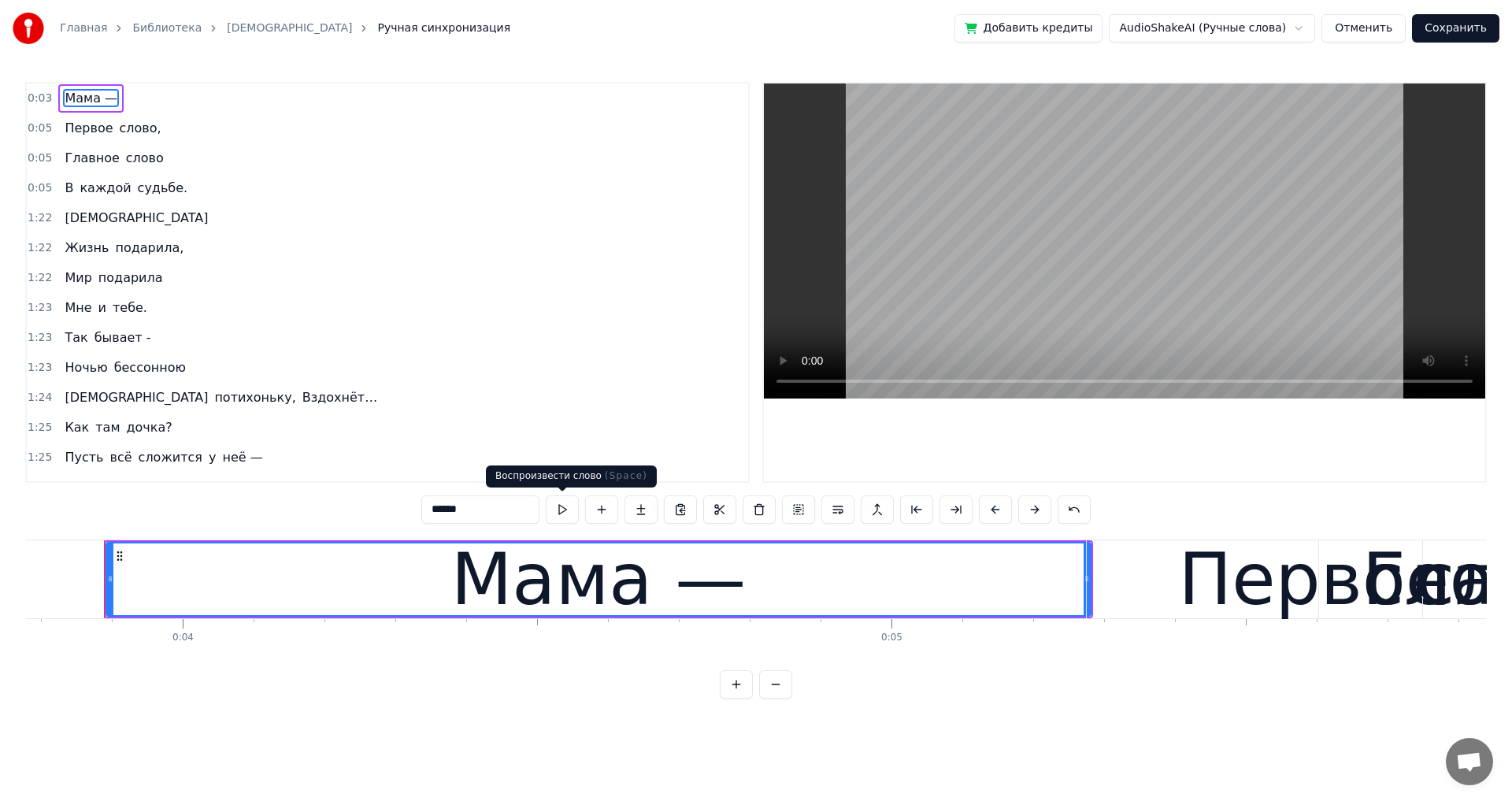
click at [564, 506] on button at bounding box center [562, 510] width 33 height 28
click at [77, 133] on span "Первое" at bounding box center [88, 128] width 51 height 19
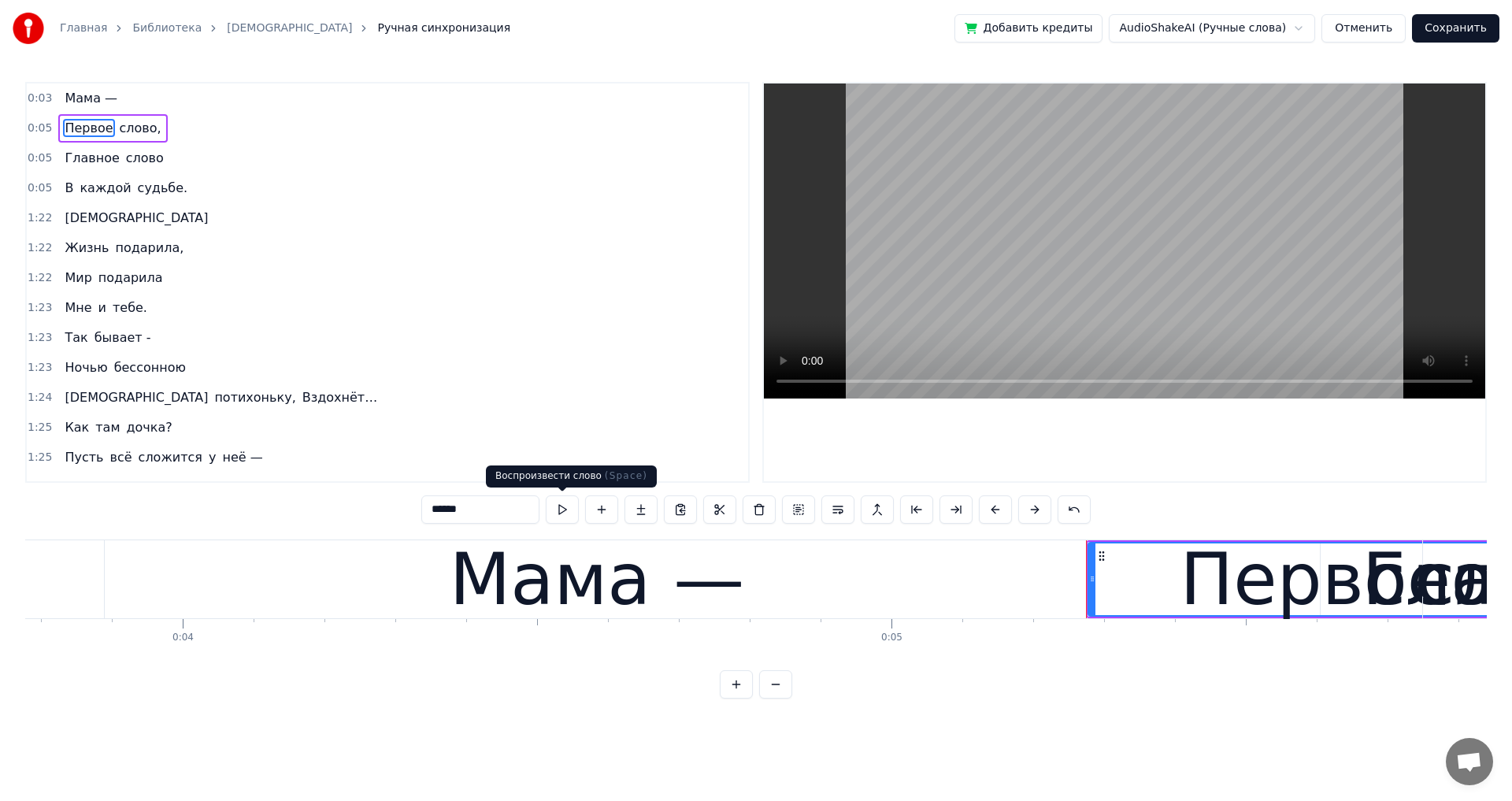
click at [562, 513] on button at bounding box center [562, 510] width 33 height 28
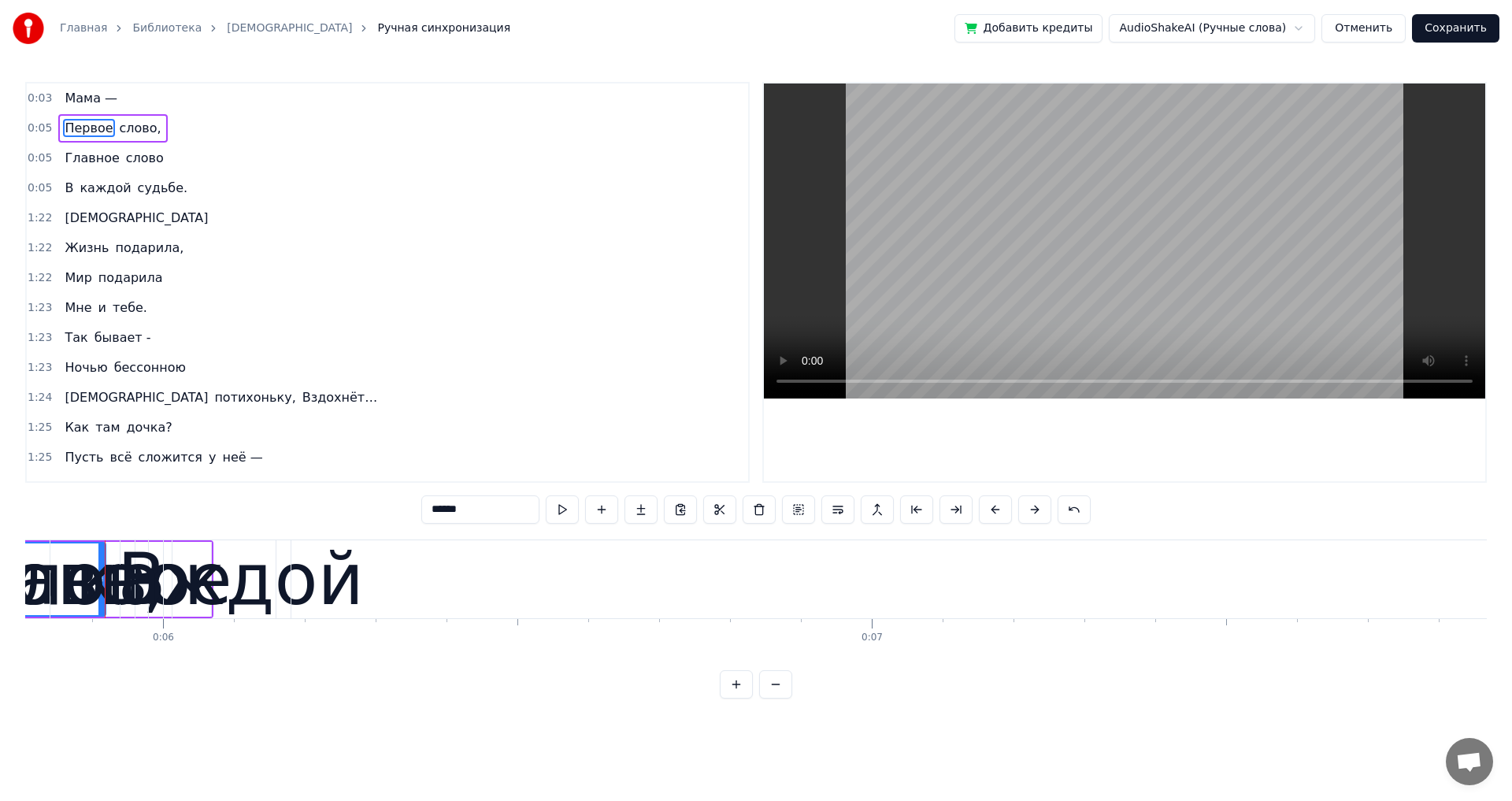
click at [122, 133] on span "слово," at bounding box center [140, 128] width 45 height 19
type input "******"
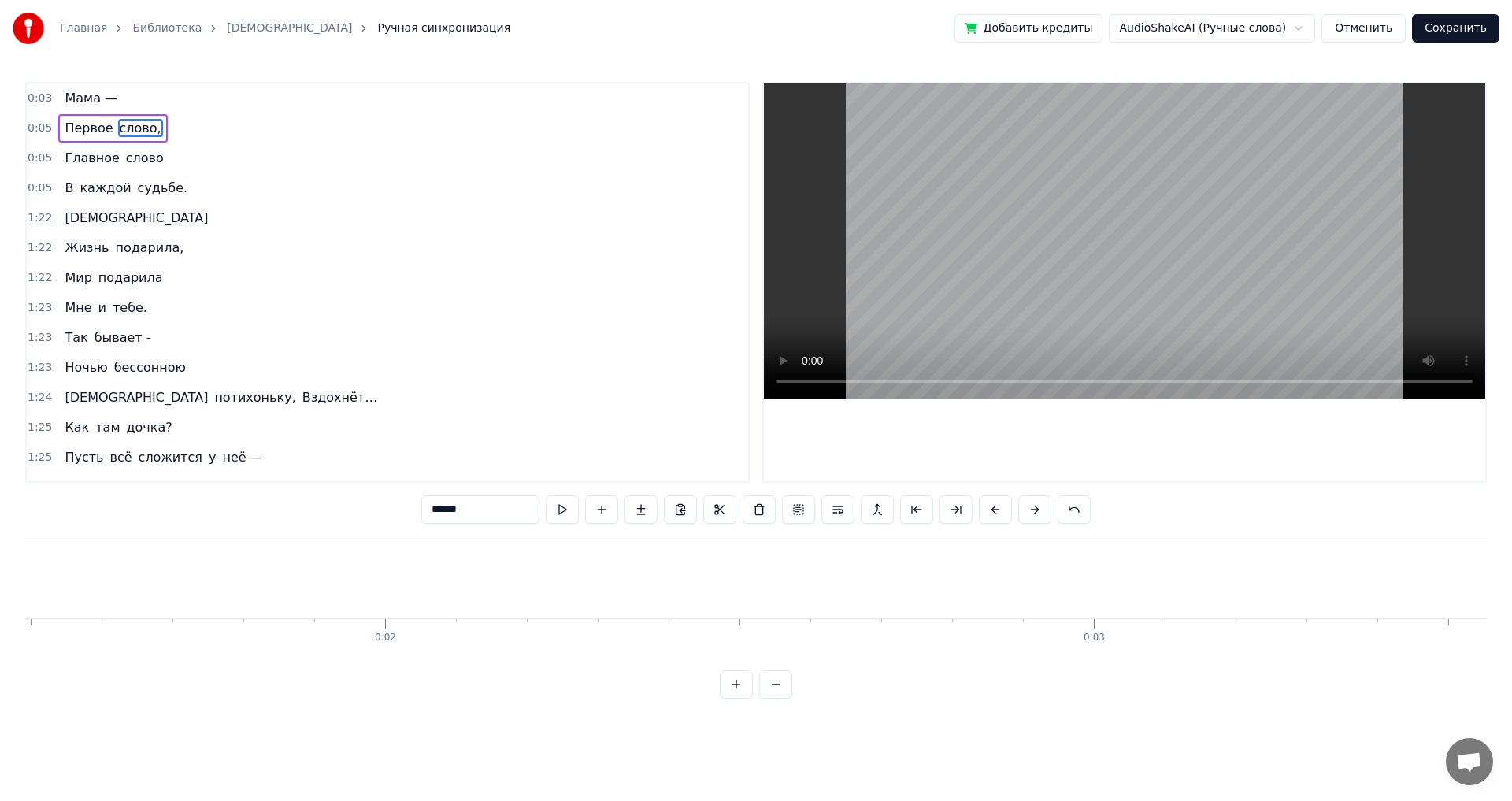
scroll to position [0, 0]
click at [22, 565] on div "Главная Библиотека Мама Ручная синхронизация Добавить кредиты AudioShakeAI (Руч…" at bounding box center [756, 349] width 1512 height 699
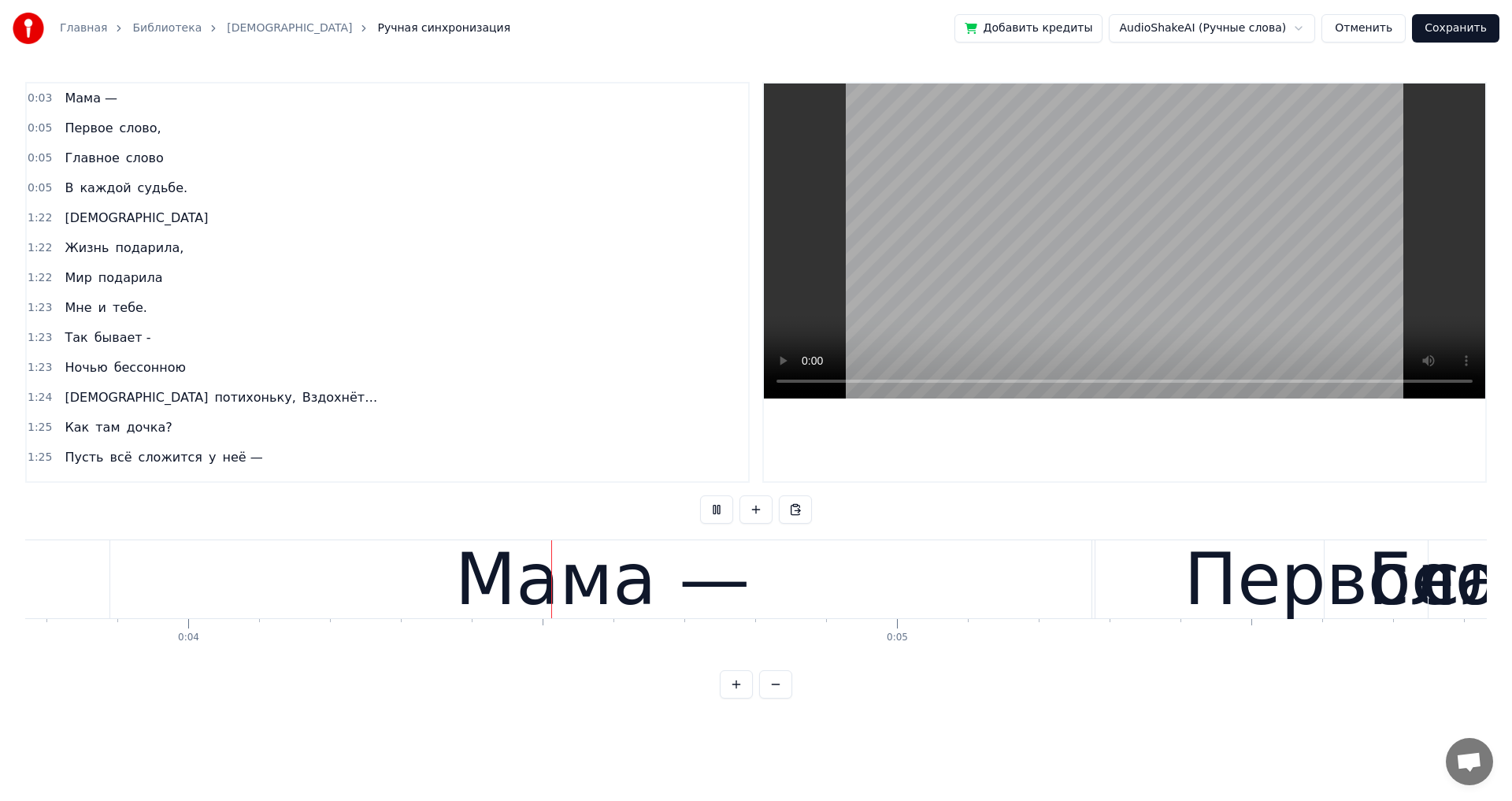
scroll to position [0, 2728]
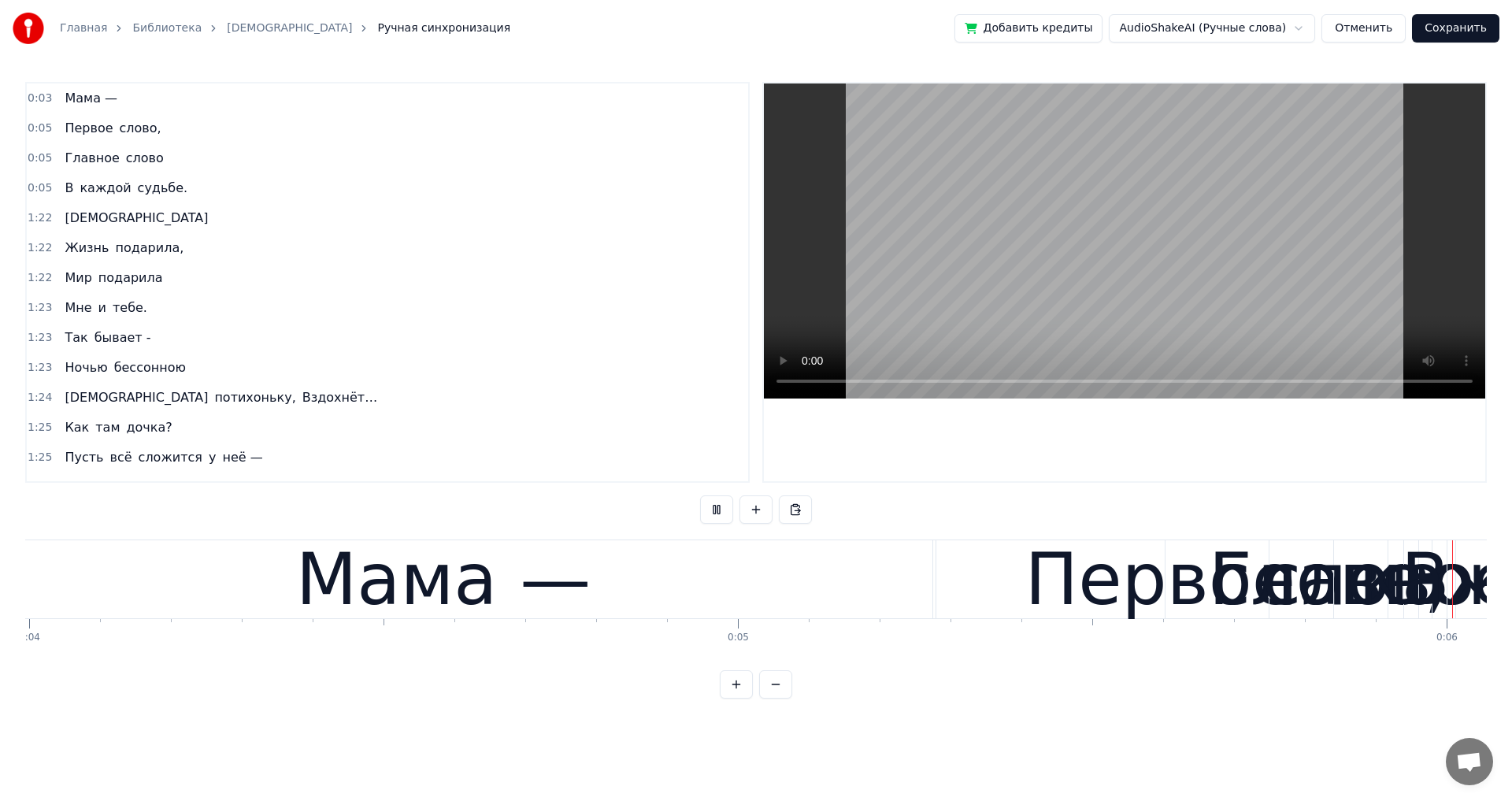
click at [77, 128] on span "Первое" at bounding box center [88, 128] width 51 height 19
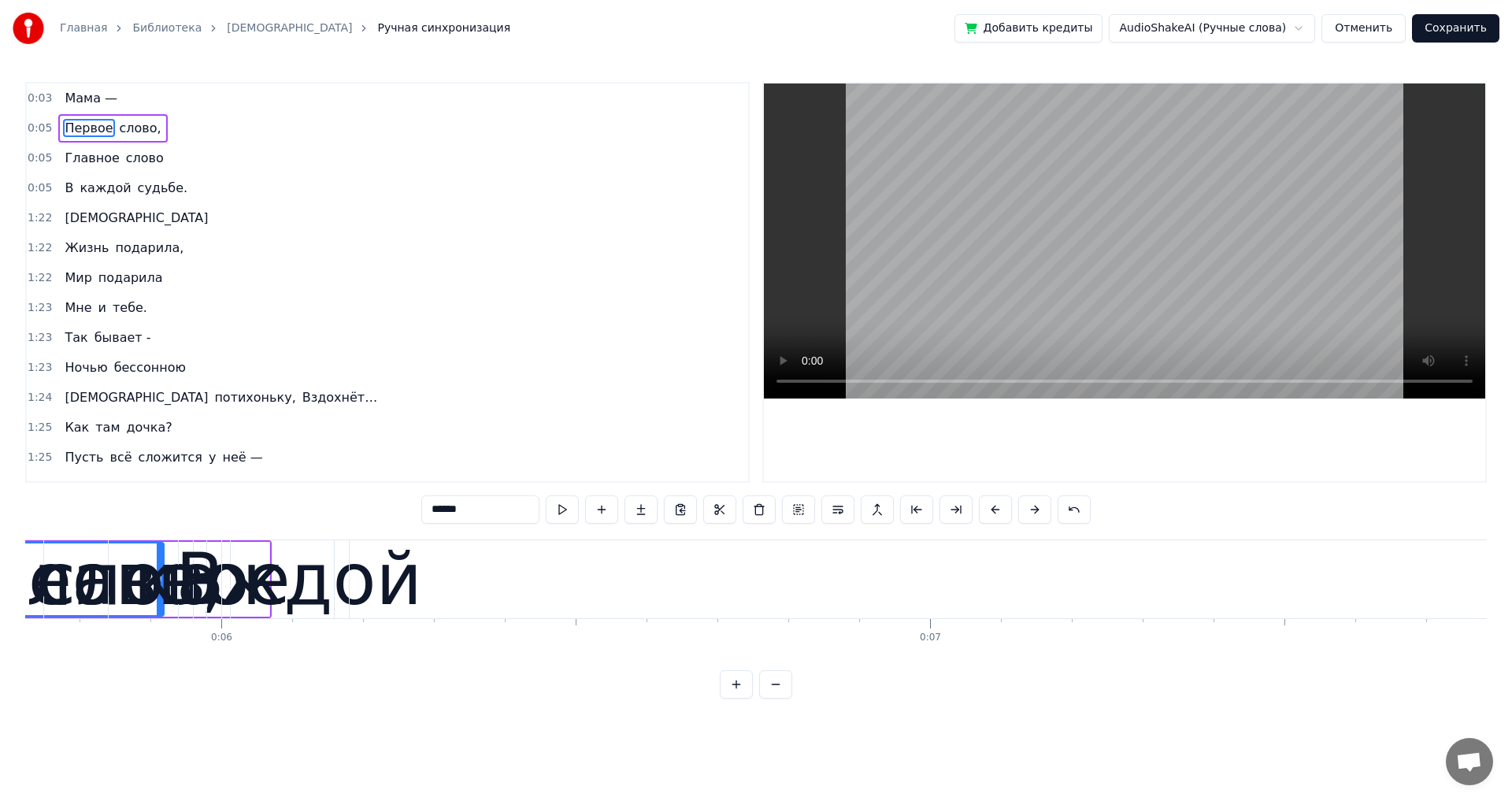
scroll to position [0, 4063]
click at [121, 126] on span "слово," at bounding box center [140, 128] width 45 height 19
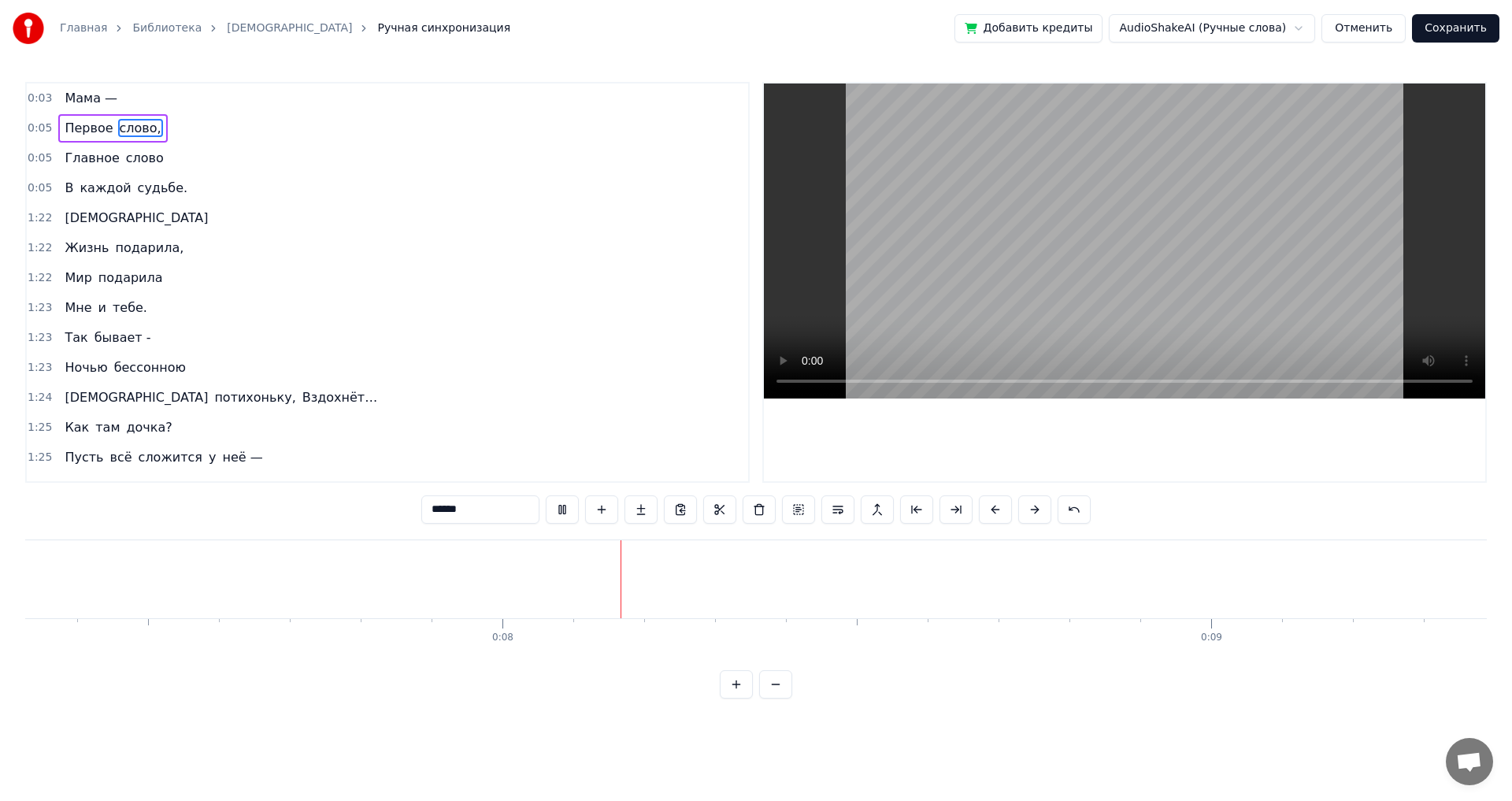
scroll to position [0, 5237]
click at [65, 158] on span "Главное" at bounding box center [91, 158] width 57 height 19
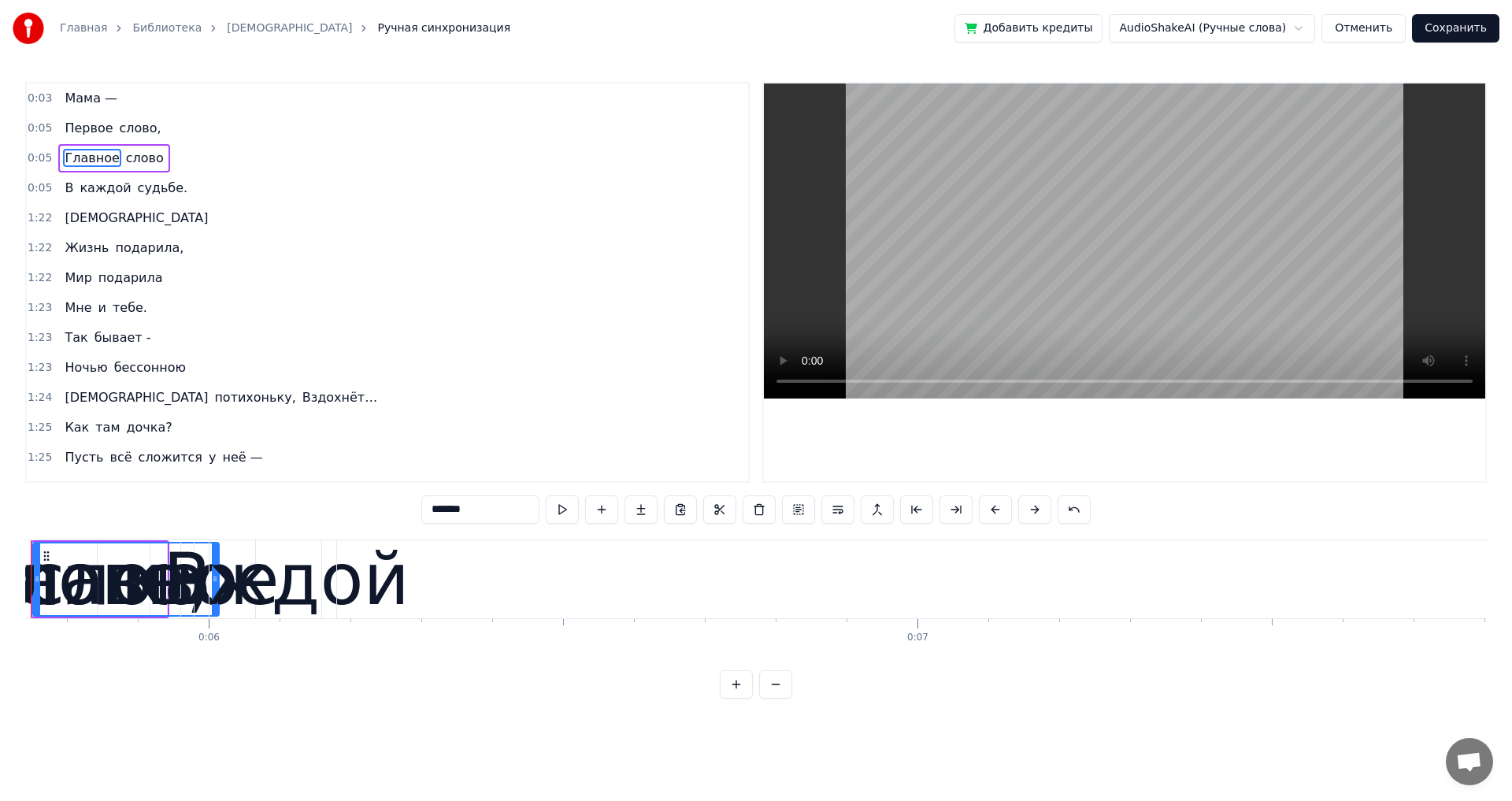
scroll to position [0, 3995]
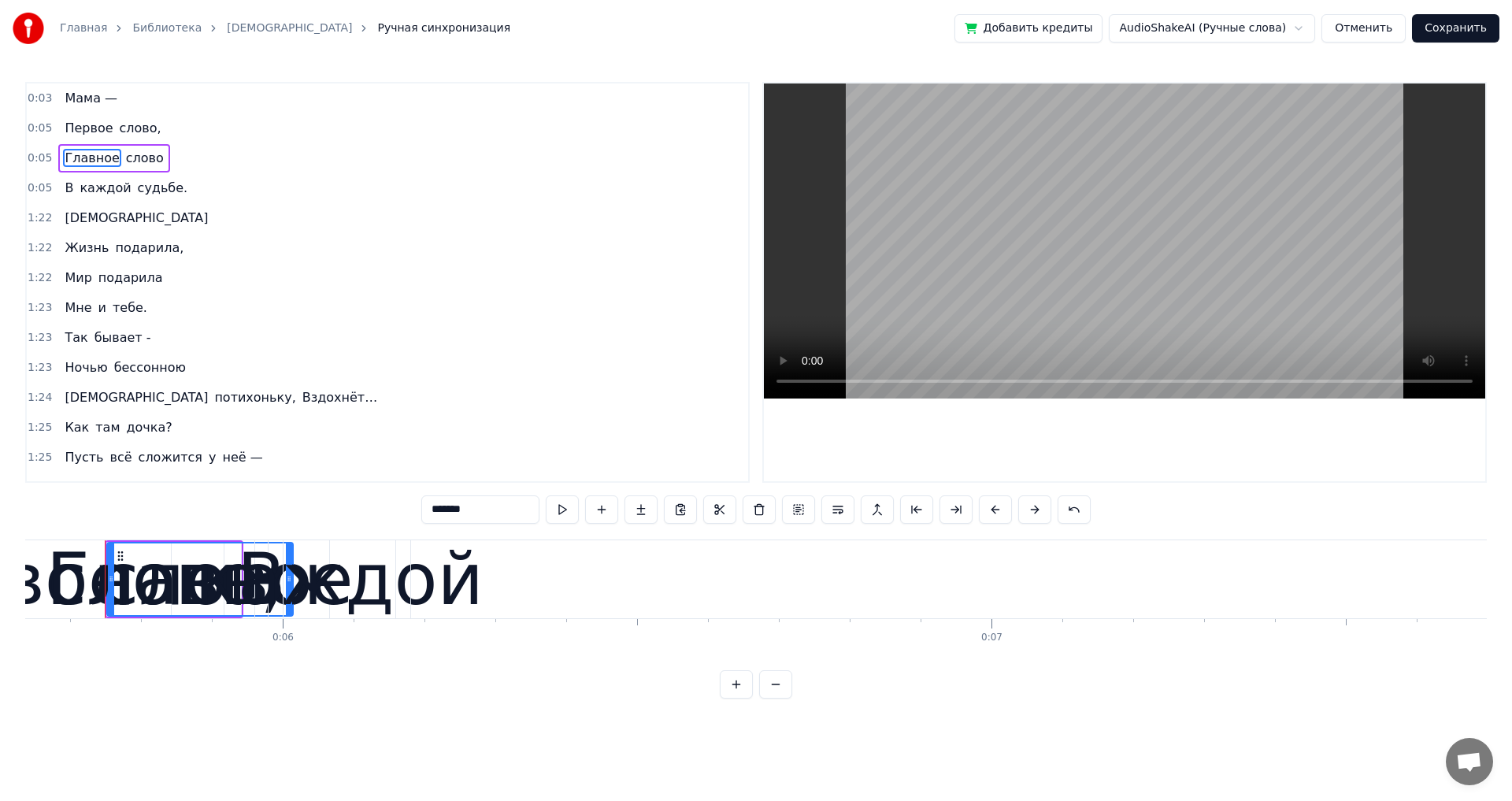
click at [72, 122] on span "Первое" at bounding box center [88, 128] width 51 height 19
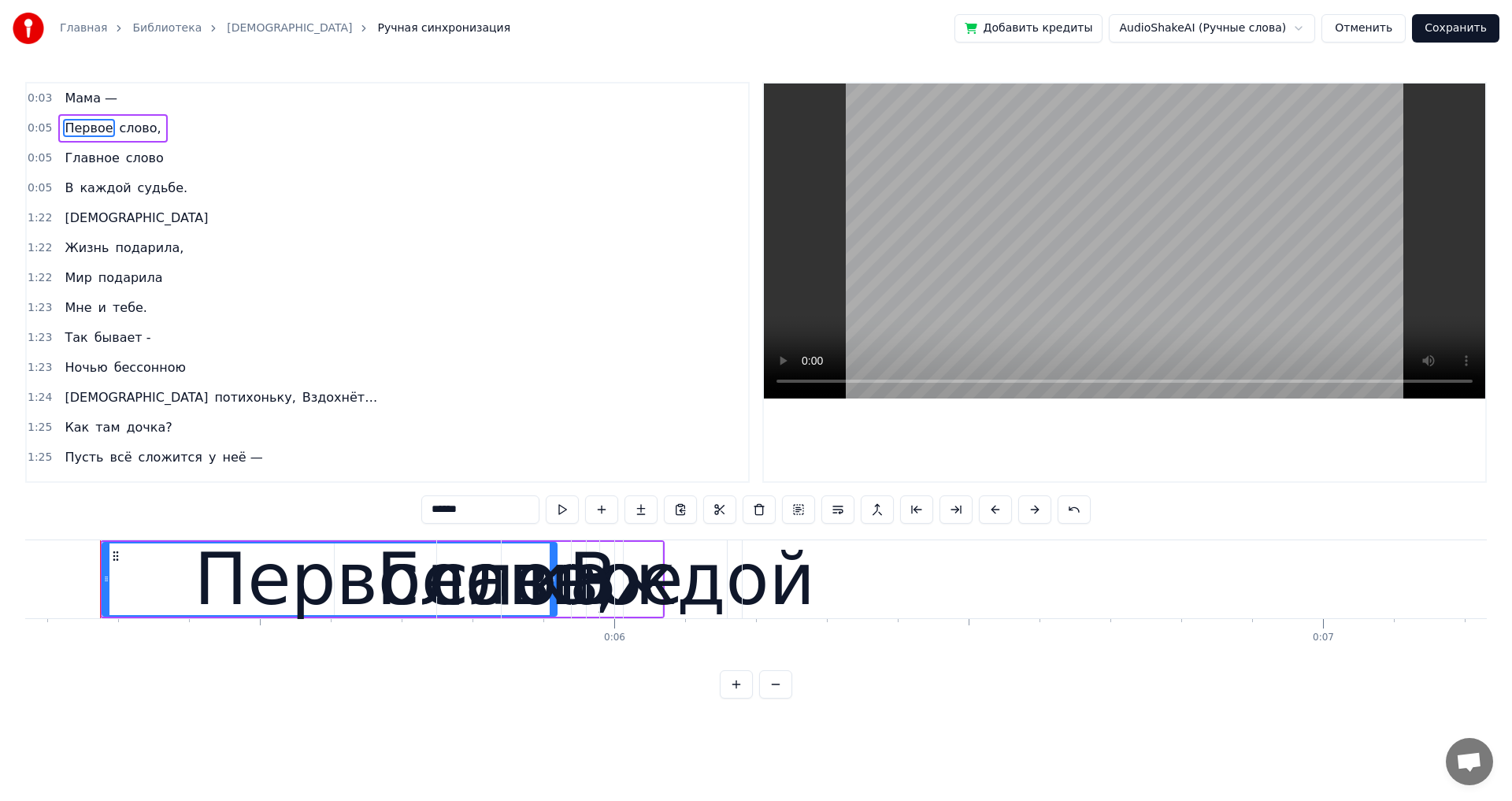
scroll to position [0, 3658]
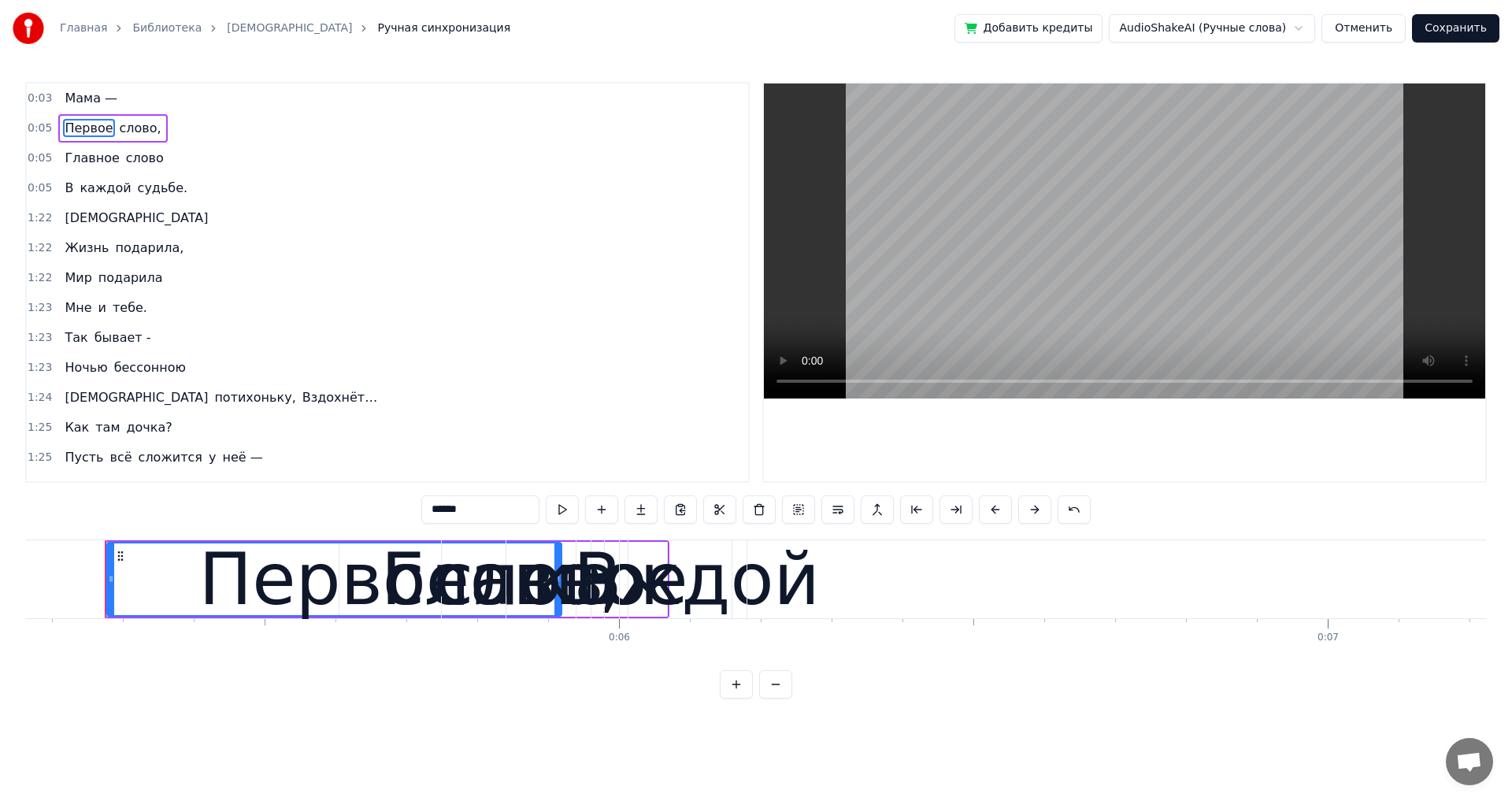
click at [124, 125] on span "слово," at bounding box center [140, 128] width 45 height 19
type input "******"
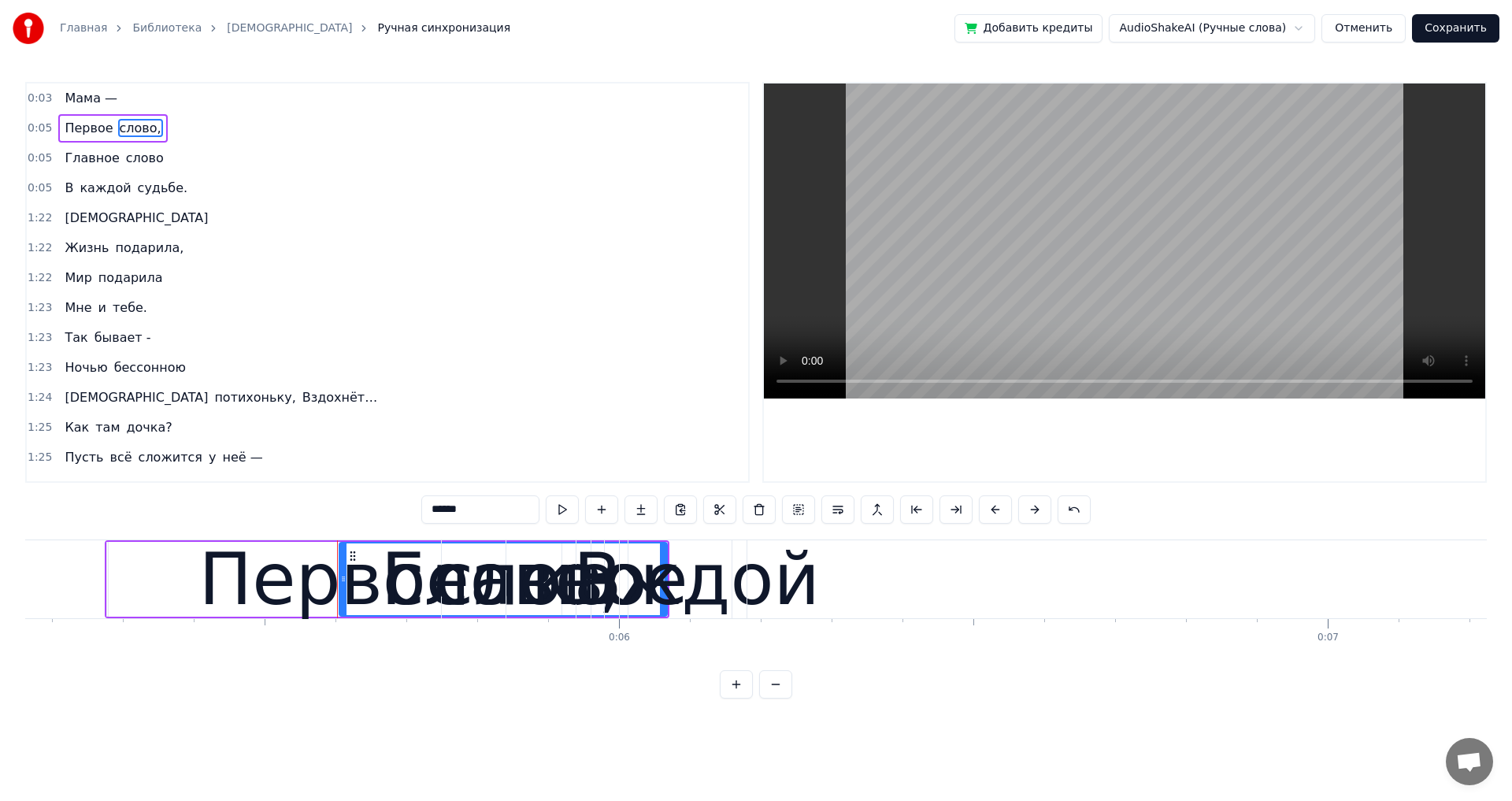
click at [127, 125] on span "слово," at bounding box center [140, 128] width 45 height 19
drag, startPoint x: 343, startPoint y: 580, endPoint x: 507, endPoint y: 578, distance: 164.0
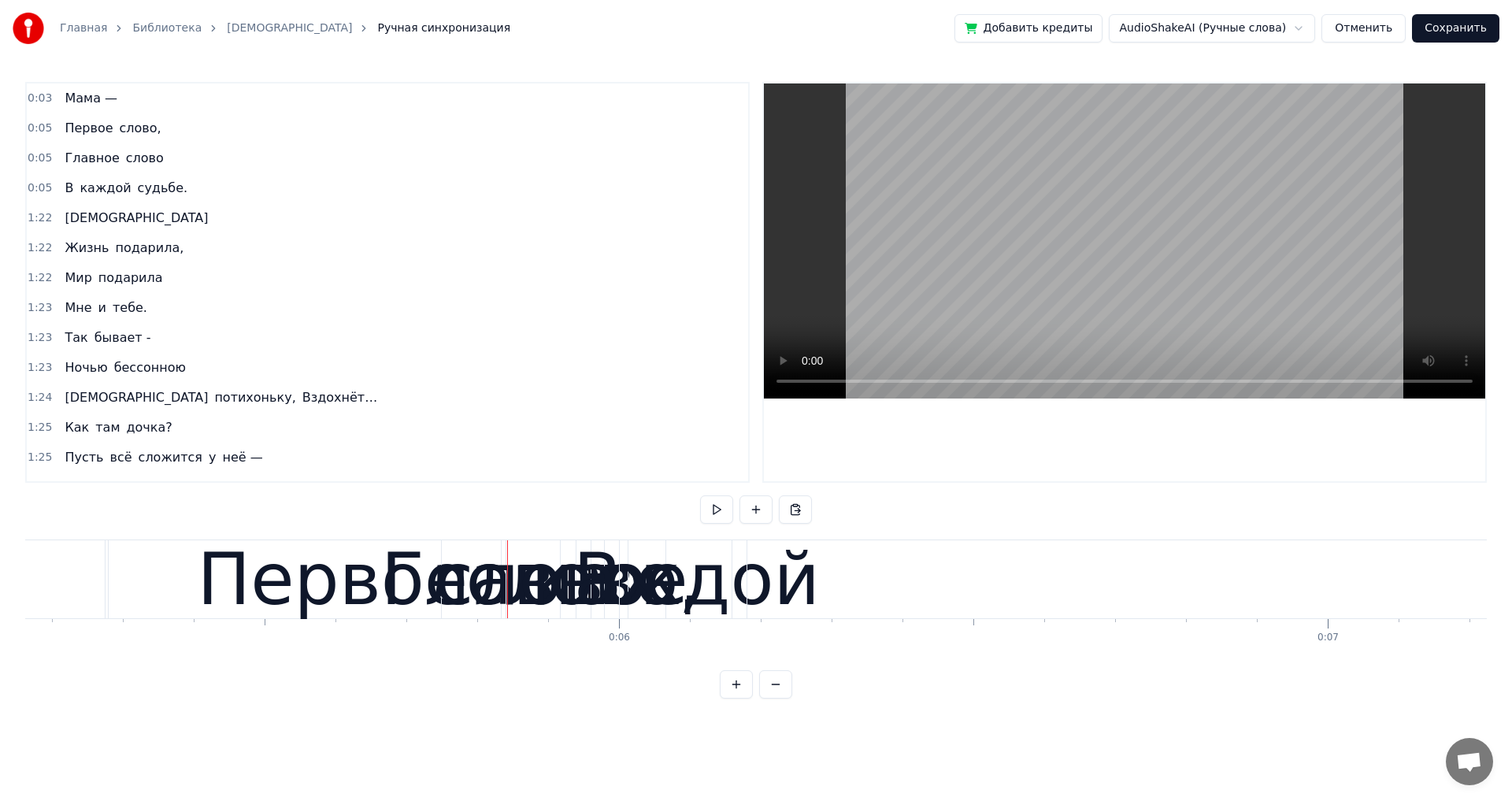
click at [69, 131] on span "Первое" at bounding box center [88, 128] width 51 height 19
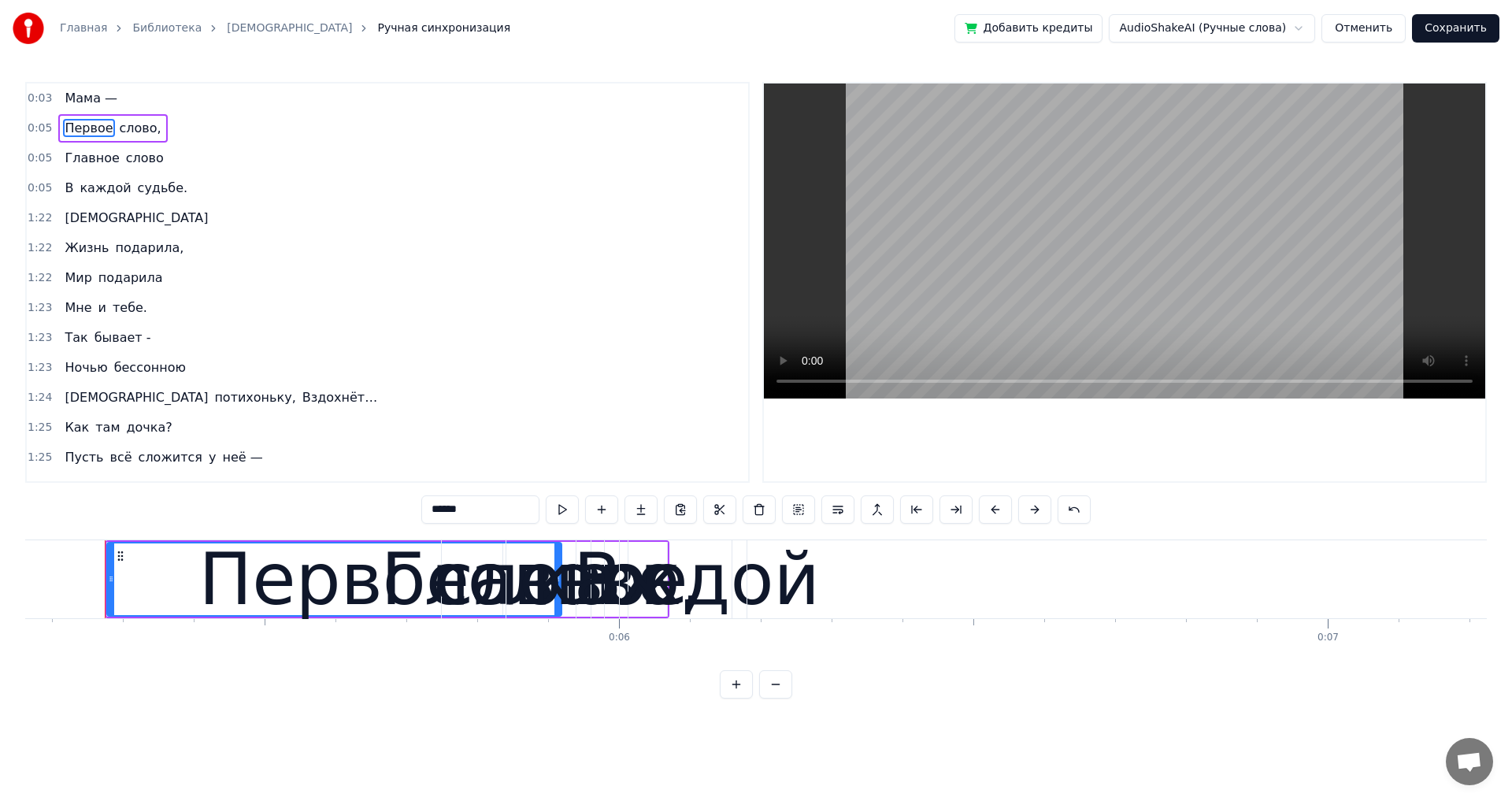
click at [444, 555] on div "Главное" at bounding box center [535, 579] width 307 height 107
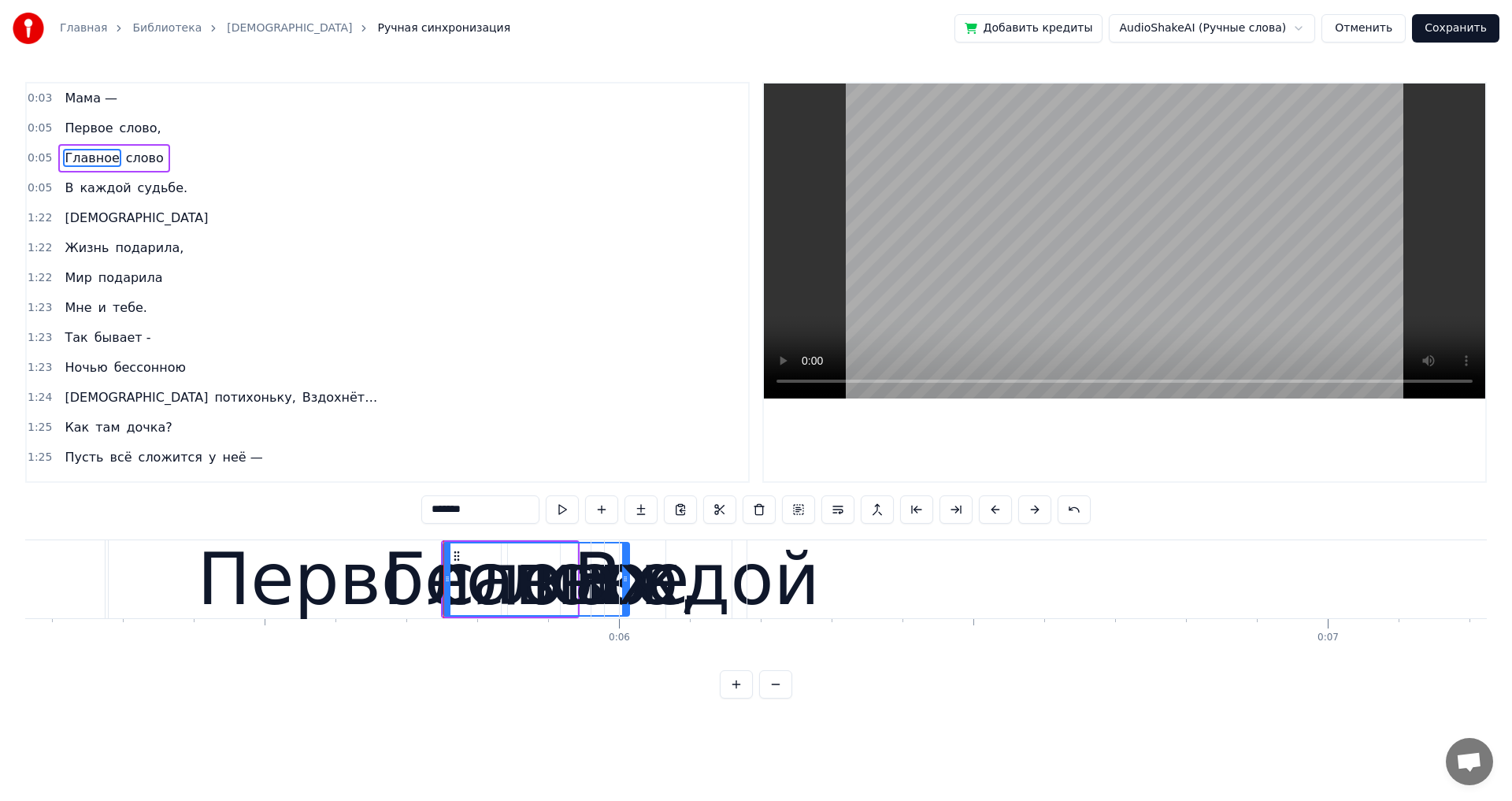
click at [118, 129] on span "слово," at bounding box center [140, 128] width 45 height 19
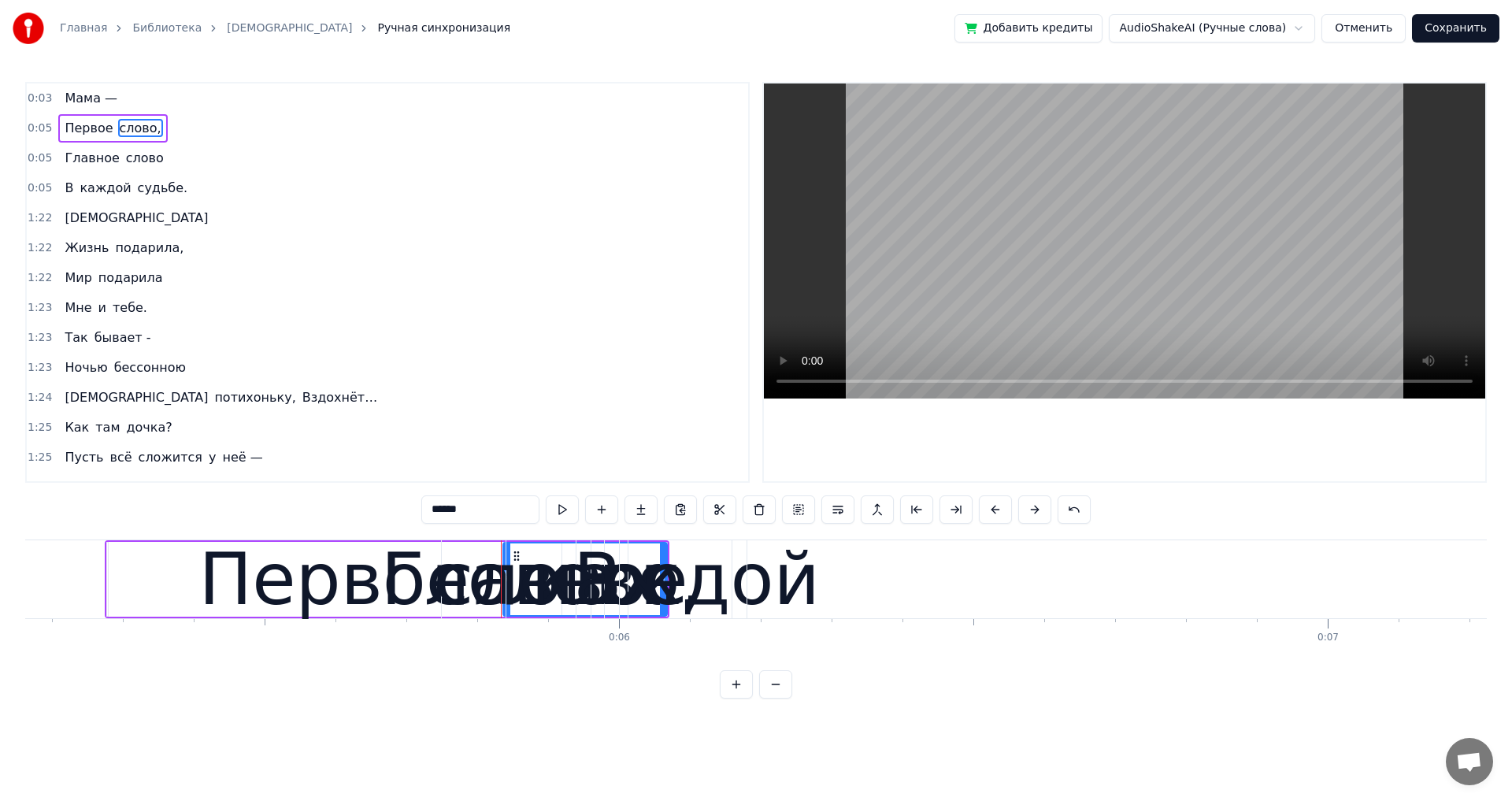
click at [393, 543] on div "Первое" at bounding box center [333, 579] width 271 height 107
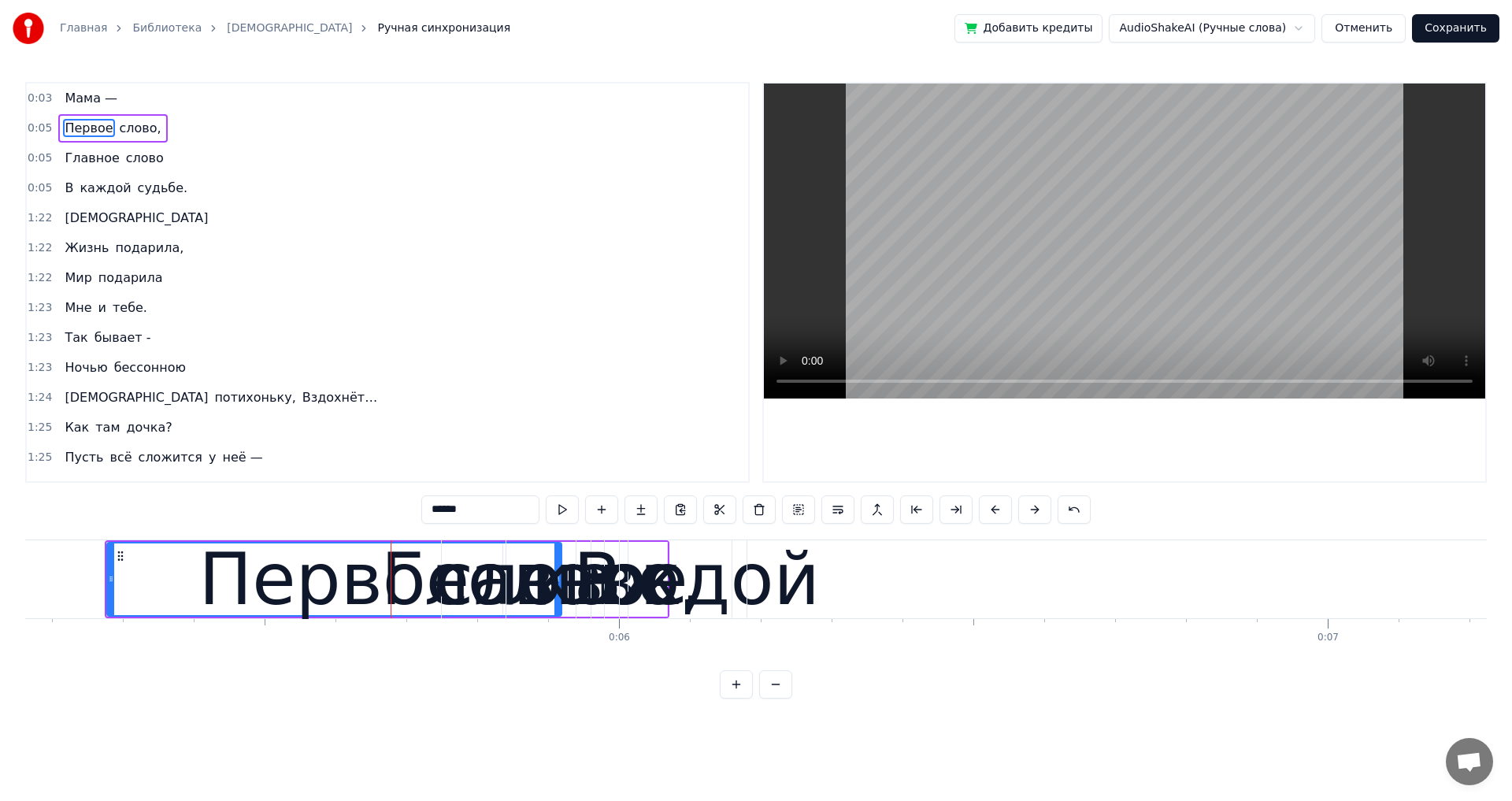
click at [505, 556] on div "слово" at bounding box center [541, 579] width 213 height 107
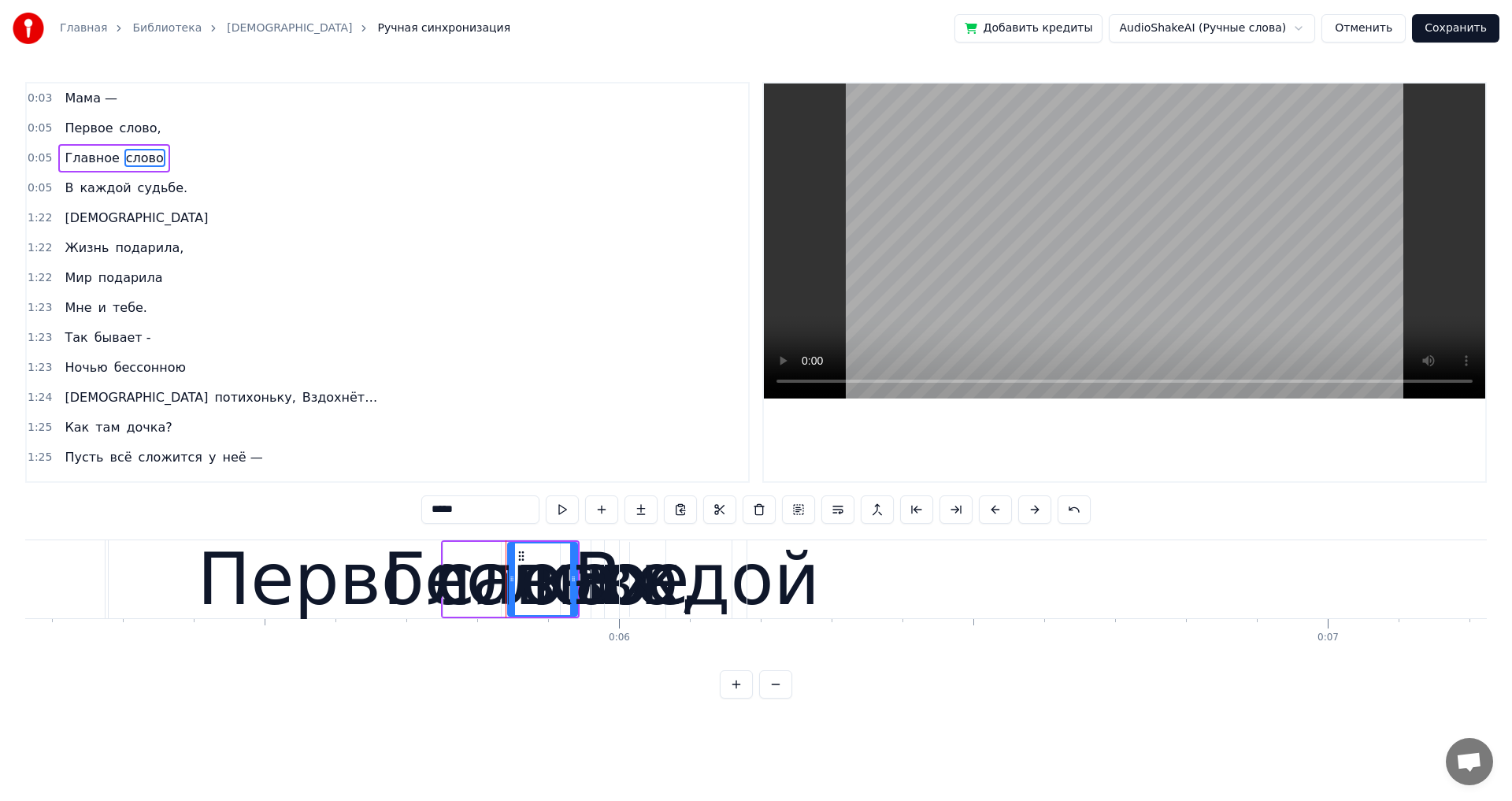
drag, startPoint x: 461, startPoint y: 539, endPoint x: 490, endPoint y: 554, distance: 32.6
click at [528, 552] on div "слово" at bounding box center [543, 579] width 213 height 107
click at [446, 616] on div "слово" at bounding box center [543, 579] width 213 height 107
click at [444, 614] on div "Главное" at bounding box center [536, 579] width 307 height 107
type input "*******"
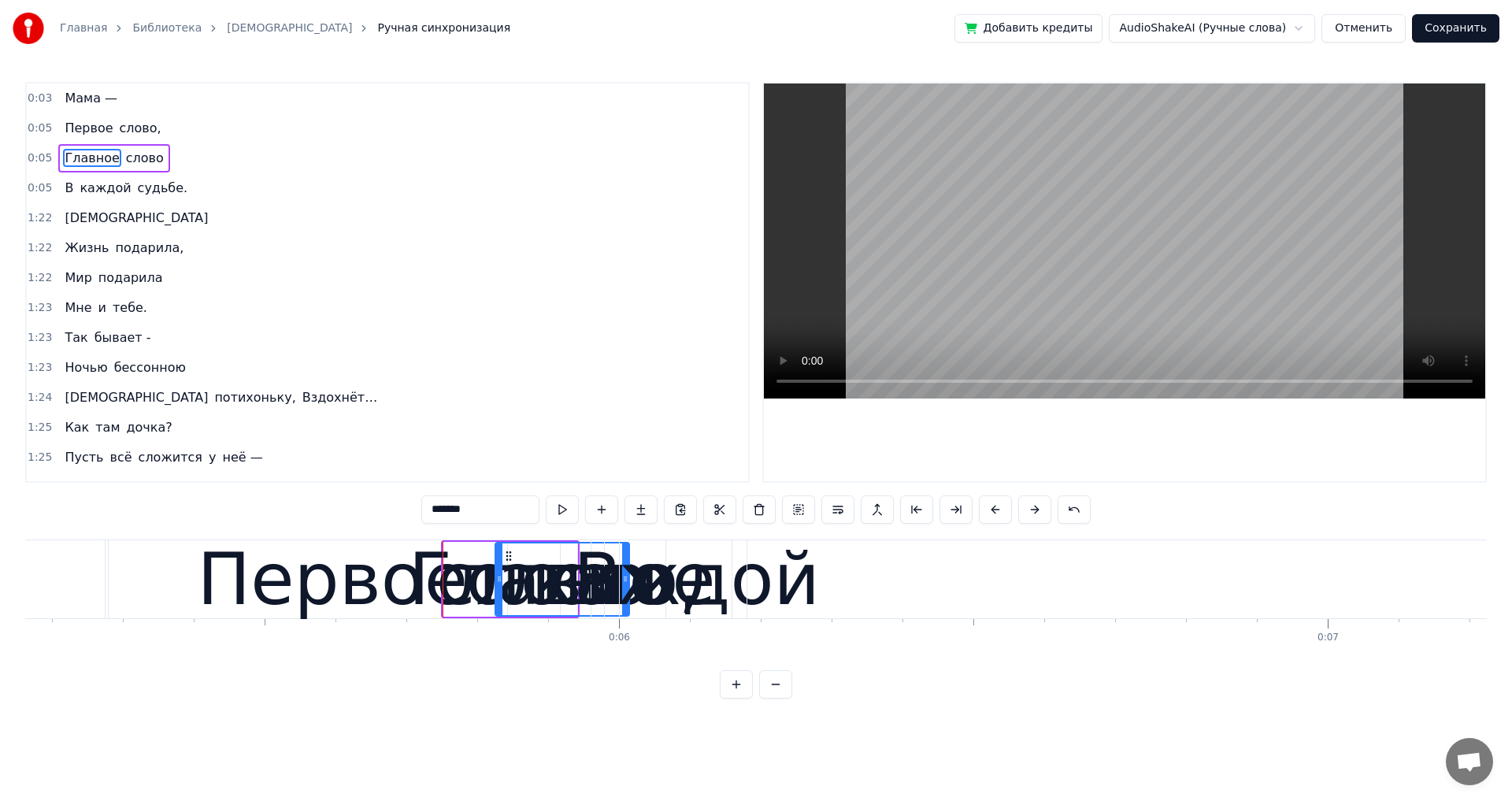
drag, startPoint x: 444, startPoint y: 583, endPoint x: 496, endPoint y: 588, distance: 52.2
click at [496, 588] on div at bounding box center [498, 579] width 6 height 71
click at [40, 155] on span "0:05" at bounding box center [40, 159] width 25 height 16
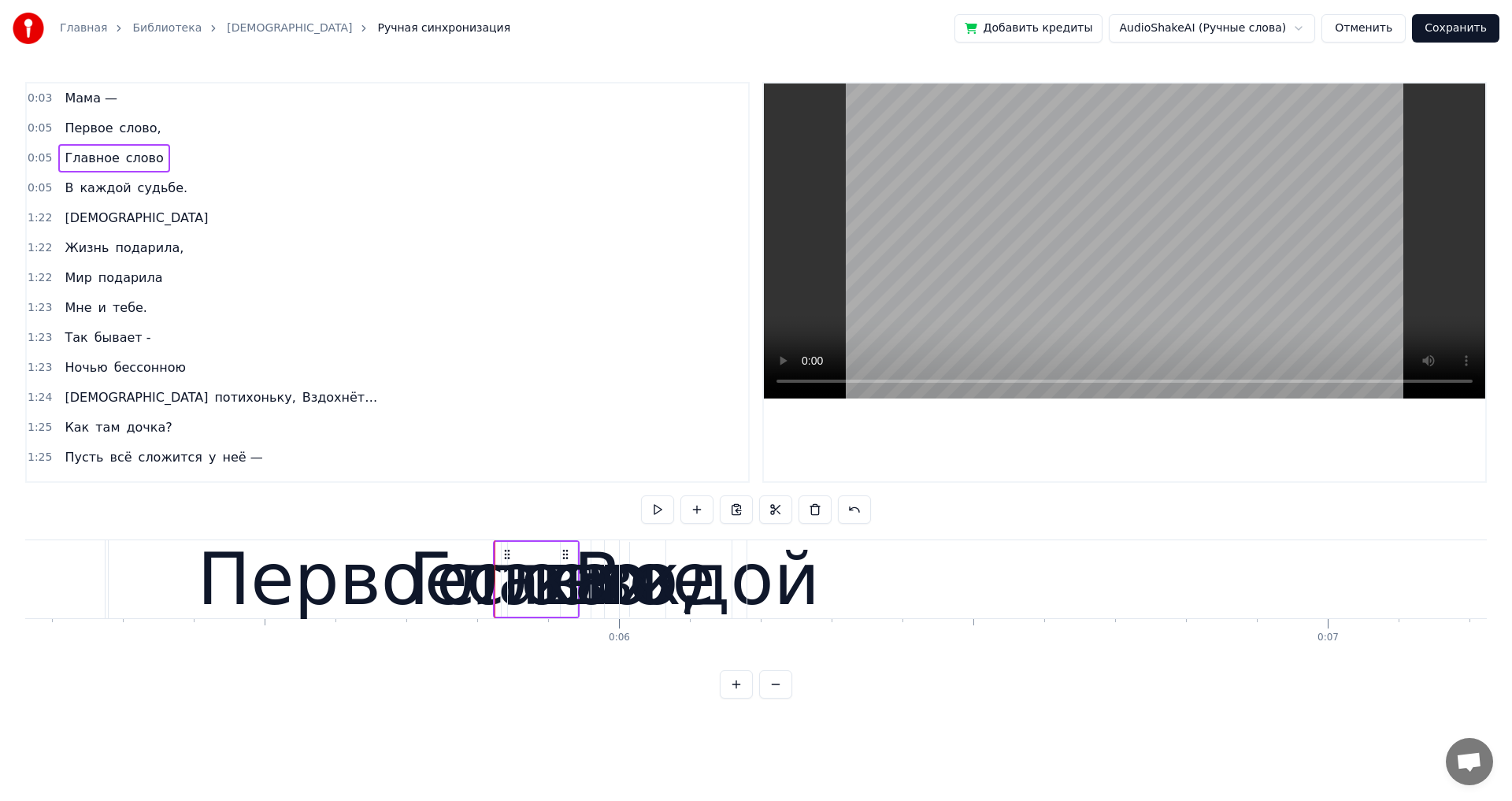
click at [40, 155] on span "0:05" at bounding box center [40, 159] width 25 height 16
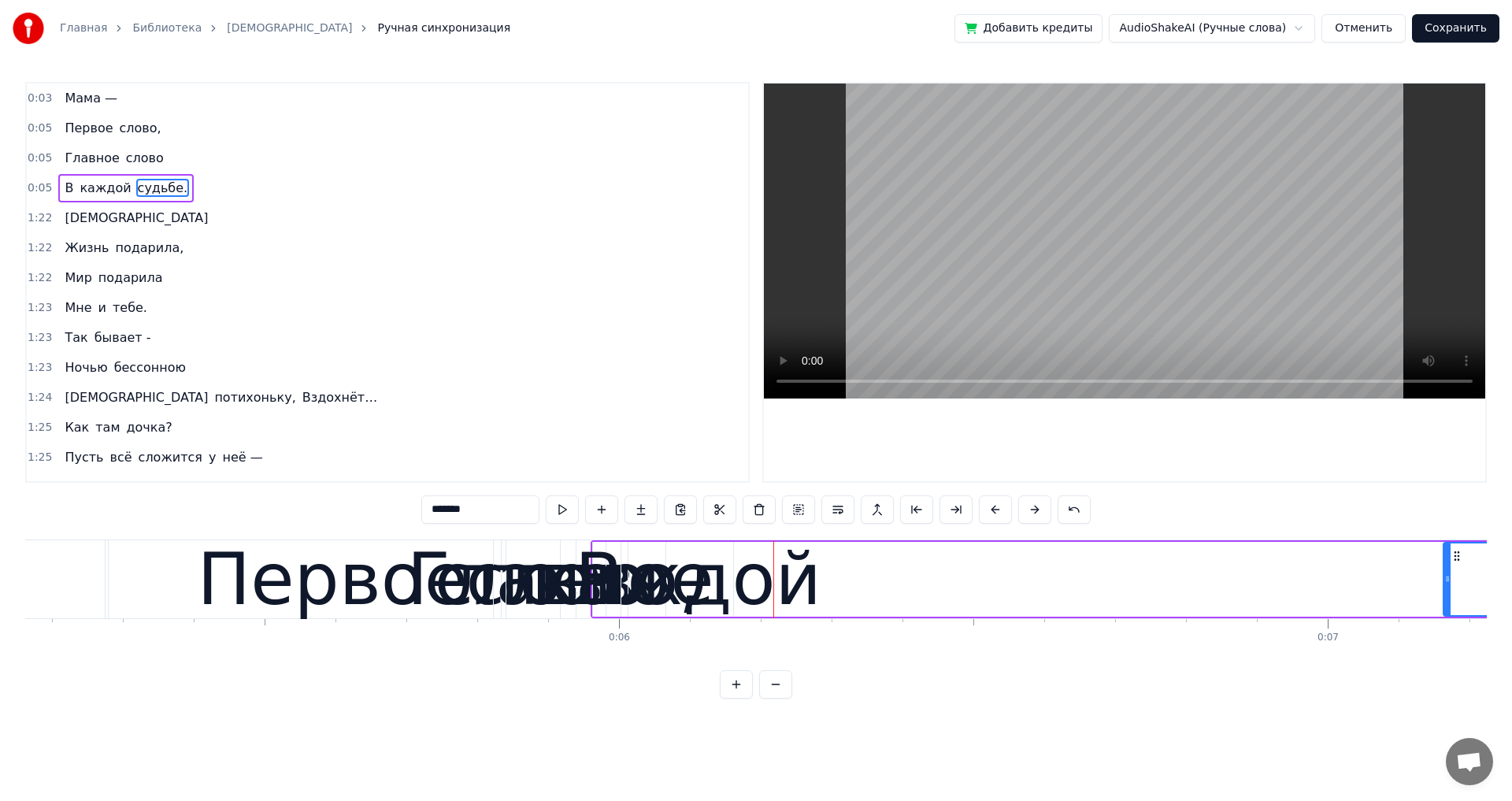
drag, startPoint x: 752, startPoint y: 583, endPoint x: 1446, endPoint y: 598, distance: 694.2
click at [1446, 598] on div at bounding box center [1447, 579] width 6 height 71
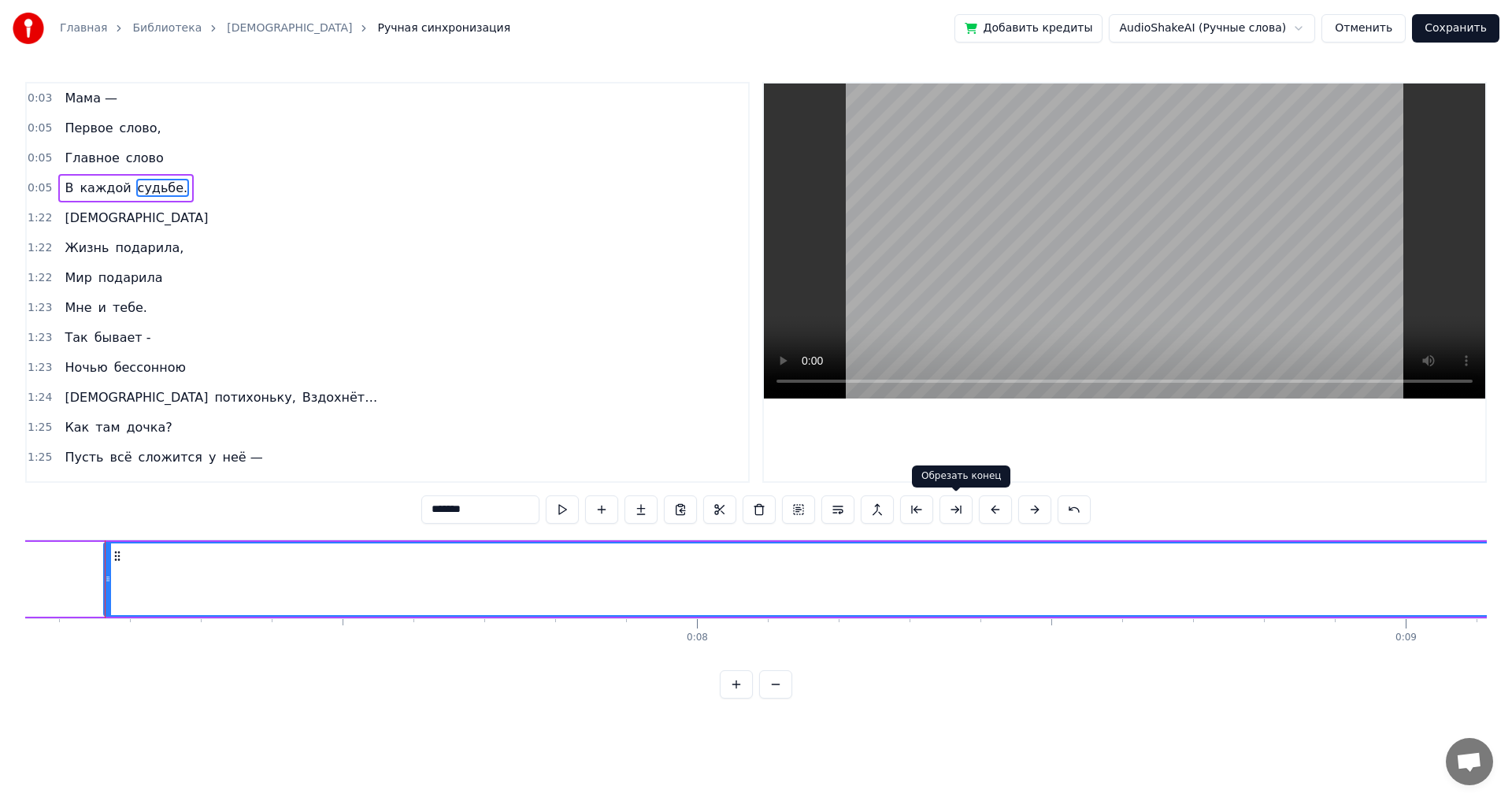
scroll to position [0, 4999]
click at [78, 187] on span "каждой" at bounding box center [105, 188] width 55 height 19
type input "******"
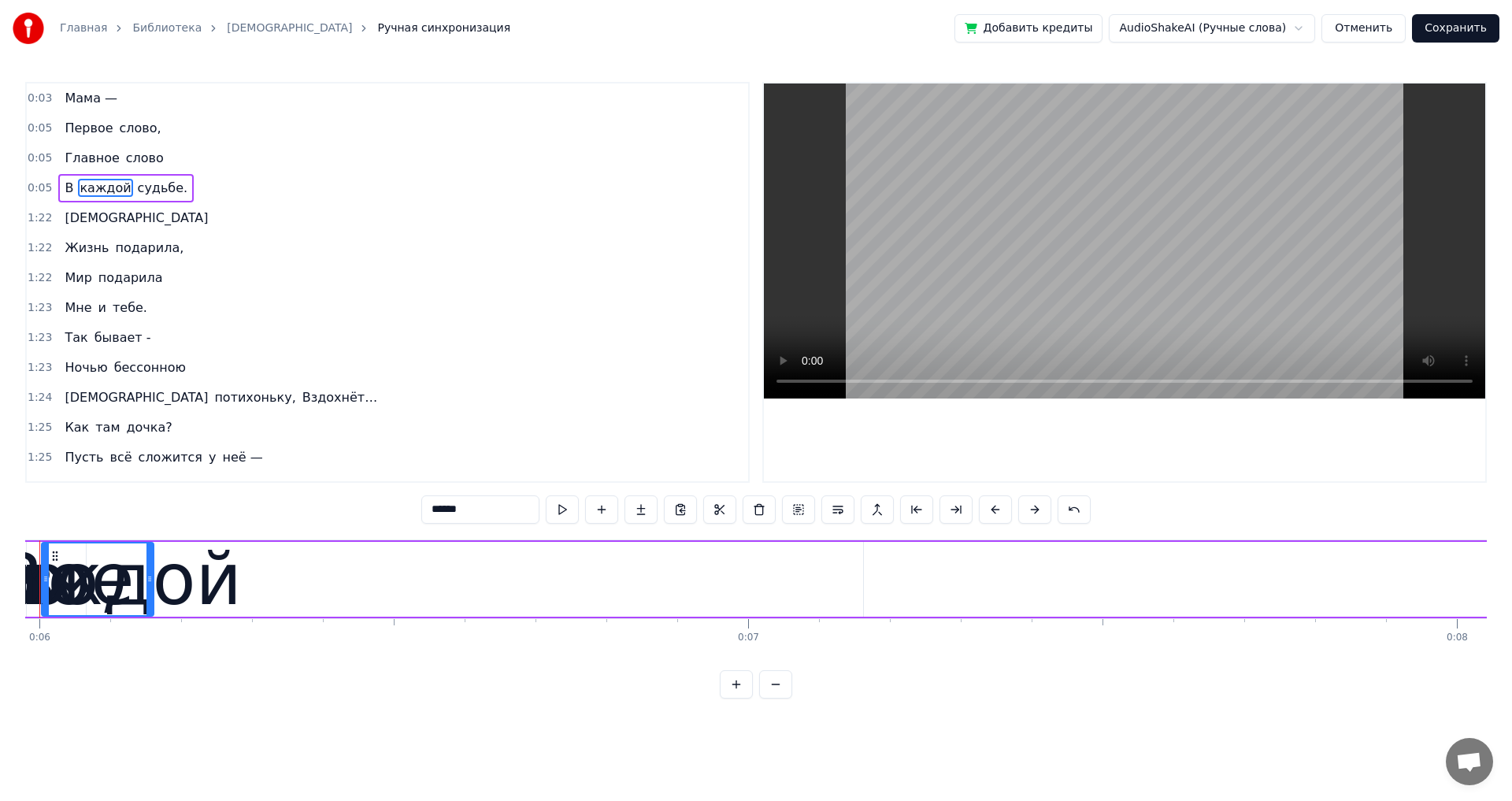
scroll to position [0, 4173]
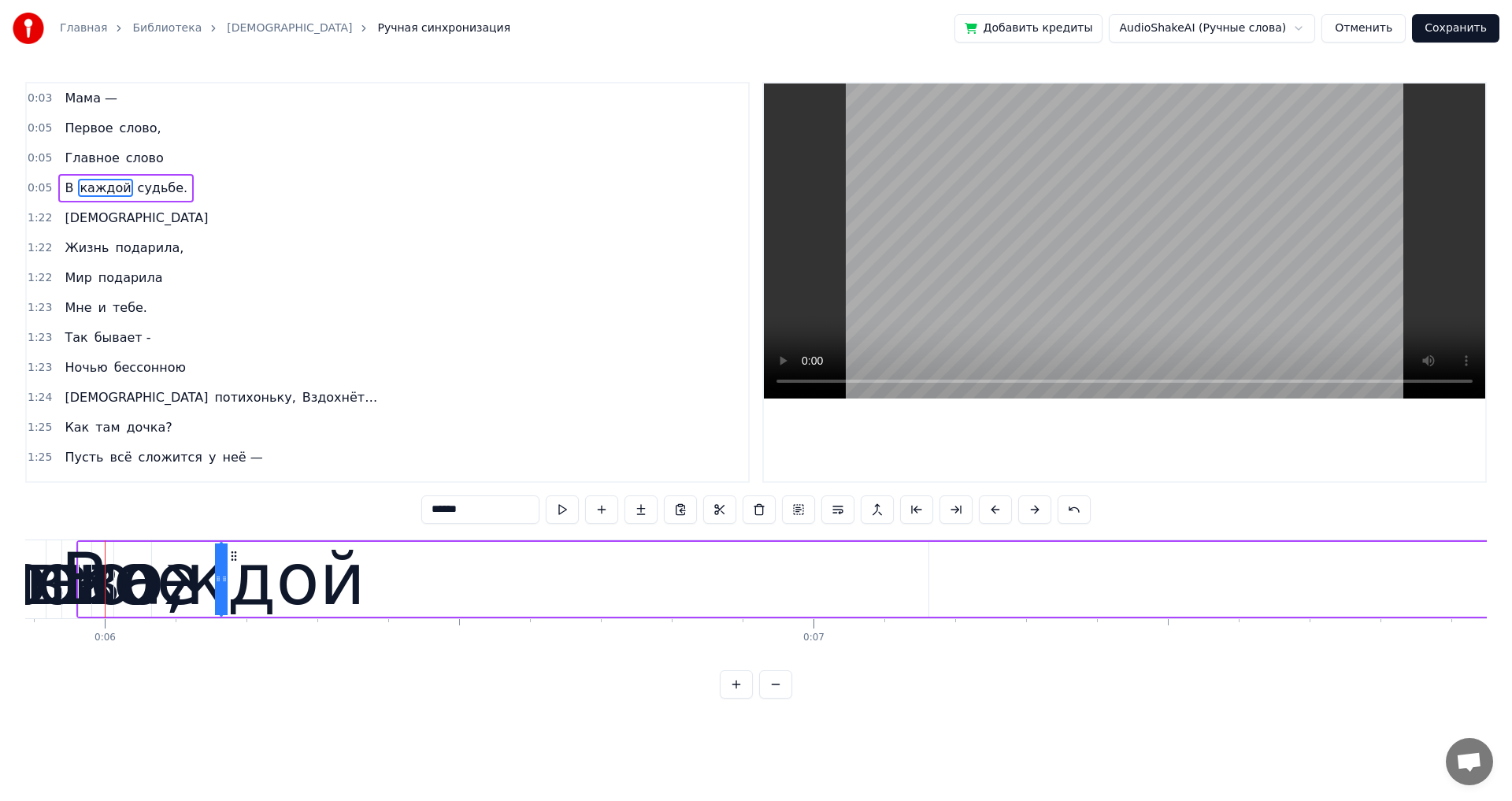
drag, startPoint x: 109, startPoint y: 580, endPoint x: 922, endPoint y: 576, distance: 813.0
drag, startPoint x: 221, startPoint y: 573, endPoint x: 359, endPoint y: 591, distance: 139.2
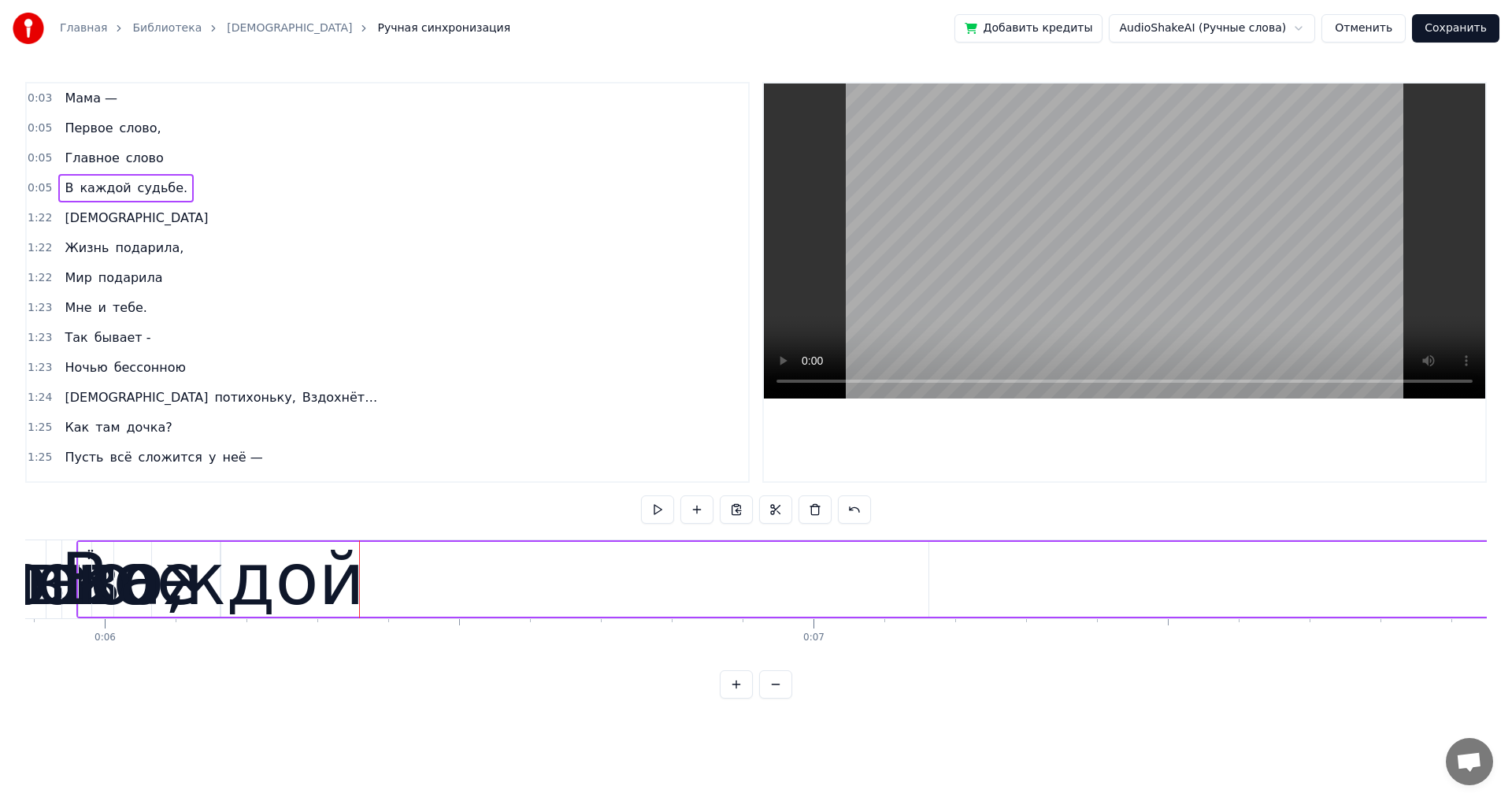
click at [745, 537] on div "0:03 Мама — 0:05 Первое слово, 0:05 Главное слово 0:05 В каждой судьбе. 1:22 Ма…" at bounding box center [756, 390] width 1462 height 617
click at [95, 554] on icon at bounding box center [91, 554] width 12 height 12
click at [77, 550] on div "В" at bounding box center [85, 579] width 49 height 107
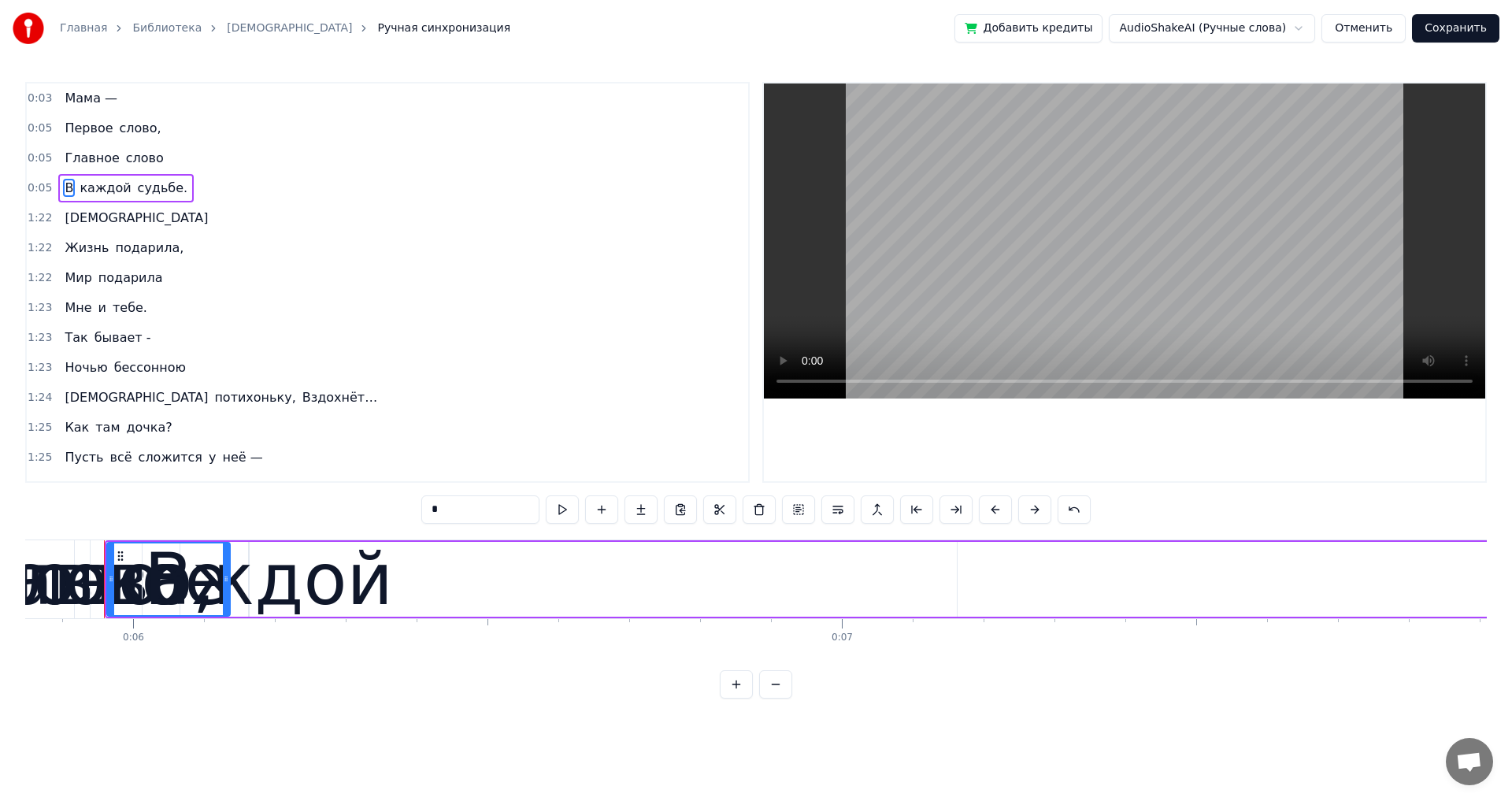
drag, startPoint x: 116, startPoint y: 586, endPoint x: 226, endPoint y: 558, distance: 113.5
click at [226, 558] on div at bounding box center [226, 579] width 6 height 71
drag, startPoint x: 107, startPoint y: 544, endPoint x: 109, endPoint y: 561, distance: 17.1
click at [110, 561] on div at bounding box center [113, 579] width 6 height 71
click at [169, 176] on div "В каждой судьбе." at bounding box center [126, 188] width 136 height 28
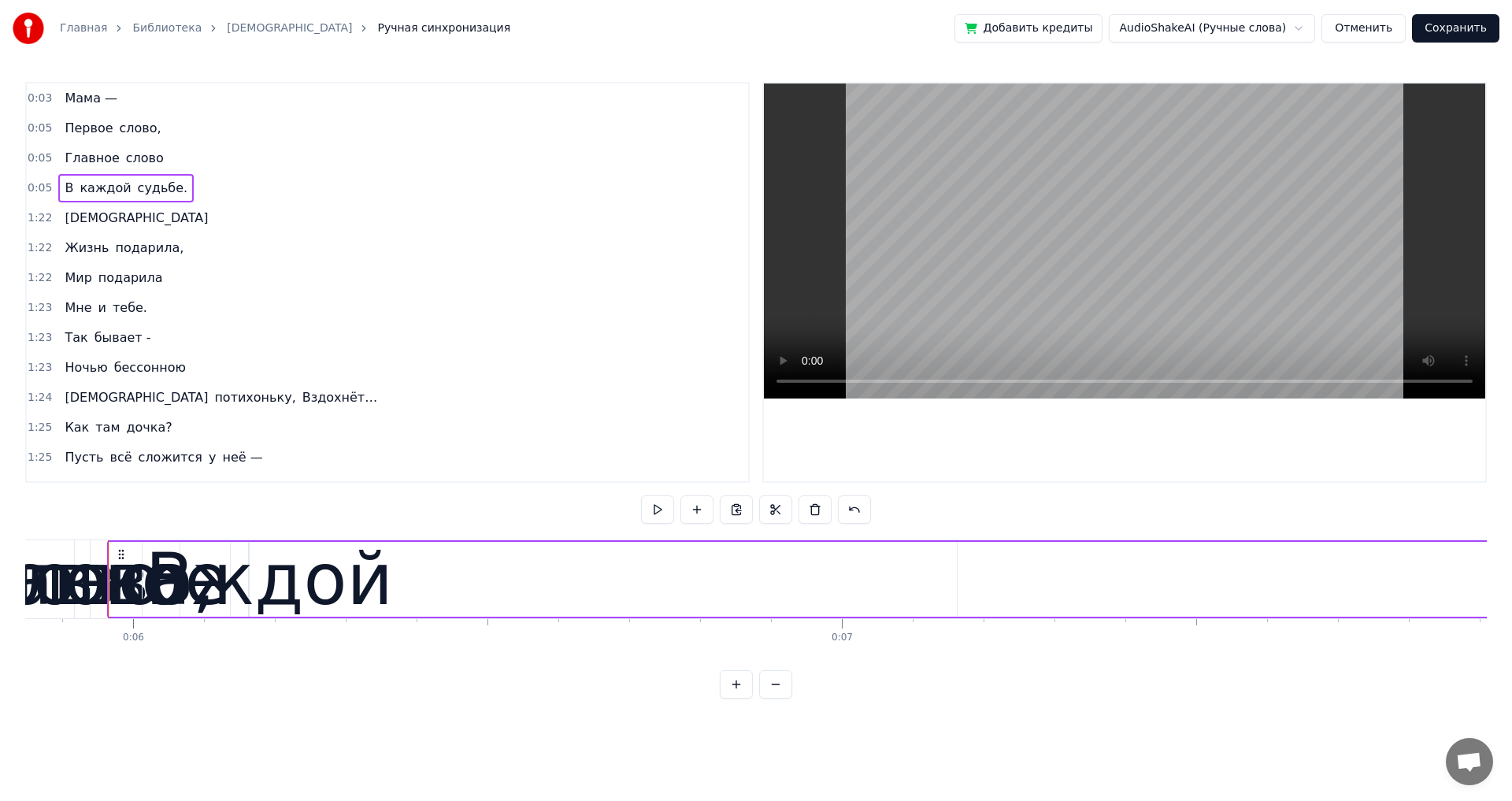
click at [41, 191] on span "0:05" at bounding box center [40, 188] width 25 height 16
click at [73, 131] on span "Первое" at bounding box center [88, 128] width 51 height 19
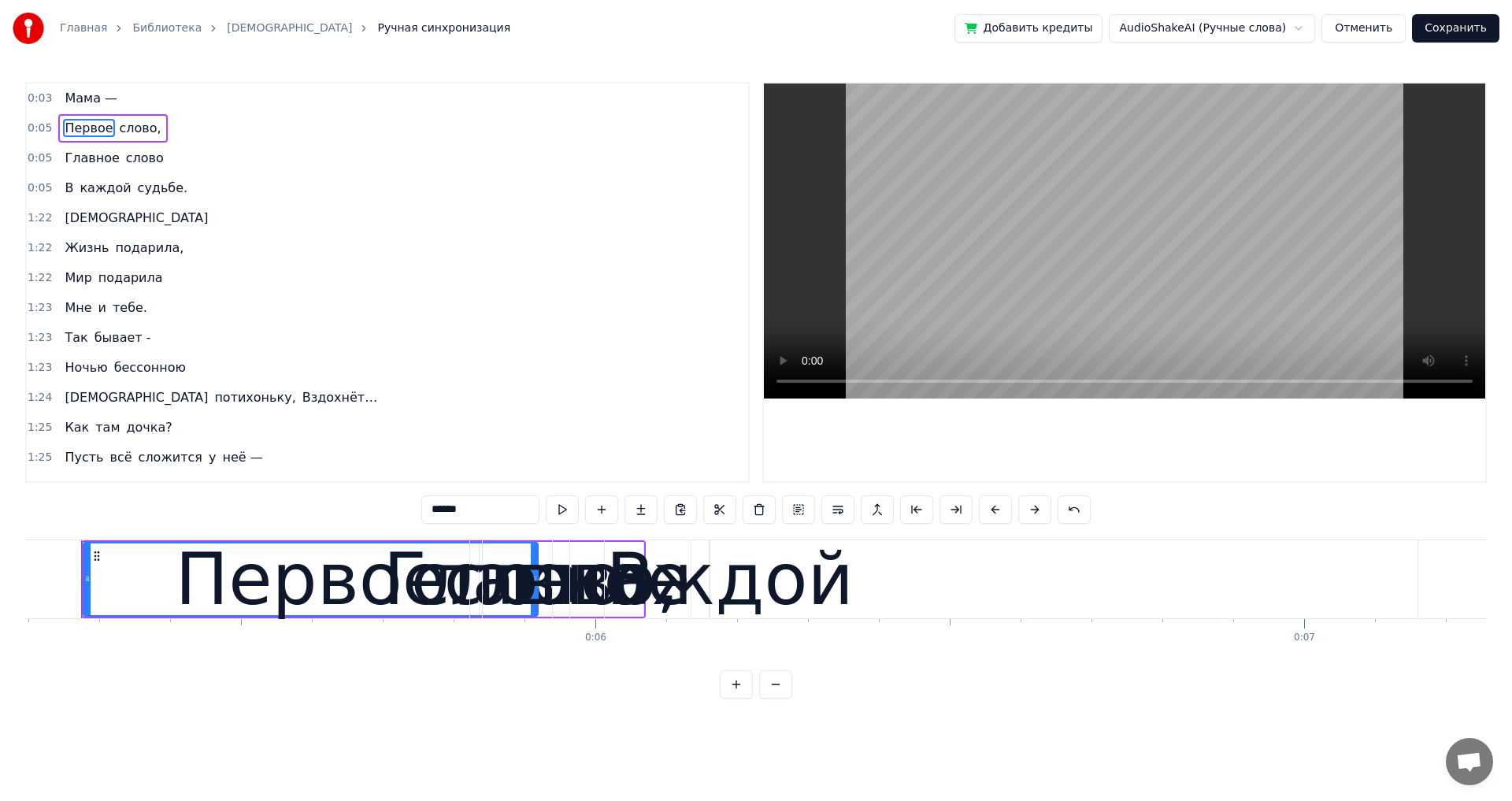
scroll to position [0, 3658]
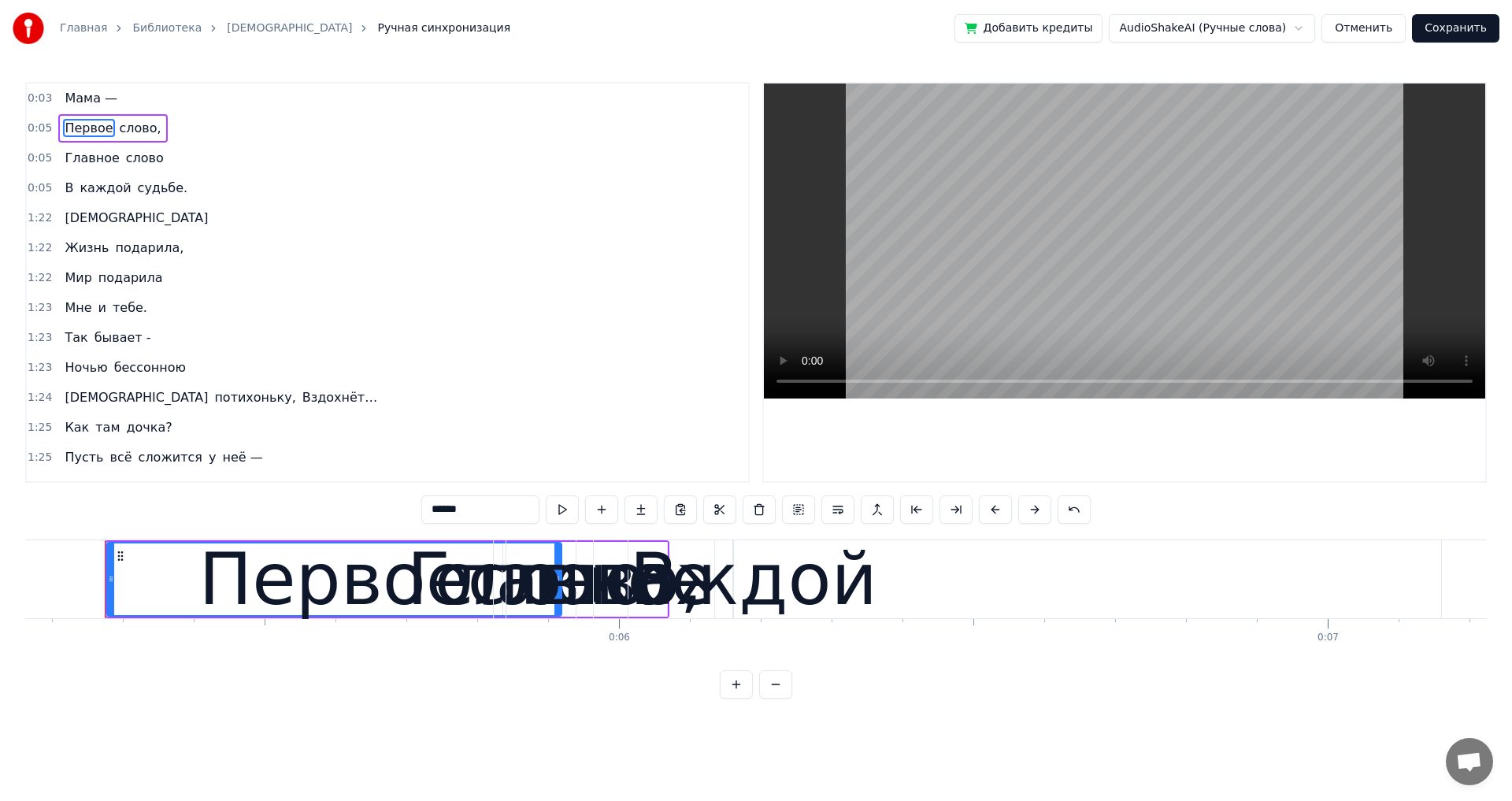
click at [126, 126] on span "слово," at bounding box center [140, 128] width 45 height 19
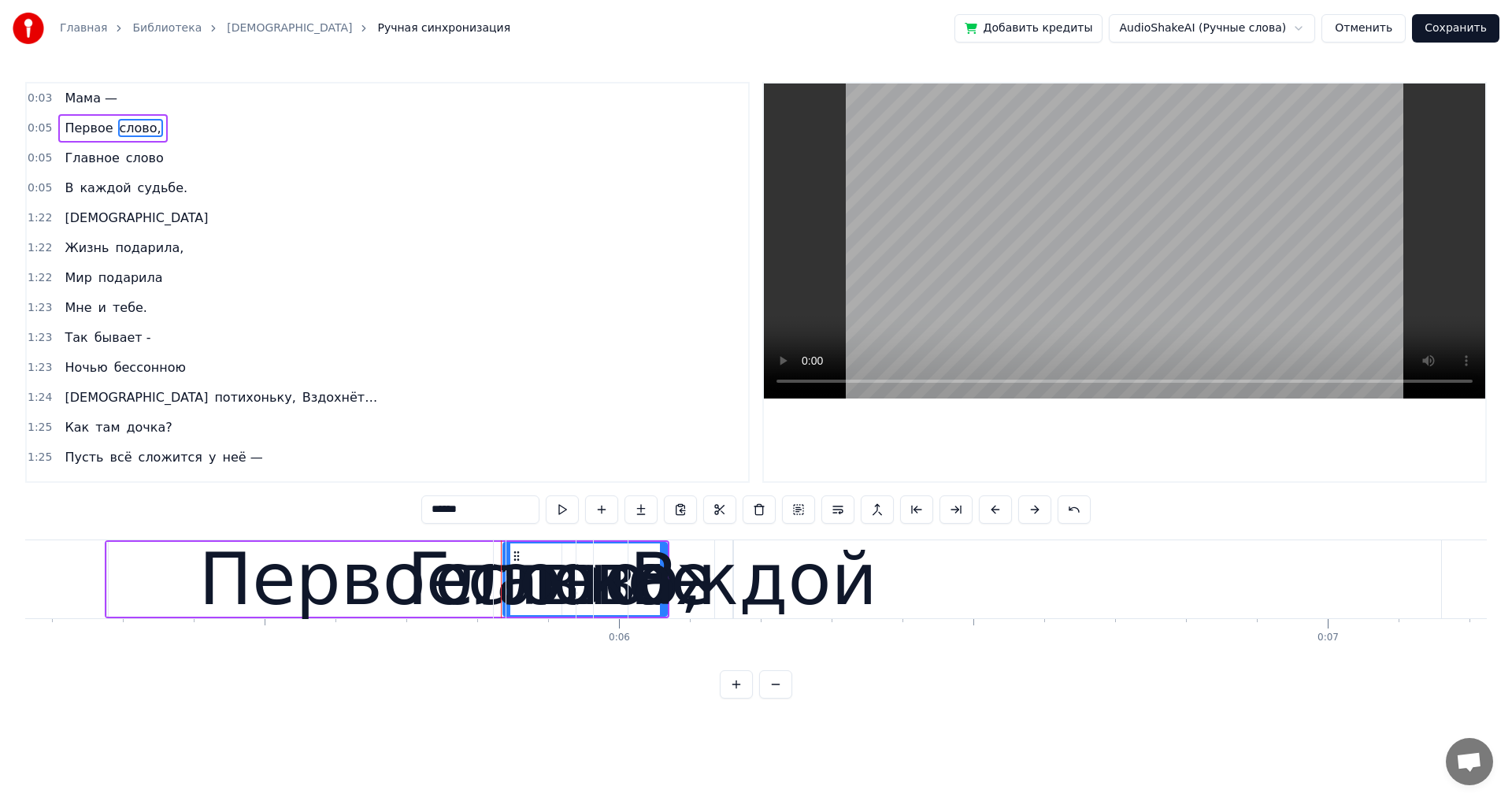
click at [85, 129] on span "Первое" at bounding box center [88, 128] width 51 height 19
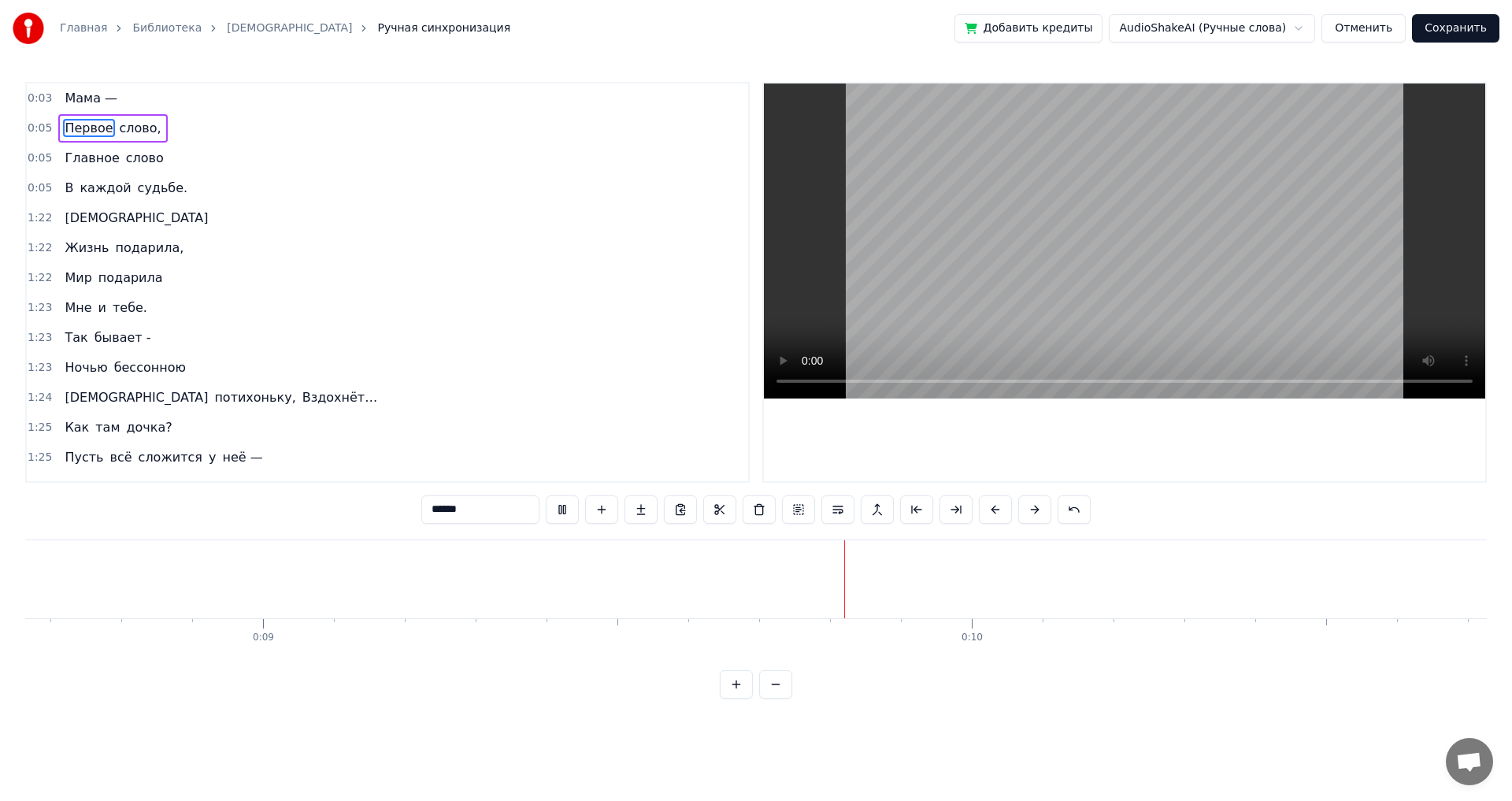
scroll to position [0, 6432]
click at [71, 161] on span "Главное" at bounding box center [91, 158] width 57 height 19
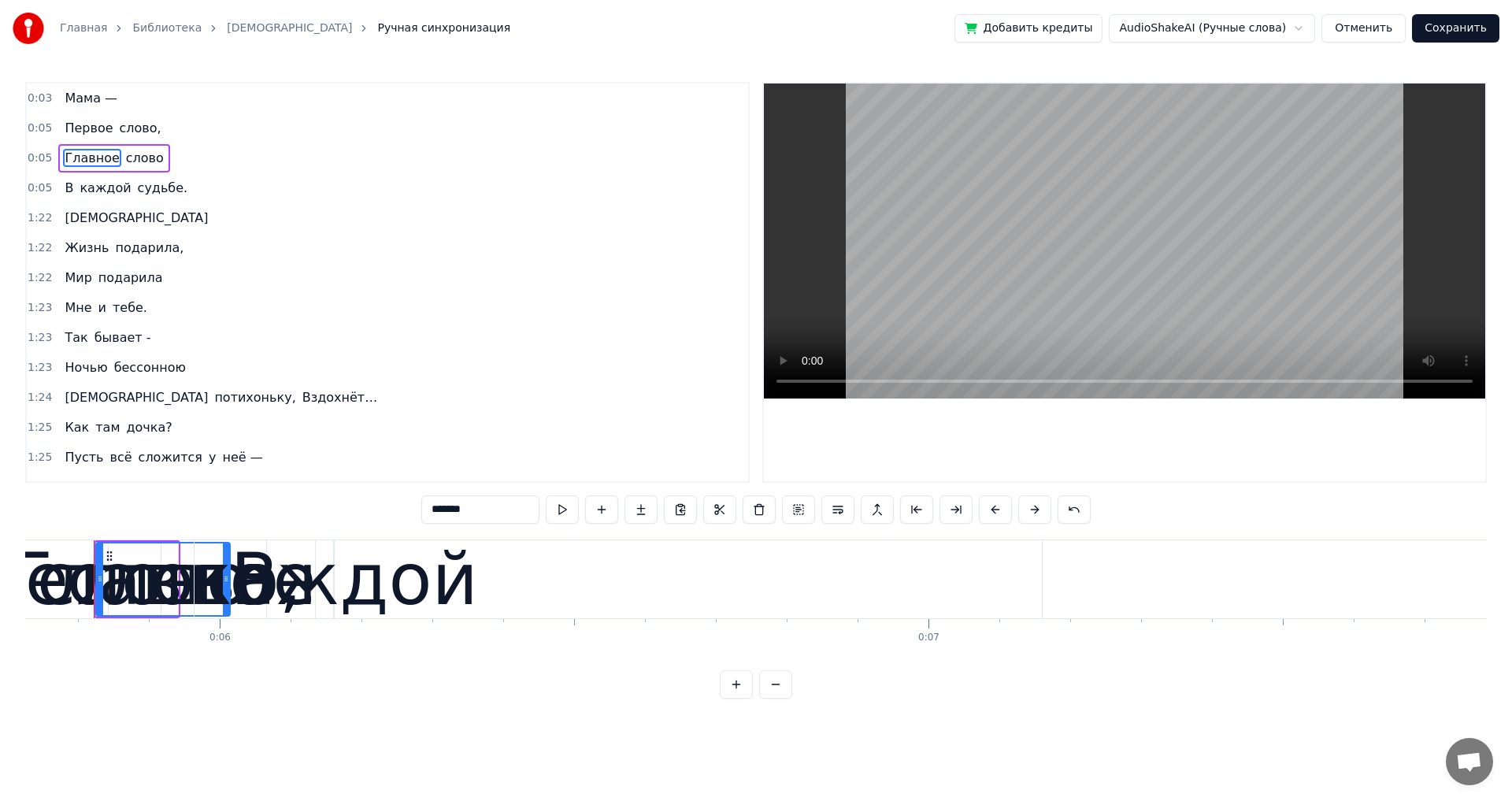
scroll to position [0, 4047]
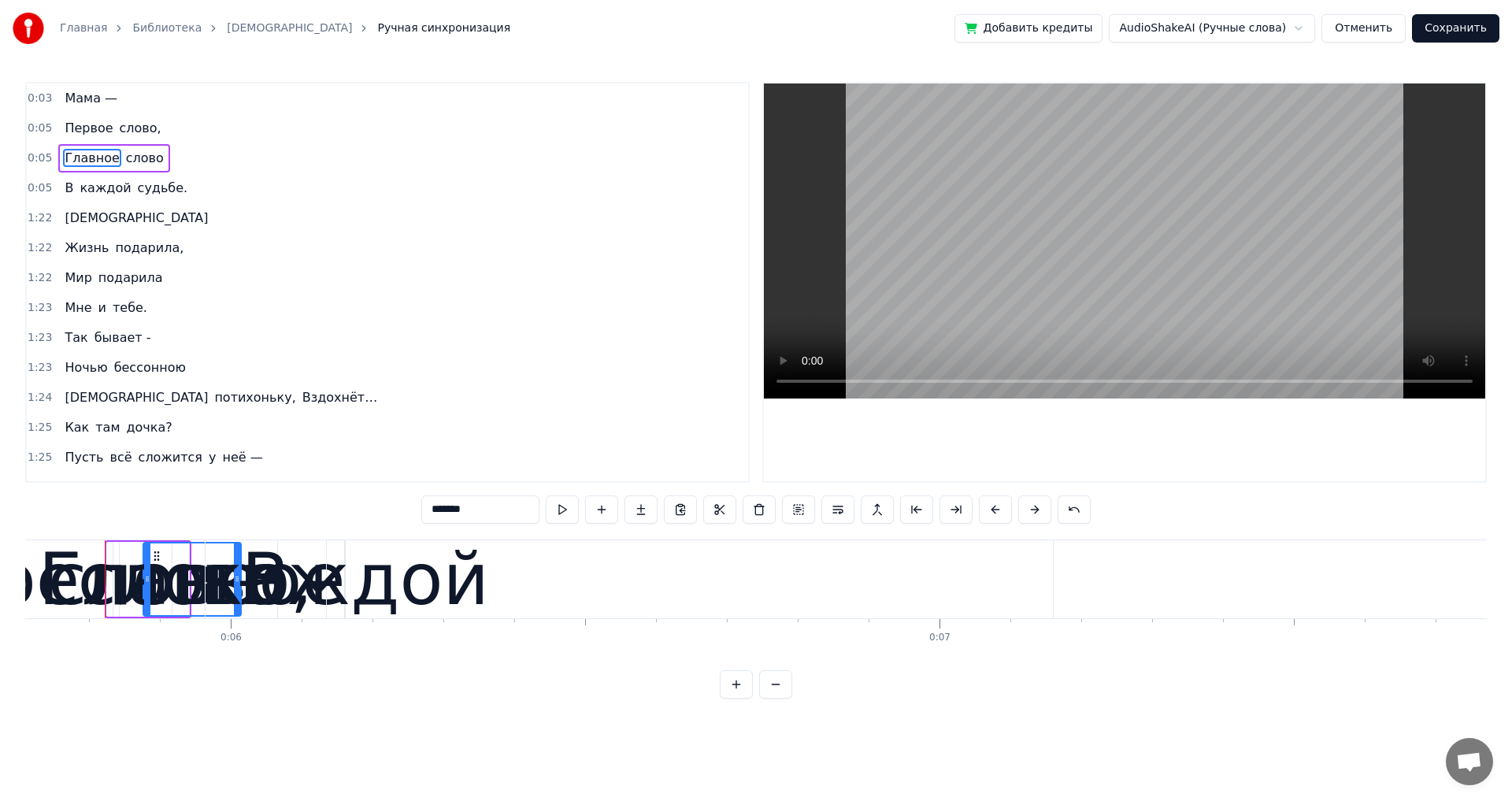
drag, startPoint x: 109, startPoint y: 546, endPoint x: 146, endPoint y: 554, distance: 37.9
drag, startPoint x: 235, startPoint y: 580, endPoint x: 431, endPoint y: 598, distance: 196.8
click at [431, 598] on div "каждой" at bounding box center [345, 579] width 288 height 107
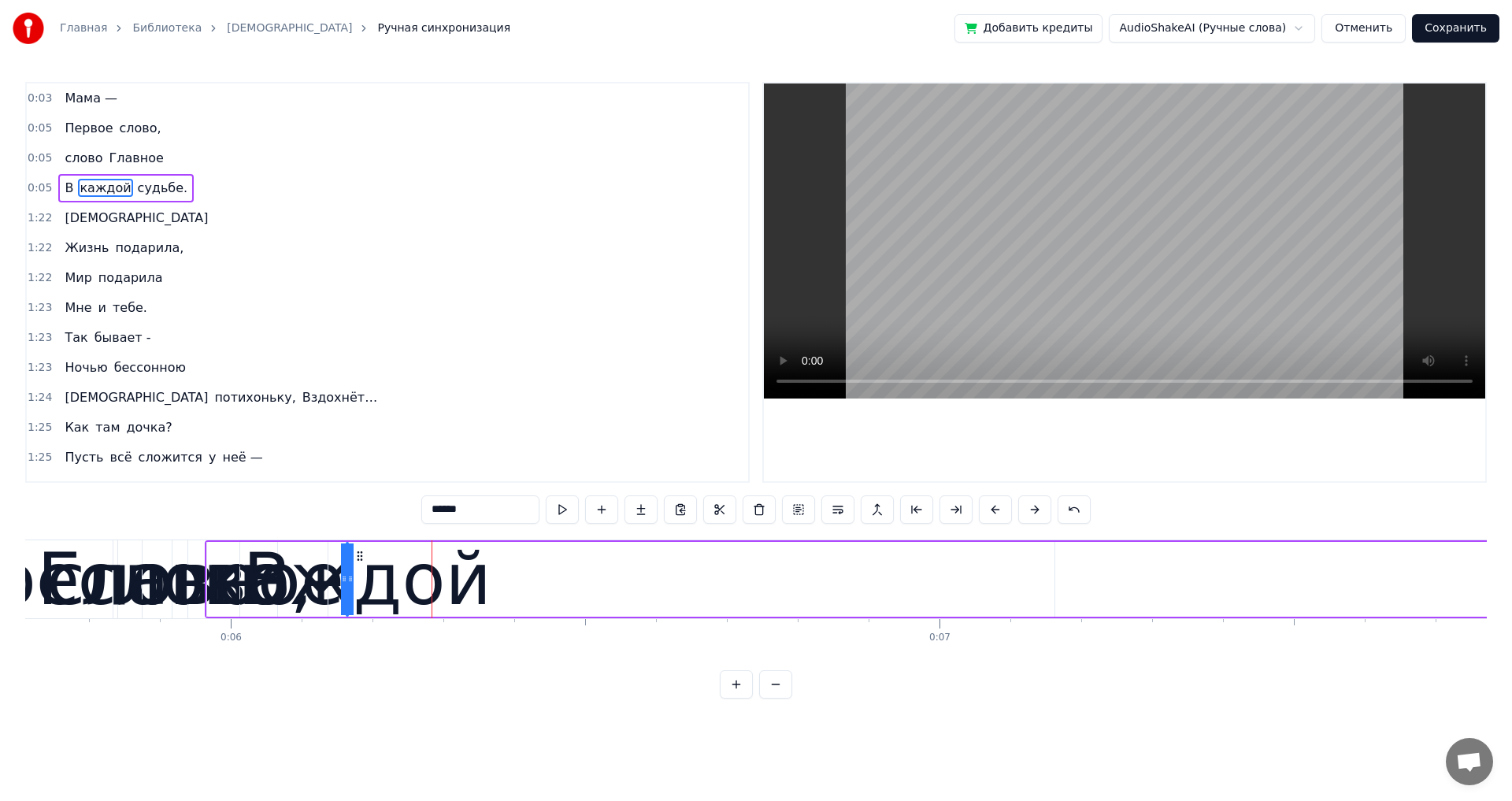
click at [118, 160] on span "Главное" at bounding box center [135, 158] width 57 height 19
type input "*******"
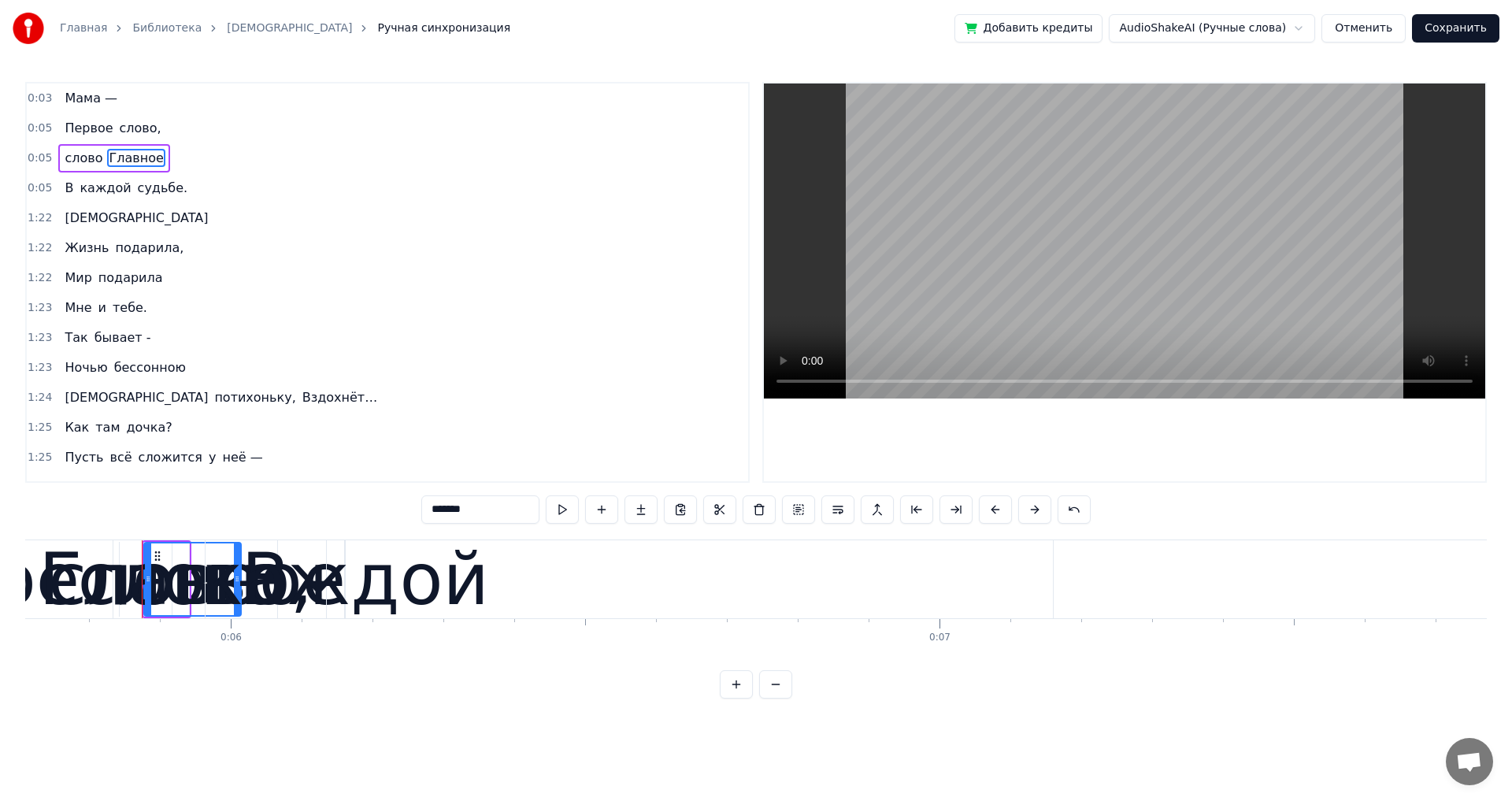
drag, startPoint x: 118, startPoint y: 158, endPoint x: 55, endPoint y: 153, distance: 63.2
click at [58, 153] on div "слово Главное" at bounding box center [114, 158] width 111 height 28
click at [67, 155] on span "слово" at bounding box center [83, 158] width 41 height 19
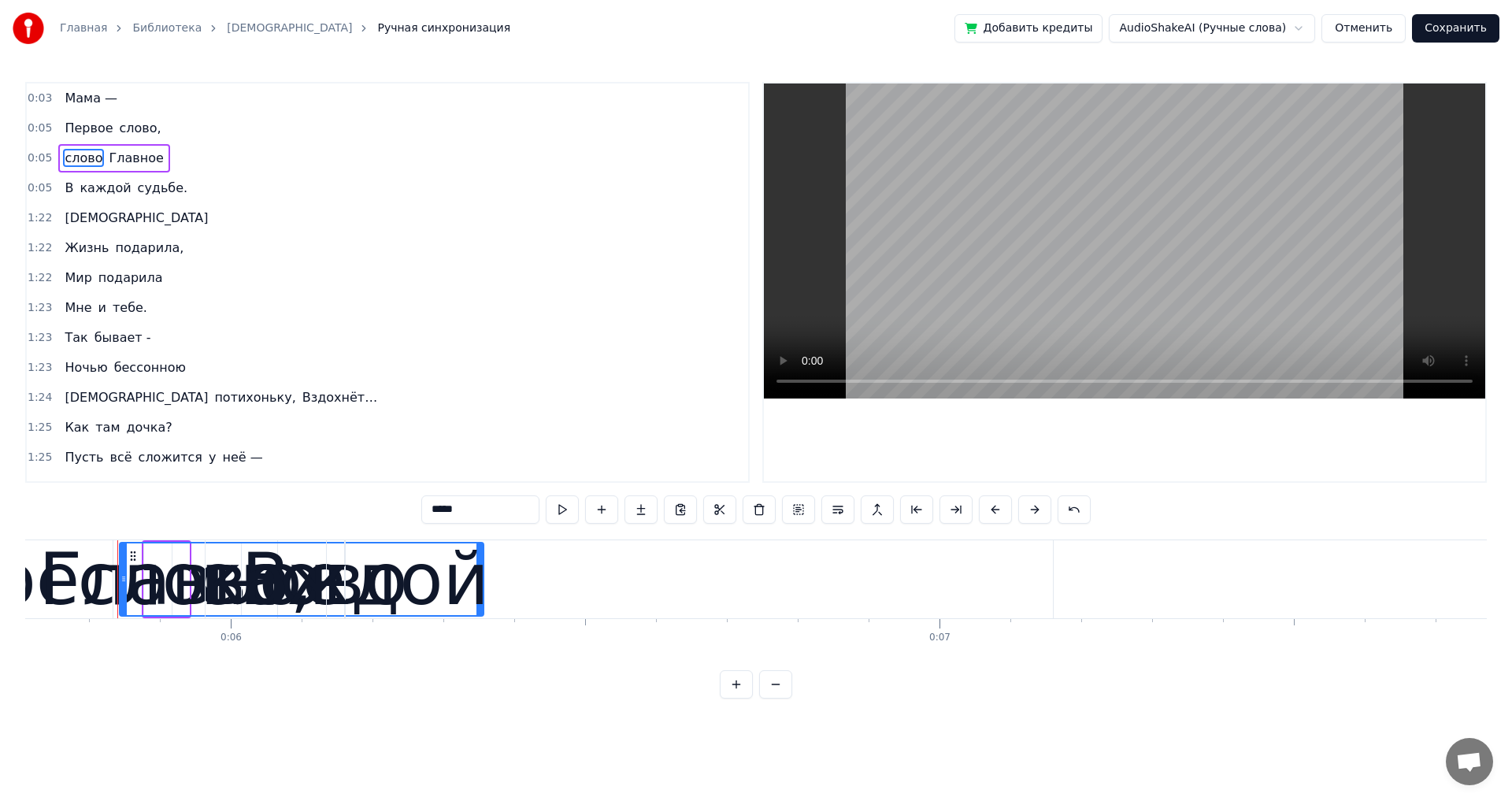
drag, startPoint x: 183, startPoint y: 582, endPoint x: 478, endPoint y: 591, distance: 295.1
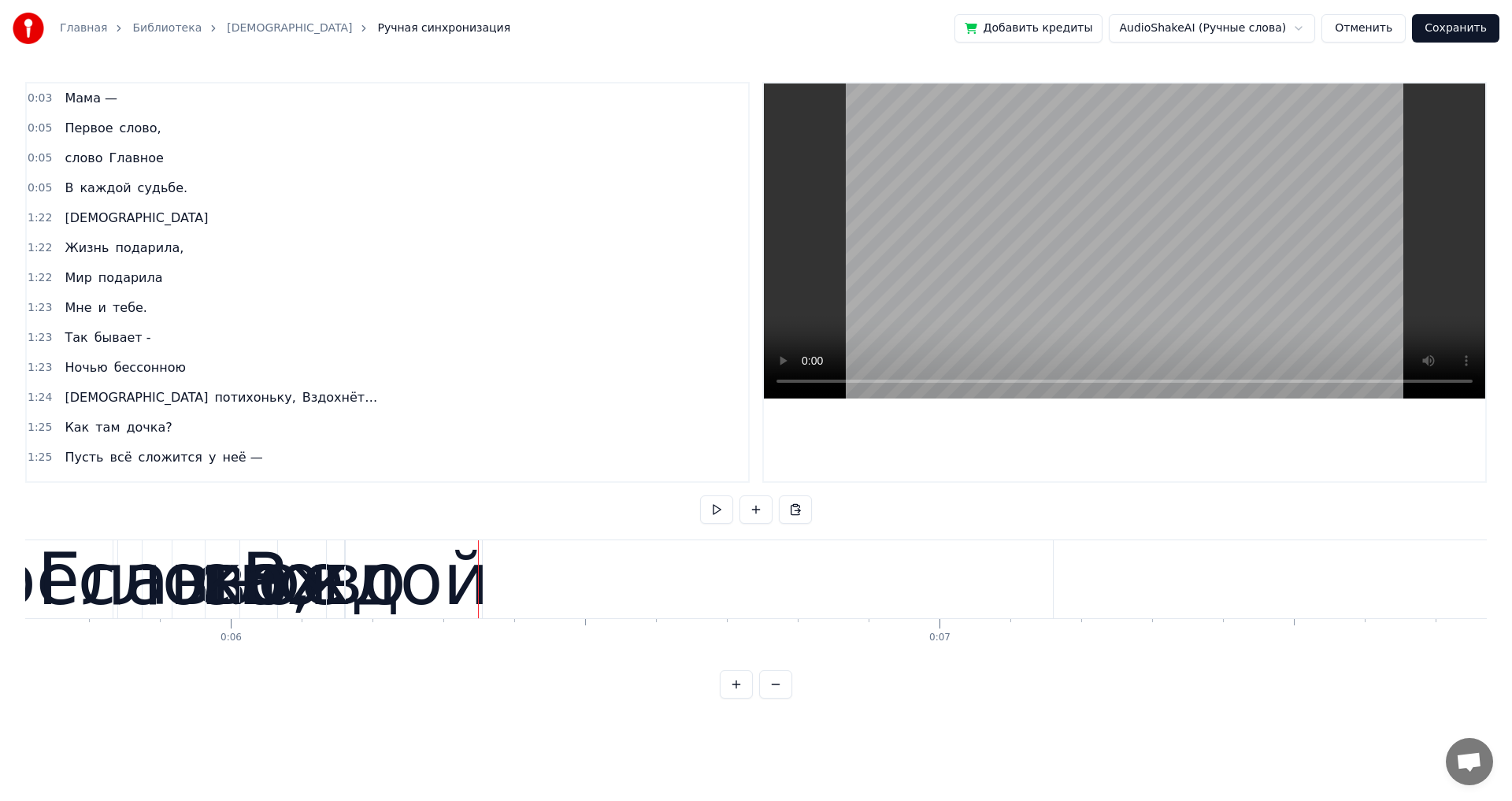
click at [77, 571] on div "Главное" at bounding box center [191, 579] width 307 height 107
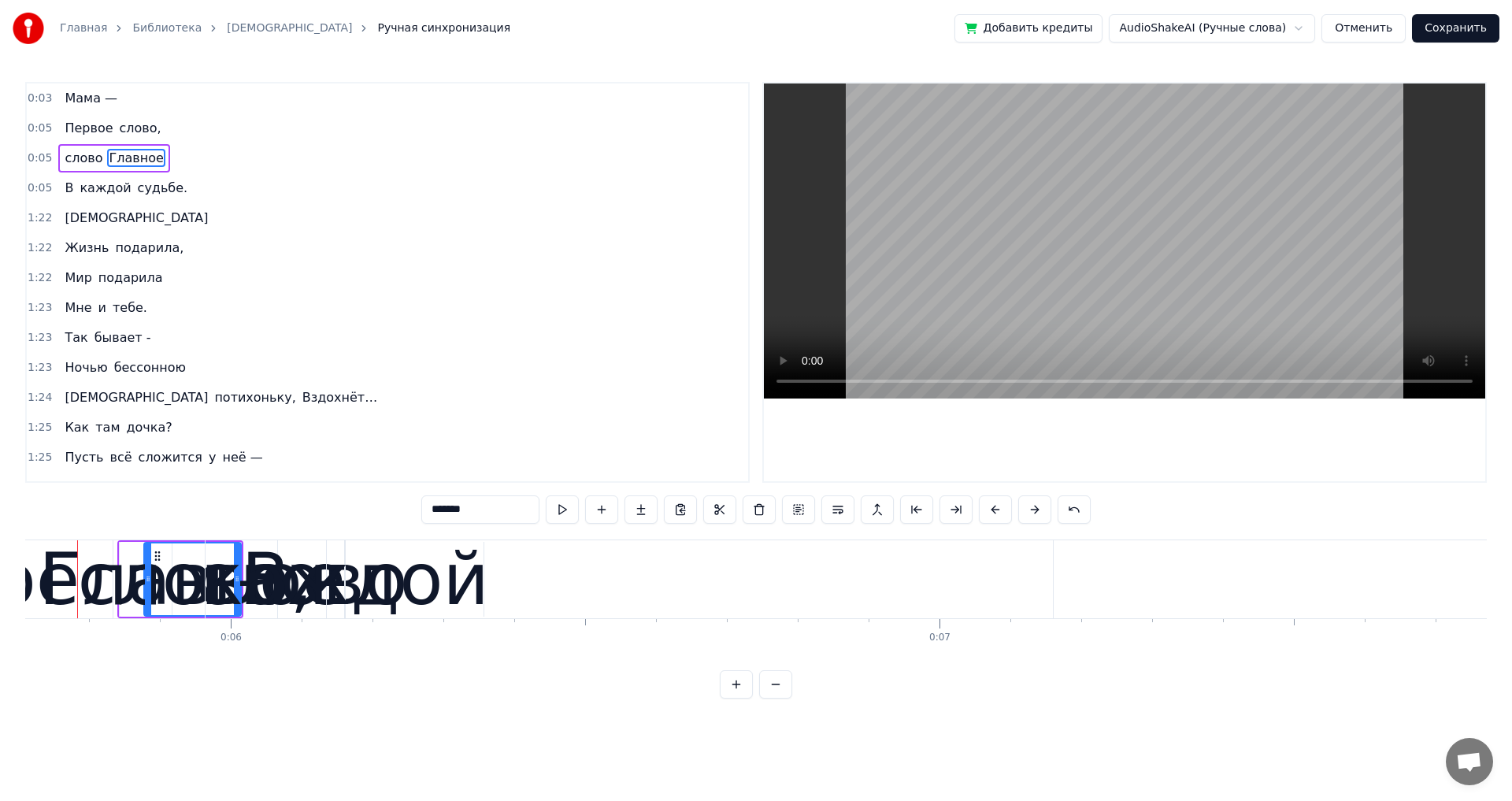
scroll to position [0, 4020]
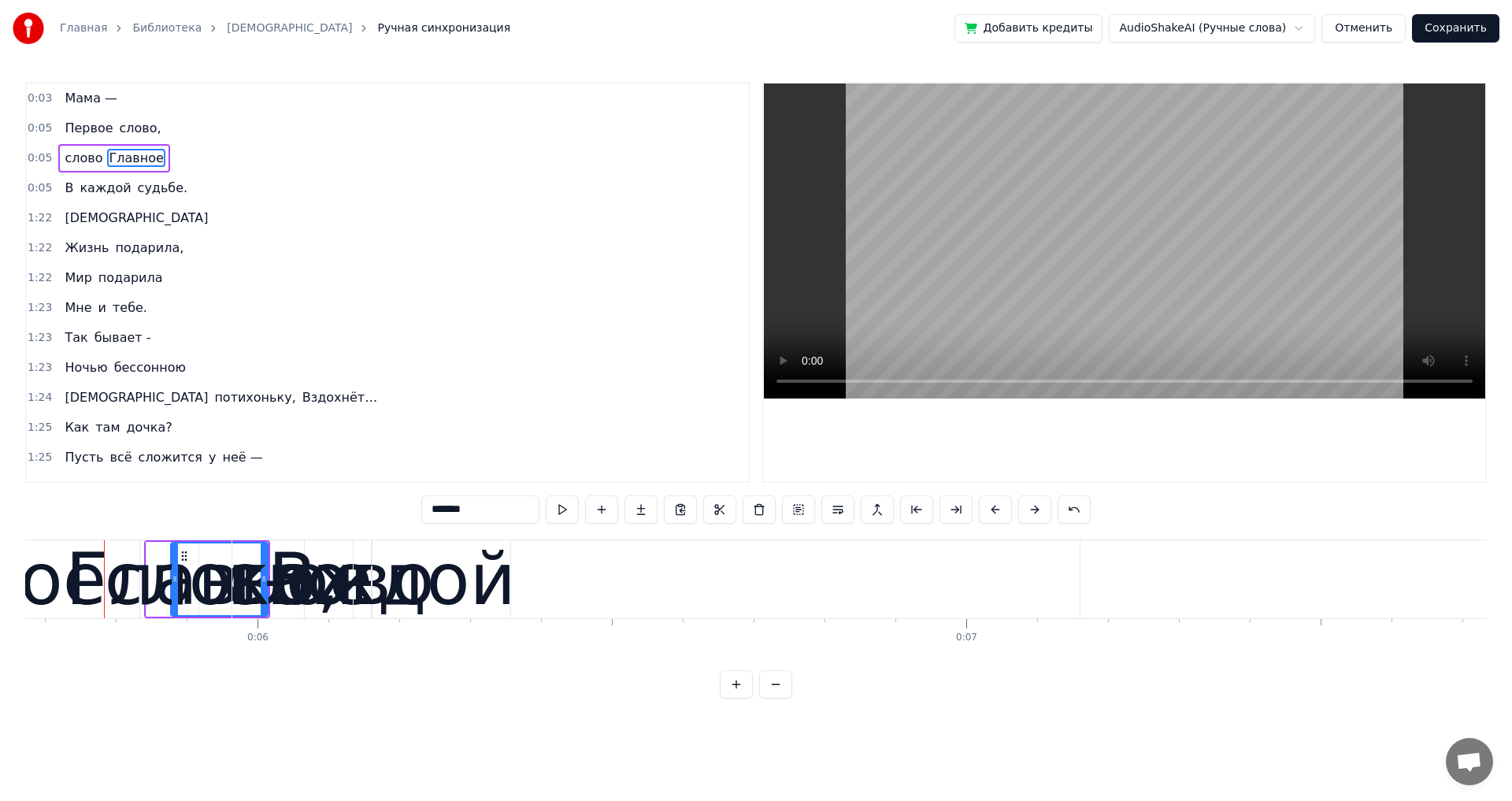
click at [103, 576] on div "Главное" at bounding box center [219, 579] width 307 height 107
click at [98, 571] on div "Главное" at bounding box center [221, 579] width 307 height 107
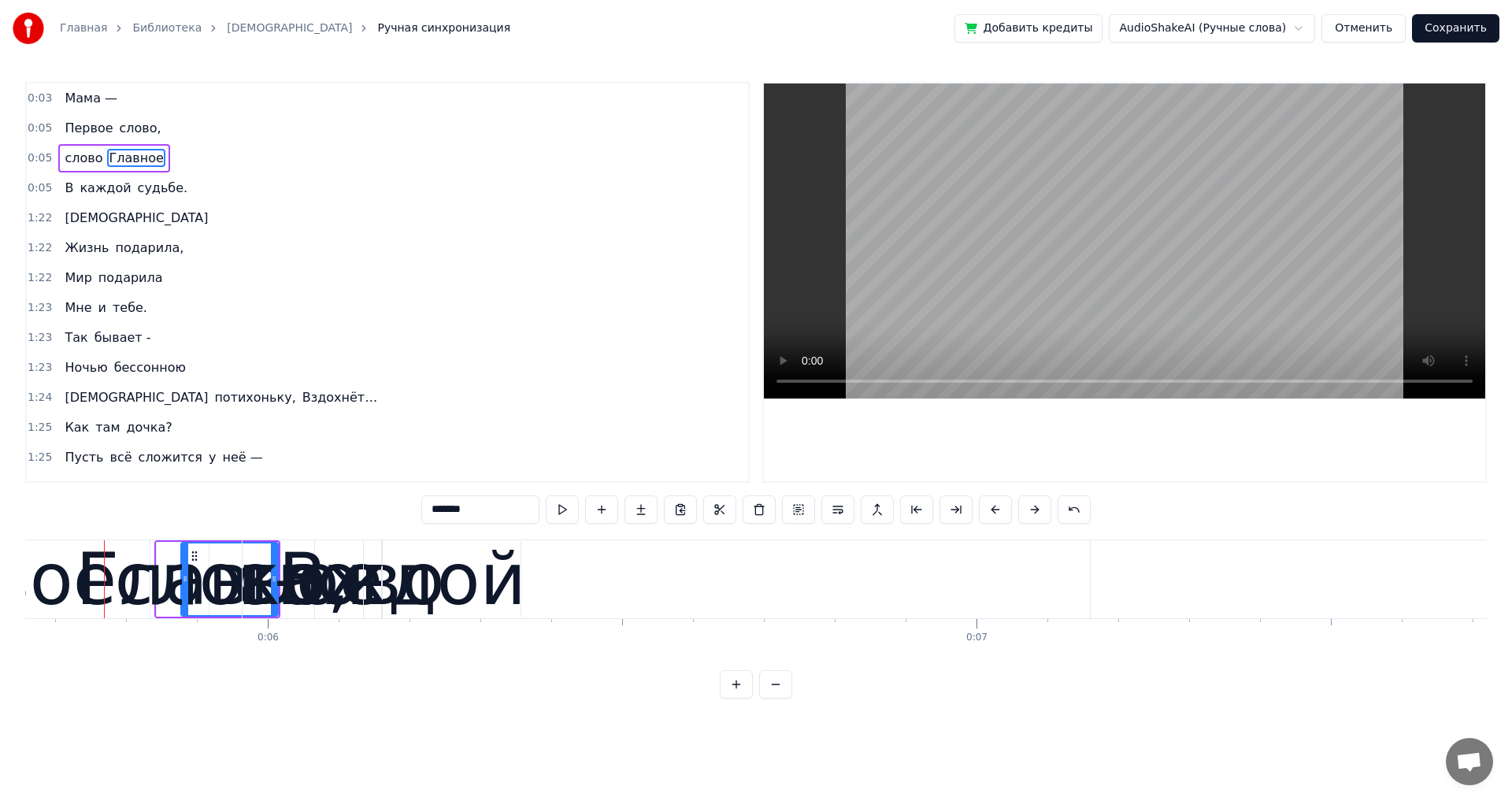
click at [129, 159] on span "Главное" at bounding box center [135, 158] width 57 height 19
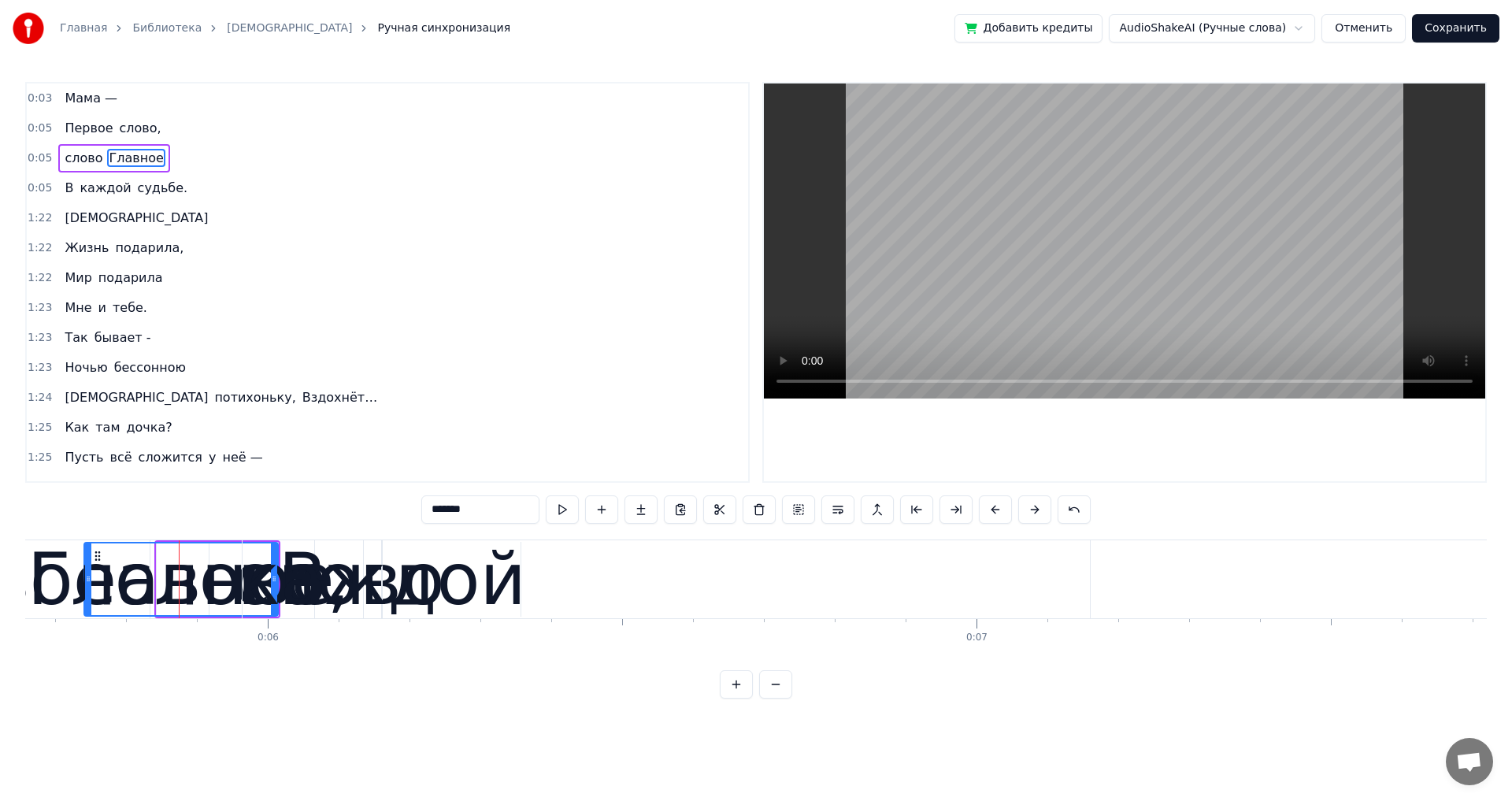
drag, startPoint x: 185, startPoint y: 579, endPoint x: 88, endPoint y: 600, distance: 99.2
click at [88, 600] on div at bounding box center [87, 579] width 6 height 71
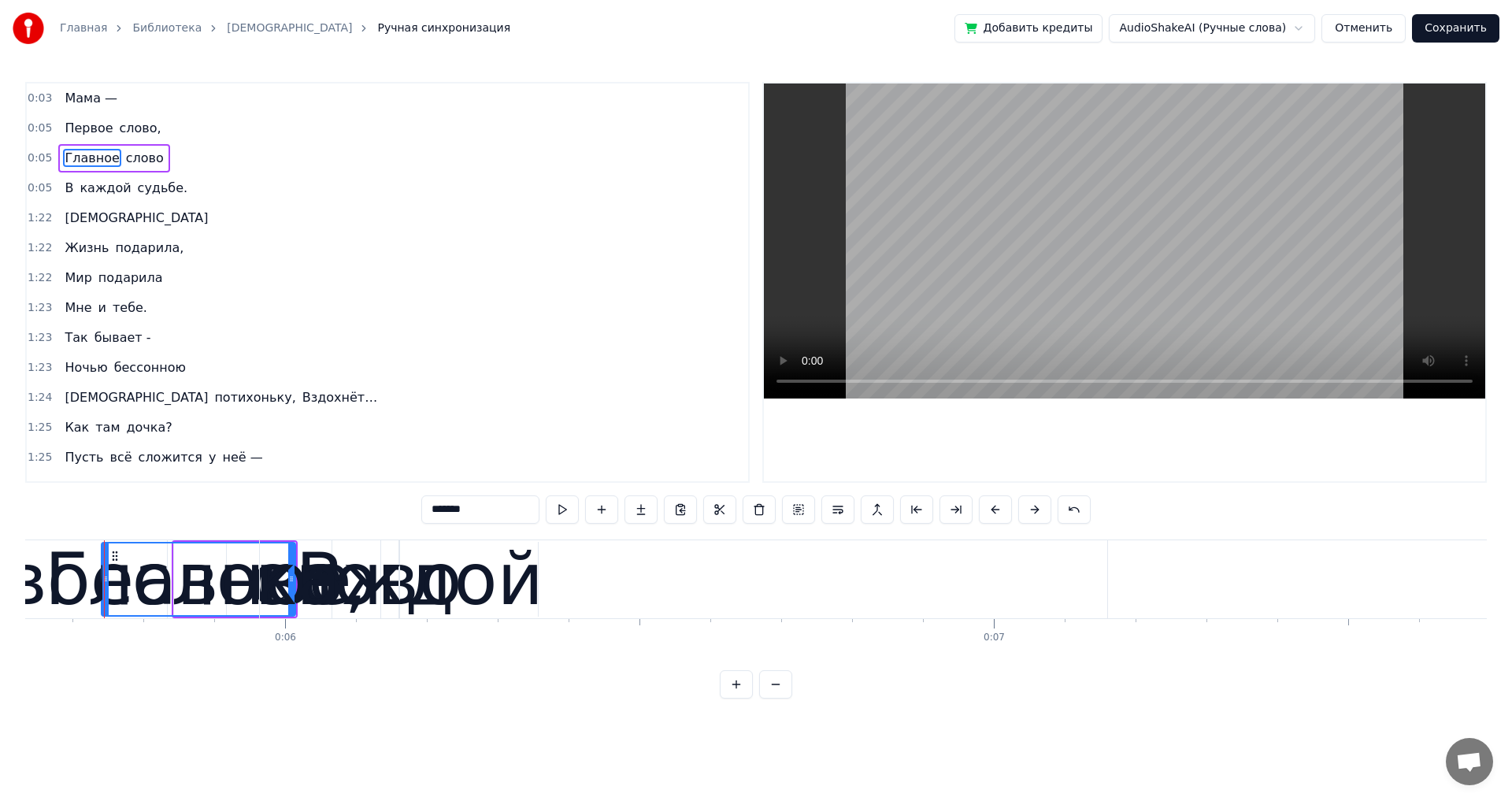
click at [124, 158] on span "слово" at bounding box center [145, 158] width 41 height 19
type input "*****"
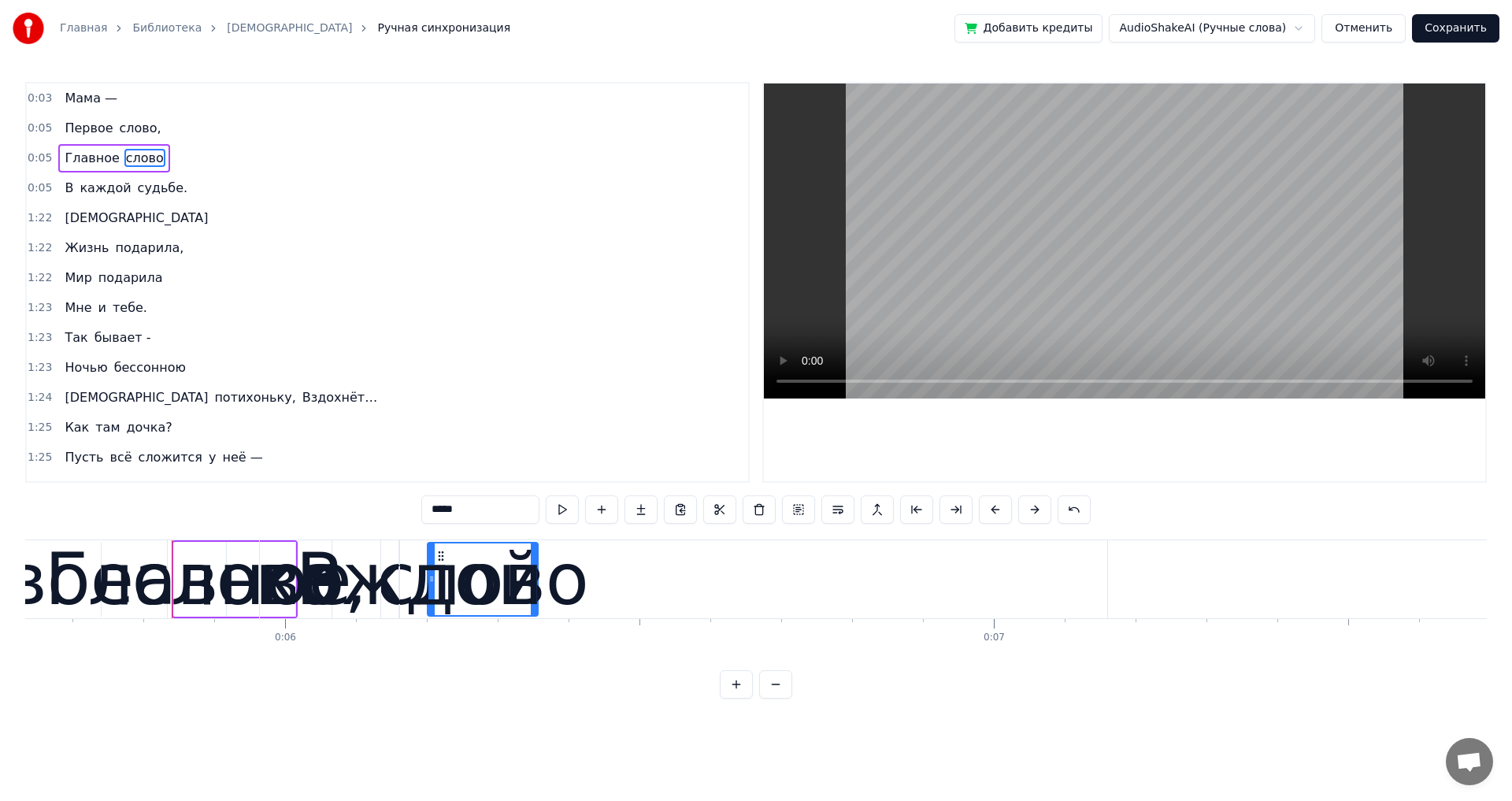
drag, startPoint x: 176, startPoint y: 582, endPoint x: 430, endPoint y: 585, distance: 254.0
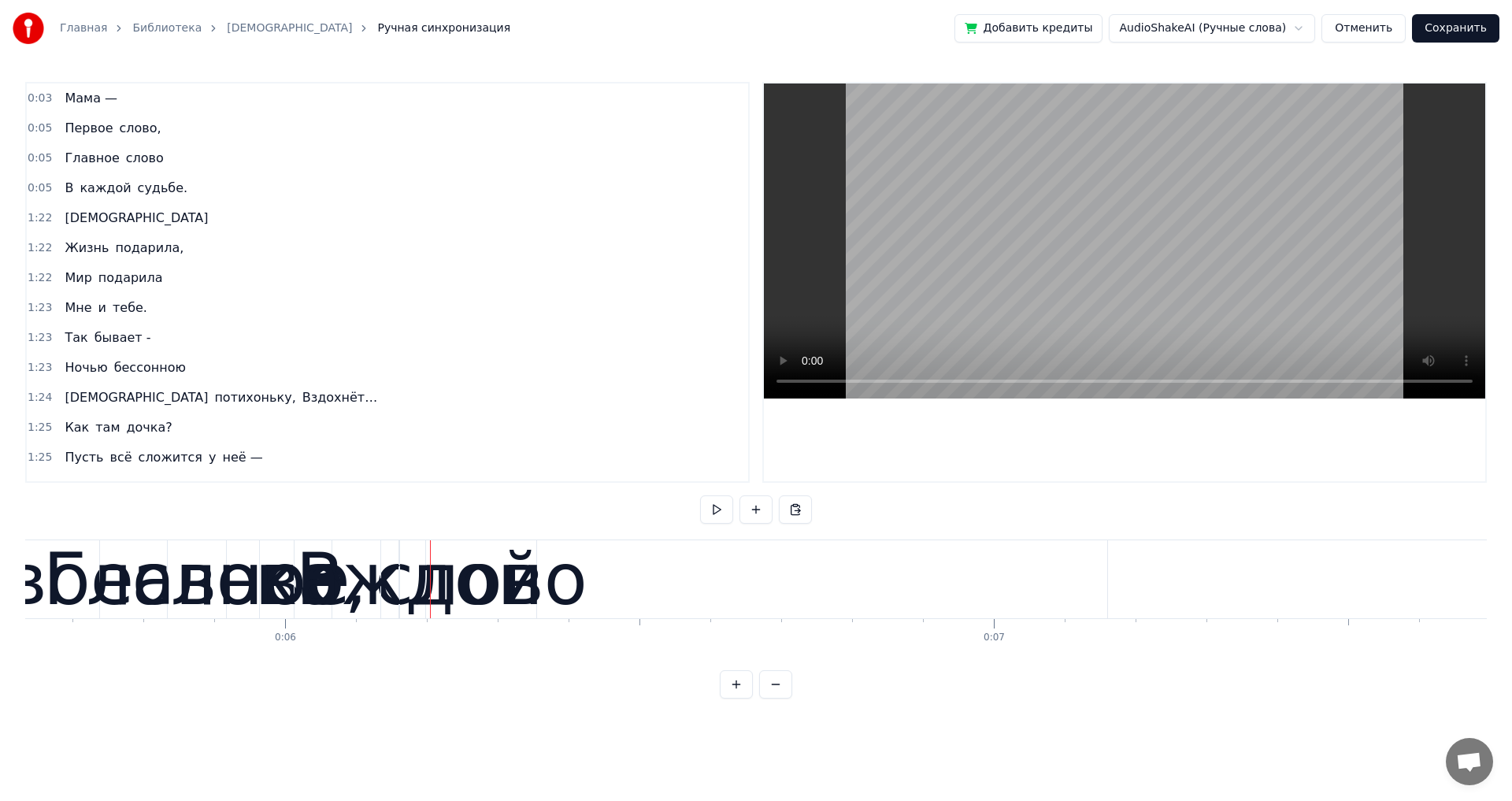
click at [73, 131] on span "Первое" at bounding box center [88, 128] width 51 height 19
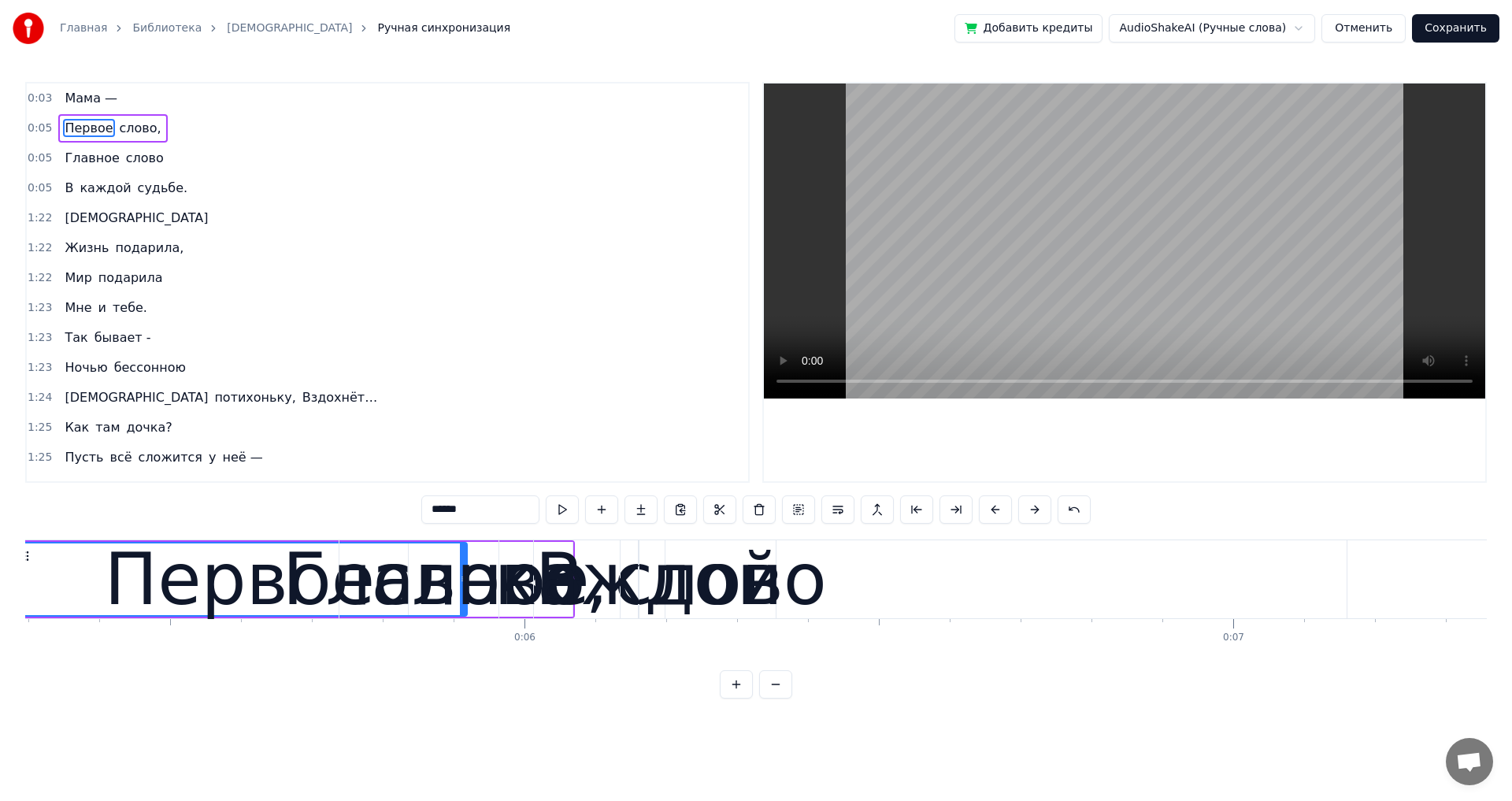
scroll to position [0, 3658]
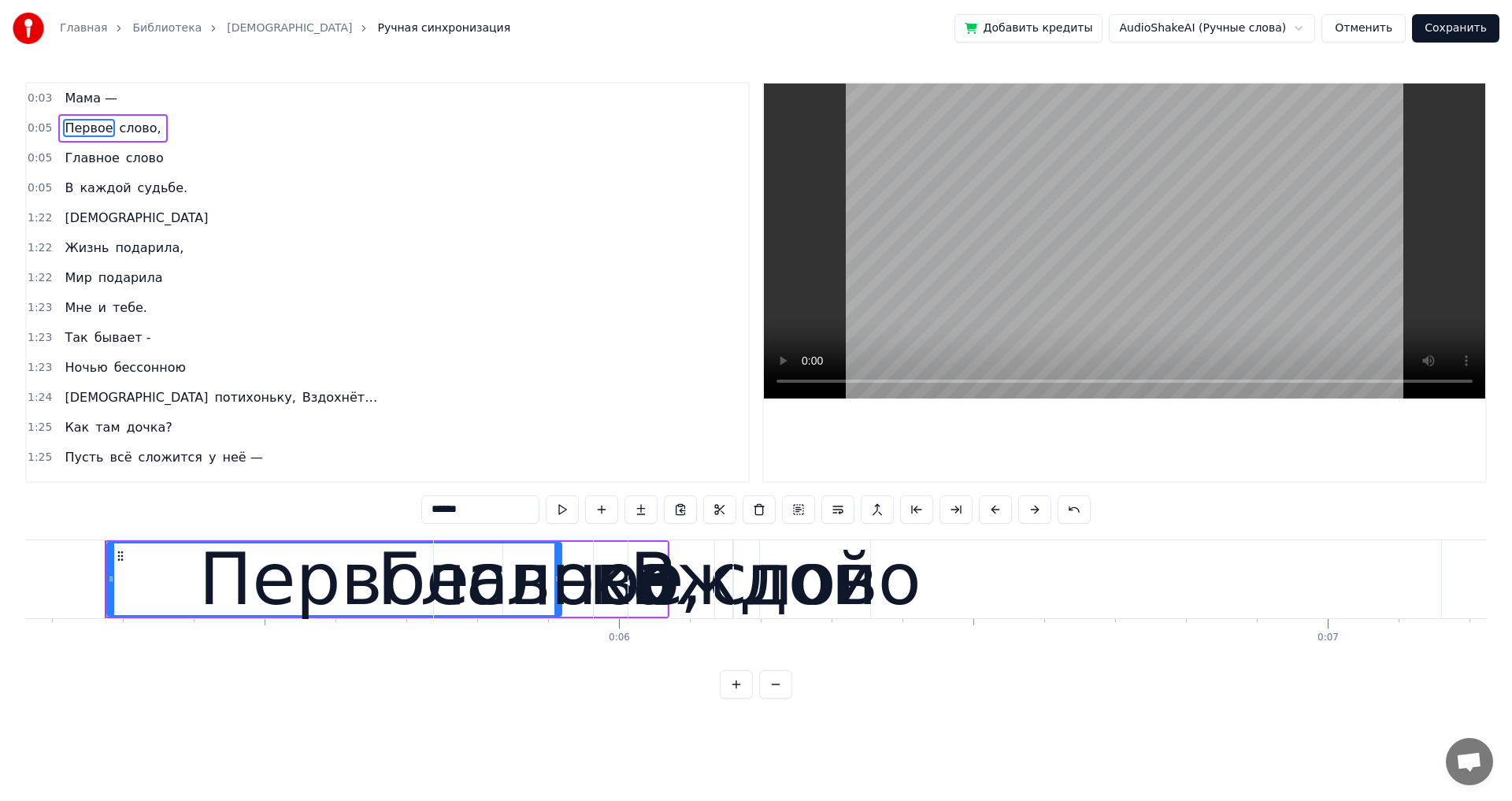
click at [430, 585] on div "Главное" at bounding box center [531, 579] width 307 height 107
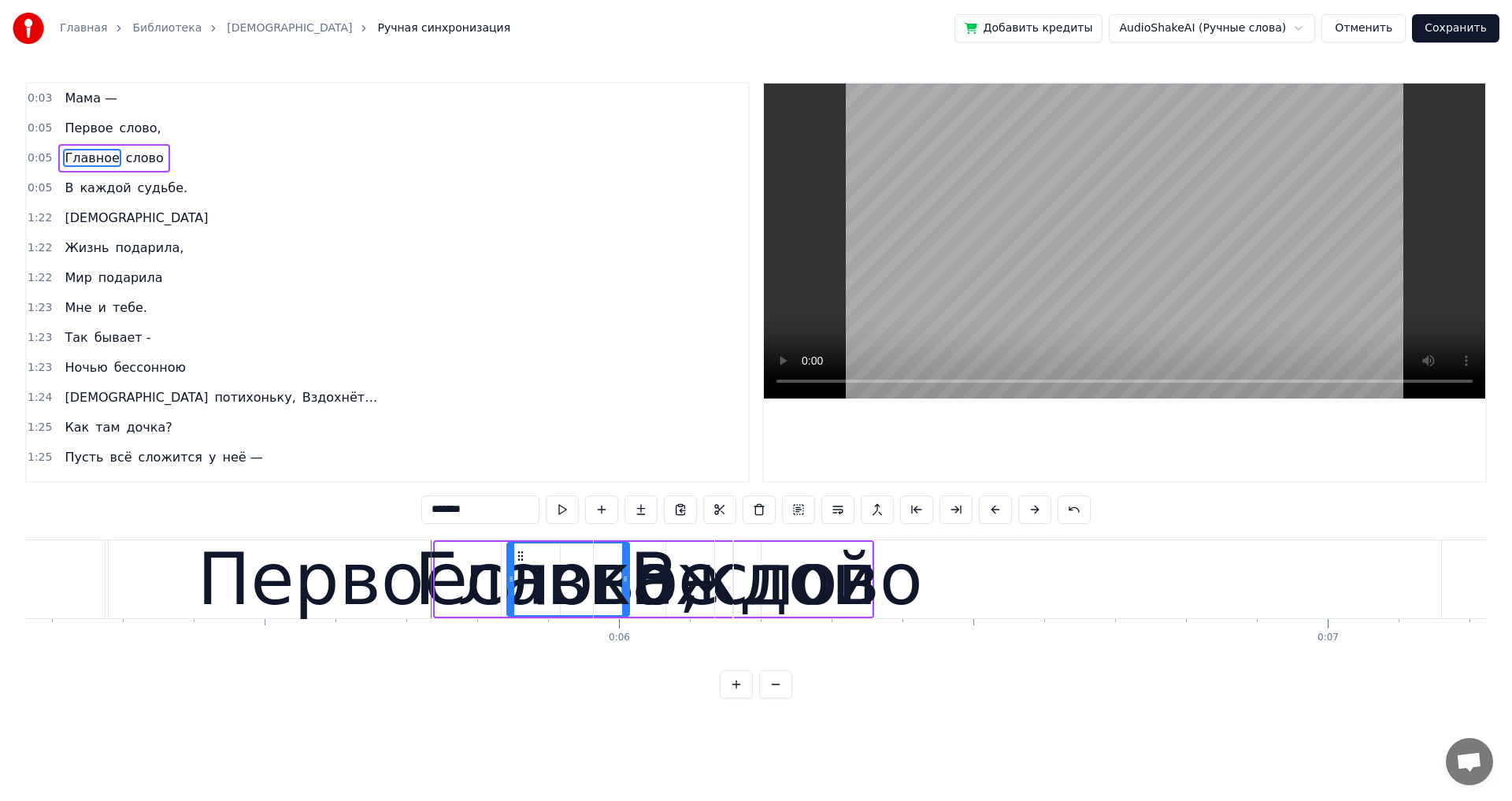
drag, startPoint x: 438, startPoint y: 581, endPoint x: 511, endPoint y: 595, distance: 74.3
click at [510, 595] on div at bounding box center [511, 579] width 6 height 71
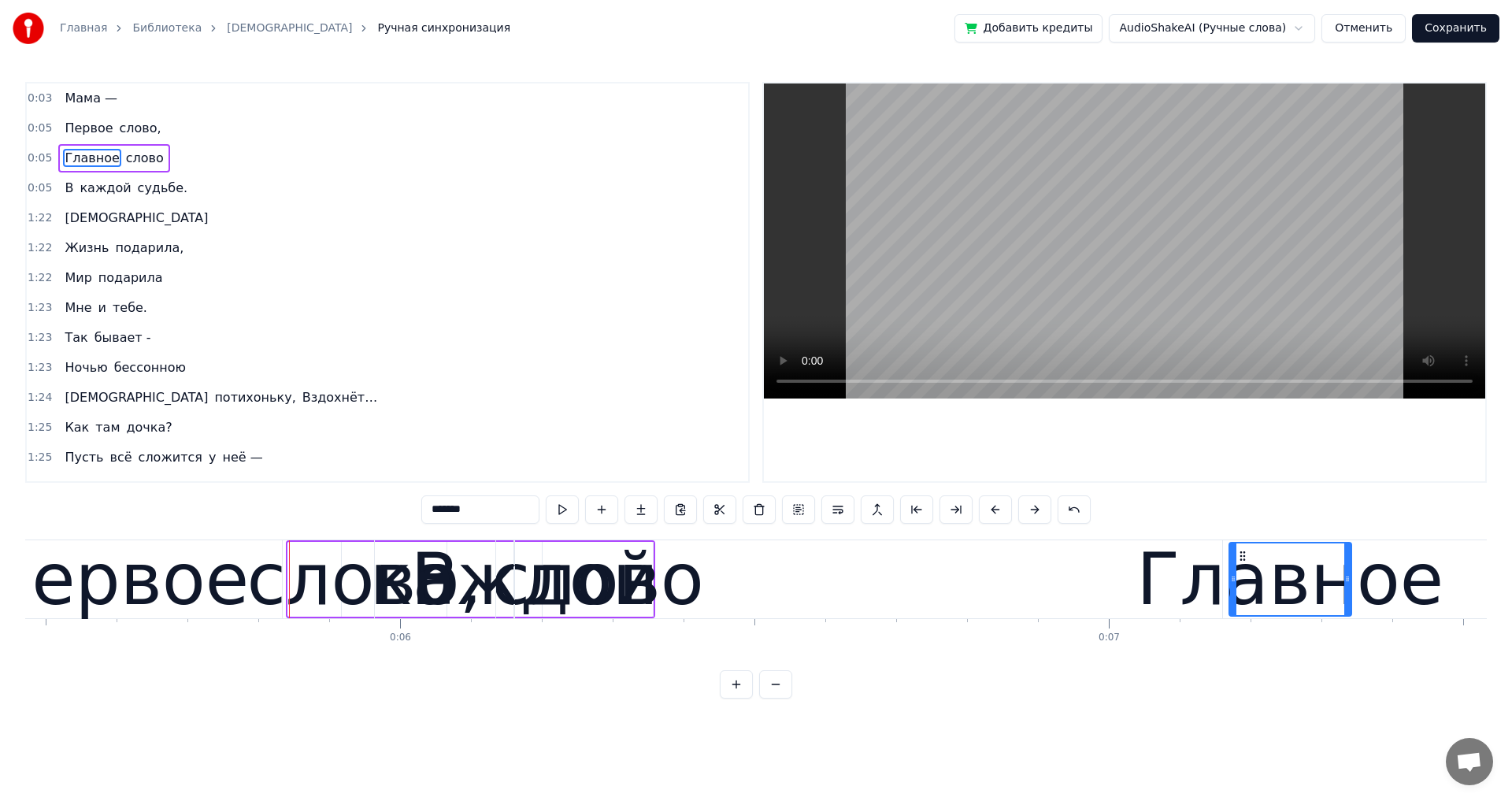
scroll to position [0, 3886]
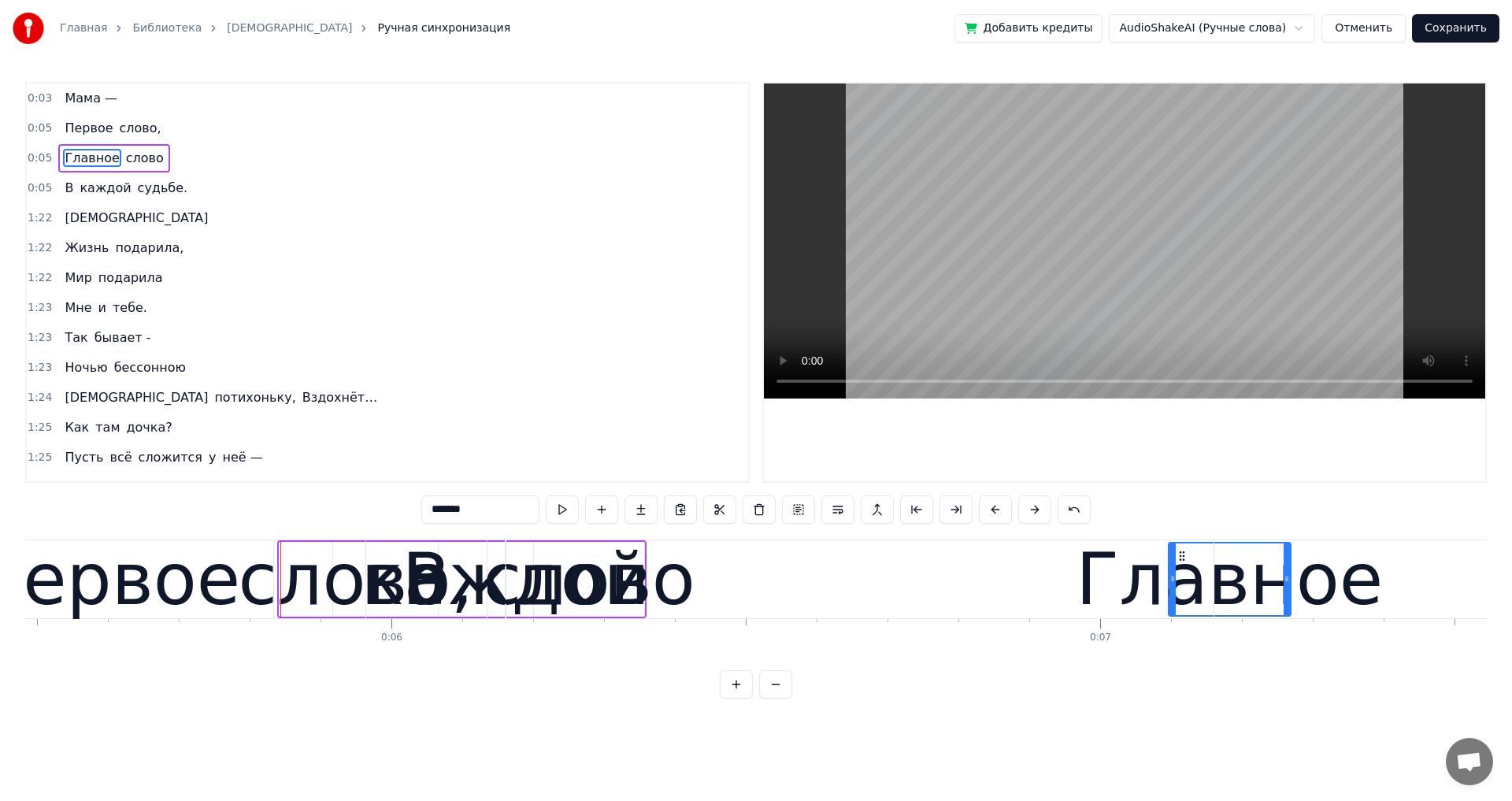
drag, startPoint x: 520, startPoint y: 554, endPoint x: 1180, endPoint y: 636, distance: 665.1
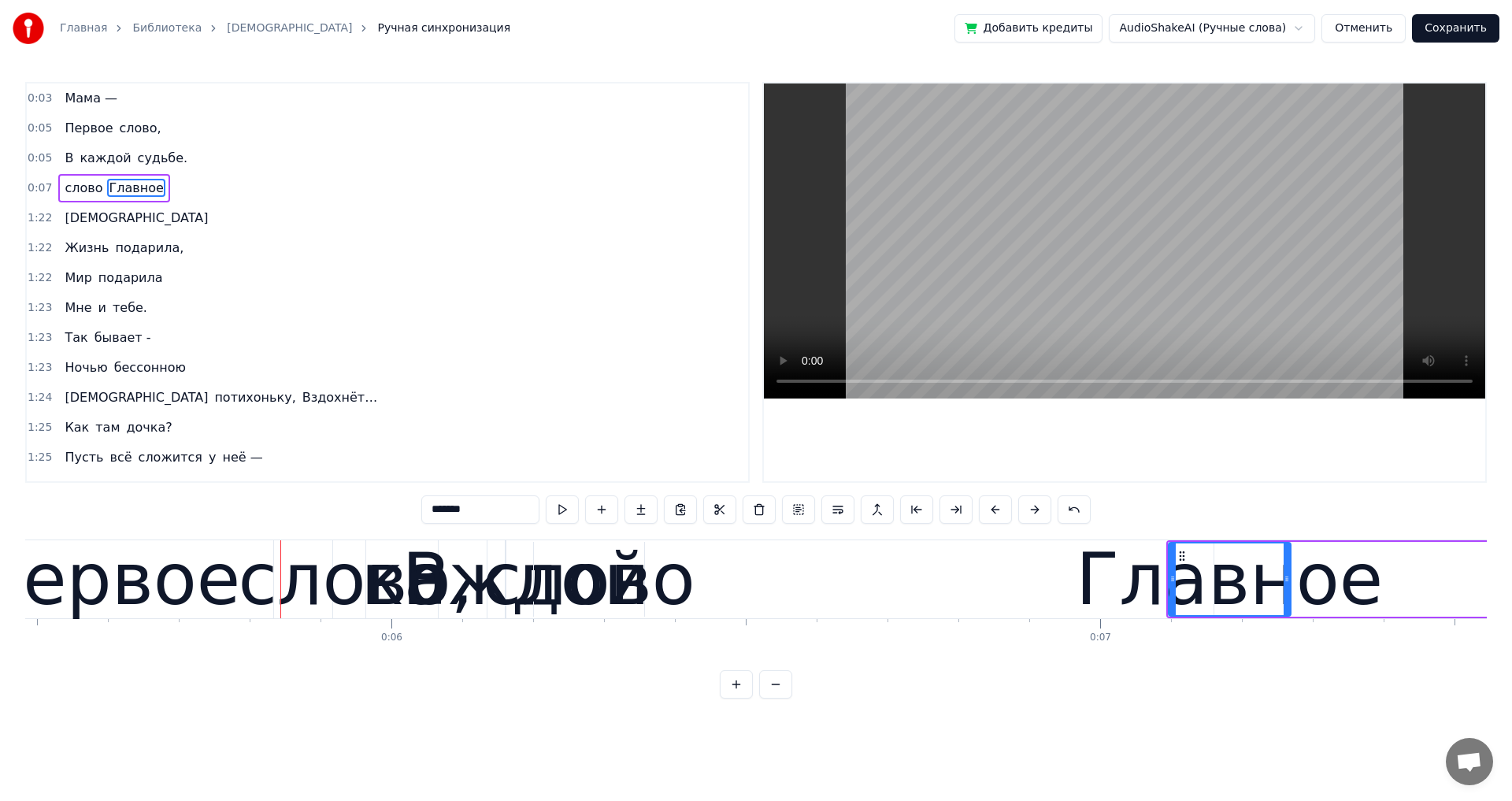
click at [313, 596] on div "слово," at bounding box center [356, 579] width 236 height 107
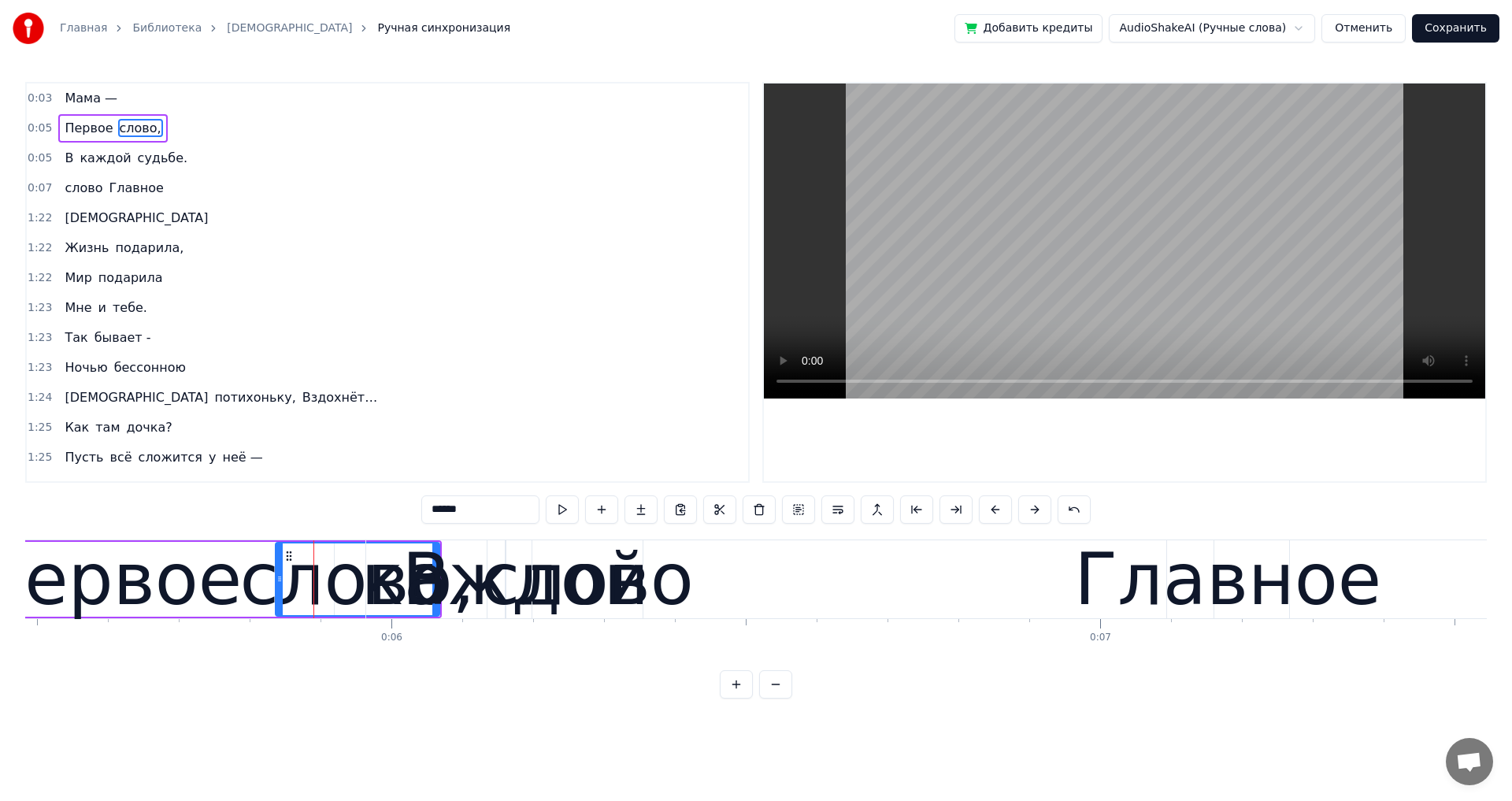
click at [670, 593] on div "слово" at bounding box center [587, 579] width 213 height 107
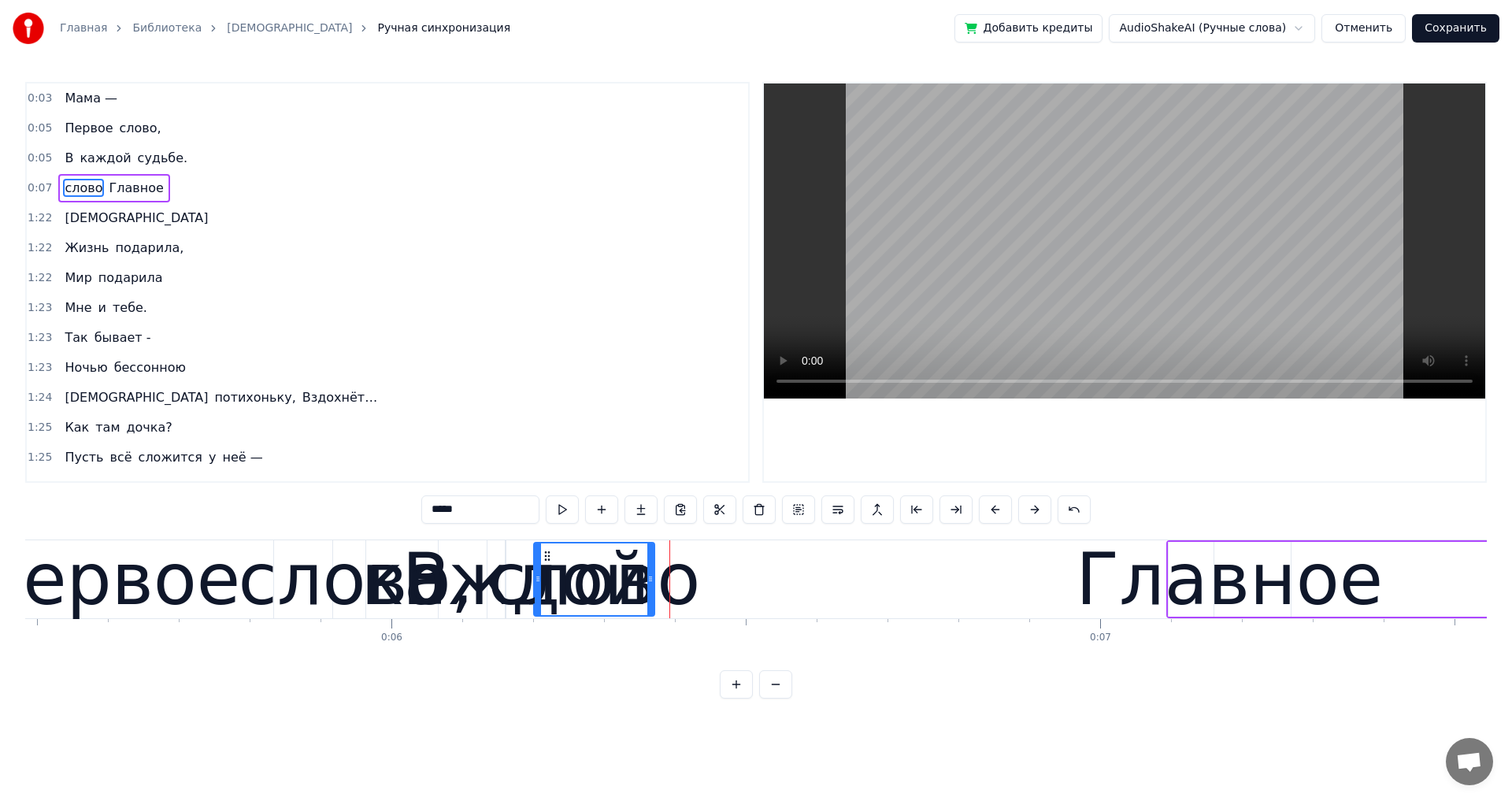
drag, startPoint x: 642, startPoint y: 598, endPoint x: 652, endPoint y: 601, distance: 10.4
click at [652, 601] on div at bounding box center [650, 579] width 6 height 71
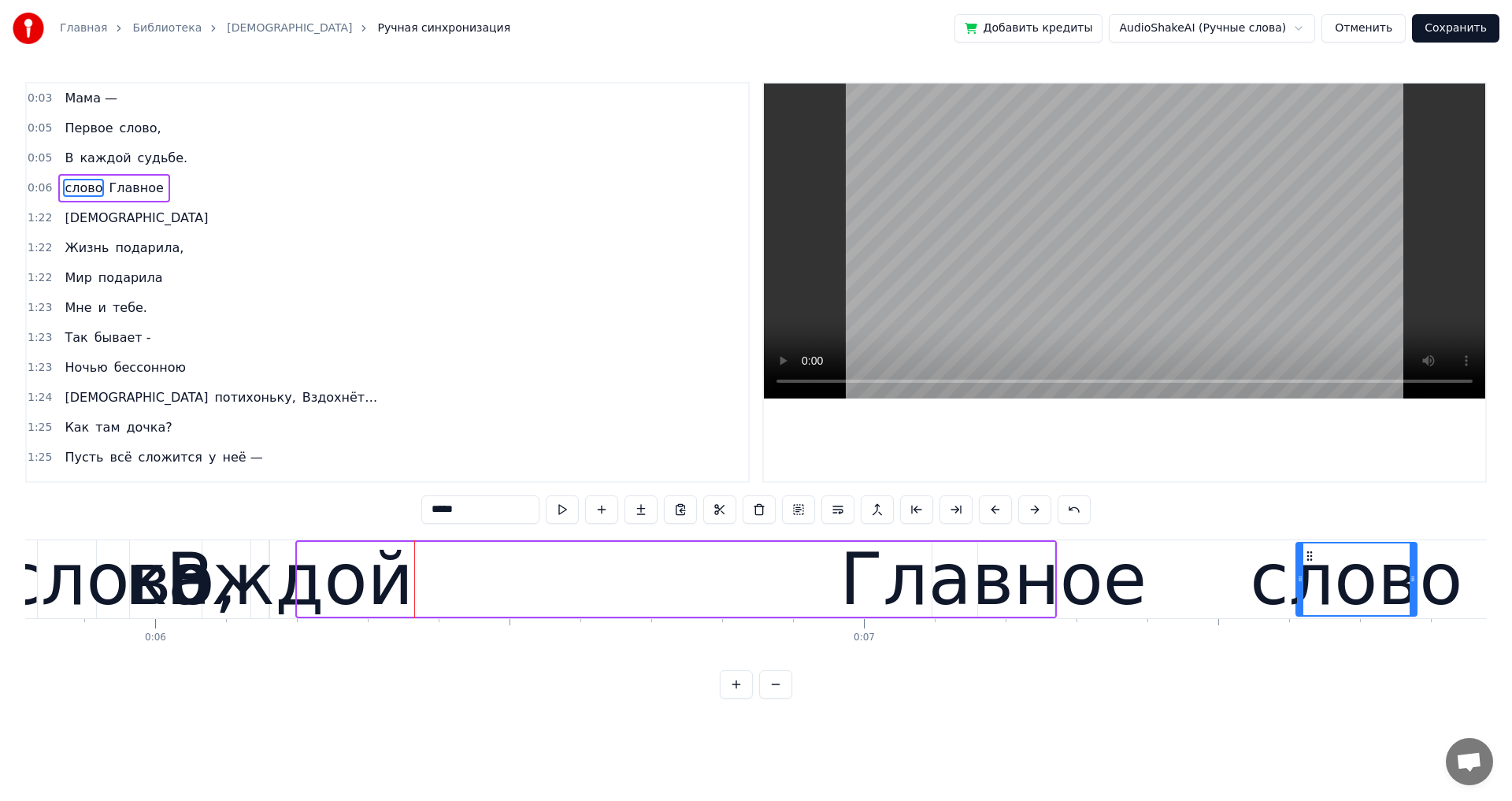
scroll to position [0, 4143]
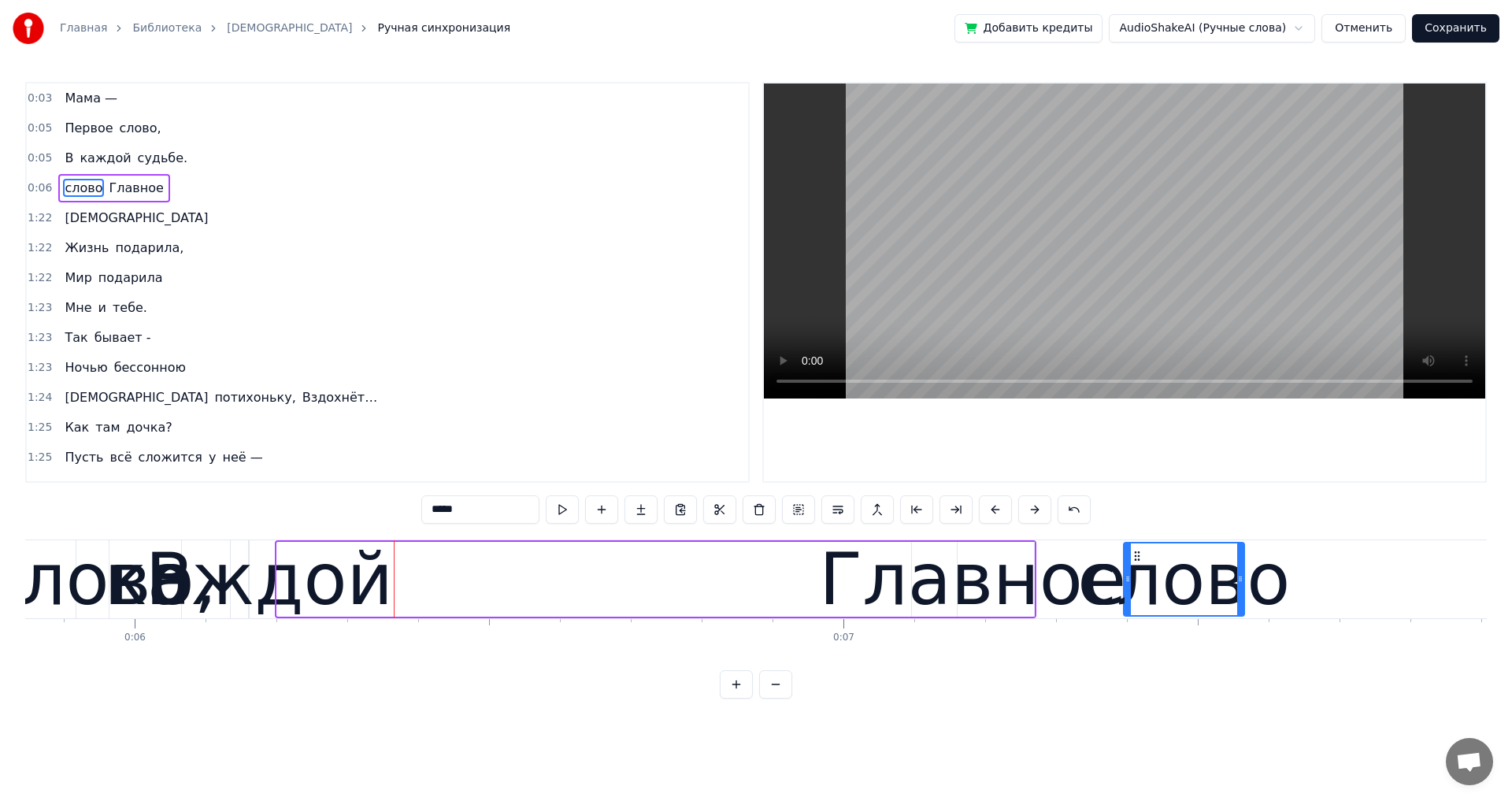
drag, startPoint x: 545, startPoint y: 554, endPoint x: 1135, endPoint y: 608, distance: 592.5
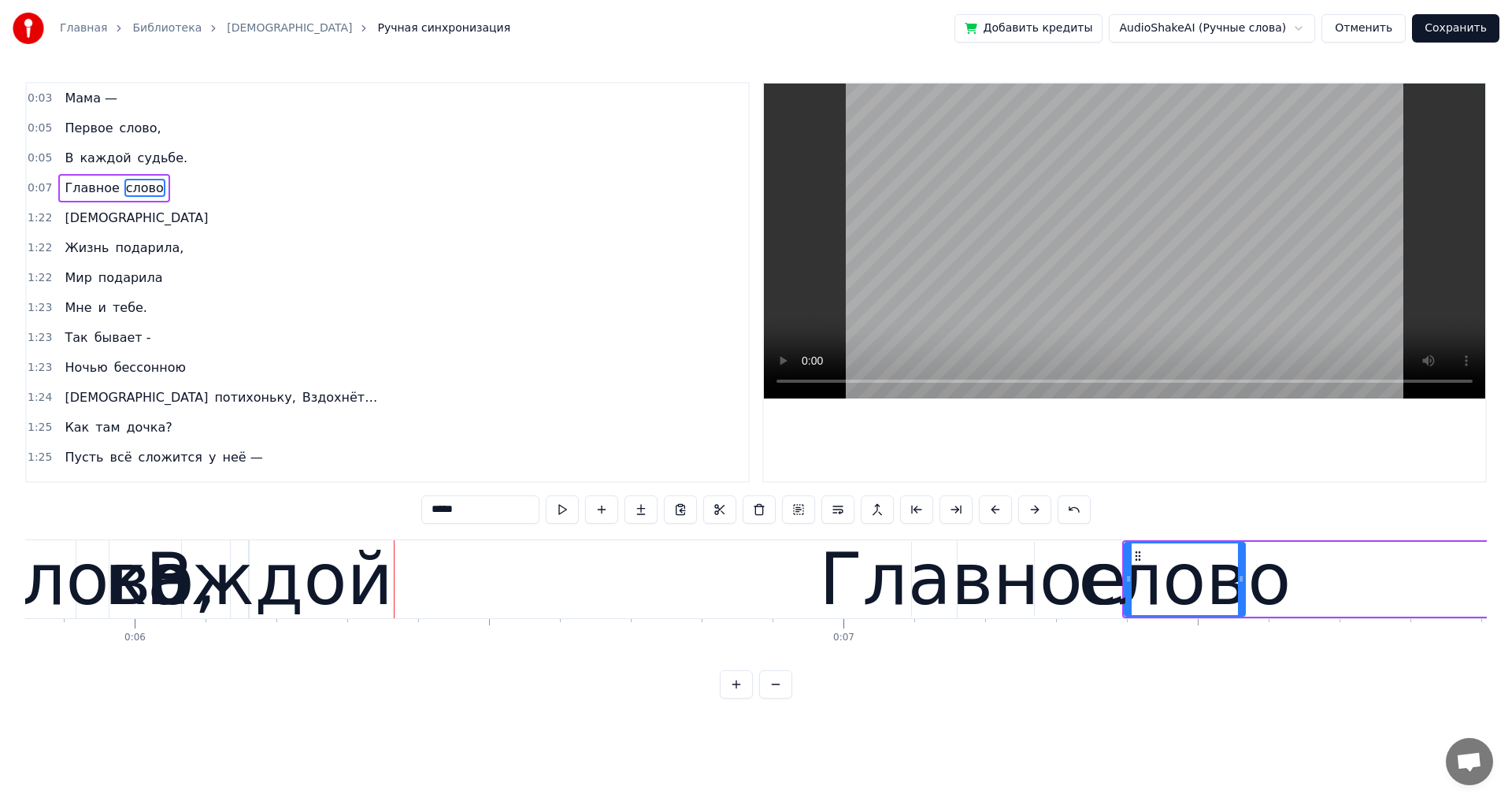
click at [83, 159] on span "каждой" at bounding box center [105, 158] width 55 height 19
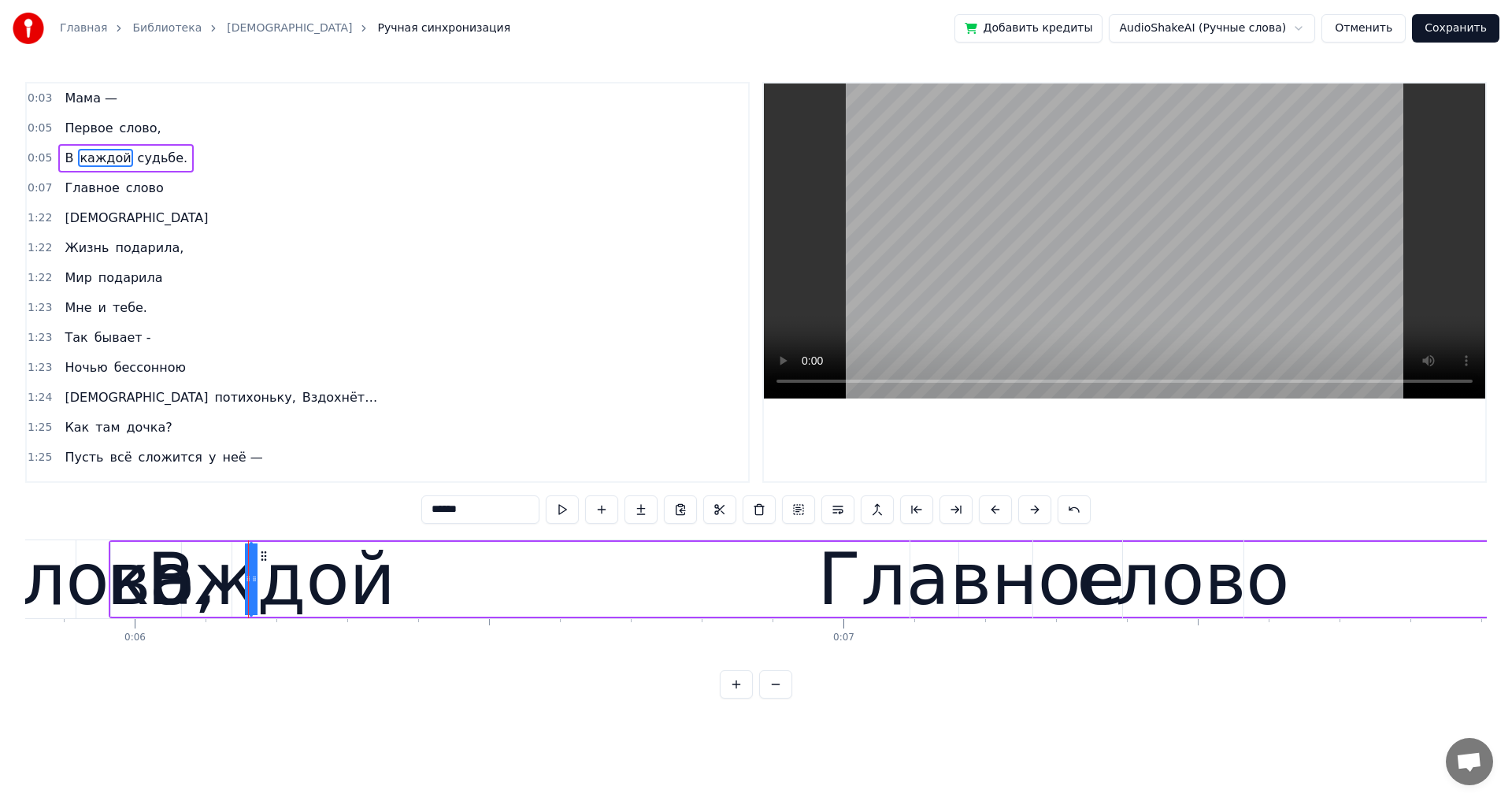
click at [164, 544] on div "каждой" at bounding box center [251, 579] width 288 height 107
click at [111, 539] on div "слово," at bounding box center [99, 579] width 236 height 107
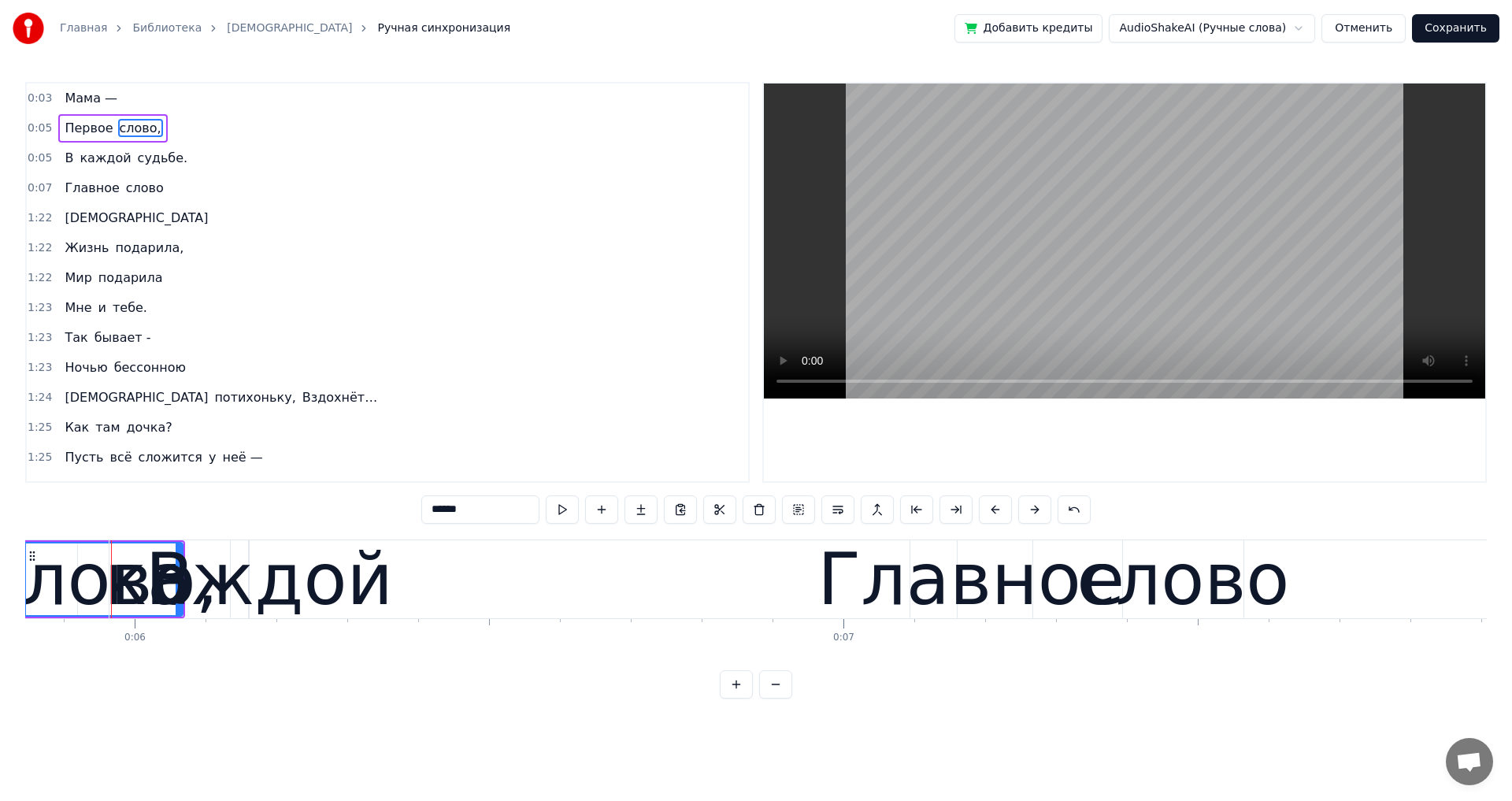
click at [158, 589] on div "каждой" at bounding box center [249, 579] width 288 height 107
type input "******"
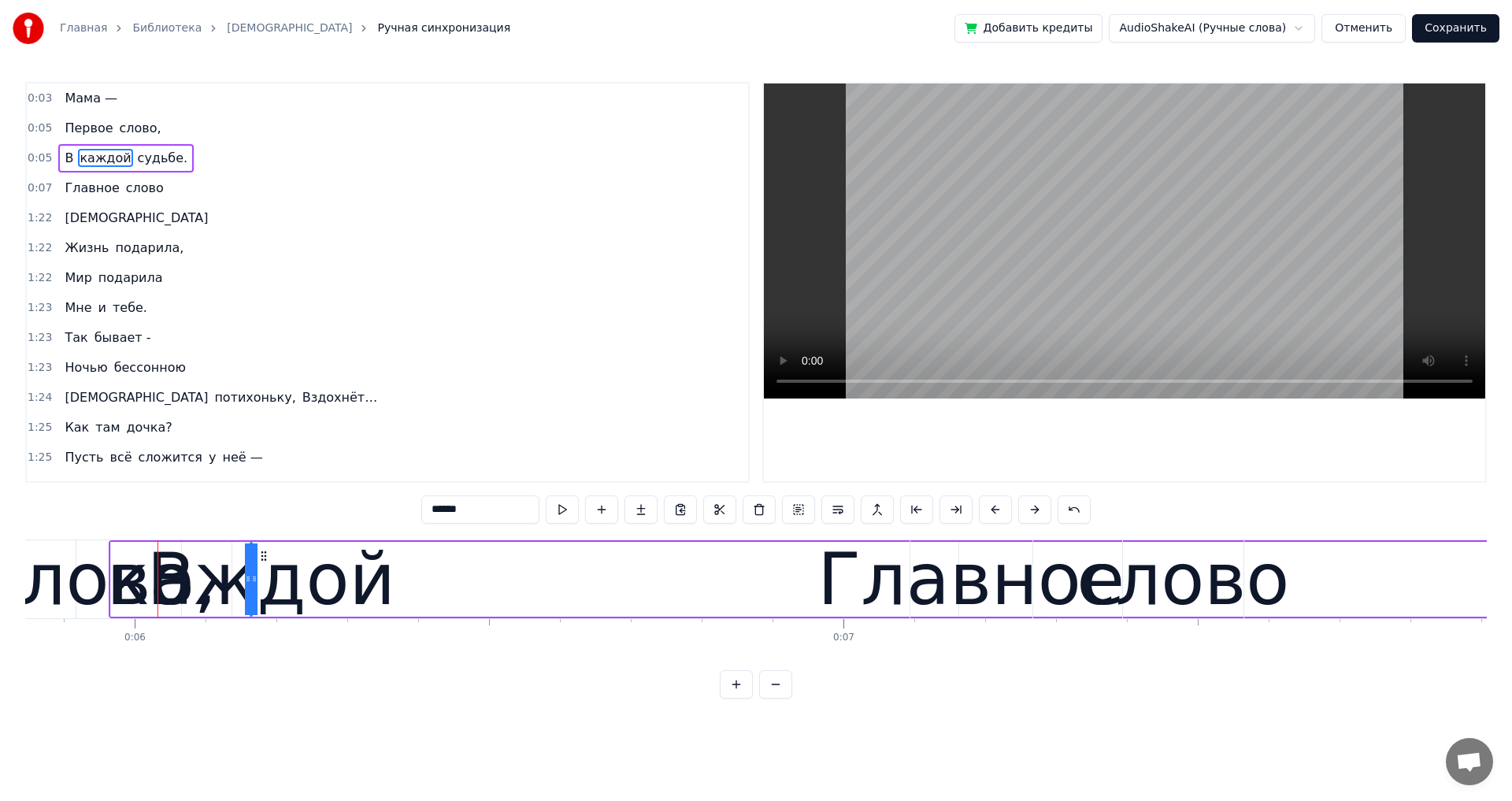
drag, startPoint x: 156, startPoint y: 588, endPoint x: 228, endPoint y: 588, distance: 72.0
click at [228, 588] on div "каждой" at bounding box center [251, 579] width 288 height 107
drag, startPoint x: 253, startPoint y: 580, endPoint x: 341, endPoint y: 579, distance: 88.0
click at [121, 554] on circle at bounding box center [121, 554] width 1 height 1
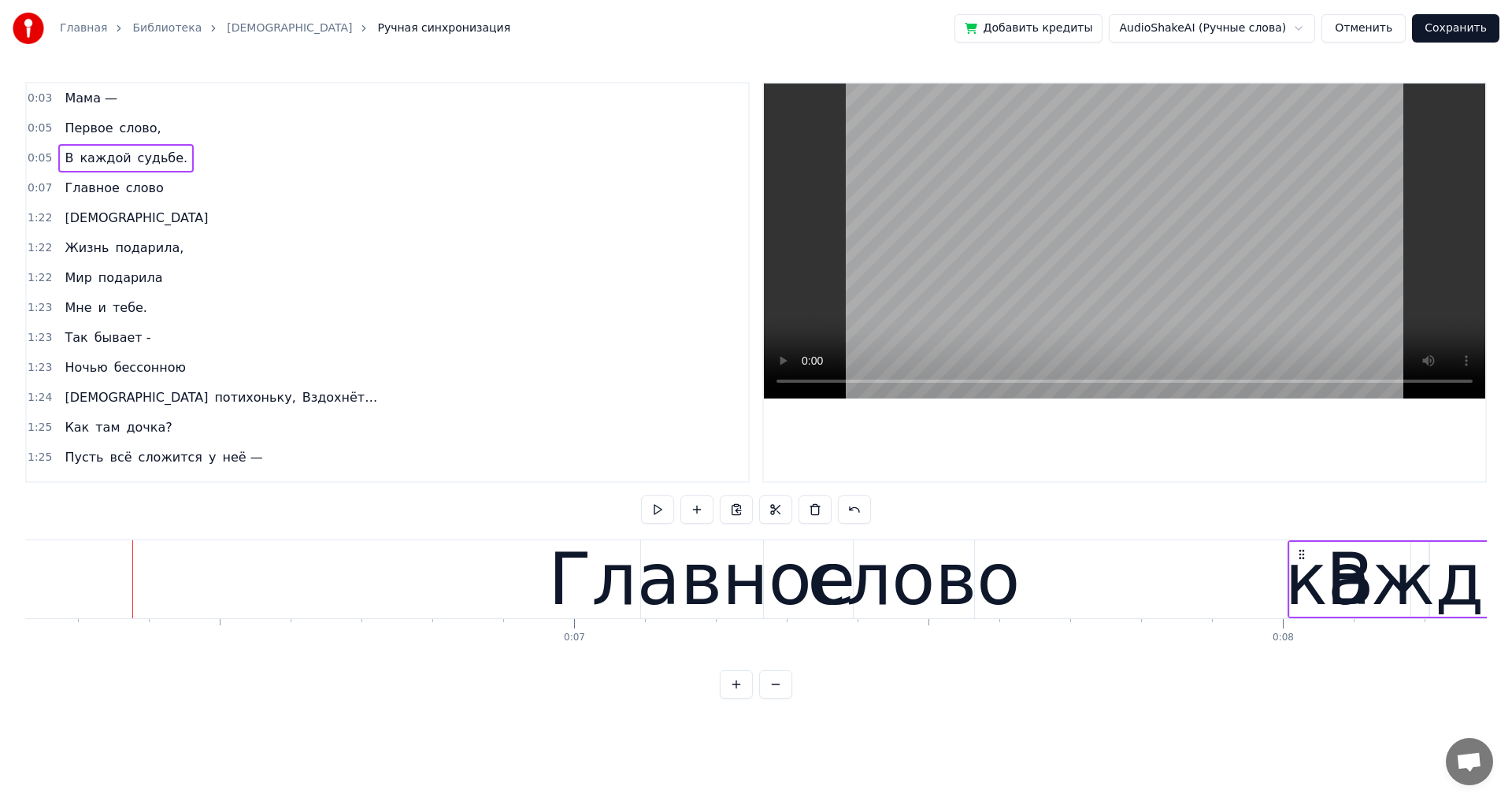
scroll to position [0, 4424]
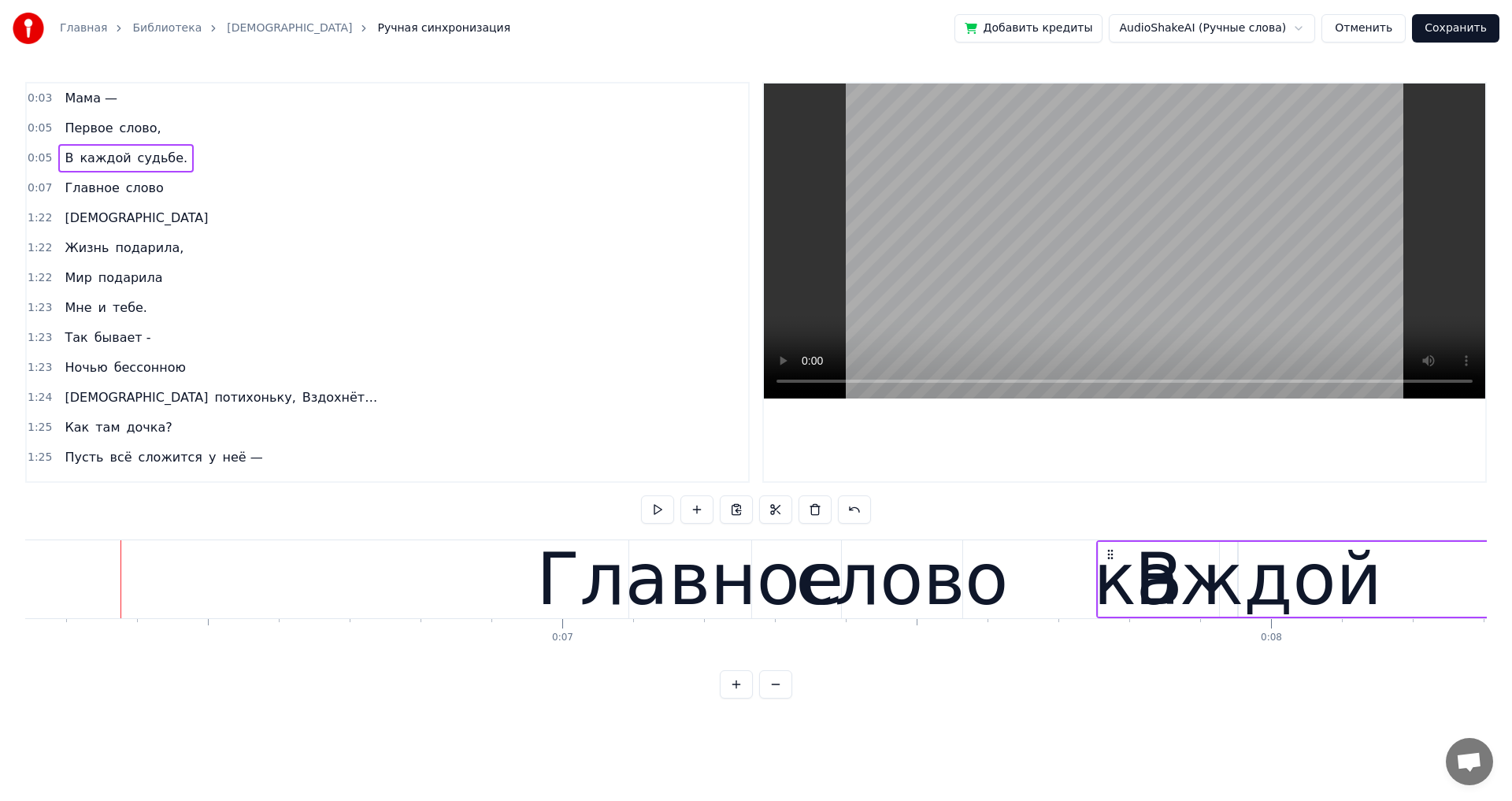
drag, startPoint x: 122, startPoint y: 554, endPoint x: 1111, endPoint y: 567, distance: 989.1
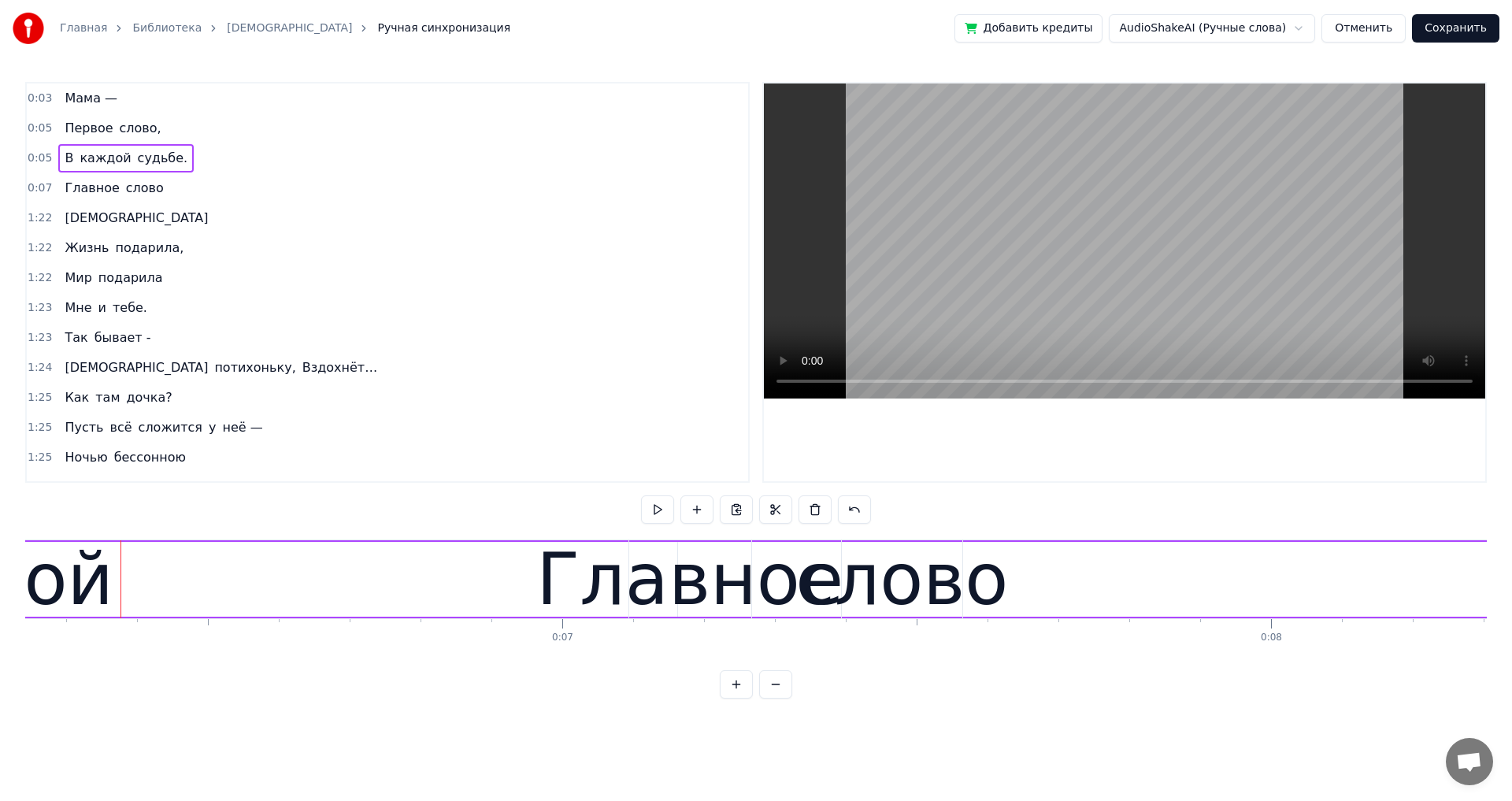
drag, startPoint x: 64, startPoint y: 592, endPoint x: 170, endPoint y: 597, distance: 106.1
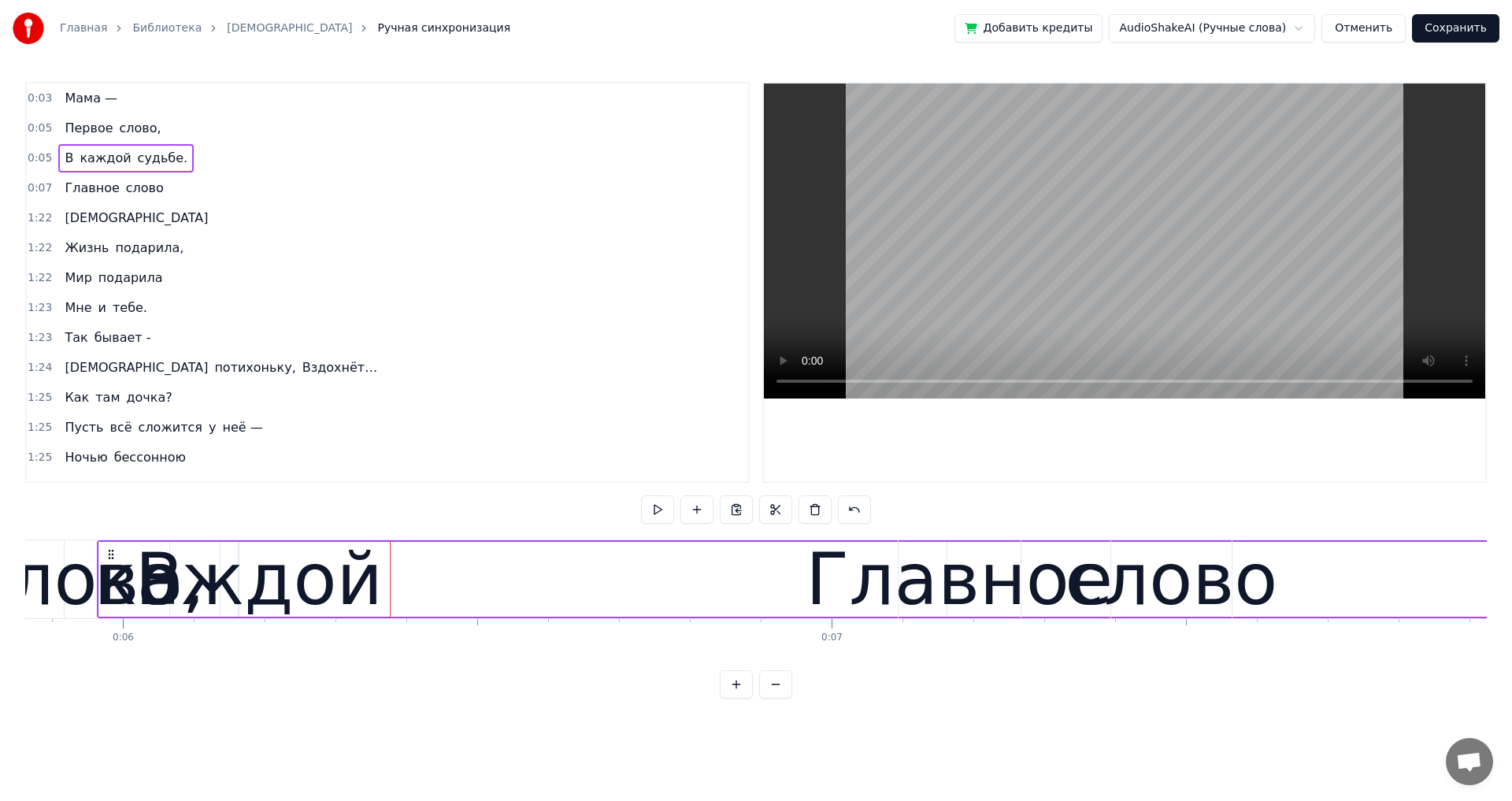
scroll to position [0, 4306]
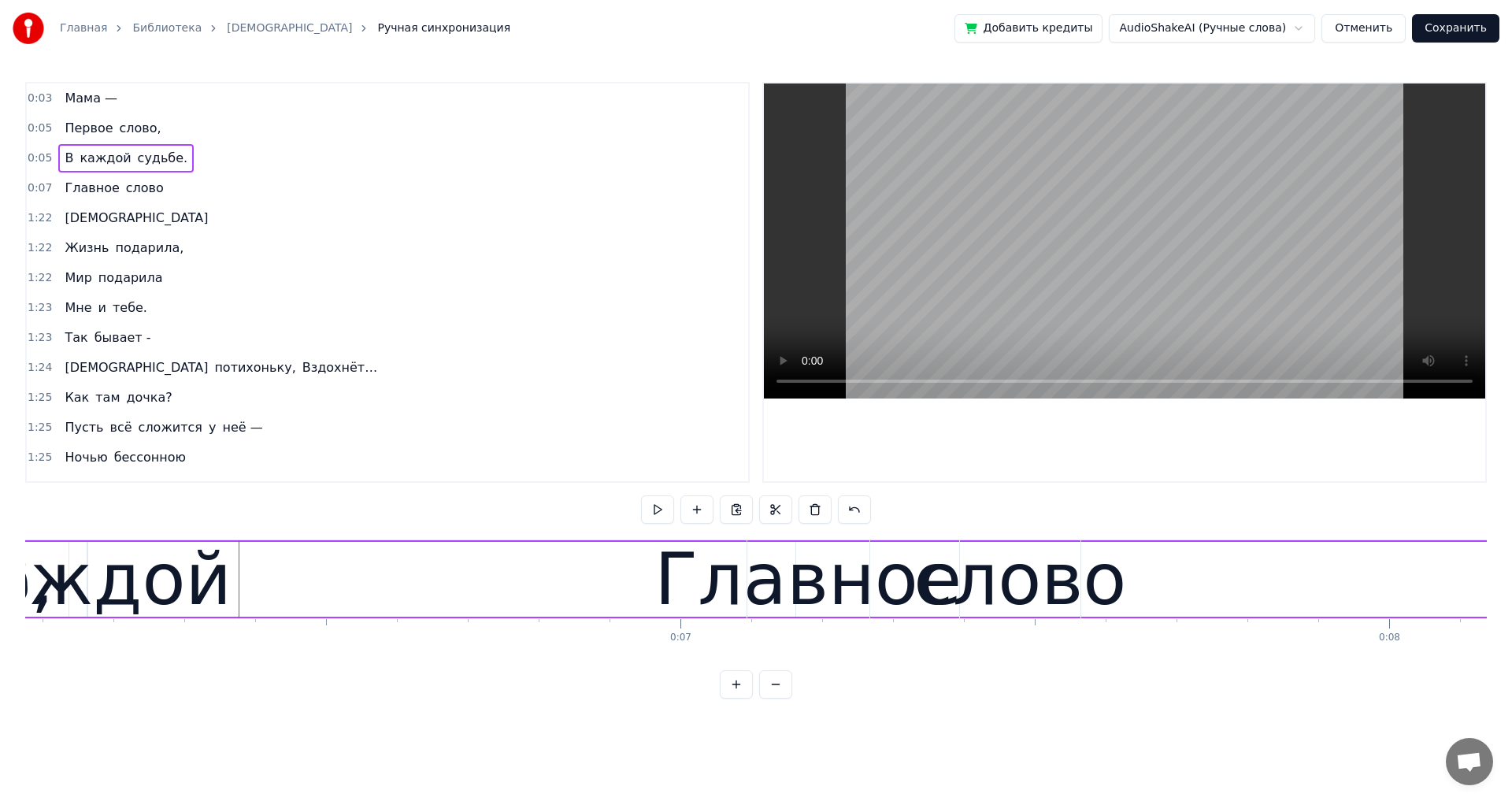
click at [90, 595] on div "каждой" at bounding box center [87, 579] width 288 height 107
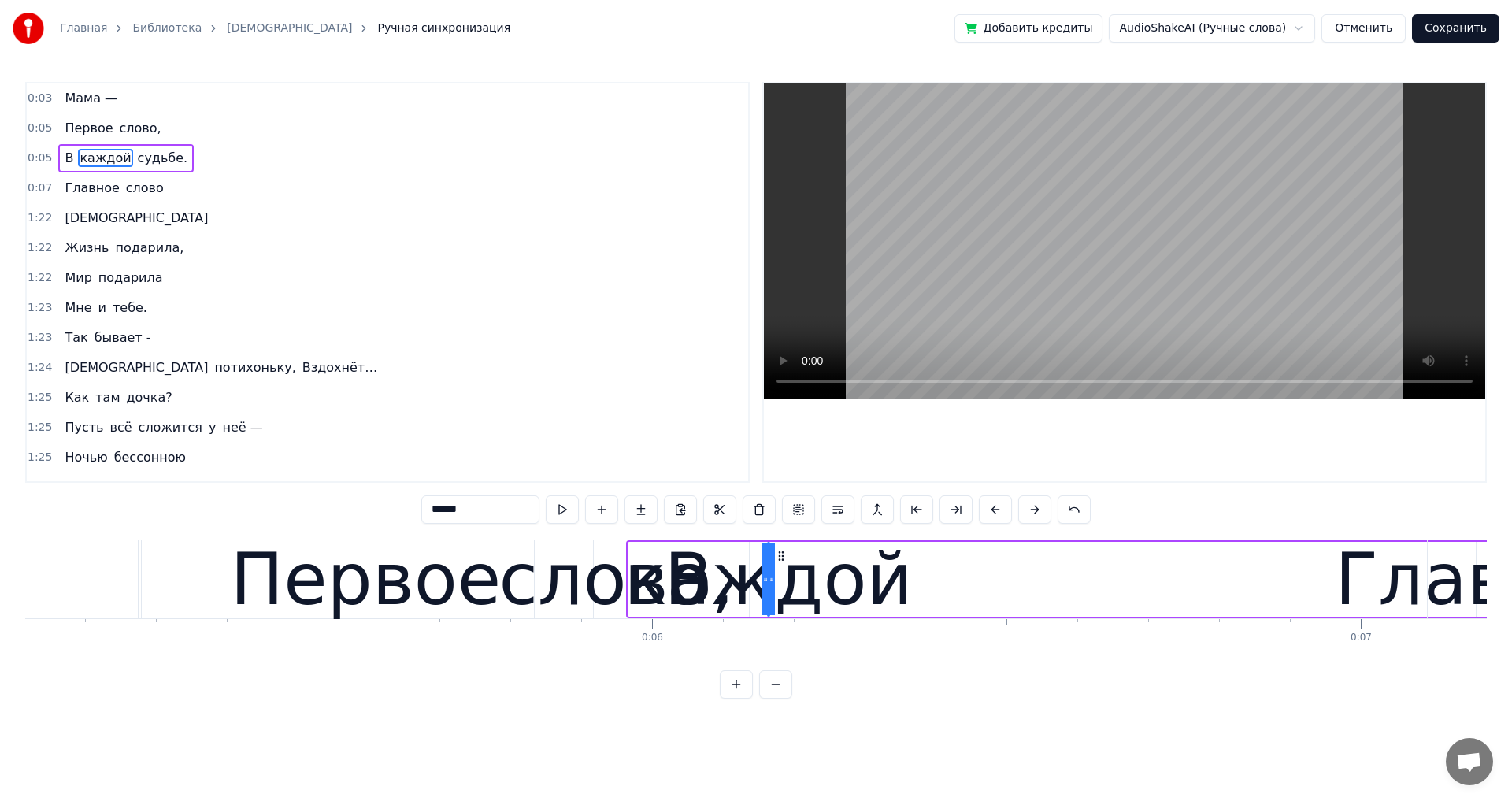
scroll to position [0, 3776]
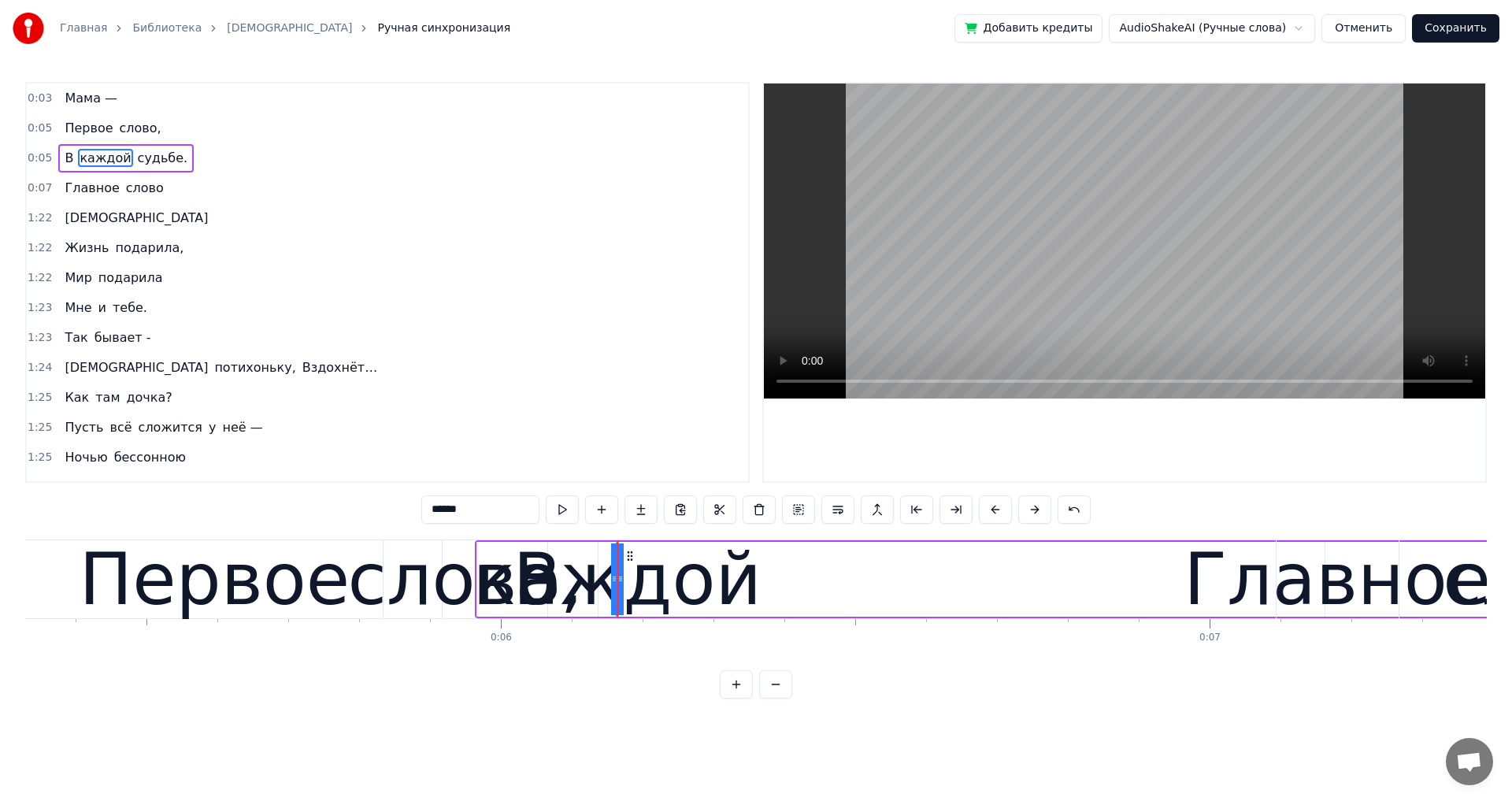
drag, startPoint x: 626, startPoint y: 579, endPoint x: 713, endPoint y: 578, distance: 87.0
click at [618, 580] on div "каждой" at bounding box center [618, 579] width 0 height 71
click at [622, 577] on icon at bounding box center [620, 579] width 6 height 12
click at [618, 583] on div "каждой" at bounding box center [618, 579] width 0 height 71
drag, startPoint x: 616, startPoint y: 582, endPoint x: 590, endPoint y: 584, distance: 26.1
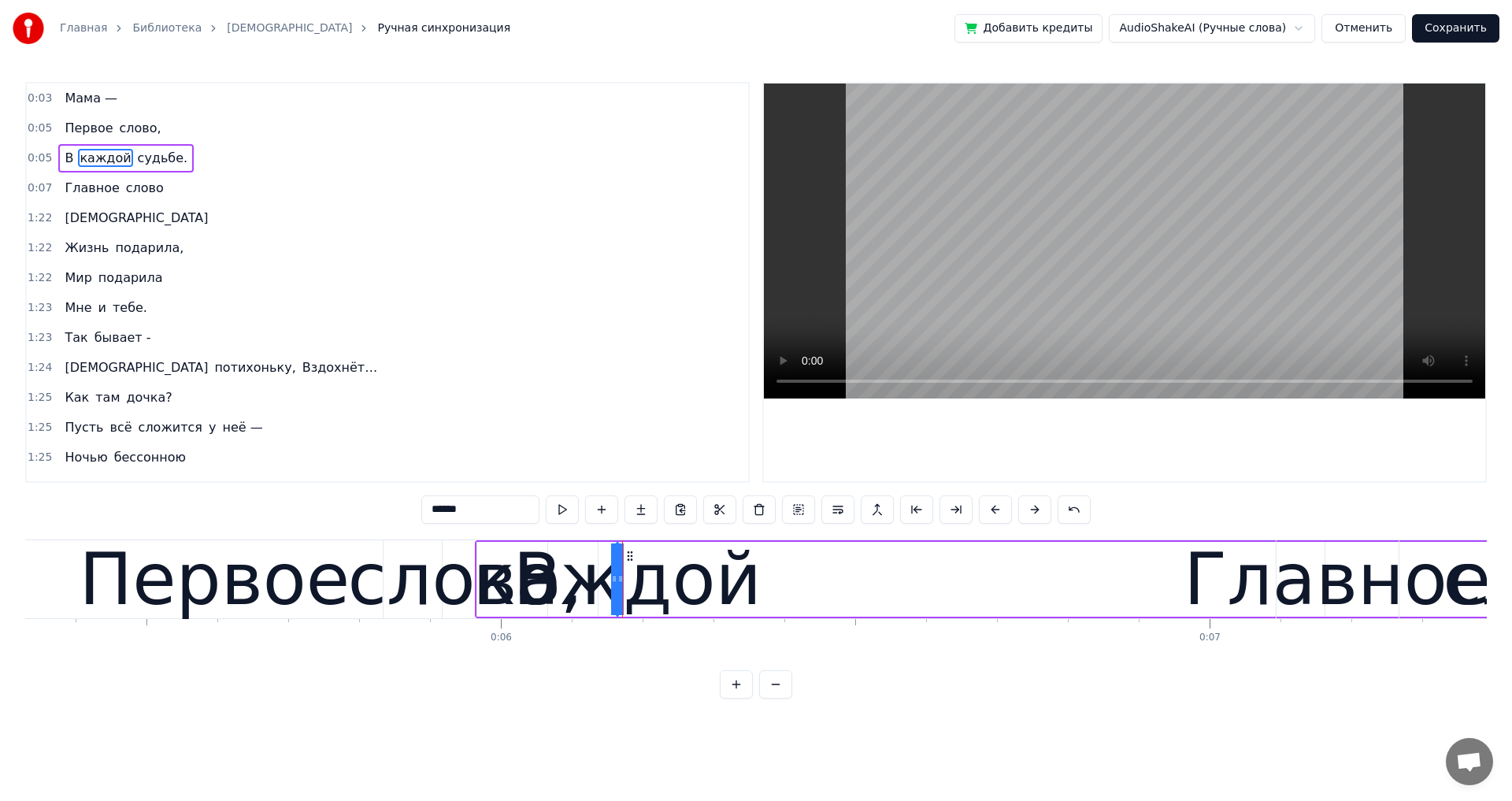
click at [618, 584] on div "каждой" at bounding box center [618, 579] width 0 height 71
drag, startPoint x: 613, startPoint y: 577, endPoint x: 588, endPoint y: 580, distance: 25.2
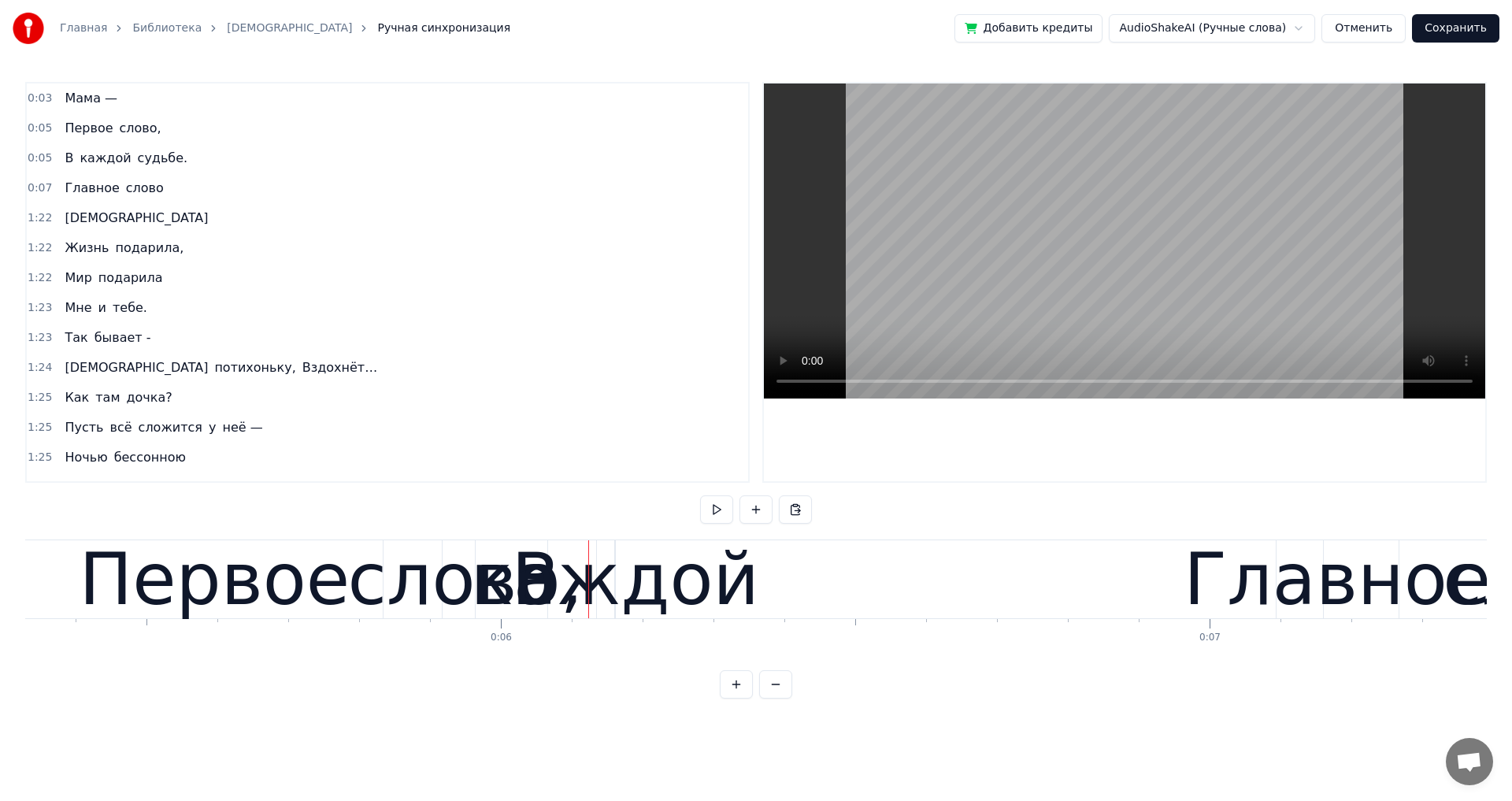
click at [532, 591] on div "каждой" at bounding box center [615, 579] width 288 height 107
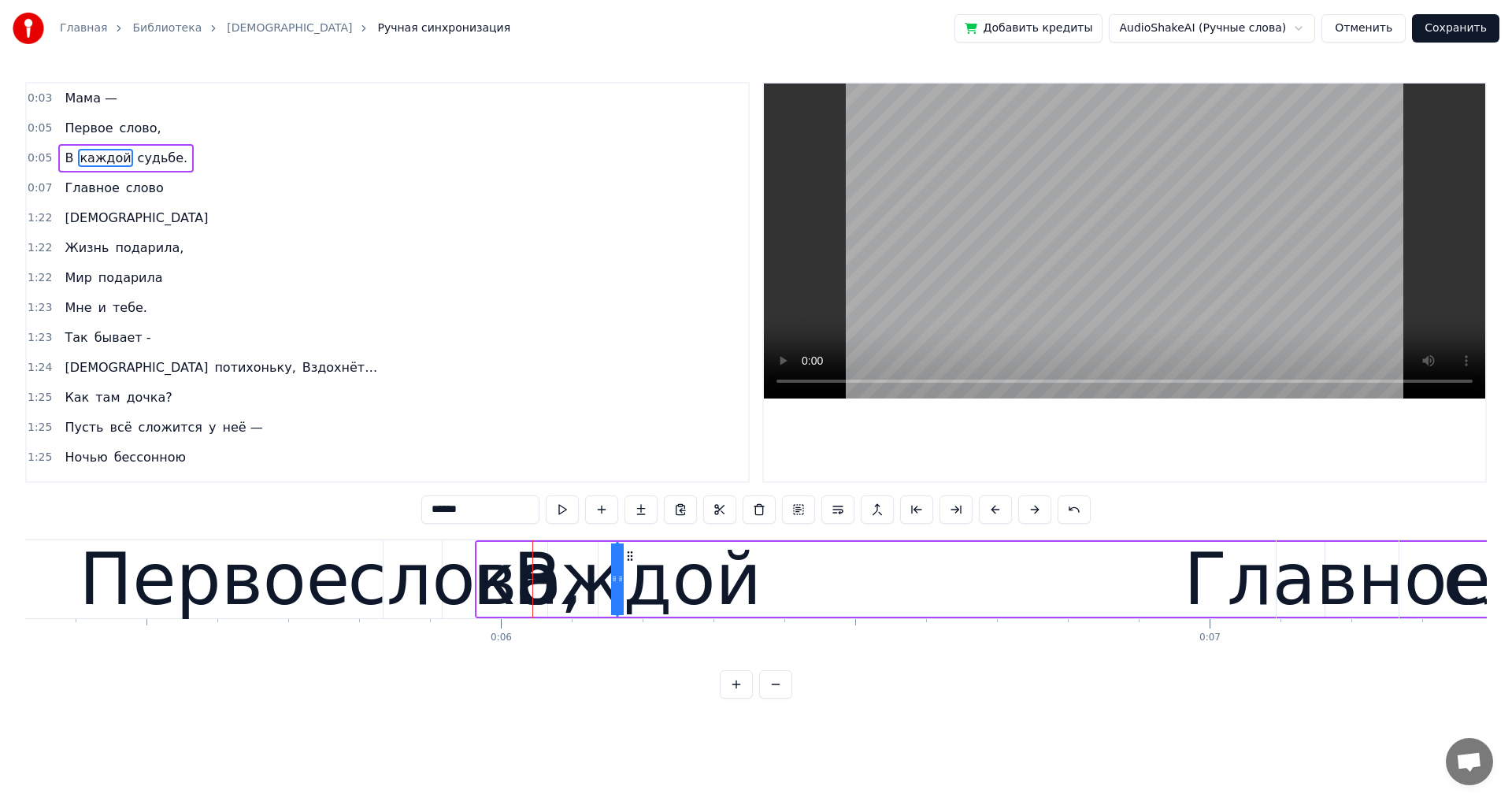
click at [487, 551] on icon at bounding box center [489, 554] width 12 height 12
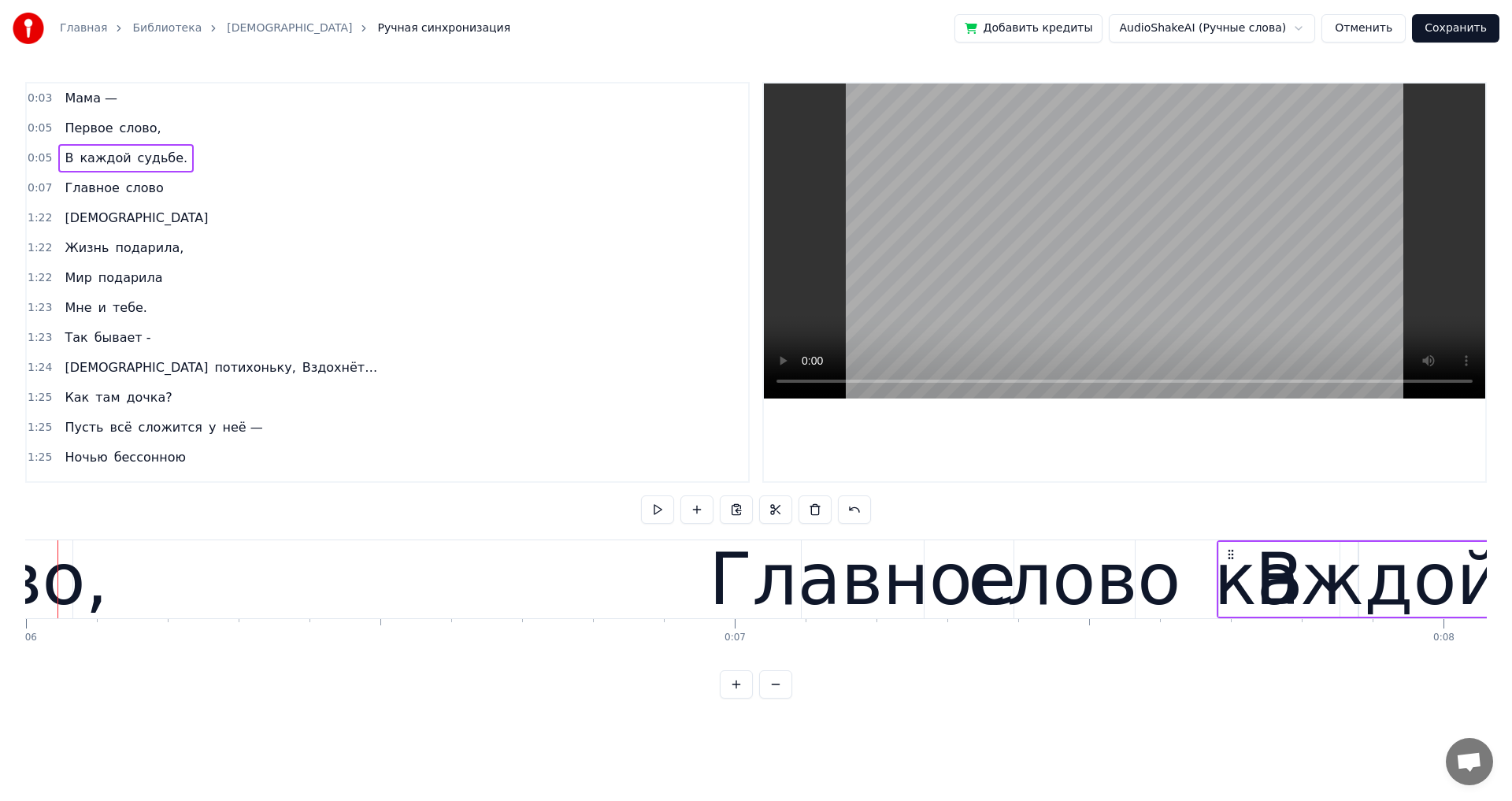
scroll to position [0, 4259]
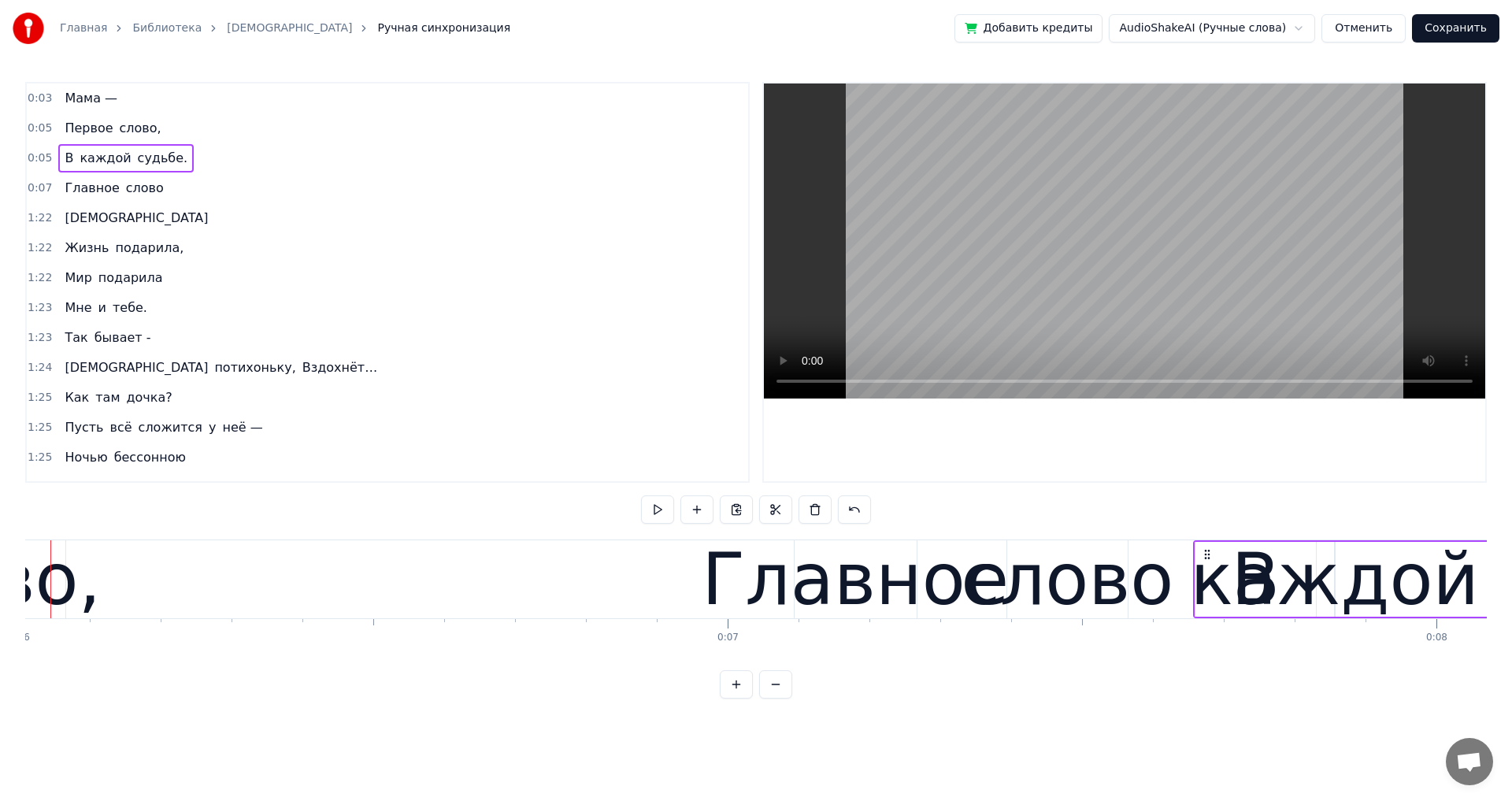
drag, startPoint x: 513, startPoint y: 556, endPoint x: 1208, endPoint y: 567, distance: 695.1
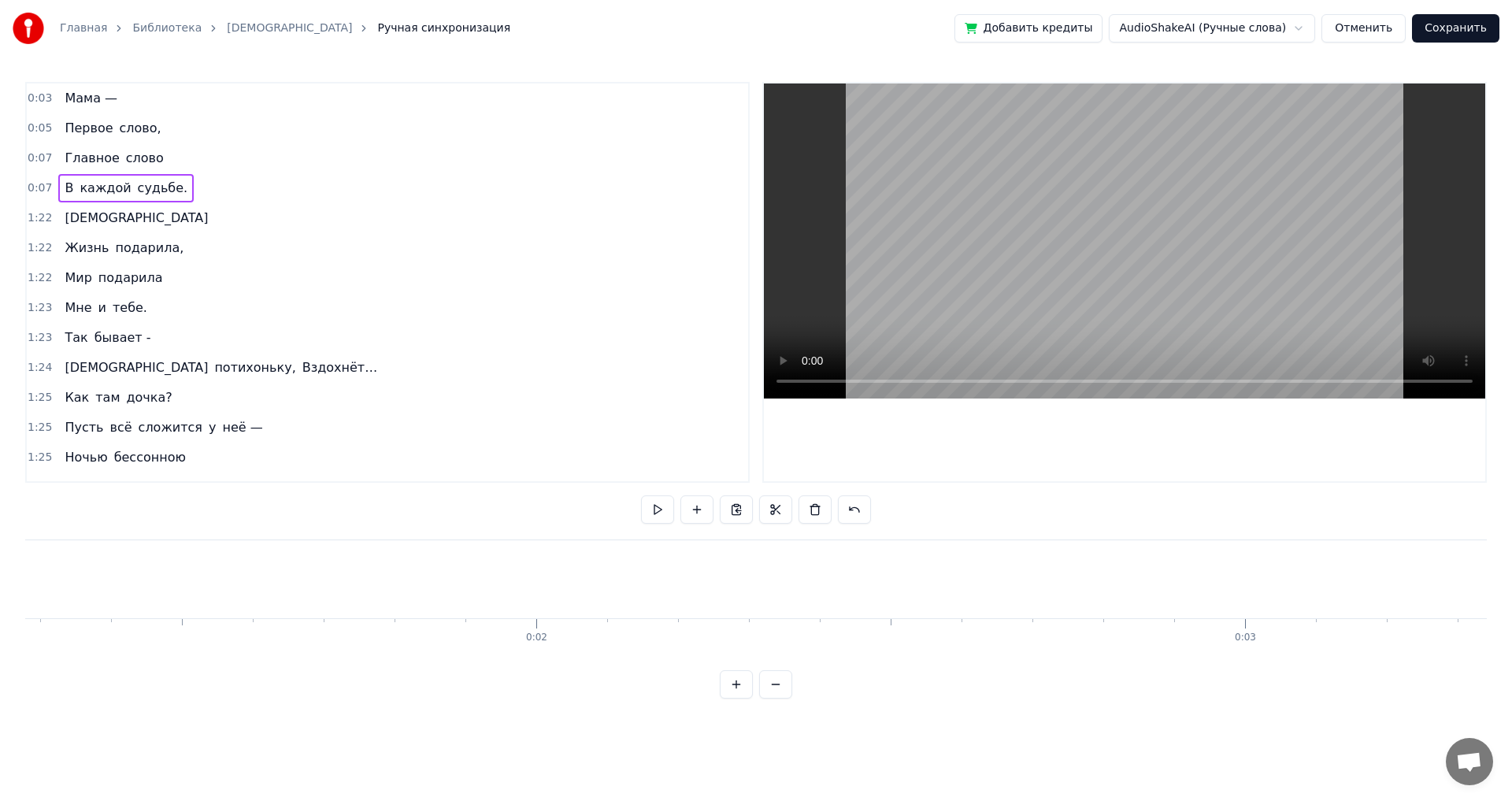
click at [67, 107] on span "Мама —" at bounding box center [90, 98] width 56 height 19
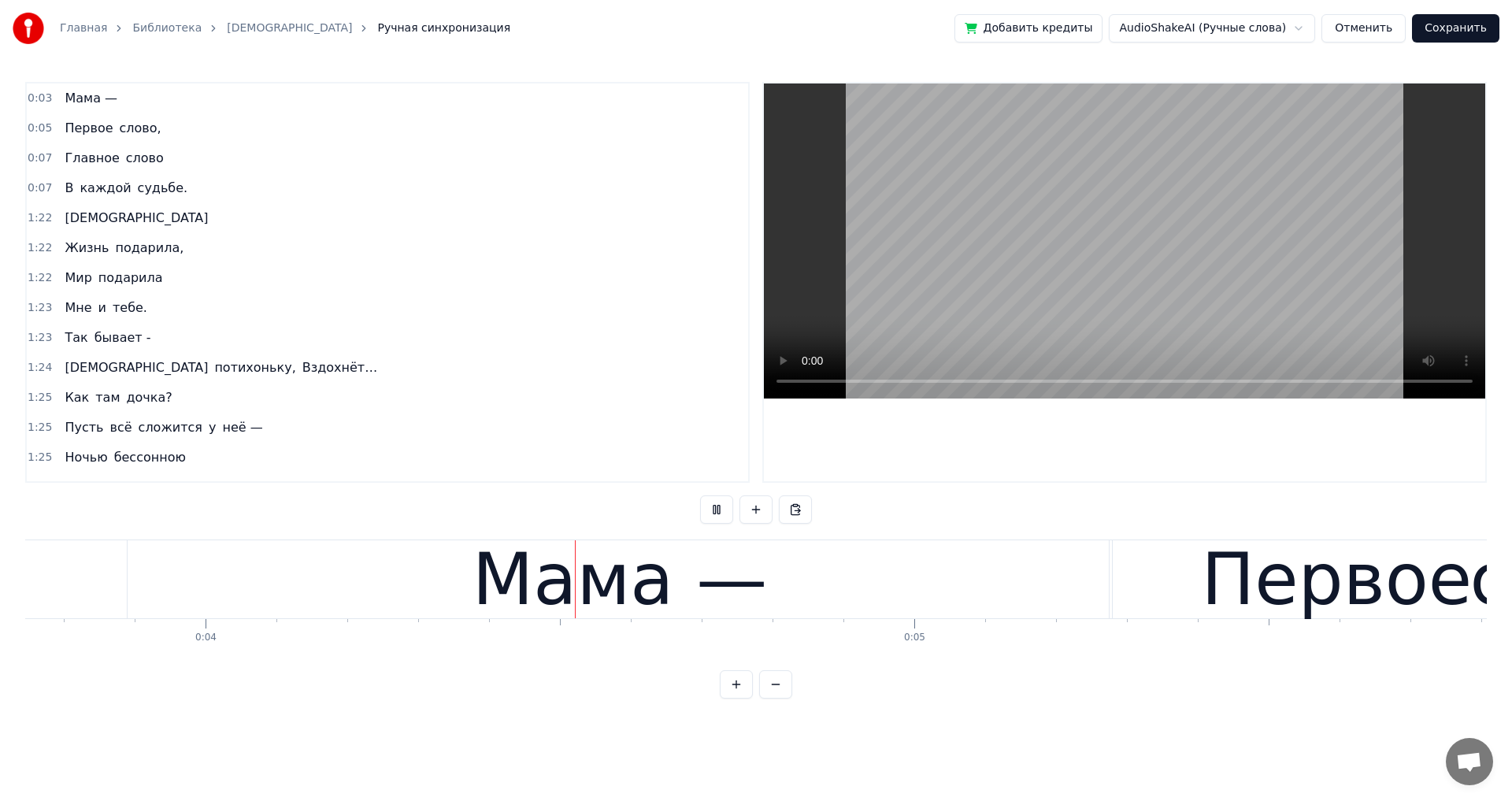
scroll to position [0, 2698]
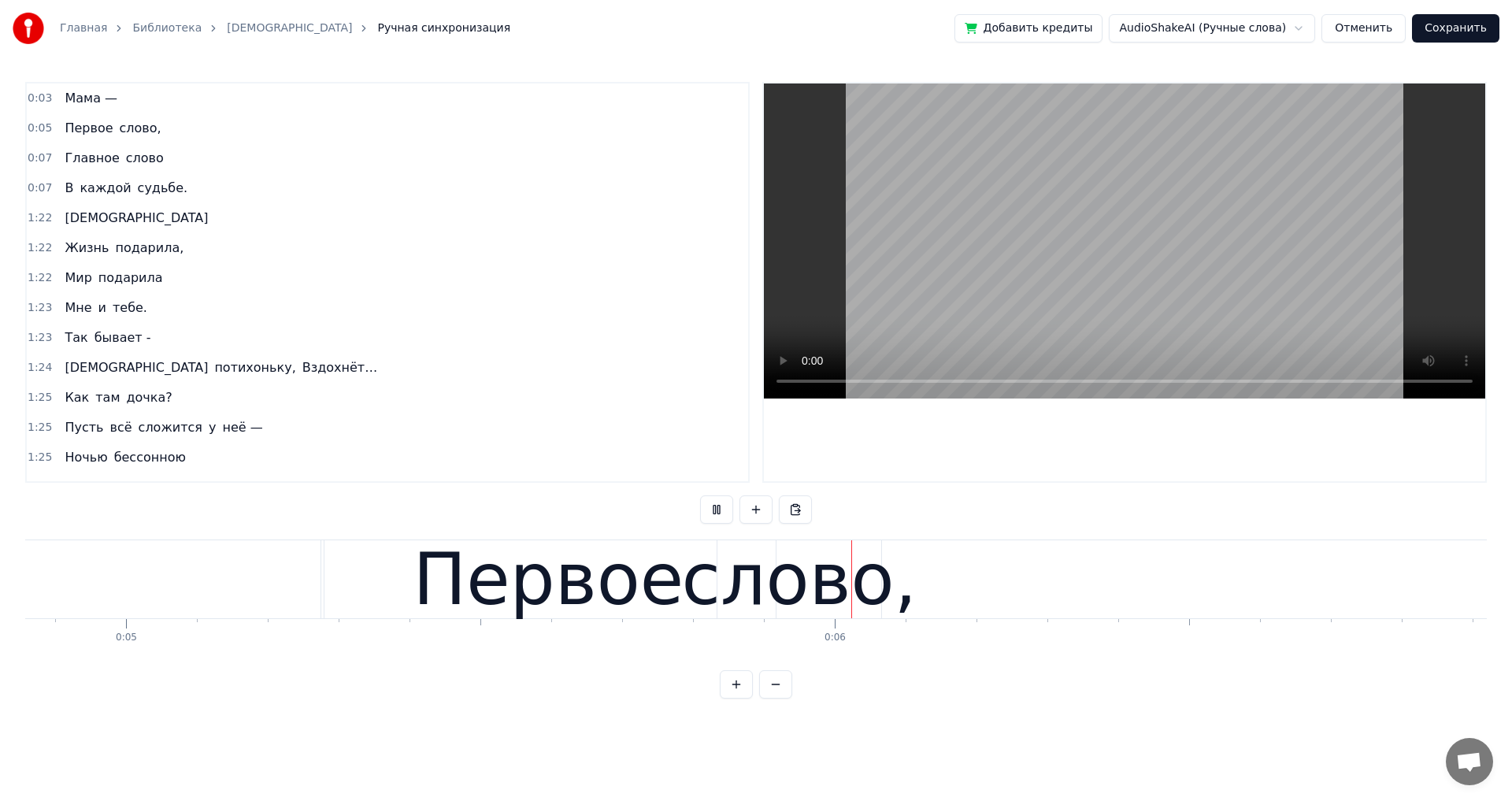
click at [67, 133] on span "Первое" at bounding box center [88, 128] width 51 height 19
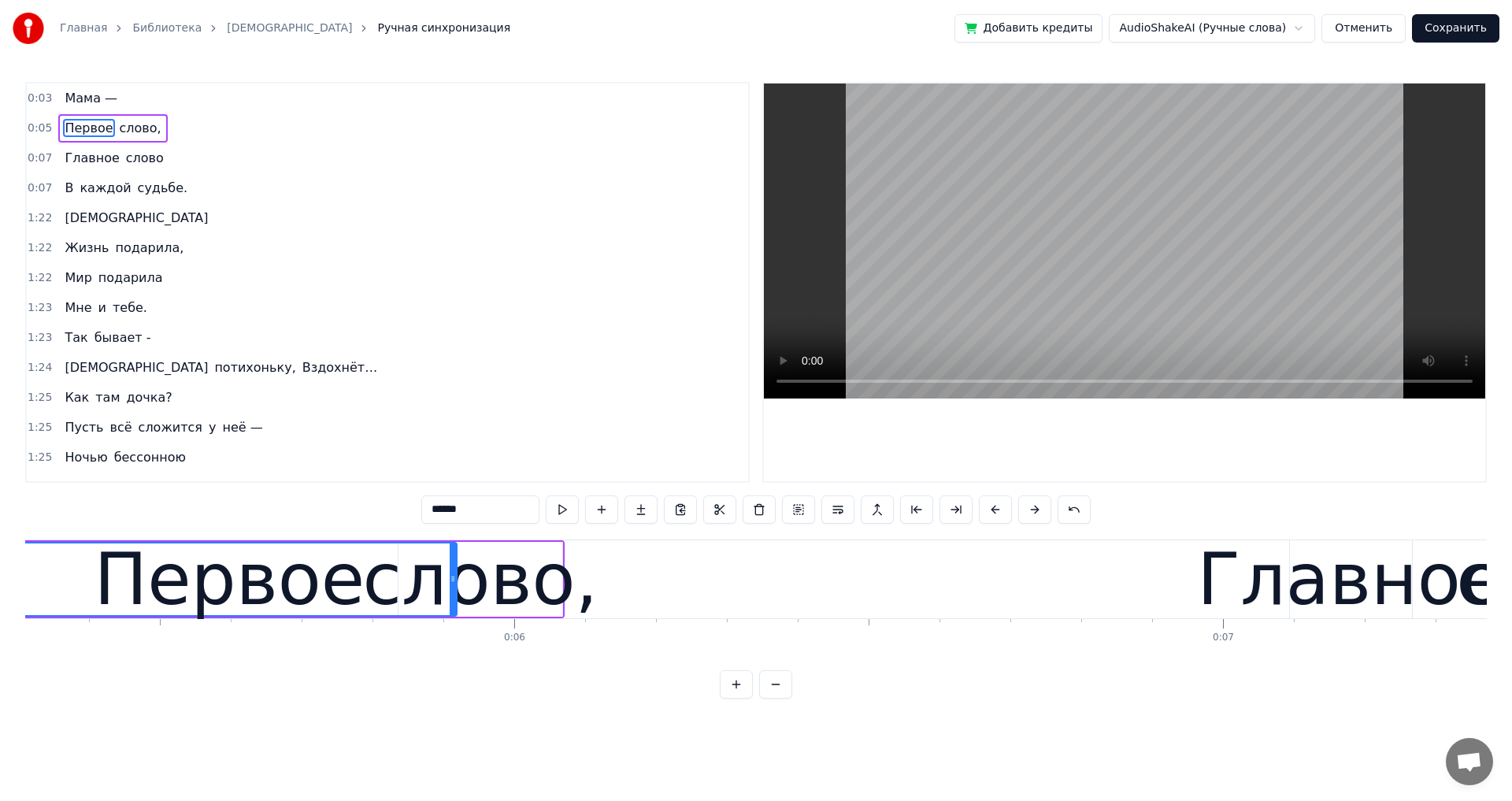
scroll to position [0, 3658]
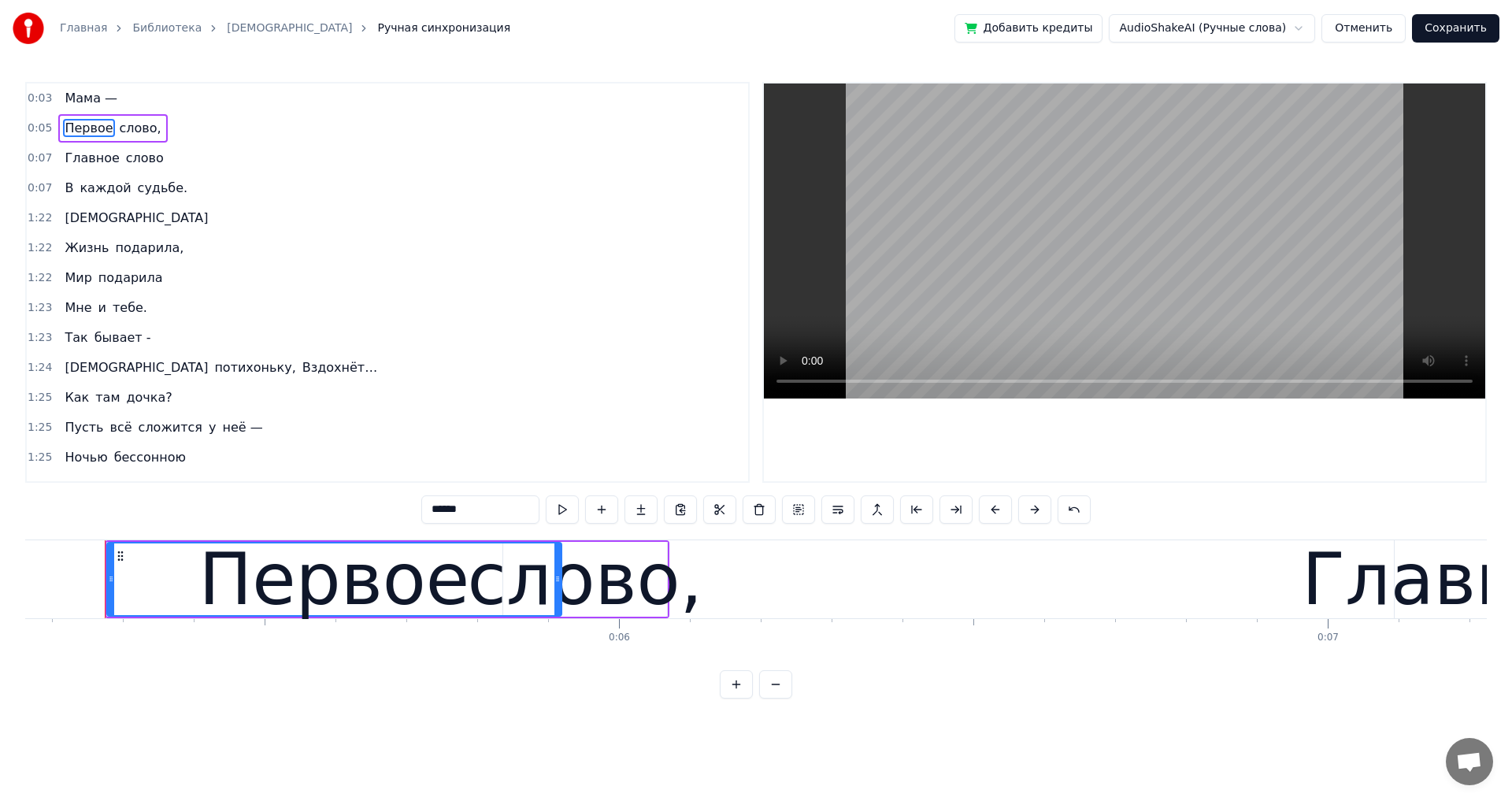
click at [118, 131] on span "слово," at bounding box center [140, 128] width 45 height 19
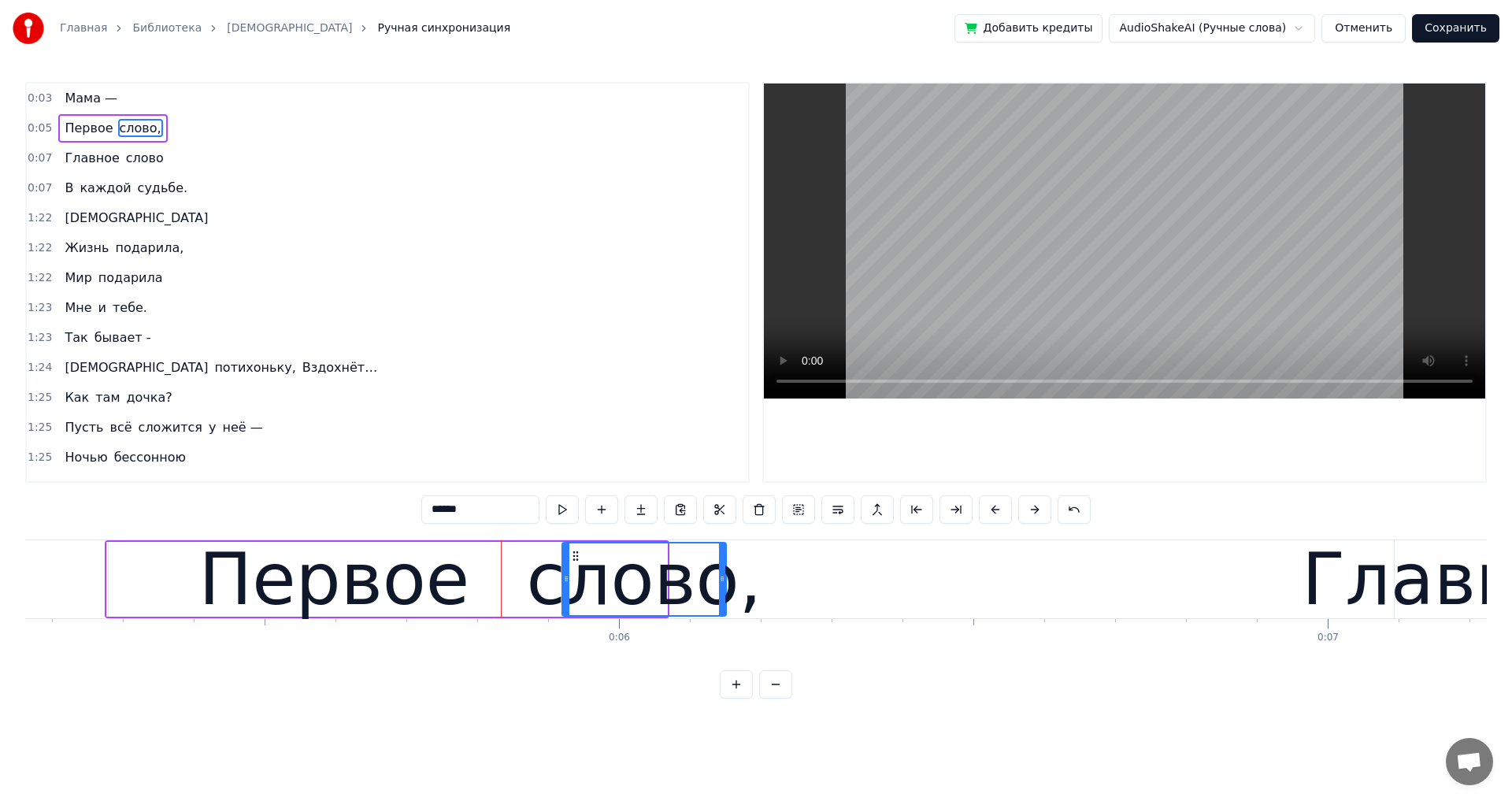
drag, startPoint x: 514, startPoint y: 555, endPoint x: 573, endPoint y: 556, distance: 59.0
click at [573, 556] on circle at bounding box center [573, 555] width 1 height 1
click at [477, 573] on div "Первое" at bounding box center [333, 579] width 454 height 75
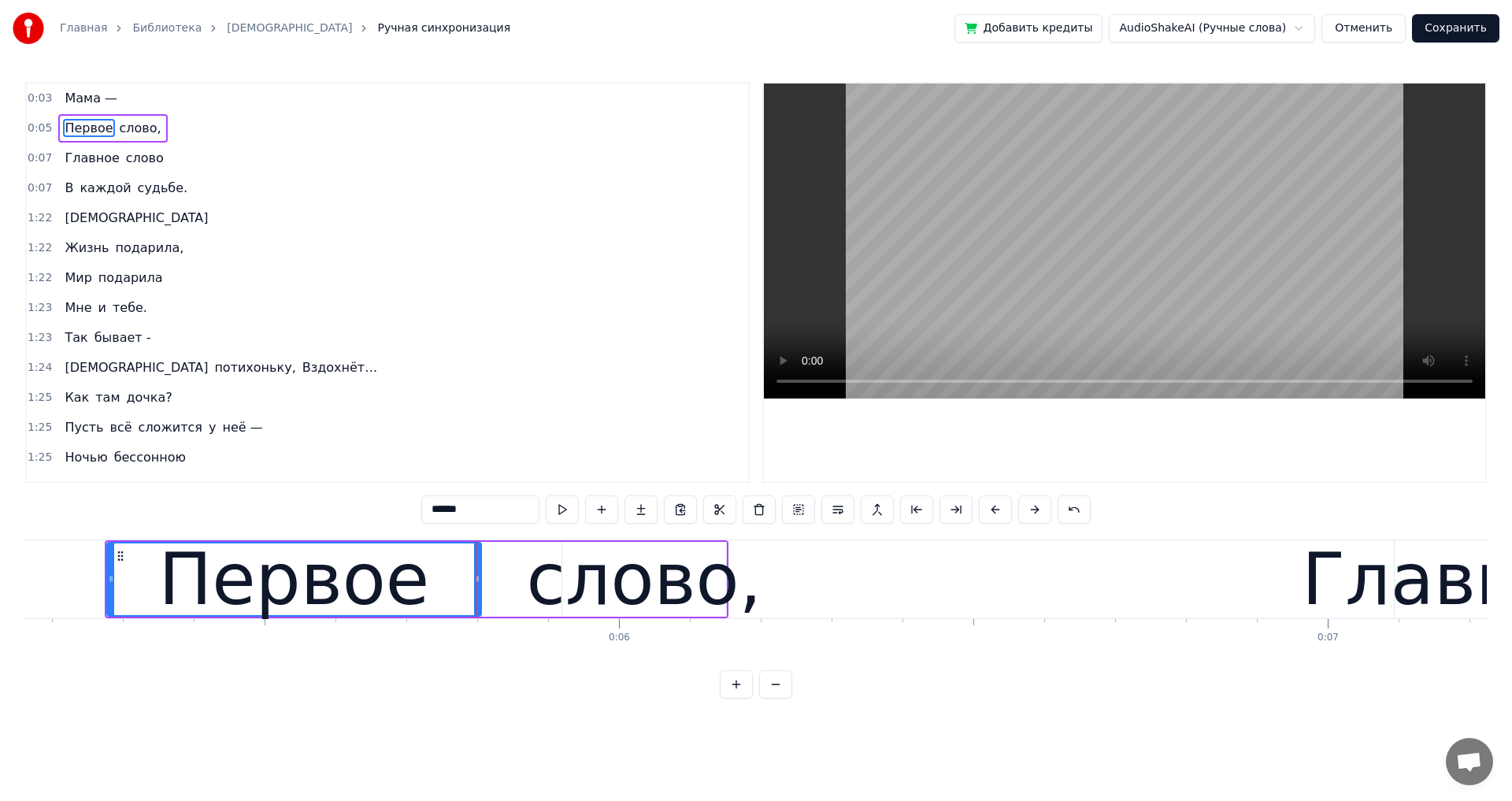
drag, startPoint x: 558, startPoint y: 576, endPoint x: 478, endPoint y: 574, distance: 80.0
click at [478, 574] on icon at bounding box center [476, 579] width 6 height 12
click at [561, 553] on div "слово," at bounding box center [643, 579] width 236 height 107
type input "******"
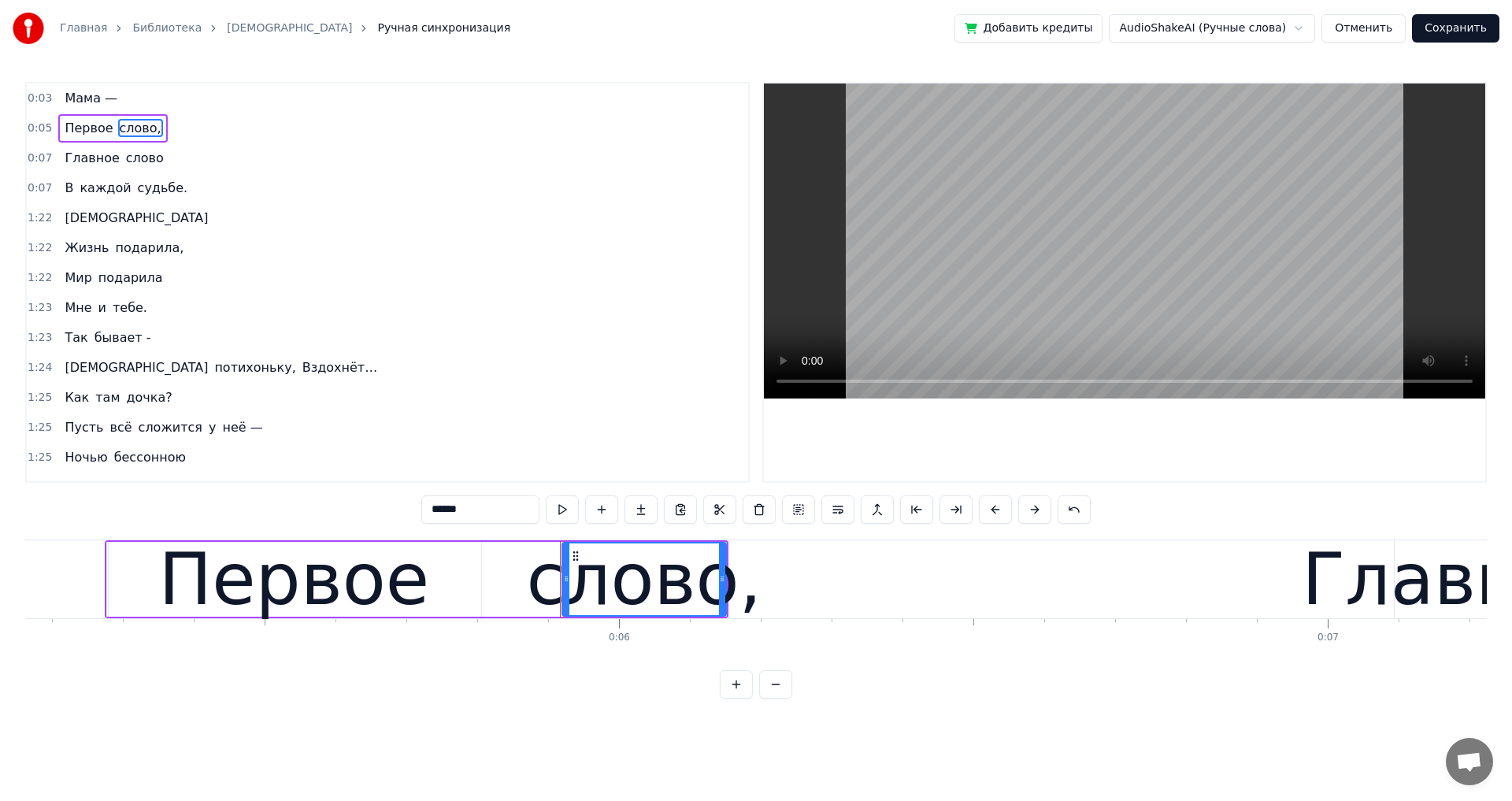
click at [561, 553] on div at bounding box center [560, 579] width 1 height 78
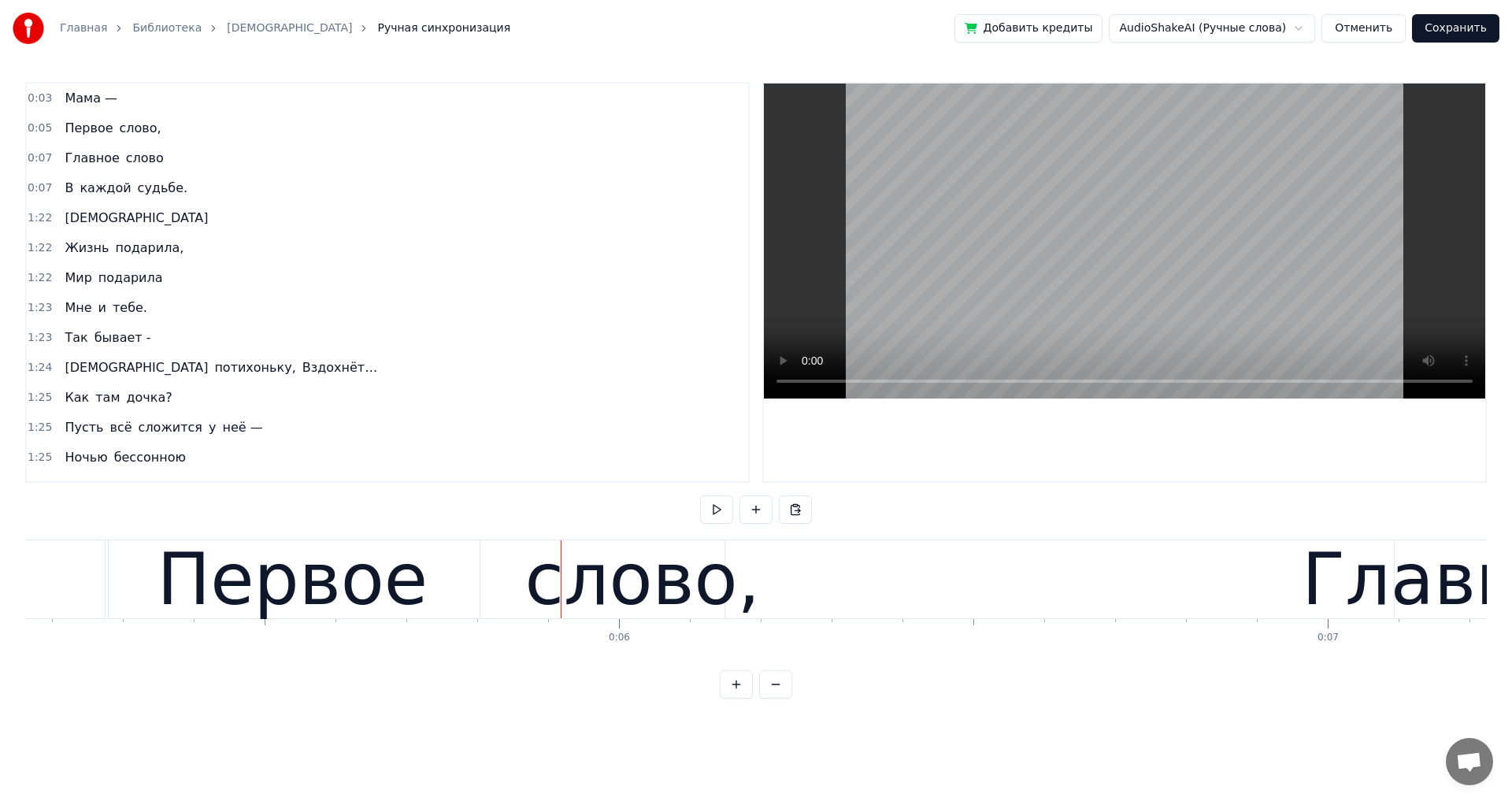
scroll to position [0, 3172]
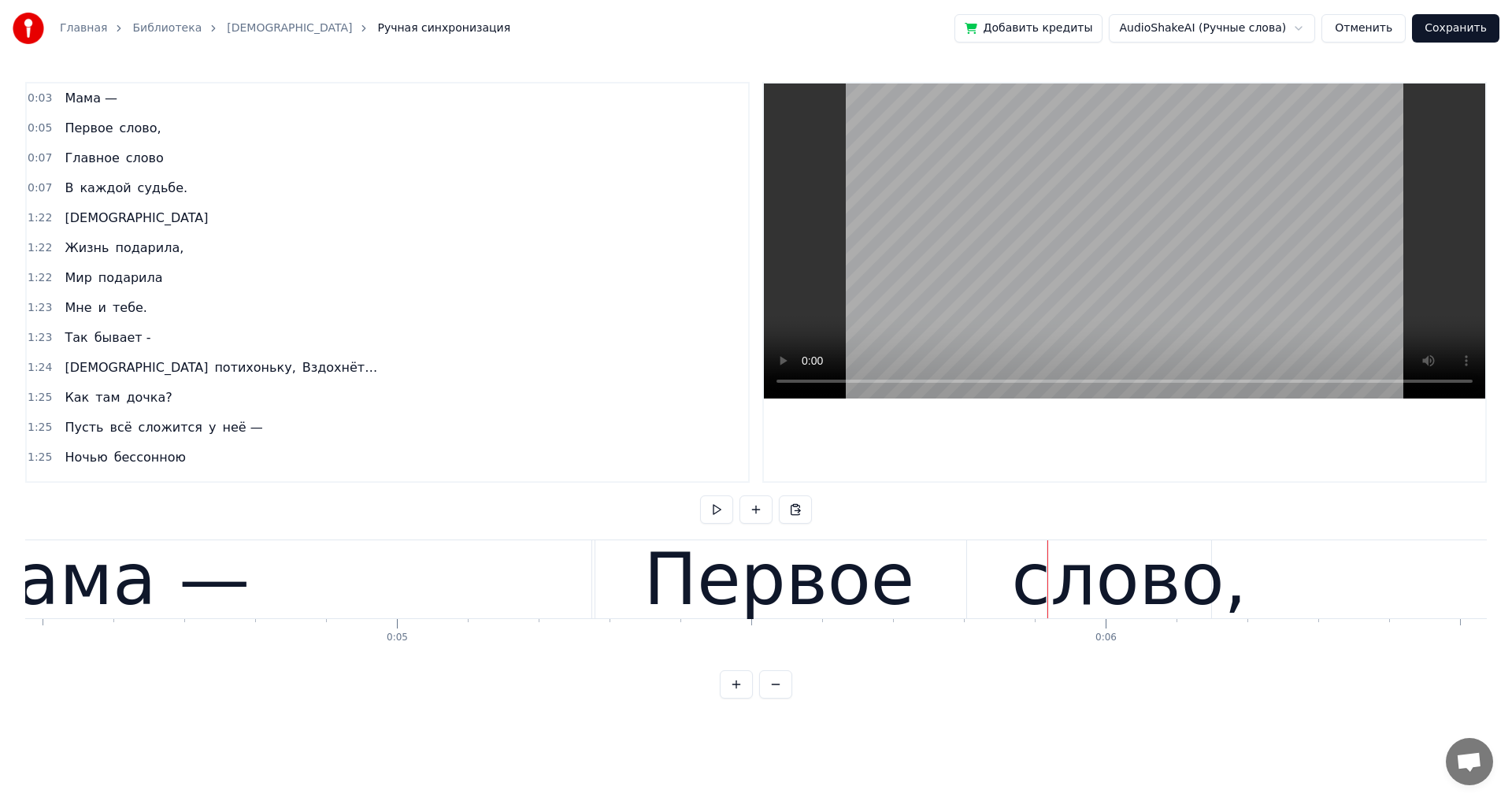
click at [104, 595] on div "Мама —" at bounding box center [102, 579] width 295 height 107
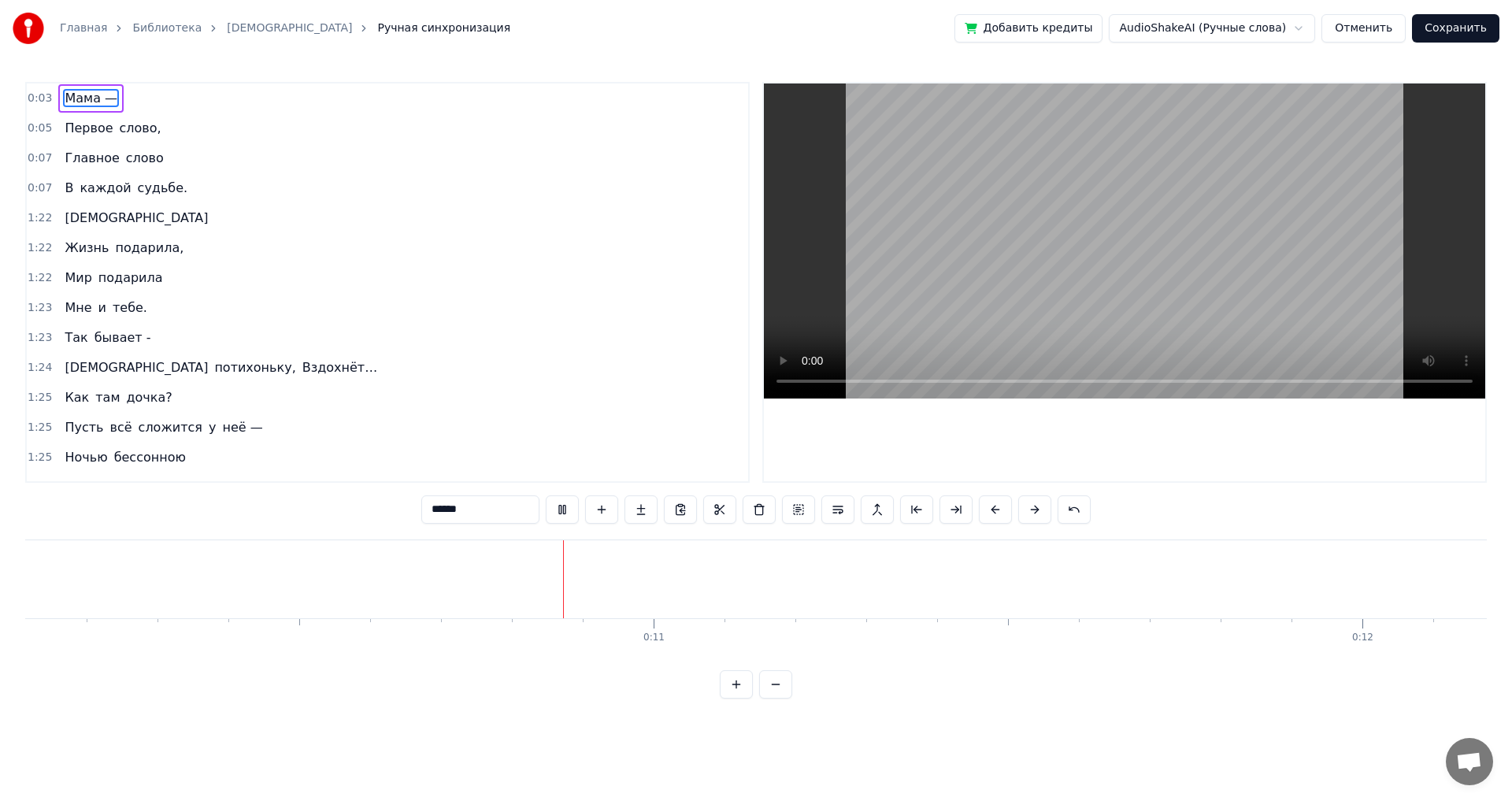
scroll to position [0, 7214]
click at [69, 127] on span "Первое" at bounding box center [88, 128] width 51 height 19
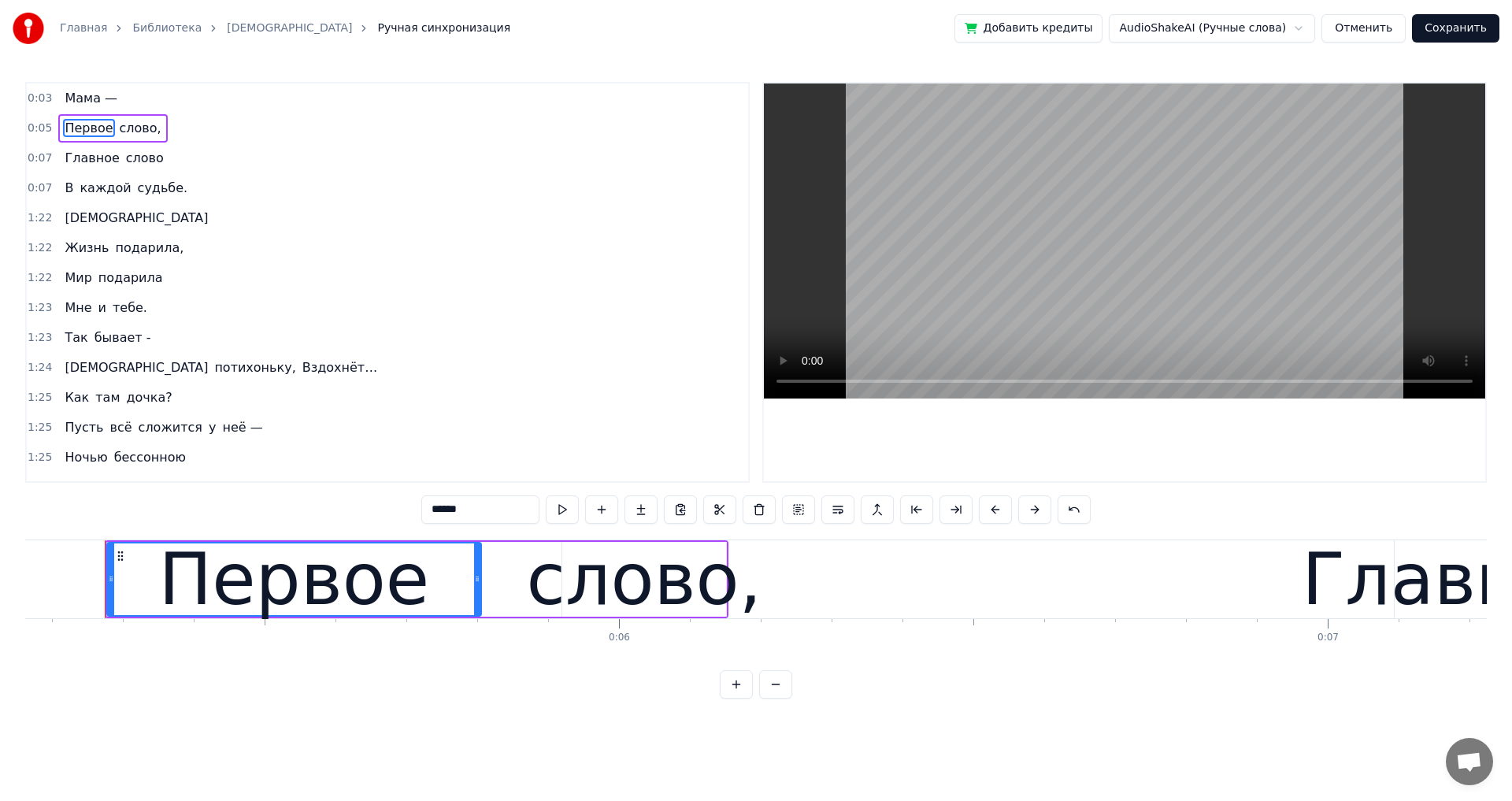
scroll to position [0, 0]
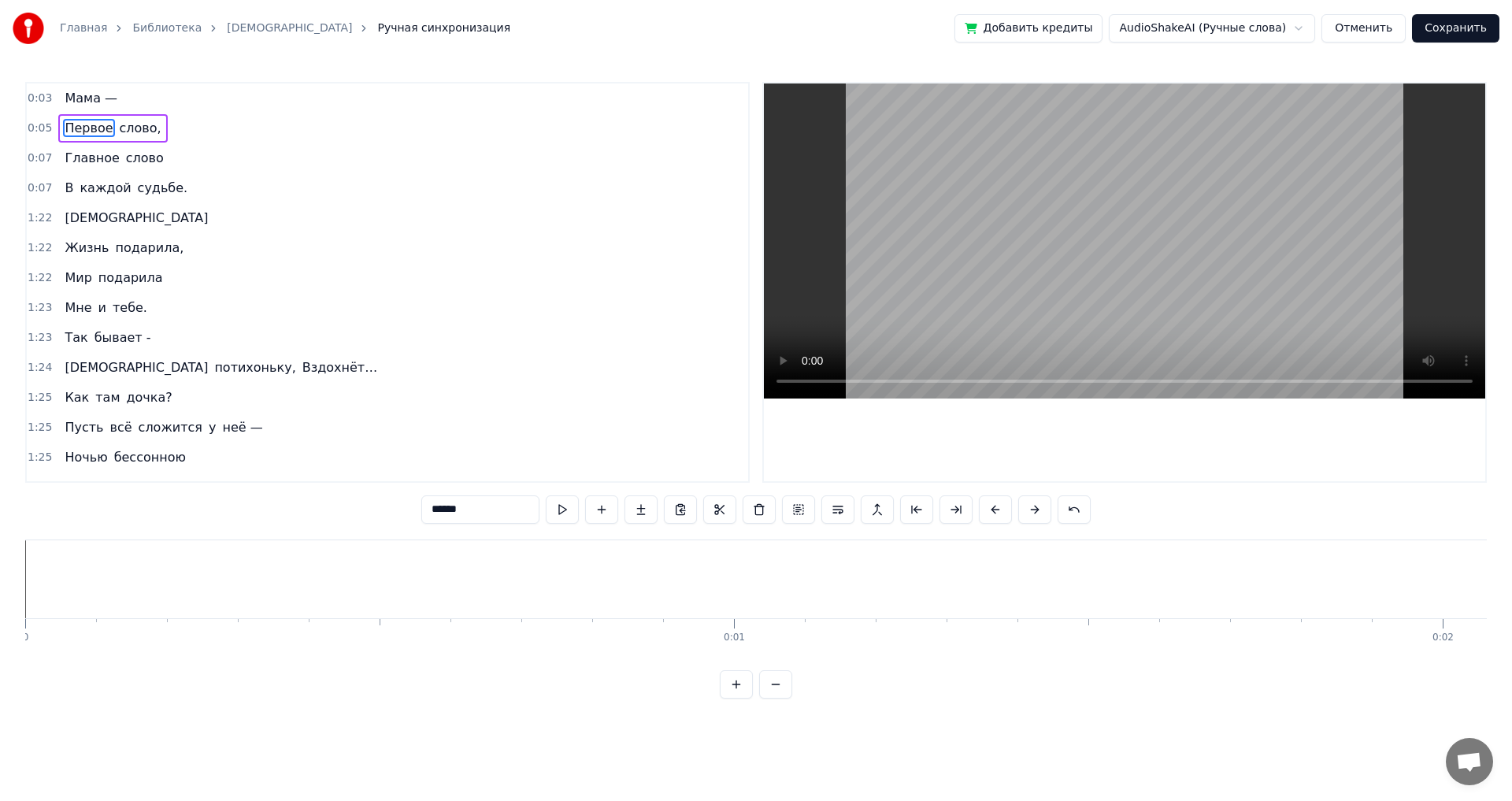
click at [87, 107] on span "Мама —" at bounding box center [90, 98] width 56 height 19
click at [25, 619] on div "Главная Библиотека Мама Ручная синхронизация Добавить кредиты AudioShakeAI (Руч…" at bounding box center [756, 349] width 1512 height 699
click at [28, 619] on div "Мама — Первое слово, Главное слово В каждой судьбе. Мама Жизнь подарила, Мир по…" at bounding box center [756, 598] width 1462 height 118
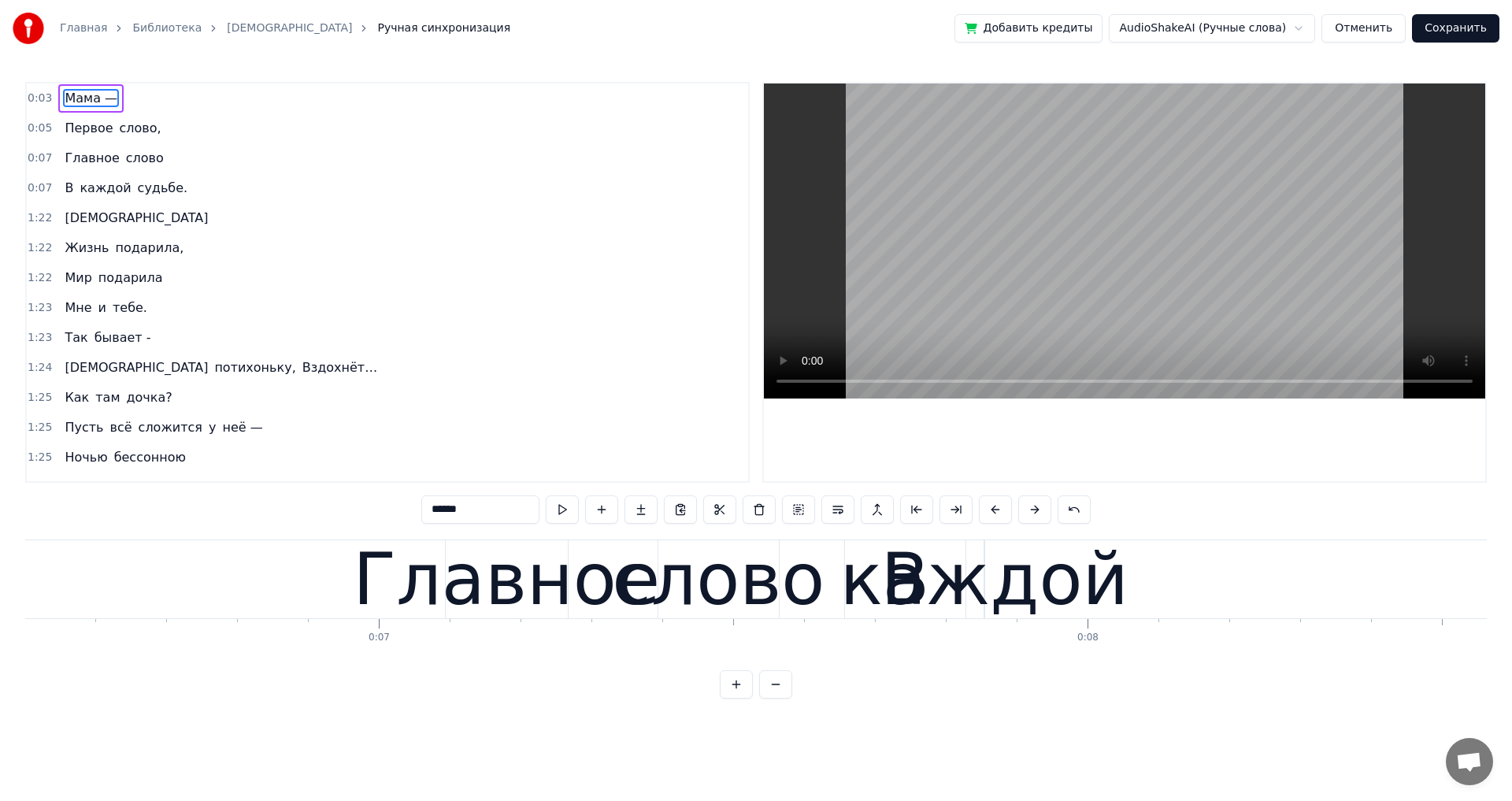
scroll to position [0, 4759]
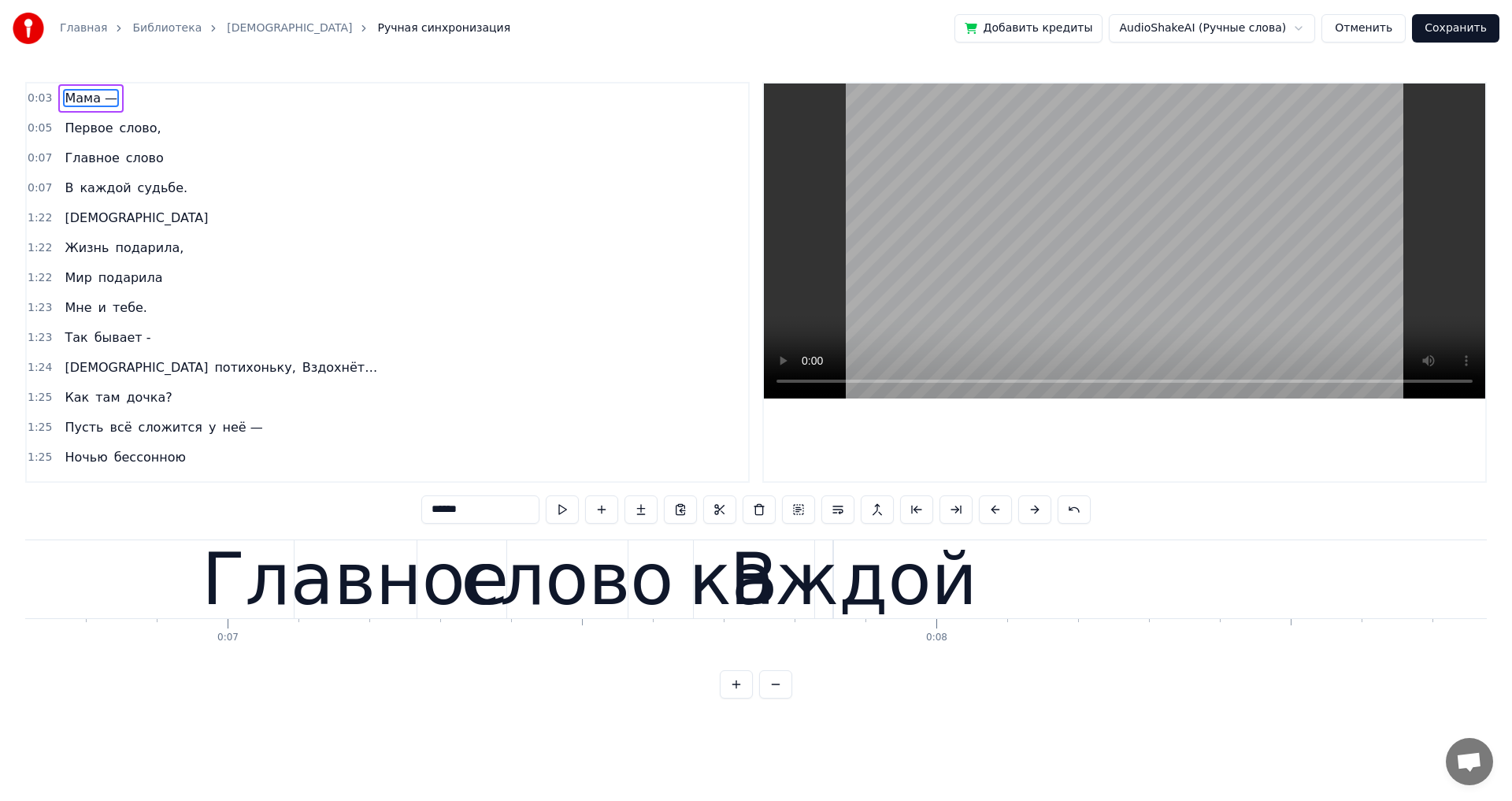
click at [228, 600] on div "Главное" at bounding box center [356, 579] width 307 height 107
type input "*******"
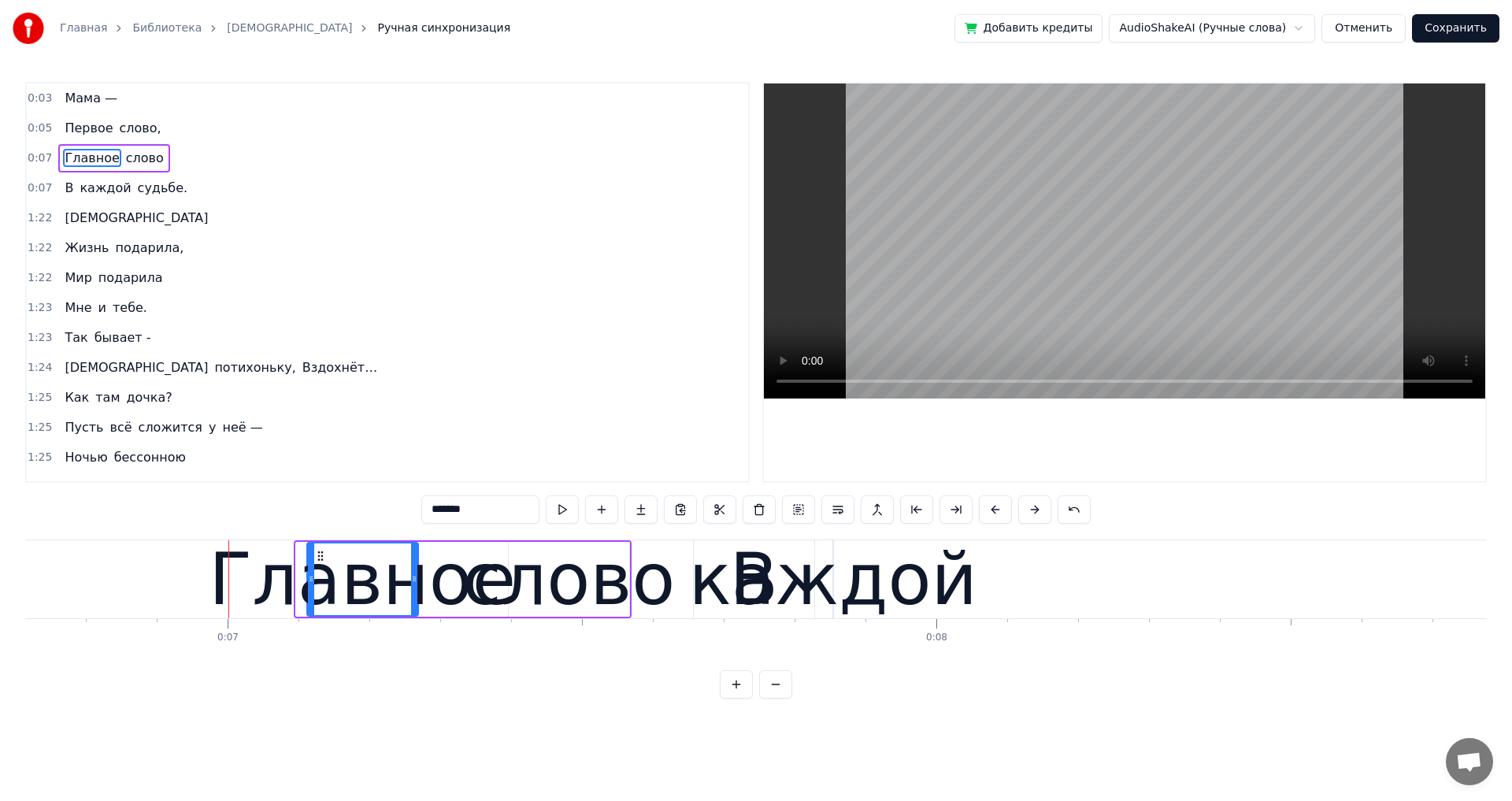
drag, startPoint x: 301, startPoint y: 582, endPoint x: 312, endPoint y: 582, distance: 11.0
click at [312, 582] on icon at bounding box center [311, 579] width 6 height 12
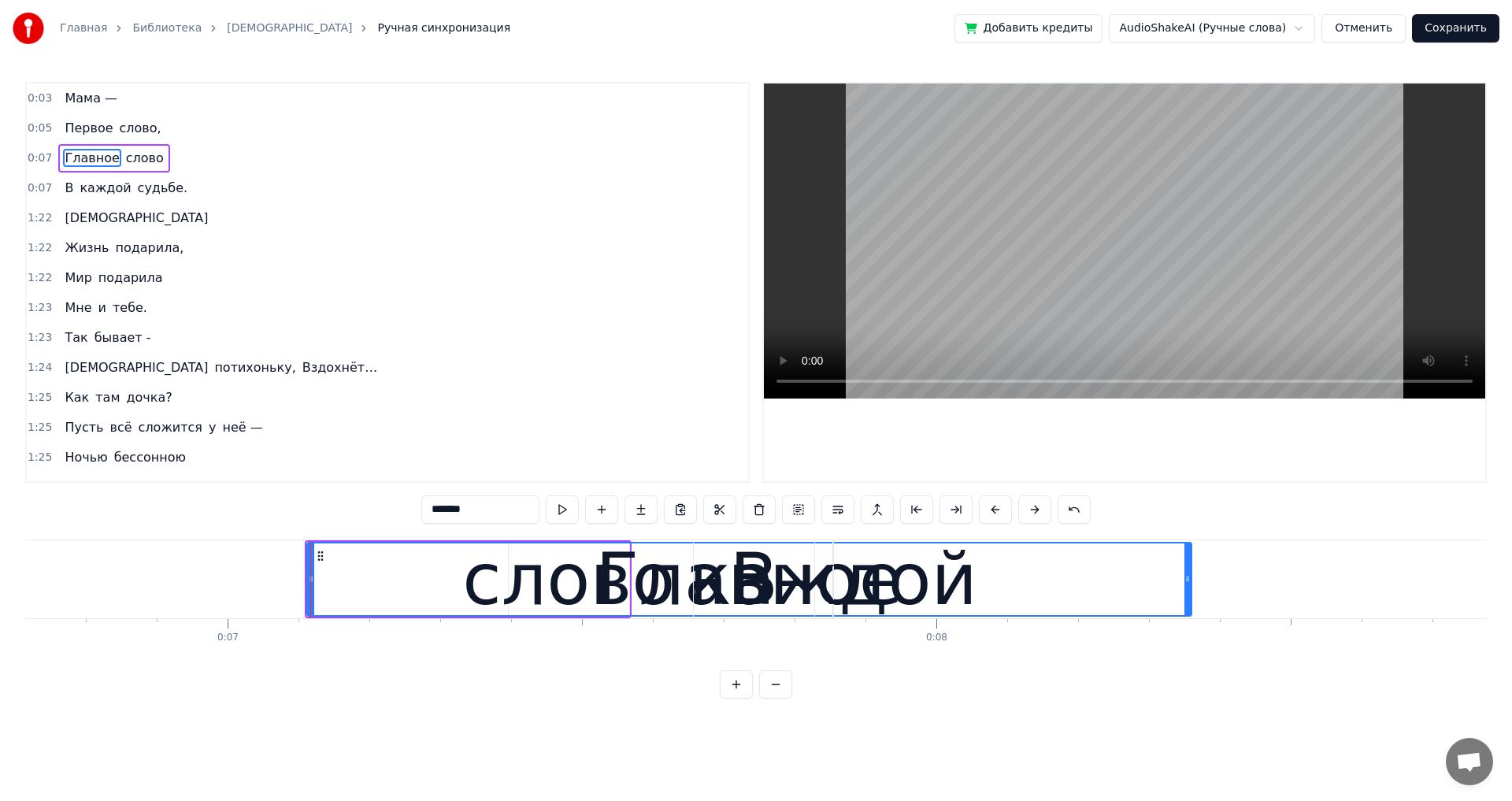
drag, startPoint x: 415, startPoint y: 580, endPoint x: 1189, endPoint y: 590, distance: 774.1
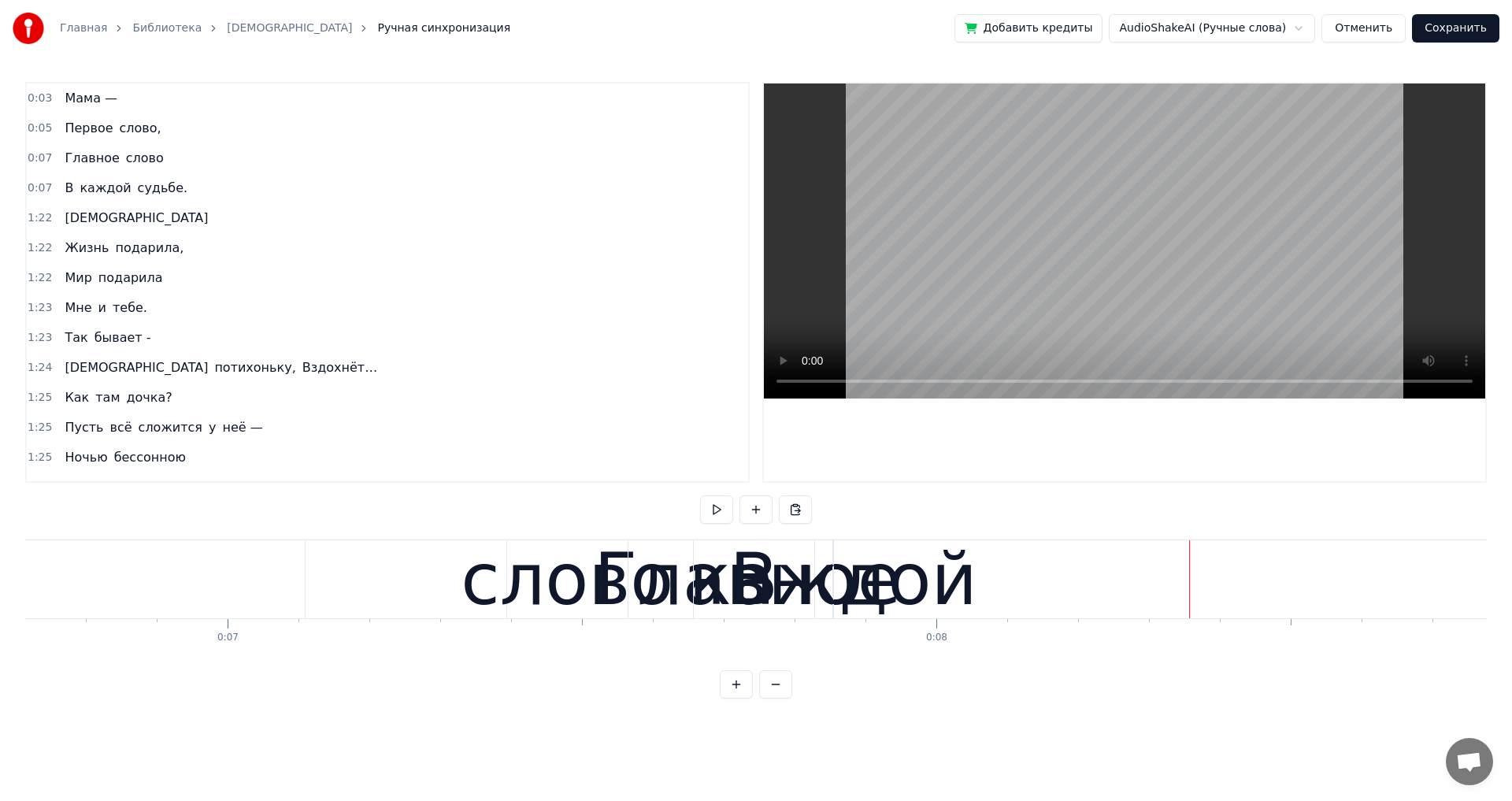
click at [650, 574] on div "слово" at bounding box center [566, 579] width 213 height 107
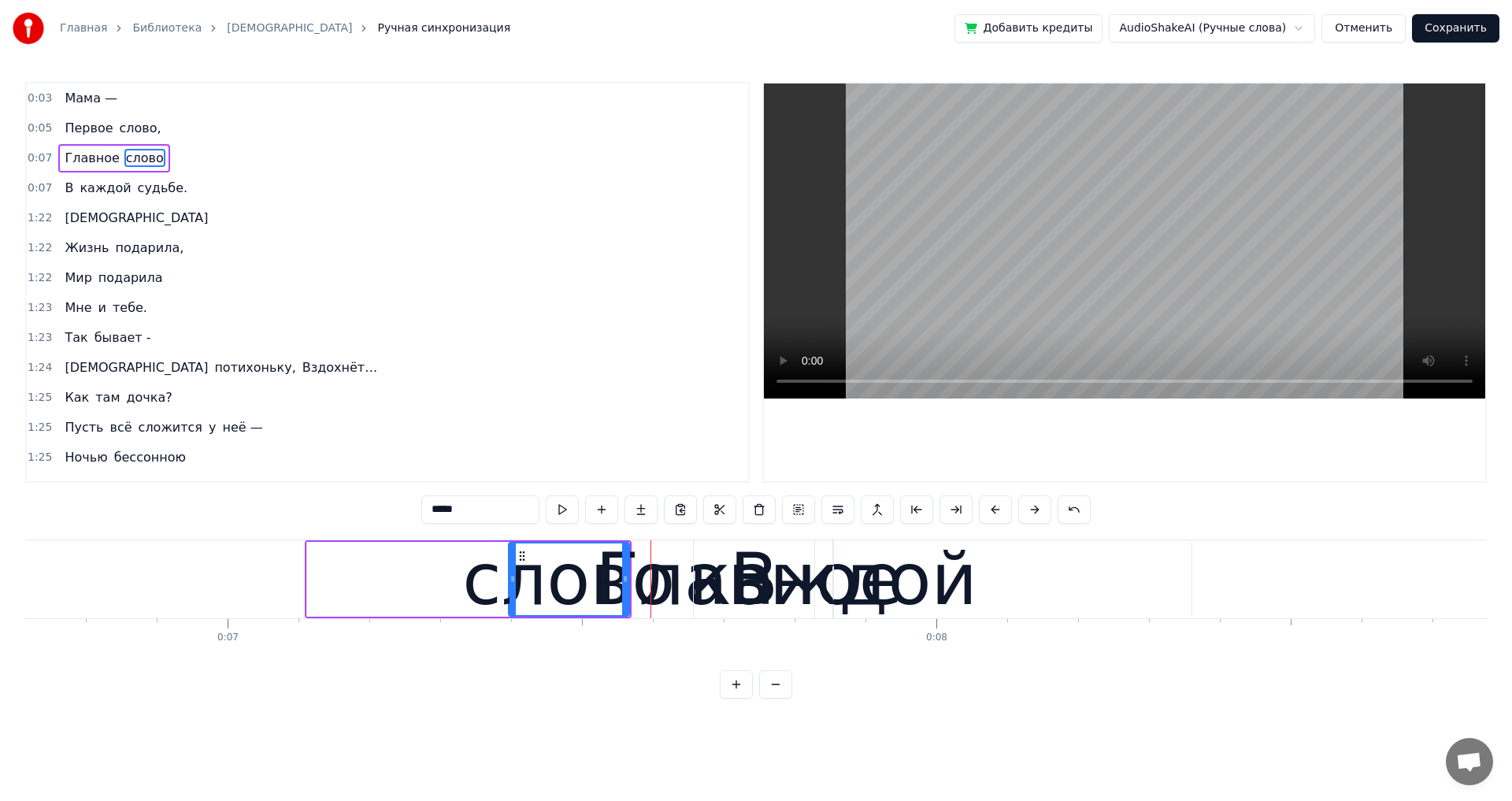
click at [664, 589] on div "слово" at bounding box center [568, 579] width 213 height 107
click at [68, 164] on span "Главное" at bounding box center [91, 158] width 57 height 19
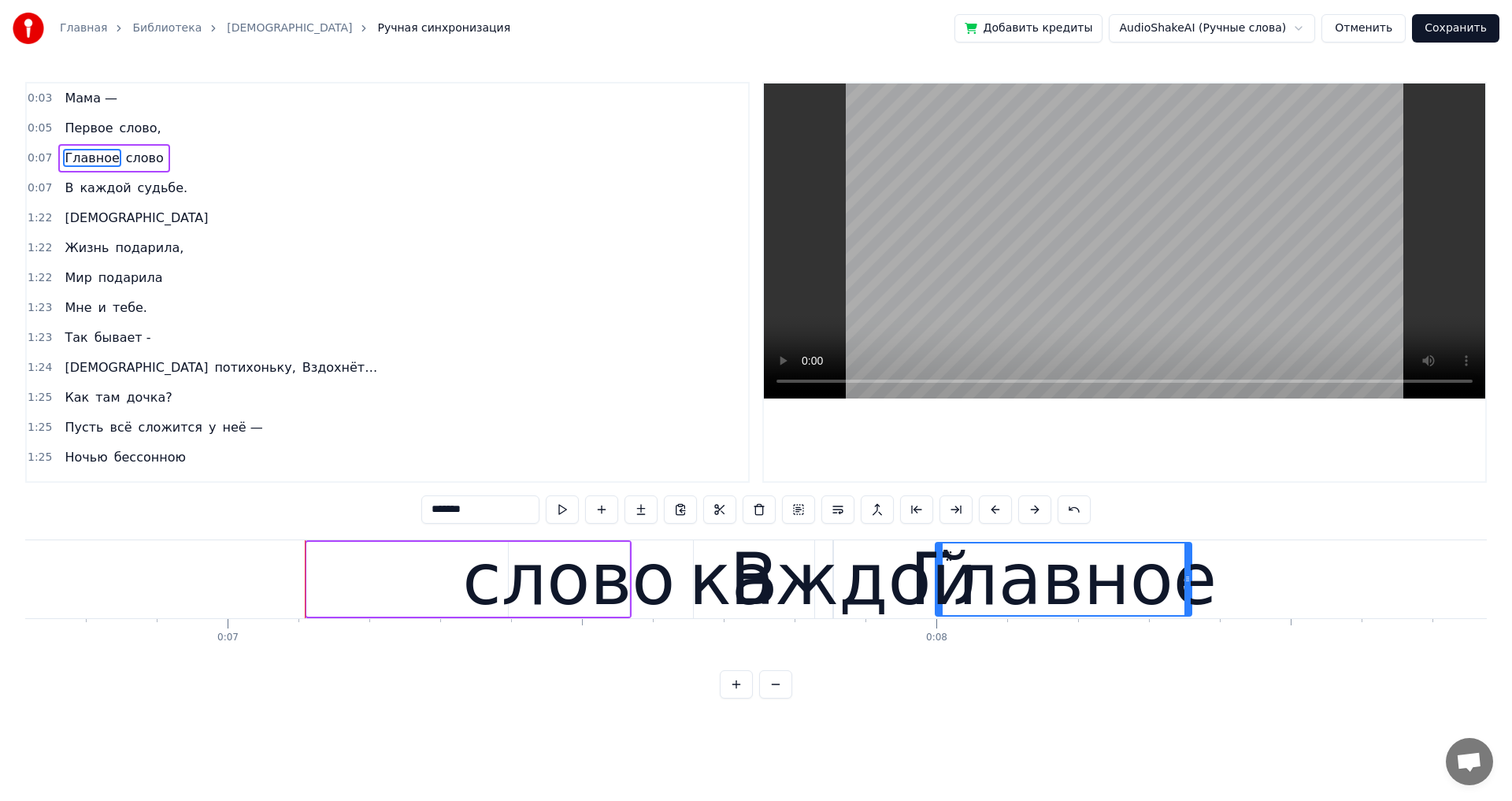
drag, startPoint x: 311, startPoint y: 582, endPoint x: 939, endPoint y: 593, distance: 628.1
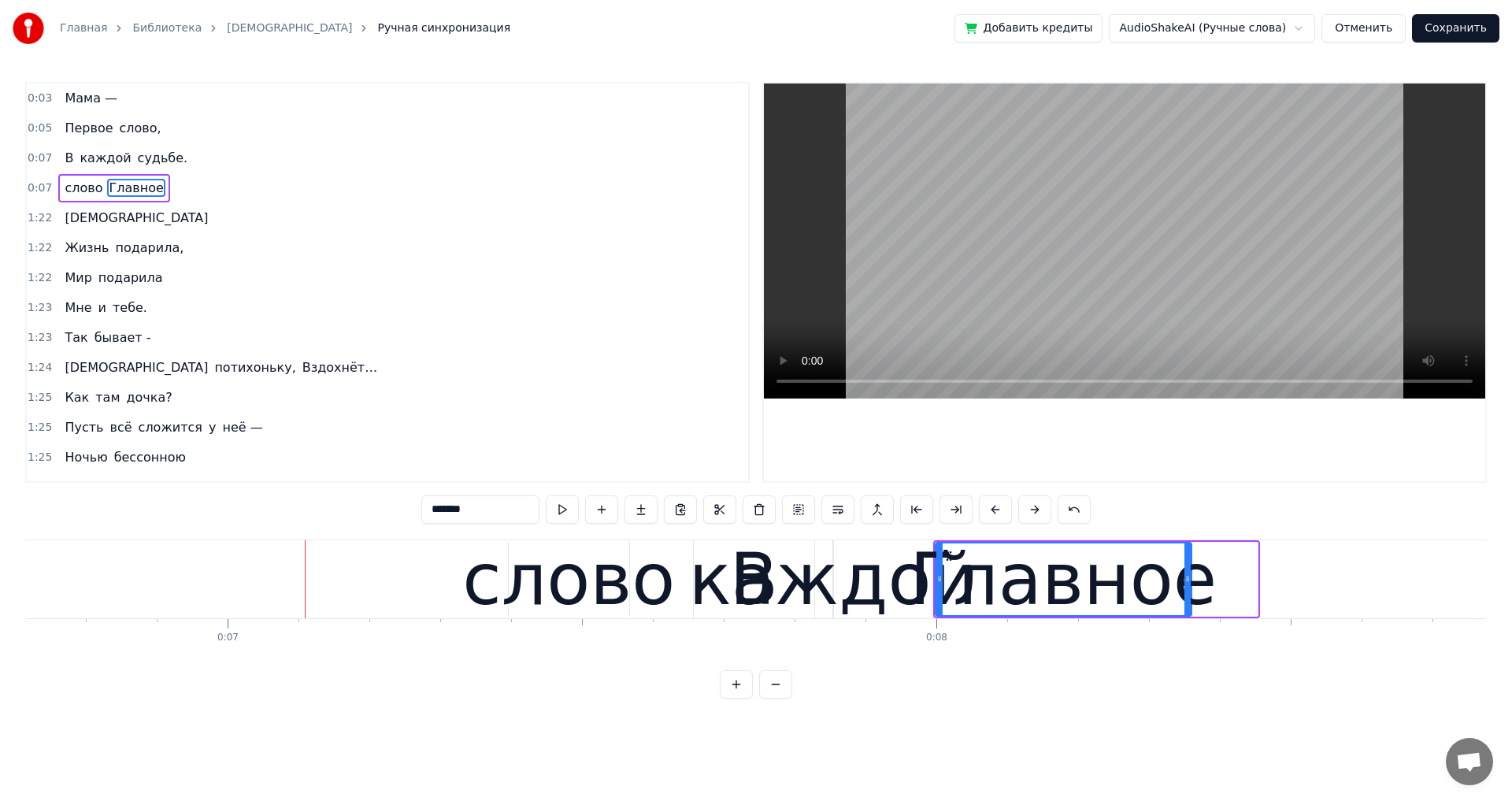
click at [609, 583] on div "слово" at bounding box center [568, 579] width 213 height 107
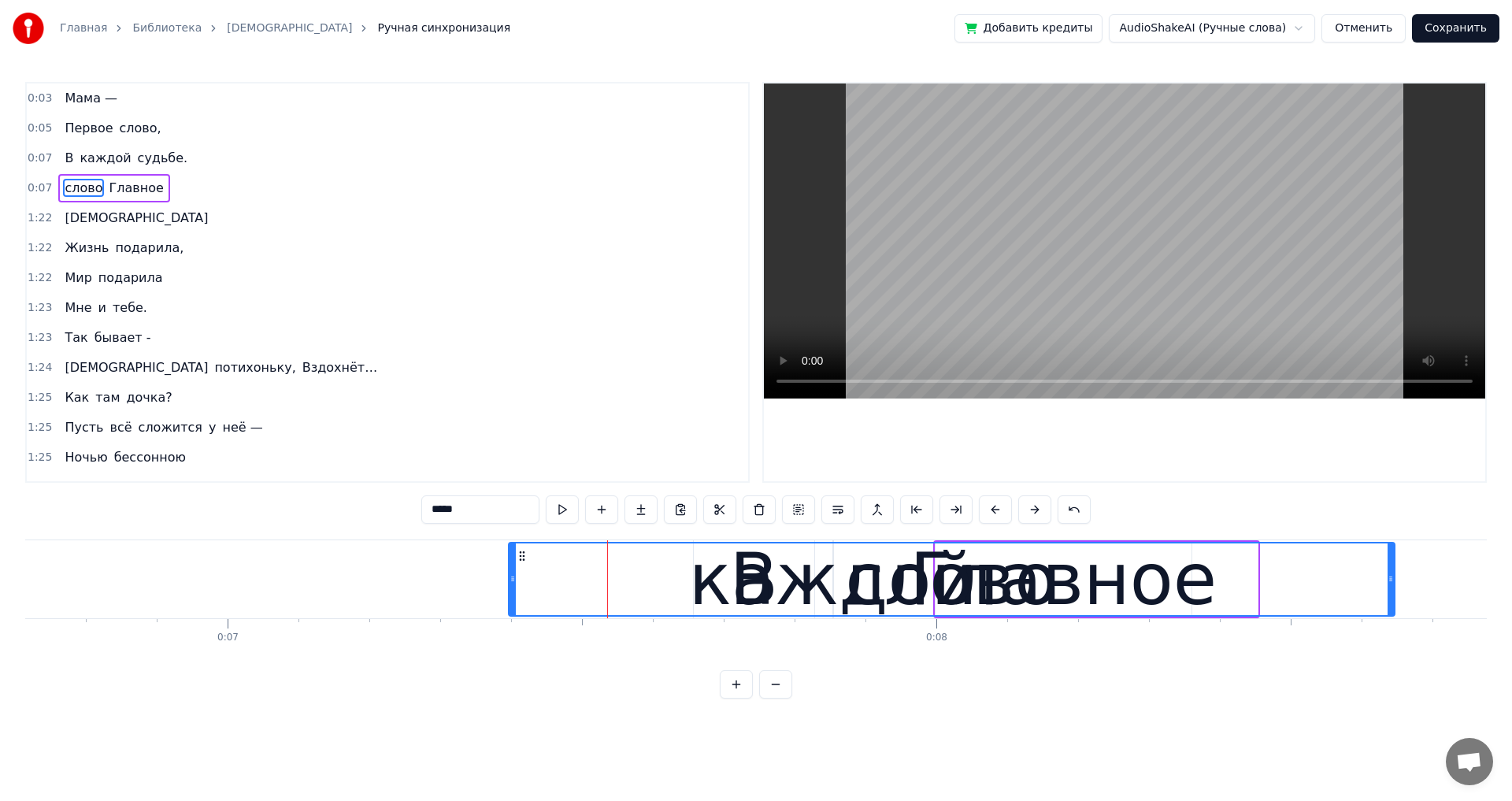
drag, startPoint x: 625, startPoint y: 578, endPoint x: 1391, endPoint y: 597, distance: 766.2
click at [1391, 597] on div at bounding box center [1390, 579] width 6 height 71
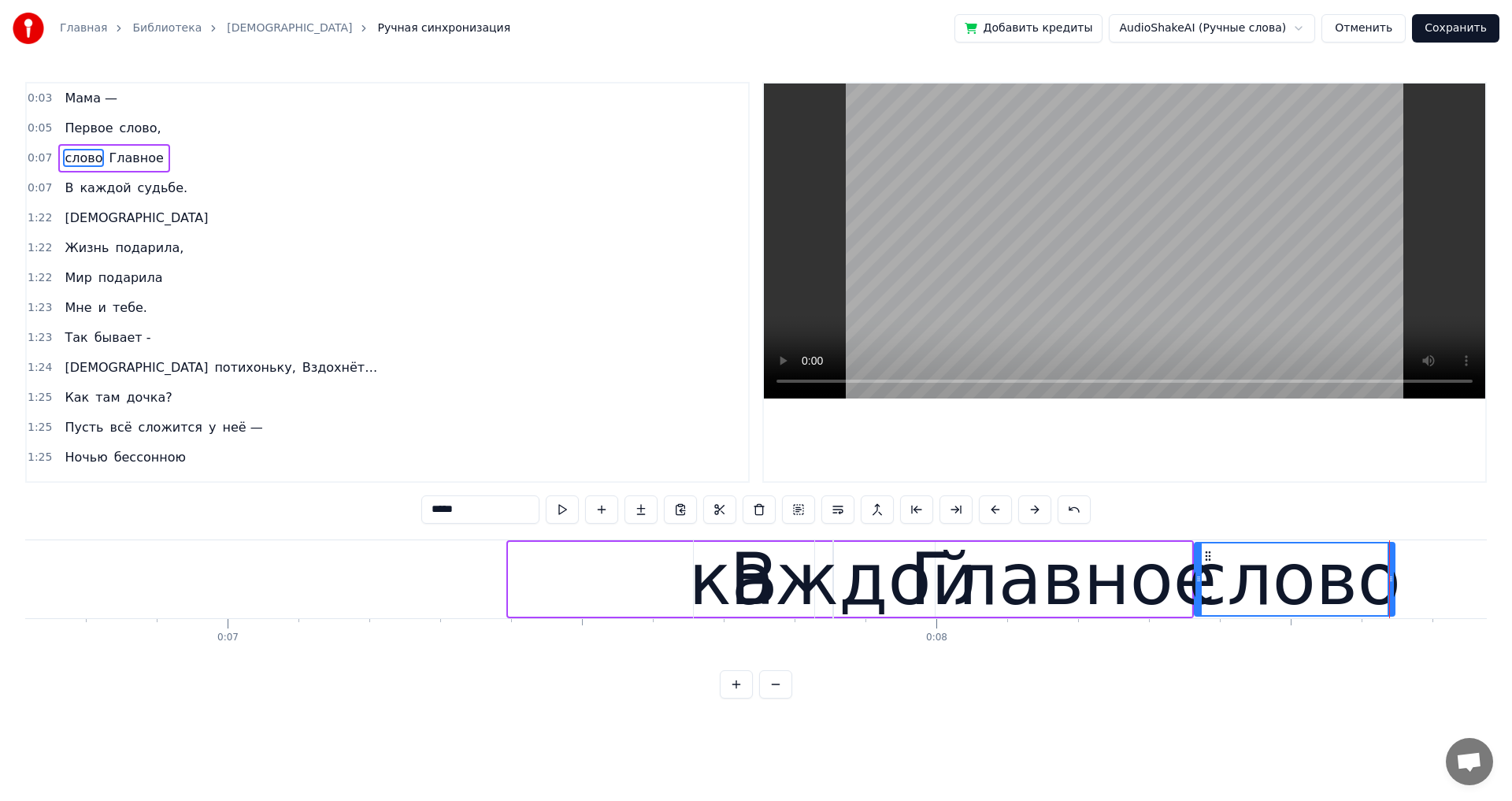
drag, startPoint x: 513, startPoint y: 580, endPoint x: 1200, endPoint y: 605, distance: 687.5
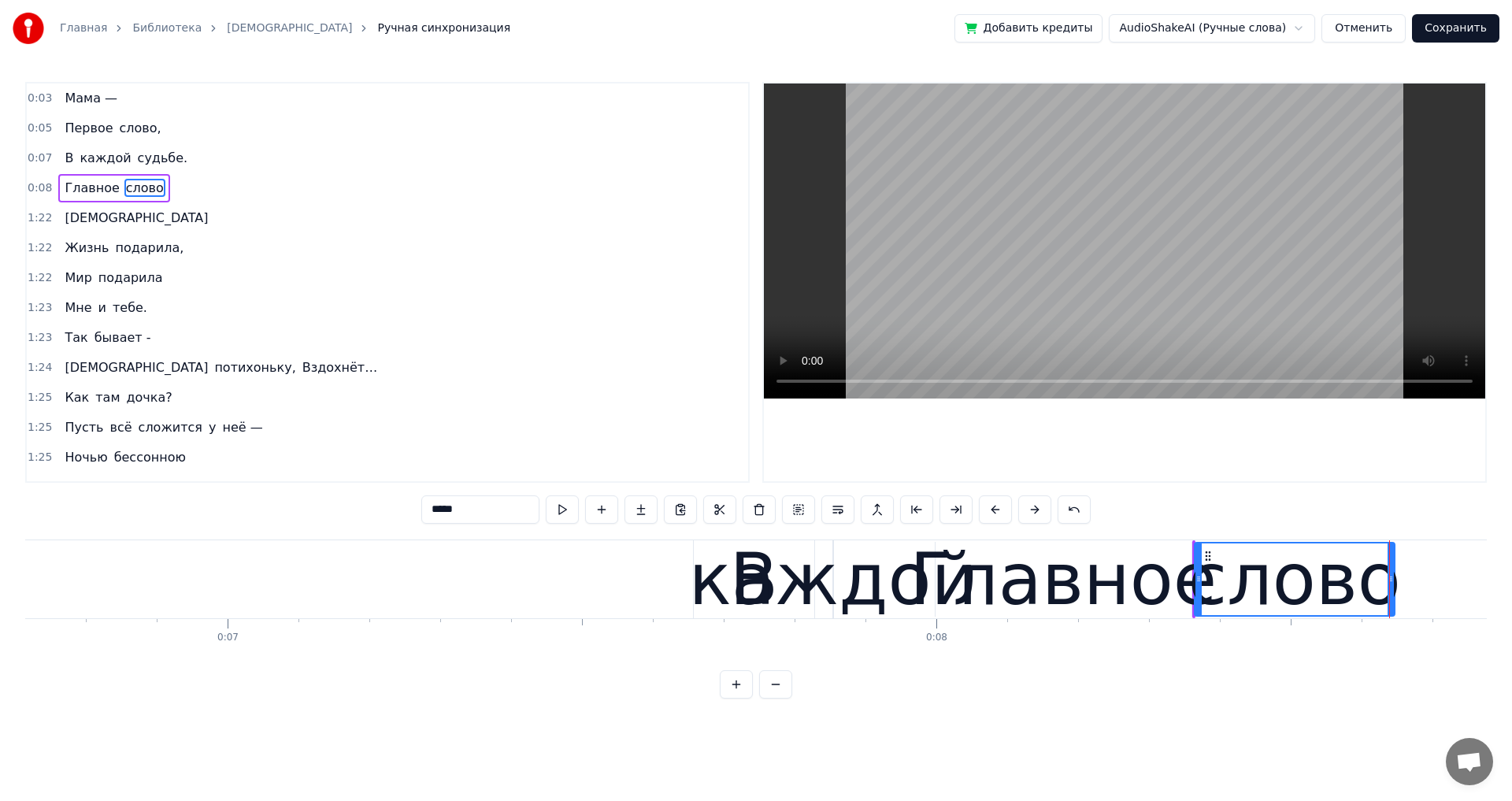
click at [778, 590] on div "каждой" at bounding box center [833, 579] width 288 height 107
type input "******"
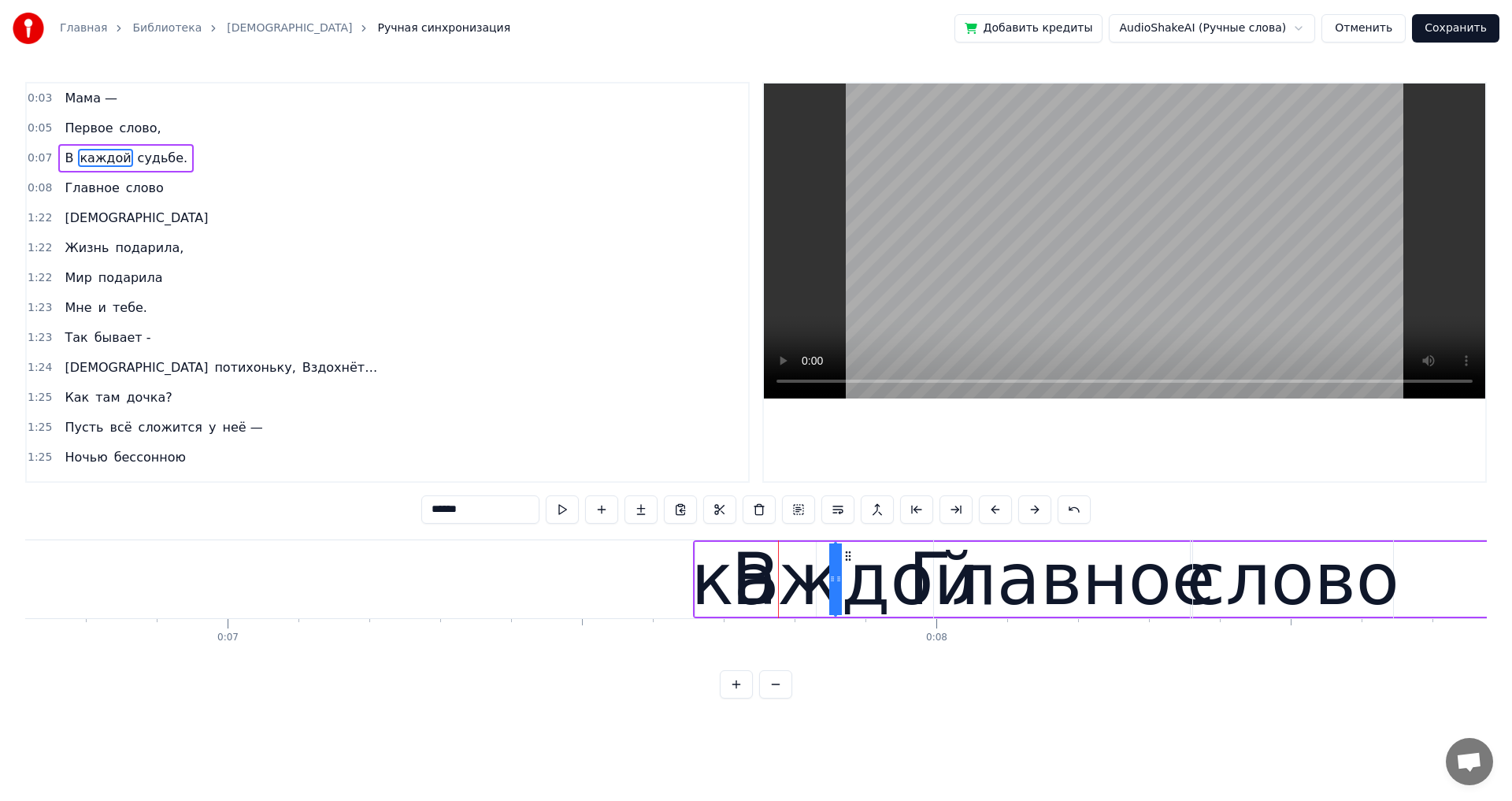
click at [740, 538] on div "0:03 Мама — 0:05 Первое слово, 0:07 В каждой судьбе. 0:08 Главное слово 1:22 Ма…" at bounding box center [756, 390] width 1462 height 617
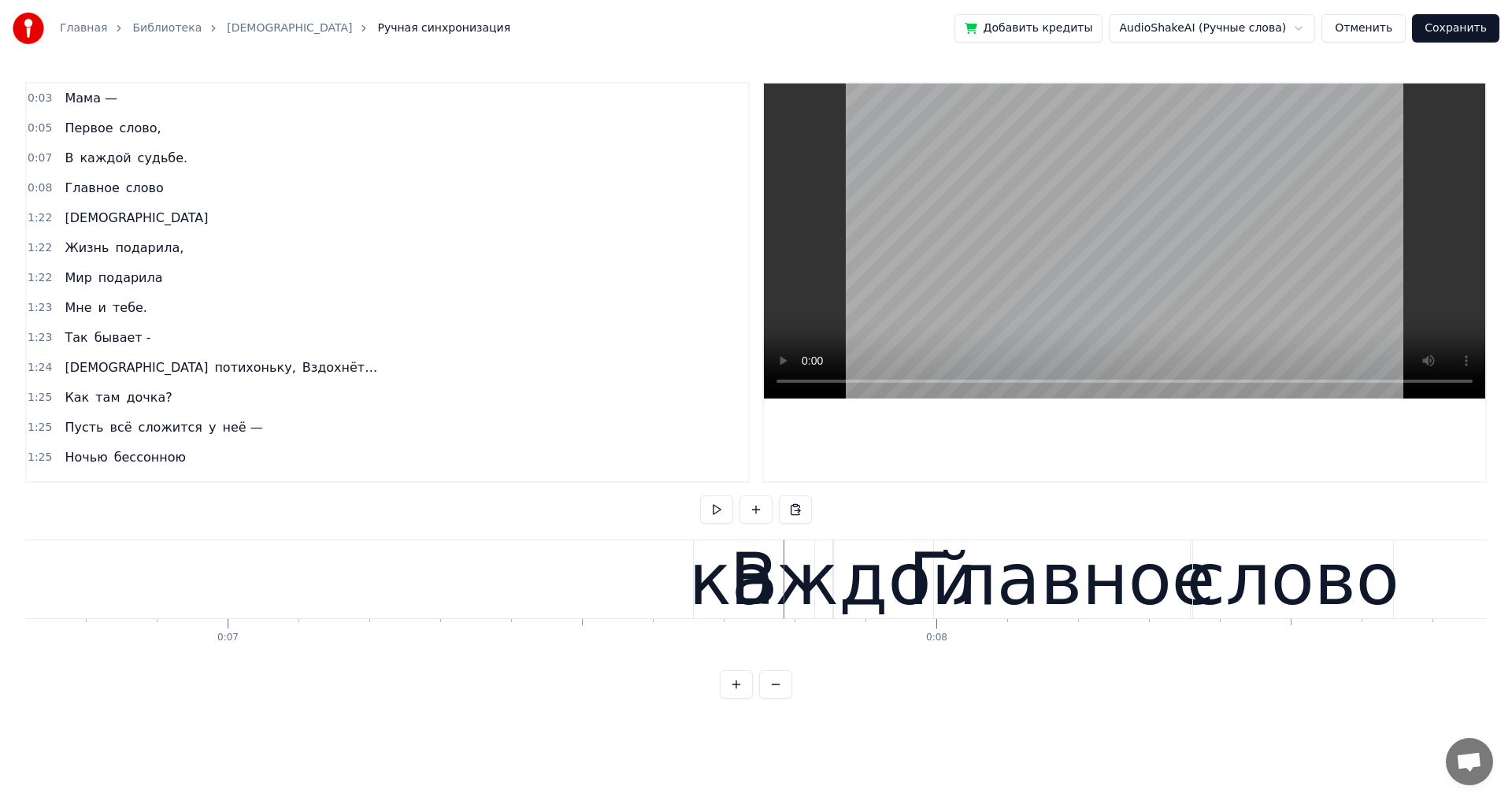
click at [693, 612] on div "В" at bounding box center [753, 579] width 121 height 78
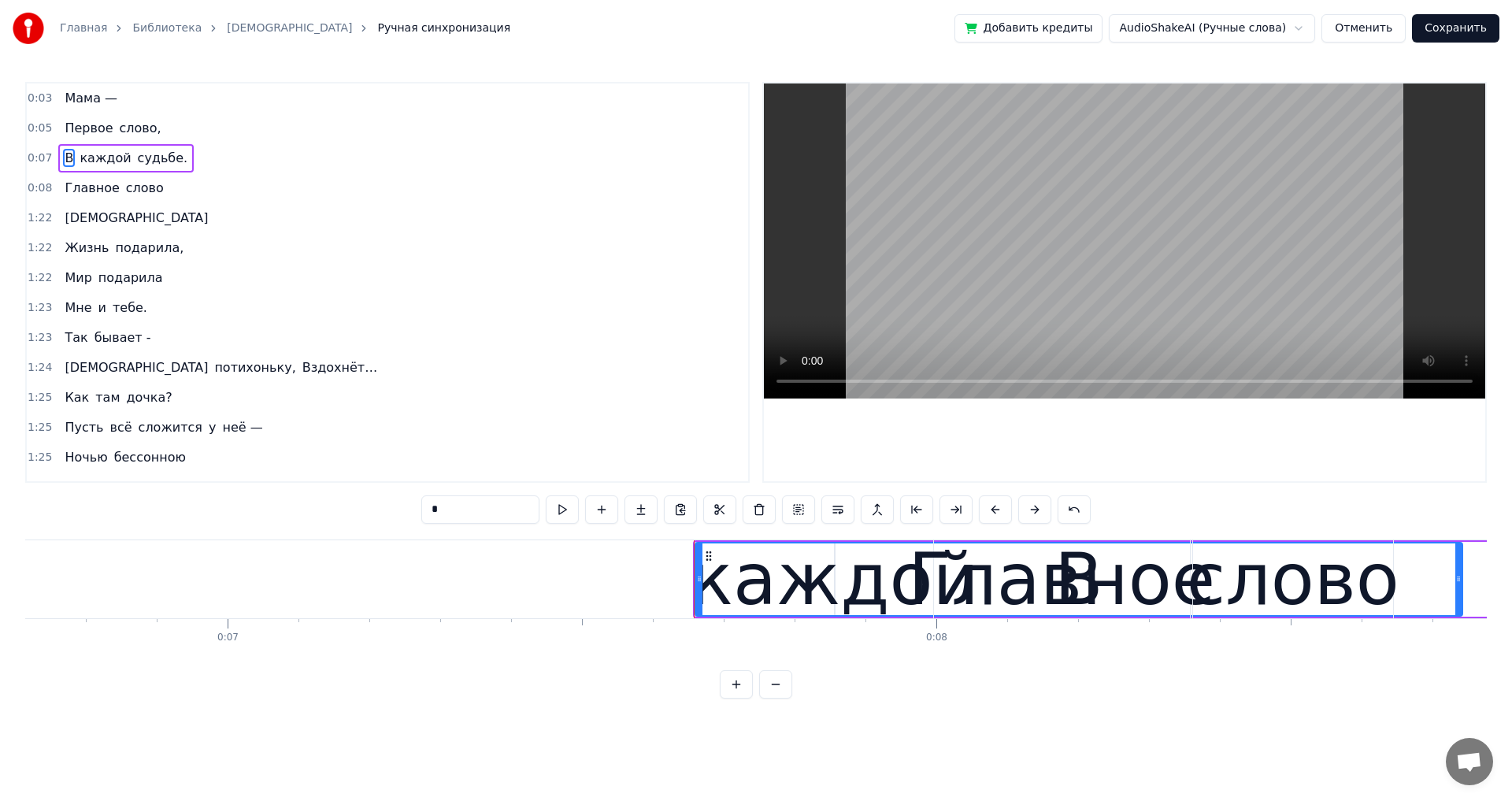
drag, startPoint x: 812, startPoint y: 573, endPoint x: 1459, endPoint y: 604, distance: 647.7
click at [1459, 604] on div at bounding box center [1458, 579] width 6 height 71
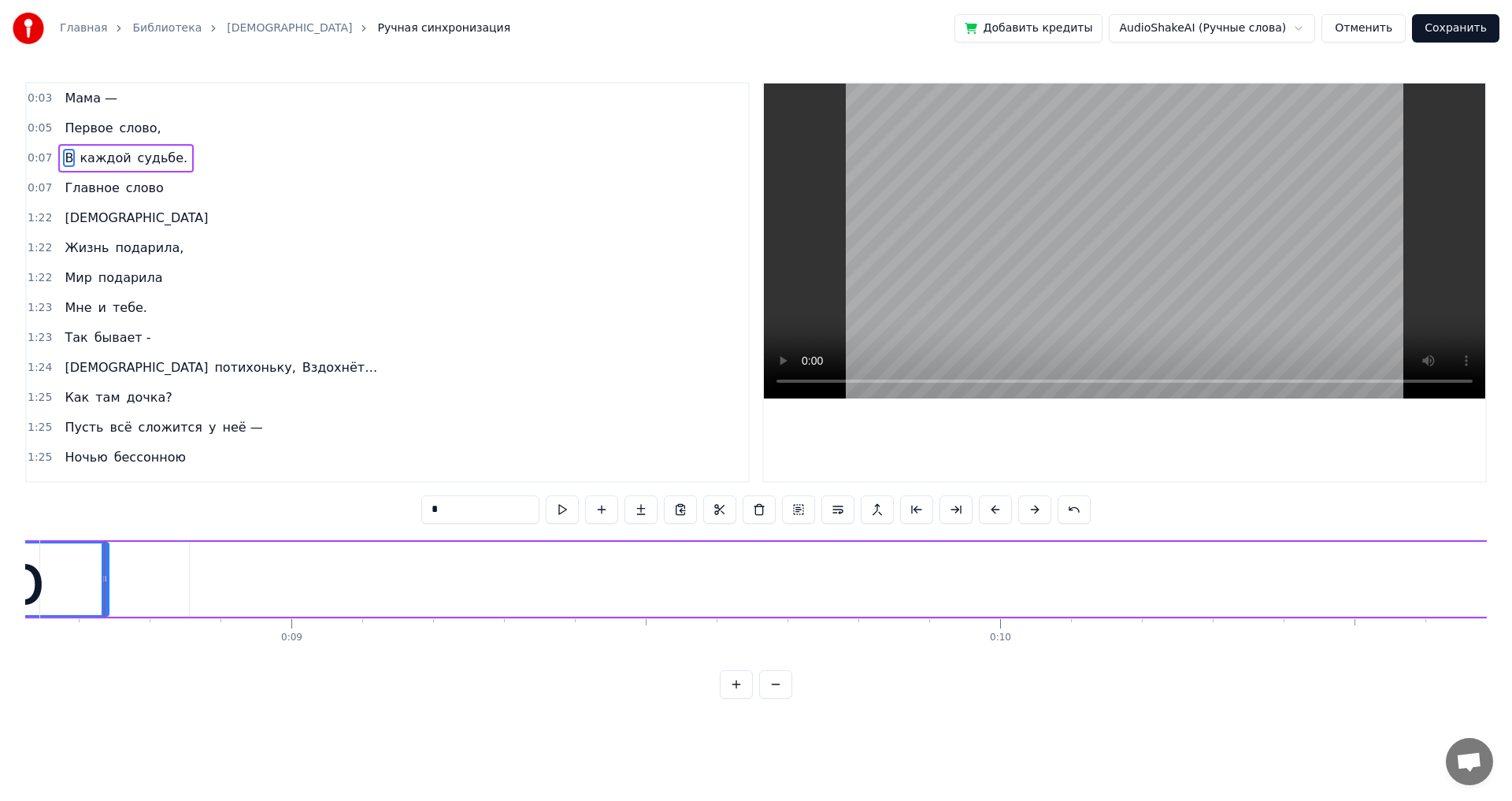
scroll to position [0, 5137]
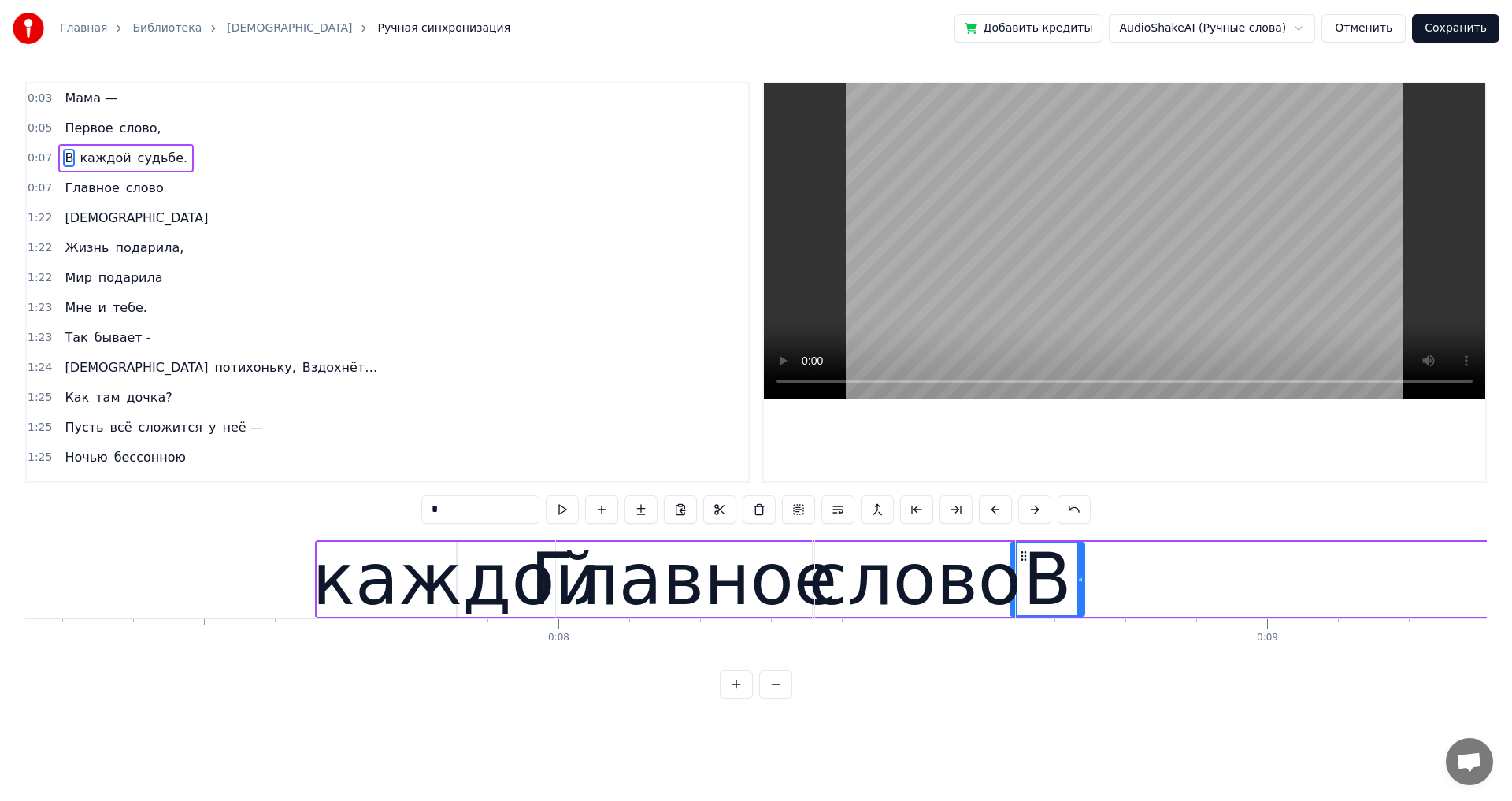
drag, startPoint x: 320, startPoint y: 582, endPoint x: 1014, endPoint y: 591, distance: 694.1
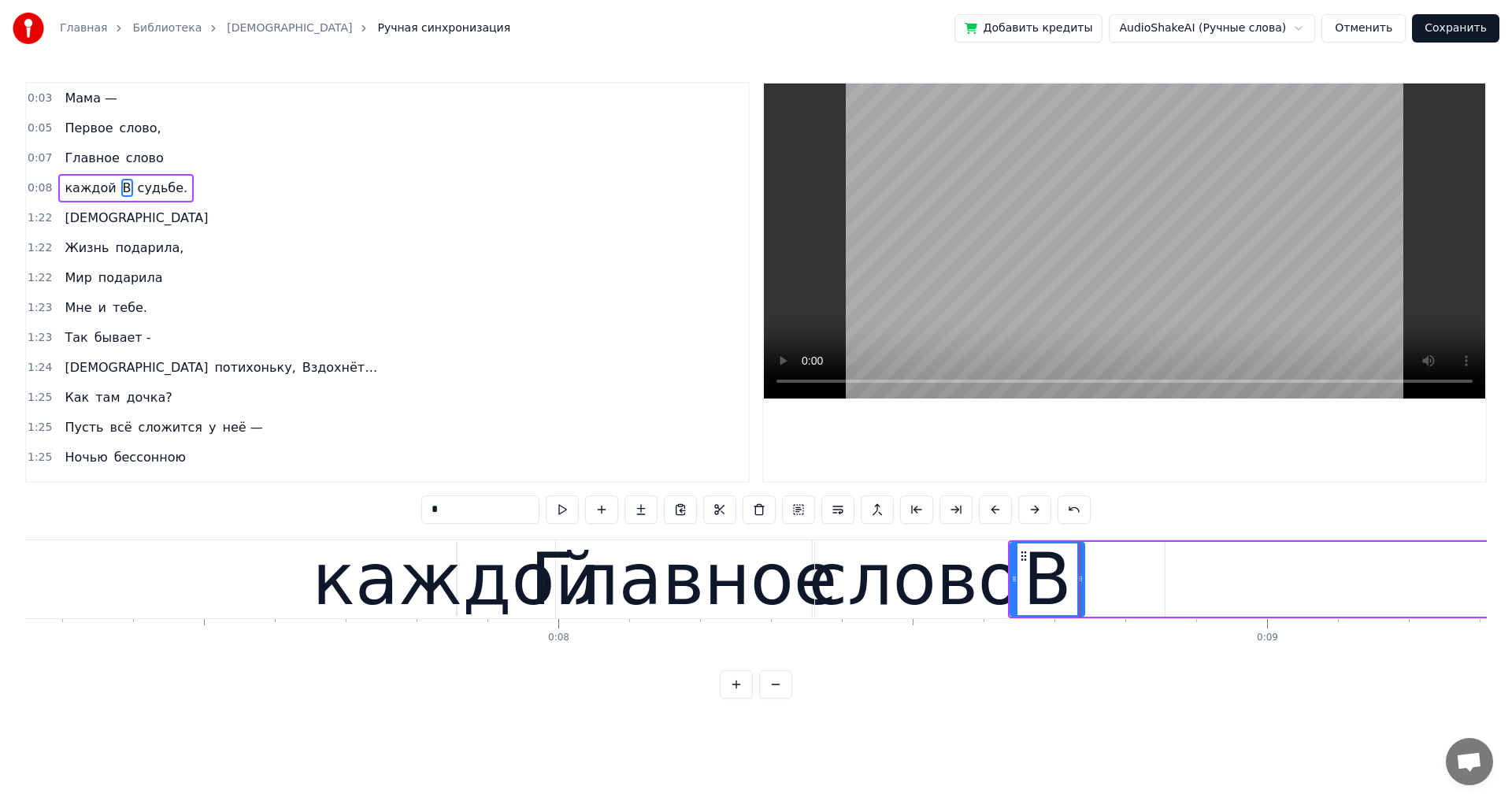
click at [342, 596] on div "каждой" at bounding box center [456, 579] width 288 height 107
drag, startPoint x: 454, startPoint y: 579, endPoint x: 402, endPoint y: 583, distance: 52.2
click at [458, 583] on div "каждой" at bounding box center [458, 579] width 0 height 71
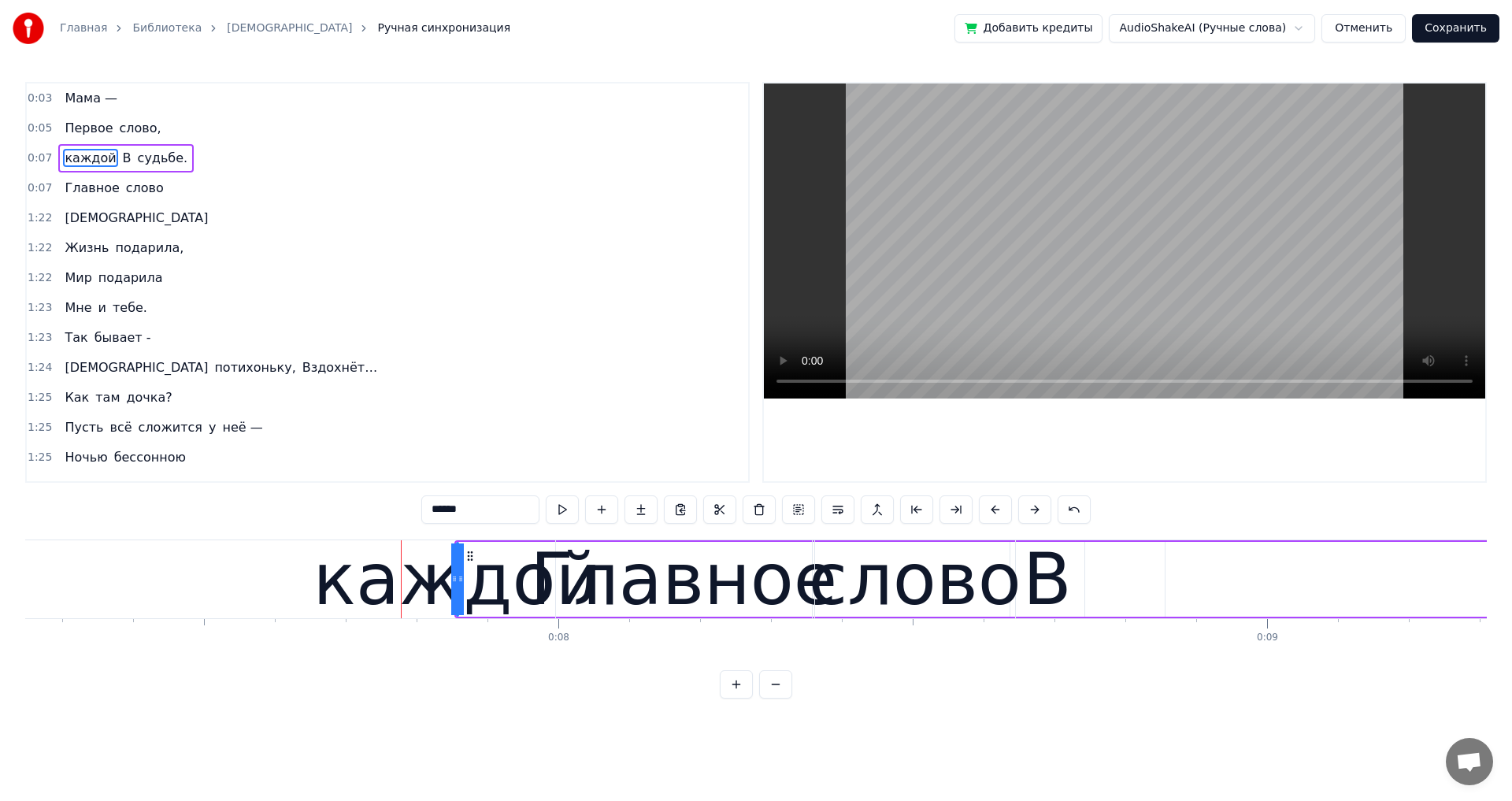
click at [71, 161] on span "каждой" at bounding box center [90, 158] width 55 height 19
click at [393, 586] on div "каждой" at bounding box center [457, 579] width 288 height 107
click at [338, 608] on div "каждой" at bounding box center [457, 579] width 288 height 107
click at [337, 608] on div "каждой" at bounding box center [457, 579] width 288 height 107
click at [337, 609] on div "каждой" at bounding box center [457, 579] width 288 height 107
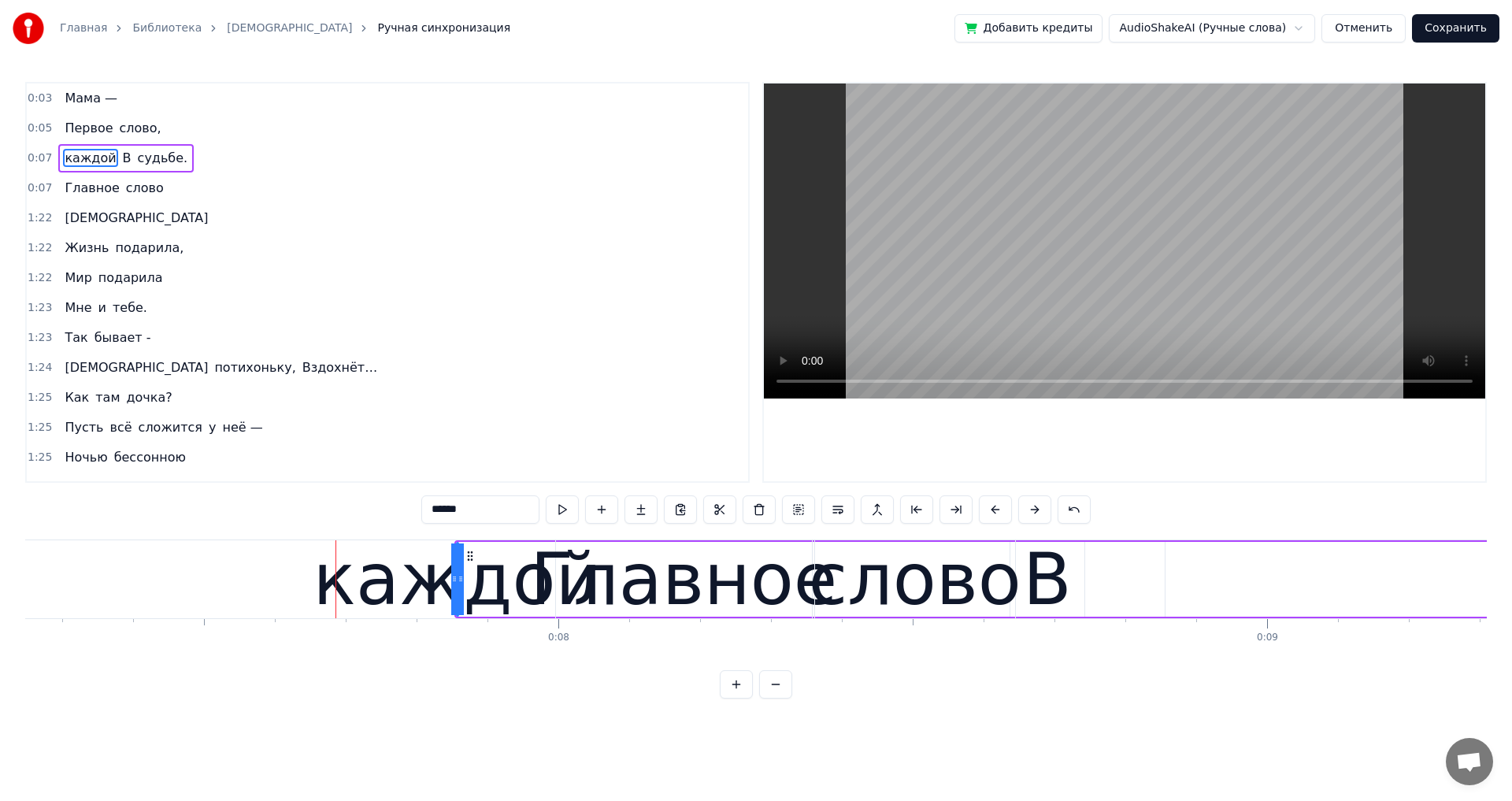
click at [345, 605] on div "каждой" at bounding box center [457, 579] width 288 height 107
drag, startPoint x: 460, startPoint y: 581, endPoint x: 488, endPoint y: 580, distance: 28.0
click at [458, 583] on div "каждой" at bounding box center [458, 579] width 0 height 71
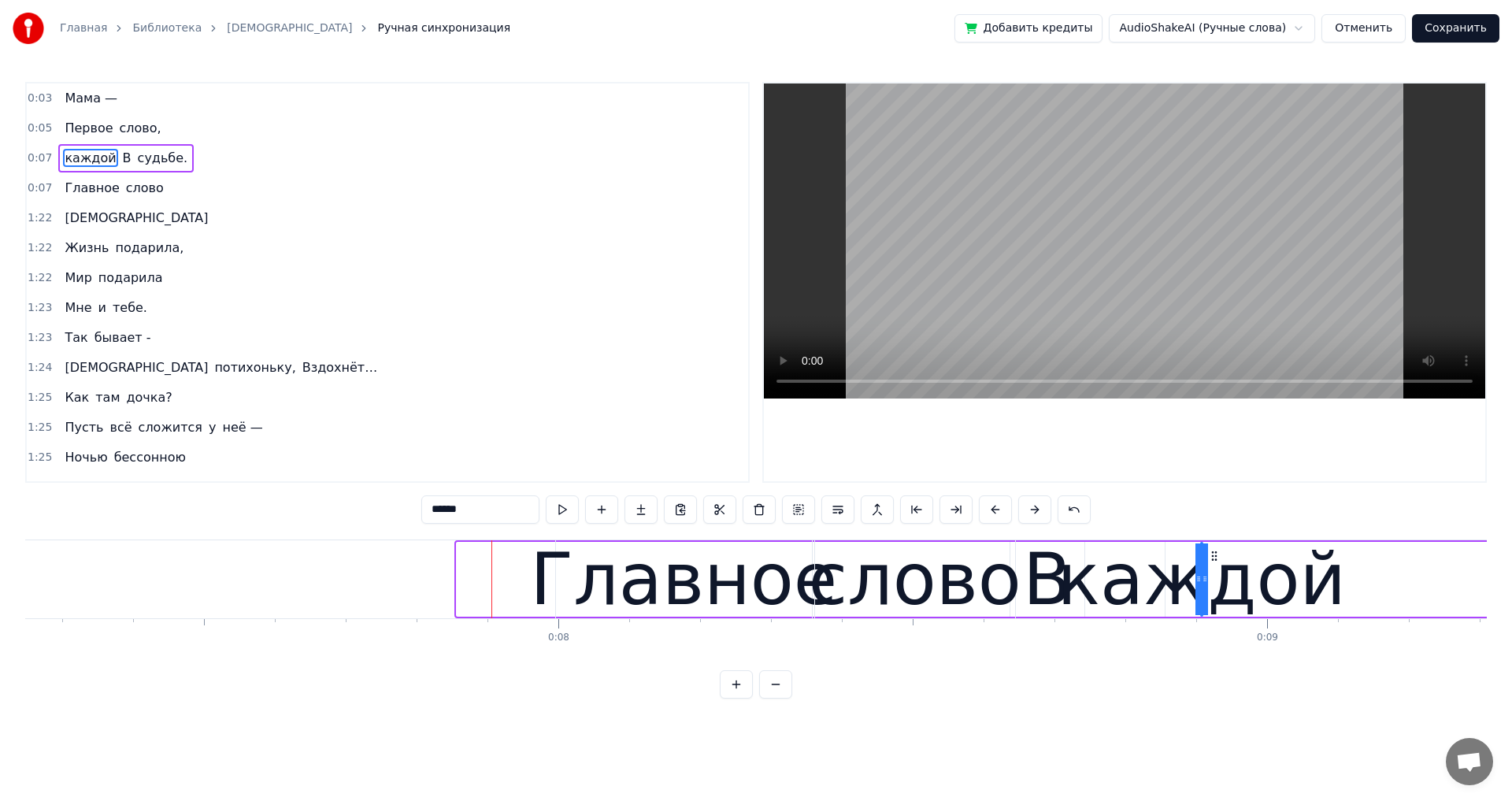
drag, startPoint x: 468, startPoint y: 554, endPoint x: 1213, endPoint y: 576, distance: 745.3
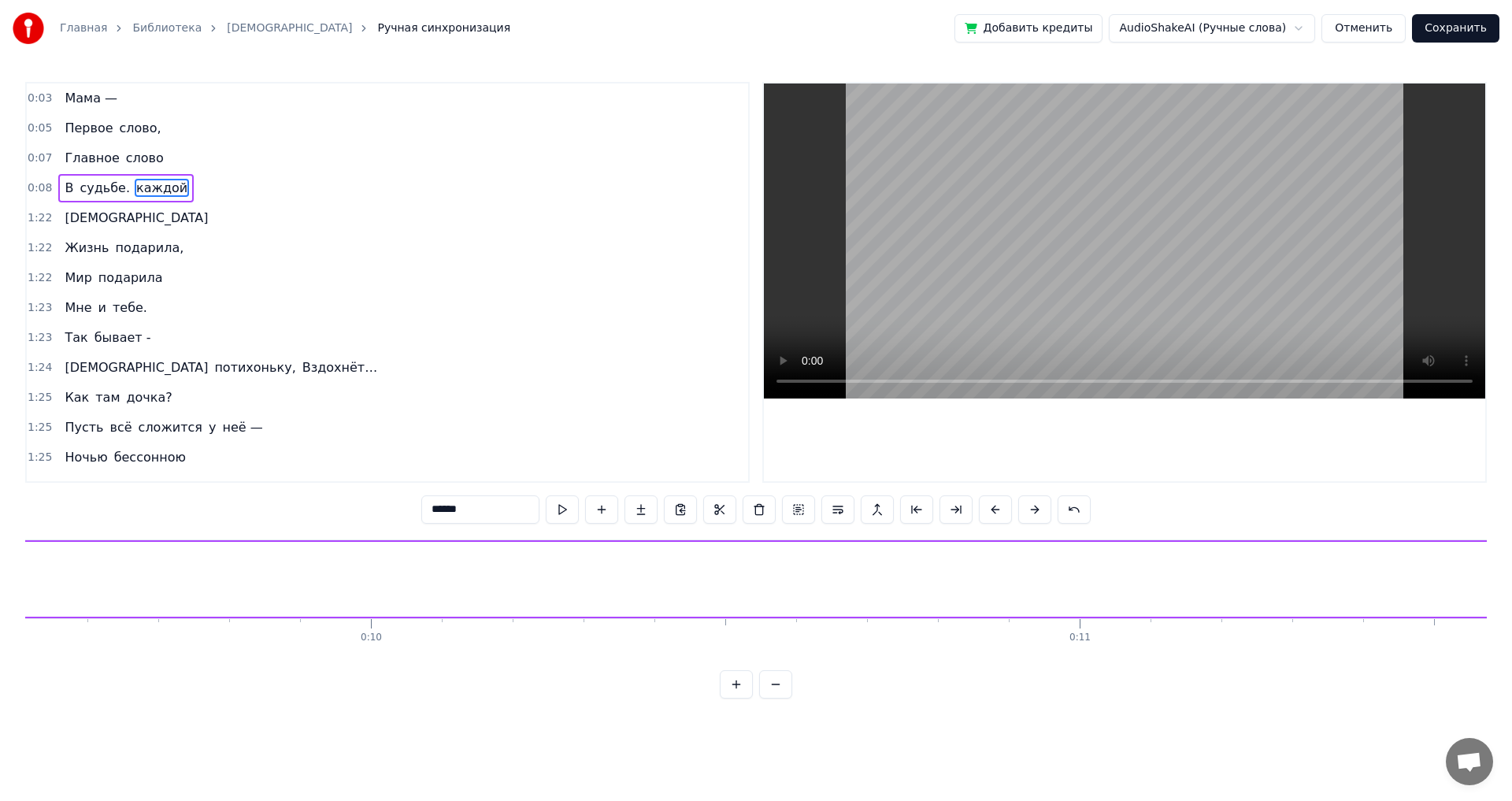
scroll to position [0, 6743]
click at [94, 189] on span "судьбе." at bounding box center [104, 188] width 54 height 19
type input "*******"
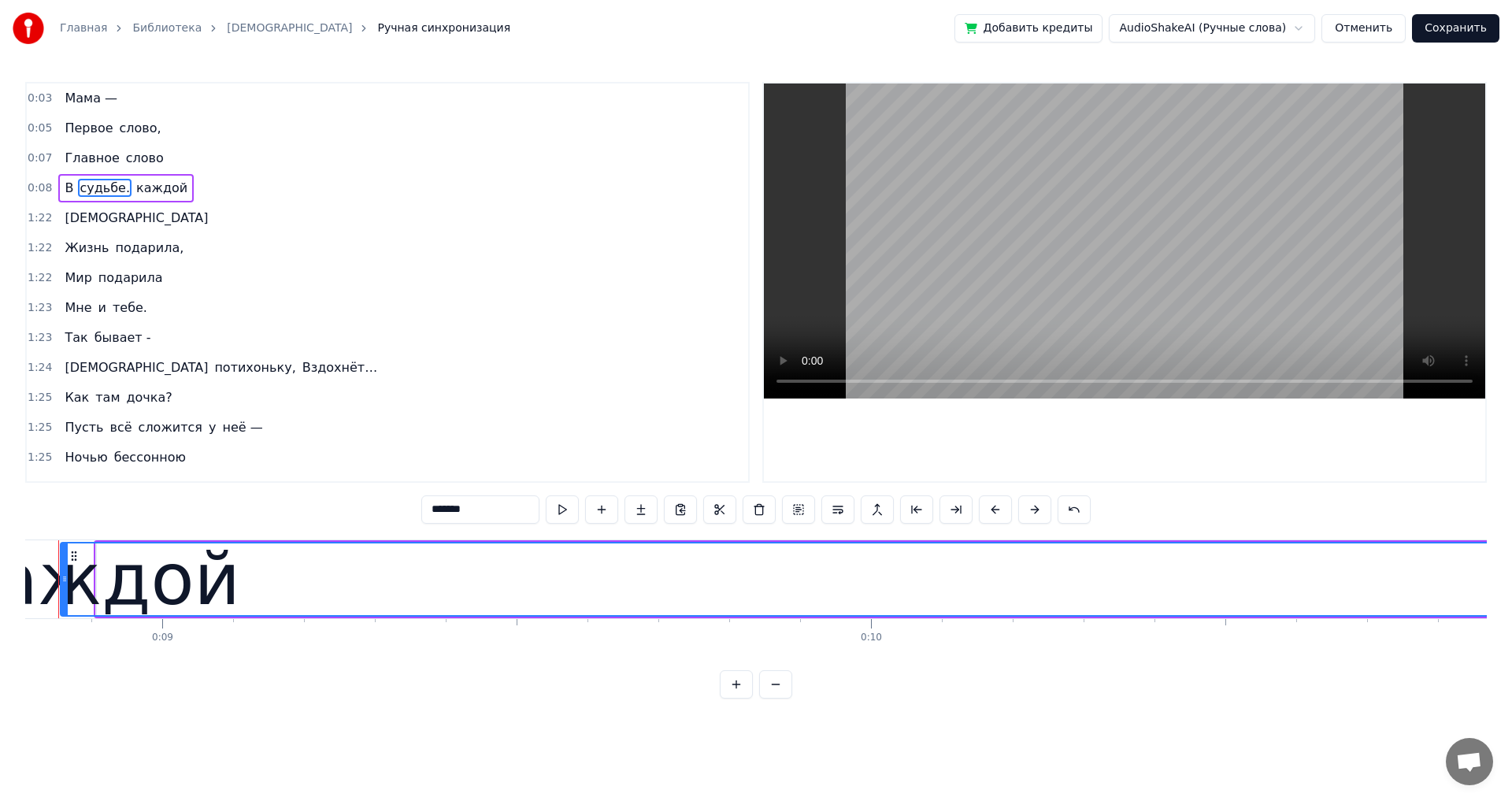
scroll to position [0, 6195]
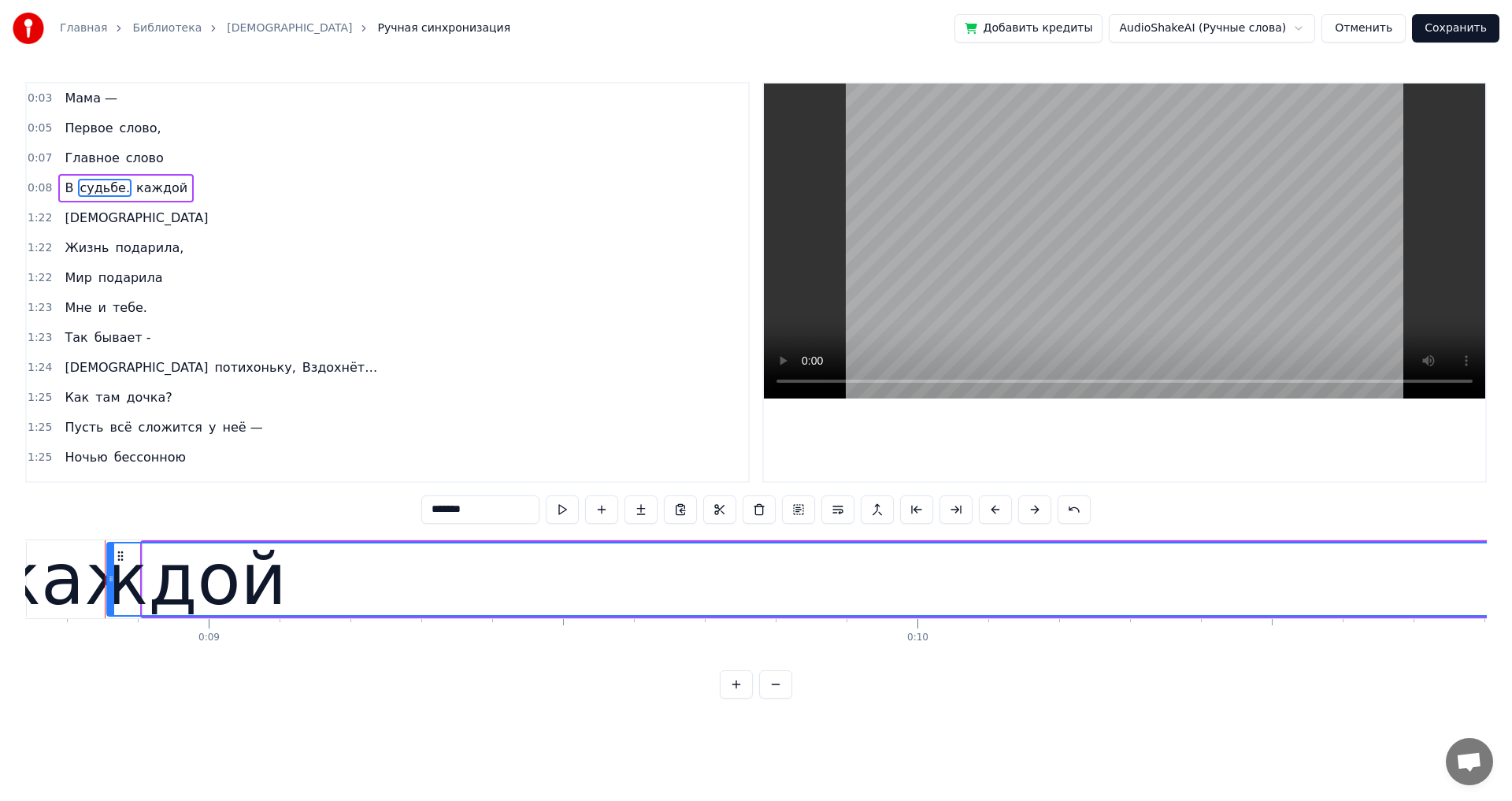
drag, startPoint x: 86, startPoint y: 192, endPoint x: 152, endPoint y: 201, distance: 66.6
click at [152, 201] on div "В судьбе. каждой" at bounding box center [126, 188] width 136 height 28
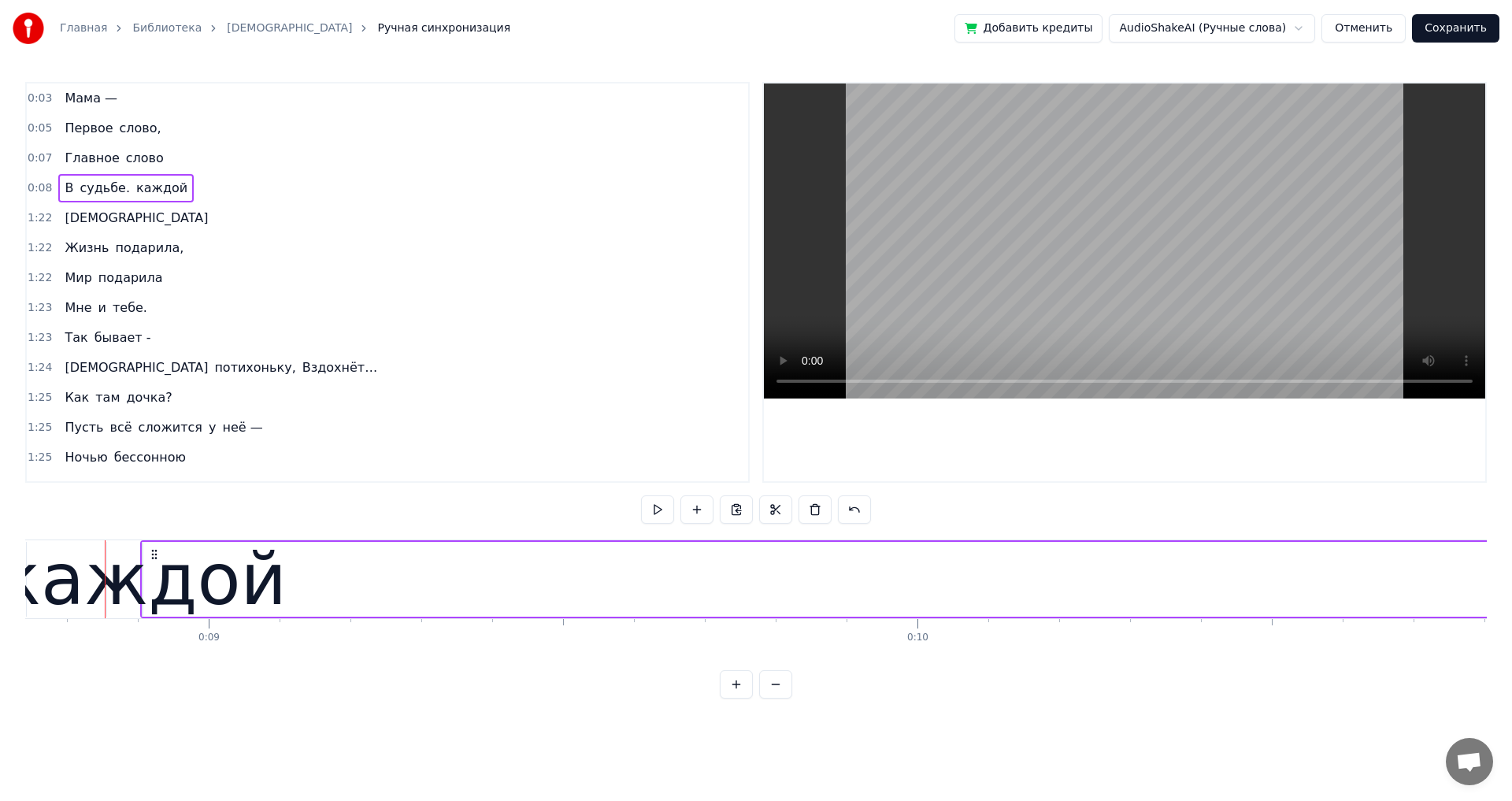
drag, startPoint x: 98, startPoint y: 187, endPoint x: 160, endPoint y: 192, distance: 62.2
click at [160, 192] on div "В судьбе. каждой" at bounding box center [126, 188] width 136 height 28
click at [120, 587] on div "каждой" at bounding box center [142, 579] width 288 height 107
drag, startPoint x: 146, startPoint y: 580, endPoint x: 179, endPoint y: 580, distance: 33.0
click at [143, 580] on div "каждой" at bounding box center [143, 579] width 0 height 71
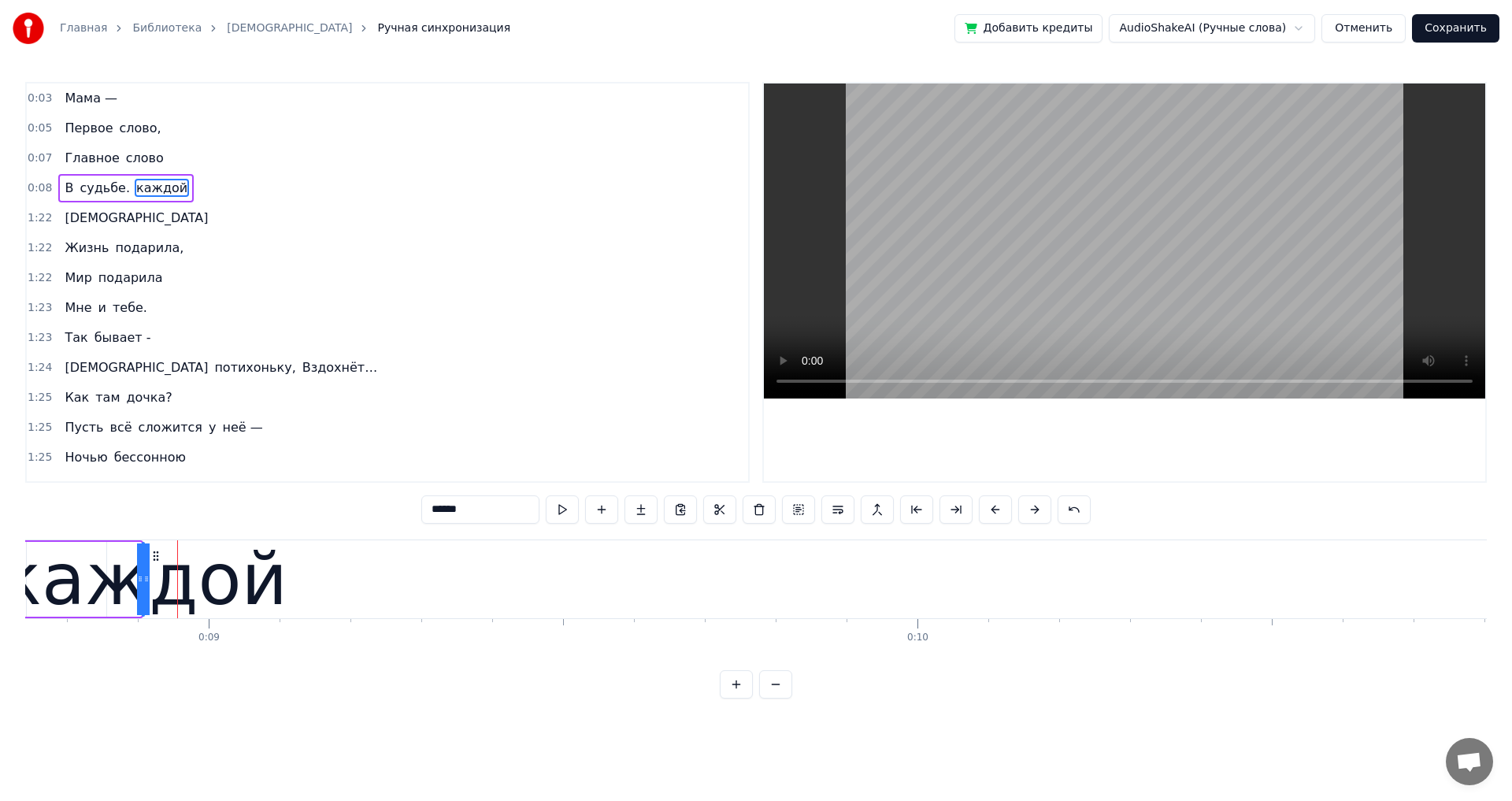
click at [147, 581] on icon at bounding box center [146, 579] width 6 height 12
click at [1033, 512] on button at bounding box center [1034, 510] width 33 height 28
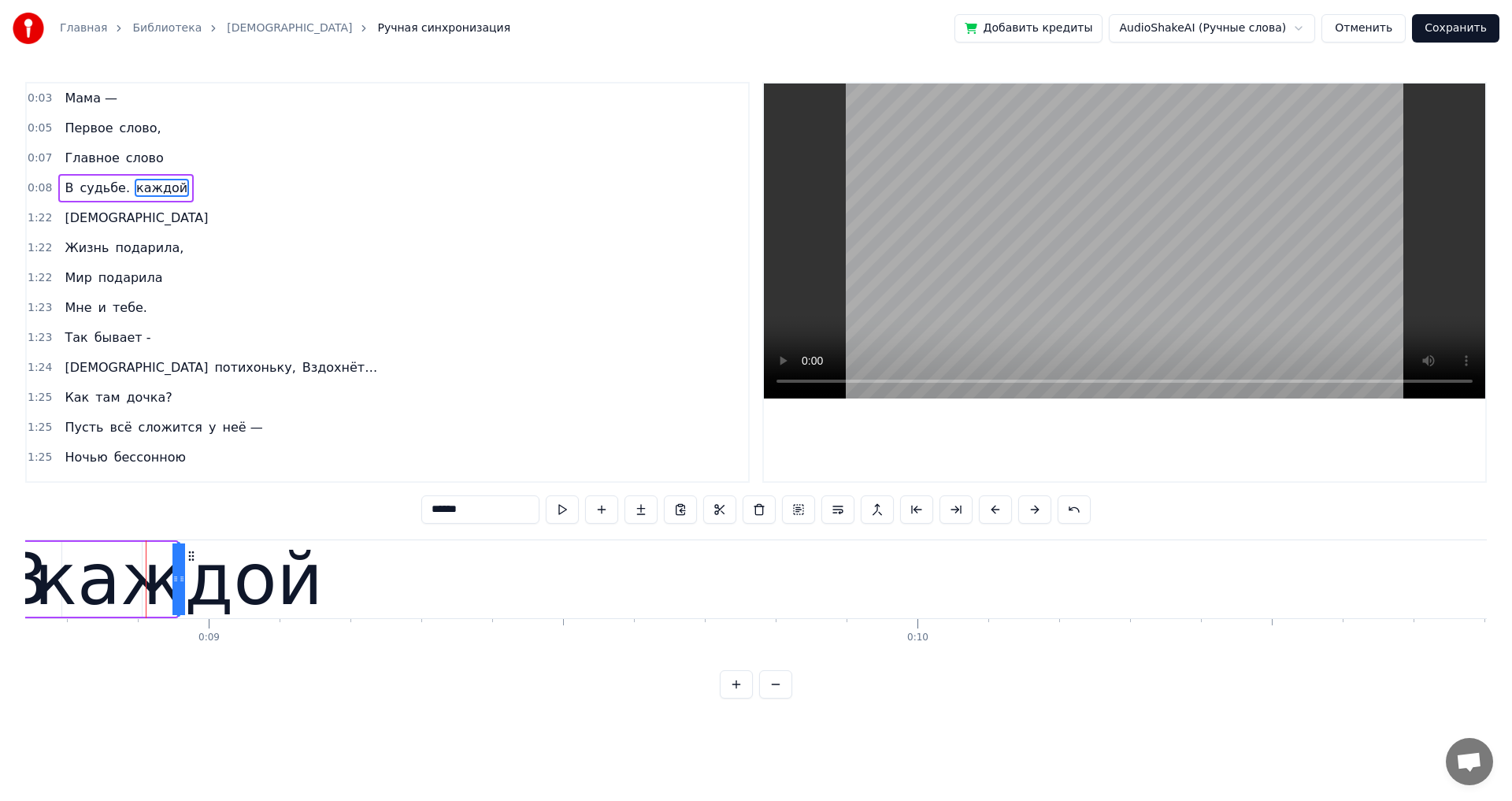
click at [1032, 512] on button at bounding box center [1034, 510] width 33 height 28
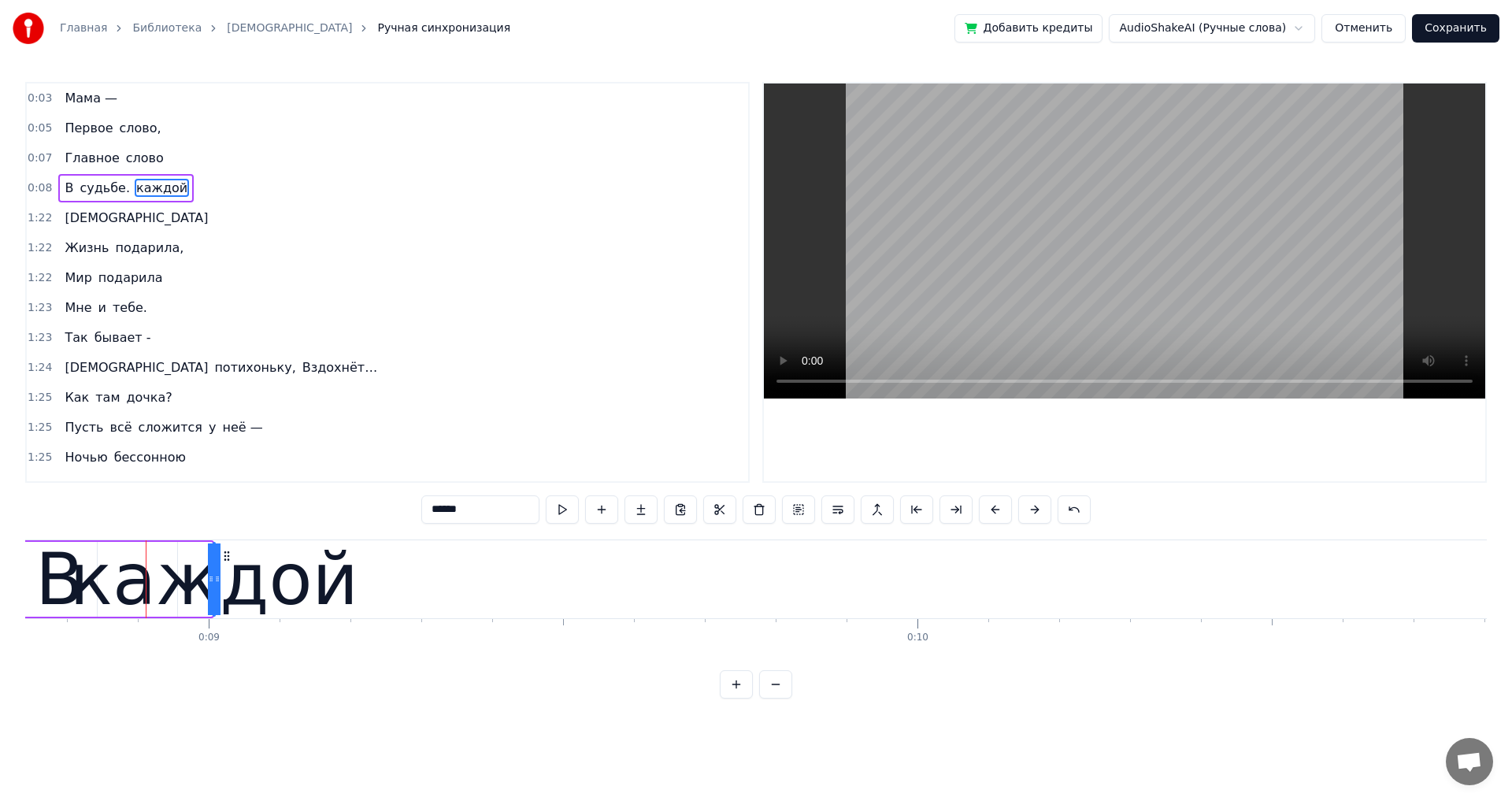
click at [1032, 512] on button at bounding box center [1034, 510] width 33 height 28
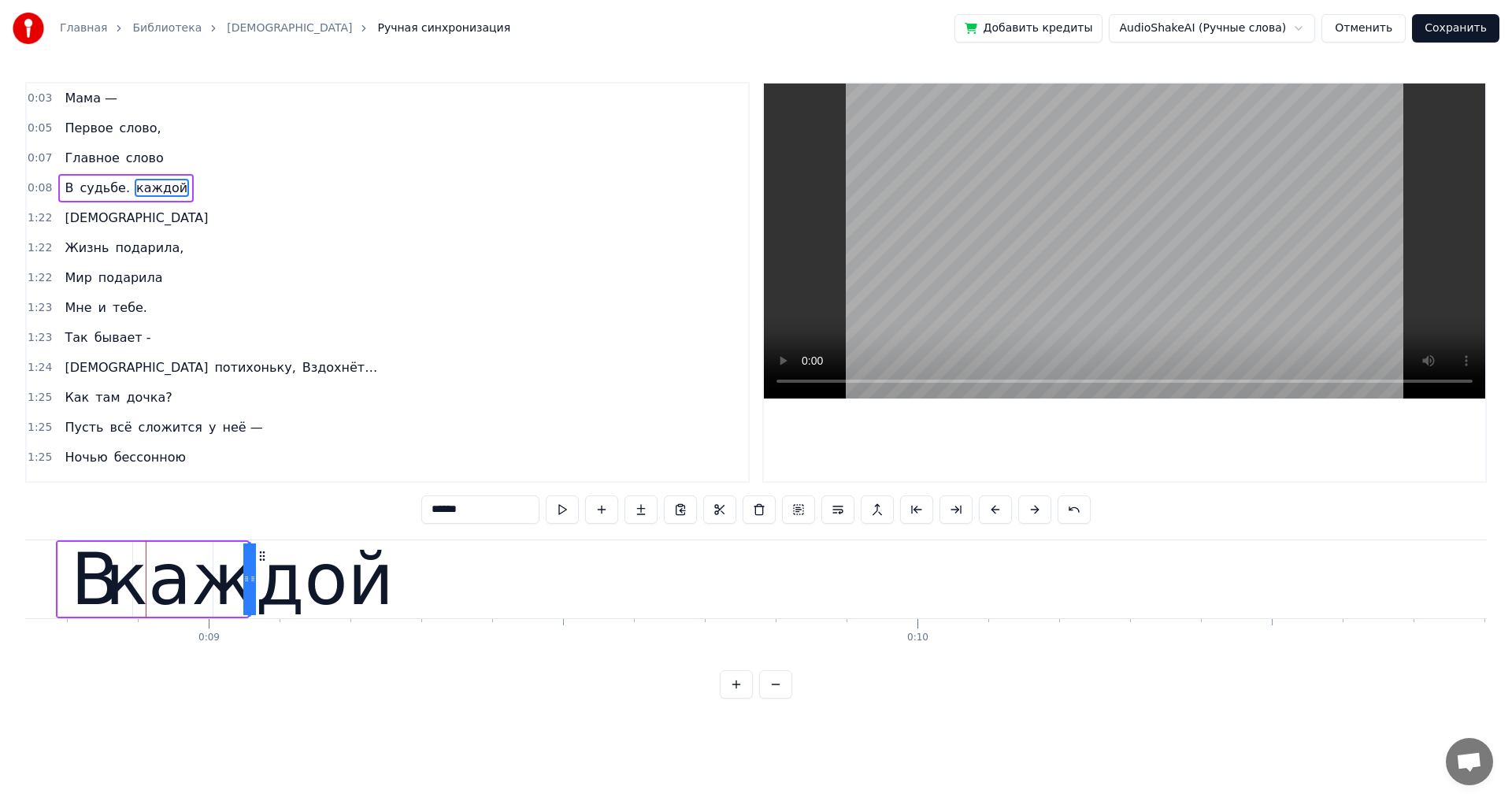
click at [1032, 512] on button at bounding box center [1034, 510] width 33 height 28
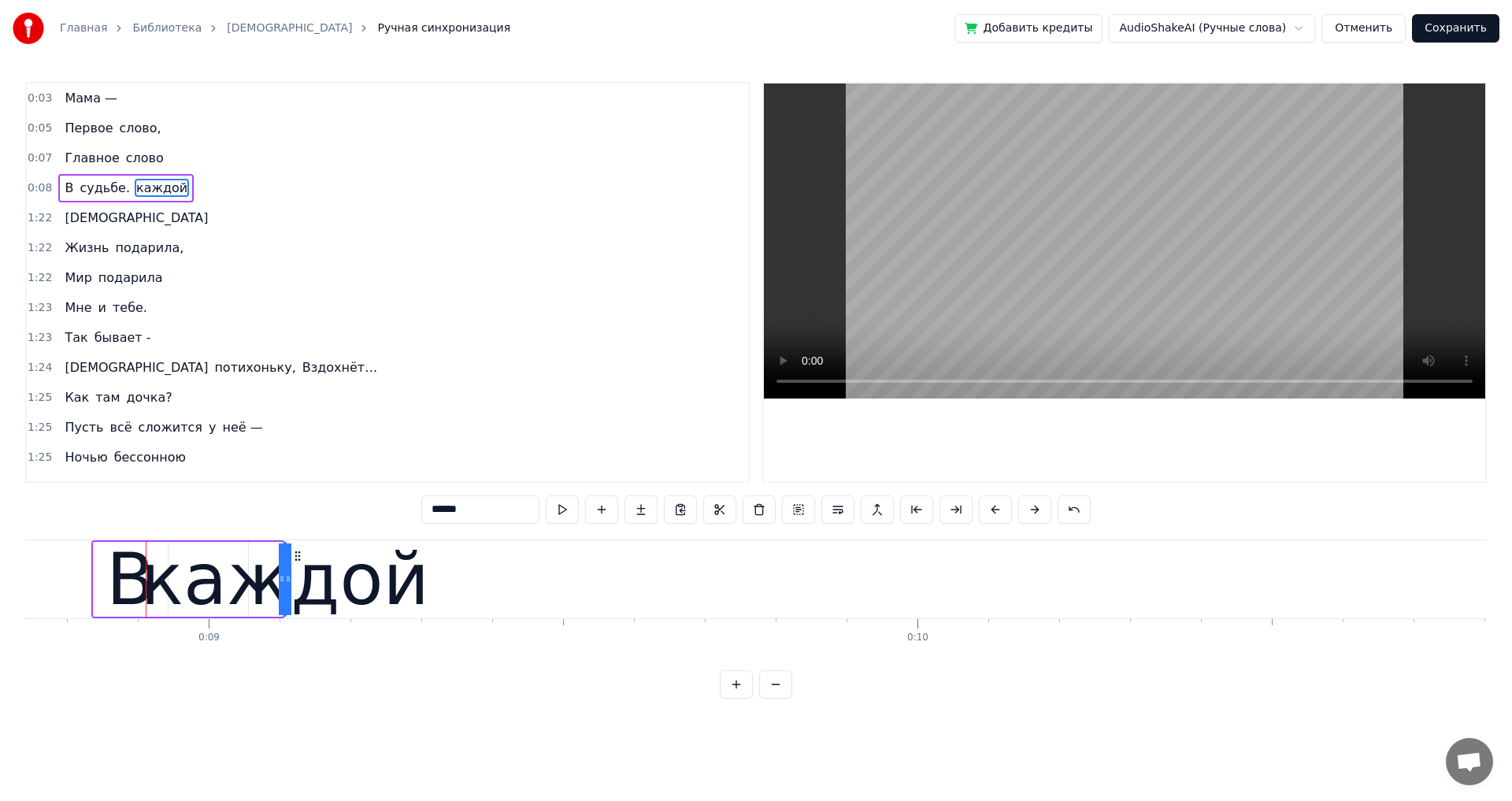
click at [1031, 512] on button at bounding box center [1034, 510] width 33 height 28
click at [1031, 513] on button at bounding box center [1034, 510] width 33 height 28
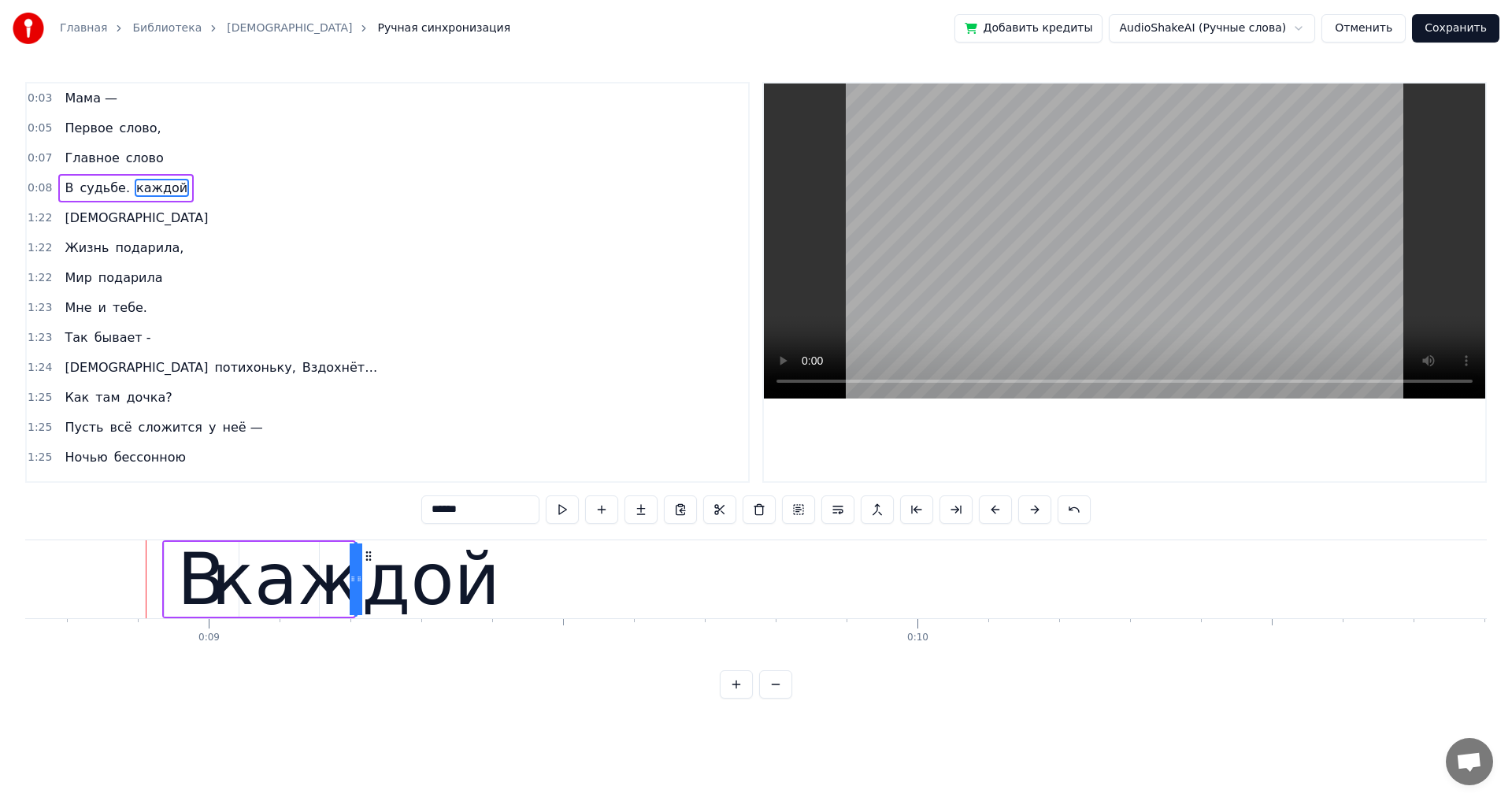
click at [1031, 513] on button at bounding box center [1034, 510] width 33 height 28
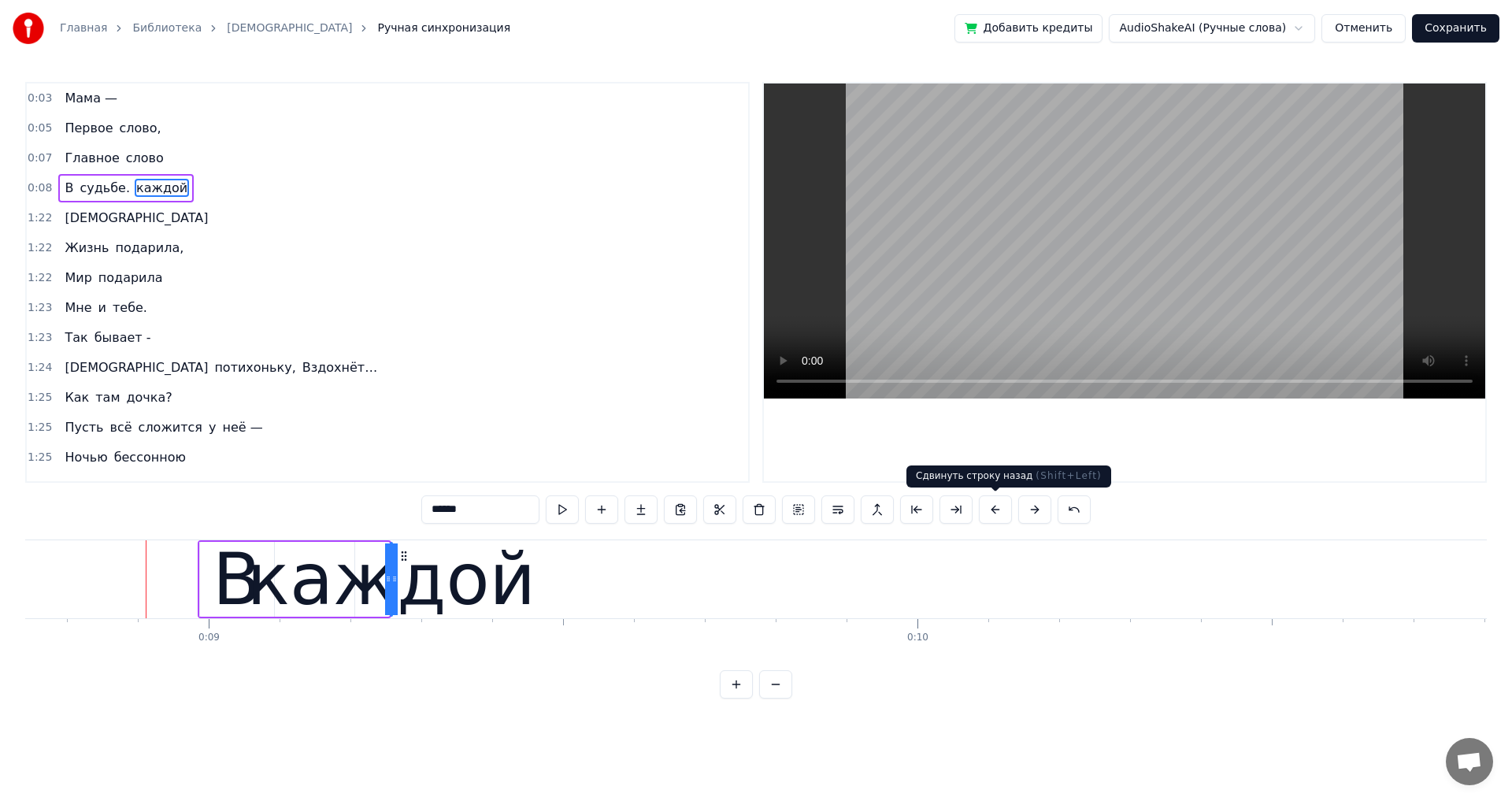
click at [994, 510] on button at bounding box center [995, 510] width 33 height 28
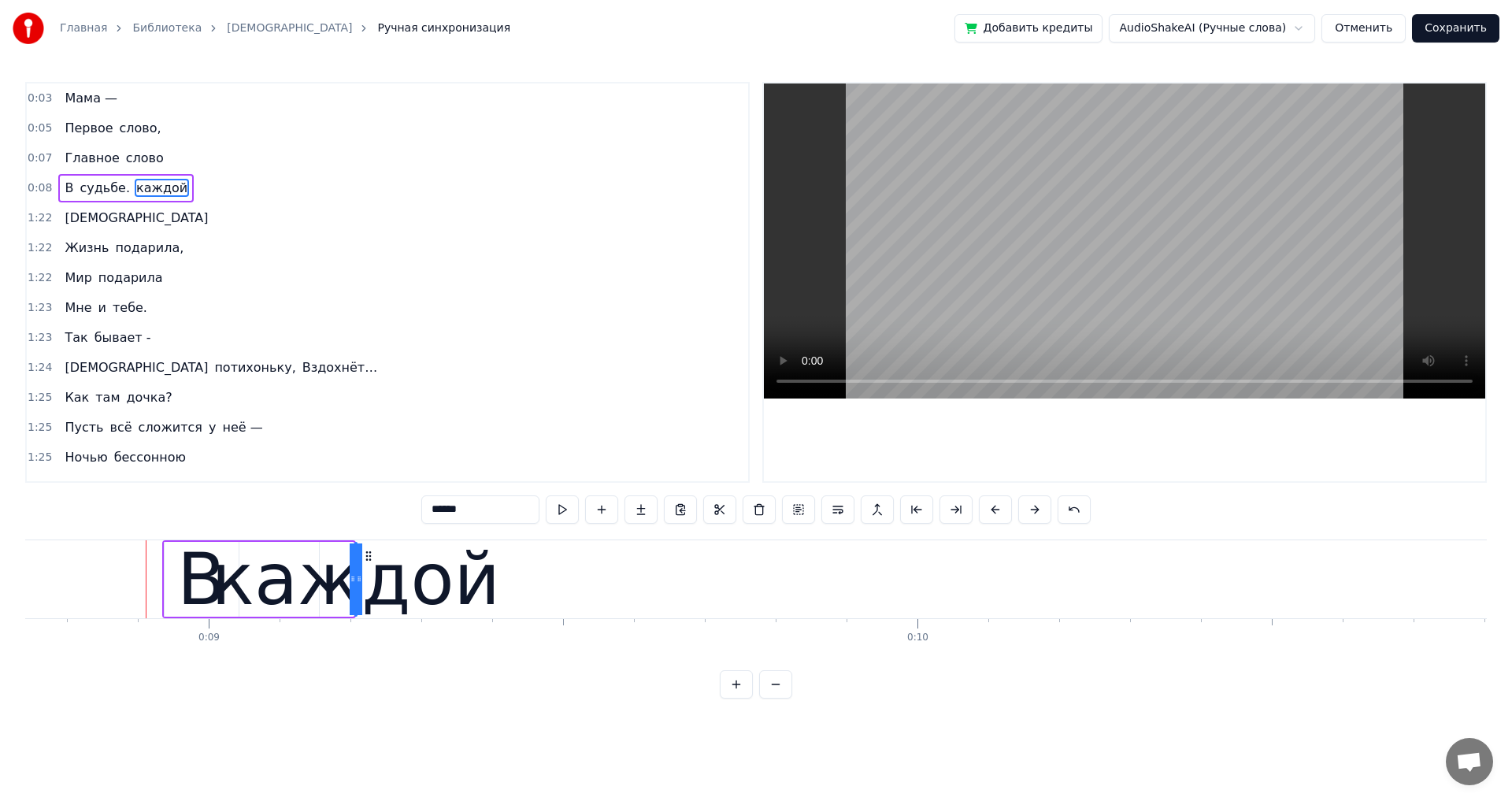
click at [994, 510] on button at bounding box center [995, 510] width 33 height 28
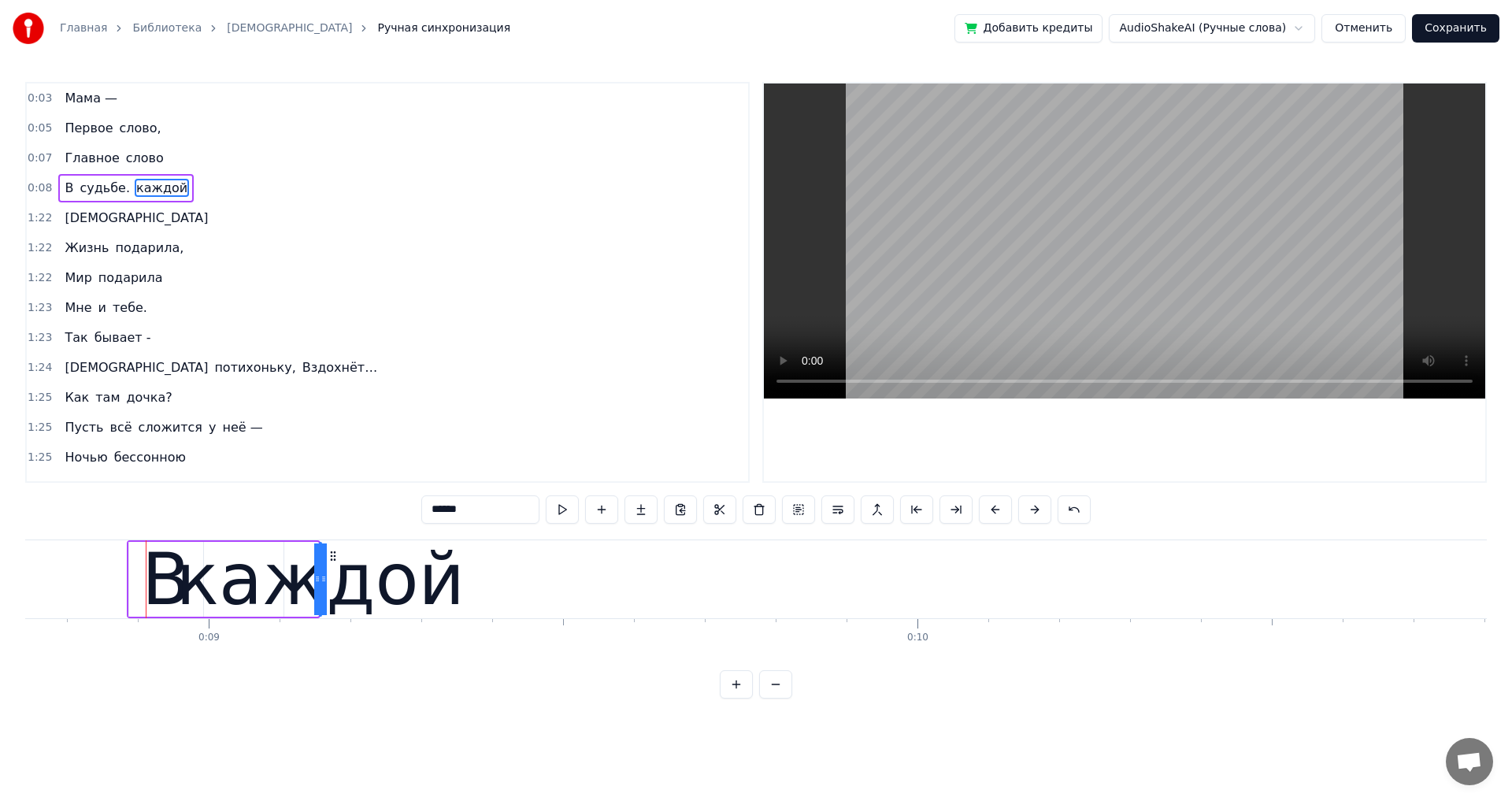
click at [994, 510] on button at bounding box center [995, 510] width 33 height 28
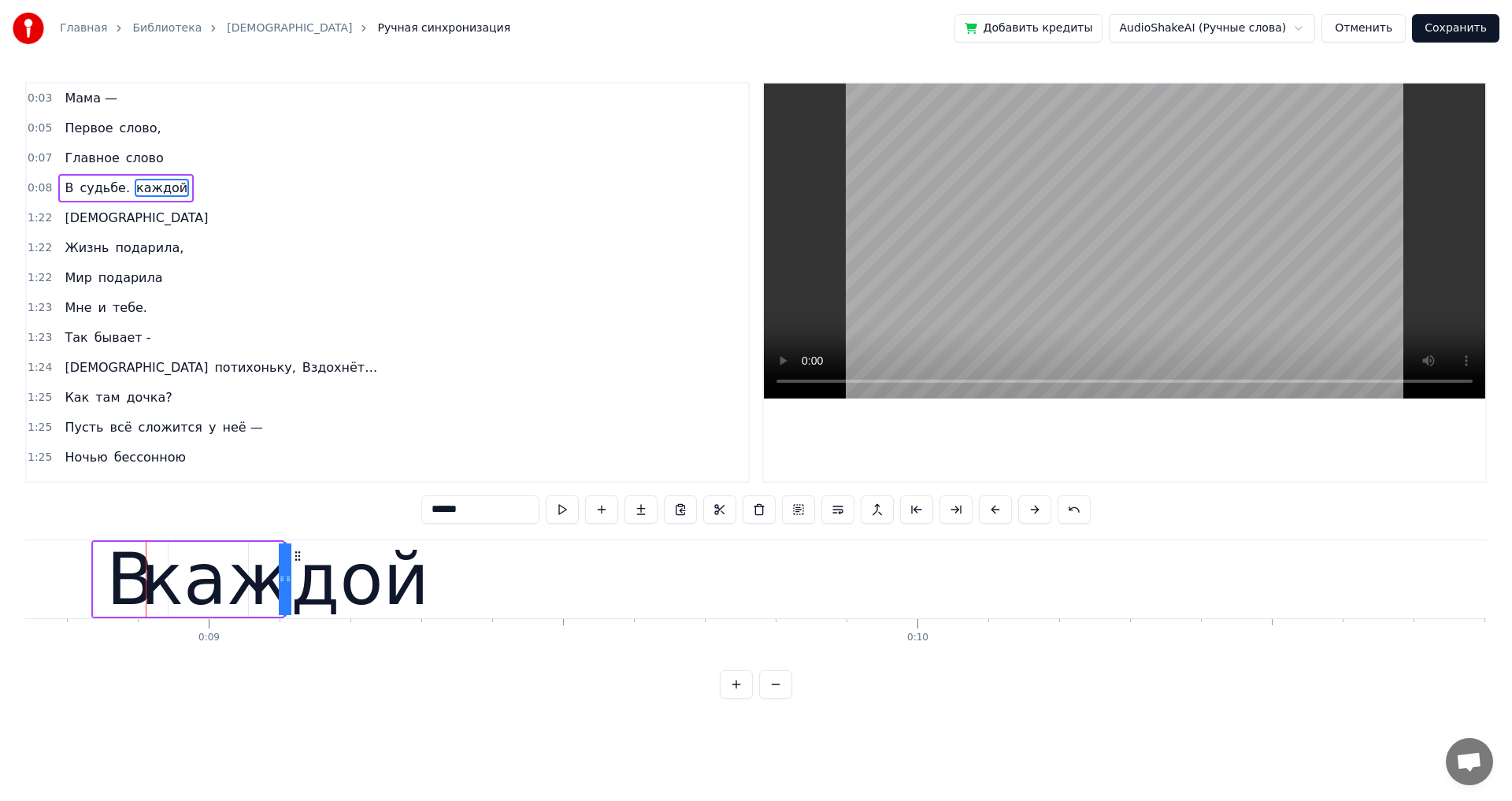
click at [96, 192] on span "судьбе." at bounding box center [104, 188] width 54 height 19
type input "*******"
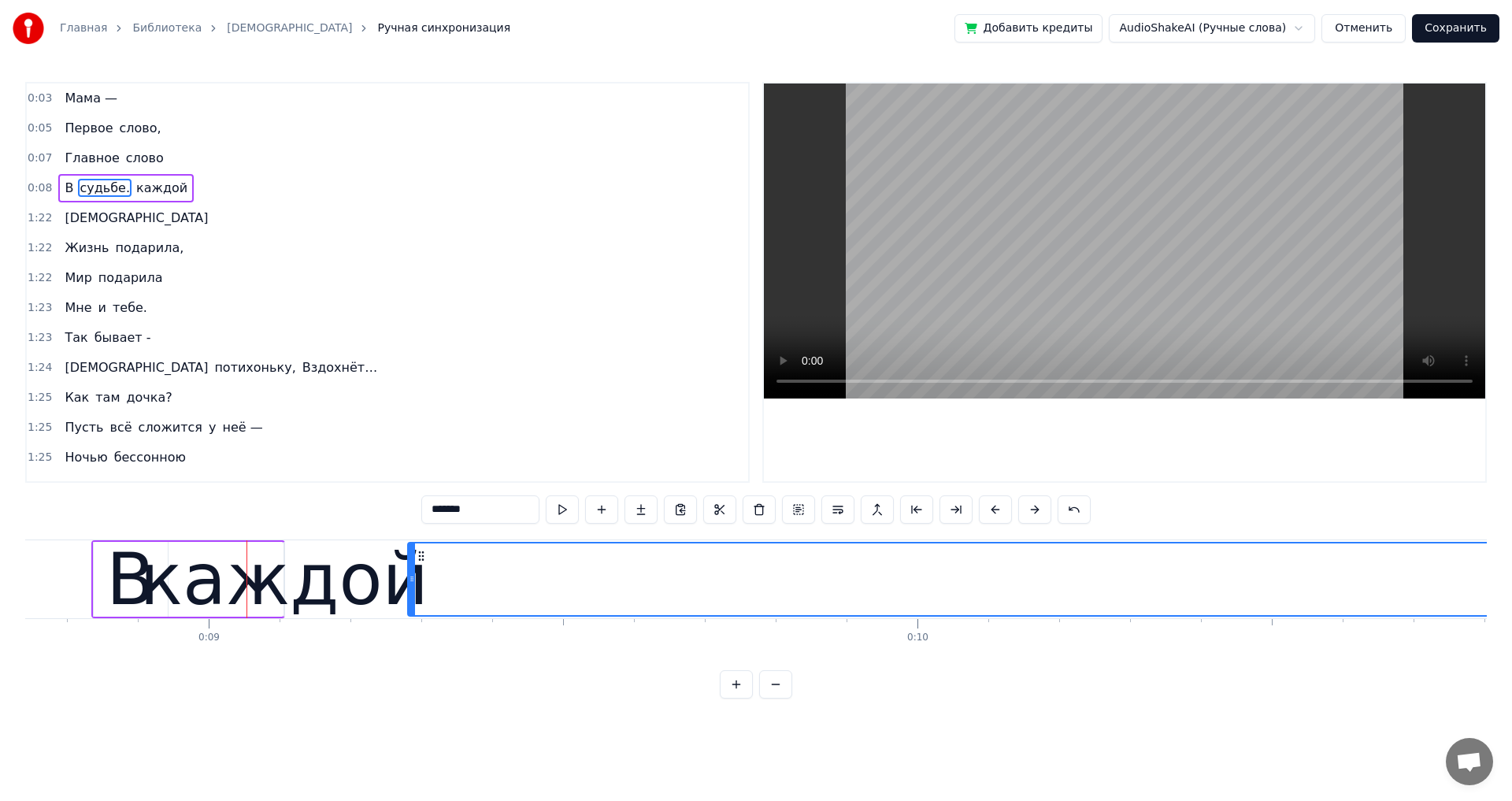
drag, startPoint x: 253, startPoint y: 578, endPoint x: 412, endPoint y: 578, distance: 159.0
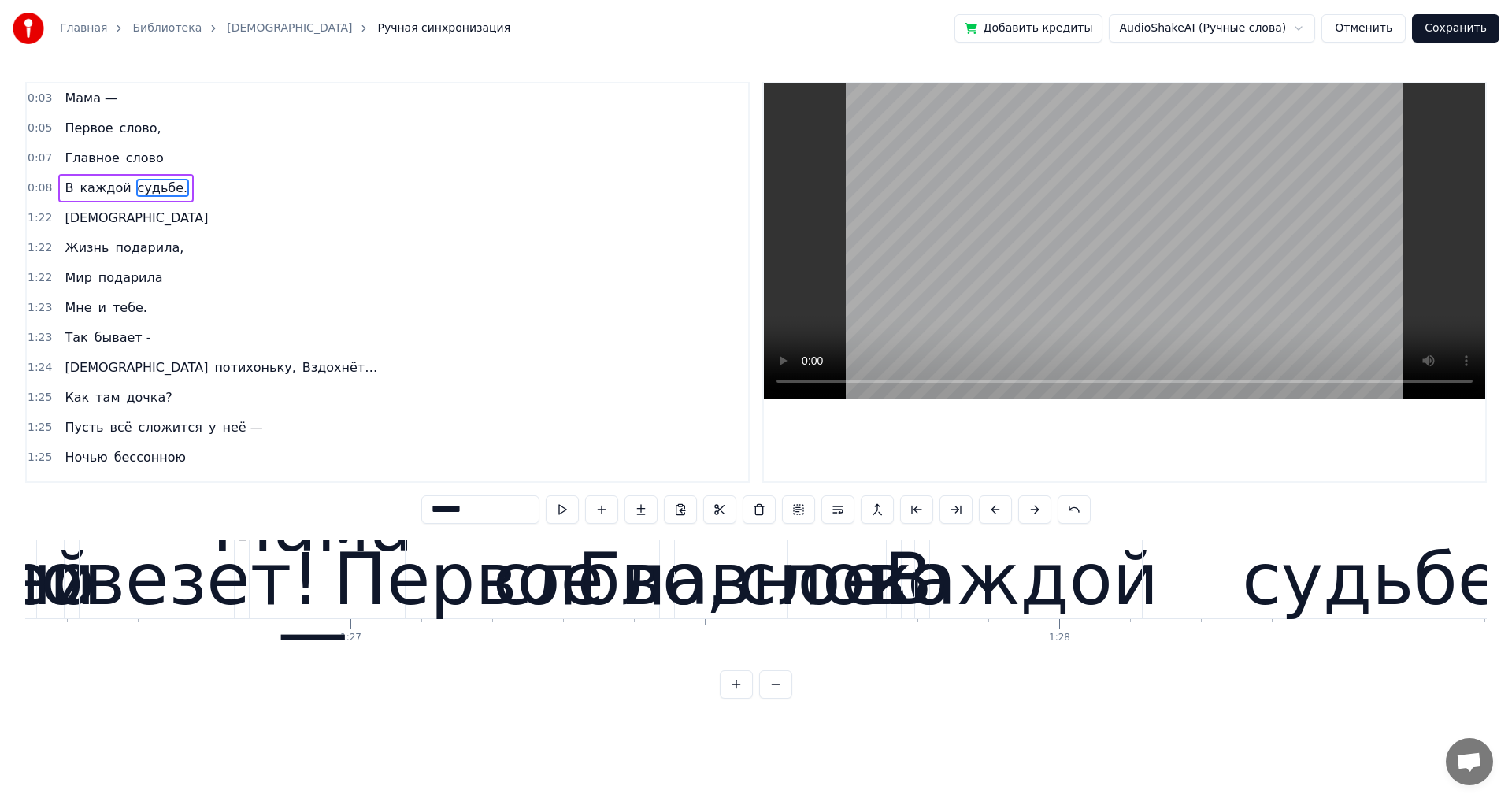
scroll to position [0, 61637]
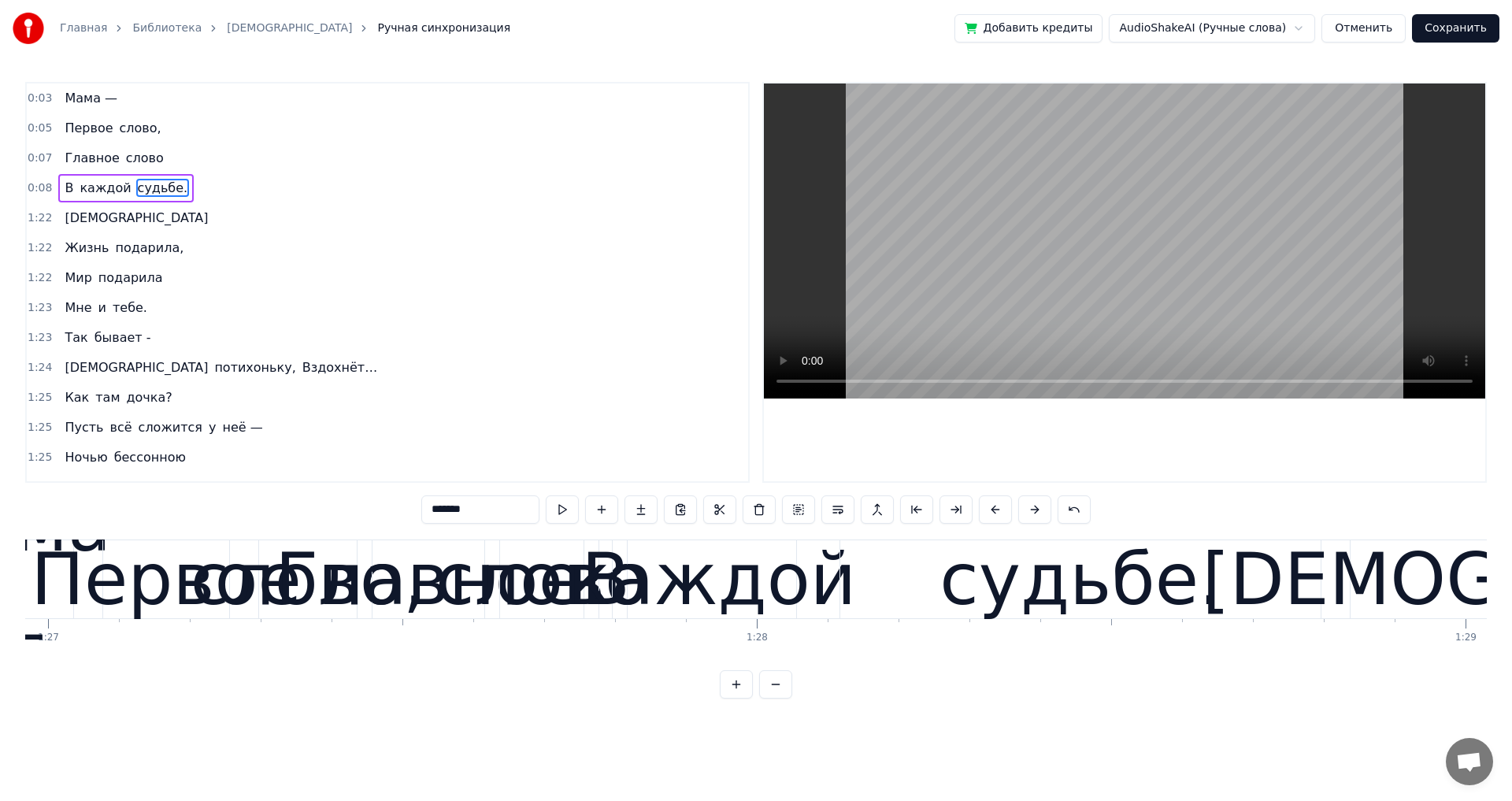
click at [1089, 589] on div "судьбе." at bounding box center [1081, 579] width 282 height 107
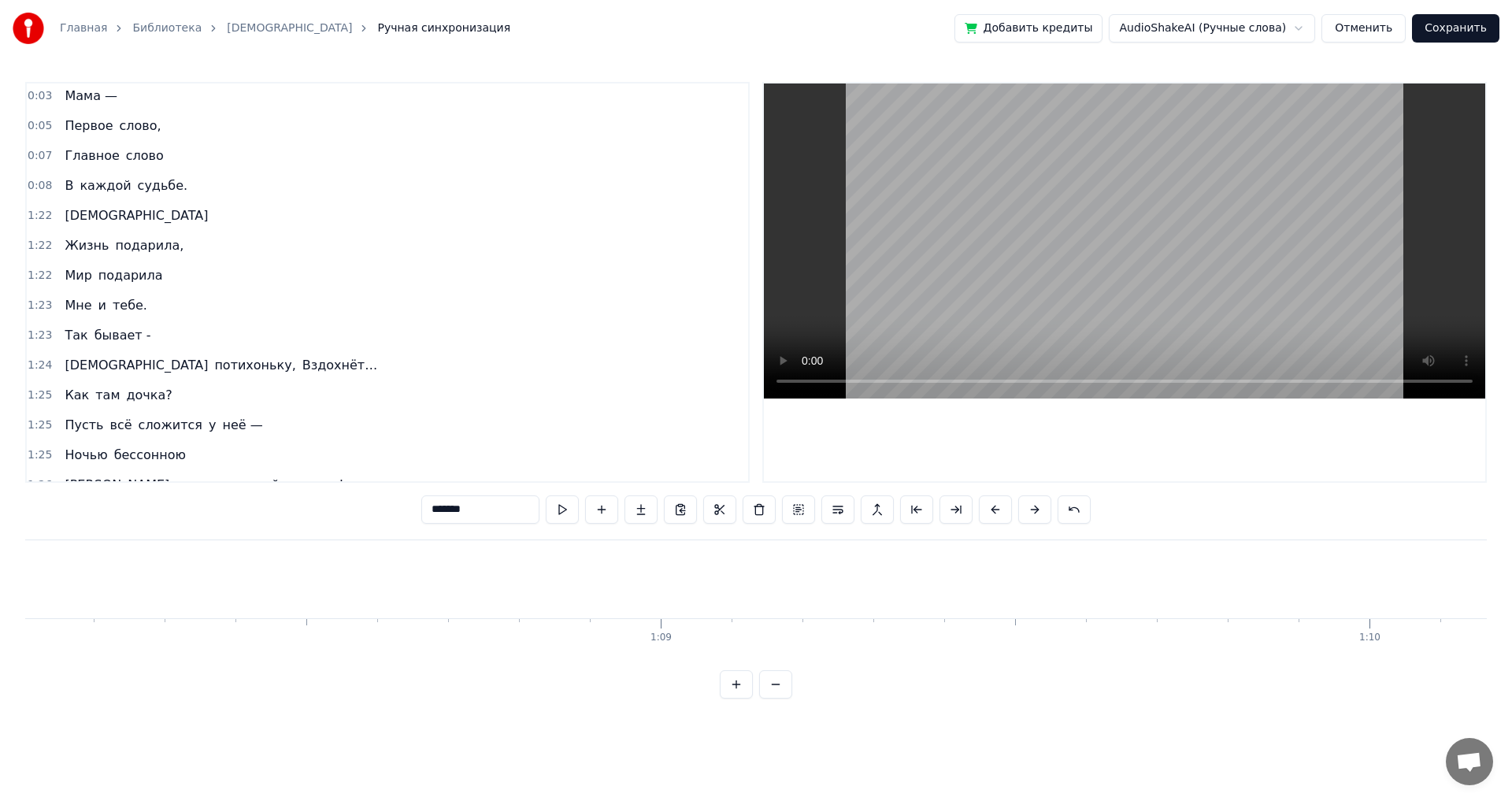
scroll to position [0, 0]
click at [143, 189] on span "судьбе." at bounding box center [162, 188] width 54 height 19
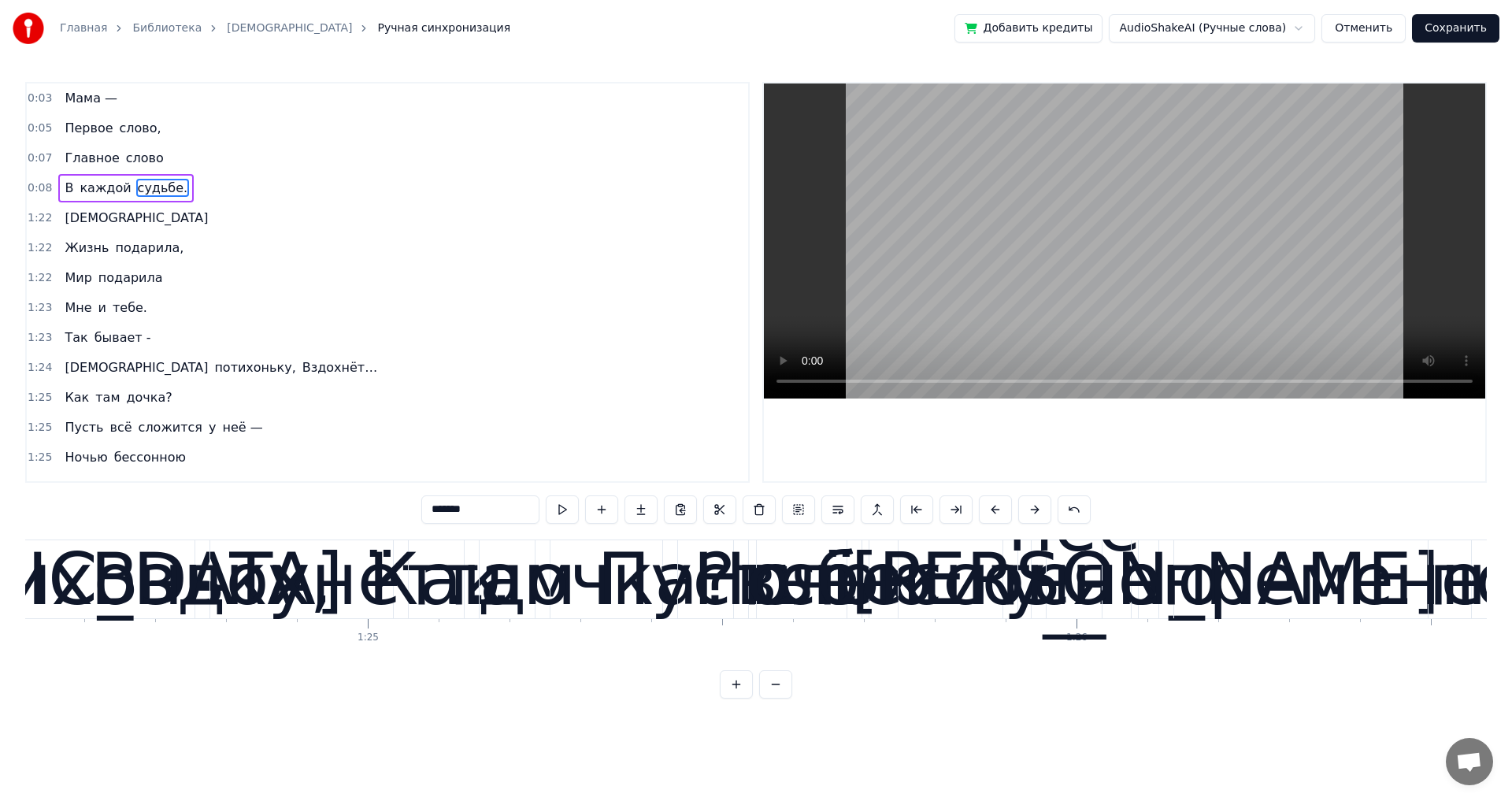
scroll to position [0, 58616]
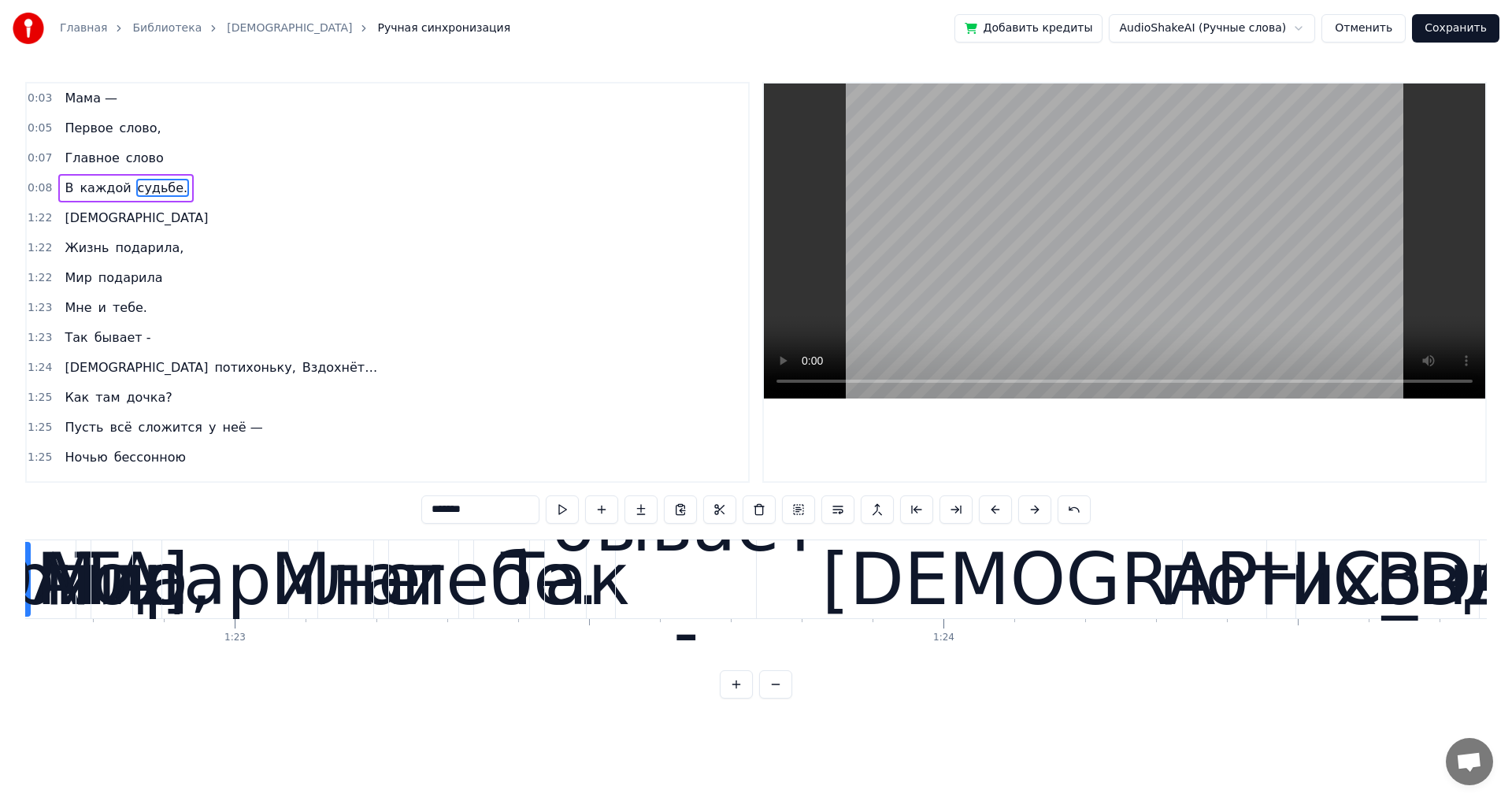
drag, startPoint x: 1076, startPoint y: 575, endPoint x: 26, endPoint y: 555, distance: 1050.2
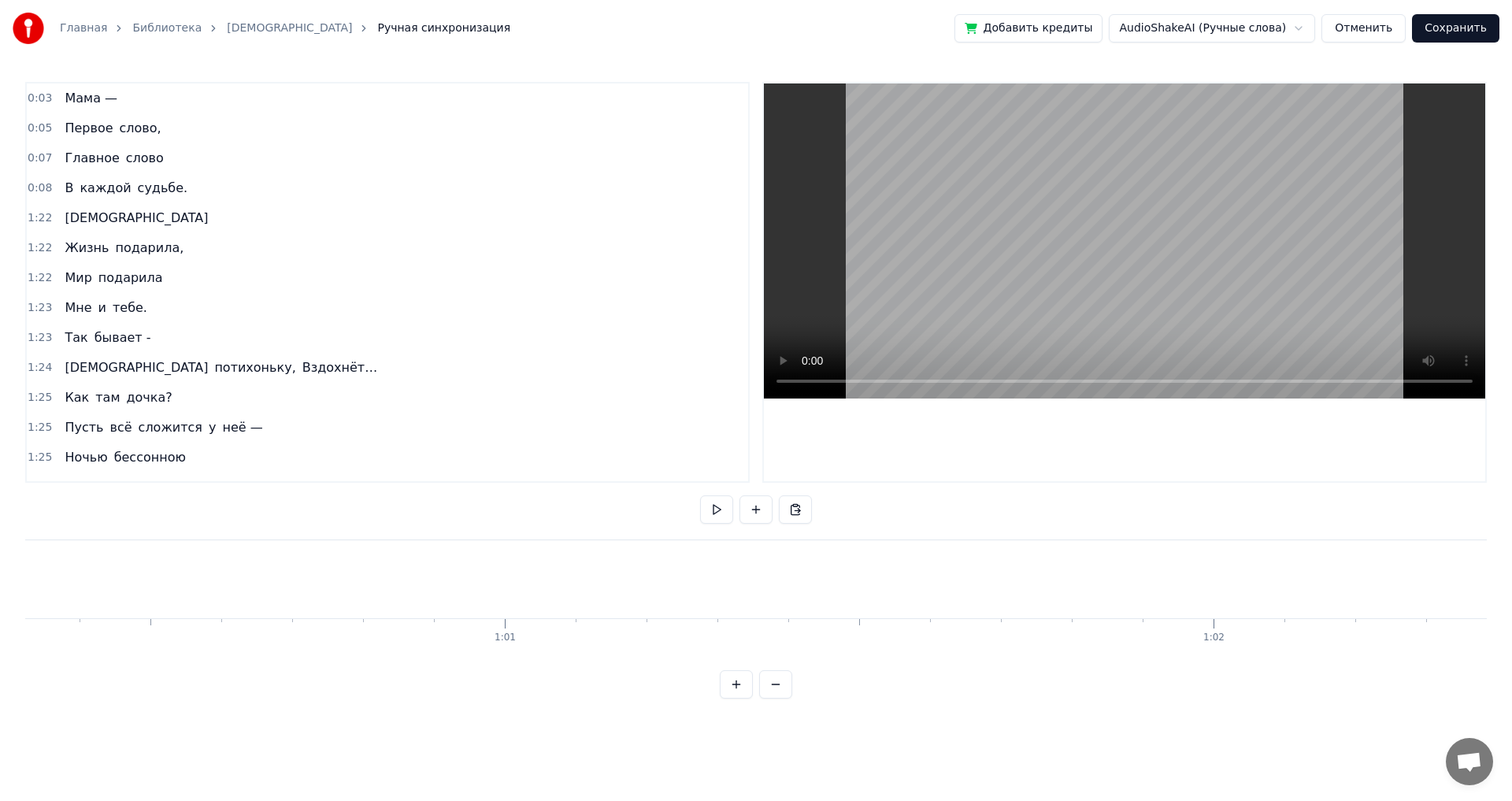
scroll to position [0, 41469]
click at [136, 191] on span "судьбе." at bounding box center [162, 188] width 54 height 19
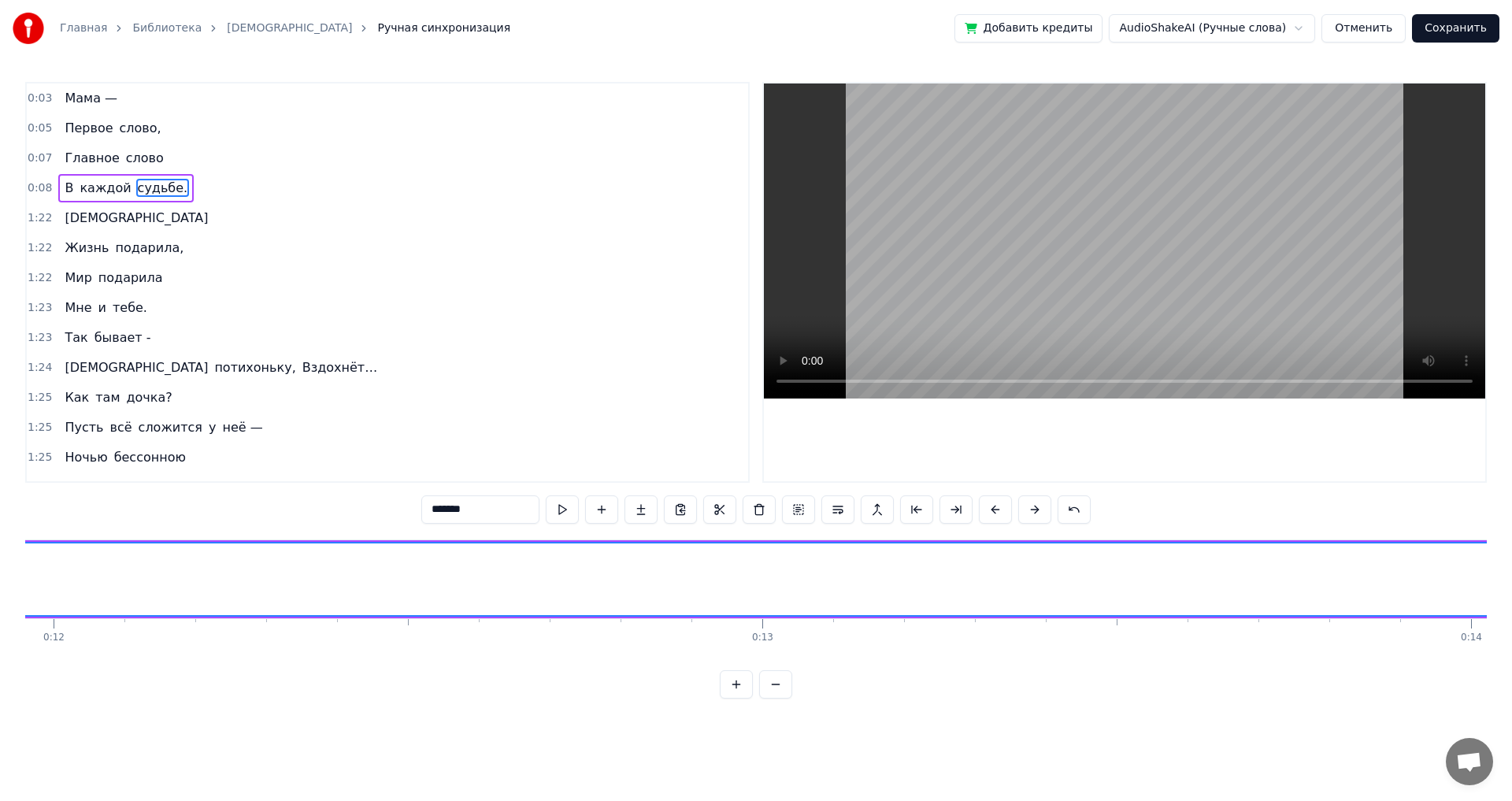
scroll to position [0, 6496]
drag, startPoint x: 111, startPoint y: 576, endPoint x: 206, endPoint y: 580, distance: 95.1
click at [206, 580] on icon at bounding box center [206, 579] width 6 height 12
drag, startPoint x: 206, startPoint y: 581, endPoint x: 158, endPoint y: 585, distance: 48.2
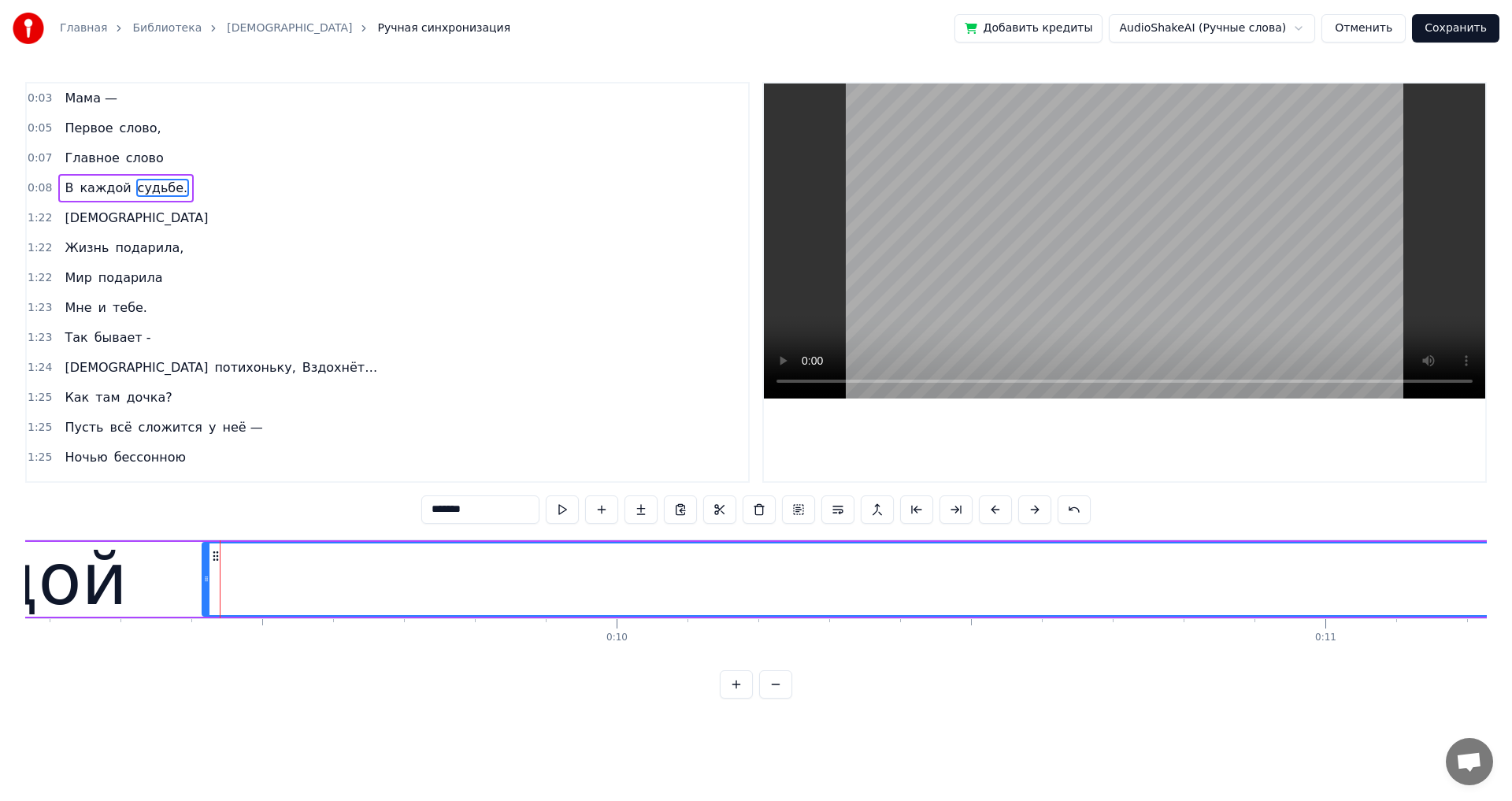
click at [151, 190] on span "судьбе." at bounding box center [162, 188] width 54 height 19
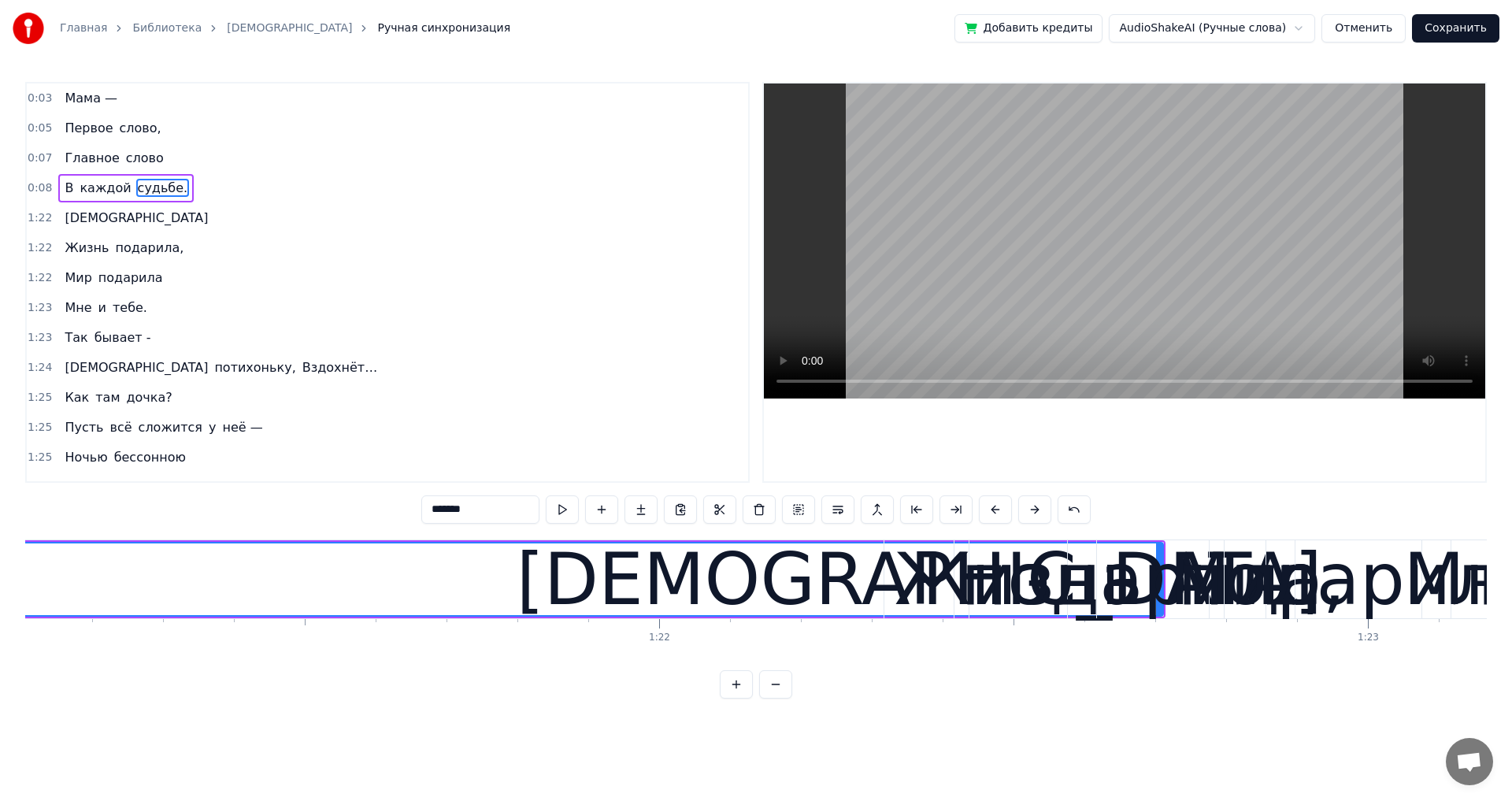
scroll to position [0, 57559]
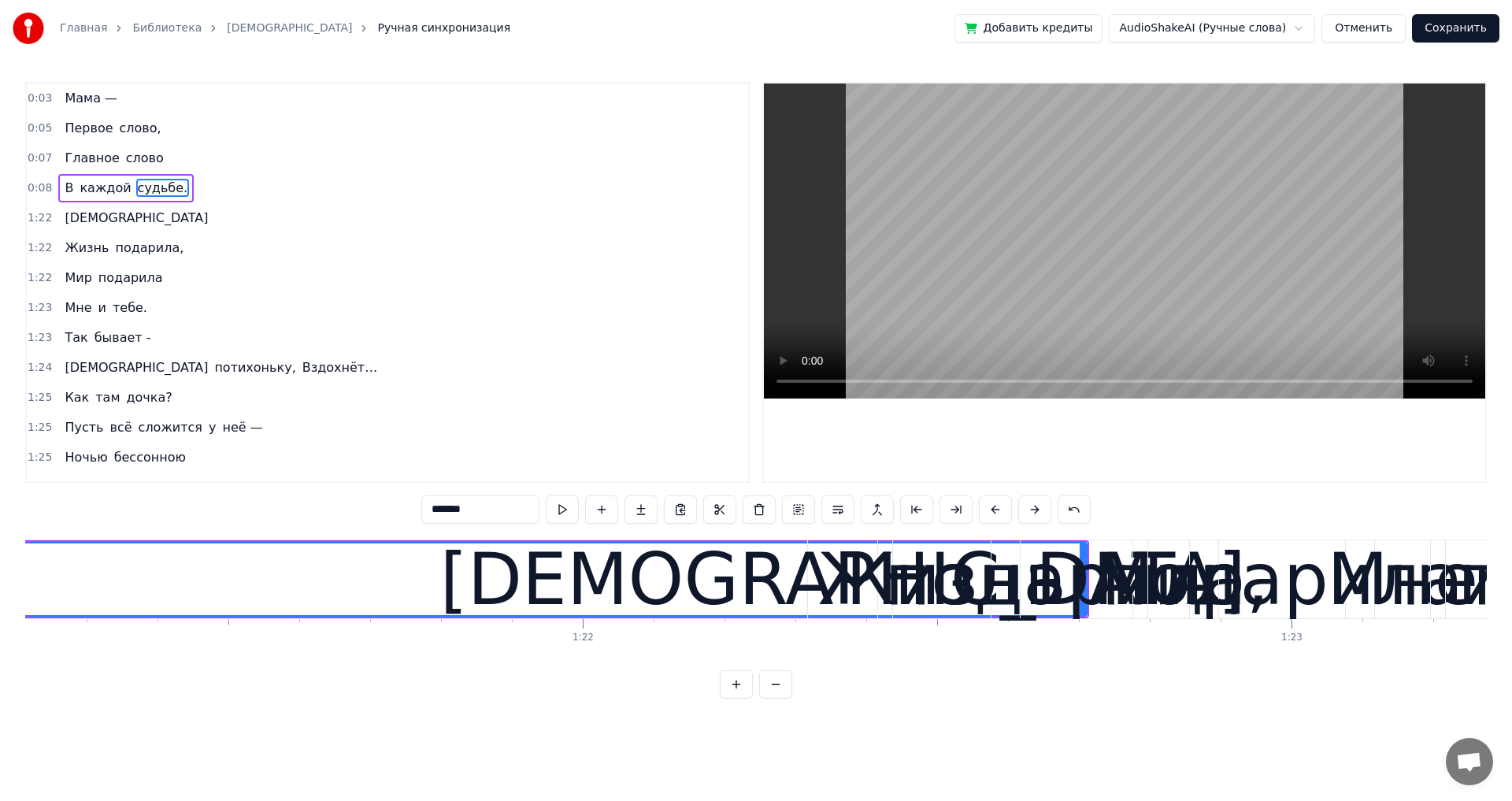
click at [158, 201] on div "В каждой судьбе." at bounding box center [126, 188] width 136 height 28
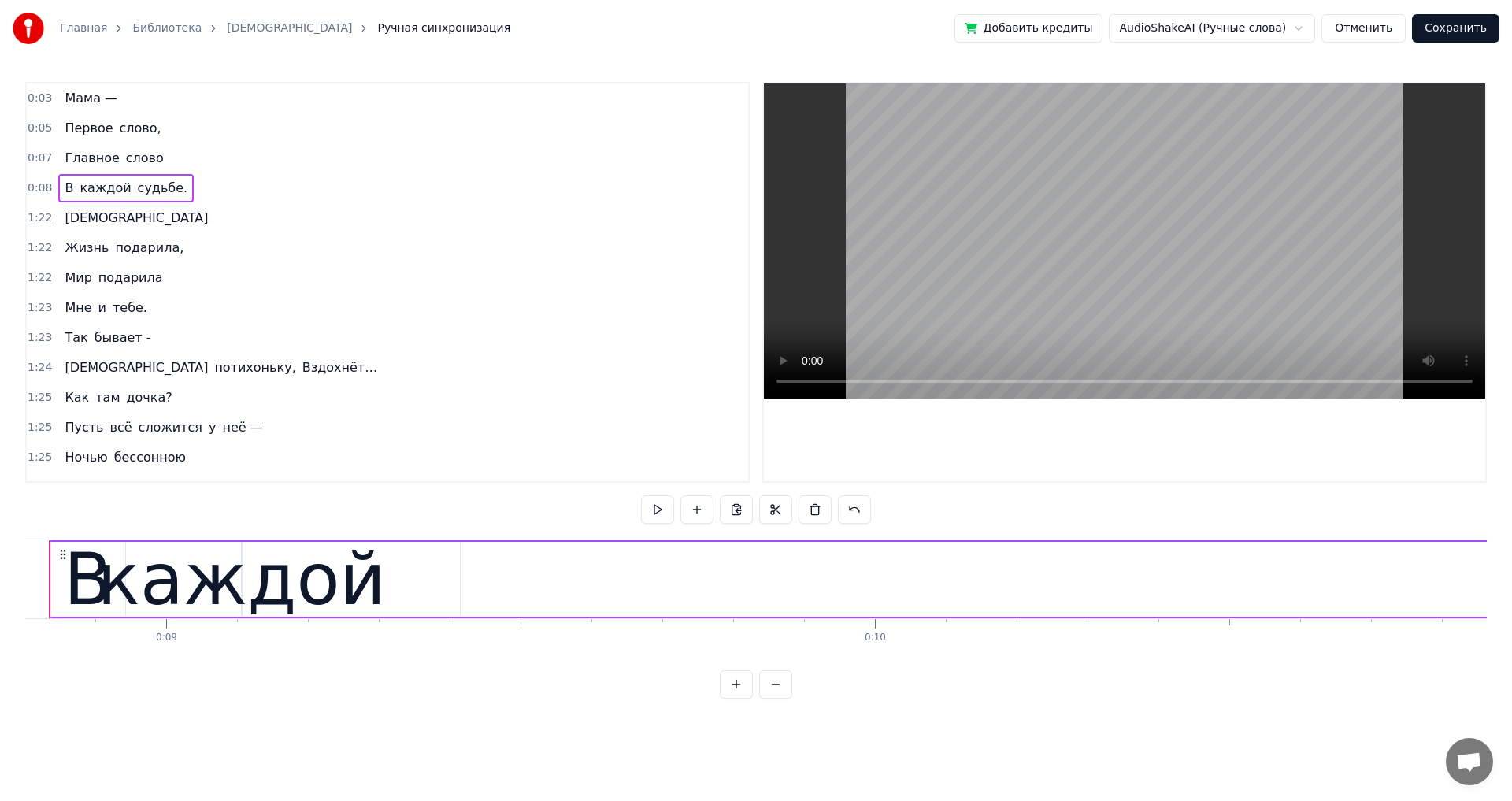
scroll to position [0, 6182]
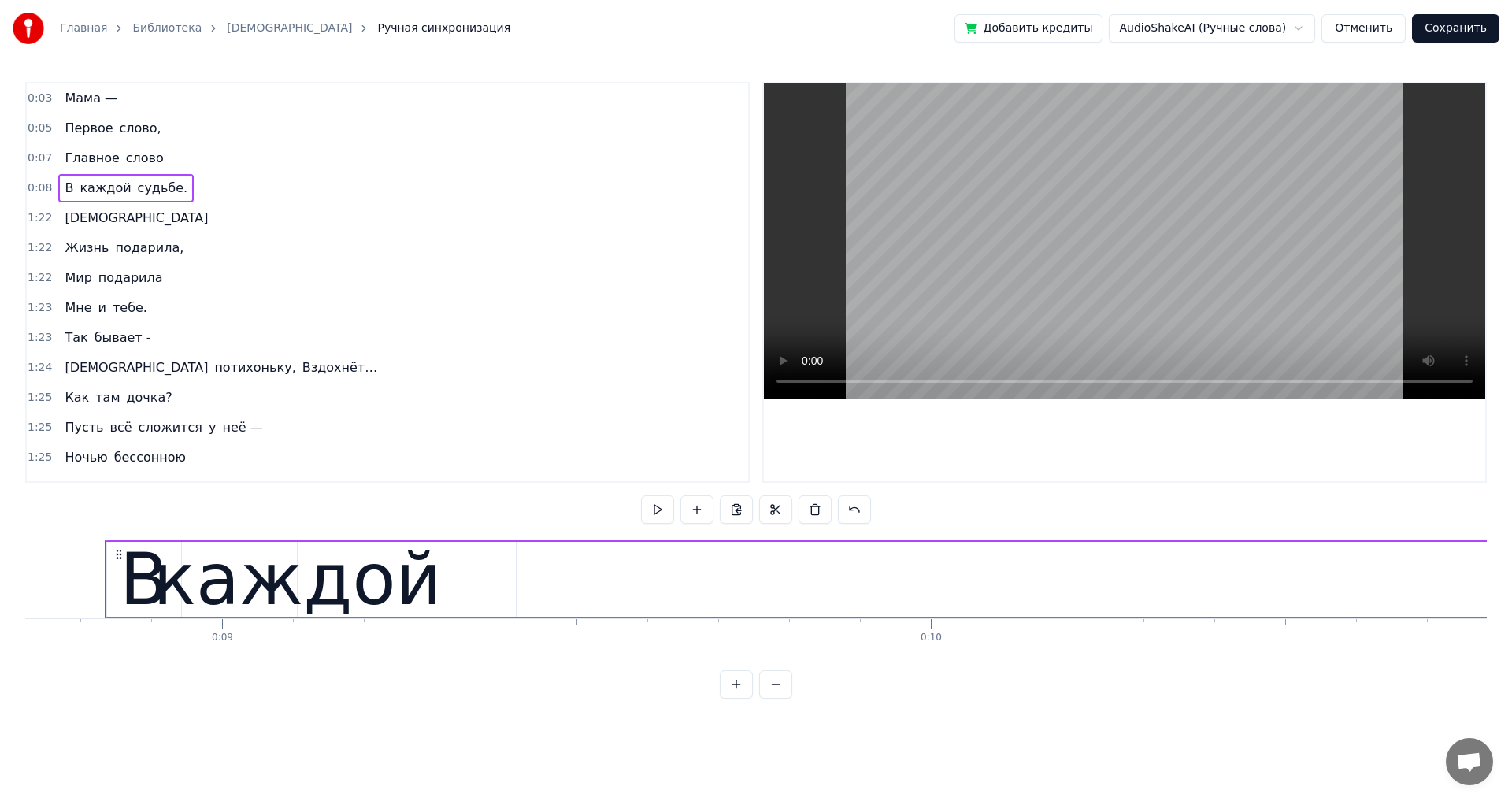
click at [198, 540] on div "каждой" at bounding box center [297, 579] width 288 height 107
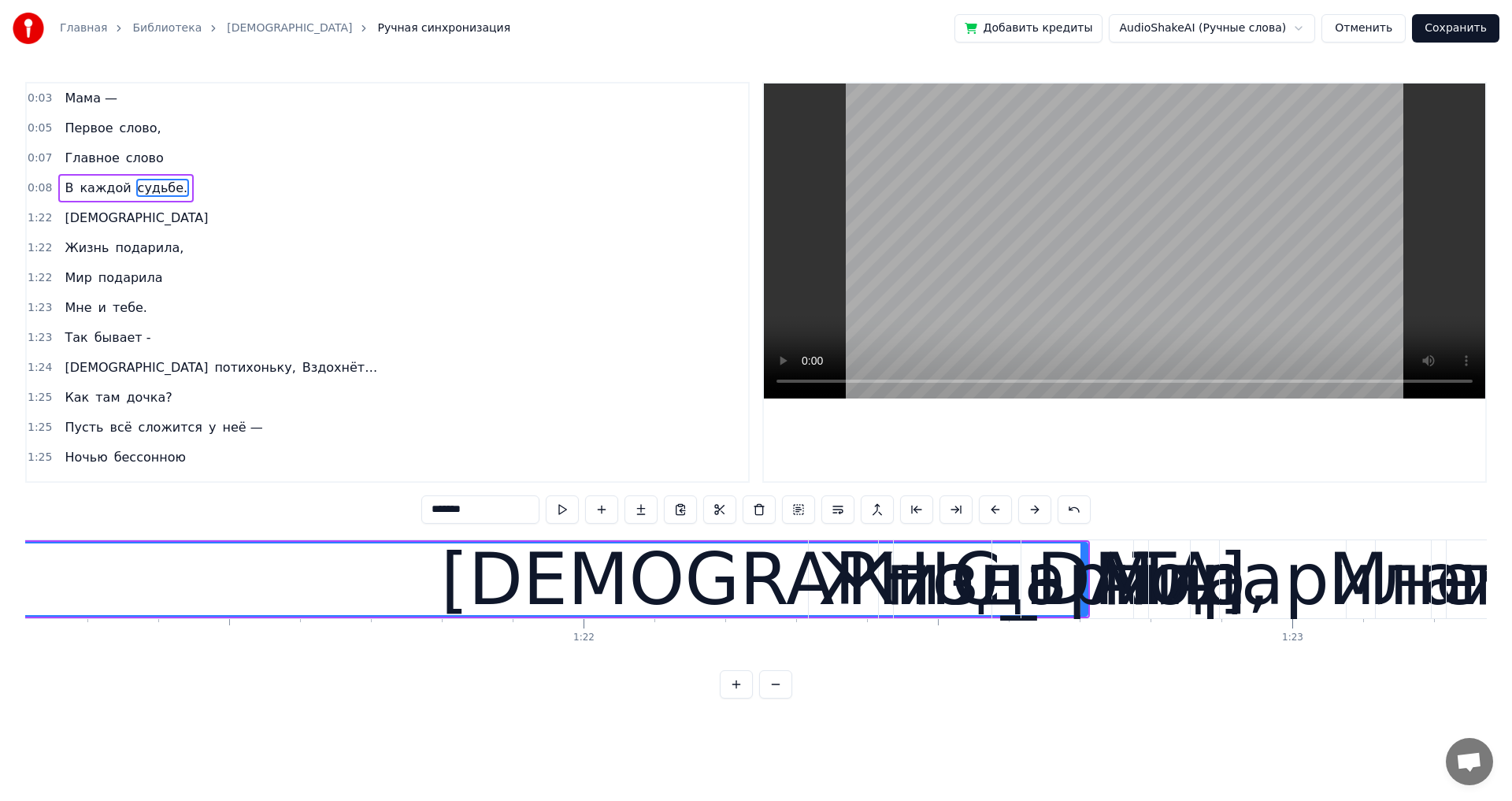
scroll to position [0, 57710]
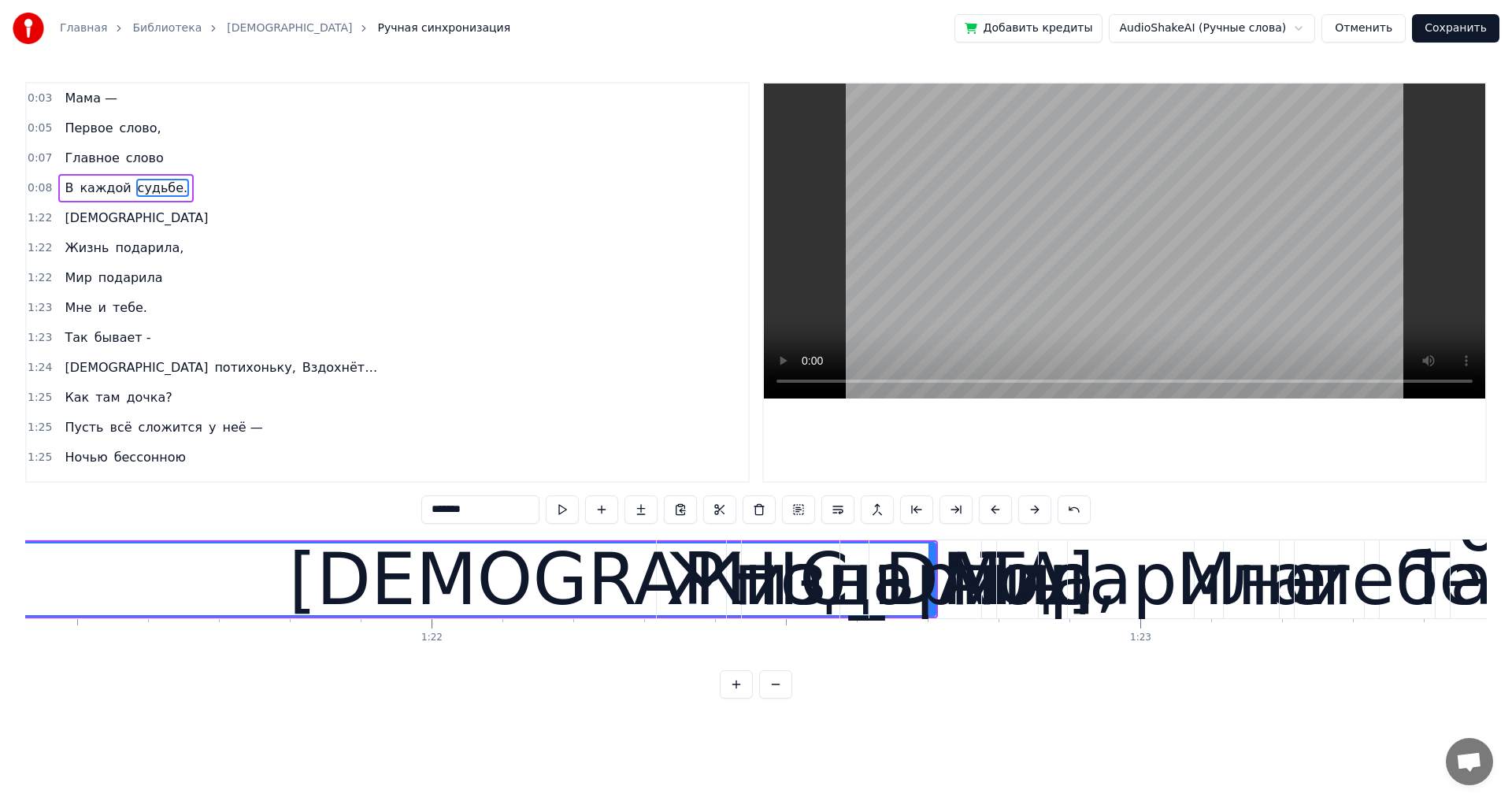
drag, startPoint x: 935, startPoint y: 566, endPoint x: 855, endPoint y: 573, distance: 80.3
click at [855, 573] on div "подарила," at bounding box center [925, 579] width 385 height 107
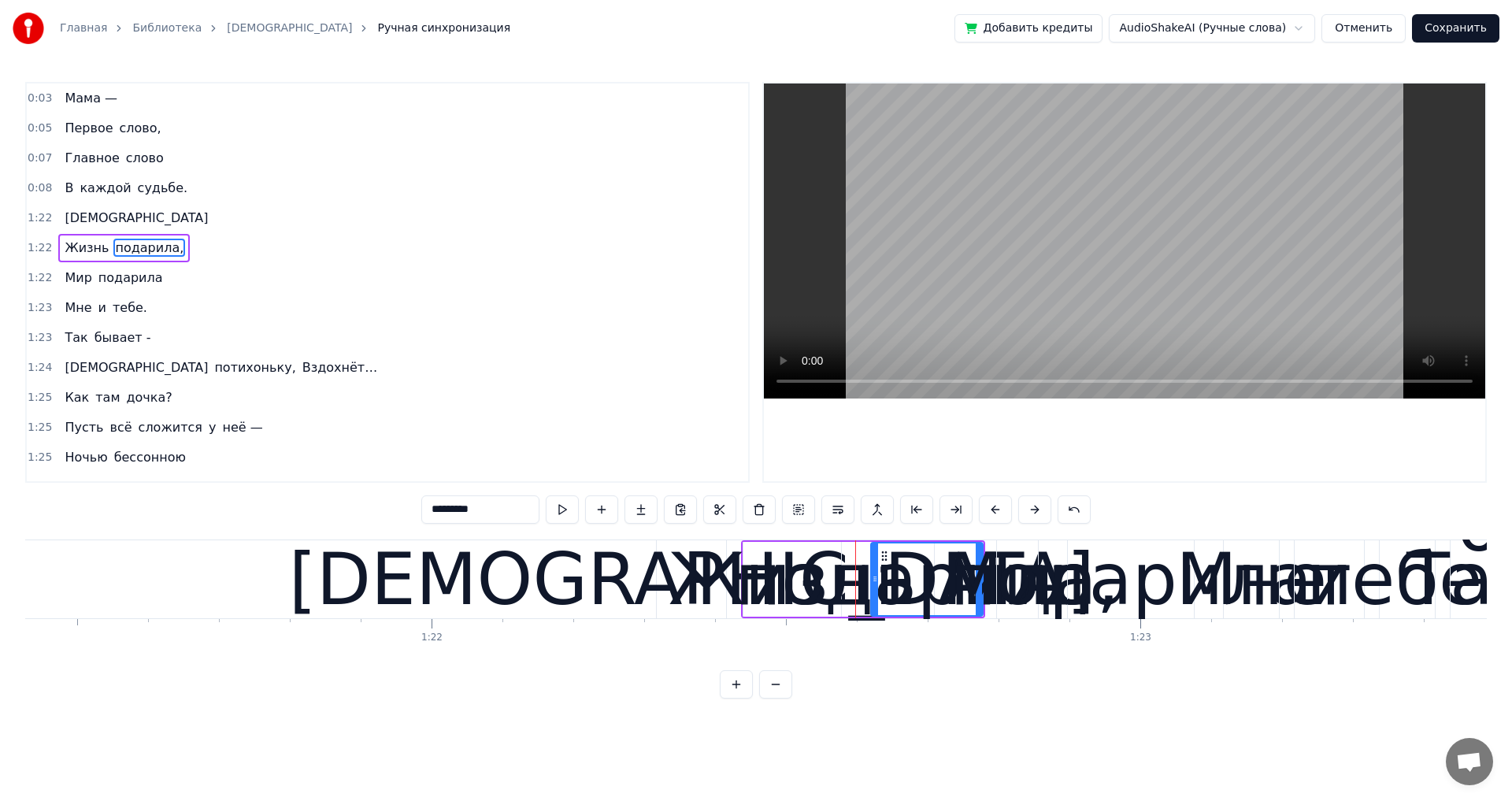
type input "*******"
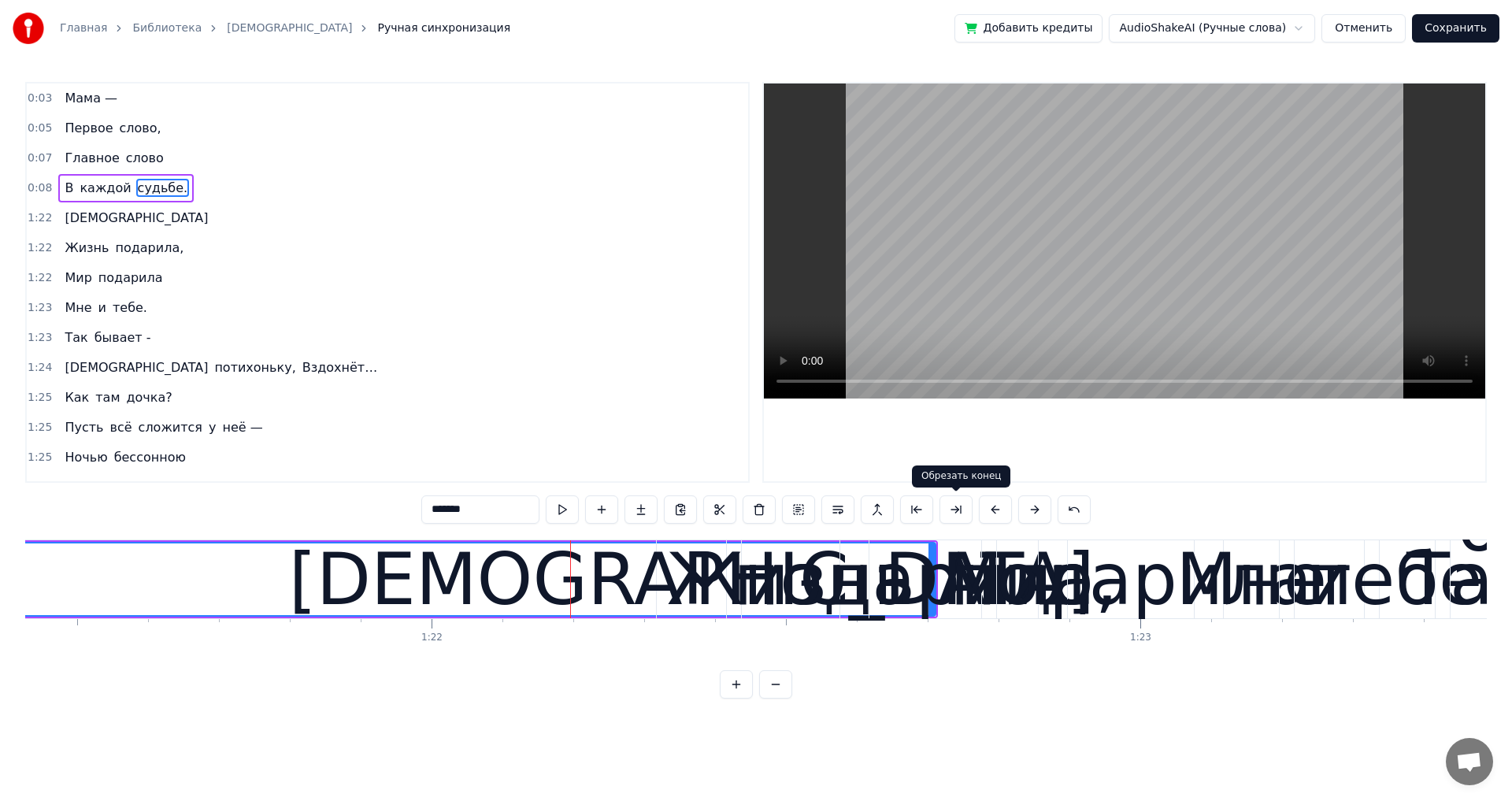
click at [951, 506] on button at bounding box center [955, 510] width 33 height 28
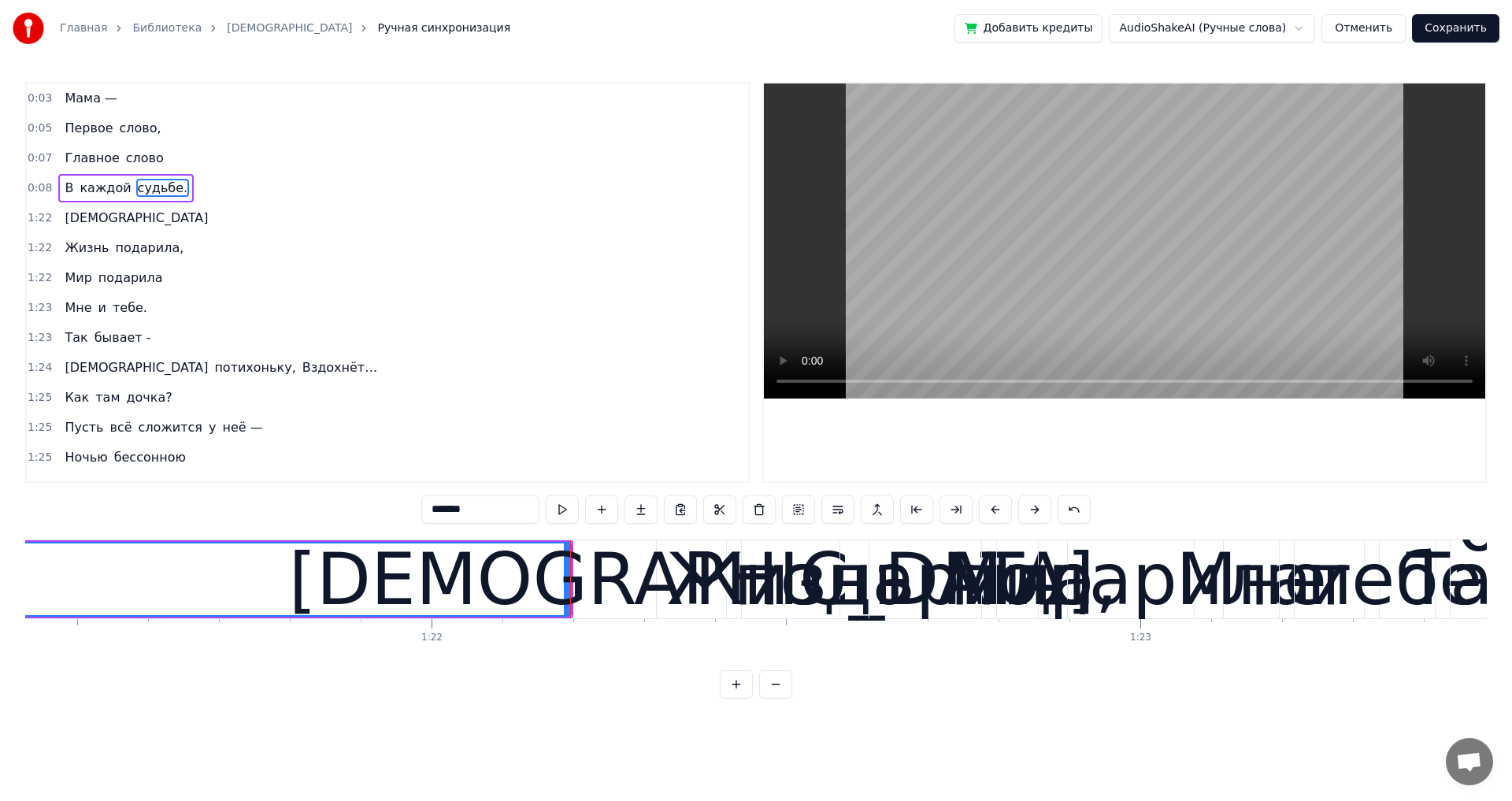
click at [952, 505] on button at bounding box center [955, 510] width 33 height 28
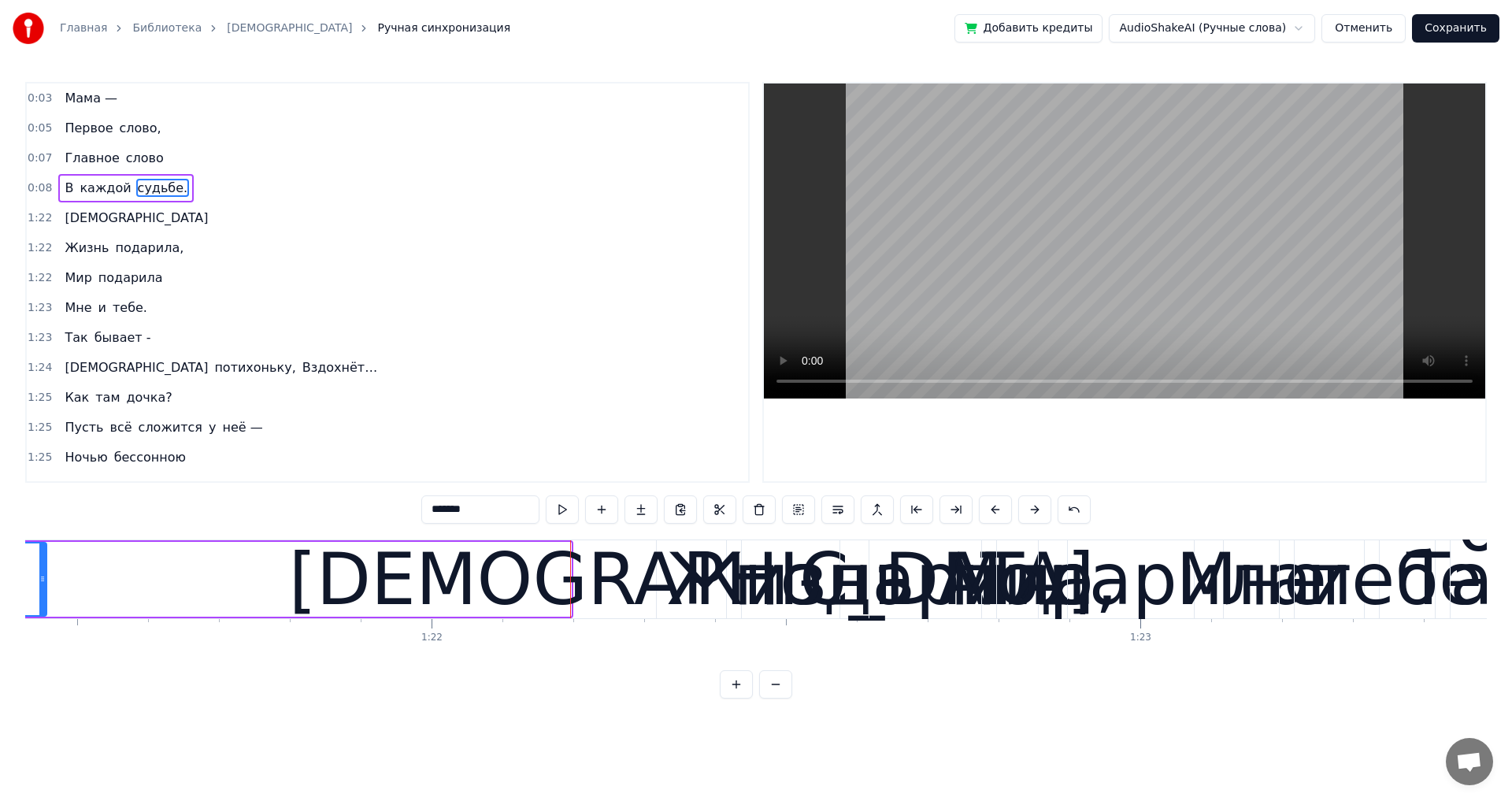
drag, startPoint x: 566, startPoint y: 580, endPoint x: 41, endPoint y: 586, distance: 525.0
click at [41, 586] on div at bounding box center [42, 579] width 6 height 71
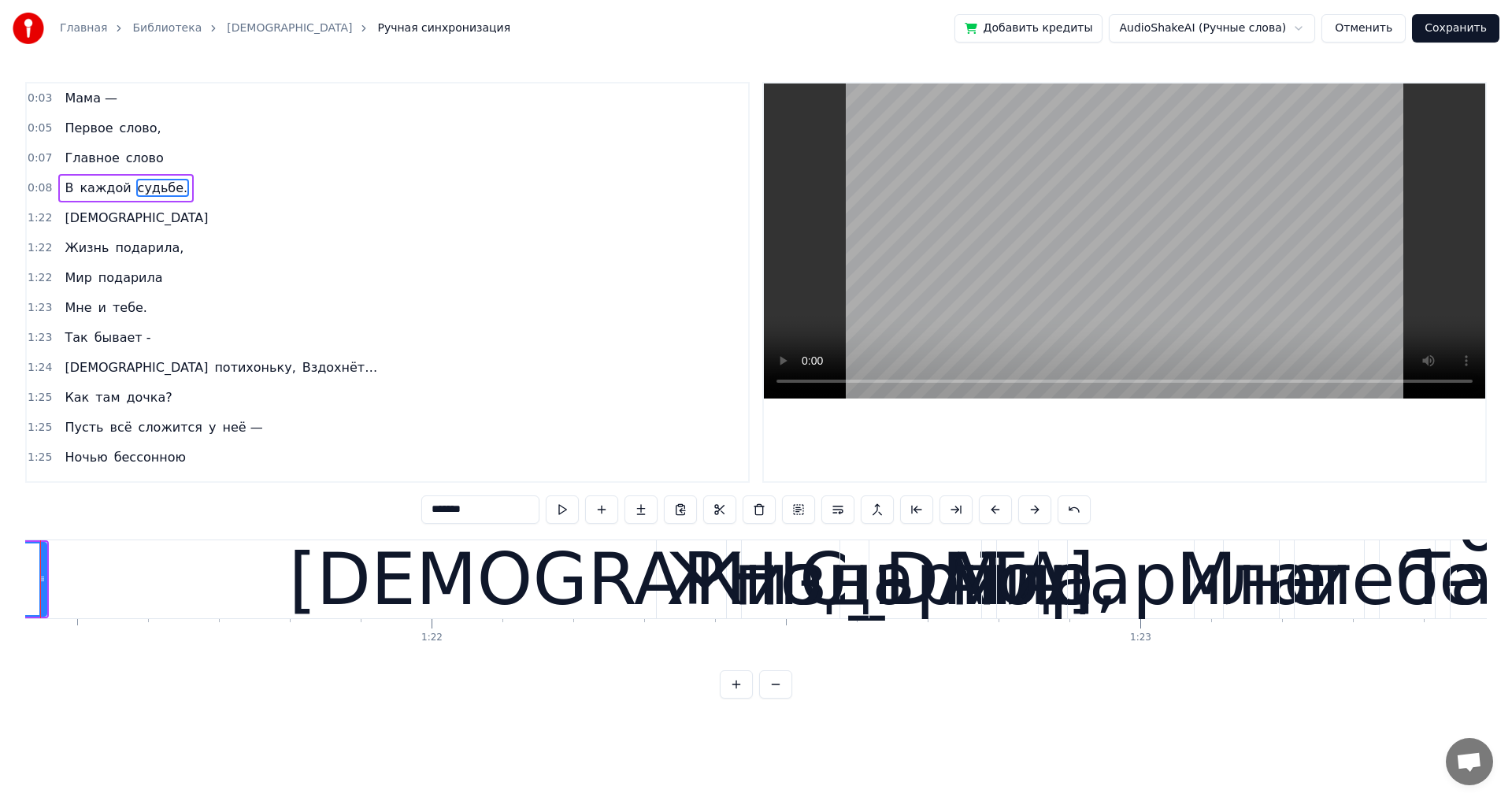
scroll to position [0, 57647]
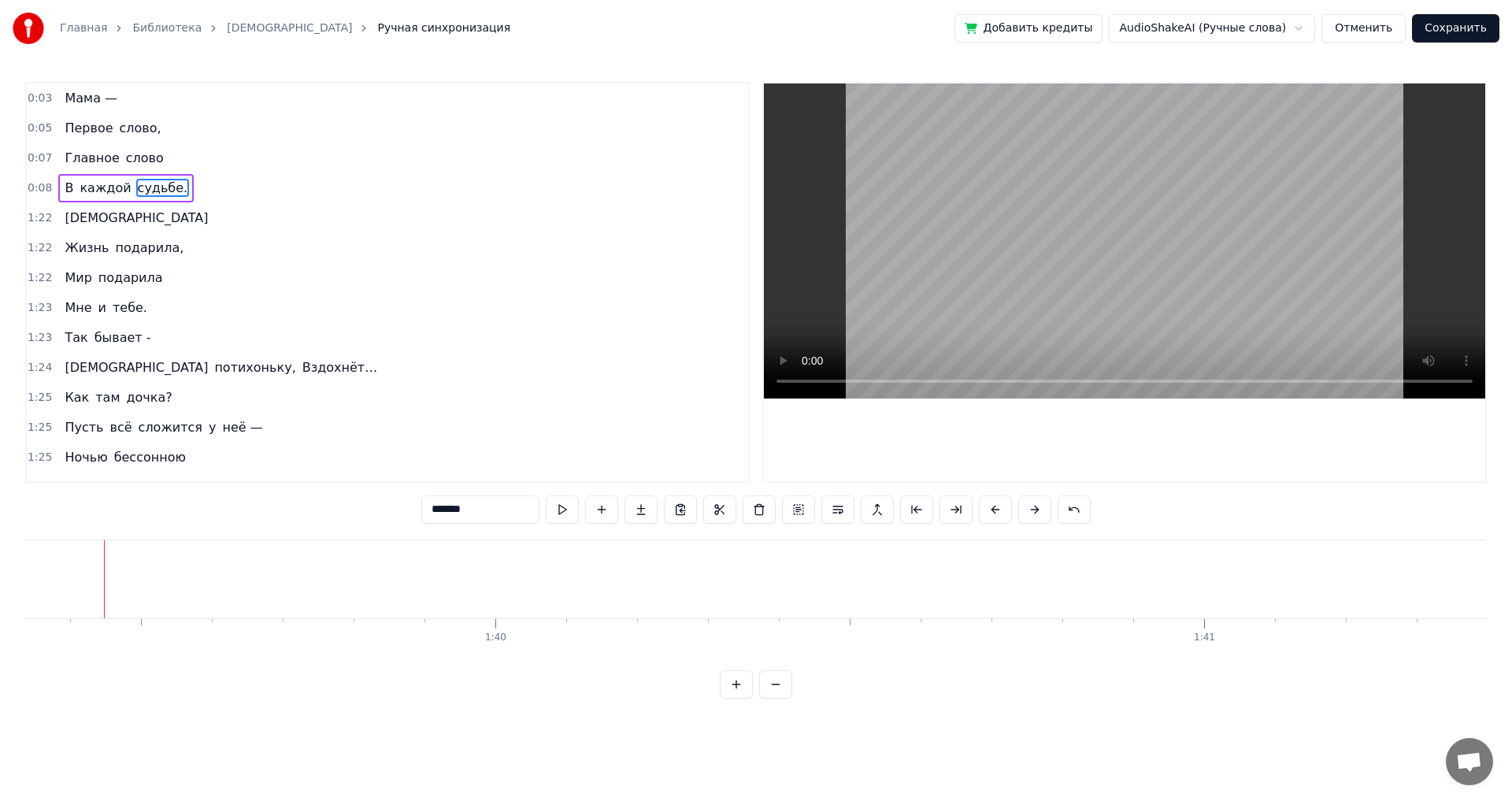
drag, startPoint x: 107, startPoint y: 579, endPoint x: 80, endPoint y: 578, distance: 27.0
click at [136, 194] on span "судьбе." at bounding box center [162, 188] width 54 height 19
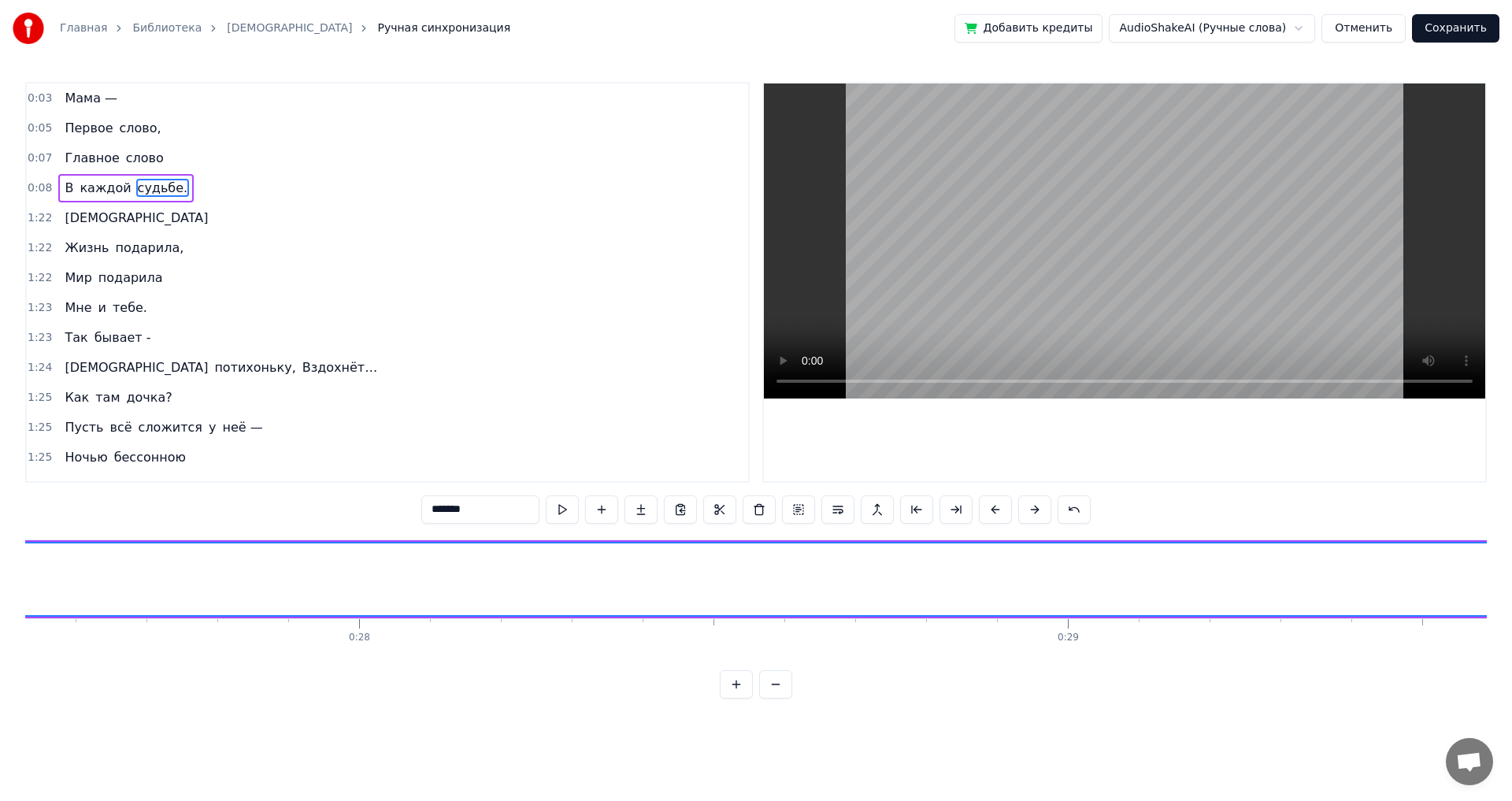
scroll to position [0, 19449]
drag, startPoint x: 848, startPoint y: 580, endPoint x: 543, endPoint y: 592, distance: 305.2
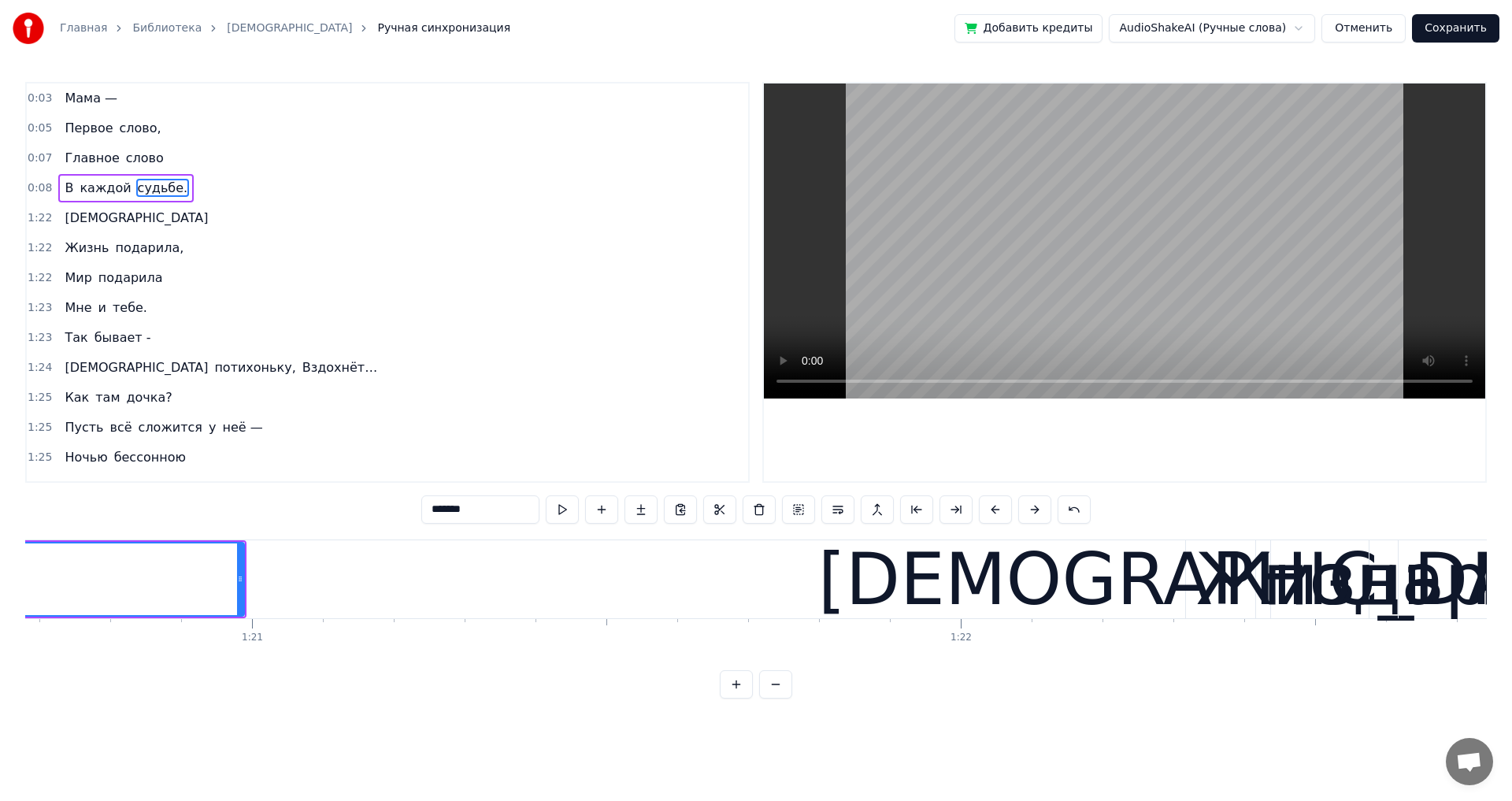
scroll to position [0, 57106]
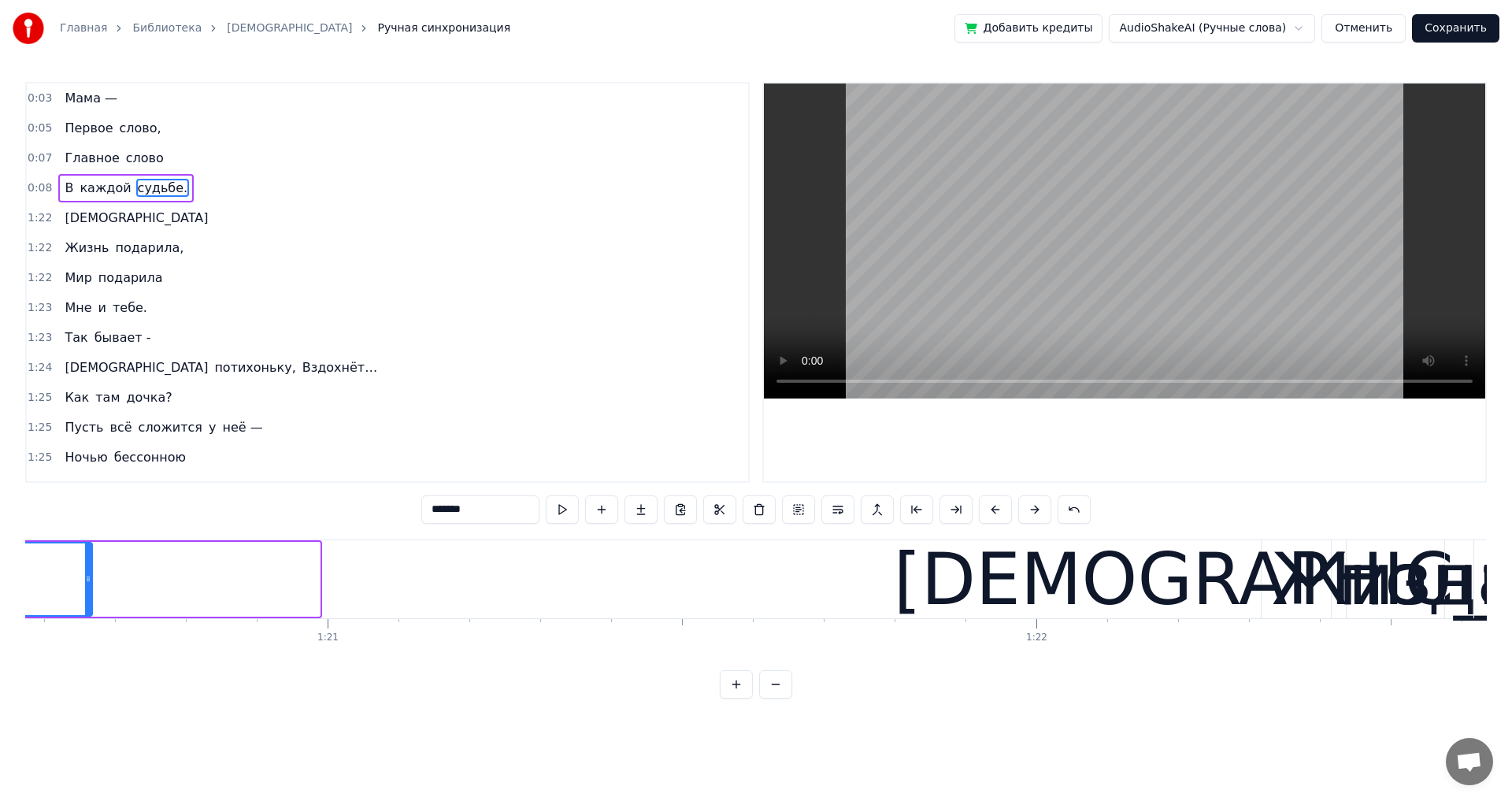
drag, startPoint x: 317, startPoint y: 582, endPoint x: 93, endPoint y: 583, distance: 224.0
click at [92, 583] on icon at bounding box center [87, 579] width 6 height 12
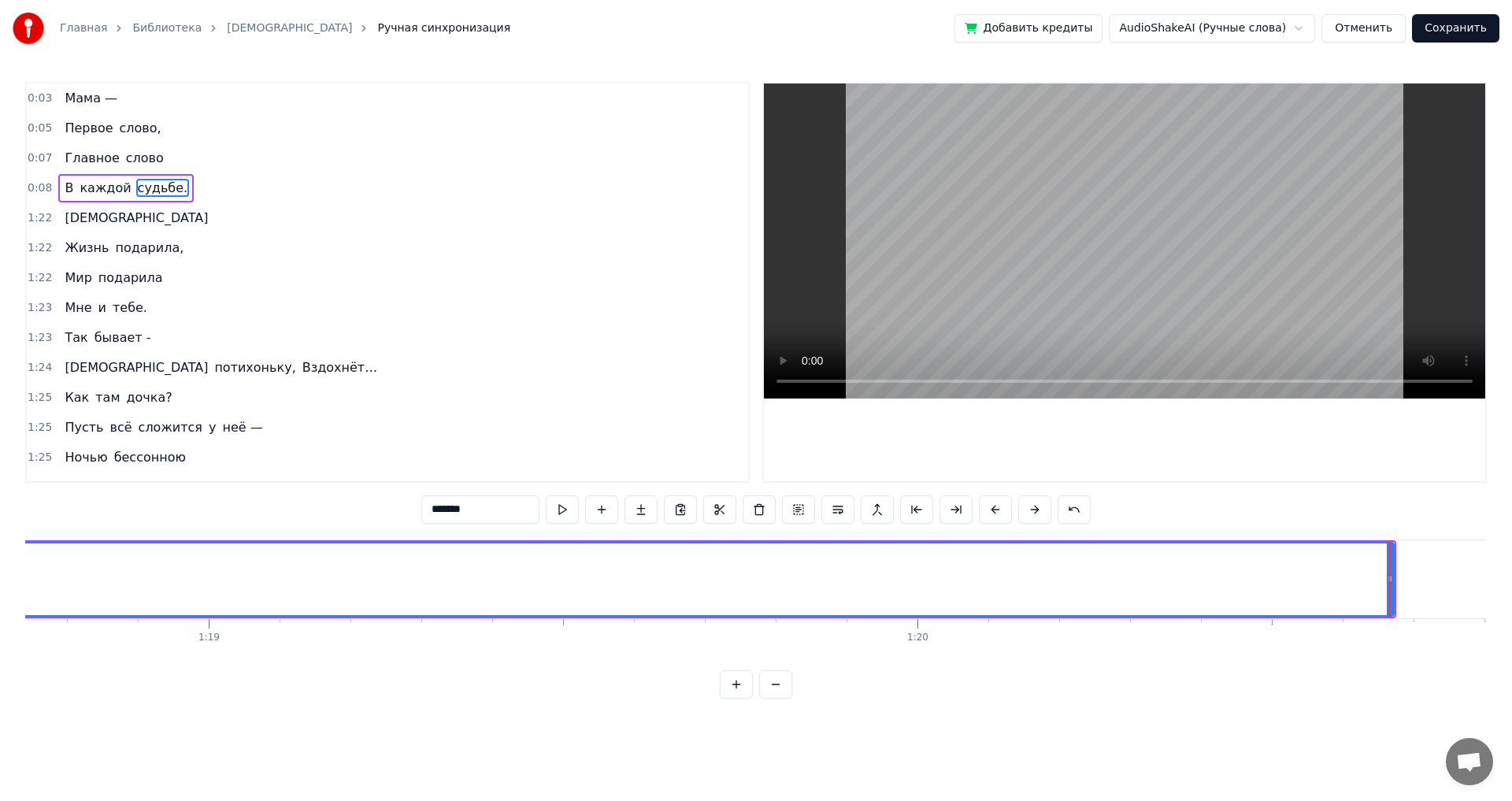
scroll to position [0, 55801]
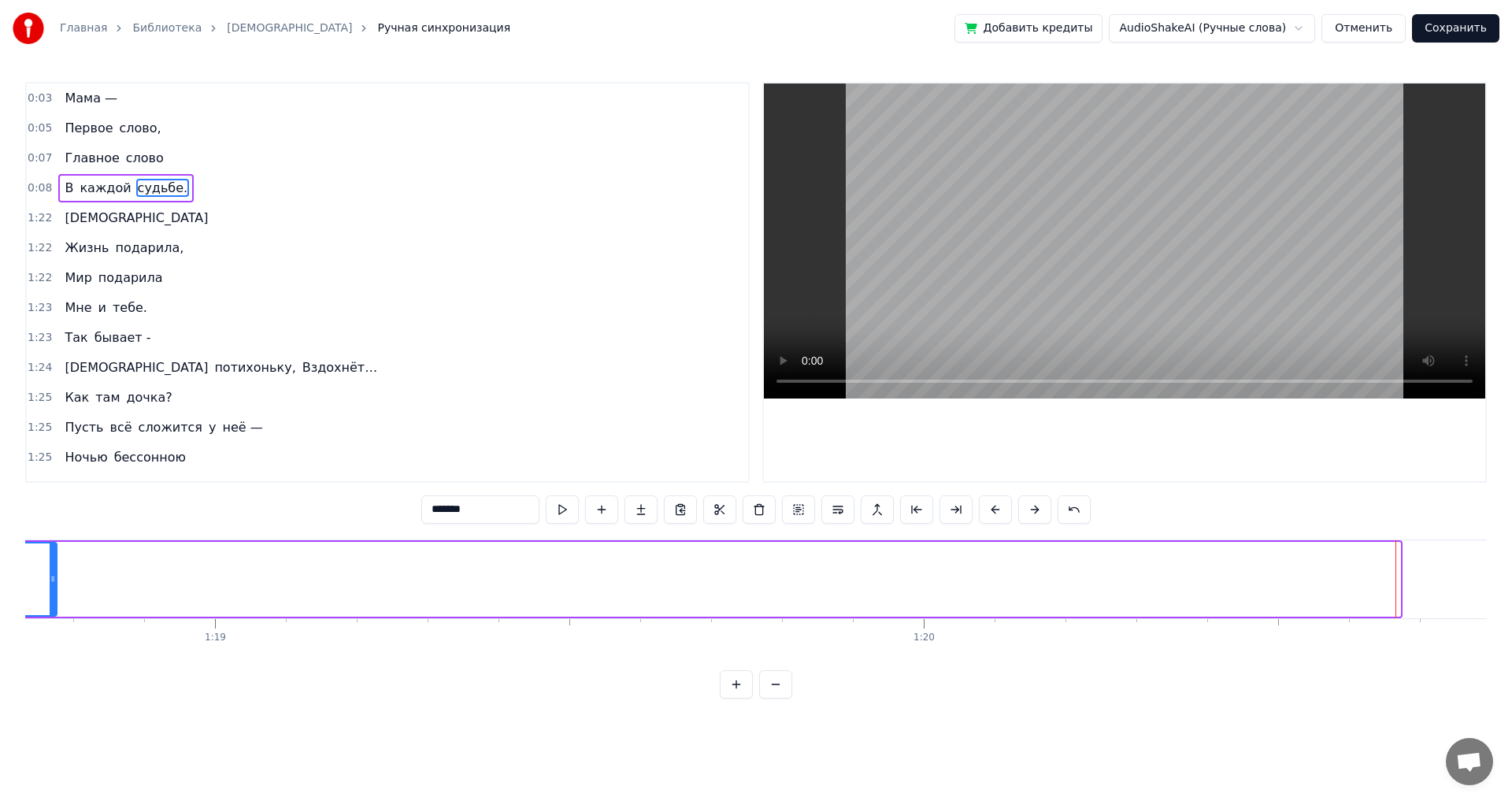
drag, startPoint x: 1398, startPoint y: 582, endPoint x: 56, endPoint y: 597, distance: 1342.1
click at [56, 597] on div at bounding box center [52, 579] width 6 height 71
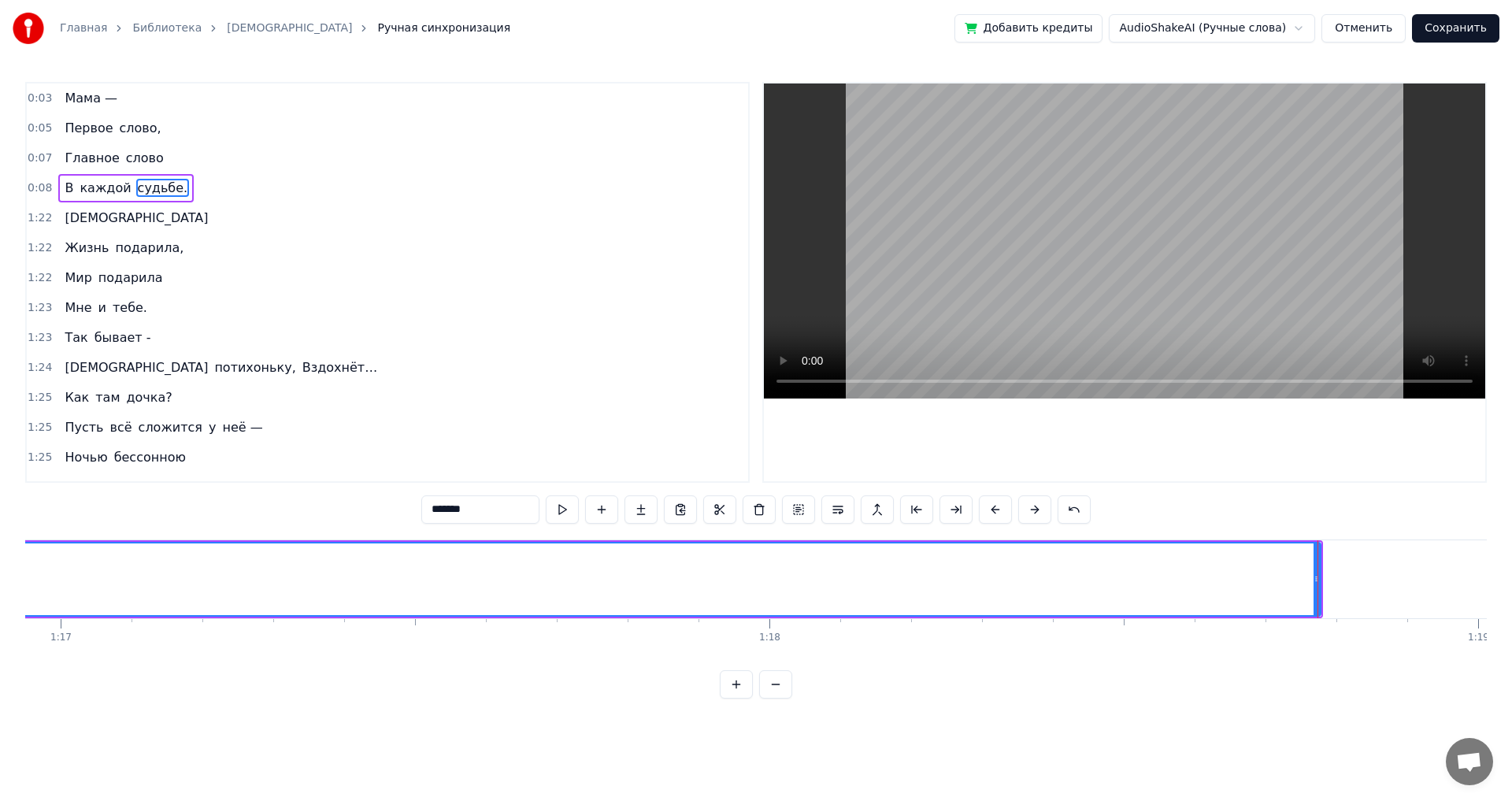
scroll to position [0, 54689]
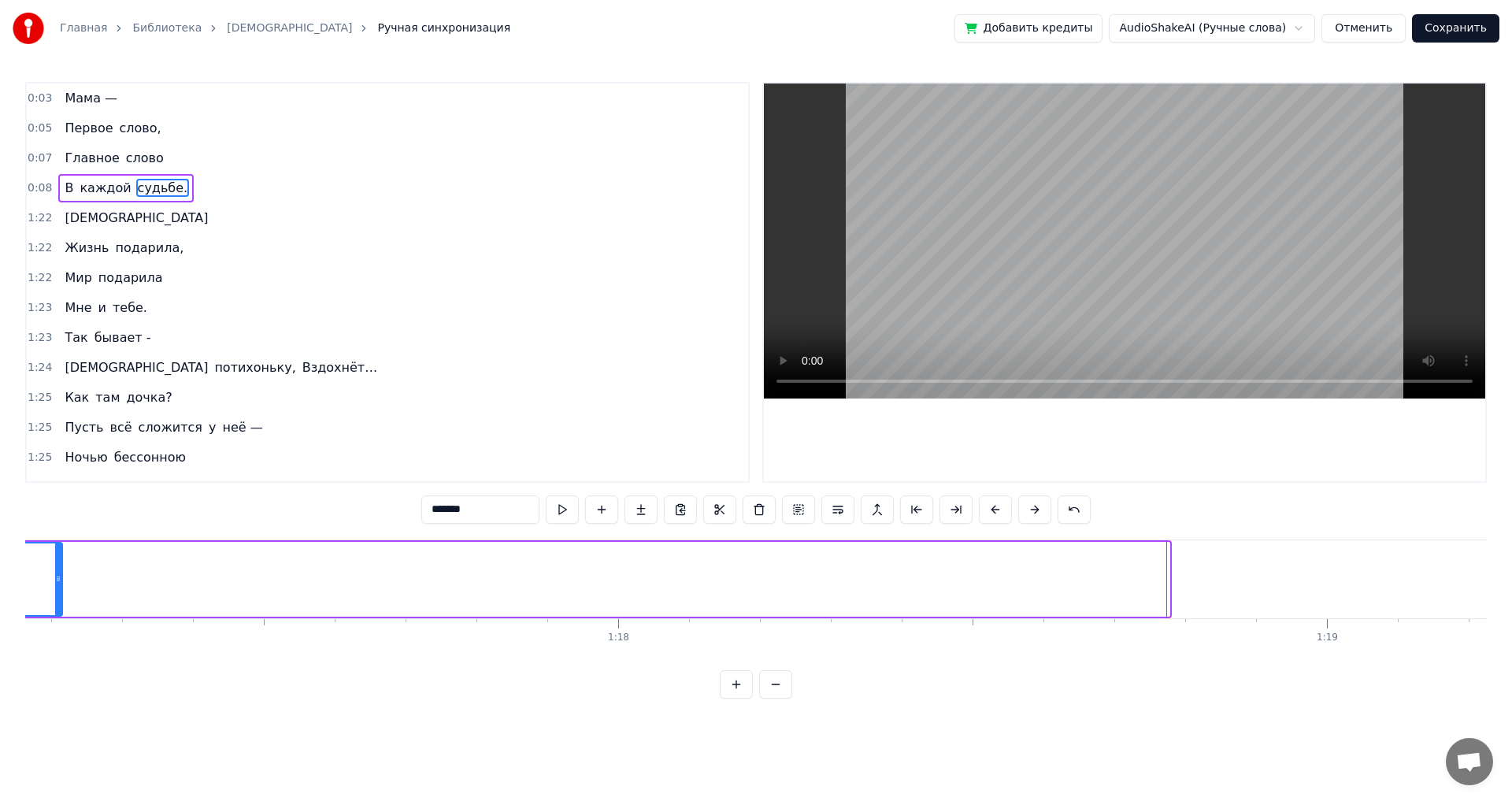
drag, startPoint x: 1165, startPoint y: 580, endPoint x: 58, endPoint y: 487, distance: 1110.9
click at [58, 487] on div "0:03 Мама — 0:05 Первое слово, 0:07 Главное слово 0:08 В каждой судьбе. 1:22 Ма…" at bounding box center [756, 390] width 1462 height 617
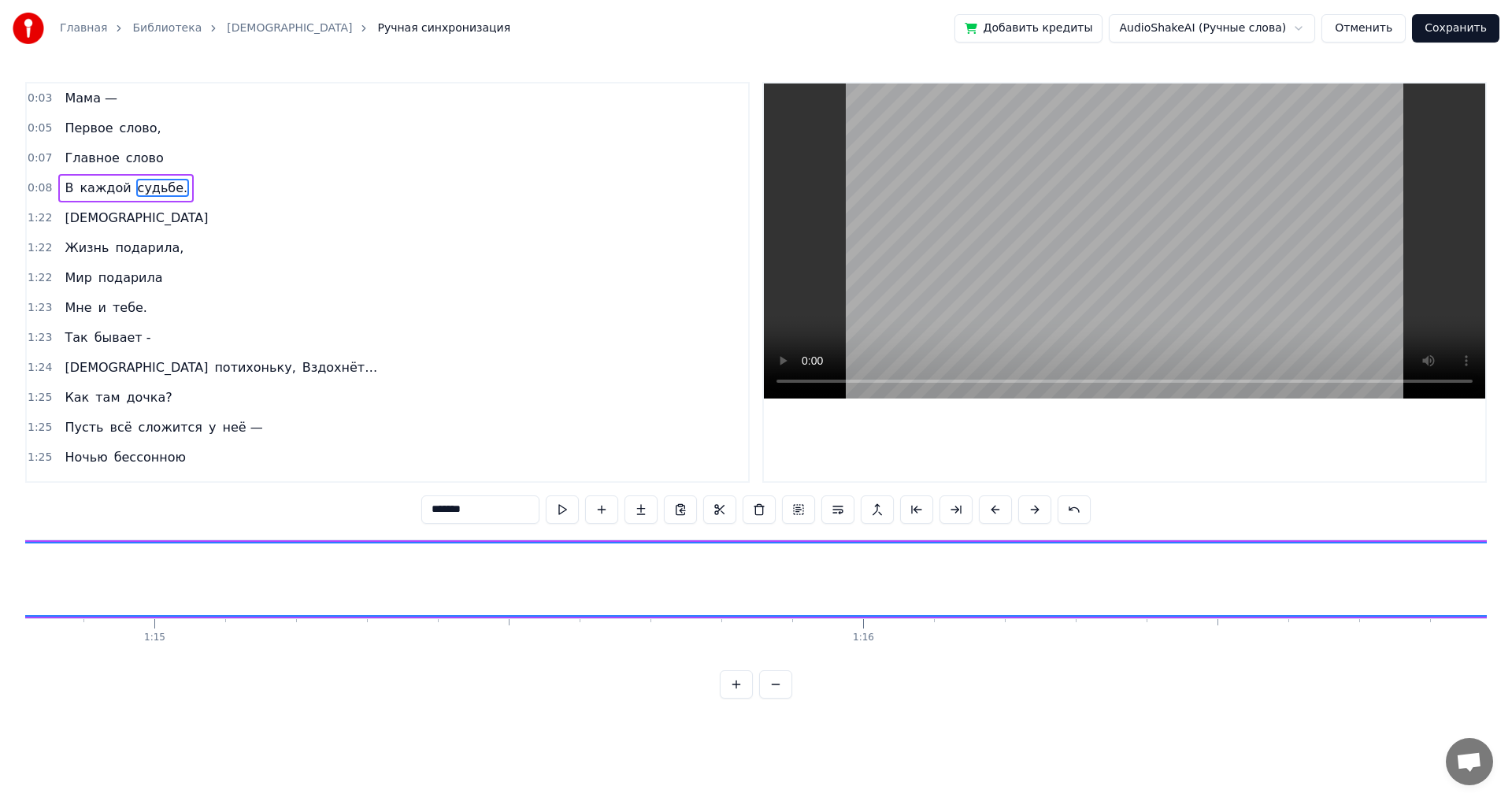
scroll to position [0, 53404]
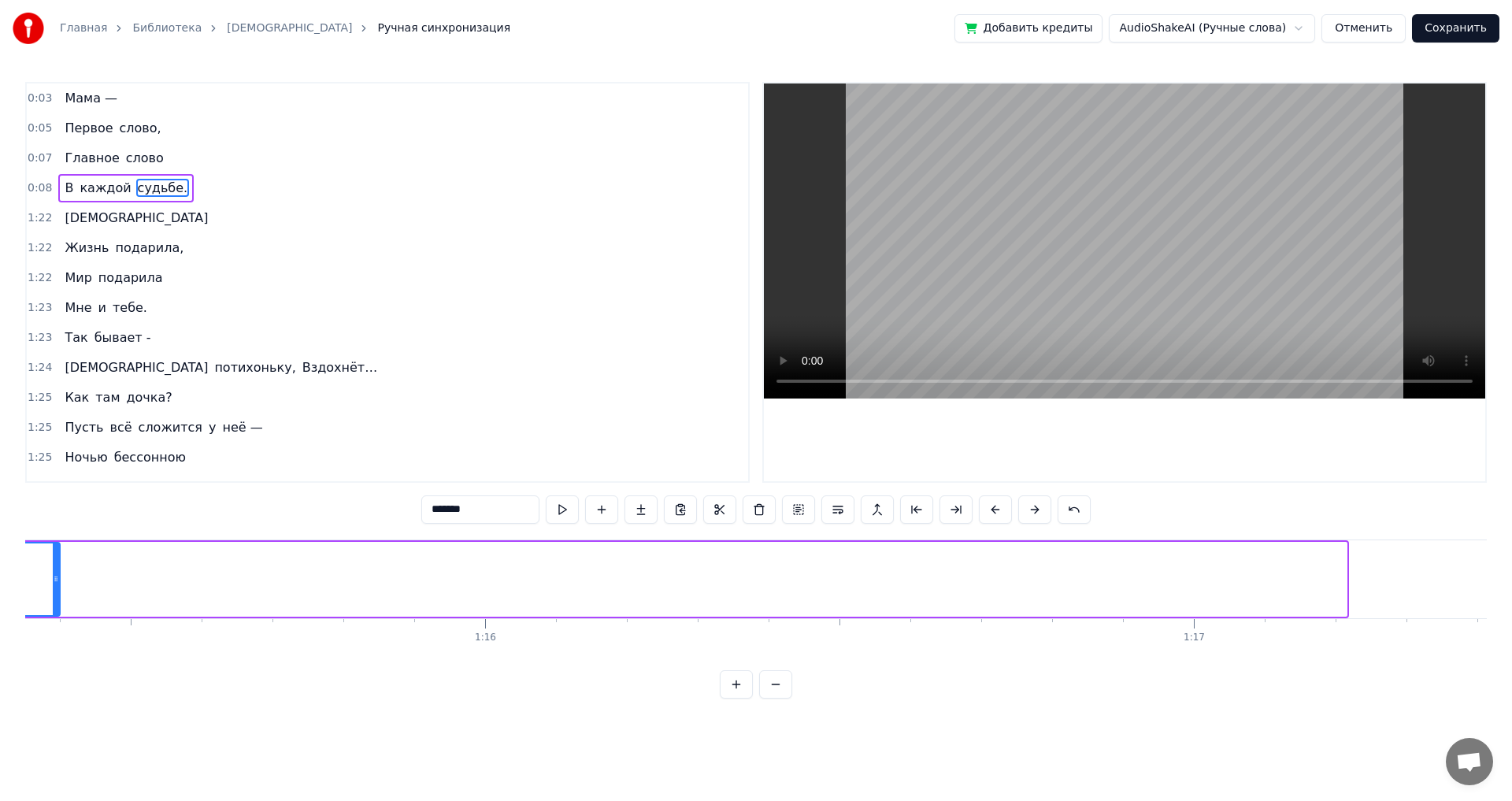
drag, startPoint x: 1344, startPoint y: 580, endPoint x: 56, endPoint y: 572, distance: 1288.0
click at [56, 572] on div at bounding box center [56, 579] width 6 height 71
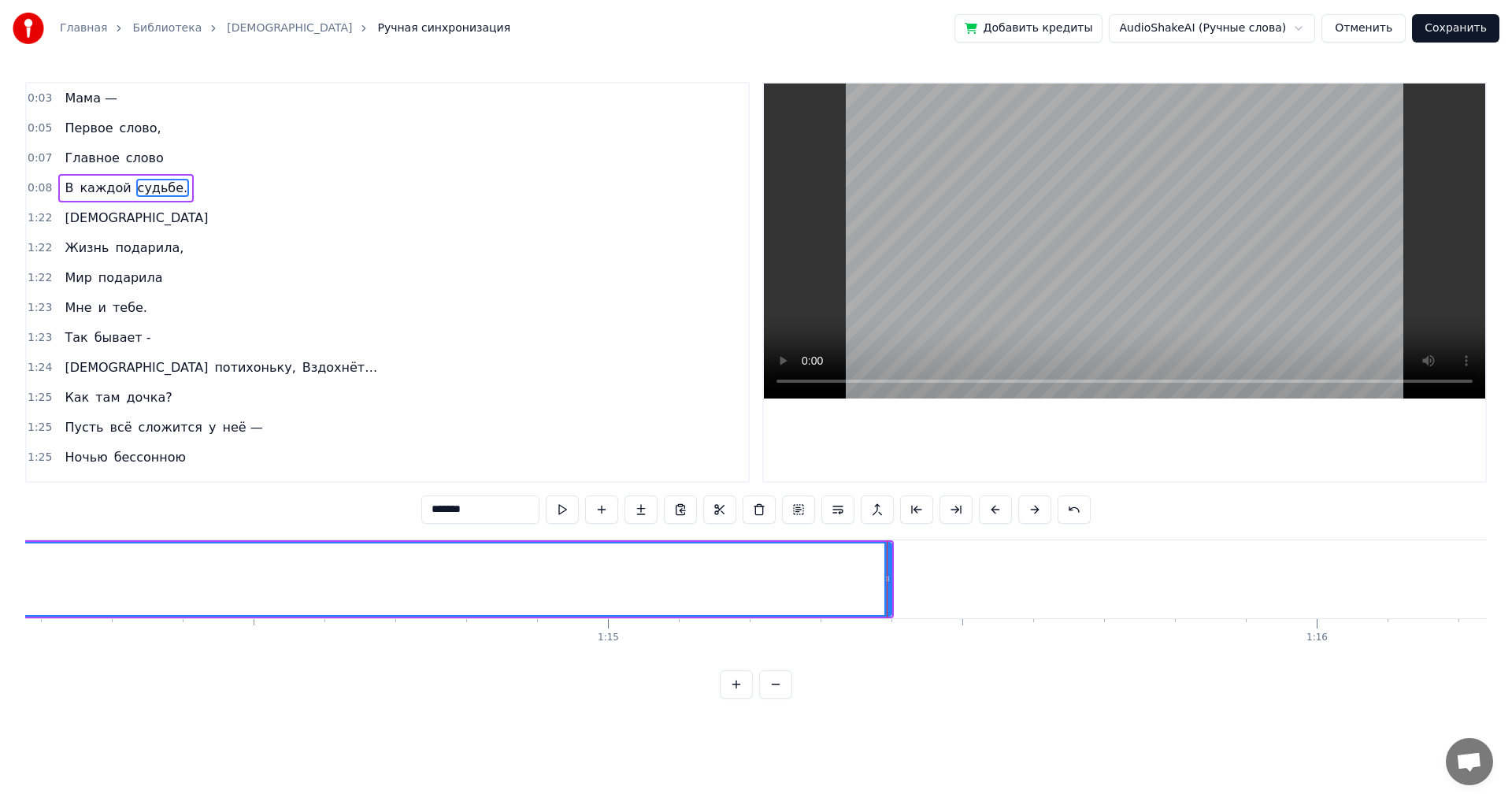
scroll to position [0, 52724]
drag, startPoint x: 737, startPoint y: 577, endPoint x: 709, endPoint y: 578, distance: 28.0
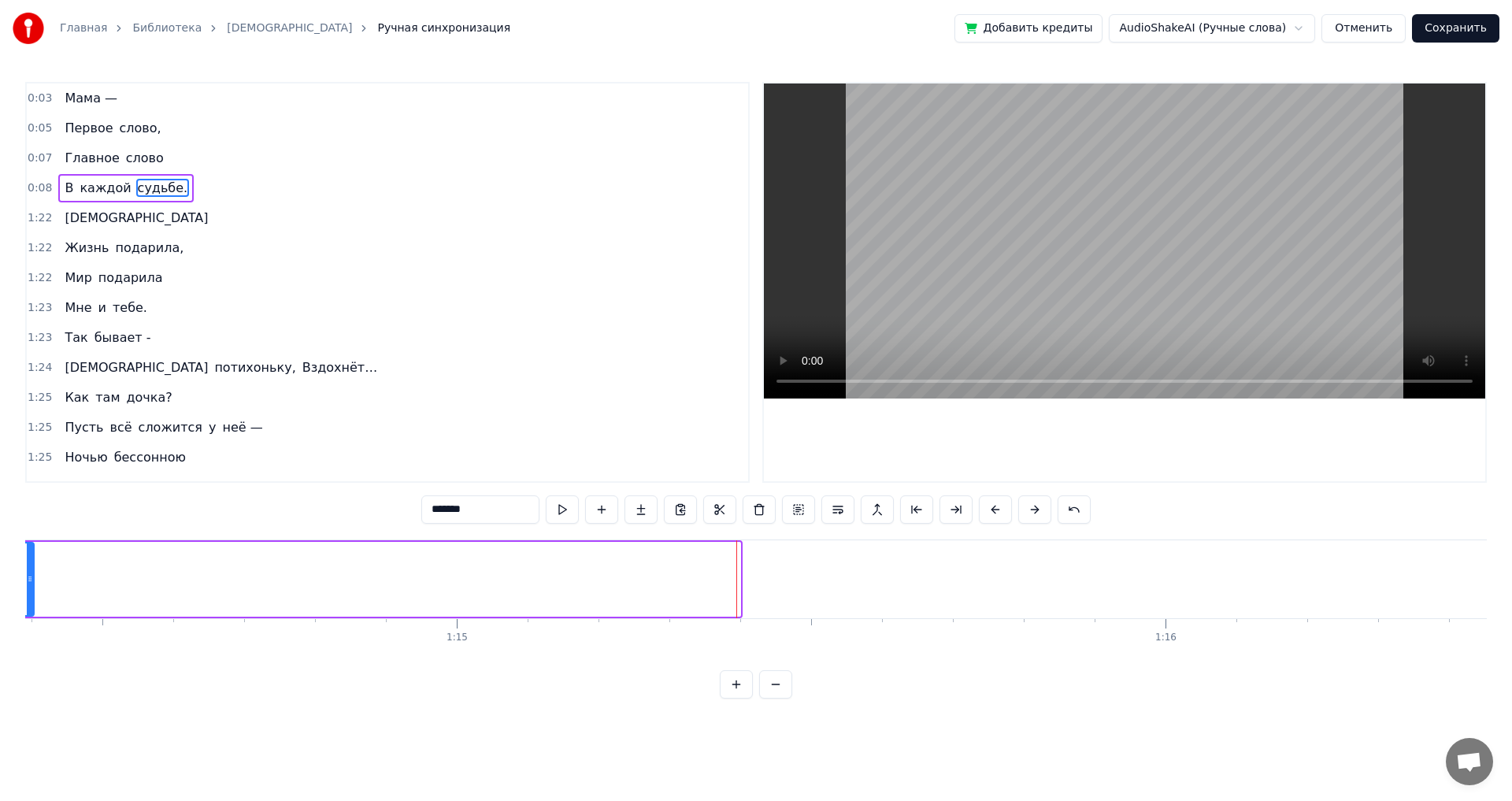
drag, startPoint x: 738, startPoint y: 580, endPoint x: 34, endPoint y: 560, distance: 704.3
click at [33, 560] on div at bounding box center [29, 579] width 6 height 71
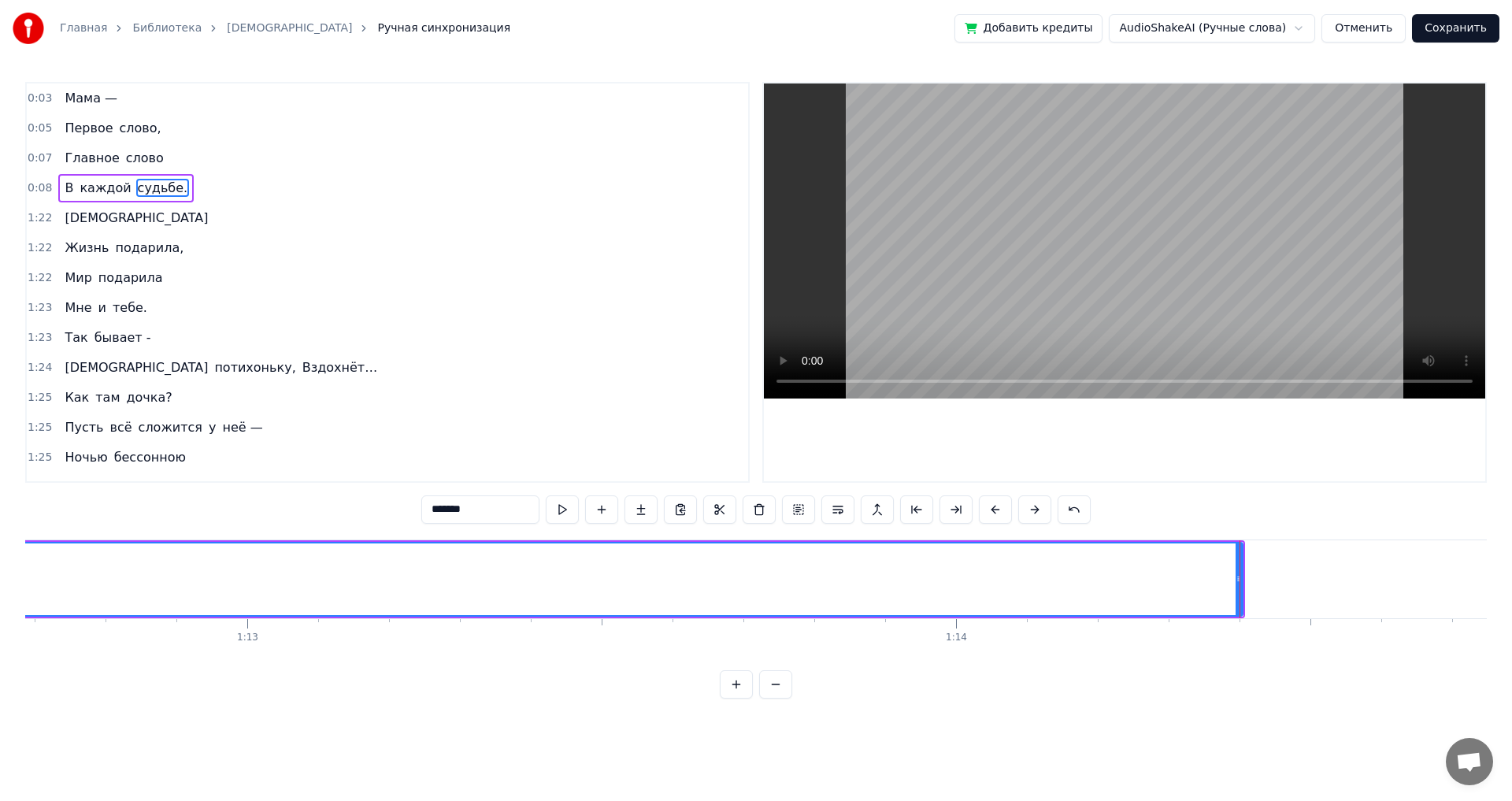
scroll to position [0, 51365]
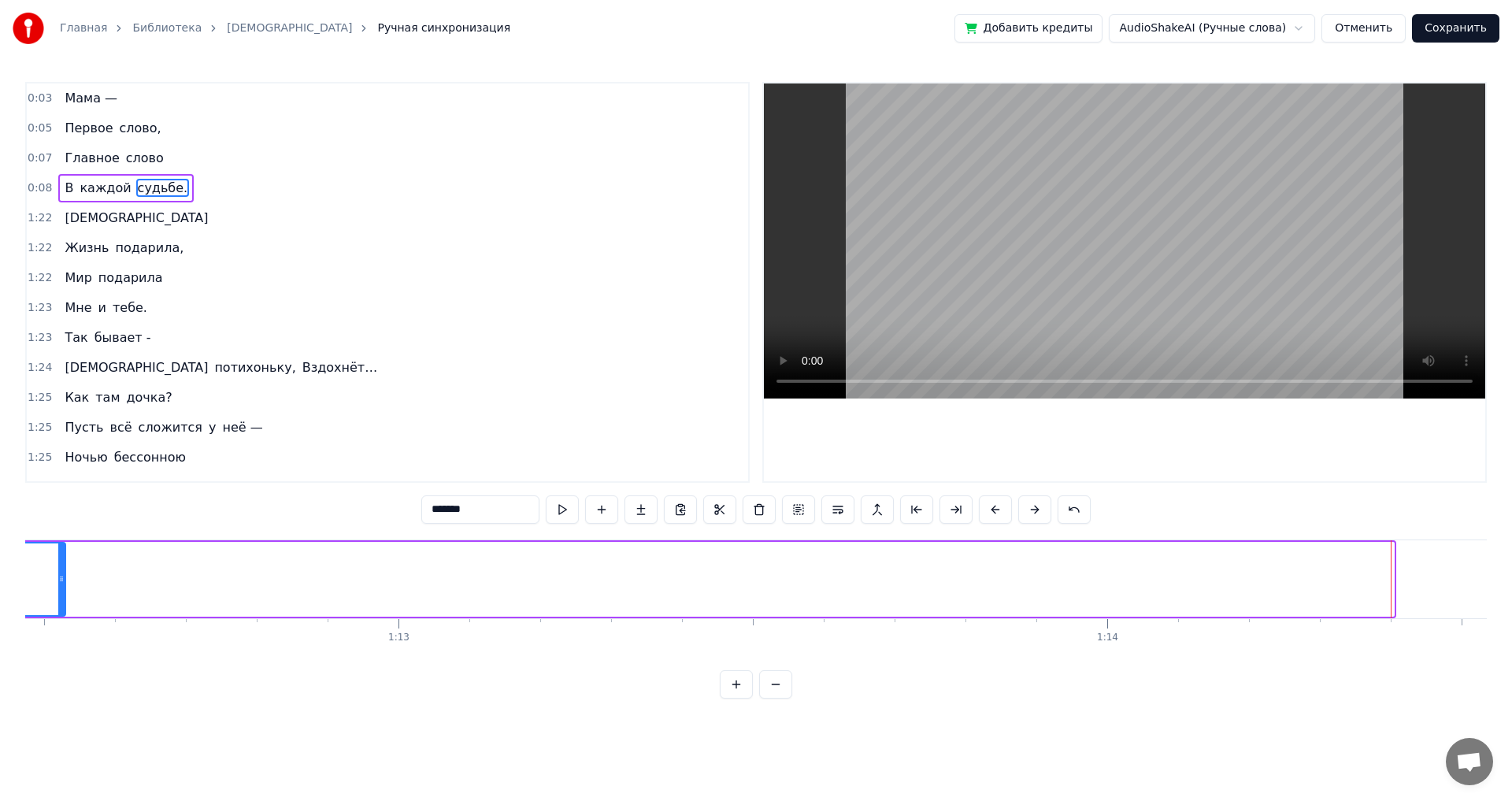
drag, startPoint x: 1392, startPoint y: 578, endPoint x: 64, endPoint y: 579, distance: 1328.0
click at [64, 579] on icon at bounding box center [61, 579] width 6 height 12
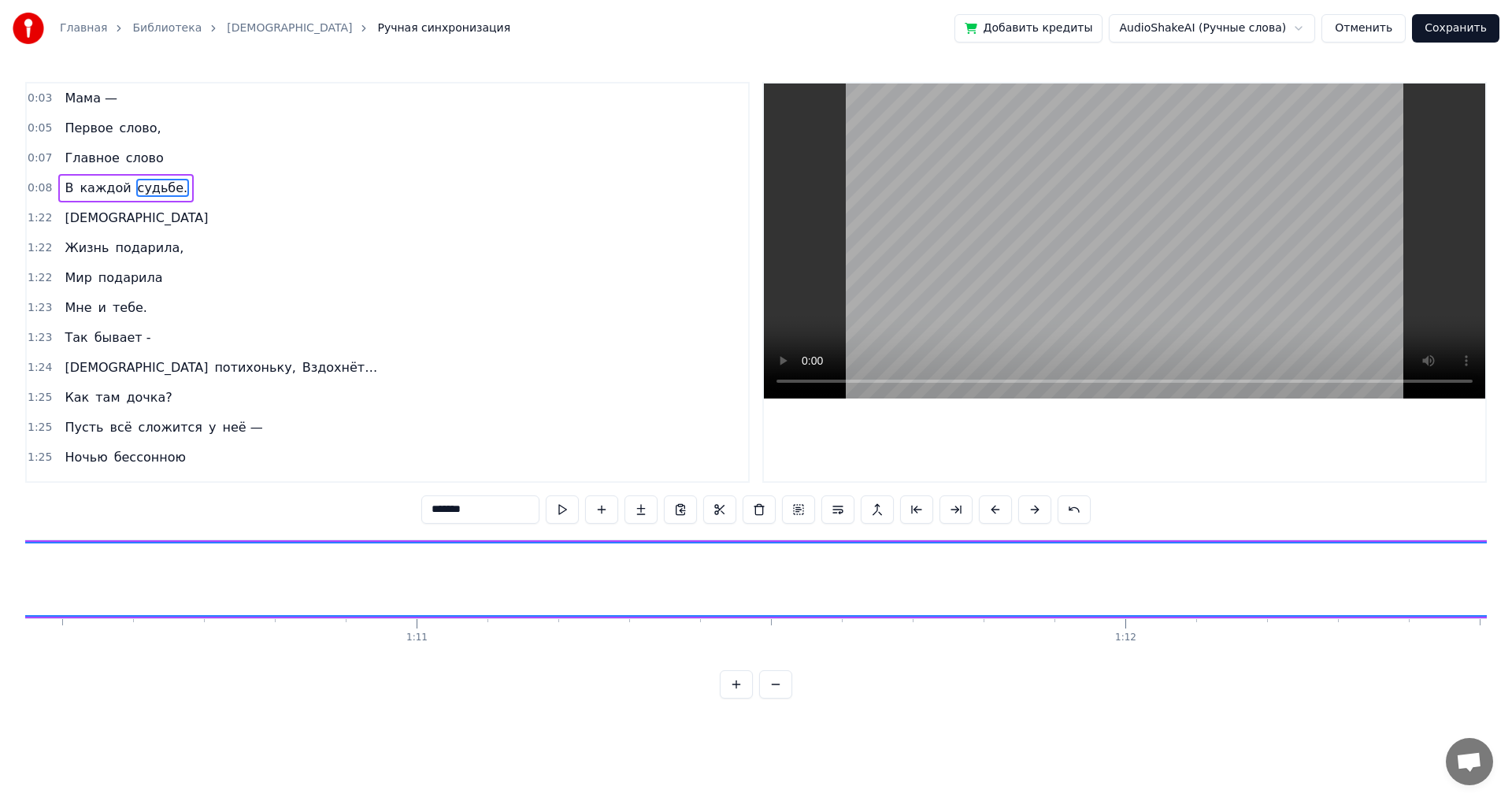
scroll to position [0, 50081]
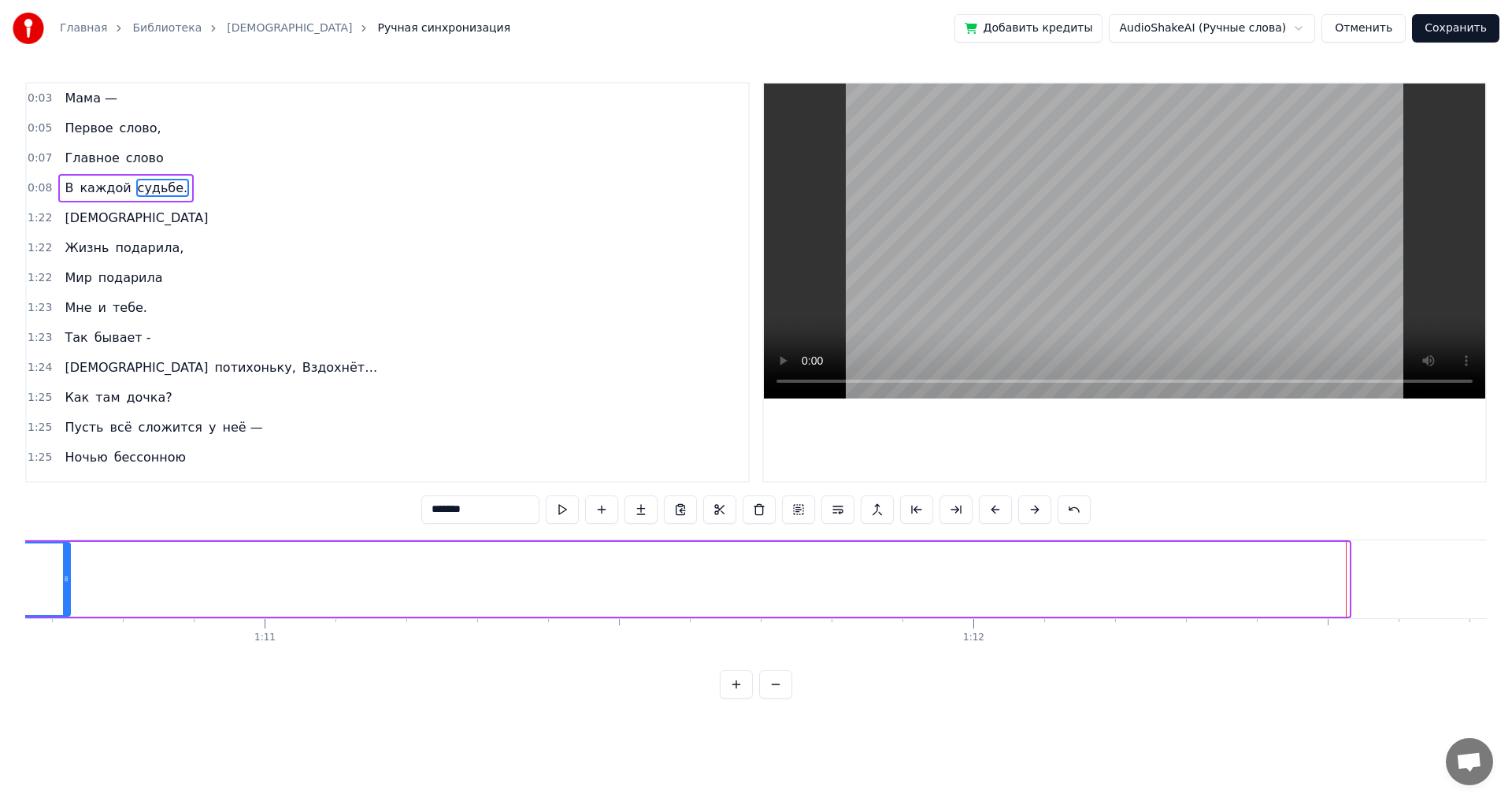
drag, startPoint x: 1345, startPoint y: 576, endPoint x: 66, endPoint y: 583, distance: 1279.0
click at [66, 583] on icon at bounding box center [65, 579] width 6 height 12
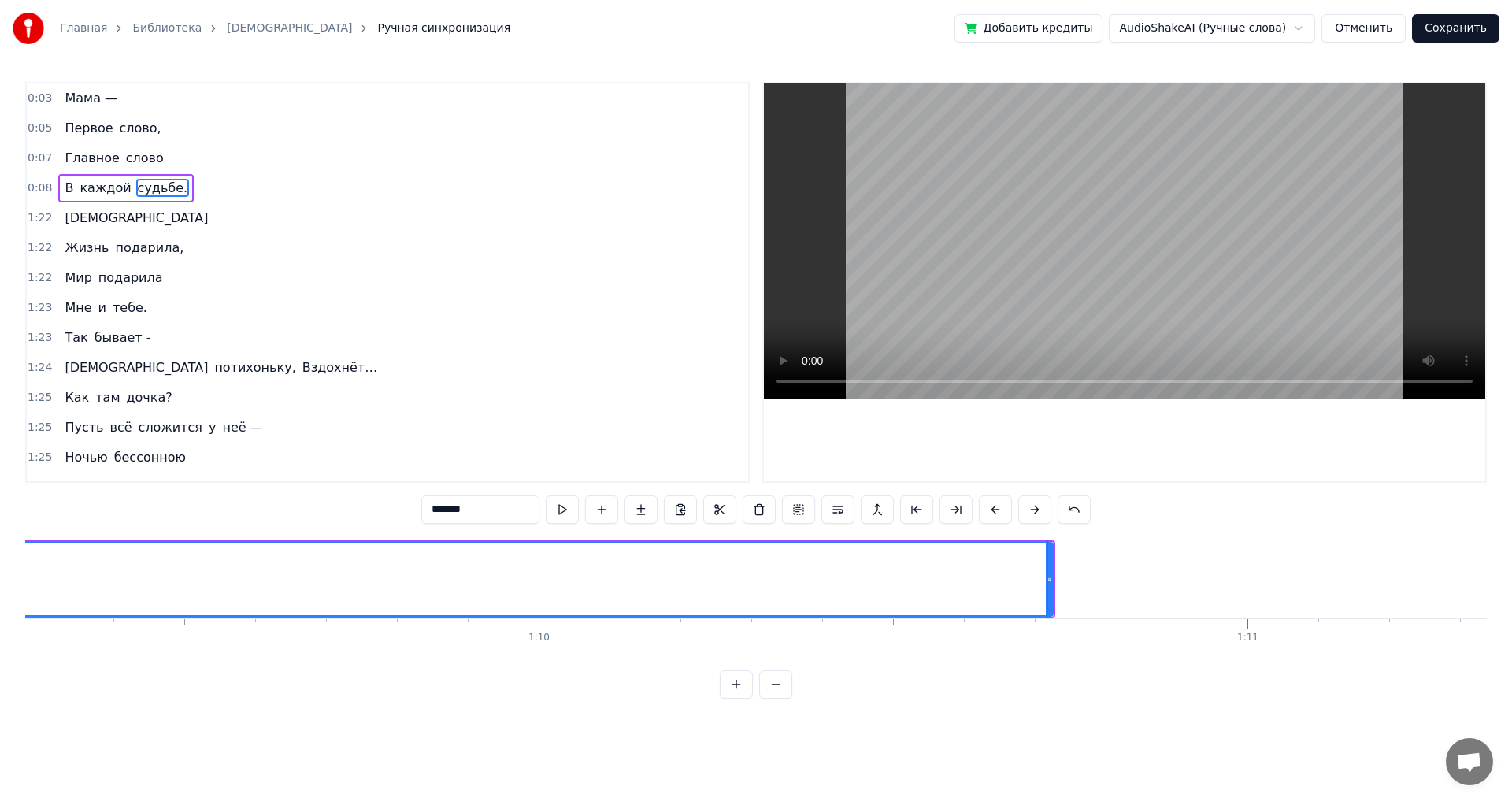
scroll to position [0, 48797]
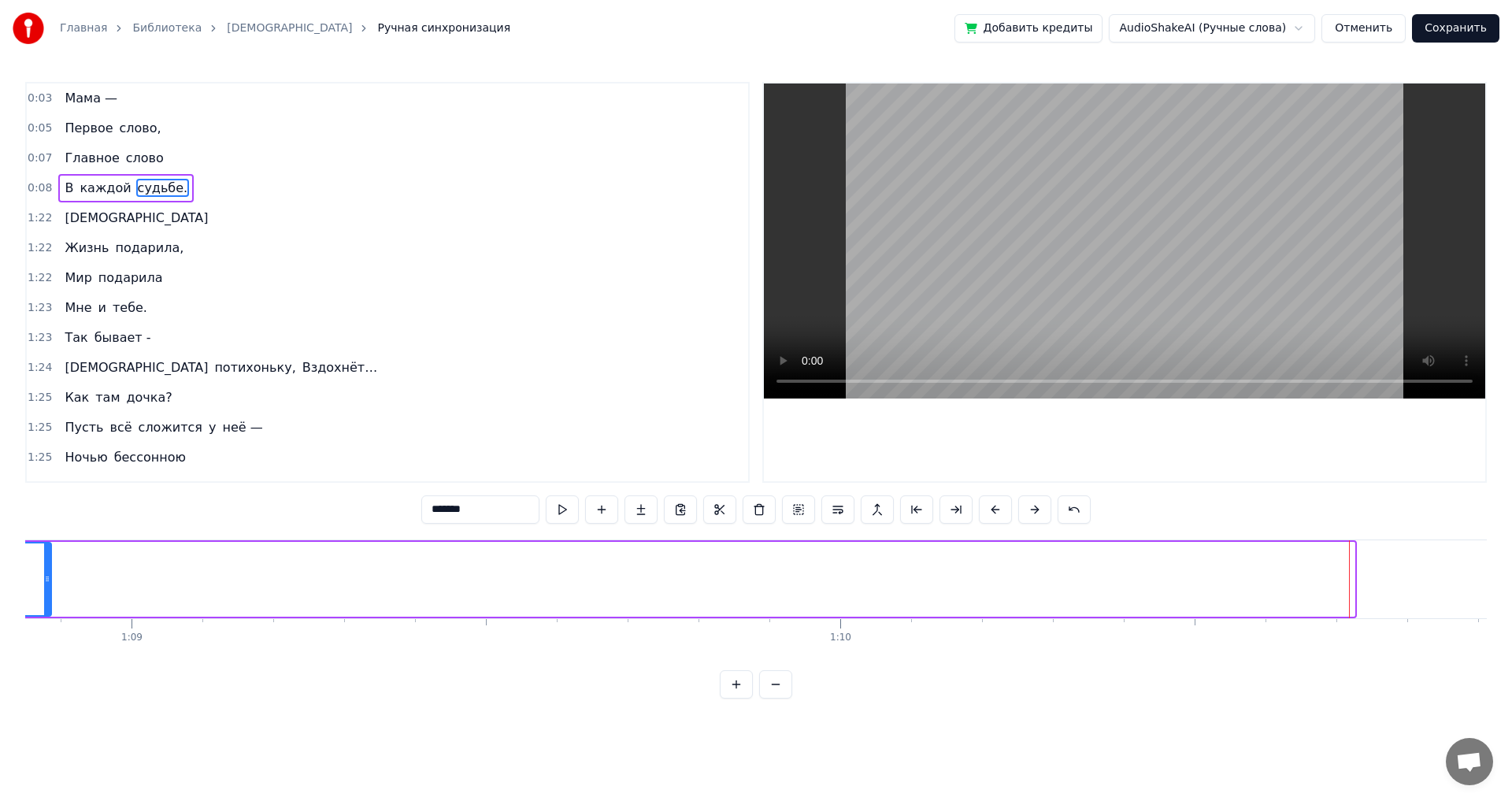
drag, startPoint x: 1352, startPoint y: 579, endPoint x: 49, endPoint y: 583, distance: 1303.0
click at [49, 583] on icon at bounding box center [47, 579] width 6 height 12
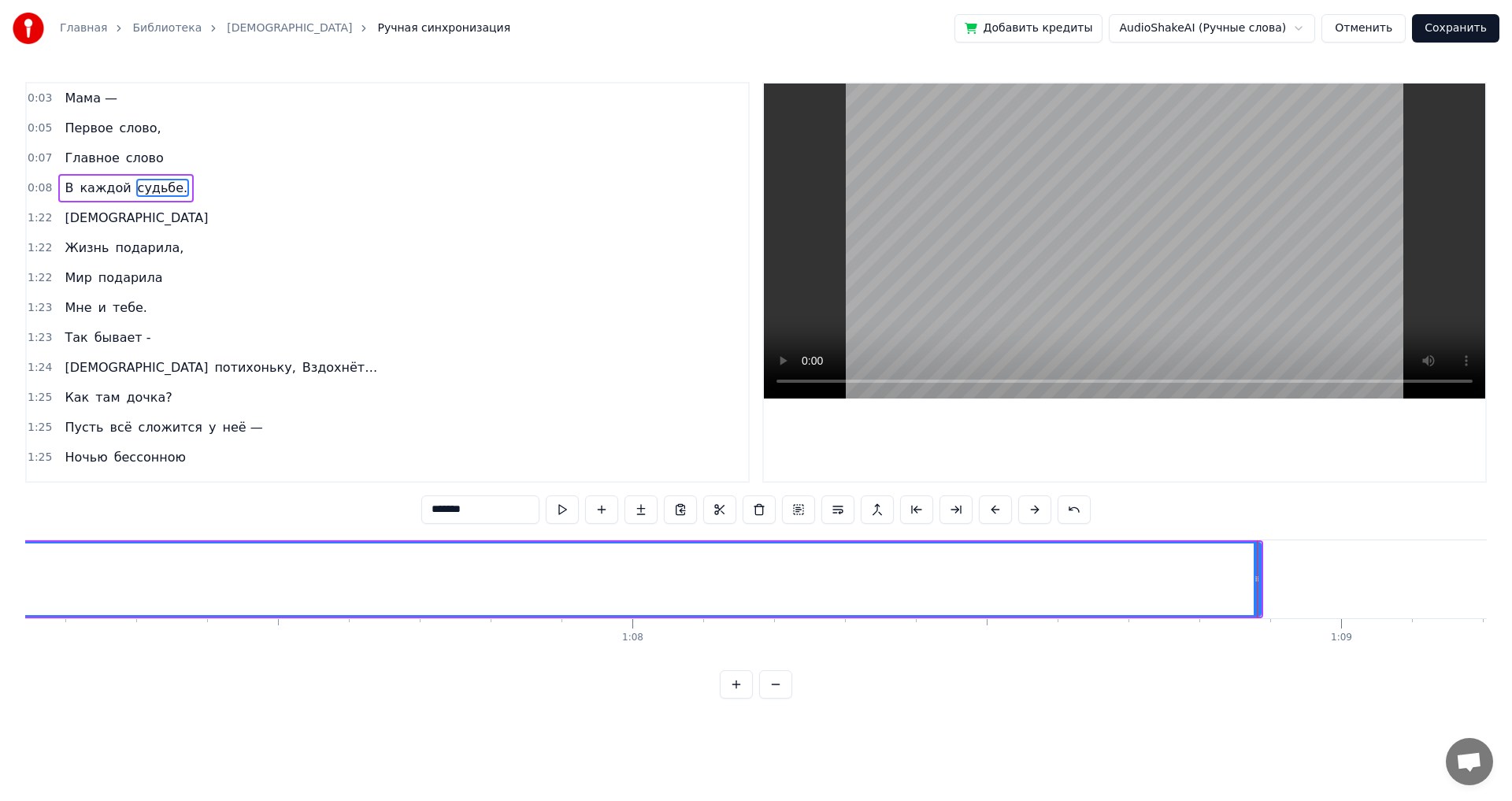
scroll to position [0, 47815]
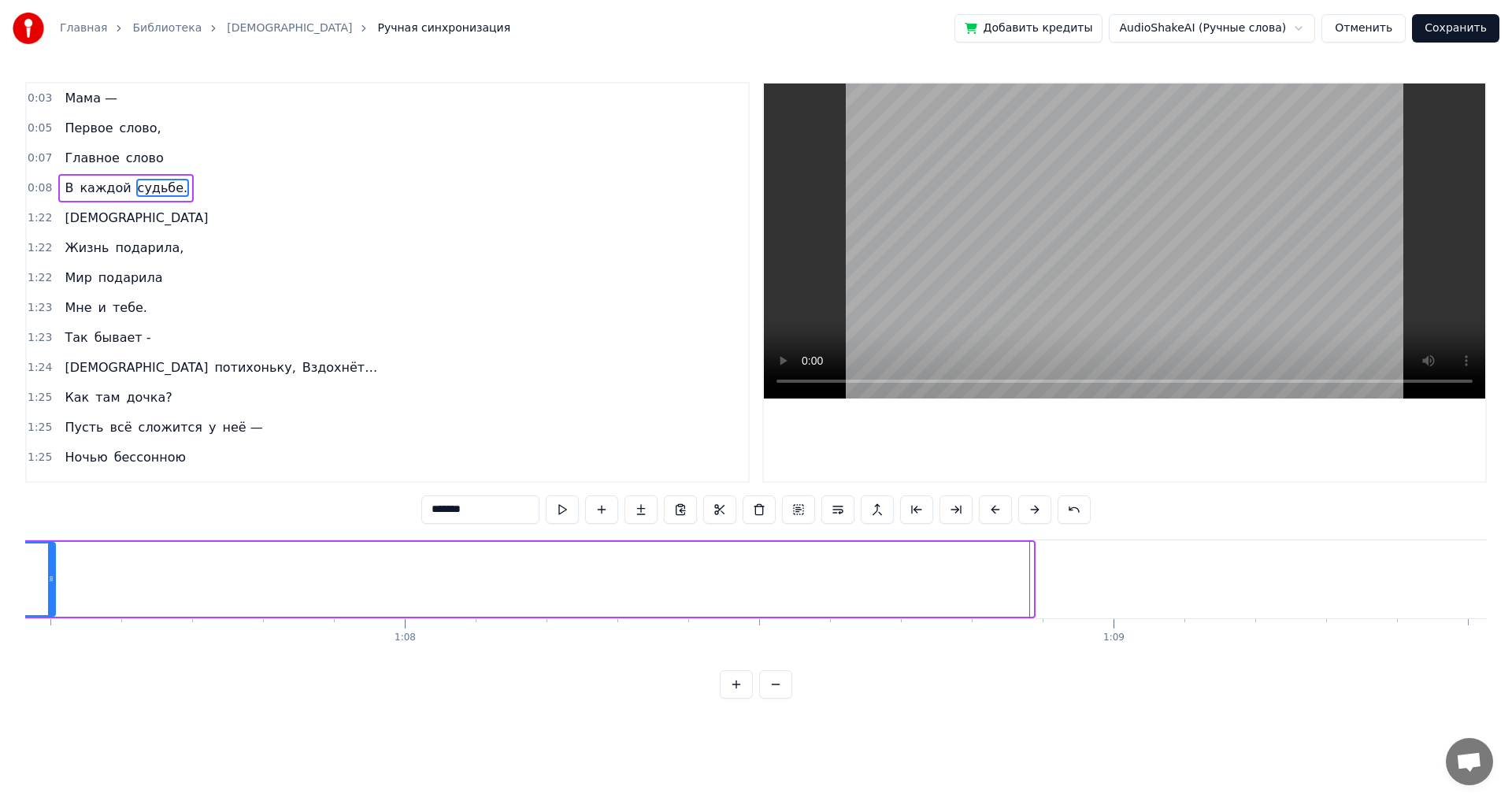
drag, startPoint x: 1029, startPoint y: 576, endPoint x: 50, endPoint y: 576, distance: 979.0
click at [50, 576] on circle at bounding box center [50, 576] width 1 height 1
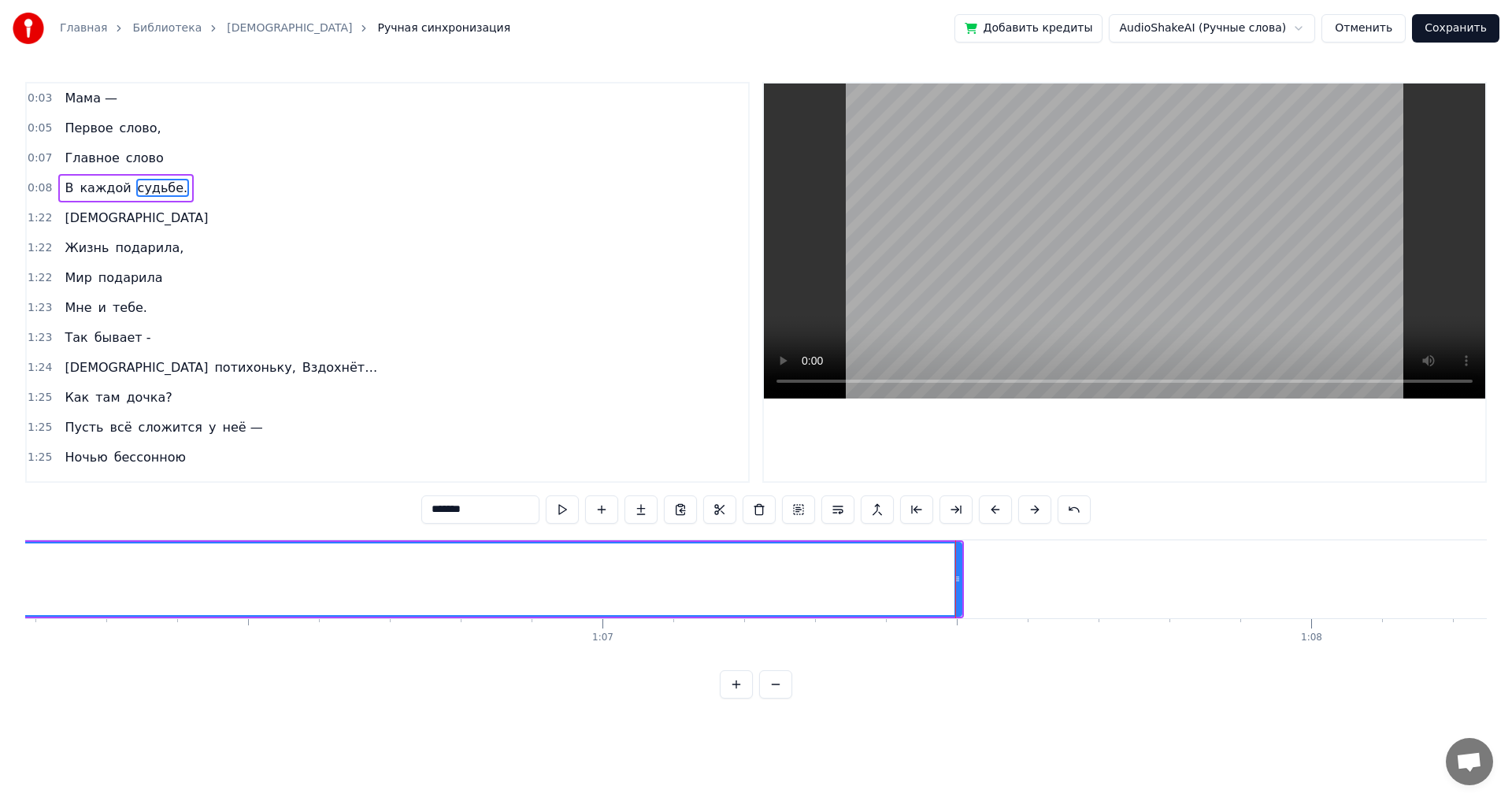
scroll to position [0, 46456]
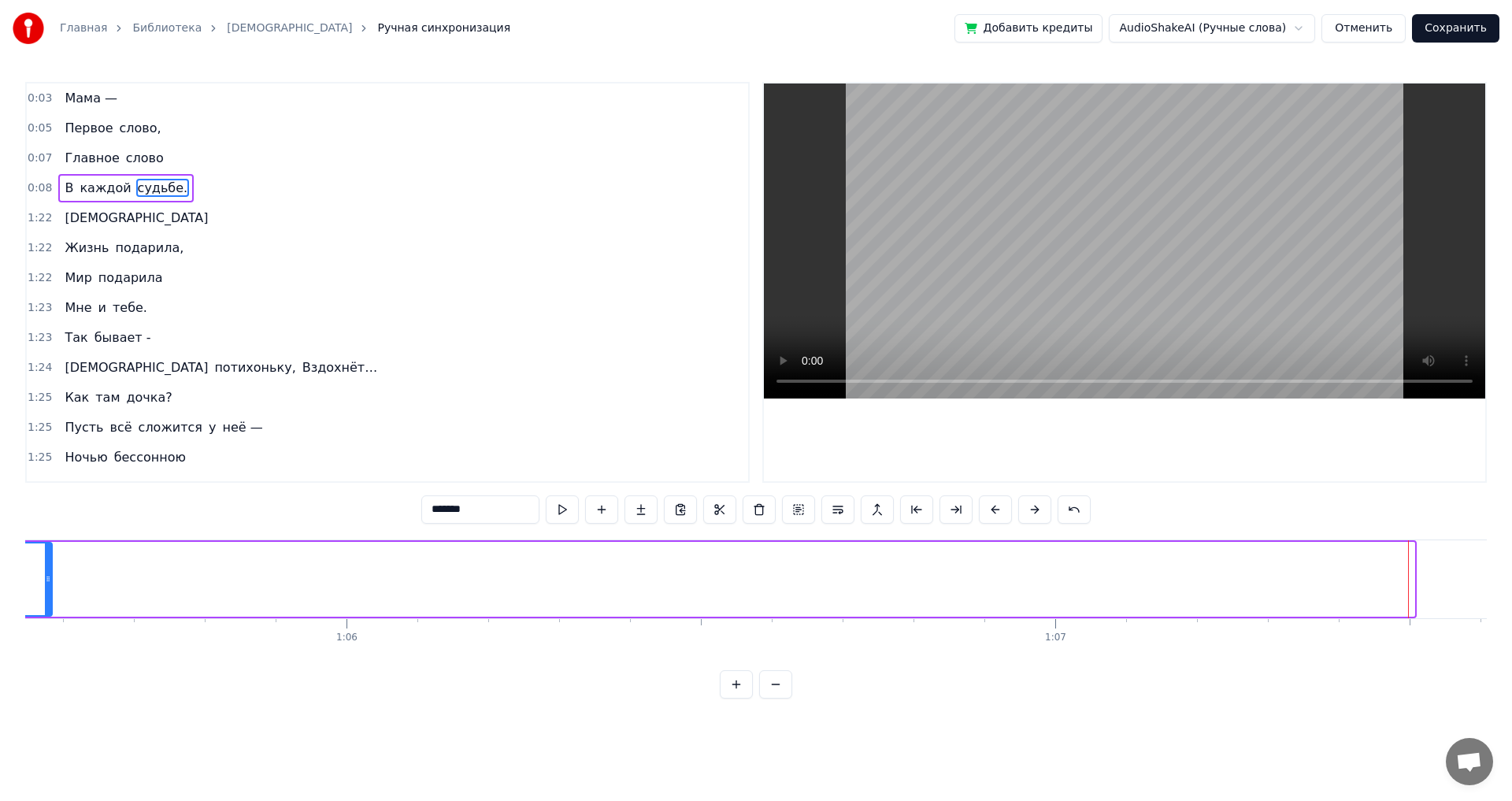
drag, startPoint x: 1411, startPoint y: 580, endPoint x: 48, endPoint y: 583, distance: 1363.0
click at [48, 583] on icon at bounding box center [48, 579] width 6 height 12
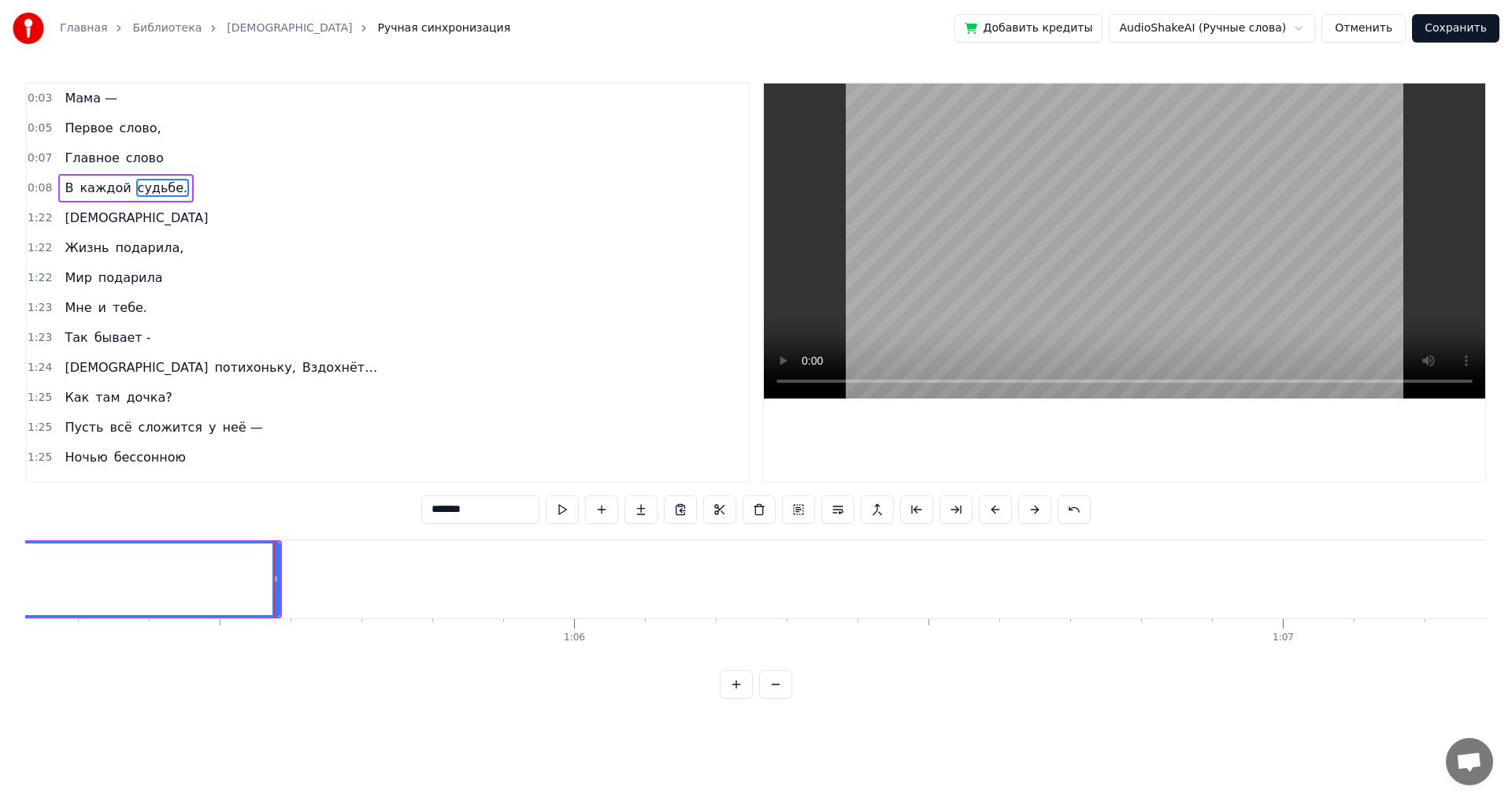
scroll to position [0, 45549]
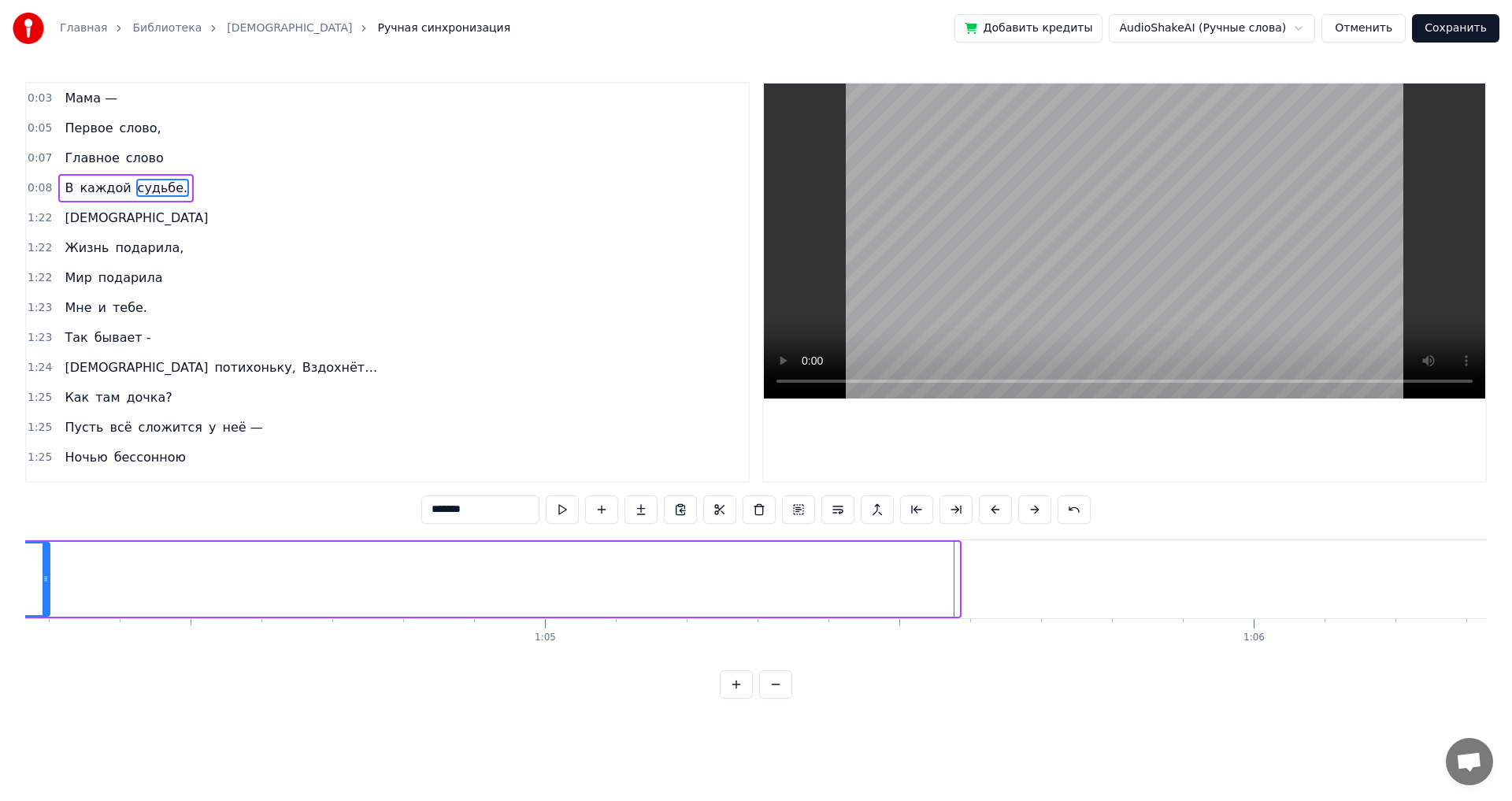
drag, startPoint x: 956, startPoint y: 576, endPoint x: 47, endPoint y: 576, distance: 909.0
click at [47, 576] on circle at bounding box center [47, 576] width 1 height 1
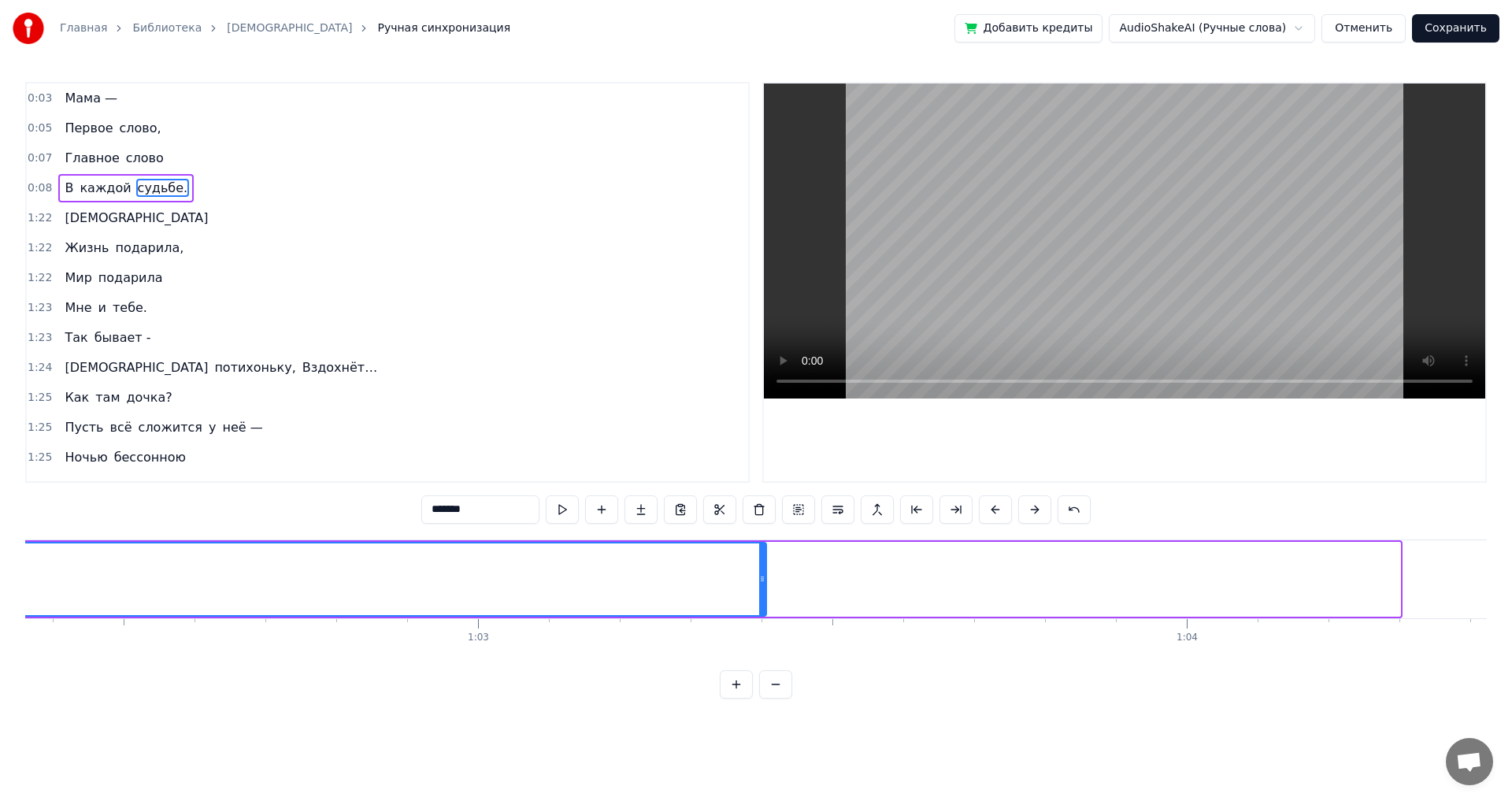
scroll to position [0, 44072]
drag, startPoint x: 651, startPoint y: 580, endPoint x: 33, endPoint y: 560, distance: 618.3
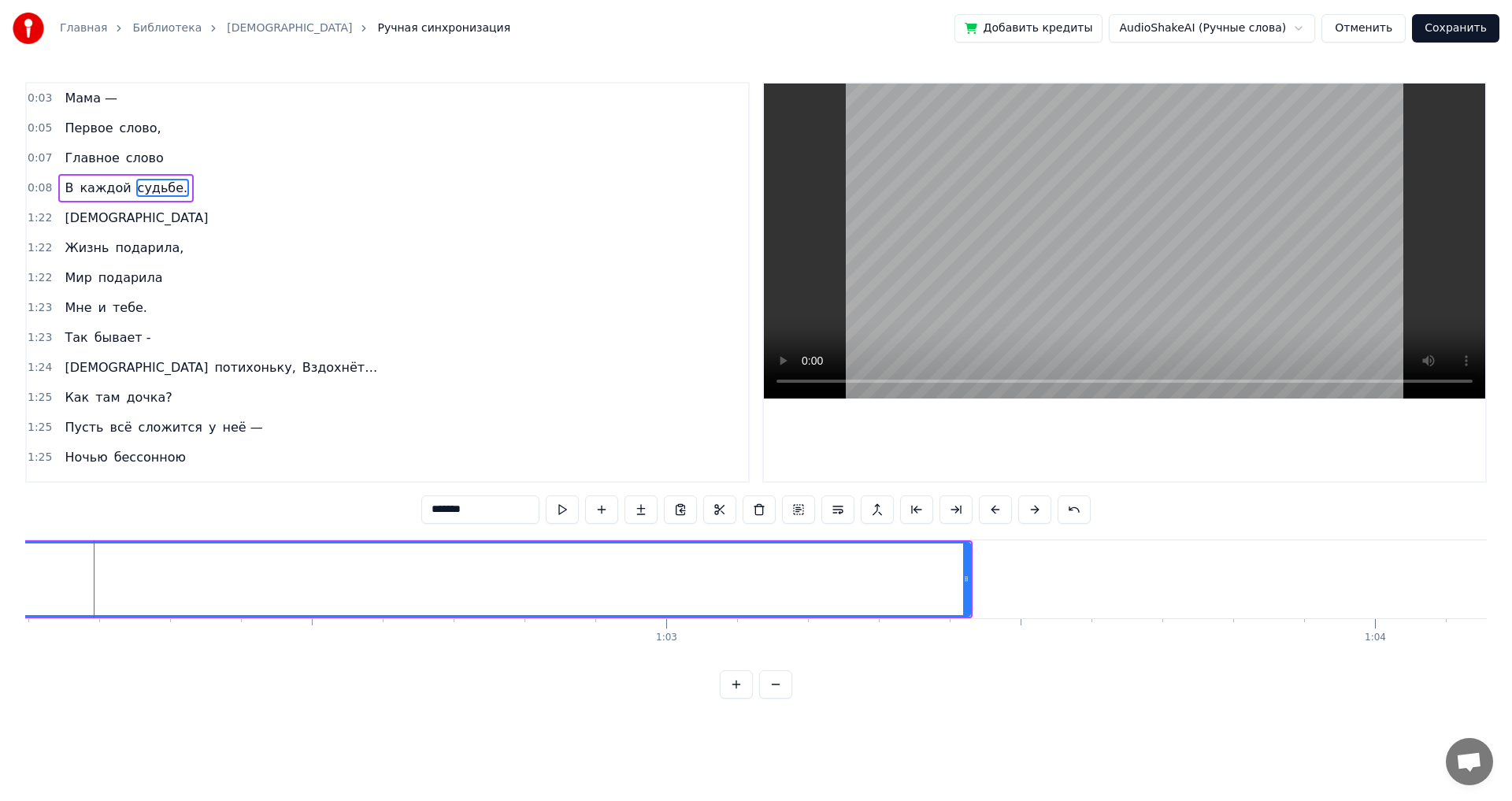
scroll to position [0, 44000]
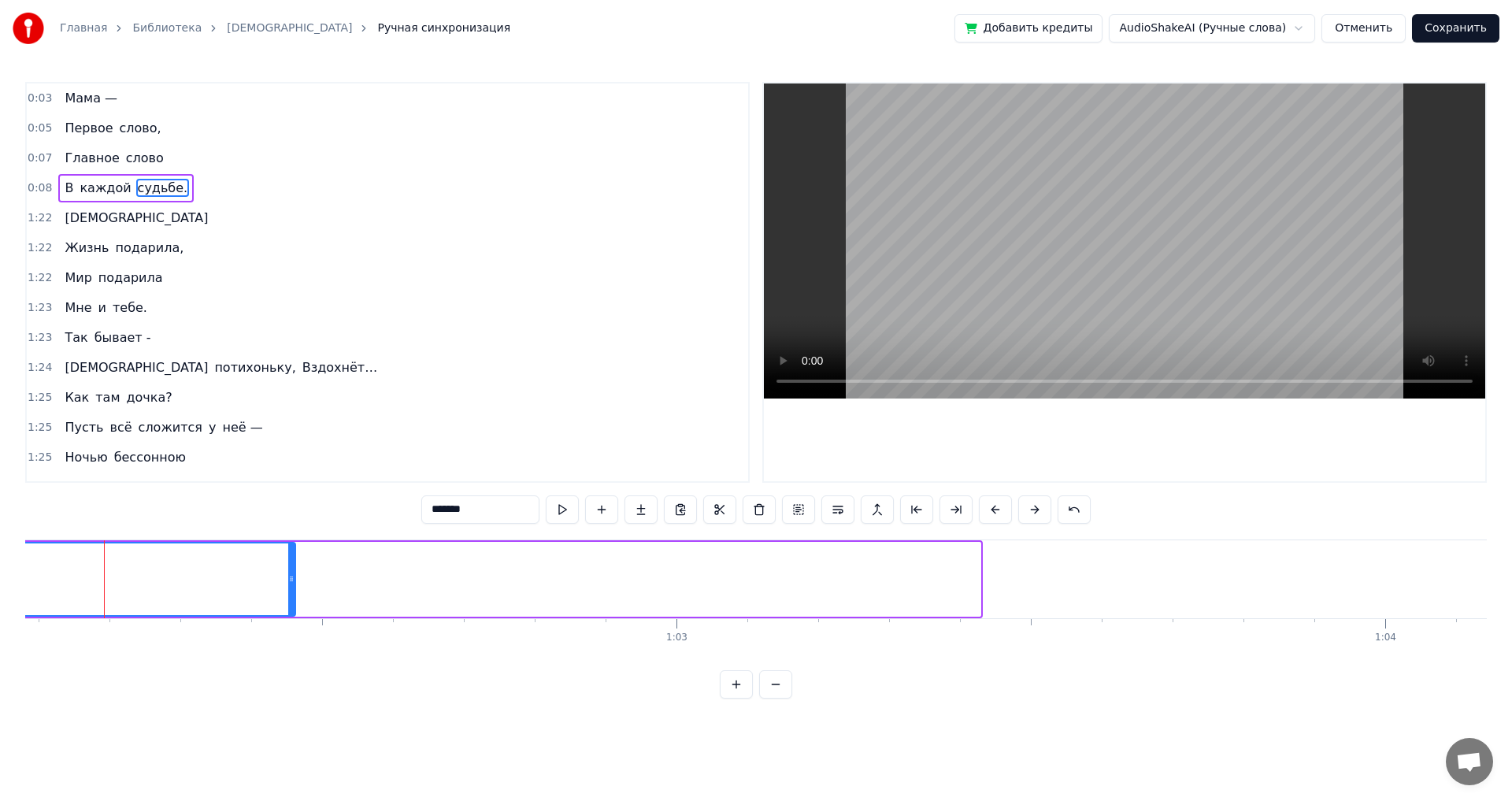
drag, startPoint x: 977, startPoint y: 583, endPoint x: 292, endPoint y: 555, distance: 685.6
click at [292, 555] on div at bounding box center [291, 579] width 6 height 71
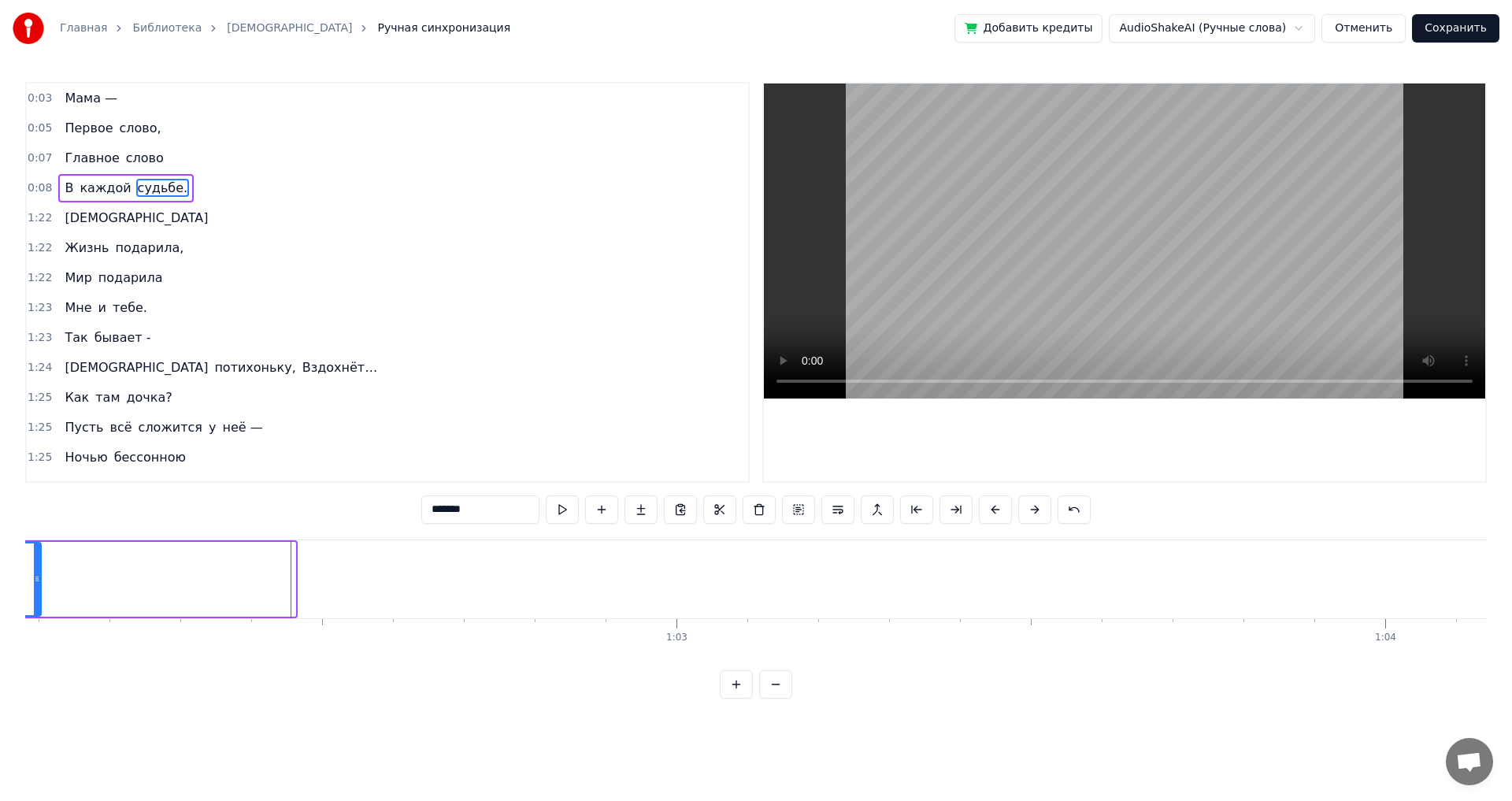
drag, startPoint x: 293, startPoint y: 583, endPoint x: 39, endPoint y: 550, distance: 256.1
click at [39, 550] on div at bounding box center [36, 579] width 6 height 71
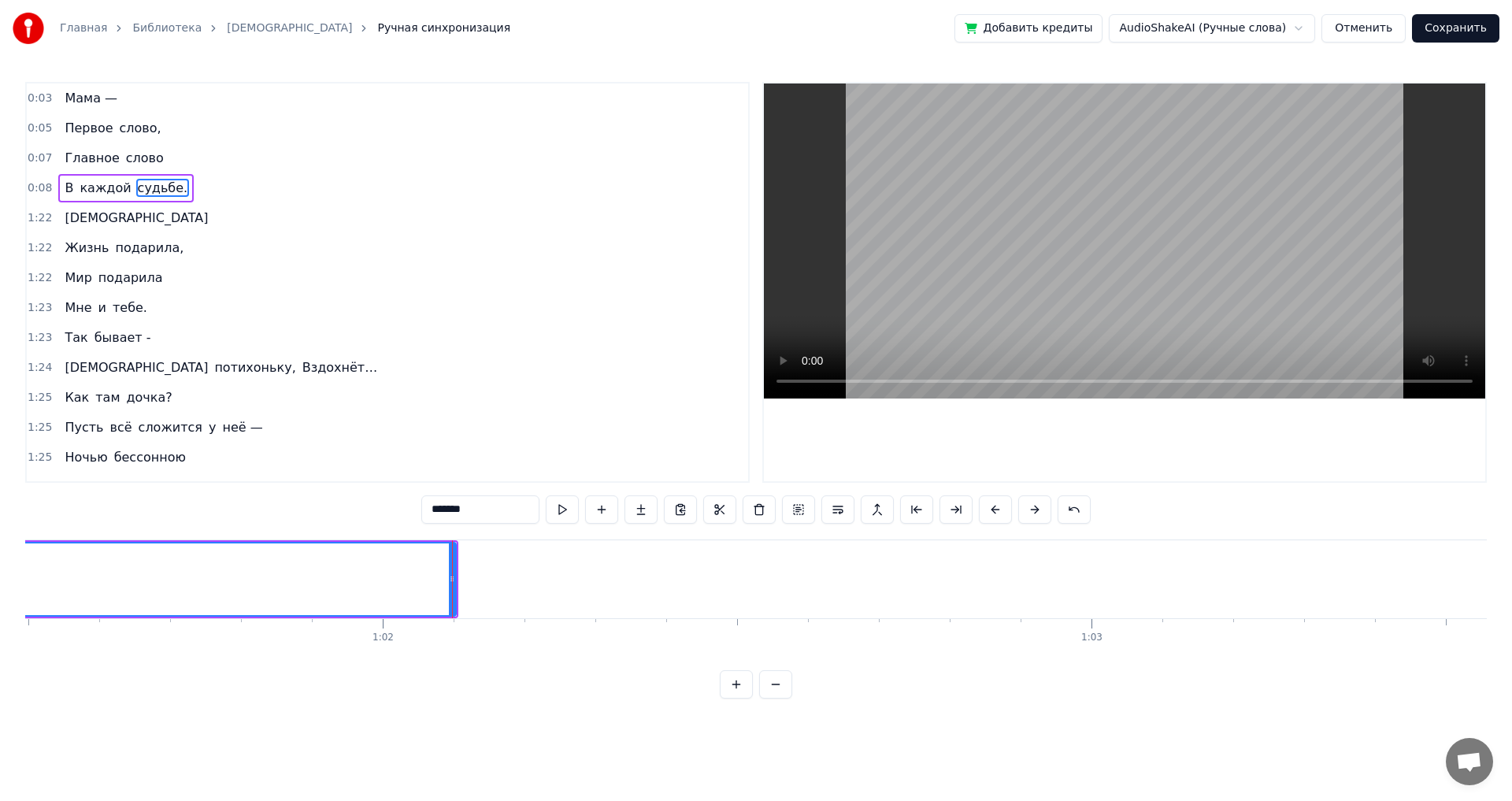
scroll to position [0, 43660]
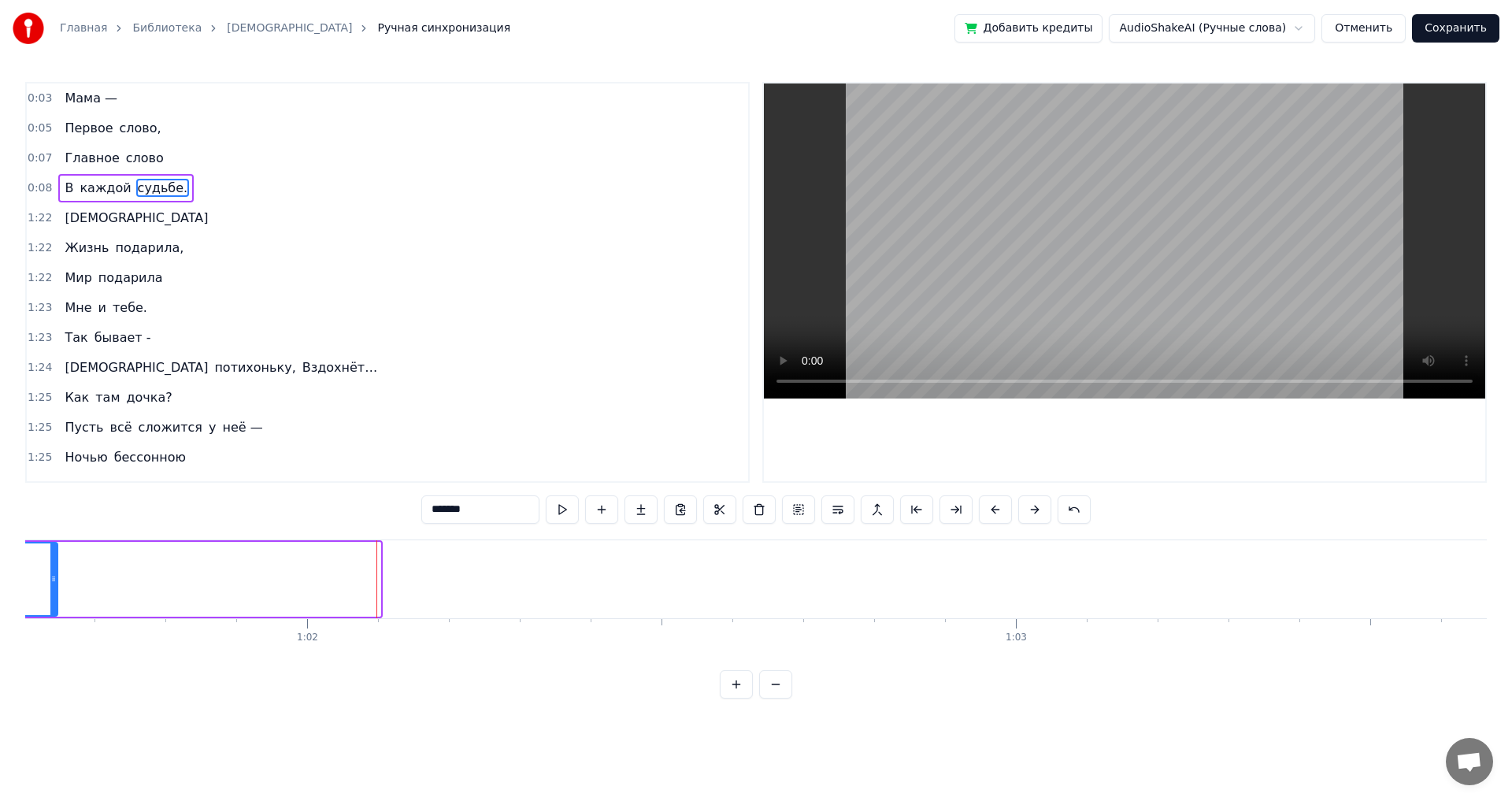
drag, startPoint x: 376, startPoint y: 578, endPoint x: 53, endPoint y: 584, distance: 323.1
click at [53, 584] on icon at bounding box center [53, 579] width 6 height 12
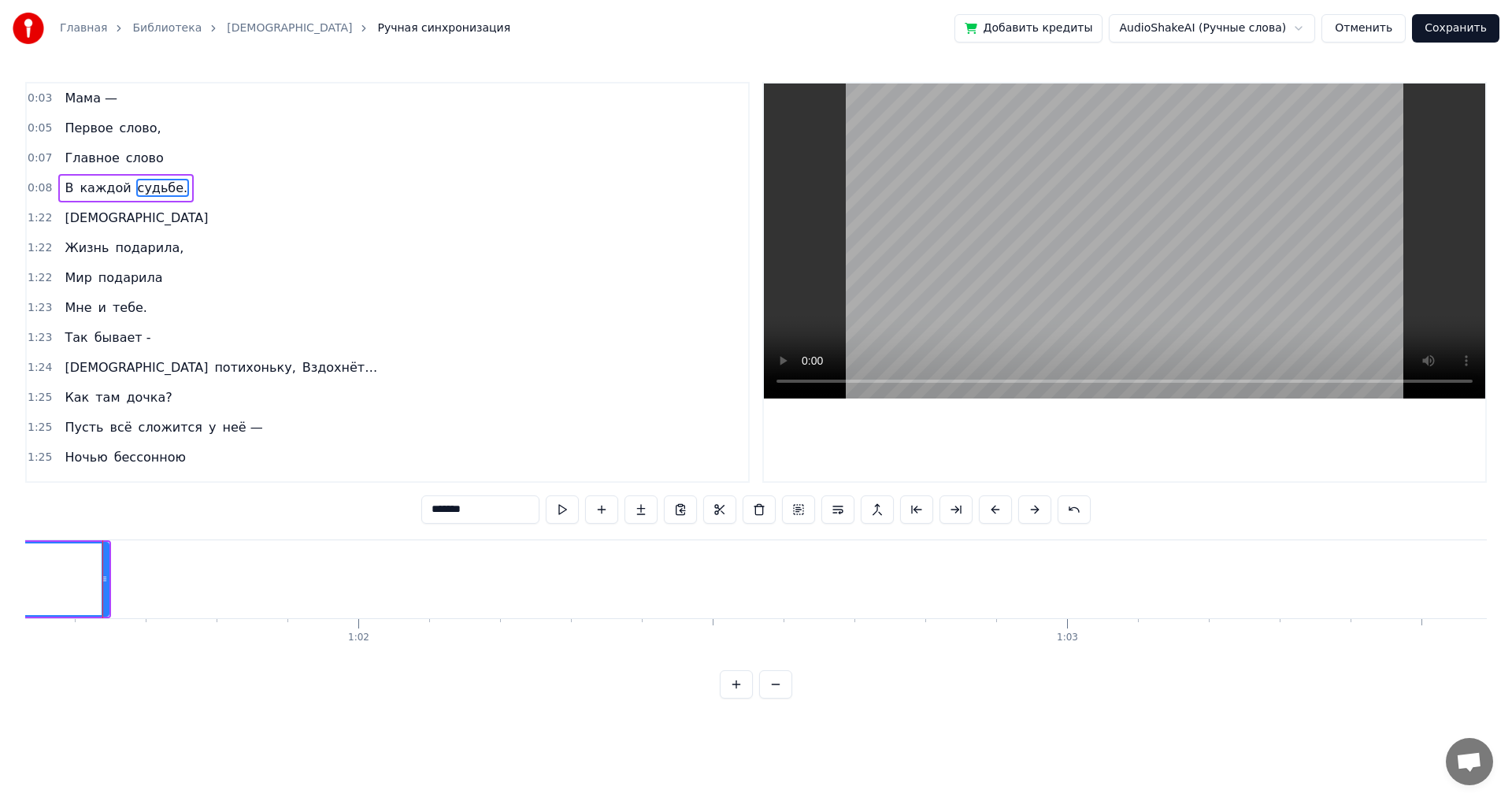
scroll to position [0, 43607]
drag, startPoint x: 108, startPoint y: 576, endPoint x: 33, endPoint y: 573, distance: 75.1
click at [33, 573] on icon at bounding box center [31, 579] width 6 height 12
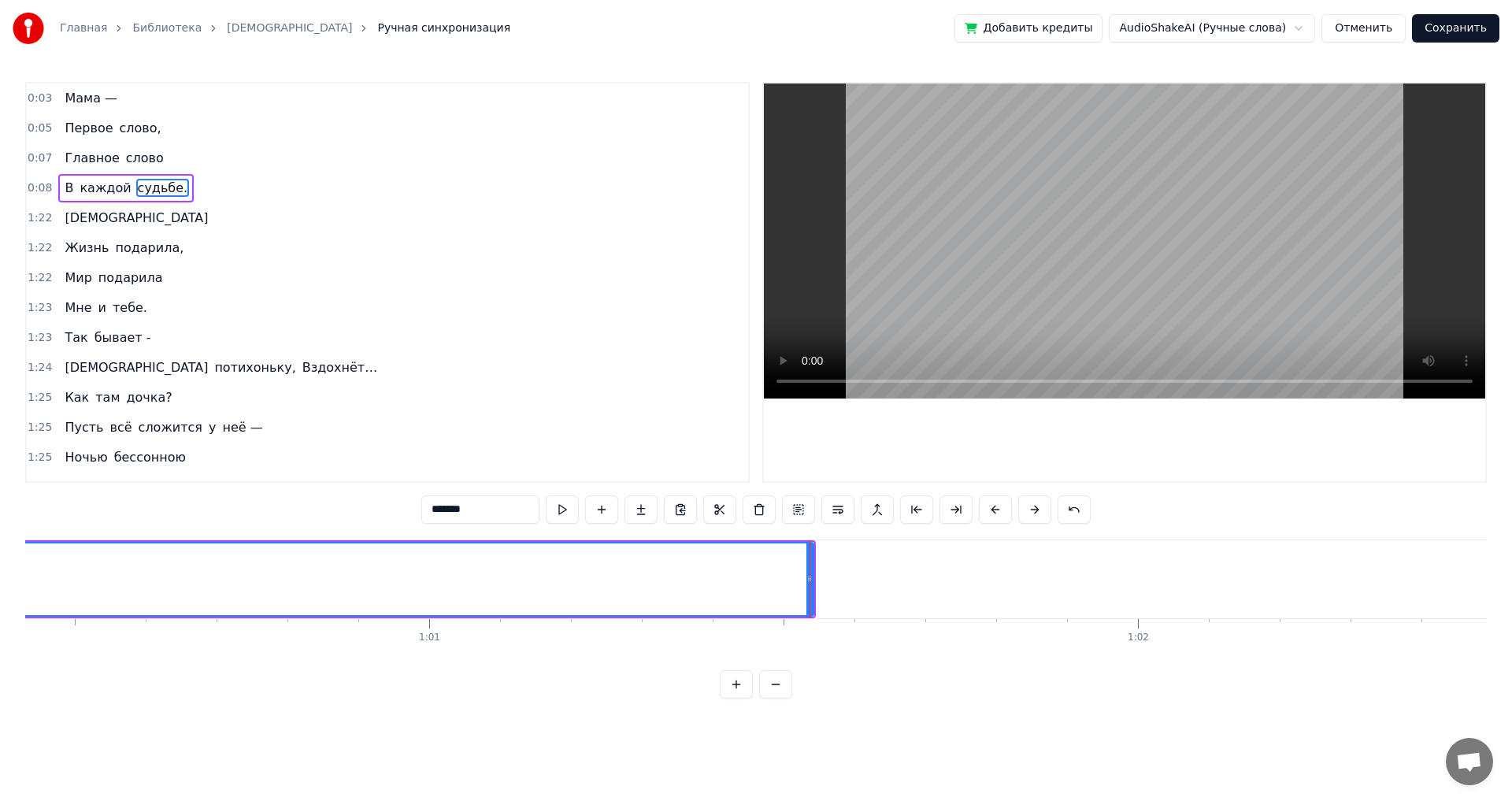
scroll to position [0, 42753]
click at [957, 509] on button at bounding box center [955, 510] width 33 height 28
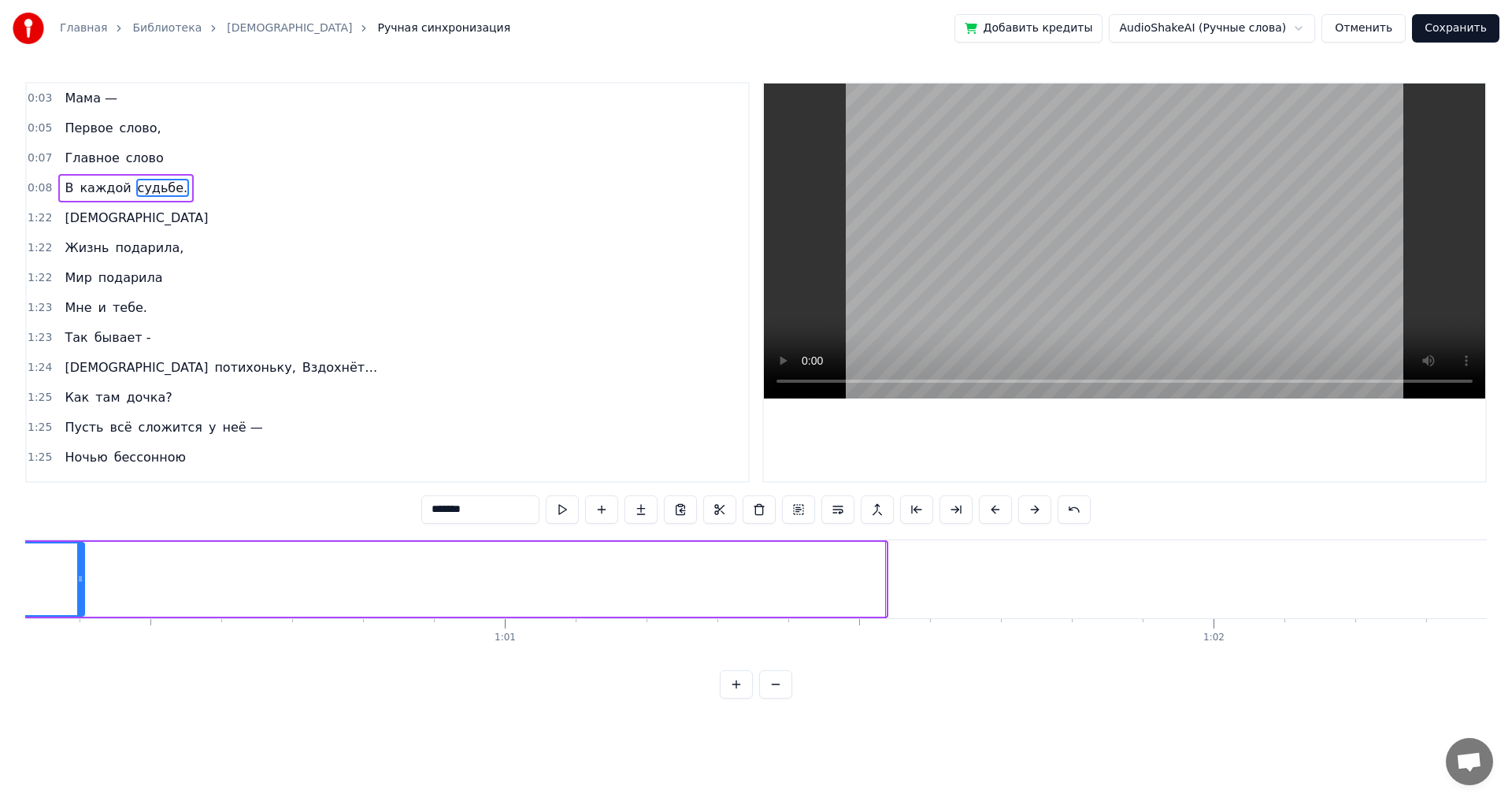
drag, startPoint x: 883, startPoint y: 579, endPoint x: 74, endPoint y: 581, distance: 809.0
click at [77, 580] on icon at bounding box center [79, 579] width 6 height 12
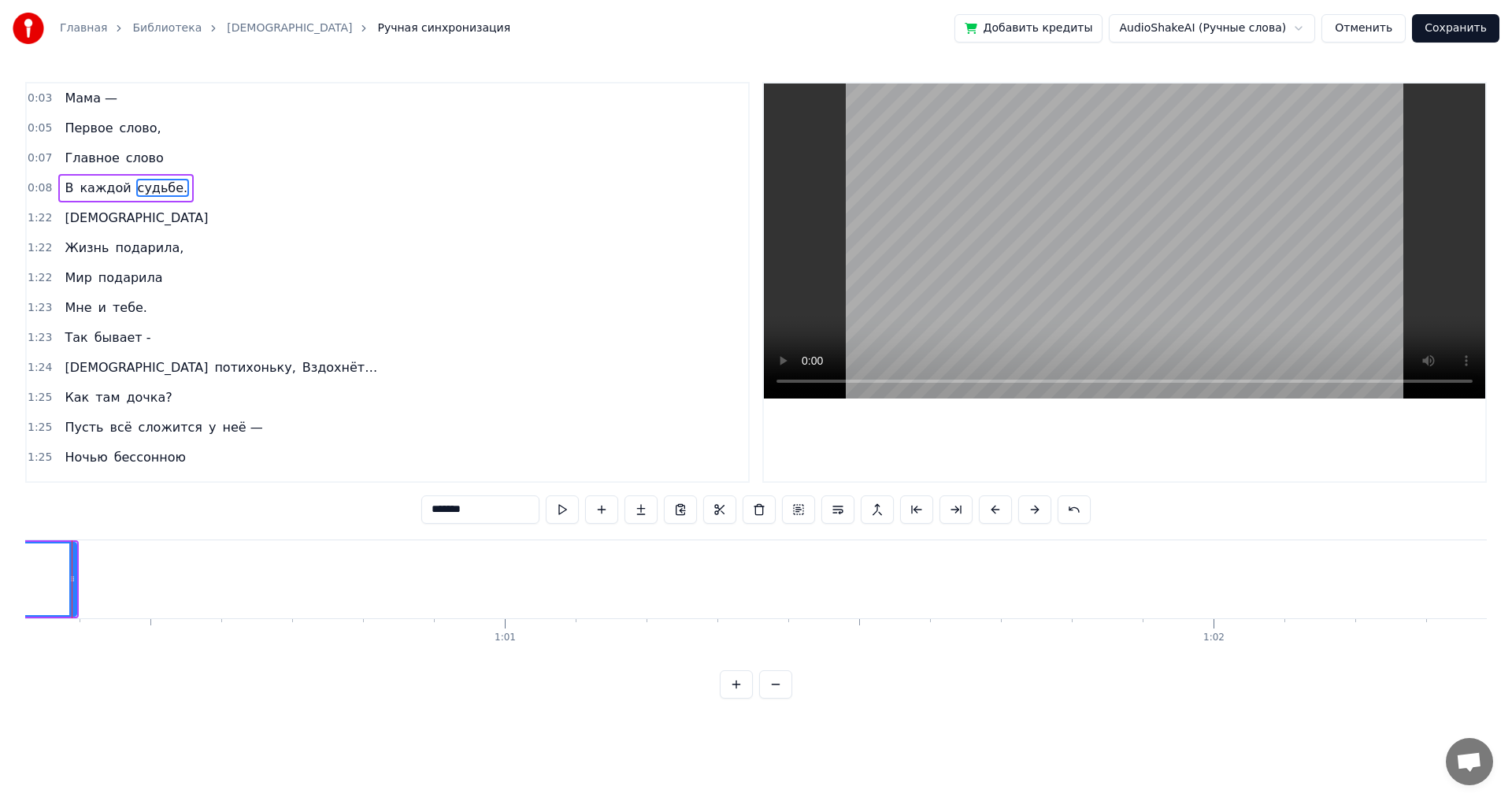
scroll to position [0, 42721]
click at [950, 505] on button at bounding box center [955, 510] width 33 height 28
click at [950, 509] on button at bounding box center [955, 510] width 33 height 28
click at [732, 699] on button at bounding box center [736, 685] width 33 height 28
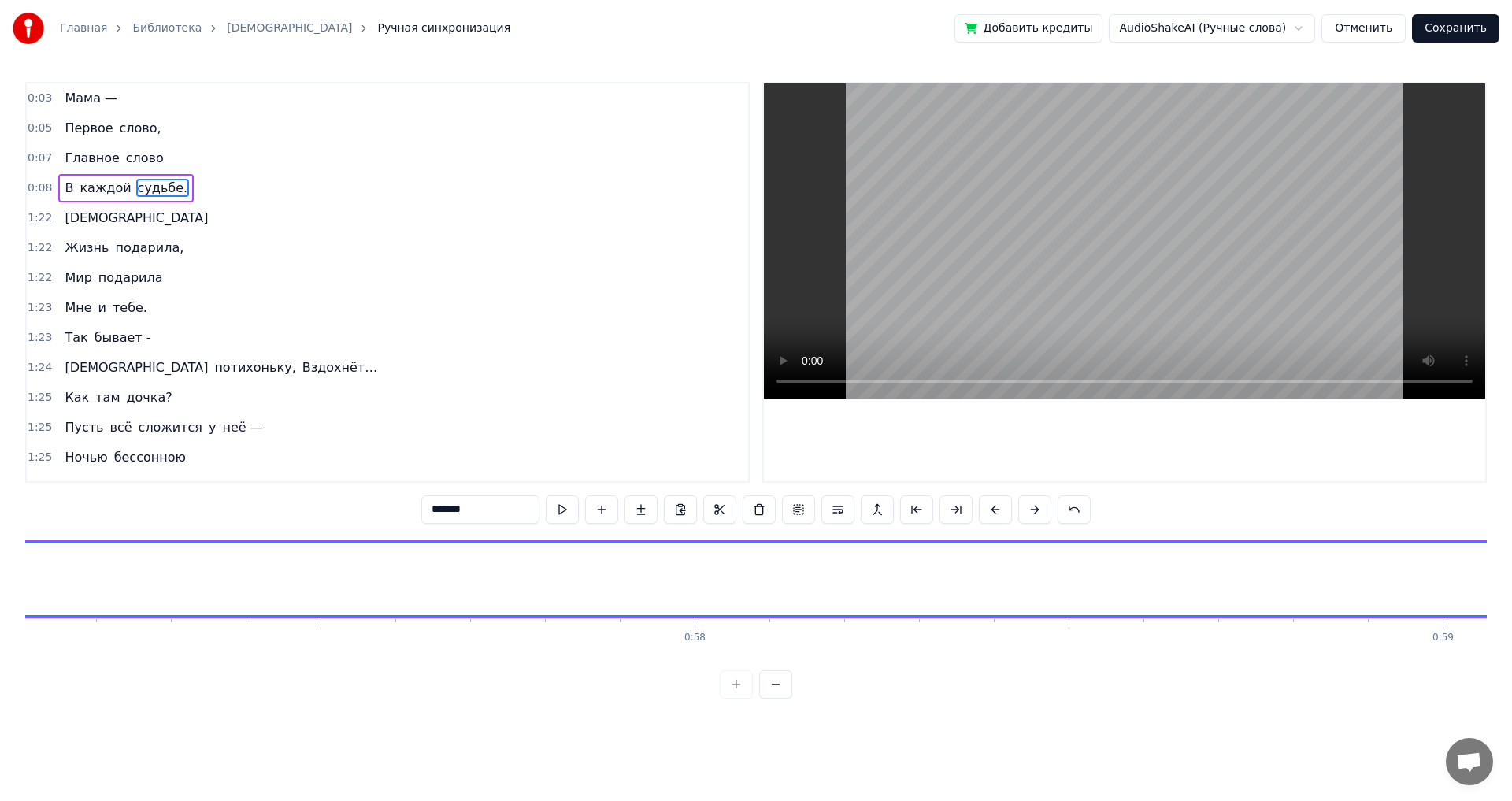
click at [732, 699] on div at bounding box center [756, 685] width 72 height 28
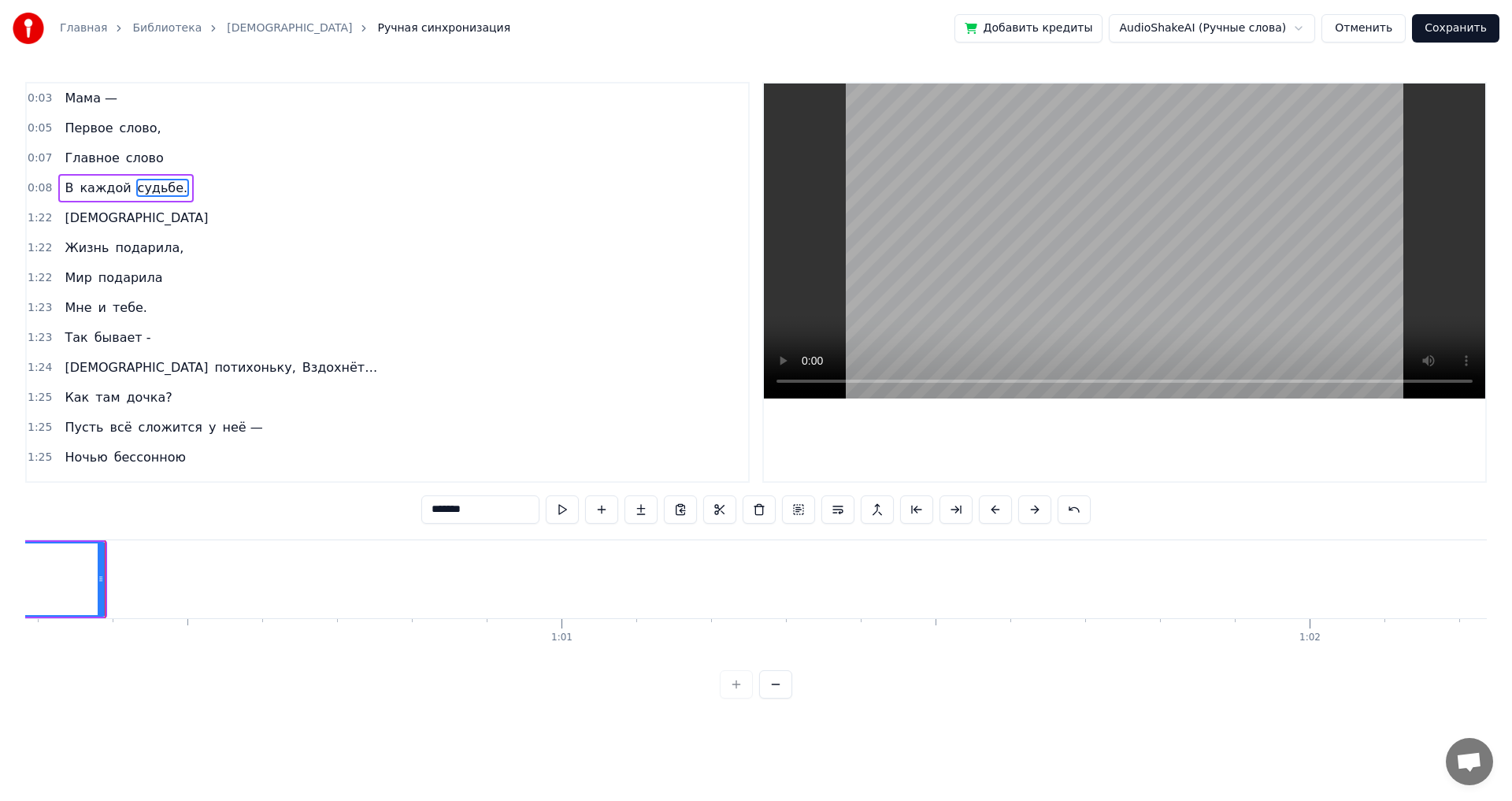
click at [782, 697] on button at bounding box center [775, 685] width 33 height 28
click at [737, 699] on button at bounding box center [736, 685] width 33 height 28
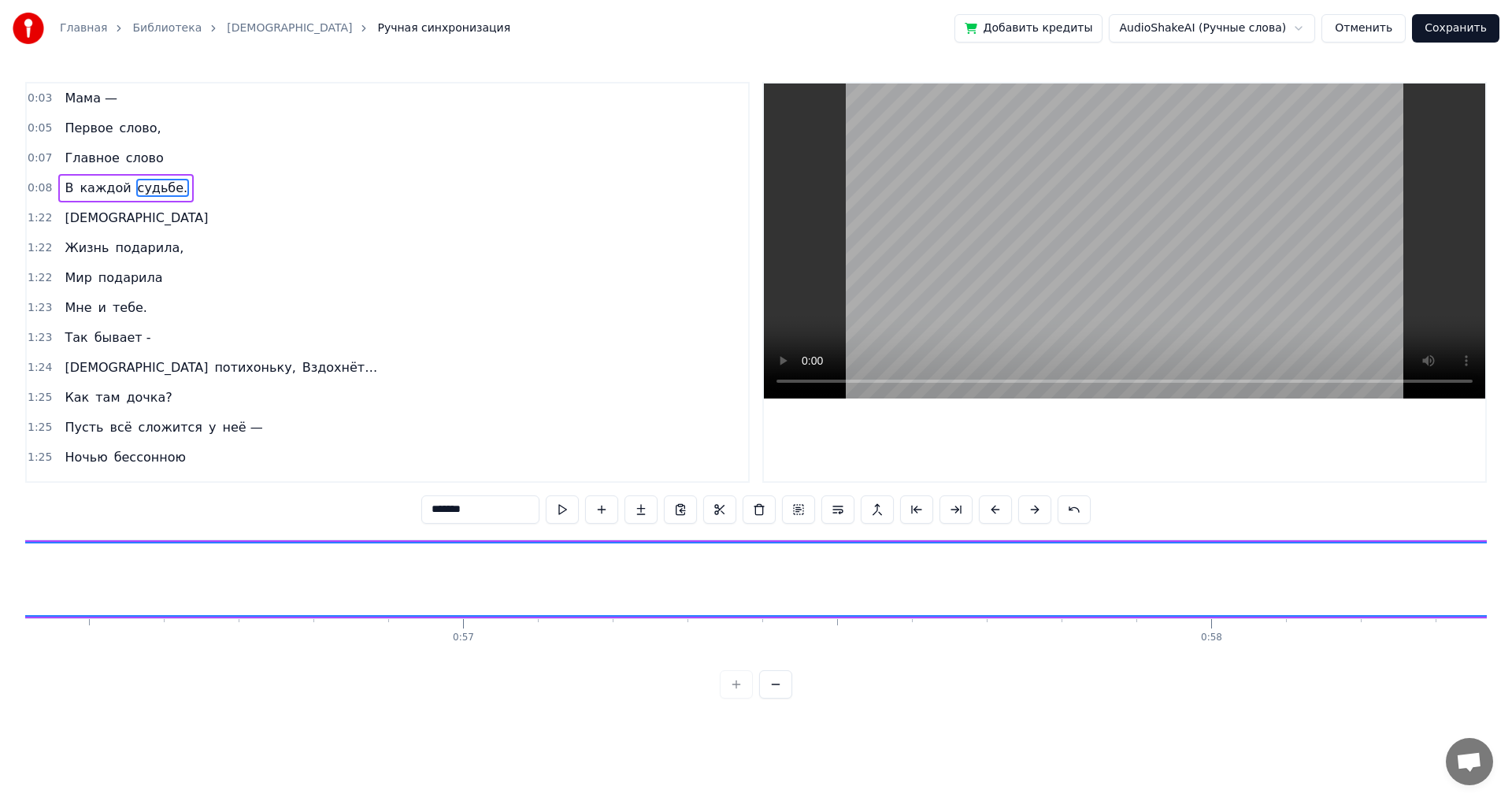
scroll to position [0, 42107]
drag, startPoint x: 100, startPoint y: 576, endPoint x: 151, endPoint y: 593, distance: 53.8
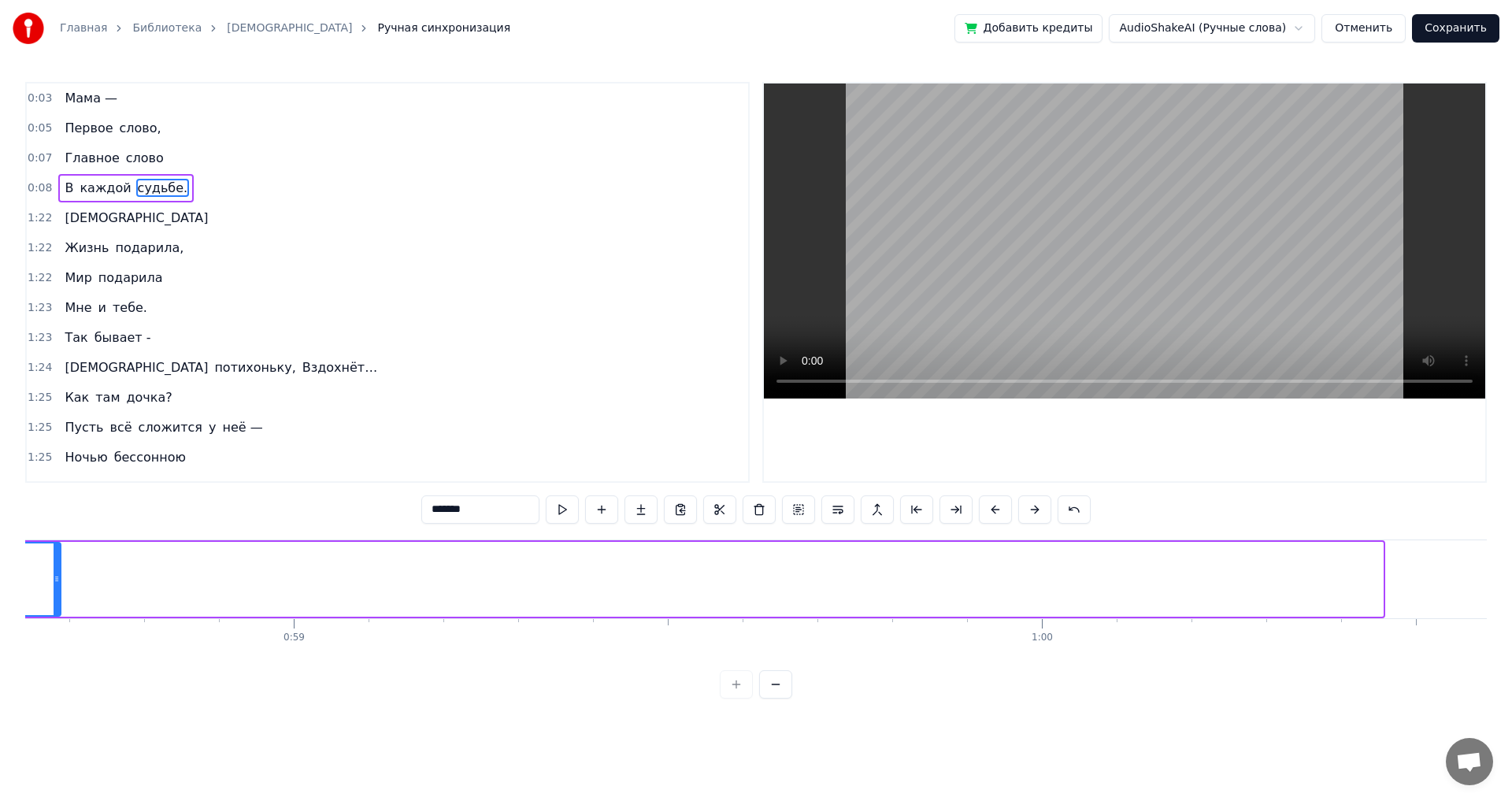
drag, startPoint x: 1381, startPoint y: 580, endPoint x: 59, endPoint y: 584, distance: 1322.0
click at [59, 583] on icon at bounding box center [56, 579] width 6 height 12
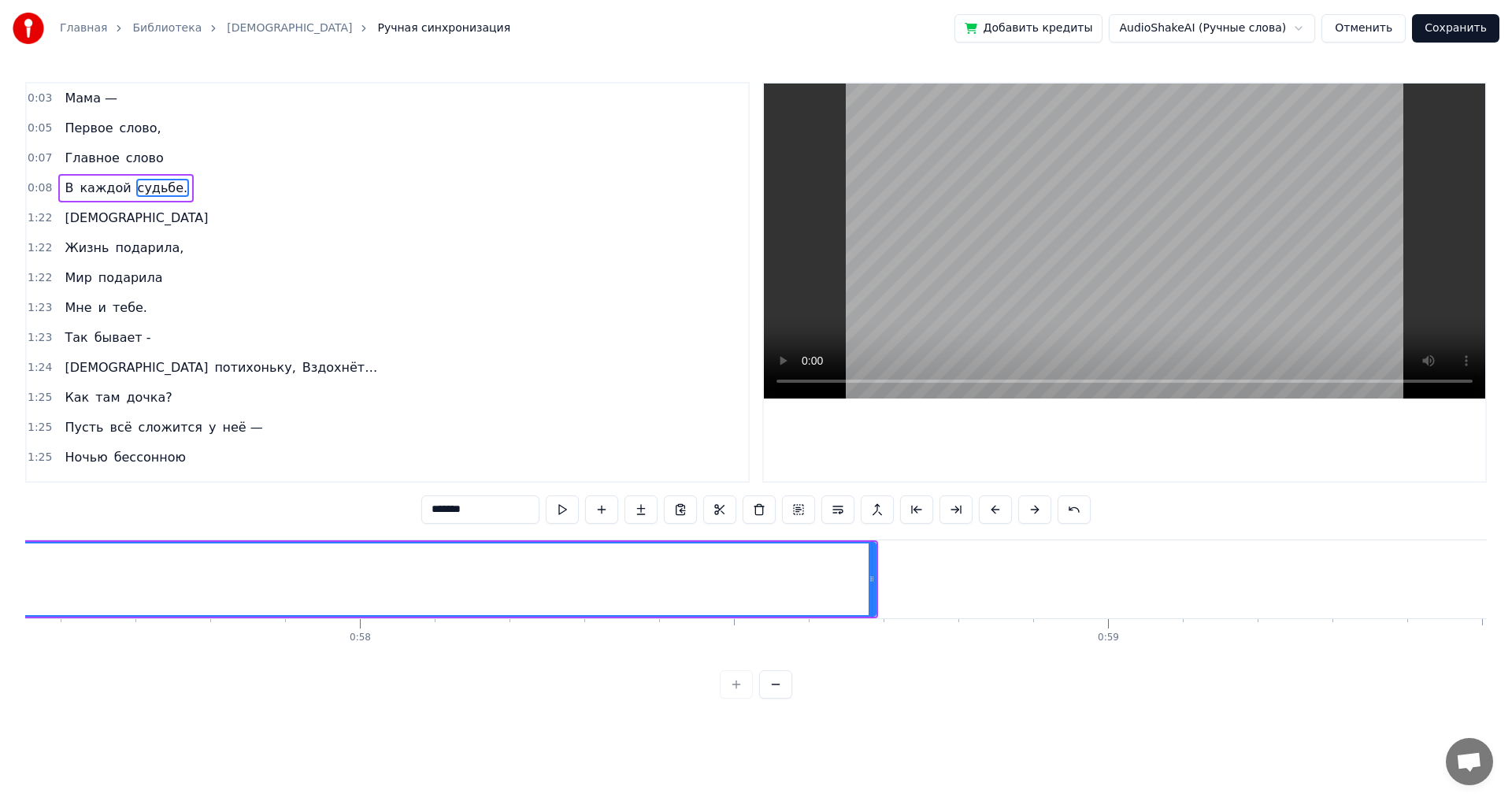
scroll to position [0, 43295]
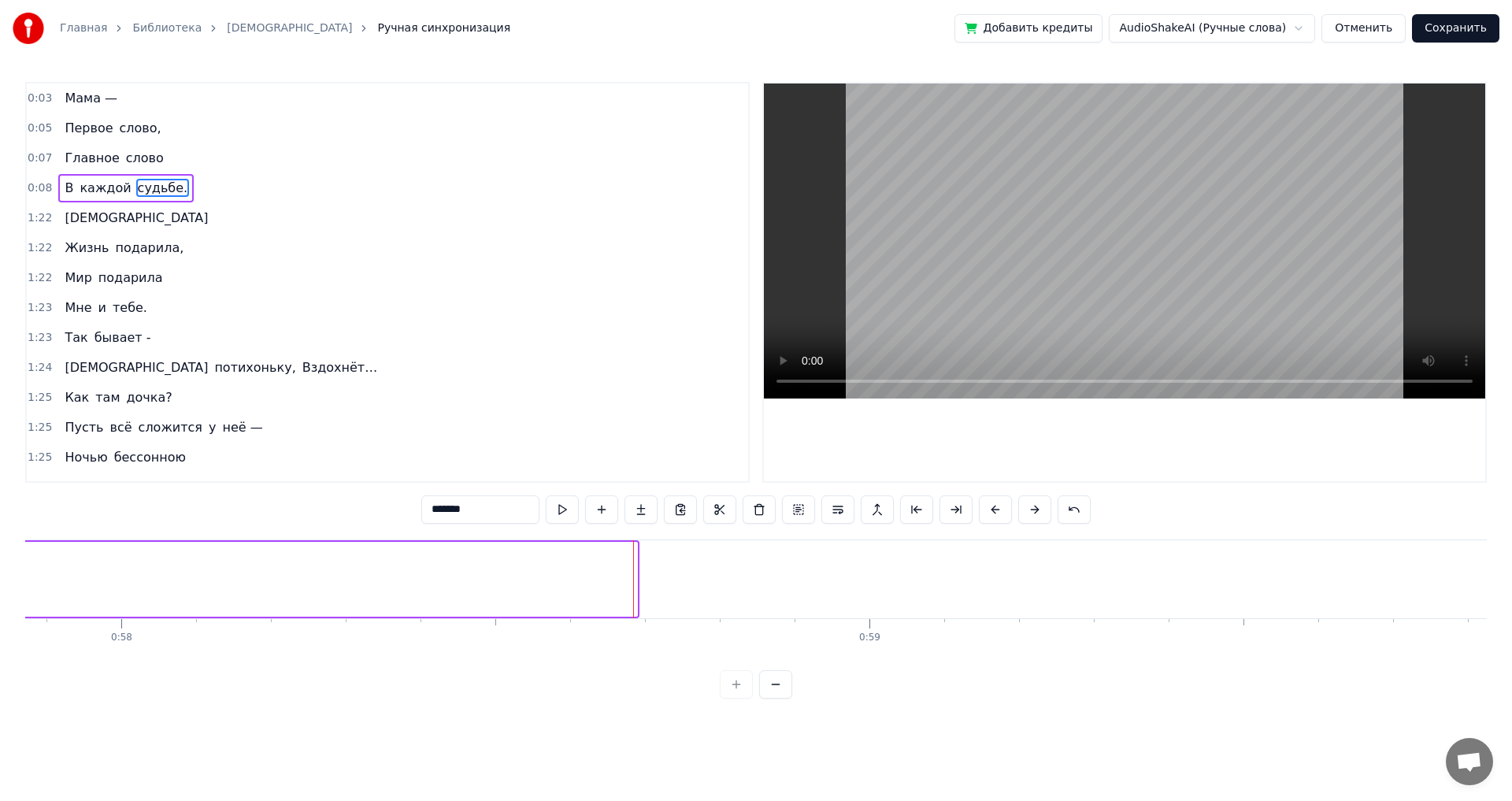
drag, startPoint x: 632, startPoint y: 580, endPoint x: 23, endPoint y: 535, distance: 610.7
click at [19, 531] on div "Главная Библиотека Мама Ручная синхронизация Добавить кредиты AudioShakeAI (Руч…" at bounding box center [756, 349] width 1512 height 699
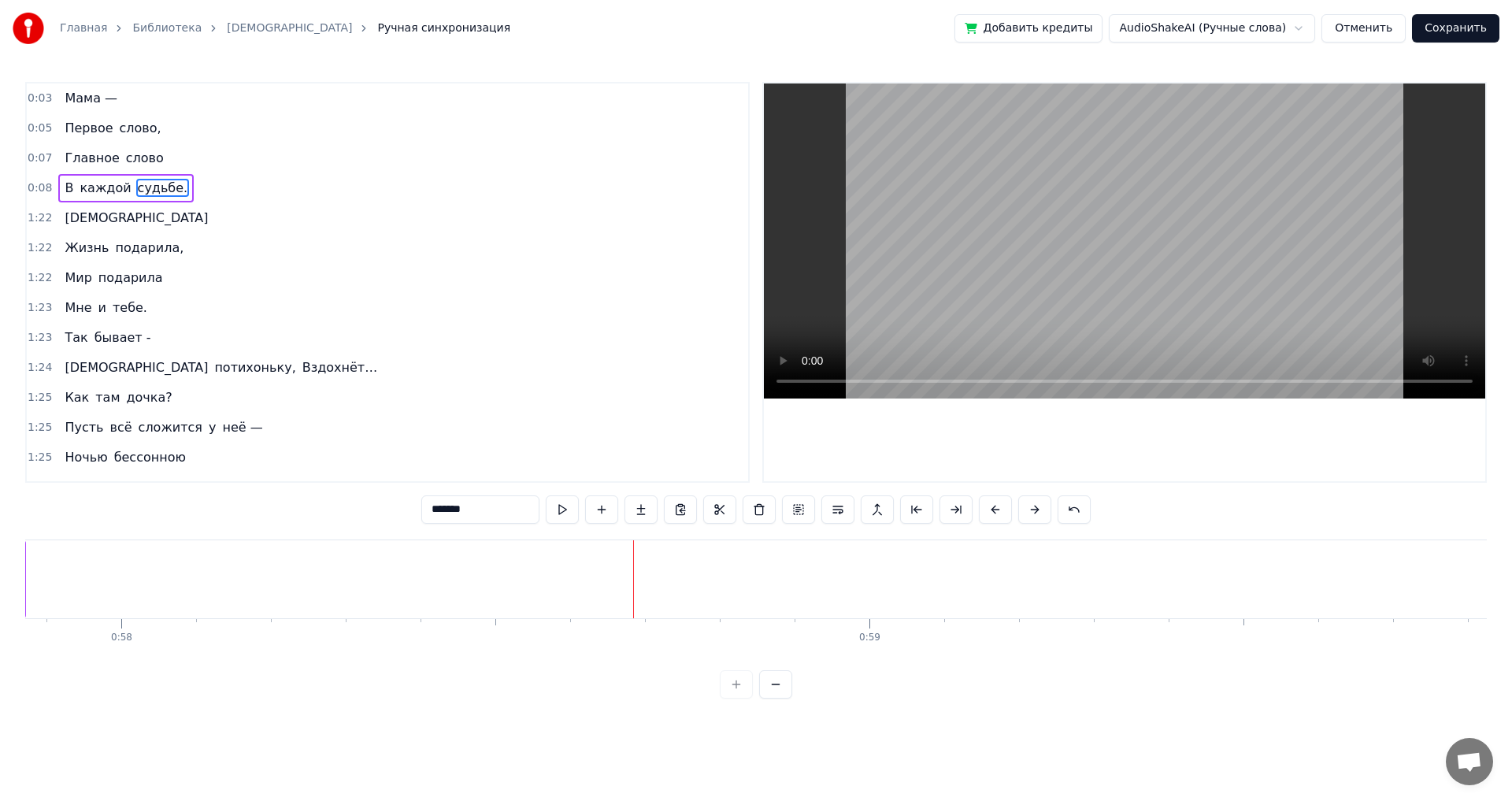
scroll to position [0, 42179]
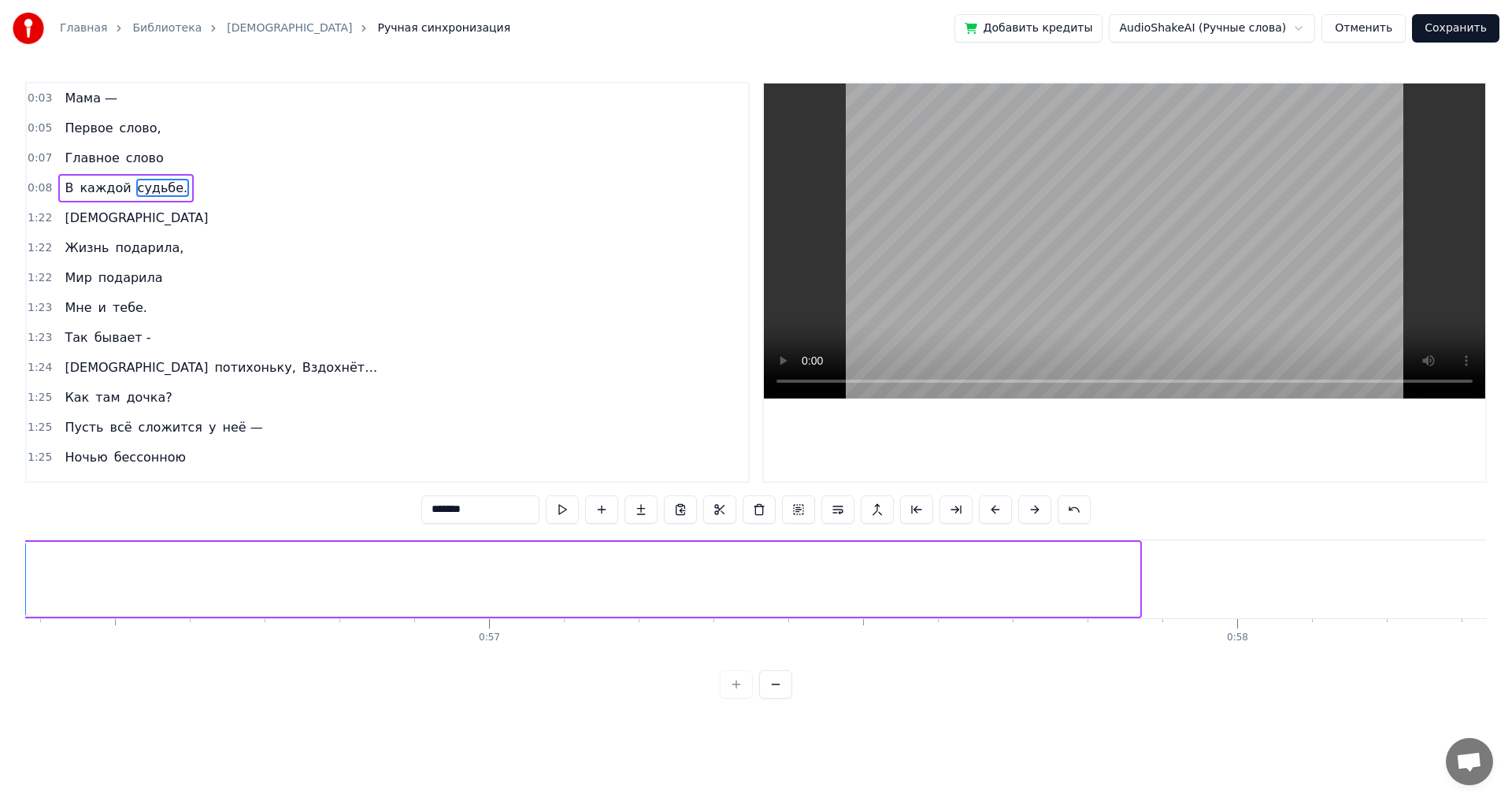
drag, startPoint x: 1136, startPoint y: 581, endPoint x: 22, endPoint y: 581, distance: 1114.0
click at [22, 581] on div "Главная Библиотека Мама Ручная синхронизация Добавить кредиты AudioShakeAI (Руч…" at bounding box center [756, 349] width 1512 height 699
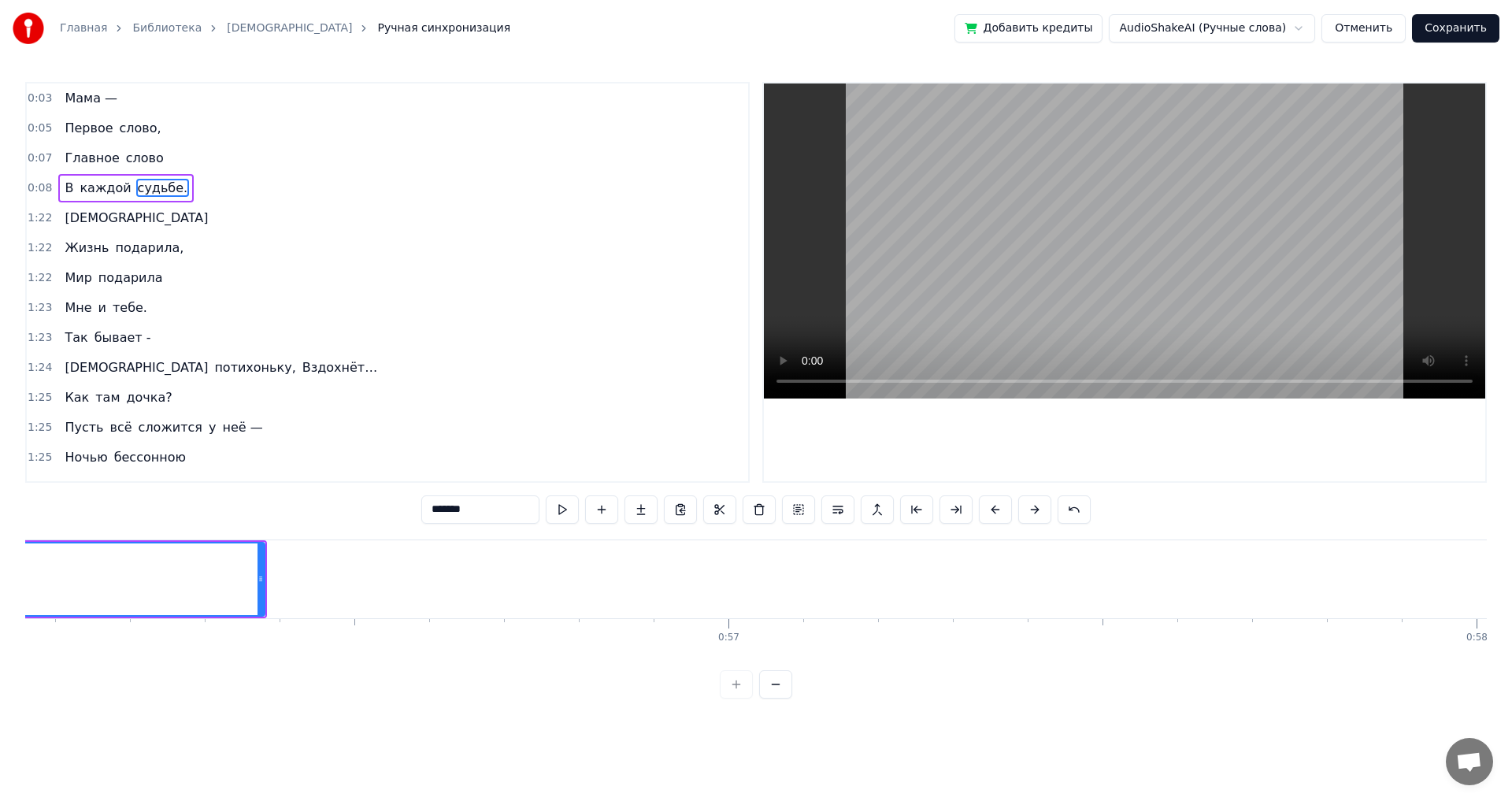
scroll to position [0, 42100]
drag, startPoint x: 101, startPoint y: 579, endPoint x: 1, endPoint y: 576, distance: 100.0
click at [1, 576] on div "Главная Библиотека Мама Ручная синхронизация Добавить кредиты AudioShakeAI (Руч…" at bounding box center [756, 349] width 1512 height 699
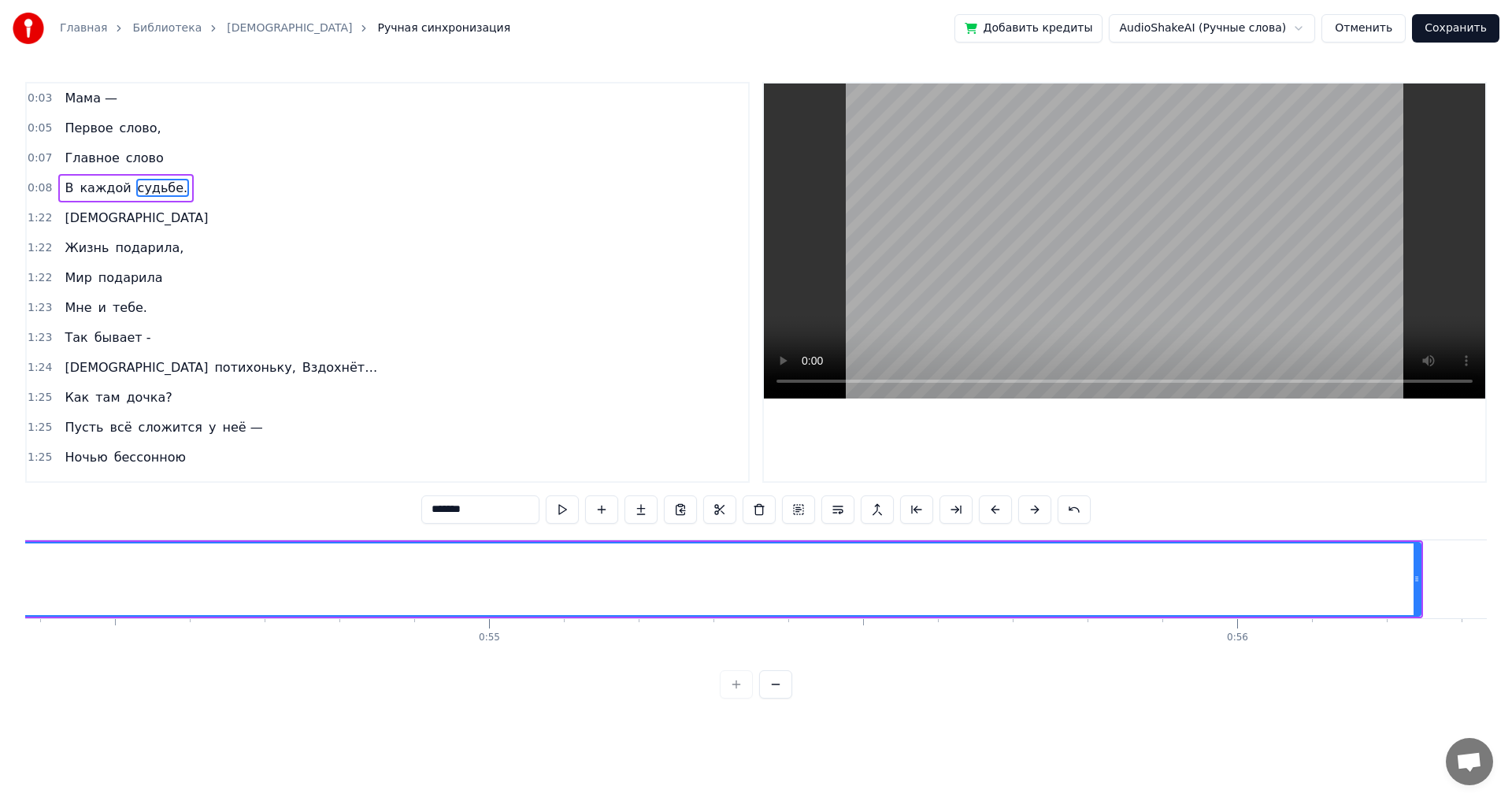
scroll to position [0, 40682]
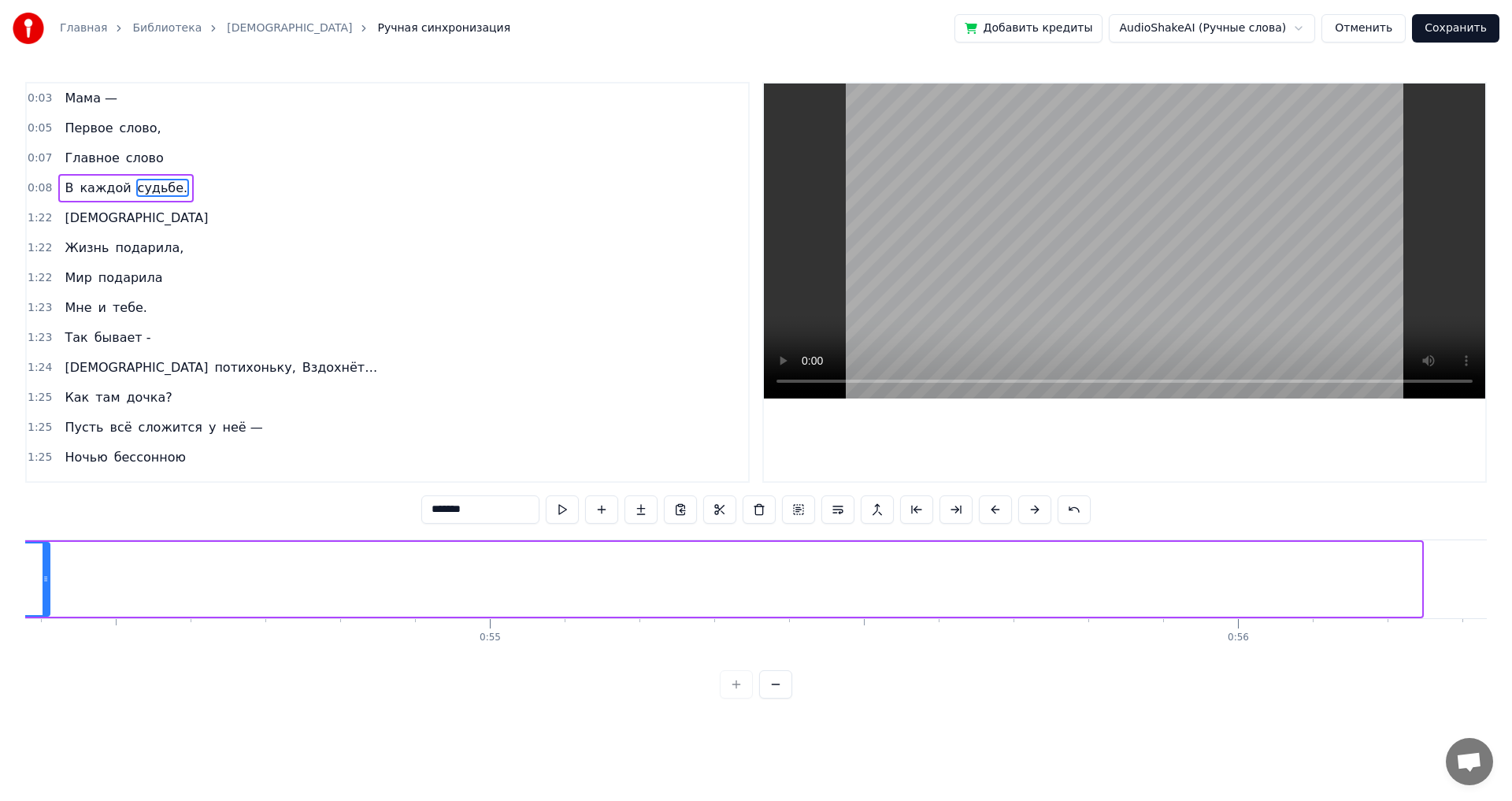
drag, startPoint x: 1411, startPoint y: 582, endPoint x: 62, endPoint y: 645, distance: 1350.5
click at [49, 636] on div "Мама — Первое слово, Главное слово В каждой судьбе. Мама Жизнь подарила, Мир по…" at bounding box center [756, 598] width 1462 height 118
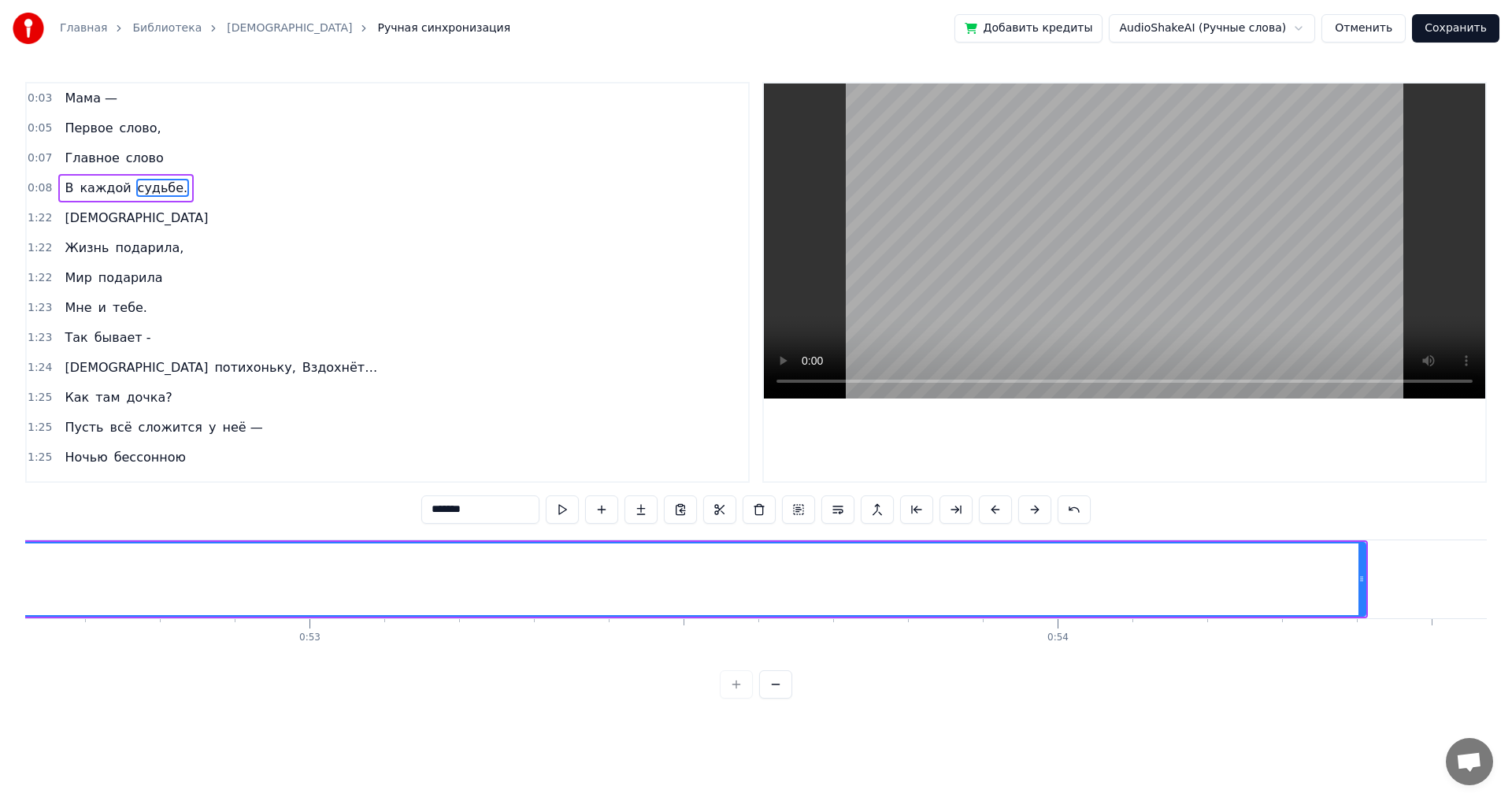
scroll to position [0, 39359]
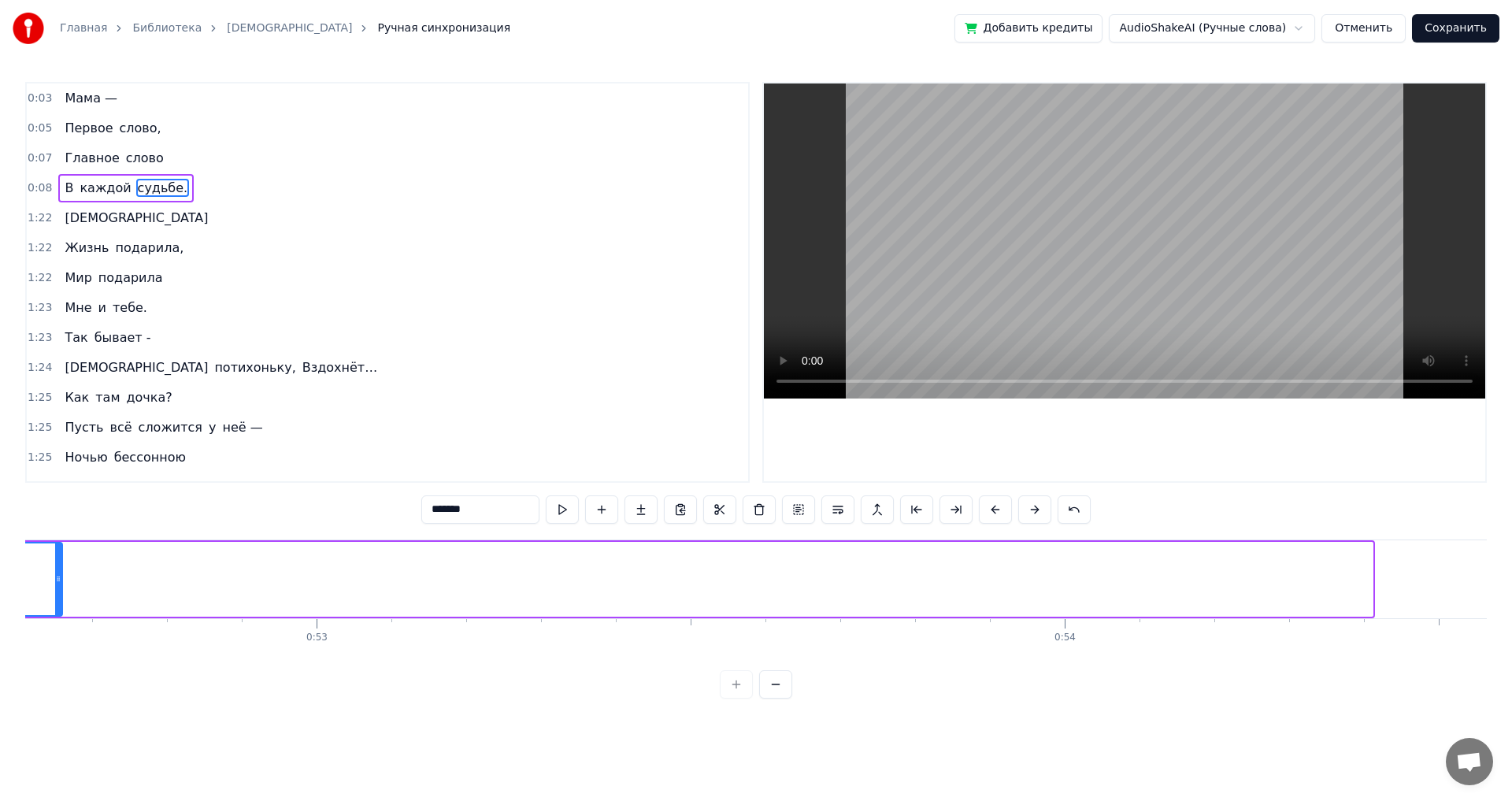
drag, startPoint x: 1369, startPoint y: 579, endPoint x: 59, endPoint y: 540, distance: 1310.6
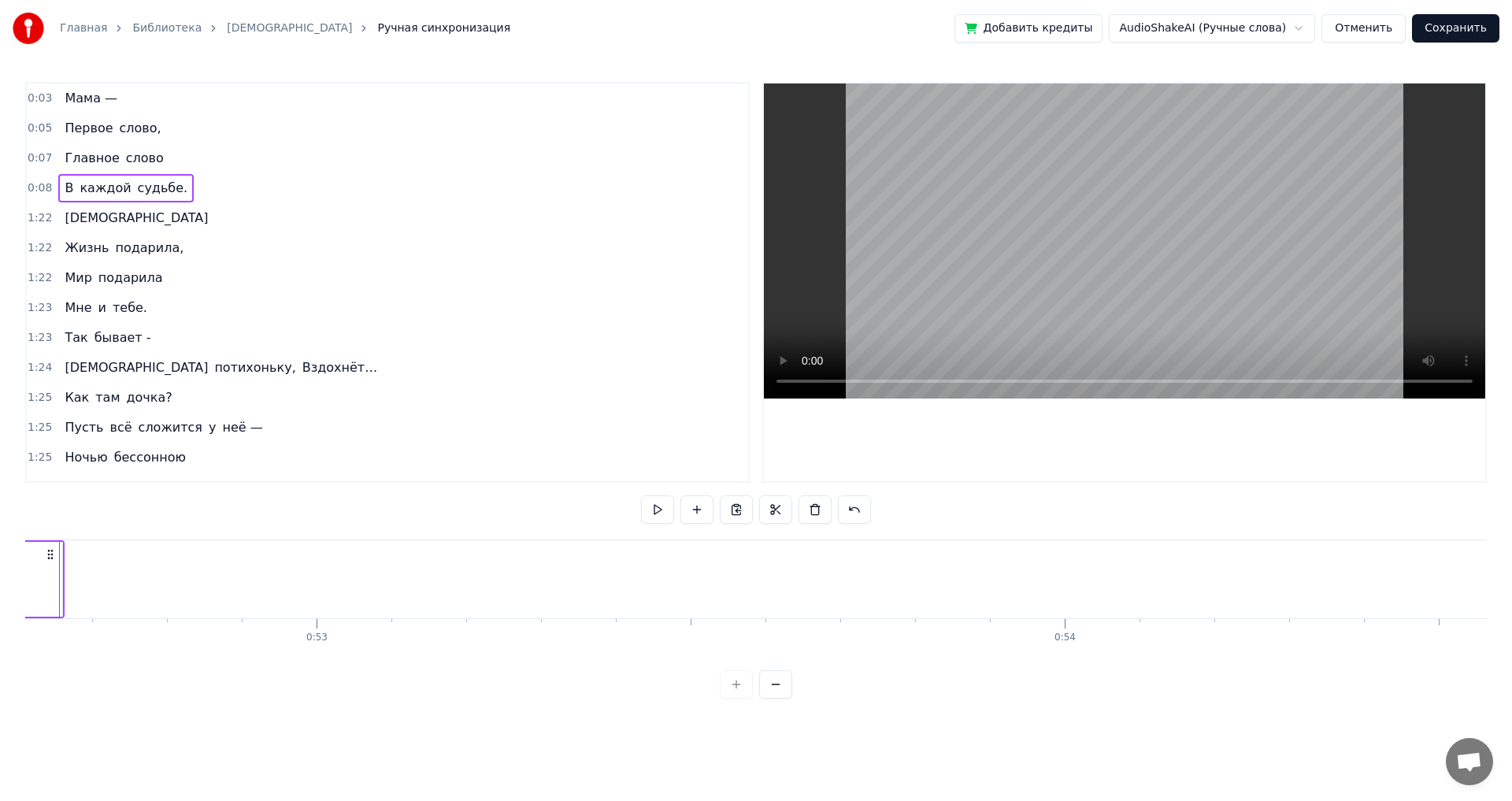
scroll to position [0, 39314]
drag, startPoint x: 107, startPoint y: 580, endPoint x: 90, endPoint y: 582, distance: 17.1
drag, startPoint x: 121, startPoint y: 580, endPoint x: 53, endPoint y: 575, distance: 68.2
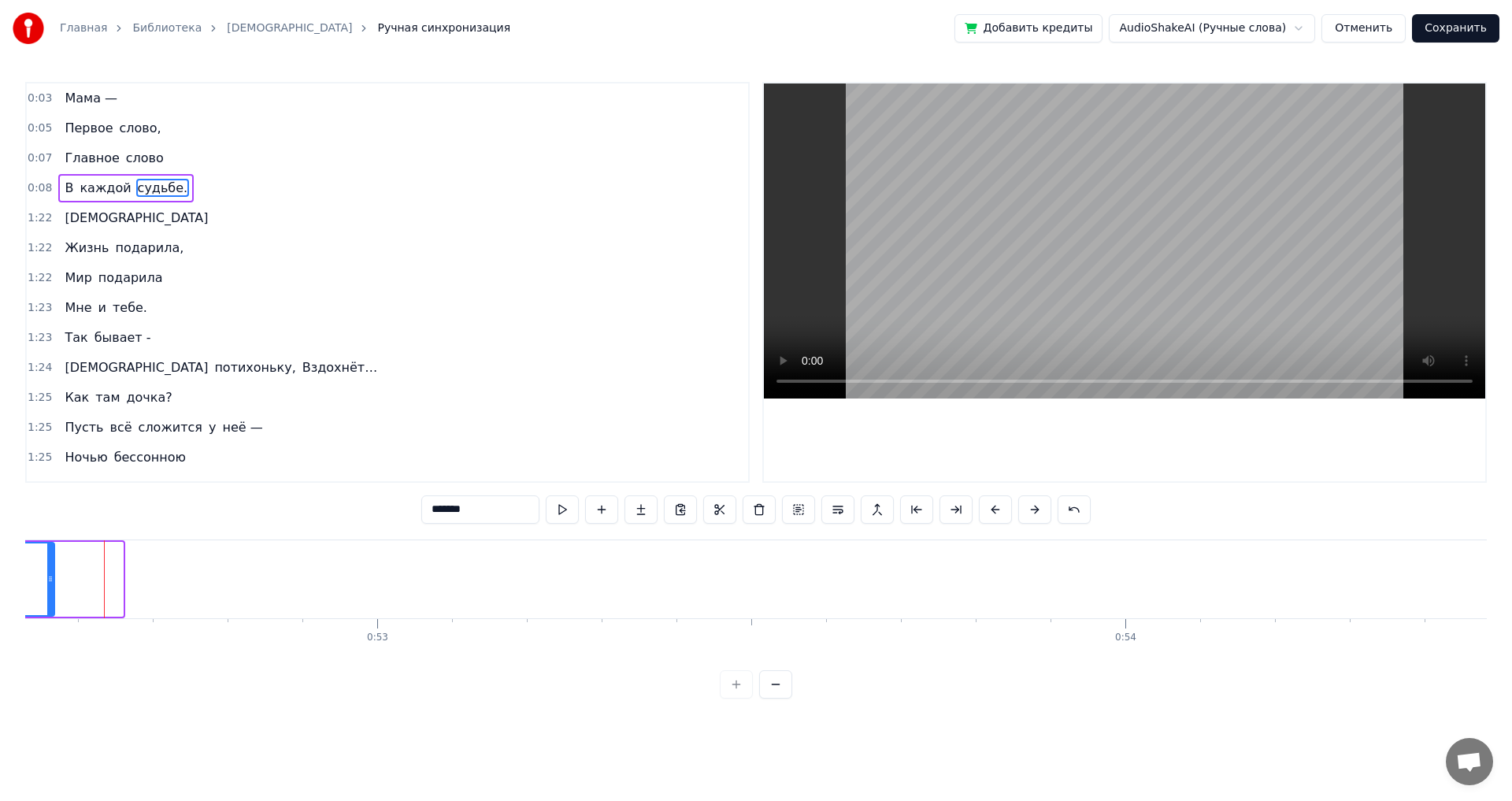
click at [53, 575] on icon at bounding box center [50, 579] width 6 height 12
drag, startPoint x: 105, startPoint y: 580, endPoint x: 30, endPoint y: 583, distance: 75.1
click at [30, 583] on icon at bounding box center [28, 579] width 6 height 12
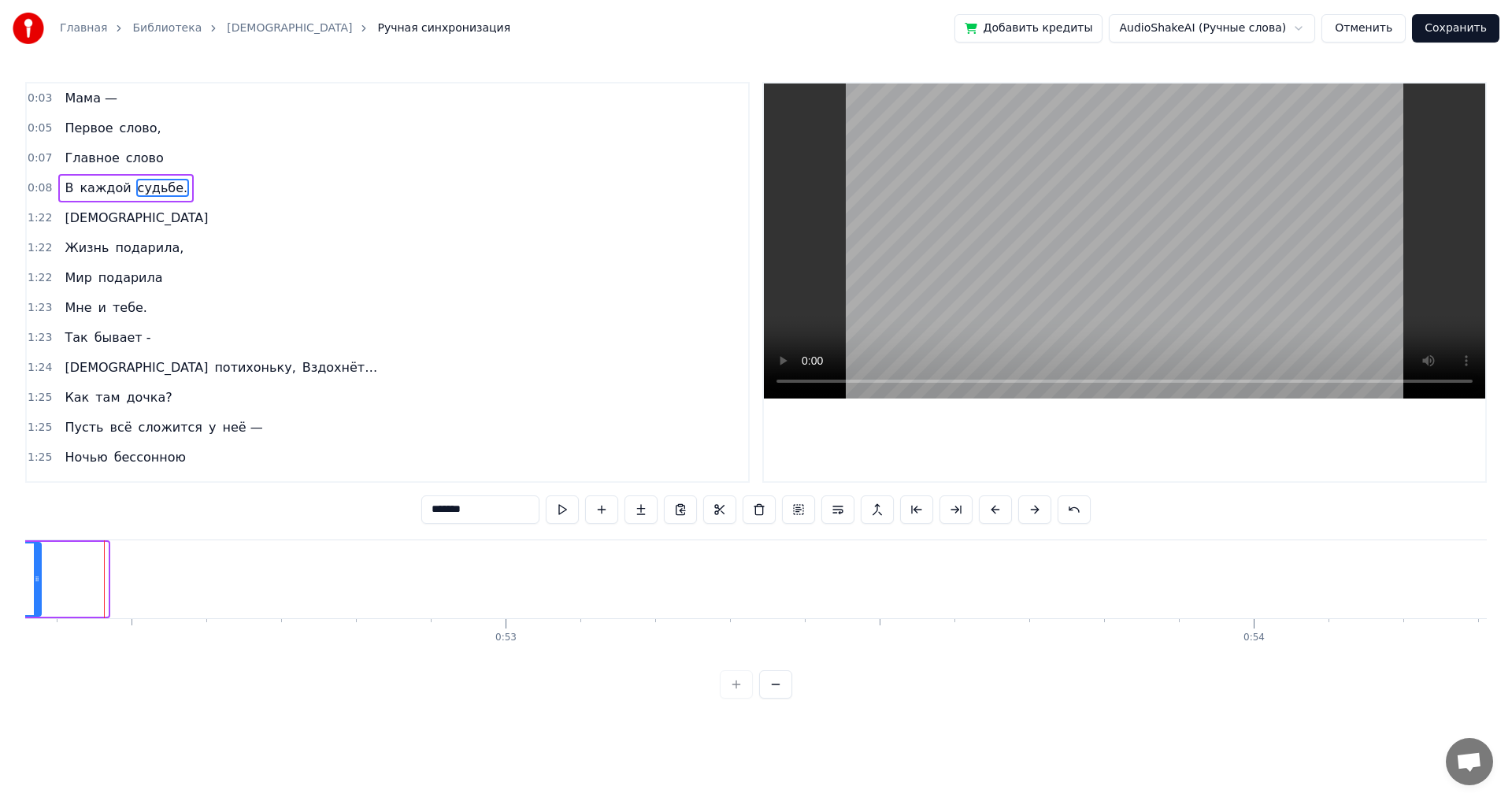
drag, startPoint x: 102, startPoint y: 579, endPoint x: 35, endPoint y: 573, distance: 67.3
click at [35, 573] on icon at bounding box center [36, 579] width 6 height 12
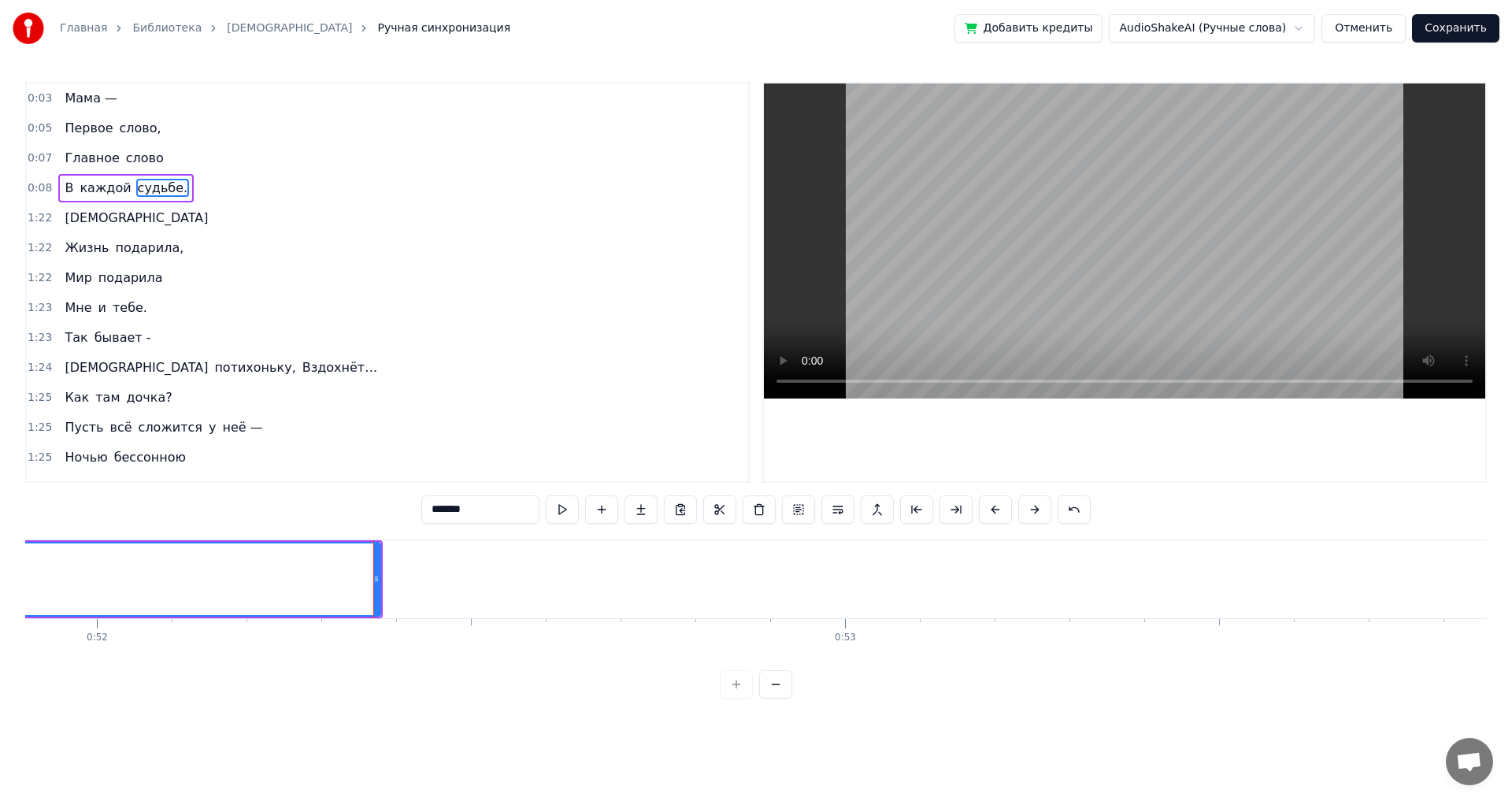
scroll to position [0, 38671]
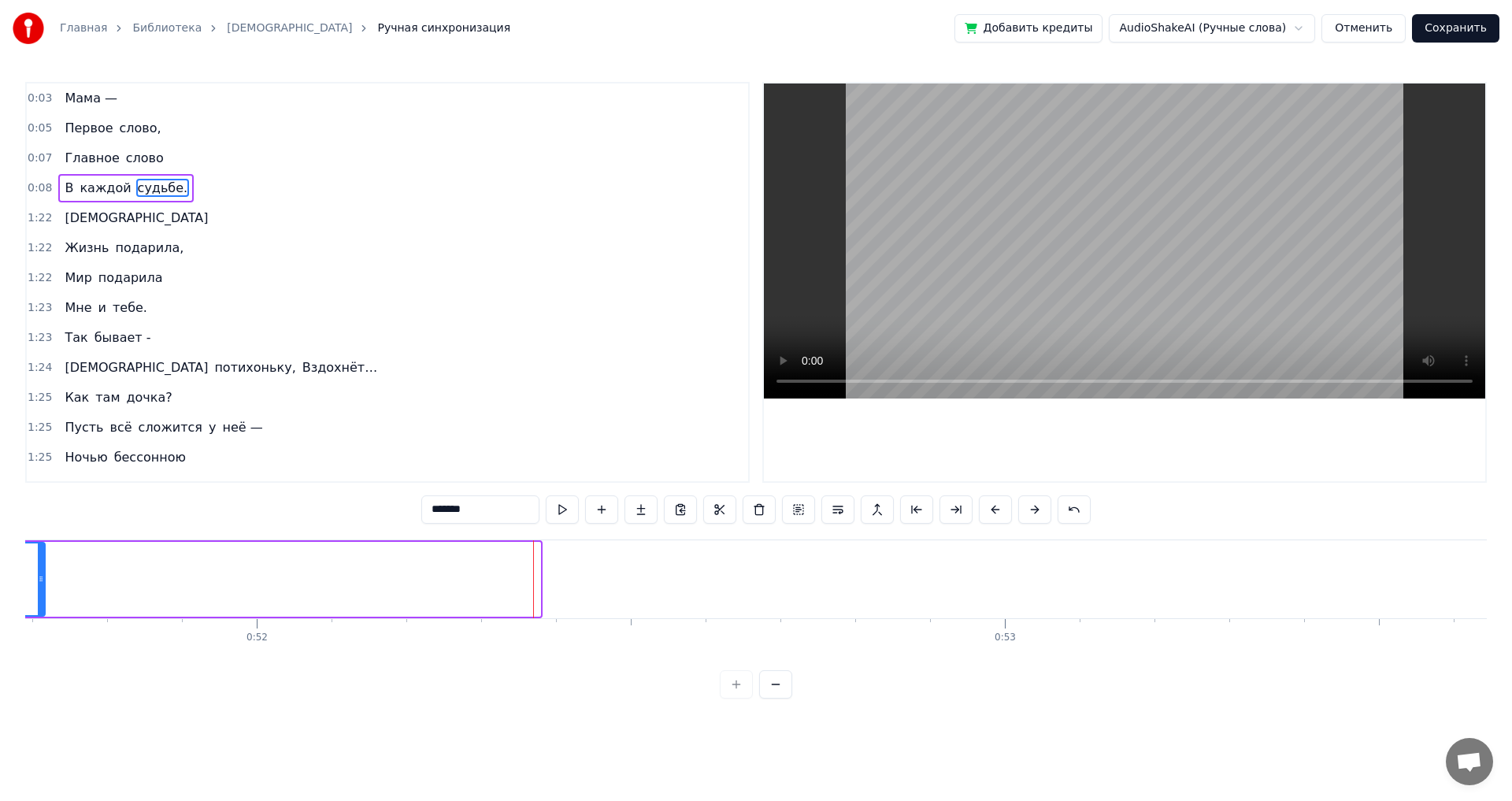
drag, startPoint x: 537, startPoint y: 581, endPoint x: 41, endPoint y: 593, distance: 496.1
click at [41, 592] on div at bounding box center [41, 579] width 6 height 71
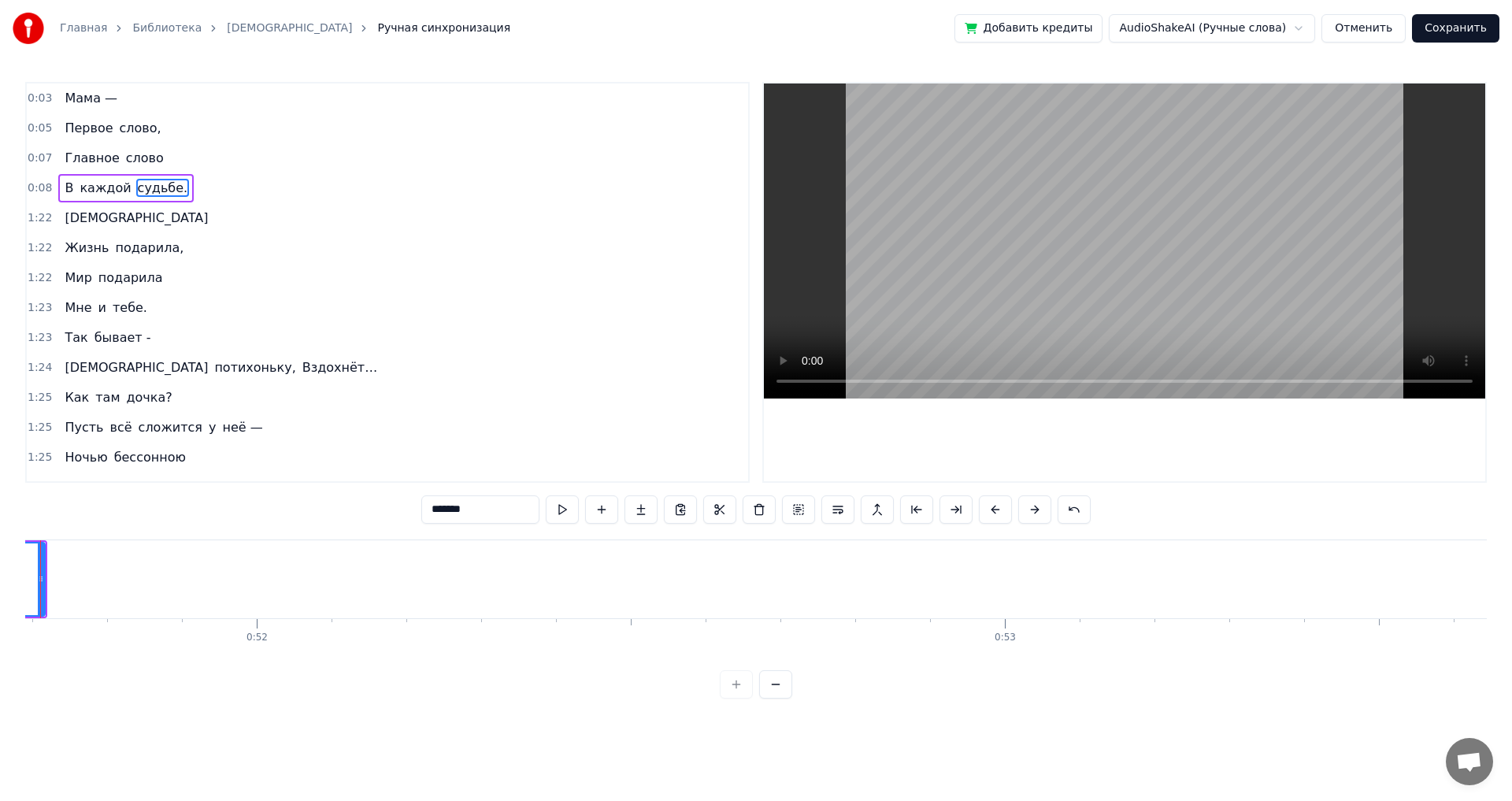
scroll to position [0, 38606]
drag, startPoint x: 106, startPoint y: 582, endPoint x: 36, endPoint y: 582, distance: 70.0
click at [36, 582] on icon at bounding box center [39, 579] width 6 height 12
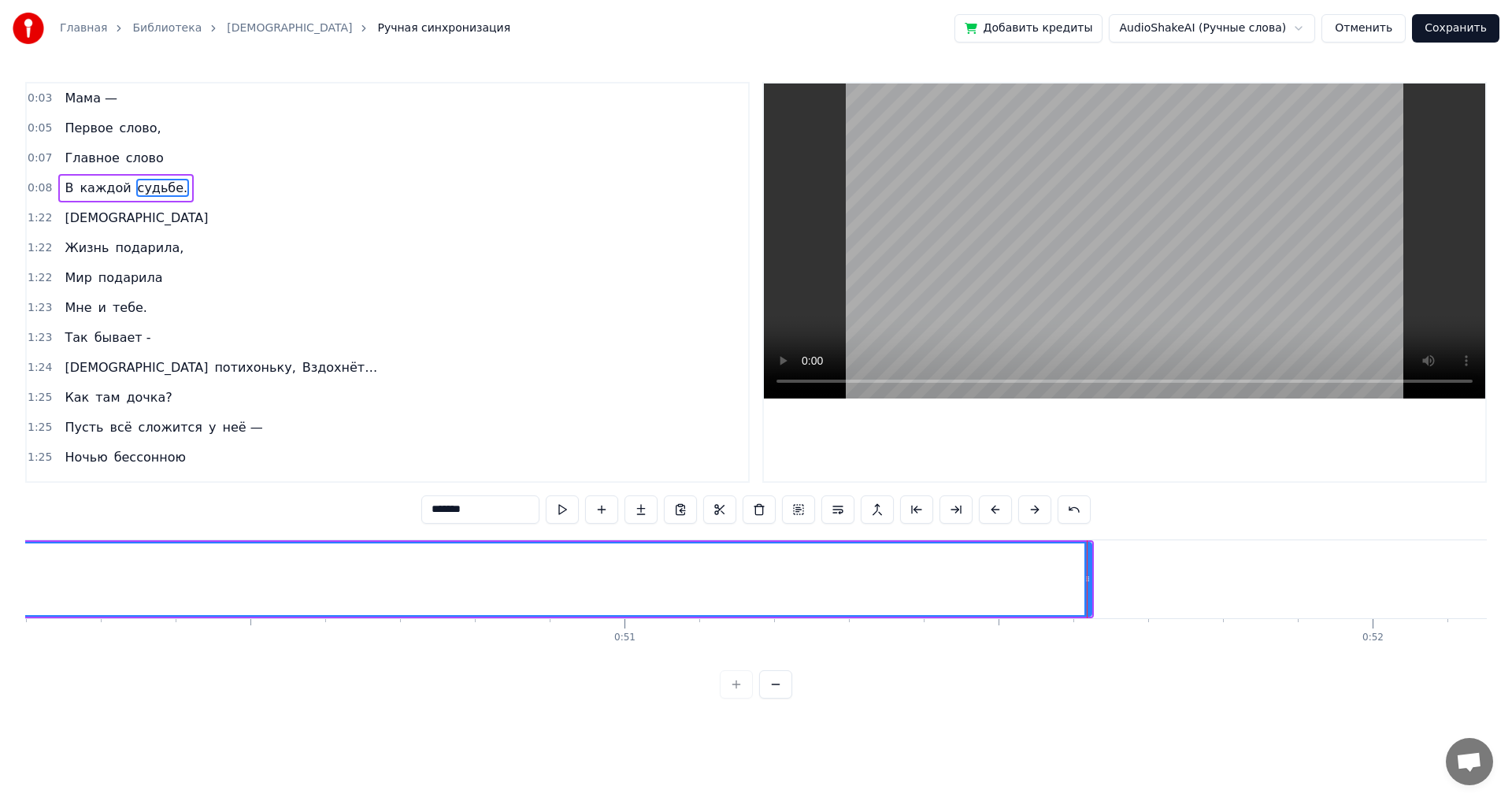
scroll to position [0, 37474]
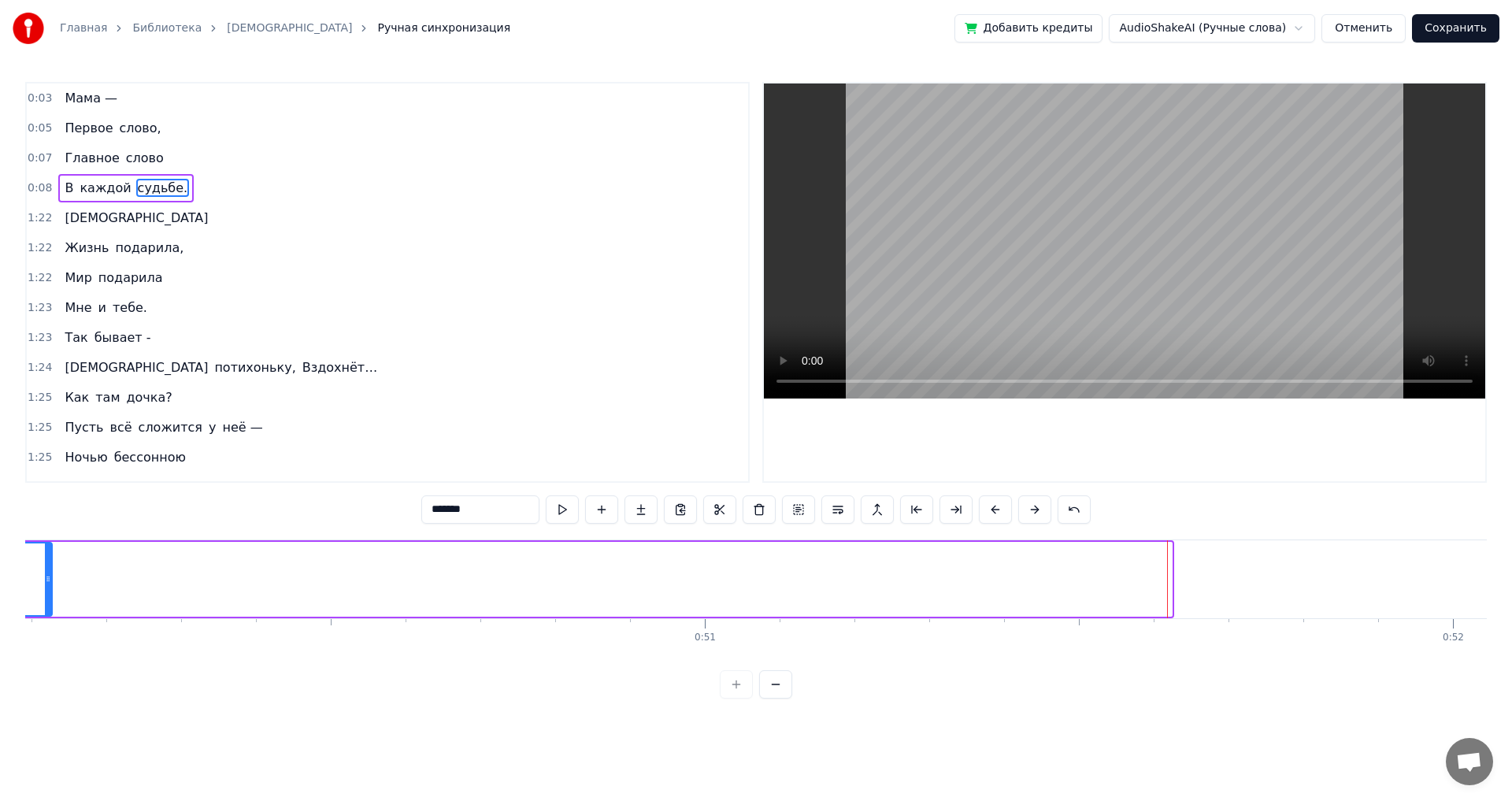
drag, startPoint x: 1169, startPoint y: 577, endPoint x: 54, endPoint y: 553, distance: 1115.3
click at [51, 553] on div at bounding box center [48, 579] width 6 height 71
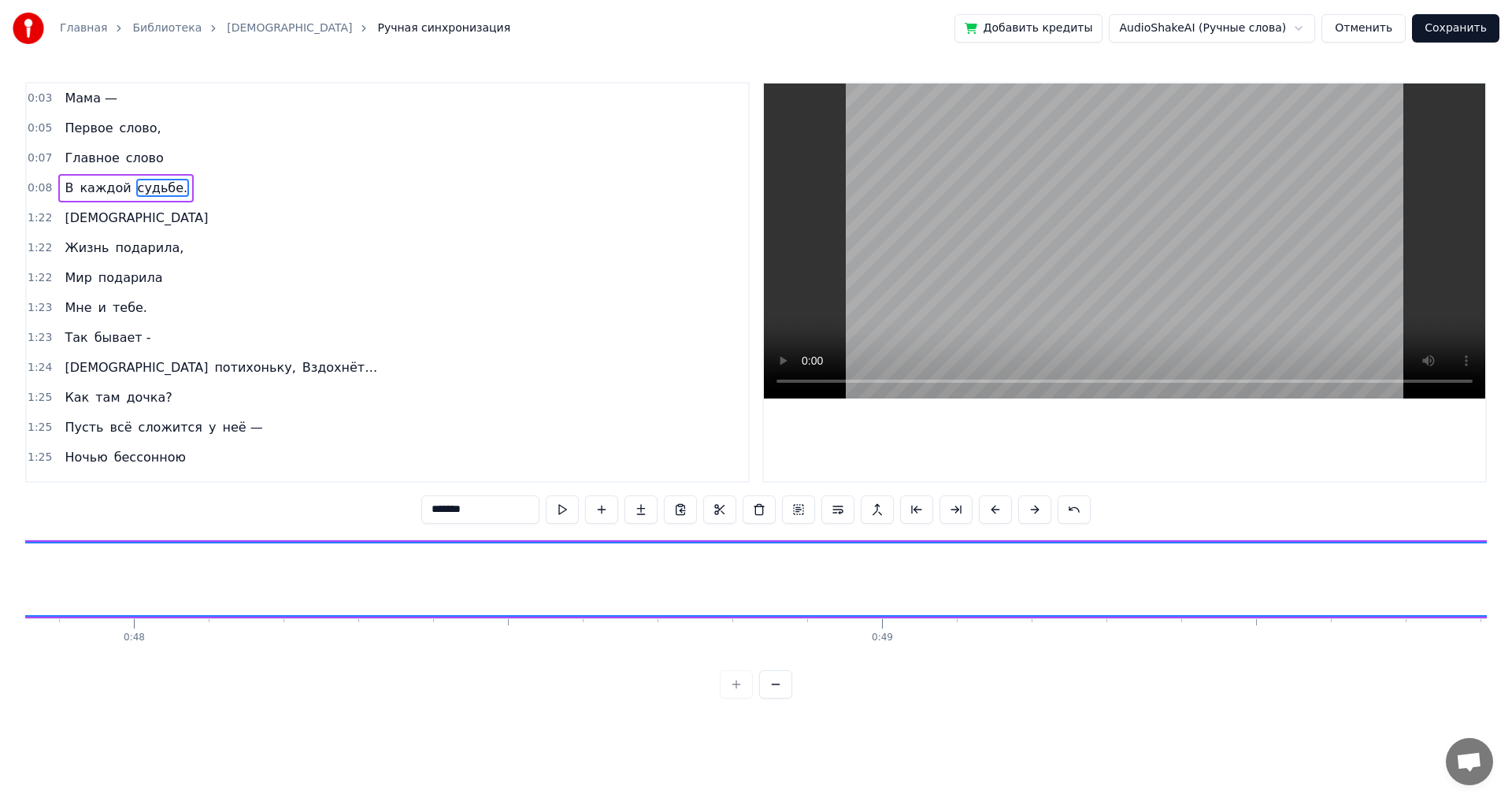
scroll to position [0, 36359]
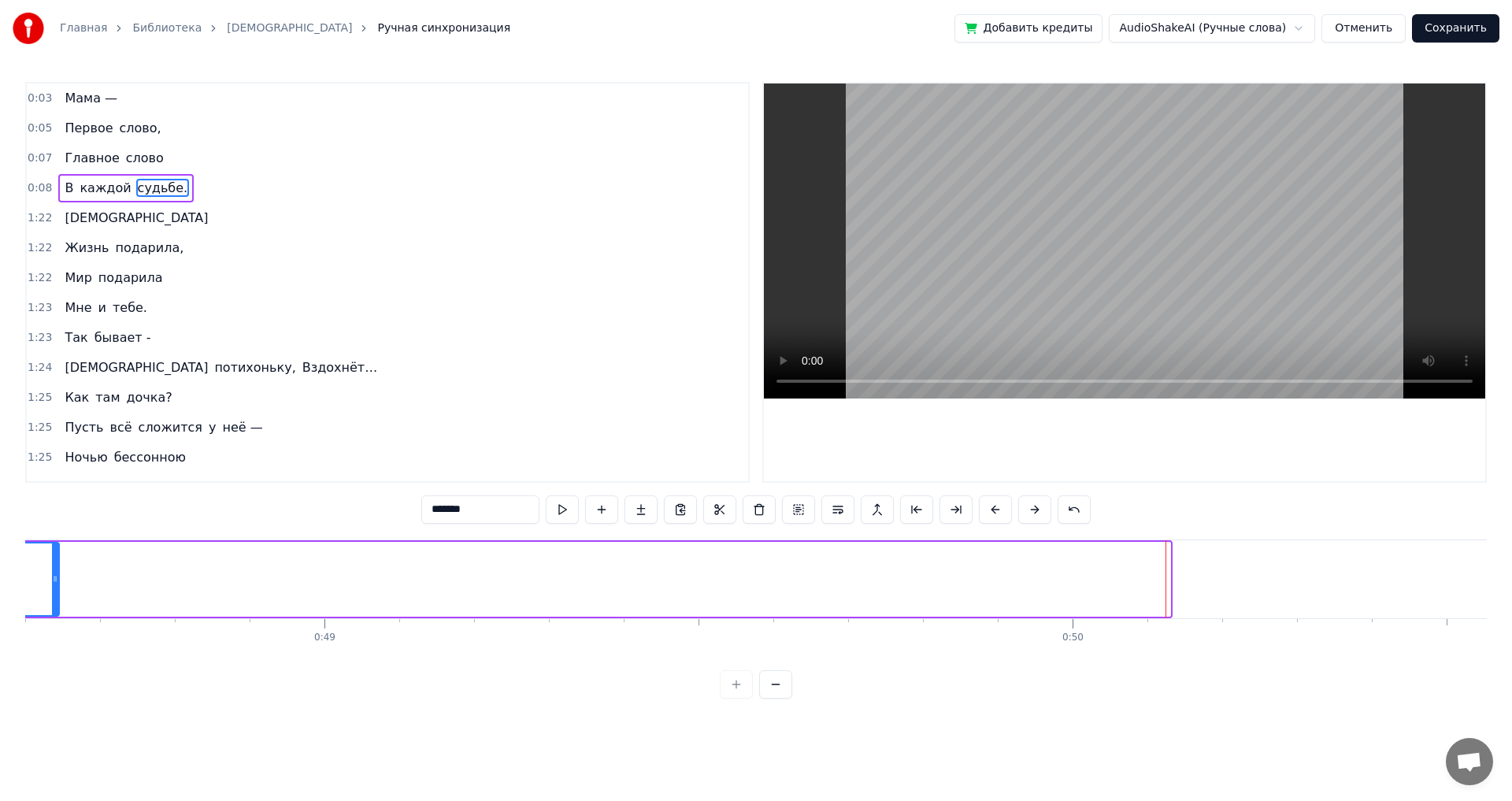
drag, startPoint x: 1167, startPoint y: 581, endPoint x: 56, endPoint y: 568, distance: 1111.1
click at [56, 568] on div at bounding box center [55, 579] width 6 height 71
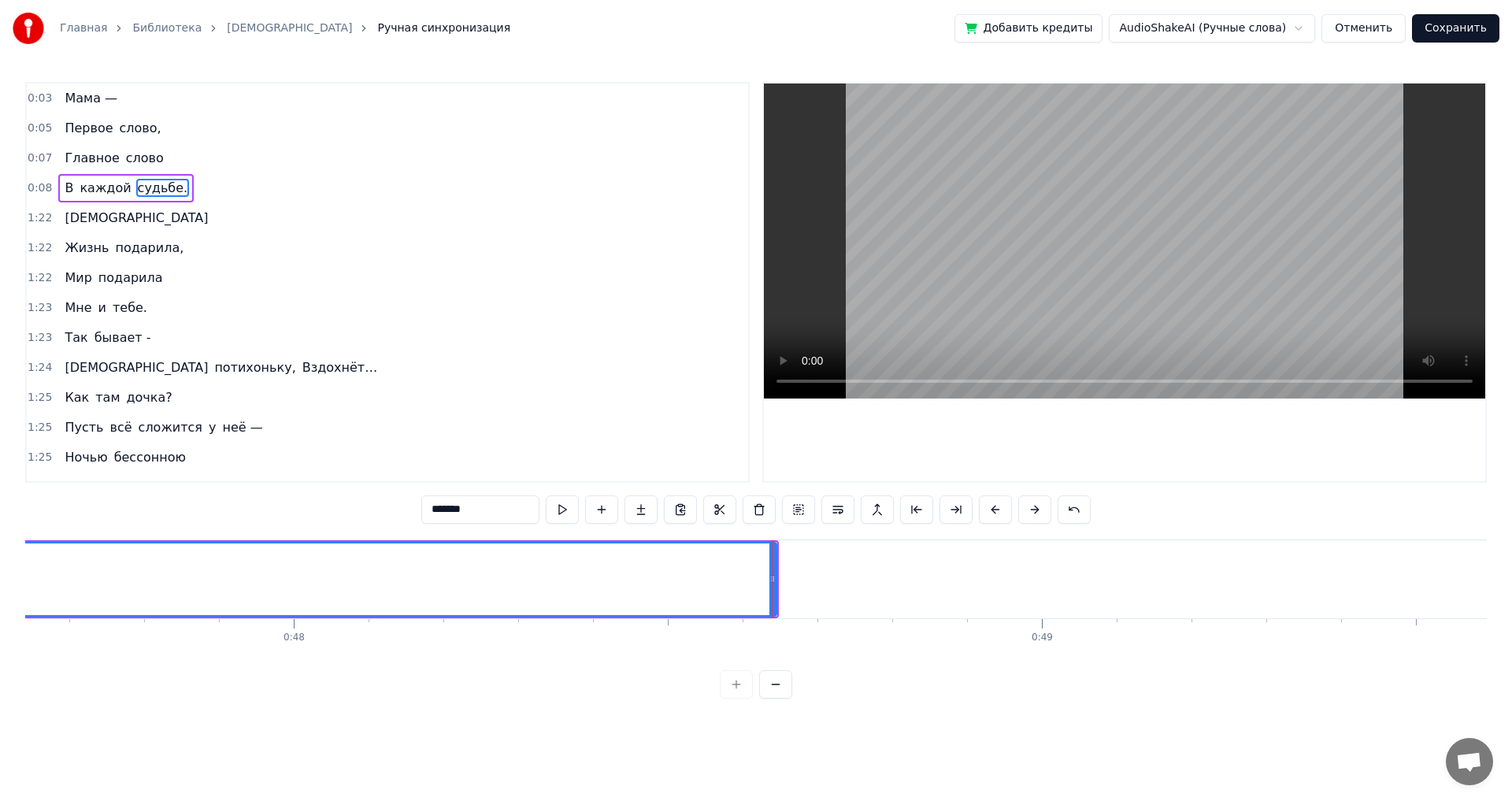
scroll to position [0, 35401]
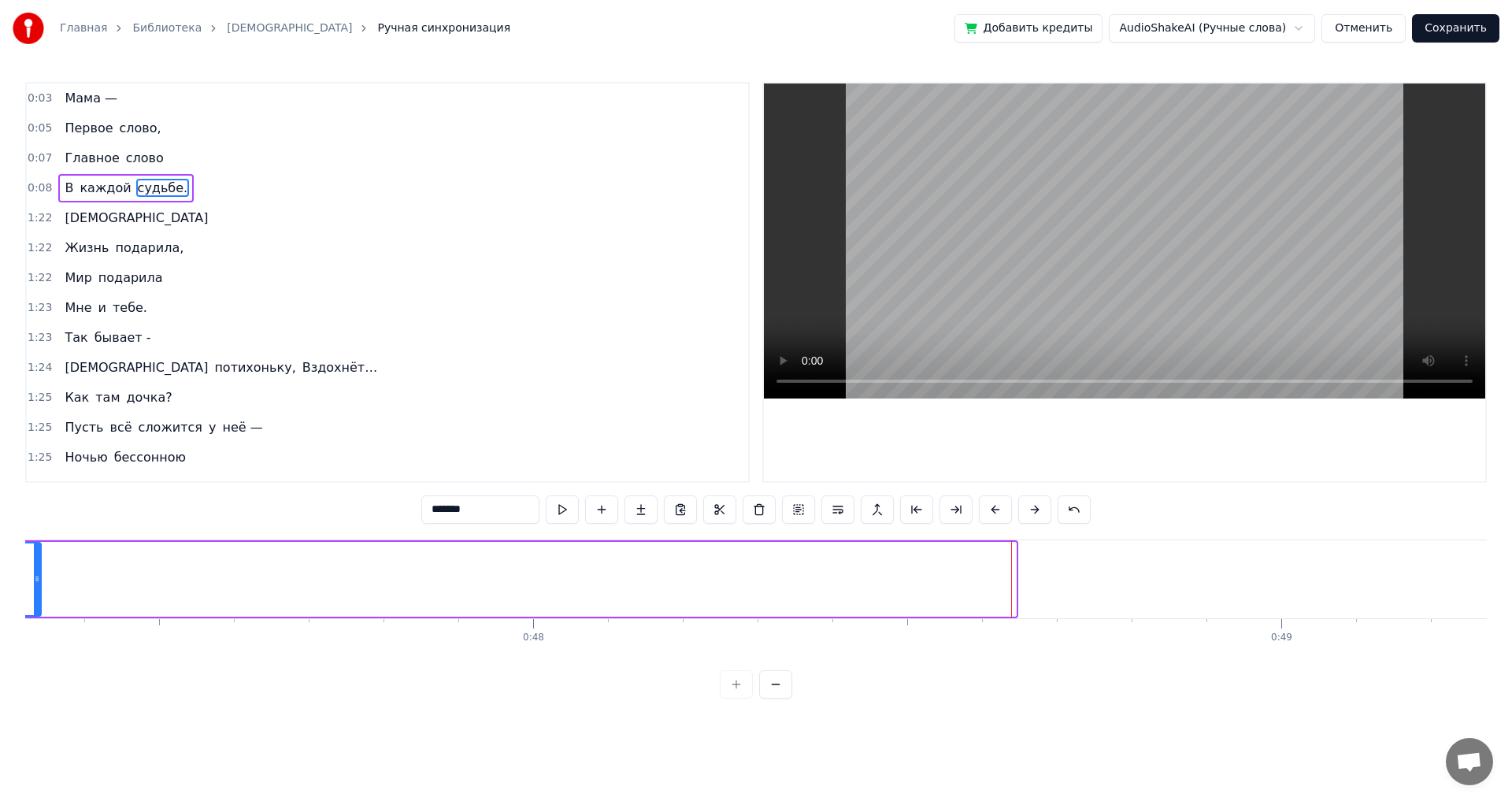
drag, startPoint x: 1013, startPoint y: 582, endPoint x: 38, endPoint y: 571, distance: 975.1
click at [38, 571] on div at bounding box center [36, 579] width 6 height 71
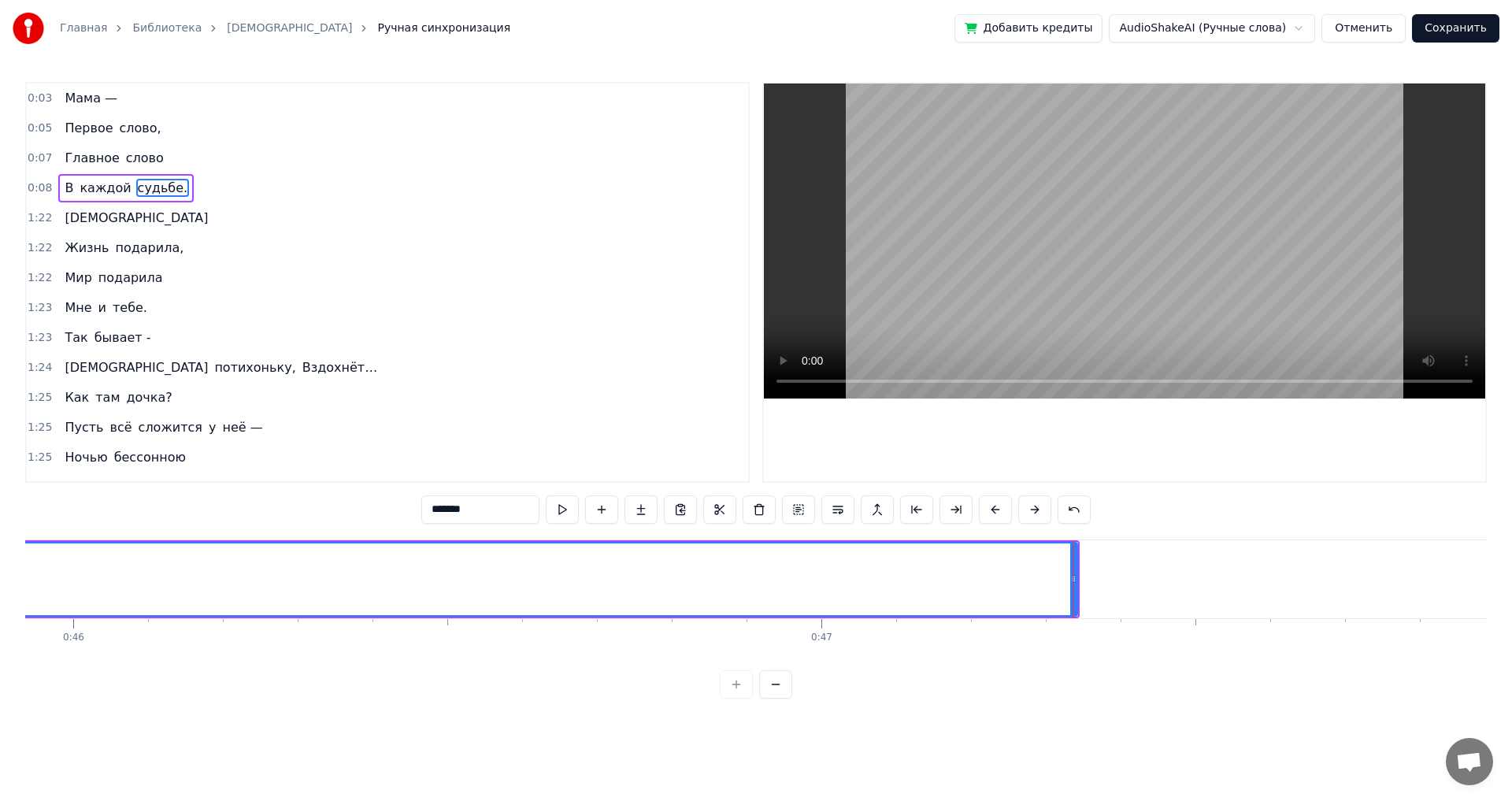
scroll to position [0, 34205]
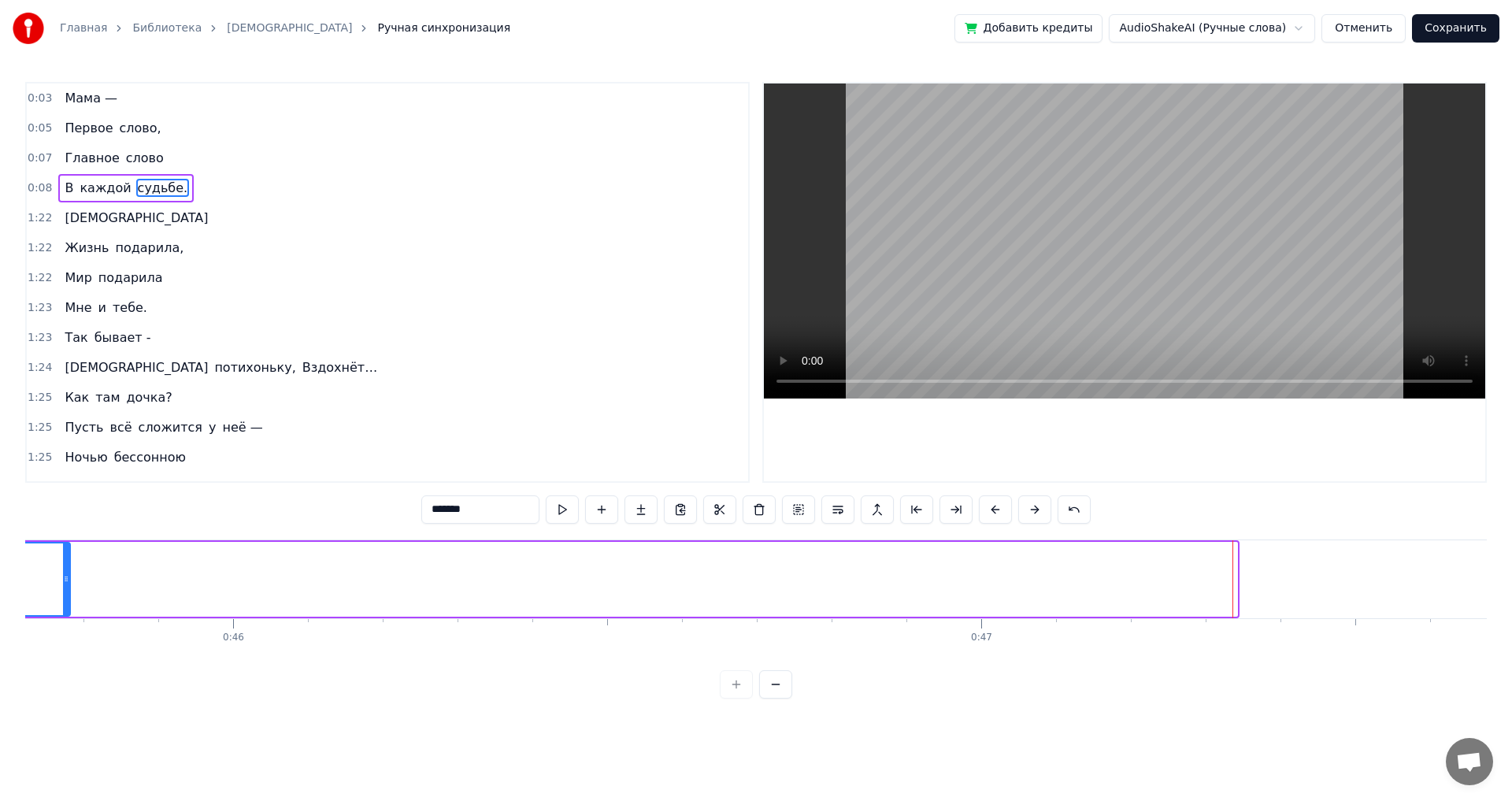
drag, startPoint x: 1236, startPoint y: 576, endPoint x: 69, endPoint y: 557, distance: 1167.2
click at [69, 557] on div at bounding box center [65, 579] width 6 height 71
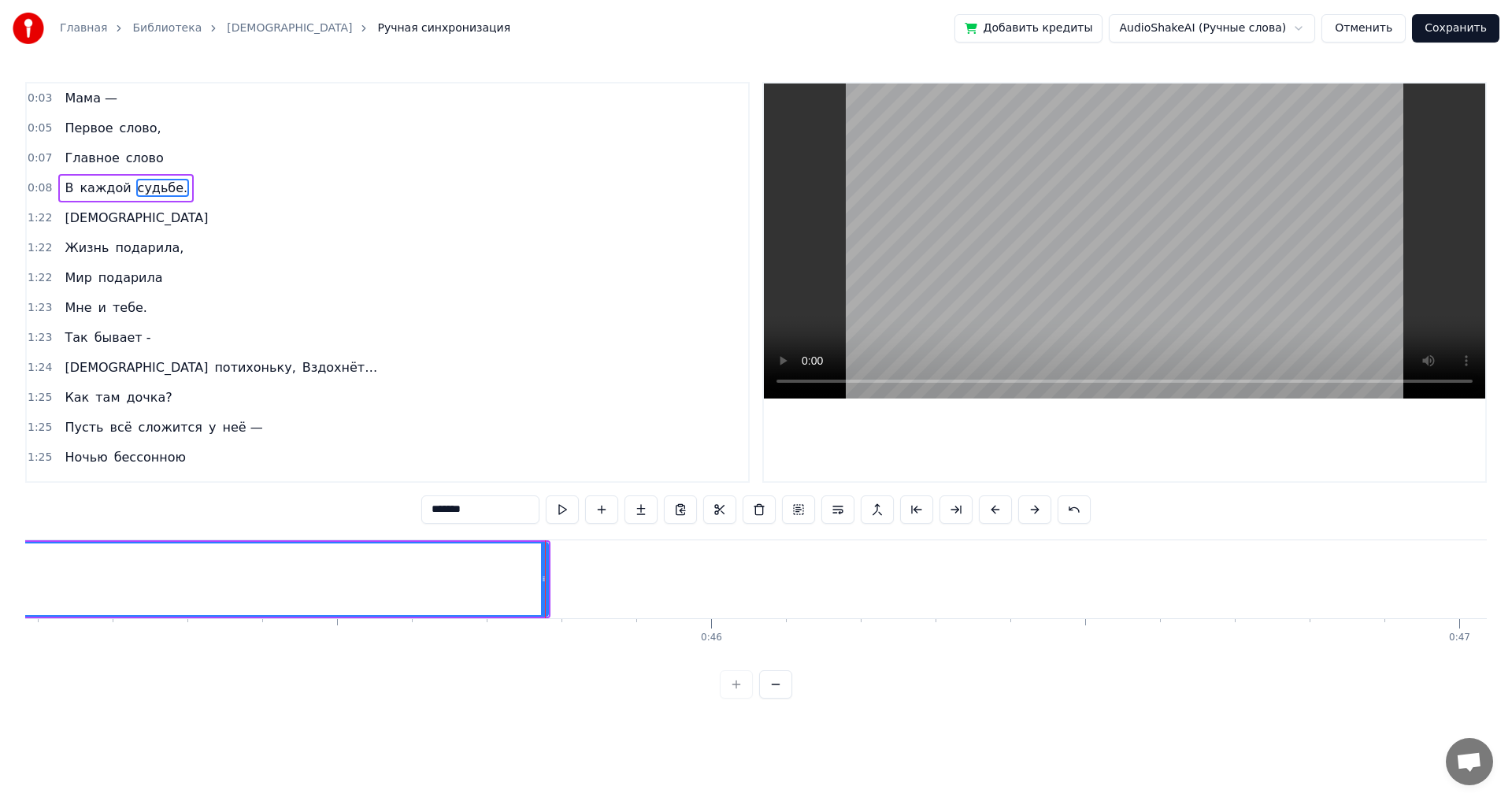
scroll to position [0, 33807]
drag, startPoint x: 466, startPoint y: 579, endPoint x: 441, endPoint y: 579, distance: 25.0
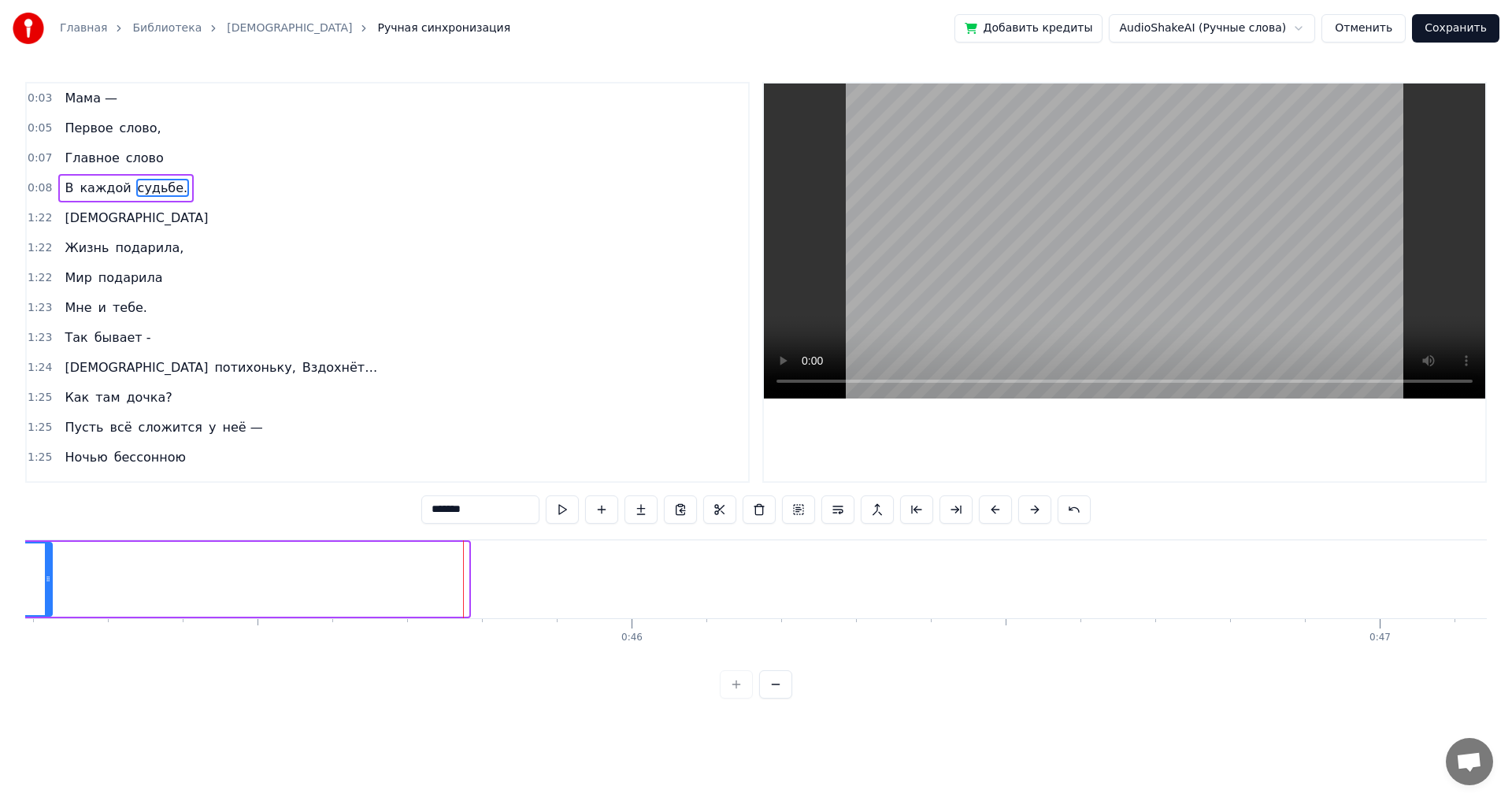
drag, startPoint x: 463, startPoint y: 580, endPoint x: 48, endPoint y: 561, distance: 415.4
click at [48, 561] on div at bounding box center [48, 579] width 6 height 71
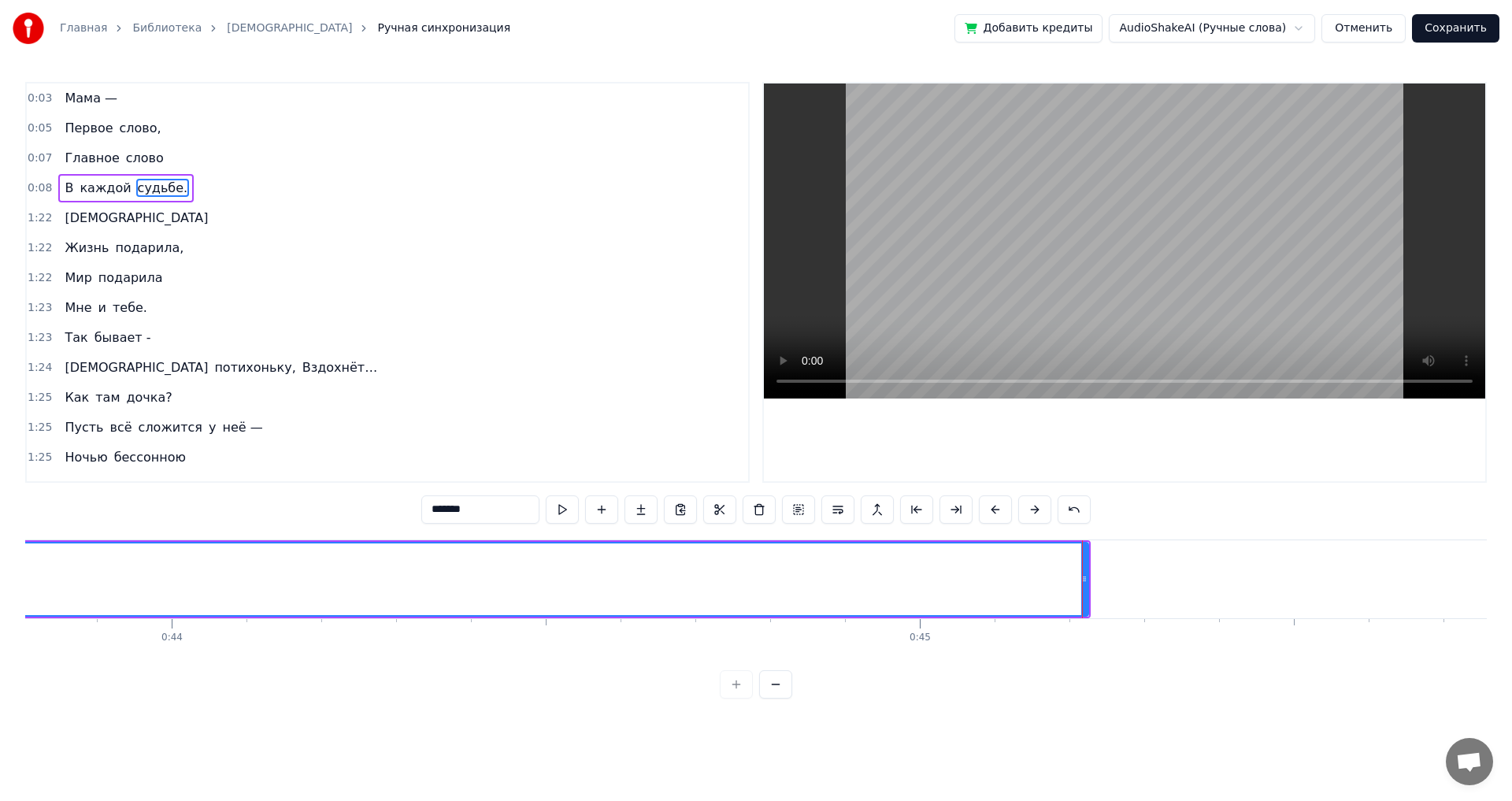
scroll to position [0, 33249]
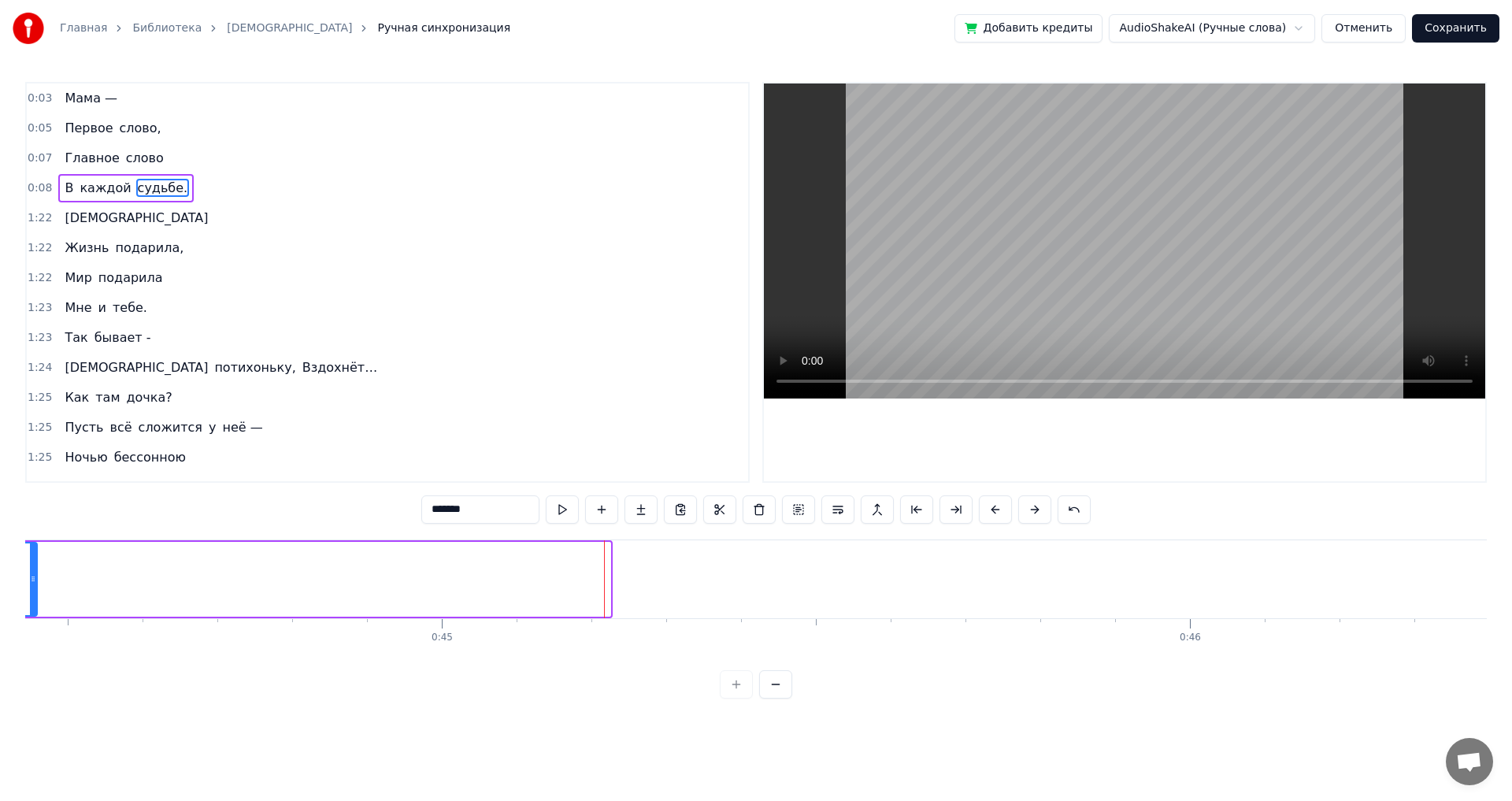
drag, startPoint x: 607, startPoint y: 579, endPoint x: 34, endPoint y: 572, distance: 573.0
click at [34, 572] on div at bounding box center [33, 579] width 6 height 71
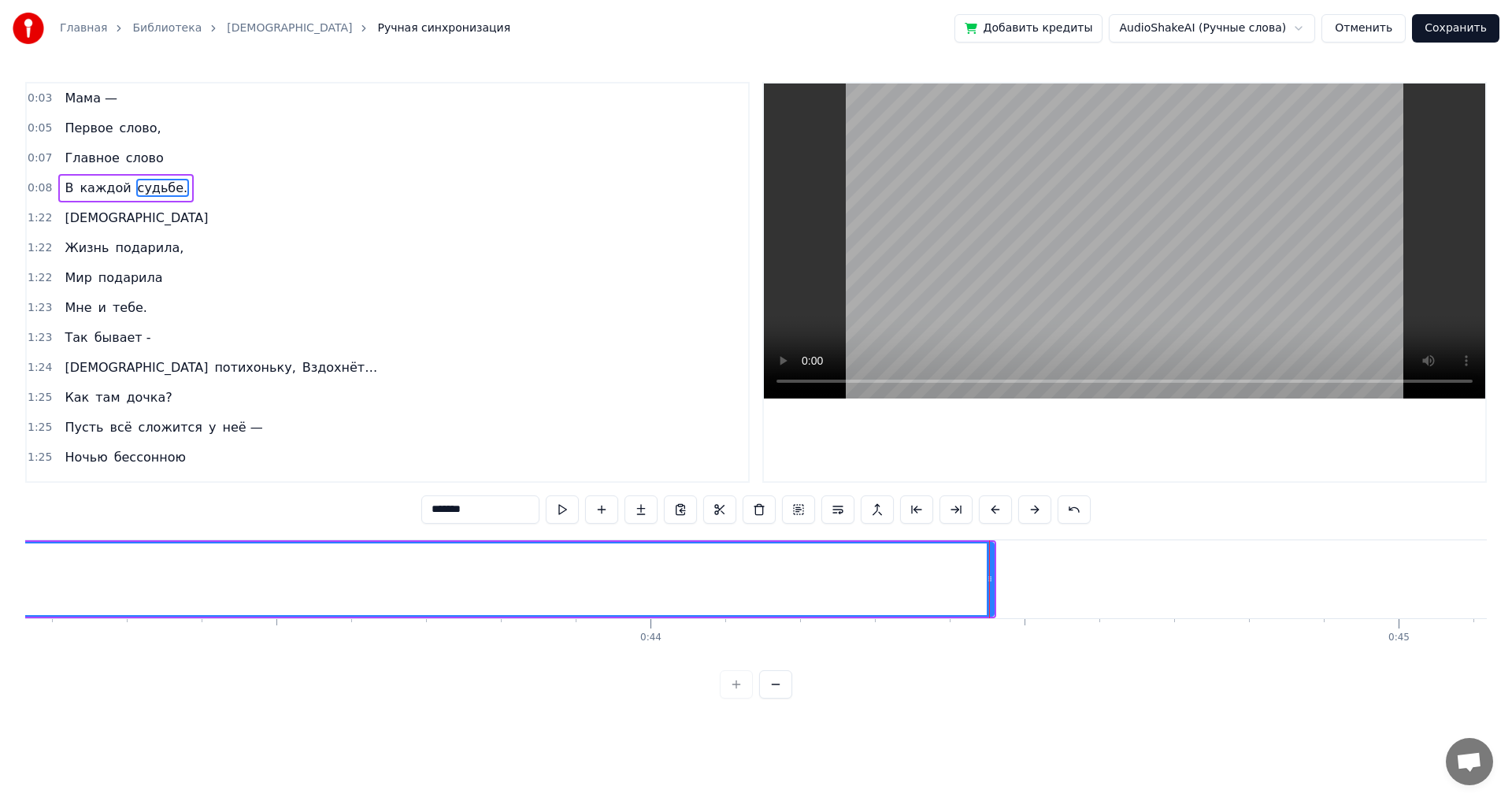
scroll to position [0, 31973]
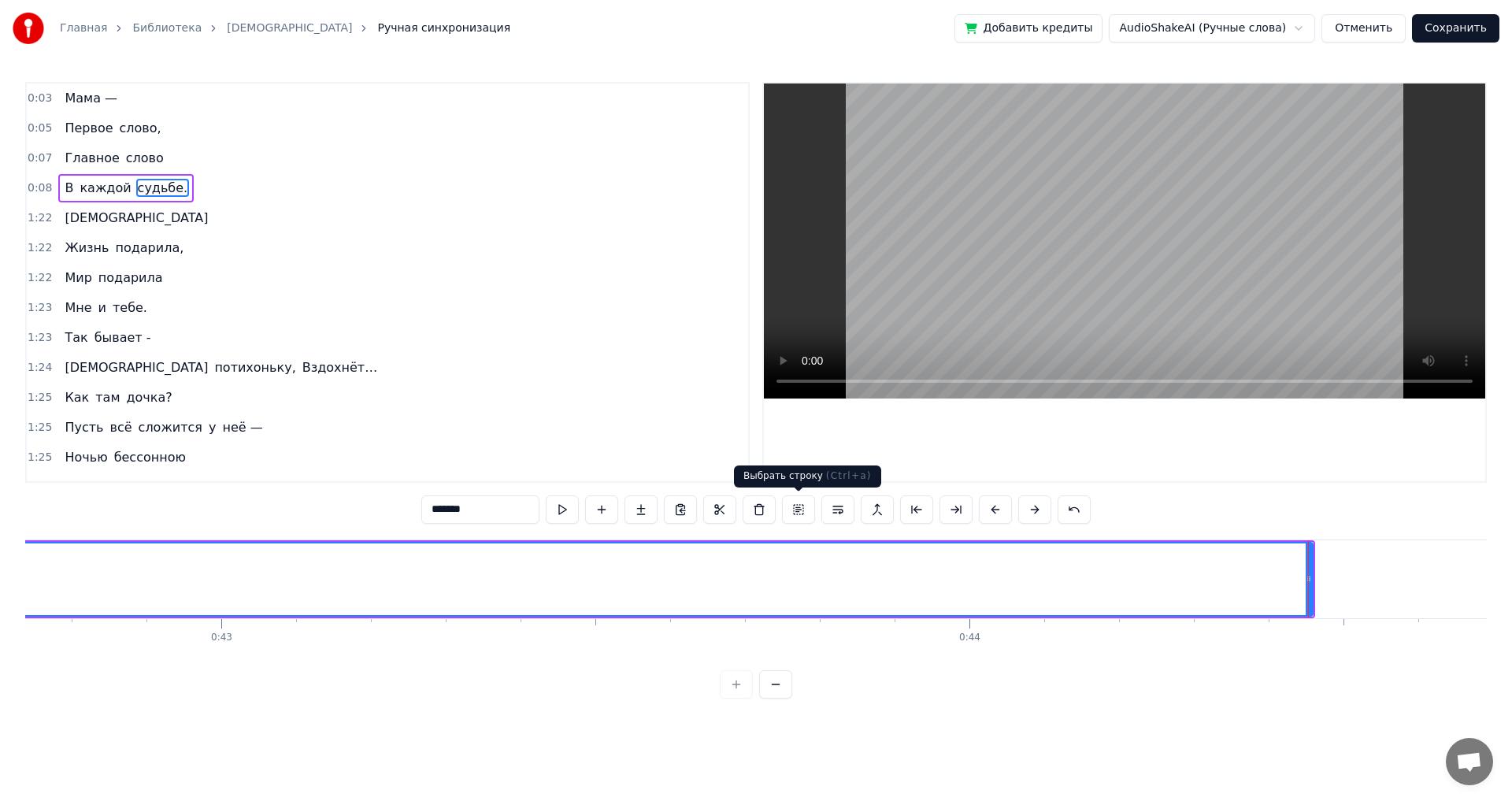
click at [795, 513] on button at bounding box center [797, 510] width 33 height 28
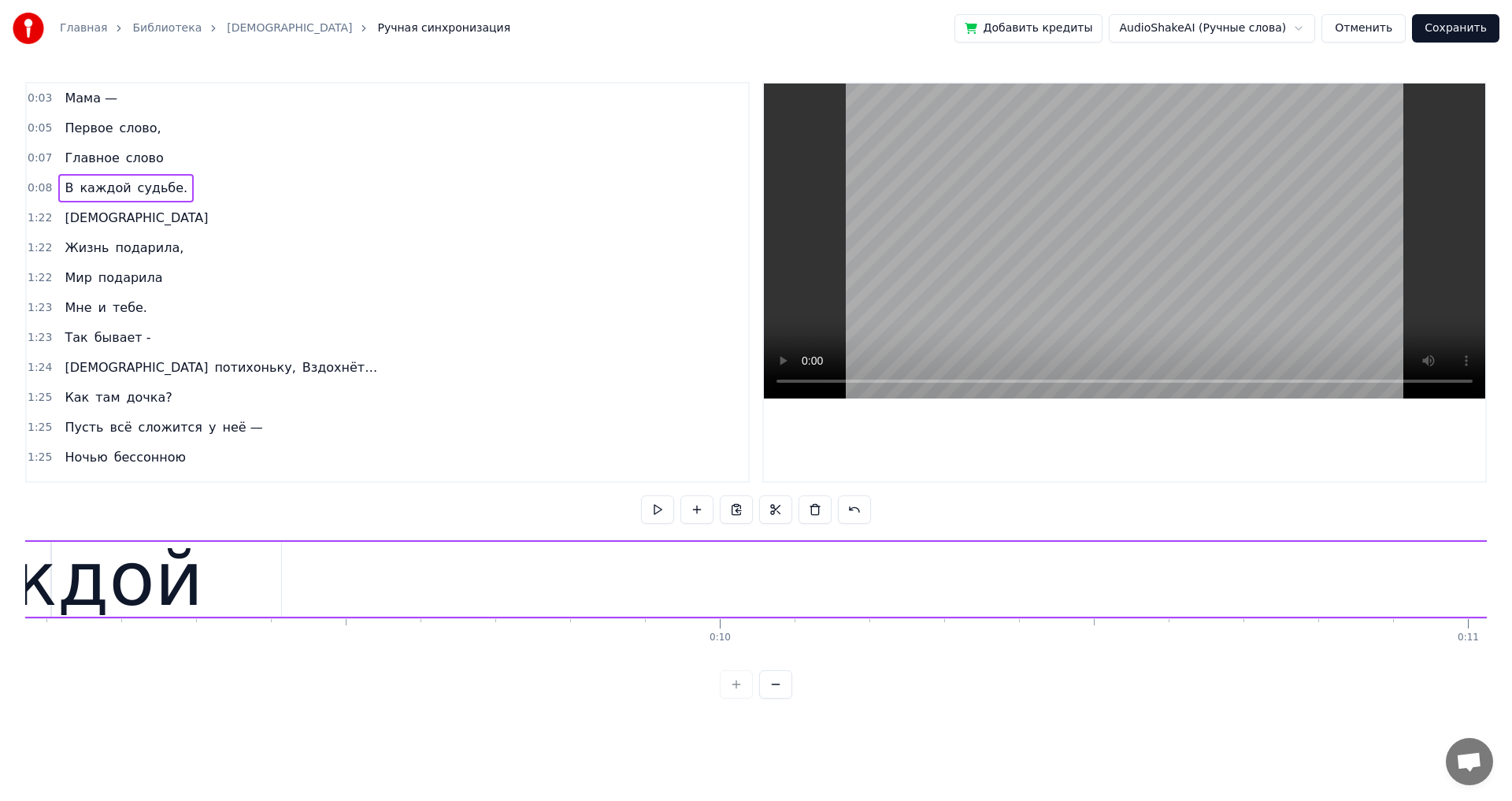
scroll to position [0, 6530]
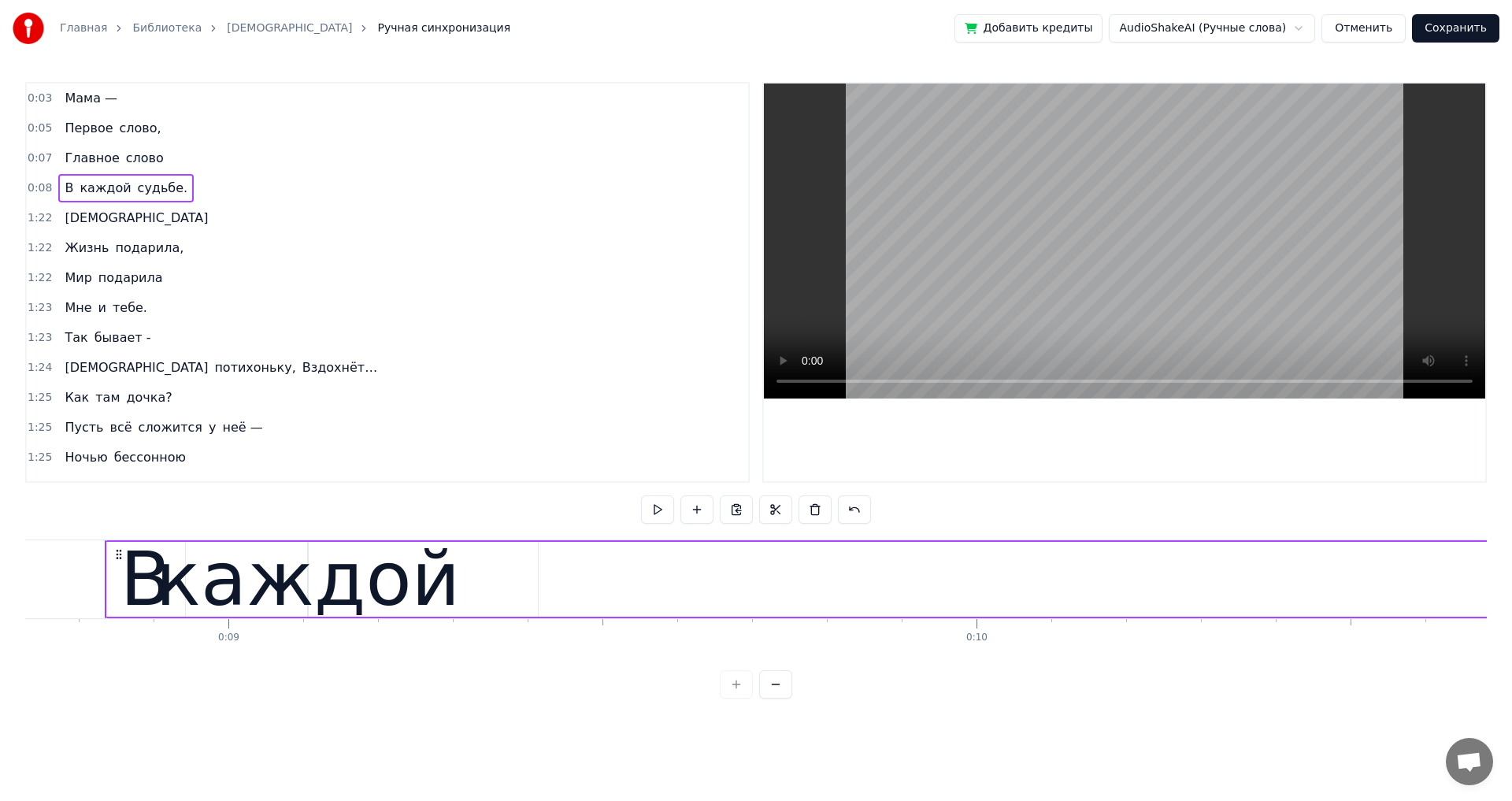
click at [121, 553] on icon at bounding box center [119, 554] width 12 height 12
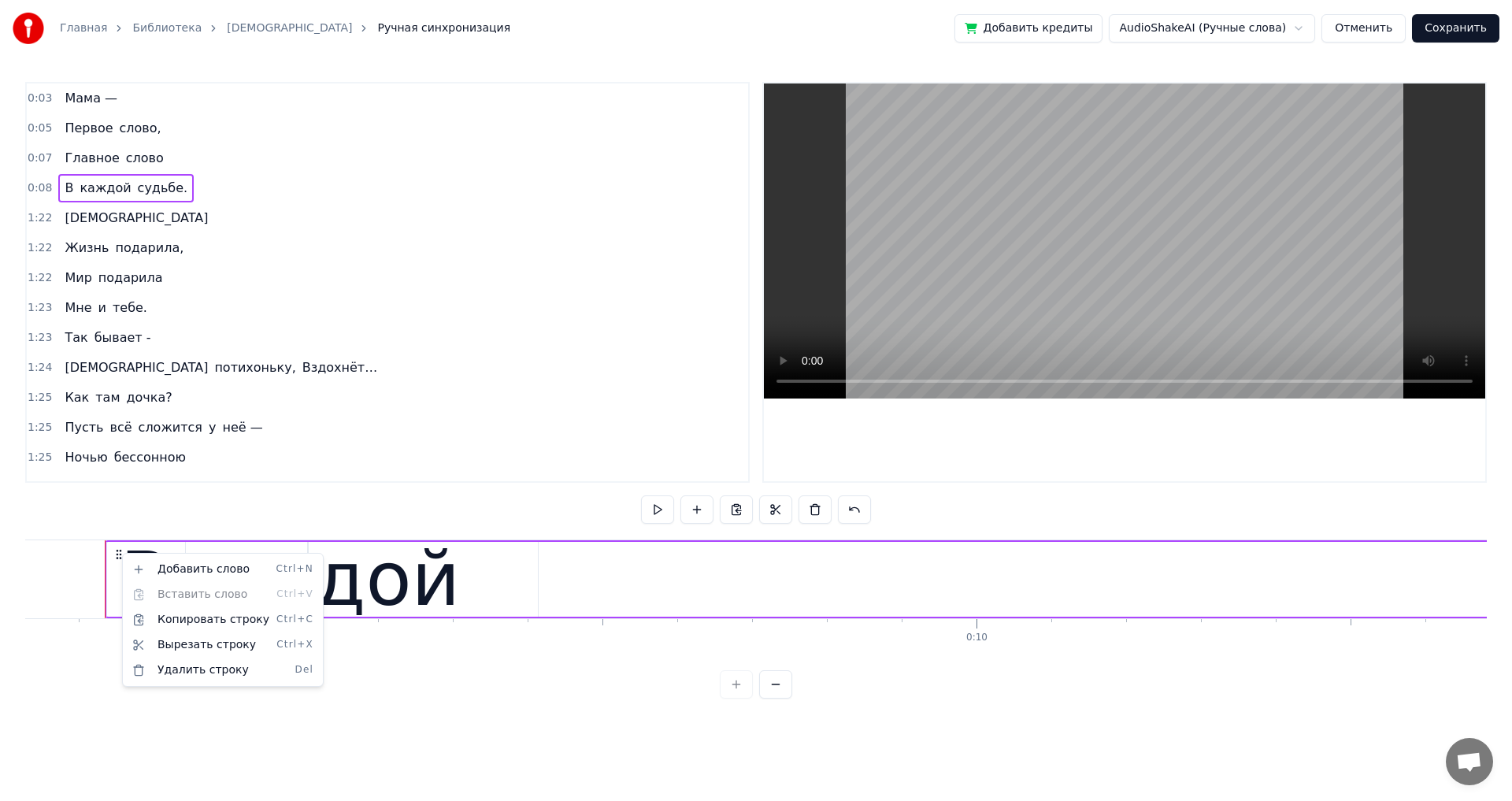
click at [471, 573] on html "Главная Библиотека Мама Ручная синхронизация Добавить кредиты AudioShakeAI (Руч…" at bounding box center [756, 362] width 1512 height 723
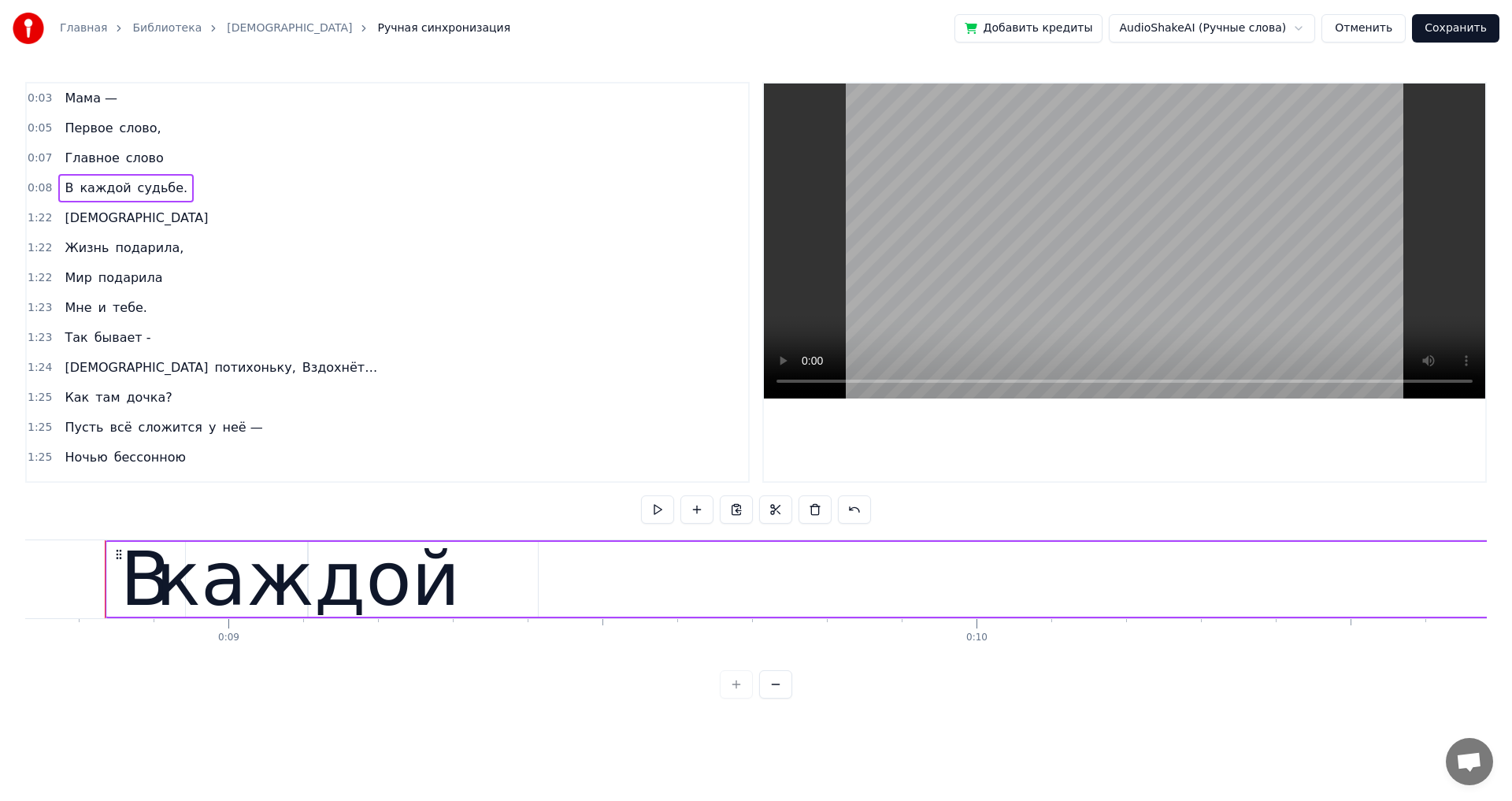
click at [109, 187] on span "каждой" at bounding box center [105, 188] width 55 height 19
click at [168, 199] on div "В каждой судьбе." at bounding box center [126, 188] width 136 height 28
click at [93, 186] on span "каждой" at bounding box center [105, 188] width 55 height 19
click at [64, 183] on span "В" at bounding box center [68, 188] width 11 height 19
click at [195, 566] on div "каждой" at bounding box center [308, 580] width 304 height 113
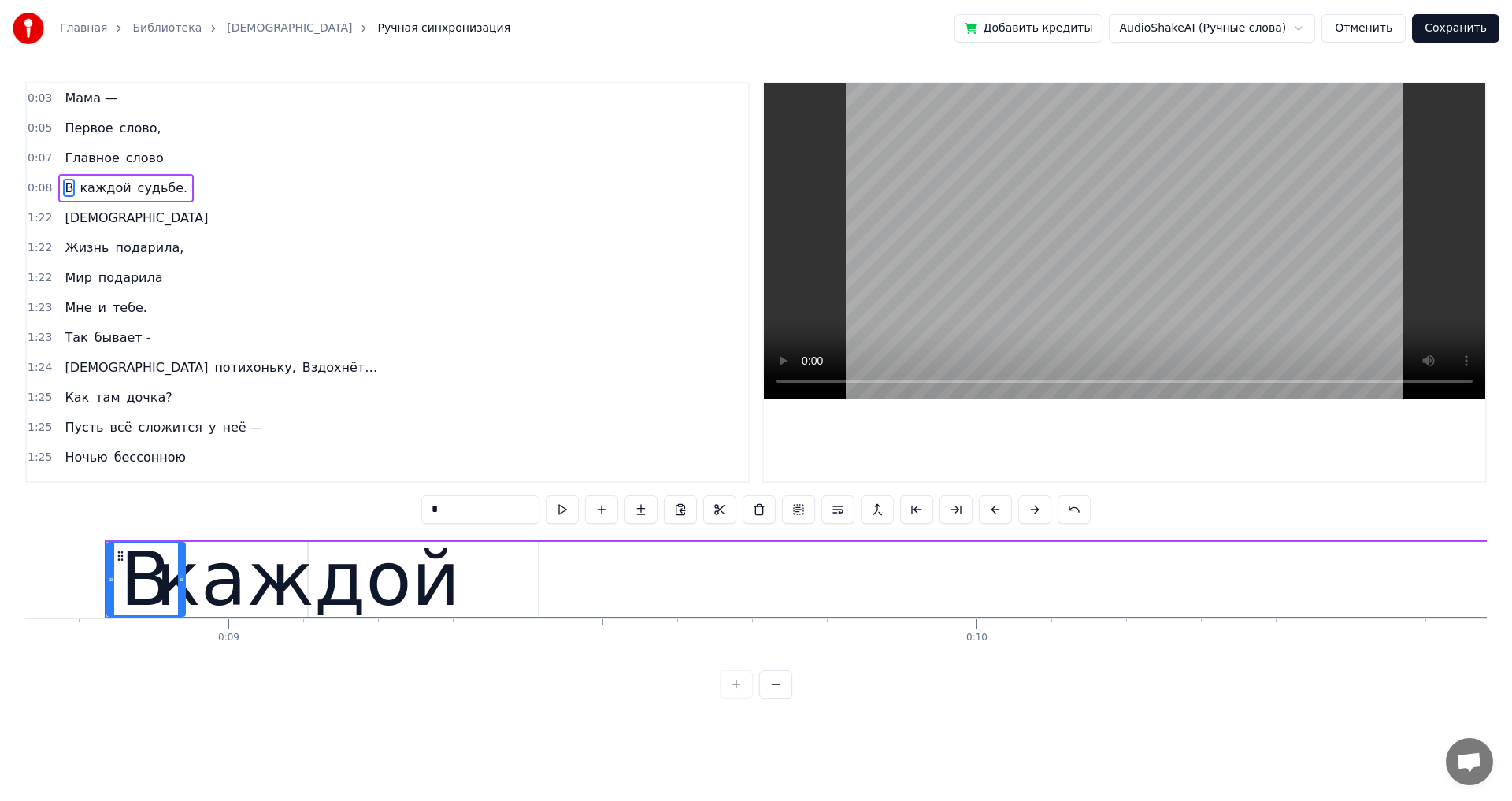
type input "******"
drag, startPoint x: 107, startPoint y: 187, endPoint x: 147, endPoint y: 194, distance: 40.6
click at [147, 194] on div "В каждой судьбе." at bounding box center [126, 188] width 136 height 28
click at [143, 194] on span "судьбе." at bounding box center [162, 188] width 54 height 19
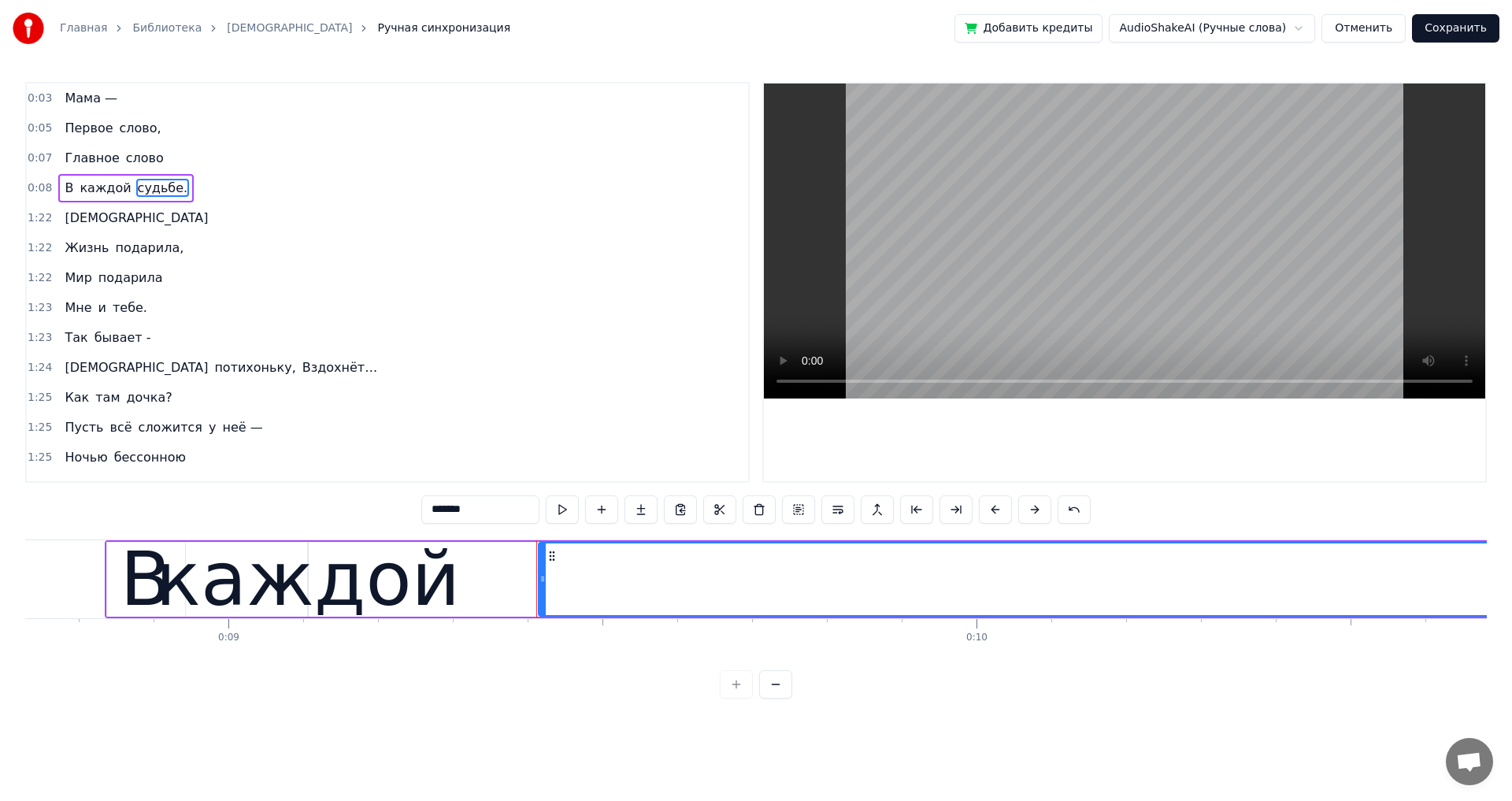
click at [200, 606] on div "каждой" at bounding box center [308, 580] width 304 height 113
type input "******"
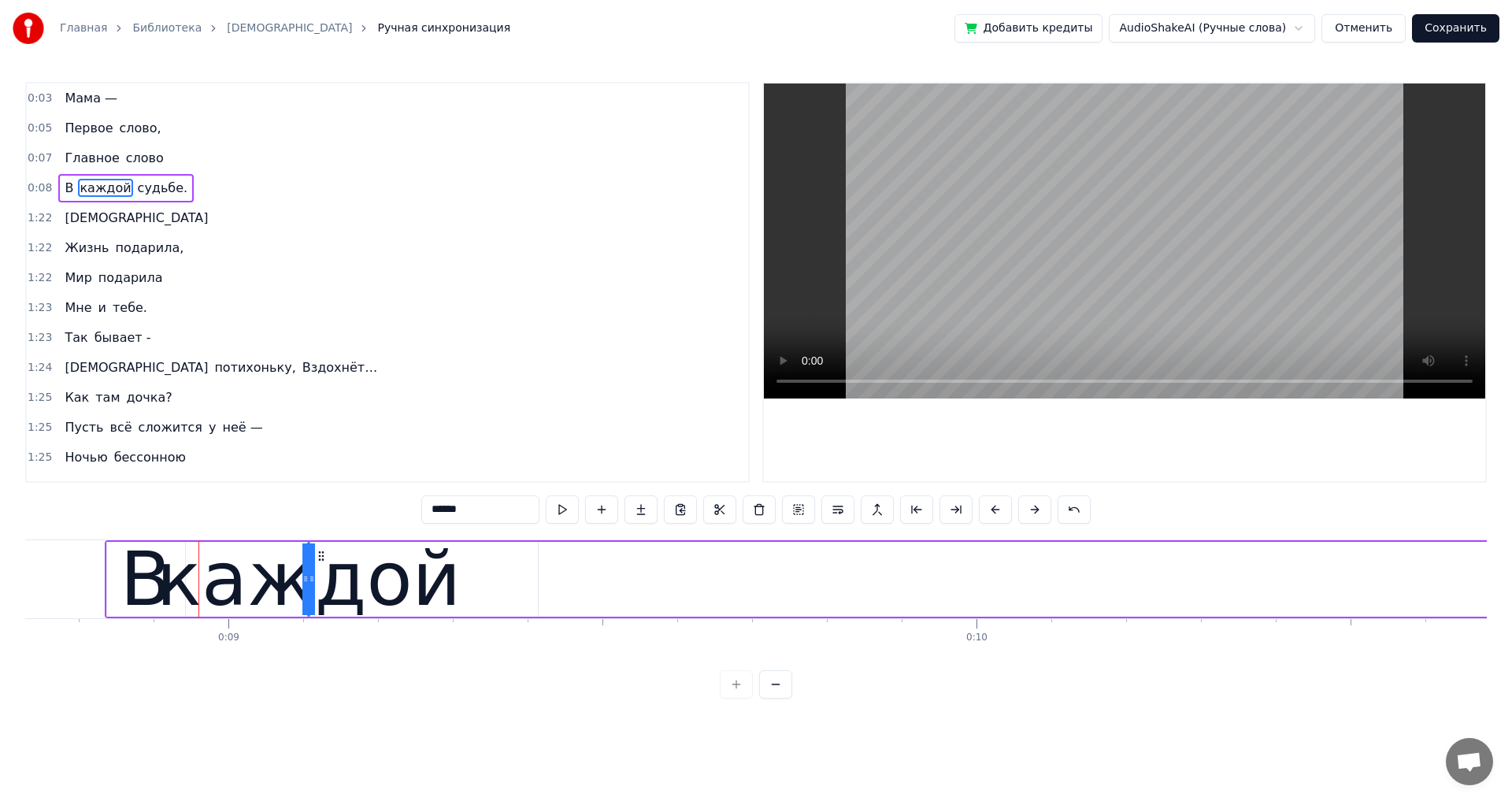
drag, startPoint x: 304, startPoint y: 580, endPoint x: 218, endPoint y: 582, distance: 86.0
click at [309, 582] on div "каждой" at bounding box center [309, 579] width 0 height 71
drag, startPoint x: 307, startPoint y: 582, endPoint x: 323, endPoint y: 578, distance: 16.5
click at [303, 587] on div at bounding box center [305, 579] width 6 height 71
click at [309, 580] on div "каждой" at bounding box center [309, 579] width 0 height 71
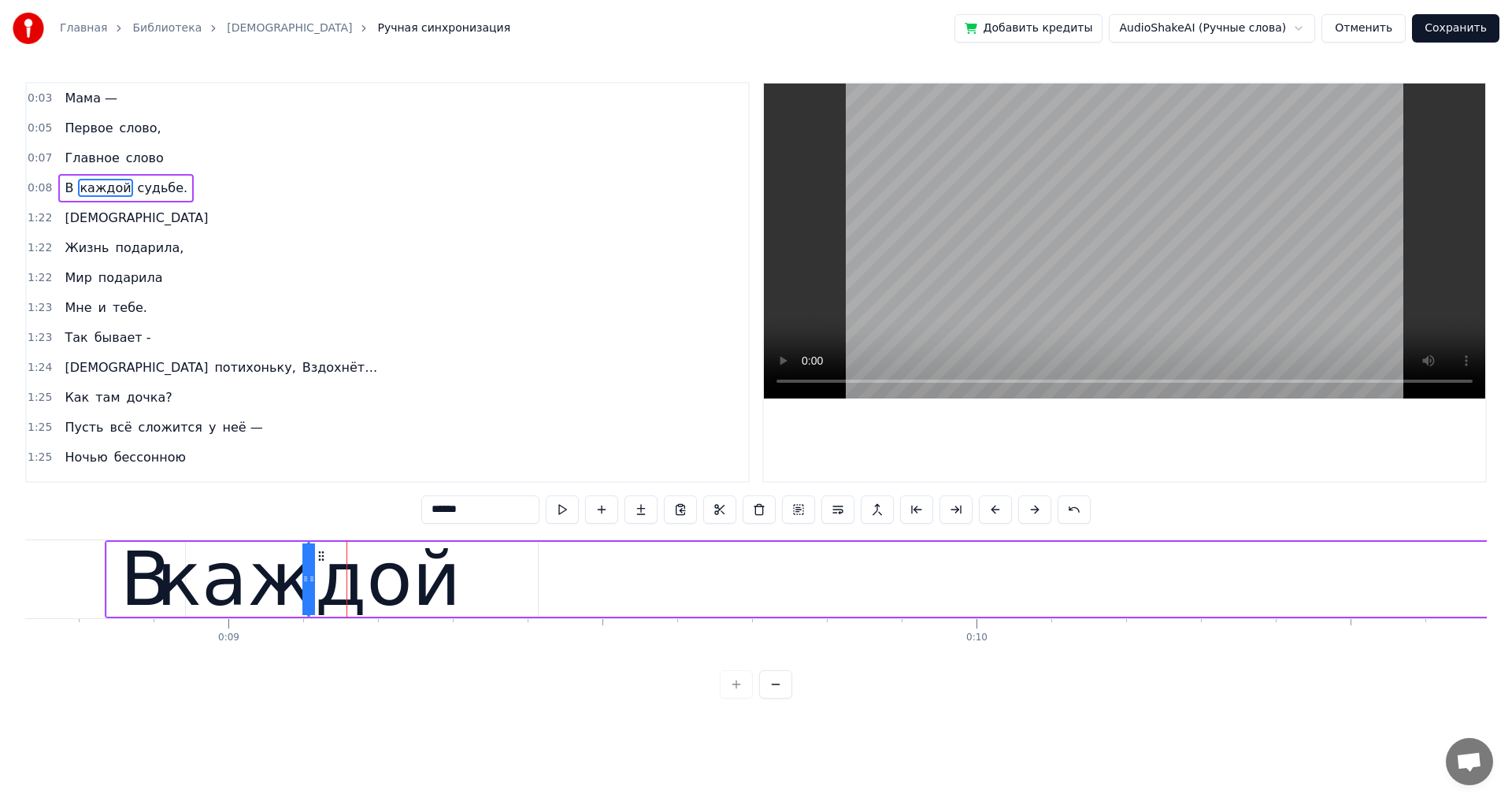
click at [305, 577] on icon at bounding box center [305, 579] width 6 height 12
click at [104, 187] on span "каждой" at bounding box center [105, 188] width 55 height 19
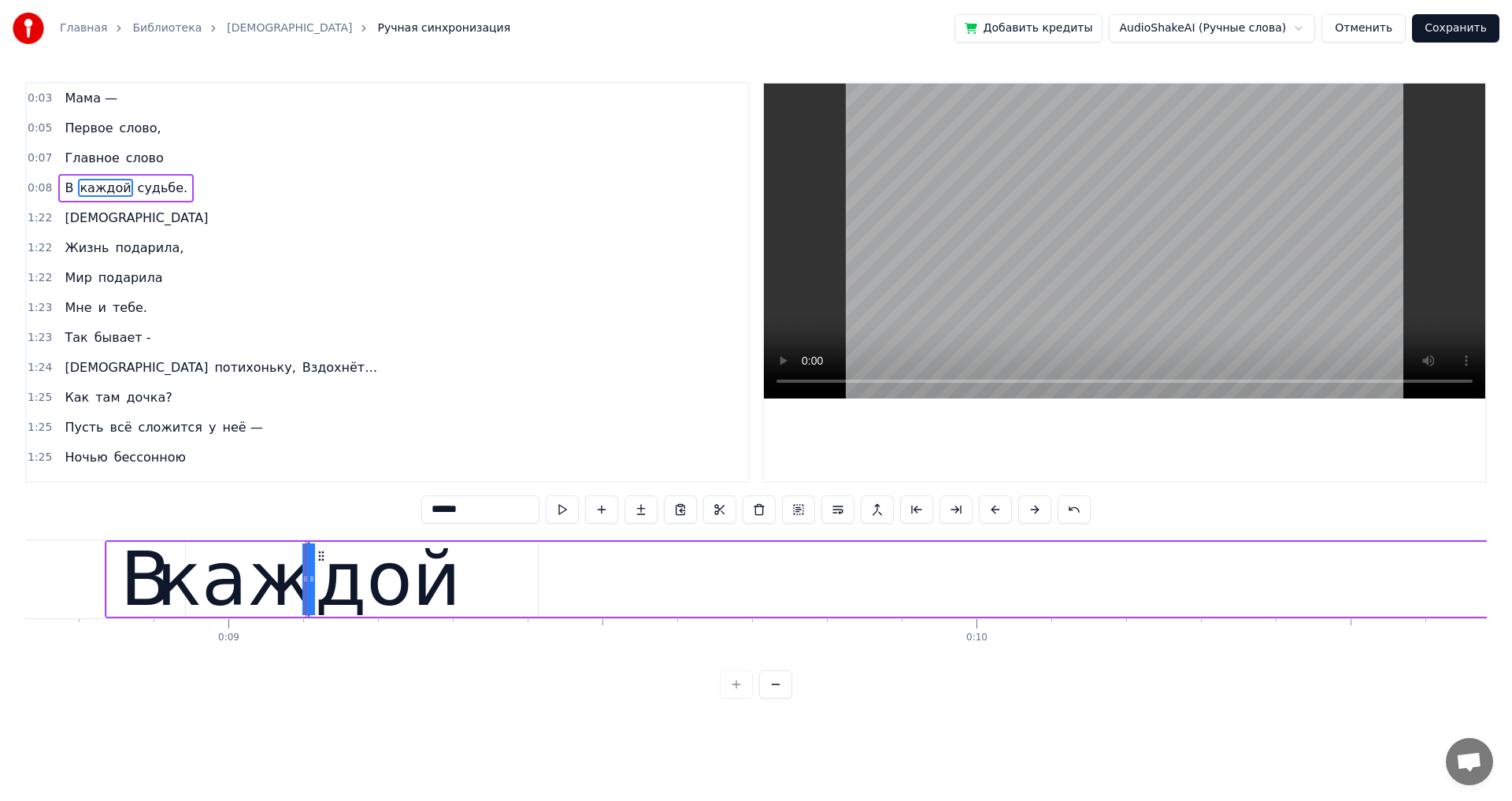
drag, startPoint x: 79, startPoint y: 186, endPoint x: 101, endPoint y: 190, distance: 22.4
click at [101, 190] on span "каждой" at bounding box center [105, 188] width 55 height 19
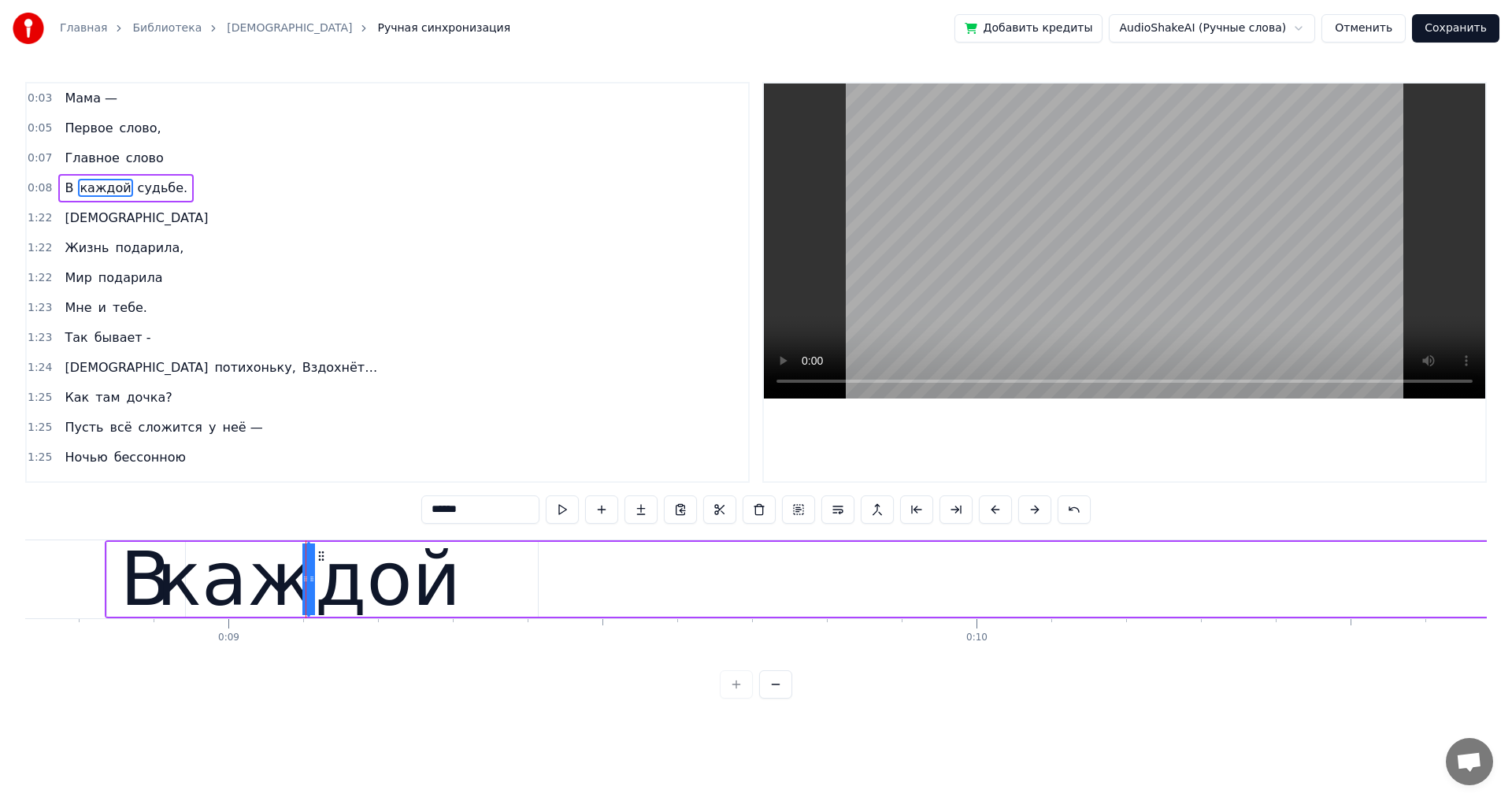
click at [101, 190] on span "каждой" at bounding box center [105, 188] width 55 height 19
click at [101, 189] on span "каждой" at bounding box center [105, 188] width 55 height 19
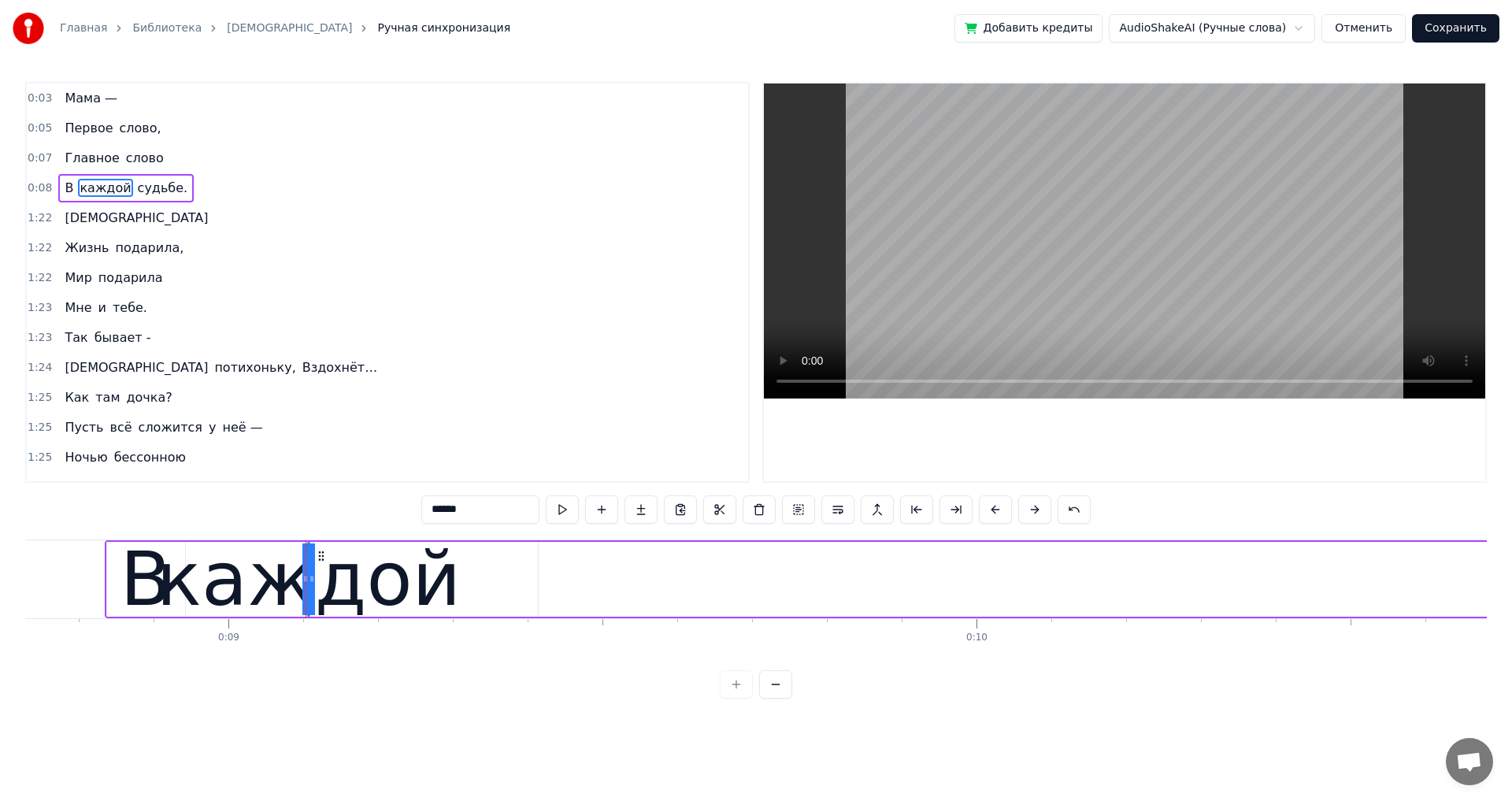
drag, startPoint x: 474, startPoint y: 512, endPoint x: 421, endPoint y: 508, distance: 53.2
click at [421, 508] on div "0:03 Мама — 0:05 Первое слово, 0:07 Главное слово 0:08 В каждой судьбе. 1:22 Ма…" at bounding box center [756, 390] width 1462 height 617
click at [598, 511] on button at bounding box center [601, 510] width 33 height 28
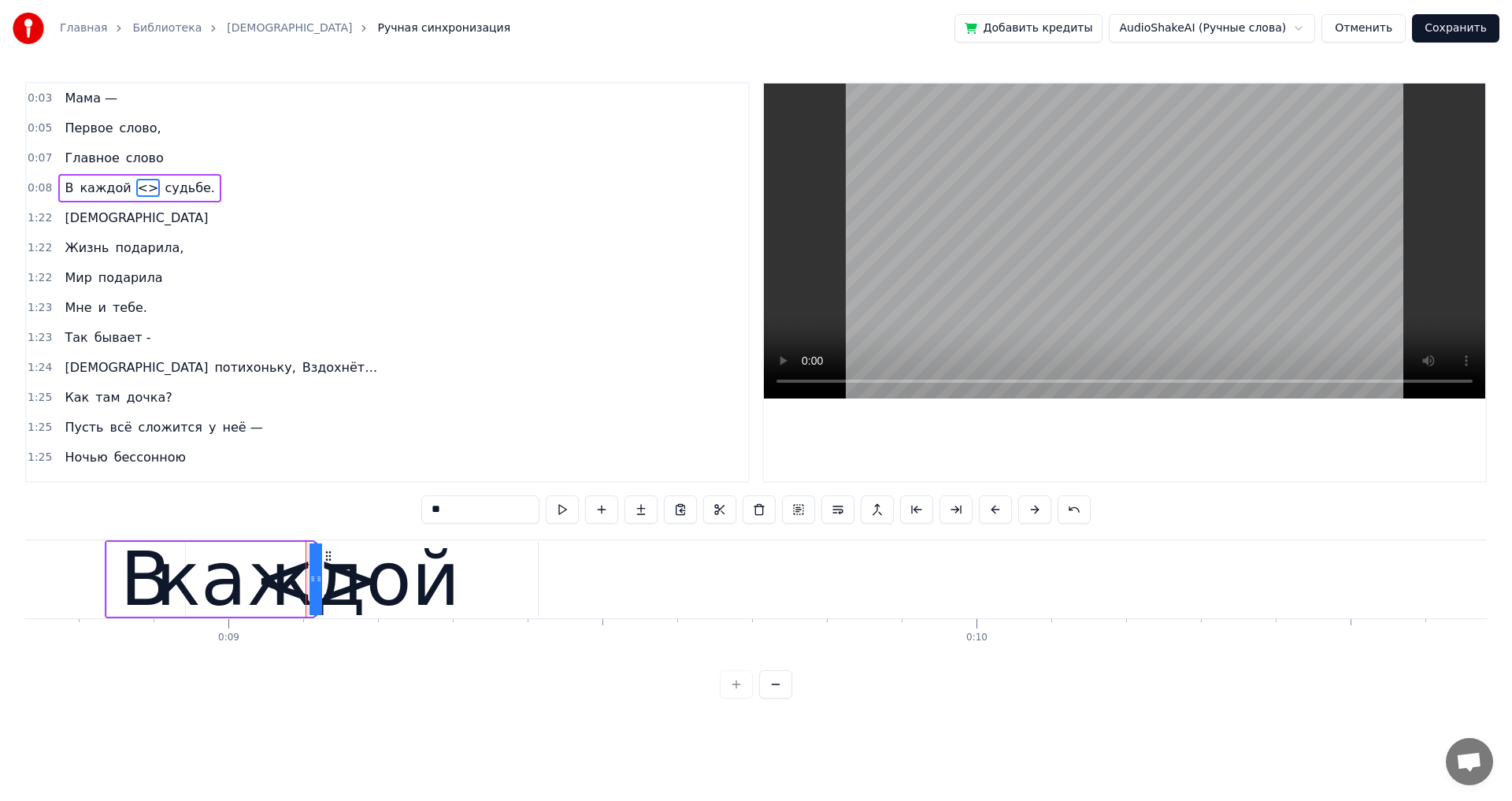
click at [81, 187] on span "каждой" at bounding box center [105, 188] width 55 height 19
click at [136, 190] on span "<>" at bounding box center [148, 188] width 25 height 19
drag, startPoint x: 452, startPoint y: 510, endPoint x: 425, endPoint y: 507, distance: 27.2
click at [425, 507] on input "**" at bounding box center [481, 510] width 118 height 28
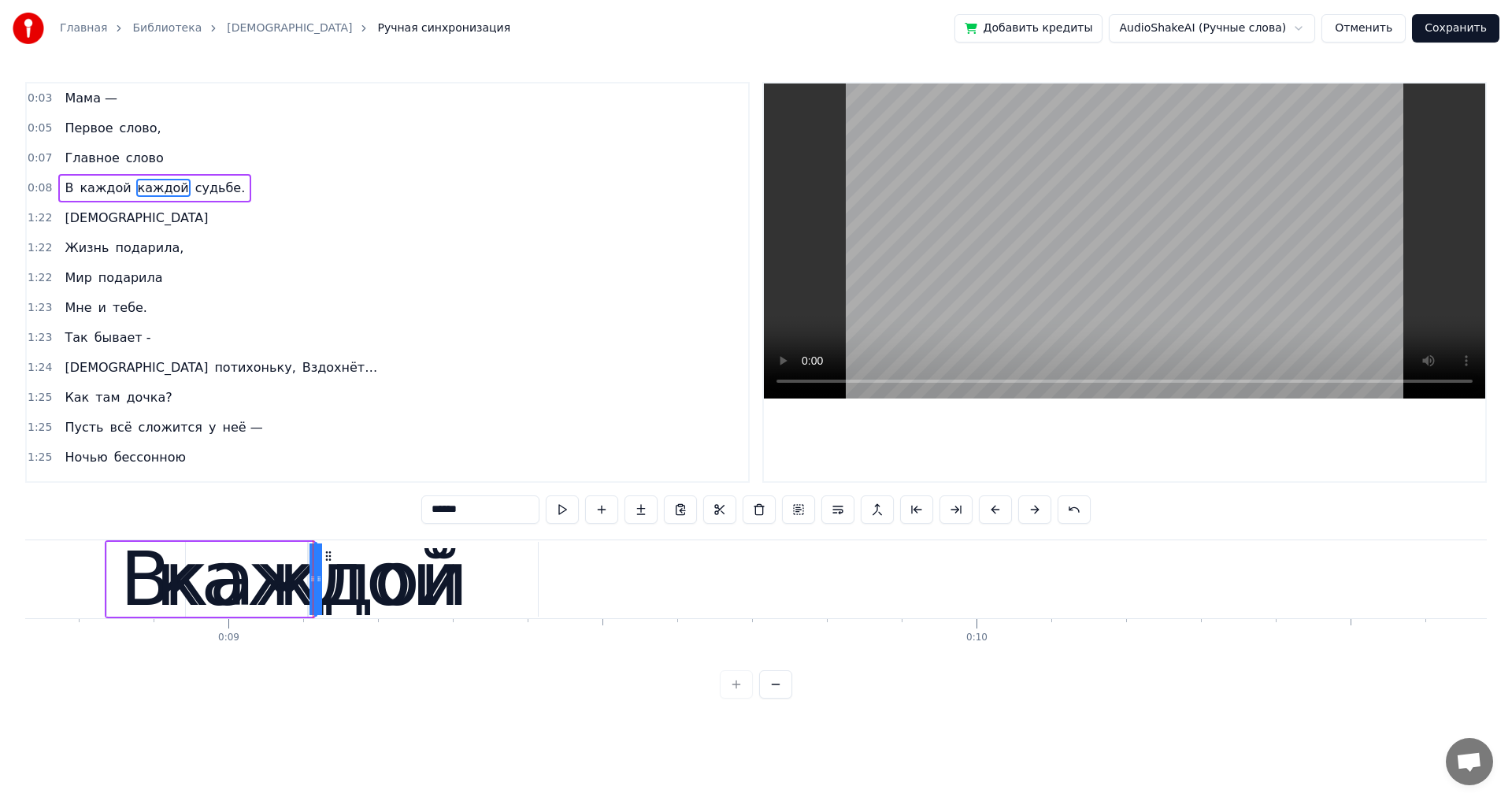
type input "******"
click at [81, 191] on span "каждой" at bounding box center [105, 188] width 55 height 19
click at [96, 194] on span "каждой" at bounding box center [105, 188] width 55 height 19
click at [758, 510] on button at bounding box center [759, 510] width 33 height 28
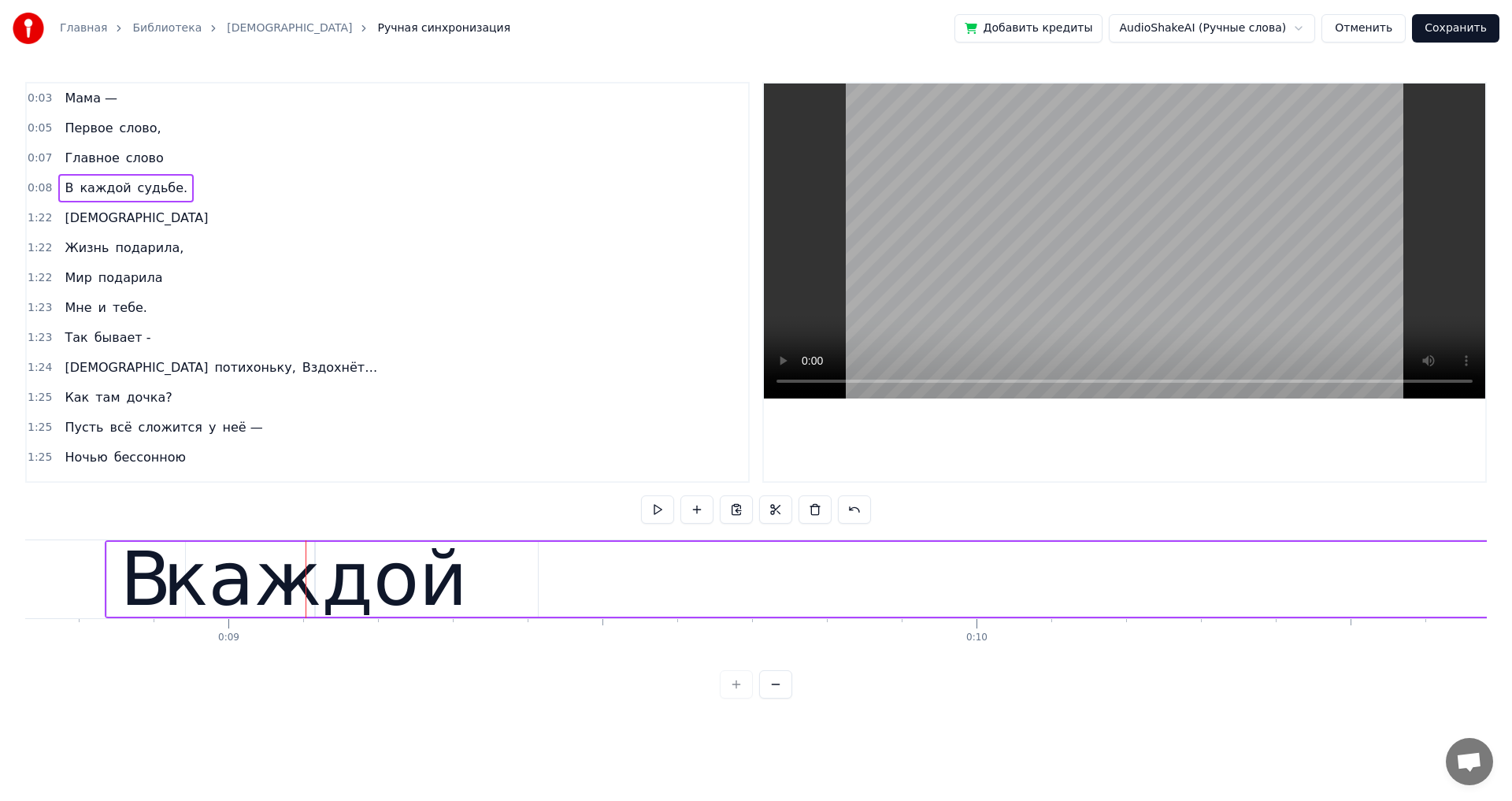
click at [86, 185] on span "каждой" at bounding box center [105, 188] width 55 height 19
click at [155, 187] on span "судьбе." at bounding box center [162, 188] width 54 height 19
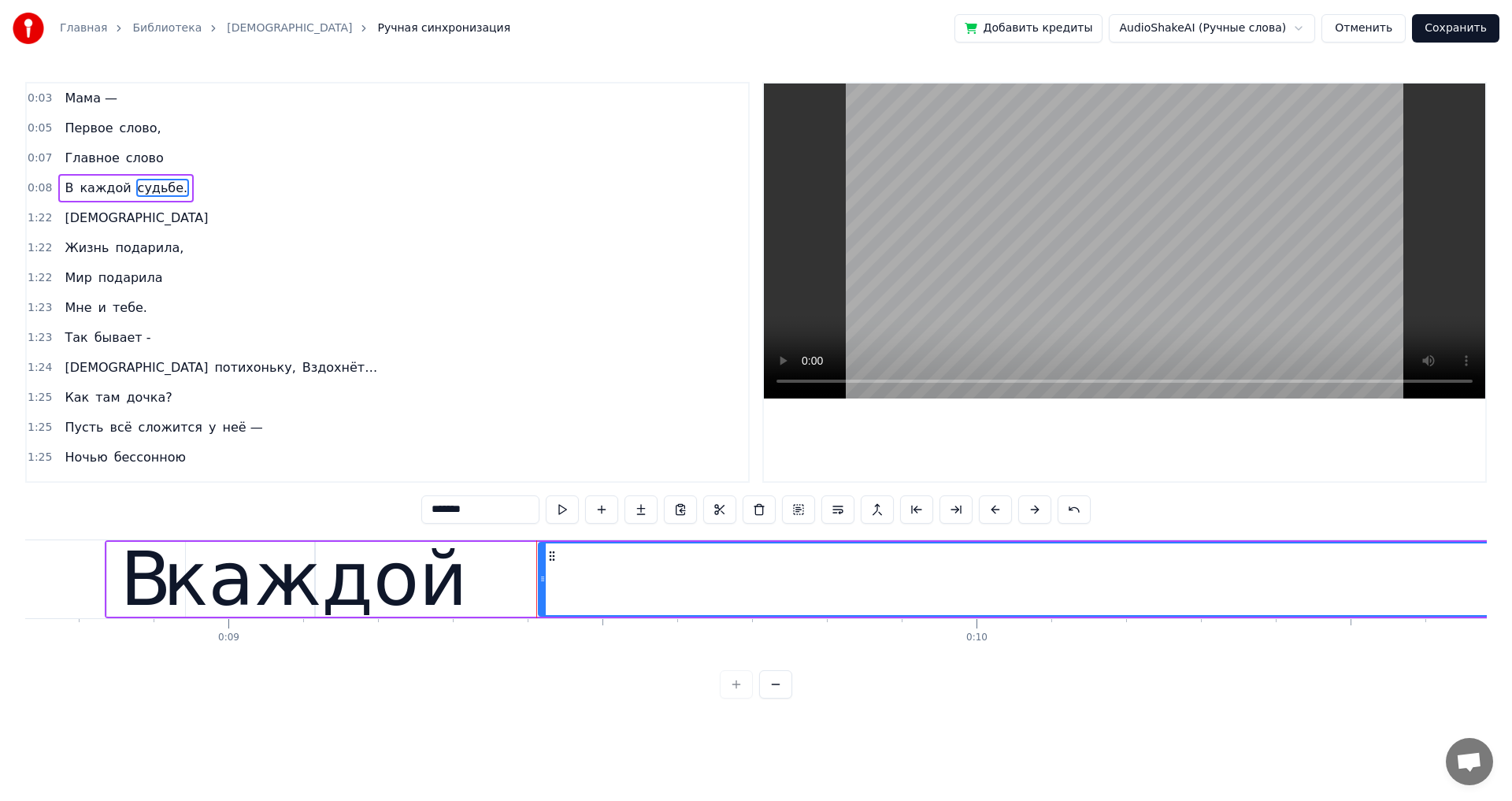
click at [550, 554] on icon at bounding box center [552, 556] width 12 height 12
click at [552, 554] on icon at bounding box center [552, 556] width 12 height 12
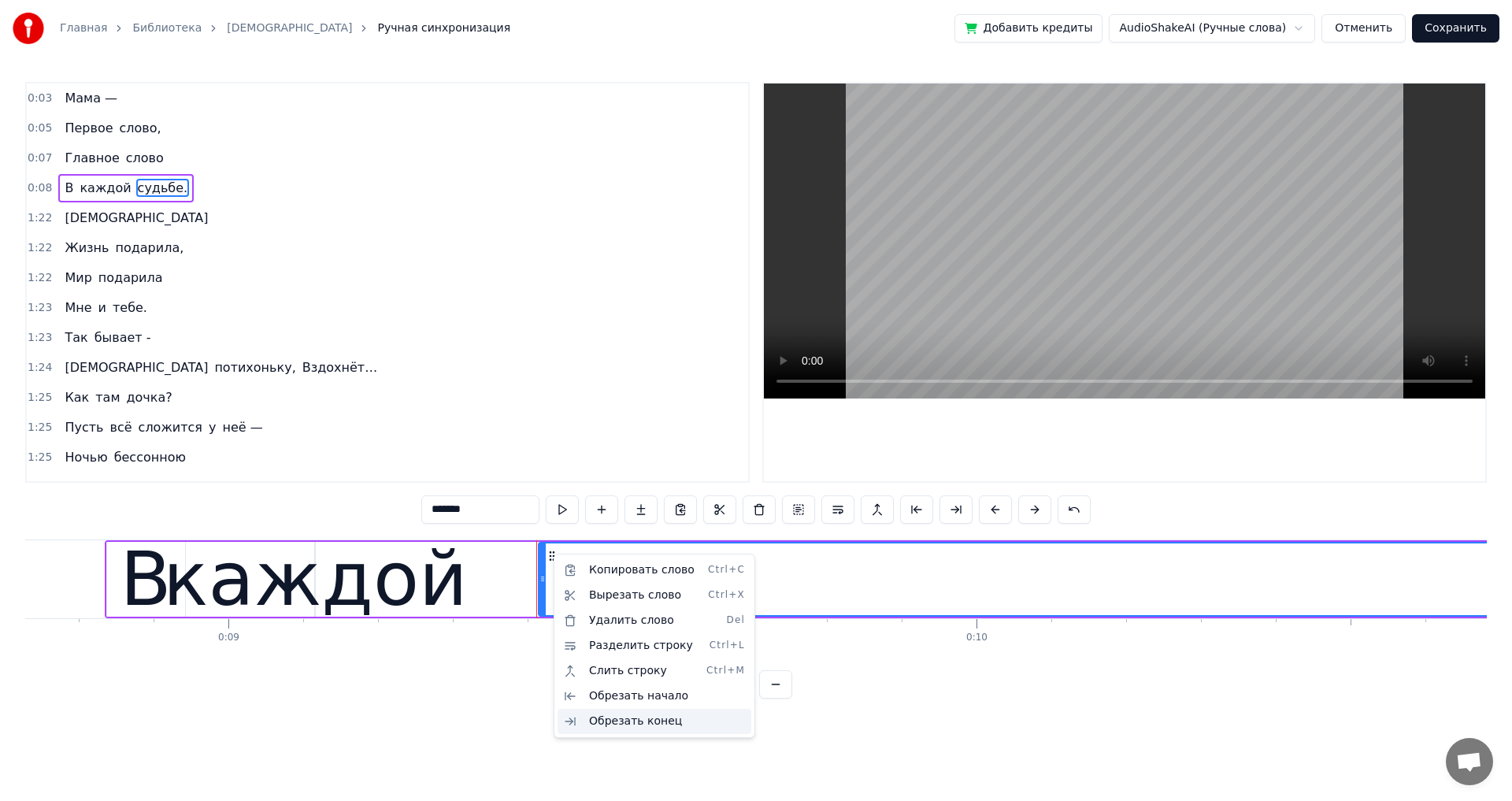
click at [647, 723] on div "Обрезать конец" at bounding box center [655, 721] width 194 height 26
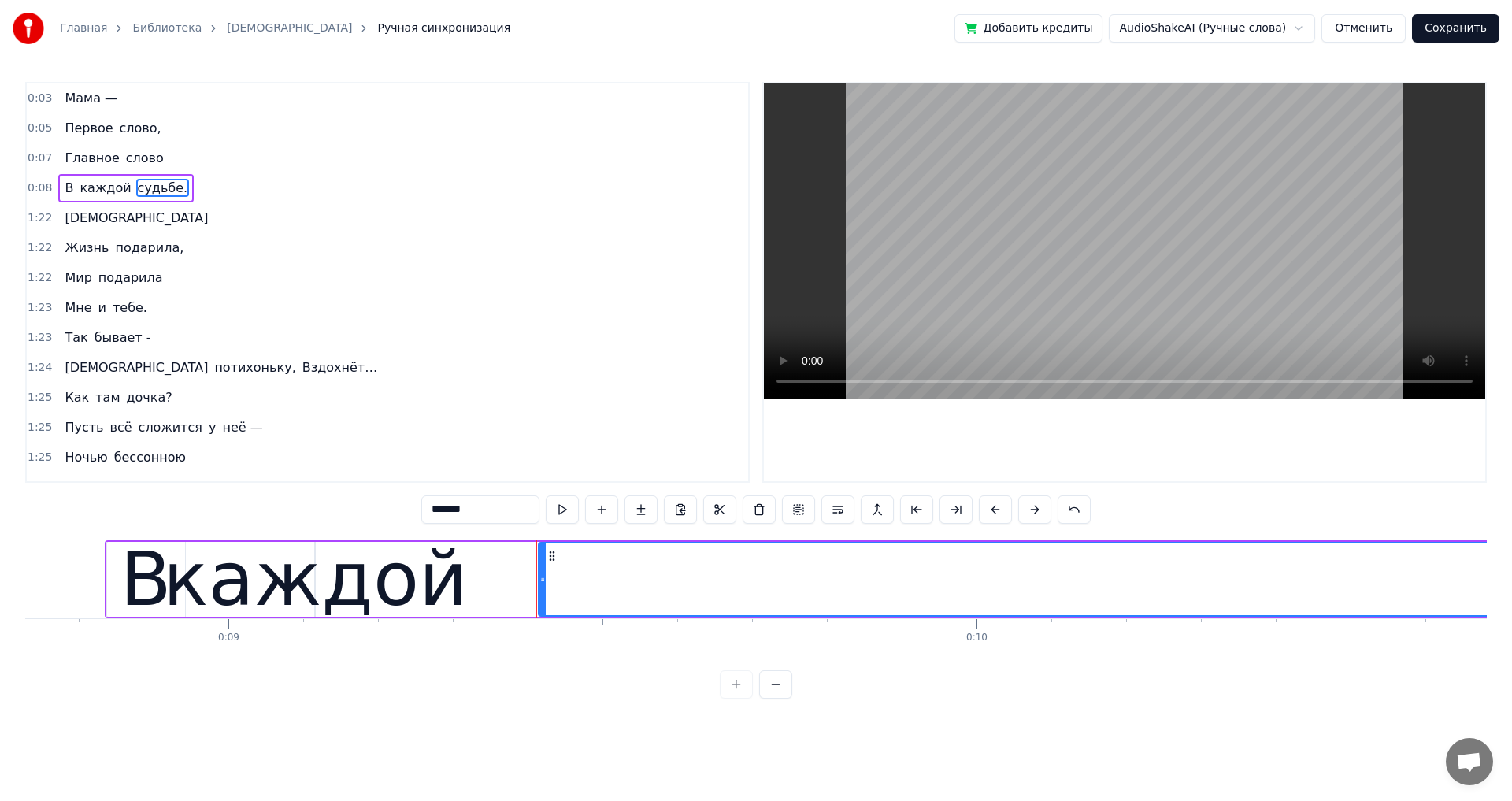
click at [104, 191] on span "каждой" at bounding box center [105, 188] width 55 height 19
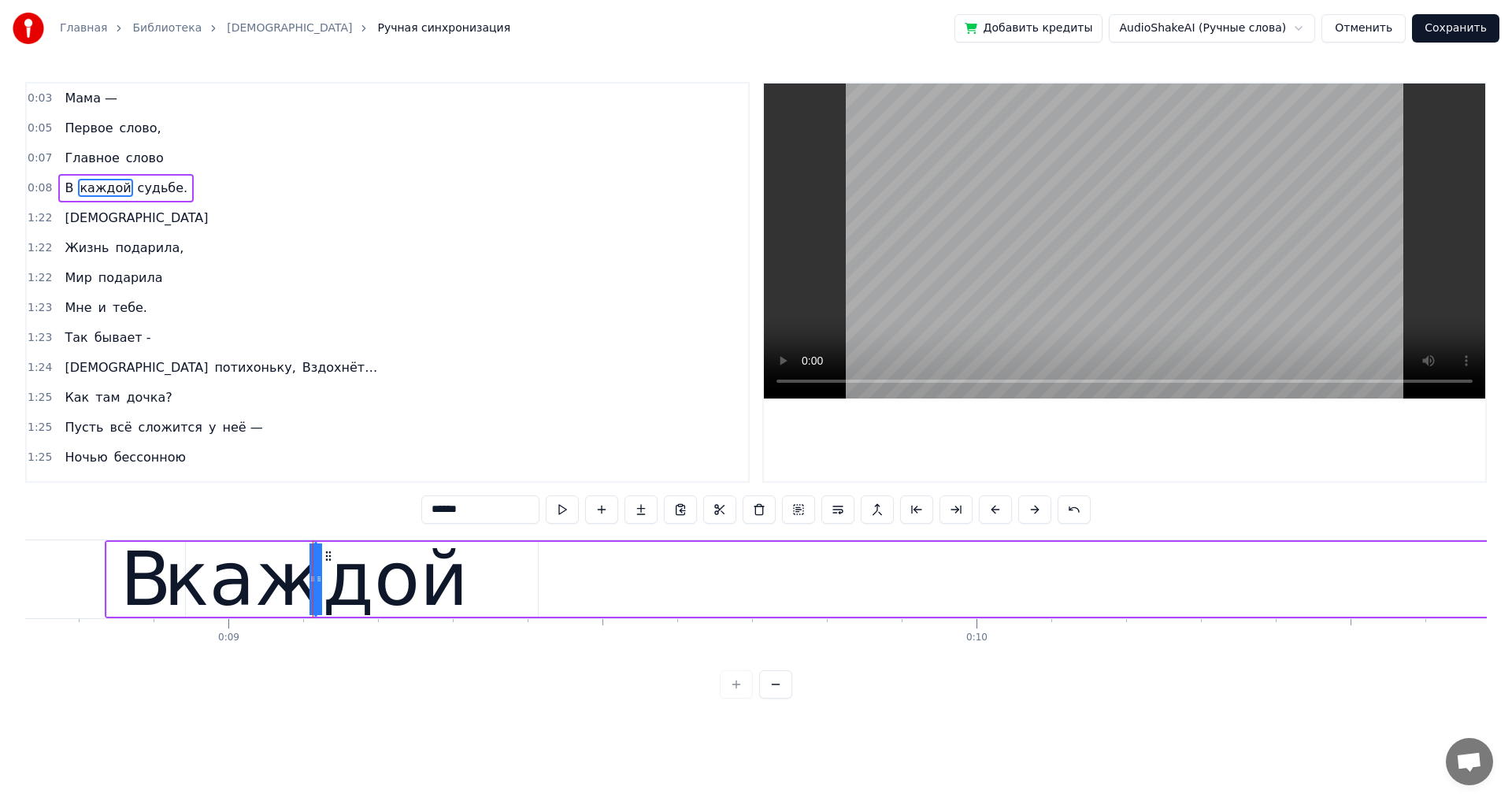
click at [141, 194] on span "судьбе." at bounding box center [162, 188] width 54 height 19
type input "*******"
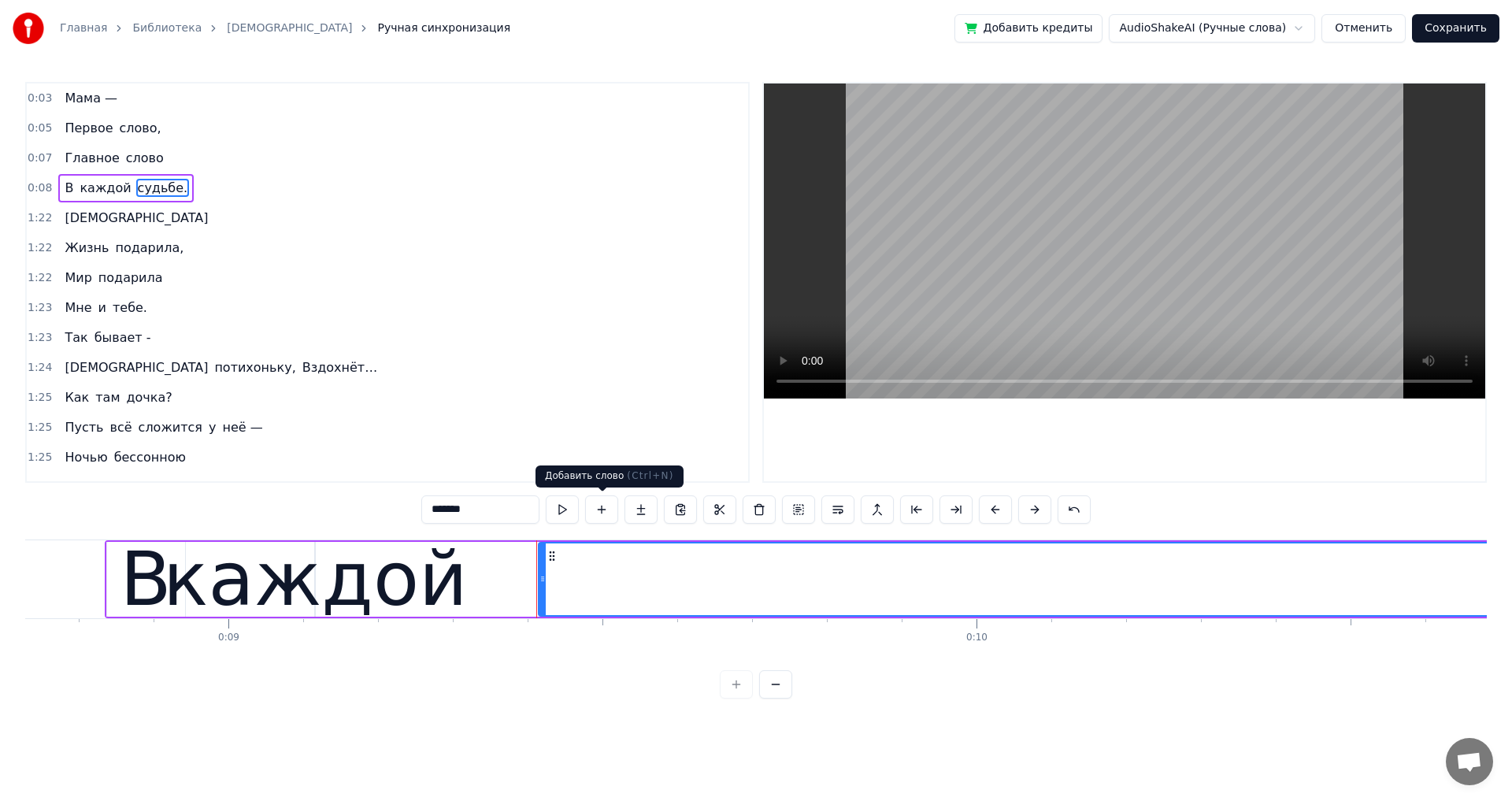
click at [606, 513] on button at bounding box center [601, 510] width 33 height 28
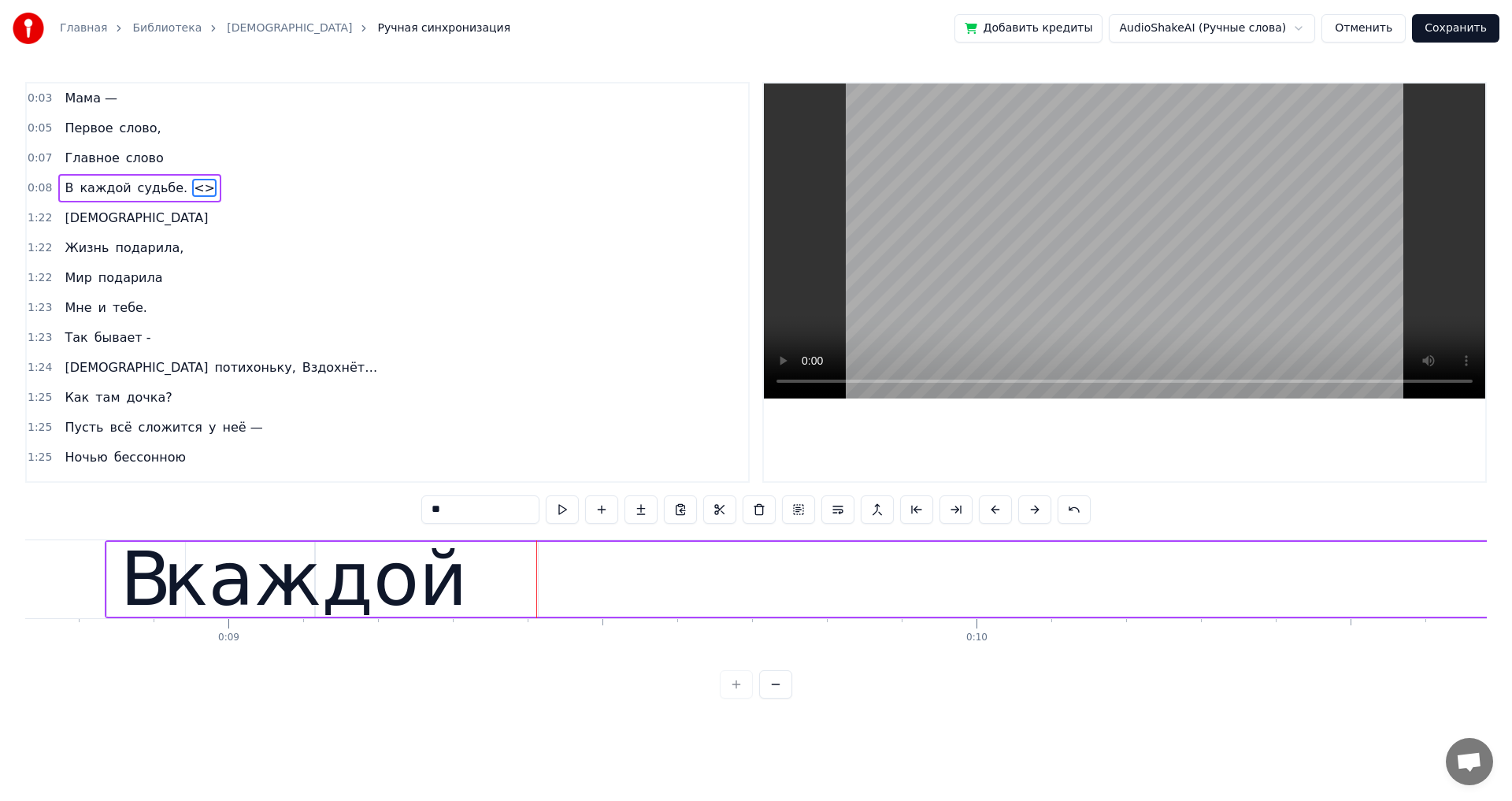
drag, startPoint x: 458, startPoint y: 510, endPoint x: 422, endPoint y: 506, distance: 36.2
click at [423, 506] on input "**" at bounding box center [481, 510] width 118 height 28
type input "******"
click at [368, 393] on div "1:25 Как там дочка?" at bounding box center [387, 398] width 722 height 30
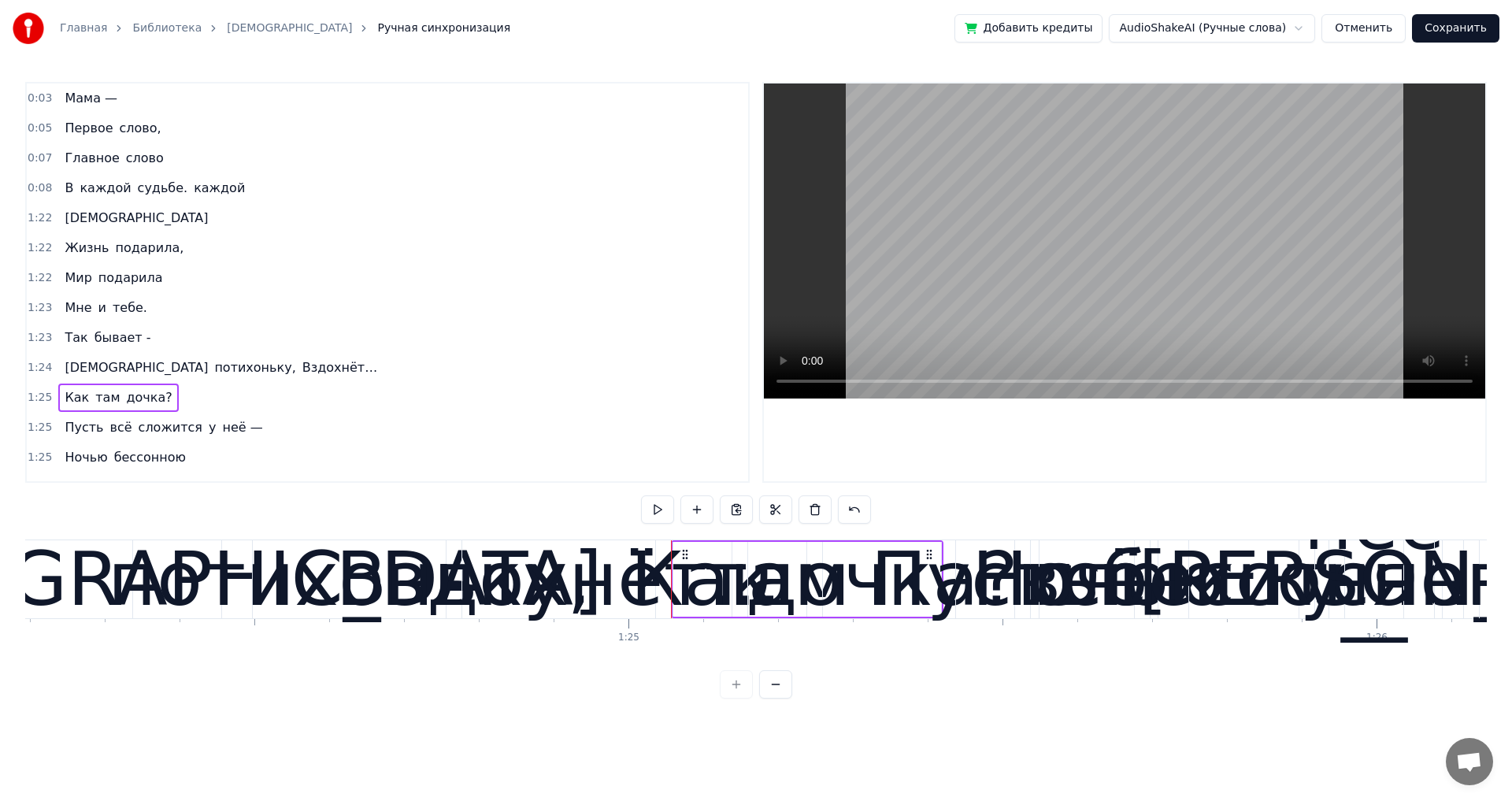
scroll to position [0, 63553]
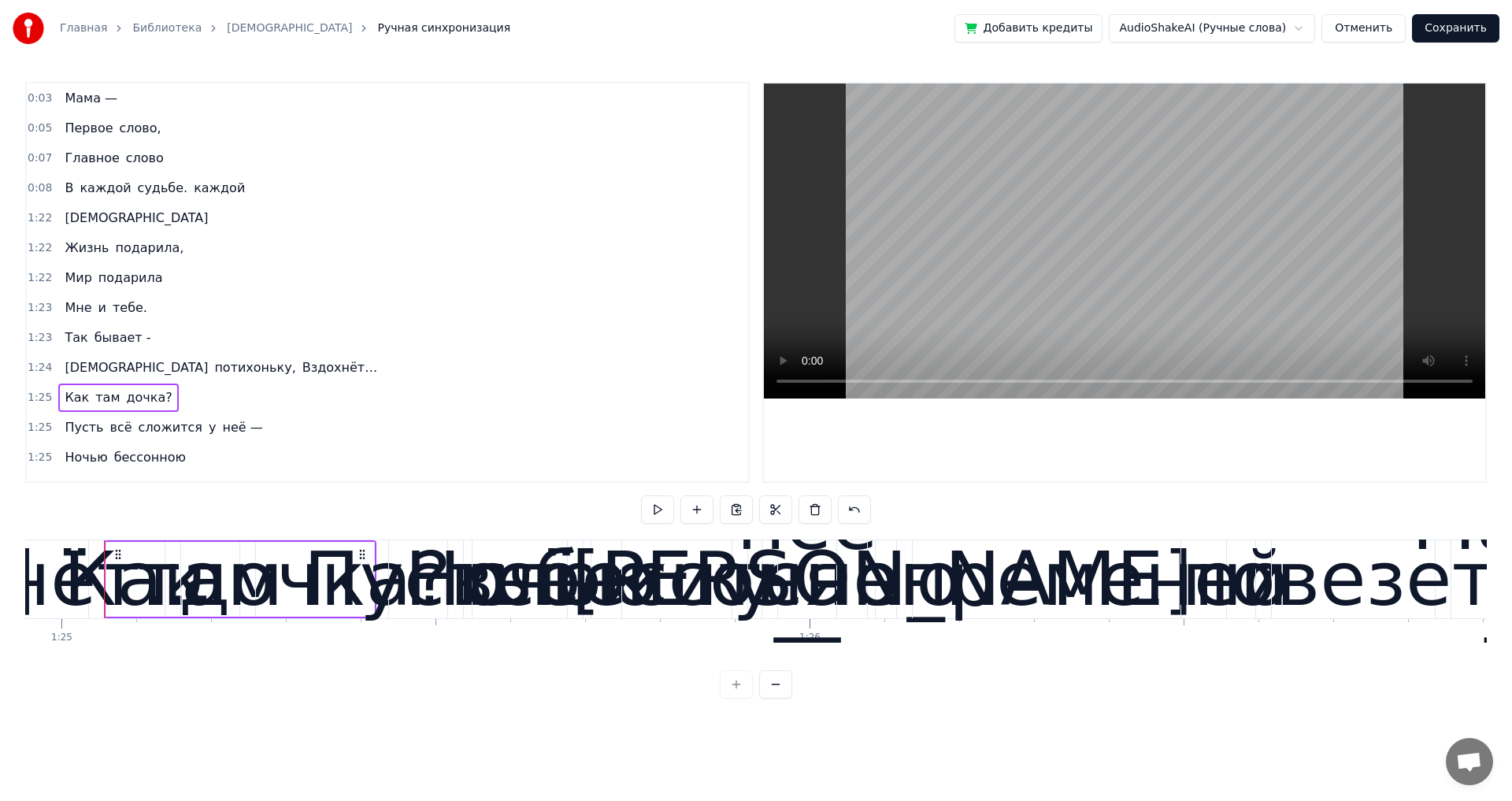
click at [192, 187] on span "каждой" at bounding box center [220, 188] width 55 height 19
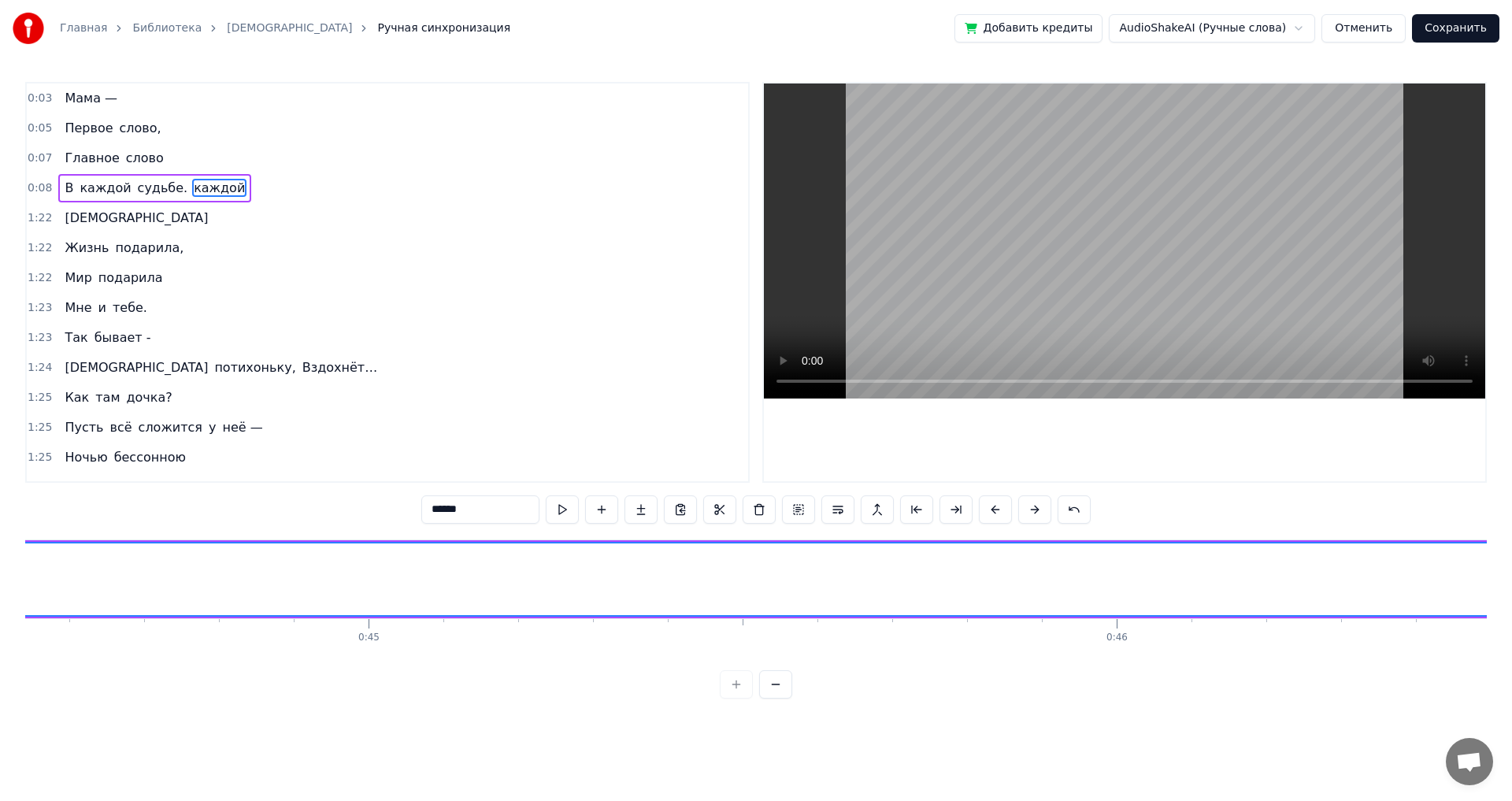
scroll to position [0, 33188]
drag, startPoint x: 109, startPoint y: 580, endPoint x: 181, endPoint y: 580, distance: 72.0
click at [181, 580] on icon at bounding box center [183, 579] width 6 height 12
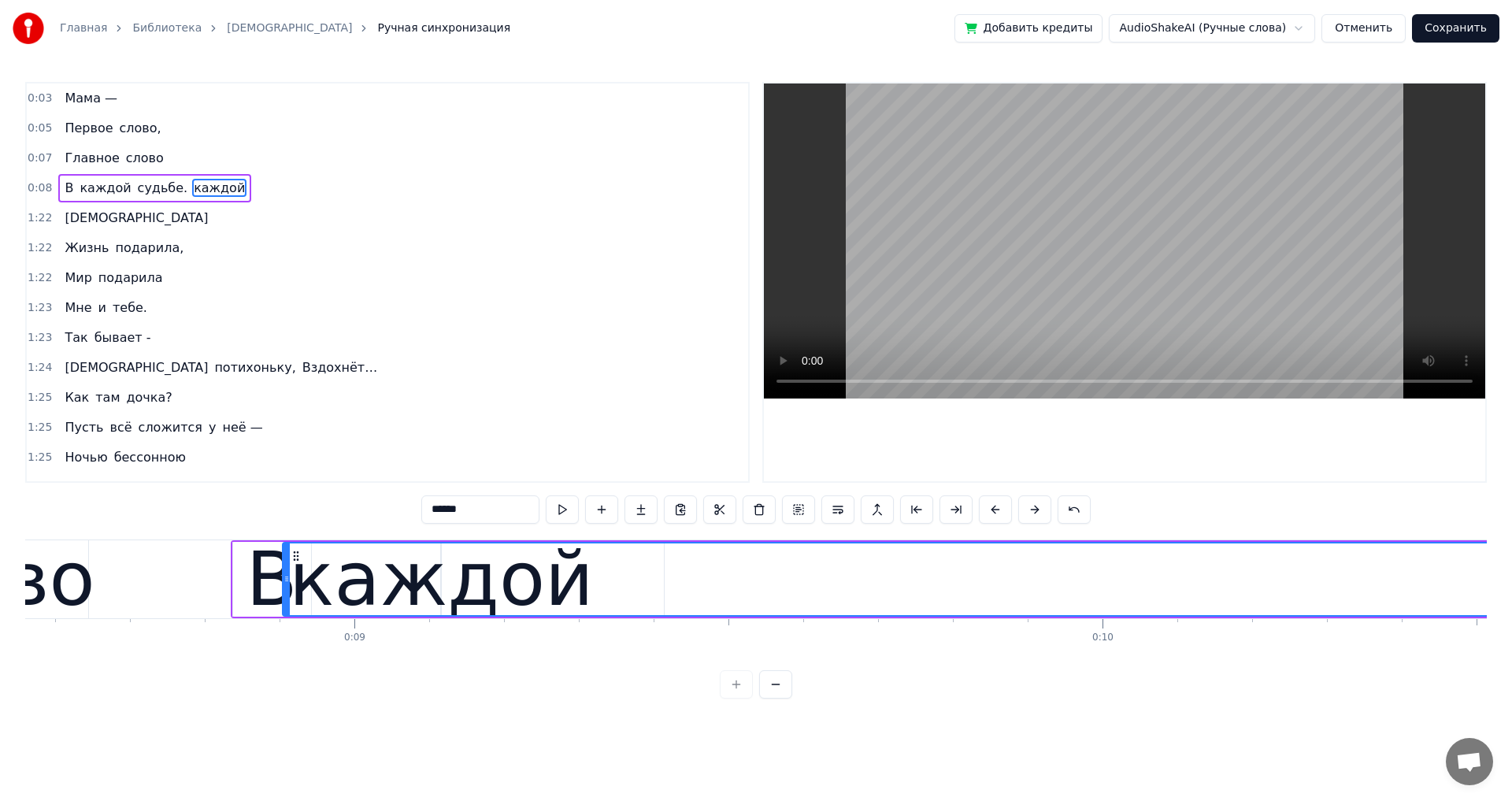
scroll to position [0, 6397]
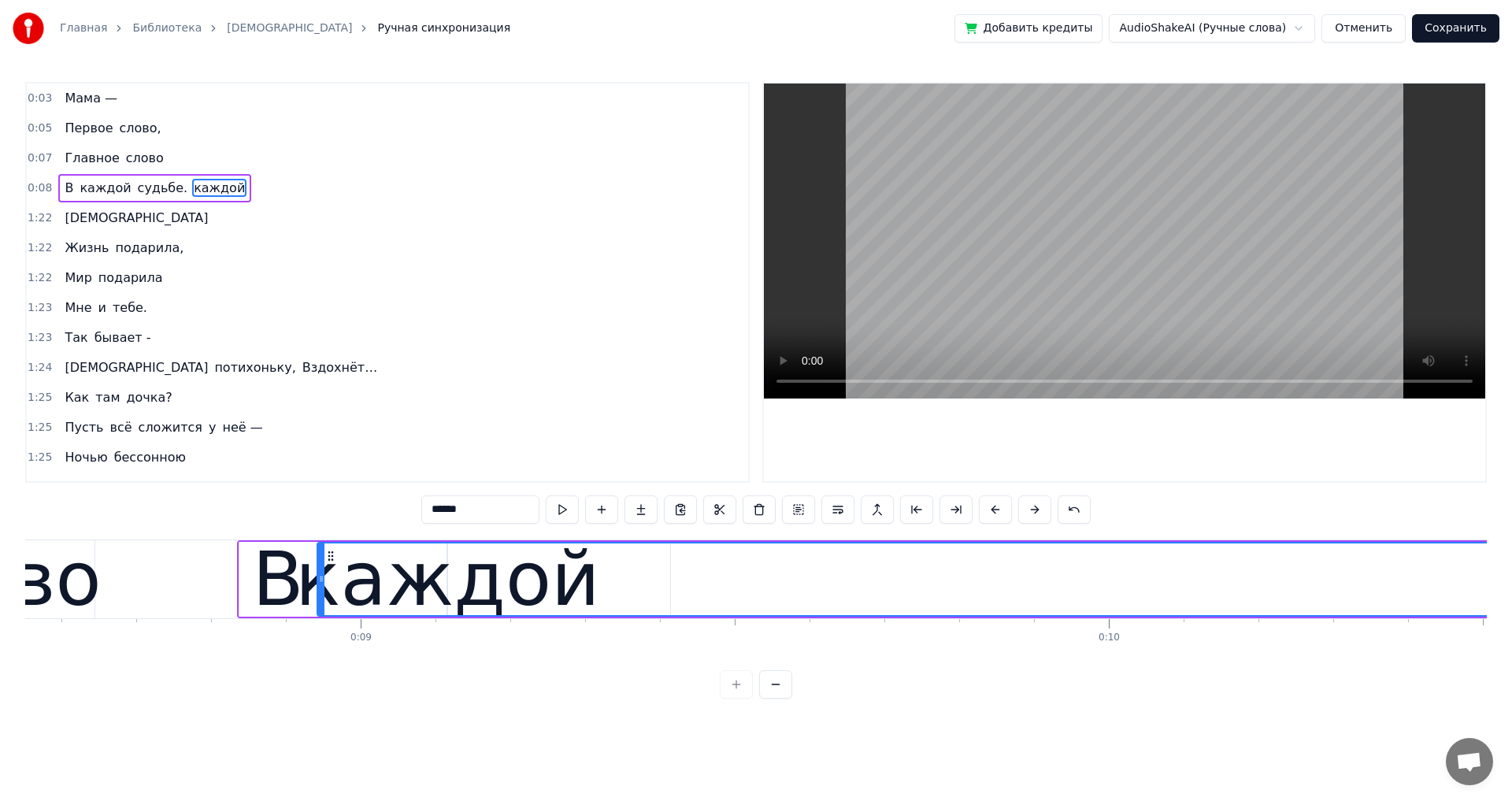
drag, startPoint x: 190, startPoint y: 560, endPoint x: 327, endPoint y: 624, distance: 151.2
click at [109, 183] on span "каждой" at bounding box center [105, 188] width 55 height 19
click at [146, 188] on span "каждой" at bounding box center [163, 188] width 55 height 19
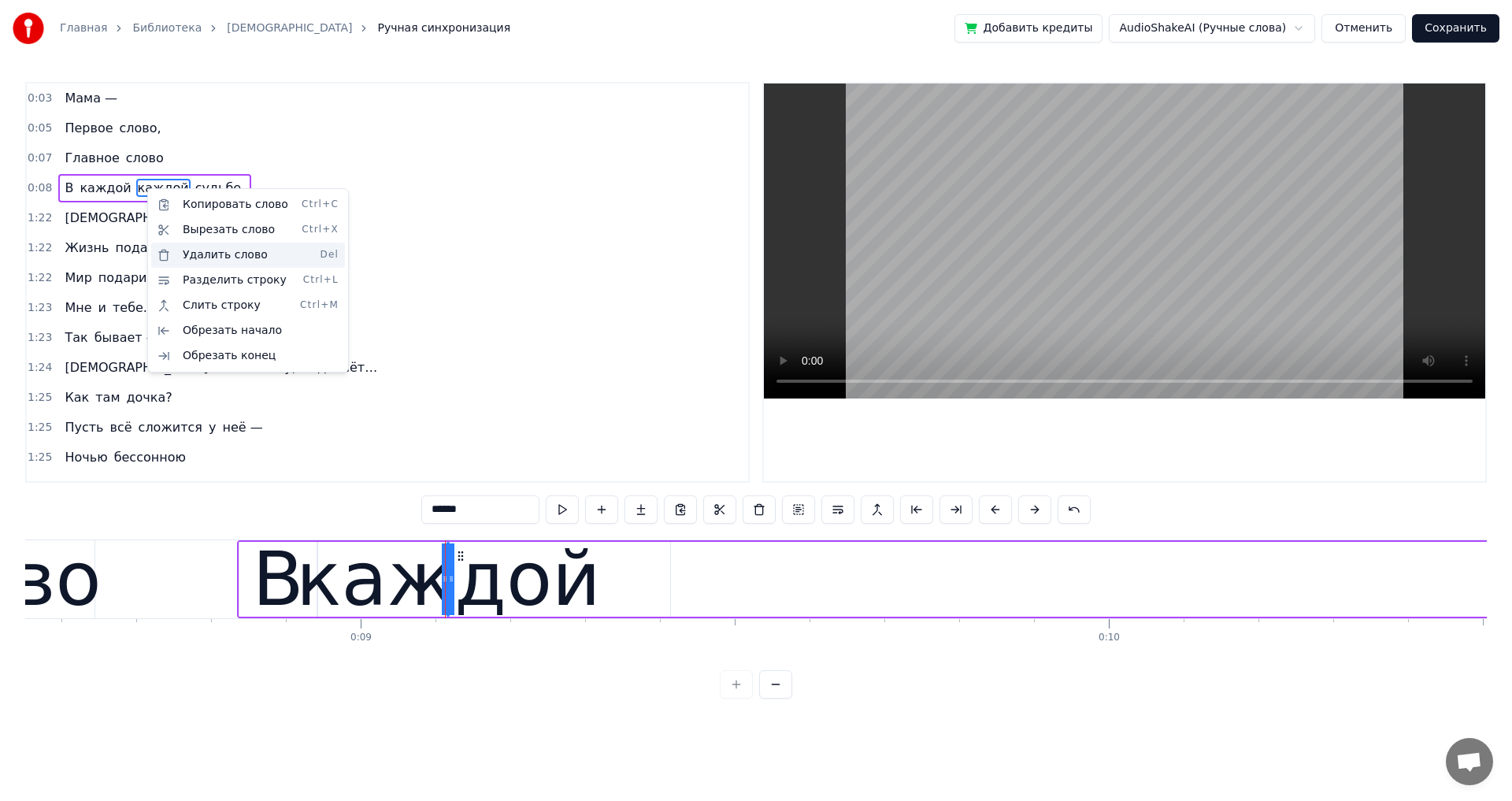
click at [196, 259] on div "Удалить слово Del" at bounding box center [248, 255] width 194 height 26
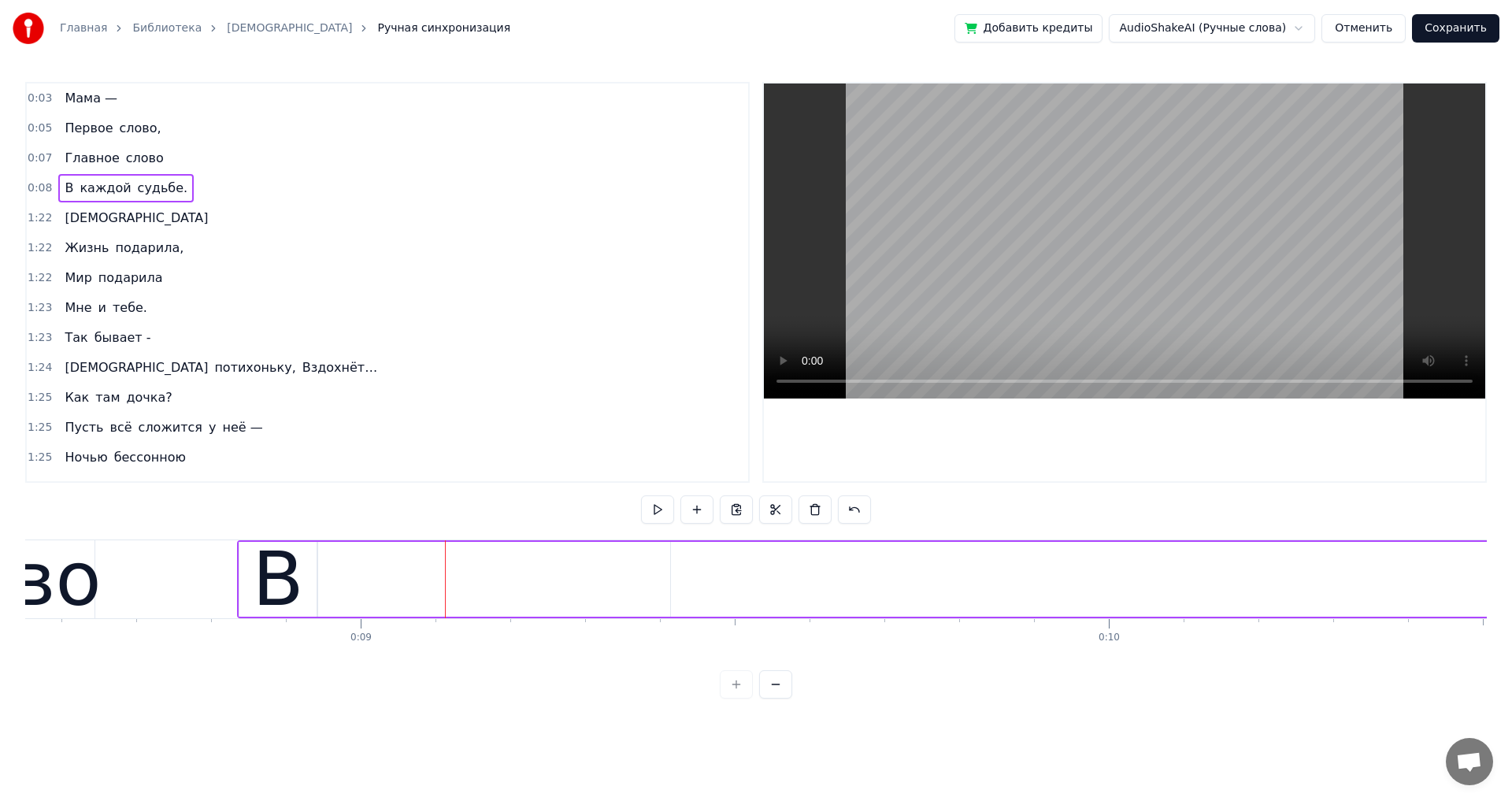
click at [92, 184] on span "каждой" at bounding box center [105, 188] width 55 height 19
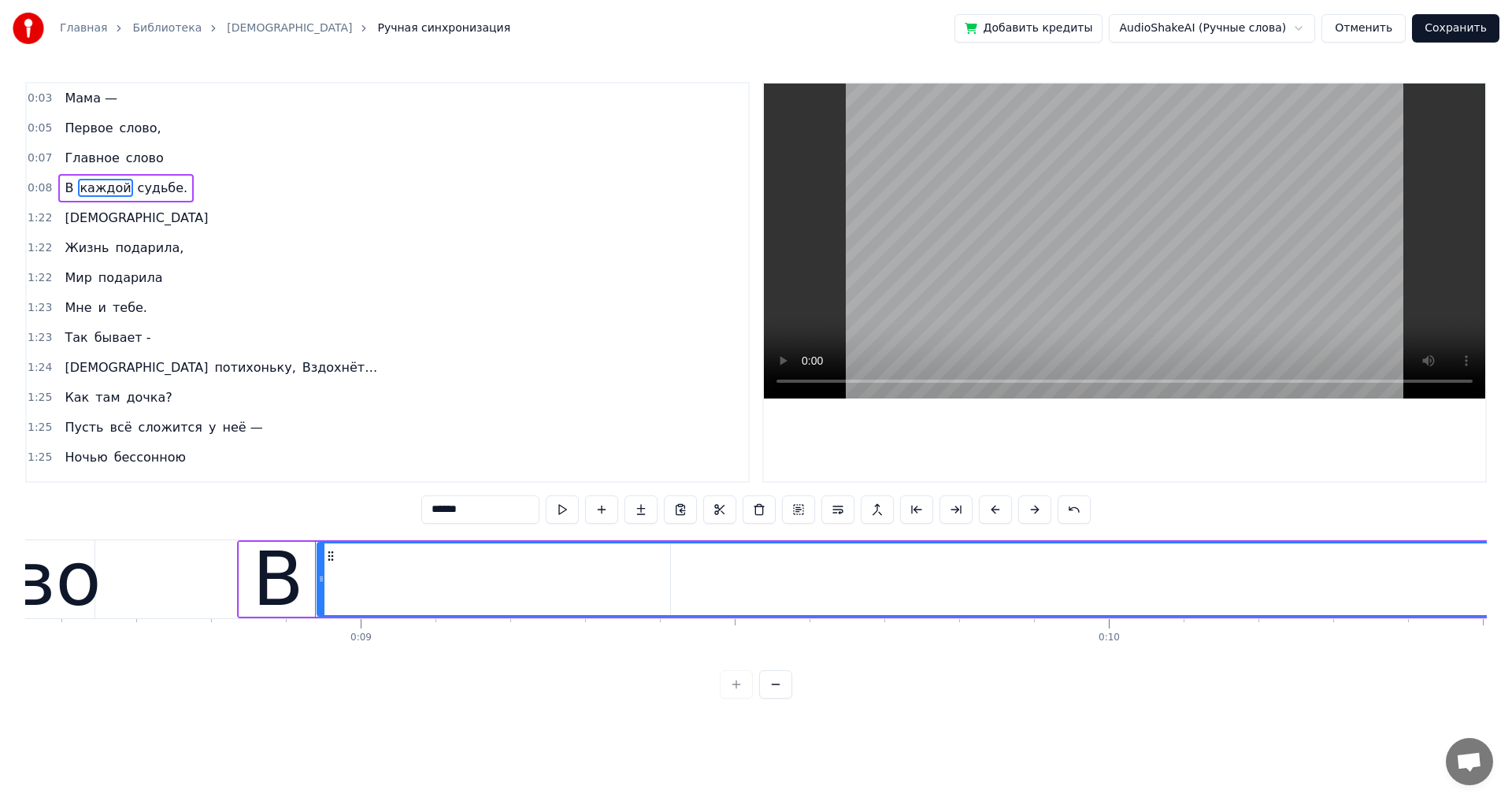
click at [242, 543] on div "В" at bounding box center [278, 579] width 78 height 75
type input "*"
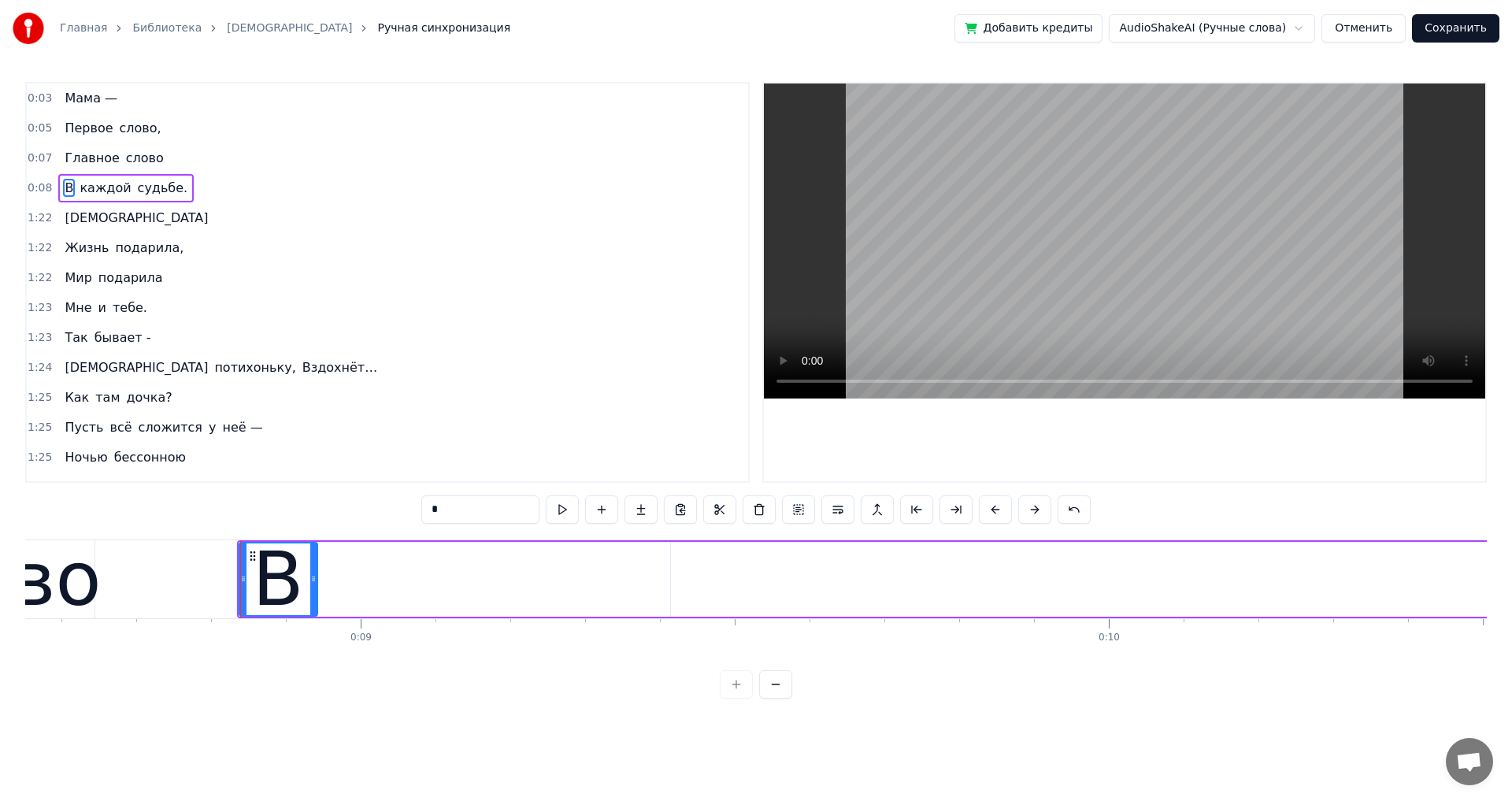
click at [150, 173] on div "0:07 Главное слово" at bounding box center [387, 158] width 722 height 30
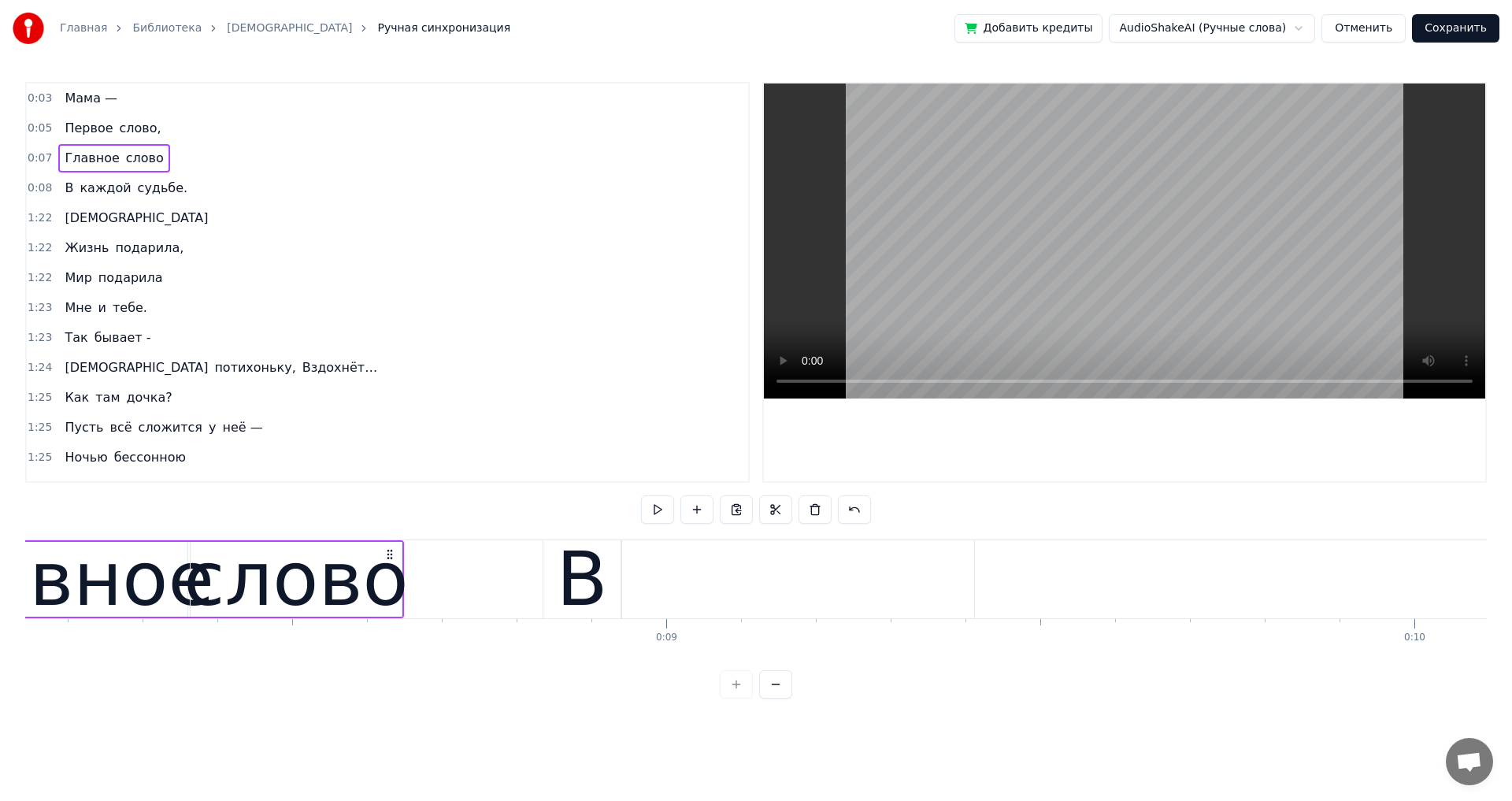
scroll to position [0, 5902]
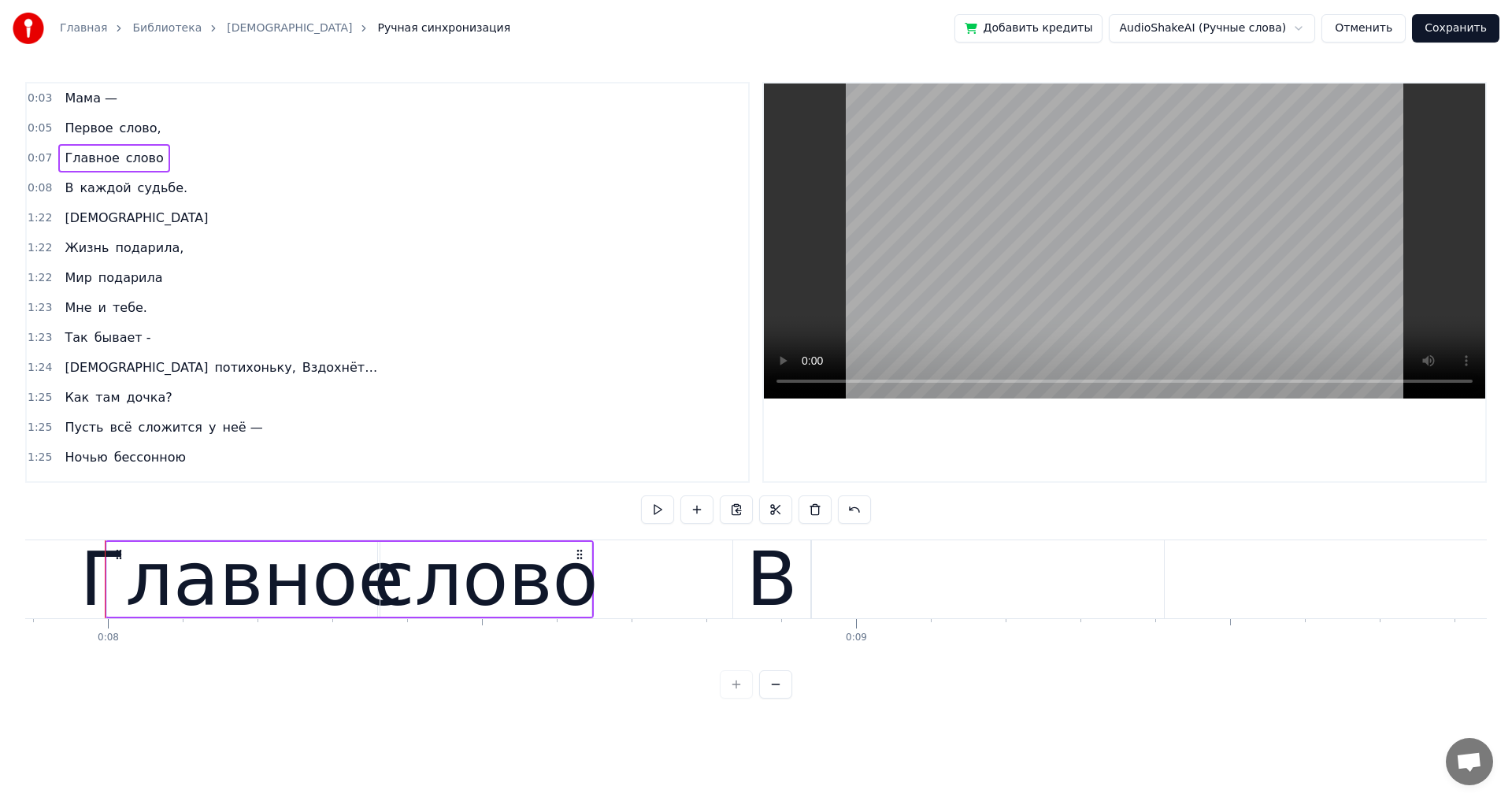
click at [153, 183] on span "судьбе." at bounding box center [162, 188] width 54 height 19
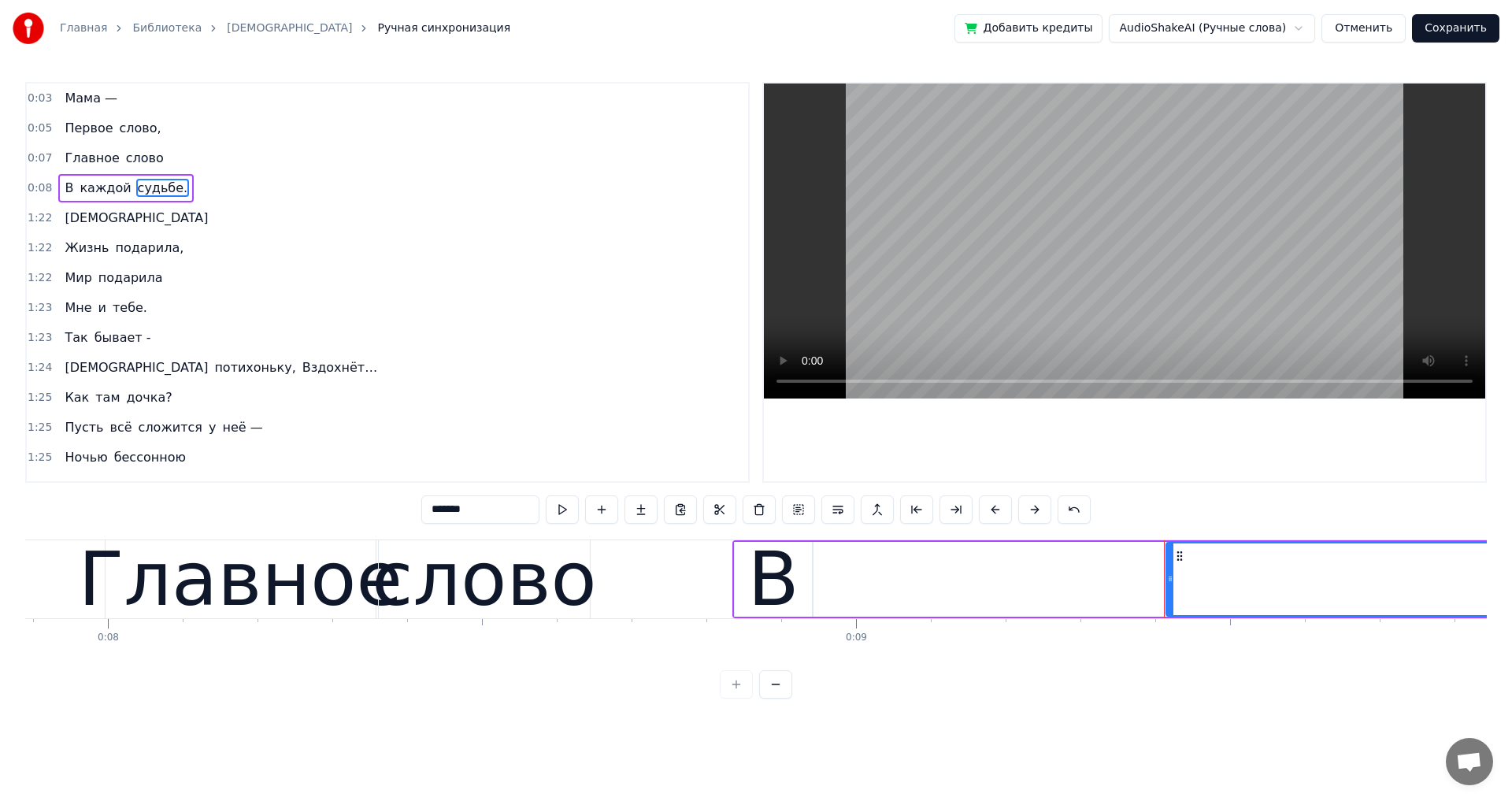
click at [85, 192] on span "каждой" at bounding box center [105, 188] width 55 height 19
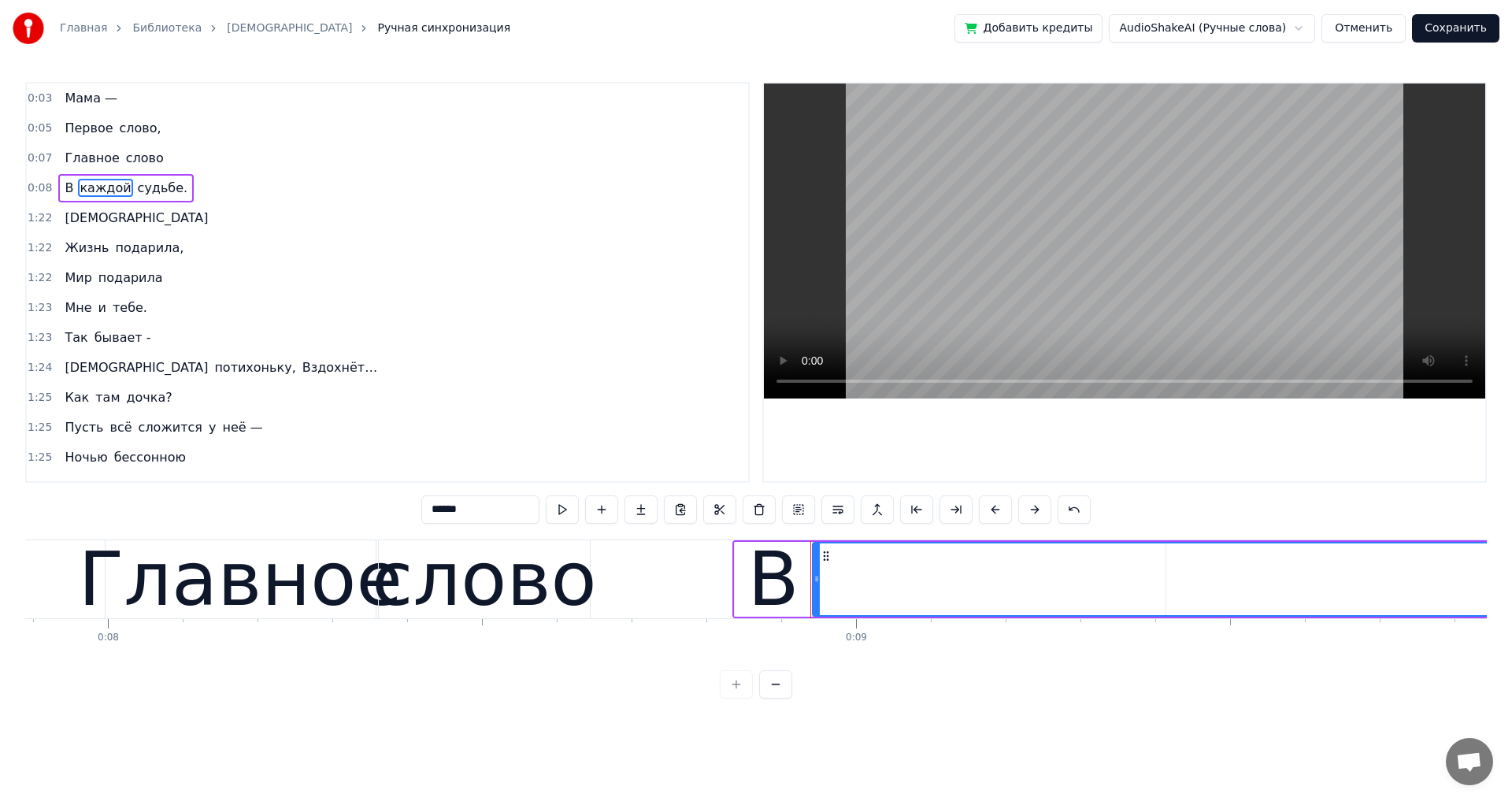
click at [64, 191] on span "В" at bounding box center [68, 188] width 11 height 19
type input "*"
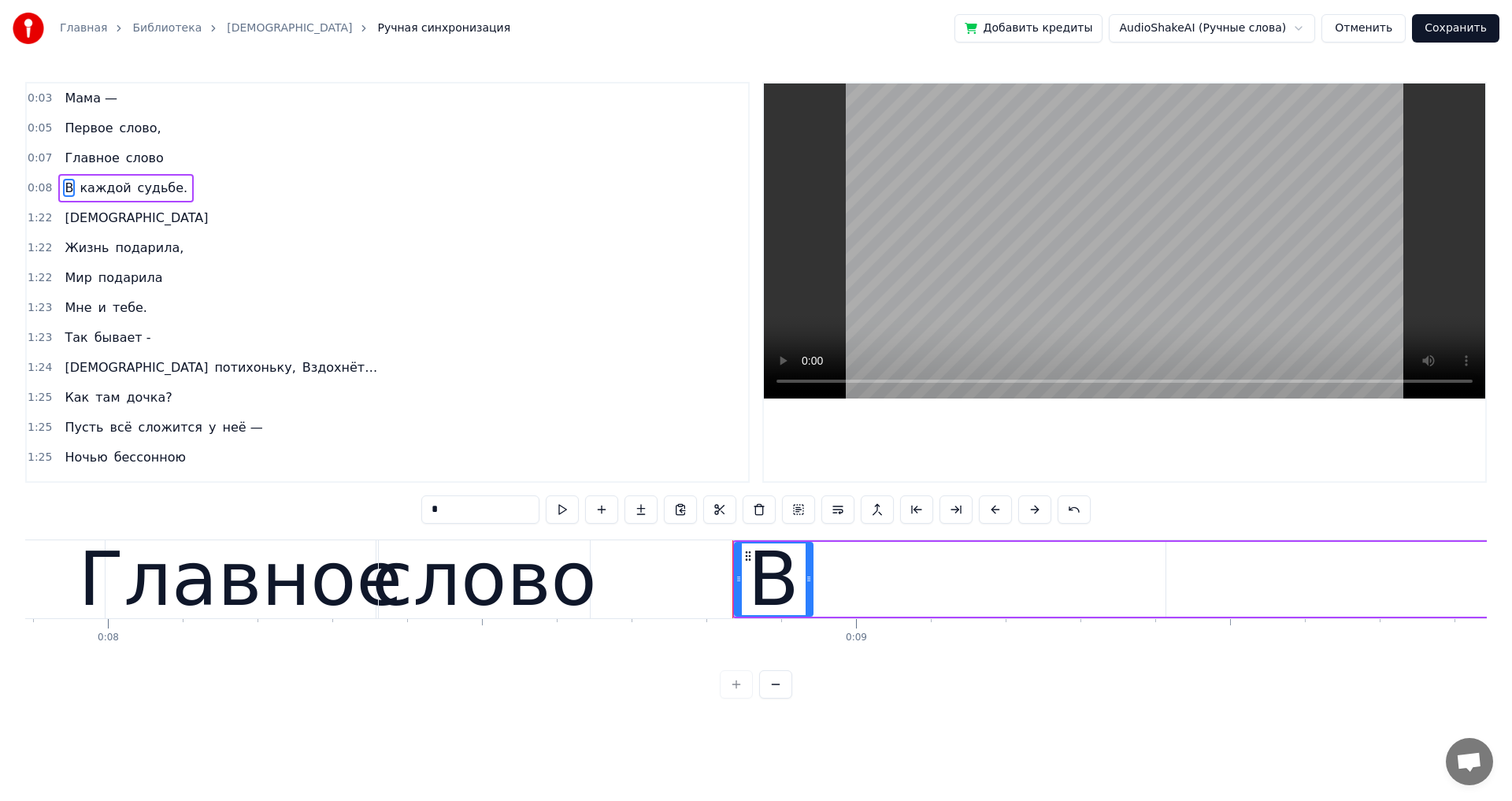
click at [87, 202] on div "В каждой судьбе." at bounding box center [126, 188] width 136 height 28
click at [83, 216] on span "[DEMOGRAPHIC_DATA]" at bounding box center [136, 218] width 146 height 19
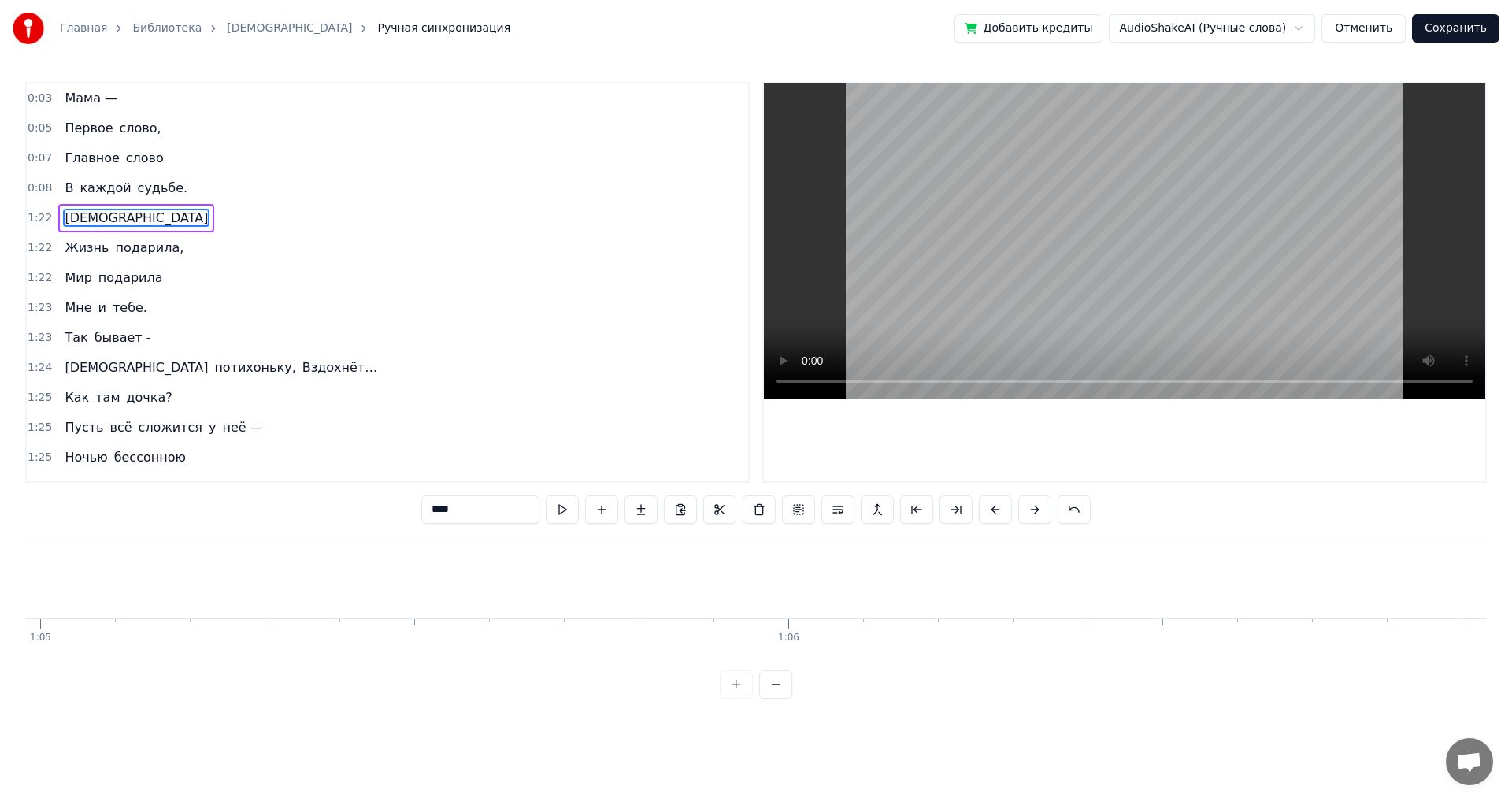
scroll to position [0, 61503]
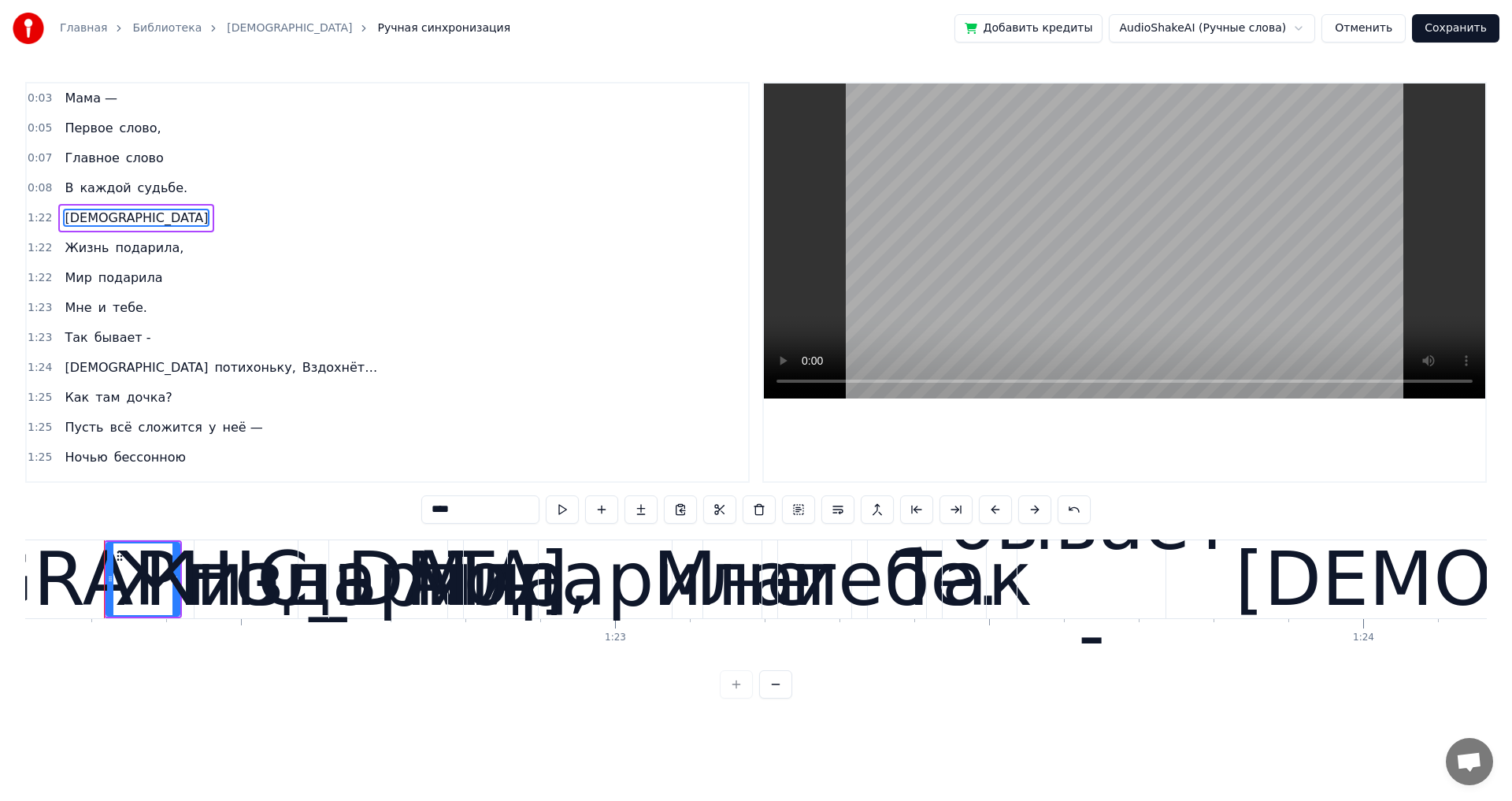
click at [82, 99] on span "Мама —" at bounding box center [90, 98] width 56 height 19
type input "******"
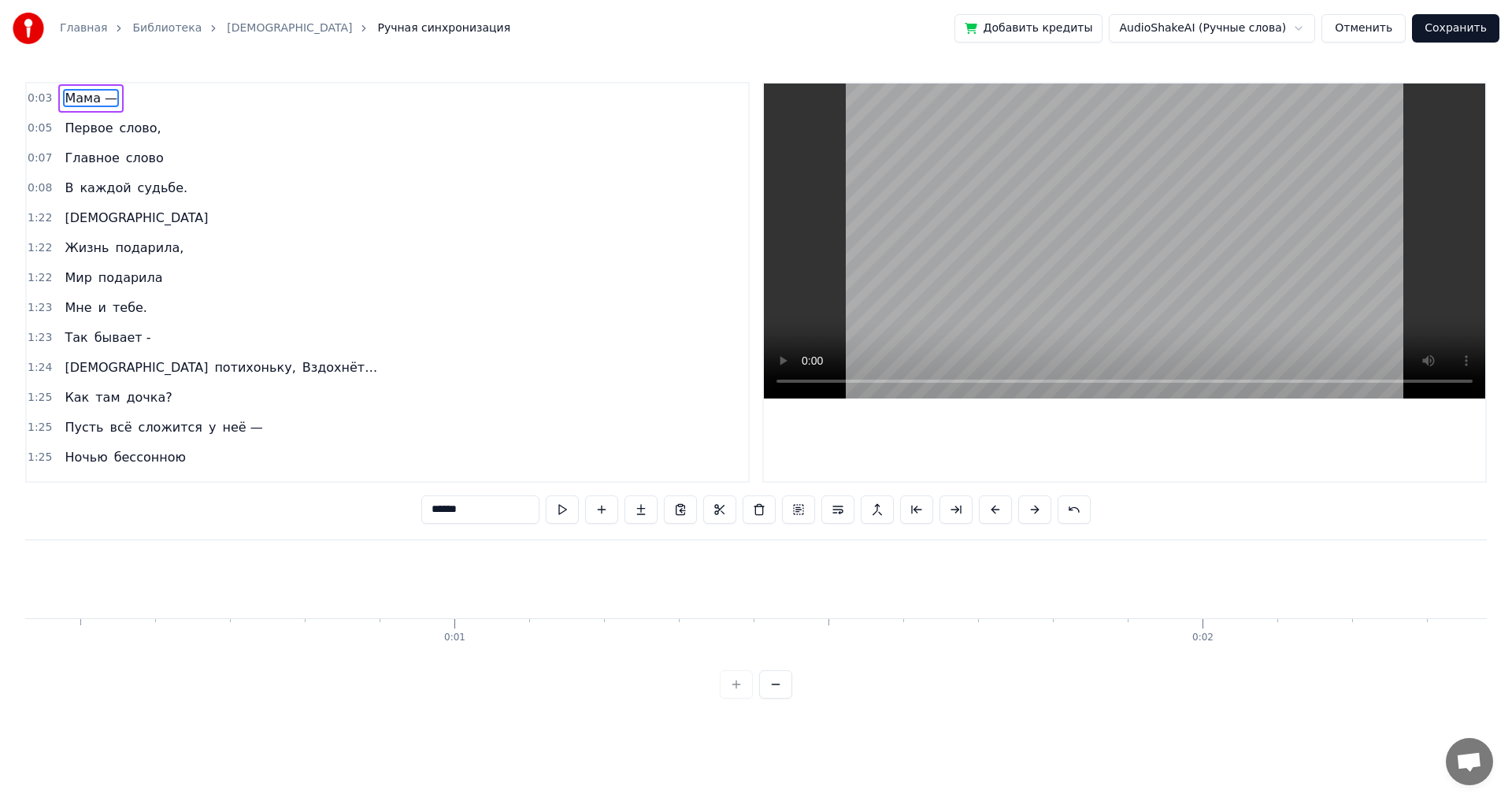
scroll to position [0, 0]
click at [26, 613] on div "Главная Библиотека Мама Ручная синхронизация Добавить кредиты AudioShakeAI (Руч…" at bounding box center [756, 349] width 1512 height 699
click at [26, 613] on div at bounding box center [26, 579] width 1 height 78
click at [715, 517] on button at bounding box center [716, 510] width 33 height 28
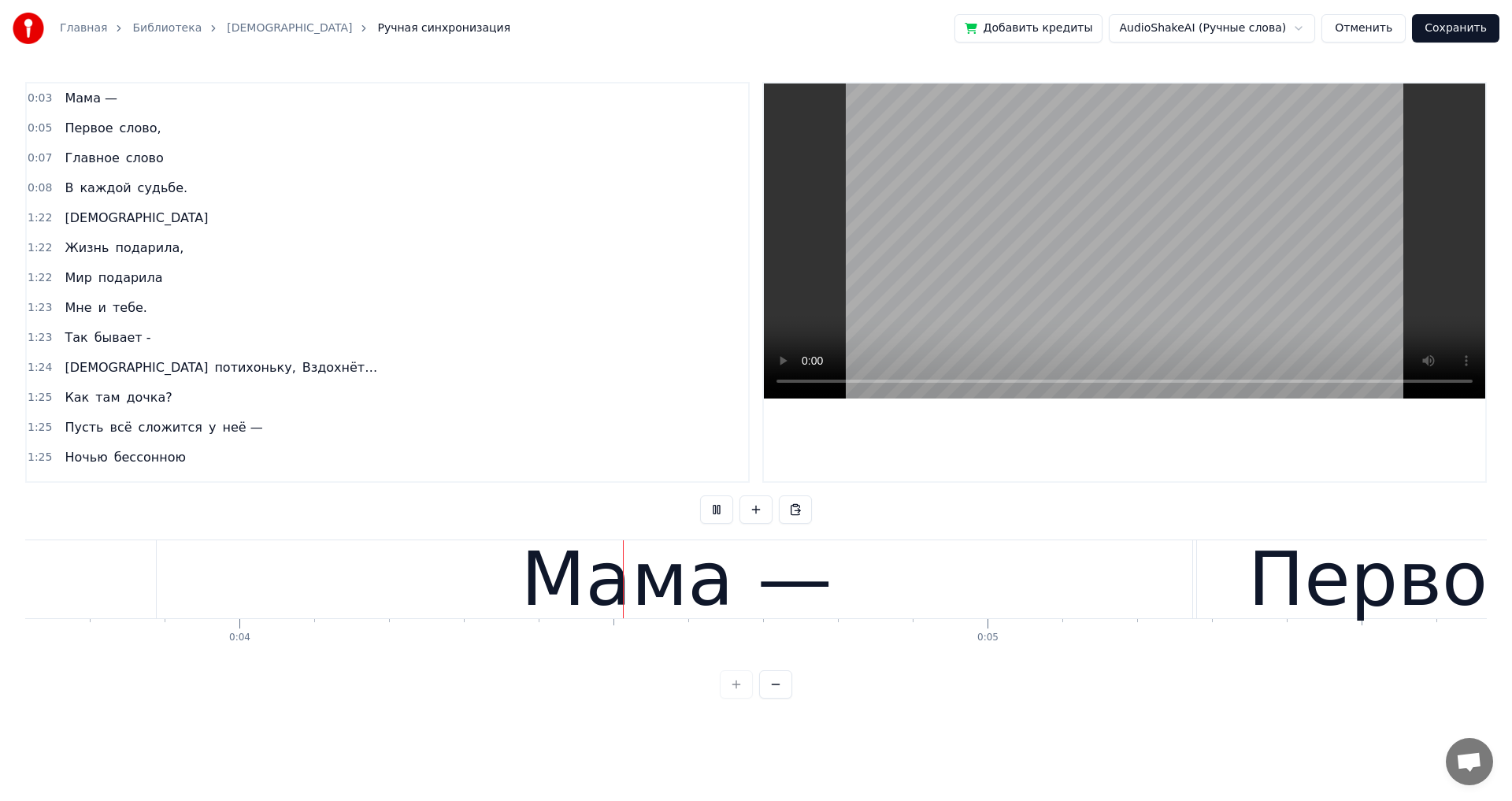
scroll to position [0, 2803]
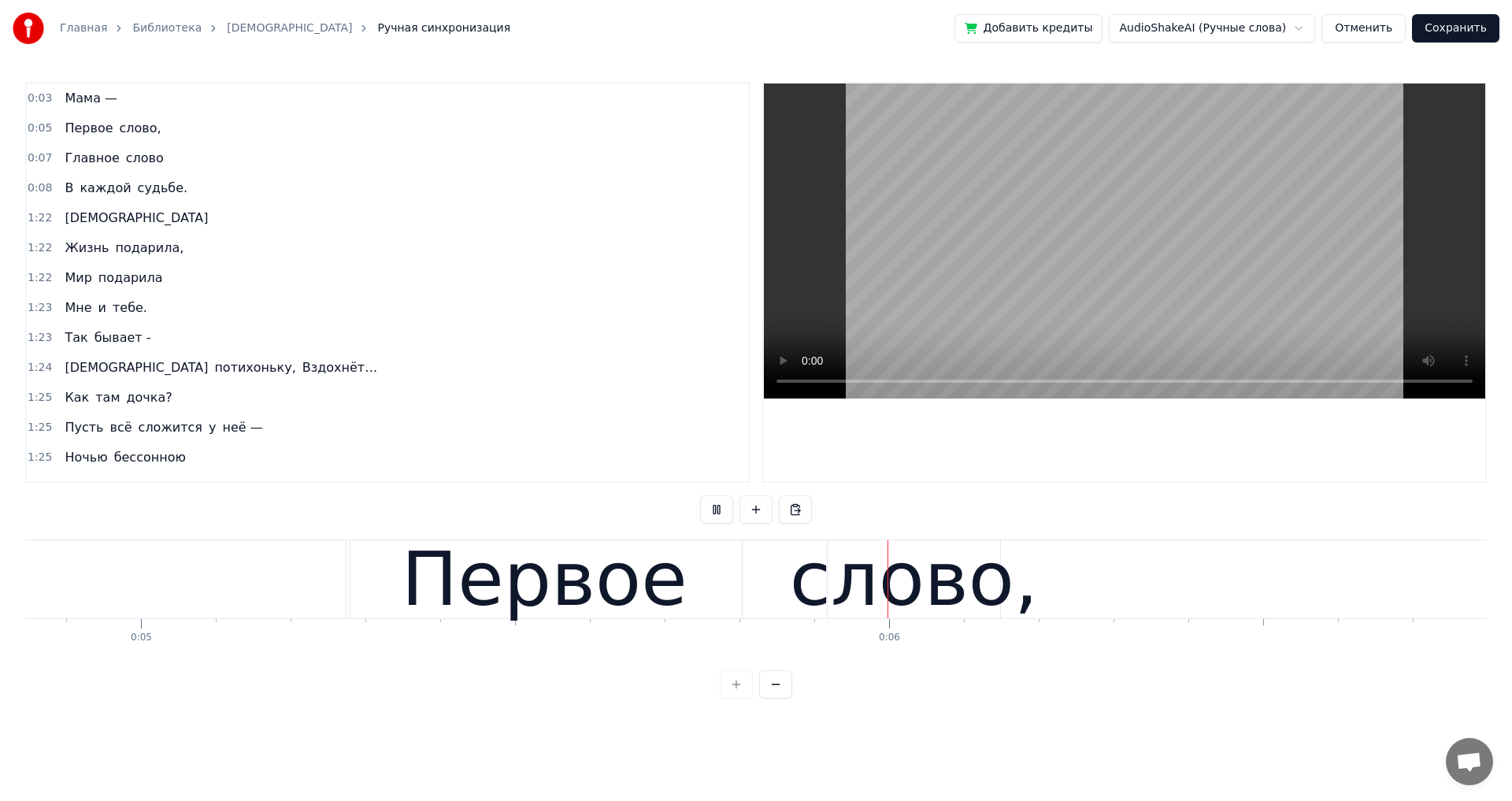
click at [75, 136] on span "Первое" at bounding box center [88, 128] width 51 height 19
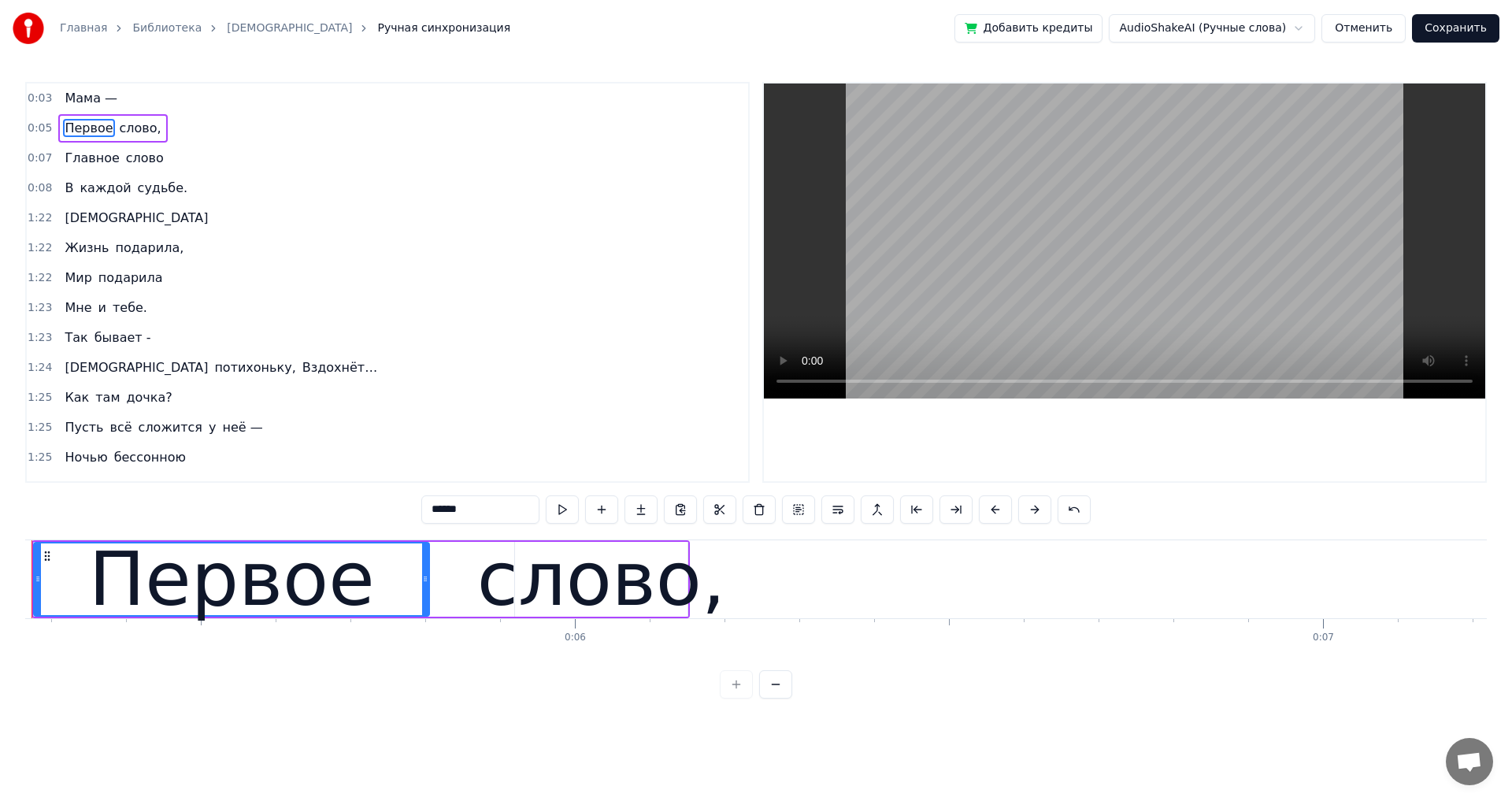
scroll to position [0, 3866]
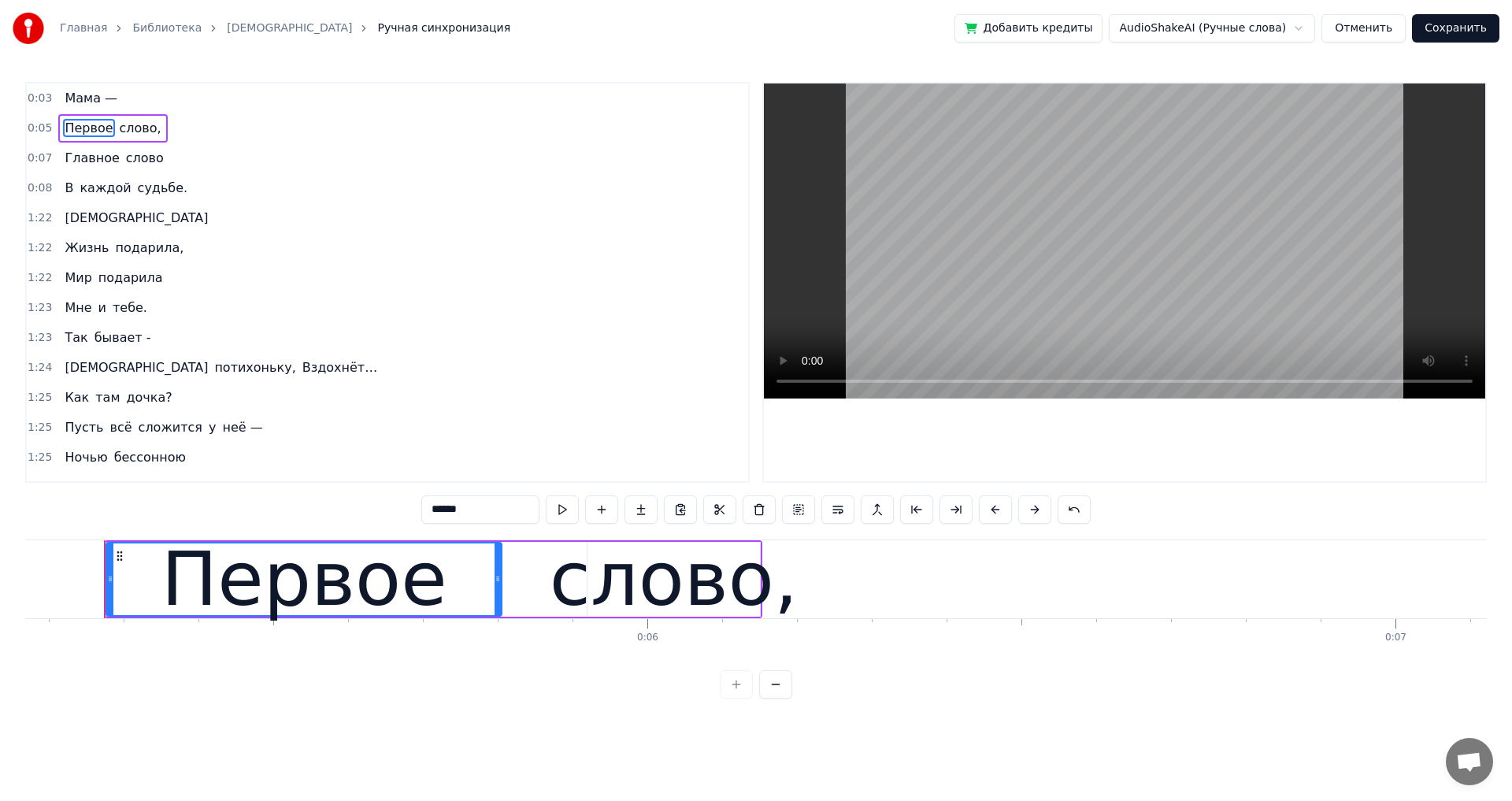
click at [138, 128] on span "слово," at bounding box center [140, 128] width 45 height 19
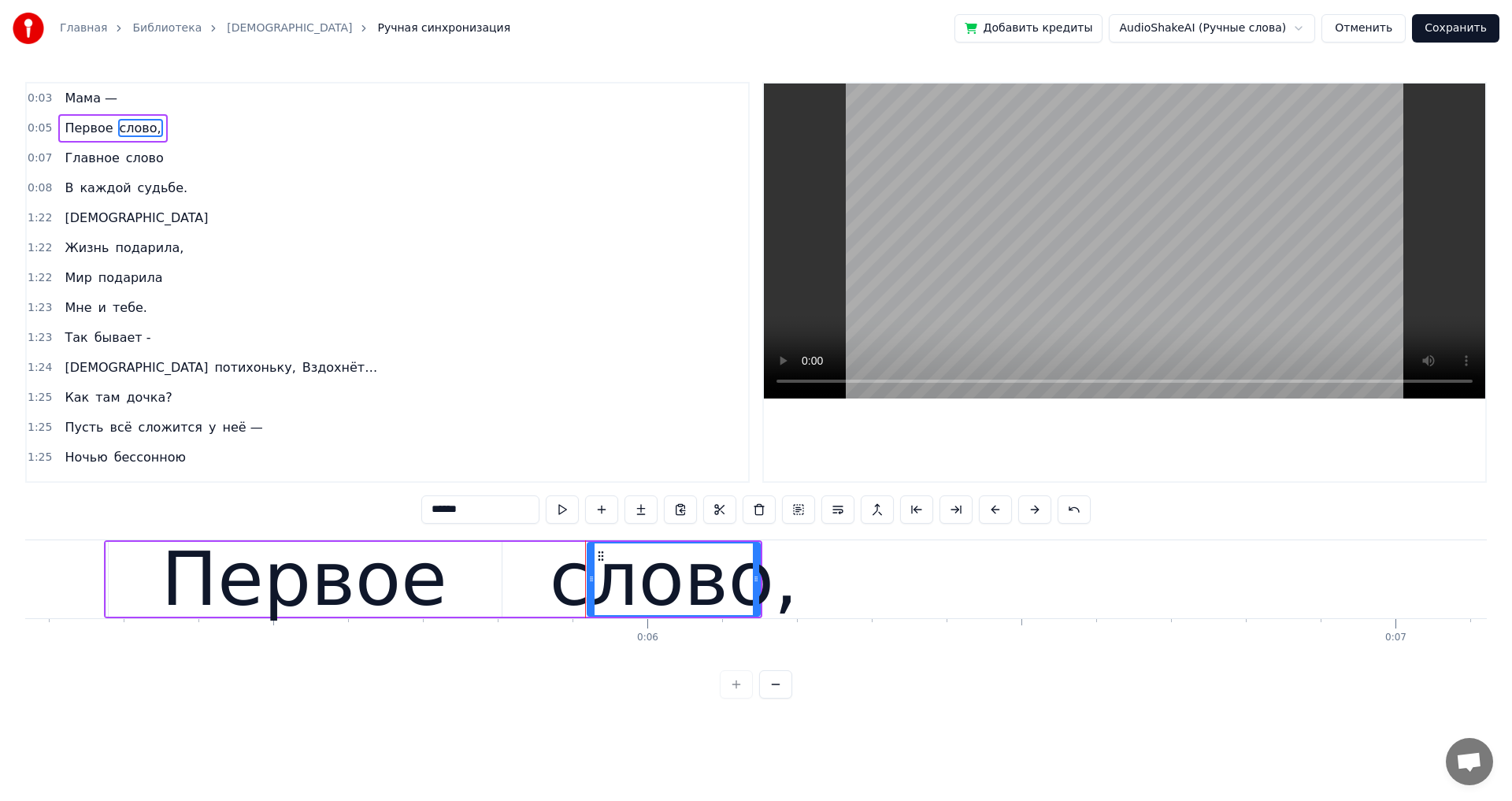
click at [444, 574] on div "Первое" at bounding box center [304, 579] width 395 height 75
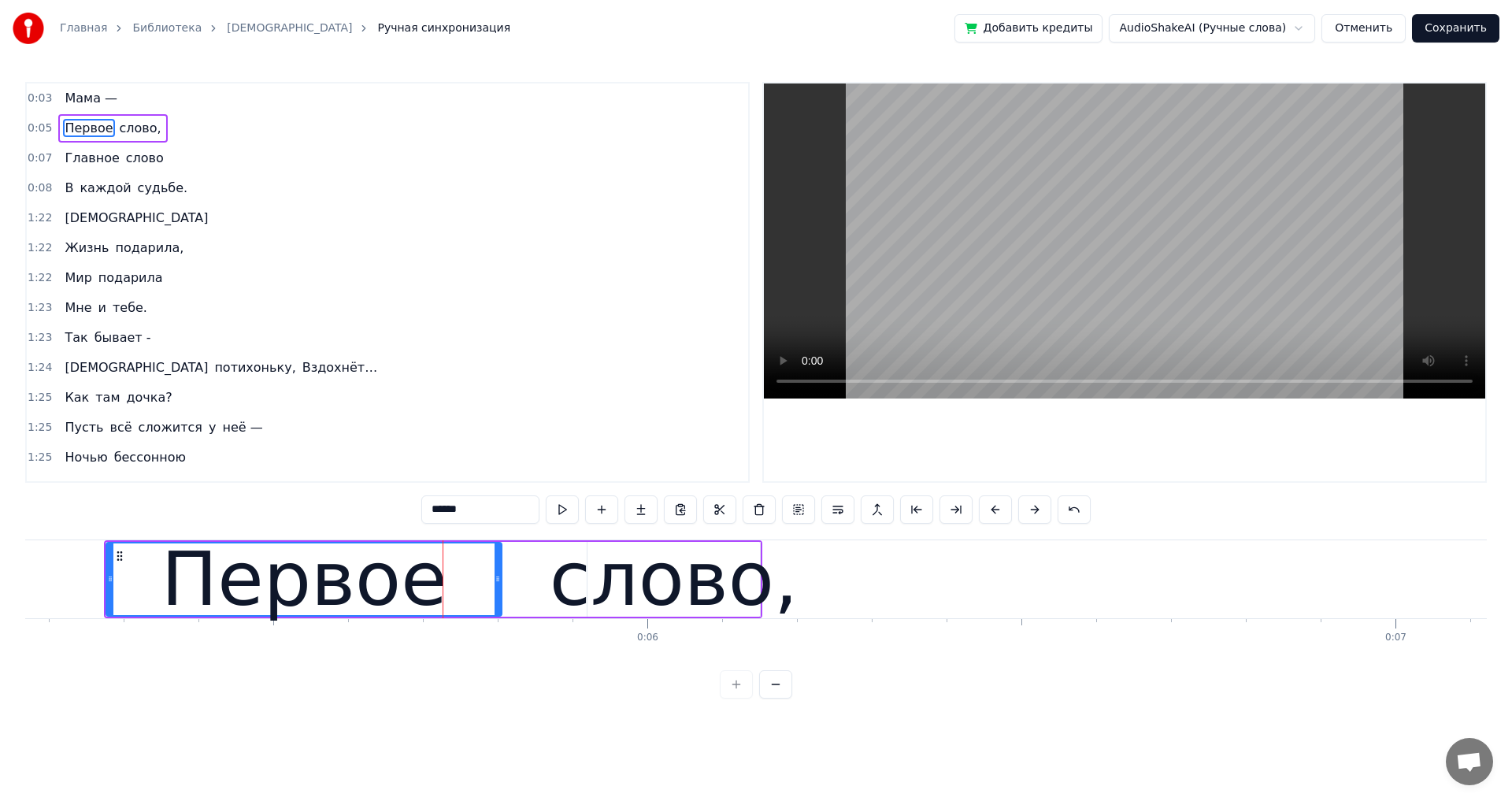
click at [118, 131] on span "слово," at bounding box center [140, 128] width 45 height 19
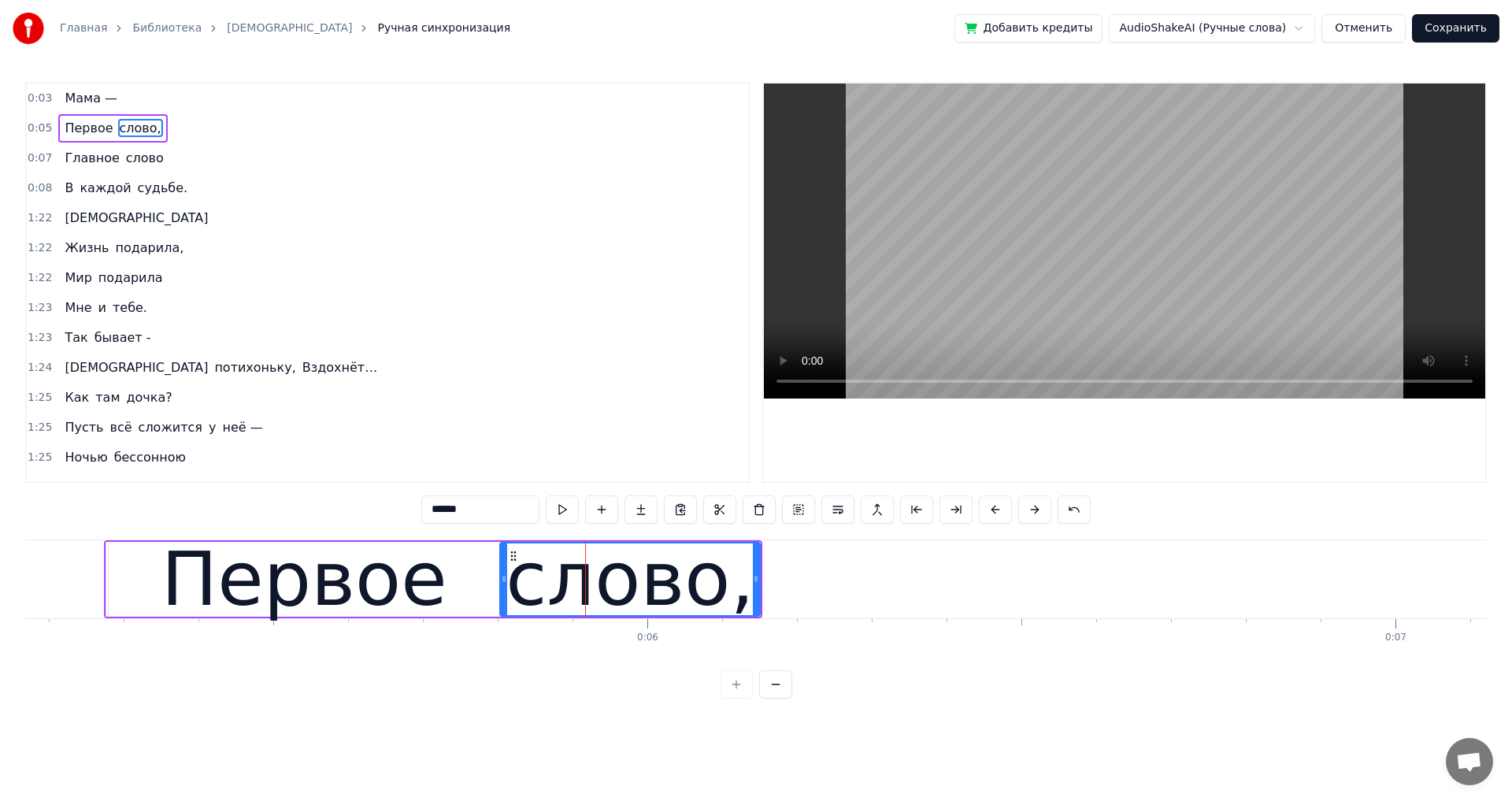
drag, startPoint x: 590, startPoint y: 579, endPoint x: 503, endPoint y: 583, distance: 87.1
click at [503, 583] on icon at bounding box center [504, 579] width 6 height 12
click at [78, 125] on span "Первое" at bounding box center [88, 128] width 51 height 19
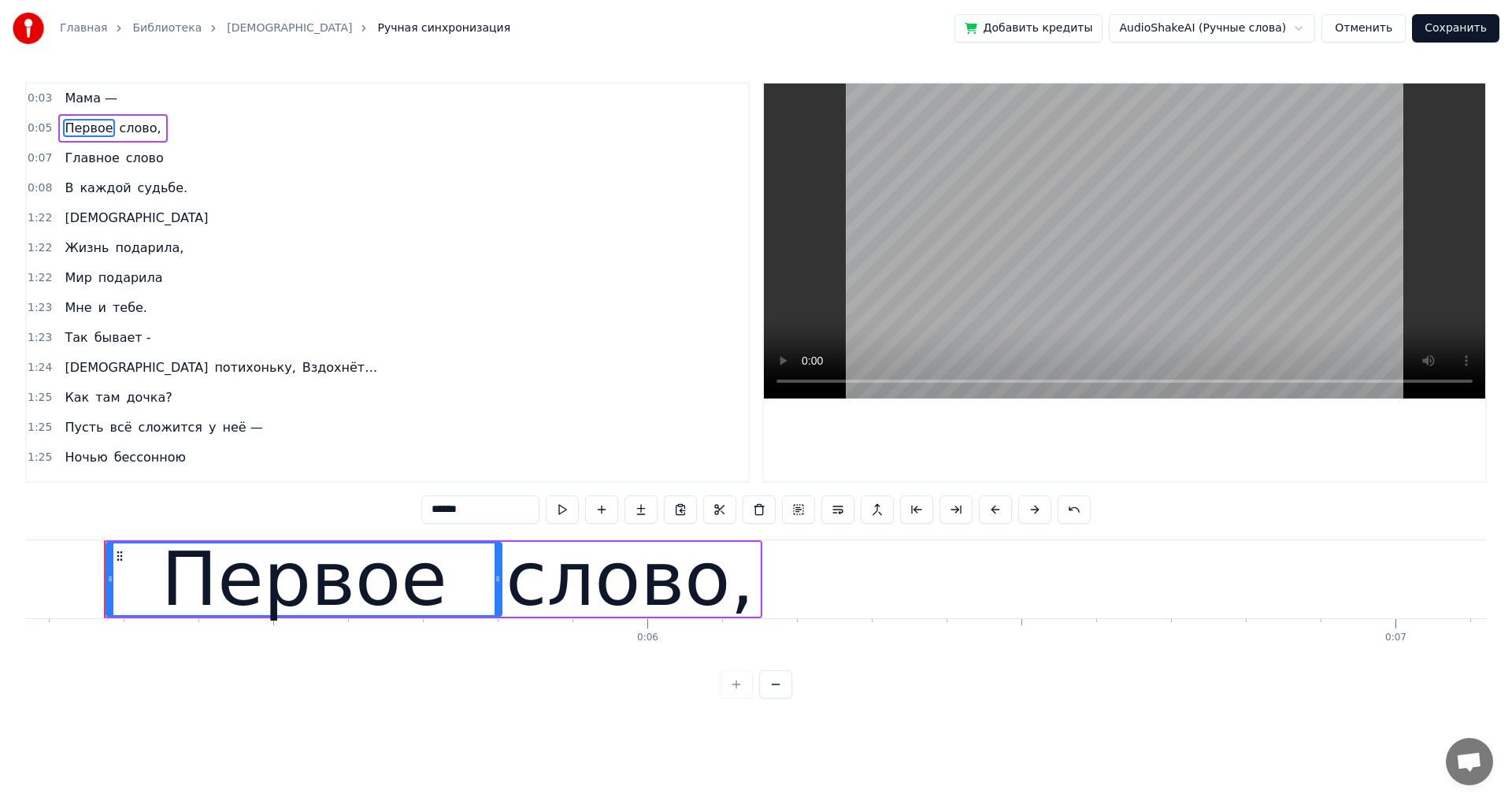
click at [123, 130] on span "слово," at bounding box center [140, 128] width 45 height 19
type input "******"
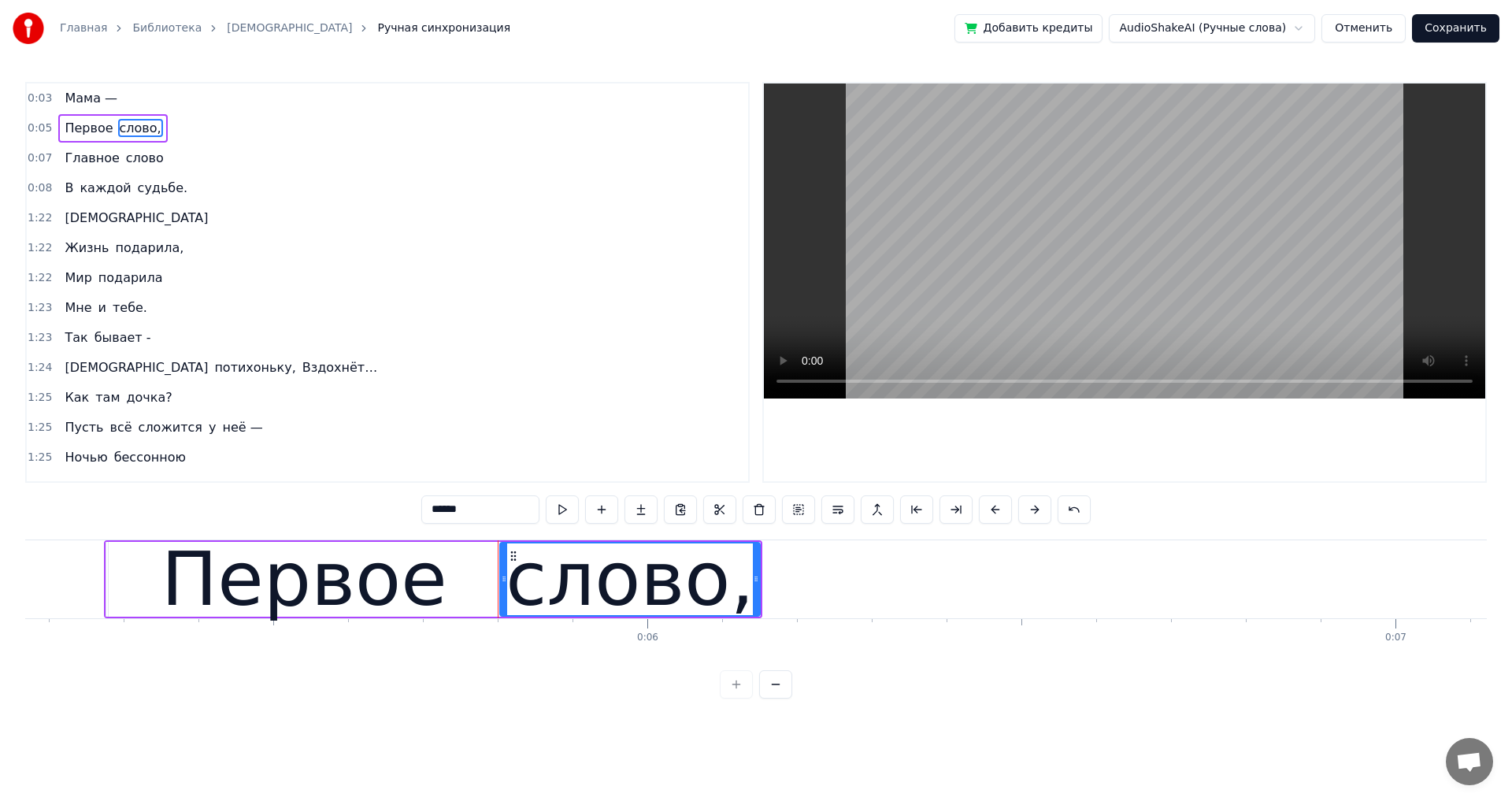
click at [60, 115] on div "Первое слово," at bounding box center [112, 128] width 109 height 28
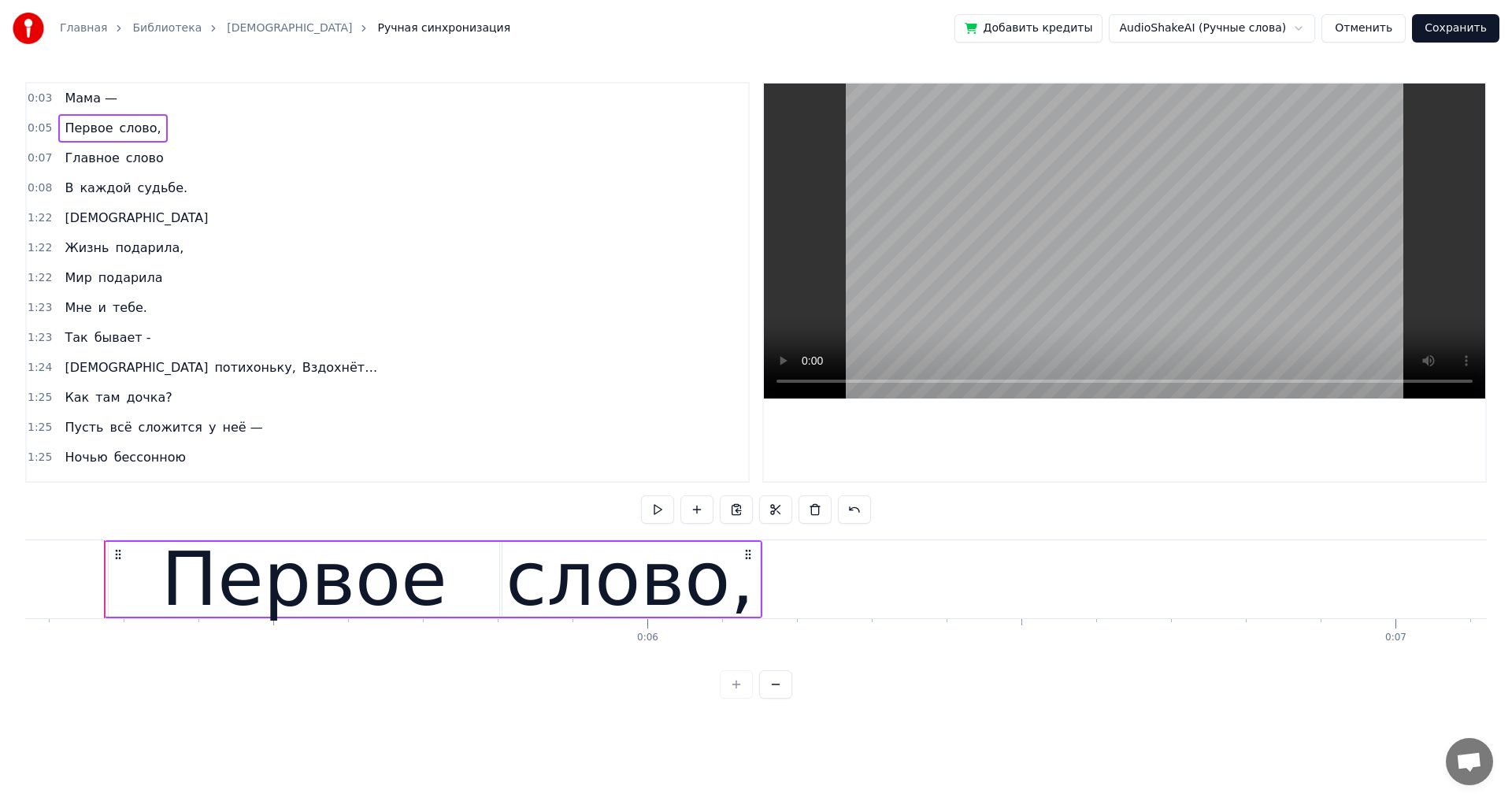
click at [60, 115] on div "Первое слово," at bounding box center [112, 128] width 109 height 28
click at [113, 185] on div "Копировать строку Ctrl+C" at bounding box center [162, 182] width 194 height 26
click at [58, 170] on div "Главное слово" at bounding box center [114, 158] width 111 height 28
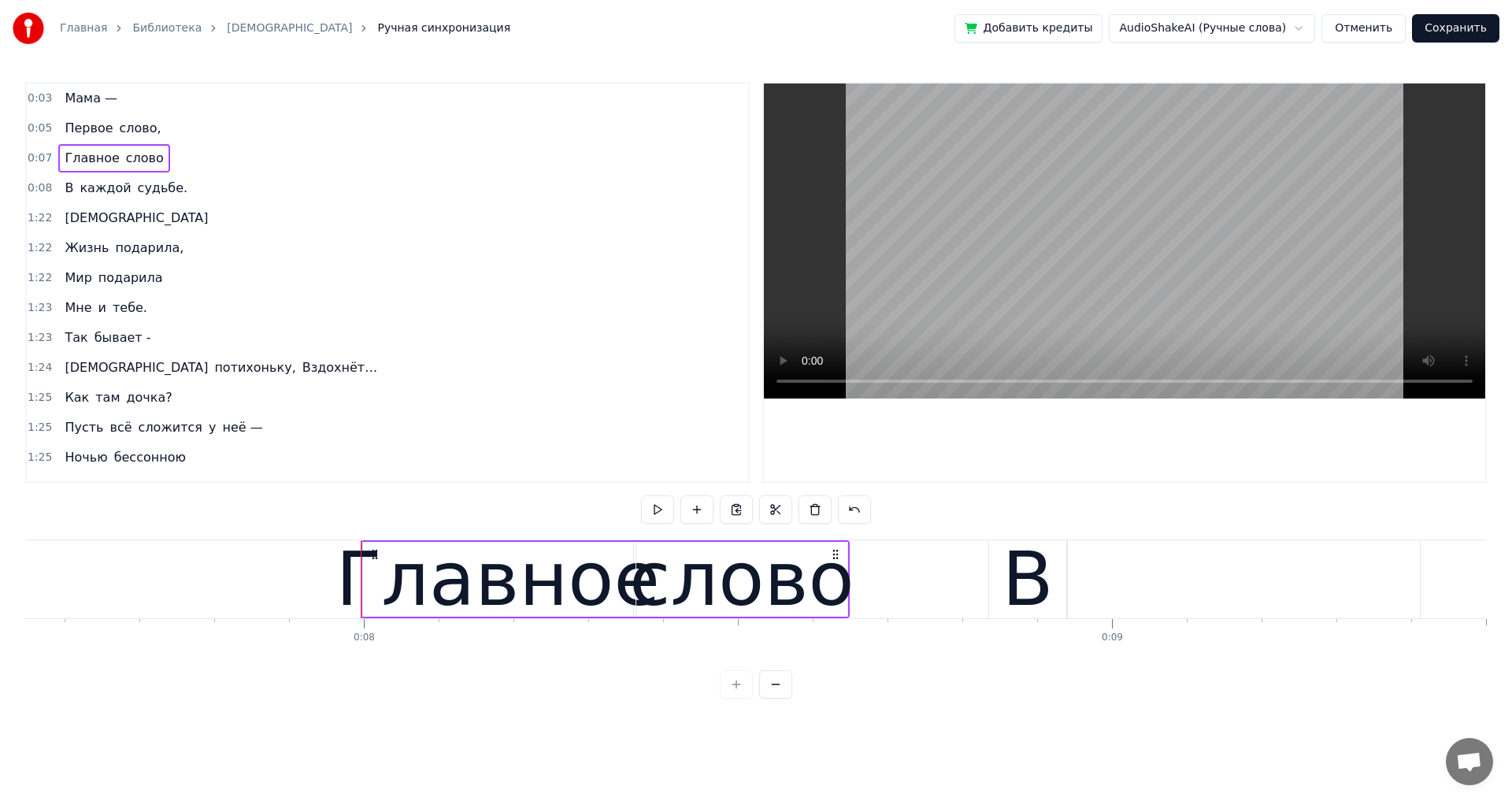
scroll to position [0, 5902]
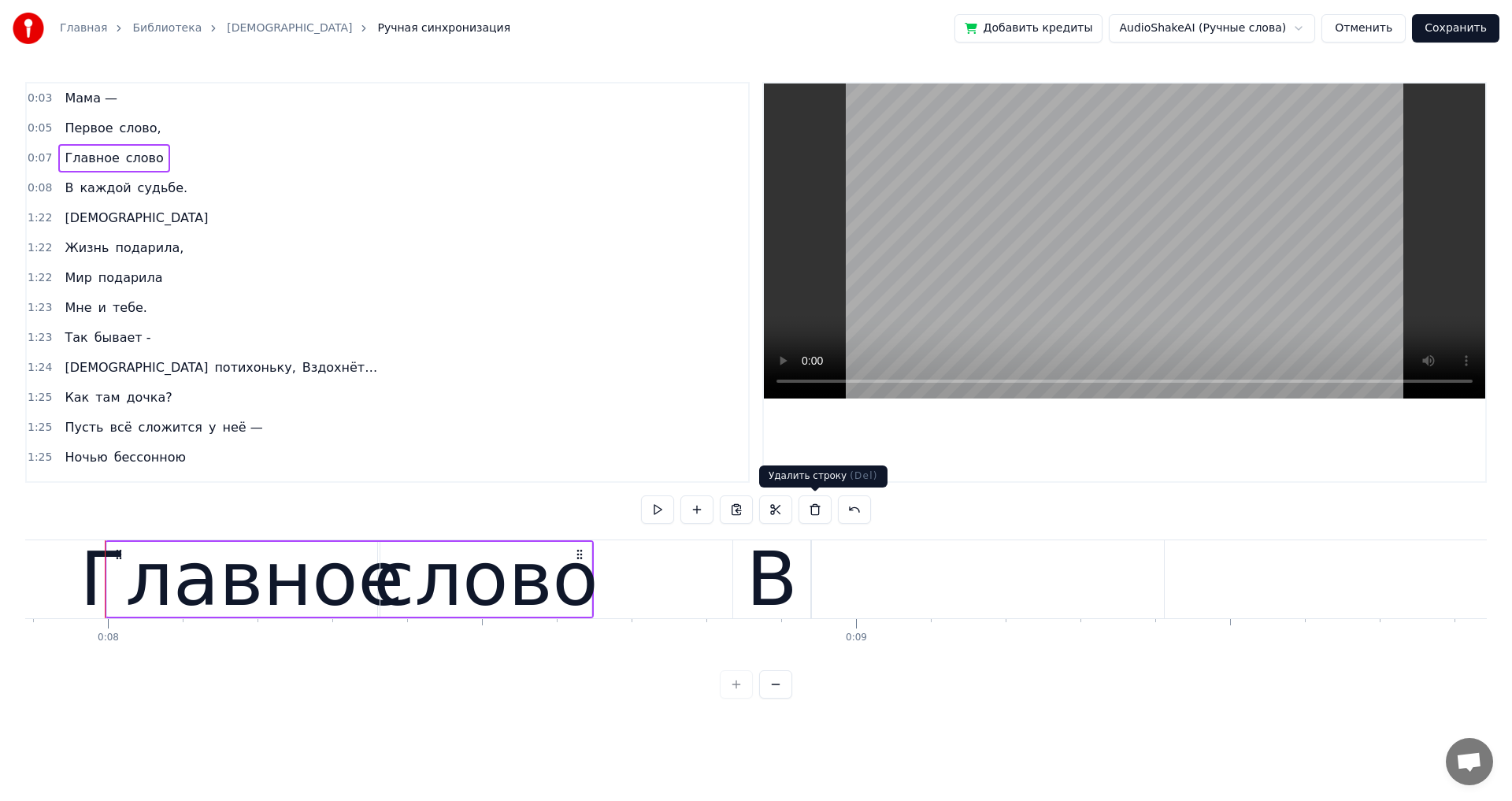
click at [820, 515] on button at bounding box center [814, 510] width 33 height 28
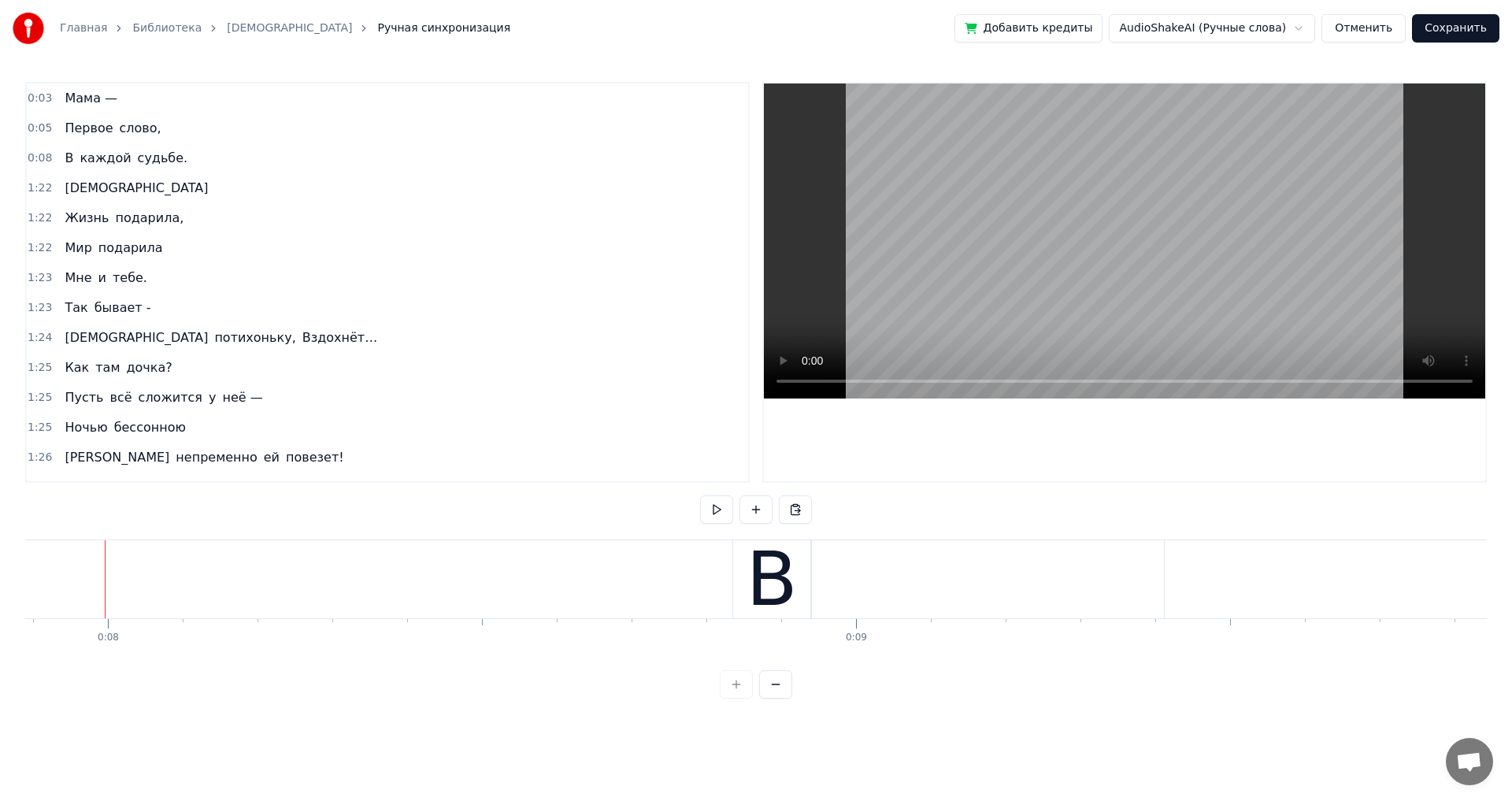
click at [161, 131] on div "0:05 Первое слово," at bounding box center [387, 129] width 722 height 30
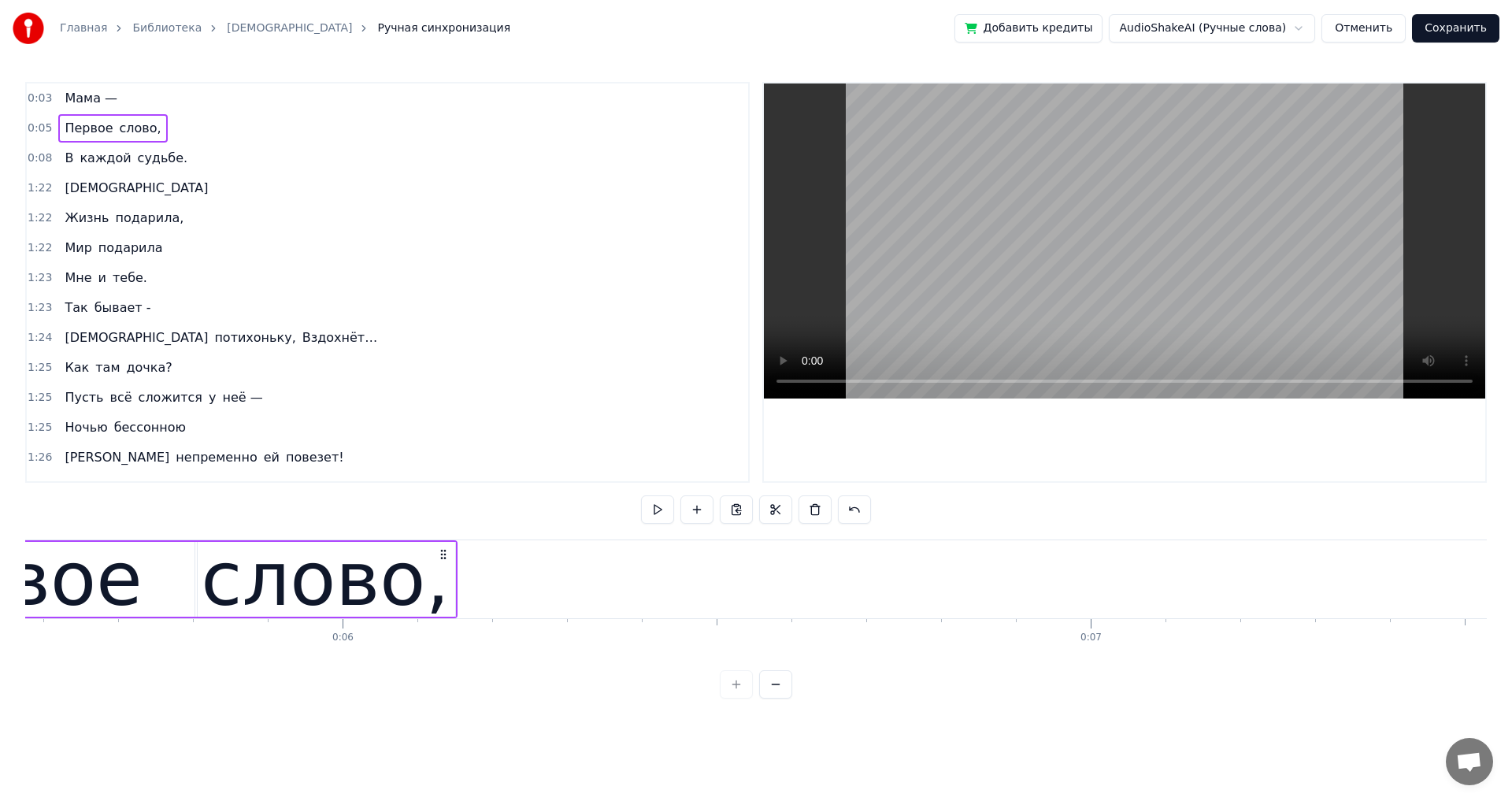
scroll to position [0, 3866]
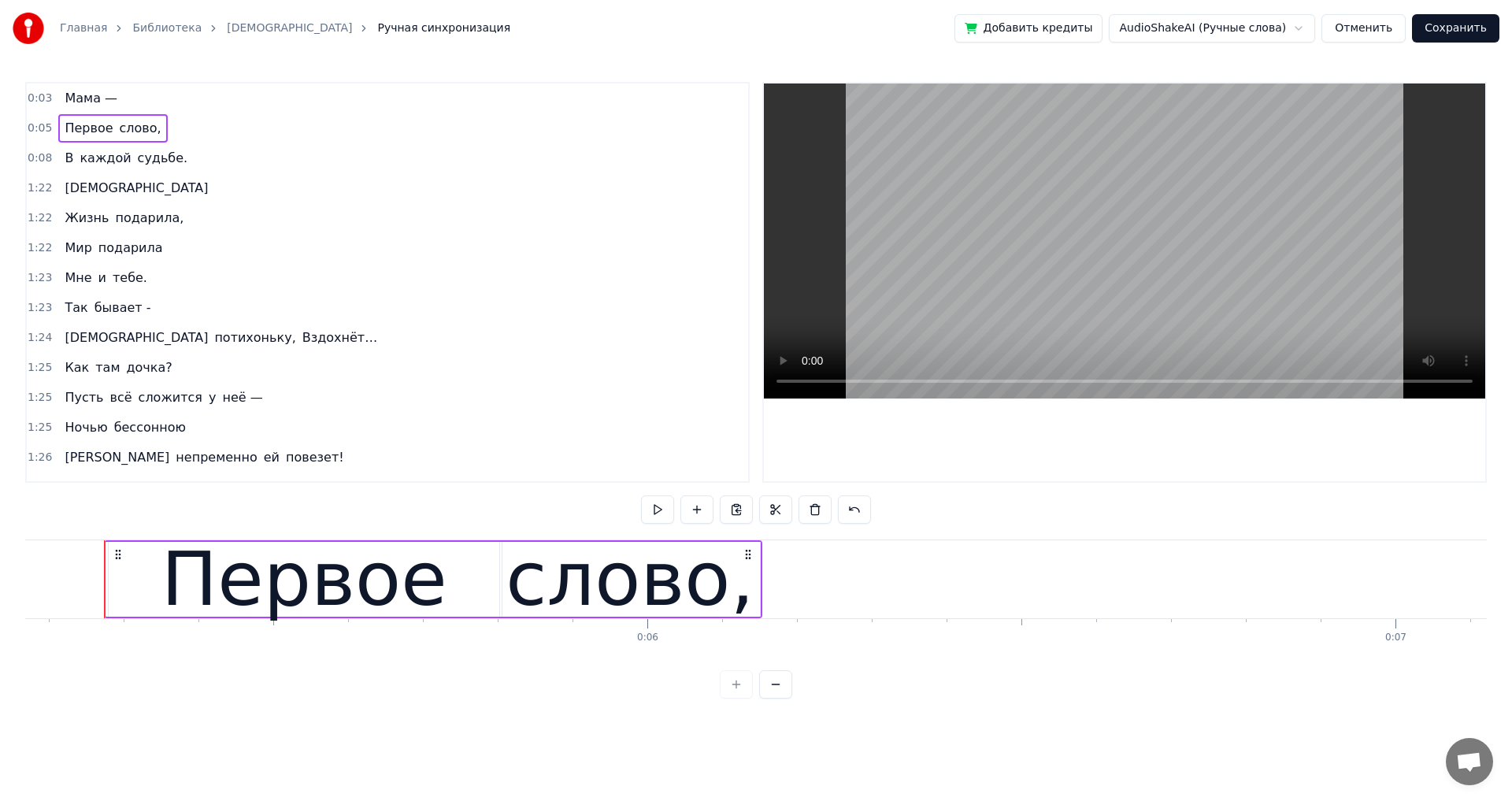
drag, startPoint x: 188, startPoint y: 133, endPoint x: 178, endPoint y: 134, distance: 10.0
click at [187, 133] on div "0:05 Первое слово," at bounding box center [387, 129] width 722 height 30
click at [152, 136] on div "Первое слово," at bounding box center [112, 128] width 109 height 28
click at [153, 133] on div "Первое слово," at bounding box center [112, 128] width 109 height 28
click at [246, 147] on div "Добавить слово Ctrl+N" at bounding box center [255, 149] width 194 height 26
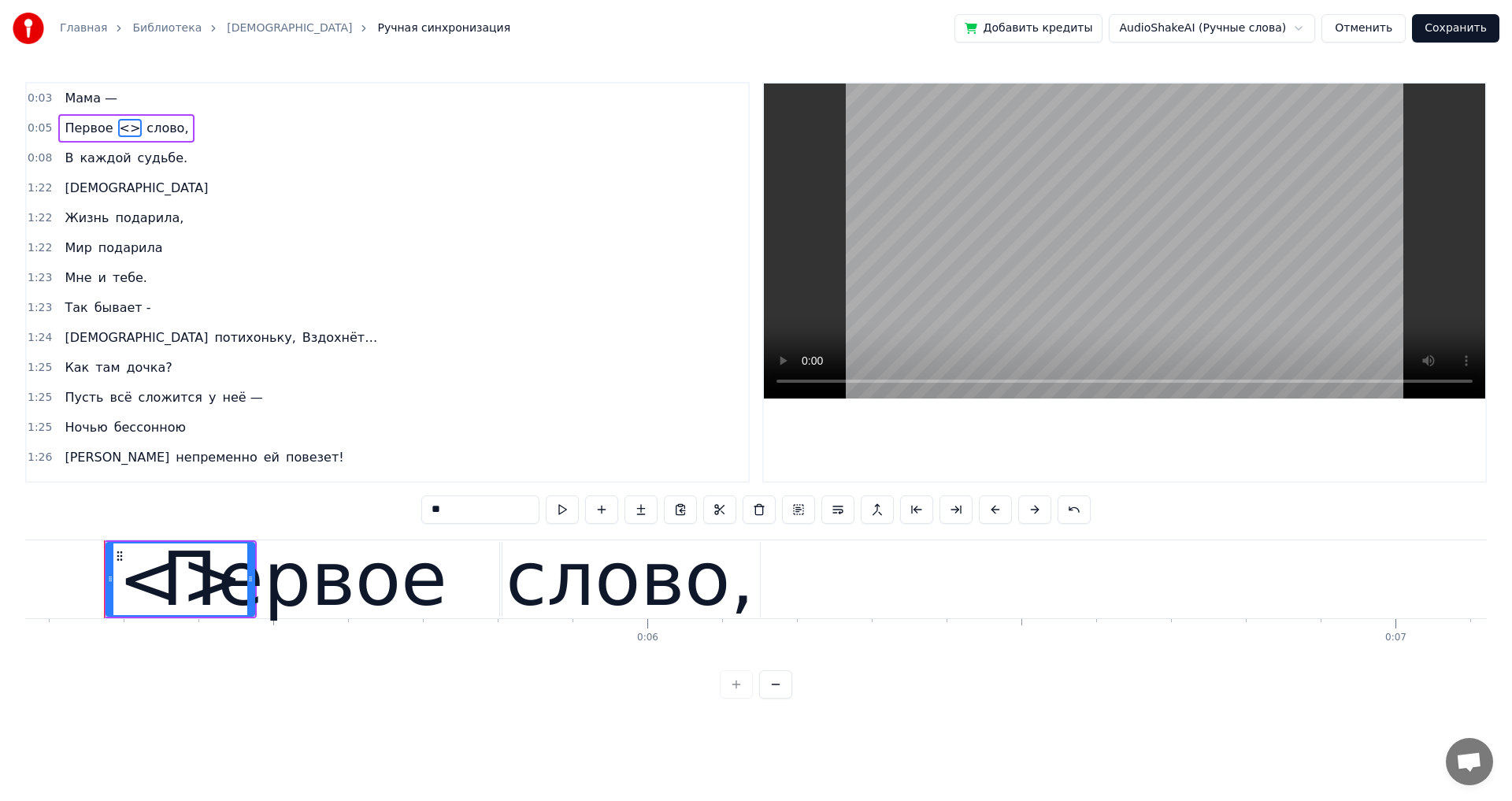
drag, startPoint x: 121, startPoint y: 134, endPoint x: 154, endPoint y: 134, distance: 33.0
click at [154, 134] on div "Первое <> слово," at bounding box center [126, 128] width 136 height 28
drag, startPoint x: 154, startPoint y: 134, endPoint x: 114, endPoint y: 130, distance: 40.2
click at [114, 130] on div "Первое <> слово," at bounding box center [126, 128] width 136 height 28
click at [118, 130] on span "<>" at bounding box center [131, 128] width 25 height 19
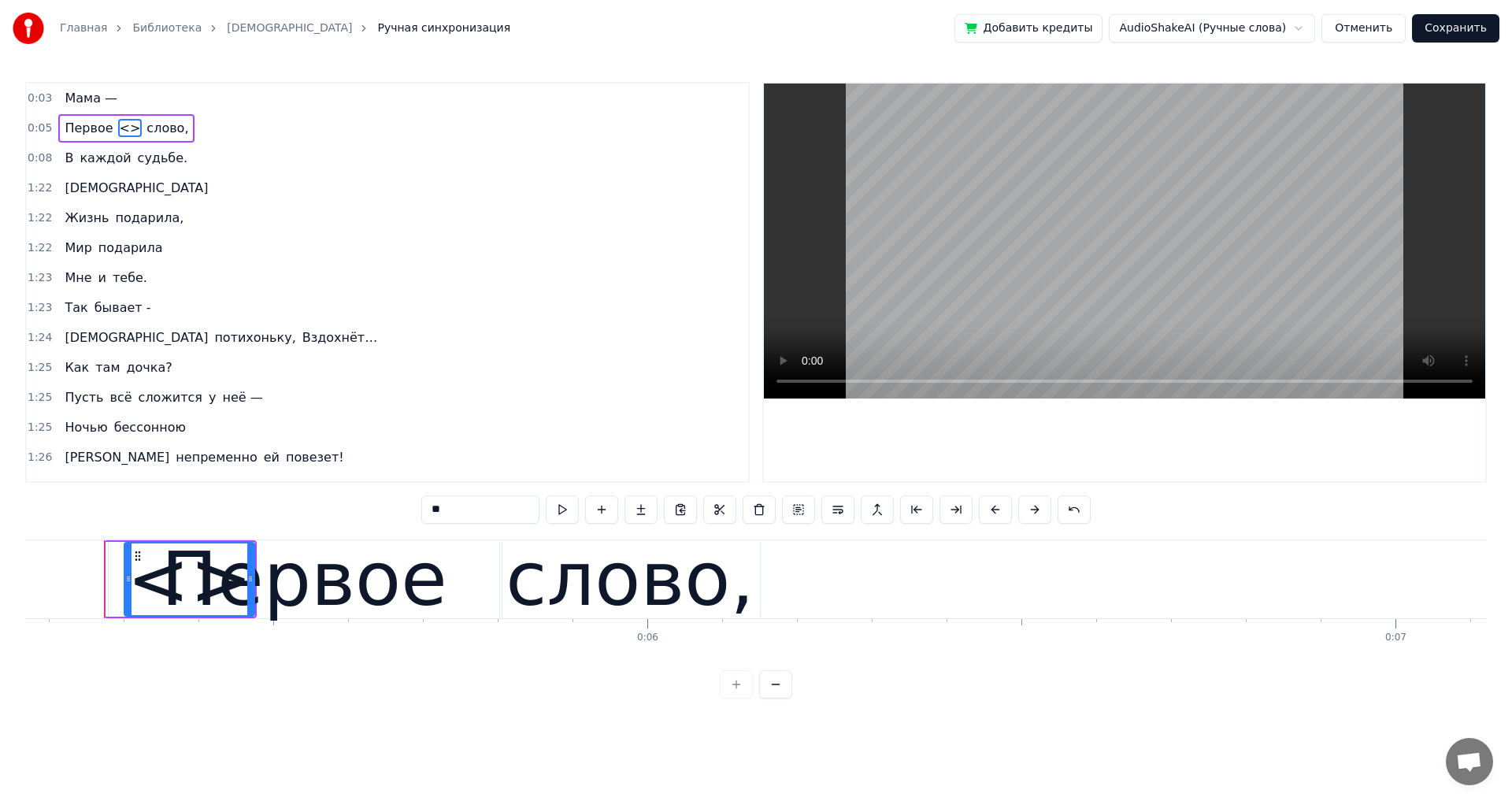
drag, startPoint x: 107, startPoint y: 580, endPoint x: 125, endPoint y: 583, distance: 18.2
click at [125, 583] on icon at bounding box center [128, 579] width 6 height 12
click at [129, 573] on icon at bounding box center [128, 579] width 6 height 12
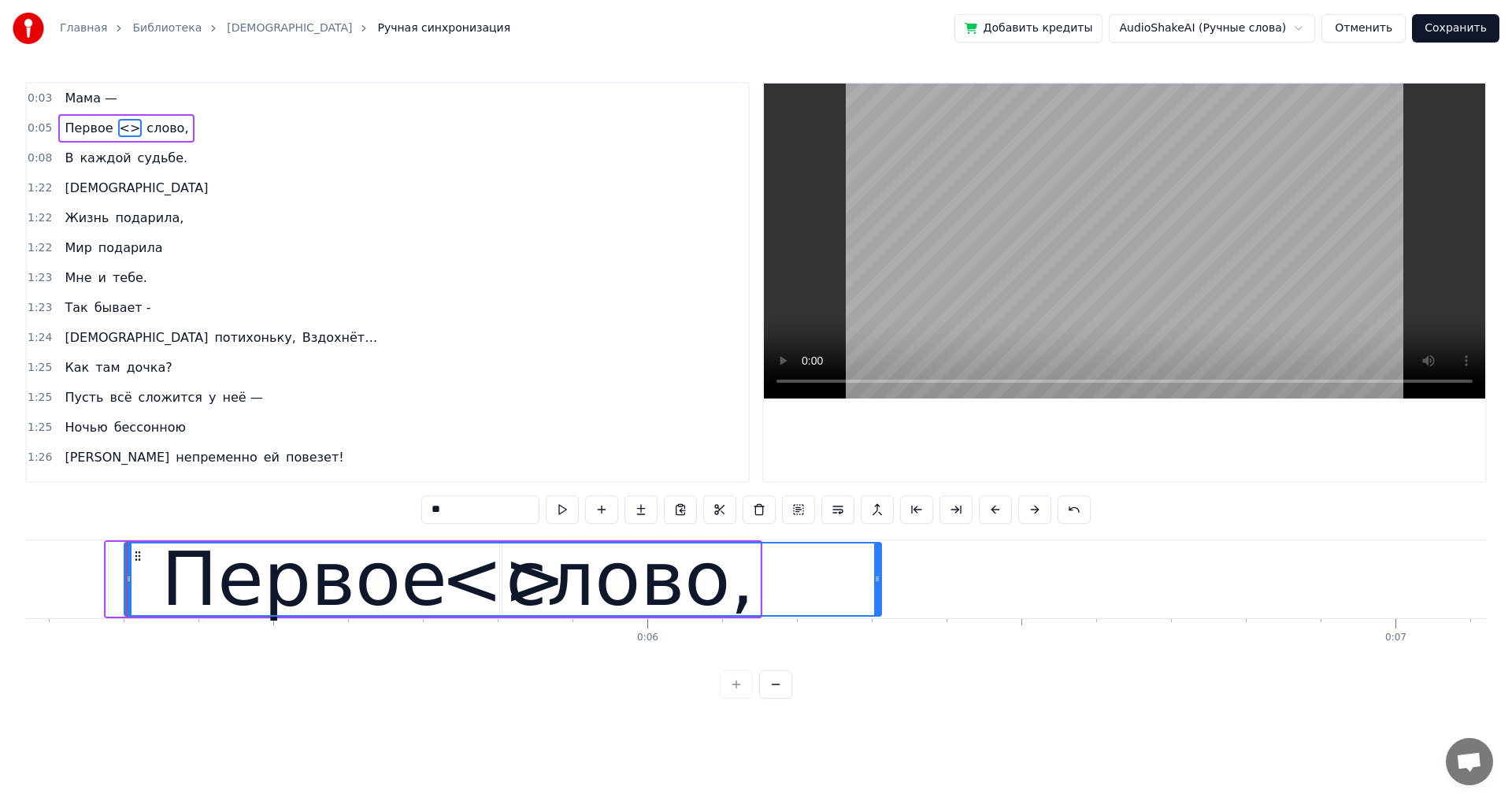
drag, startPoint x: 252, startPoint y: 581, endPoint x: 872, endPoint y: 591, distance: 620.1
click at [879, 589] on div at bounding box center [877, 579] width 6 height 71
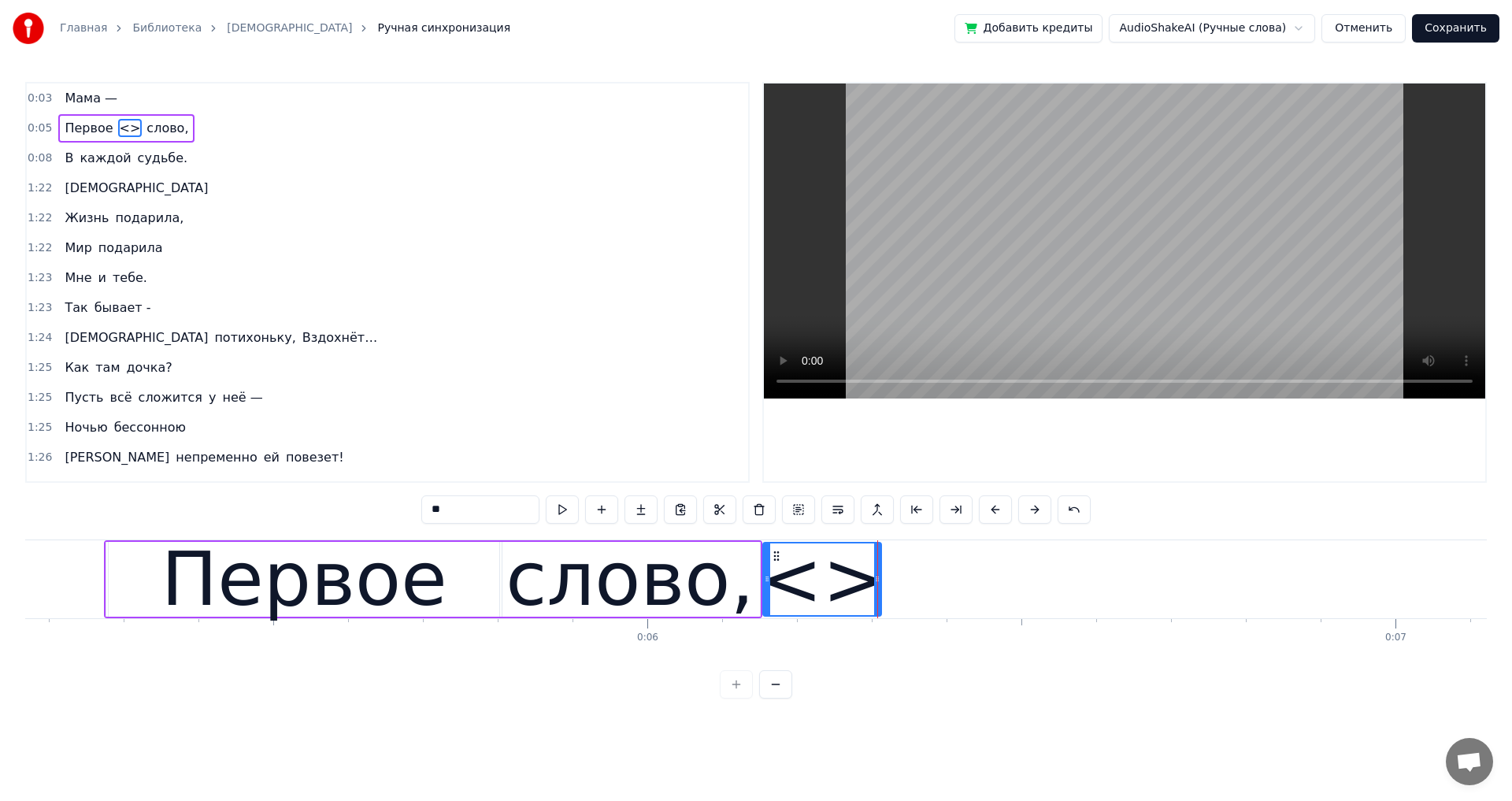
drag, startPoint x: 129, startPoint y: 580, endPoint x: 767, endPoint y: 598, distance: 638.3
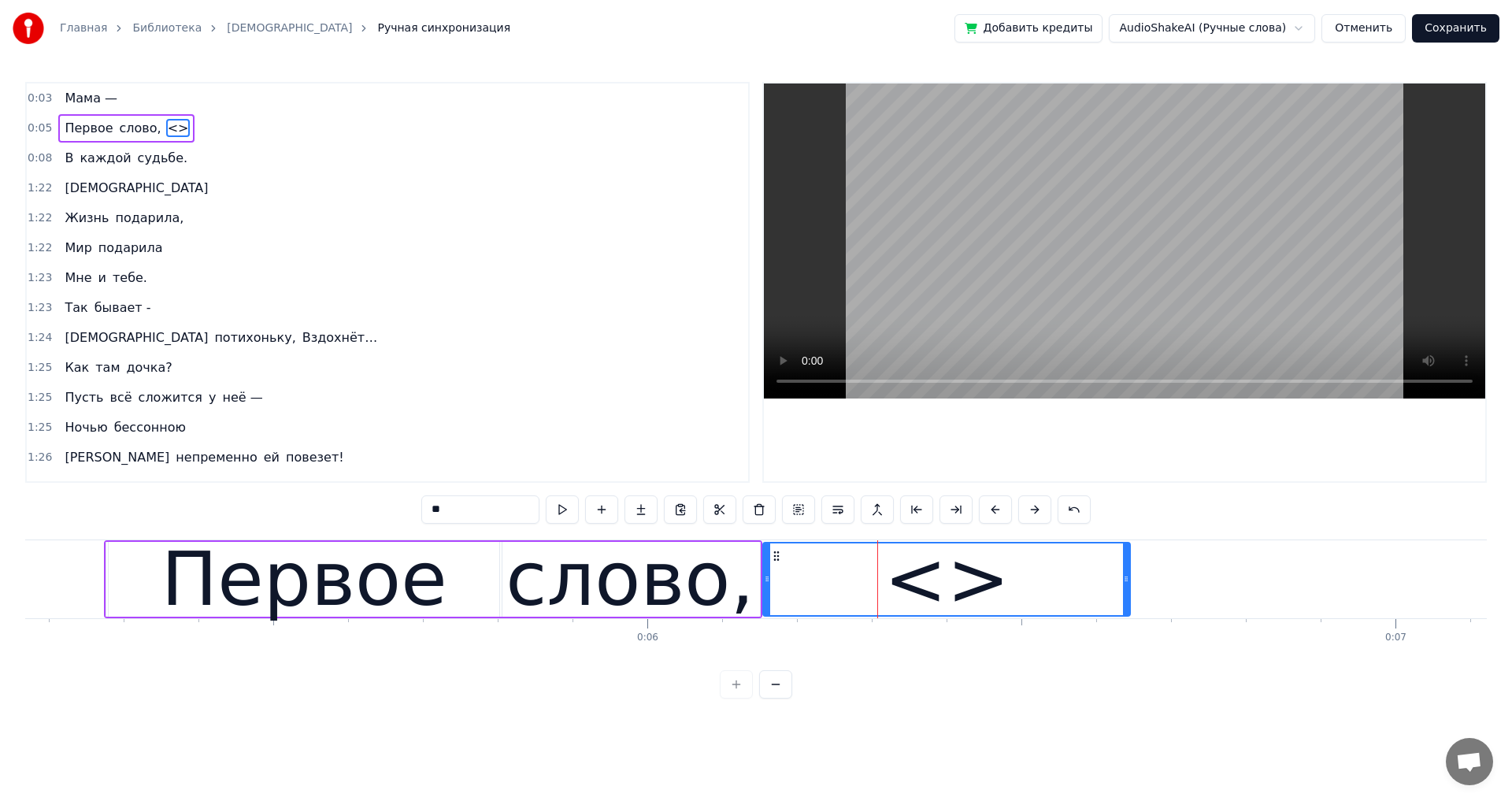
drag, startPoint x: 877, startPoint y: 582, endPoint x: 1082, endPoint y: 560, distance: 206.2
click at [1125, 581] on icon at bounding box center [1126, 579] width 6 height 12
click at [166, 131] on span "<>" at bounding box center [178, 128] width 25 height 19
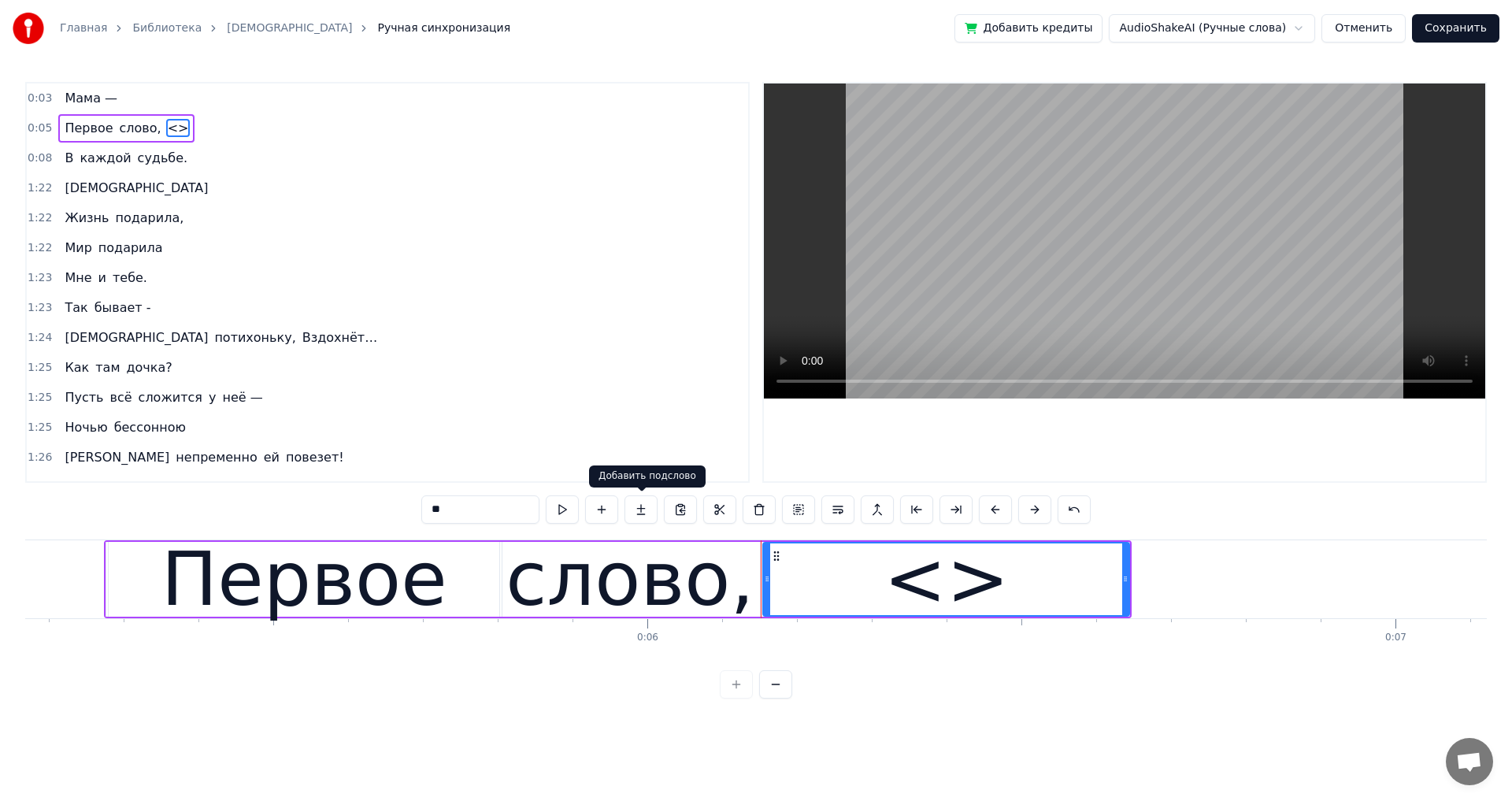
click at [642, 498] on button at bounding box center [640, 510] width 33 height 28
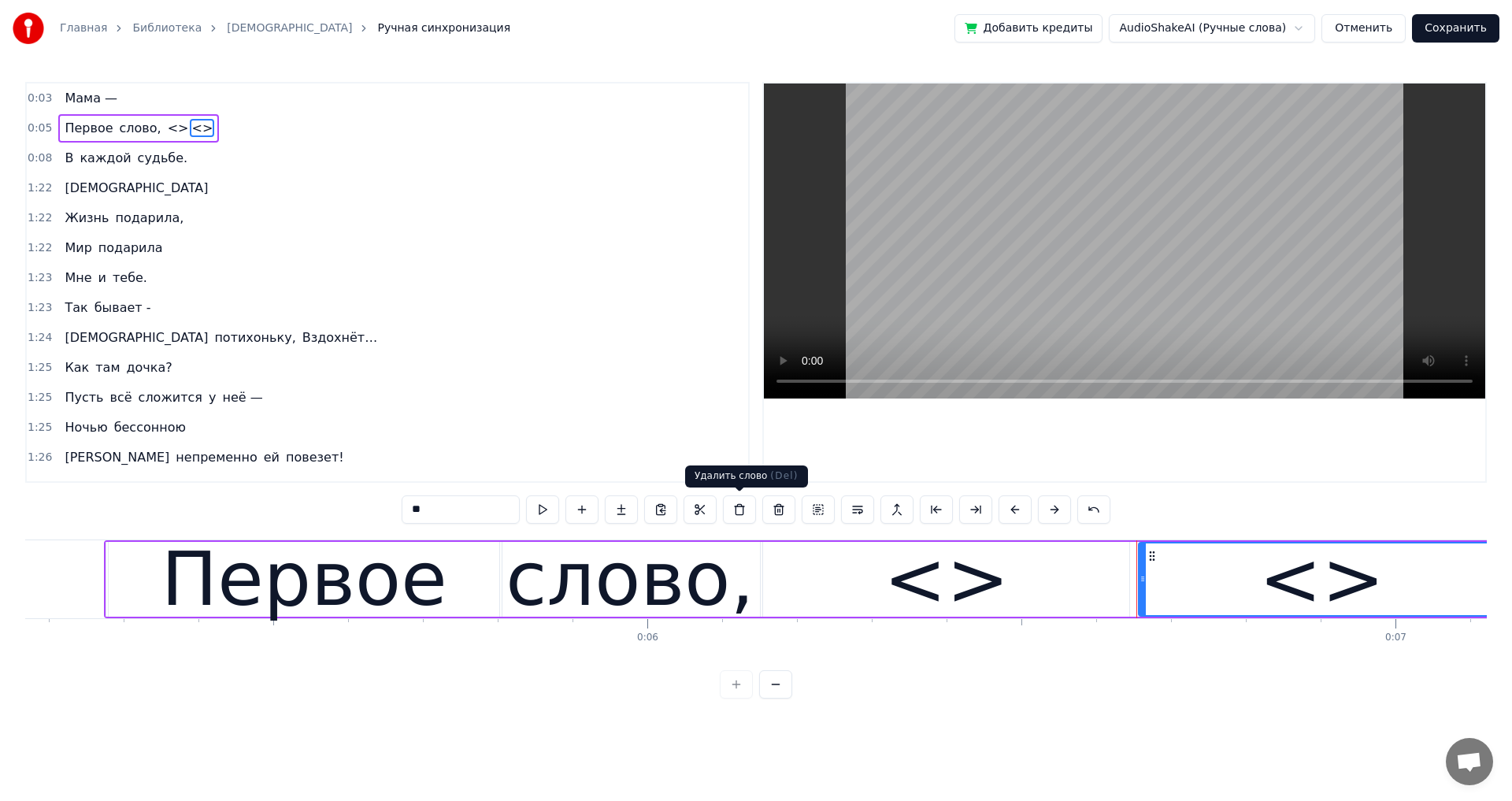
click at [737, 514] on button at bounding box center [738, 510] width 33 height 28
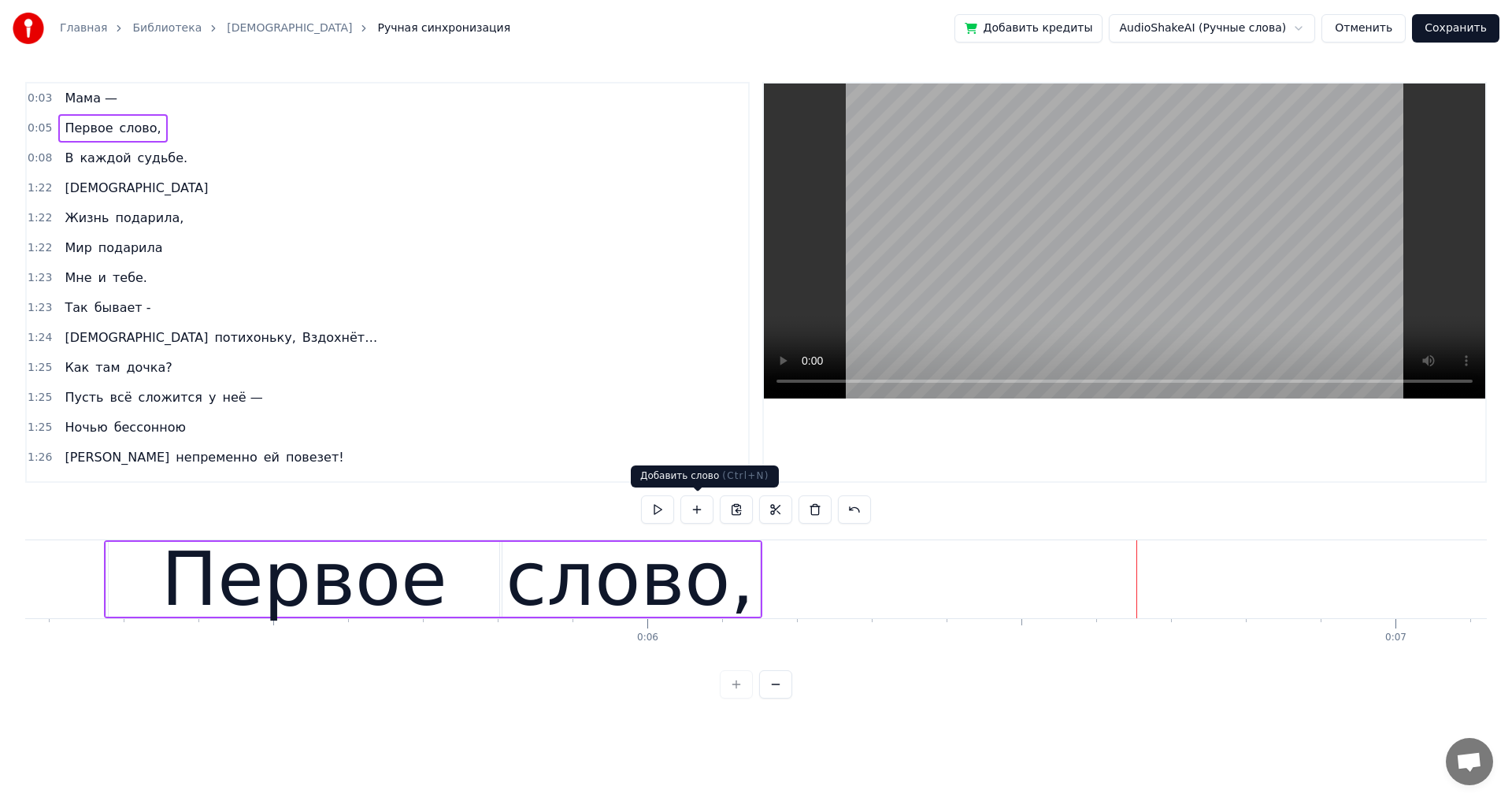
click at [693, 507] on button at bounding box center [696, 510] width 33 height 28
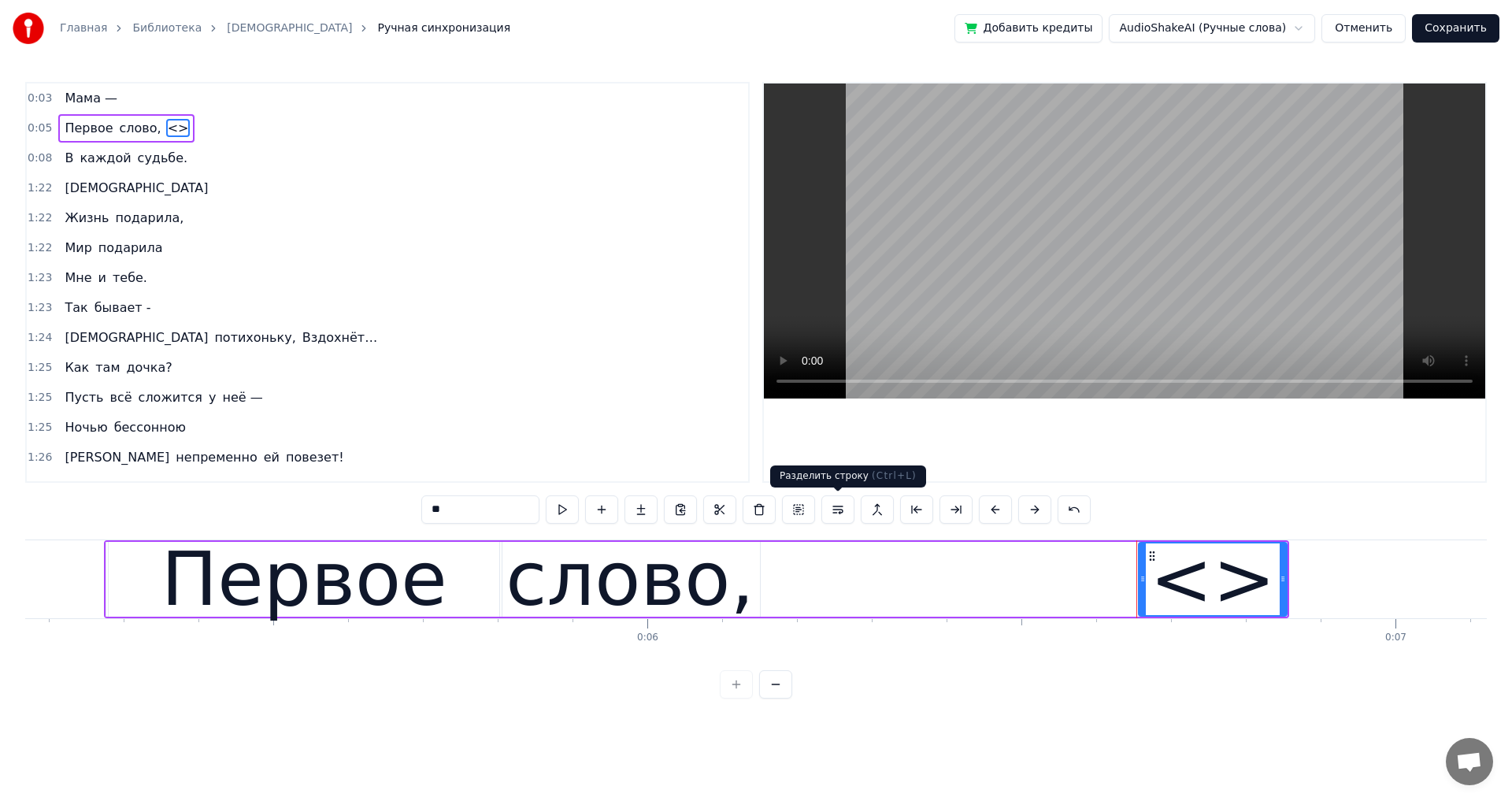
click at [833, 519] on button at bounding box center [837, 510] width 33 height 28
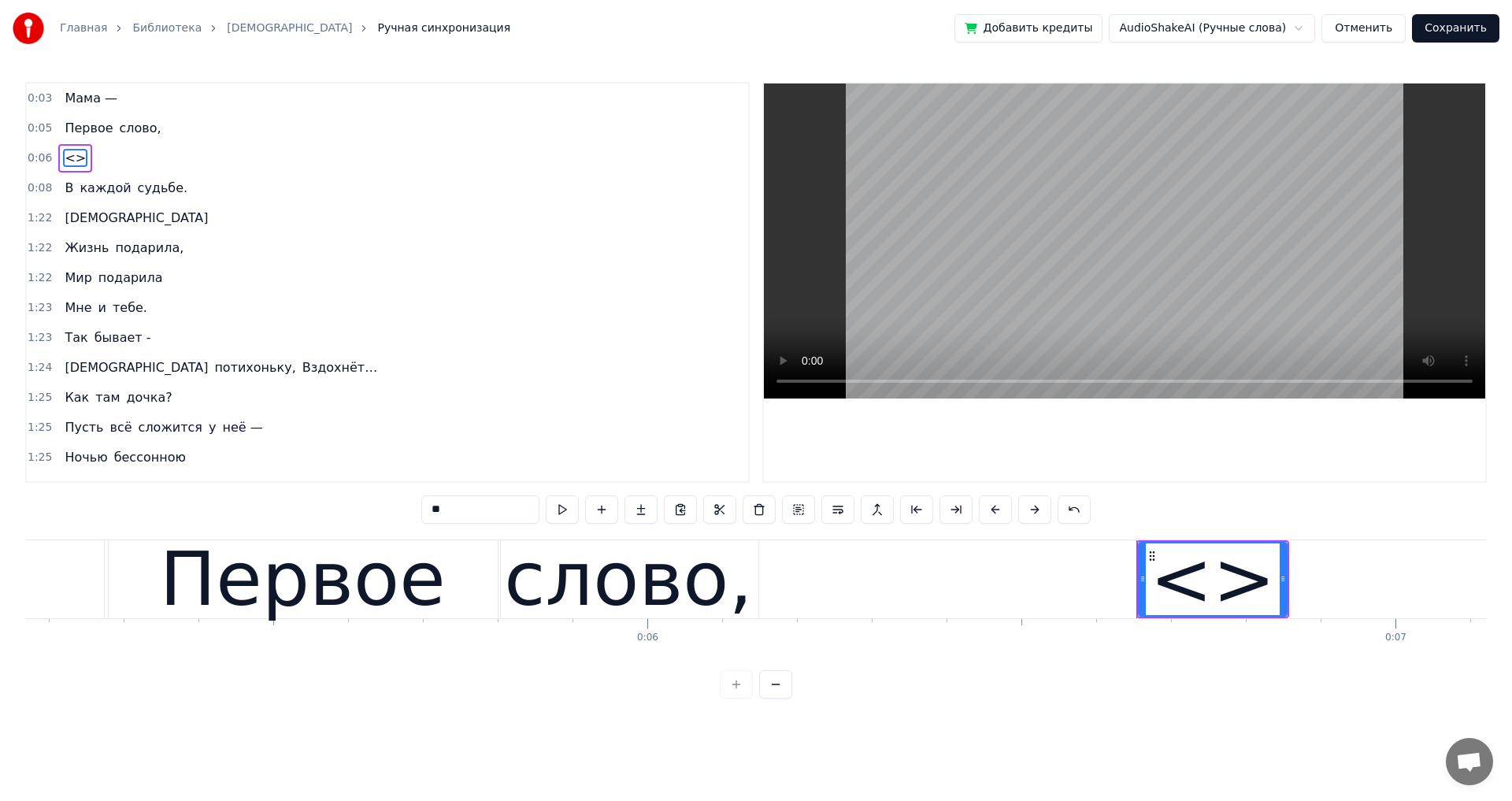
click at [70, 158] on span "<>" at bounding box center [75, 158] width 25 height 19
drag, startPoint x: 459, startPoint y: 510, endPoint x: 428, endPoint y: 509, distance: 31.0
click at [428, 509] on input "**" at bounding box center [481, 510] width 118 height 28
click at [439, 509] on input "**" at bounding box center [481, 510] width 118 height 28
click at [439, 508] on input "**" at bounding box center [481, 510] width 118 height 28
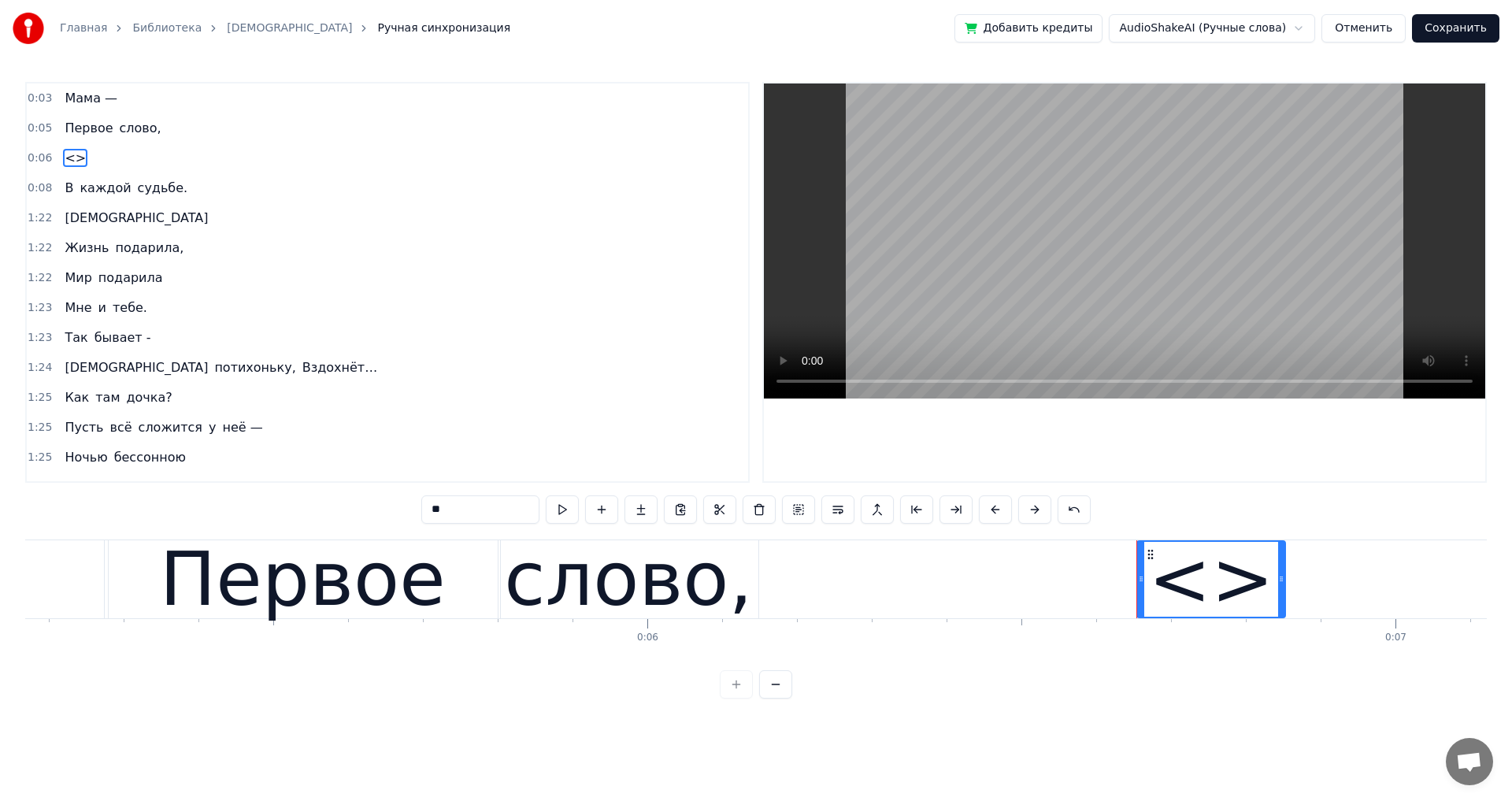
click at [451, 506] on input "**" at bounding box center [481, 510] width 118 height 28
drag, startPoint x: 468, startPoint y: 514, endPoint x: 415, endPoint y: 512, distance: 53.0
click at [415, 512] on div "0:03 Мама — 0:05 Первое слово, 0:06 <> 0:08 В каждой судьбе. 1:22 Мама 1:22 Жиз…" at bounding box center [756, 390] width 1462 height 617
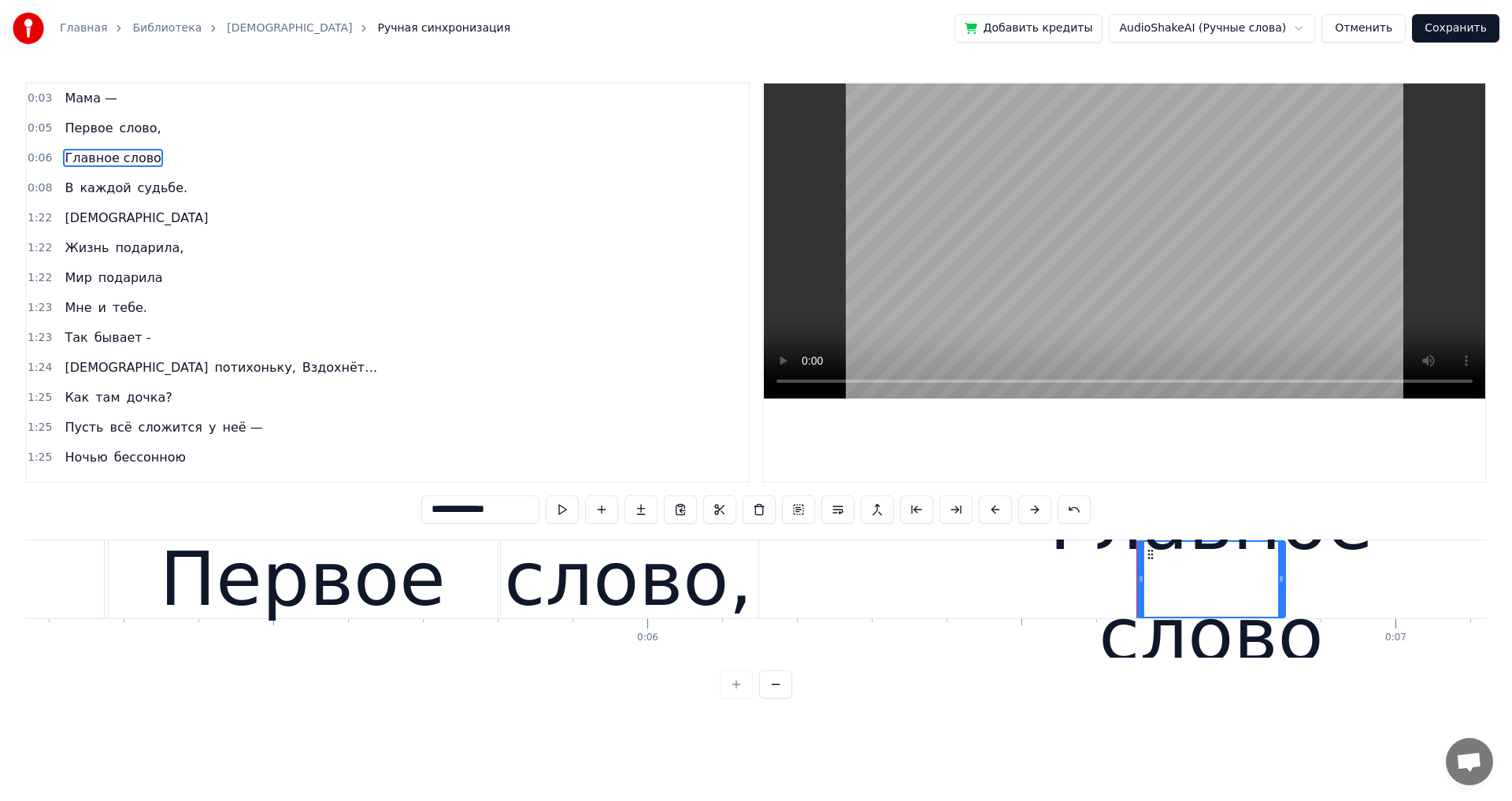
type input "**********"
click at [83, 161] on span "Главное слово" at bounding box center [112, 158] width 99 height 19
click at [834, 508] on button at bounding box center [837, 510] width 33 height 28
click at [64, 152] on span "Главное слово" at bounding box center [112, 158] width 99 height 19
click at [147, 168] on div "Главное слово" at bounding box center [112, 158] width 109 height 28
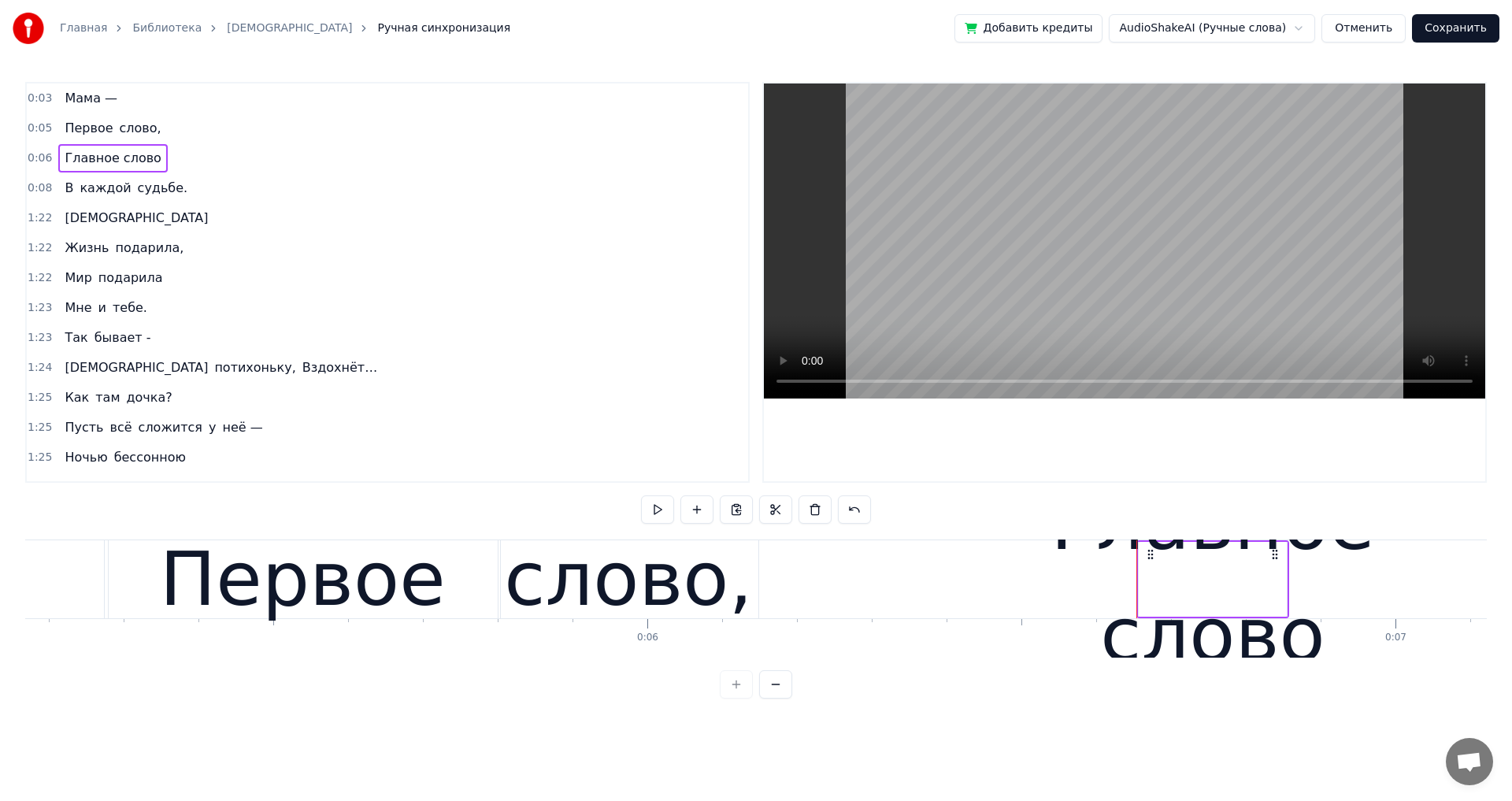
click at [130, 162] on span "Главное слово" at bounding box center [112, 158] width 99 height 19
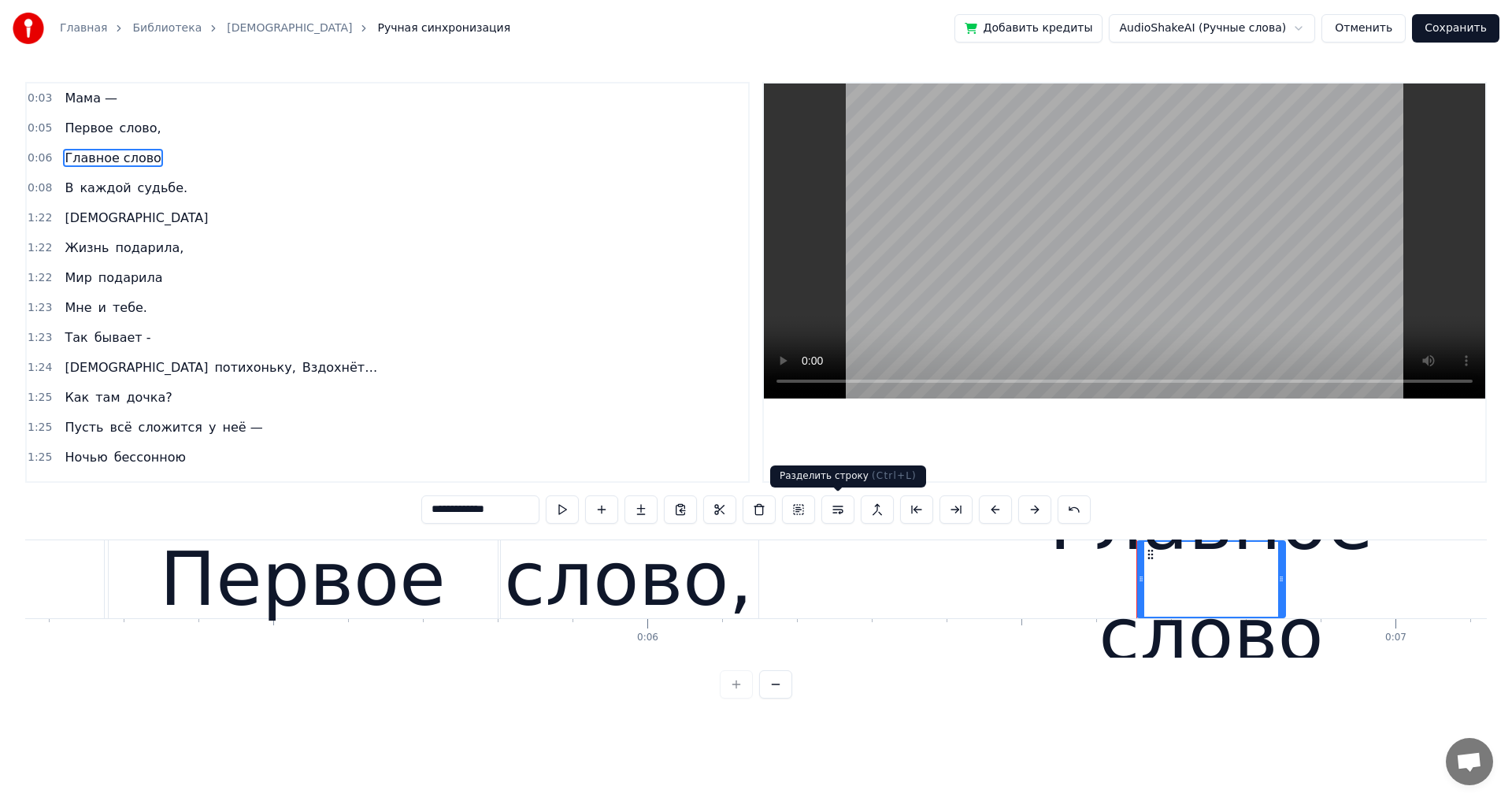
click at [831, 510] on button at bounding box center [837, 510] width 33 height 28
click at [89, 168] on div "Главное слово" at bounding box center [112, 158] width 109 height 28
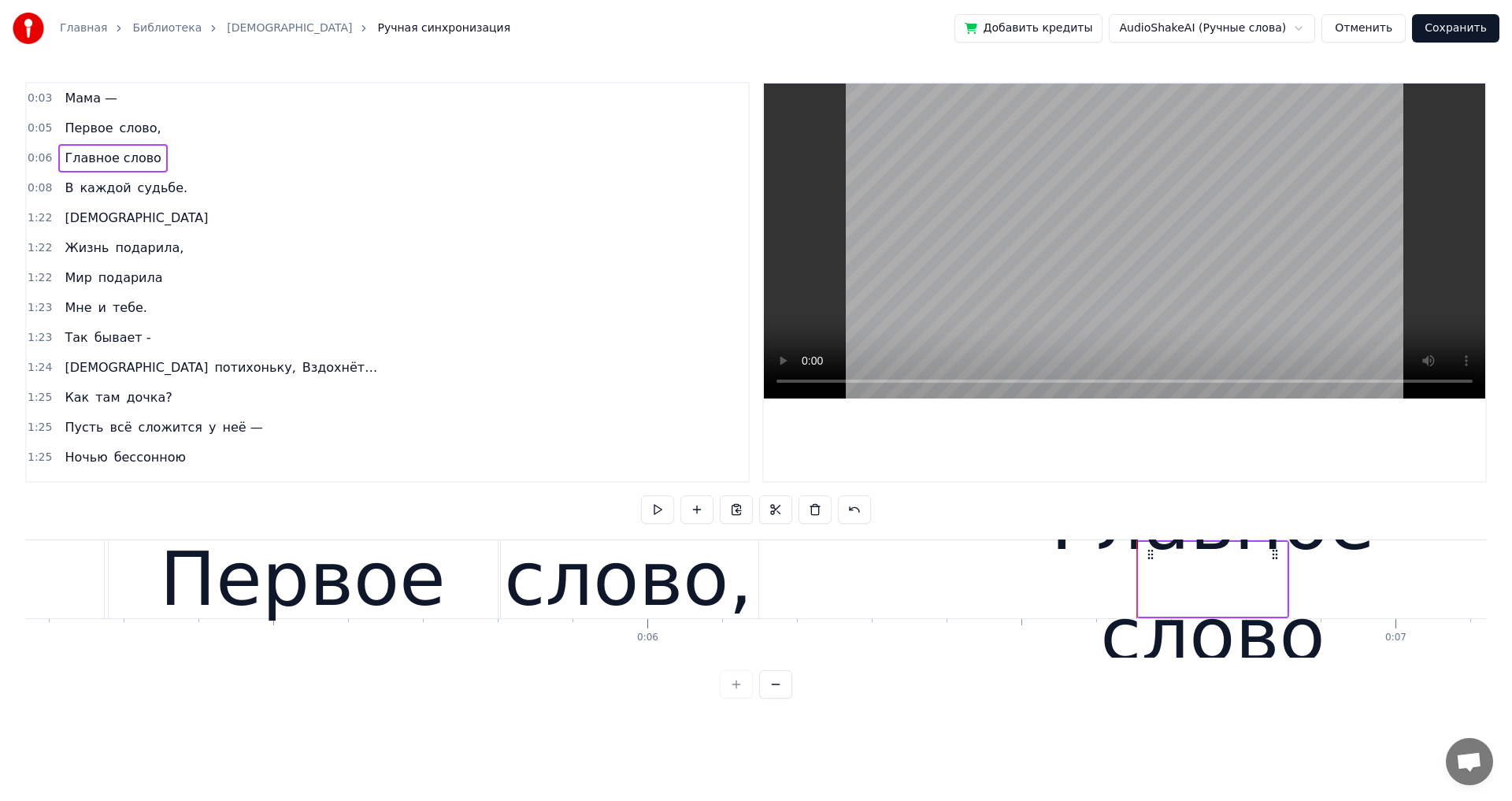
click at [74, 158] on span "Главное слово" at bounding box center [112, 158] width 99 height 19
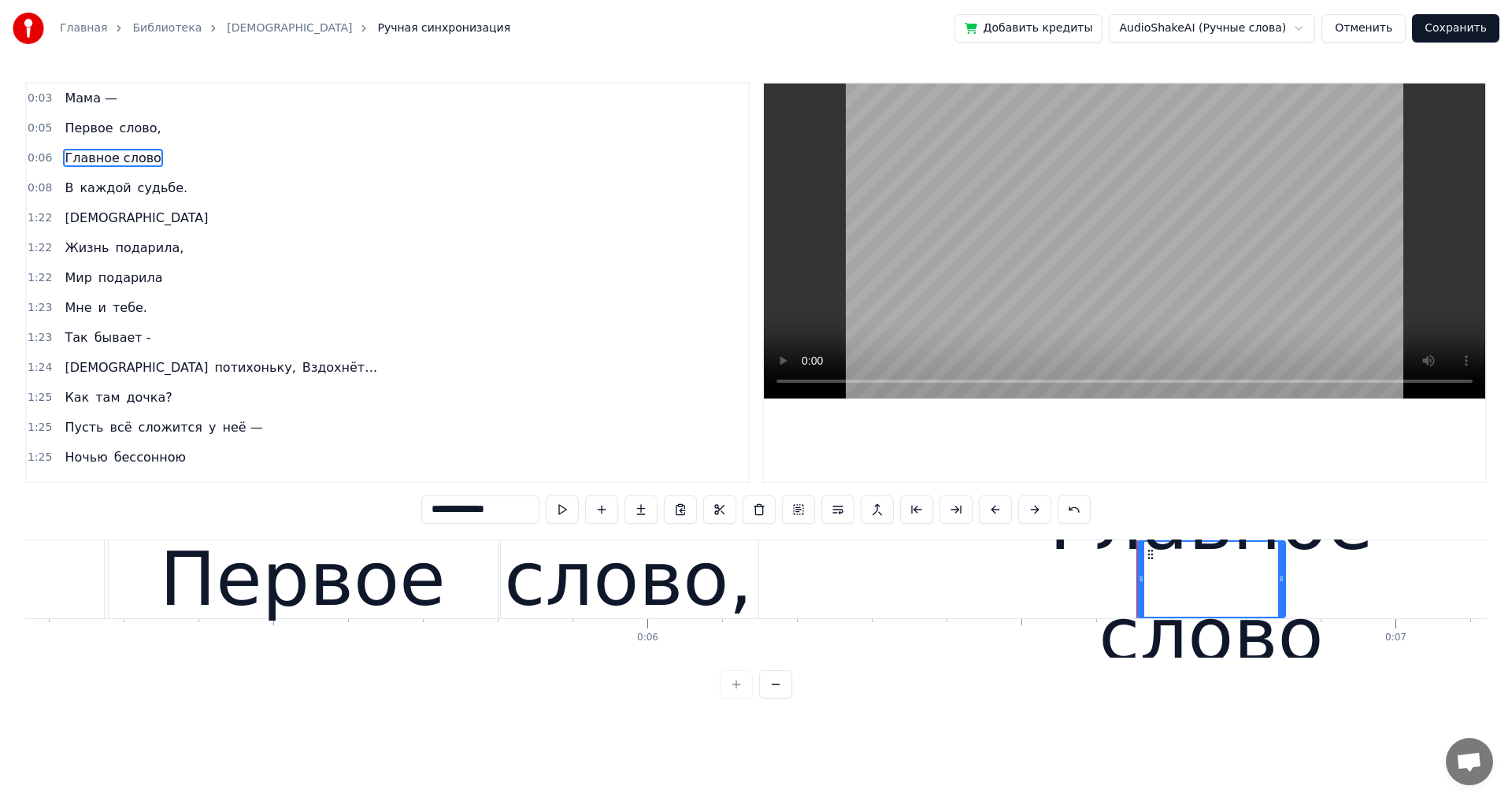
click at [73, 157] on span "Главное слово" at bounding box center [112, 158] width 99 height 19
click at [838, 509] on button at bounding box center [837, 510] width 33 height 28
click at [840, 505] on button at bounding box center [837, 510] width 33 height 28
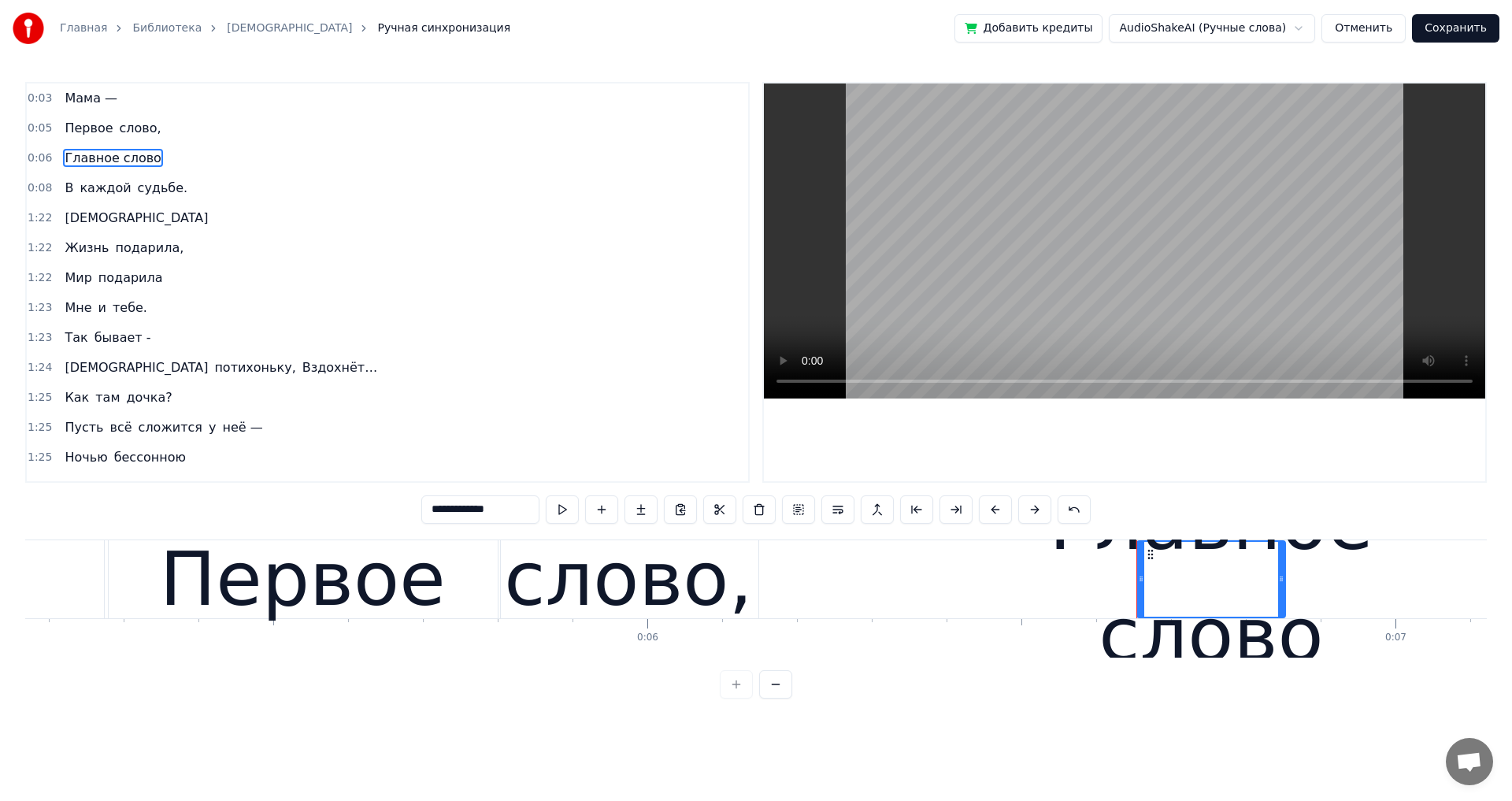
click at [1218, 604] on div "Главное слово" at bounding box center [1211, 579] width 325 height 224
click at [86, 159] on span "Главное слово" at bounding box center [112, 158] width 99 height 19
click at [39, 219] on span "1:22" at bounding box center [40, 218] width 25 height 16
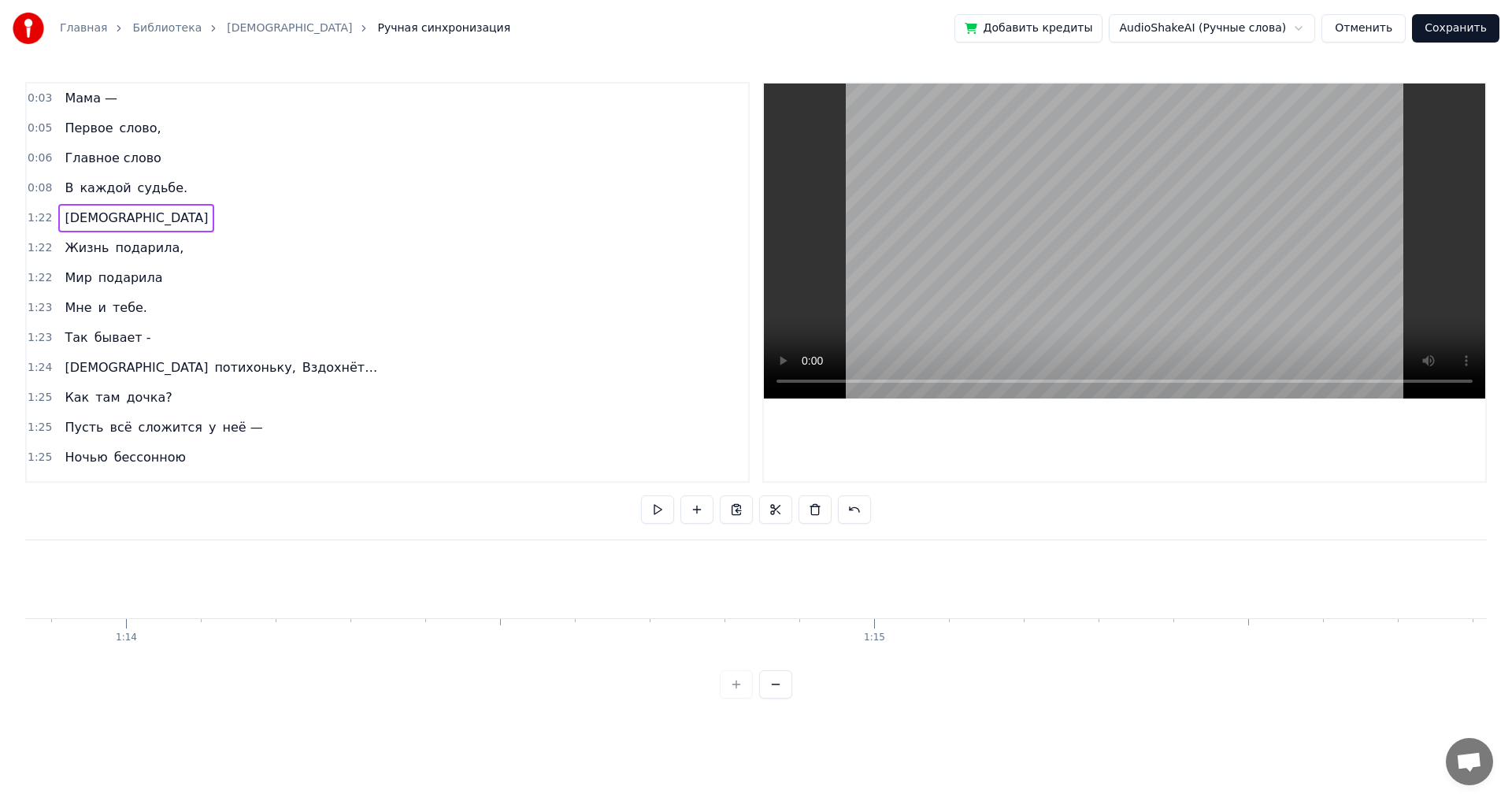
scroll to position [0, 61503]
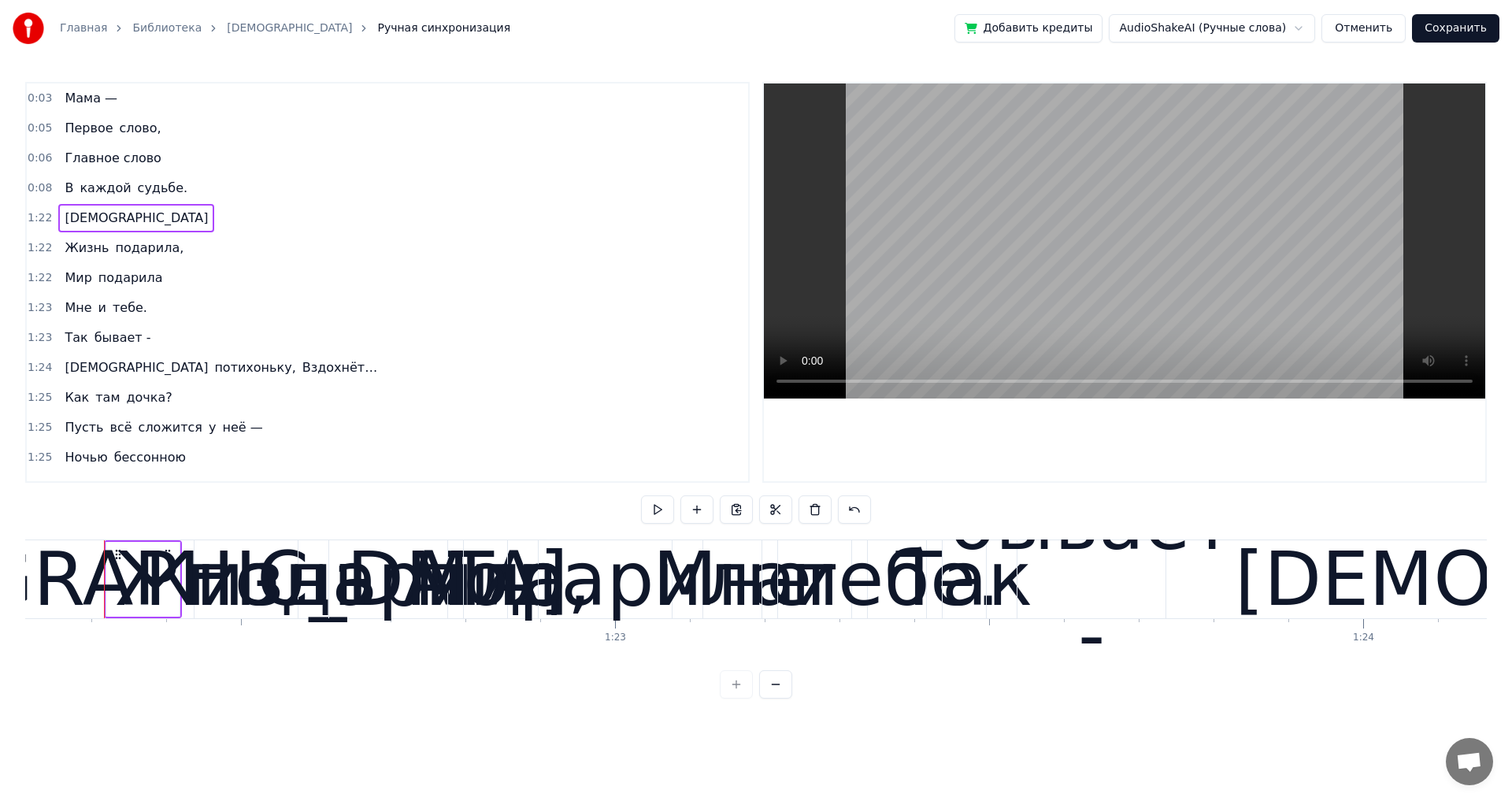
click at [44, 219] on span "1:22" at bounding box center [40, 218] width 25 height 16
click at [82, 93] on span "Мама —" at bounding box center [90, 98] width 56 height 19
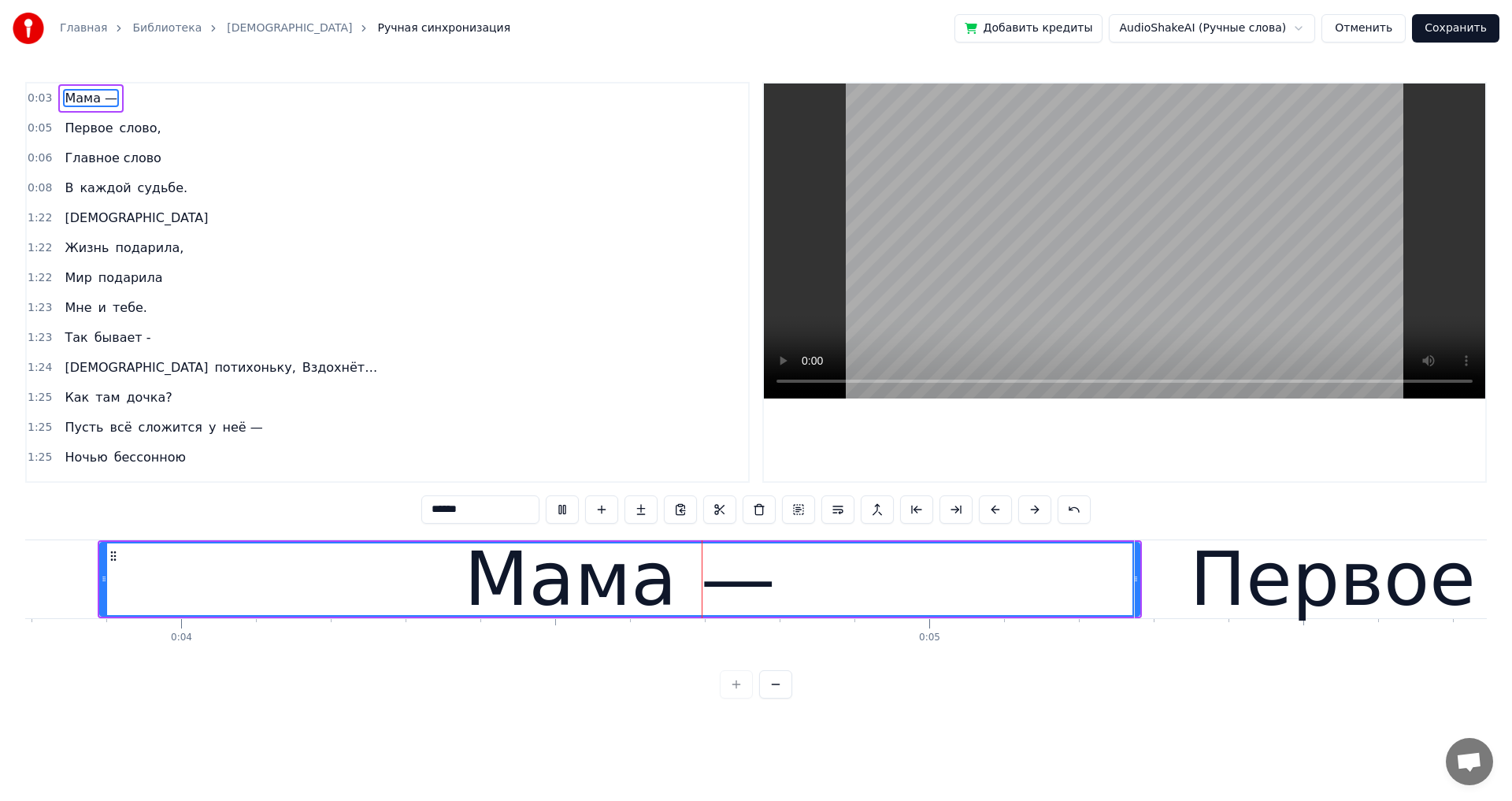
scroll to position [0, 2862]
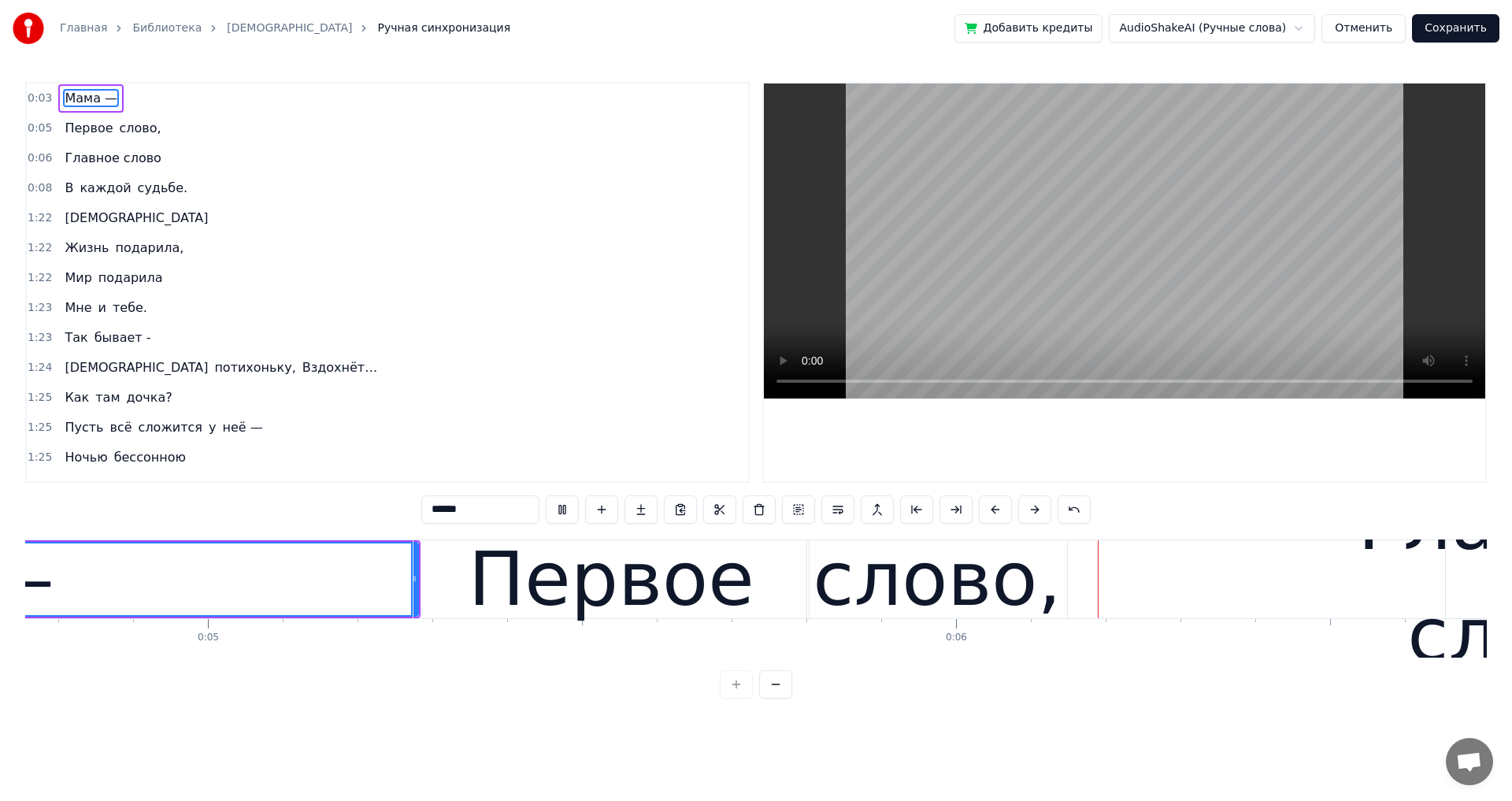
click at [82, 130] on span "Первое" at bounding box center [88, 128] width 51 height 19
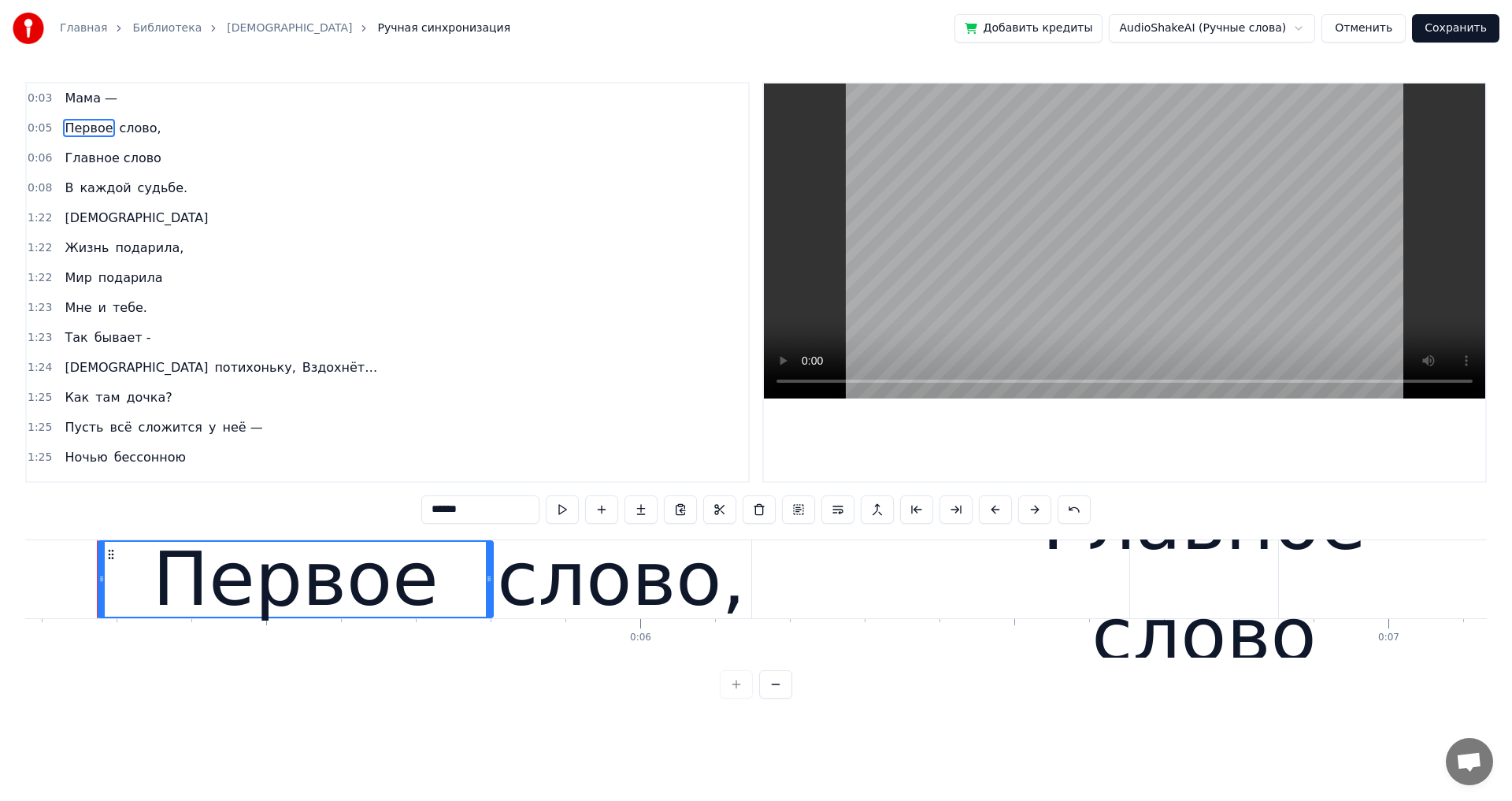
scroll to position [0, 3866]
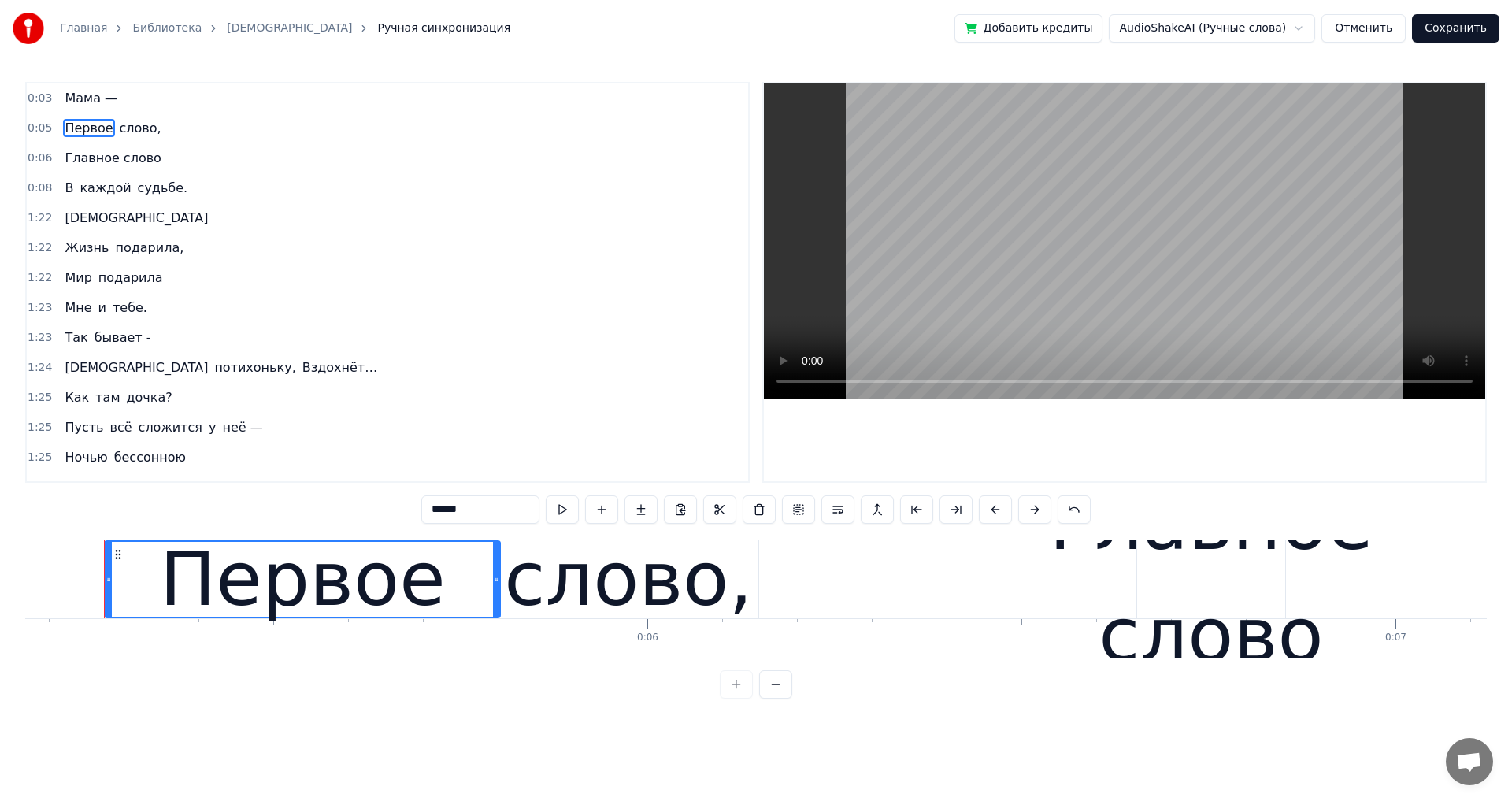
click at [131, 129] on span "слово," at bounding box center [140, 128] width 45 height 19
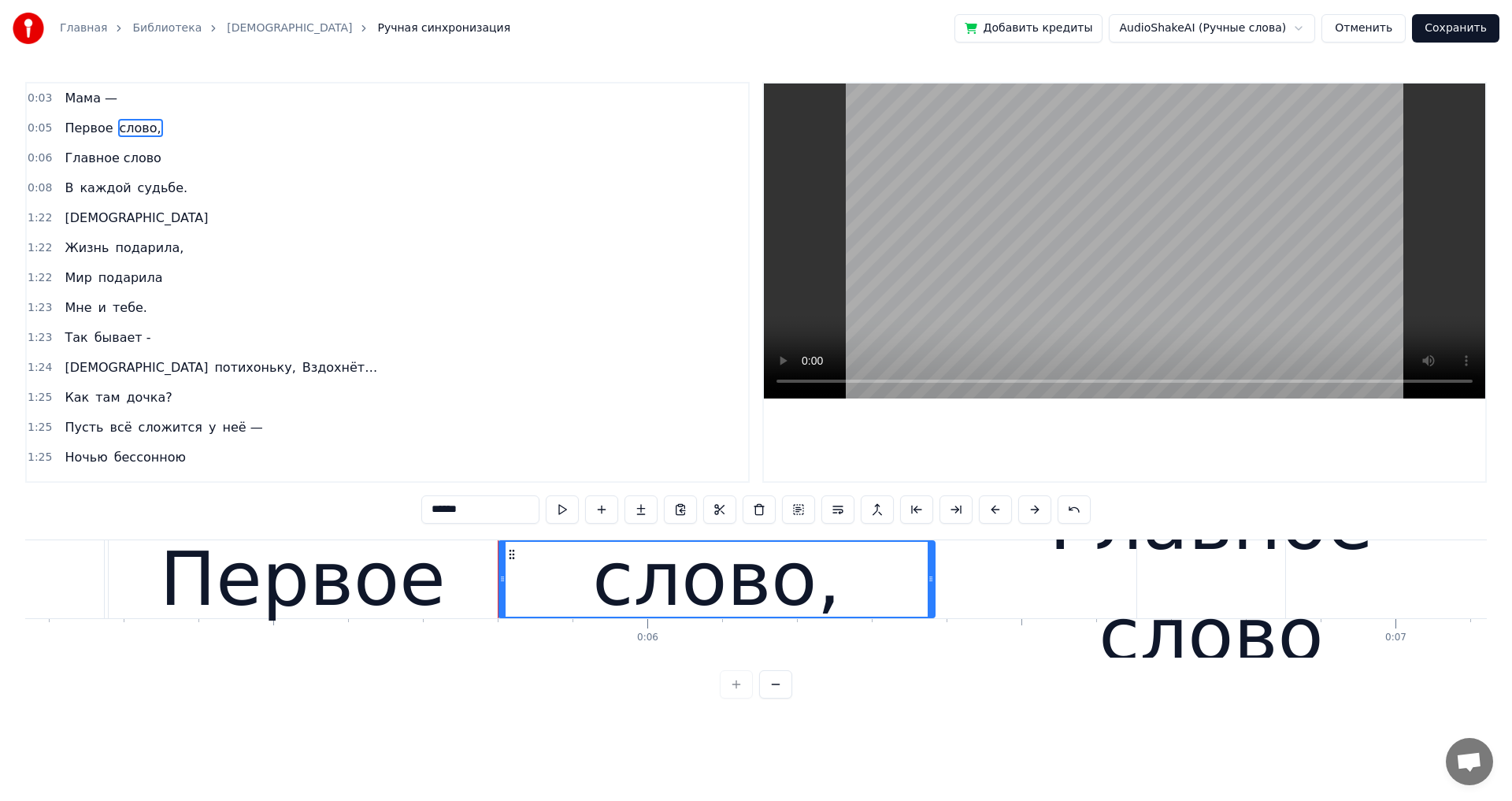
drag, startPoint x: 756, startPoint y: 577, endPoint x: 932, endPoint y: 580, distance: 176.0
click at [932, 580] on icon at bounding box center [931, 579] width 6 height 12
click at [81, 161] on span "Главное слово" at bounding box center [112, 158] width 99 height 19
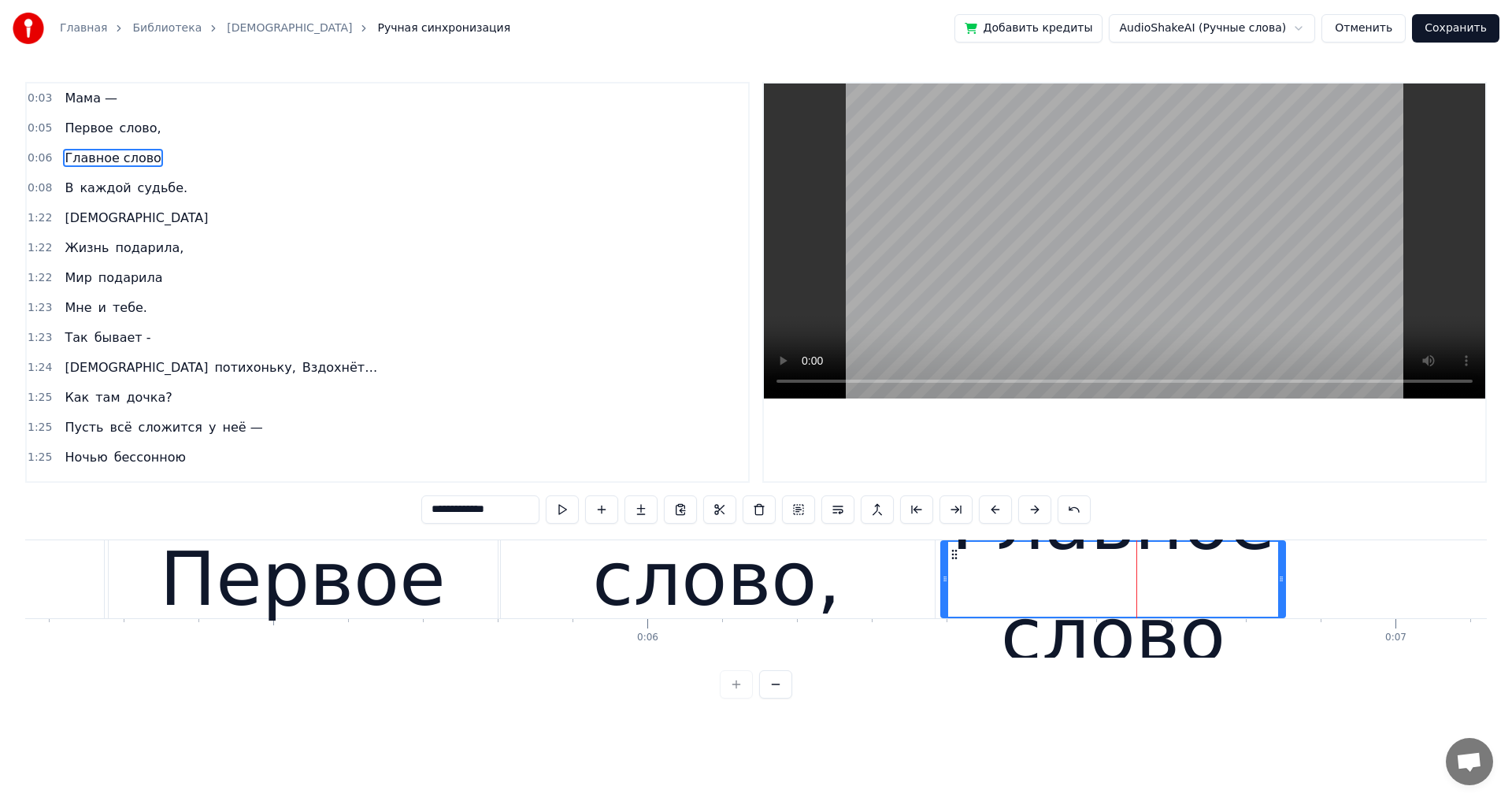
drag, startPoint x: 1139, startPoint y: 581, endPoint x: 946, endPoint y: 595, distance: 193.5
click at [945, 596] on div at bounding box center [945, 579] width 6 height 75
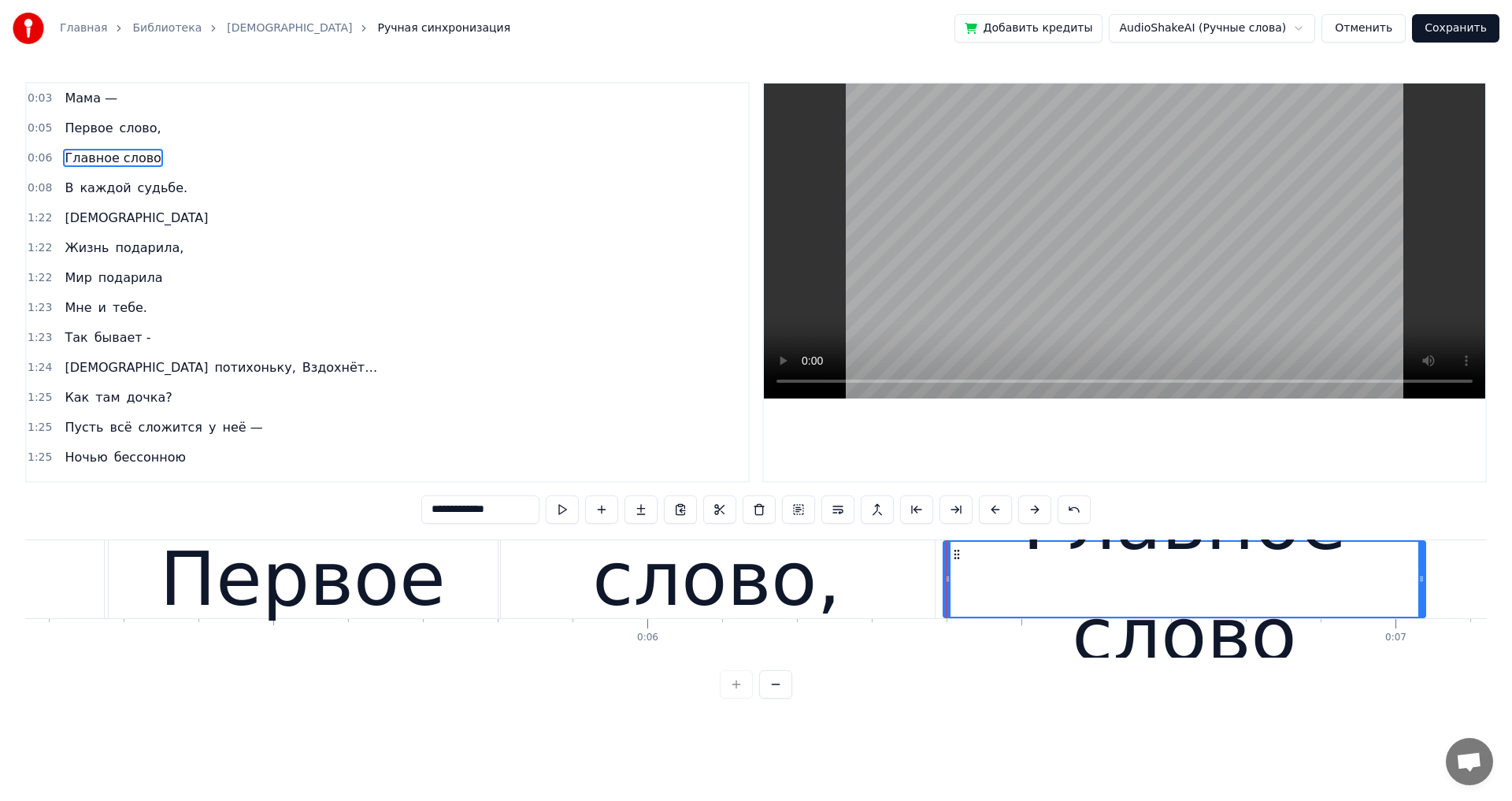
drag, startPoint x: 1281, startPoint y: 580, endPoint x: 1420, endPoint y: 575, distance: 139.1
click at [1420, 575] on icon at bounding box center [1421, 579] width 6 height 12
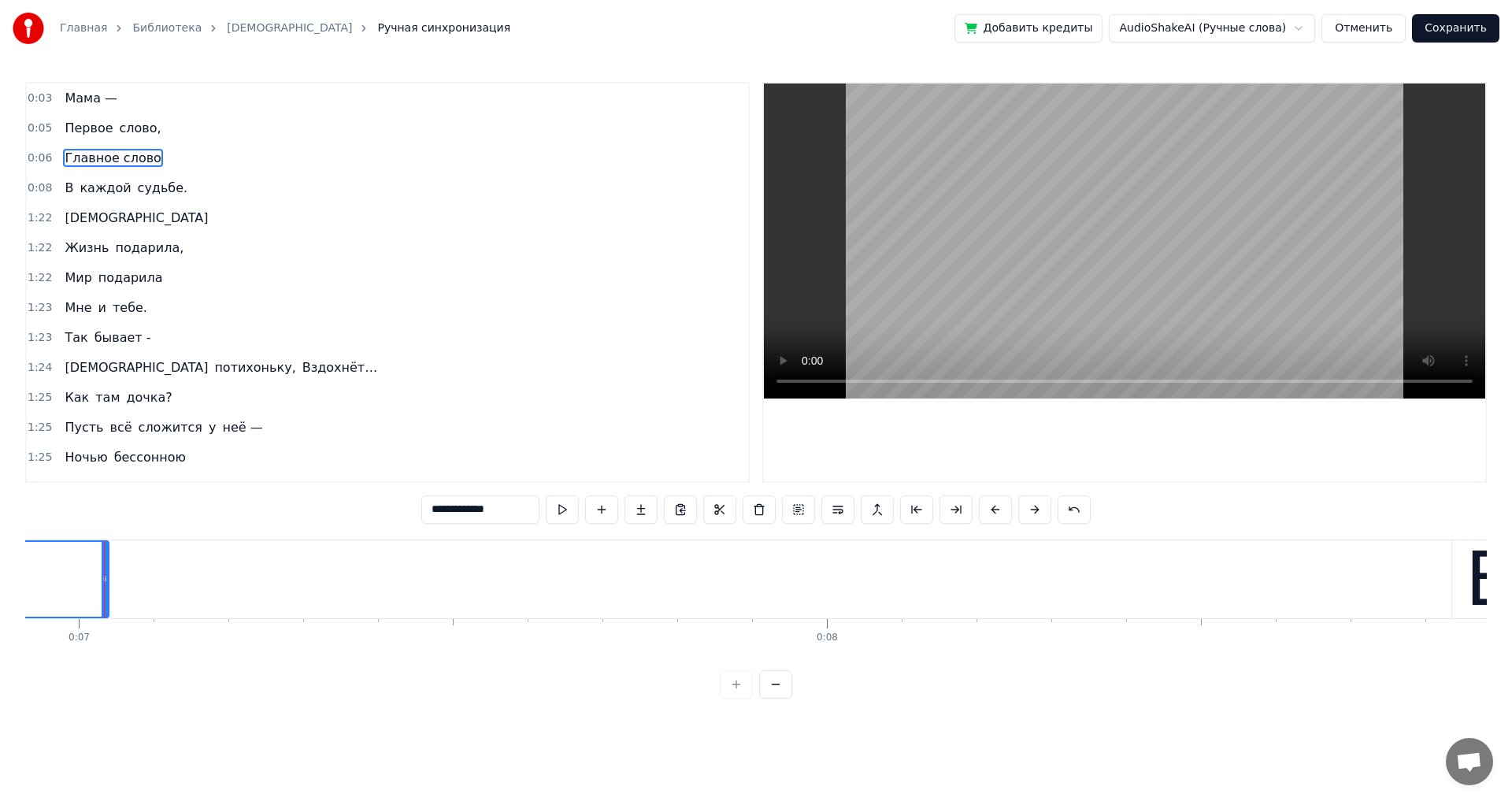
click at [88, 165] on span "Главное слово" at bounding box center [112, 158] width 99 height 19
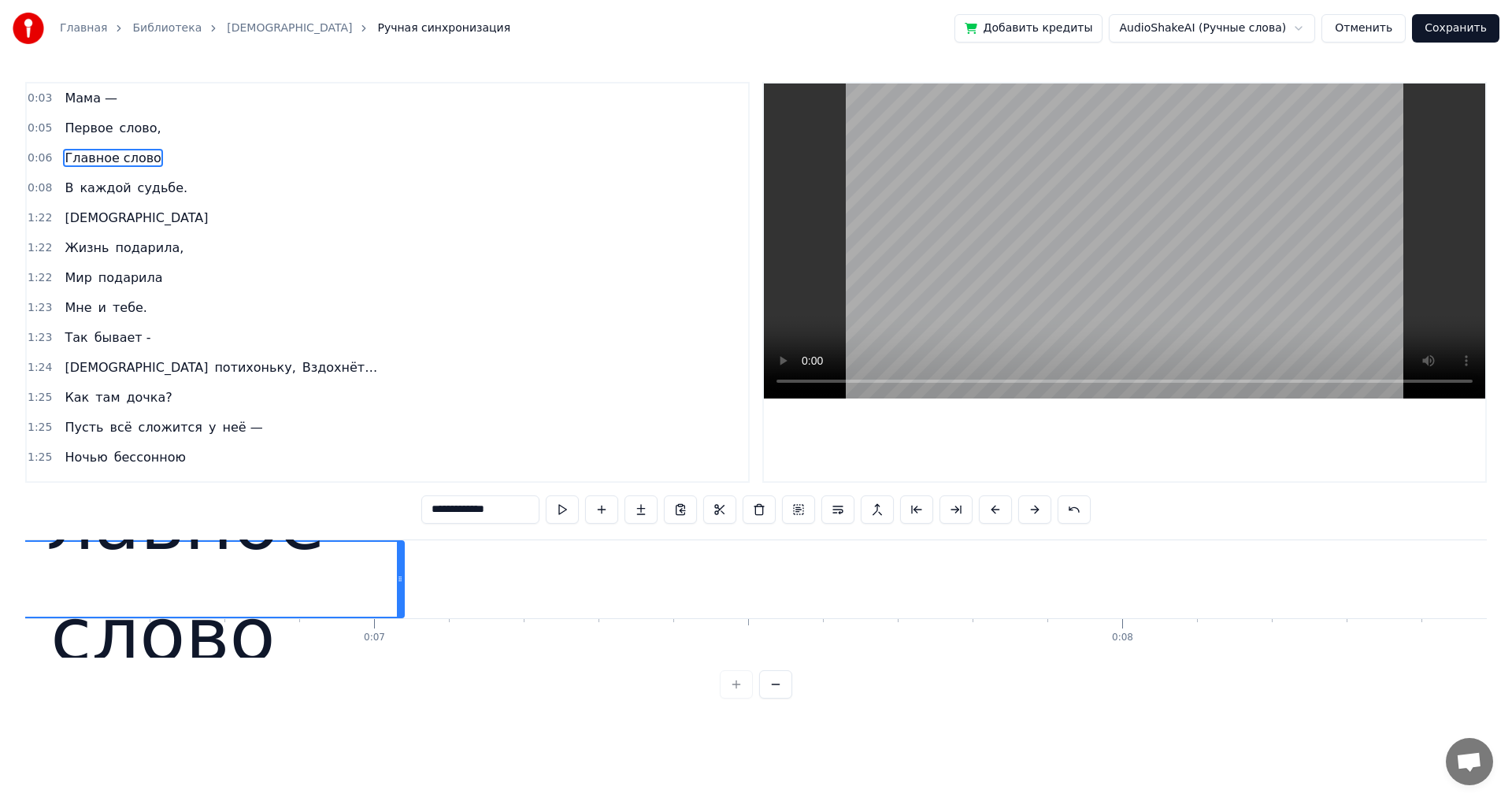
scroll to position [0, 4704]
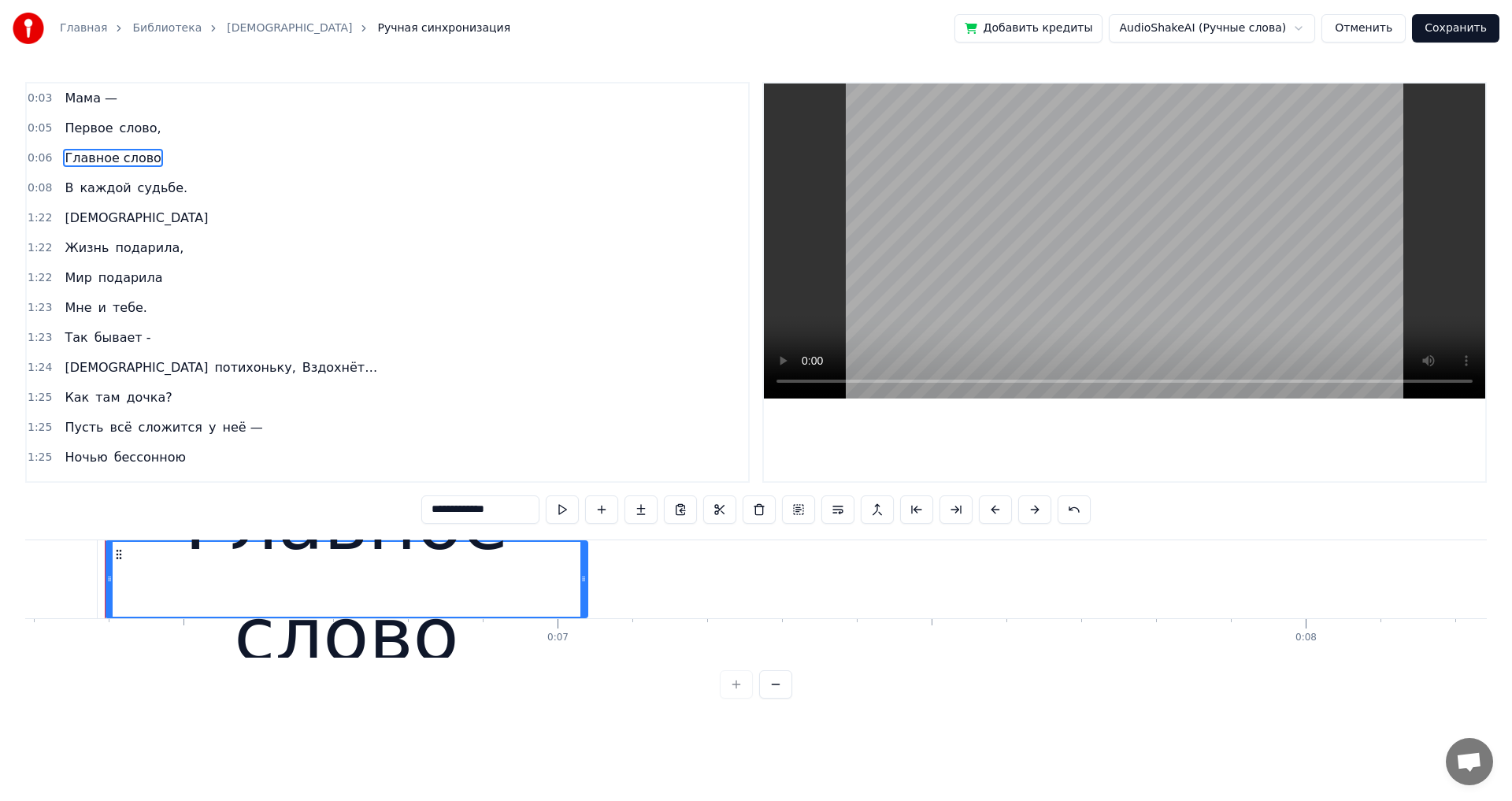
drag, startPoint x: 515, startPoint y: 510, endPoint x: 474, endPoint y: 516, distance: 41.4
click at [474, 516] on input "**********" at bounding box center [481, 510] width 118 height 28
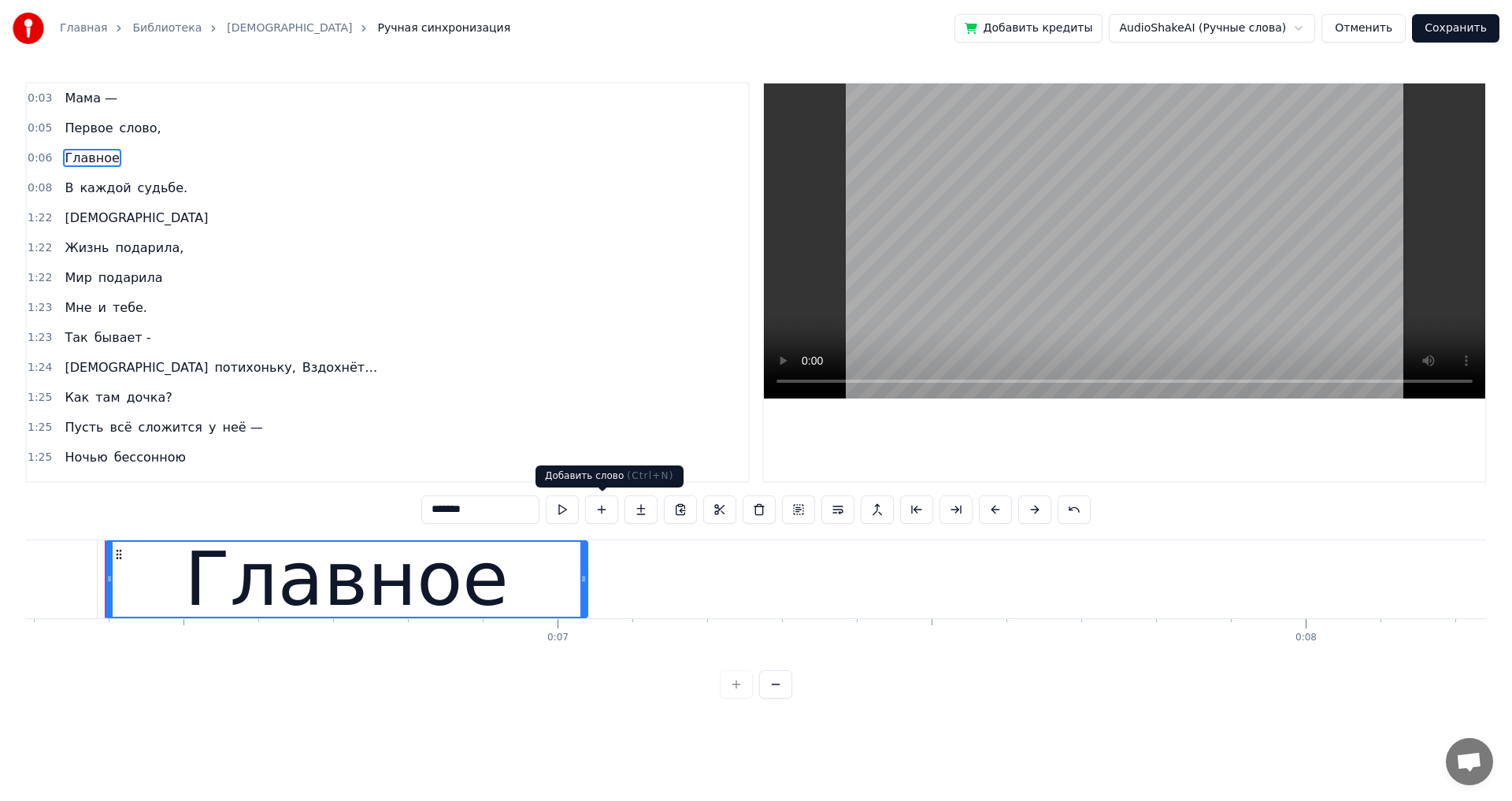
type input "*******"
click at [599, 505] on button at bounding box center [601, 510] width 33 height 28
click at [503, 513] on input "*******" at bounding box center [481, 510] width 118 height 28
click at [68, 165] on span "Главное" at bounding box center [91, 158] width 57 height 19
click at [602, 515] on button at bounding box center [601, 510] width 33 height 28
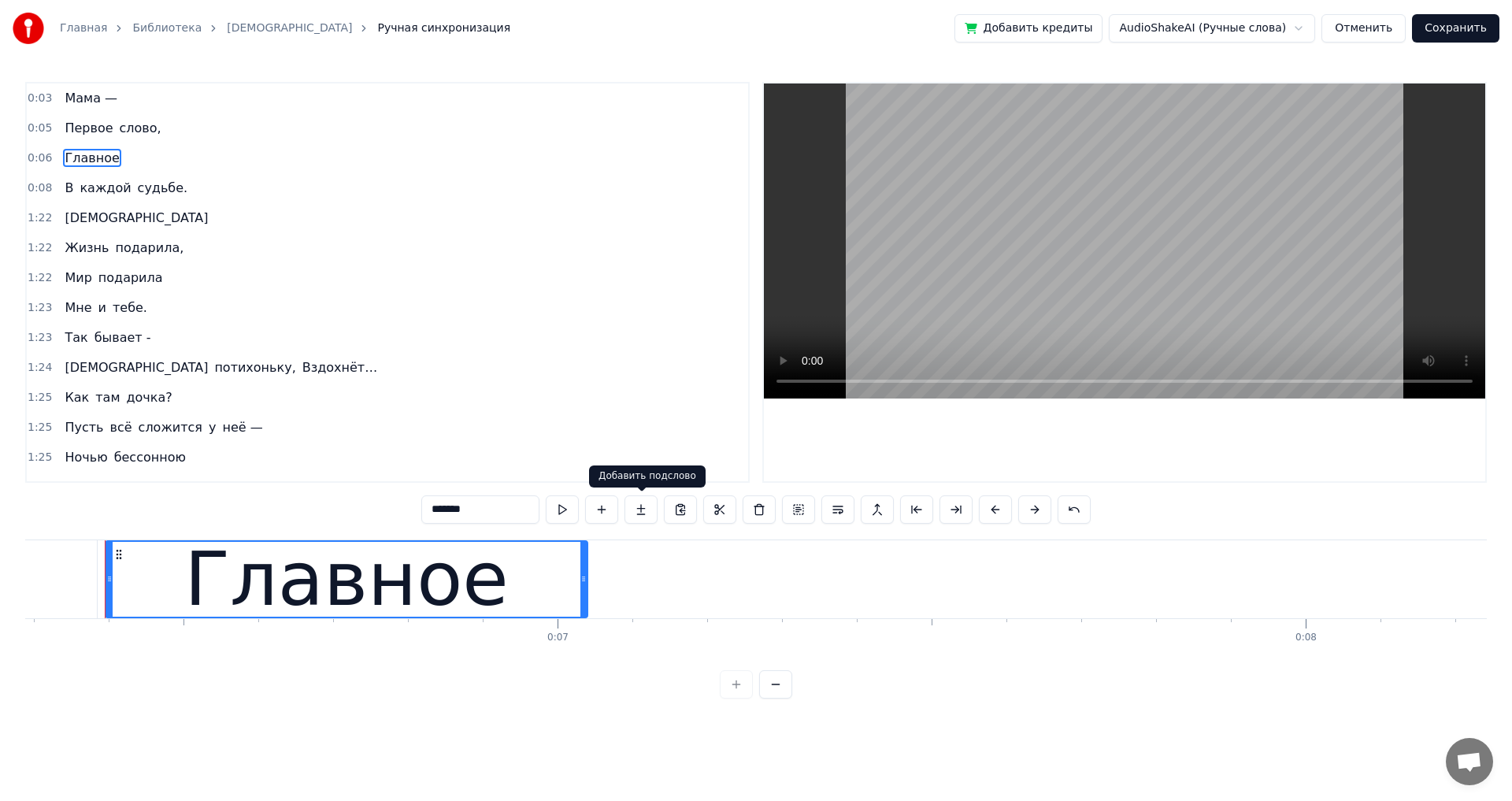
click at [640, 508] on button at bounding box center [640, 510] width 33 height 28
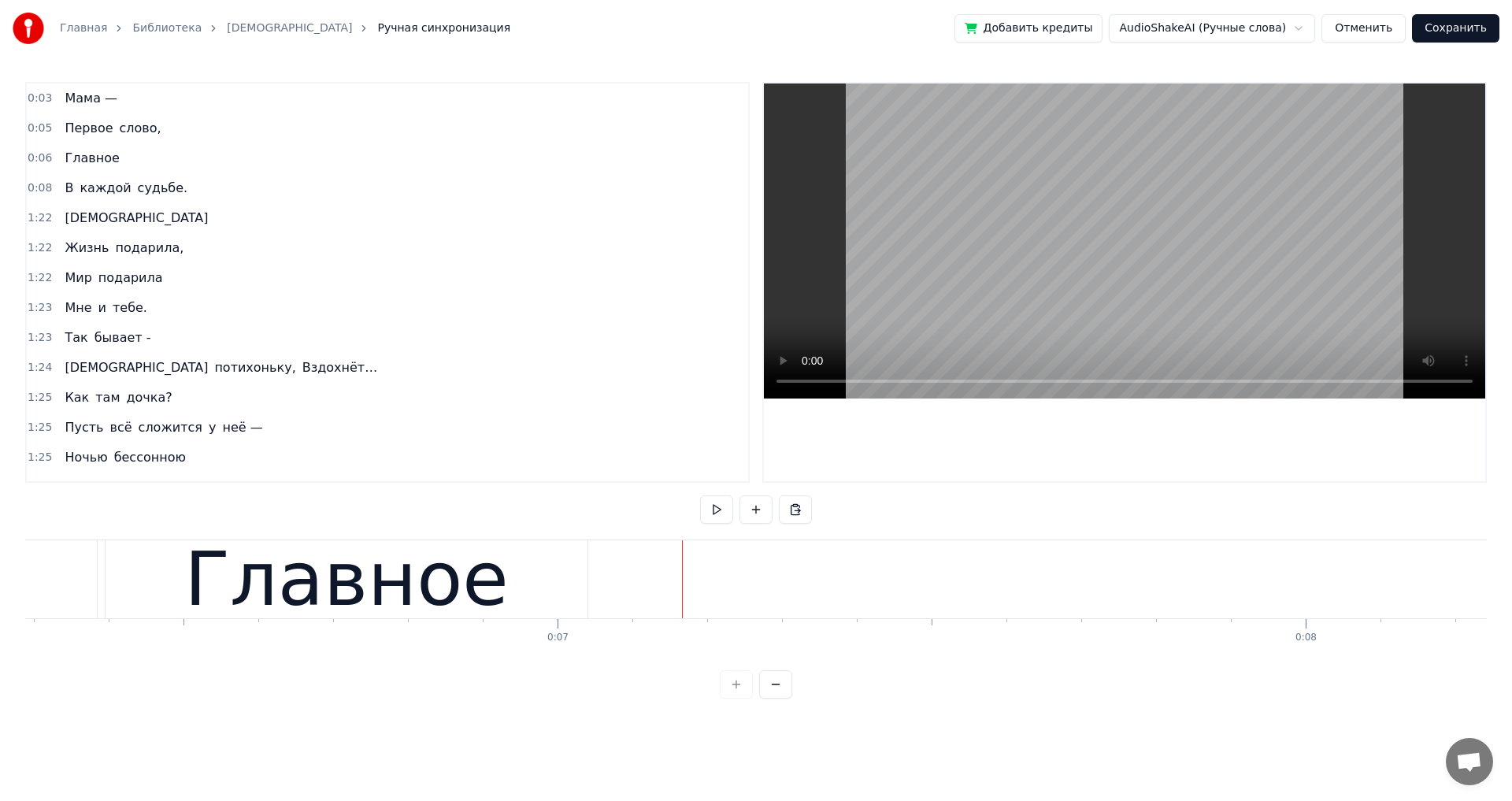
click at [65, 130] on span "Первое" at bounding box center [88, 128] width 51 height 19
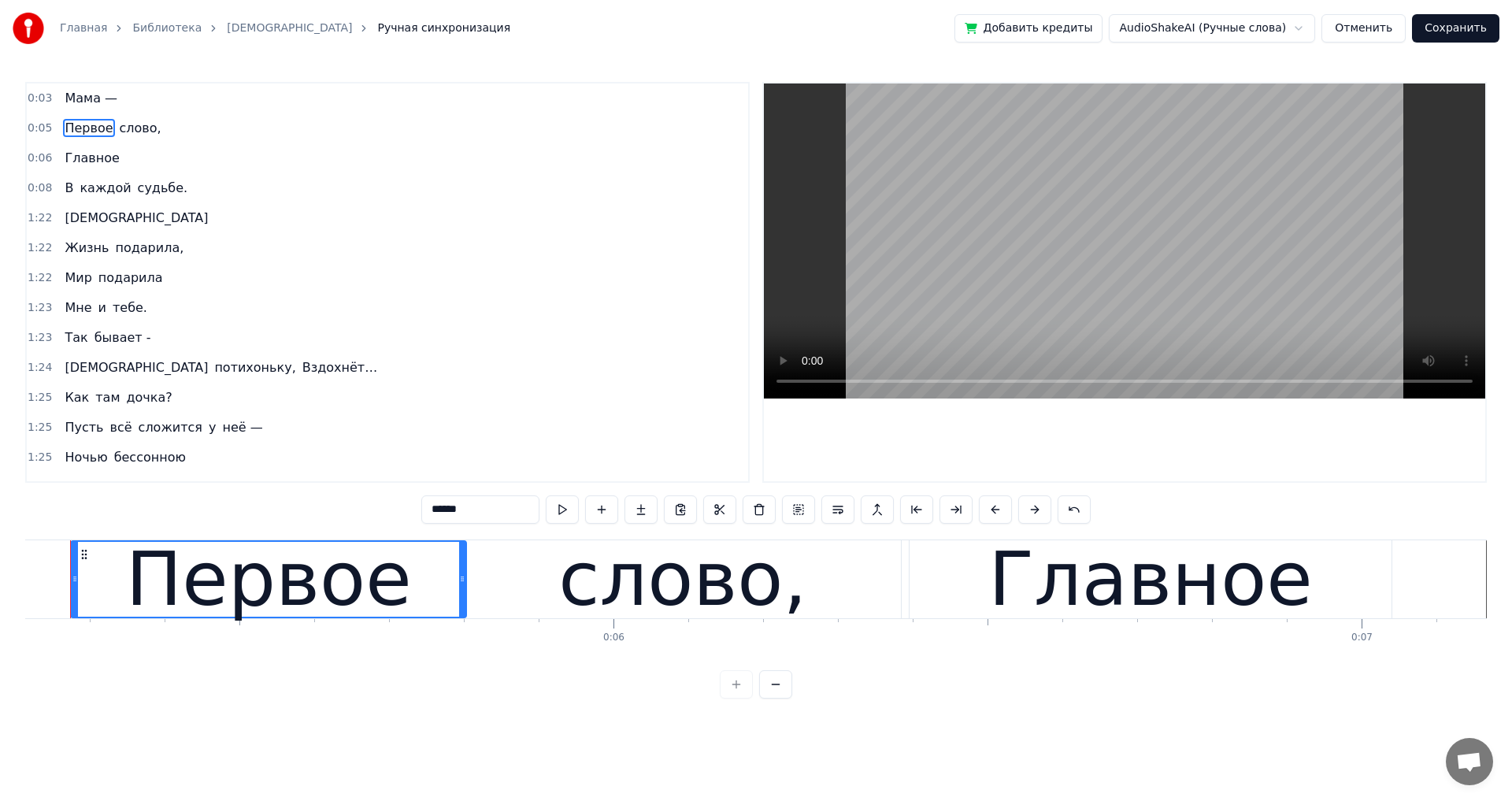
scroll to position [0, 3866]
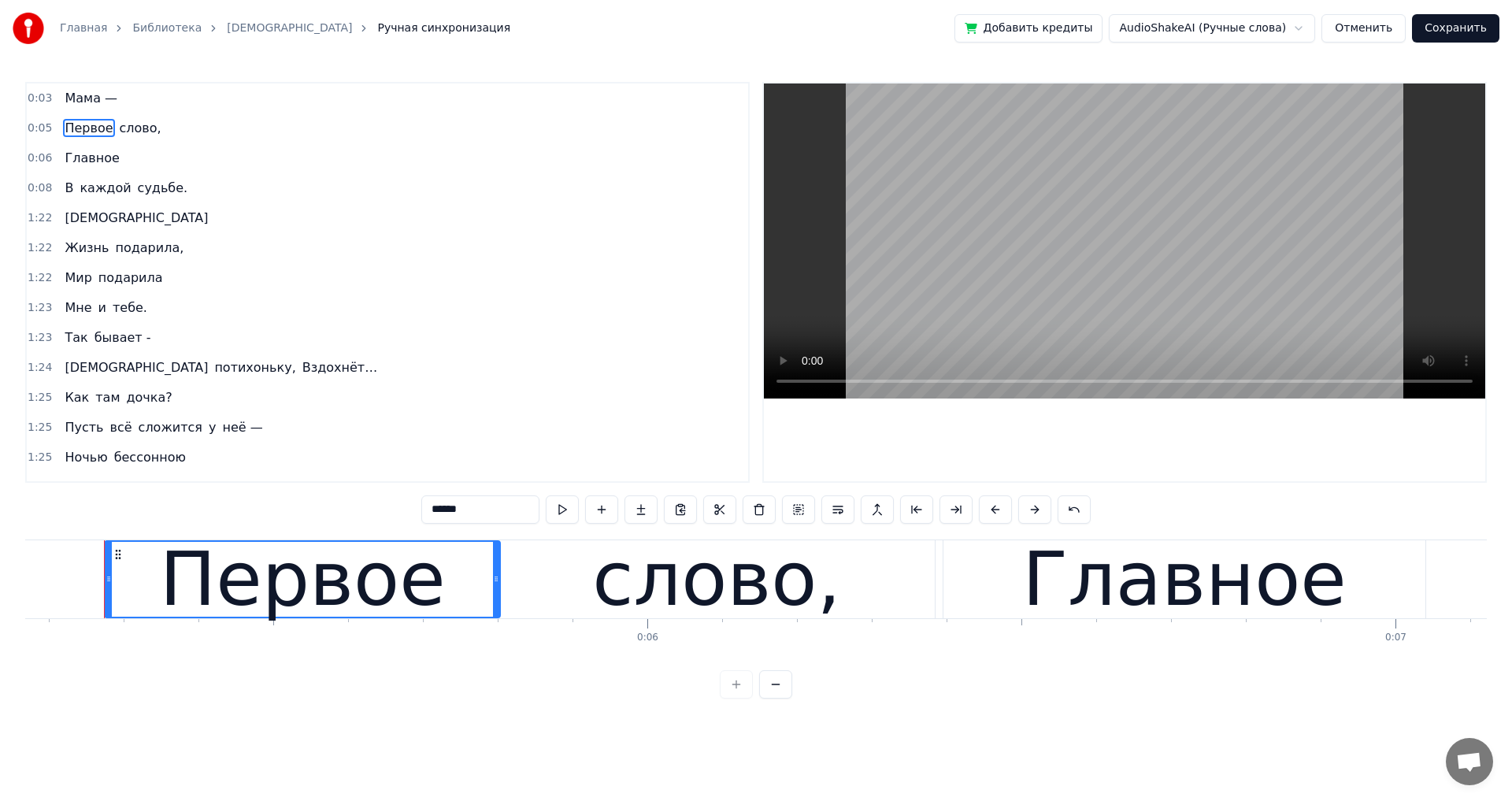
click at [122, 136] on span "слово," at bounding box center [140, 128] width 45 height 19
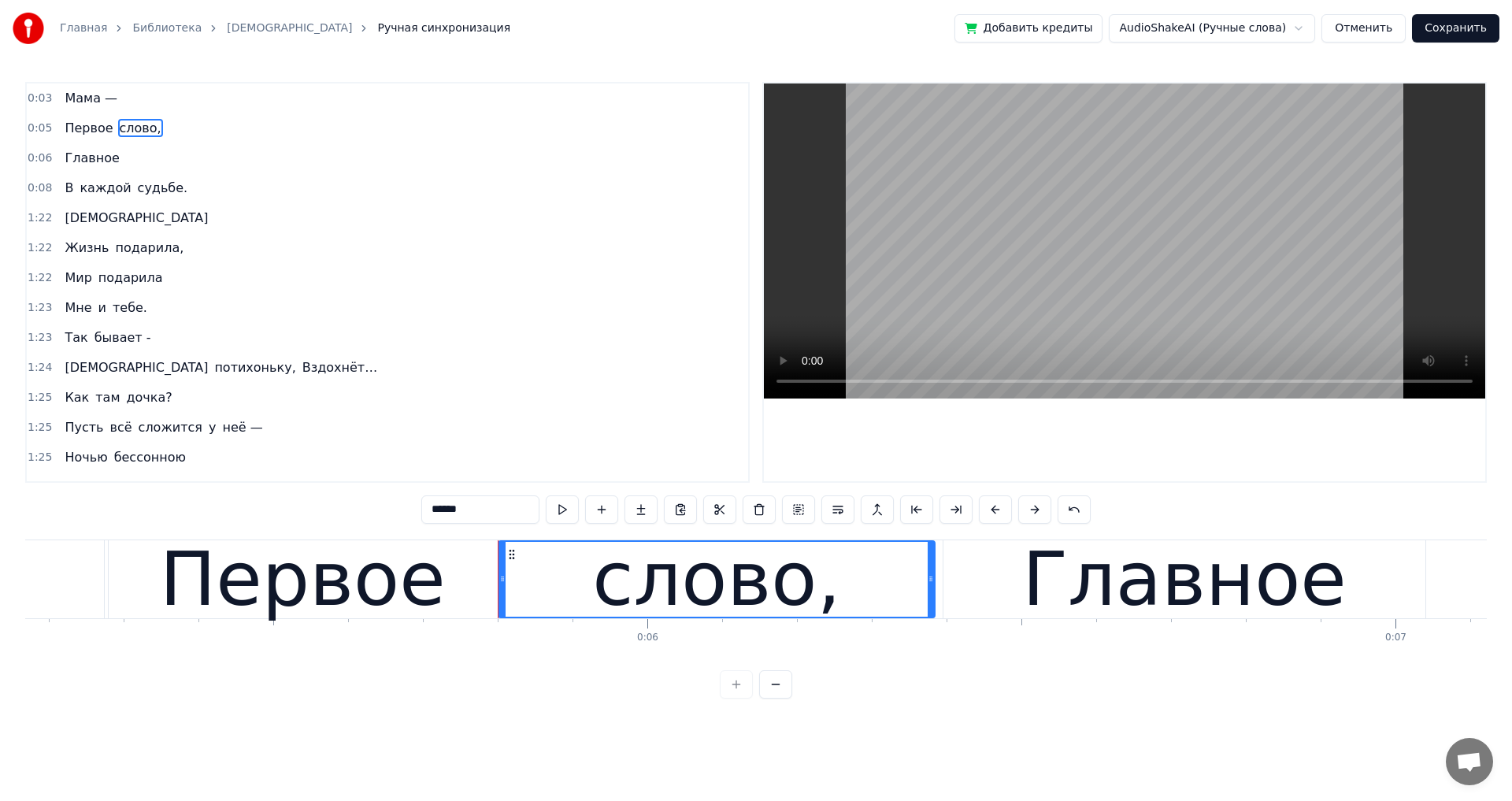
click at [83, 167] on span "Главное" at bounding box center [91, 158] width 57 height 19
type input "*******"
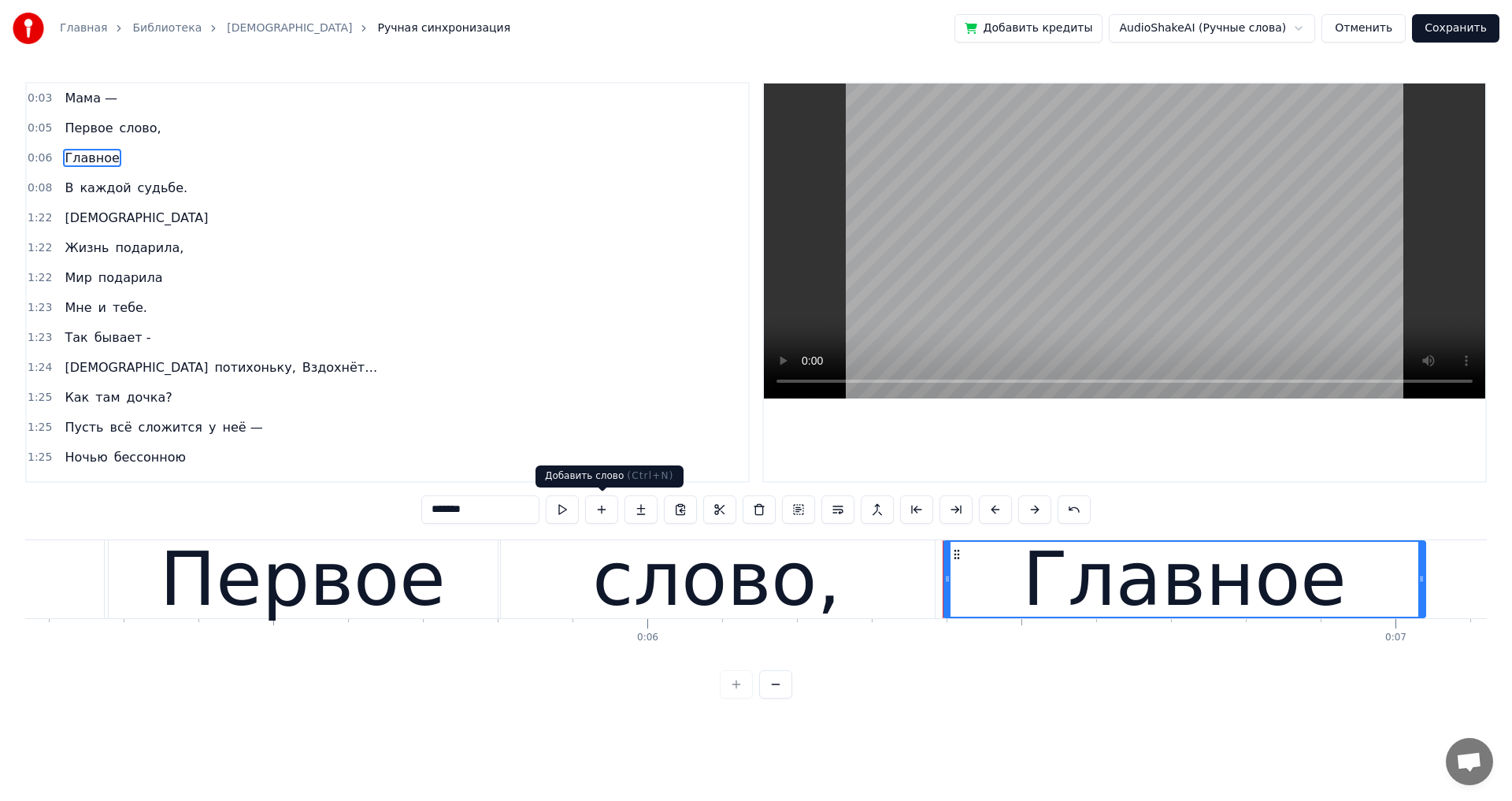
click at [595, 507] on button at bounding box center [601, 510] width 33 height 28
click at [645, 518] on button at bounding box center [640, 510] width 33 height 28
click at [57, 173] on div "0:03 Мама — 0:05 Первое слово, 0:06 Главное 0:08 В каждой судьбе. 1:22 Мама 1:2…" at bounding box center [387, 282] width 724 height 400
click at [58, 169] on div "Главное" at bounding box center [92, 158] width 67 height 28
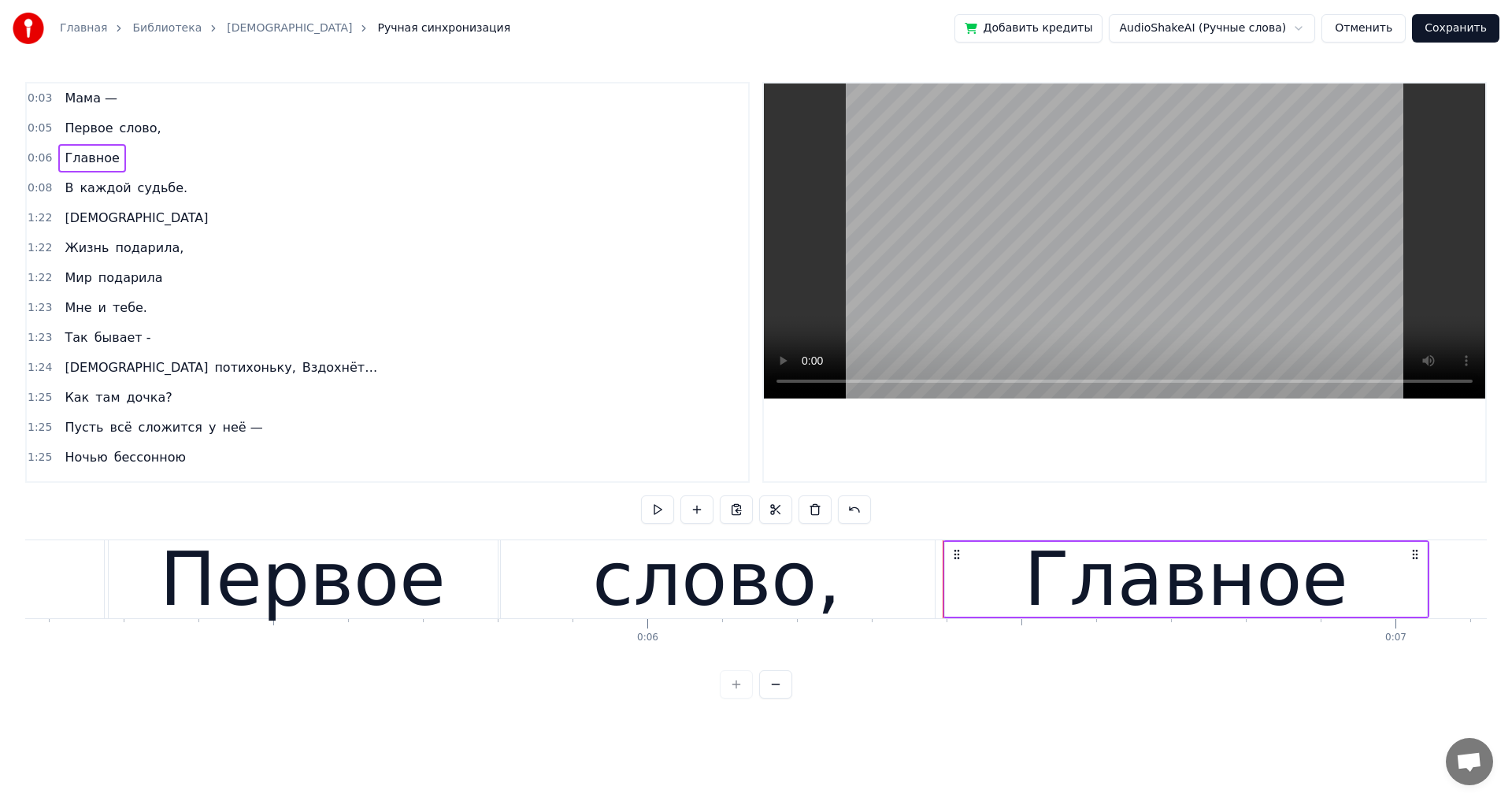
click at [58, 169] on div "Главное" at bounding box center [92, 158] width 67 height 28
click at [704, 505] on button at bounding box center [696, 510] width 33 height 28
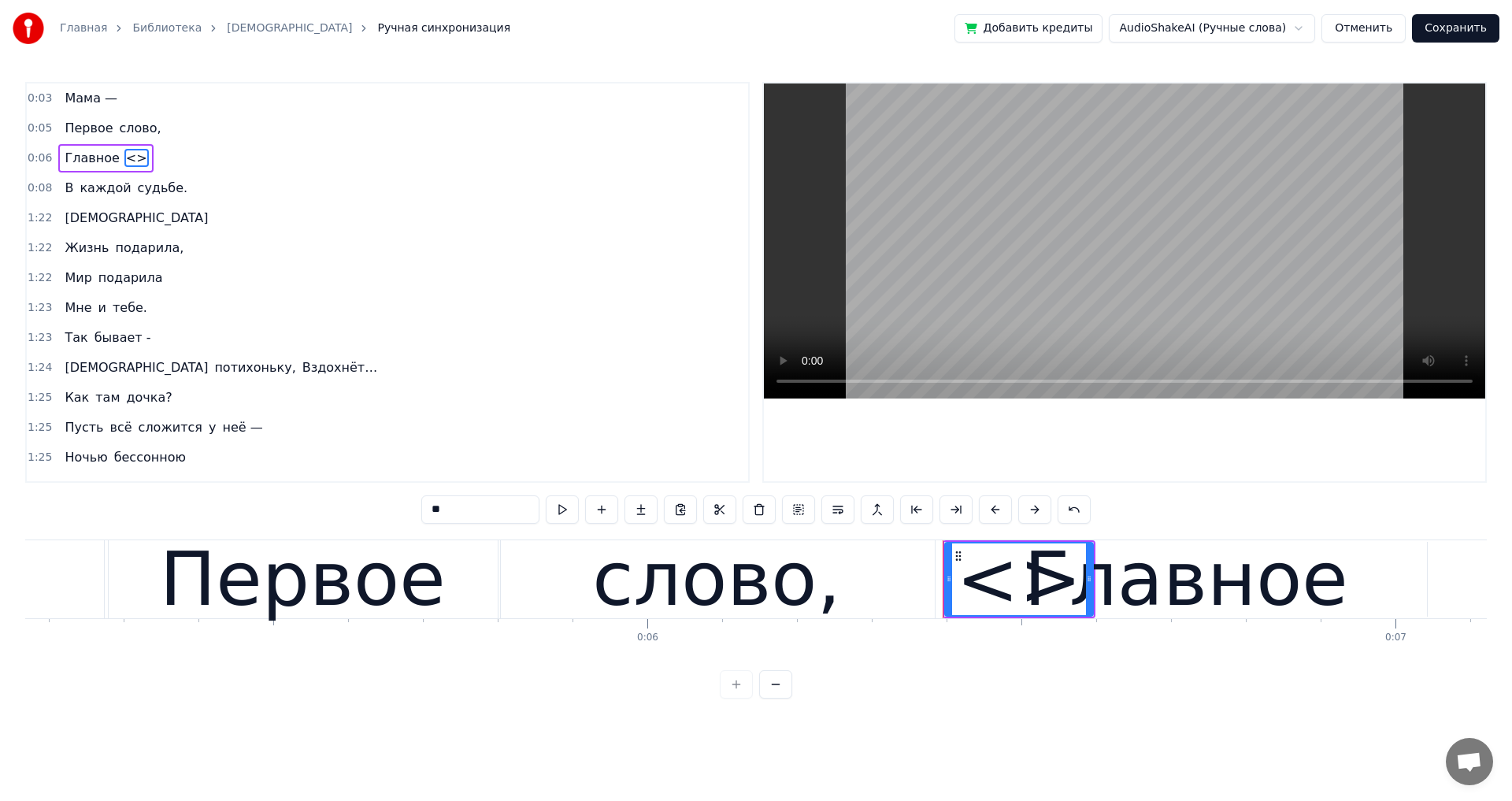
drag, startPoint x: 449, startPoint y: 513, endPoint x: 424, endPoint y: 510, distance: 25.2
click at [424, 510] on input "**" at bounding box center [481, 510] width 118 height 28
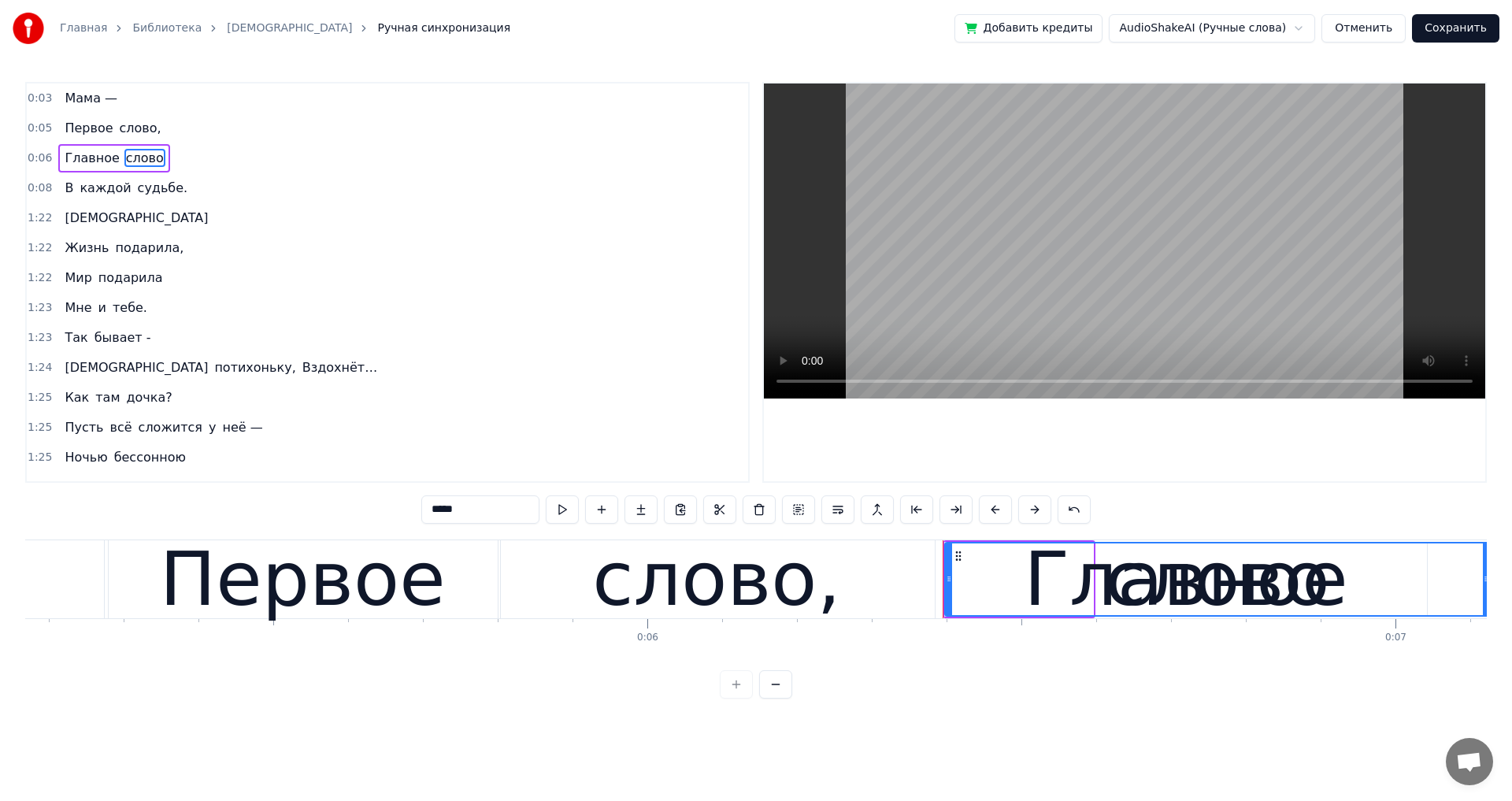
drag, startPoint x: 1089, startPoint y: 576, endPoint x: 1486, endPoint y: 579, distance: 397.0
click at [1486, 578] on div "Главная Библиотека Мама Ручная синхронизация Добавить кредиты AudioShakeAI (Руч…" at bounding box center [756, 349] width 1512 height 699
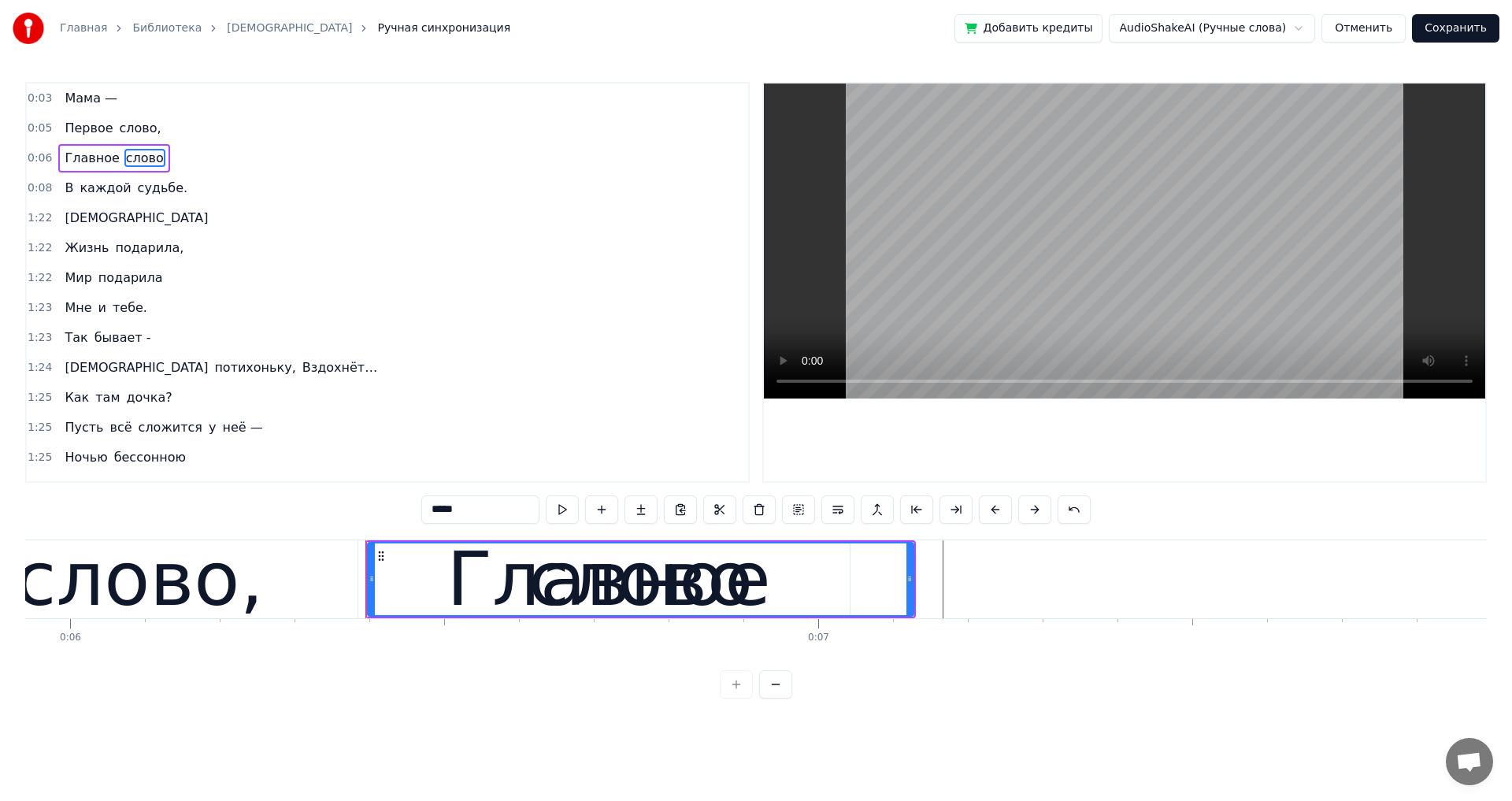
scroll to position [0, 4465]
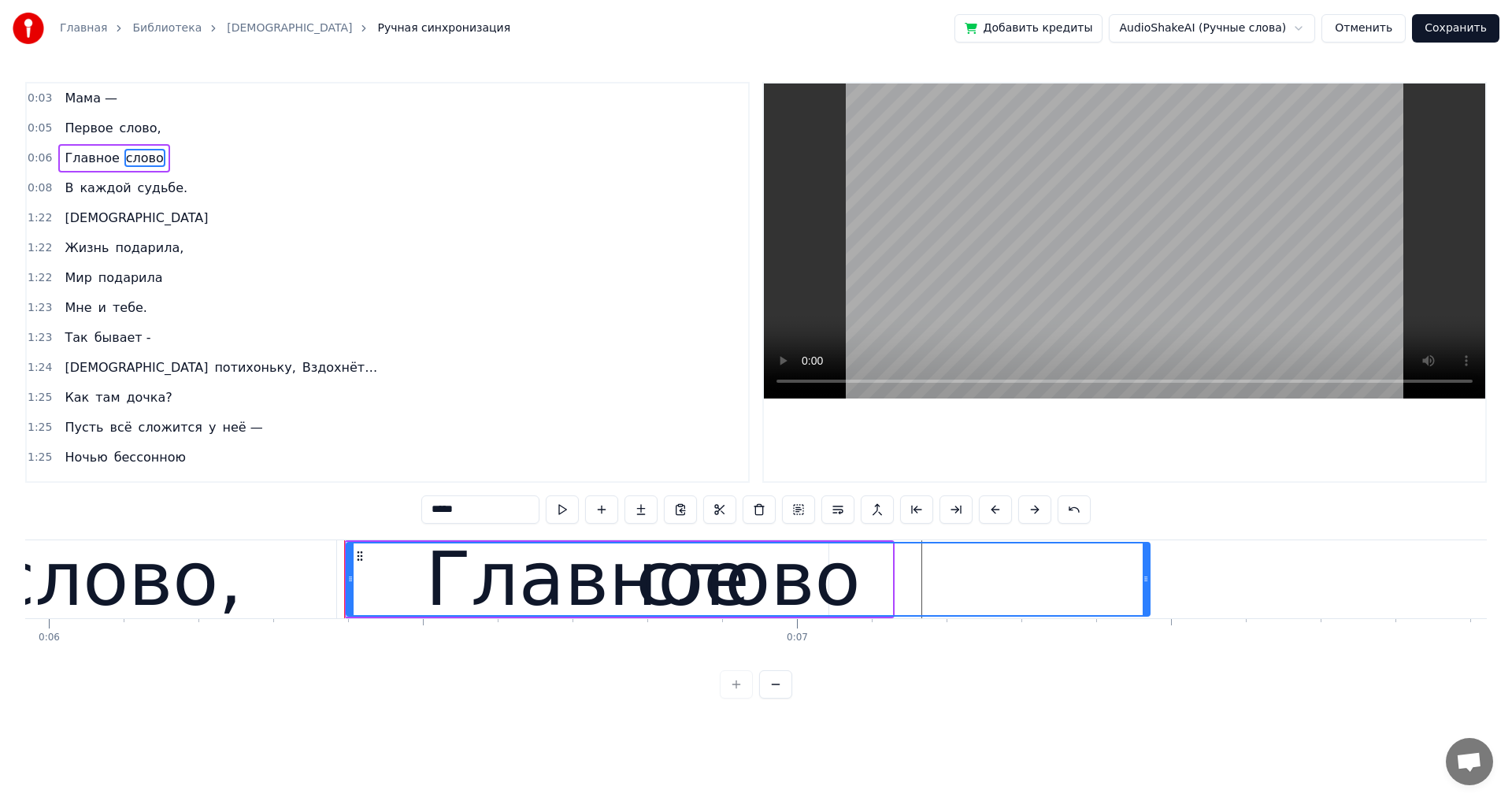
drag, startPoint x: 884, startPoint y: 581, endPoint x: 659, endPoint y: 583, distance: 225.0
click at [1136, 584] on div "слово" at bounding box center [748, 579] width 802 height 71
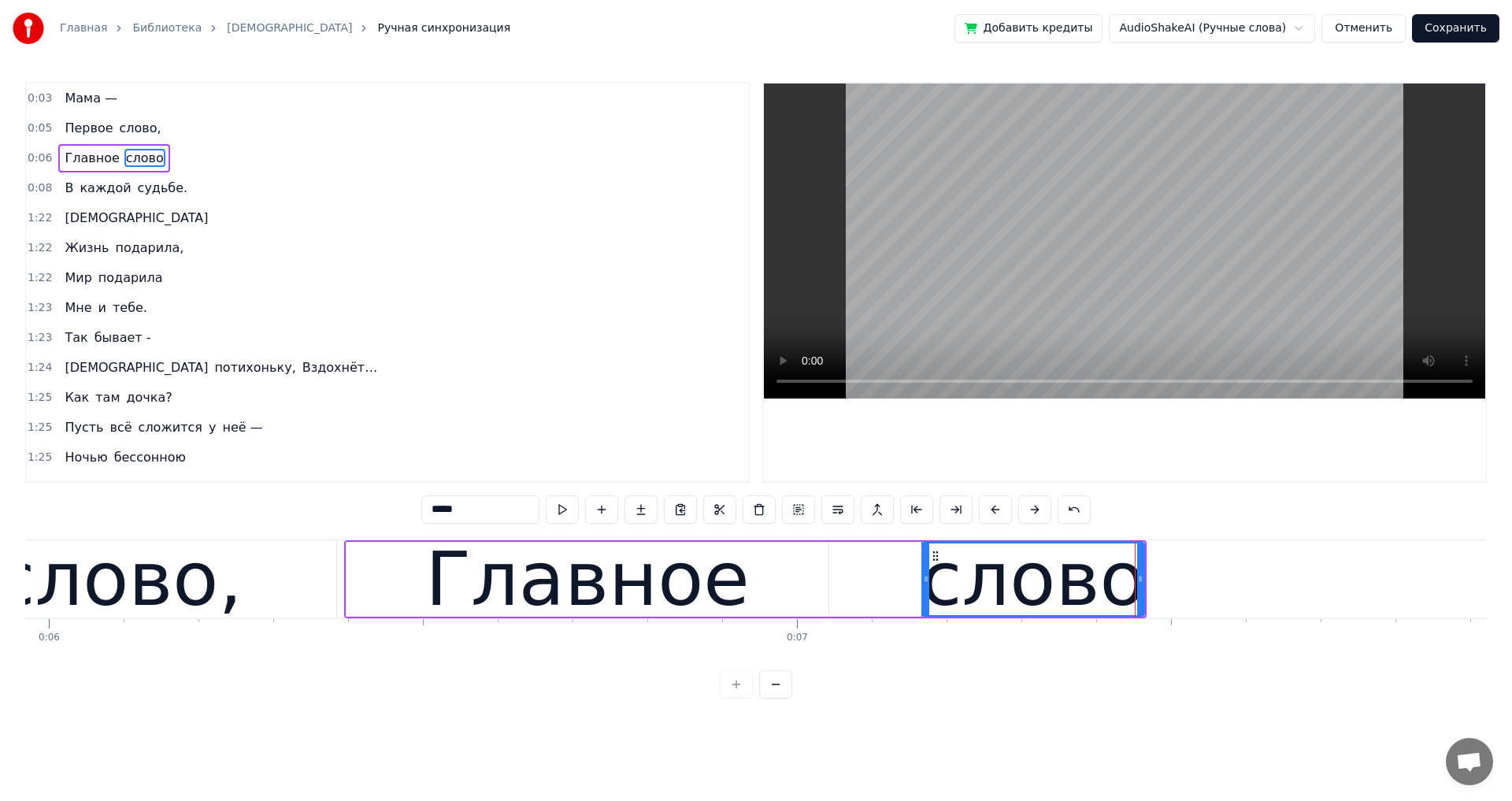
drag, startPoint x: 349, startPoint y: 583, endPoint x: 925, endPoint y: 607, distance: 576.5
click at [925, 607] on div at bounding box center [925, 579] width 6 height 71
type input "*****"
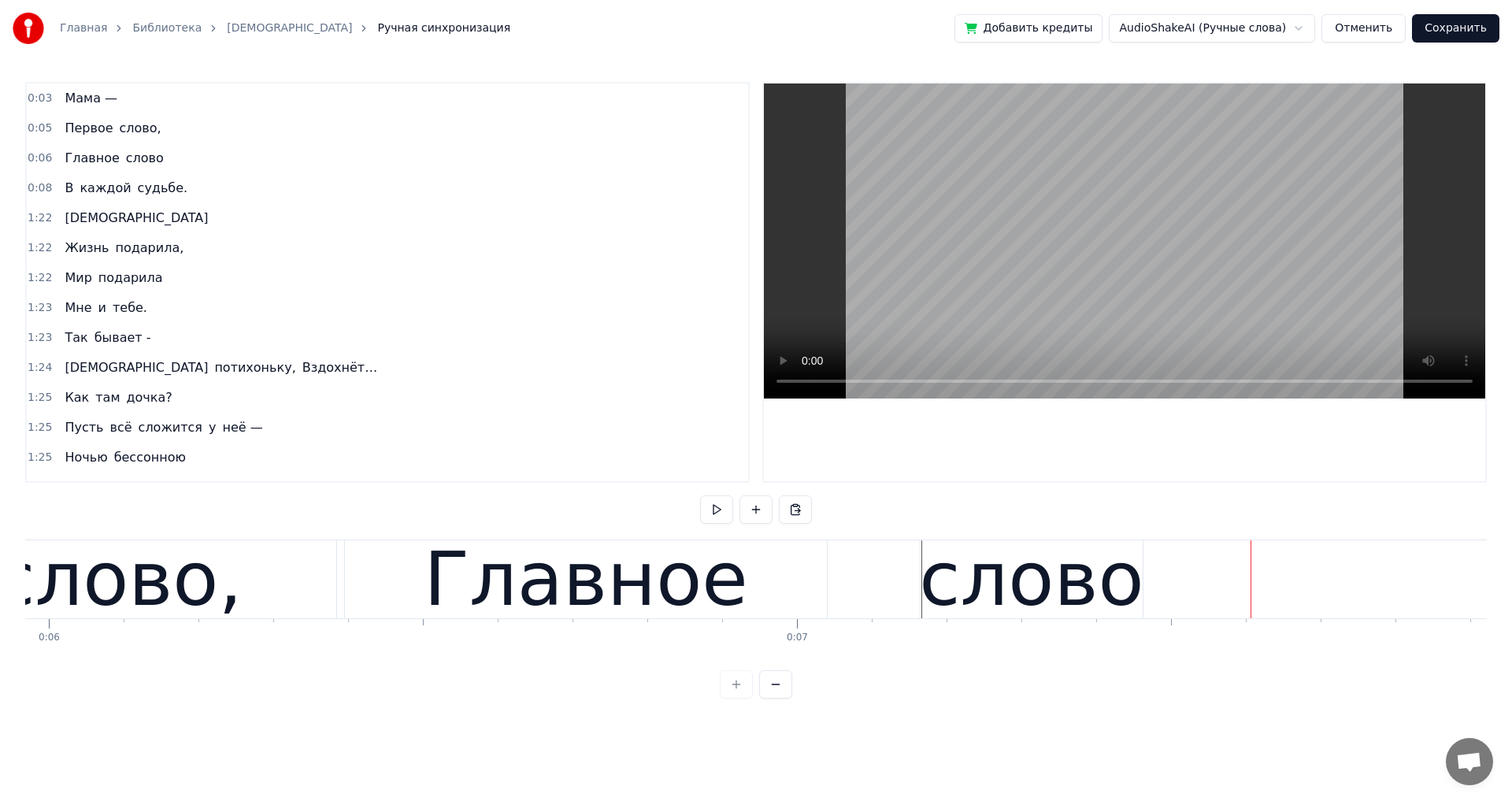
click at [1109, 594] on div "слово" at bounding box center [1031, 580] width 224 height 113
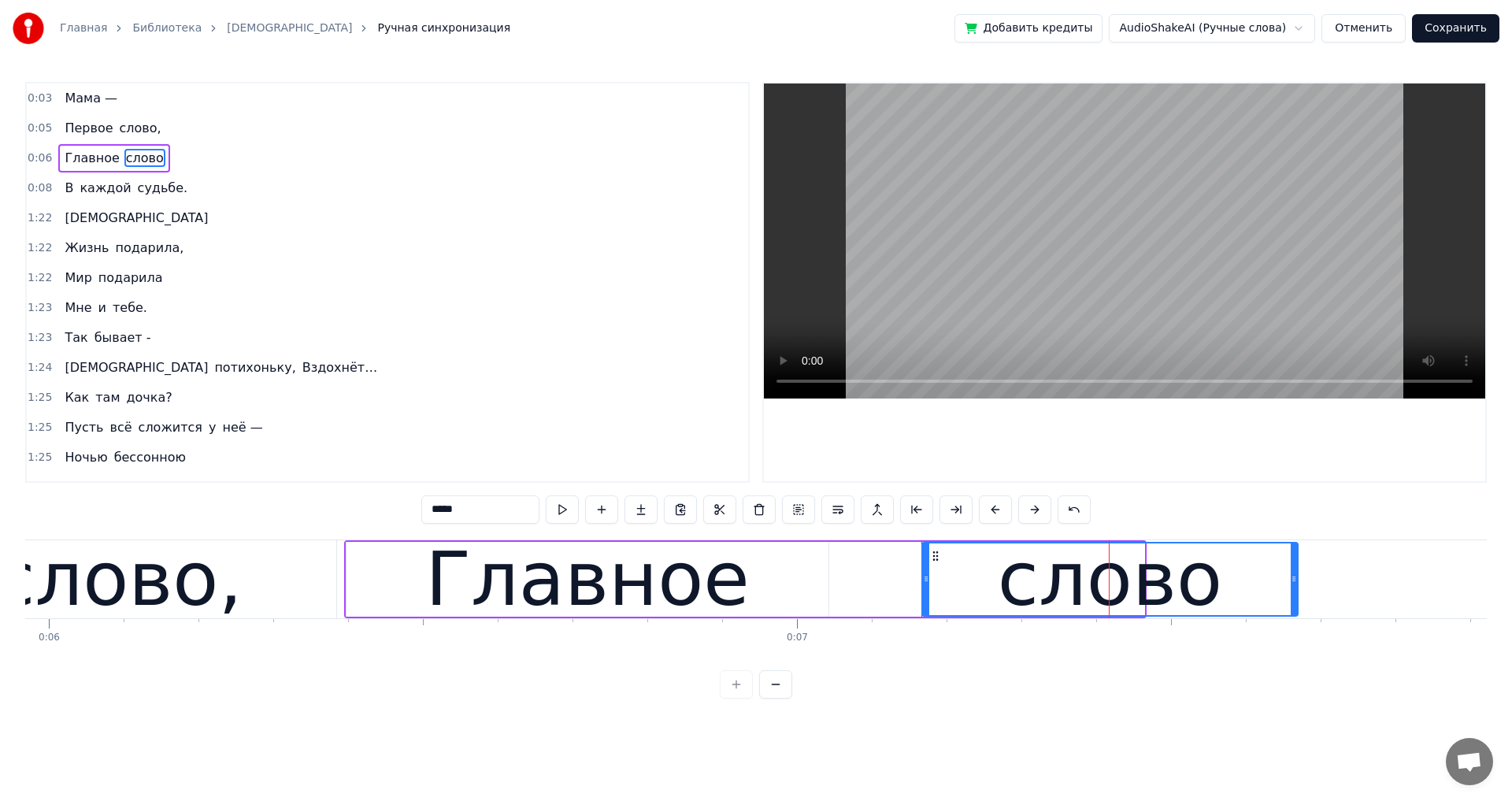
drag, startPoint x: 1141, startPoint y: 580, endPoint x: 1295, endPoint y: 576, distance: 154.1
click at [1295, 576] on icon at bounding box center [1293, 579] width 6 height 12
click at [736, 695] on div at bounding box center [756, 685] width 72 height 28
click at [85, 101] on span "Мама —" at bounding box center [90, 98] width 56 height 19
type input "******"
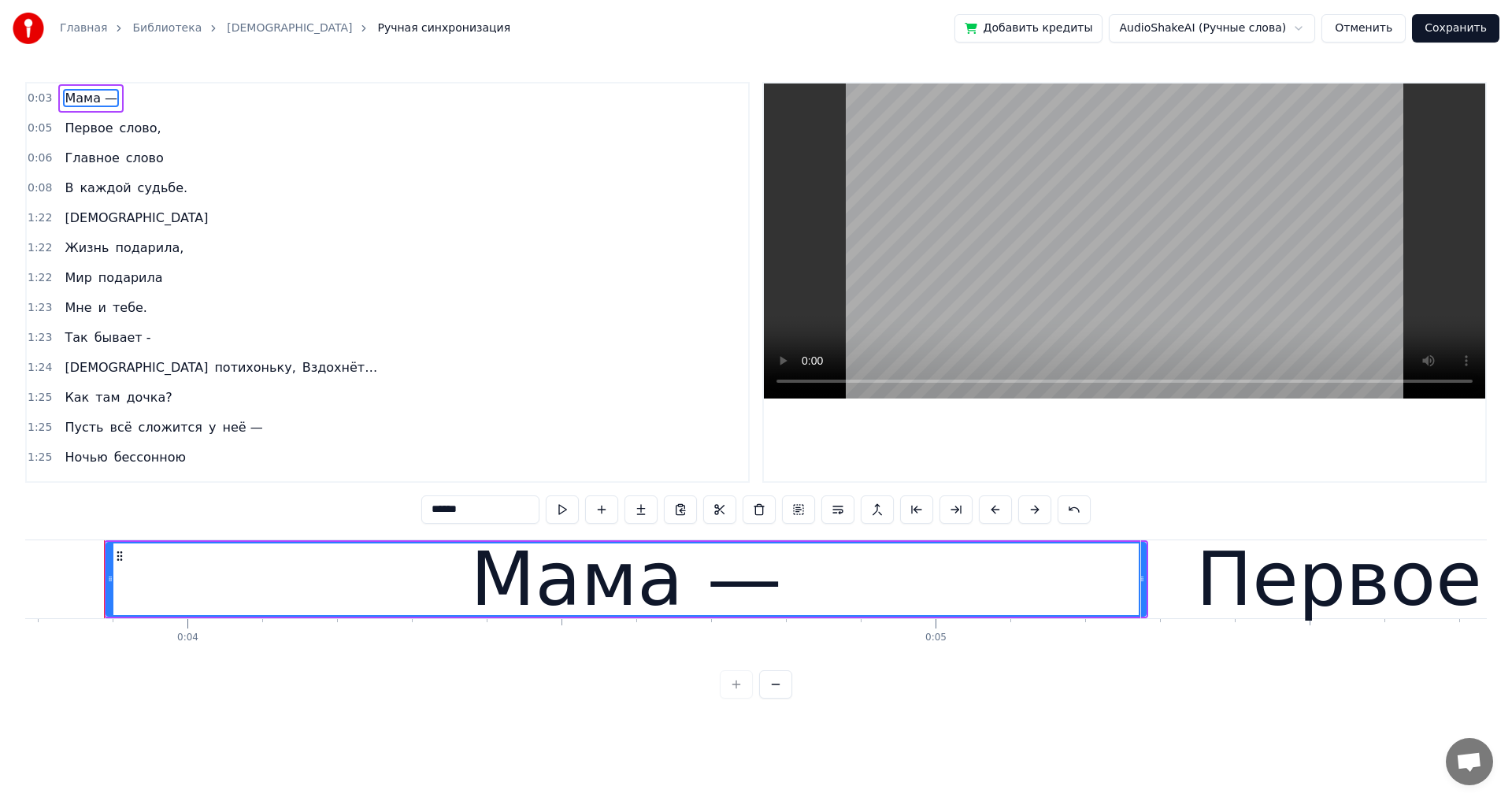
scroll to position [0, 0]
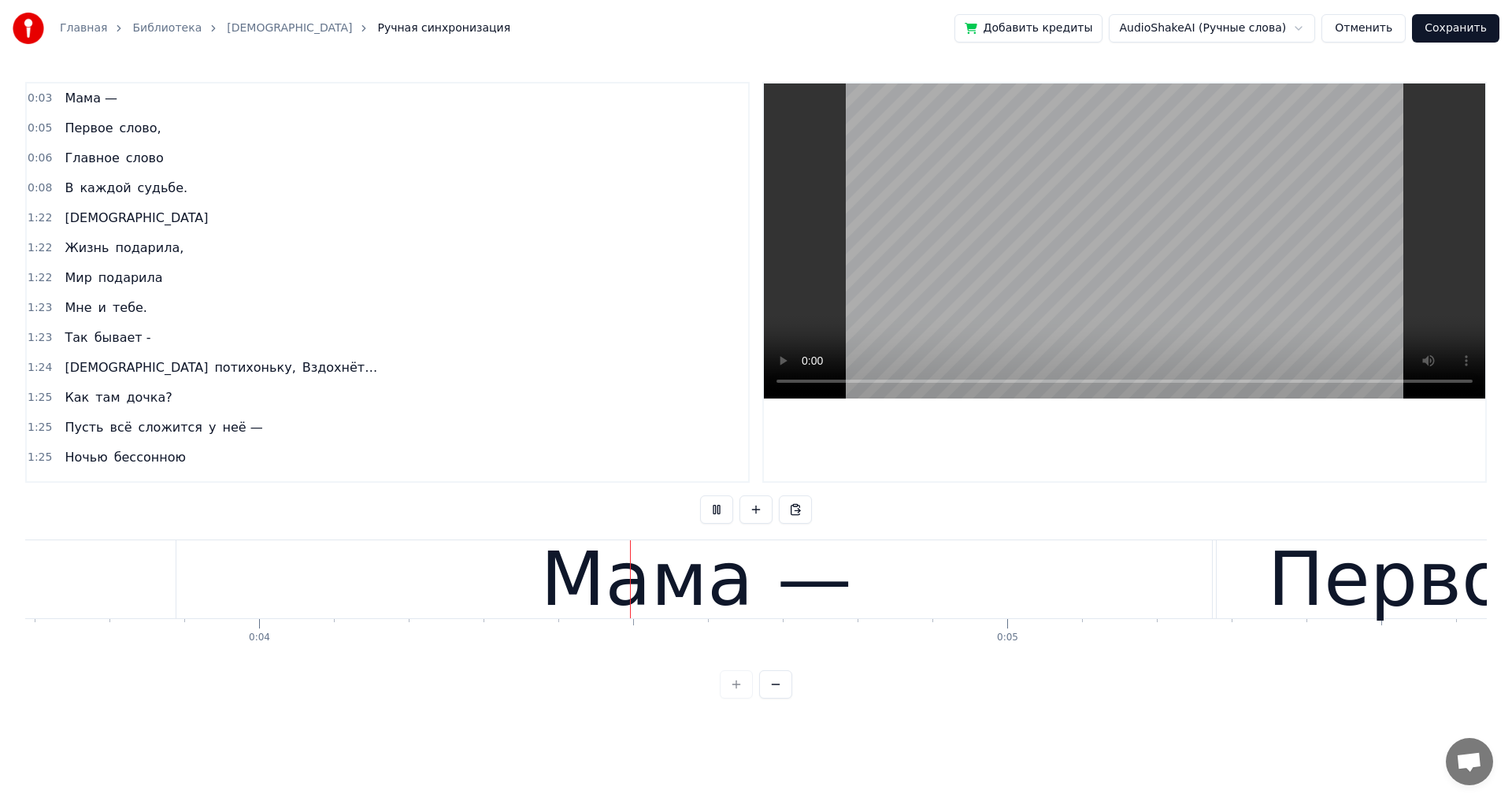
scroll to position [0, 2765]
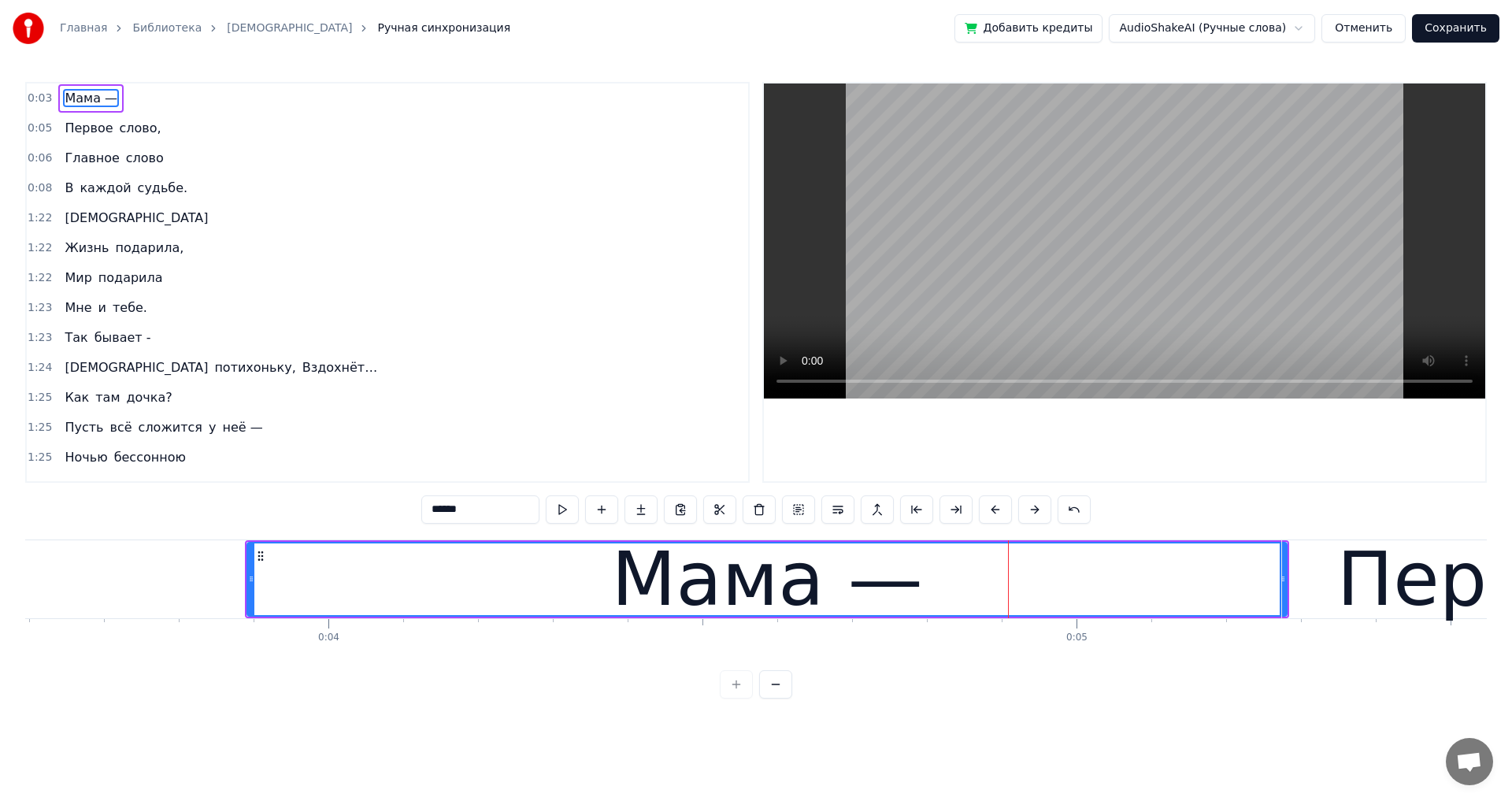
scroll to position [0, 2680]
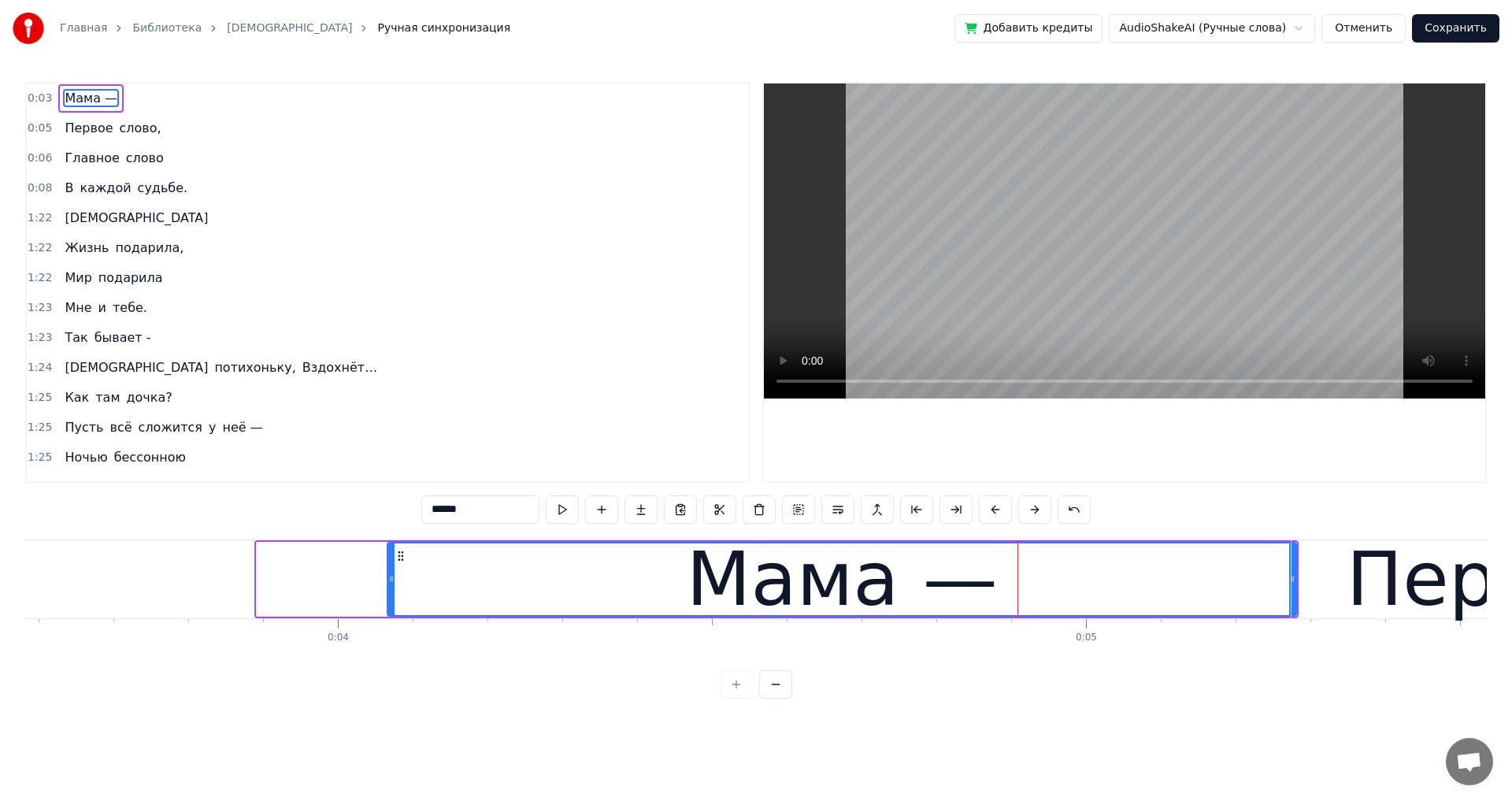
drag, startPoint x: 259, startPoint y: 580, endPoint x: 390, endPoint y: 582, distance: 131.0
click at [390, 582] on icon at bounding box center [391, 579] width 6 height 12
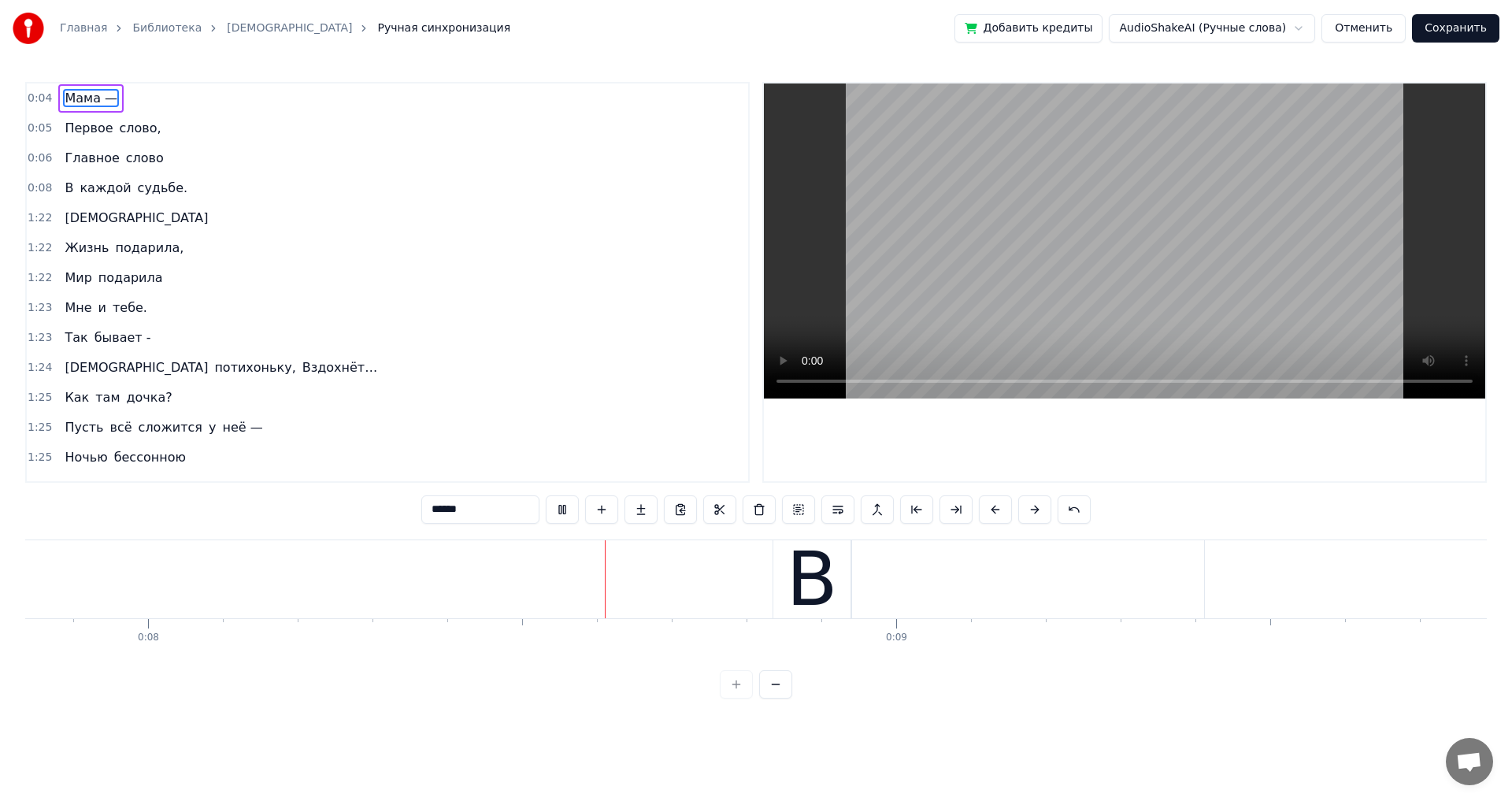
scroll to position [0, 5936]
click at [39, 131] on span "0:05" at bounding box center [40, 129] width 25 height 16
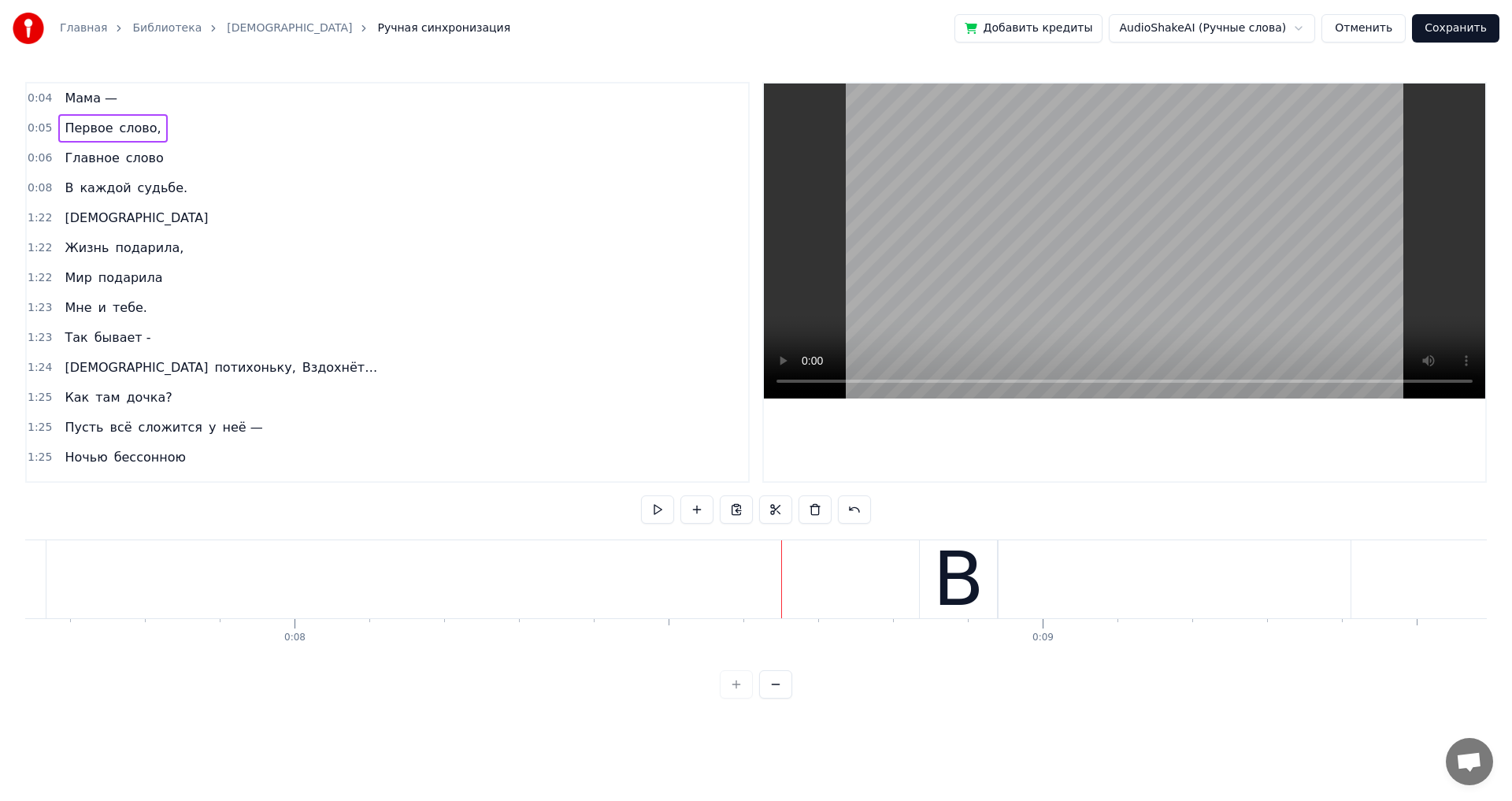
click at [40, 131] on span "0:05" at bounding box center [40, 129] width 25 height 16
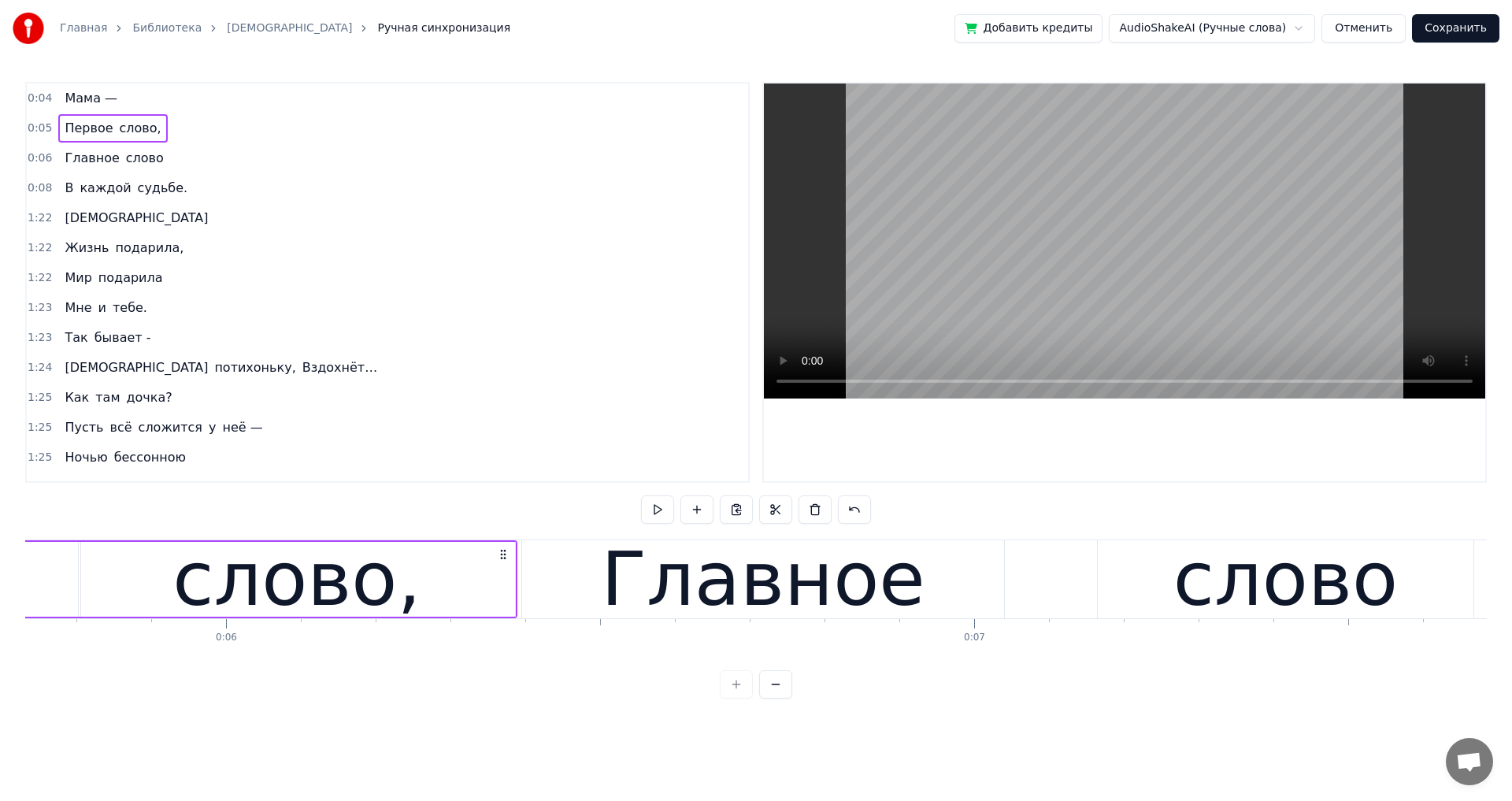
scroll to position [0, 3866]
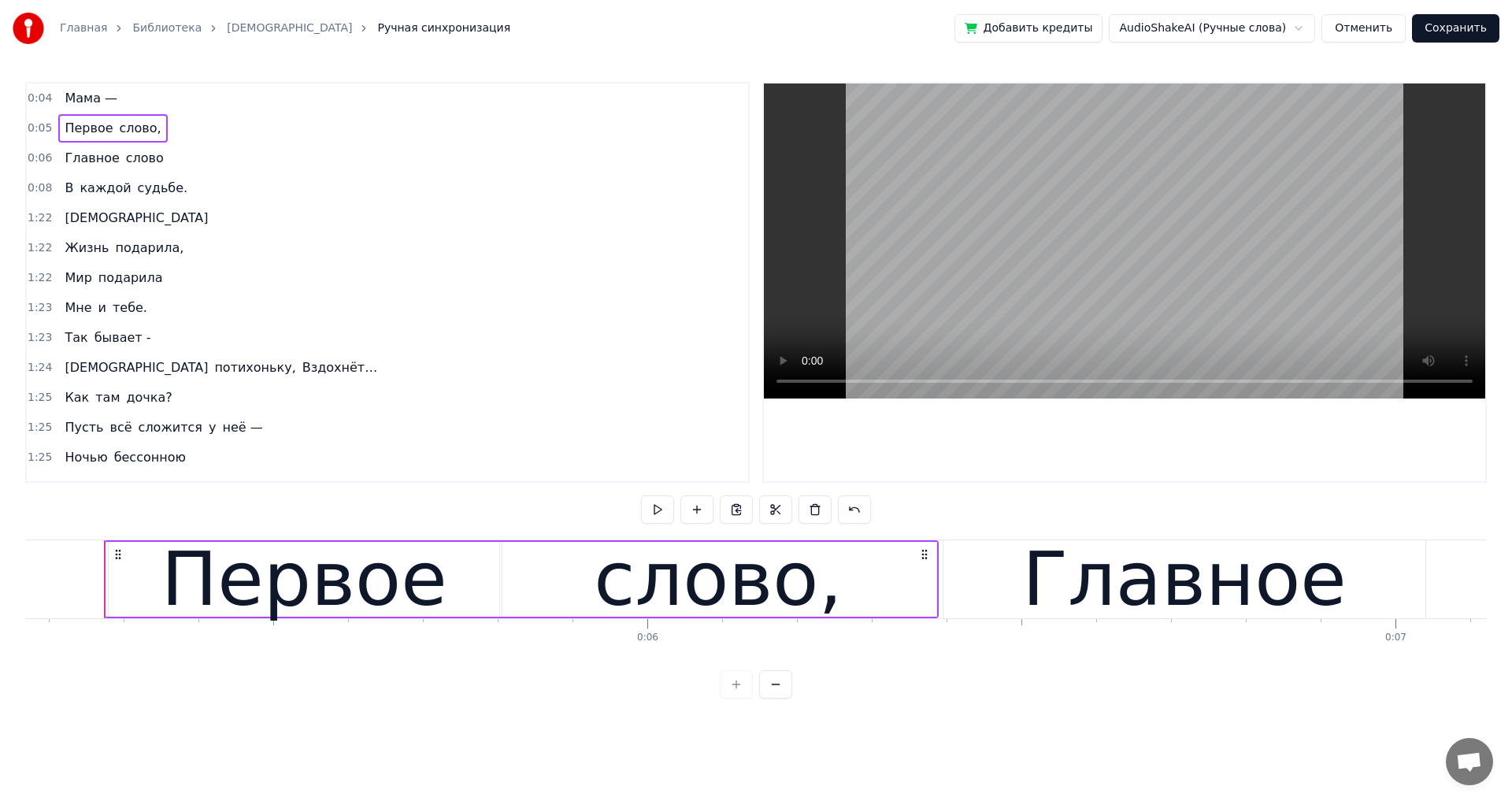
click at [71, 129] on span "Первое" at bounding box center [88, 128] width 51 height 19
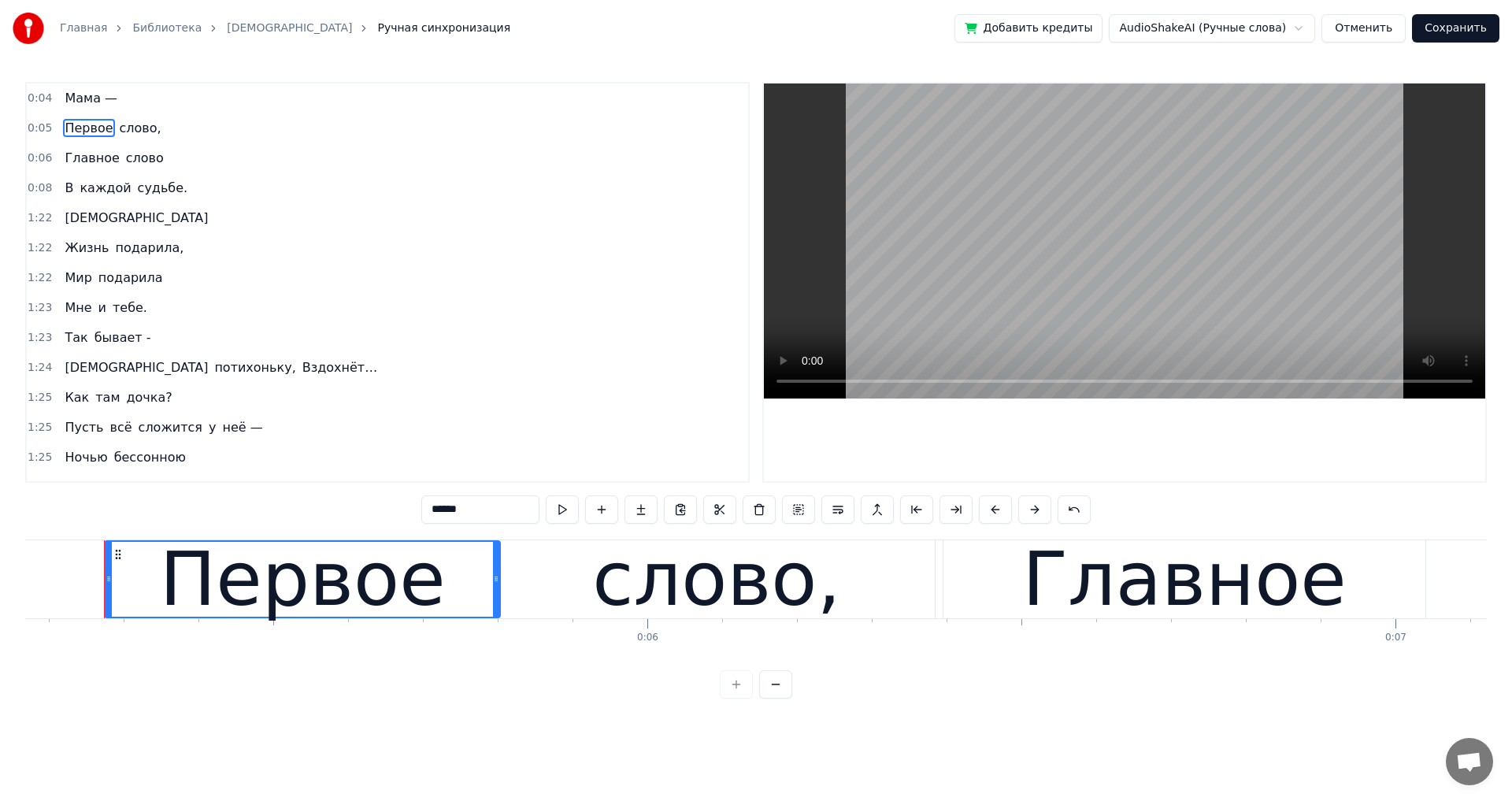
click at [85, 99] on span "Мама —" at bounding box center [90, 98] width 56 height 19
type input "******"
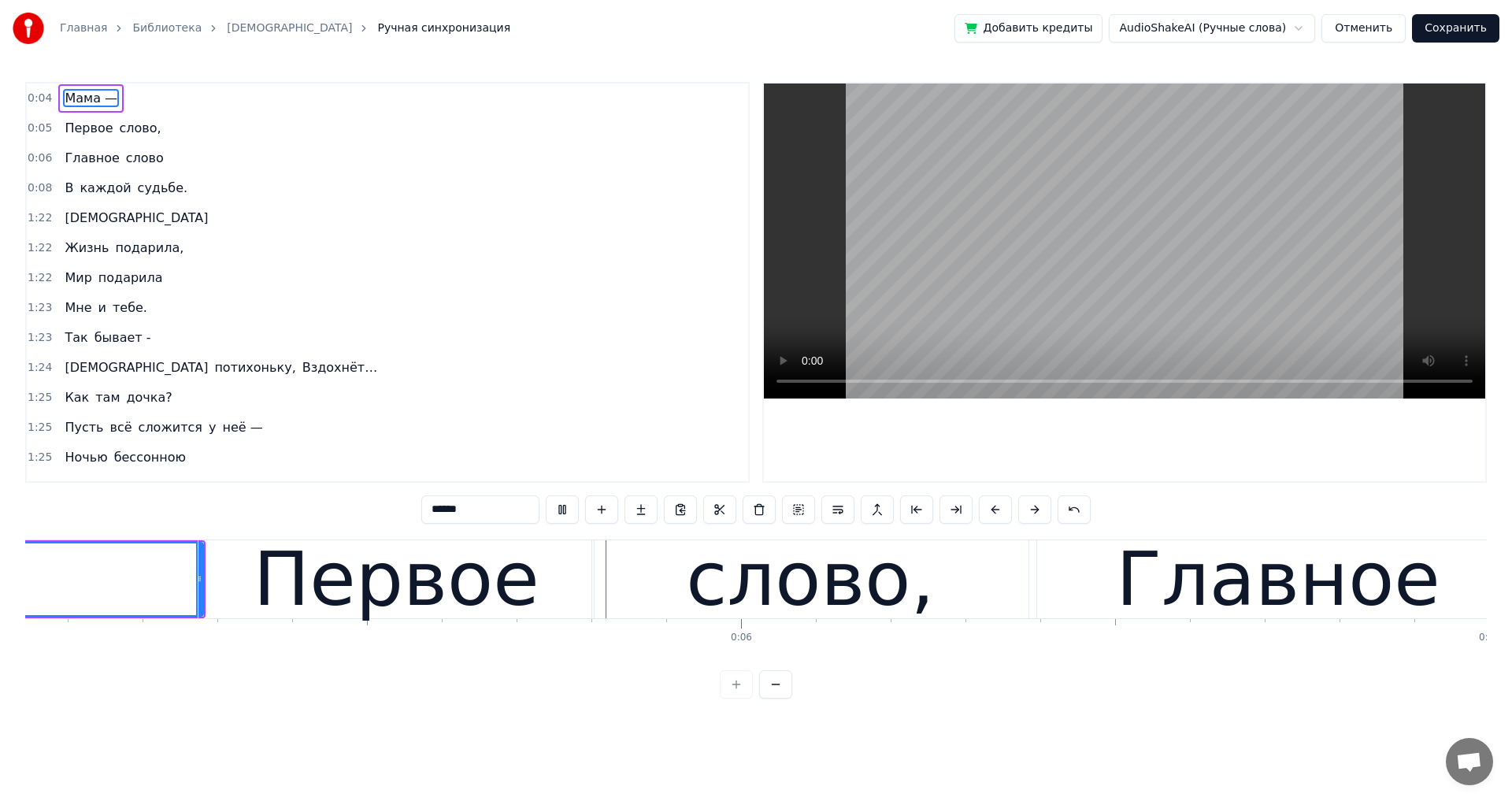
scroll to position [0, 3779]
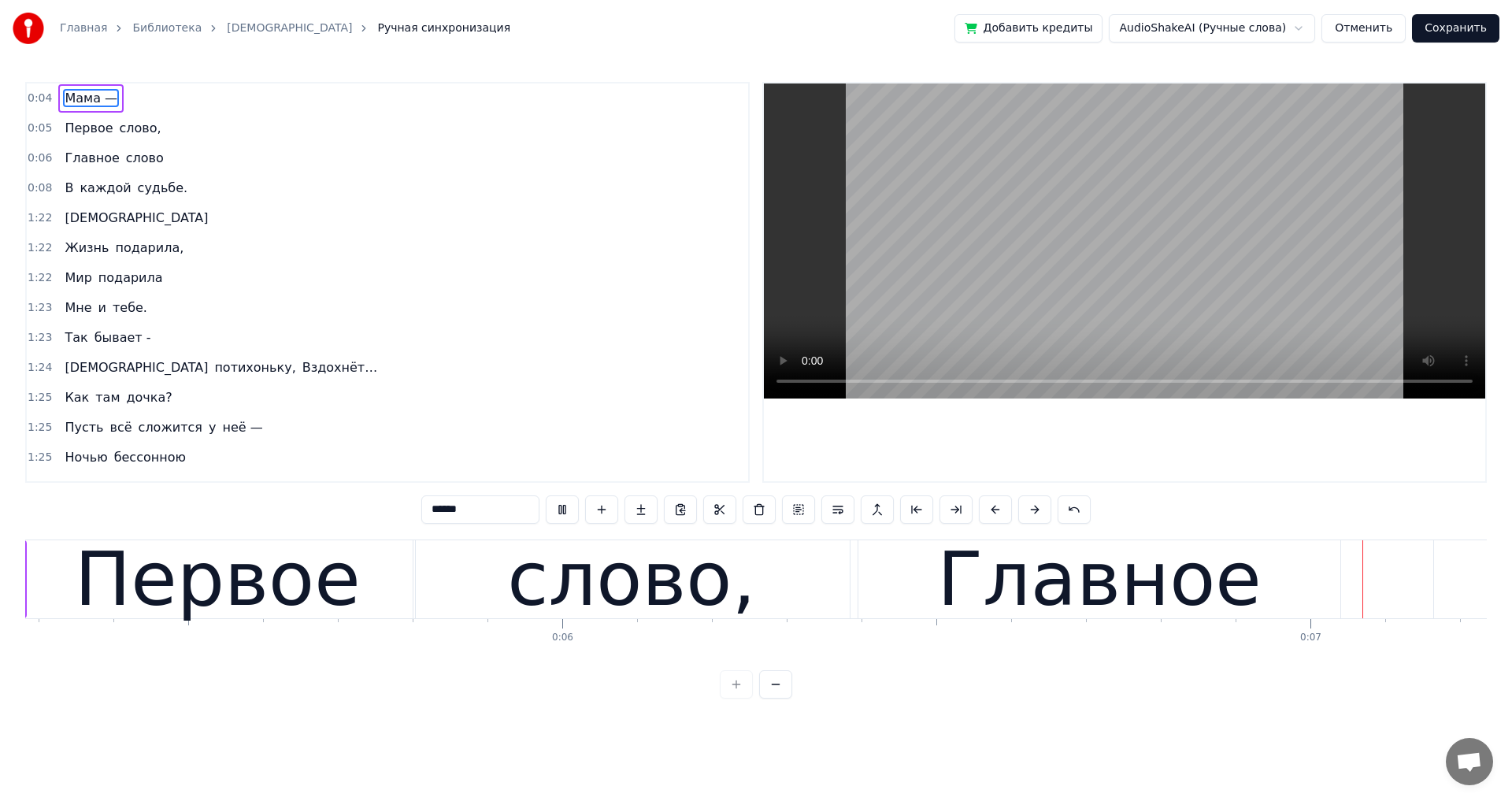
click at [840, 327] on video at bounding box center [1125, 241] width 722 height 315
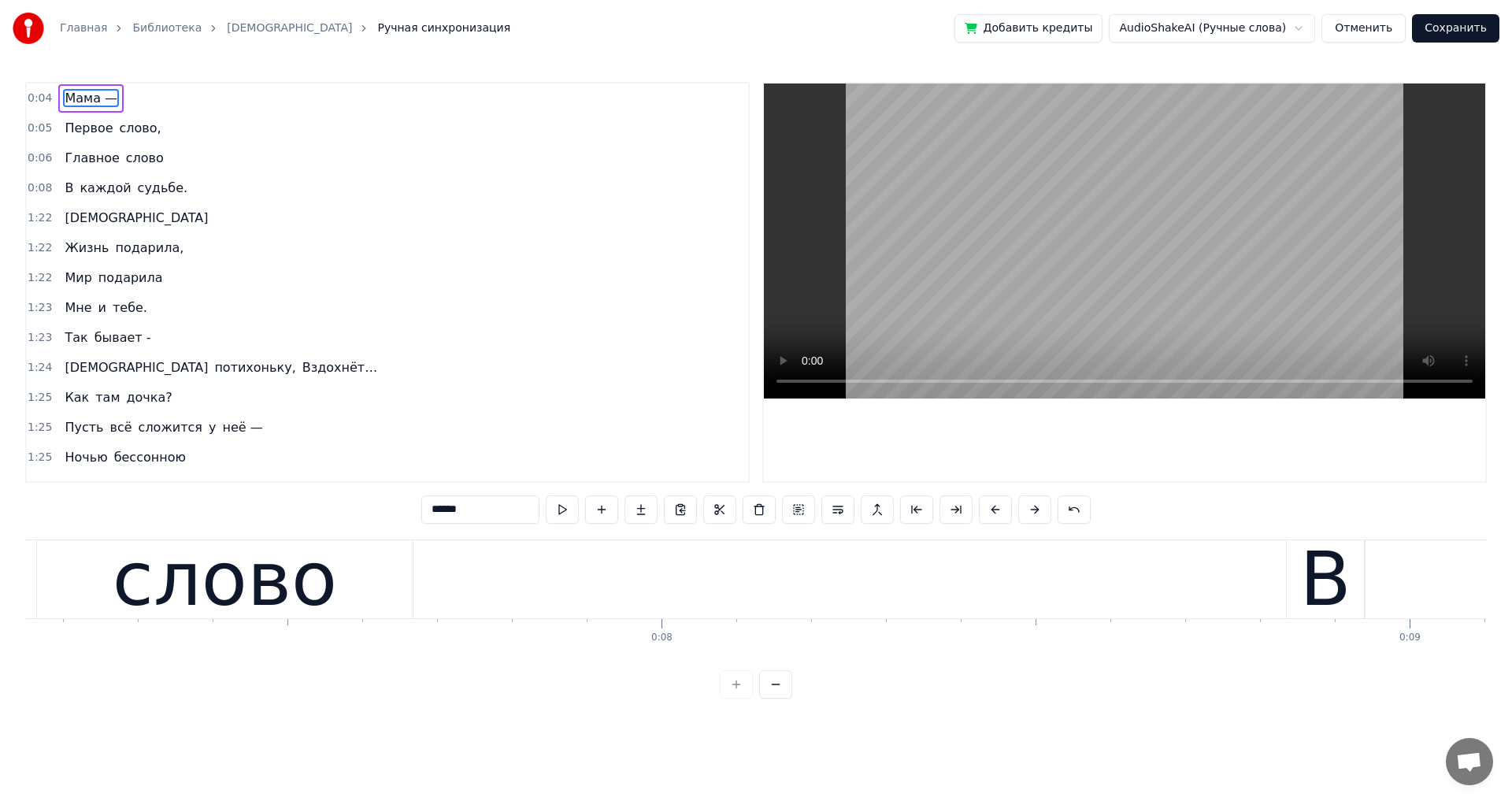
scroll to position [0, 0]
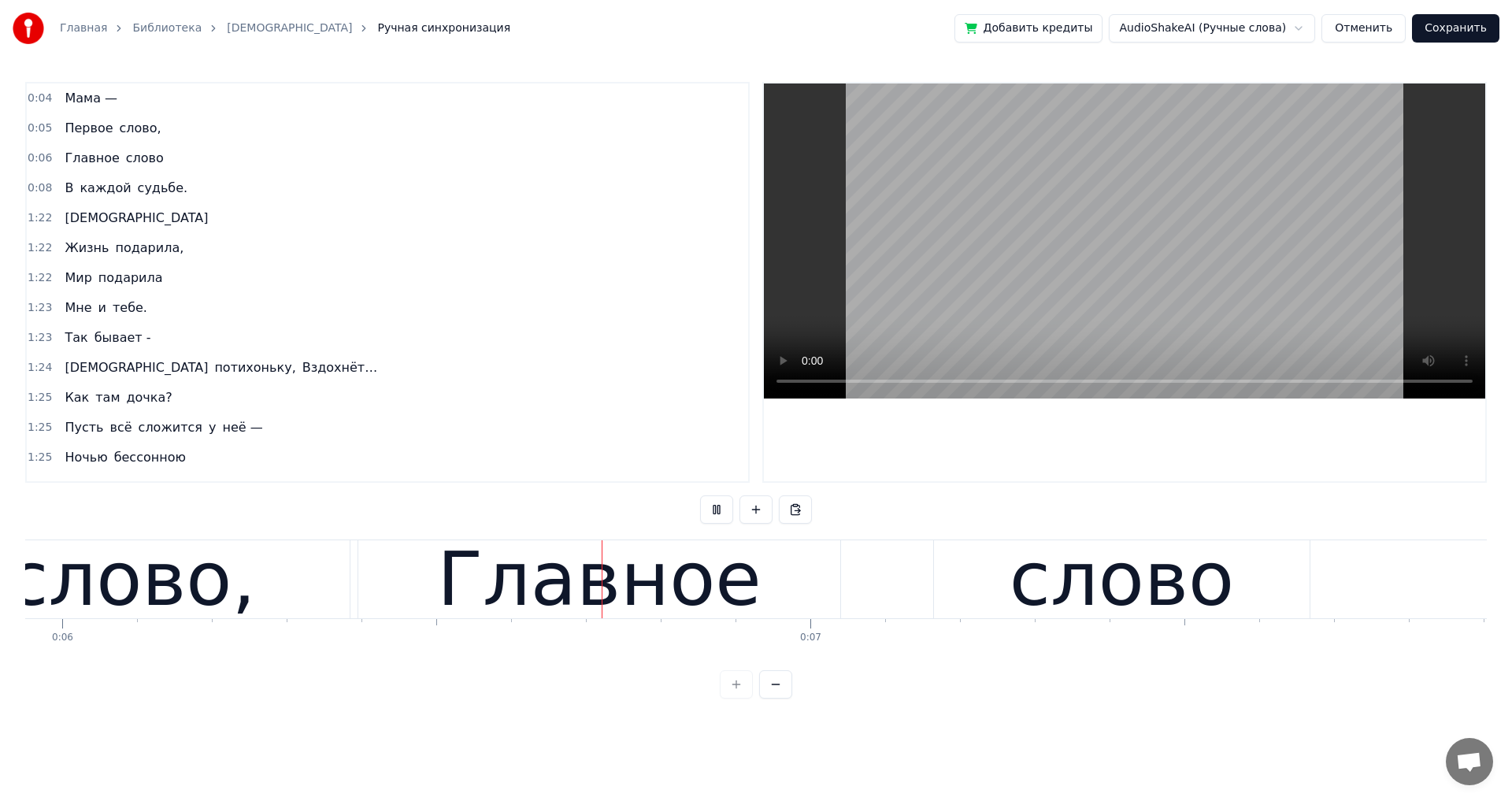
scroll to position [0, 4477]
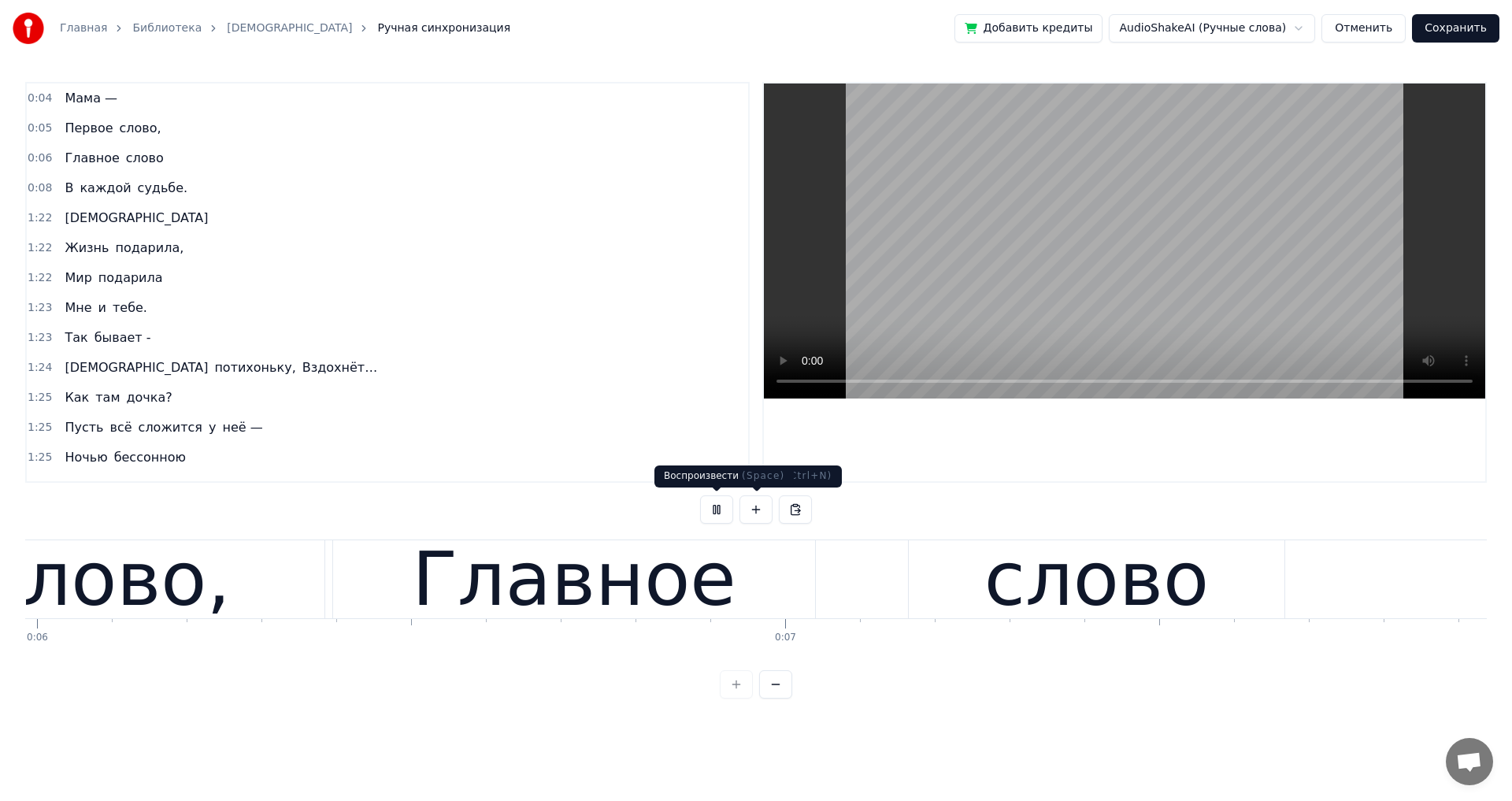
click at [719, 508] on button at bounding box center [716, 510] width 33 height 28
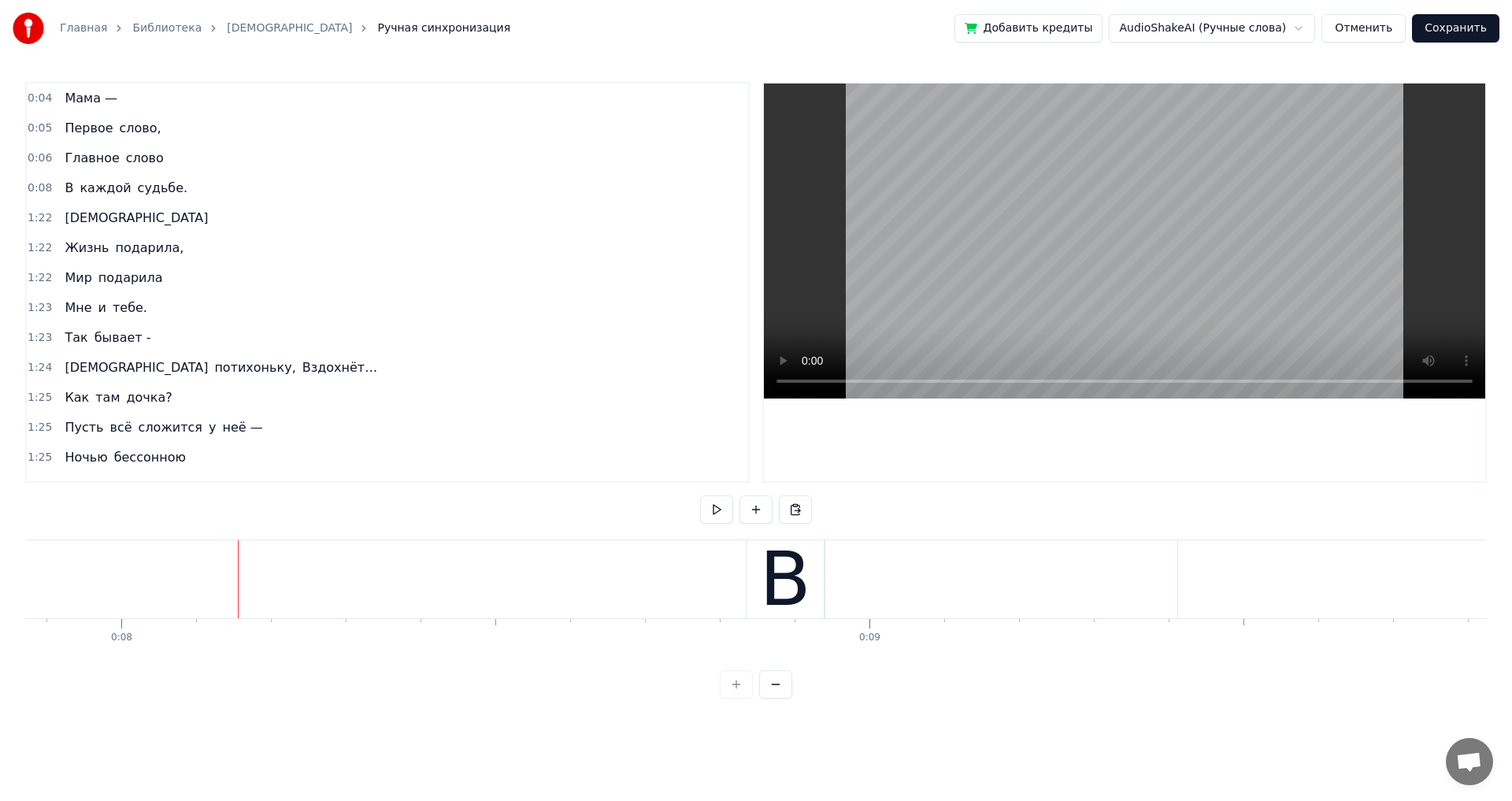
scroll to position [0, 6022]
click at [720, 508] on button at bounding box center [716, 510] width 33 height 28
click at [720, 507] on button at bounding box center [716, 510] width 33 height 28
click at [720, 511] on button at bounding box center [716, 510] width 33 height 28
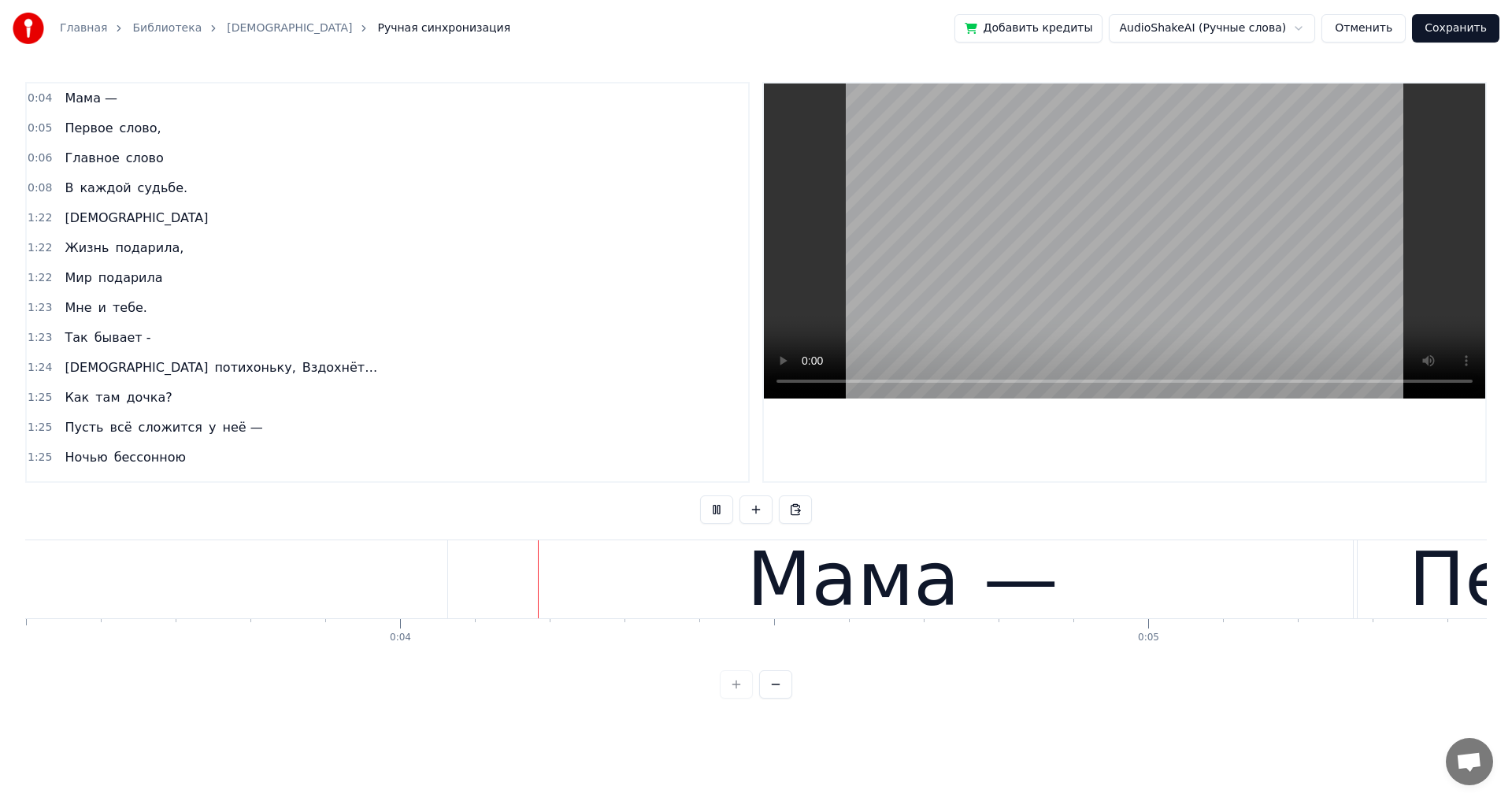
scroll to position [0, 2624]
click at [718, 508] on button at bounding box center [716, 510] width 33 height 28
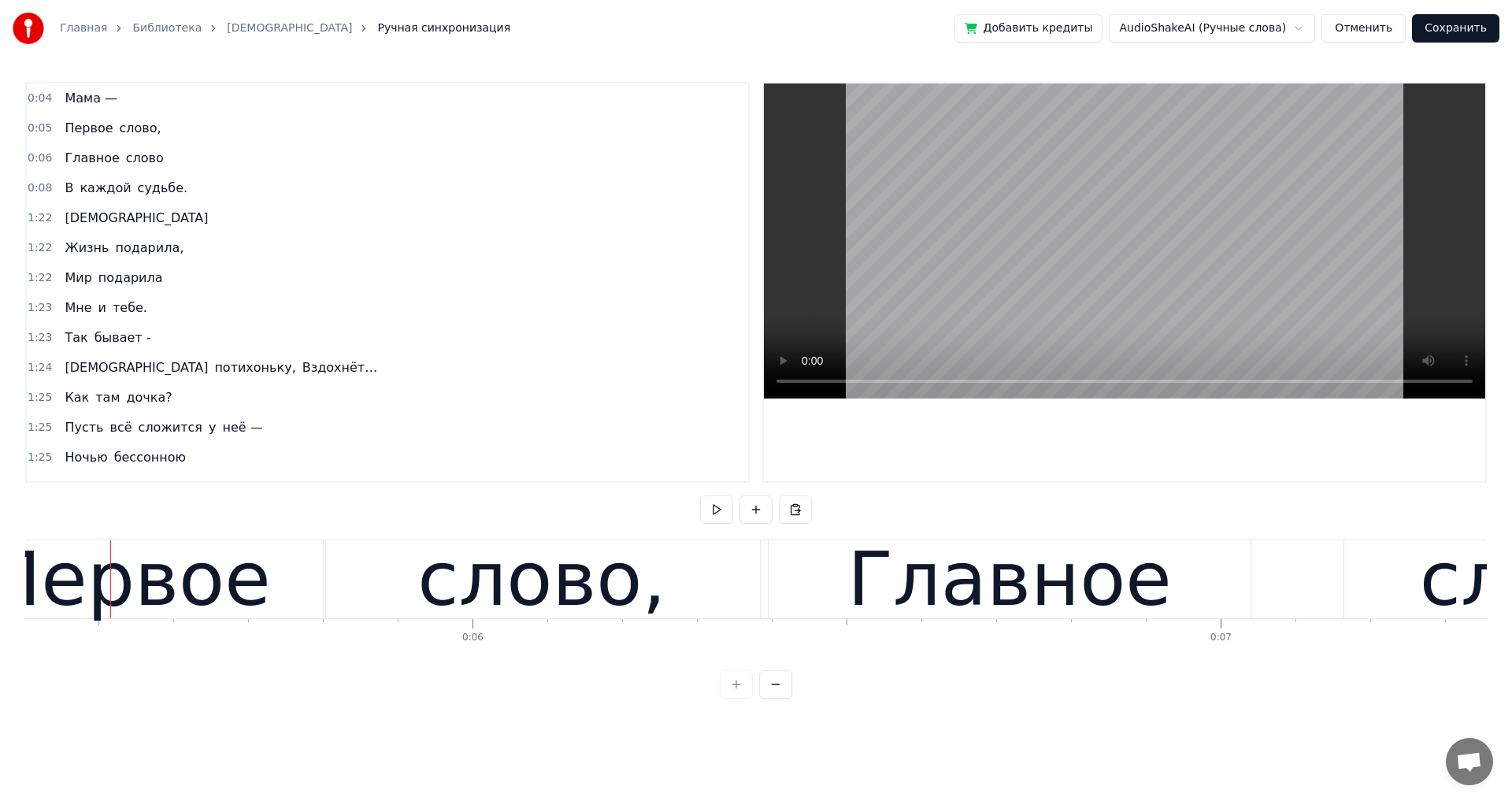
scroll to position [0, 4047]
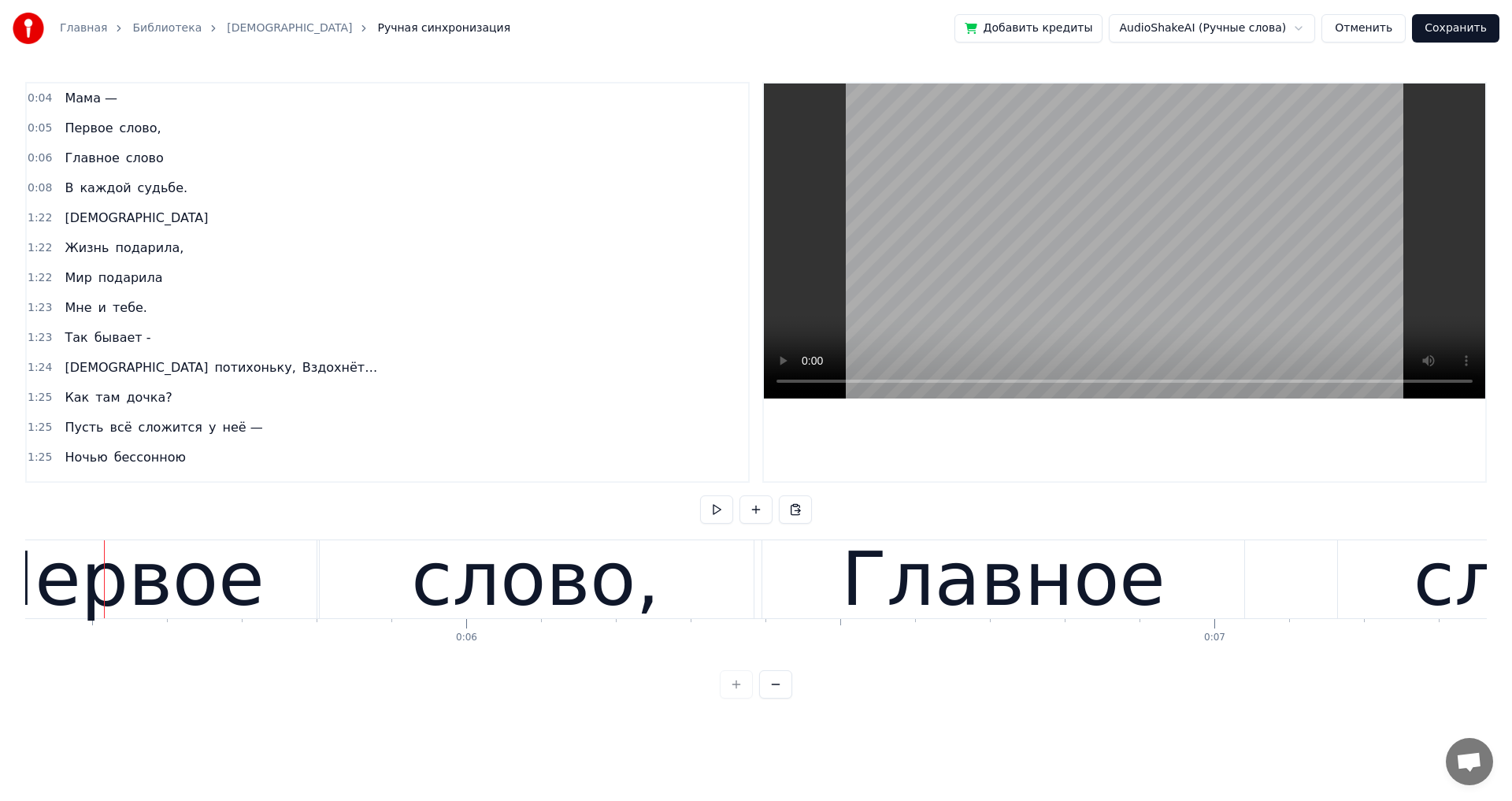
click at [138, 142] on div "Первое слово," at bounding box center [112, 128] width 109 height 28
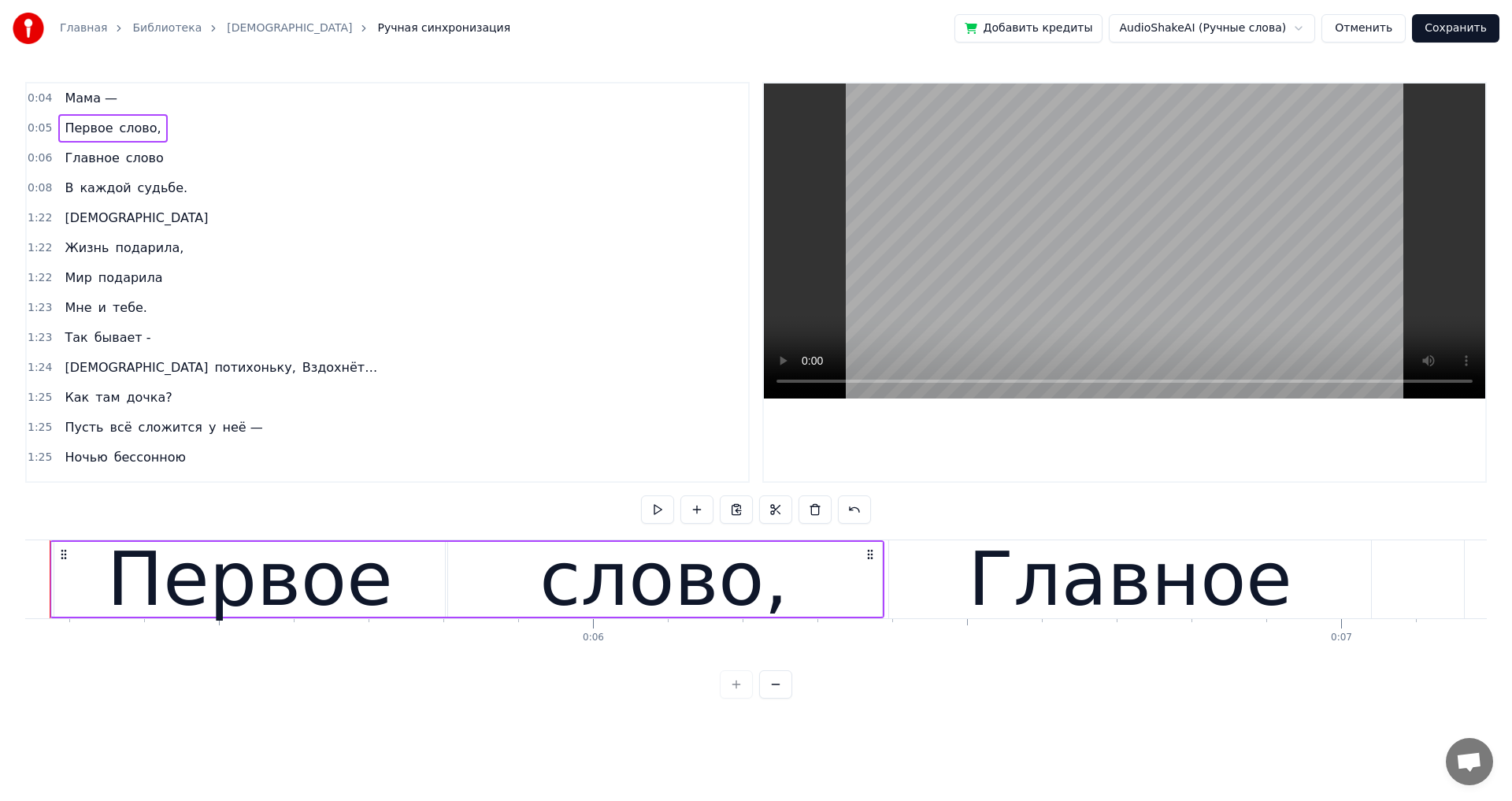
scroll to position [0, 3866]
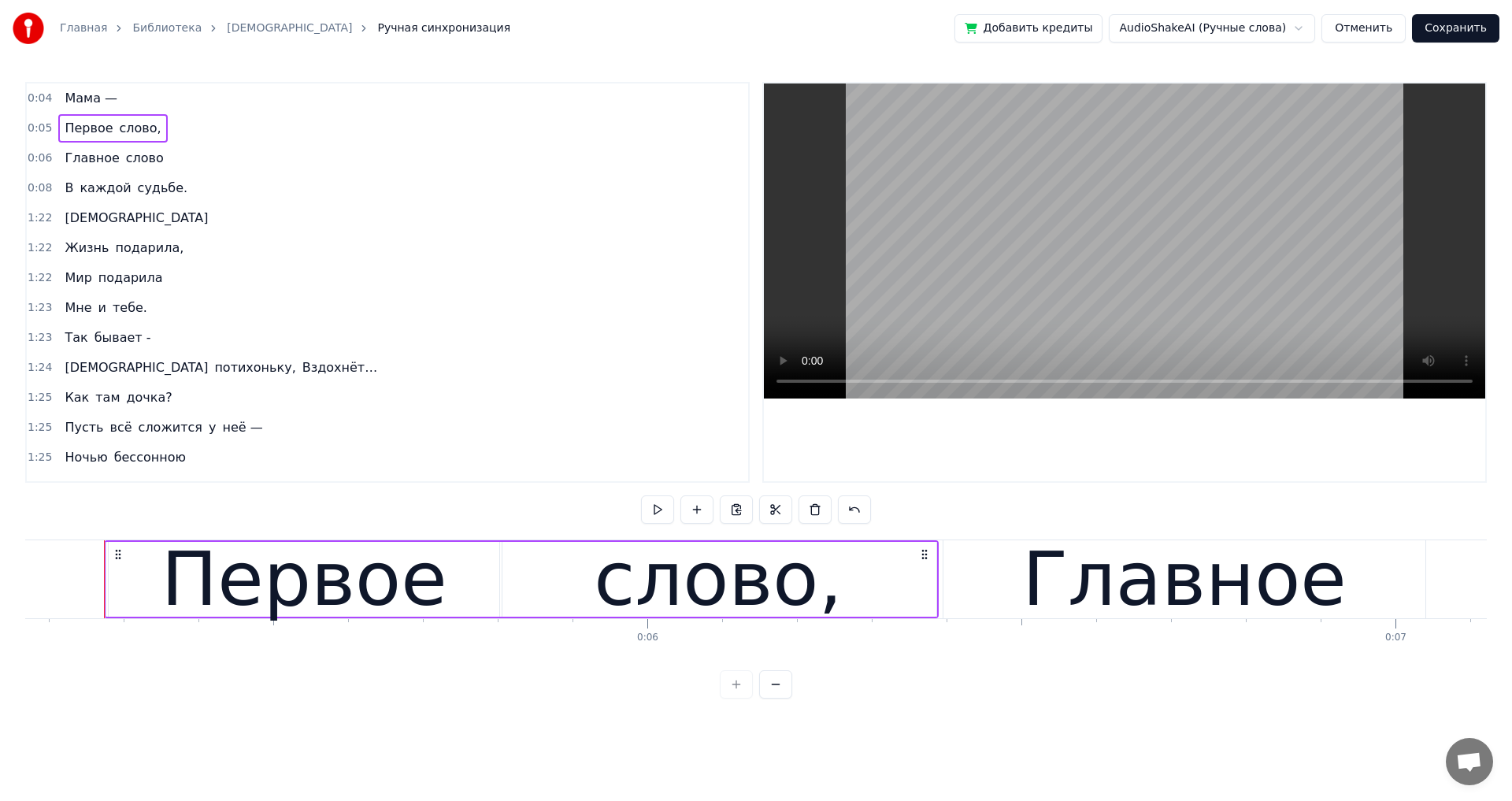
drag, startPoint x: 139, startPoint y: 619, endPoint x: 271, endPoint y: 633, distance: 132.7
click at [271, 633] on div "Мама — Первое слово, Главное слово В каждой судьбе. Мама Жизнь подарила, Мир по…" at bounding box center [756, 598] width 1462 height 118
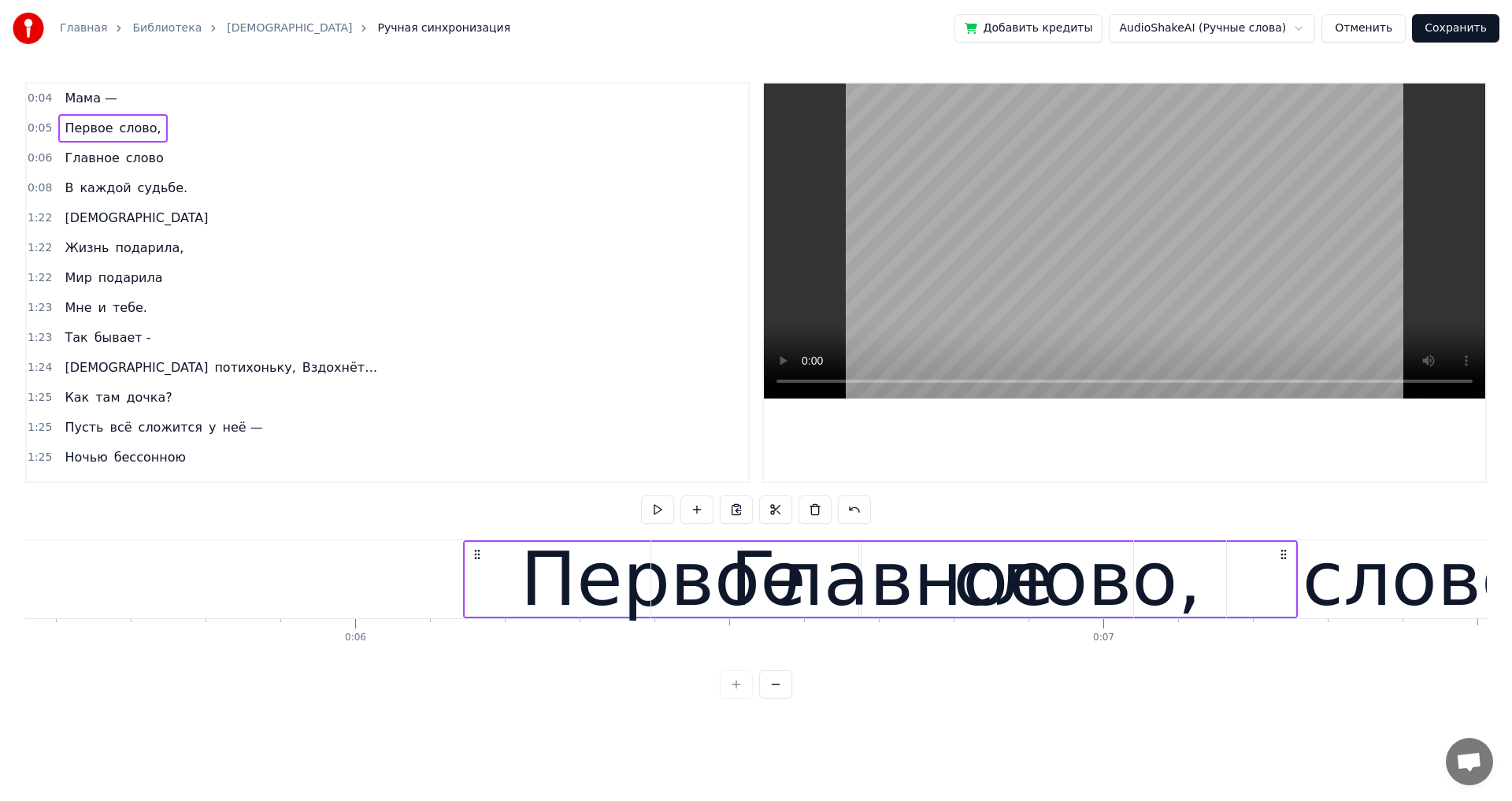
scroll to position [0, 4200]
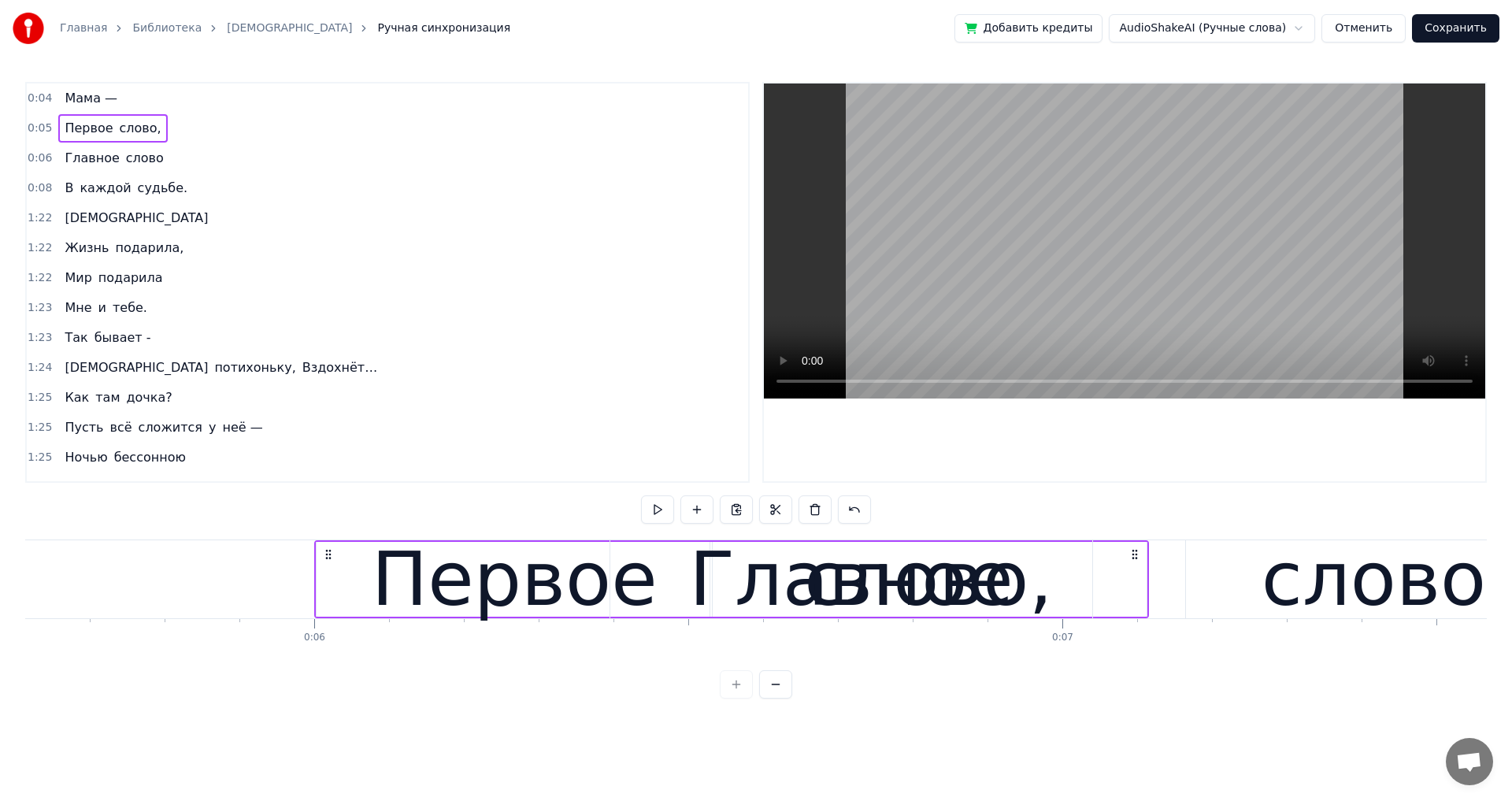
drag, startPoint x: 925, startPoint y: 554, endPoint x: 1135, endPoint y: 625, distance: 221.7
click at [1135, 625] on div "Мама — Первое слово, Главное слово В каждой судьбе. Мама Жизнь подарила, Мир по…" at bounding box center [756, 598] width 1462 height 118
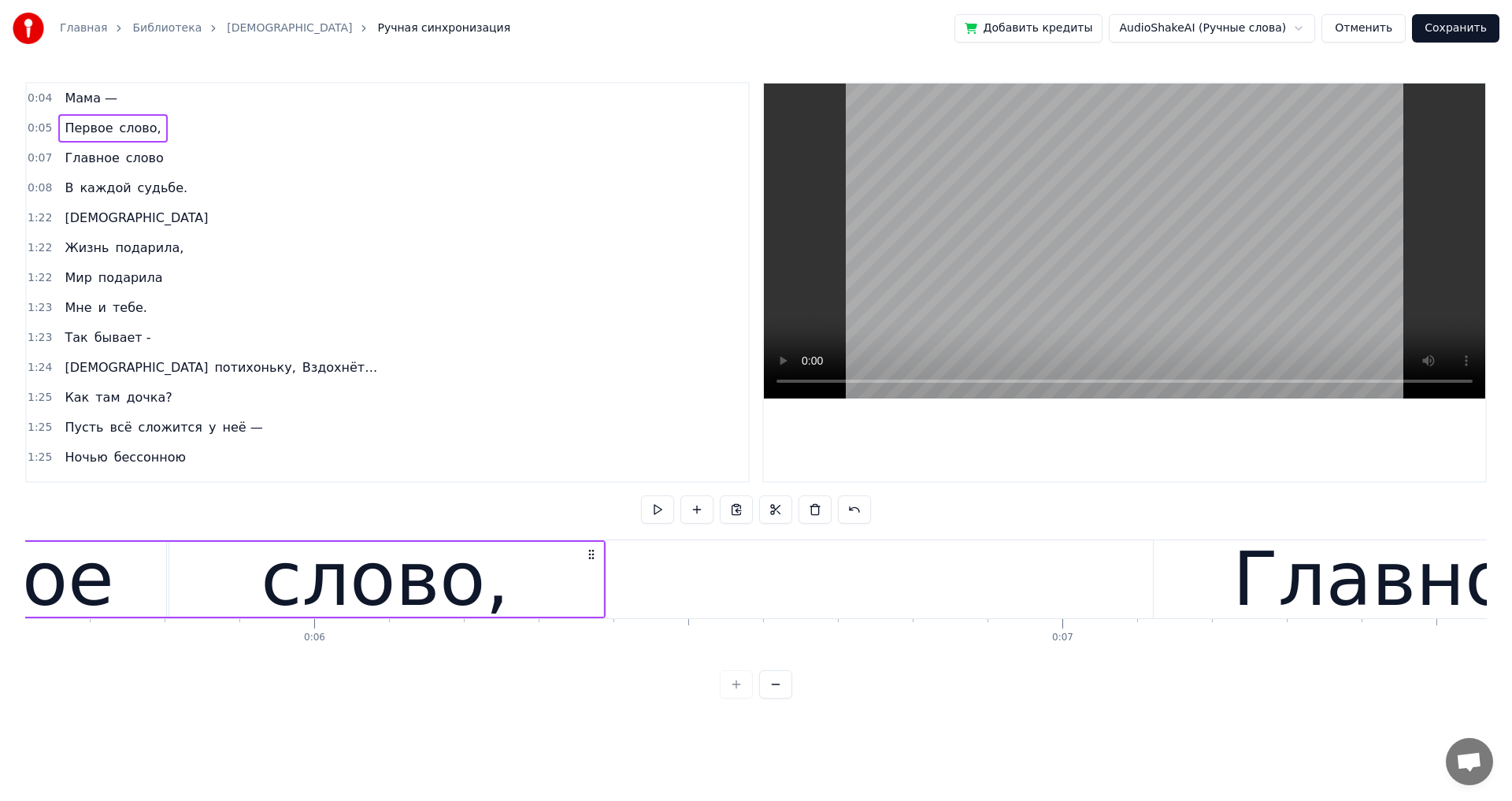
click at [1201, 606] on div "Главное" at bounding box center [1395, 579] width 482 height 78
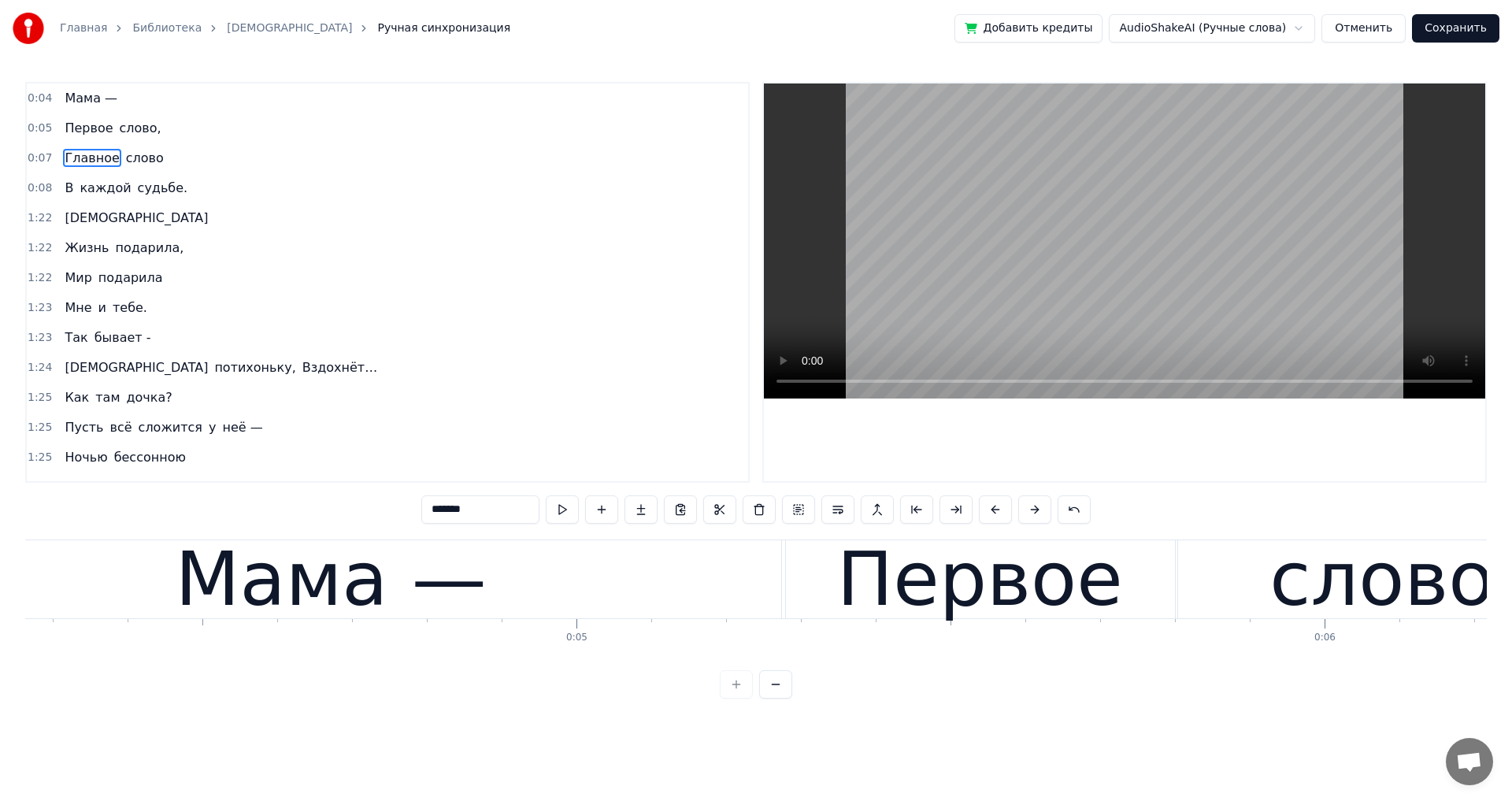
scroll to position [0, 3428]
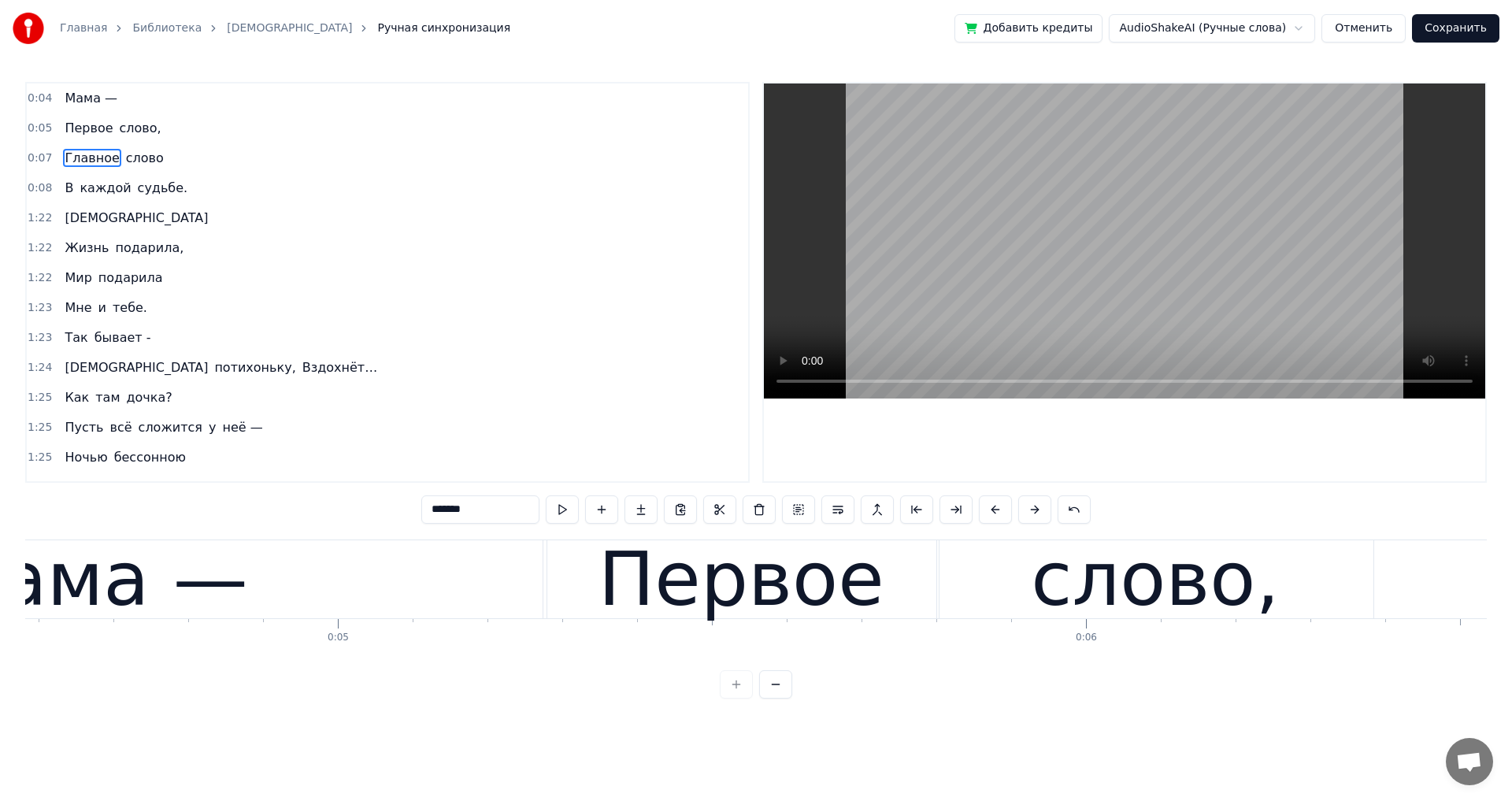
click at [702, 592] on div "Первое" at bounding box center [741, 580] width 286 height 113
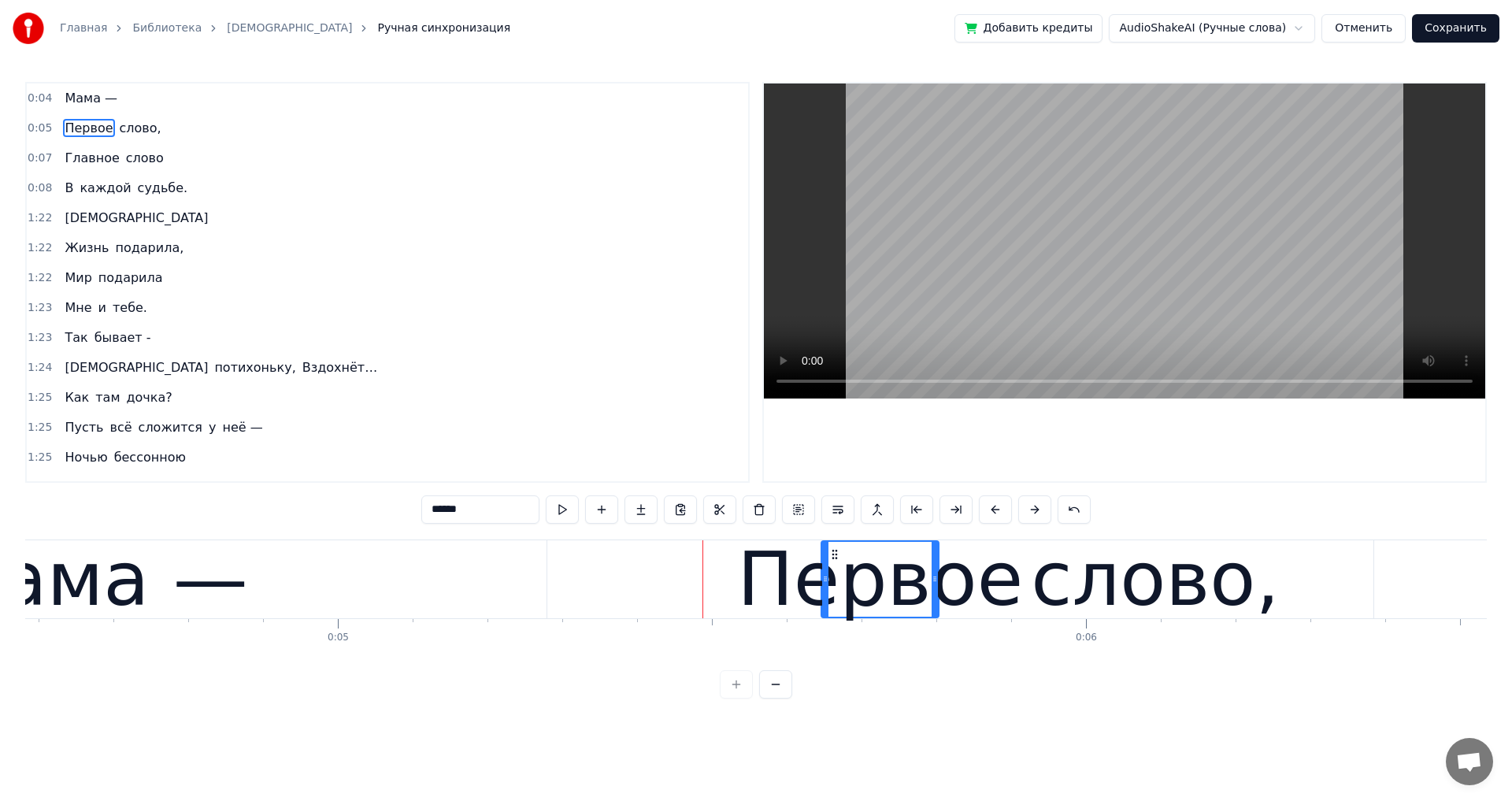
drag, startPoint x: 546, startPoint y: 578, endPoint x: 826, endPoint y: 613, distance: 282.2
click at [822, 611] on div at bounding box center [825, 579] width 6 height 75
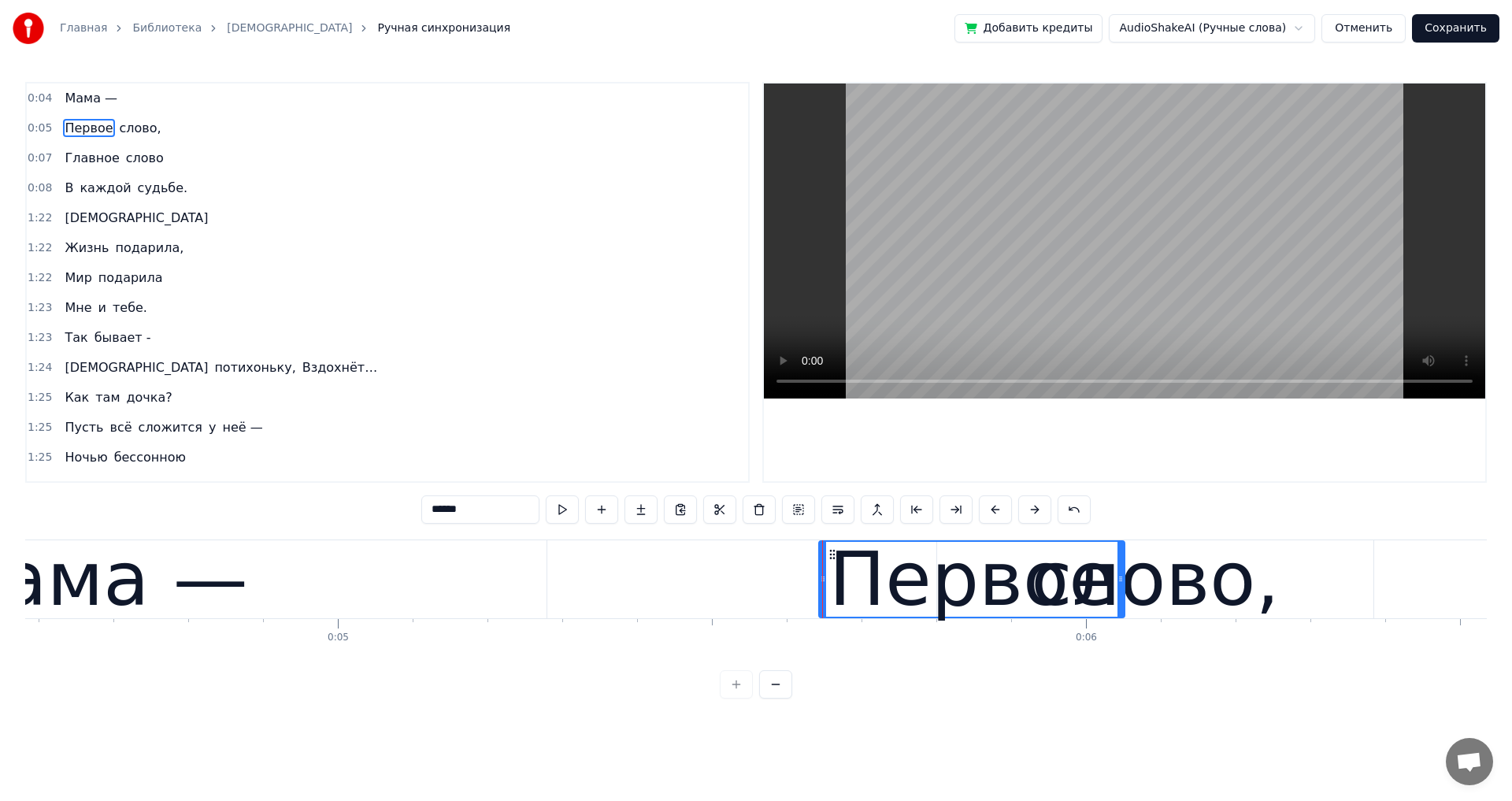
drag, startPoint x: 936, startPoint y: 580, endPoint x: 1148, endPoint y: 620, distance: 215.7
click at [1123, 613] on div at bounding box center [1120, 579] width 6 height 75
click at [1181, 611] on div "слово," at bounding box center [1155, 580] width 248 height 113
type input "******"
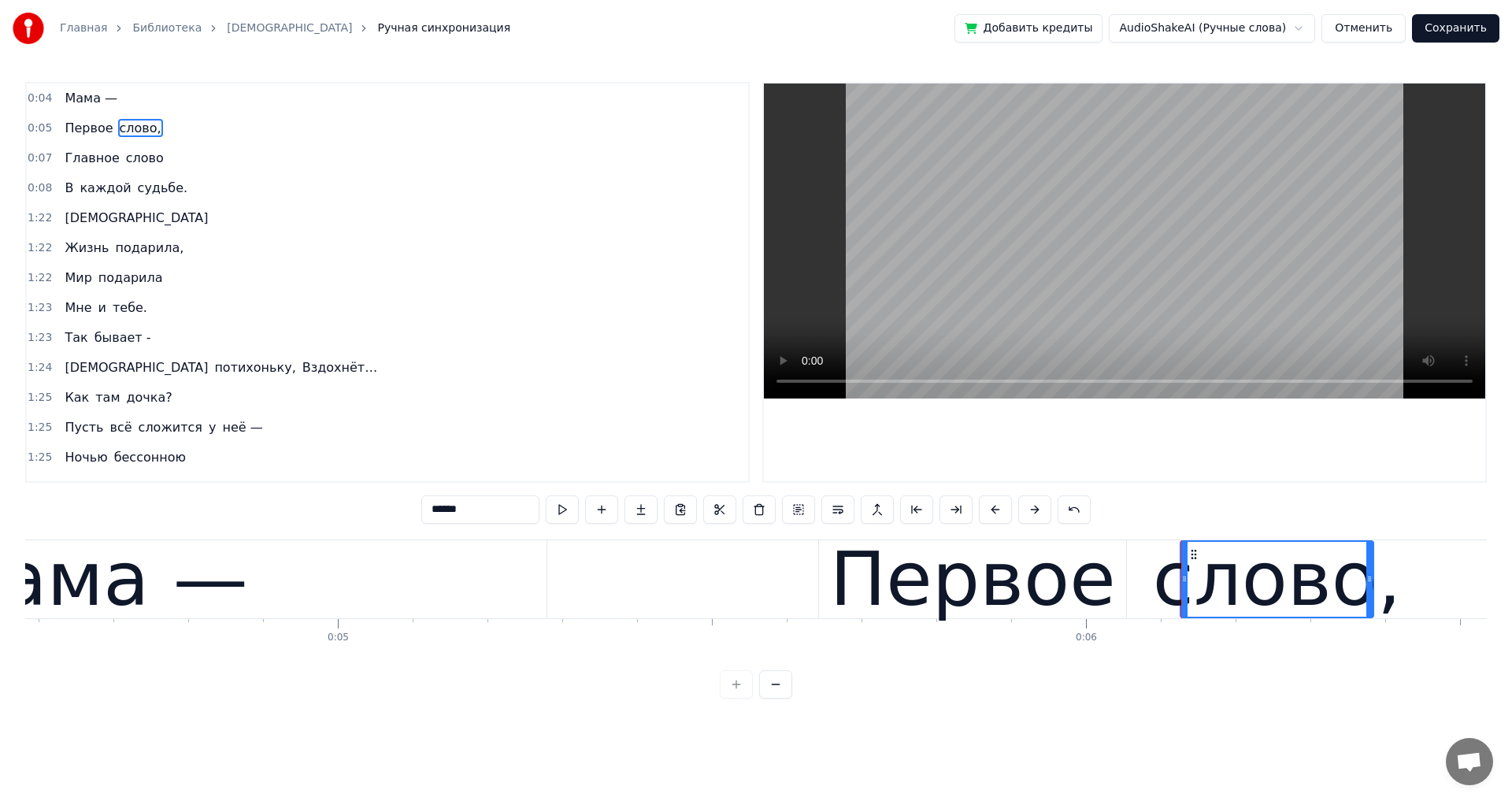
drag, startPoint x: 939, startPoint y: 580, endPoint x: 1182, endPoint y: 583, distance: 243.0
click at [833, 592] on div "Первое" at bounding box center [972, 579] width 307 height 78
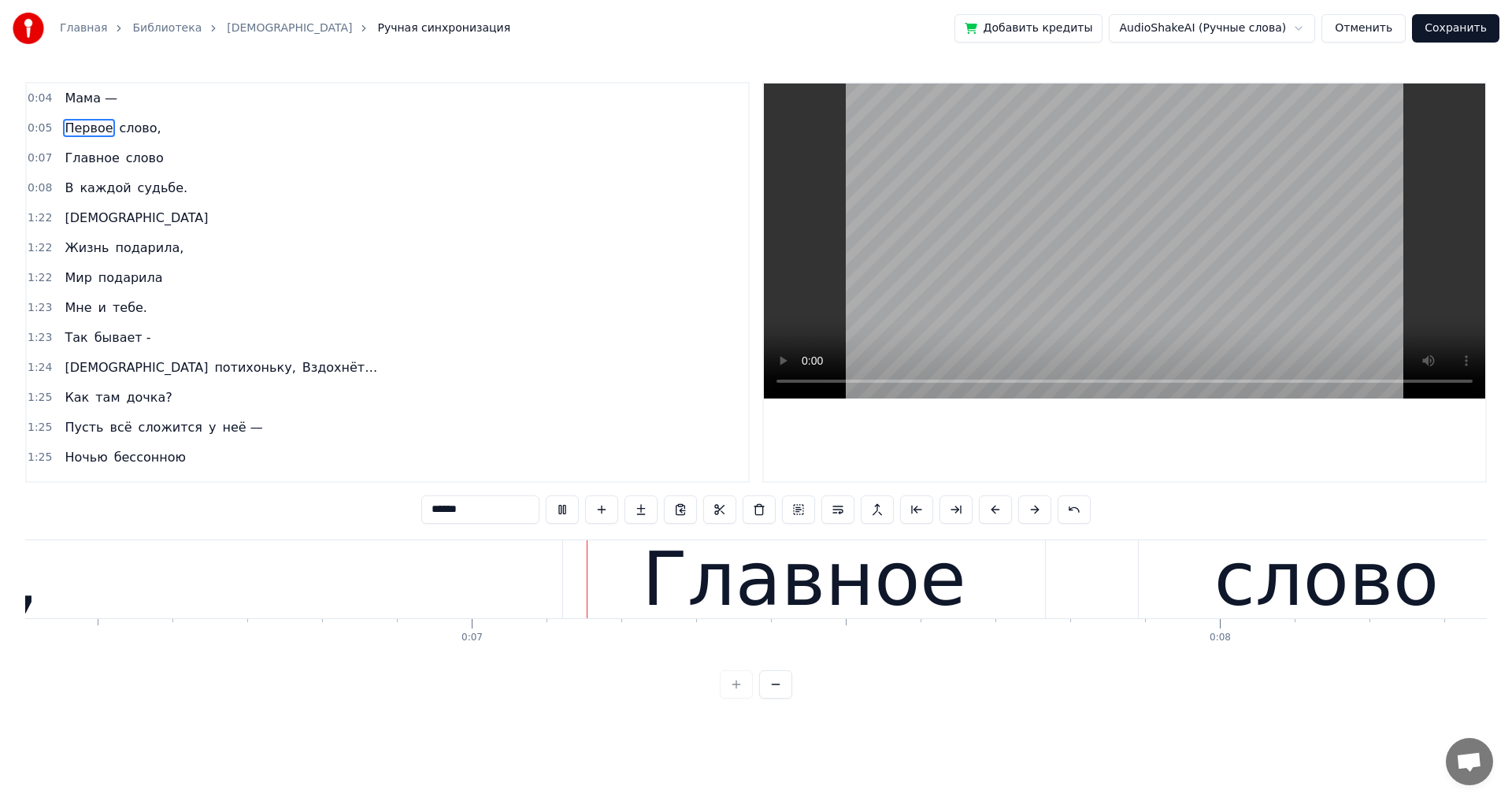
scroll to position [0, 4795]
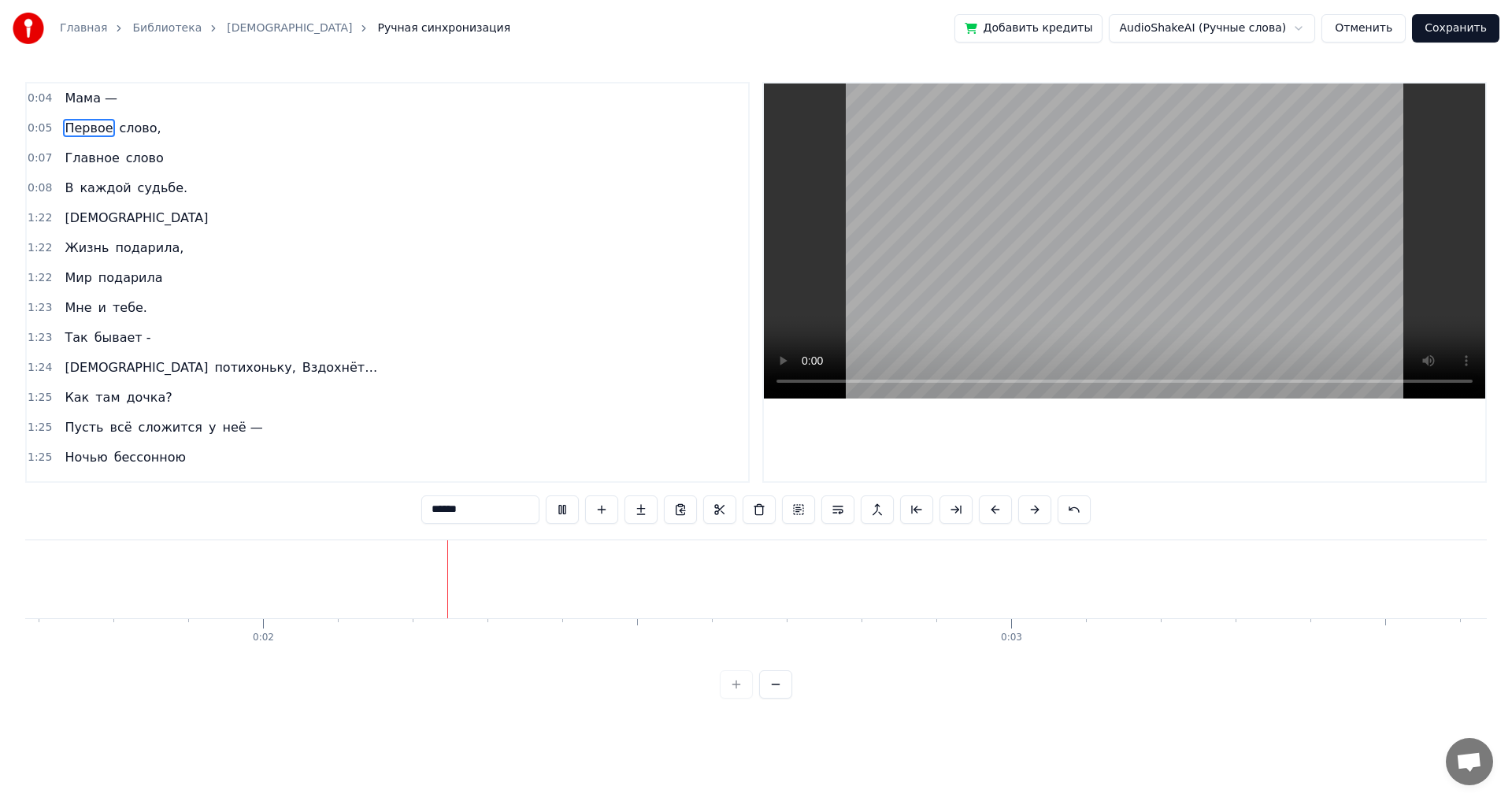
click at [63, 92] on span "Мама —" at bounding box center [90, 98] width 56 height 19
type input "******"
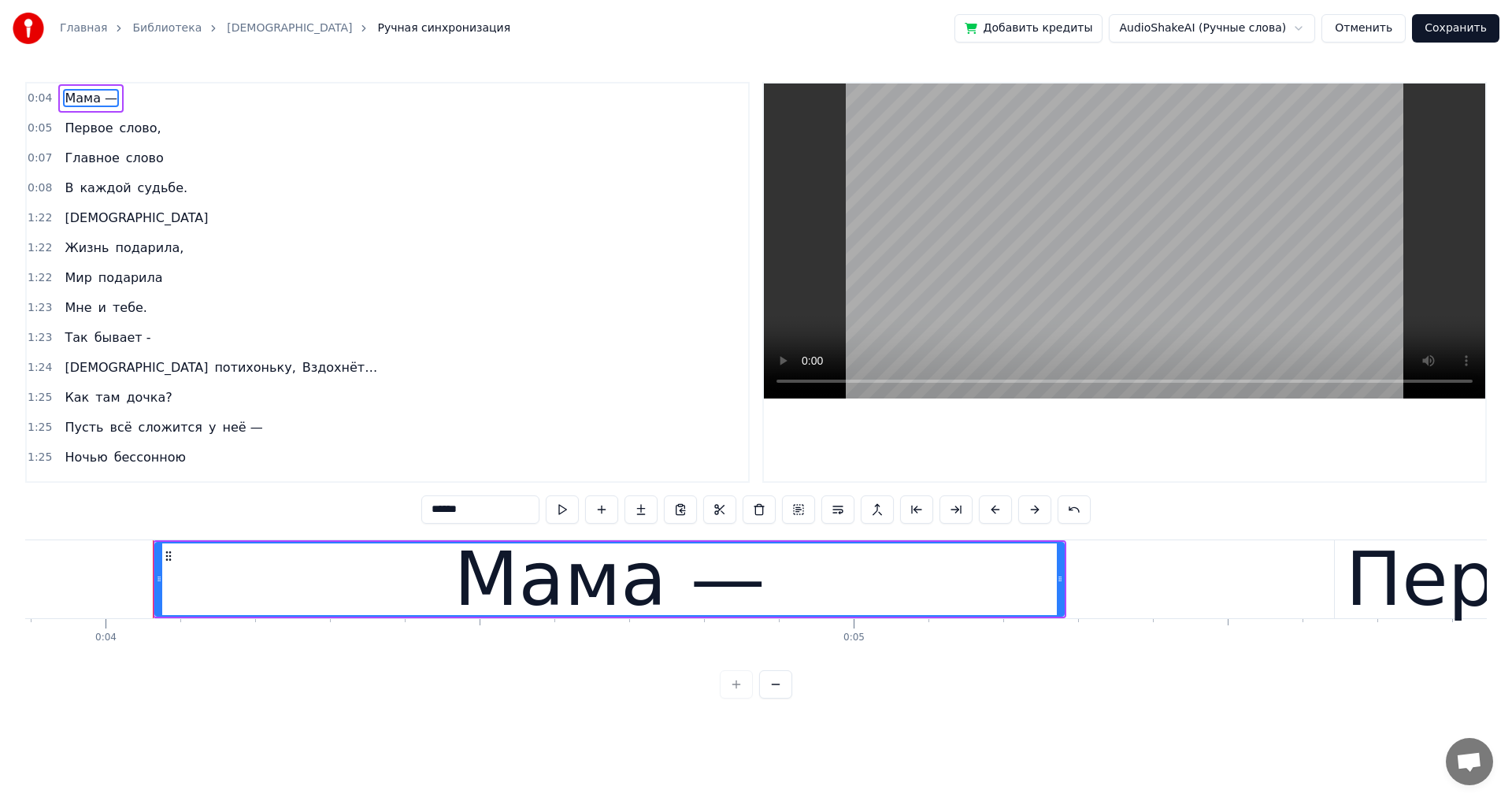
scroll to position [0, 2961]
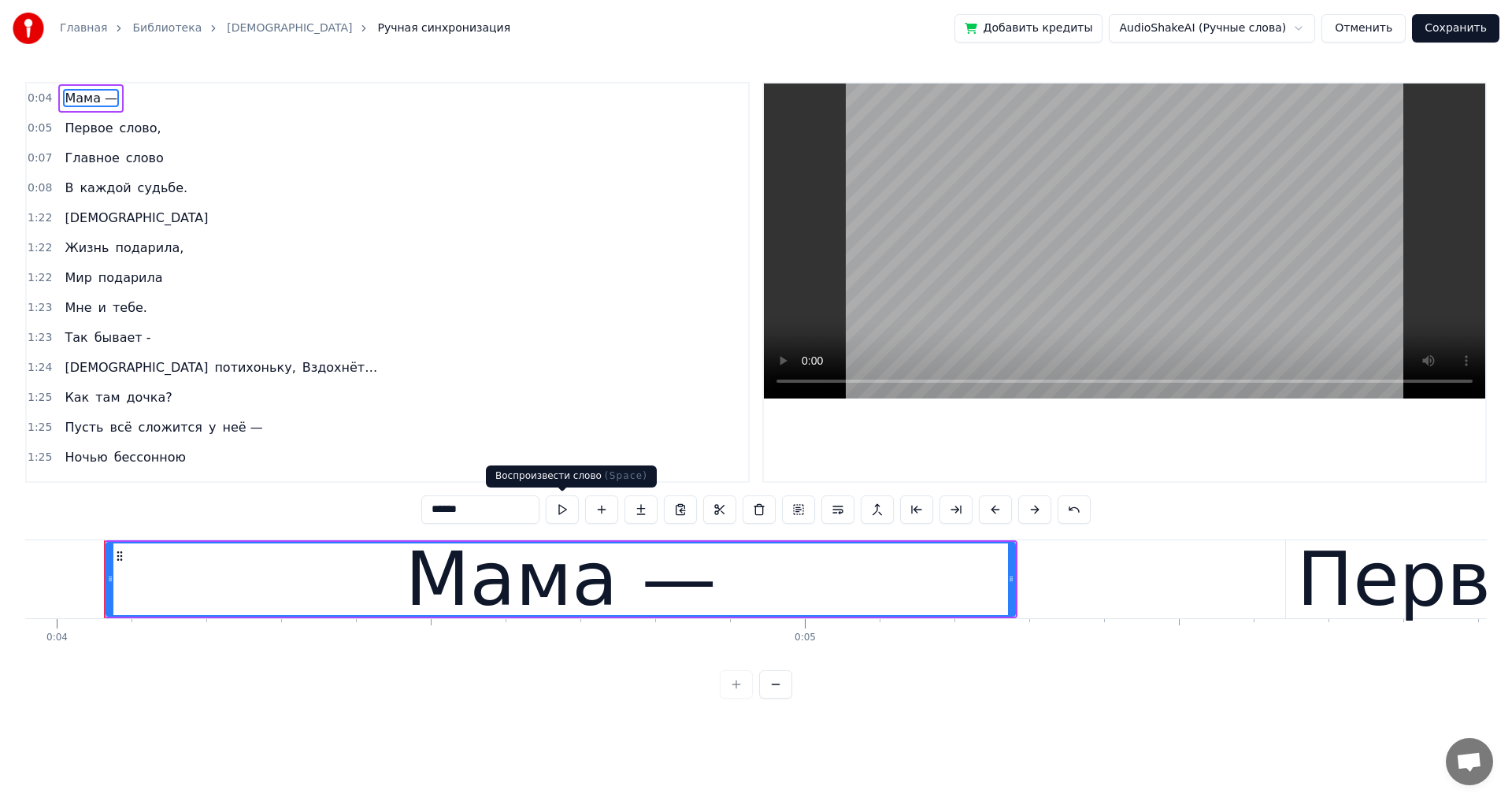
click at [563, 504] on button at bounding box center [562, 510] width 33 height 28
click at [562, 503] on button at bounding box center [562, 510] width 33 height 28
click at [58, 130] on div "Первое слово," at bounding box center [112, 128] width 109 height 28
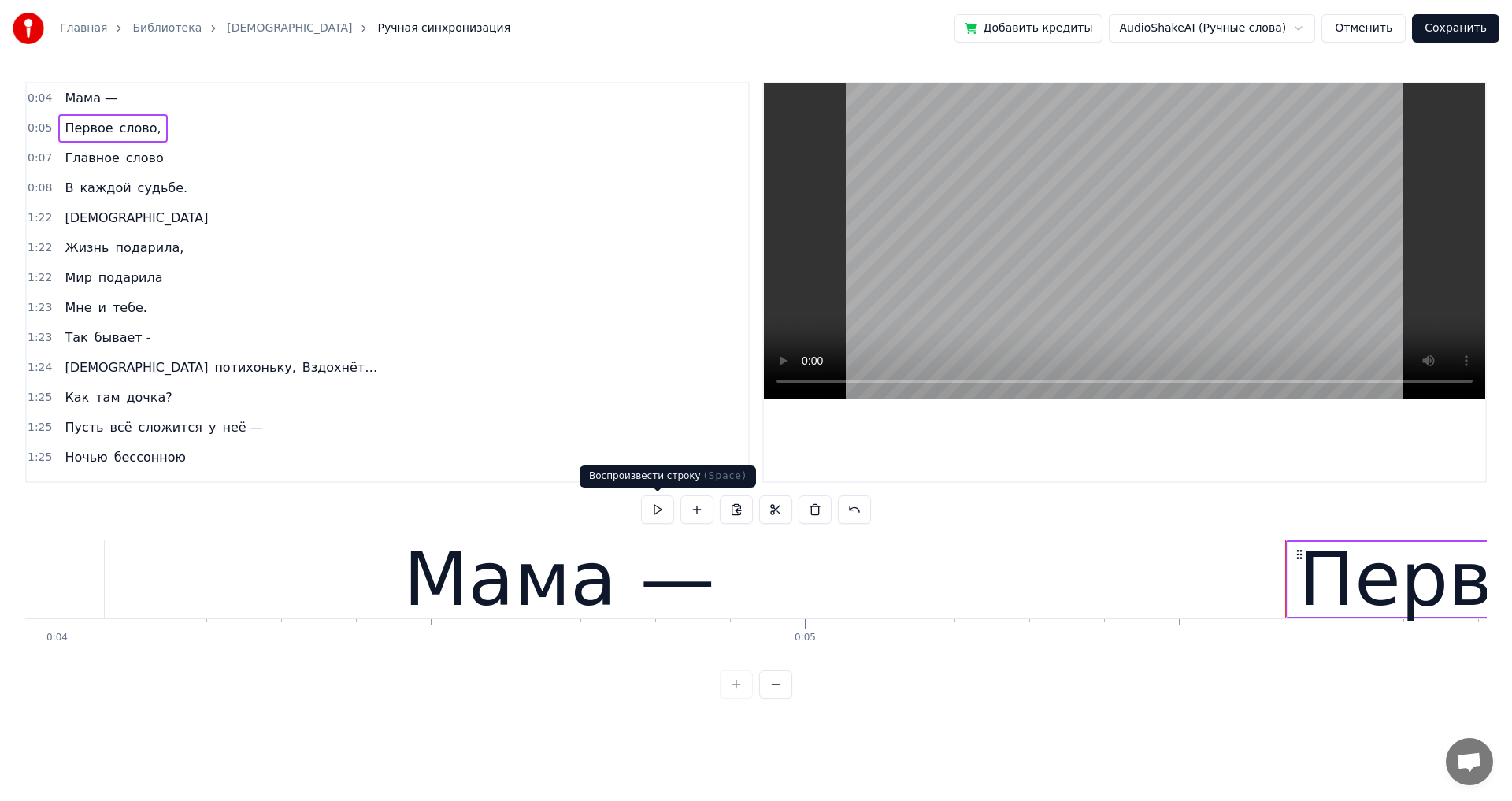
click at [656, 510] on button at bounding box center [657, 510] width 33 height 28
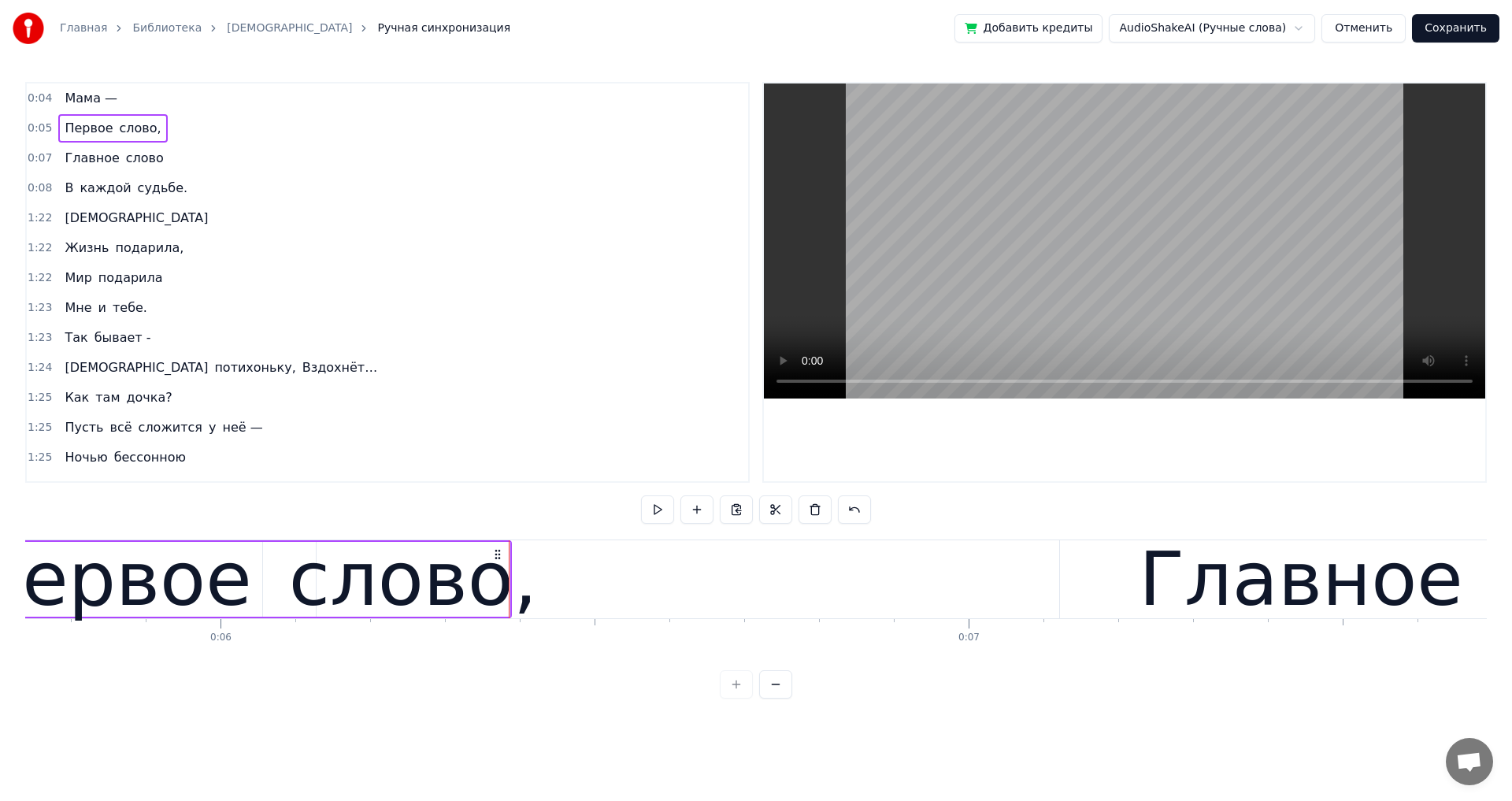
scroll to position [0, 0]
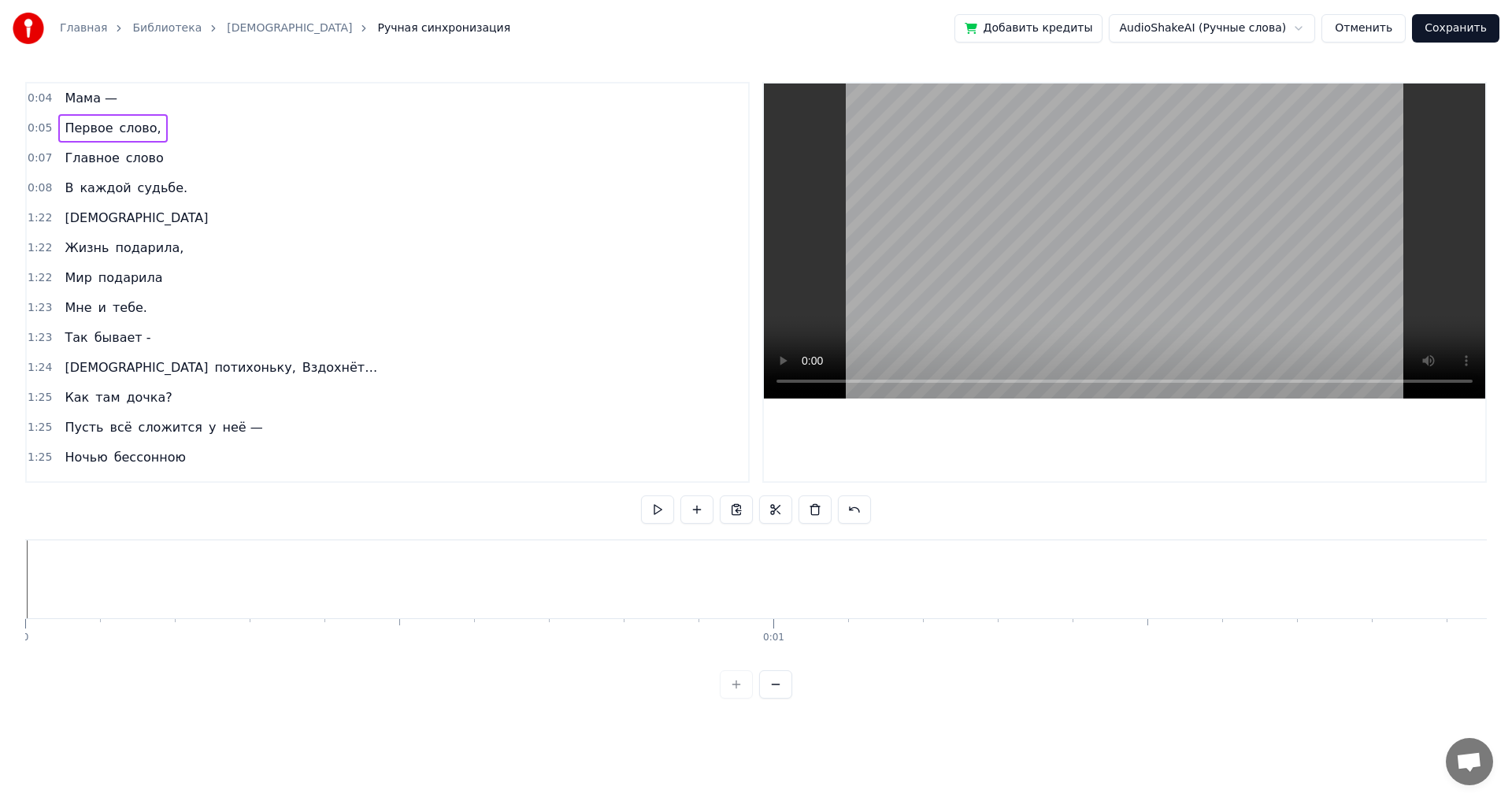
click at [77, 99] on span "Мама —" at bounding box center [90, 98] width 56 height 19
click at [25, 611] on div "Главная Библиотека Мама Ручная синхронизация Добавить кредиты AudioShakeAI (Руч…" at bounding box center [756, 349] width 1512 height 699
click at [26, 612] on div "Главная Библиотека Мама Ручная синхронизация Добавить кредиты AudioShakeAI (Руч…" at bounding box center [756, 349] width 1512 height 699
click at [63, 100] on span "Мама —" at bounding box center [90, 98] width 56 height 19
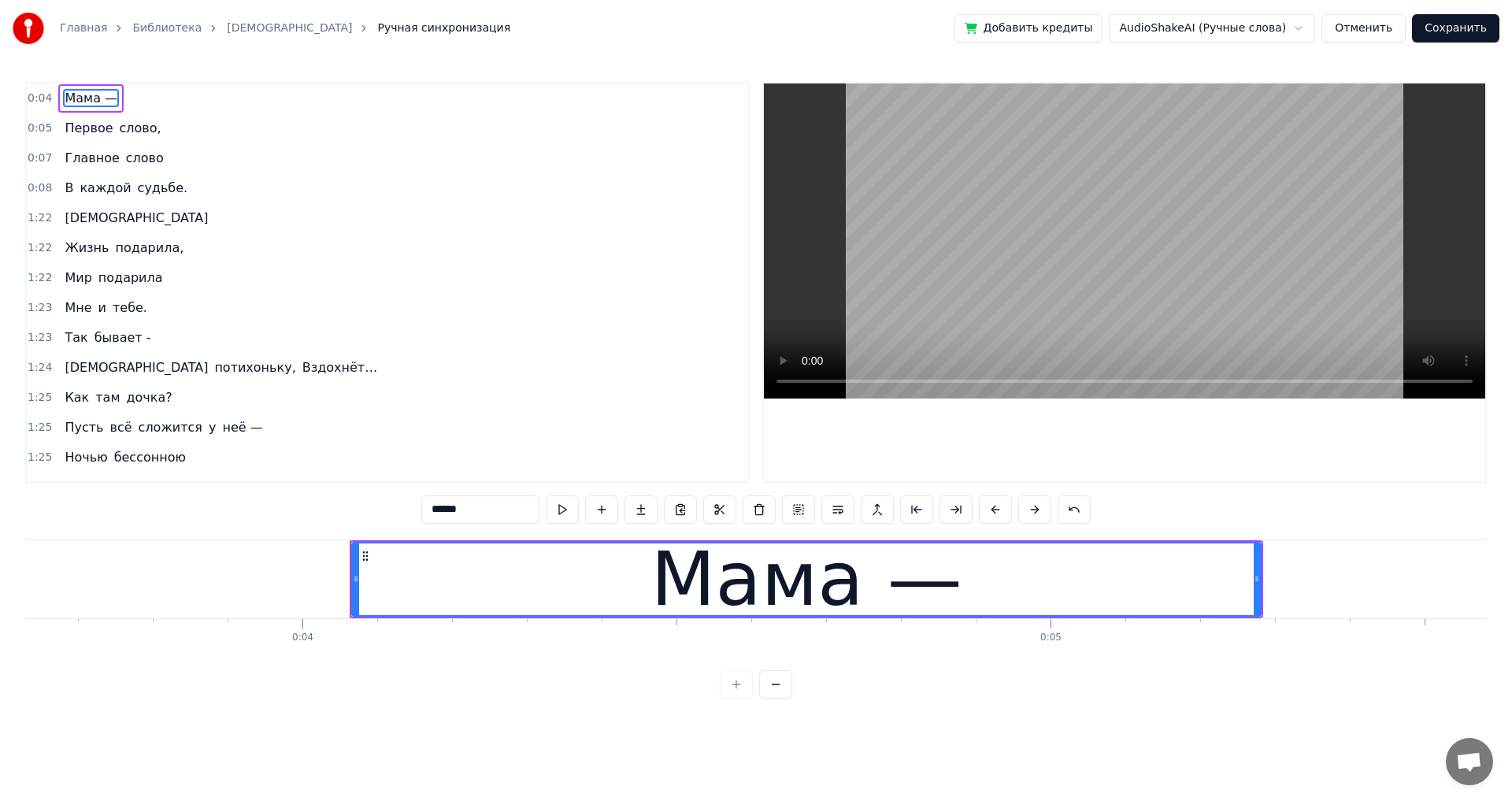
scroll to position [0, 2721]
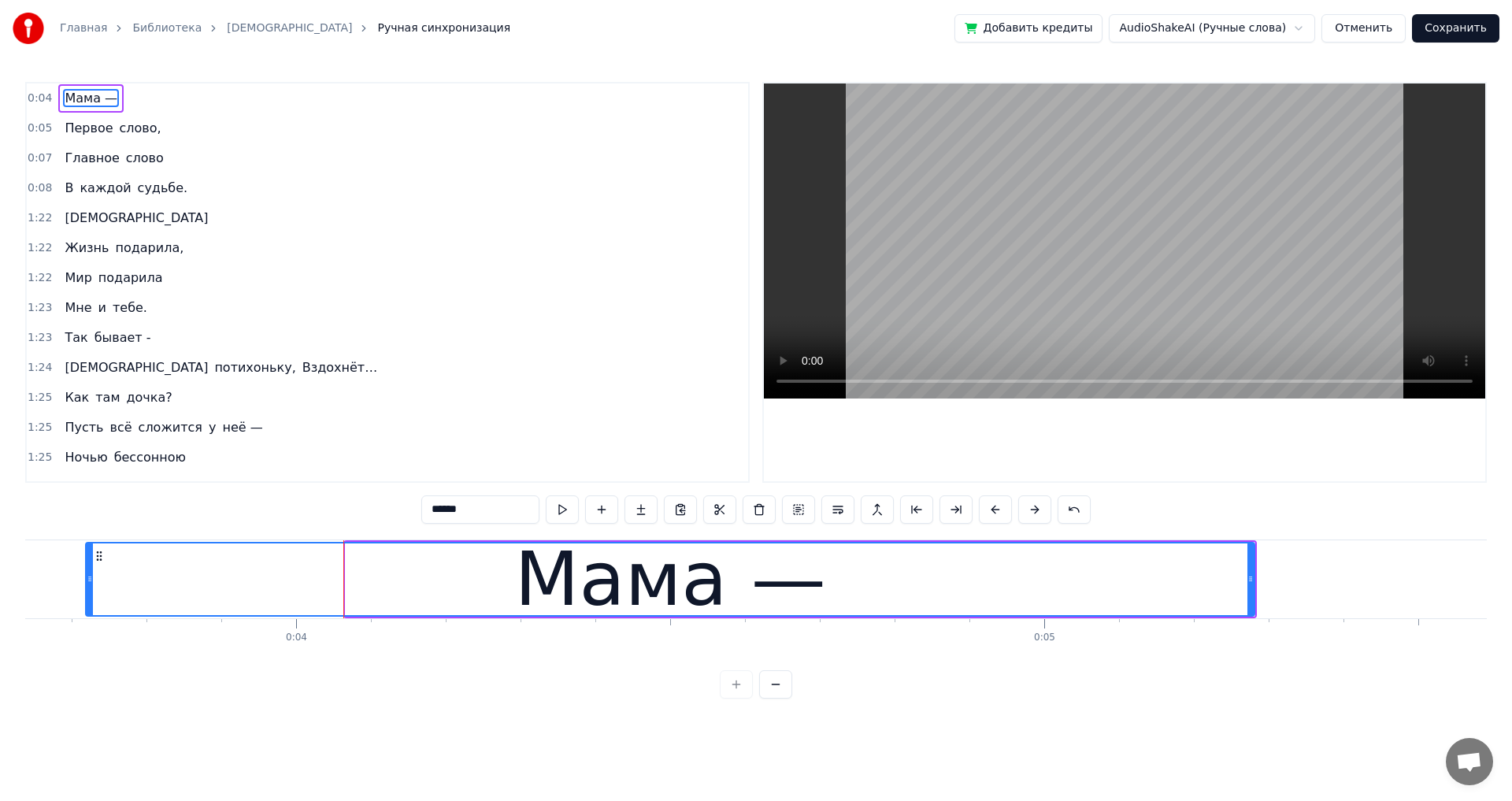
drag, startPoint x: 347, startPoint y: 582, endPoint x: 86, endPoint y: 583, distance: 261.0
click at [86, 583] on icon at bounding box center [89, 579] width 6 height 12
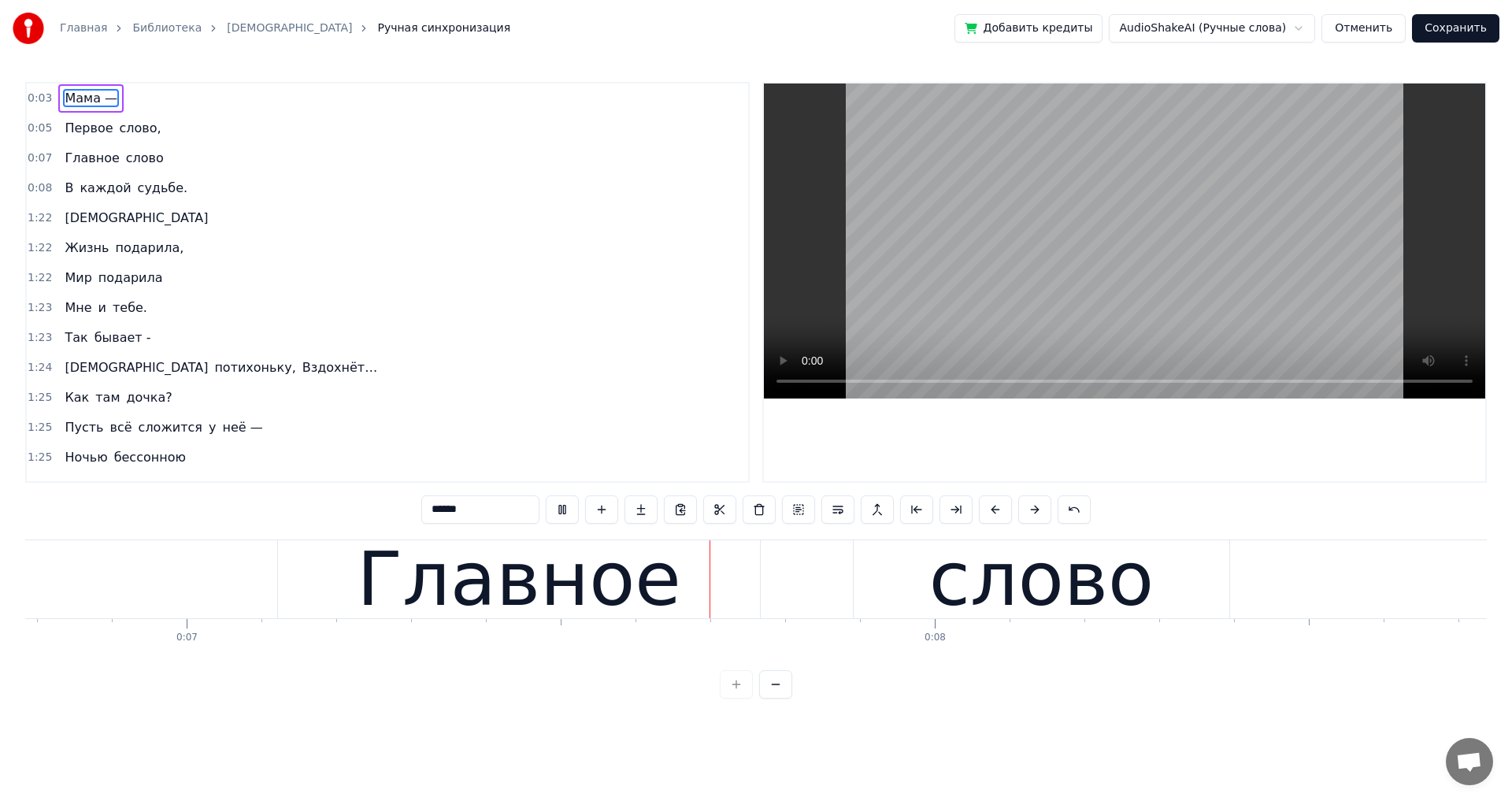
scroll to position [0, 5077]
click at [400, 618] on div "Главное" at bounding box center [518, 580] width 325 height 113
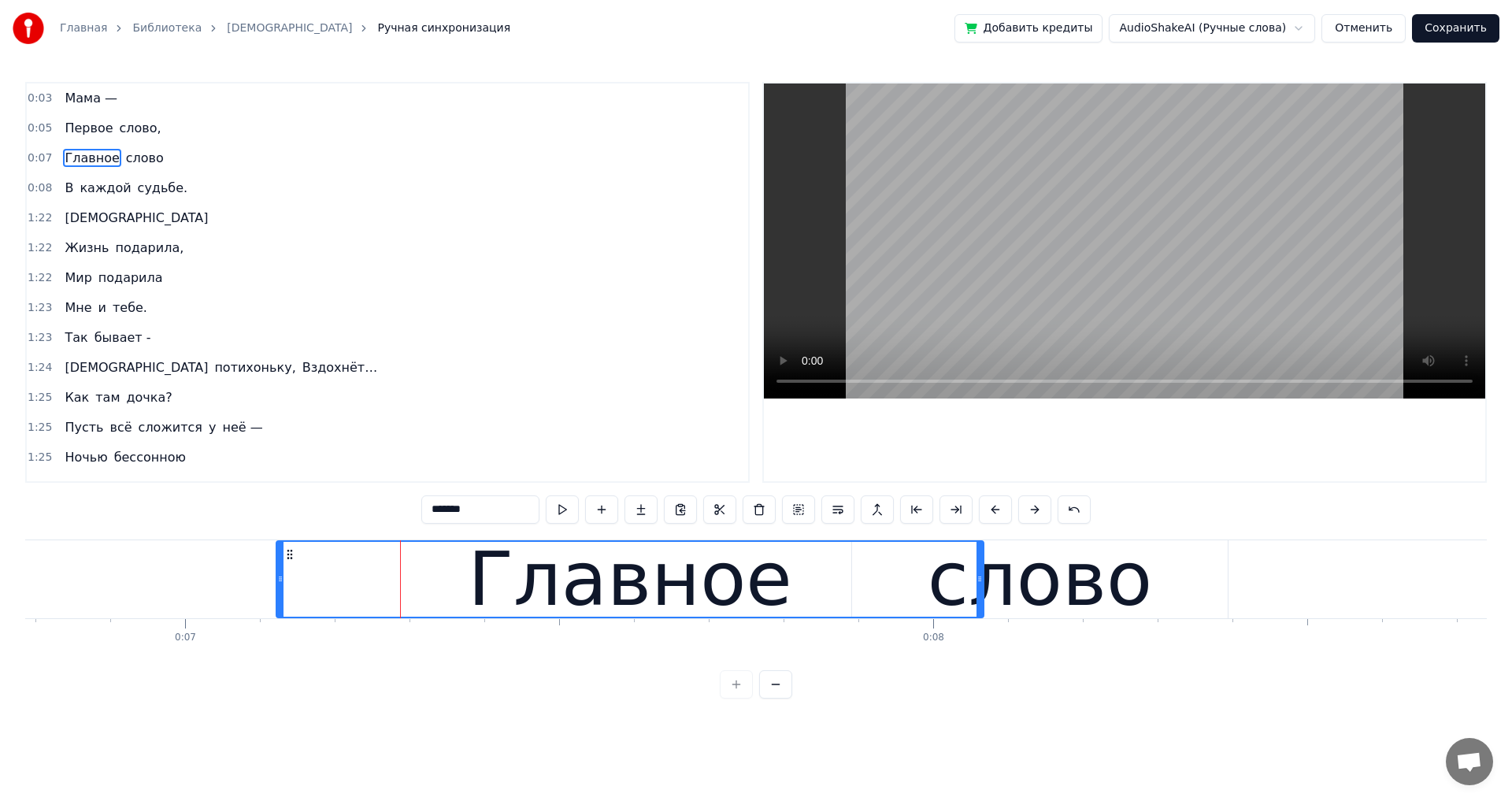
drag, startPoint x: 753, startPoint y: 580, endPoint x: 987, endPoint y: 598, distance: 234.7
click at [980, 595] on div at bounding box center [979, 579] width 6 height 75
click at [1062, 606] on div "слово" at bounding box center [1040, 580] width 224 height 113
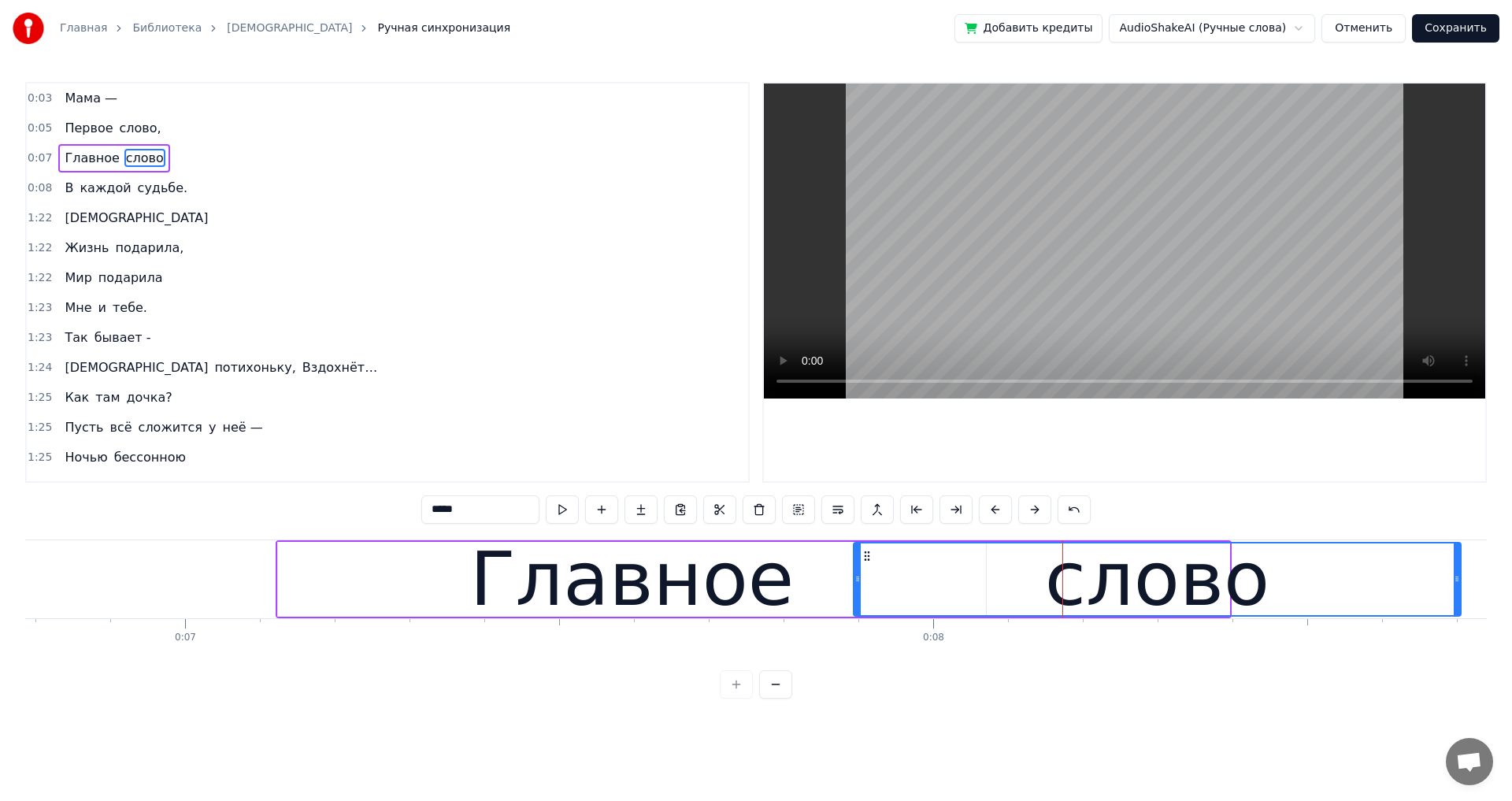
drag, startPoint x: 1225, startPoint y: 577, endPoint x: 1374, endPoint y: 573, distance: 149.1
click at [1457, 580] on icon at bounding box center [1456, 579] width 6 height 12
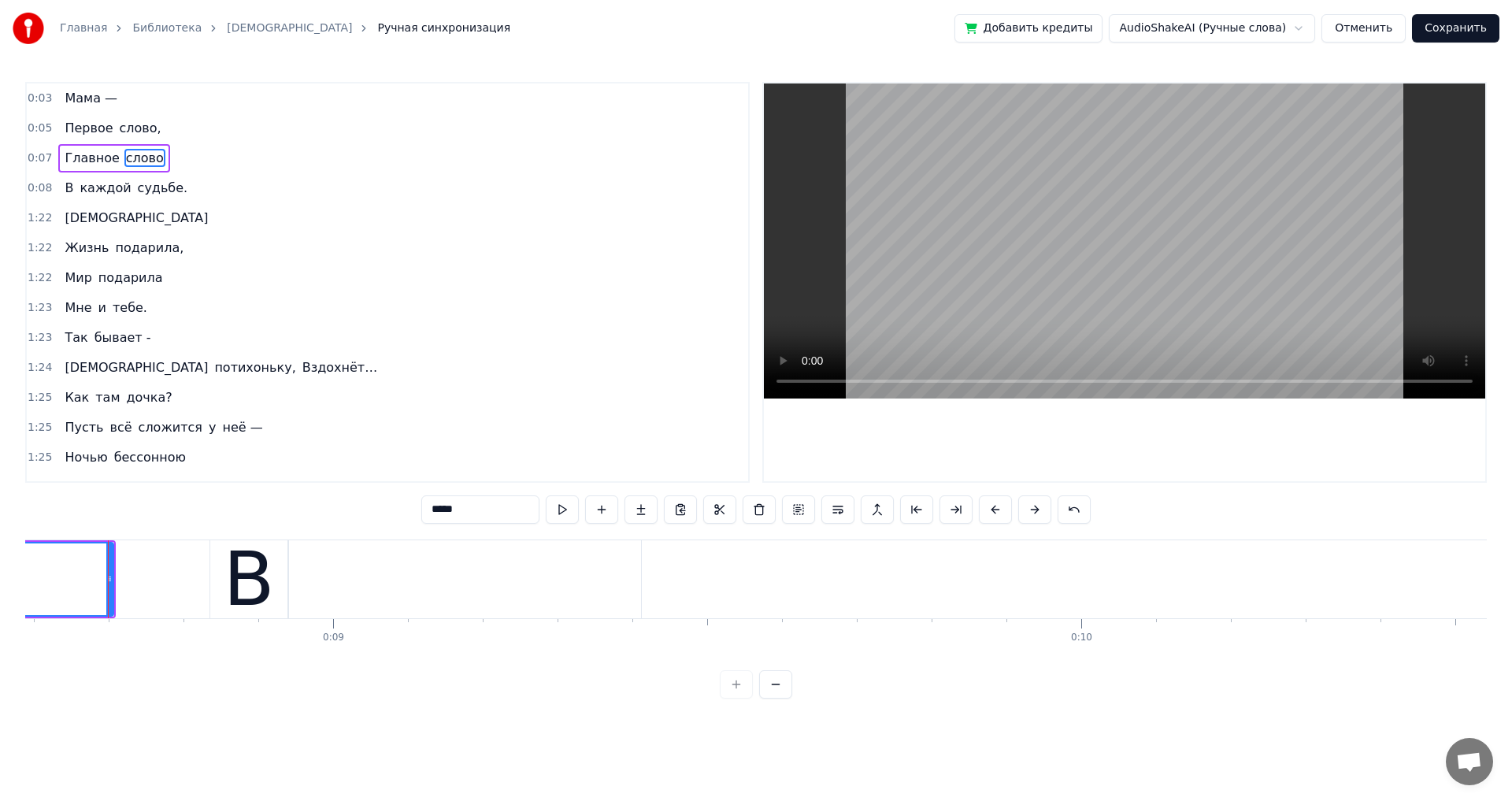
scroll to position [0, 6429]
drag, startPoint x: 105, startPoint y: 578, endPoint x: 195, endPoint y: 580, distance: 90.0
click at [195, 580] on icon at bounding box center [193, 579] width 6 height 12
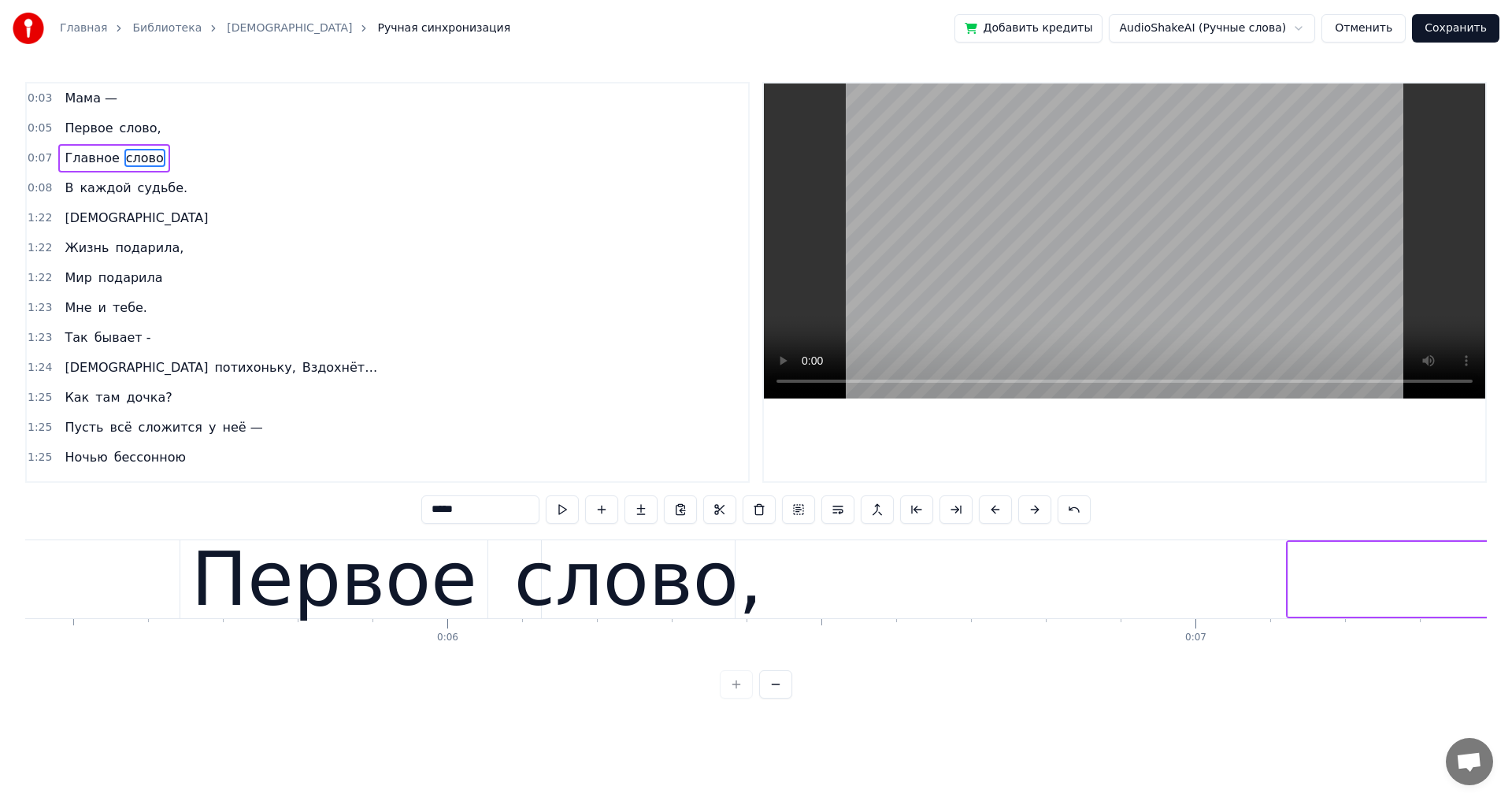
click at [580, 578] on div "слово," at bounding box center [638, 580] width 248 height 113
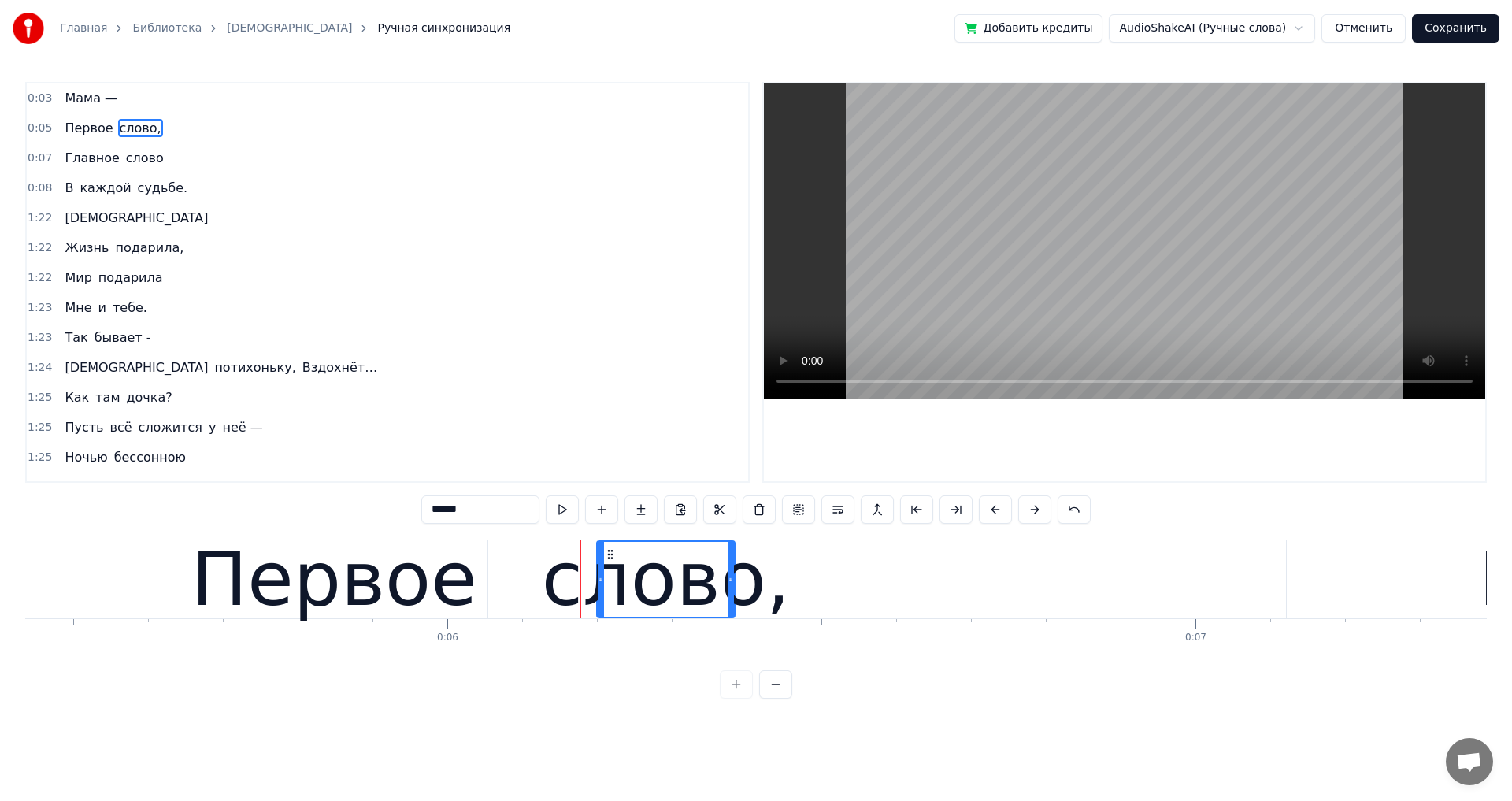
drag, startPoint x: 543, startPoint y: 579, endPoint x: 639, endPoint y: 586, distance: 96.3
click at [602, 591] on div at bounding box center [601, 579] width 6 height 75
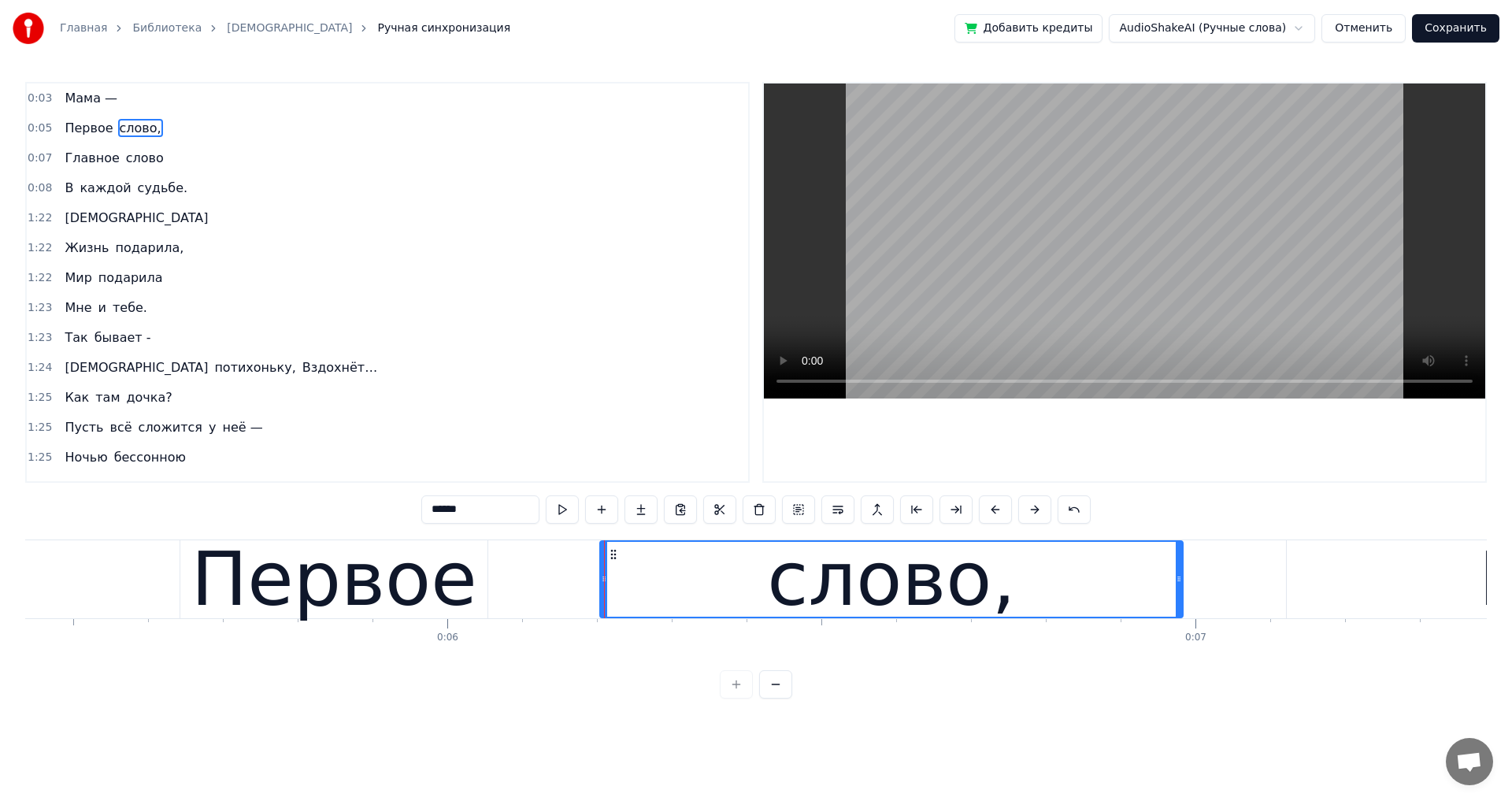
drag, startPoint x: 730, startPoint y: 579, endPoint x: 1178, endPoint y: 597, distance: 448.4
click at [1178, 597] on div at bounding box center [1179, 579] width 6 height 75
click at [459, 583] on div "Первое" at bounding box center [334, 580] width 286 height 113
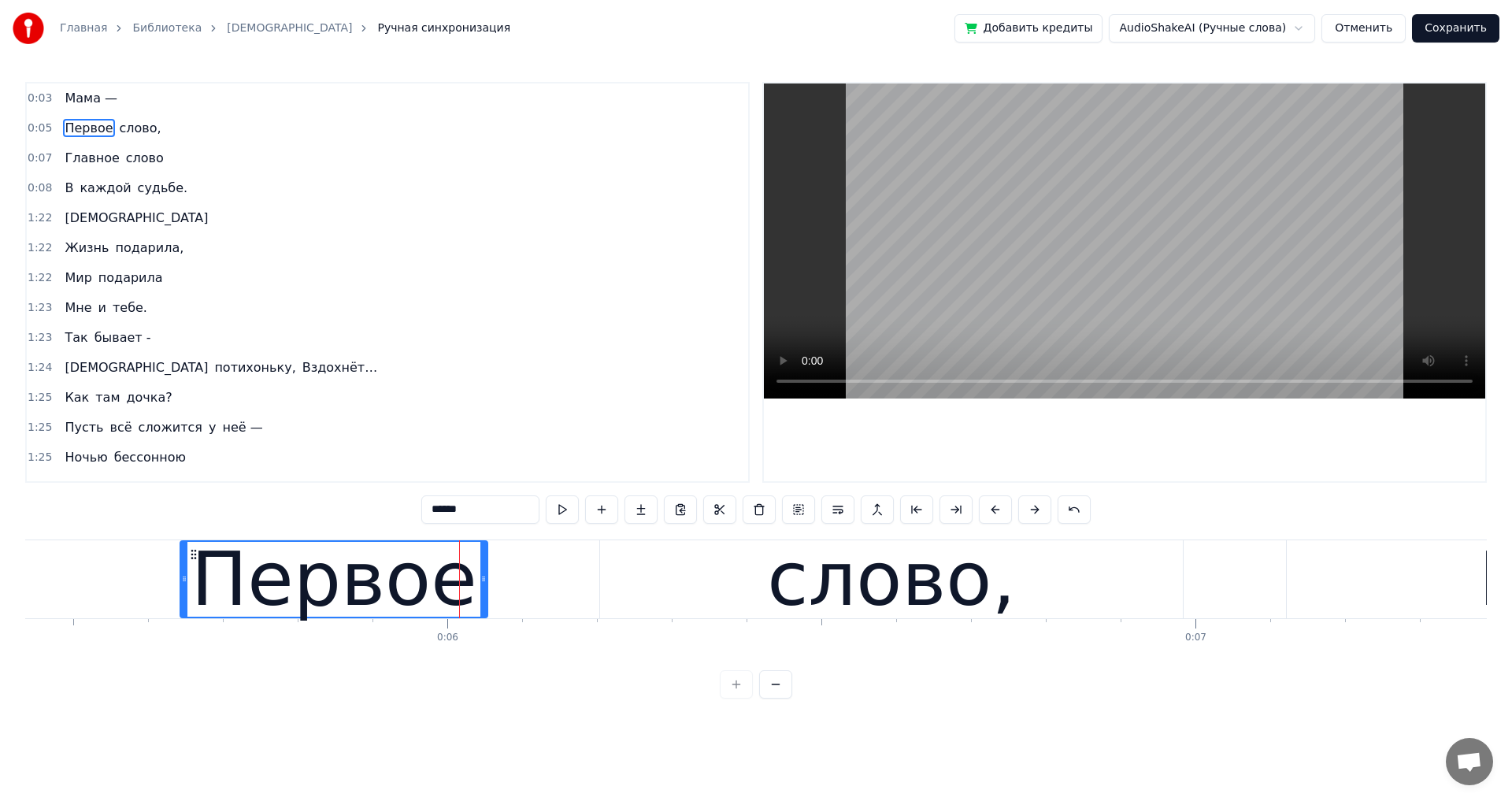
click at [122, 126] on span "слово," at bounding box center [140, 128] width 45 height 19
type input "******"
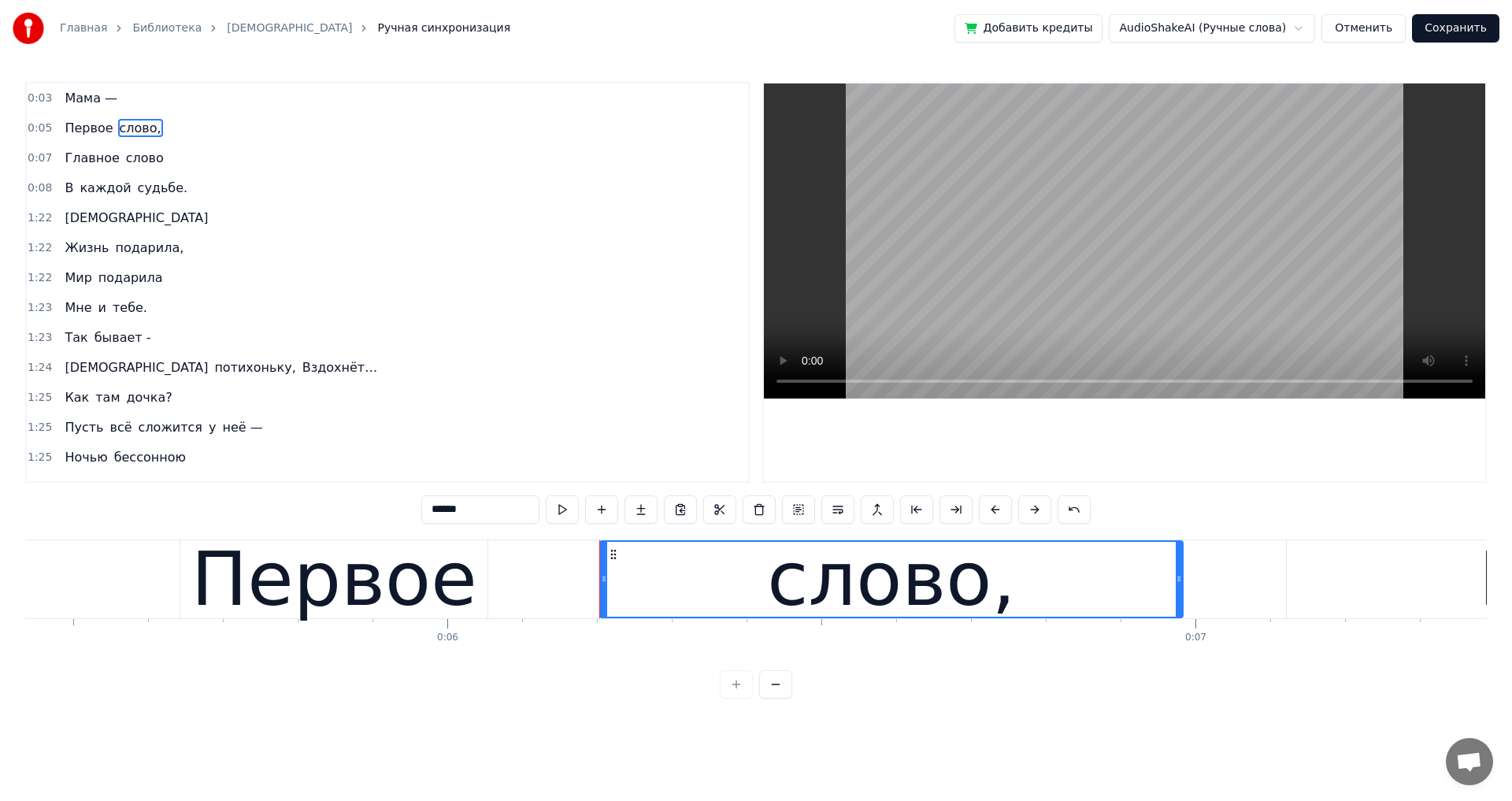
click at [82, 140] on div "Первое слово," at bounding box center [112, 128] width 109 height 28
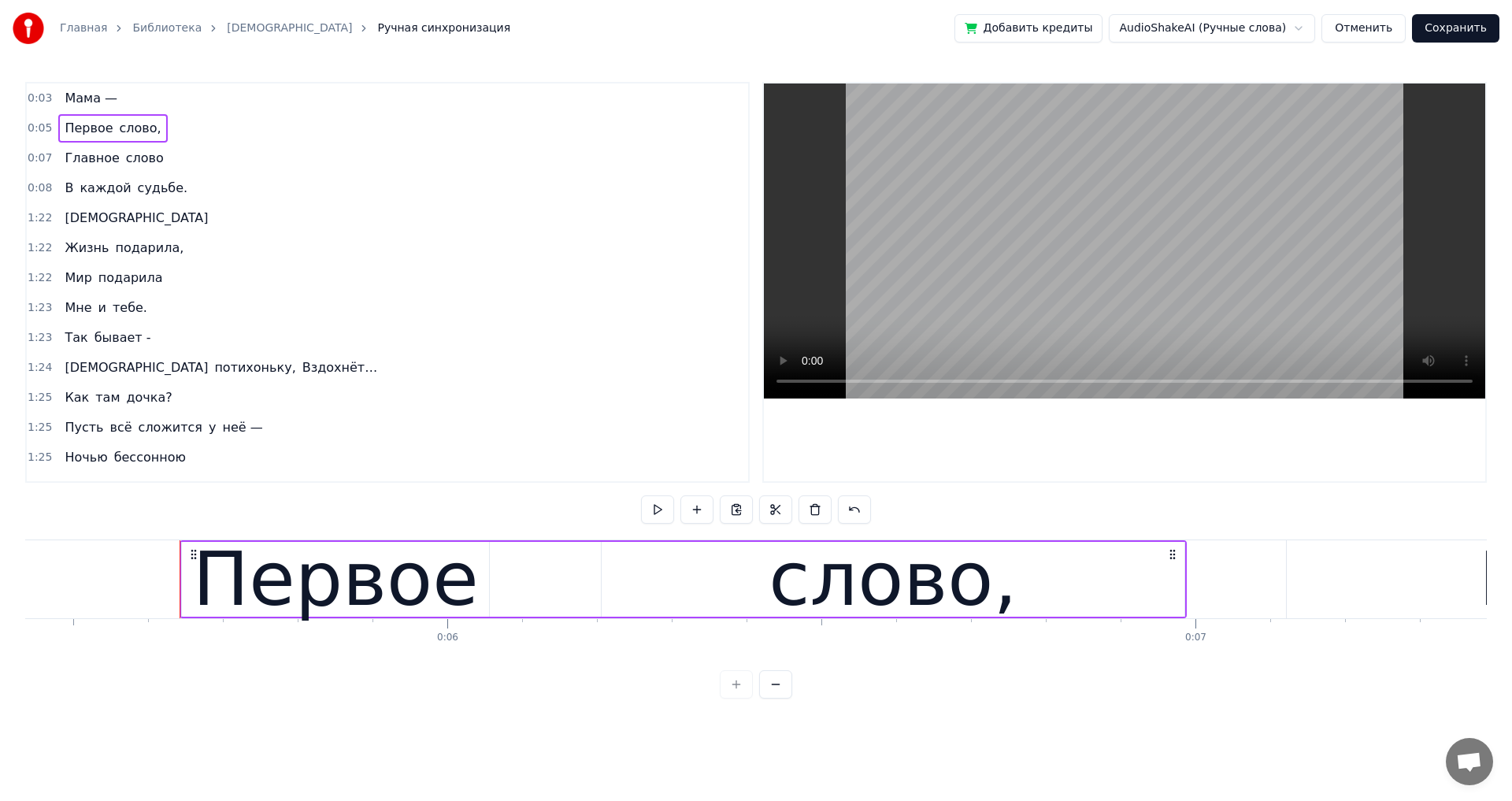
drag, startPoint x: 180, startPoint y: 616, endPoint x: 607, endPoint y: 626, distance: 427.1
click at [606, 627] on div "Мама — Первое слово, Главное слово В каждой судьбе. Мама Жизнь подарила, Мир по…" at bounding box center [756, 598] width 1462 height 118
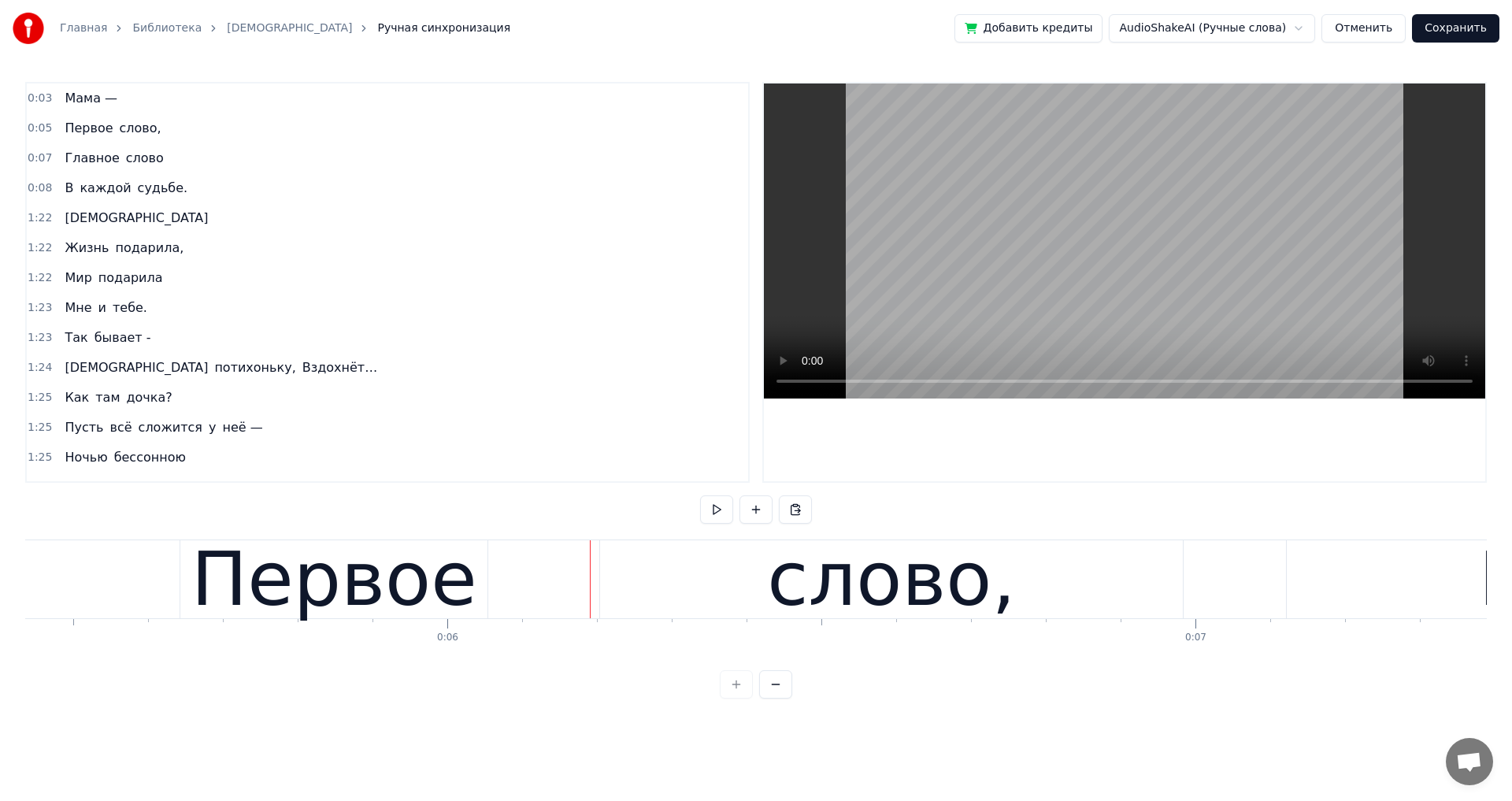
click at [519, 543] on div "Первое слово," at bounding box center [684, 579] width 1007 height 78
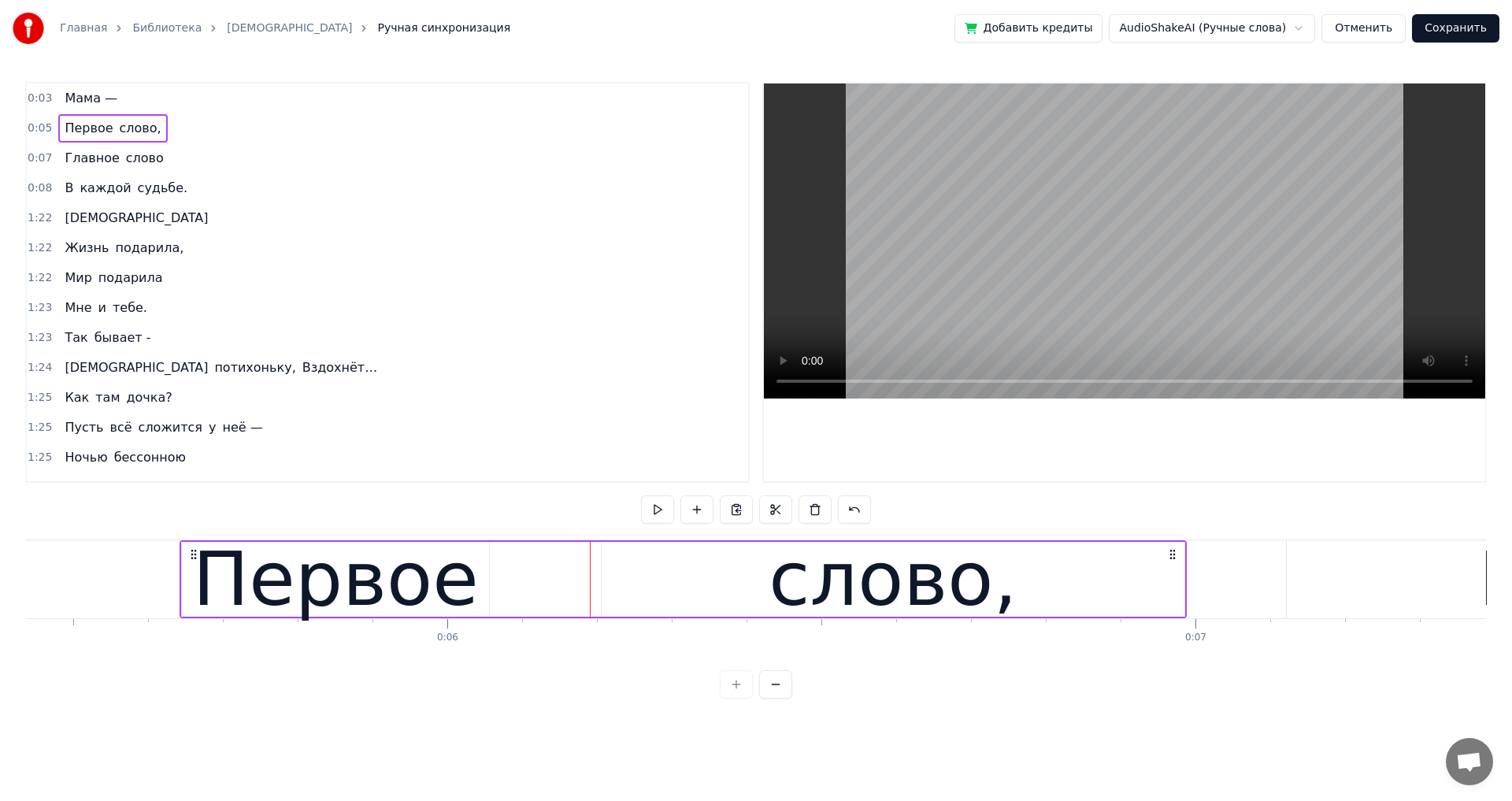
drag, startPoint x: 440, startPoint y: 543, endPoint x: 573, endPoint y: 546, distance: 133.0
click at [573, 546] on div "Первое слово," at bounding box center [684, 579] width 1007 height 78
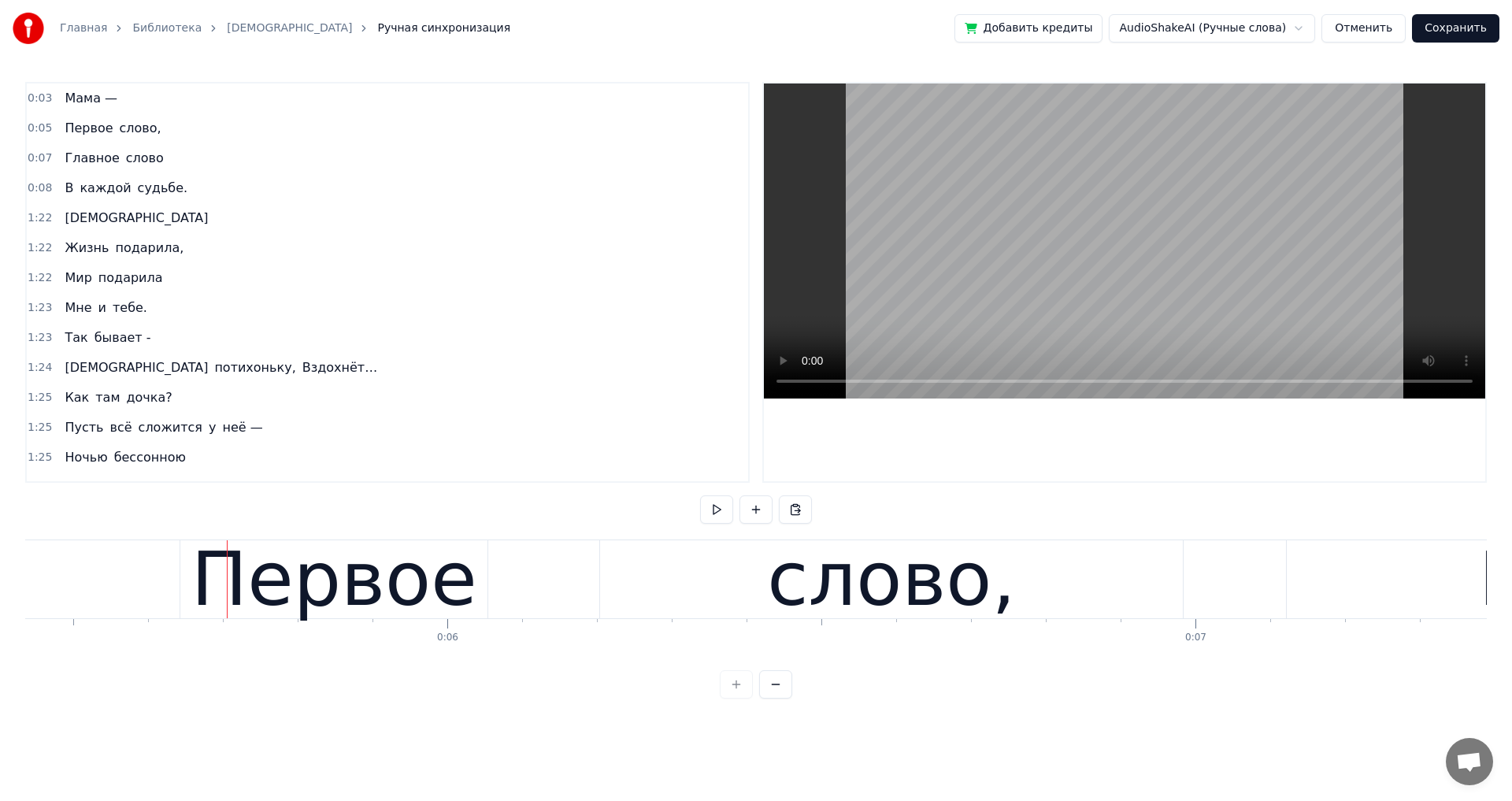
click at [183, 557] on div "Первое" at bounding box center [333, 579] width 307 height 78
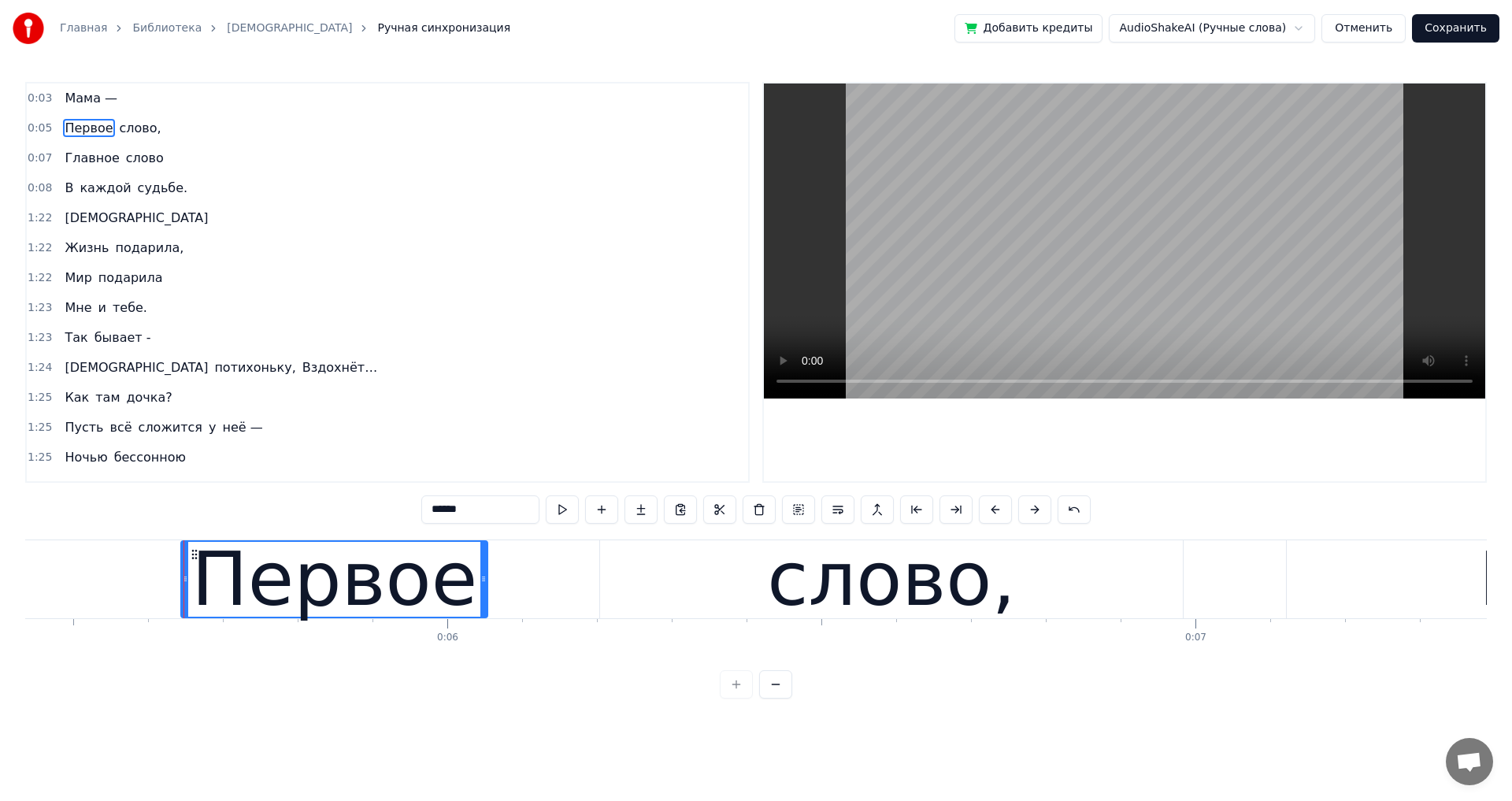
click at [184, 562] on div at bounding box center [184, 579] width 6 height 75
click at [134, 129] on span "слово," at bounding box center [140, 128] width 45 height 19
type input "******"
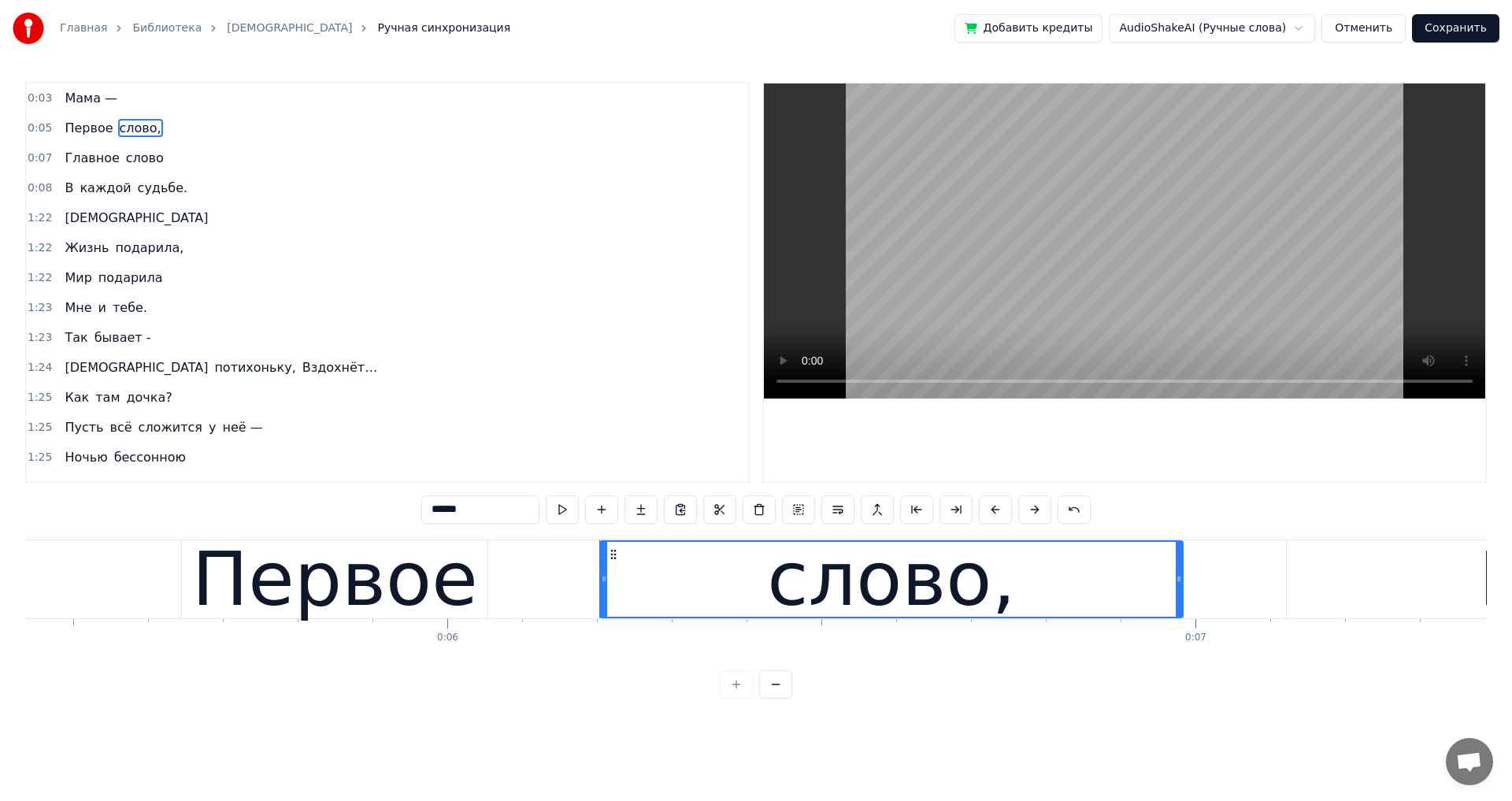
click at [139, 141] on div "Первое слово," at bounding box center [112, 128] width 109 height 28
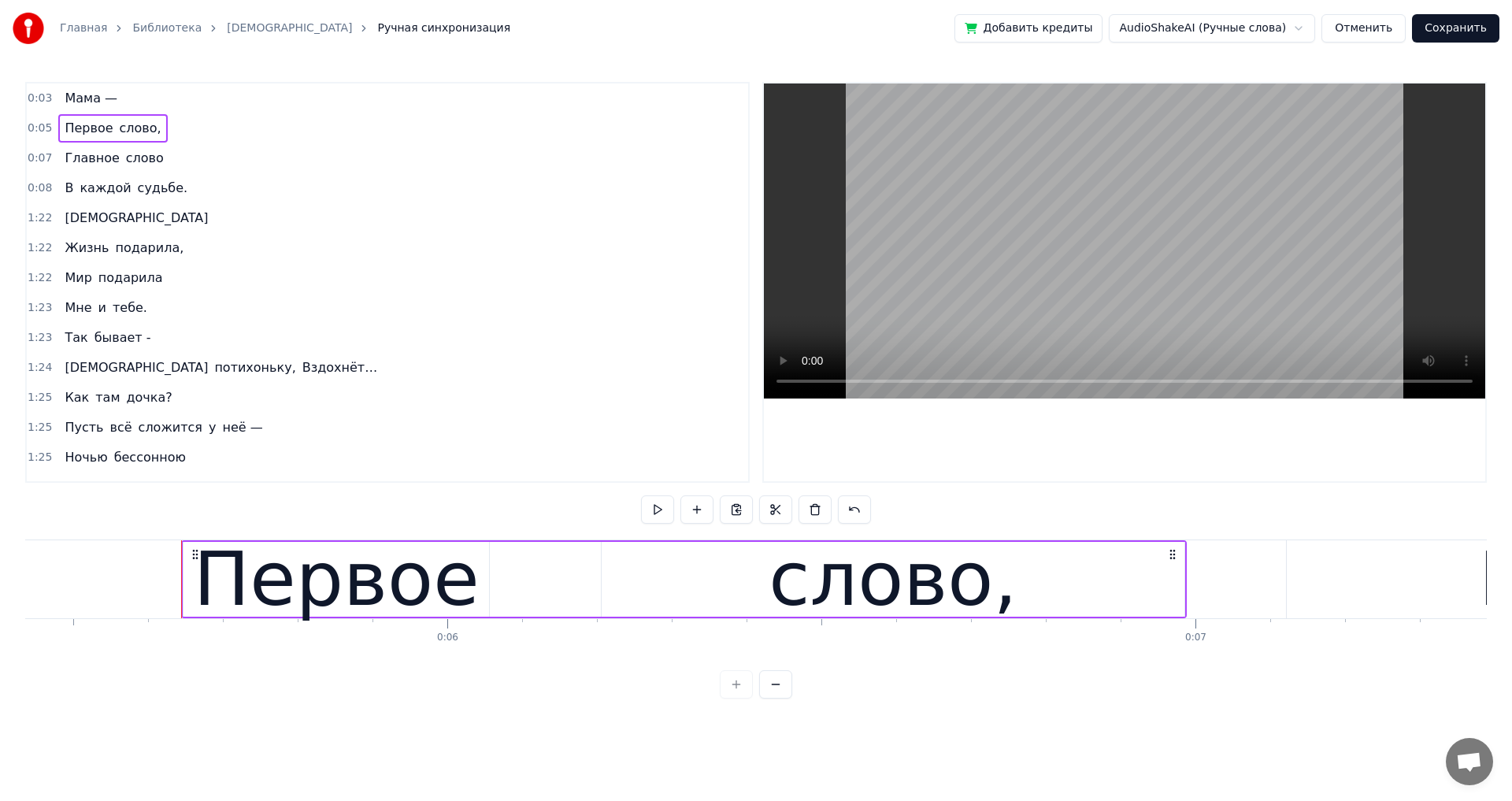
click at [138, 141] on div "Первое слово," at bounding box center [112, 128] width 109 height 28
click at [101, 129] on span "Первое" at bounding box center [88, 128] width 51 height 19
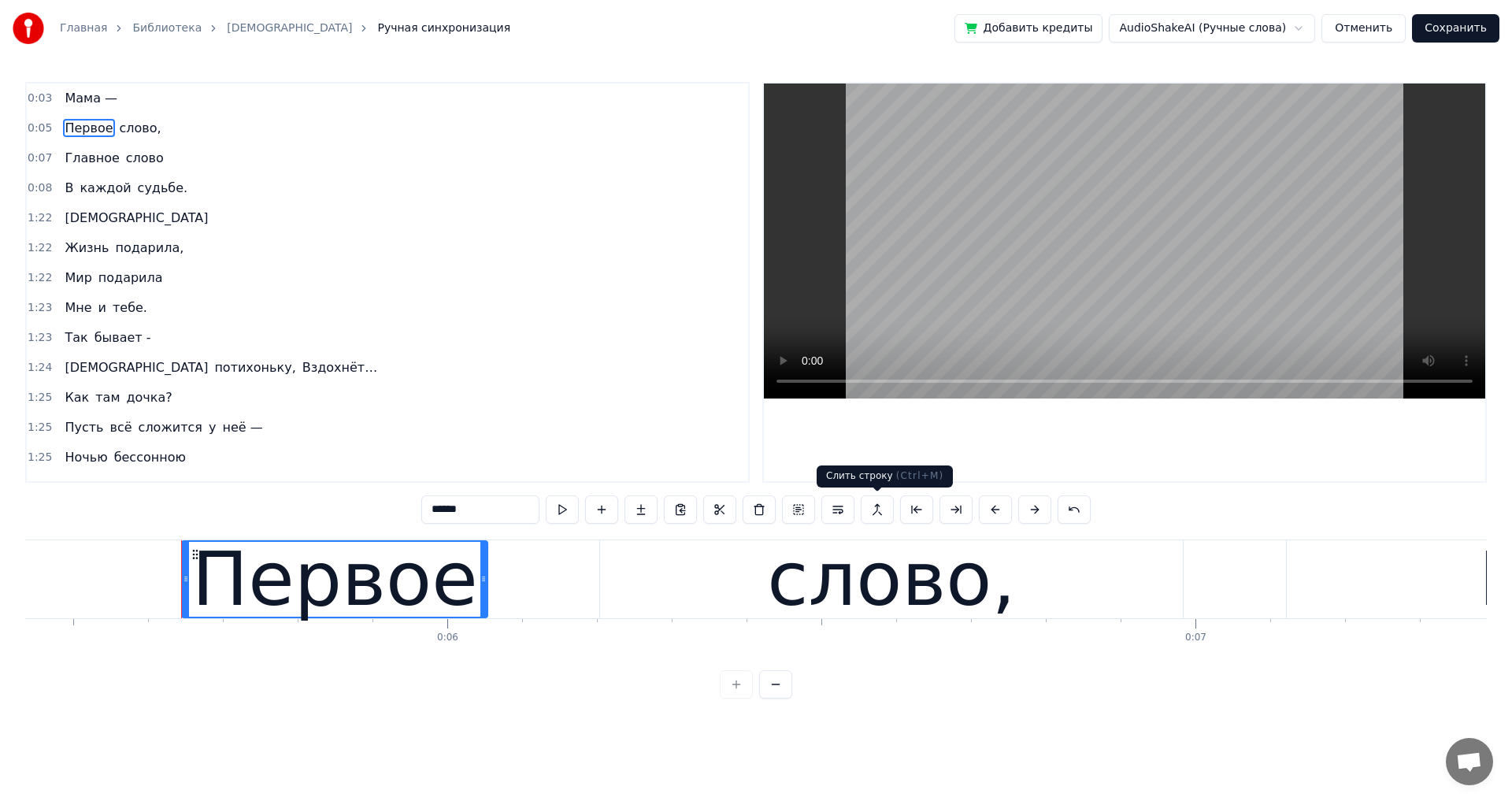
click at [874, 506] on button at bounding box center [877, 510] width 33 height 28
click at [118, 132] on span "слово," at bounding box center [140, 128] width 45 height 19
type input "******"
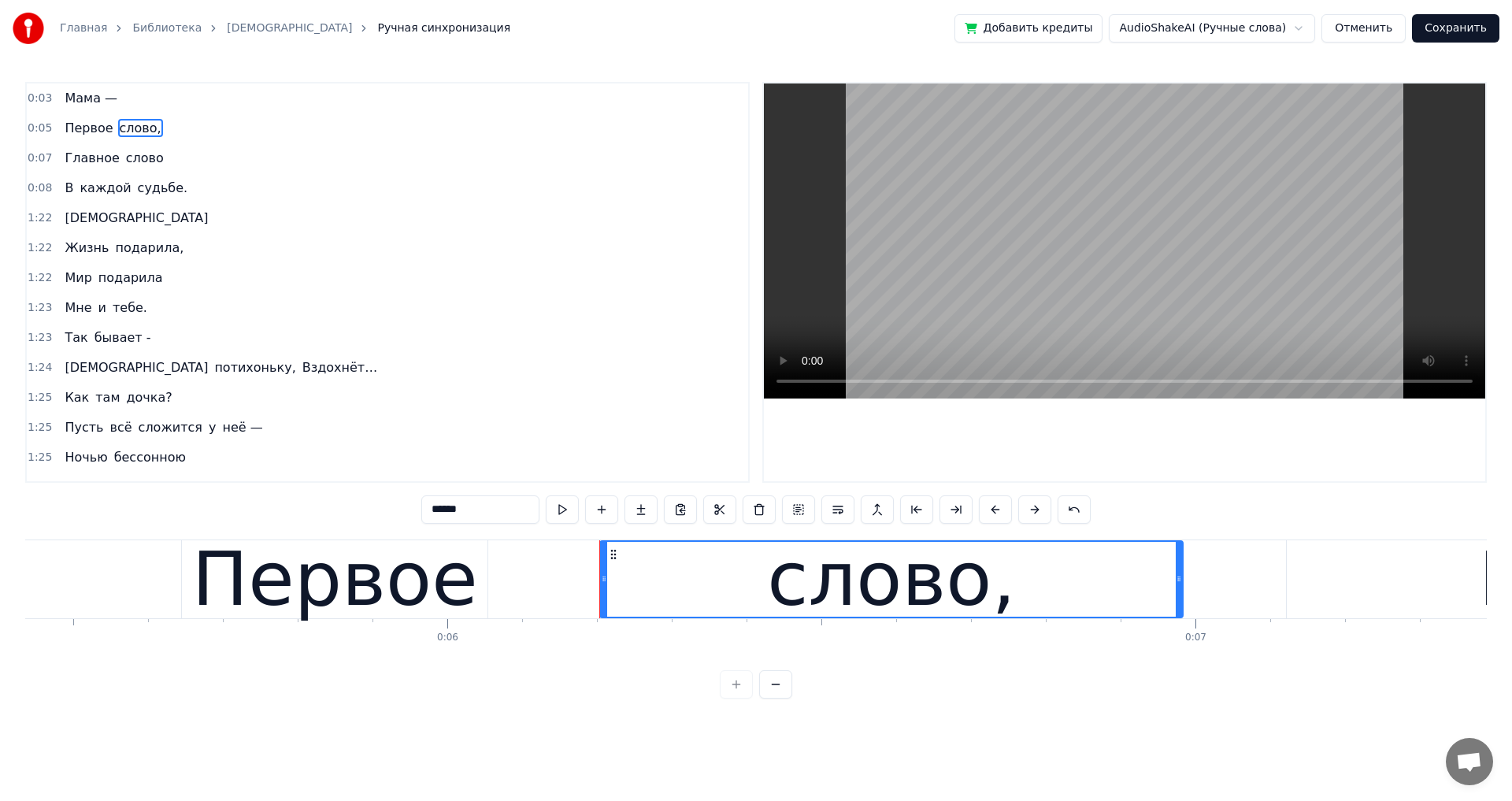
click at [101, 140] on div "Первое слово," at bounding box center [112, 128] width 109 height 28
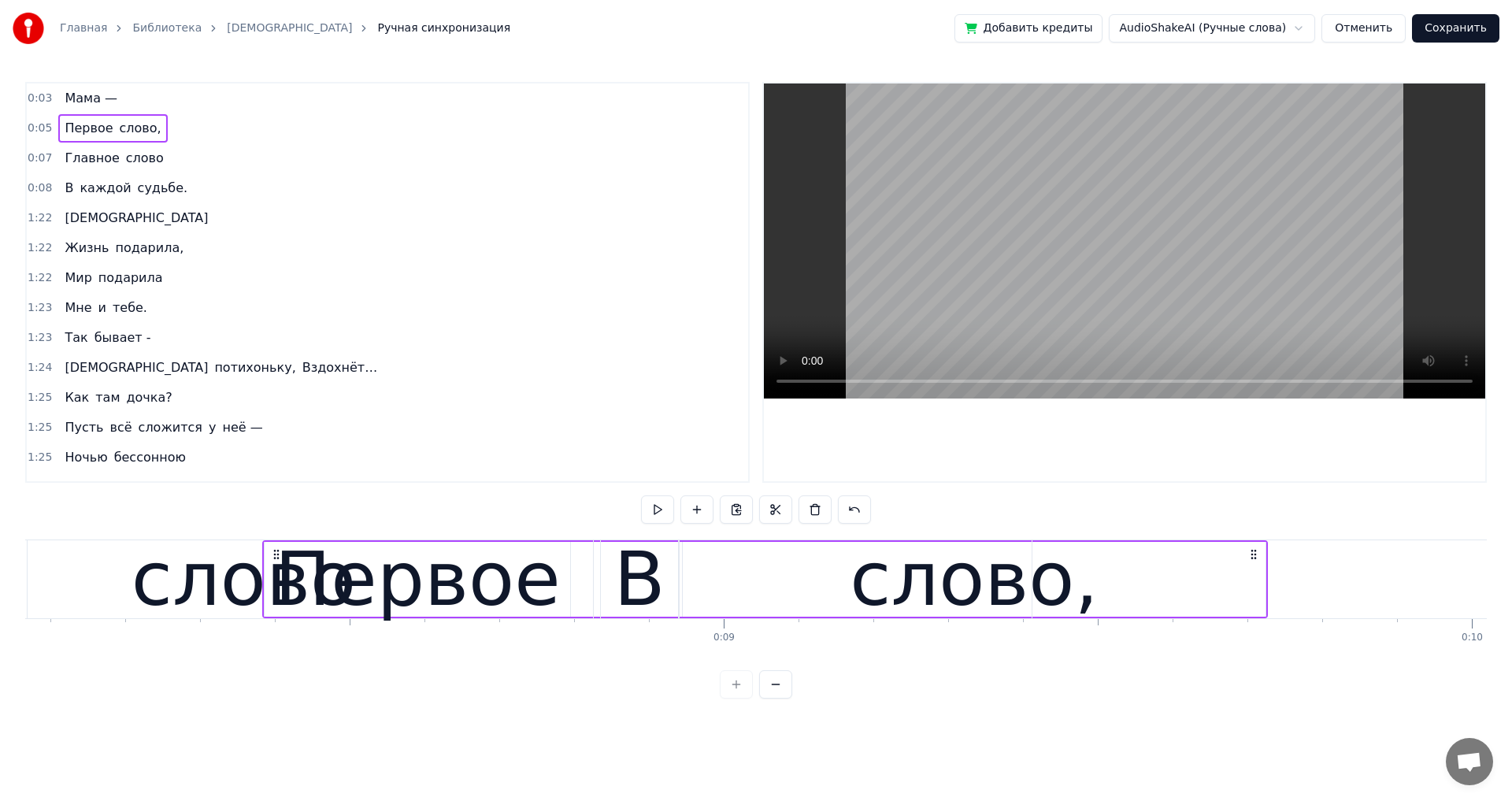
scroll to position [0, 6037]
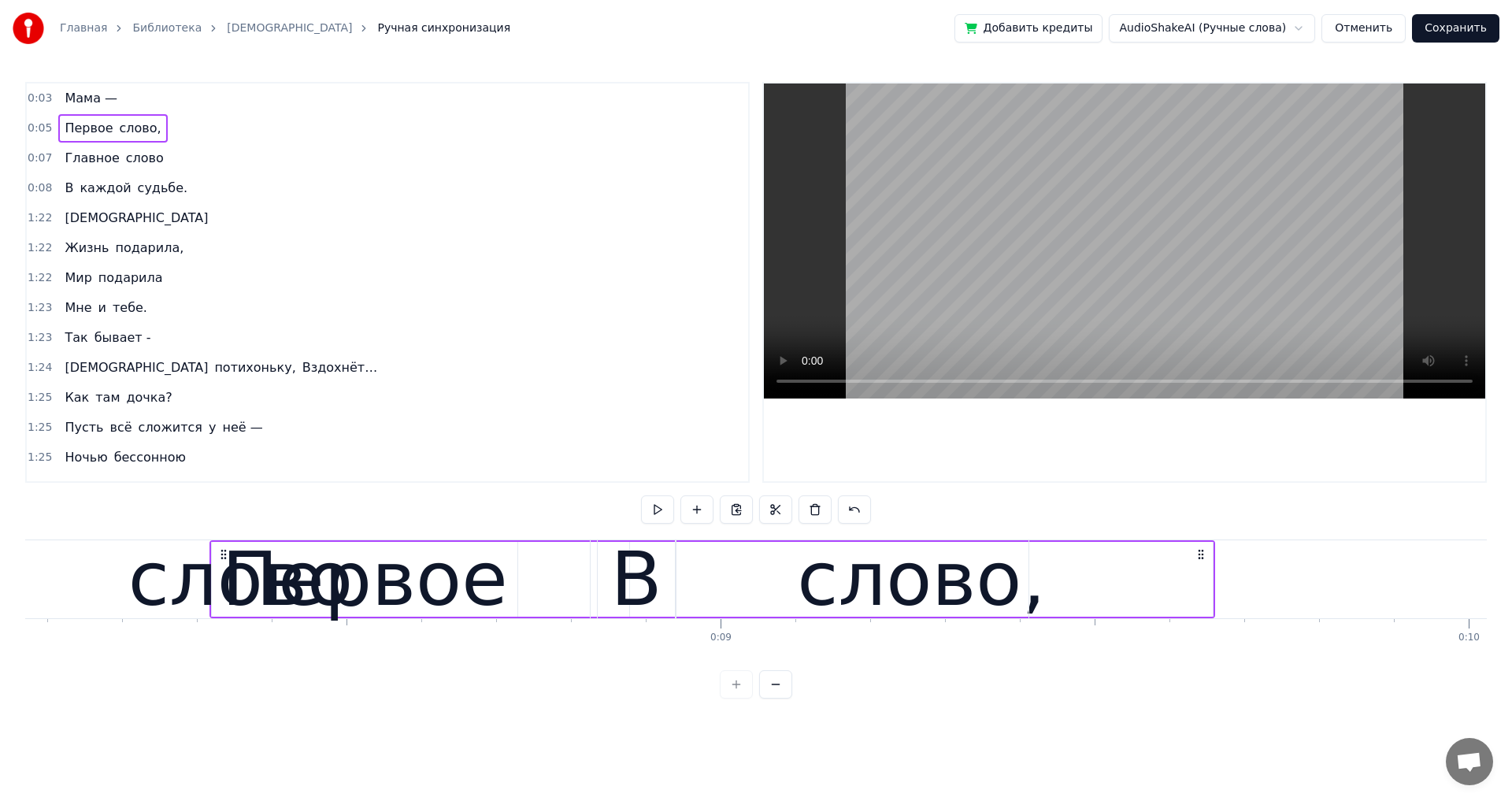
drag, startPoint x: 1170, startPoint y: 554, endPoint x: 1198, endPoint y: 598, distance: 52.2
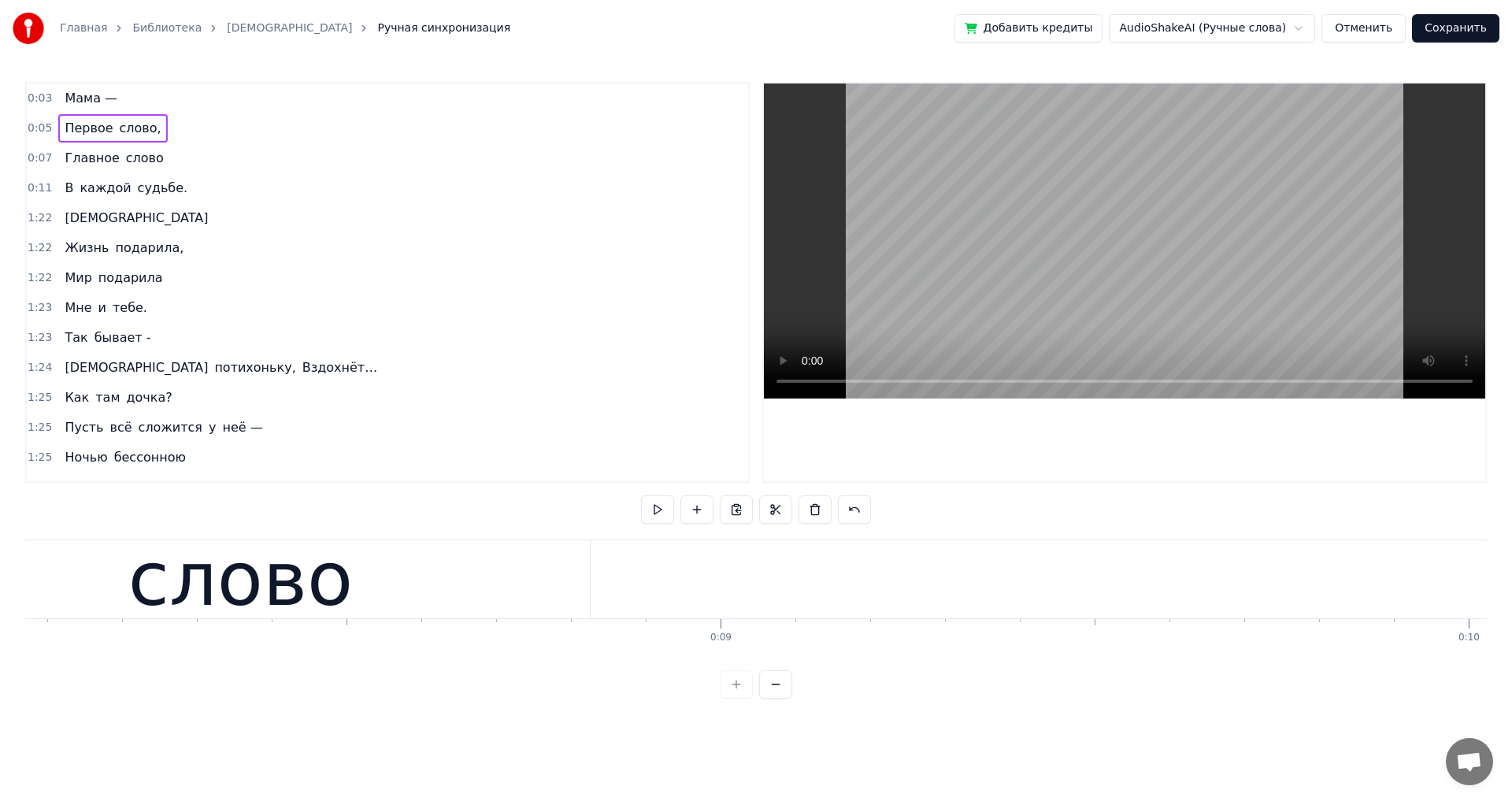
click at [46, 125] on span "0:05" at bounding box center [40, 129] width 25 height 16
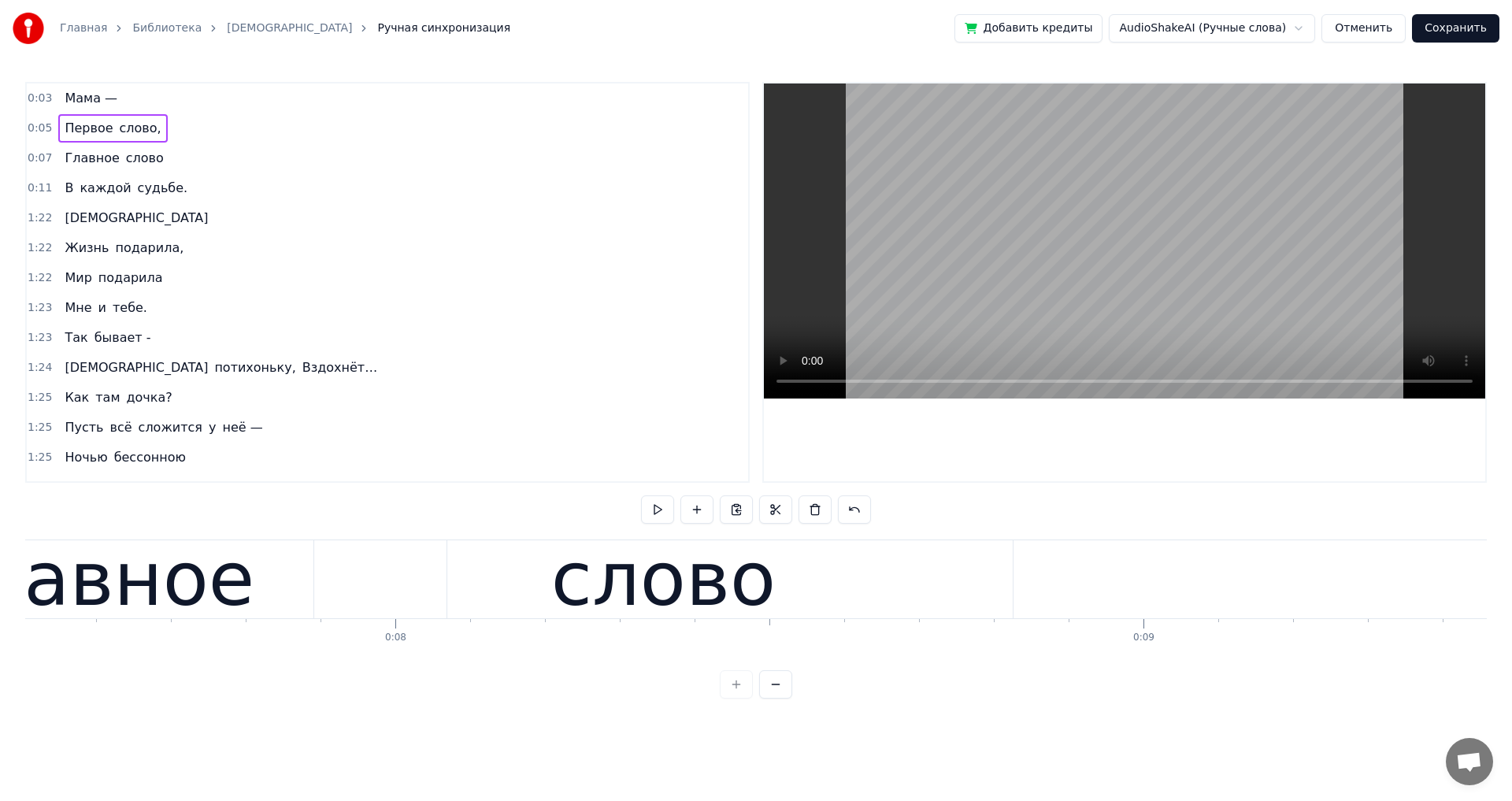
click at [45, 125] on span "0:05" at bounding box center [40, 129] width 25 height 16
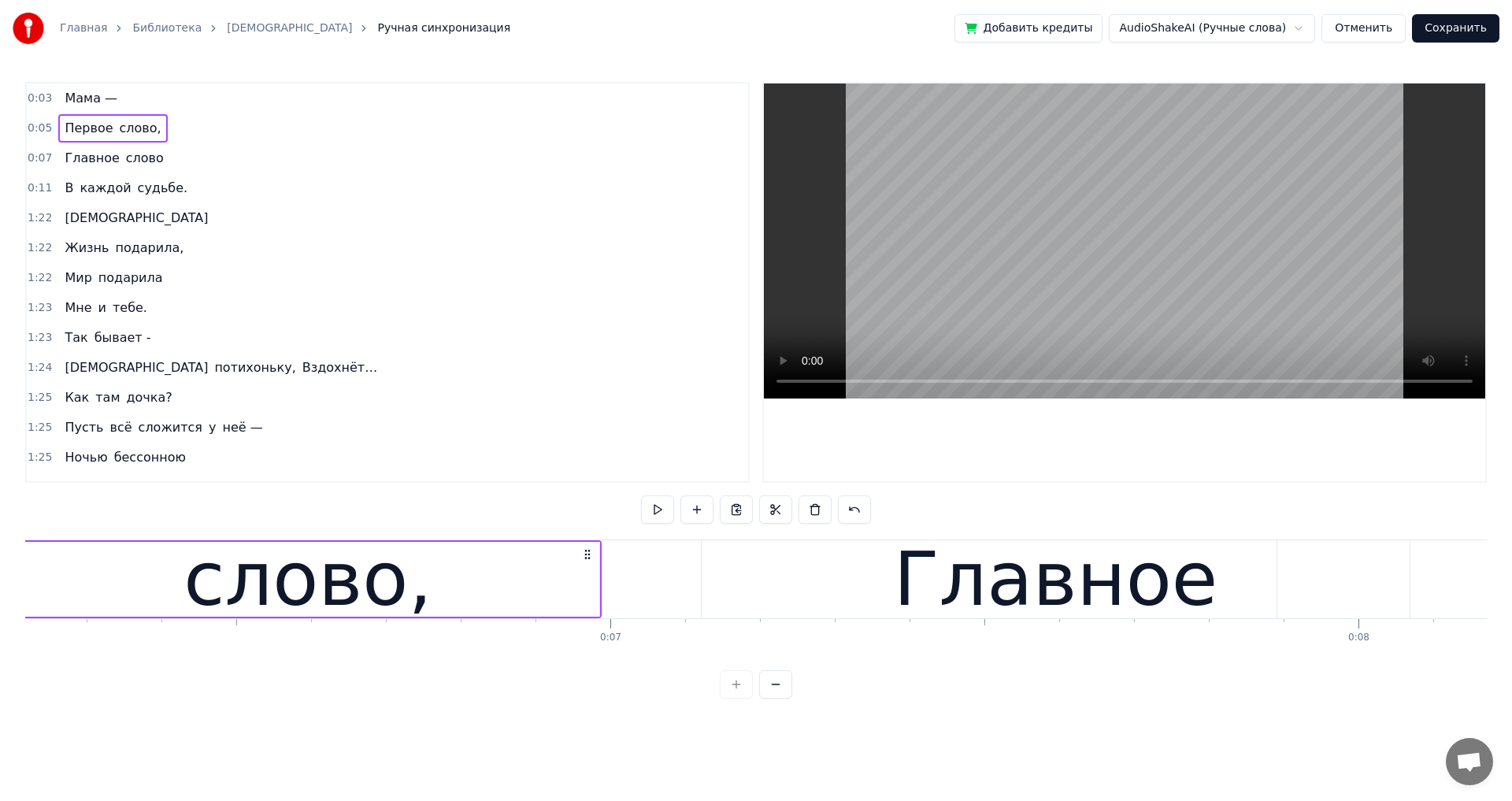
click at [45, 125] on span "0:05" at bounding box center [40, 129] width 25 height 16
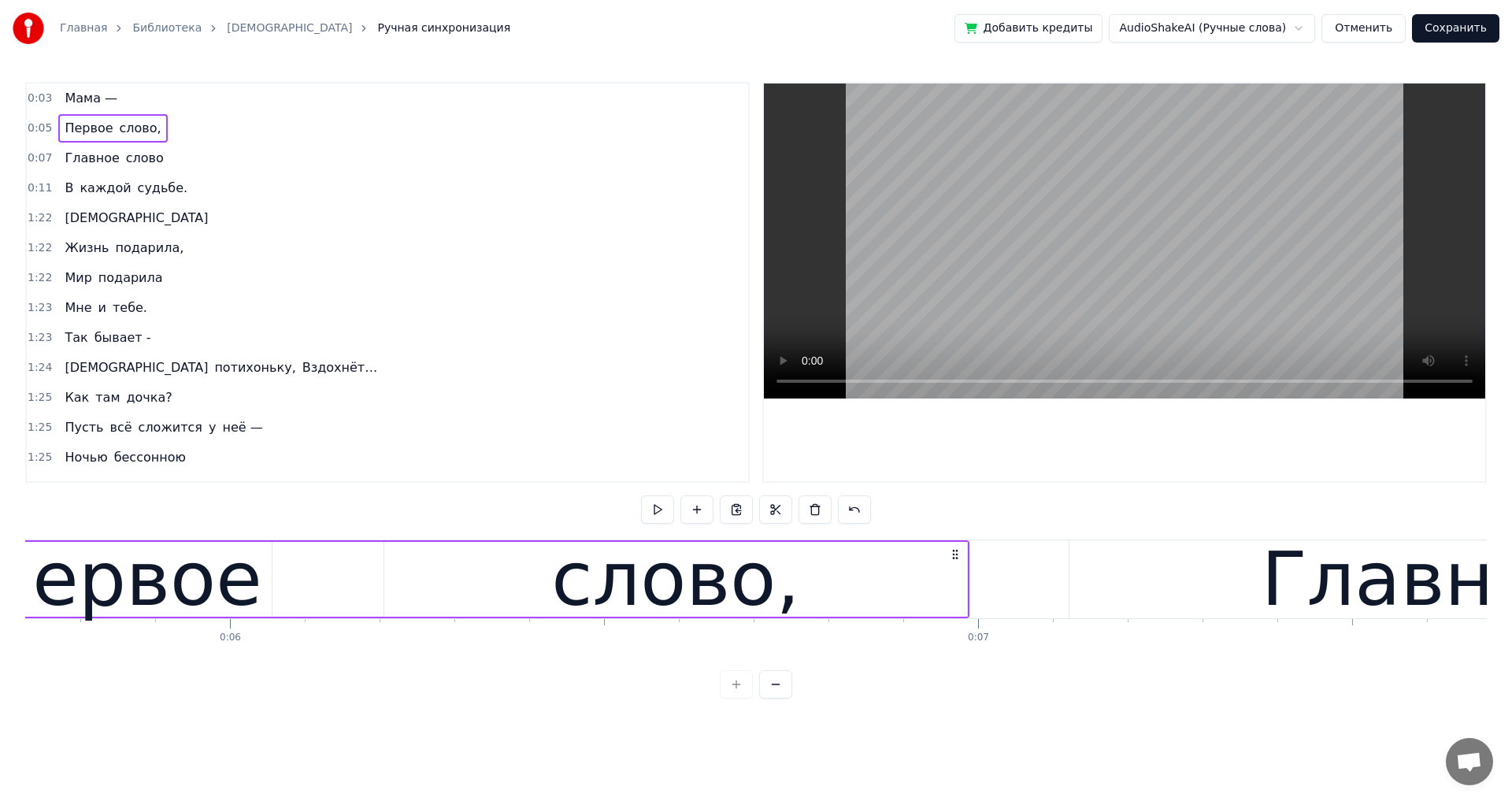
click at [45, 125] on span "0:05" at bounding box center [40, 129] width 25 height 16
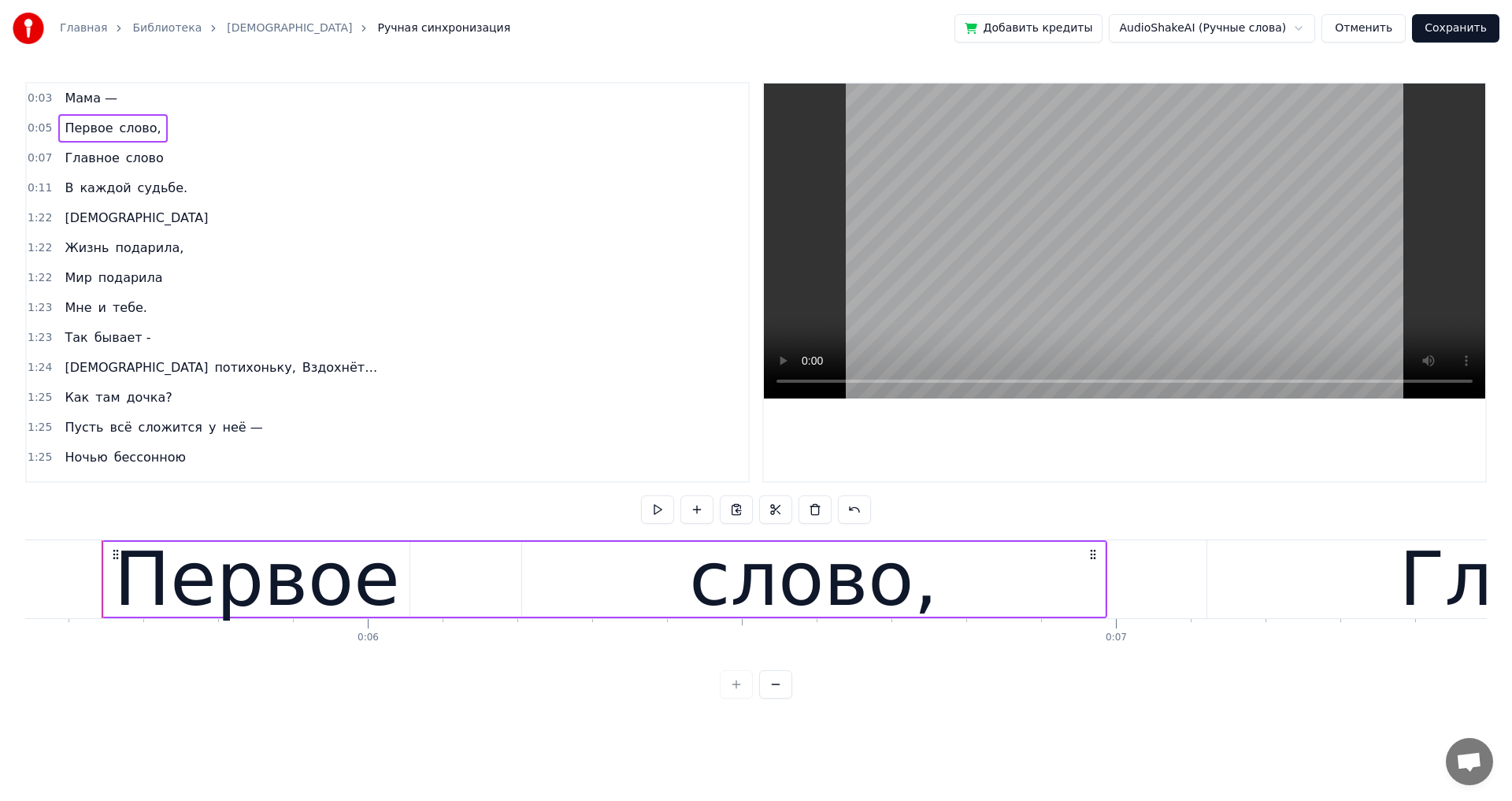
scroll to position [0, 4143]
click at [45, 125] on span "0:05" at bounding box center [40, 129] width 25 height 16
click at [45, 127] on span "0:05" at bounding box center [40, 129] width 25 height 16
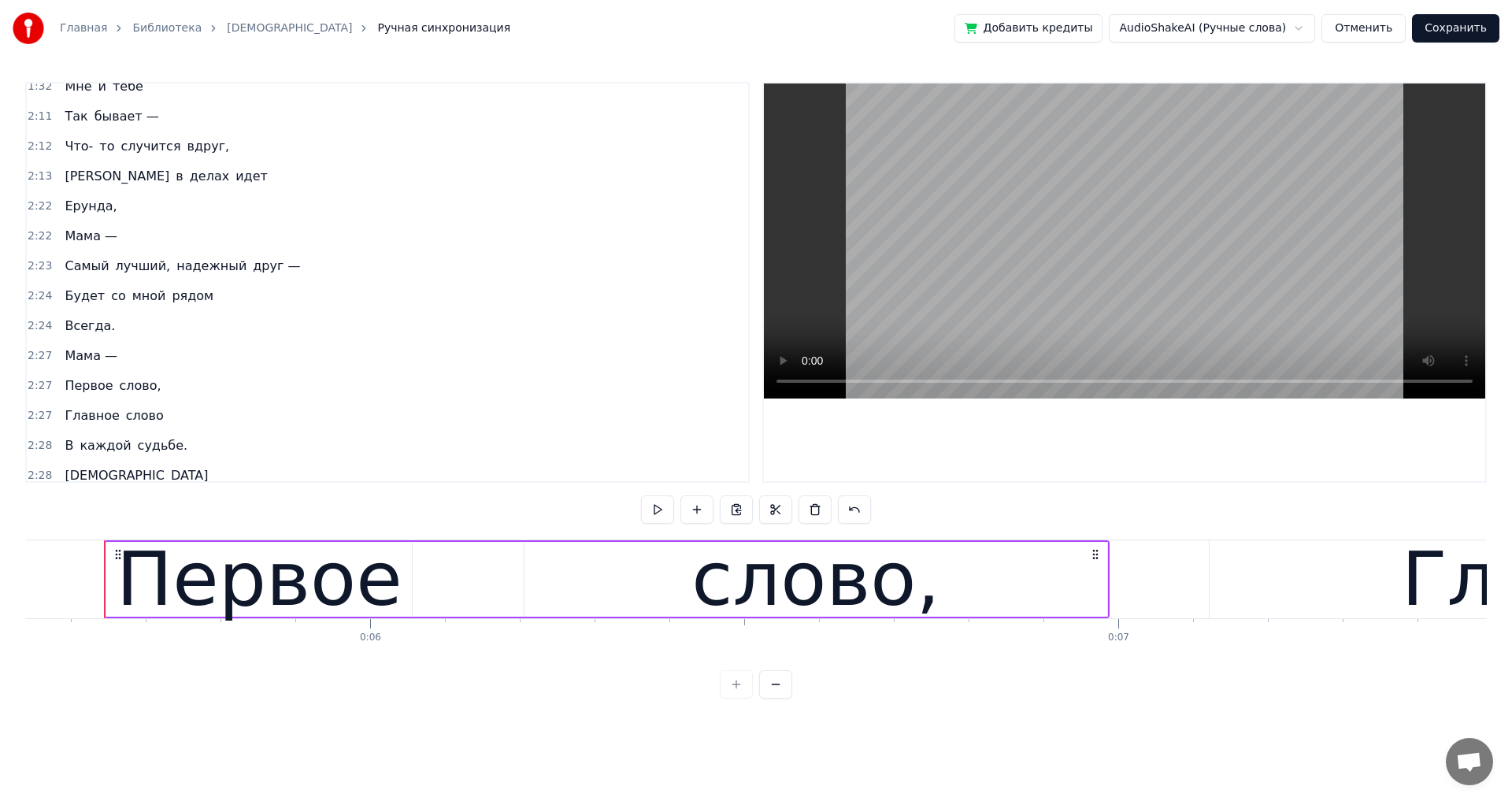
scroll to position [979, 0]
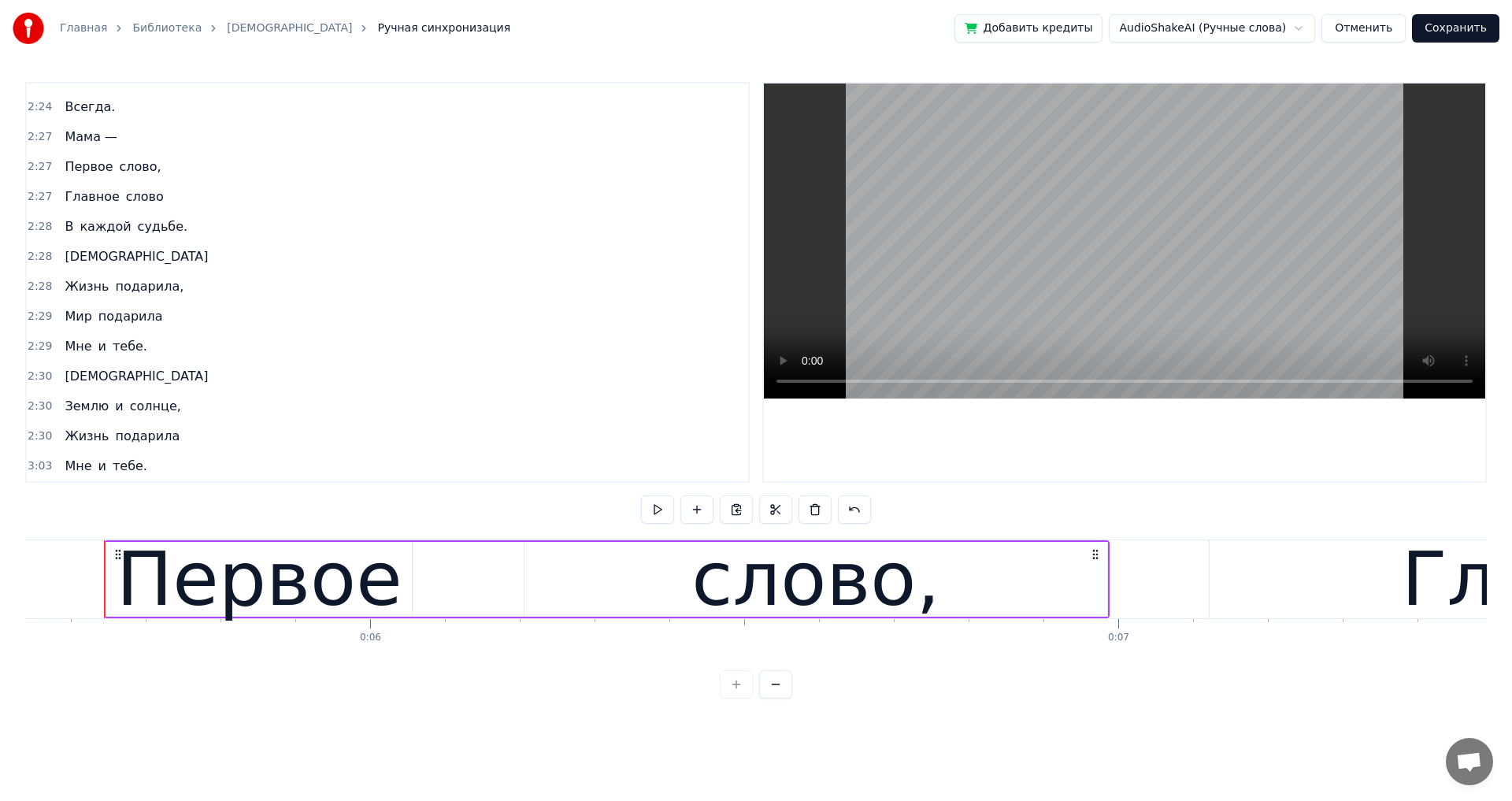
click at [69, 474] on span "Мне" at bounding box center [78, 466] width 30 height 19
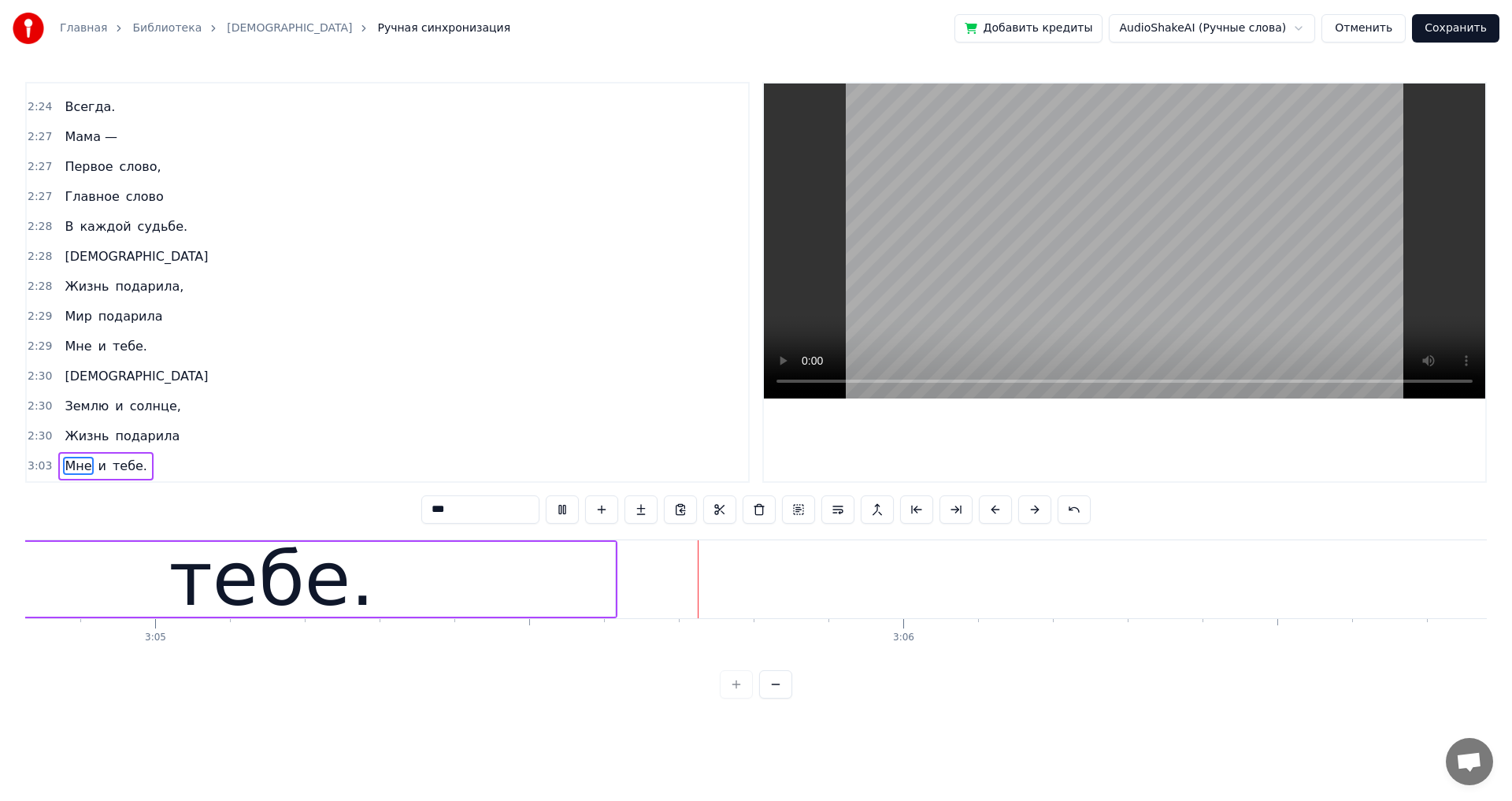
scroll to position [0, 138331]
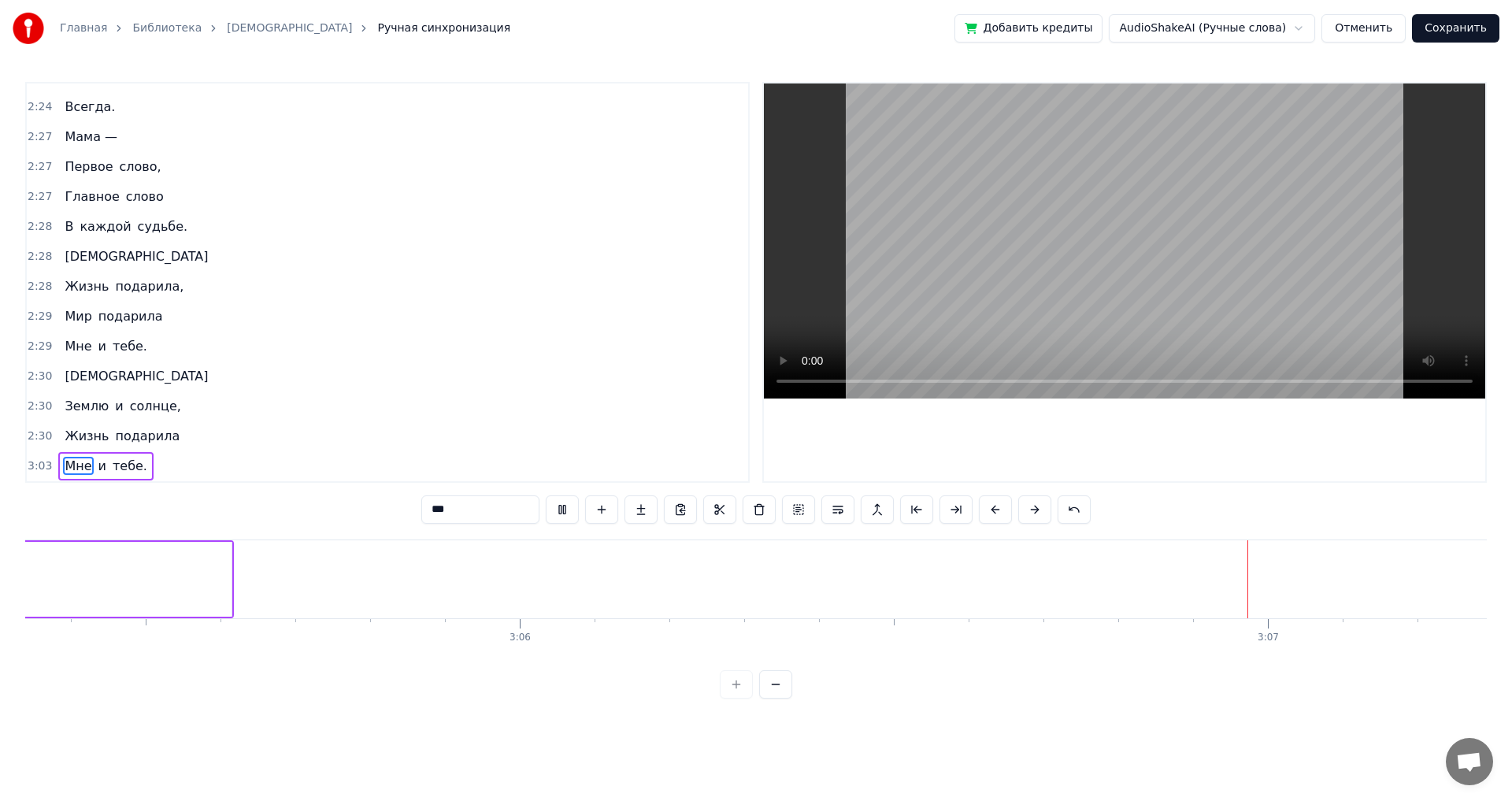
click at [63, 379] on span "[DEMOGRAPHIC_DATA]" at bounding box center [136, 376] width 146 height 19
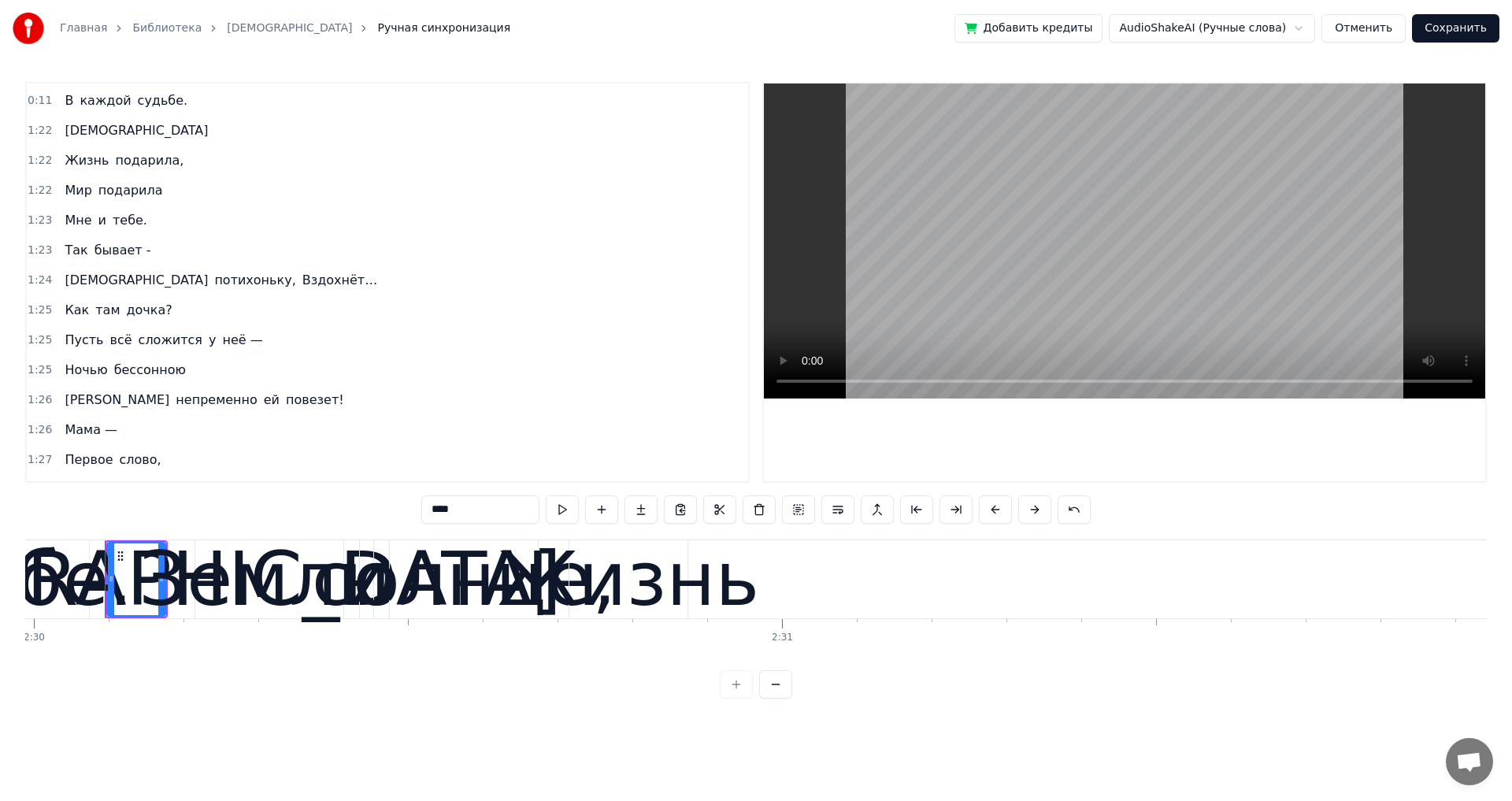
scroll to position [0, 0]
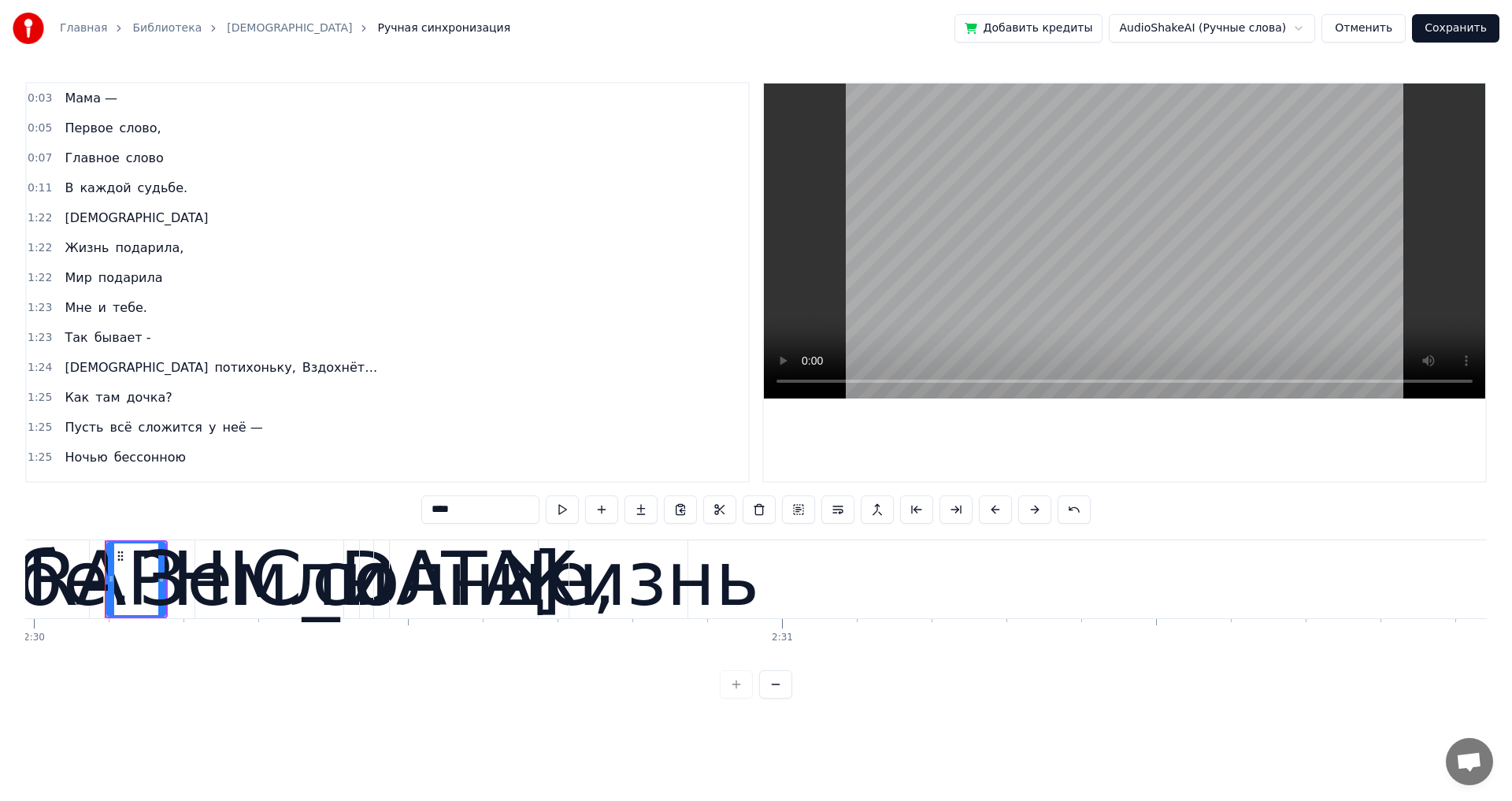
click at [65, 333] on span "Так" at bounding box center [75, 337] width 26 height 19
type input "***"
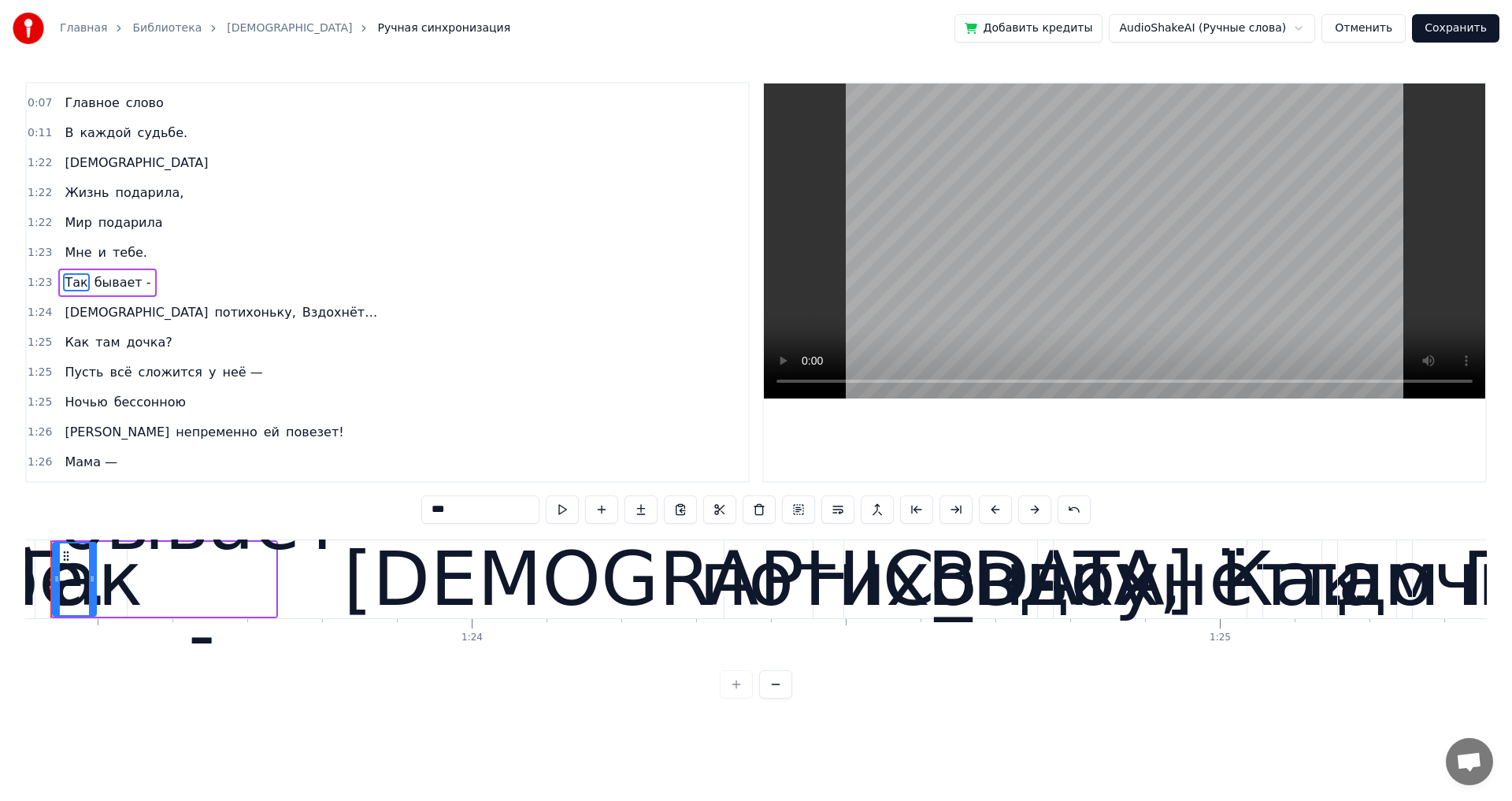
scroll to position [0, 62341]
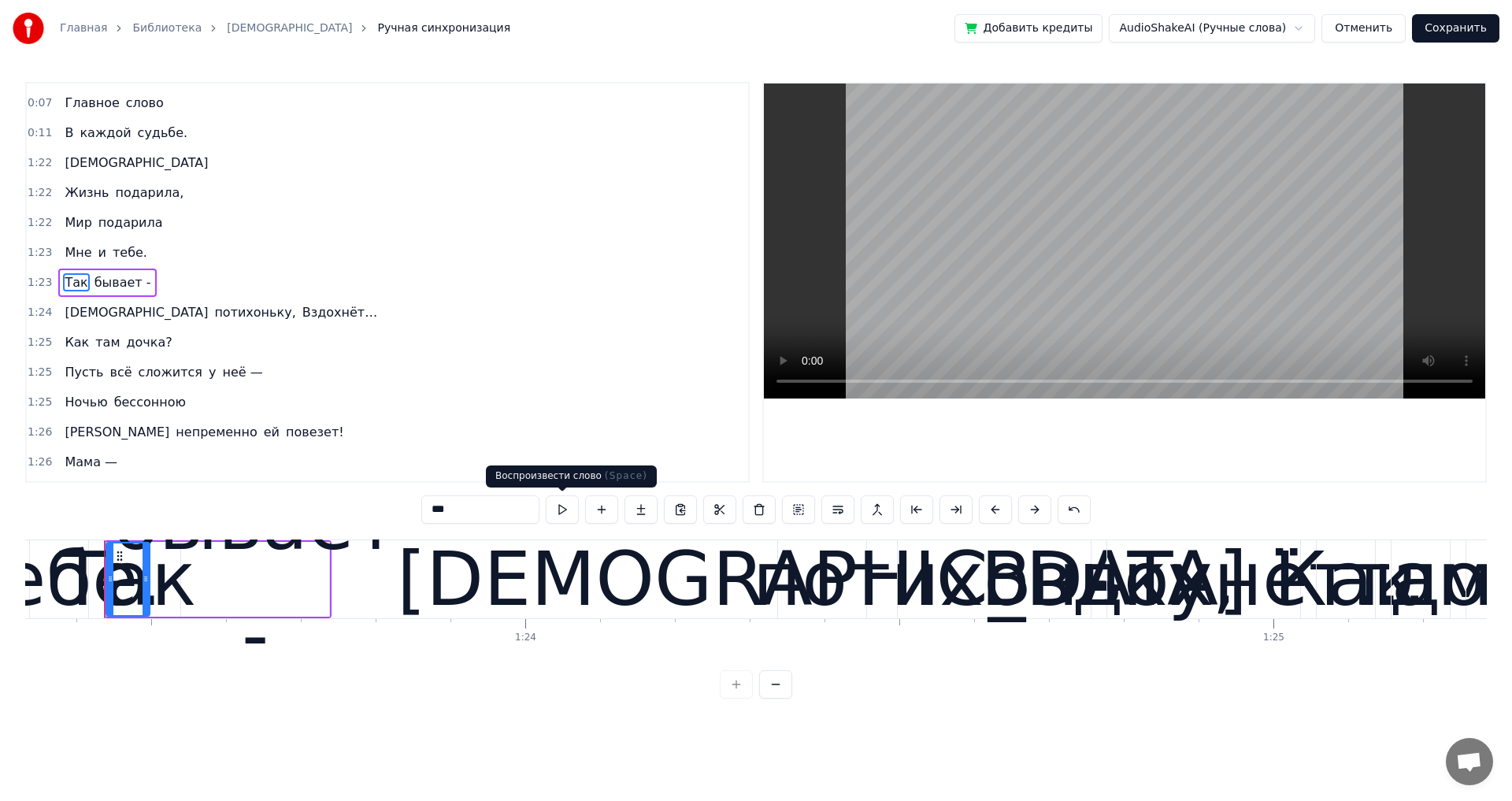
click at [569, 510] on button at bounding box center [562, 510] width 33 height 28
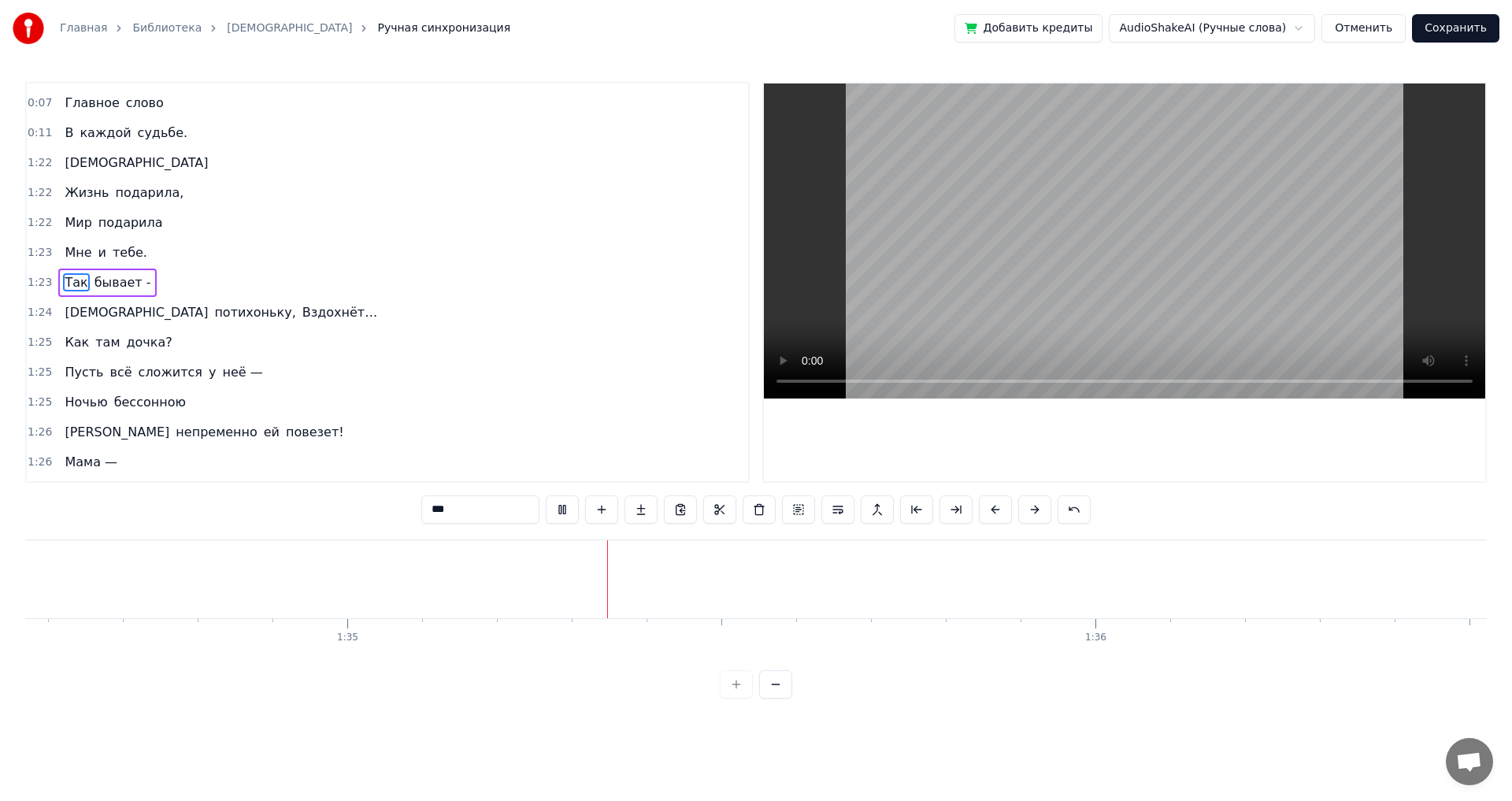
scroll to position [0, 70754]
click at [34, 154] on div "1:22 Мама" at bounding box center [387, 163] width 722 height 30
click at [34, 155] on div "1:22 Мама" at bounding box center [387, 163] width 722 height 30
click at [34, 155] on span "1:22" at bounding box center [40, 163] width 25 height 16
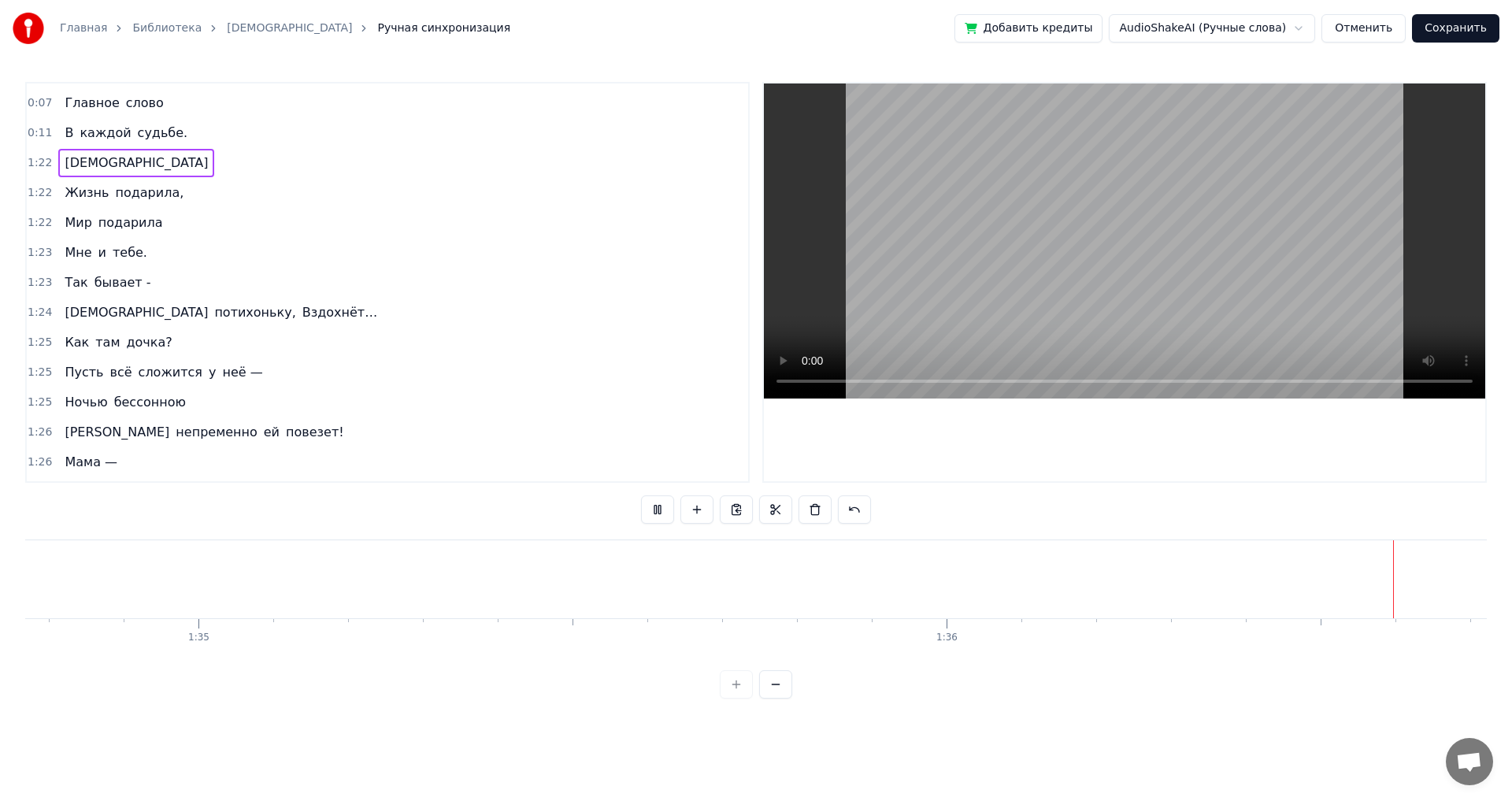
click at [35, 155] on span "1:22" at bounding box center [40, 163] width 25 height 16
click at [36, 155] on span "1:22" at bounding box center [40, 163] width 25 height 16
click at [36, 156] on span "1:22" at bounding box center [40, 163] width 25 height 16
click at [36, 157] on span "1:22" at bounding box center [40, 163] width 25 height 16
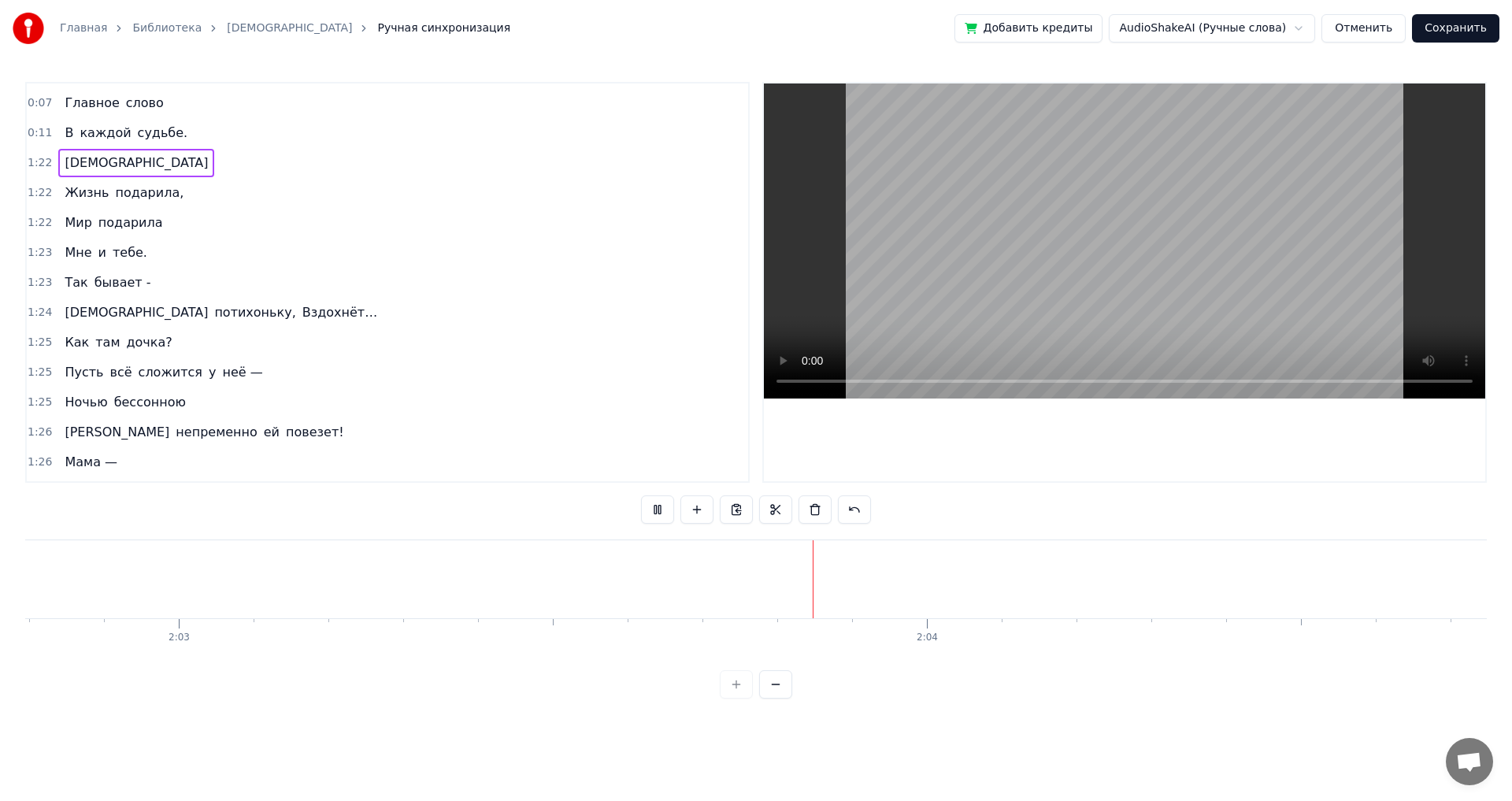
click at [775, 697] on button at bounding box center [775, 685] width 33 height 28
click at [730, 699] on button at bounding box center [736, 685] width 33 height 28
click at [53, 463] on div "1:26 Мама —" at bounding box center [387, 462] width 722 height 30
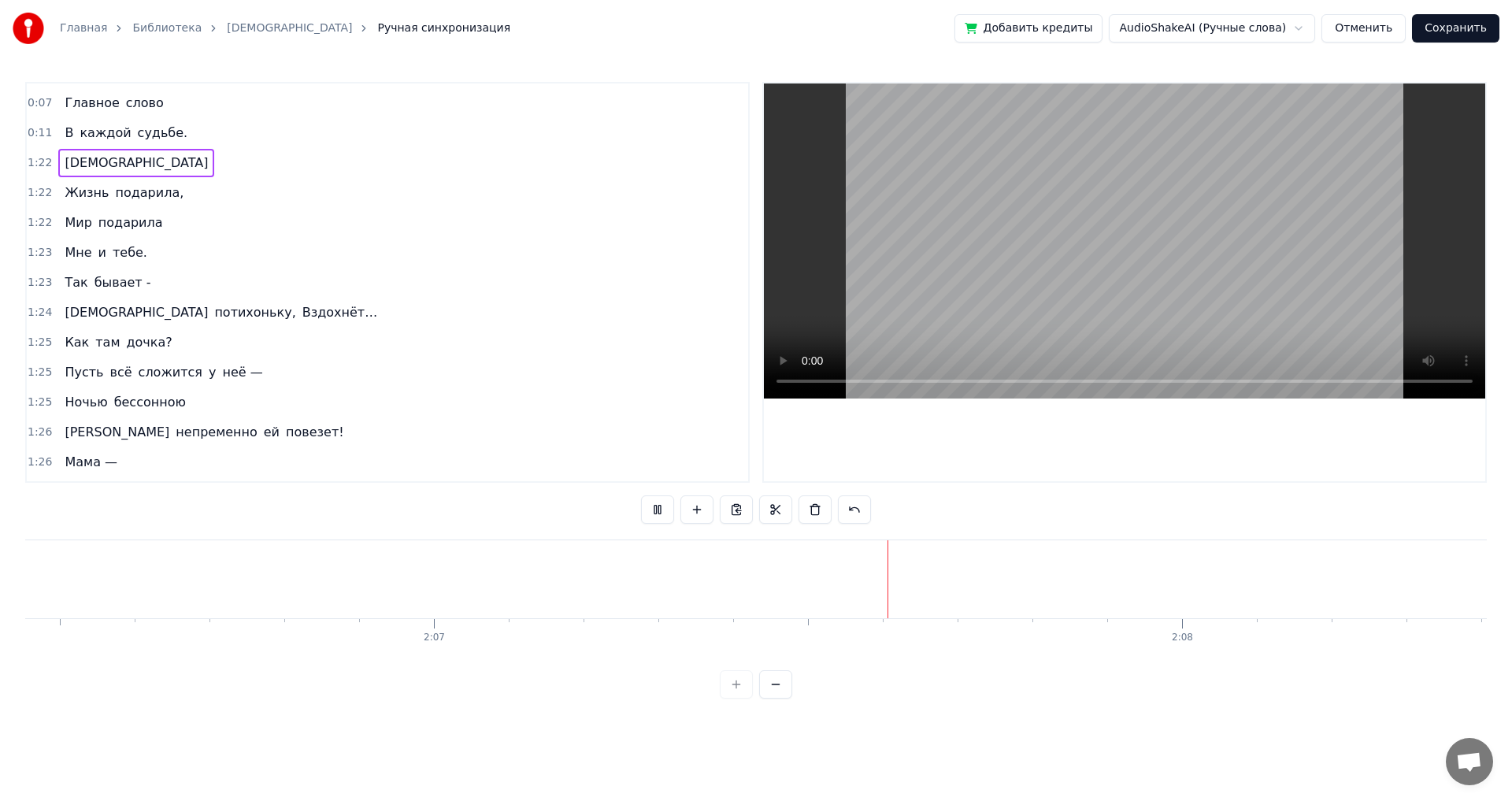
click at [52, 461] on div "1:26 Мама —" at bounding box center [387, 462] width 722 height 30
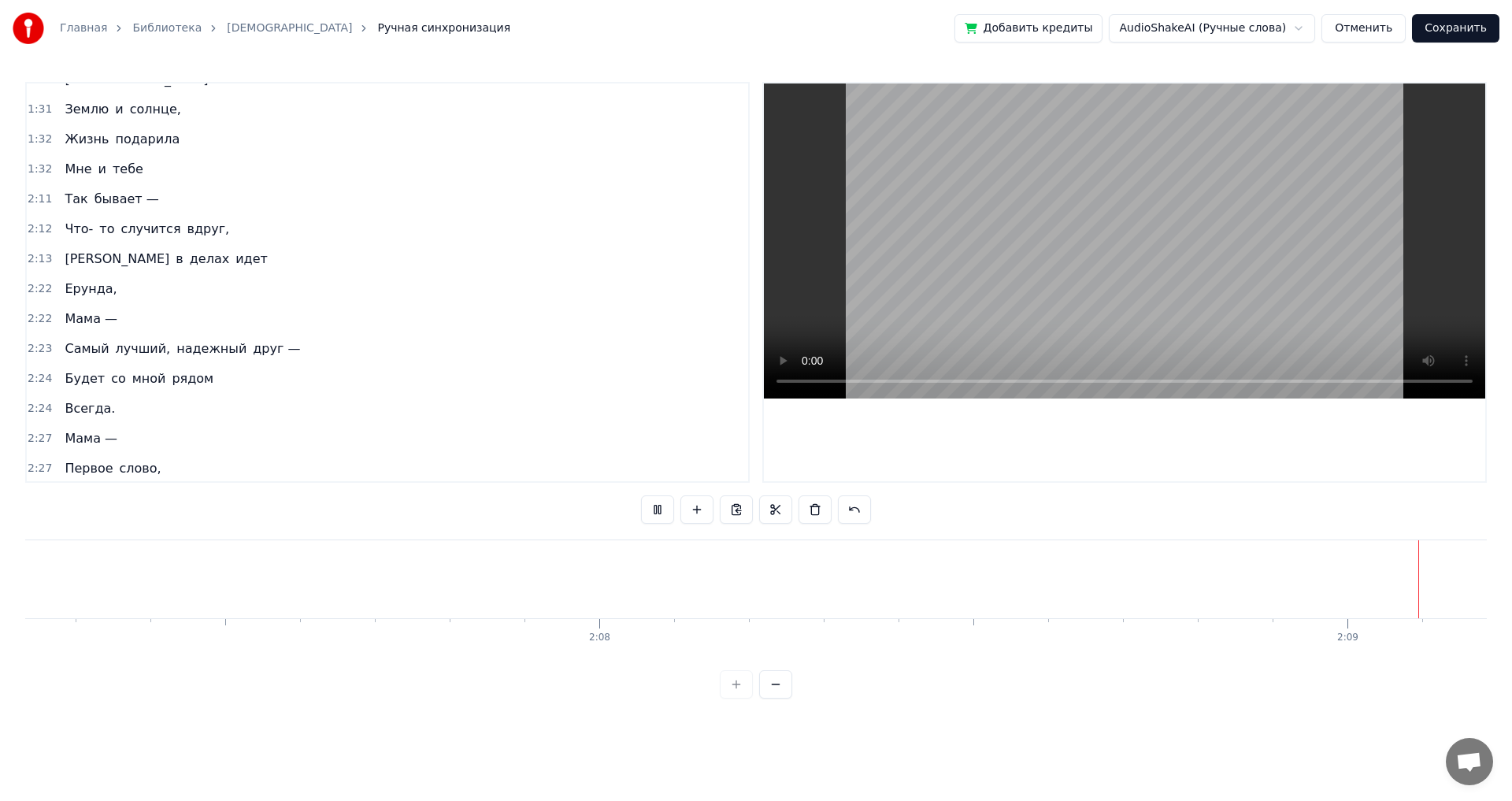
scroll to position [0, 0]
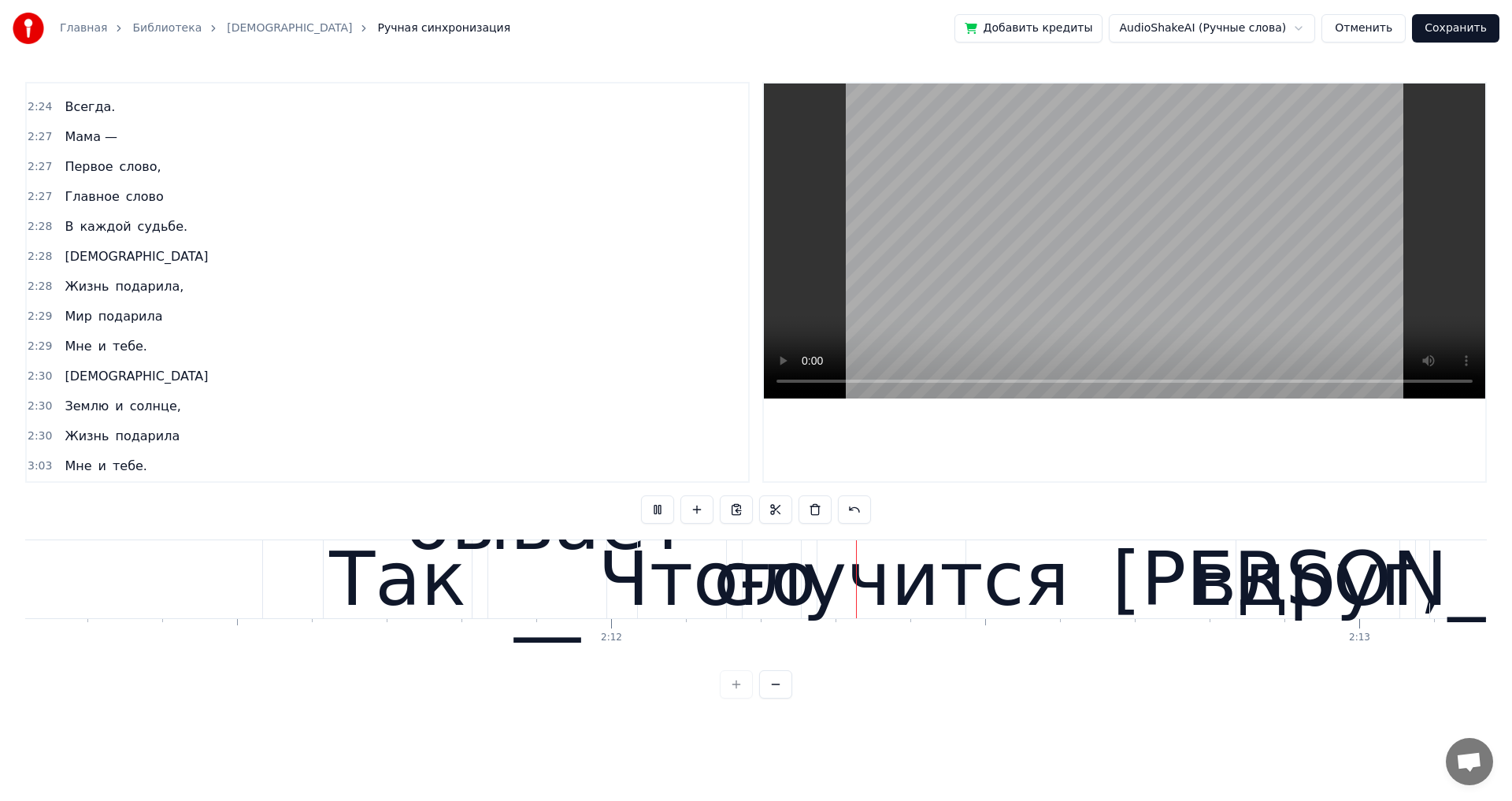
click at [1394, 33] on button "Отменить" at bounding box center [1364, 28] width 85 height 28
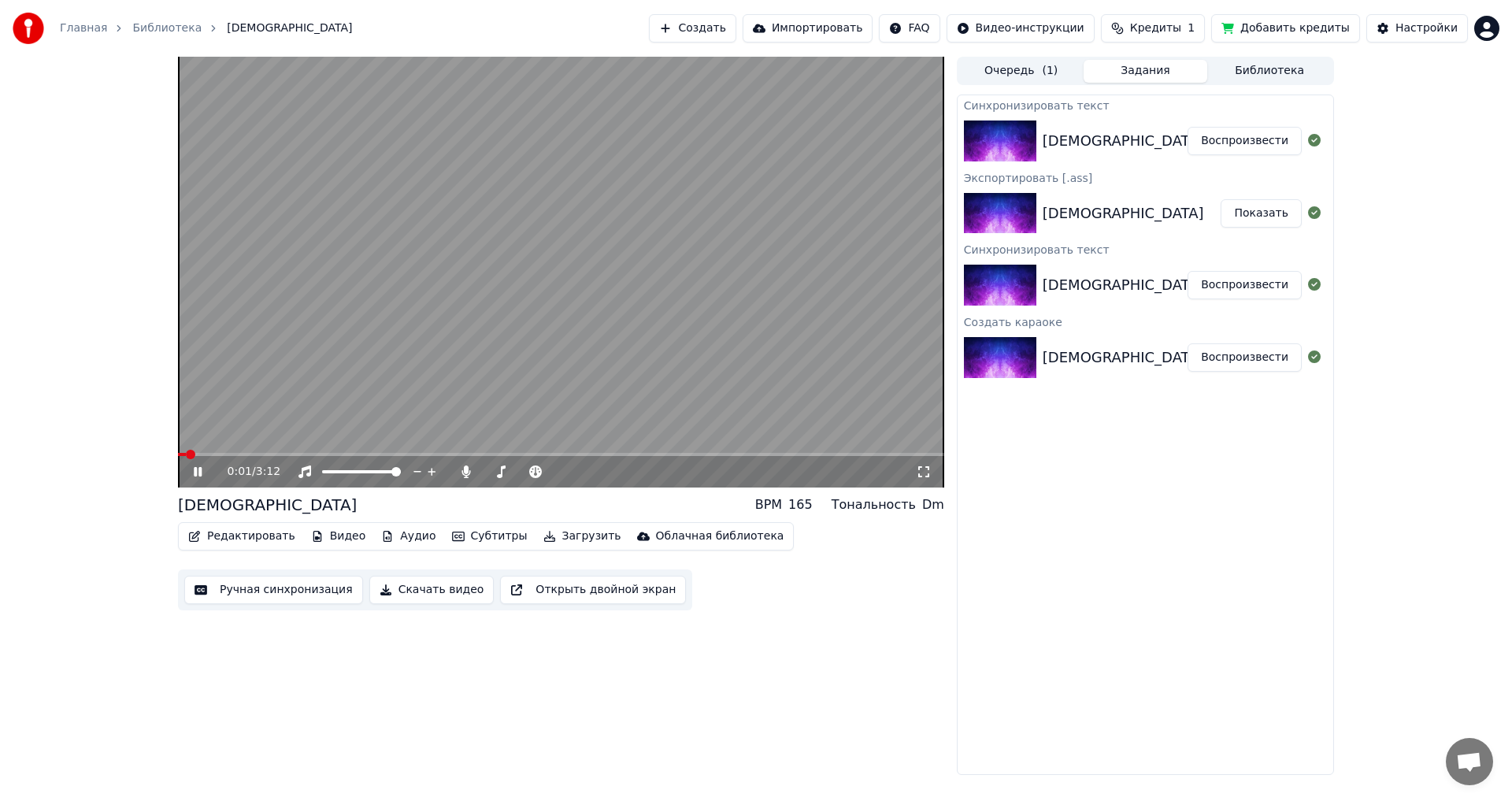
click at [1271, 209] on button "Показать" at bounding box center [1261, 213] width 81 height 28
click at [1254, 363] on button "Воспроизвести" at bounding box center [1244, 357] width 114 height 28
click at [571, 593] on button "Открыть двойной экран" at bounding box center [593, 590] width 186 height 28
click at [243, 594] on button "Ручная синхронизация" at bounding box center [273, 590] width 179 height 28
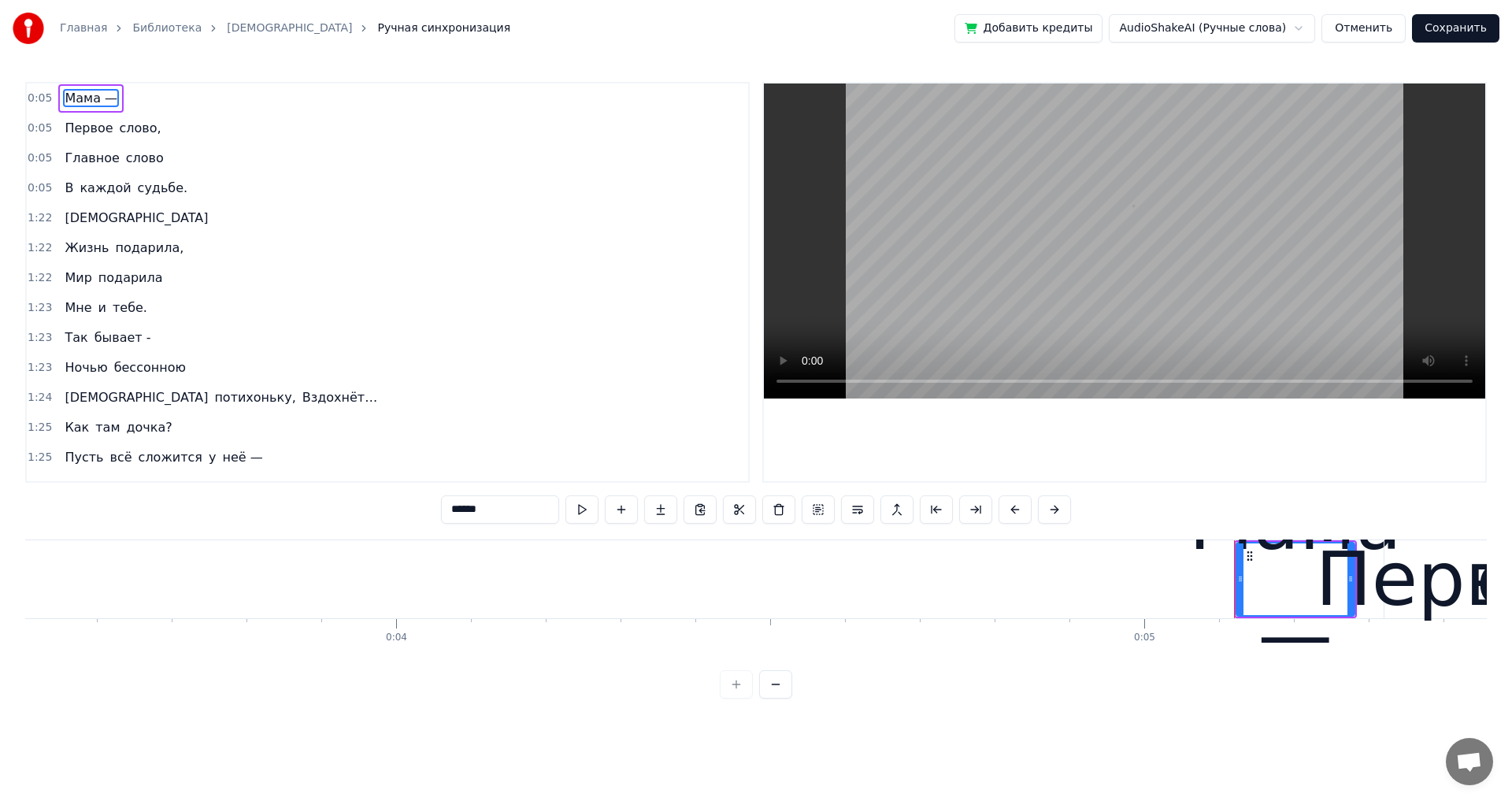
scroll to position [0, 3751]
